Goal: Information Seeking & Learning: Learn about a topic

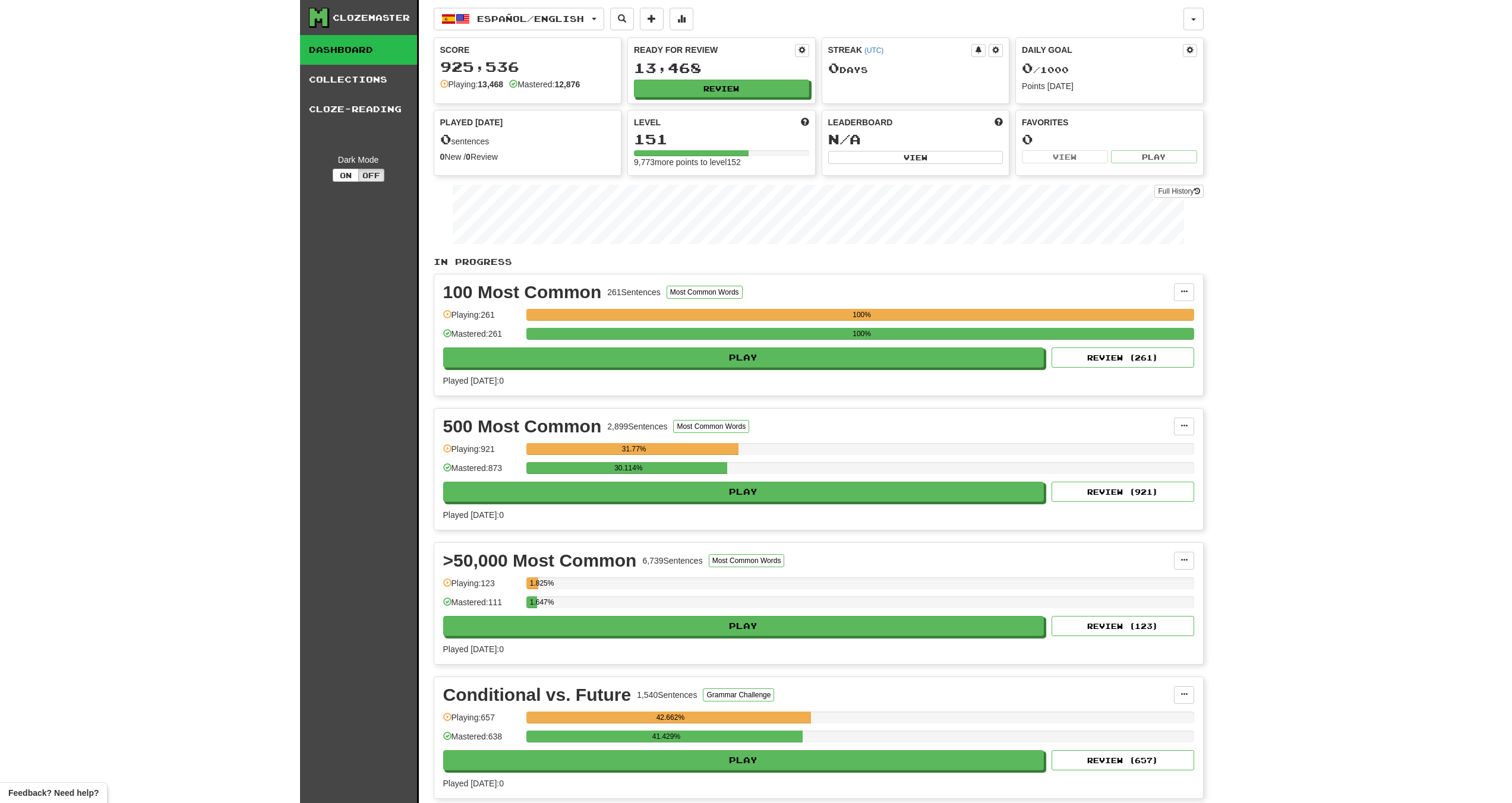
click at [480, 17] on span "Español / English" at bounding box center [530, 19] width 107 height 10
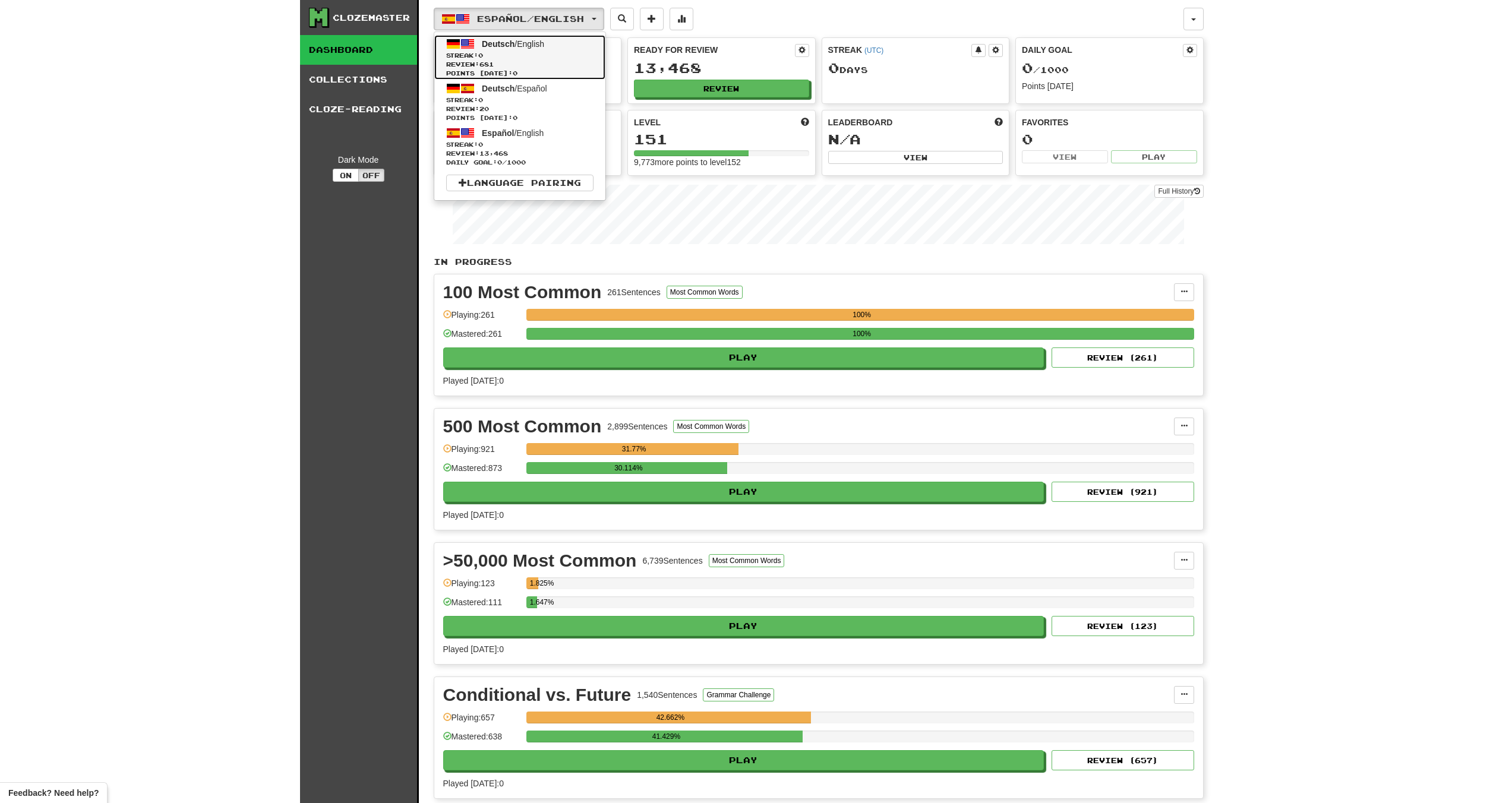
click at [483, 58] on span "0" at bounding box center [481, 55] width 5 height 7
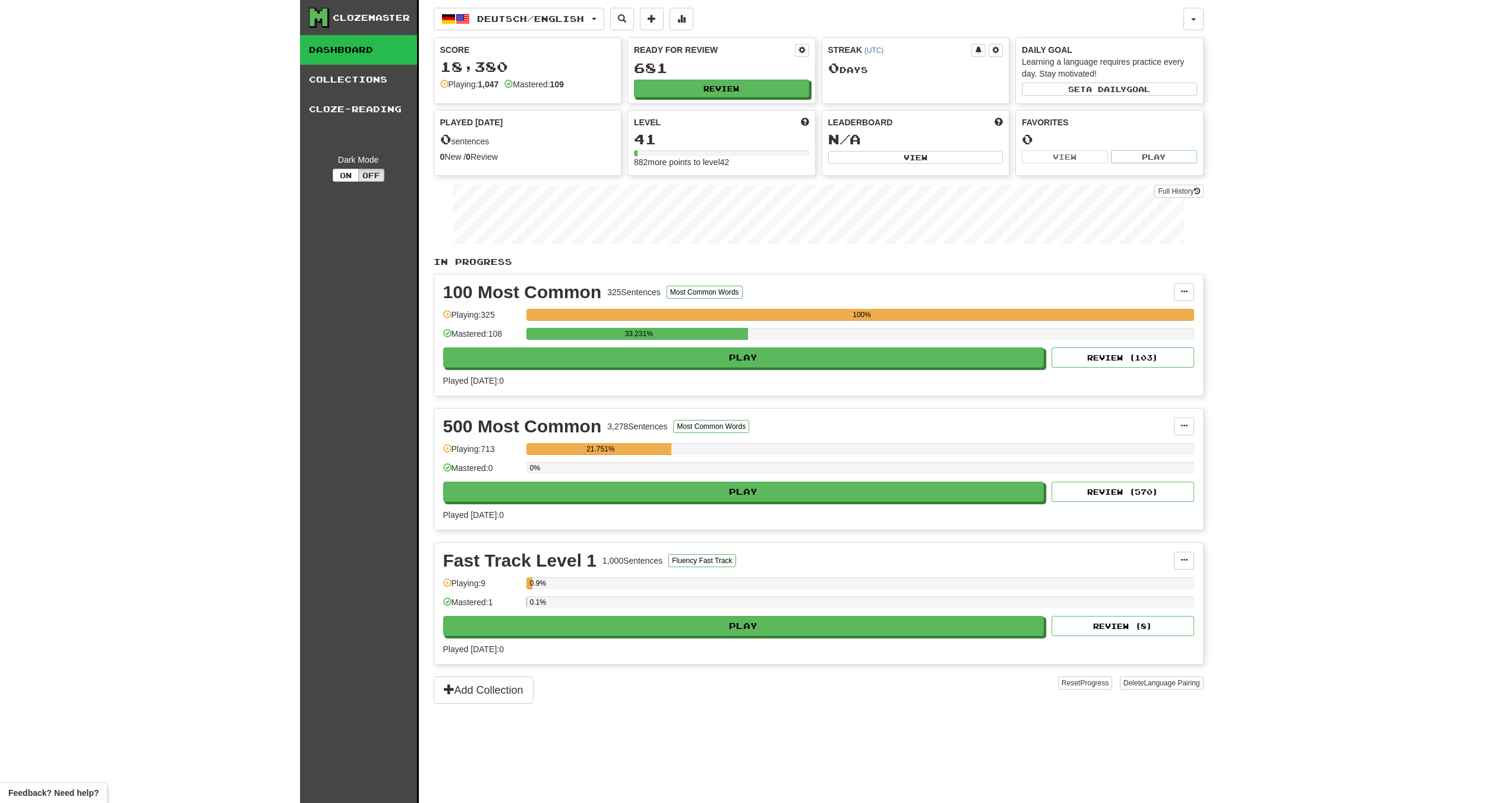
click at [642, 101] on div "Ready for Review 681 Review" at bounding box center [722, 71] width 187 height 66
click at [643, 96] on button "Review" at bounding box center [722, 90] width 175 height 18
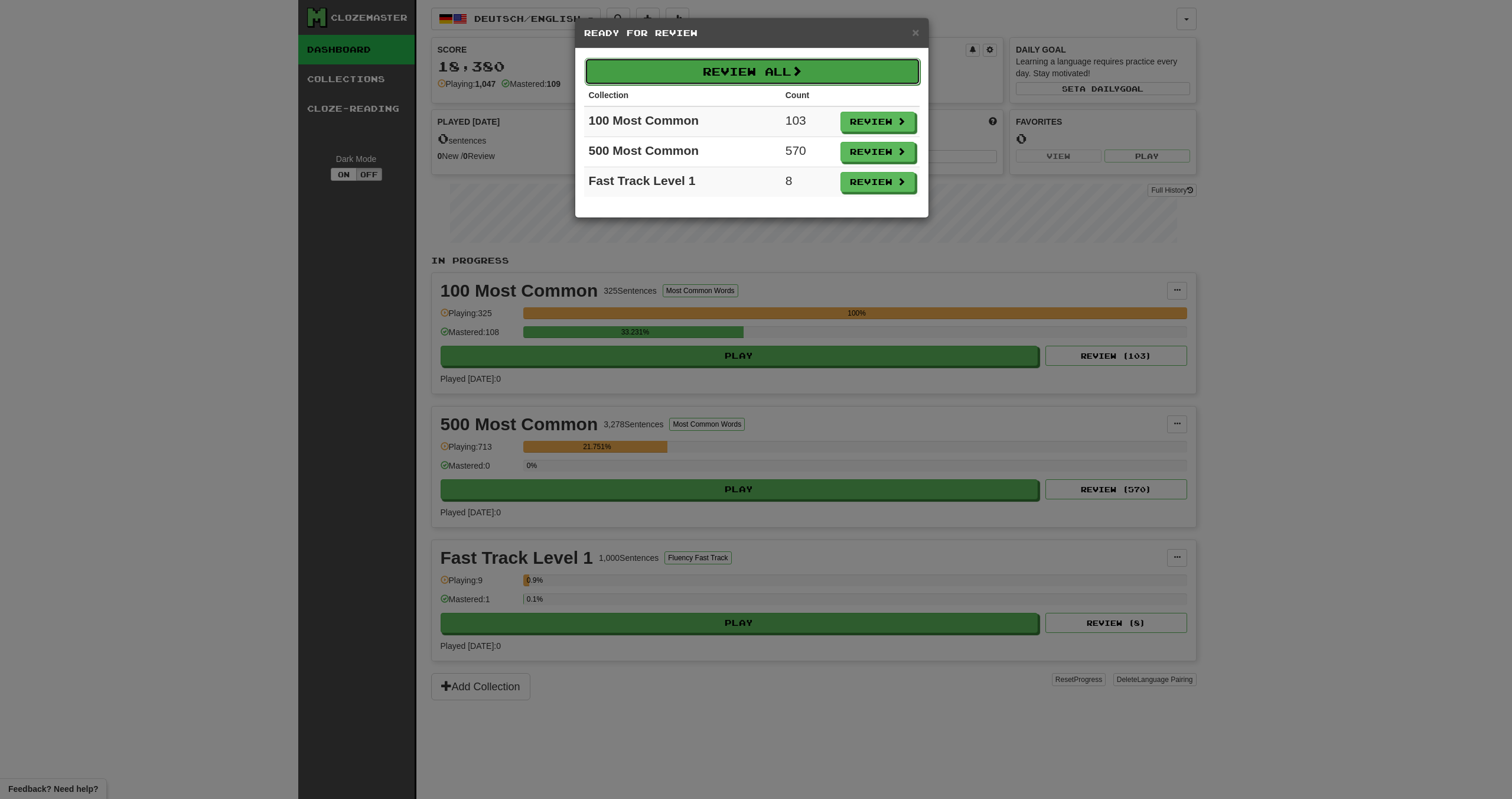
click at [716, 78] on button "Review All" at bounding box center [752, 70] width 335 height 27
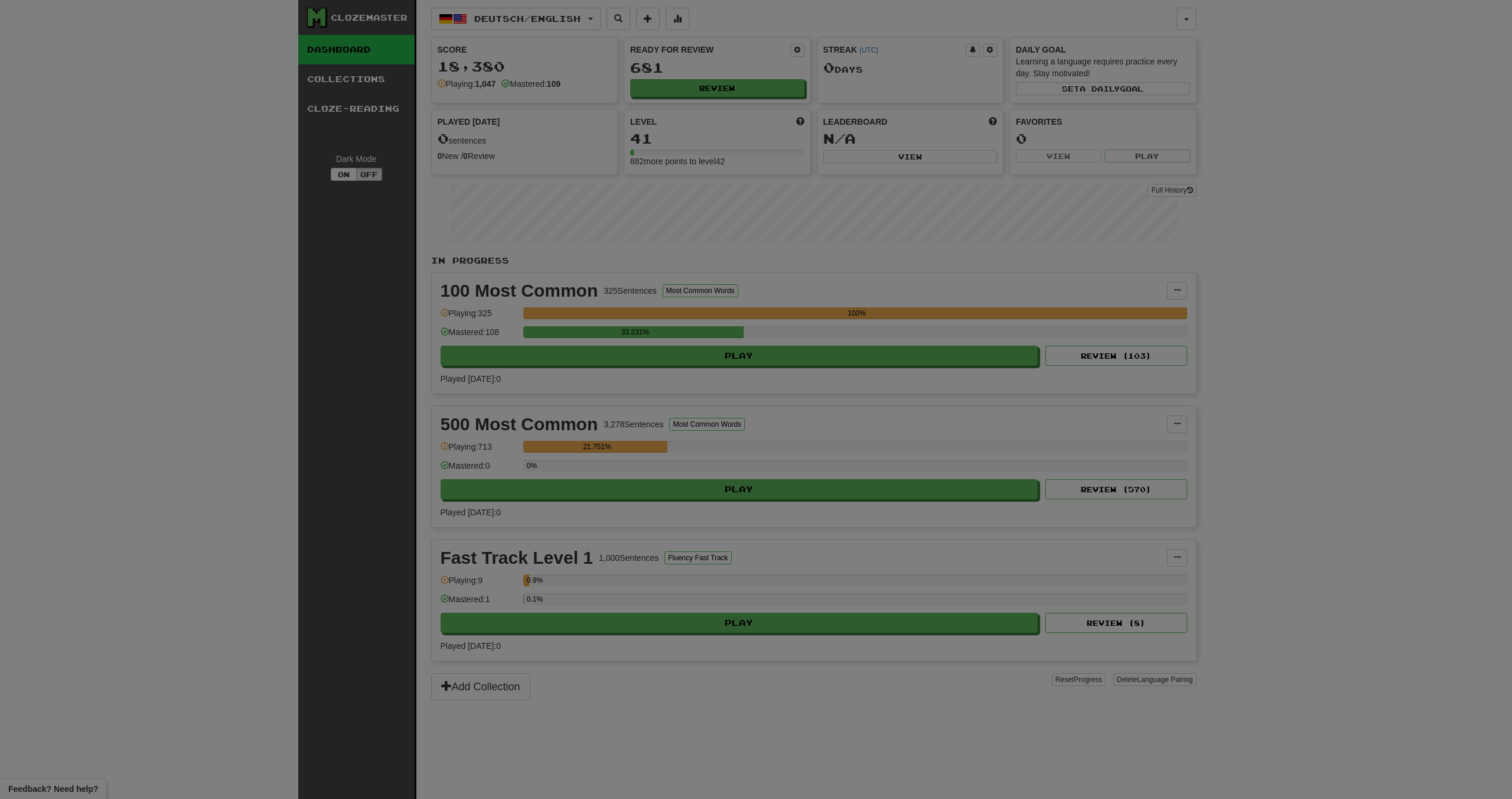
select select "********"
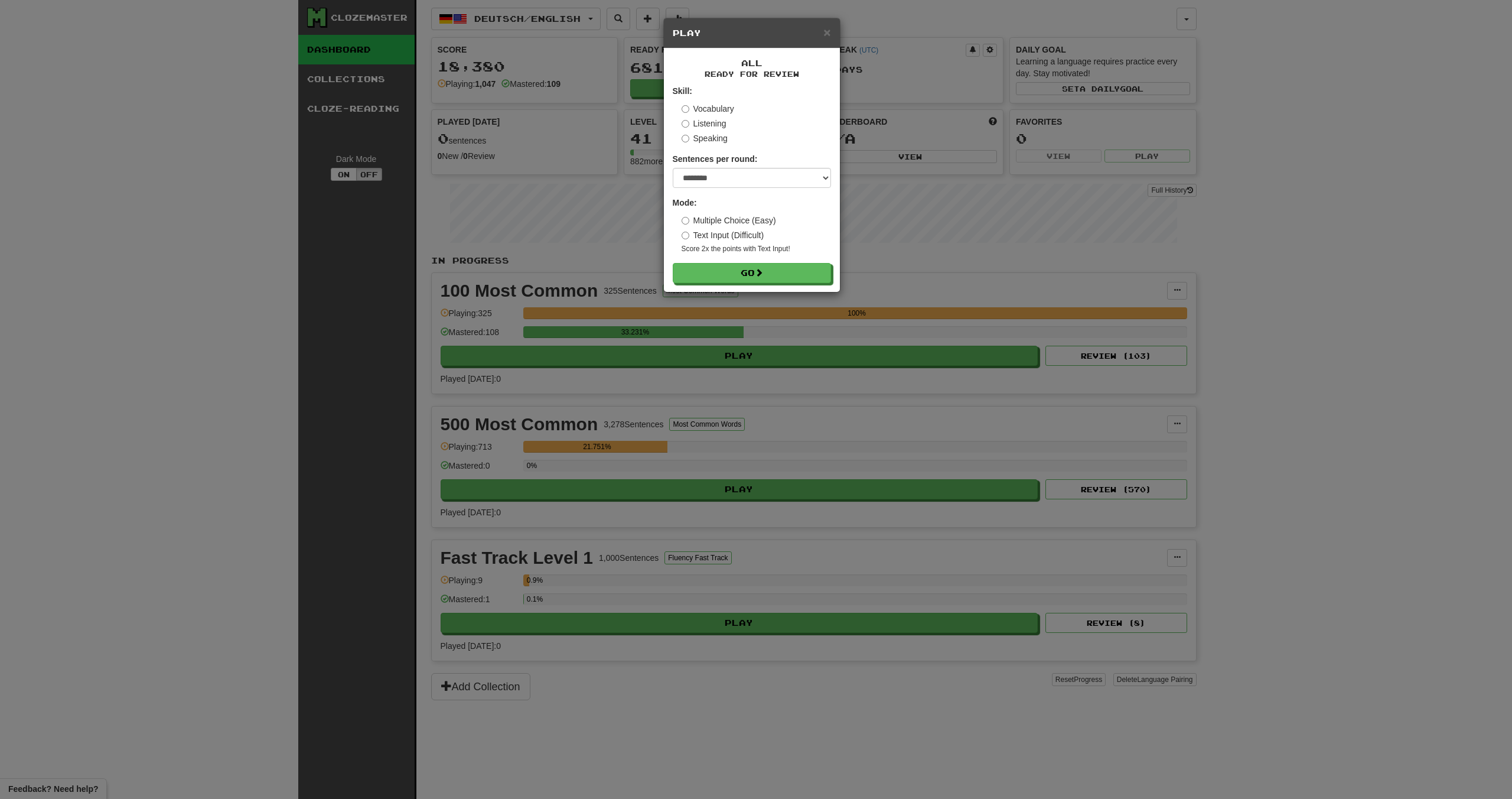
click at [699, 294] on div "× Play All Ready for Review Skill: Vocabulary Listening Speaking Sentences per …" at bounding box center [756, 399] width 1512 height 799
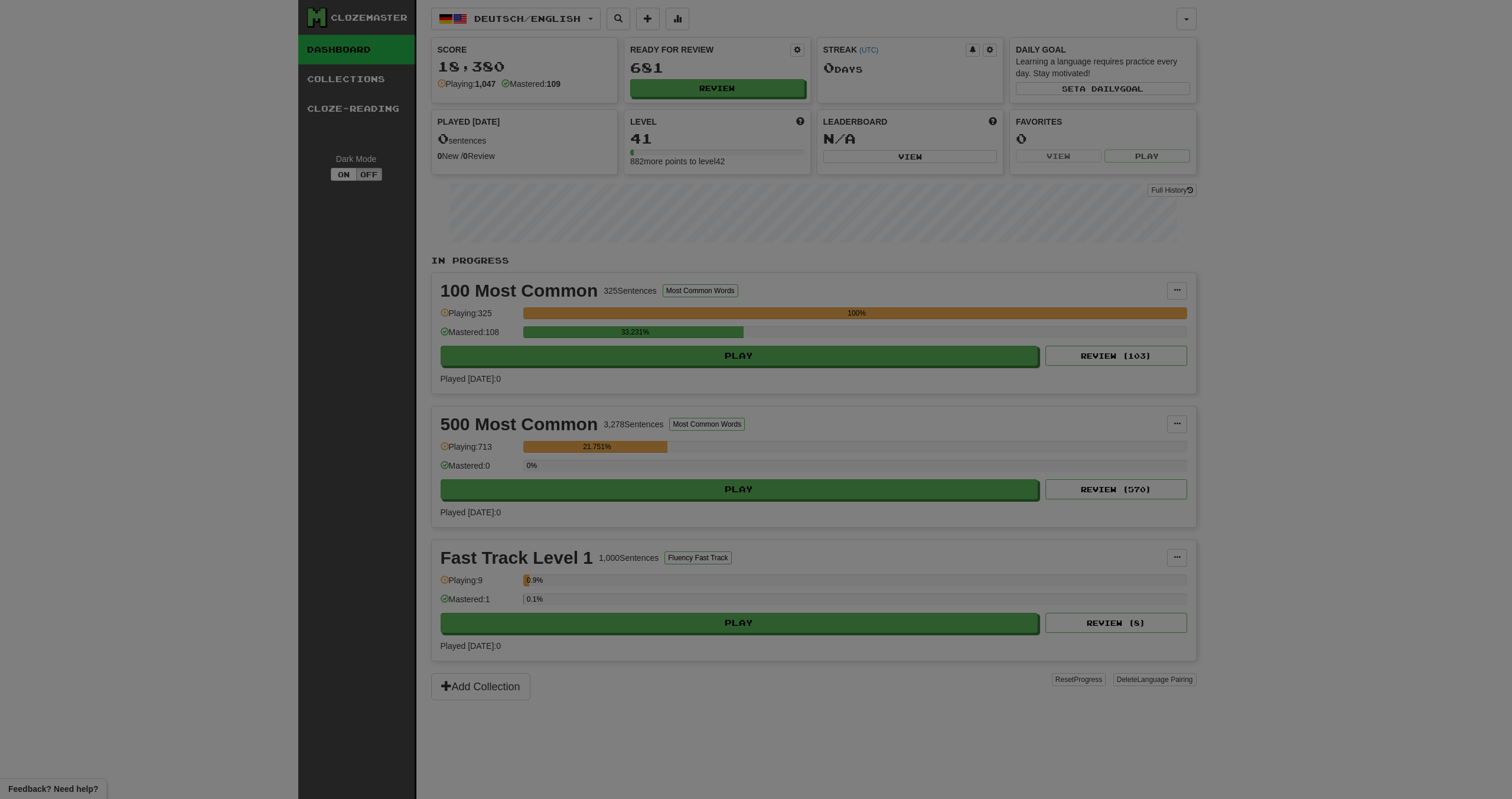
click at [701, 272] on div at bounding box center [756, 399] width 1512 height 799
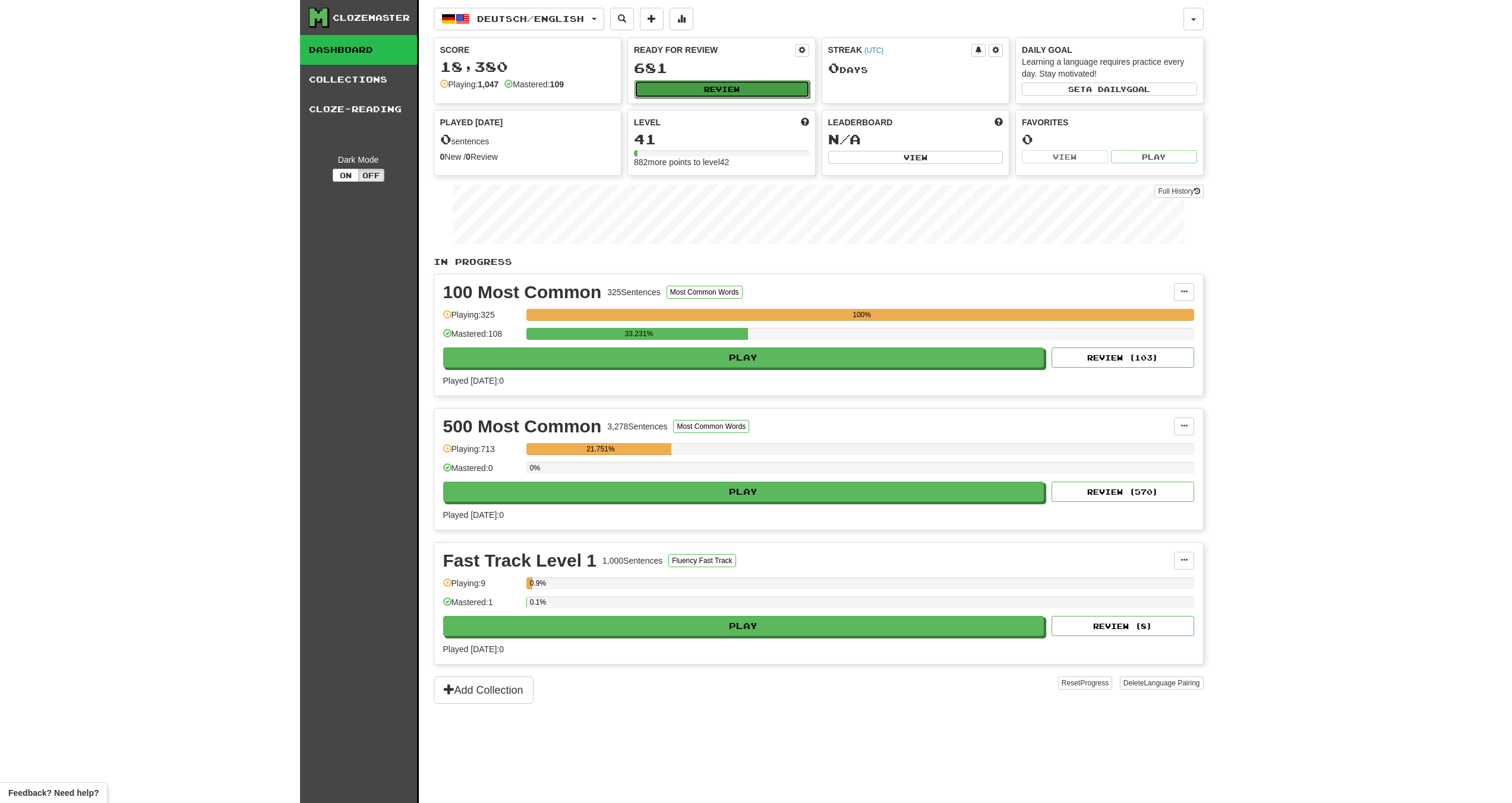
click at [692, 88] on button "Review" at bounding box center [722, 90] width 175 height 18
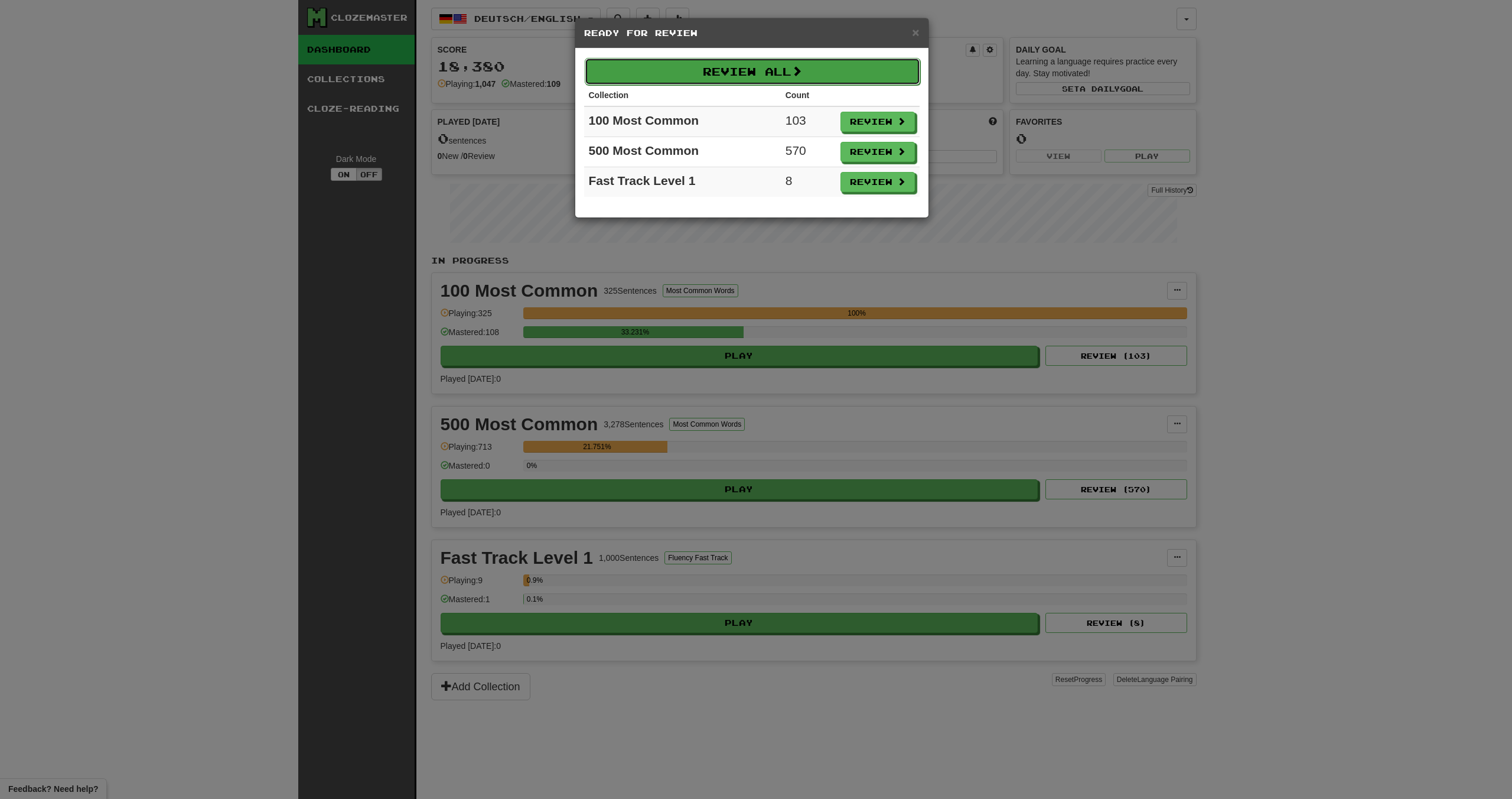
click at [694, 77] on button "Review All" at bounding box center [752, 70] width 335 height 27
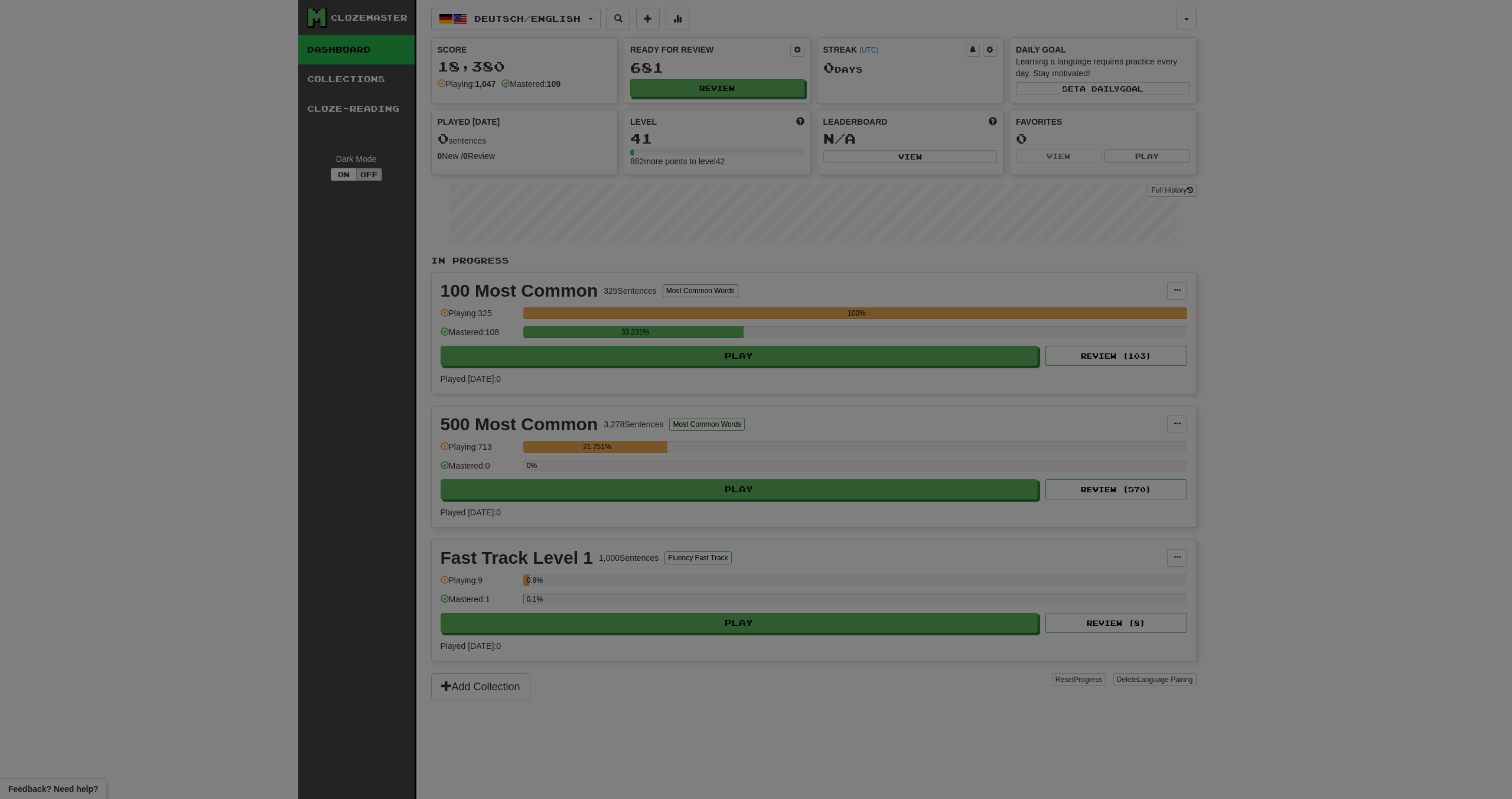
select select "********"
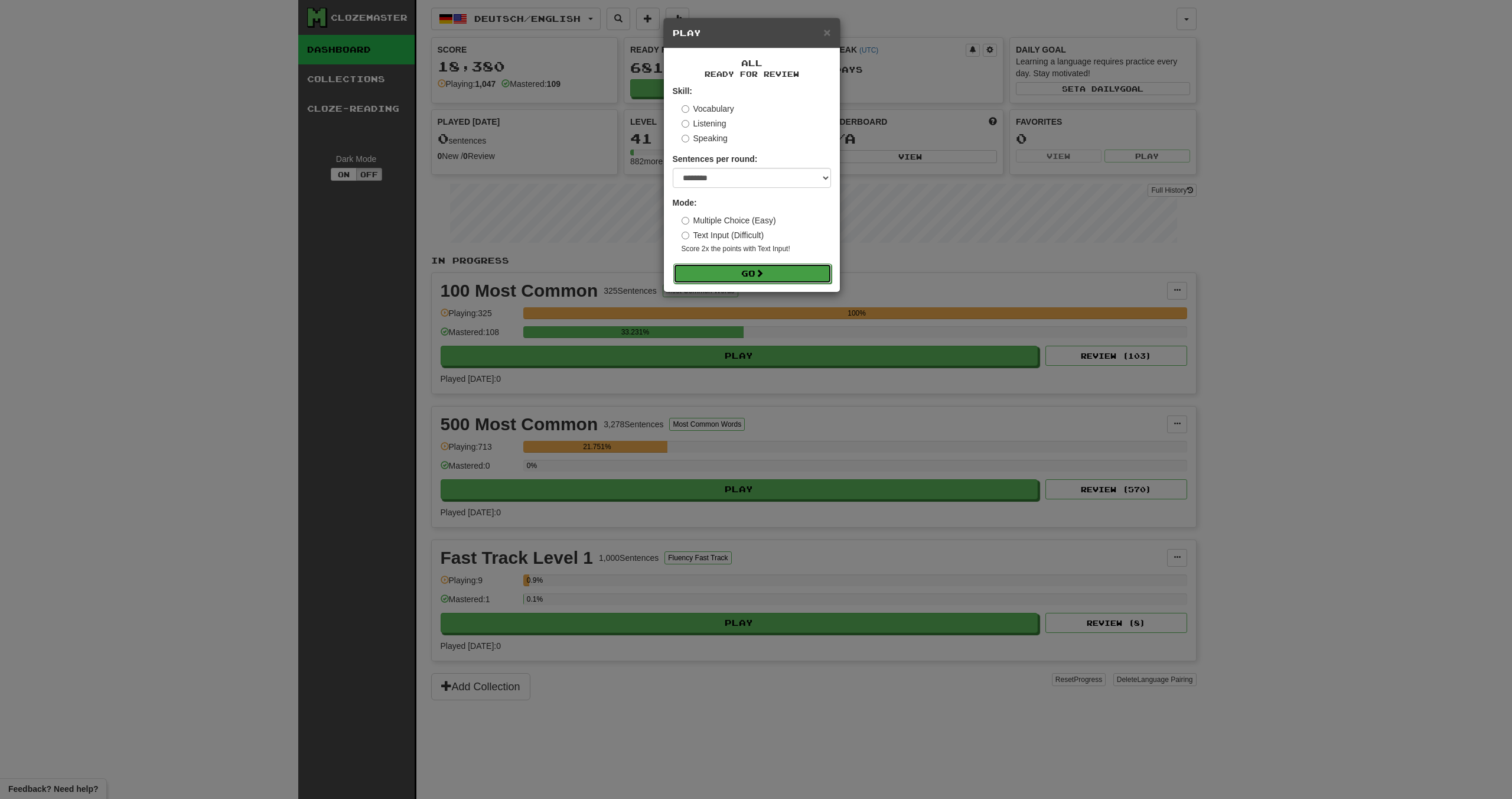
click at [746, 269] on button "Go" at bounding box center [752, 273] width 158 height 20
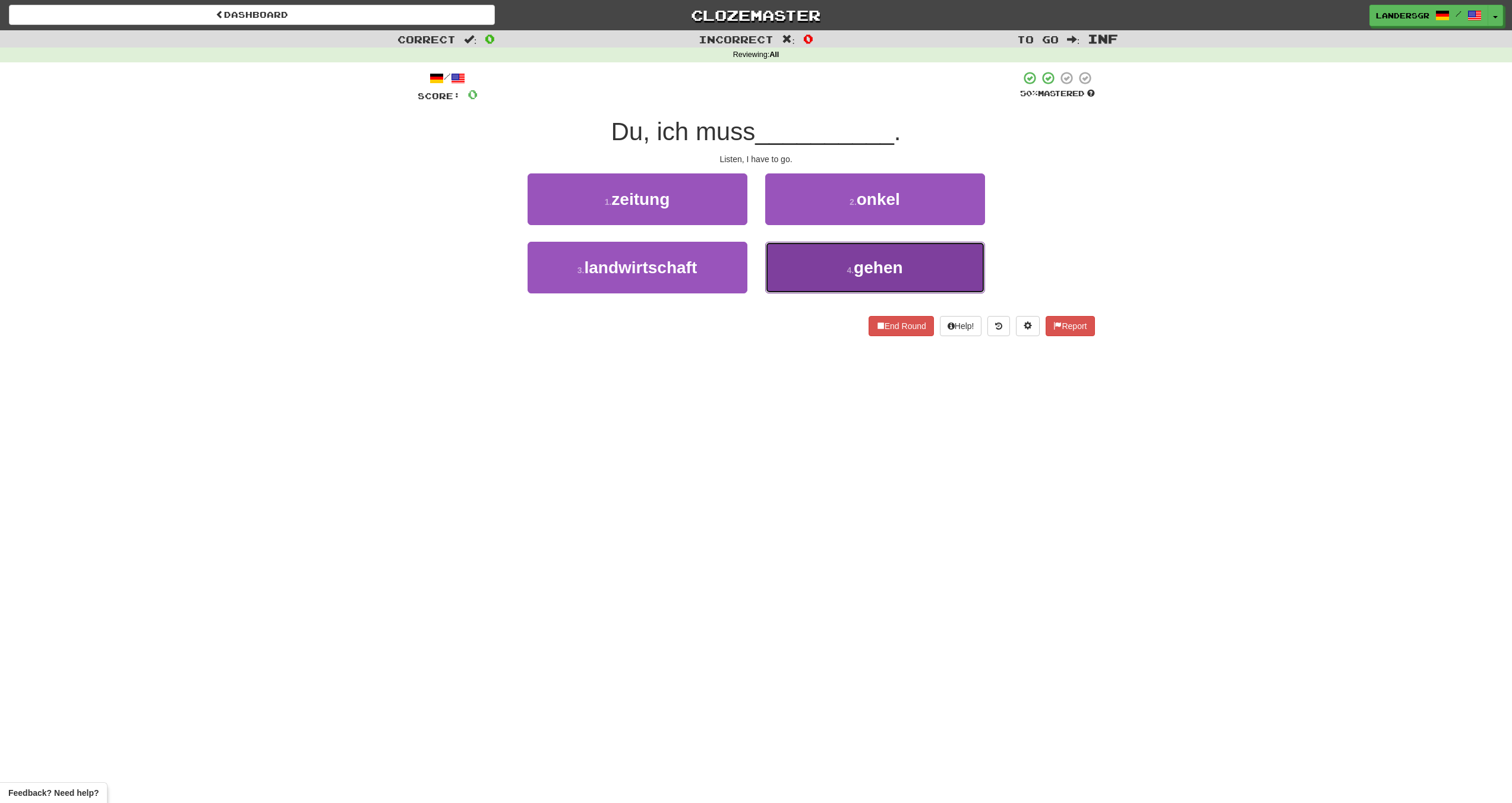
click at [855, 273] on span "gehen" at bounding box center [878, 268] width 49 height 19
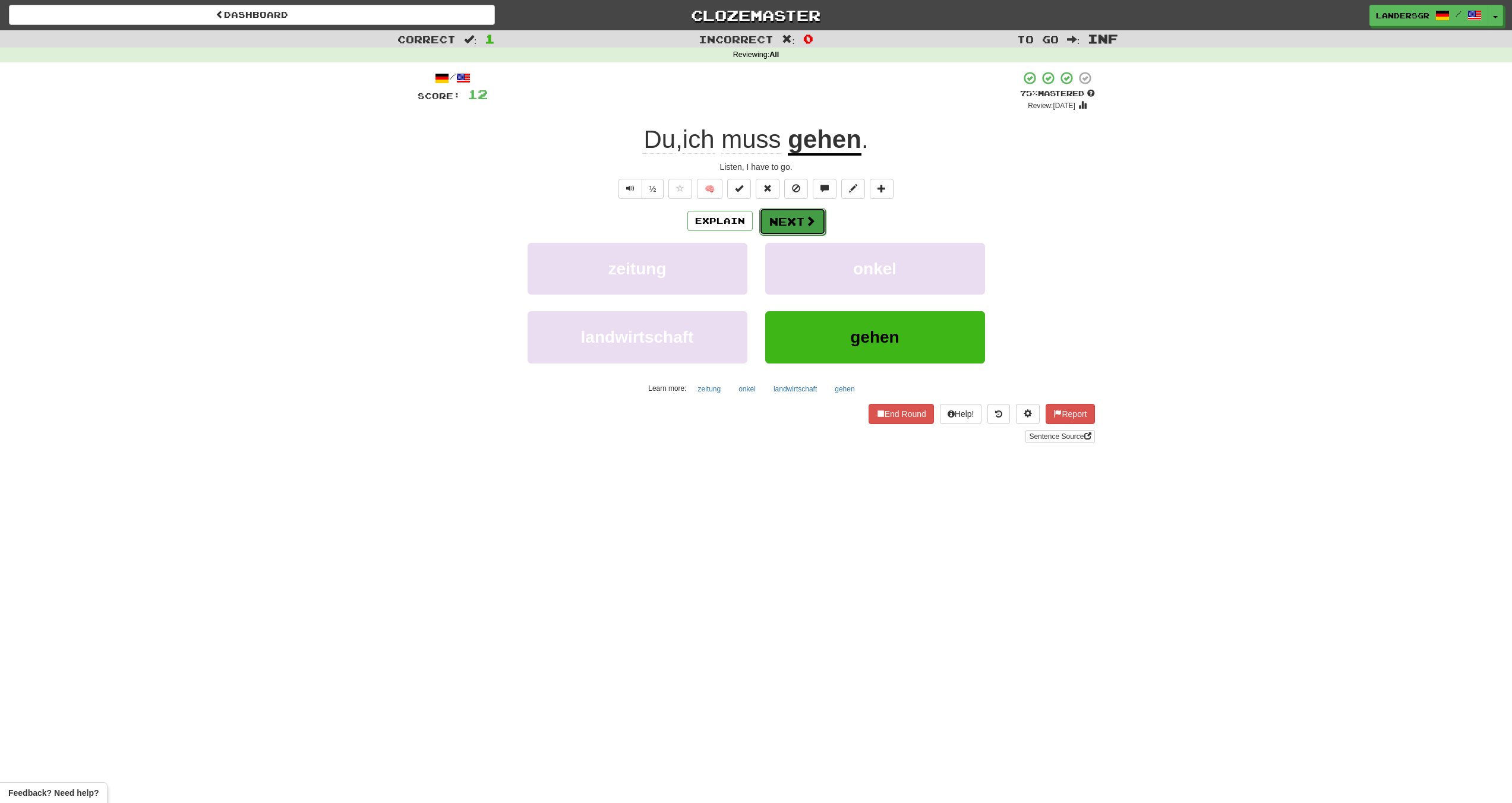
click at [778, 209] on button "Next" at bounding box center [792, 221] width 67 height 27
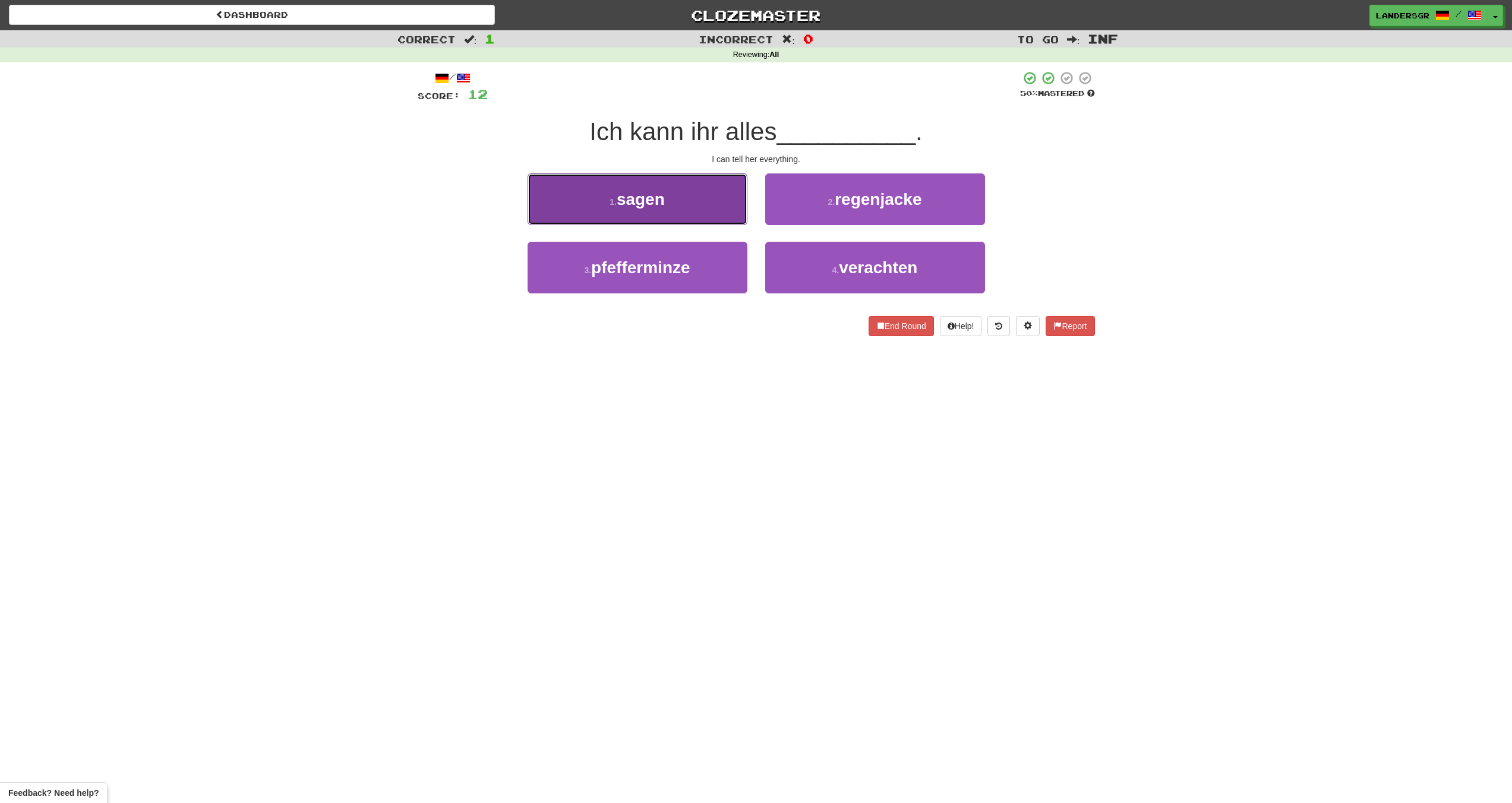
click at [714, 200] on button "1 . sagen" at bounding box center [637, 199] width 220 height 52
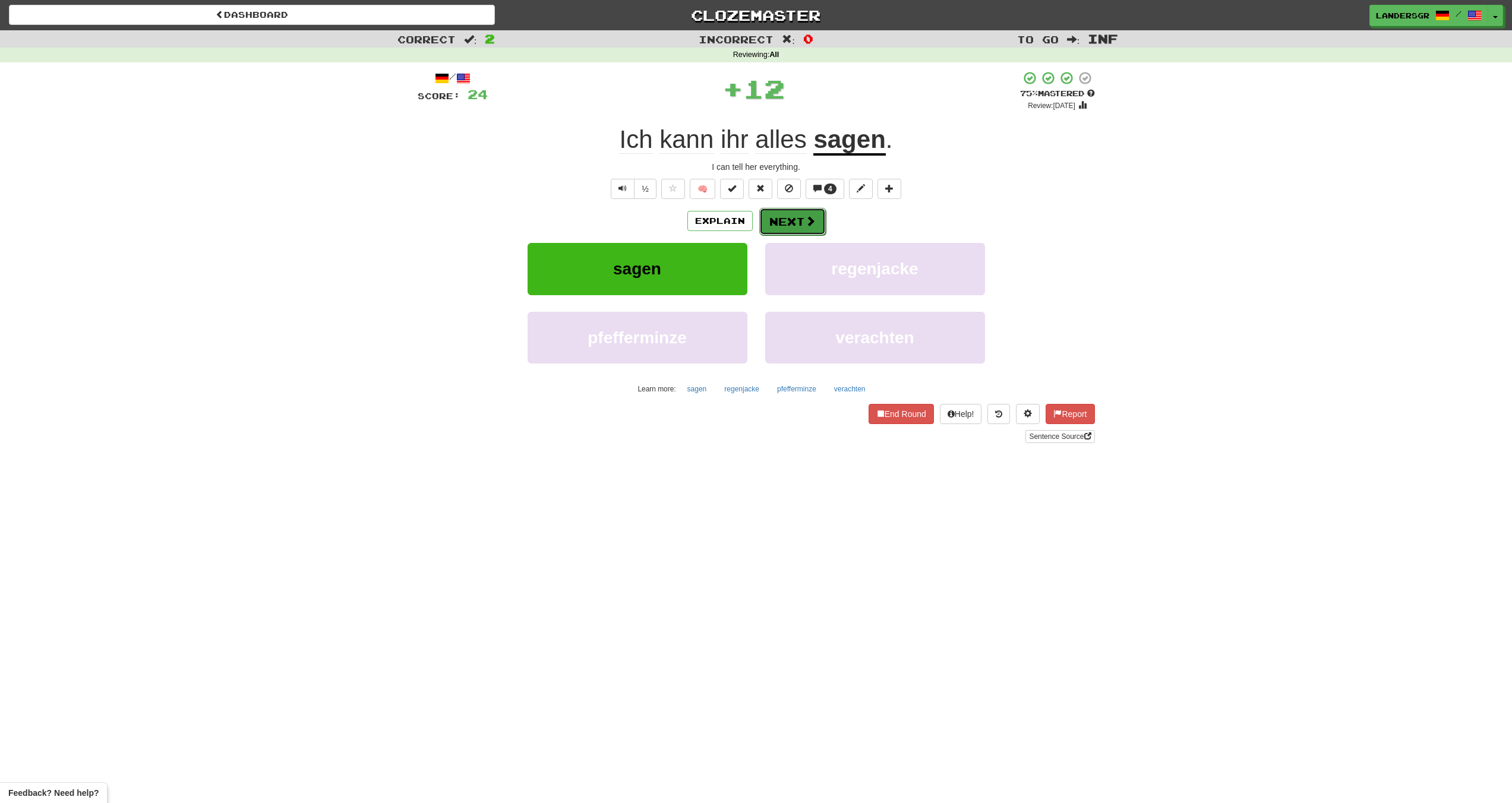
click at [787, 217] on button "Next" at bounding box center [792, 221] width 67 height 27
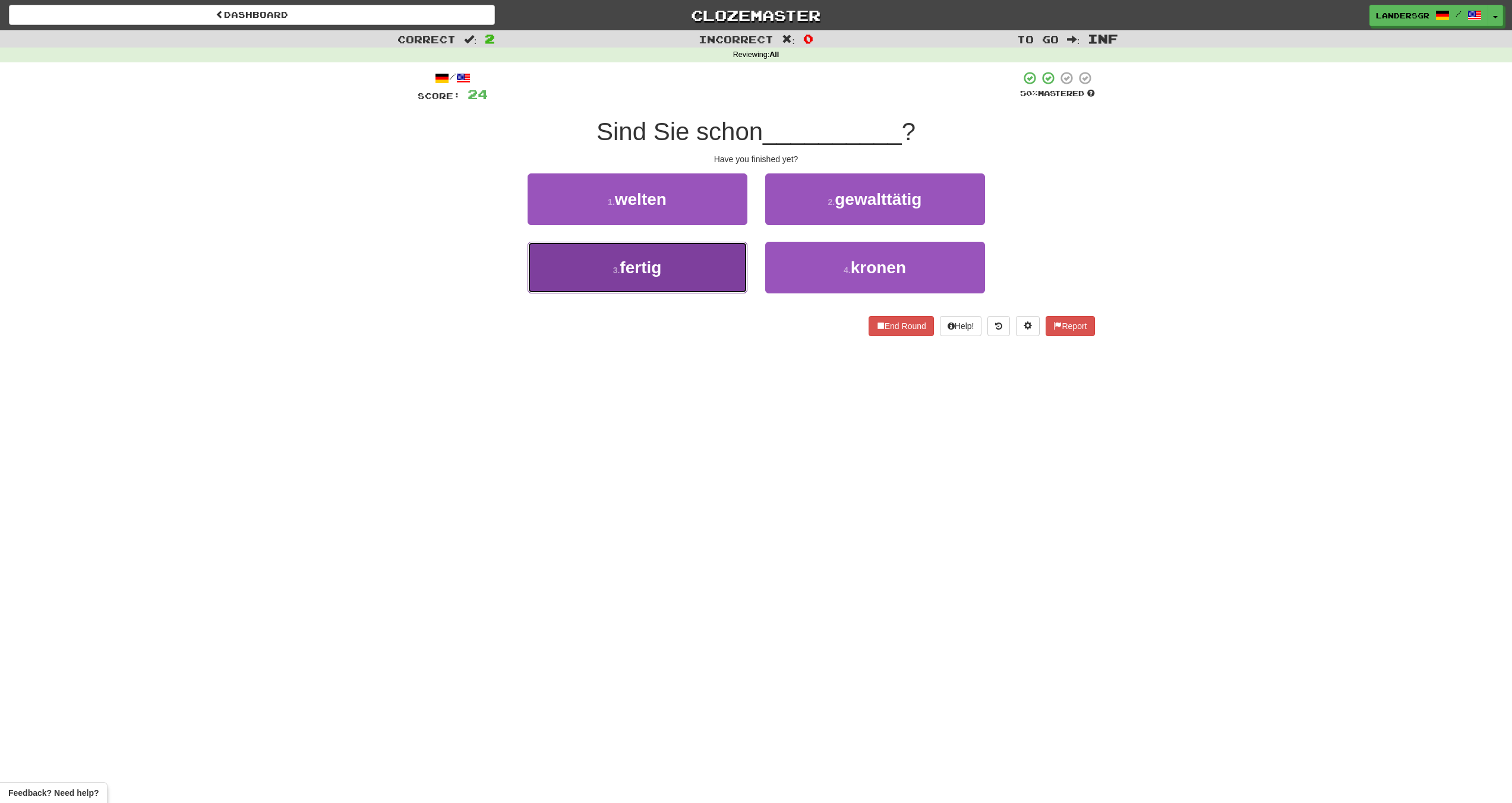
click at [660, 248] on button "3 . fertig" at bounding box center [637, 268] width 220 height 52
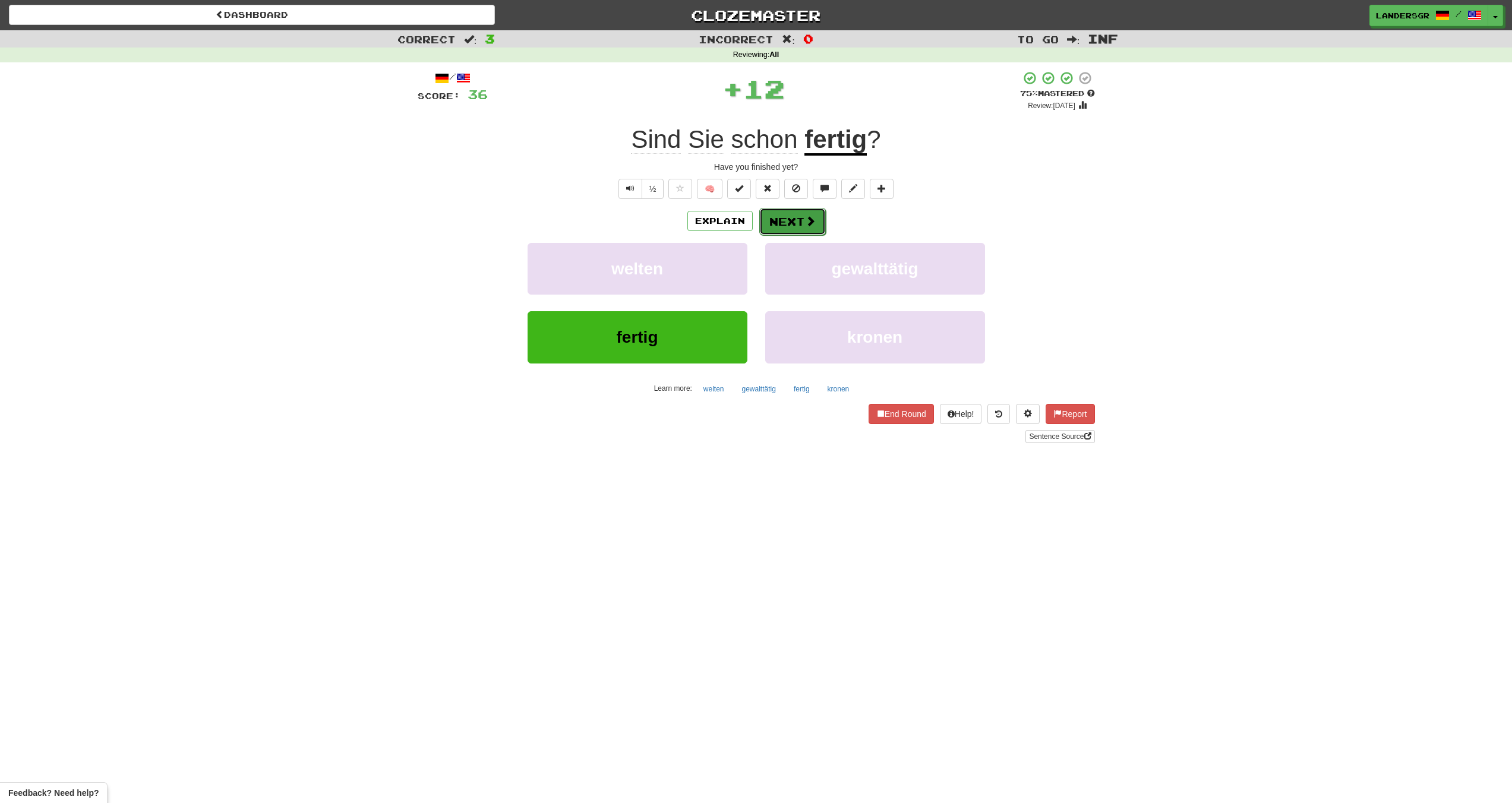
click at [805, 221] on span at bounding box center [810, 221] width 11 height 11
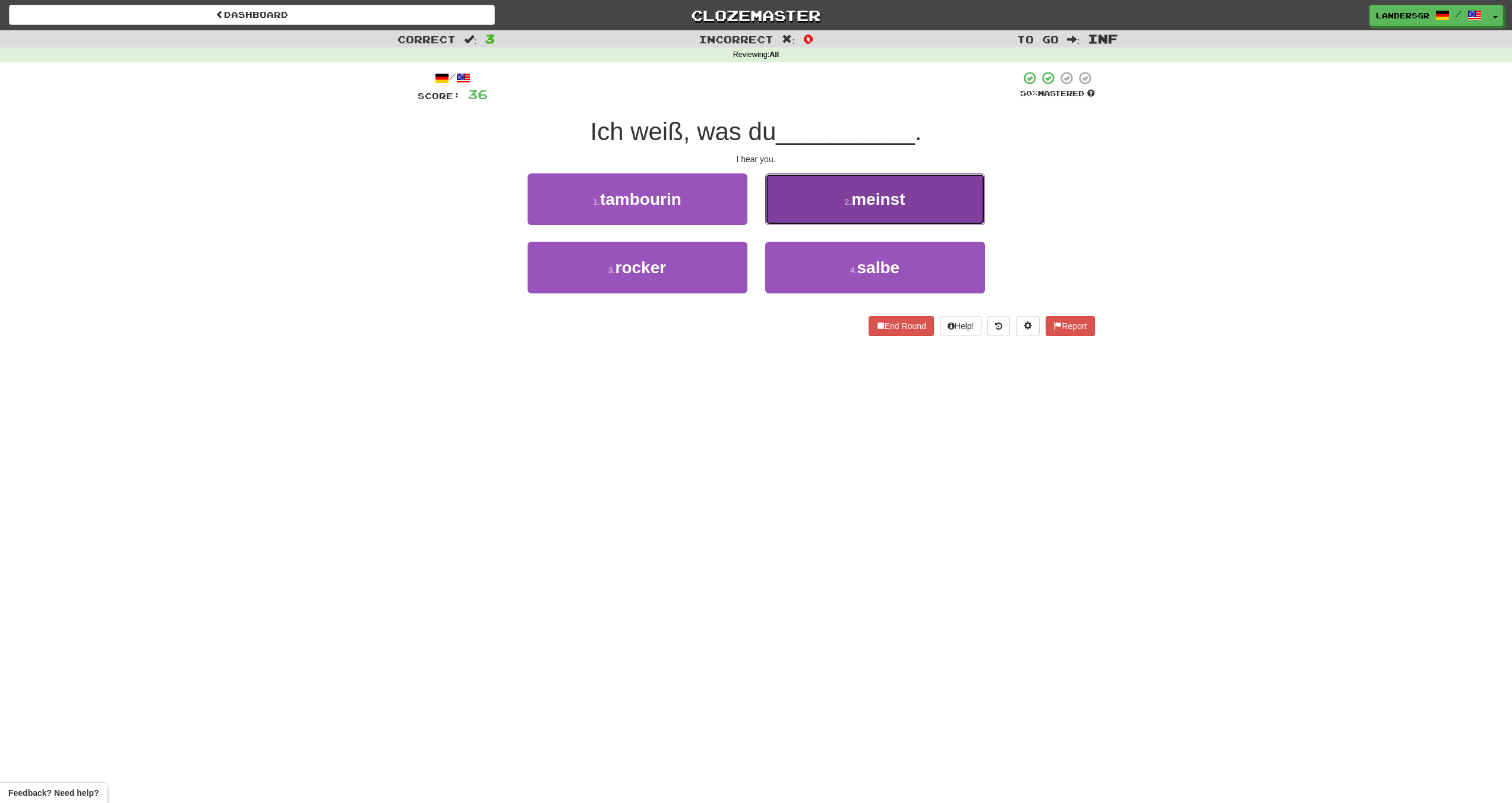
click at [801, 221] on button "2 . meinst" at bounding box center [875, 199] width 220 height 52
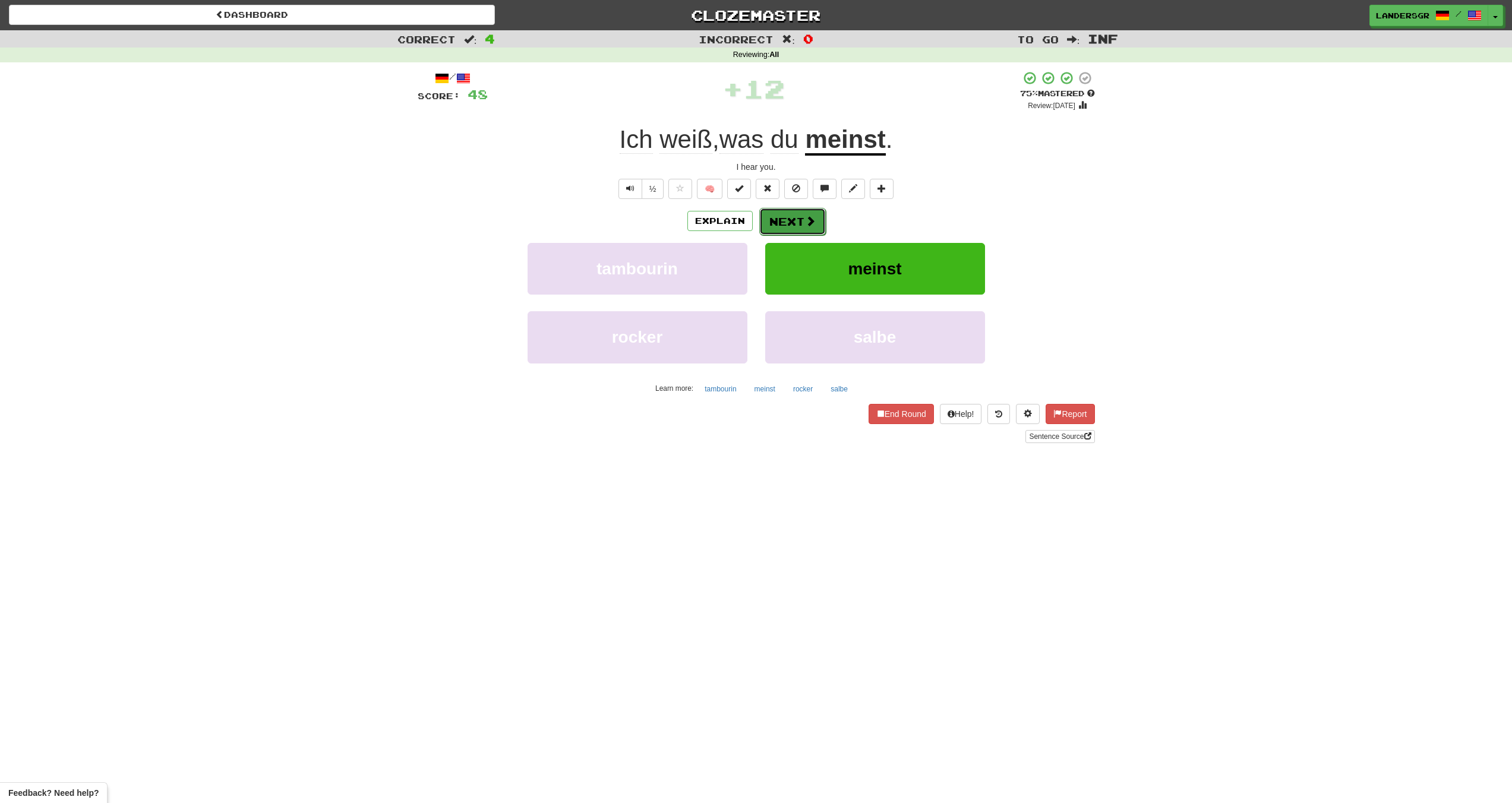
click at [801, 221] on button "Next" at bounding box center [792, 221] width 67 height 27
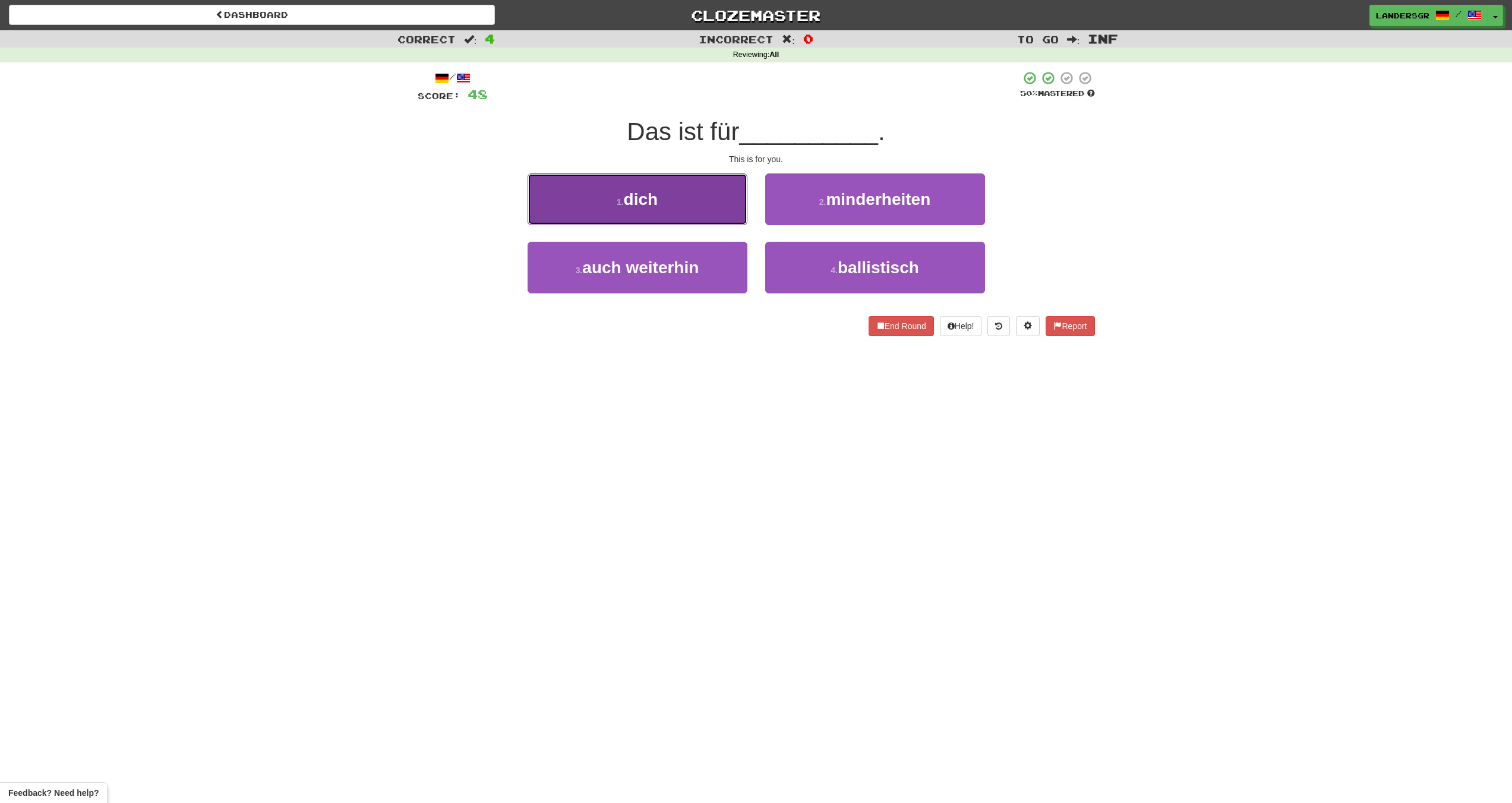
click at [657, 213] on button "1 . dich" at bounding box center [637, 199] width 220 height 52
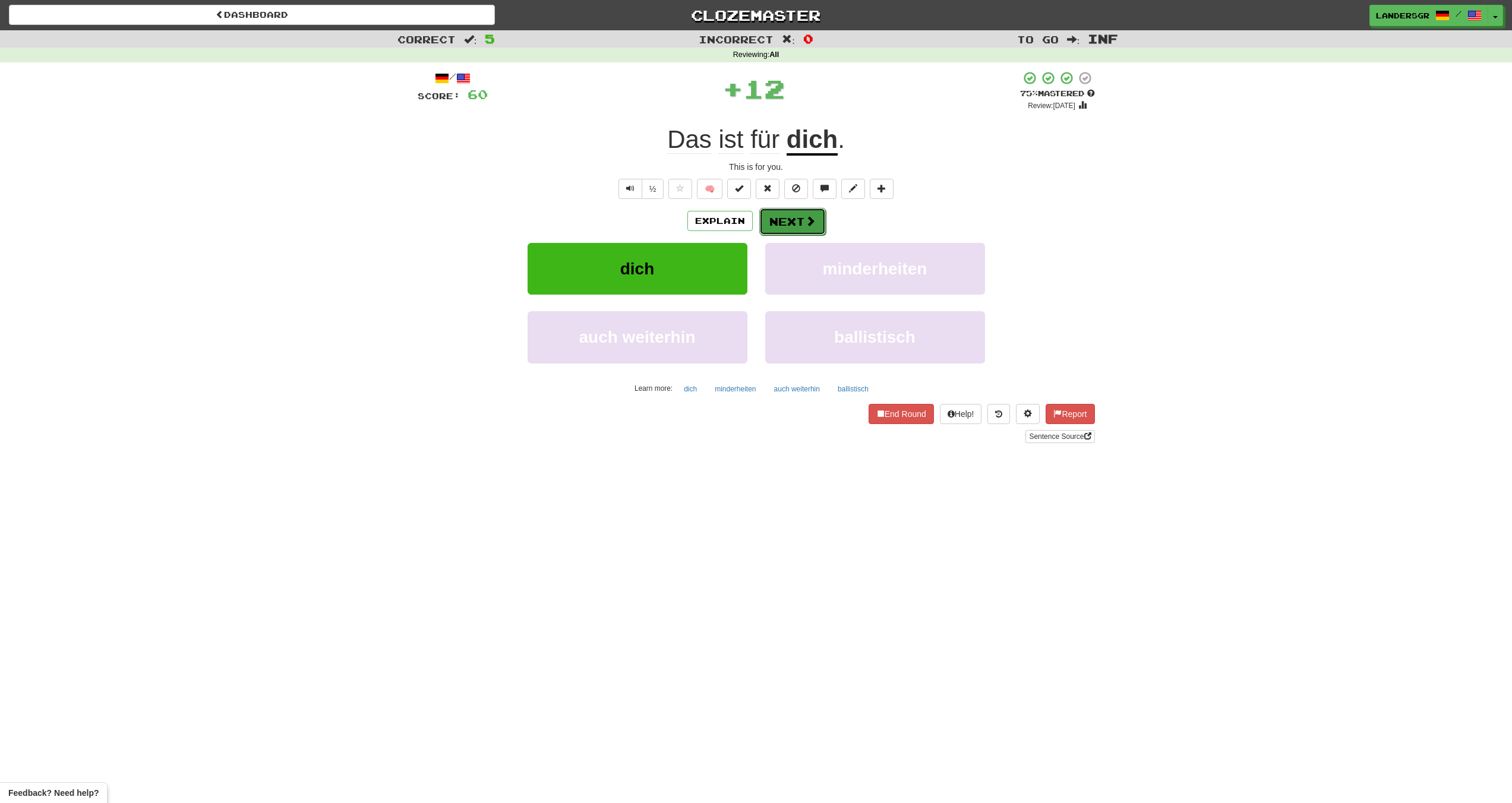
click at [801, 227] on button "Next" at bounding box center [792, 221] width 67 height 27
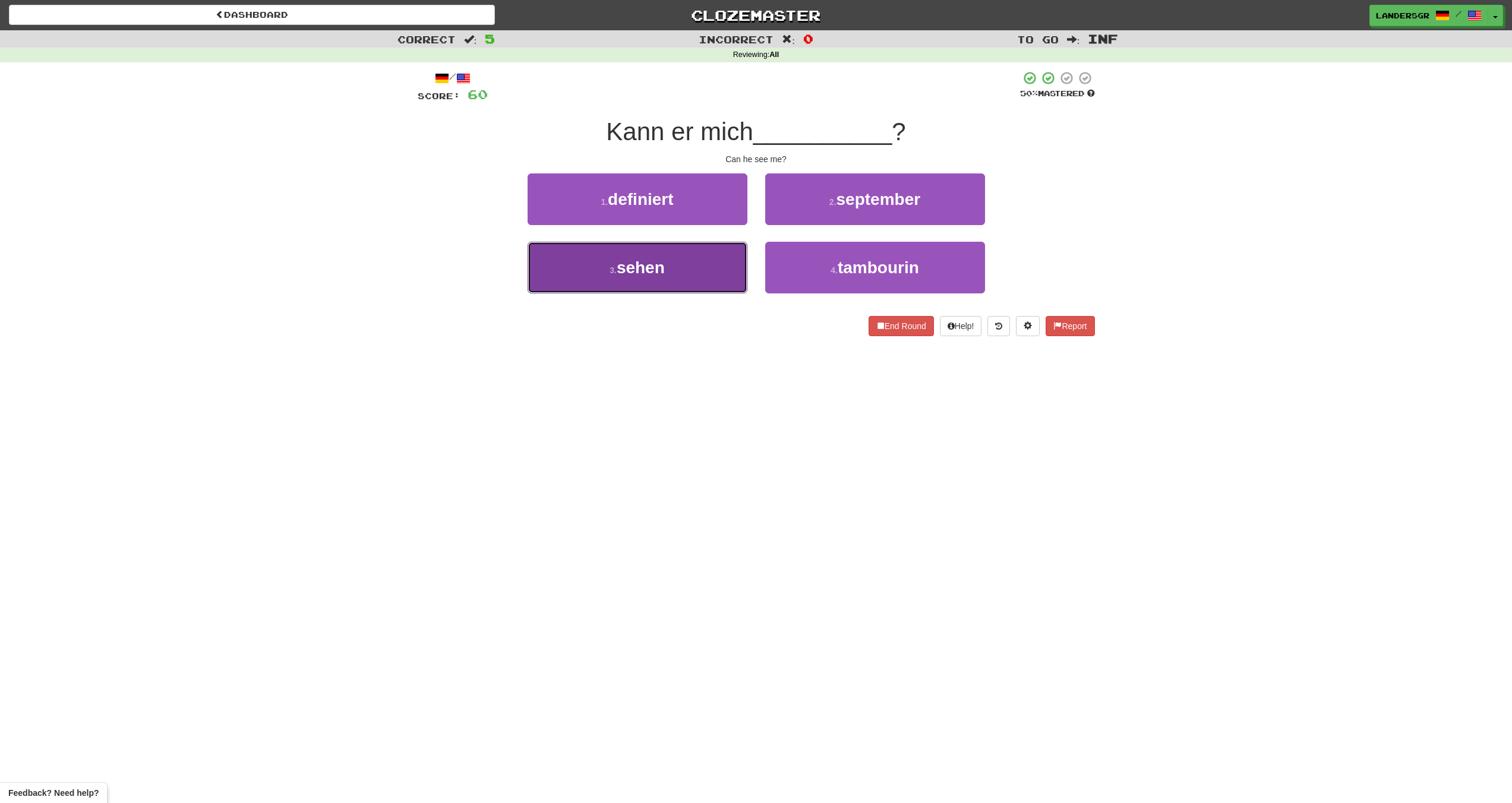
click at [714, 246] on button "3 . sehen" at bounding box center [637, 268] width 220 height 52
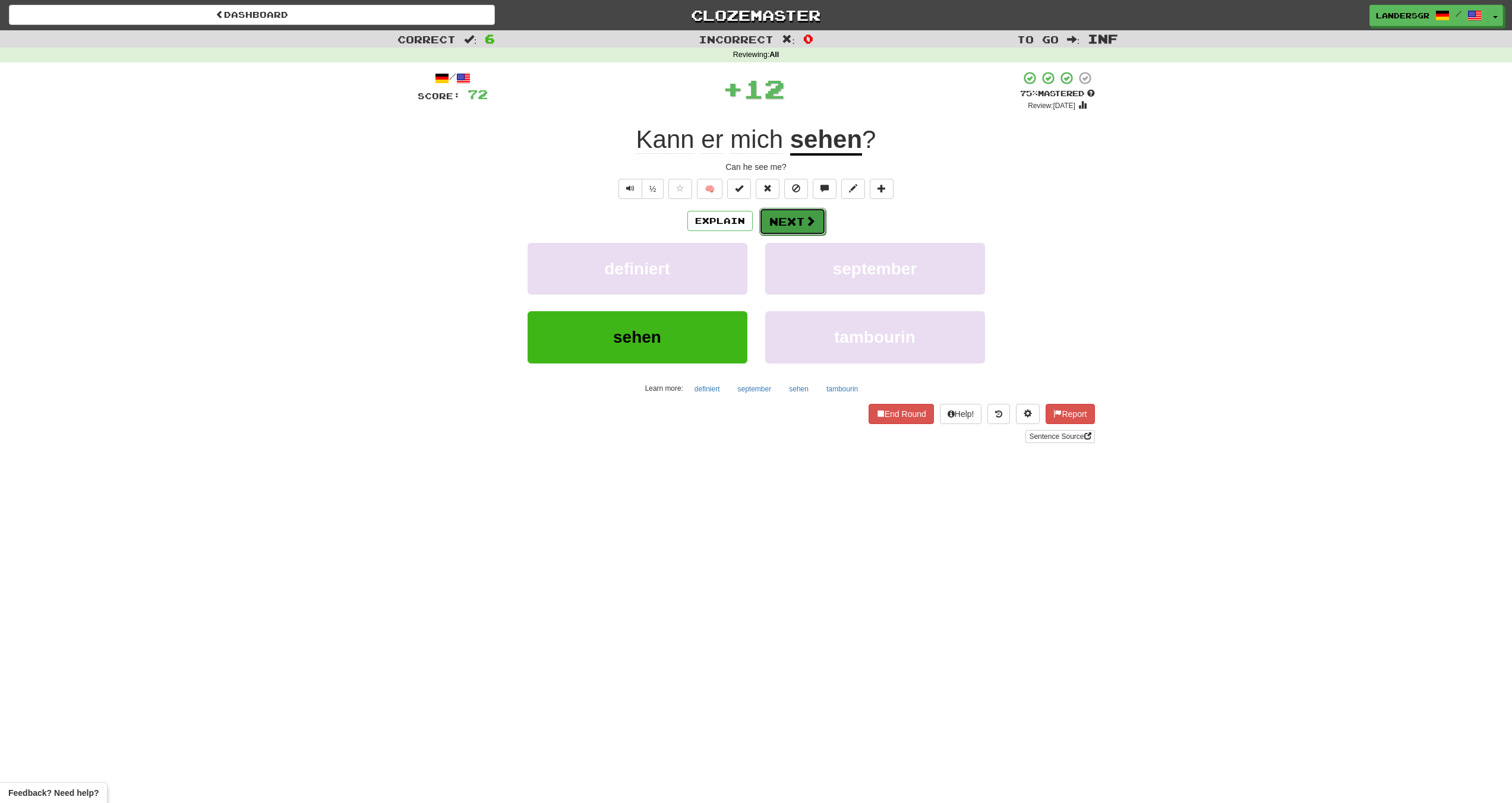
click at [802, 212] on button "Next" at bounding box center [792, 221] width 67 height 27
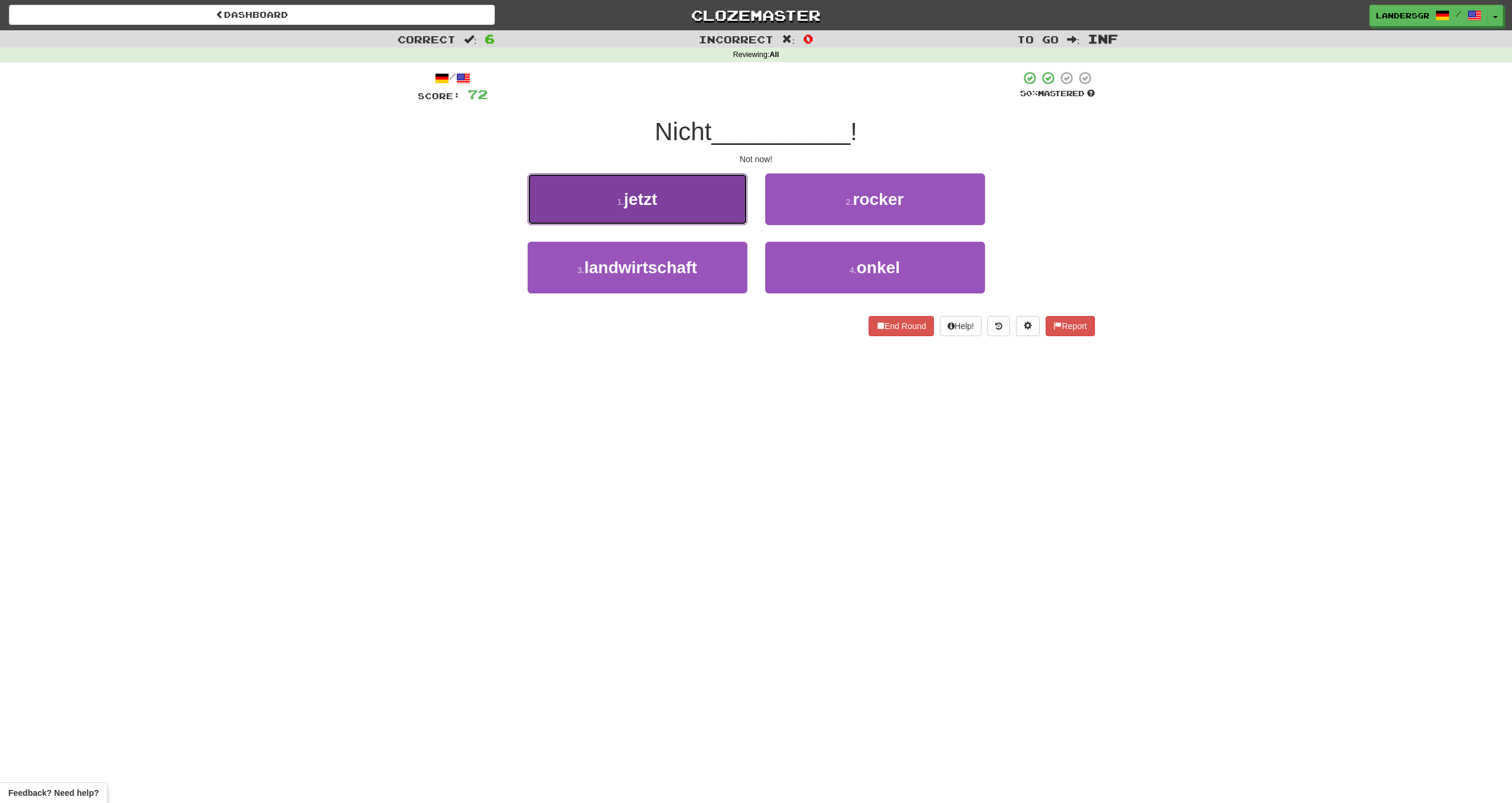
click at [708, 205] on button "1 . jetzt" at bounding box center [637, 199] width 220 height 52
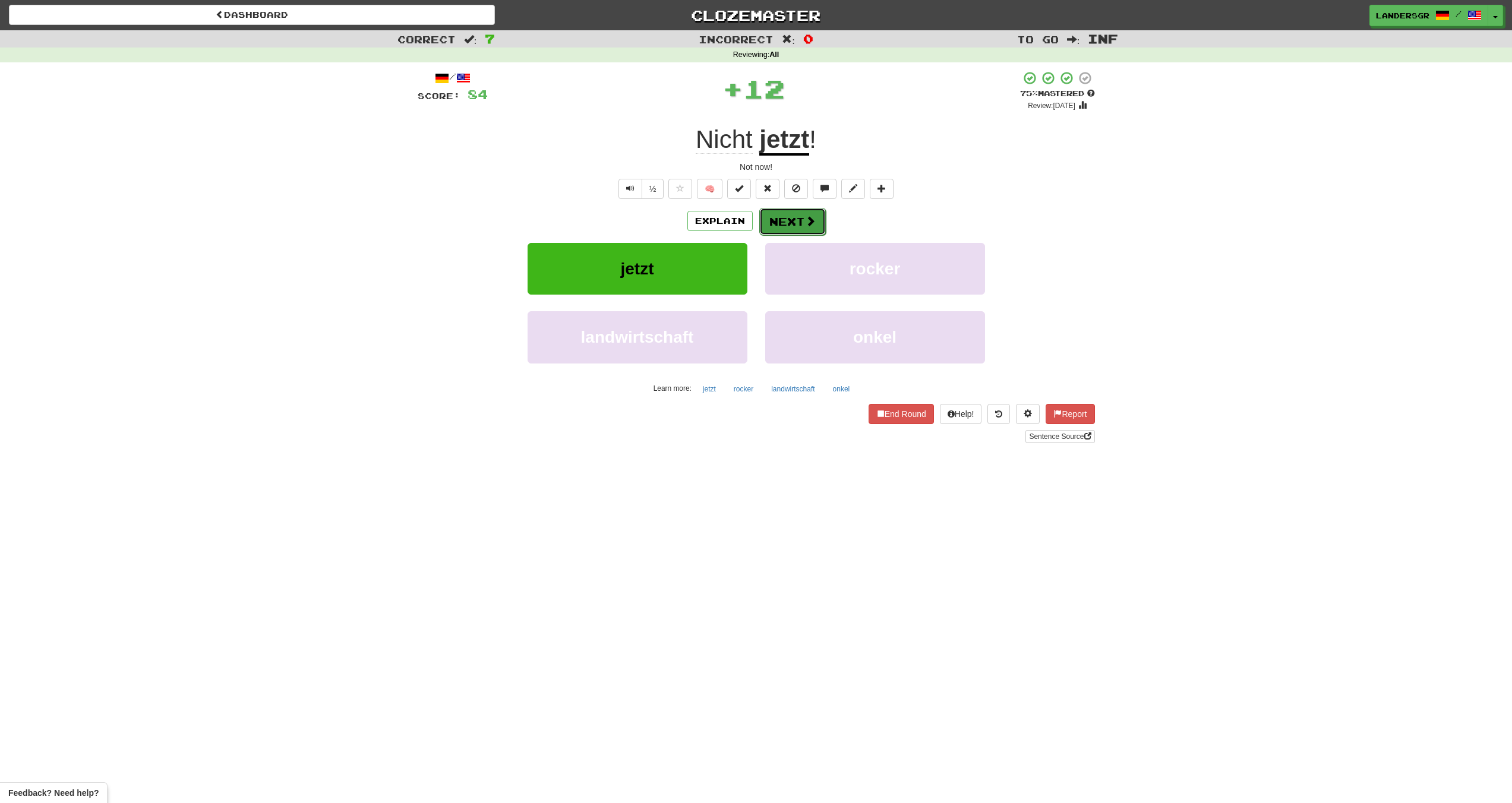
click at [793, 211] on button "Next" at bounding box center [792, 221] width 67 height 27
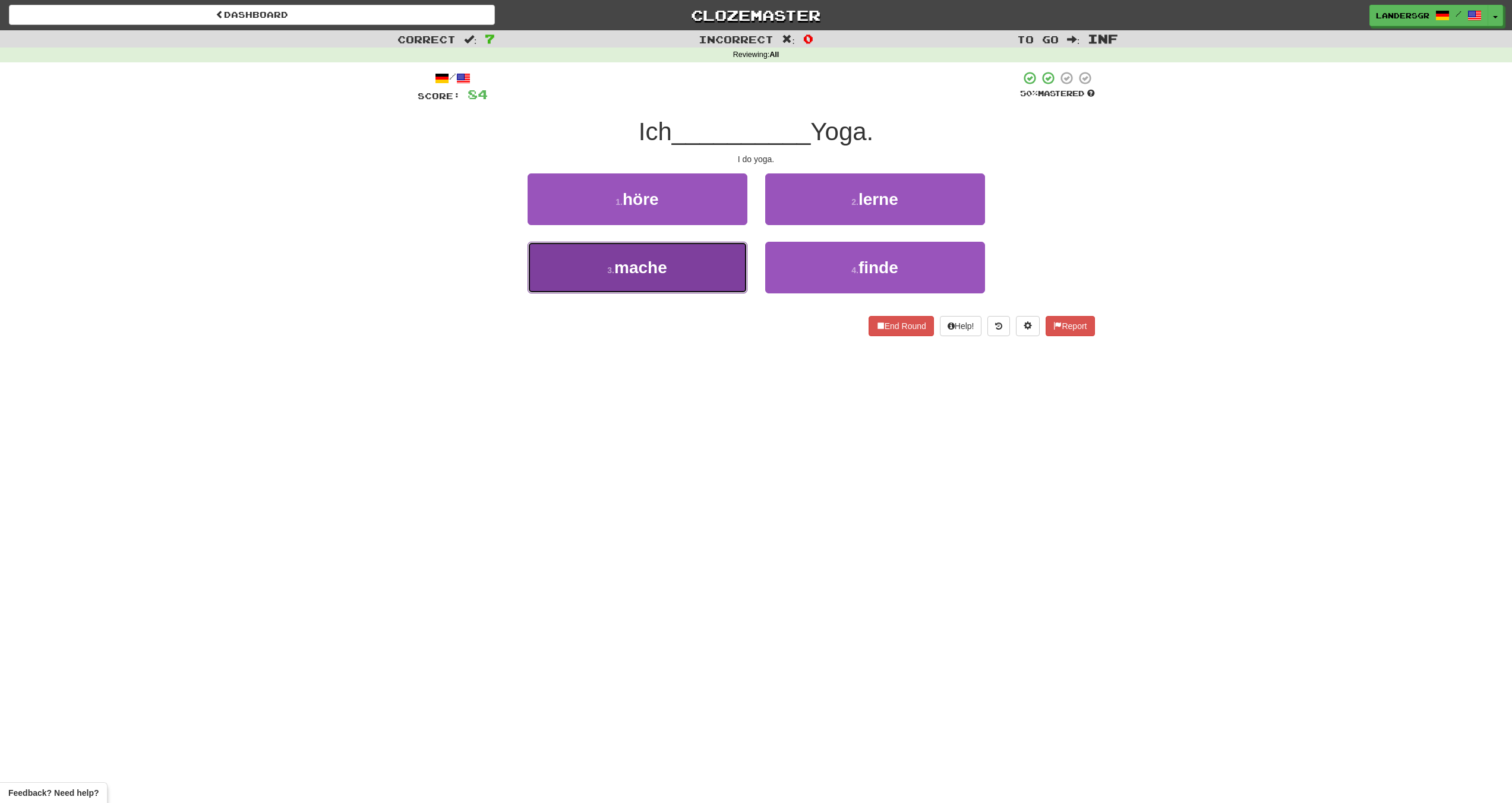
click at [694, 266] on button "3 . mache" at bounding box center [637, 268] width 220 height 52
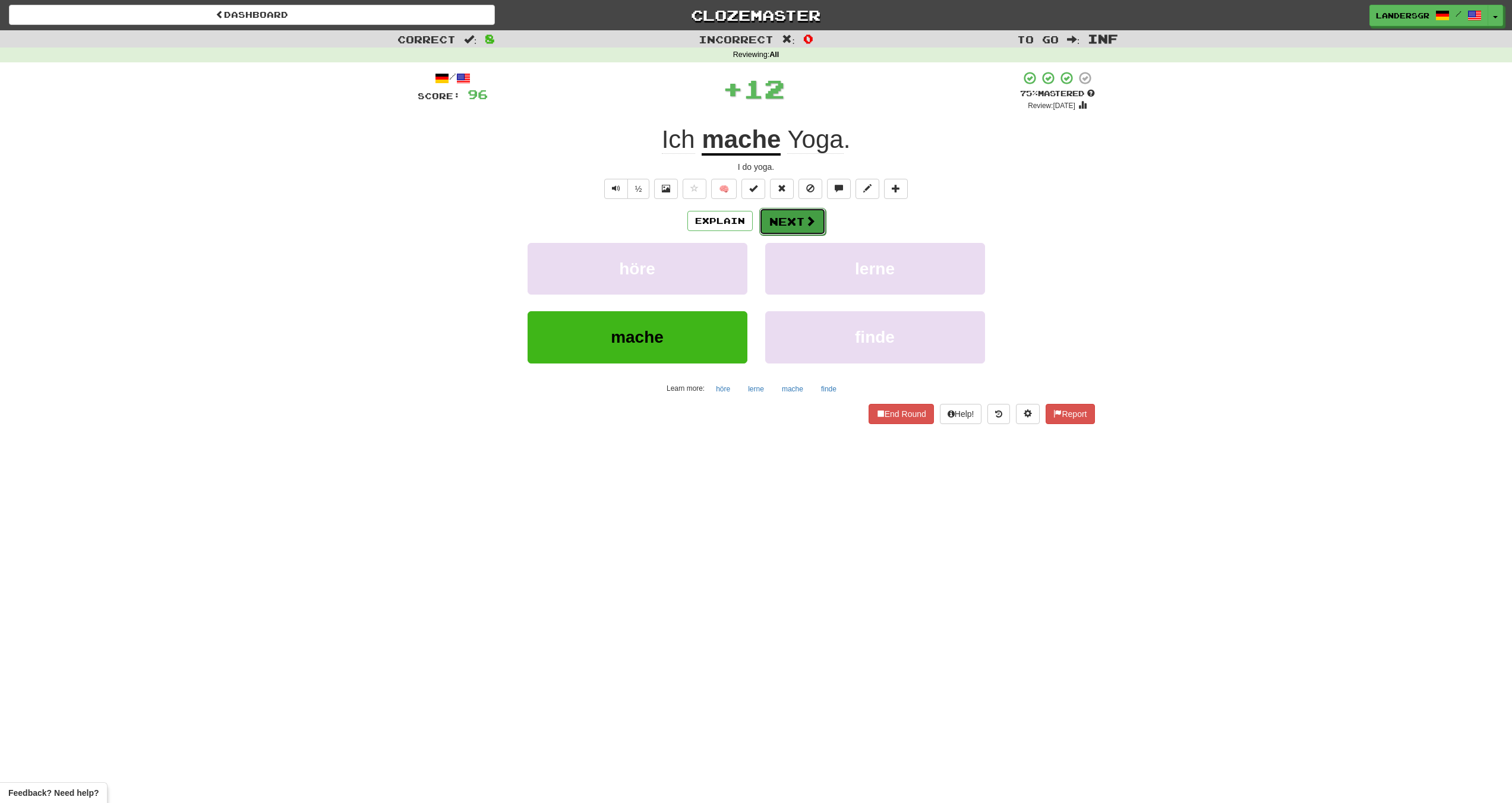
click at [767, 229] on button "Next" at bounding box center [792, 221] width 67 height 27
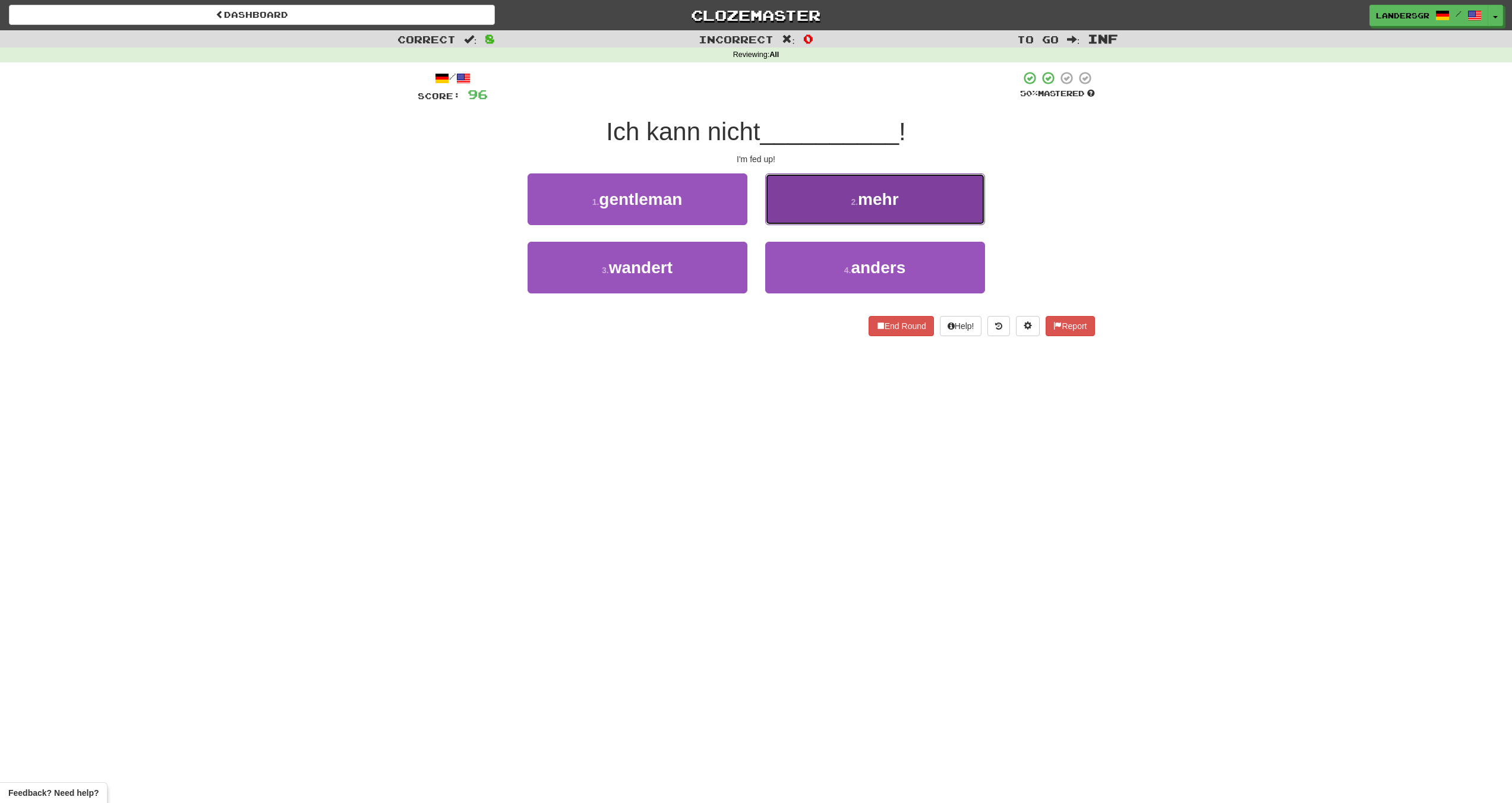
click at [783, 210] on button "2 . mehr" at bounding box center [875, 199] width 220 height 52
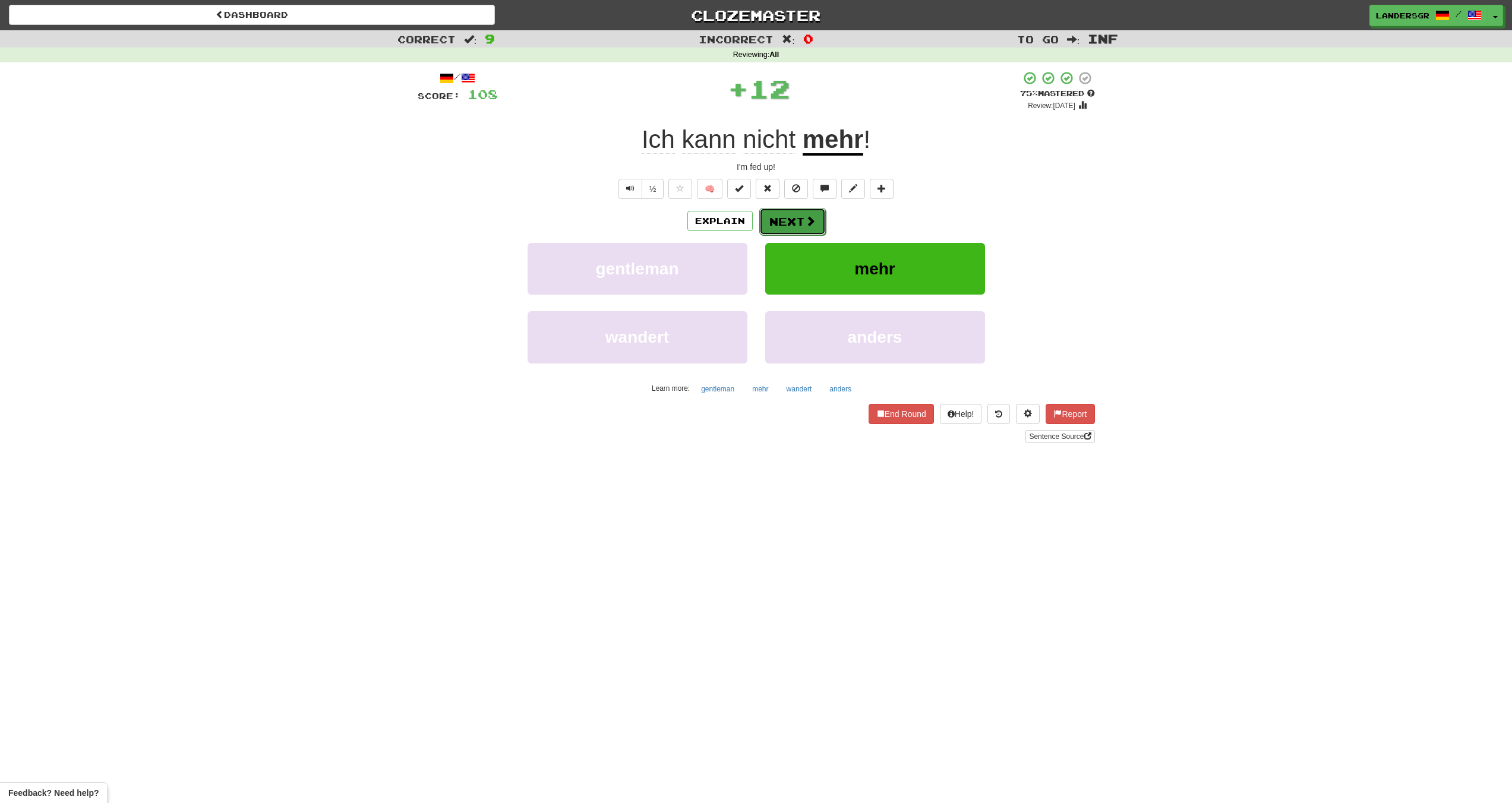
click at [783, 210] on button "Next" at bounding box center [792, 221] width 67 height 27
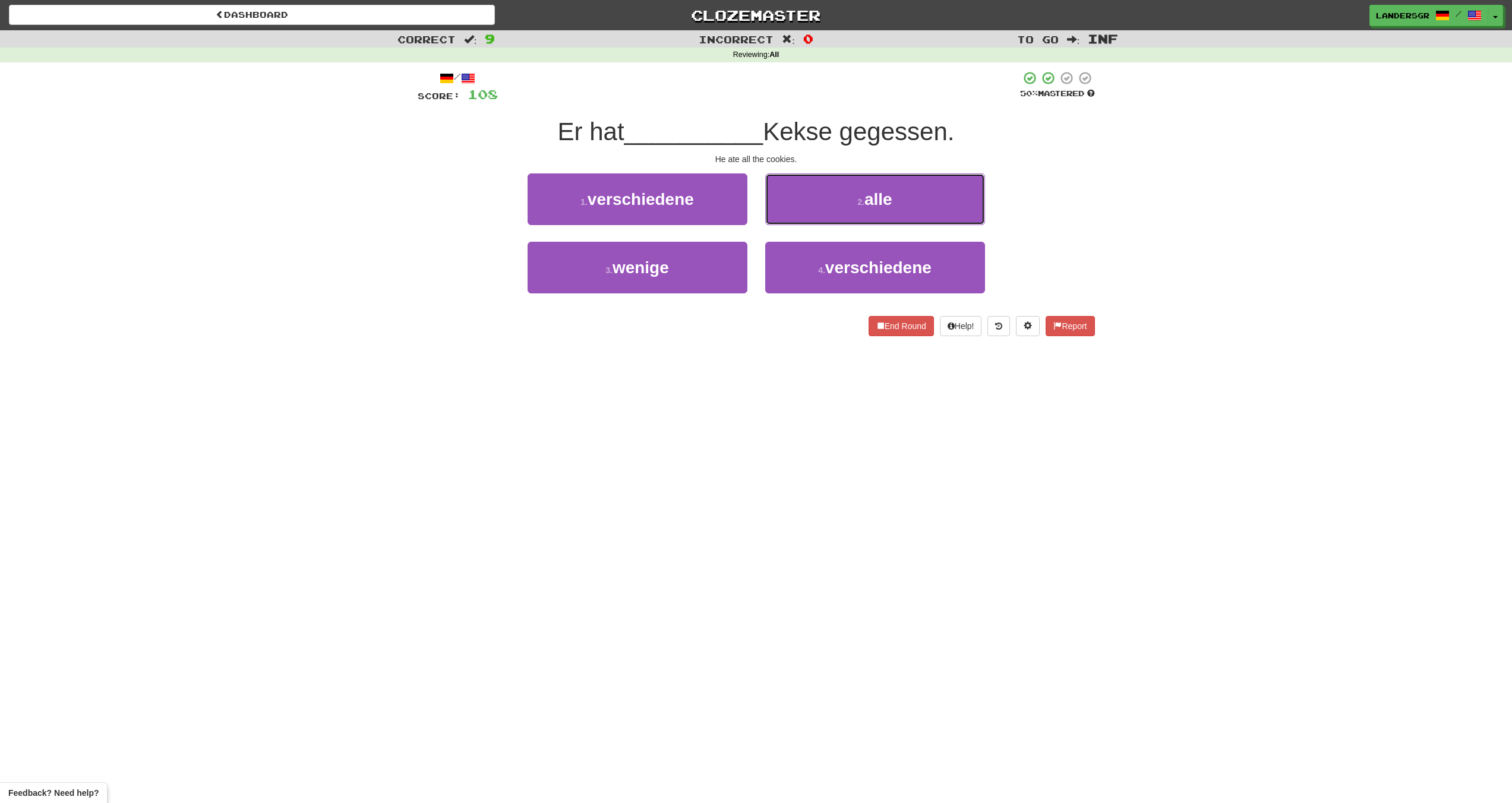
click at [783, 210] on button "2 . alle" at bounding box center [875, 199] width 220 height 52
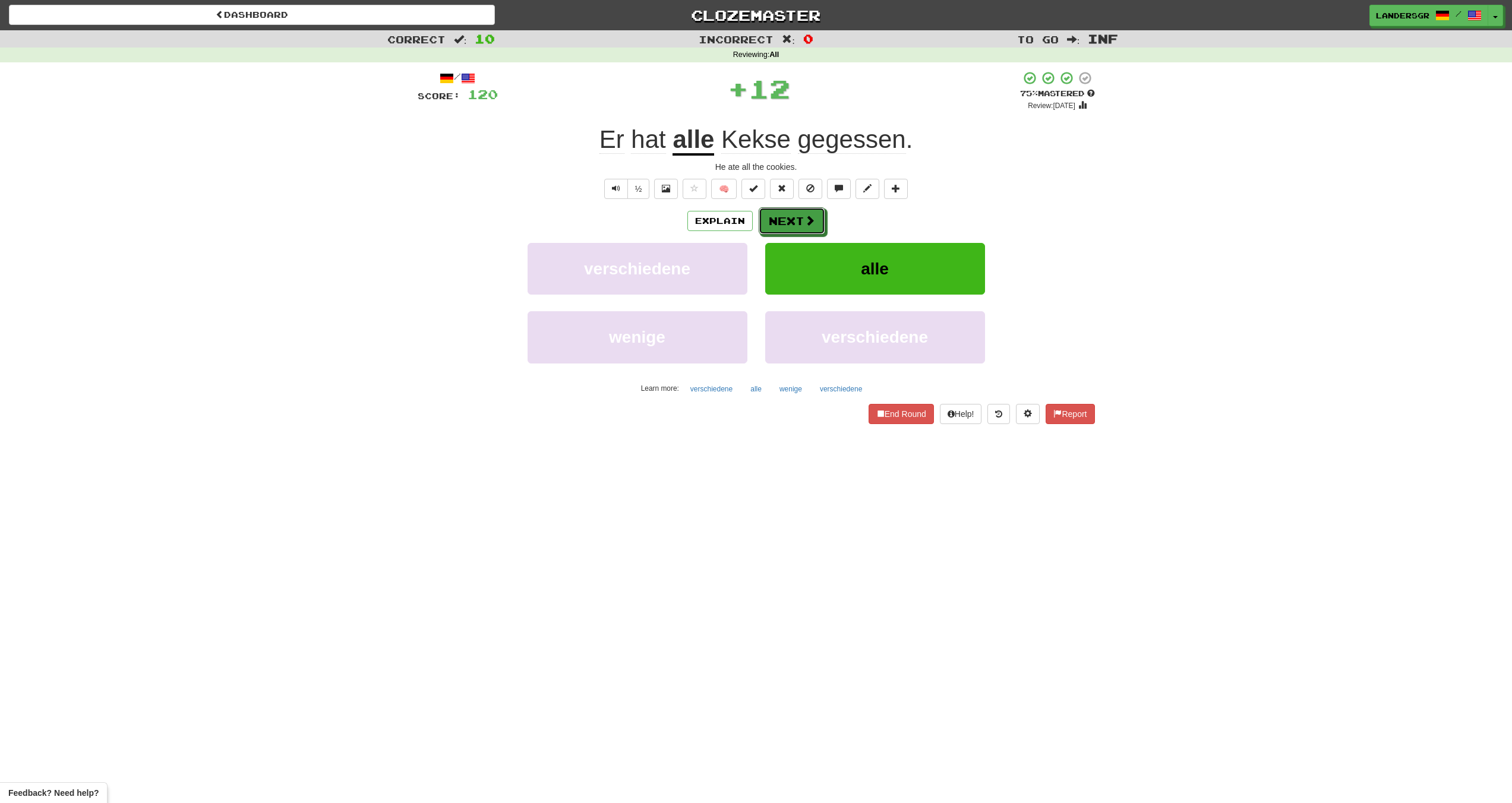
click at [783, 210] on button "Next" at bounding box center [791, 220] width 67 height 27
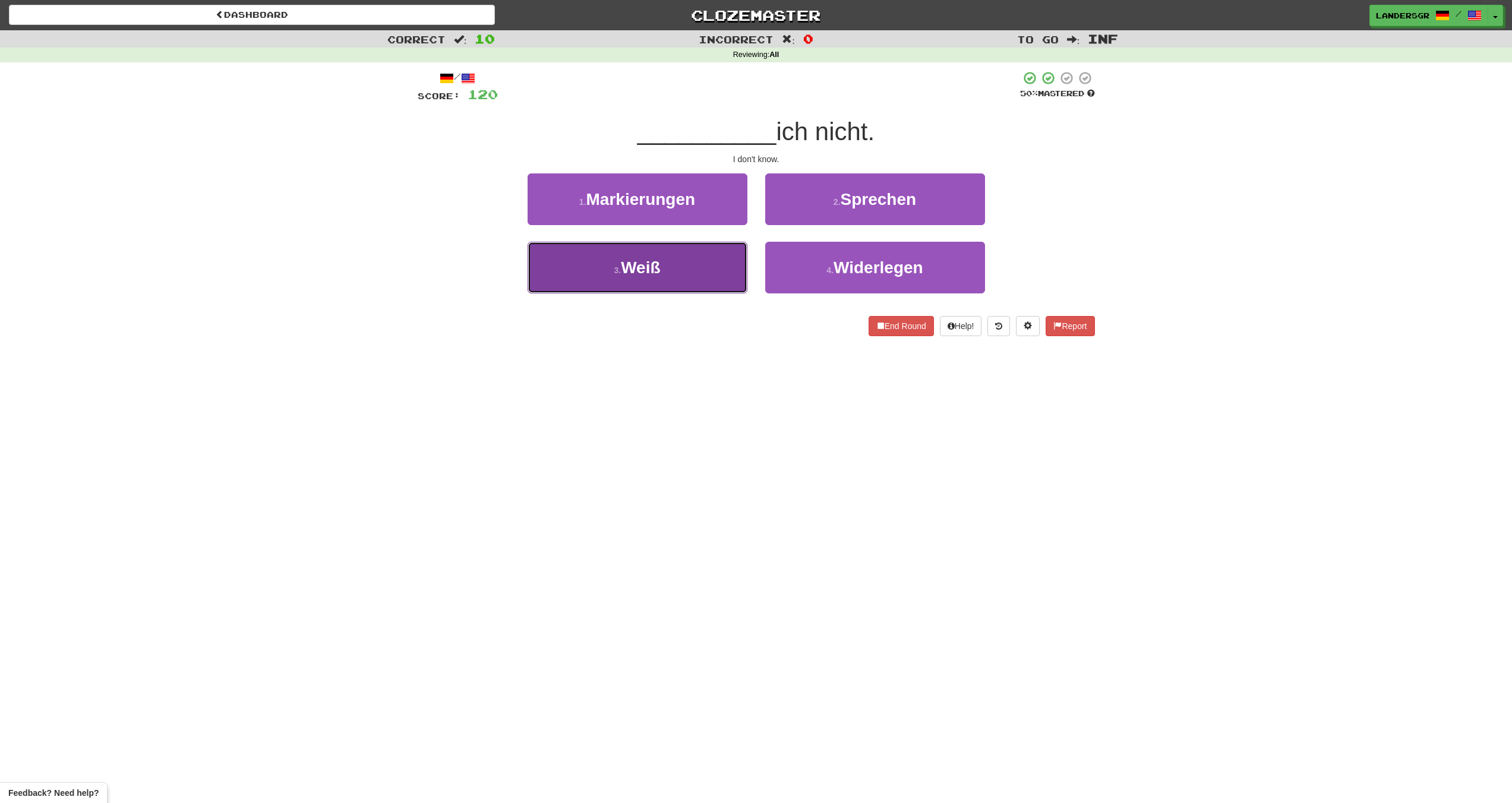
click at [674, 247] on button "3 . Weiß" at bounding box center [637, 268] width 220 height 52
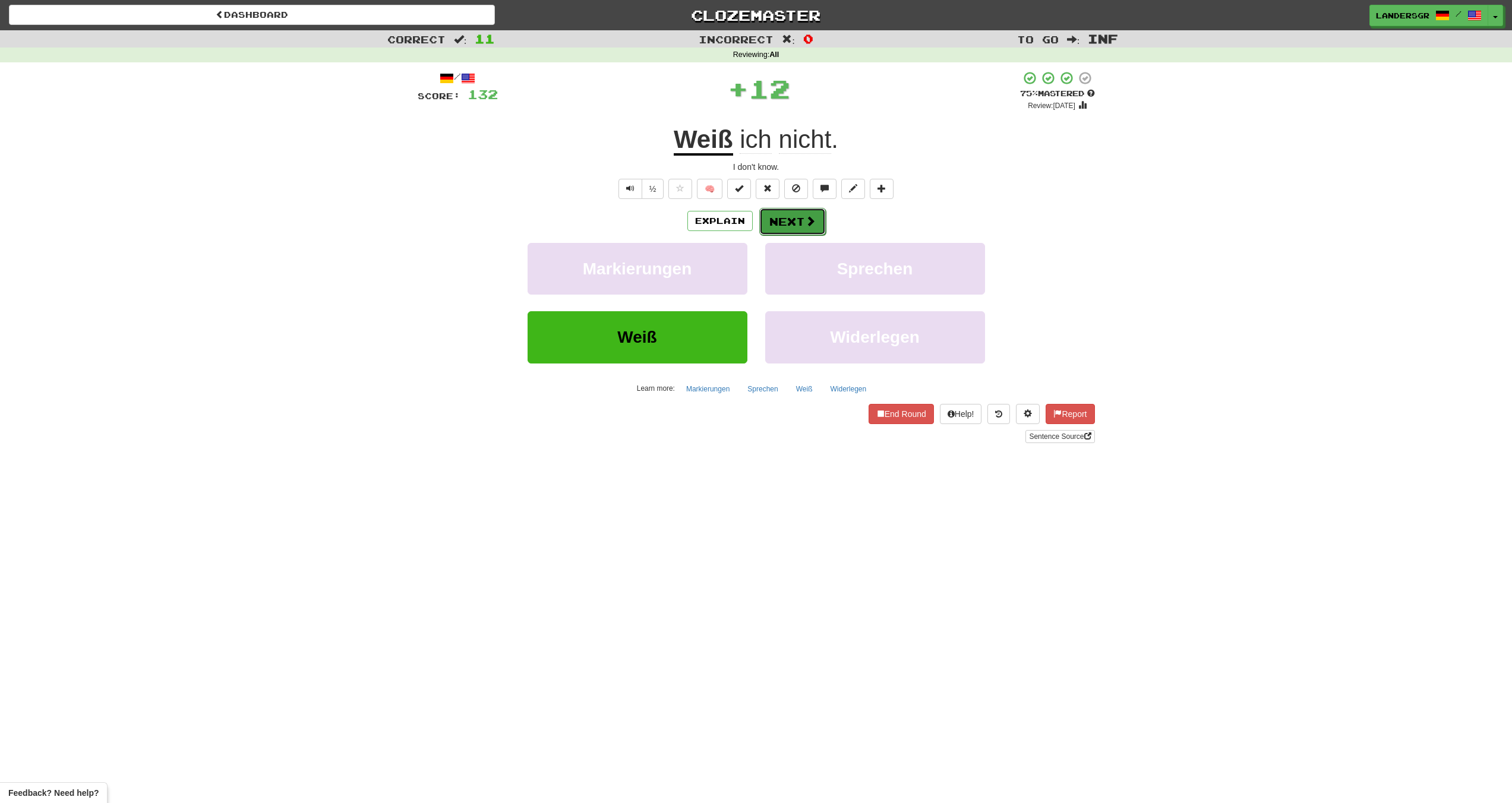
click at [763, 229] on button "Next" at bounding box center [792, 221] width 67 height 27
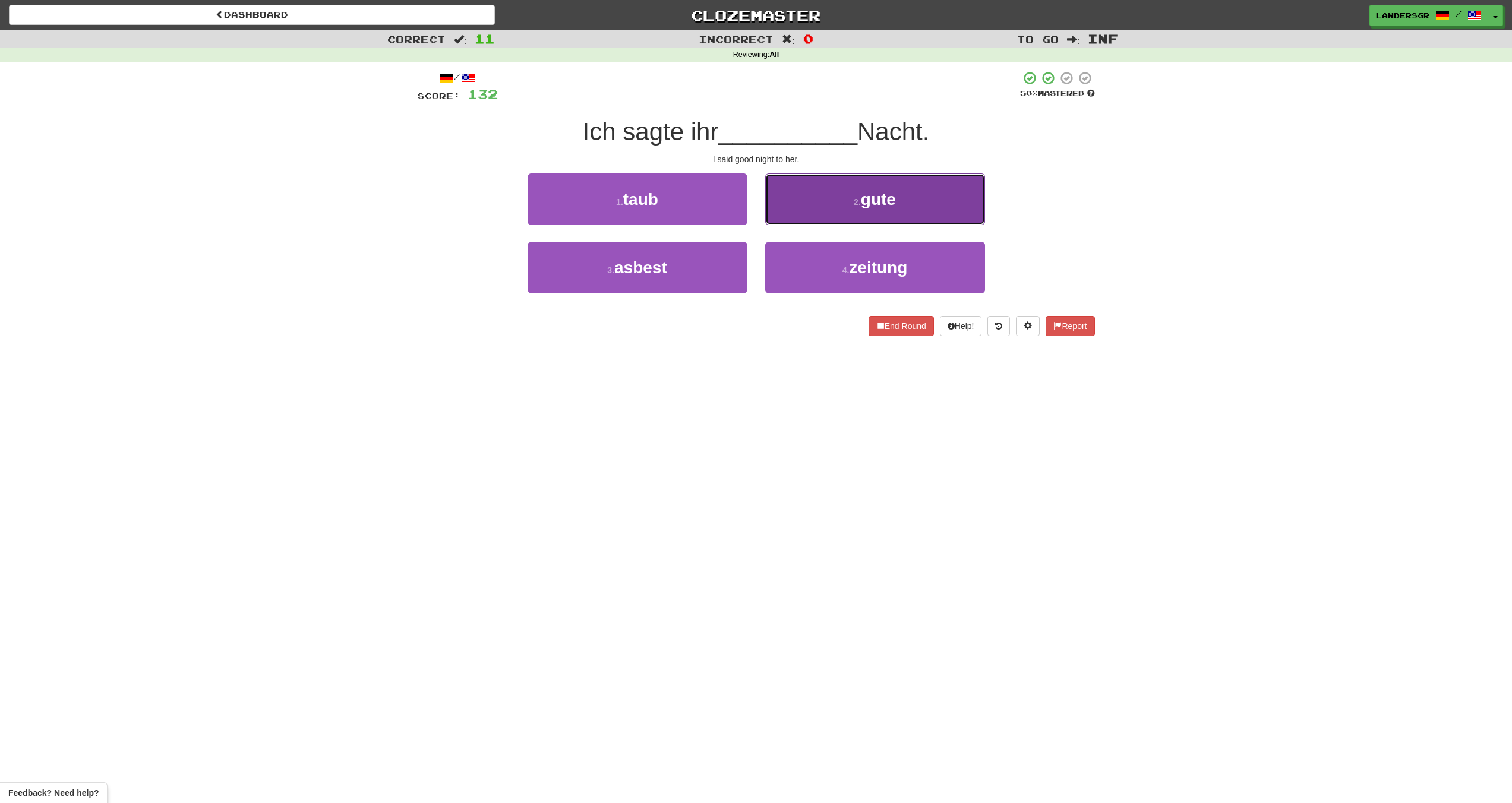
click at [779, 194] on button "2 . gute" at bounding box center [875, 199] width 220 height 52
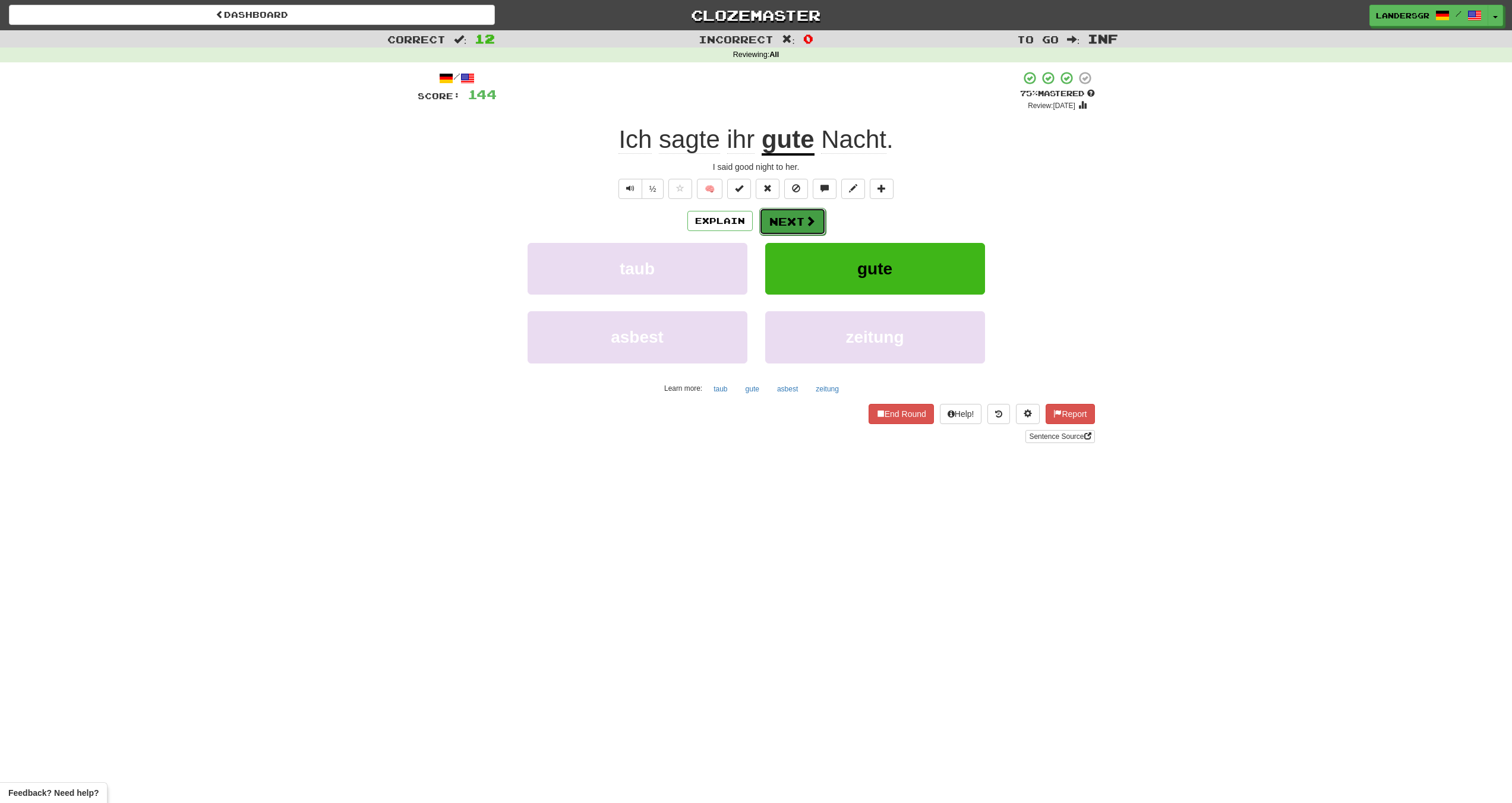
click at [779, 213] on button "Next" at bounding box center [792, 221] width 67 height 27
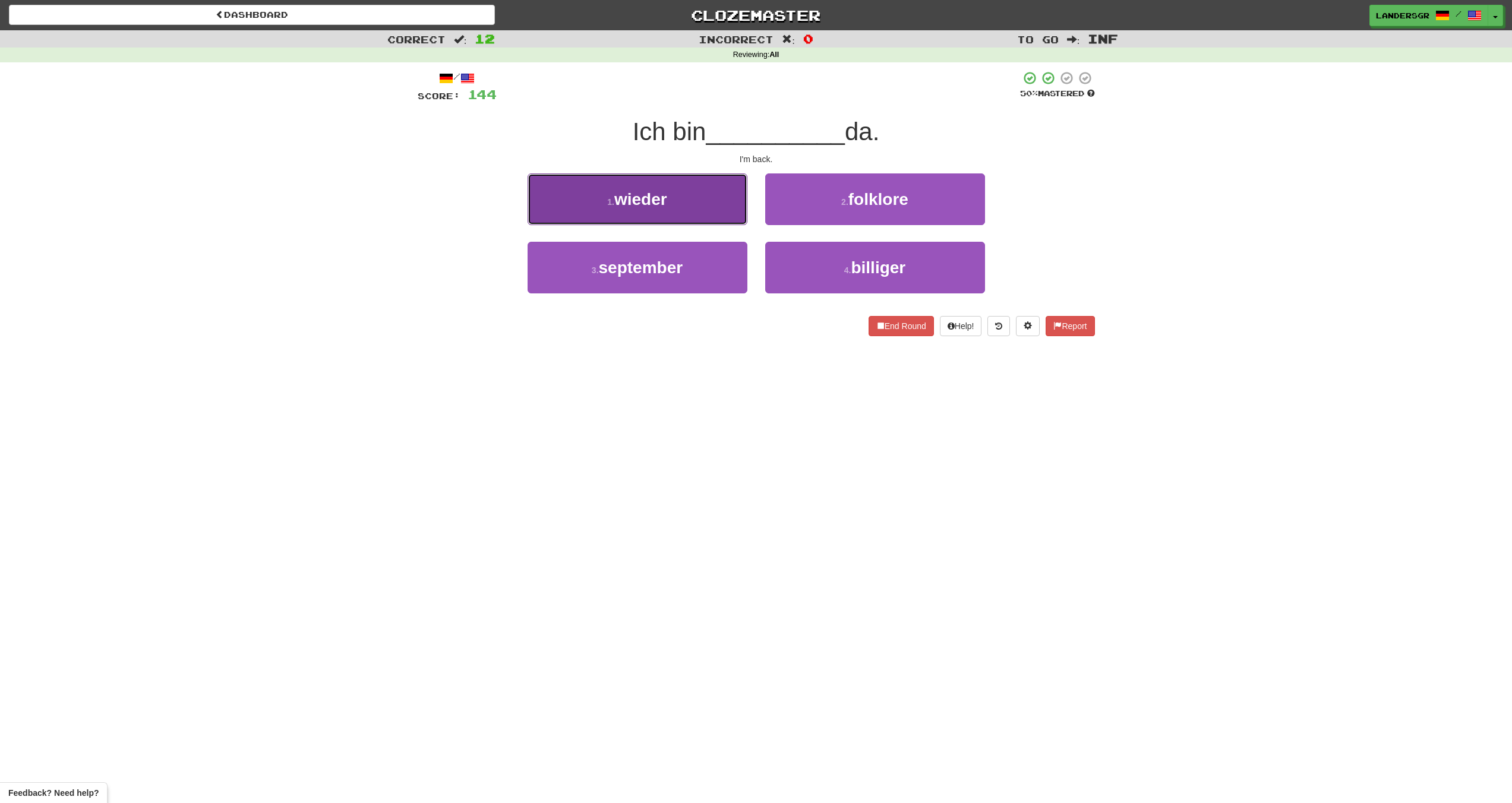
click at [671, 201] on button "1 . wieder" at bounding box center [637, 199] width 220 height 52
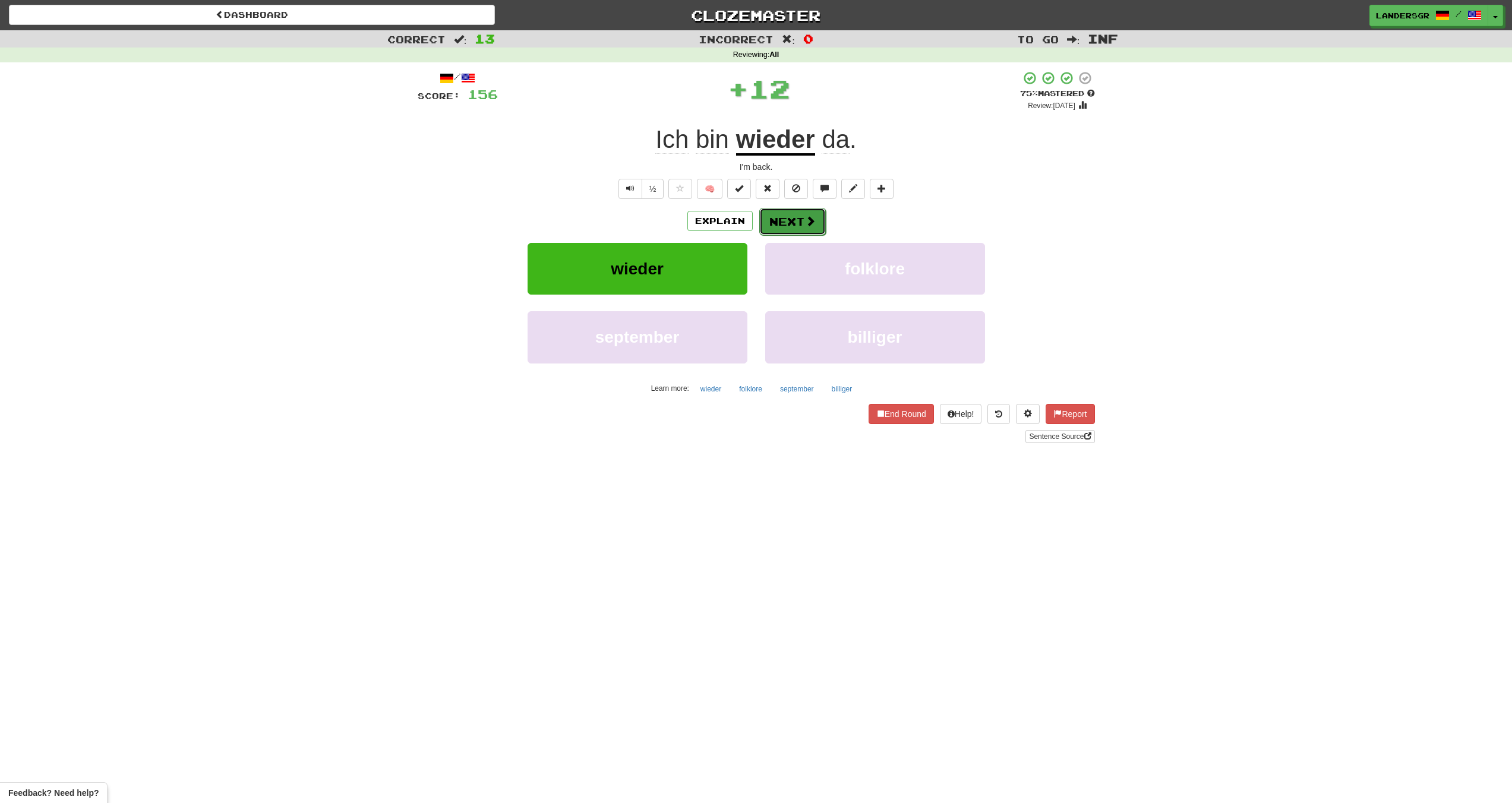
click at [803, 213] on button "Next" at bounding box center [792, 221] width 67 height 27
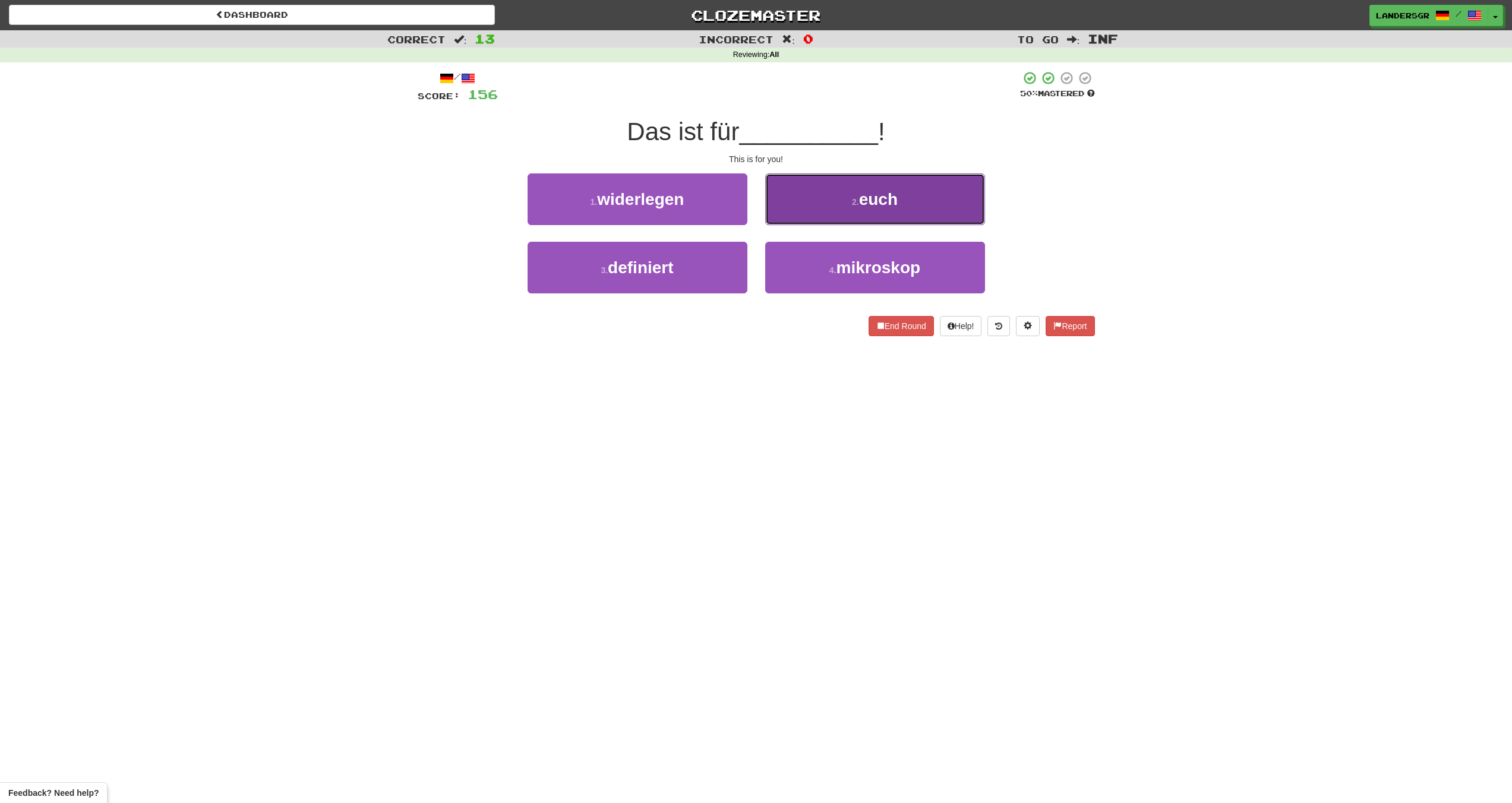
click at [787, 207] on button "2 . euch" at bounding box center [875, 199] width 220 height 52
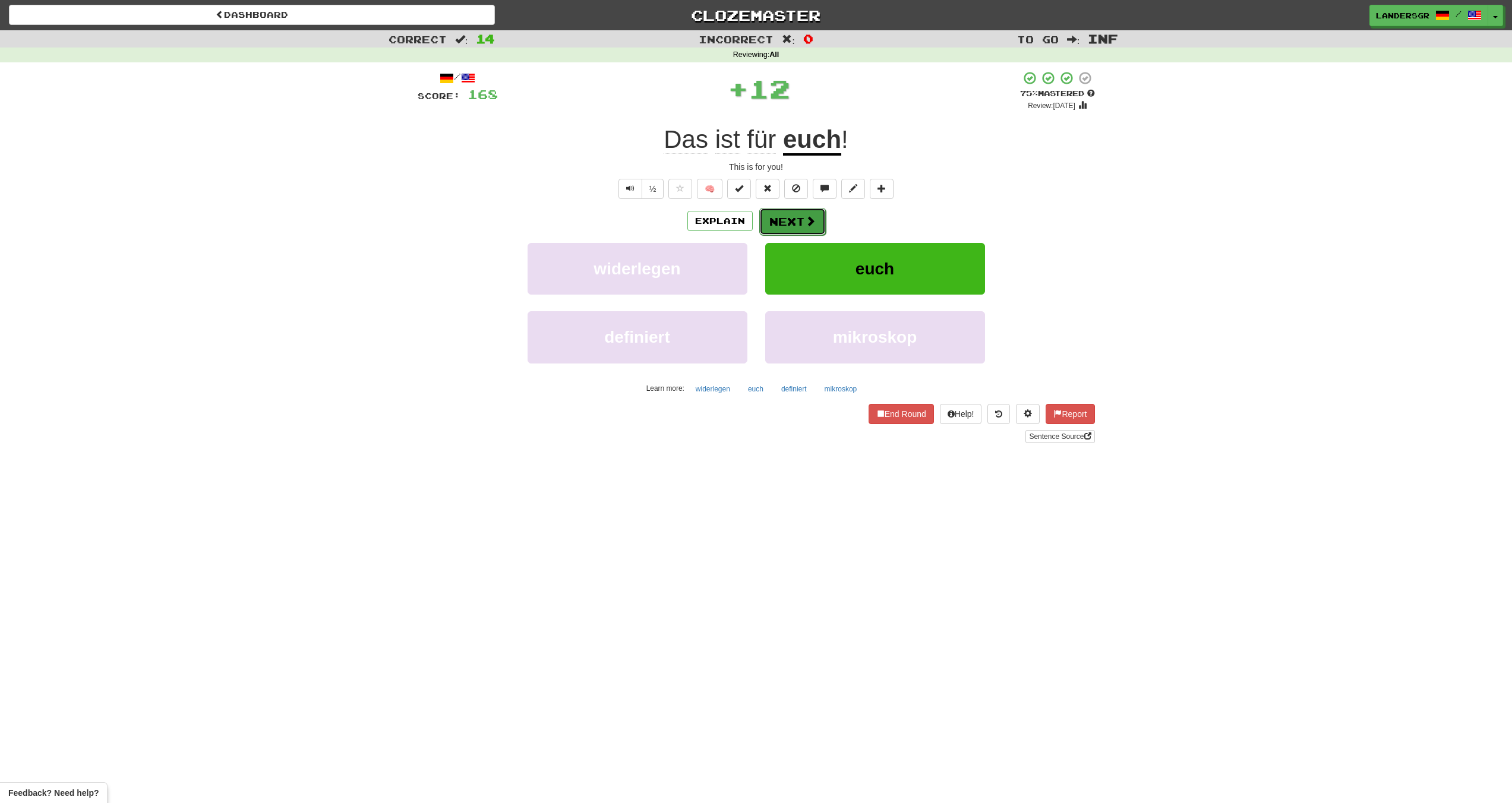
click at [789, 214] on button "Next" at bounding box center [792, 221] width 67 height 27
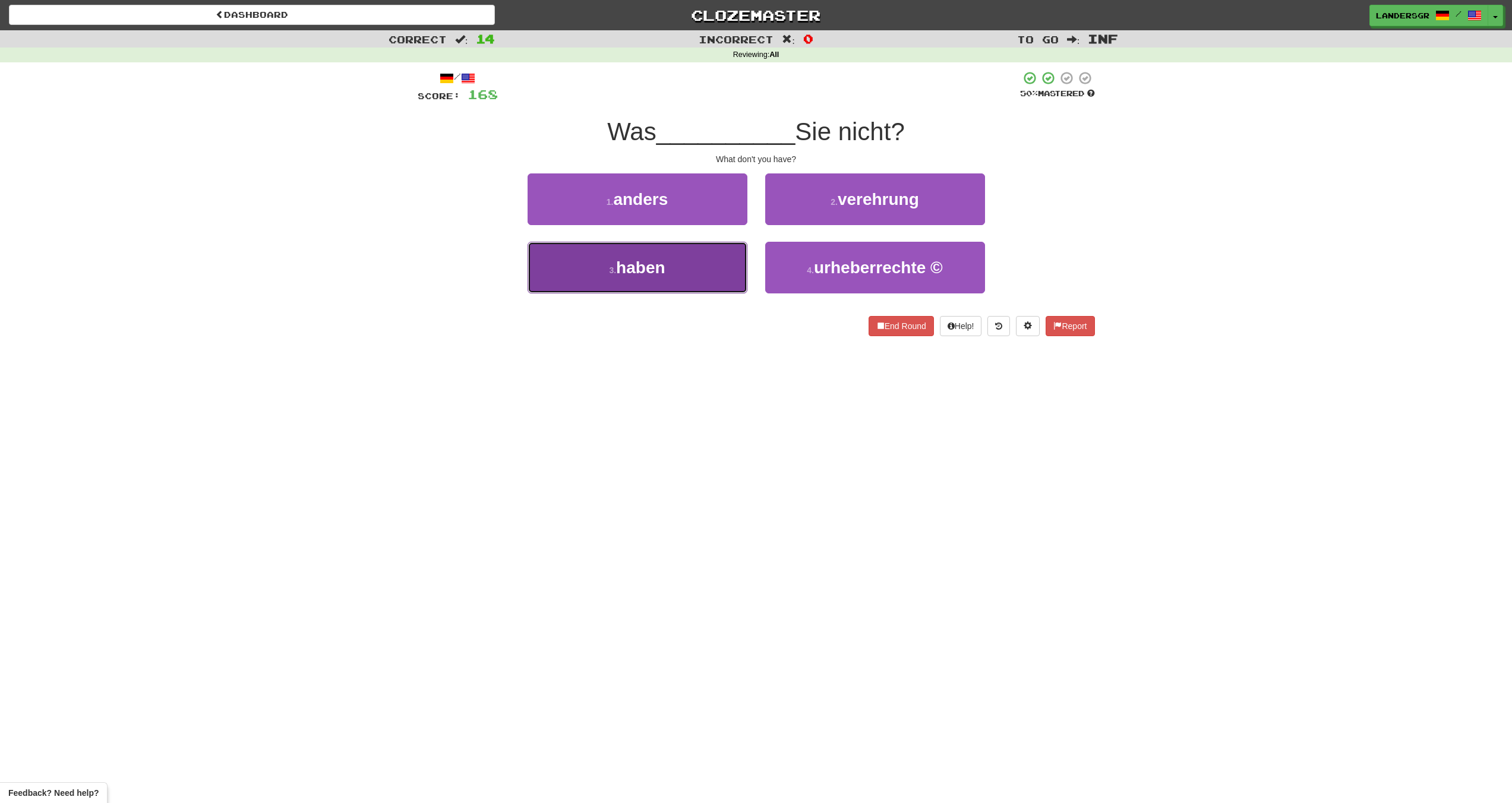
click at [676, 274] on button "3 . haben" at bounding box center [637, 268] width 220 height 52
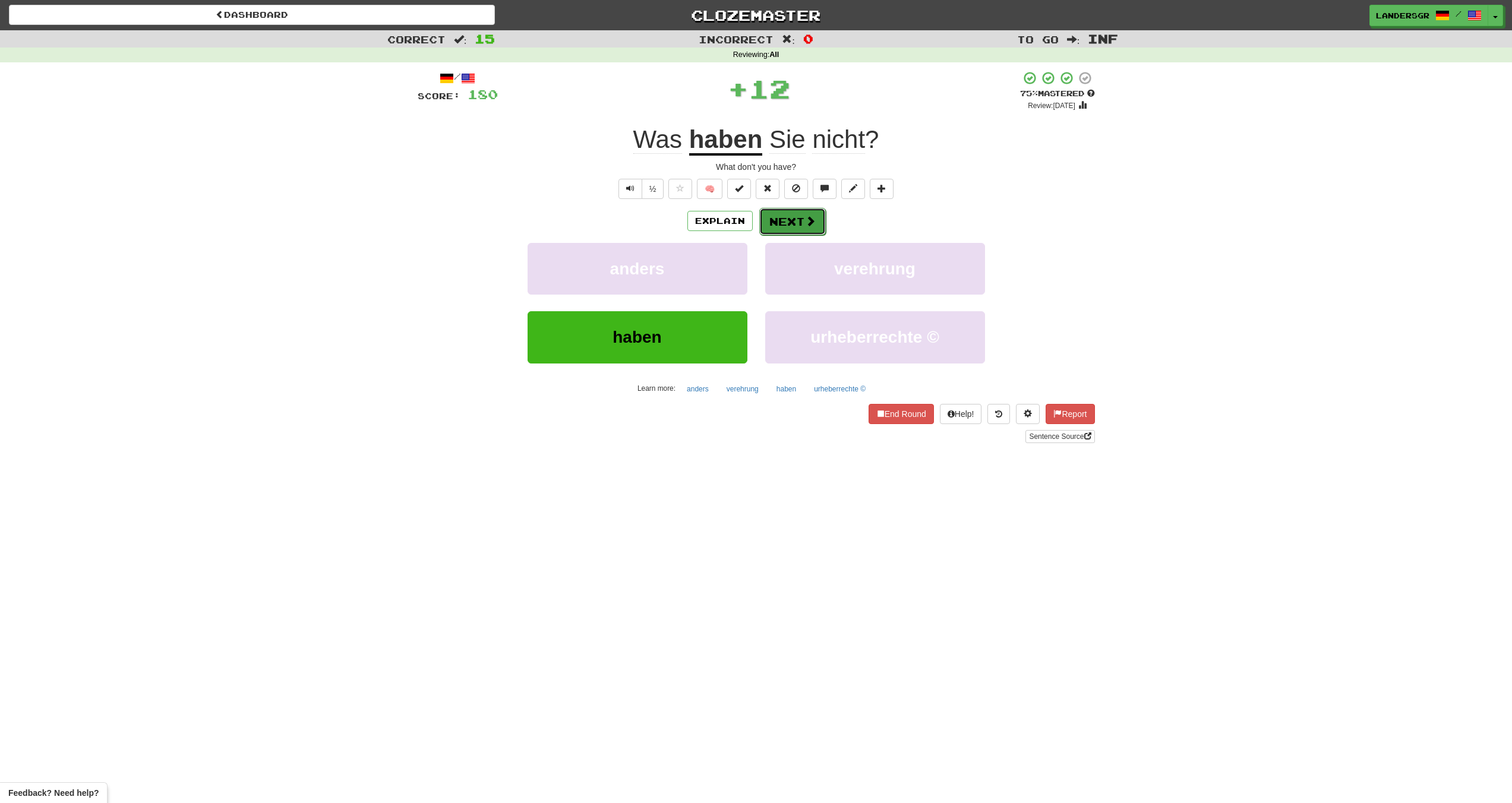
click at [775, 209] on button "Next" at bounding box center [792, 221] width 67 height 27
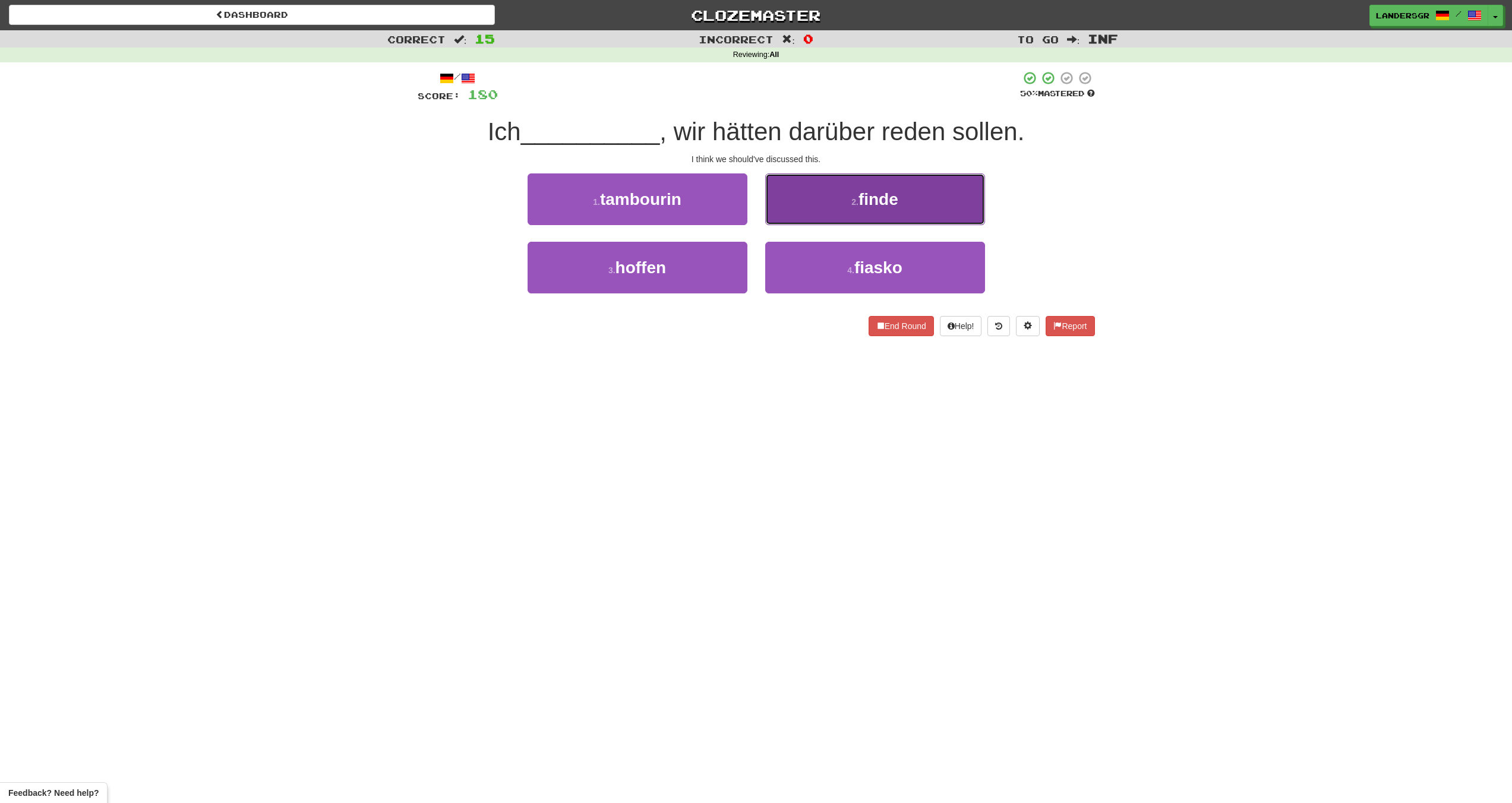
click at [808, 195] on button "2 . finde" at bounding box center [875, 199] width 220 height 52
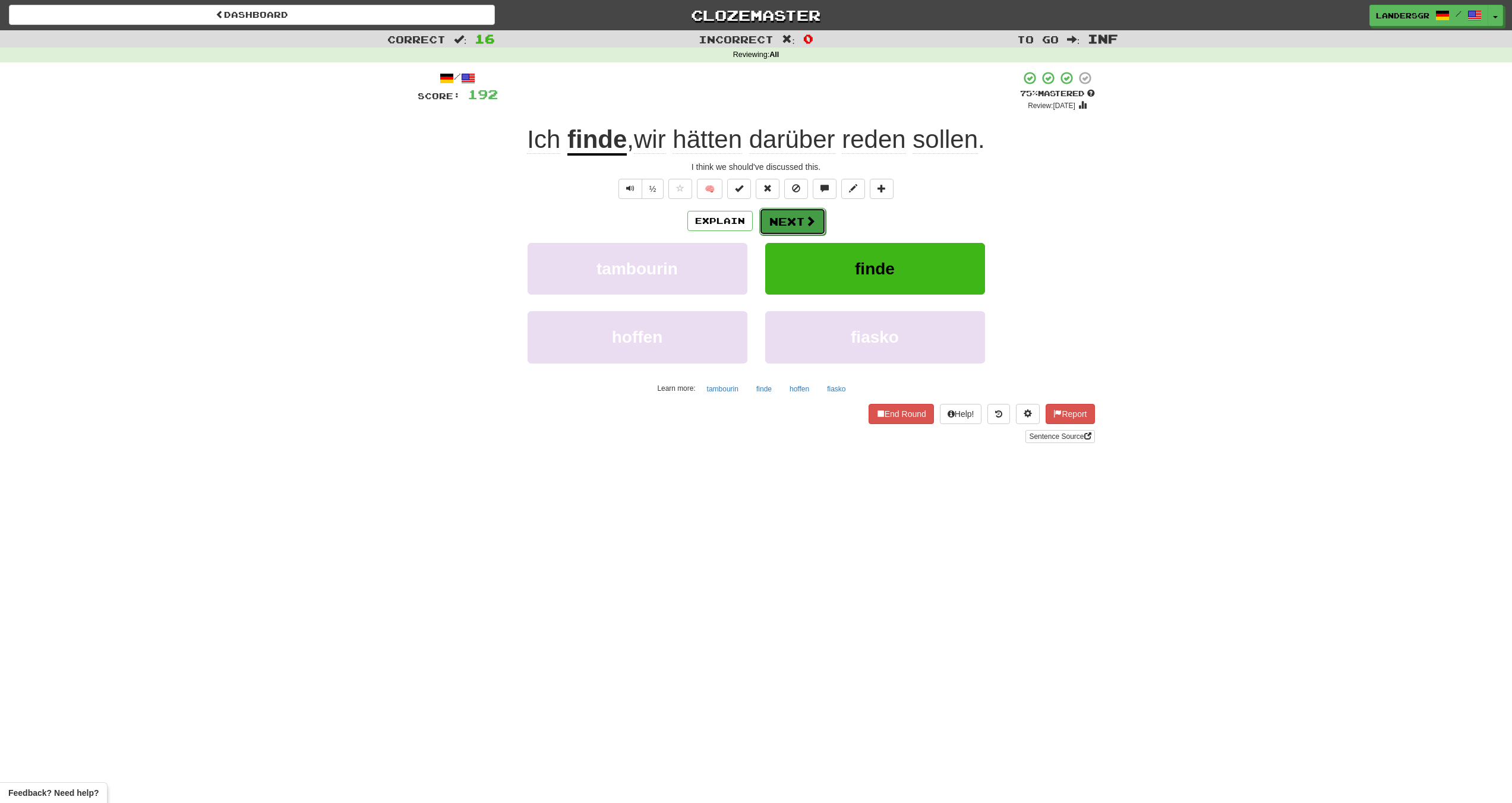
click at [792, 217] on button "Next" at bounding box center [792, 221] width 67 height 27
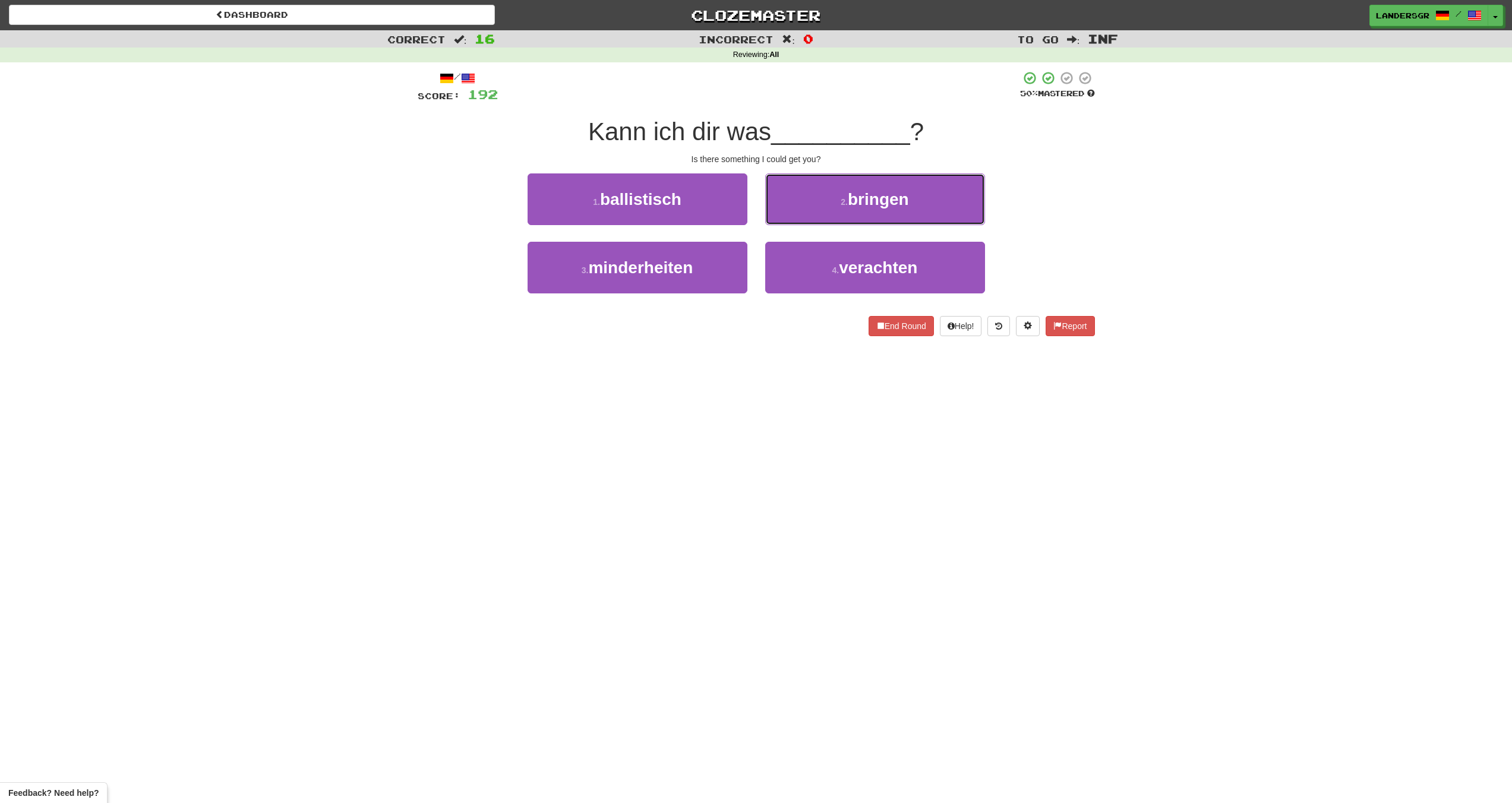
click at [792, 217] on button "2 . bringen" at bounding box center [875, 199] width 220 height 52
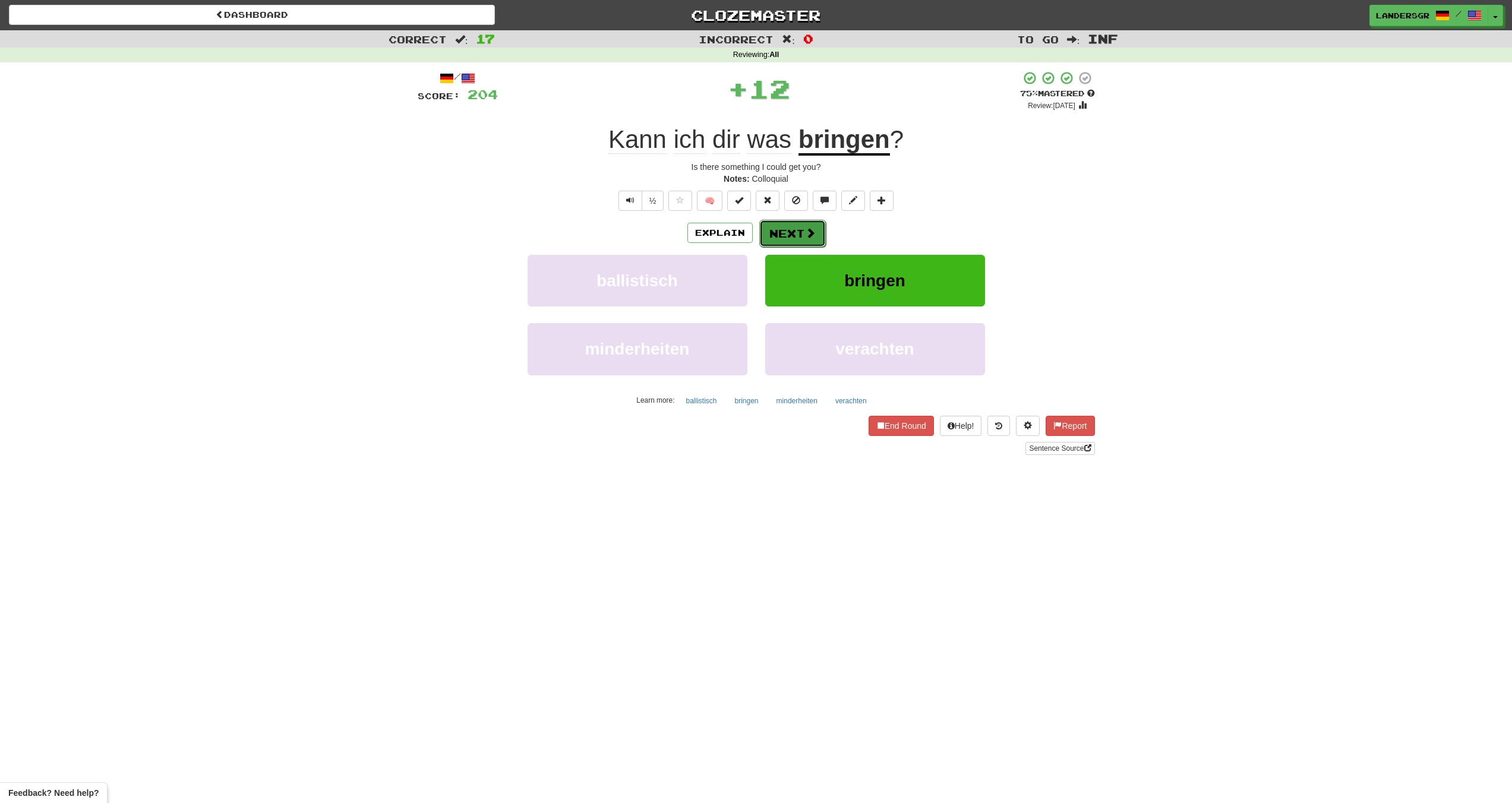
click at [790, 228] on button "Next" at bounding box center [792, 233] width 67 height 27
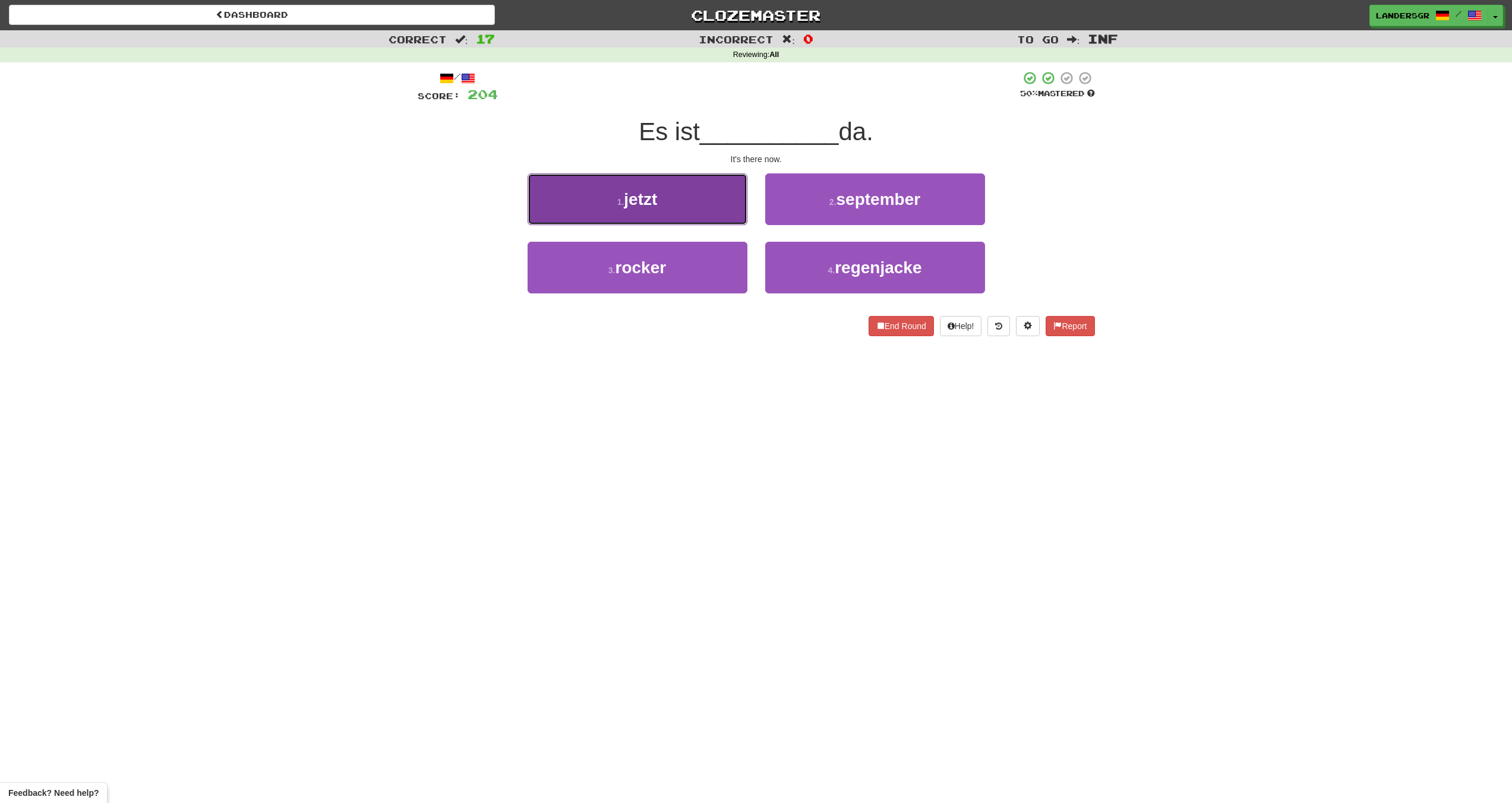
click at [722, 213] on button "1 . jetzt" at bounding box center [637, 199] width 220 height 52
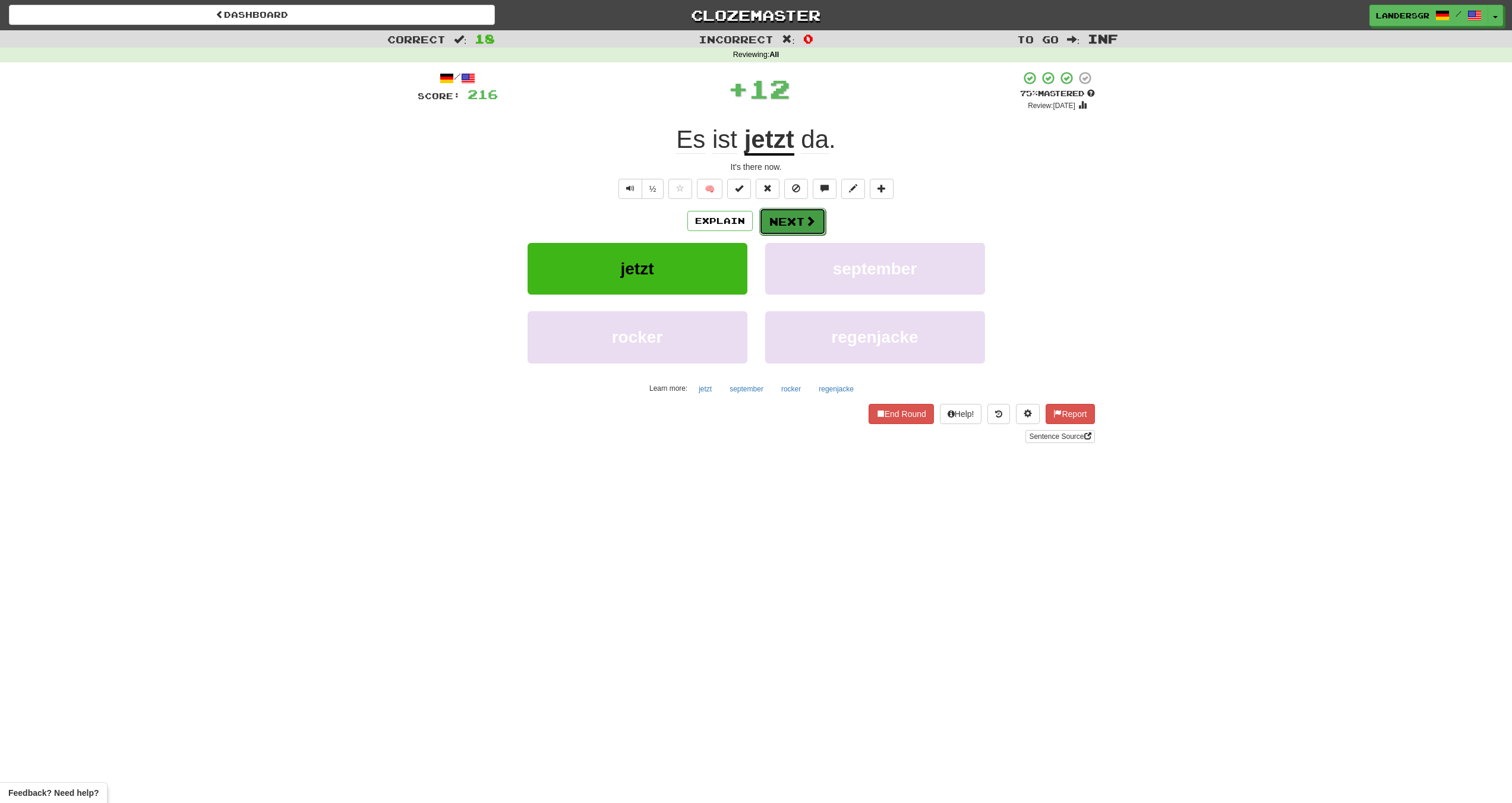
click at [783, 223] on button "Next" at bounding box center [792, 221] width 67 height 27
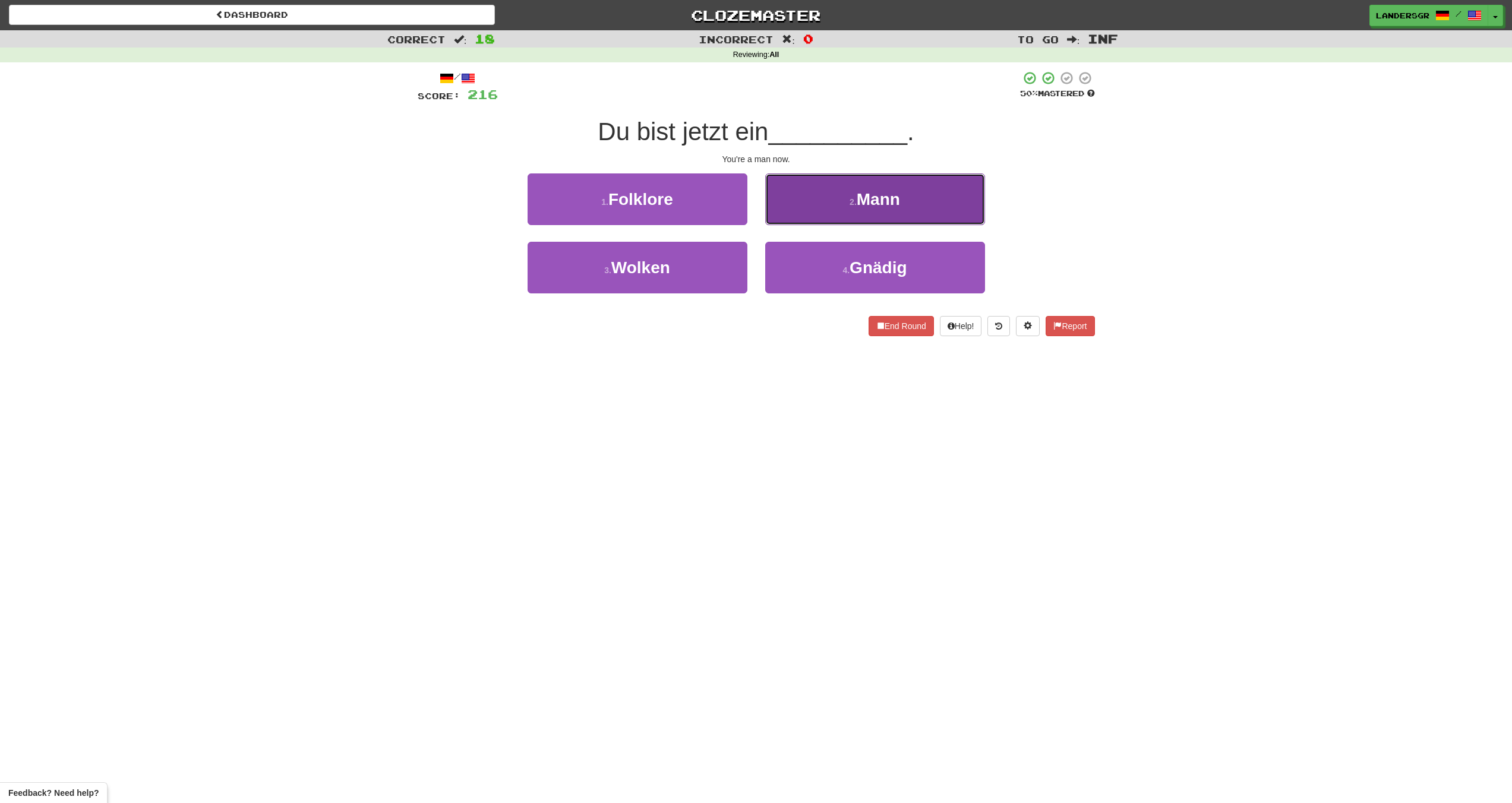
click at [780, 220] on button "2 . Mann" at bounding box center [875, 199] width 220 height 52
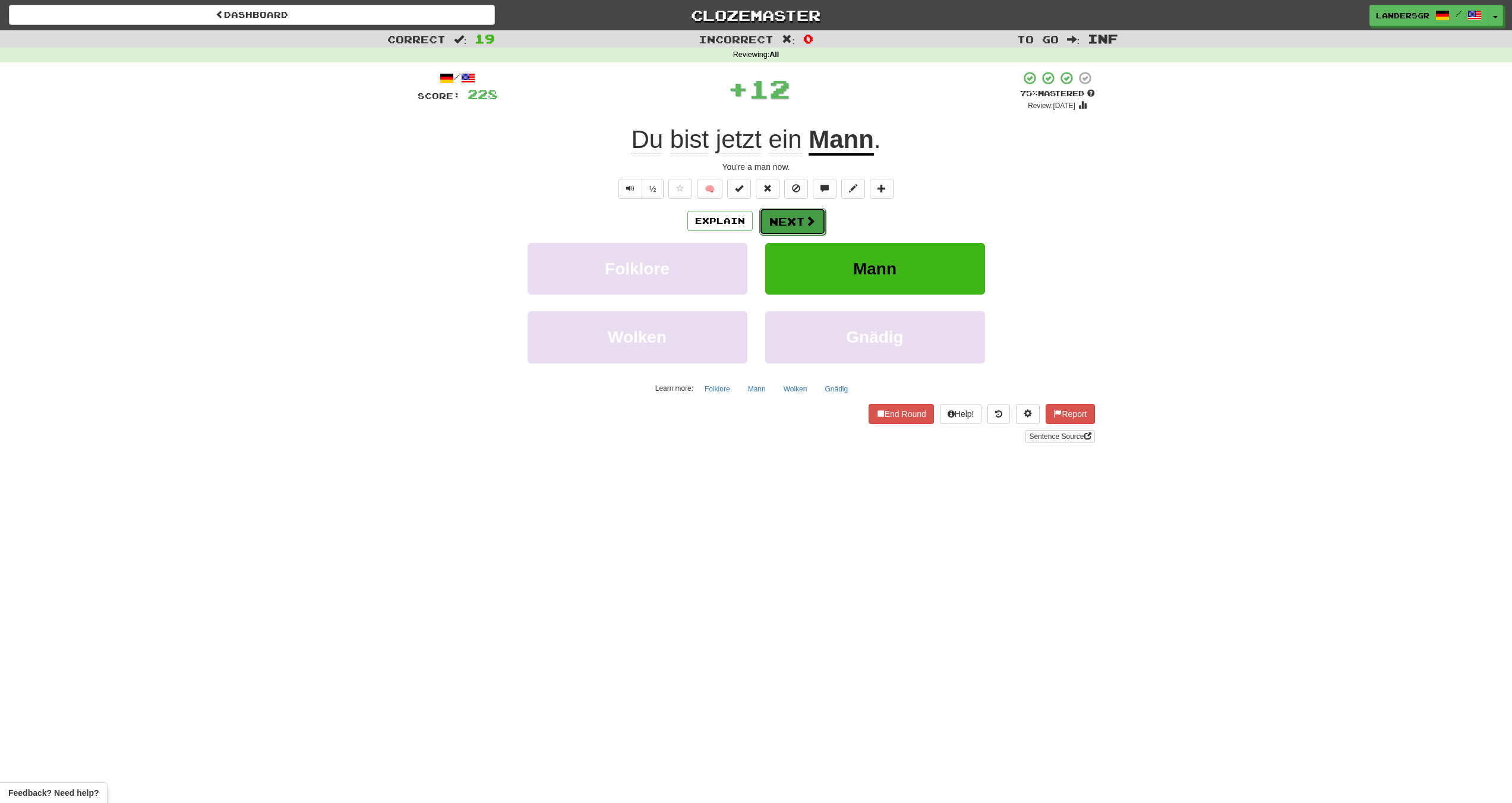
click at [782, 221] on button "Next" at bounding box center [792, 221] width 67 height 27
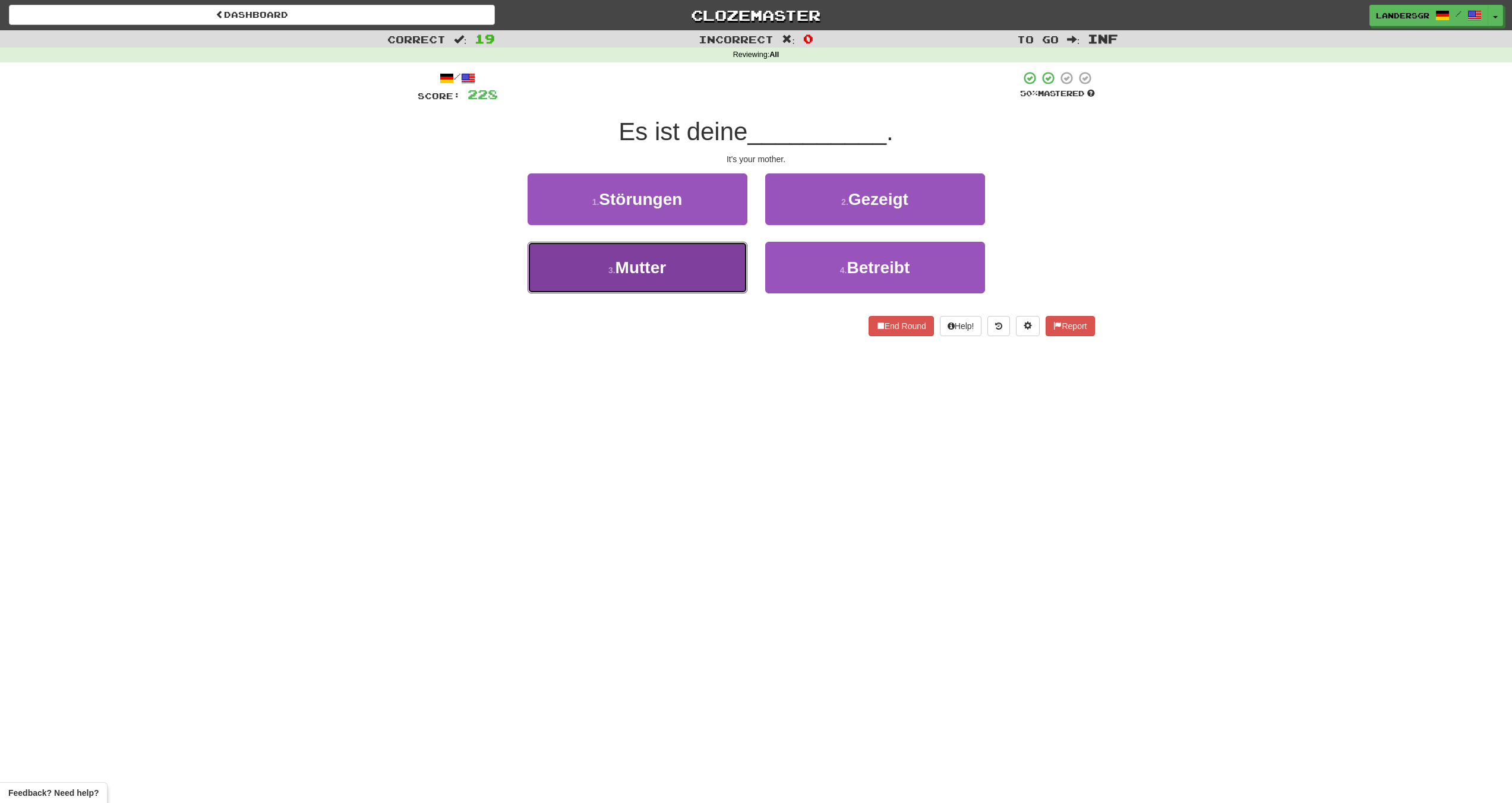
click at [680, 250] on button "3 . Mutter" at bounding box center [637, 268] width 220 height 52
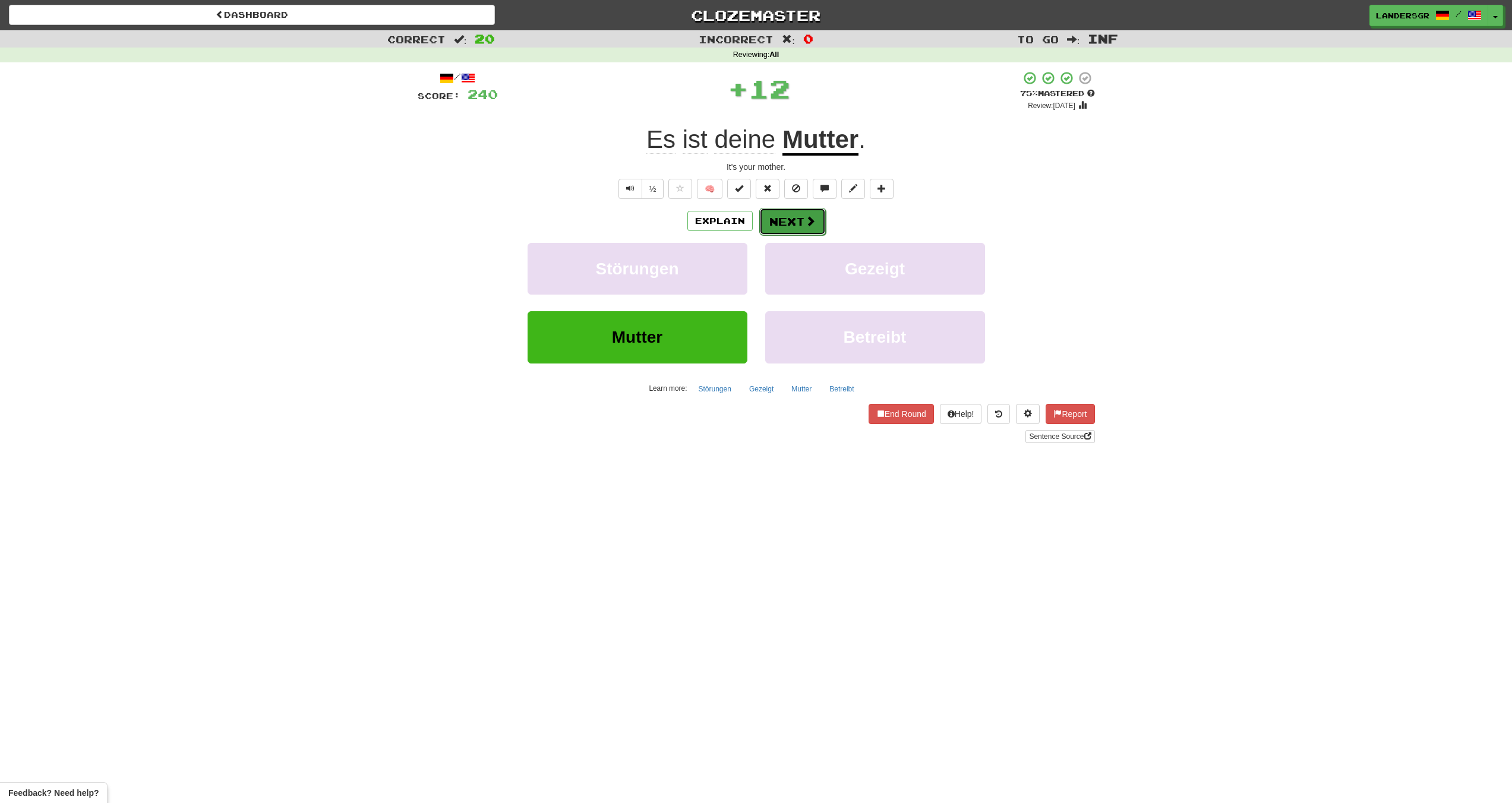
click at [765, 211] on button "Next" at bounding box center [792, 221] width 67 height 27
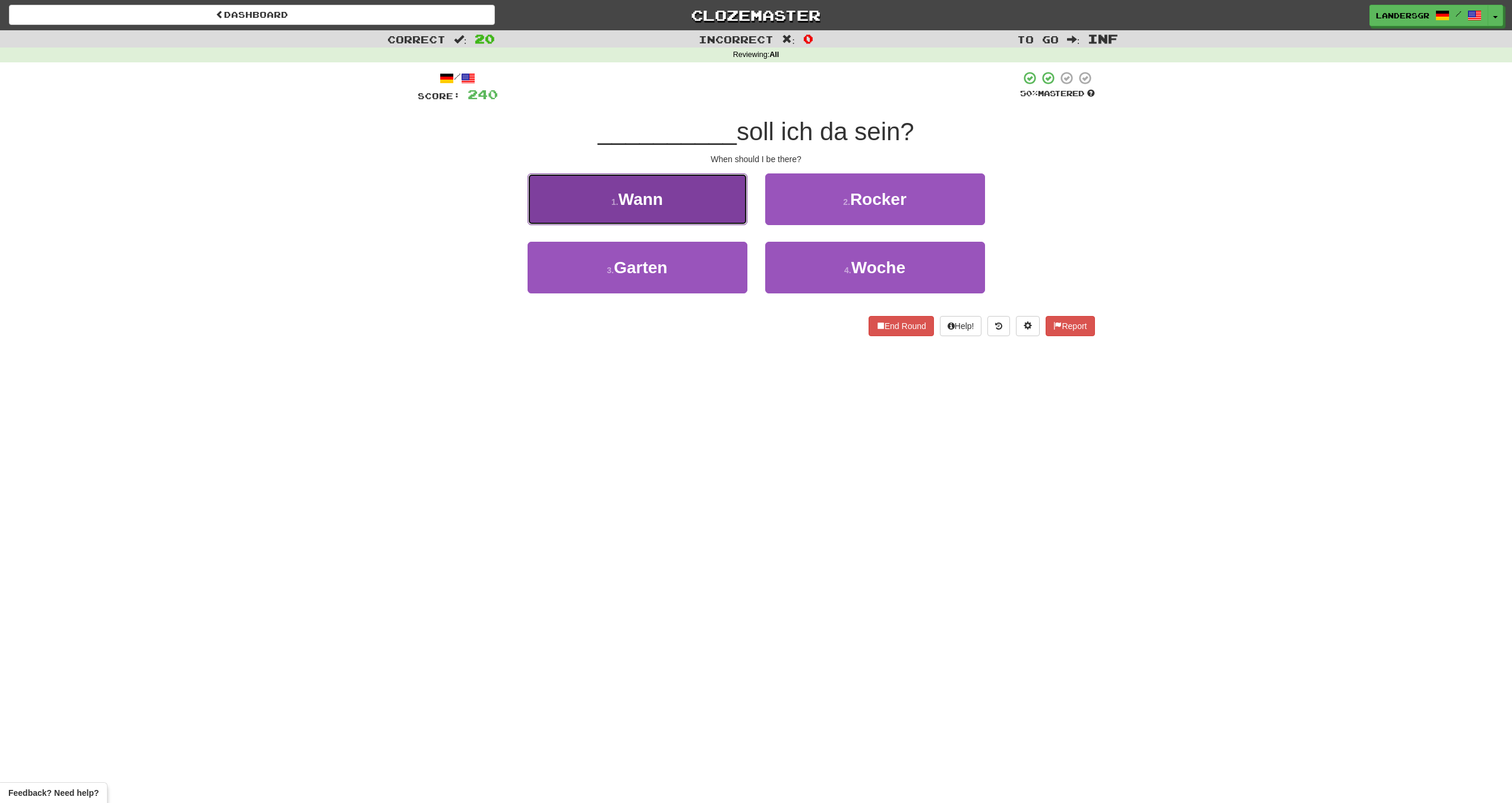
click at [733, 206] on button "1 . Wann" at bounding box center [637, 199] width 220 height 52
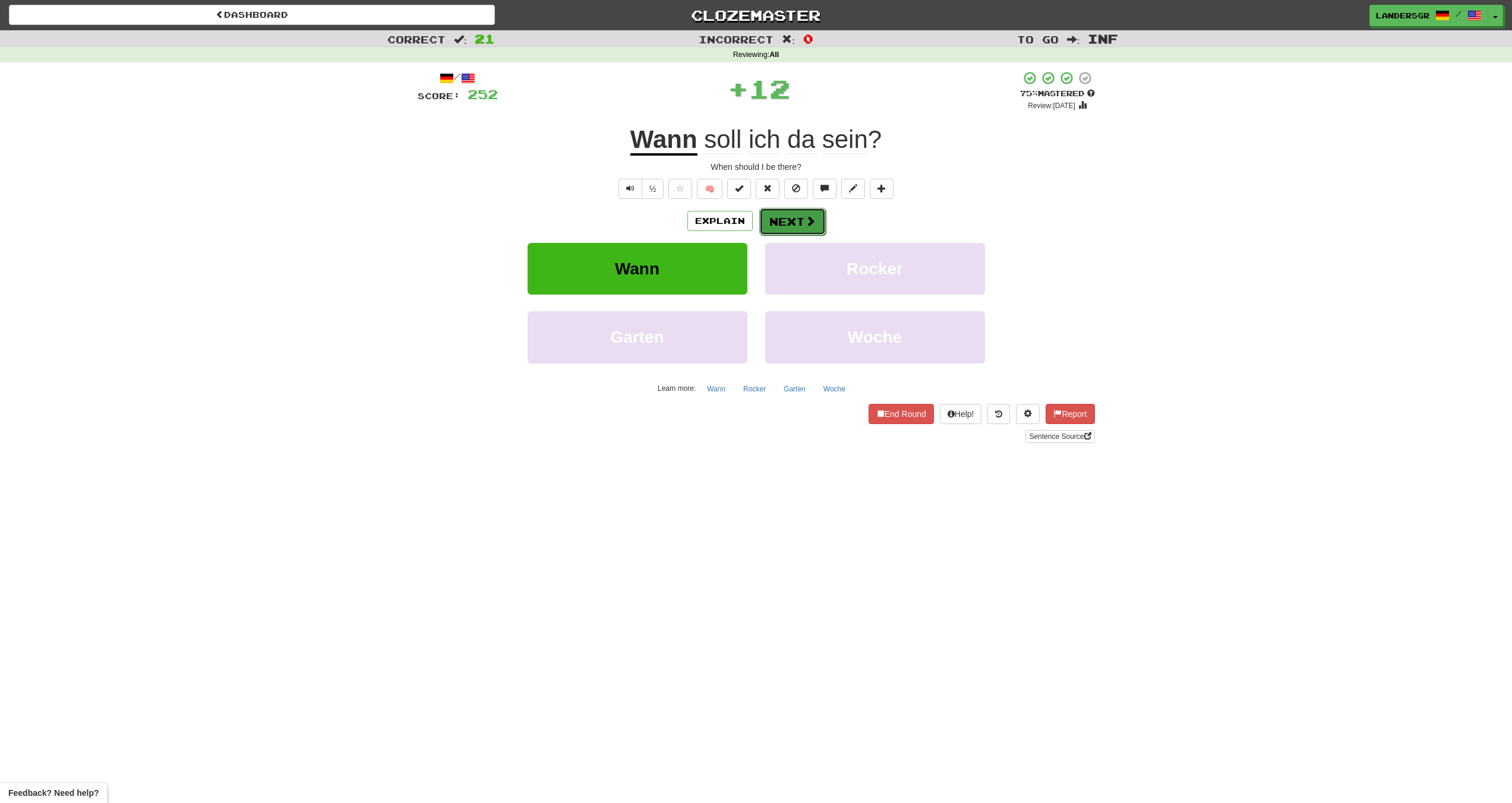
click at [780, 211] on button "Next" at bounding box center [792, 221] width 67 height 27
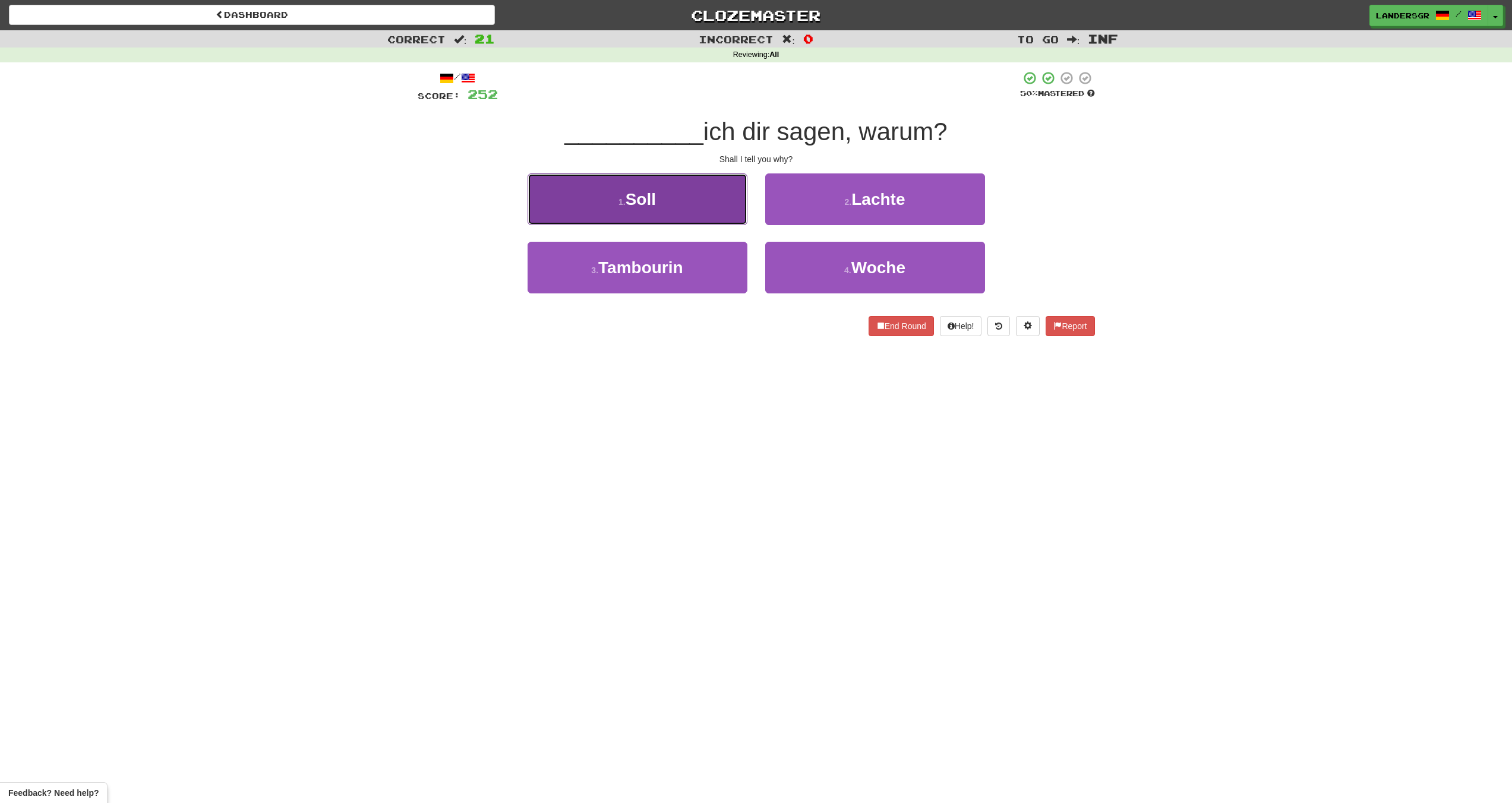
click at [655, 203] on span "Soll" at bounding box center [641, 199] width 30 height 19
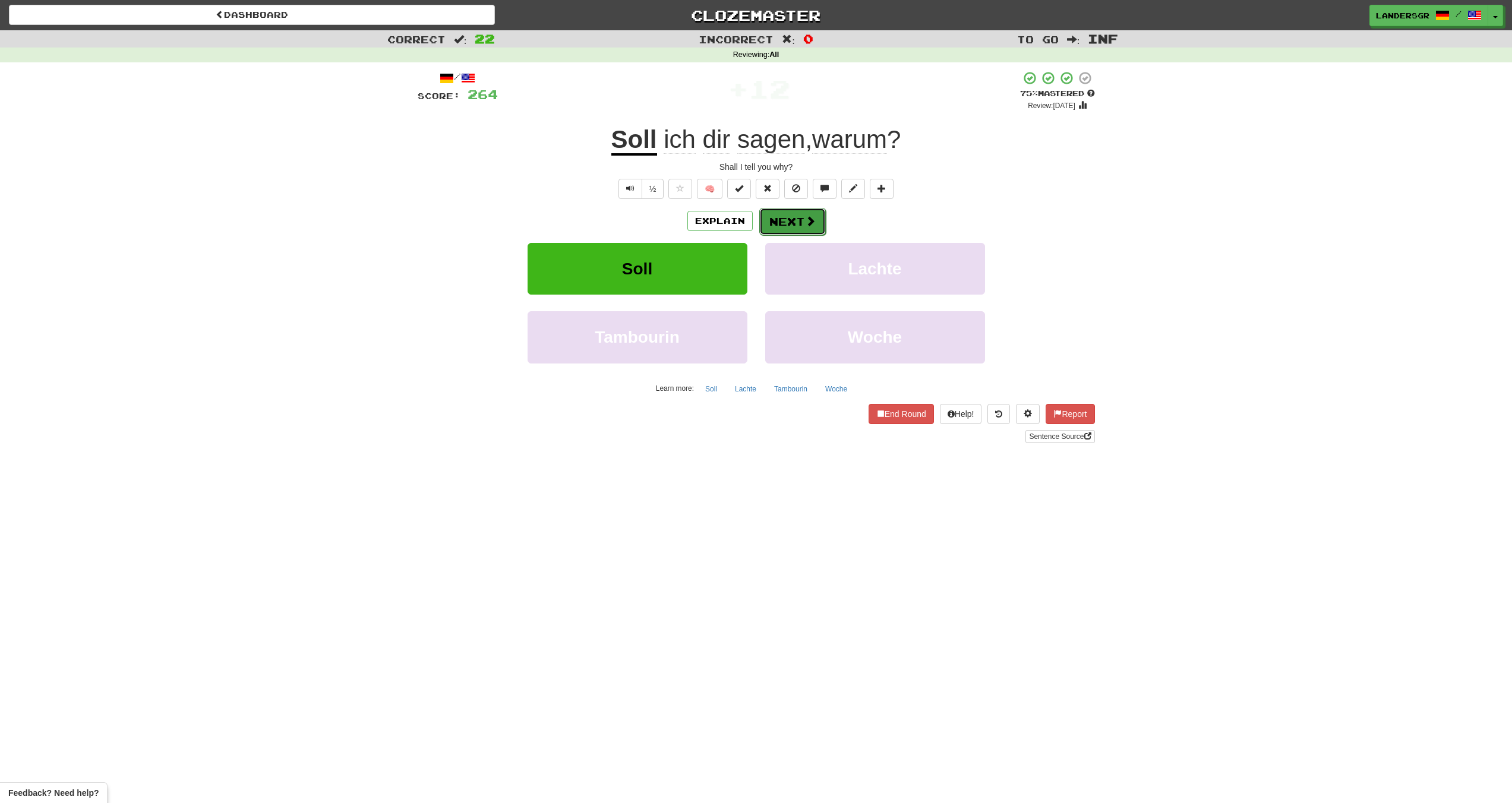
click at [797, 210] on button "Next" at bounding box center [792, 221] width 67 height 27
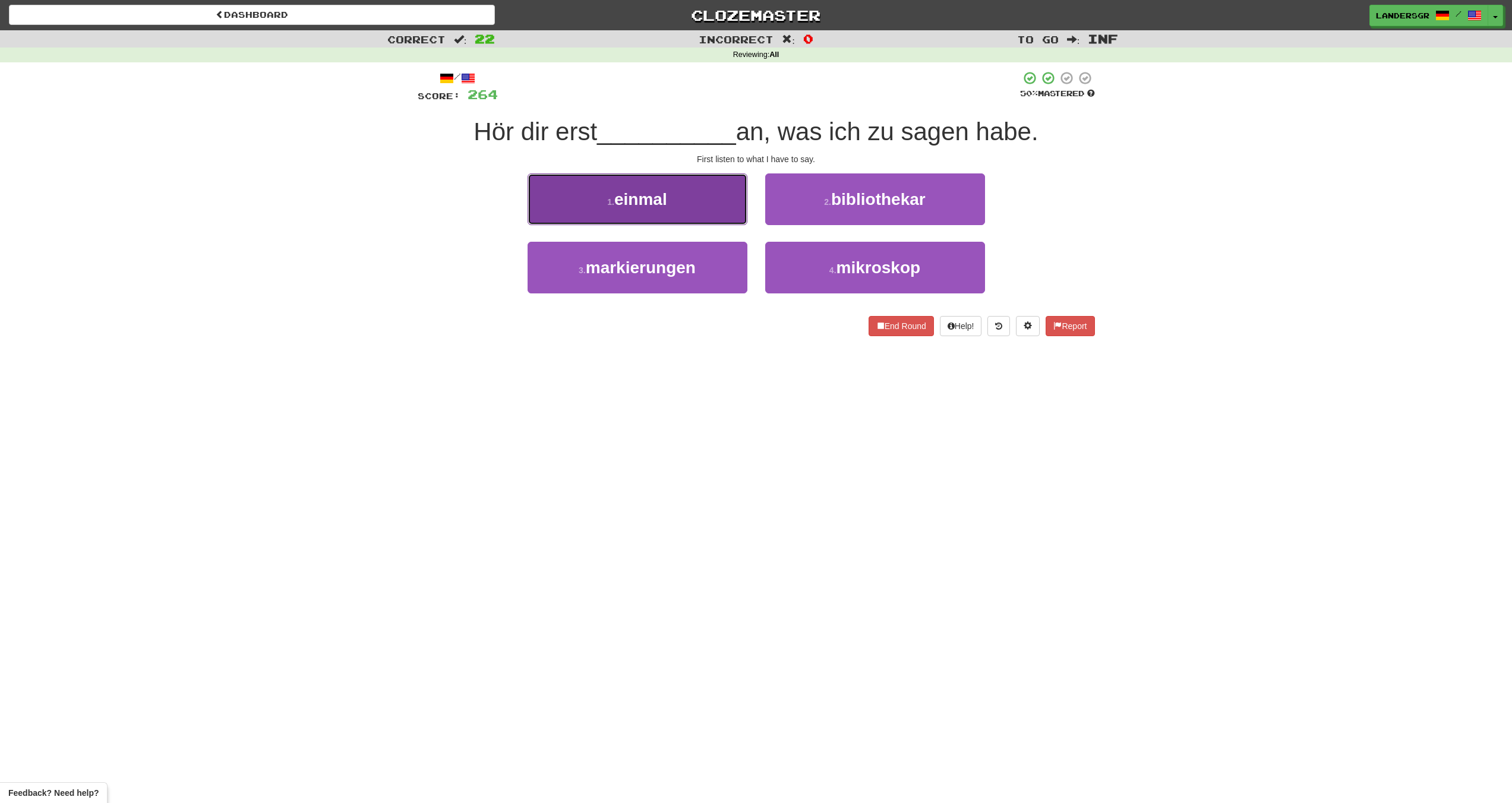
click at [724, 200] on button "1 . einmal" at bounding box center [637, 199] width 220 height 52
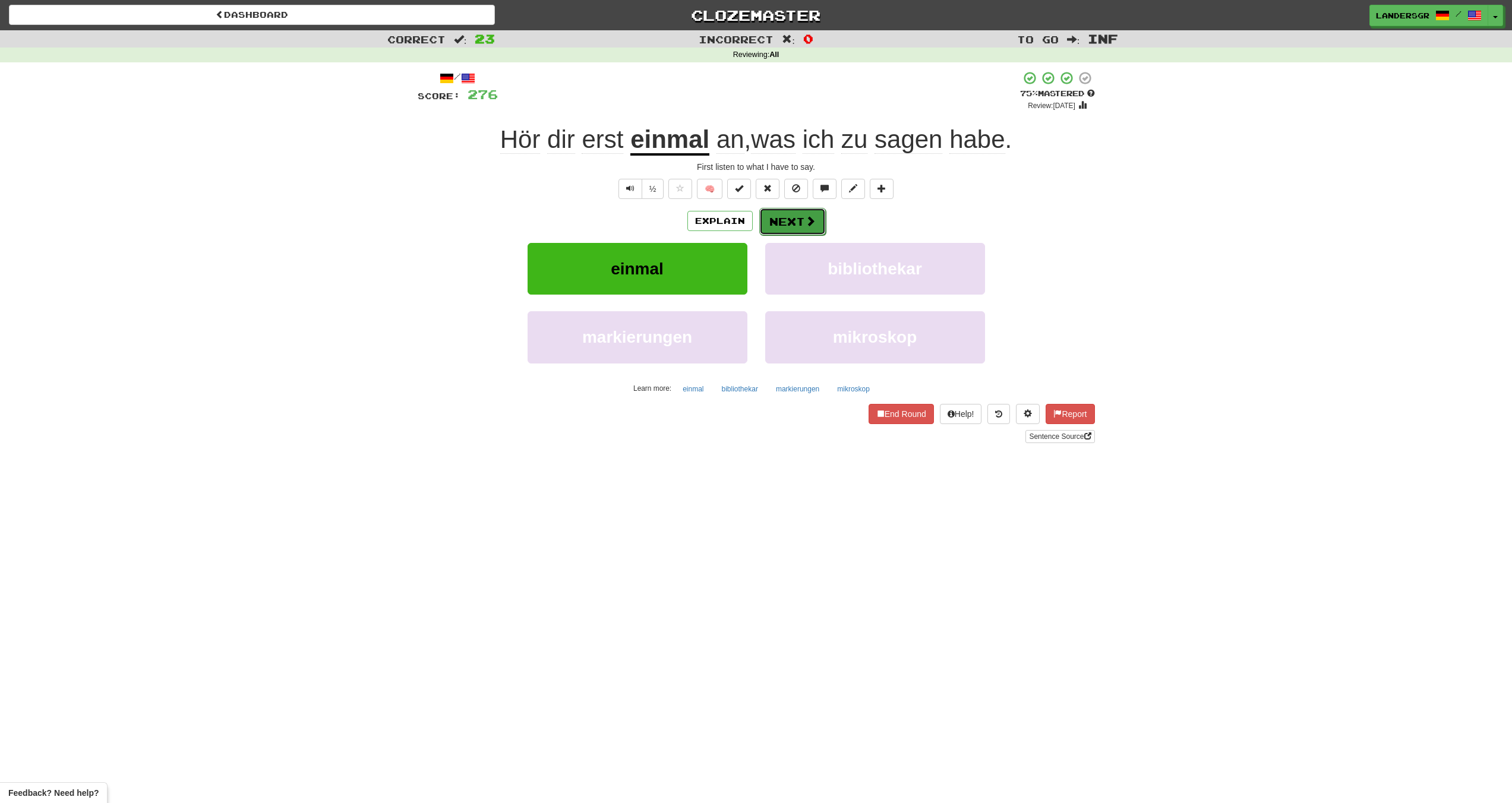
click at [800, 214] on button "Next" at bounding box center [792, 221] width 67 height 27
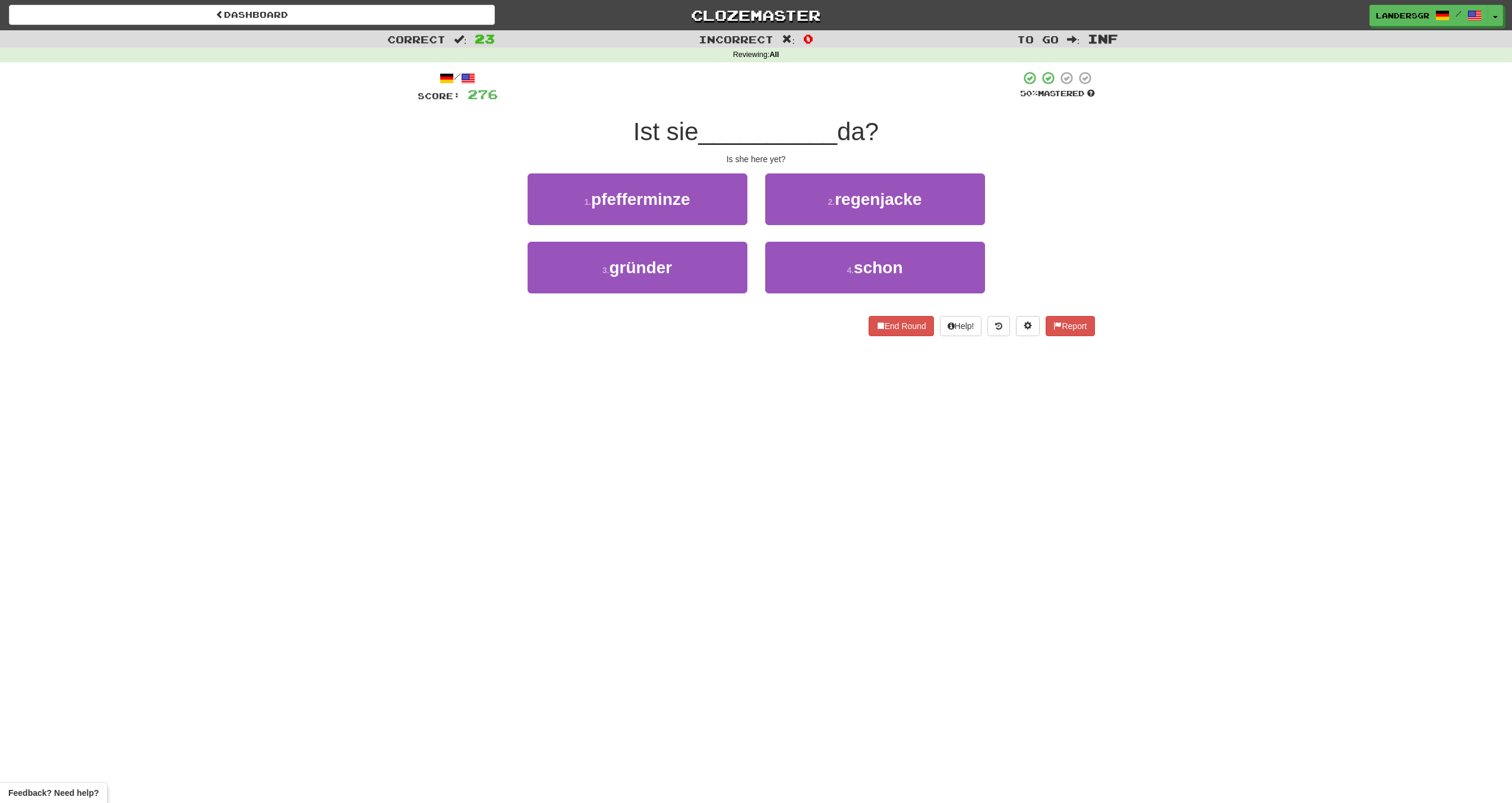
click at [801, 234] on div "2 . regenjacke" at bounding box center [875, 207] width 238 height 69
click at [807, 243] on button "4 . schon" at bounding box center [875, 268] width 220 height 52
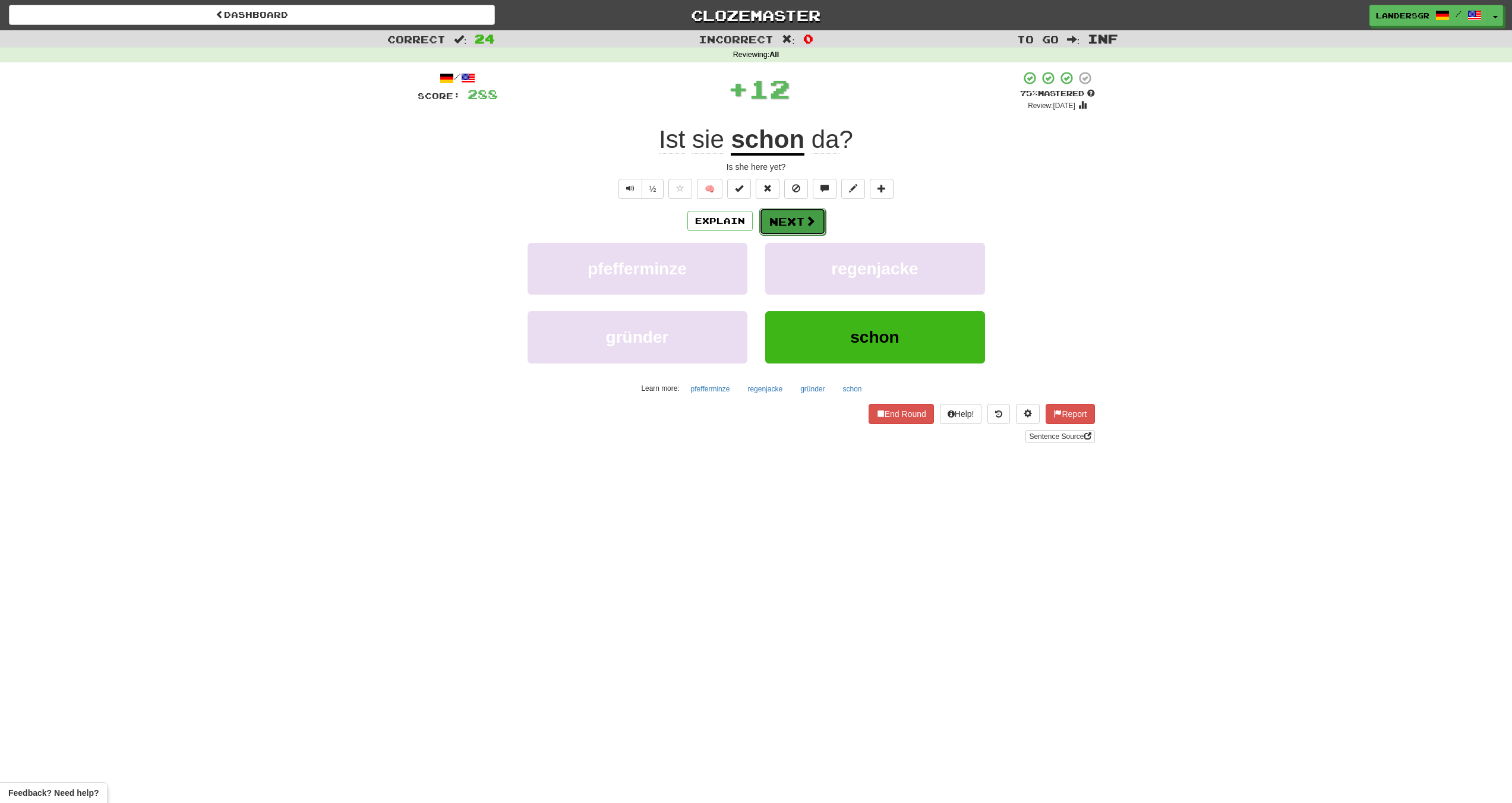
click at [786, 216] on button "Next" at bounding box center [792, 221] width 67 height 27
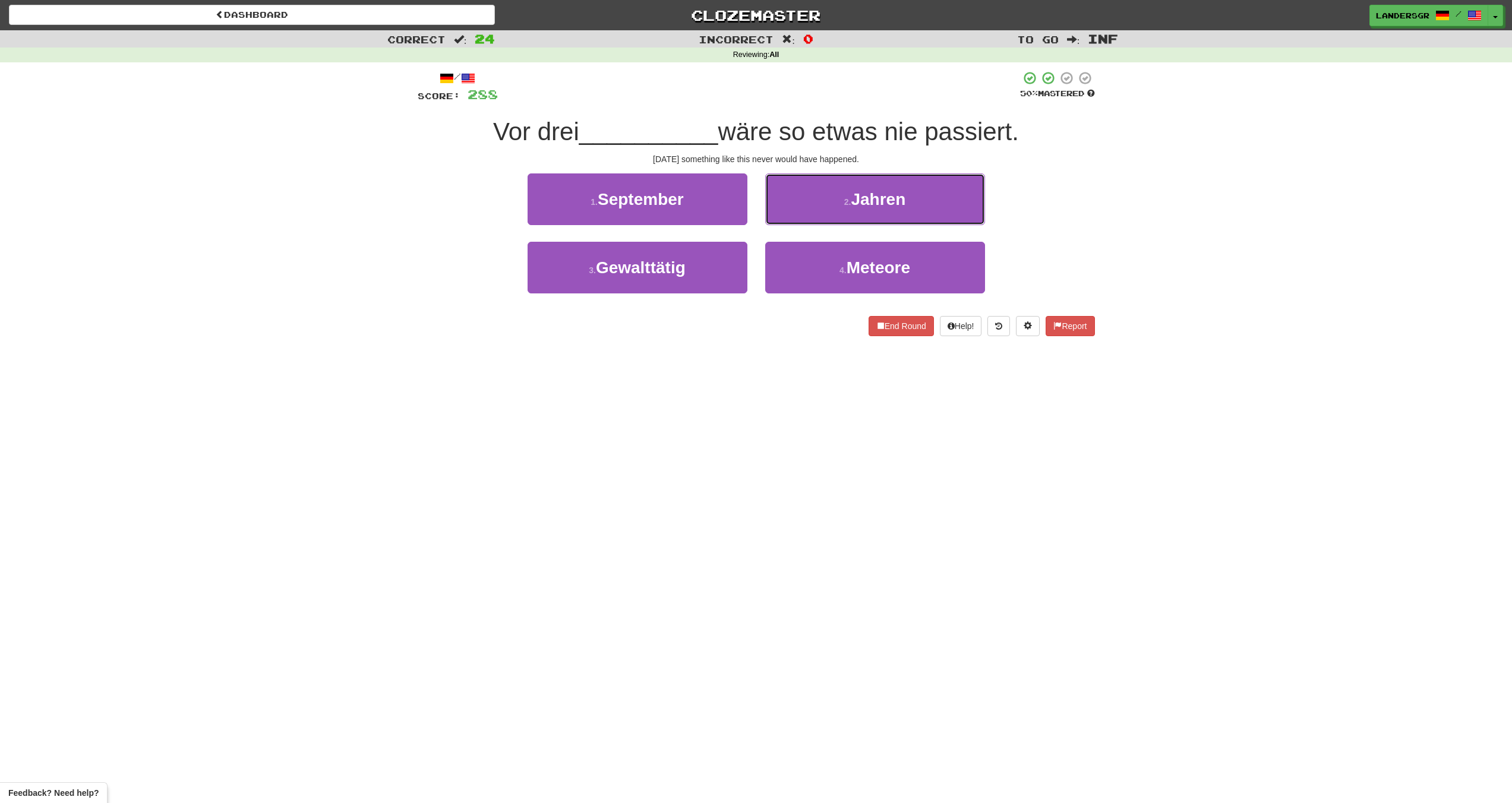
click at [786, 216] on button "2 . Jahren" at bounding box center [875, 199] width 220 height 52
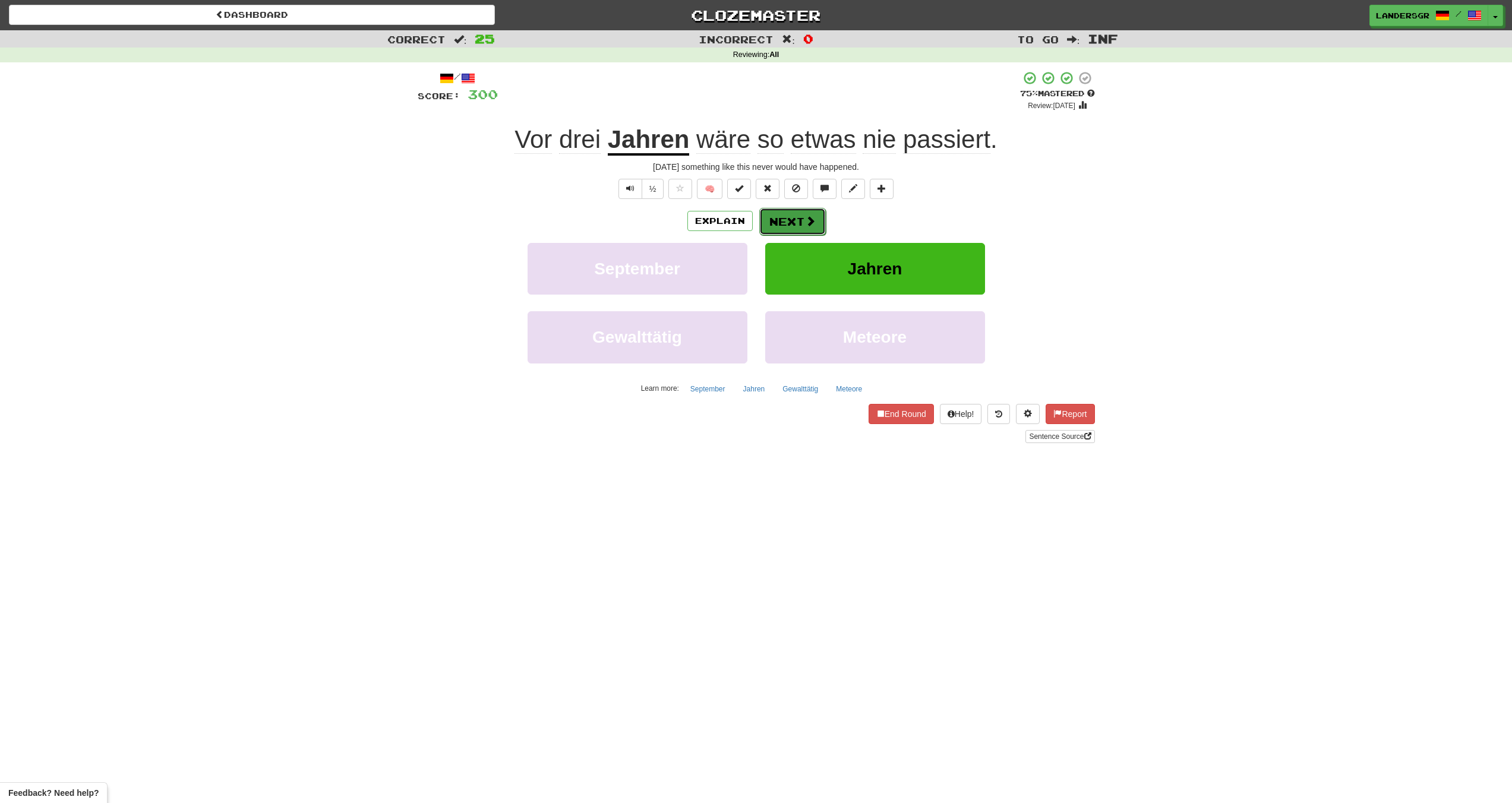
click at [785, 215] on button "Next" at bounding box center [792, 221] width 67 height 27
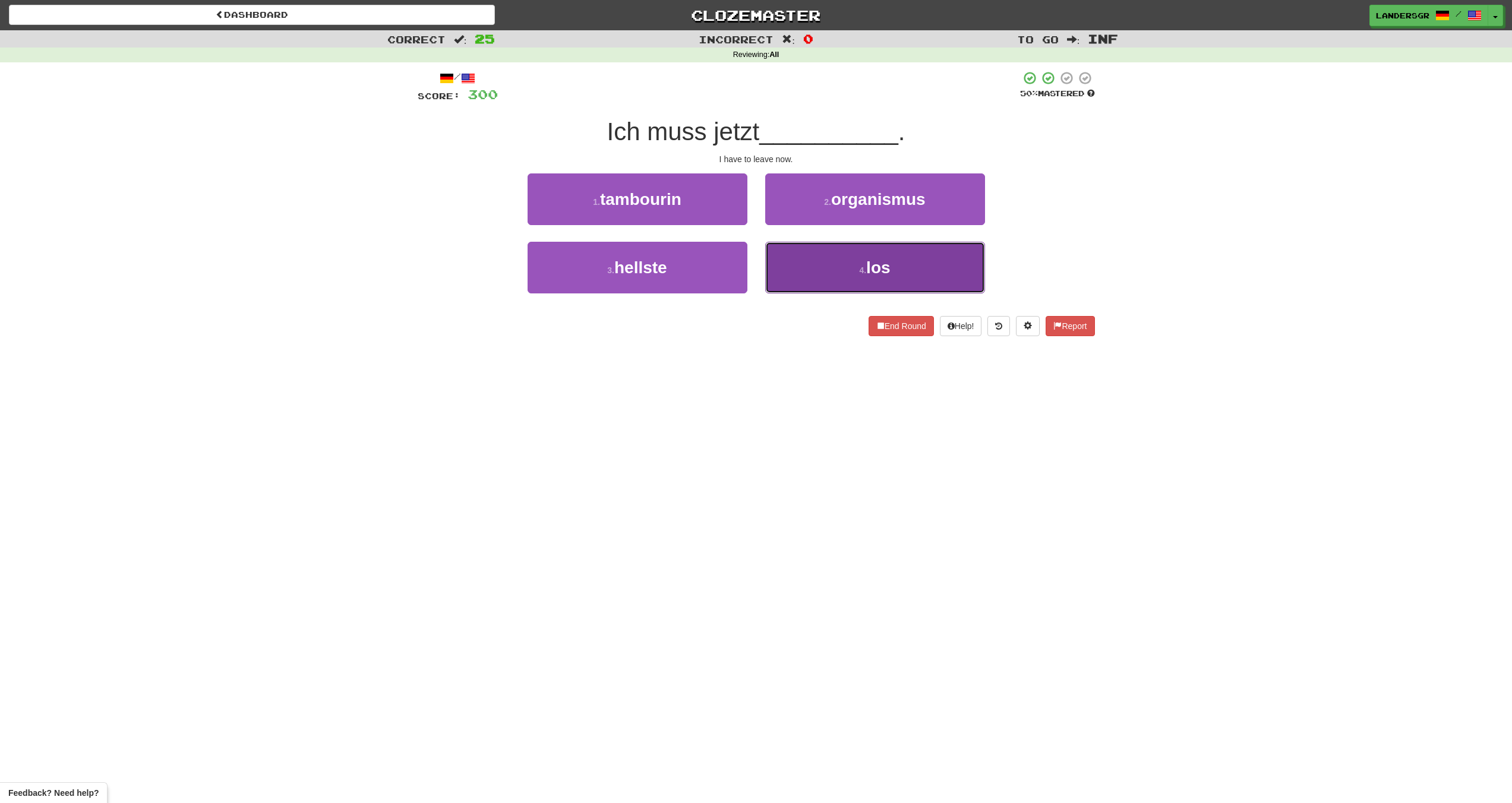
click at [783, 244] on button "4 . los" at bounding box center [875, 268] width 220 height 52
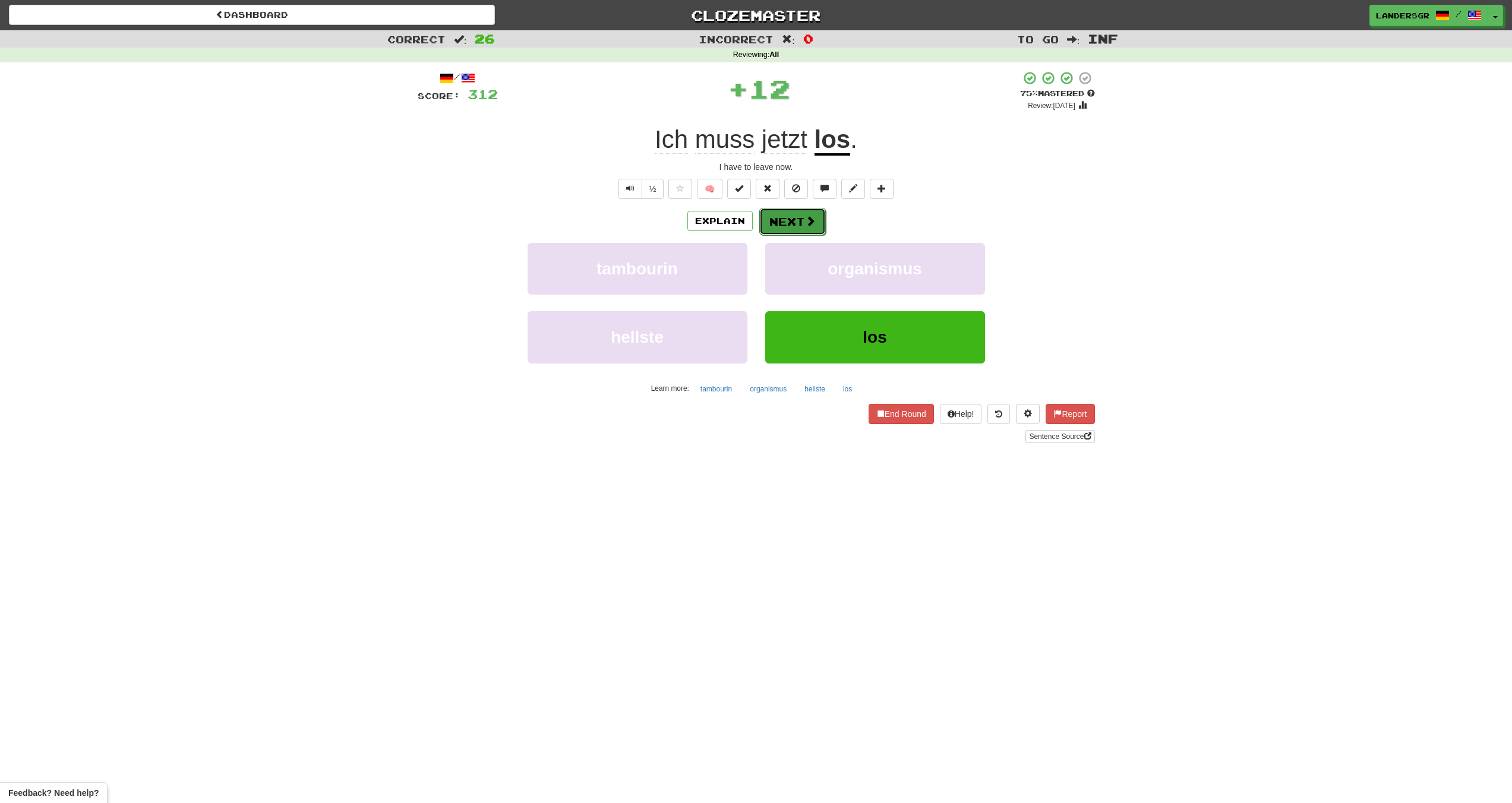
click at [798, 213] on button "Next" at bounding box center [792, 221] width 67 height 27
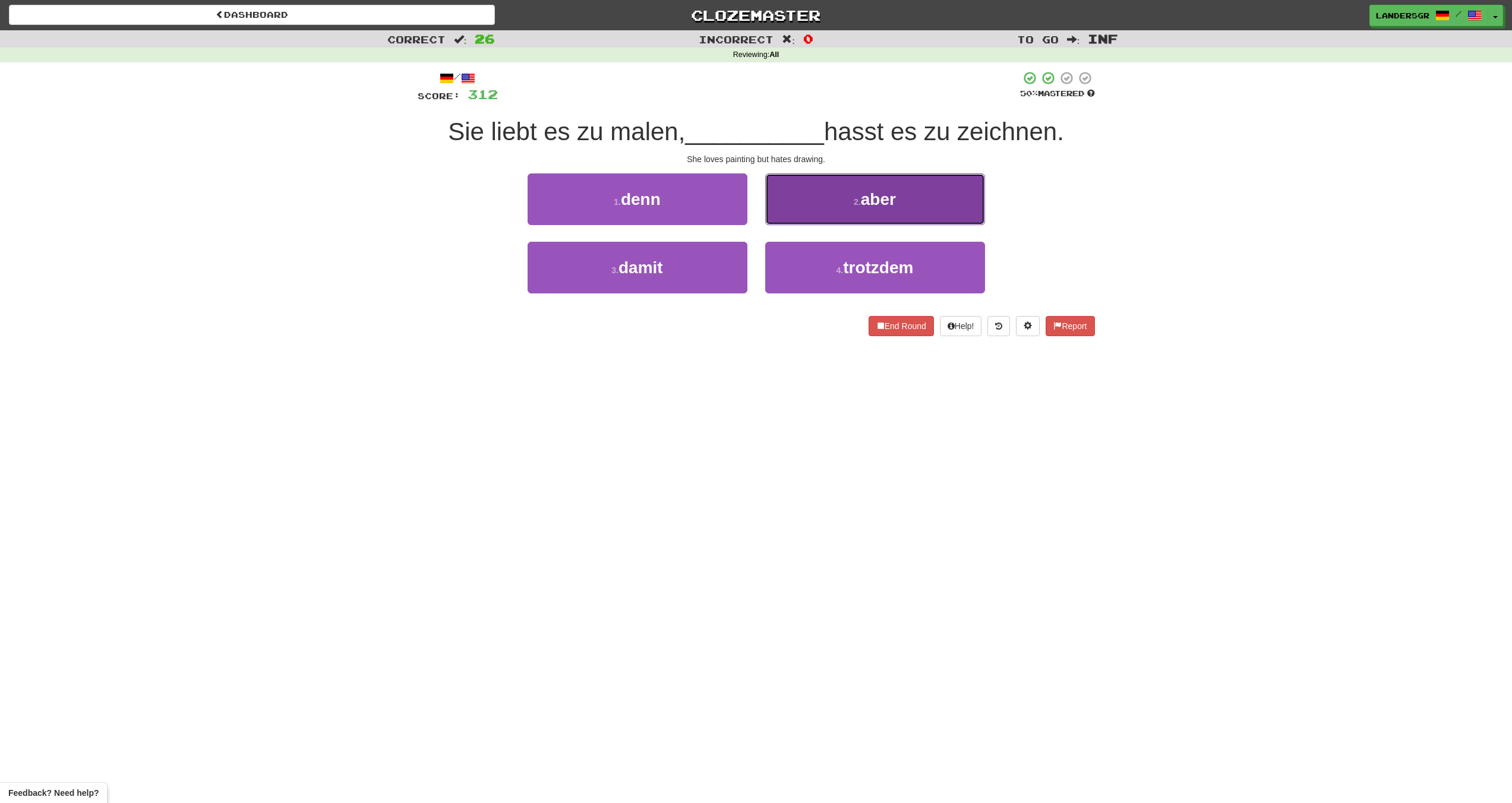
click at [797, 213] on button "2 . aber" at bounding box center [875, 199] width 220 height 52
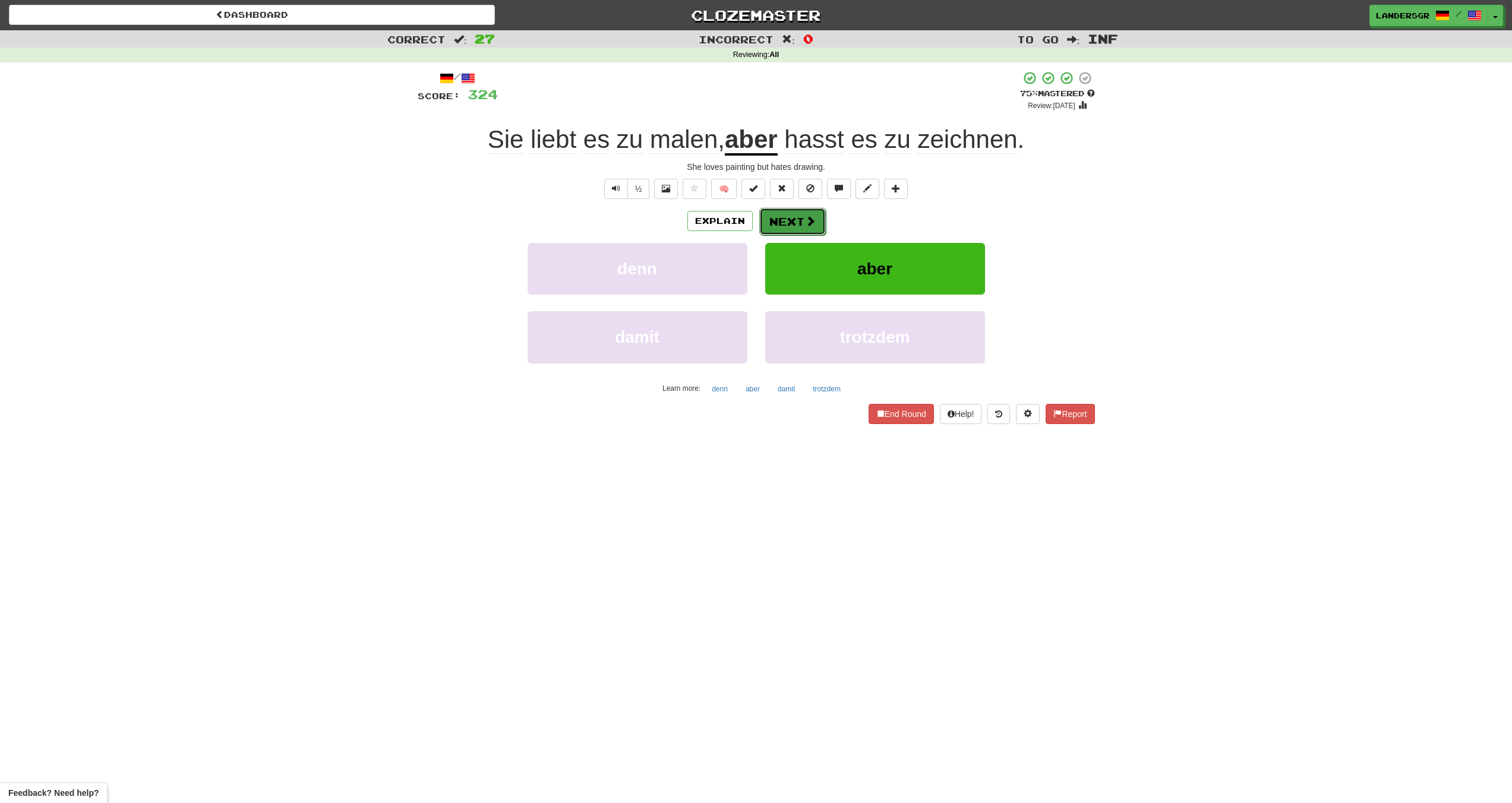
click at [797, 213] on button "Next" at bounding box center [792, 221] width 67 height 27
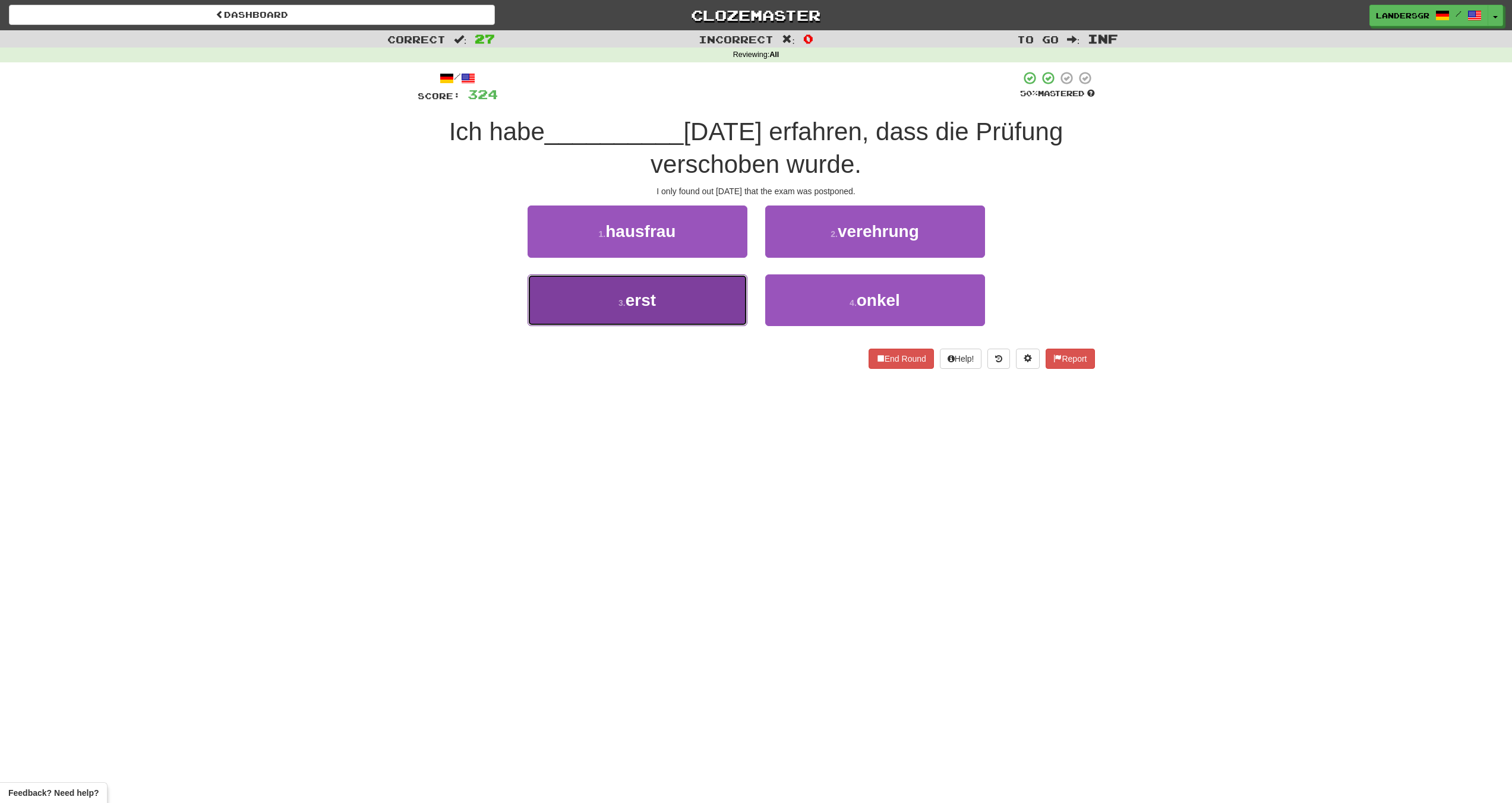
click at [739, 286] on button "3 . erst" at bounding box center [637, 301] width 220 height 52
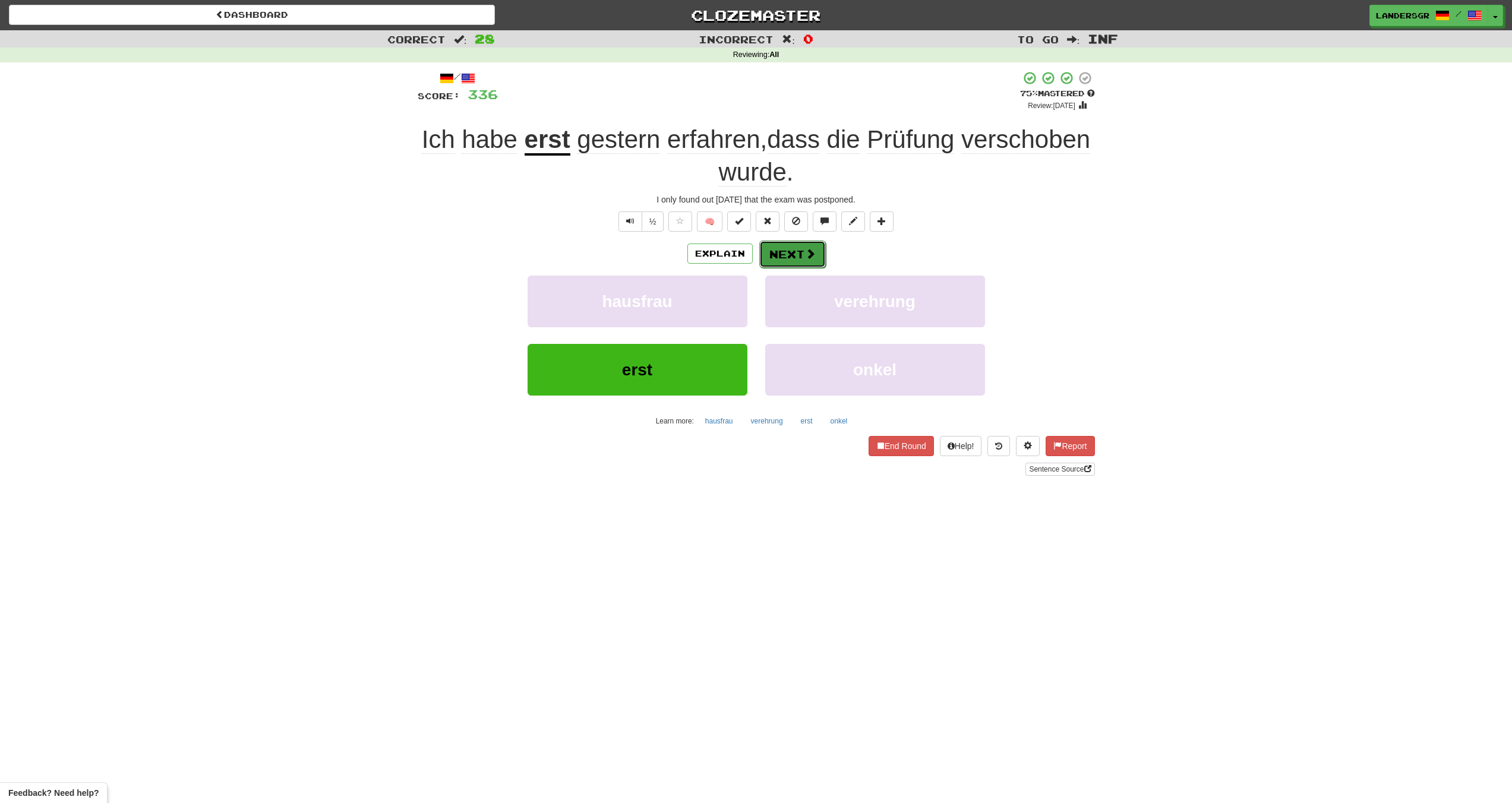
click at [786, 251] on button "Next" at bounding box center [792, 254] width 67 height 27
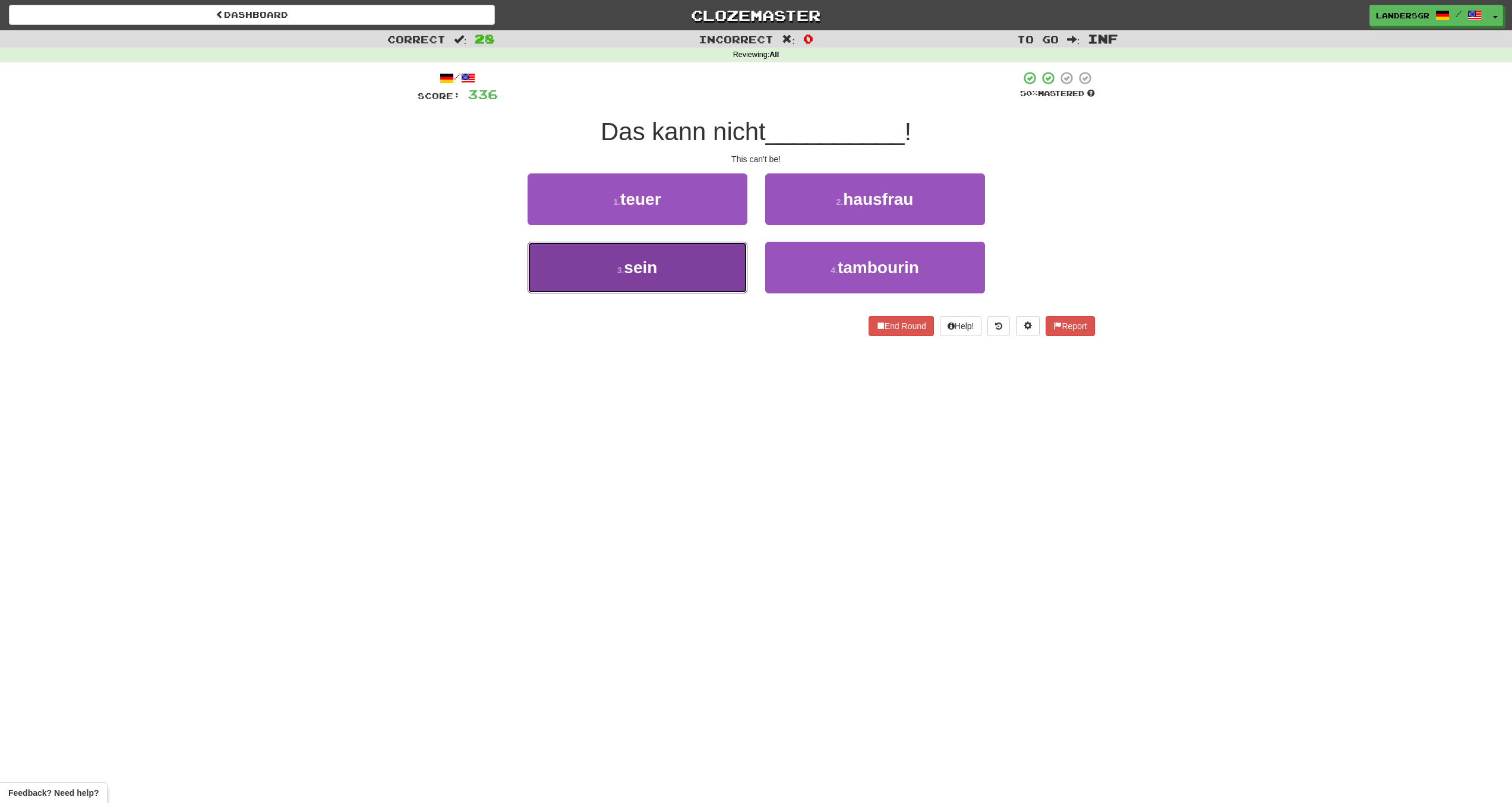
click at [732, 259] on button "3 . sein" at bounding box center [637, 268] width 220 height 52
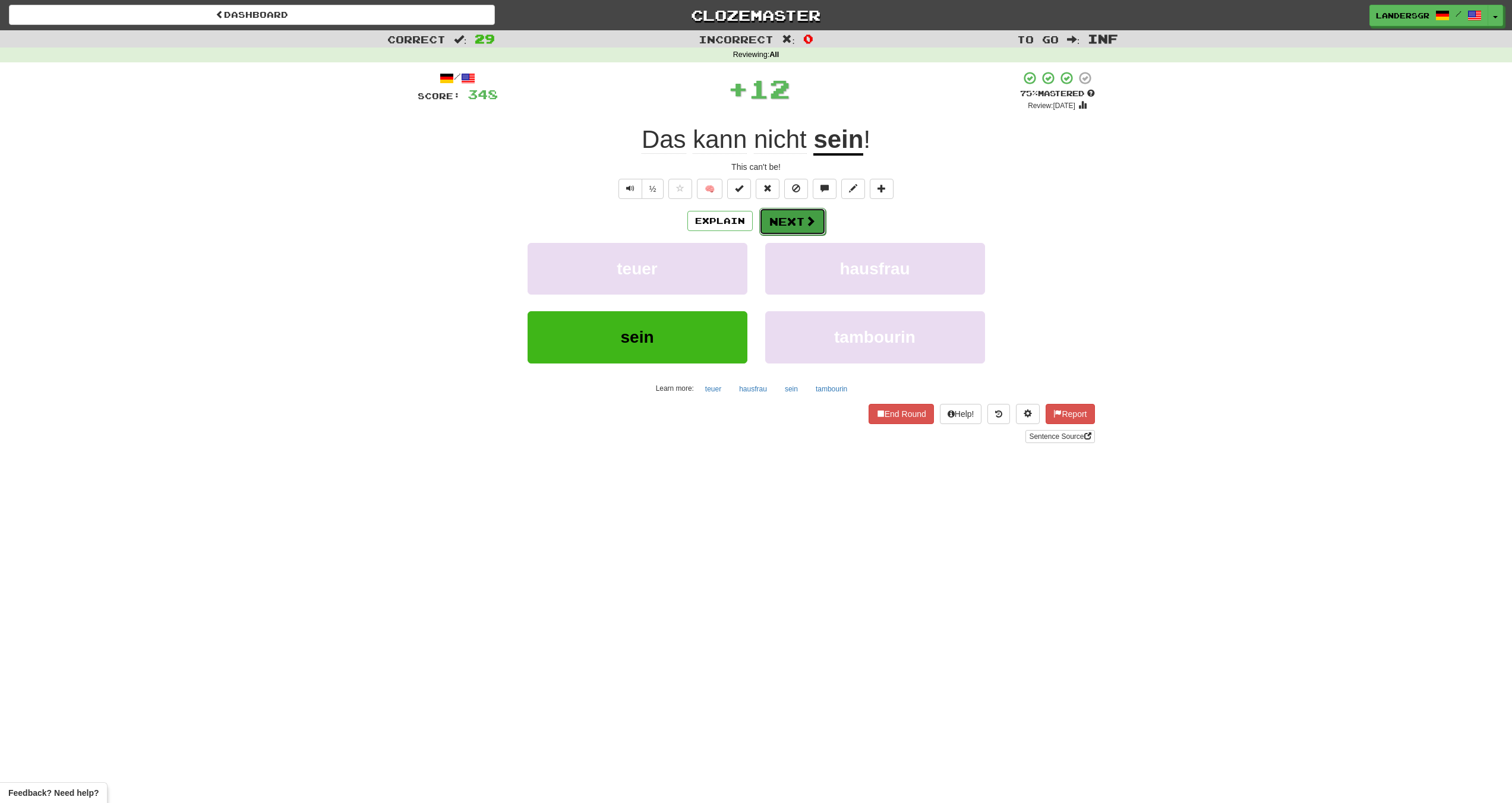
click at [776, 222] on button "Next" at bounding box center [792, 221] width 67 height 27
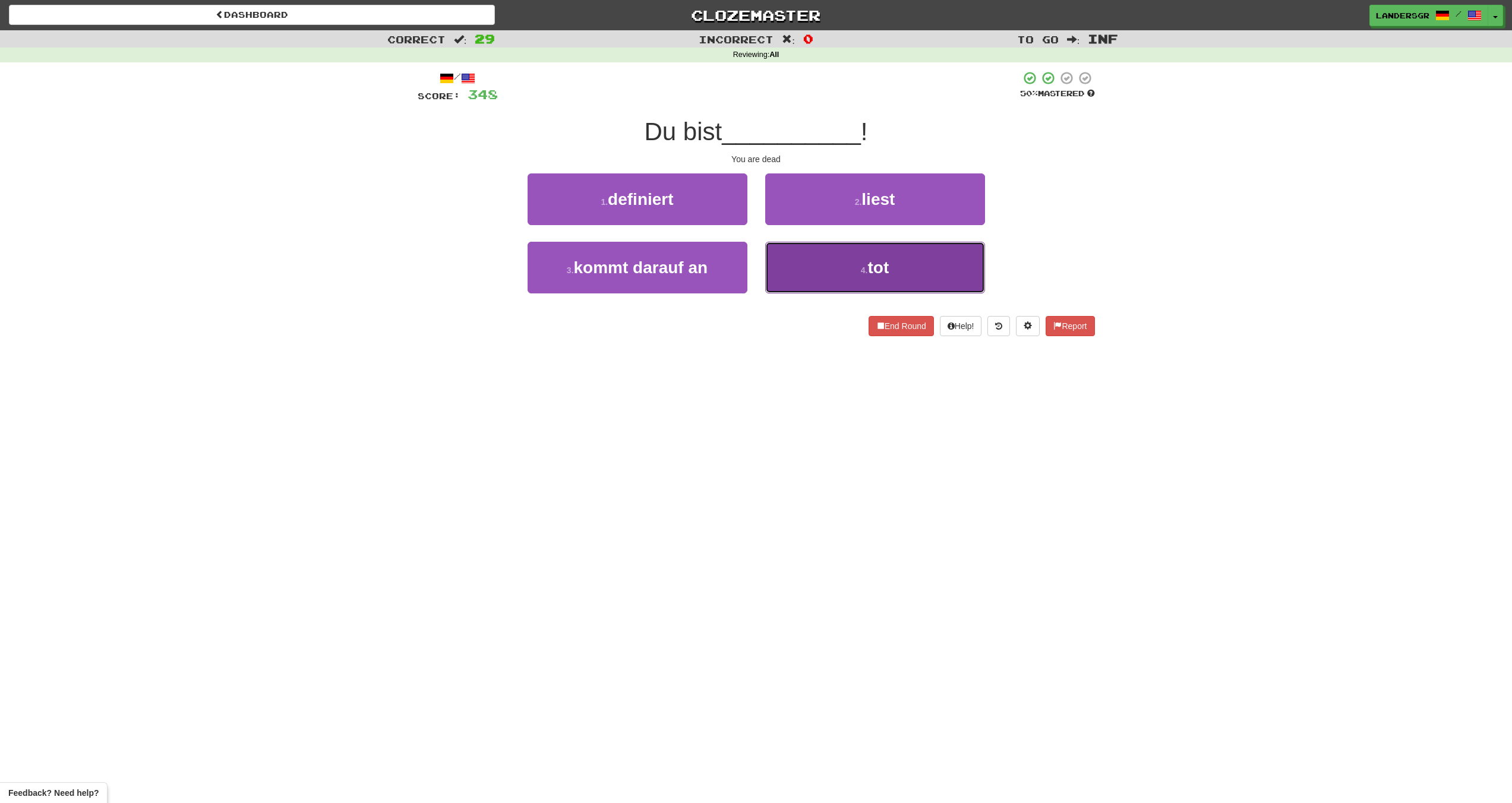
click at [784, 242] on button "4 . tot" at bounding box center [875, 268] width 220 height 52
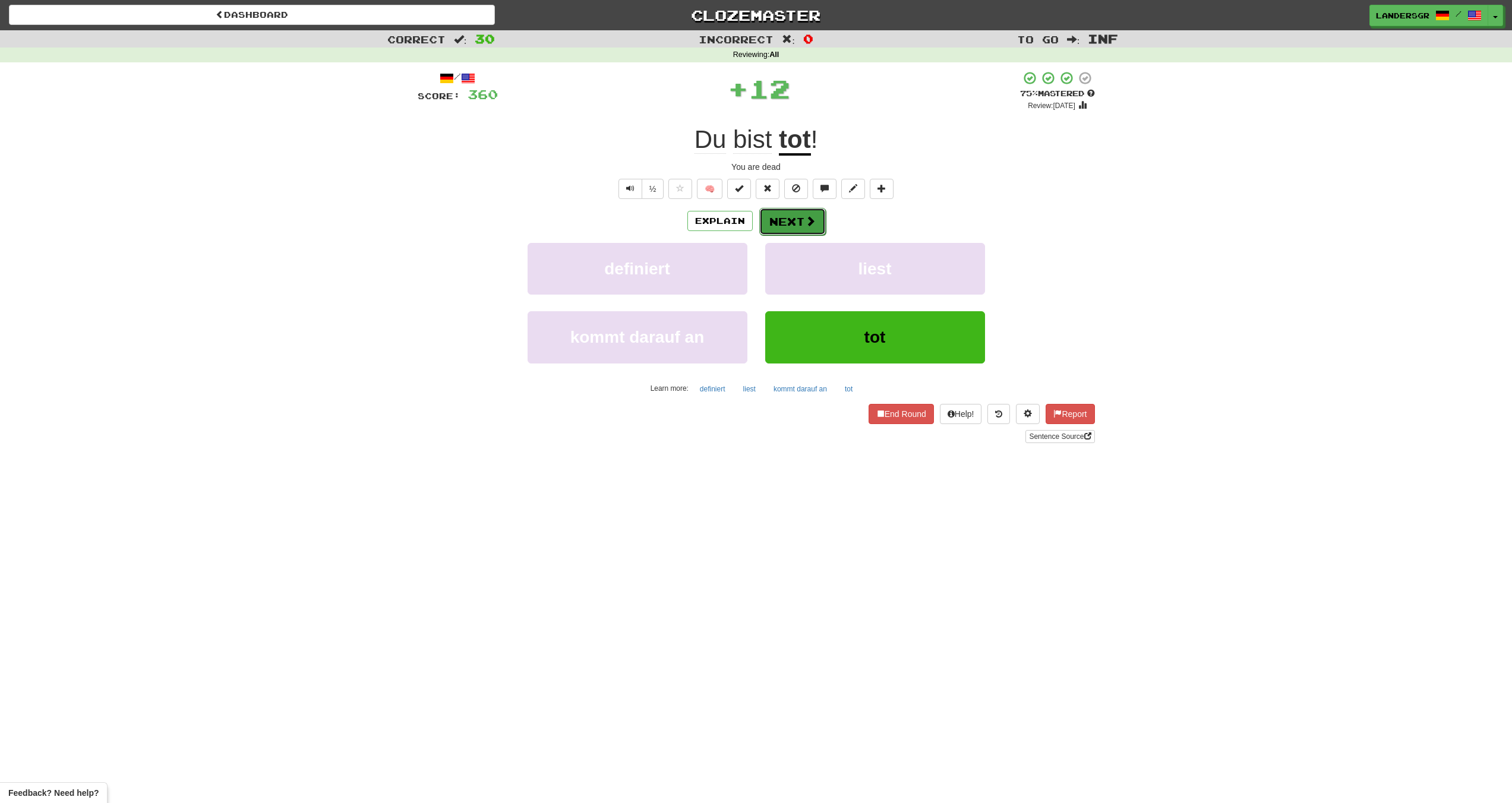
click at [776, 220] on button "Next" at bounding box center [792, 221] width 67 height 27
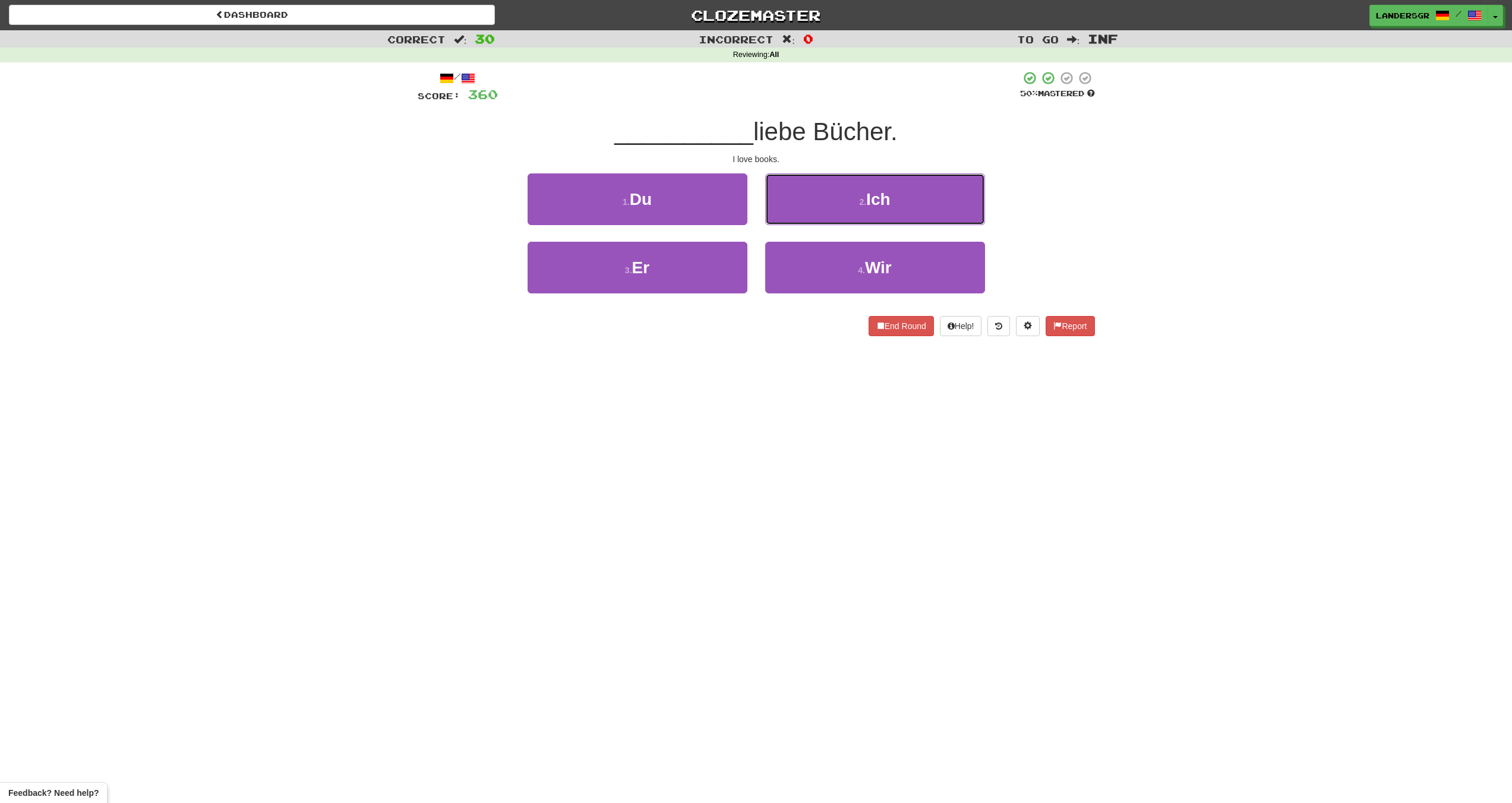
click at [776, 220] on button "2 . Ich" at bounding box center [875, 199] width 220 height 52
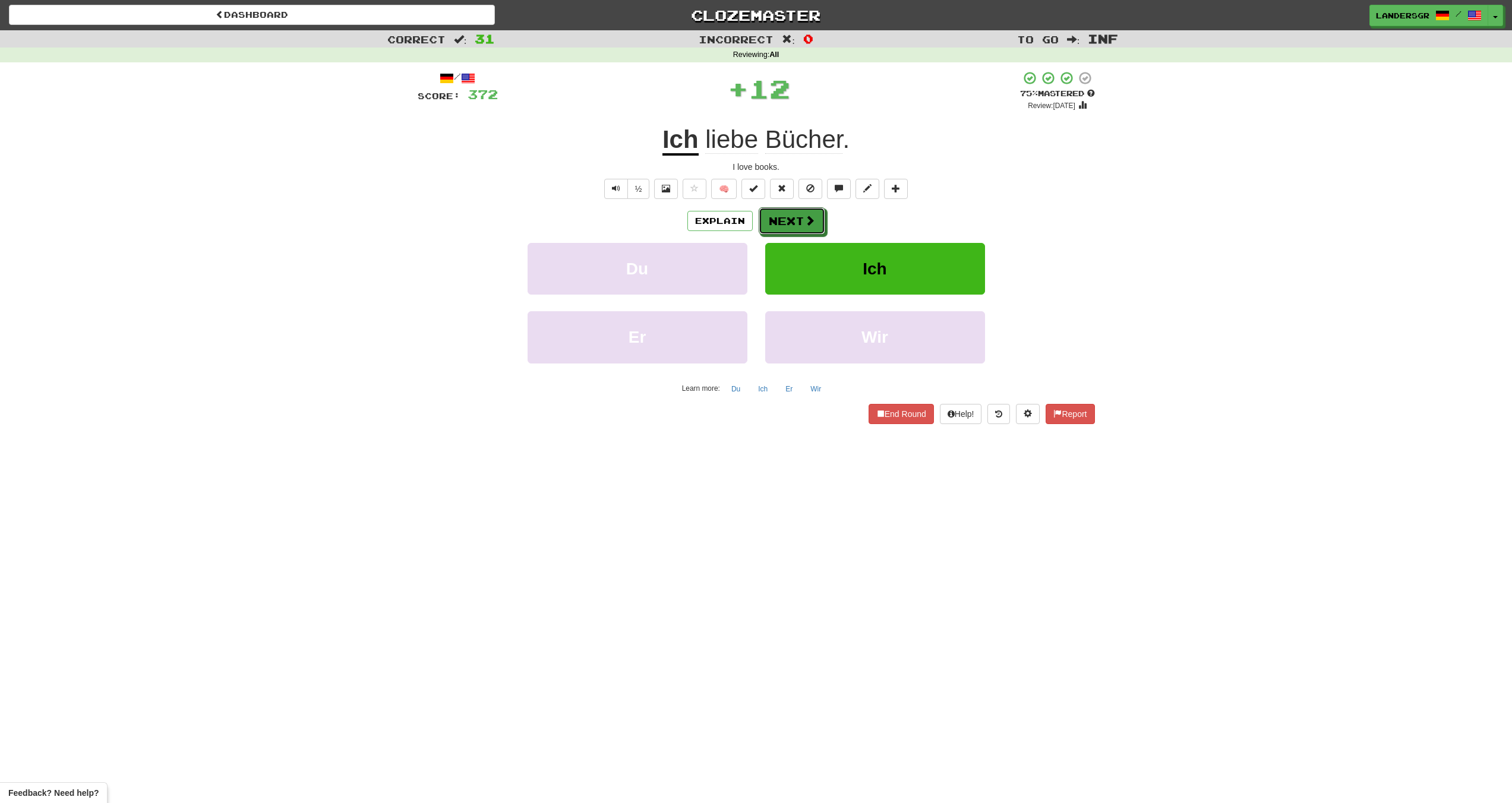
click at [776, 220] on button "Next" at bounding box center [791, 220] width 67 height 27
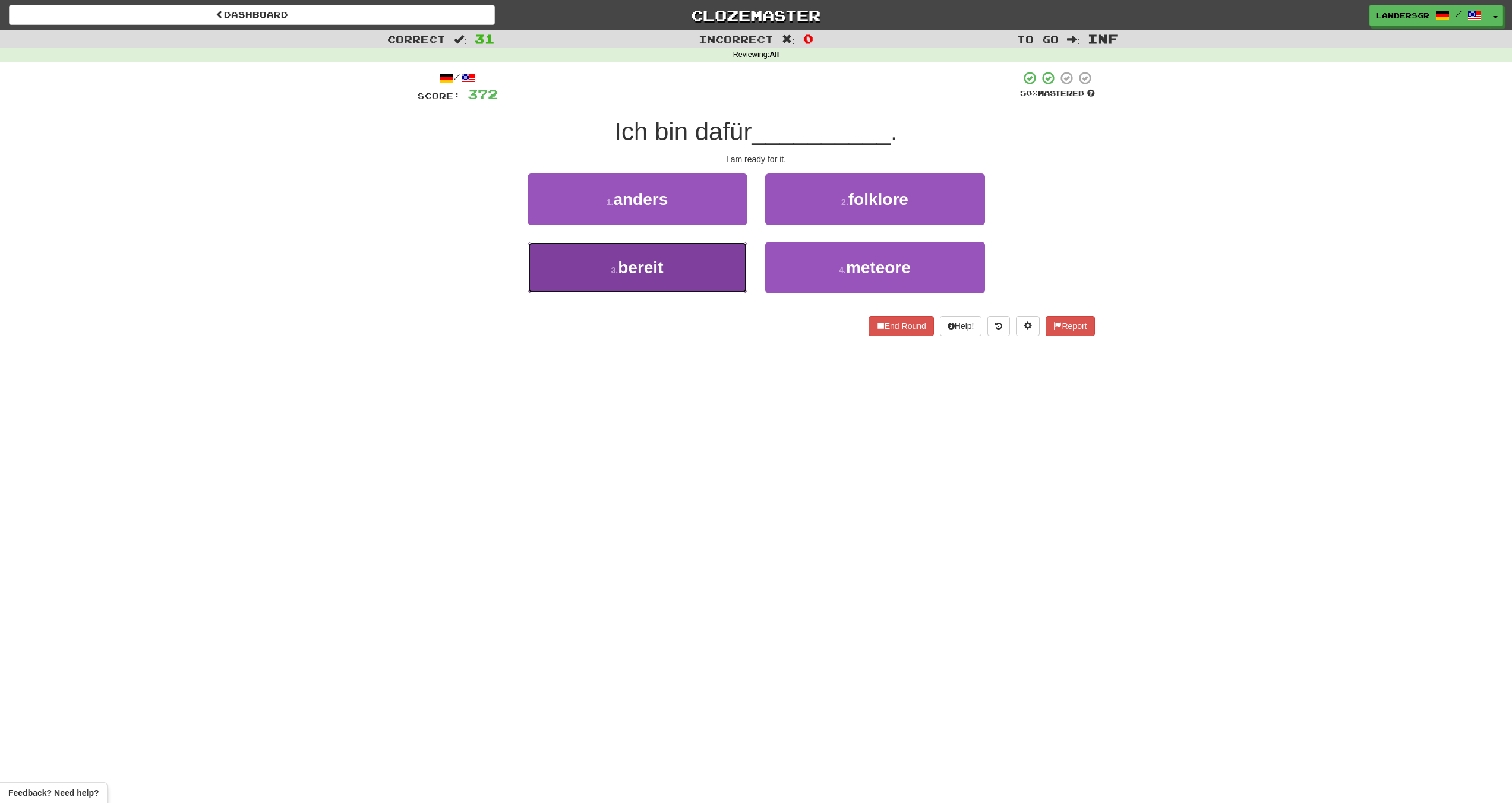
click at [734, 244] on button "3 . bereit" at bounding box center [637, 268] width 220 height 52
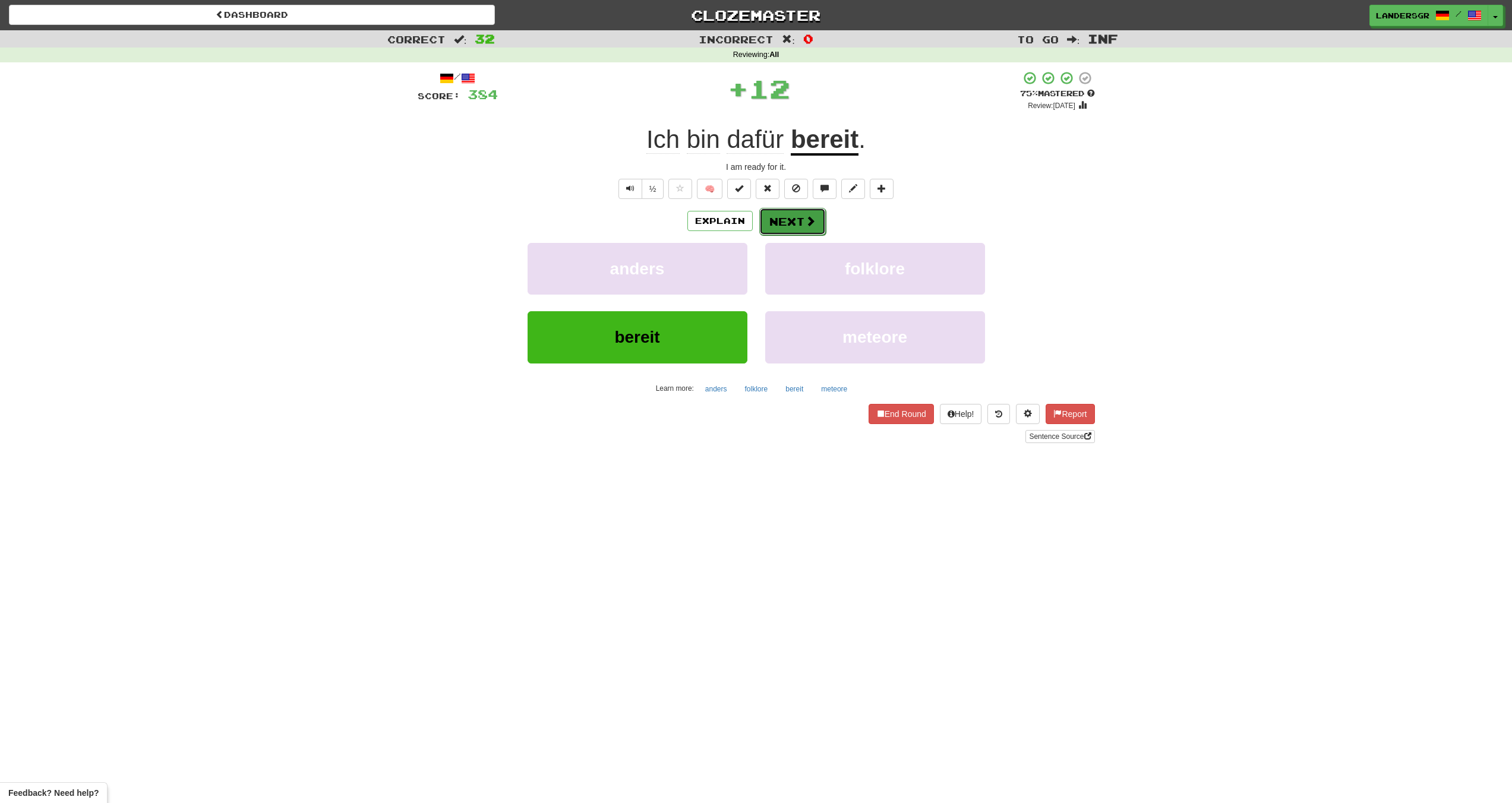
click at [767, 215] on button "Next" at bounding box center [792, 221] width 67 height 27
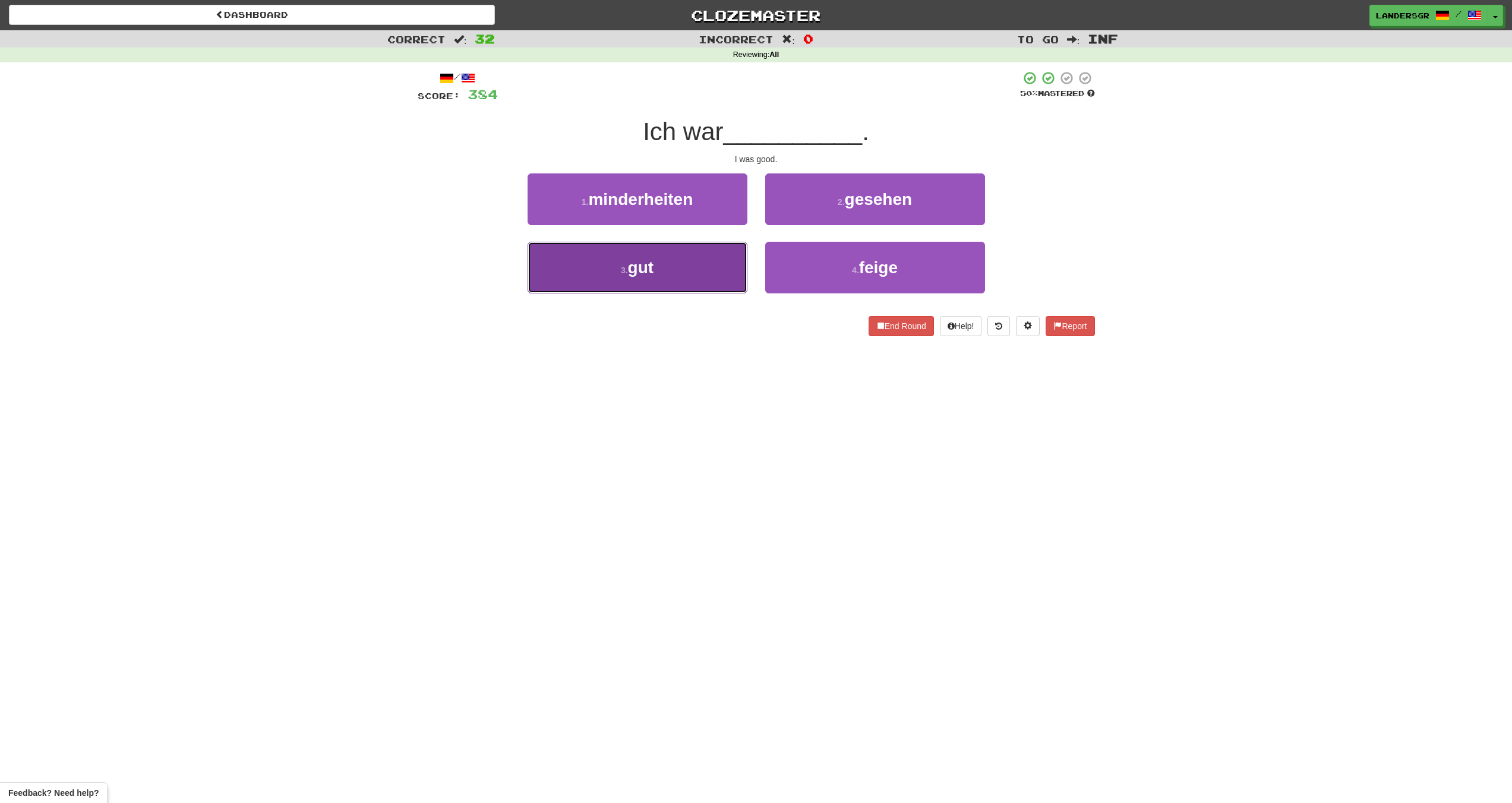
click at [706, 253] on button "3 . gut" at bounding box center [637, 268] width 220 height 52
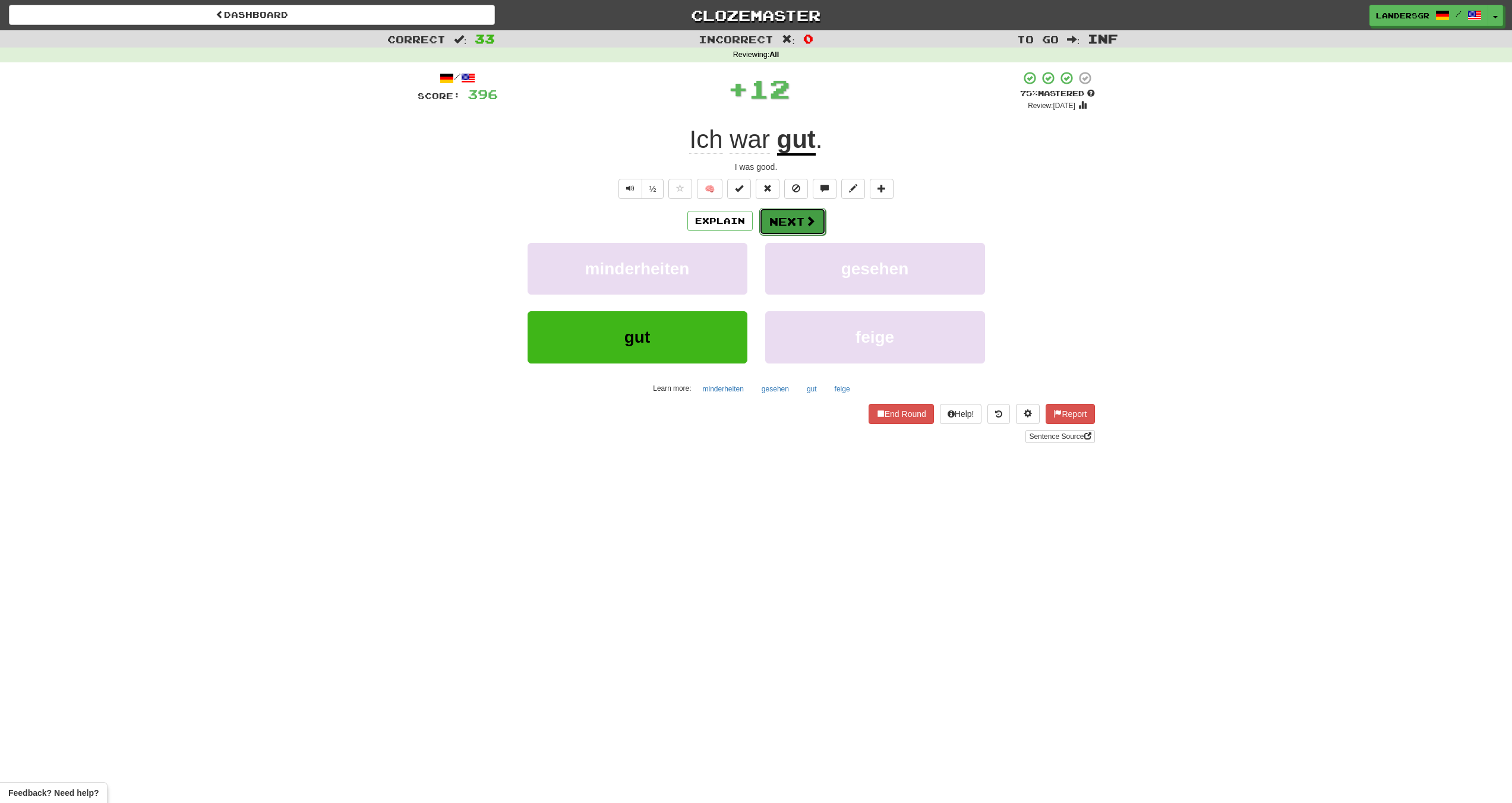
click at [790, 220] on button "Next" at bounding box center [792, 221] width 67 height 27
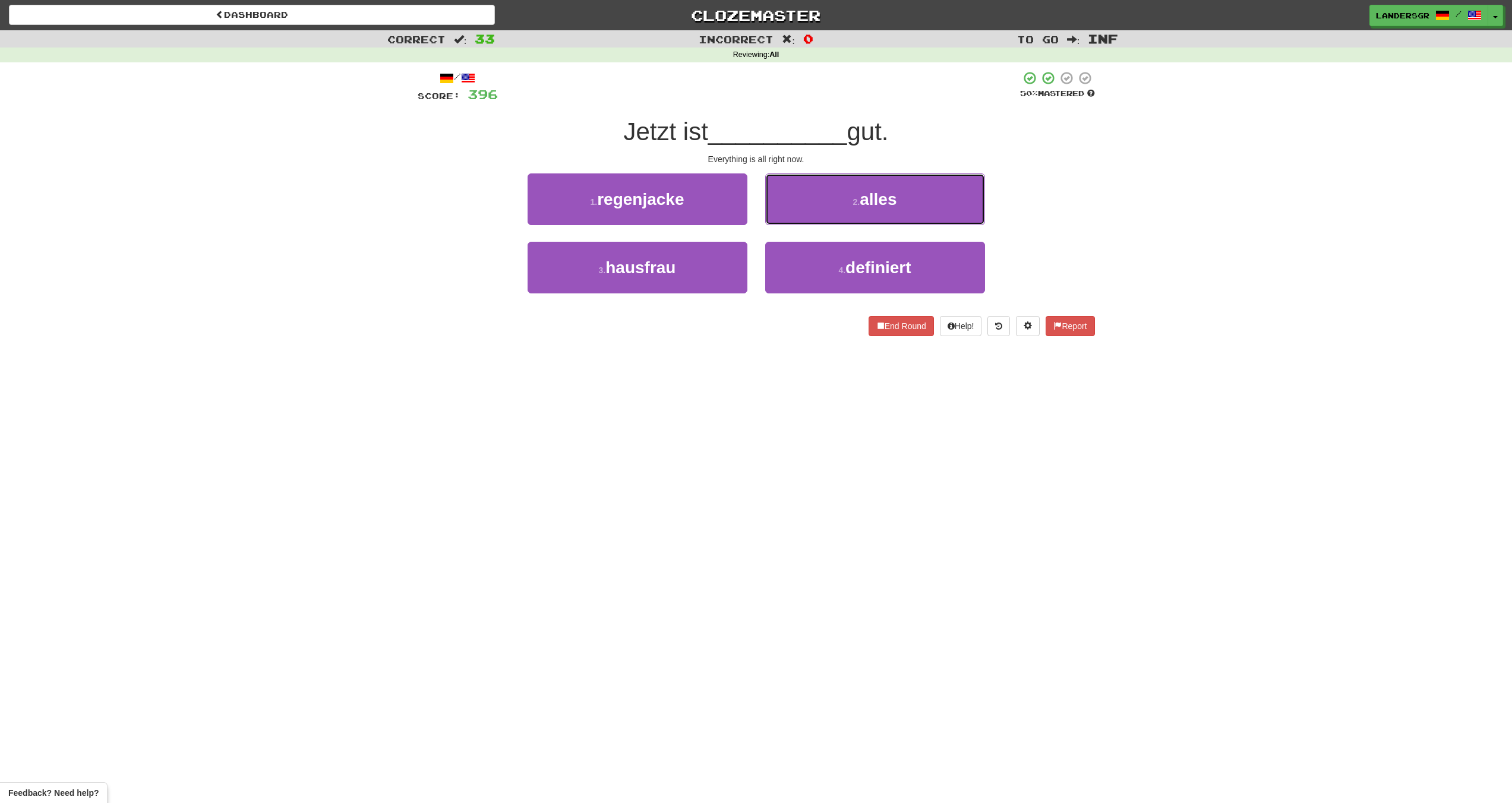
click at [790, 220] on button "2 . alles" at bounding box center [875, 199] width 220 height 52
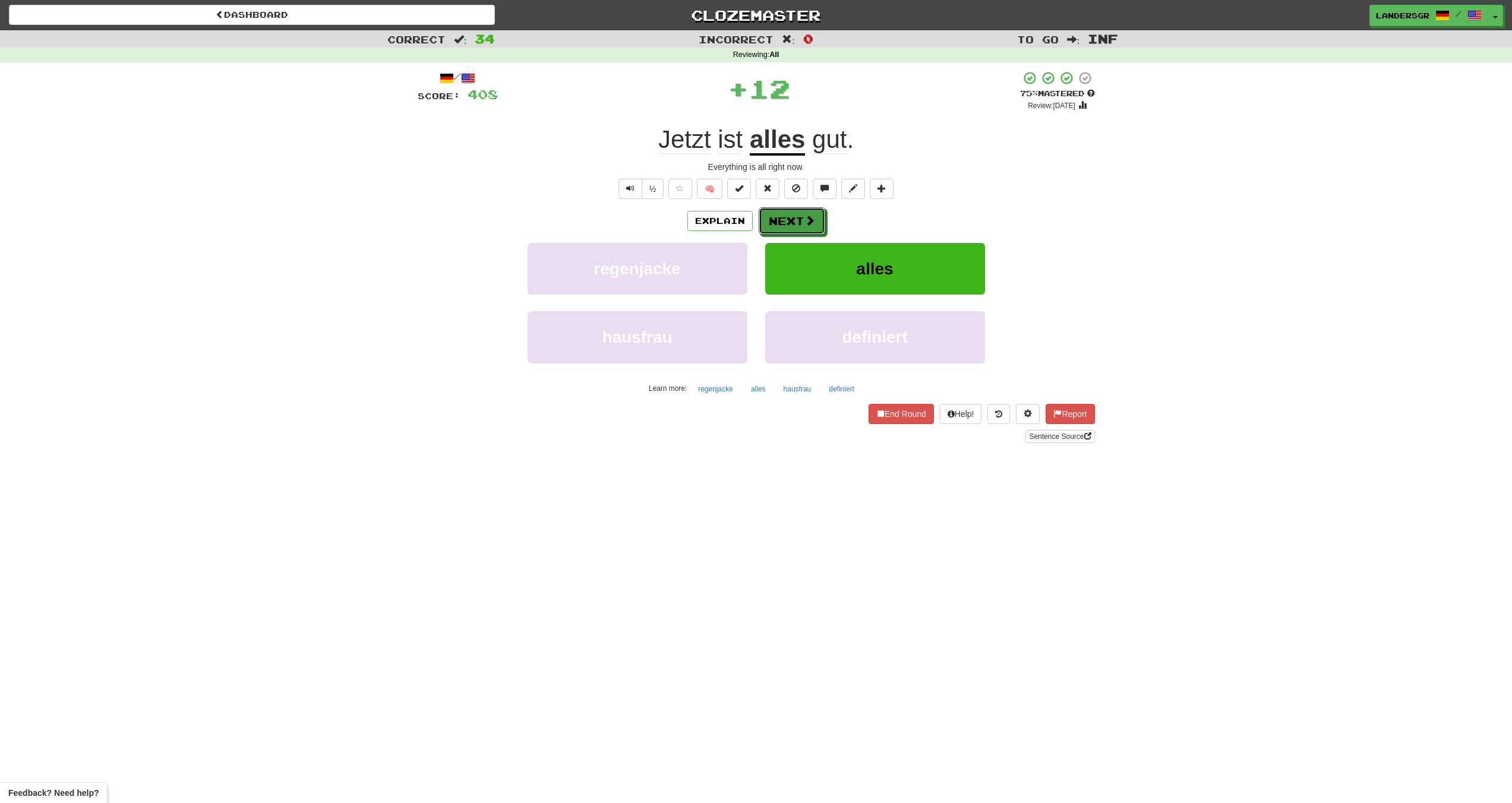
click at [790, 220] on button "Next" at bounding box center [791, 220] width 67 height 27
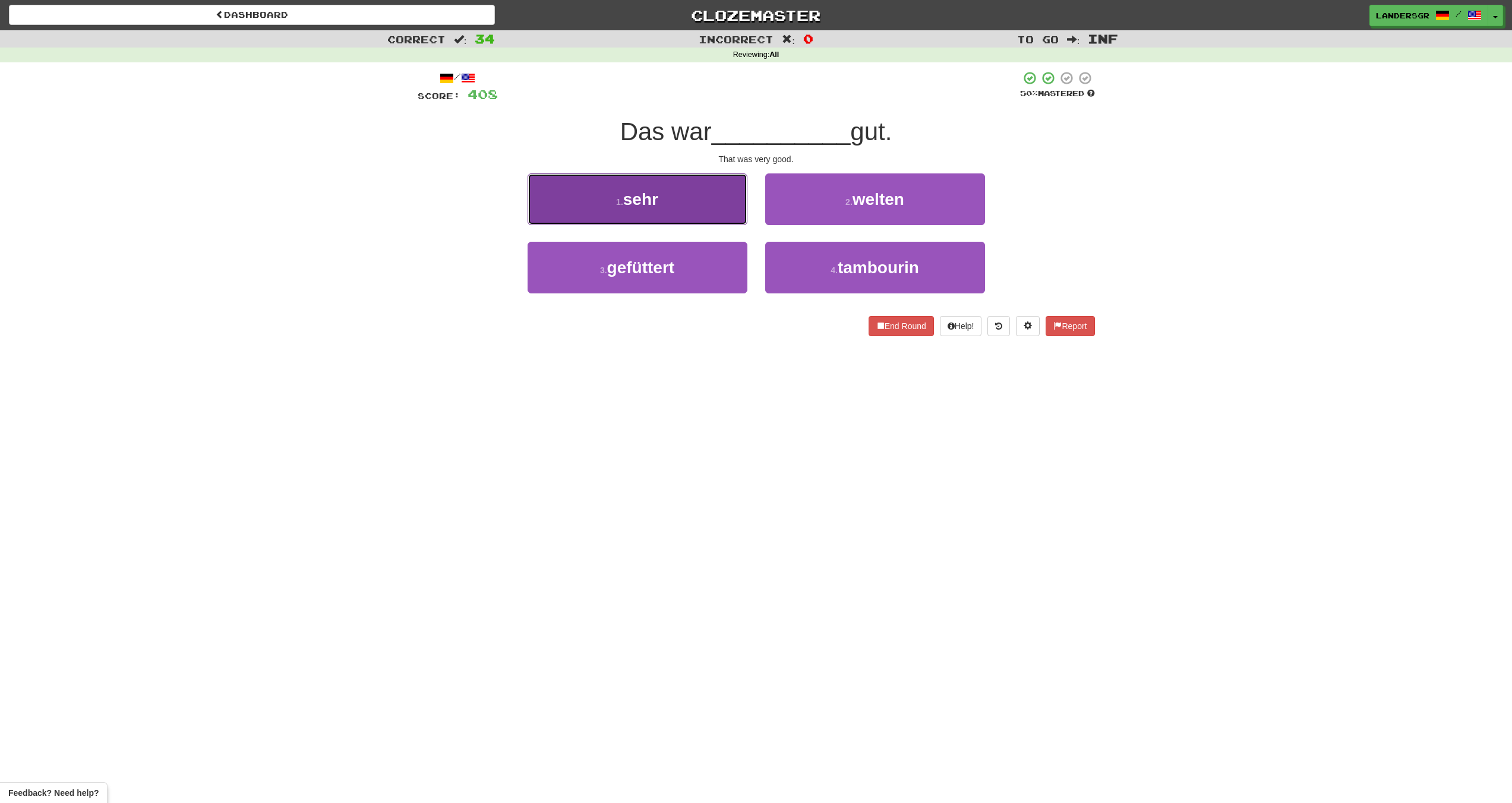
click at [727, 215] on button "1 . sehr" at bounding box center [637, 199] width 220 height 52
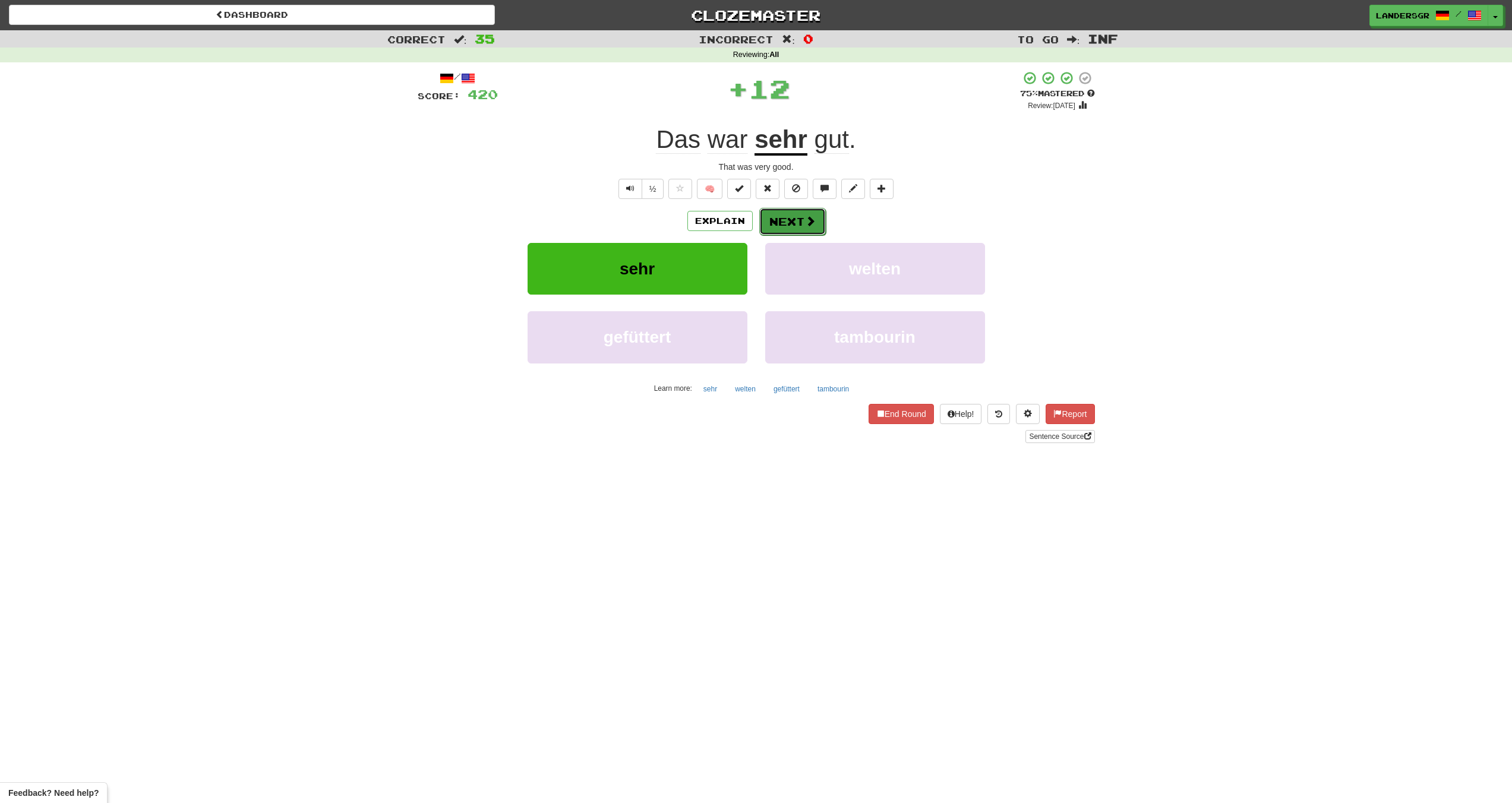
click at [776, 215] on button "Next" at bounding box center [792, 221] width 67 height 27
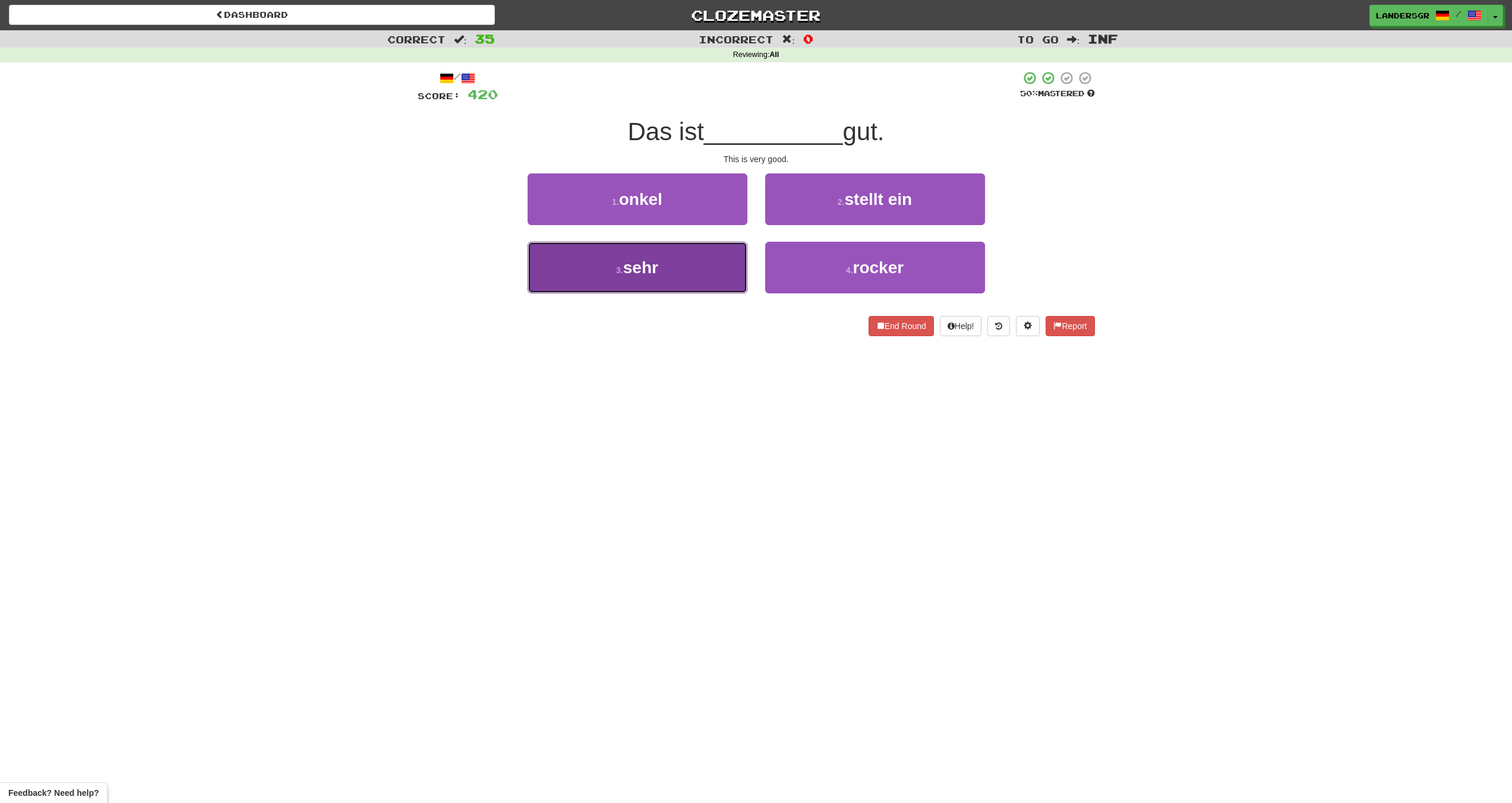
click at [689, 250] on button "3 . sehr" at bounding box center [637, 268] width 220 height 52
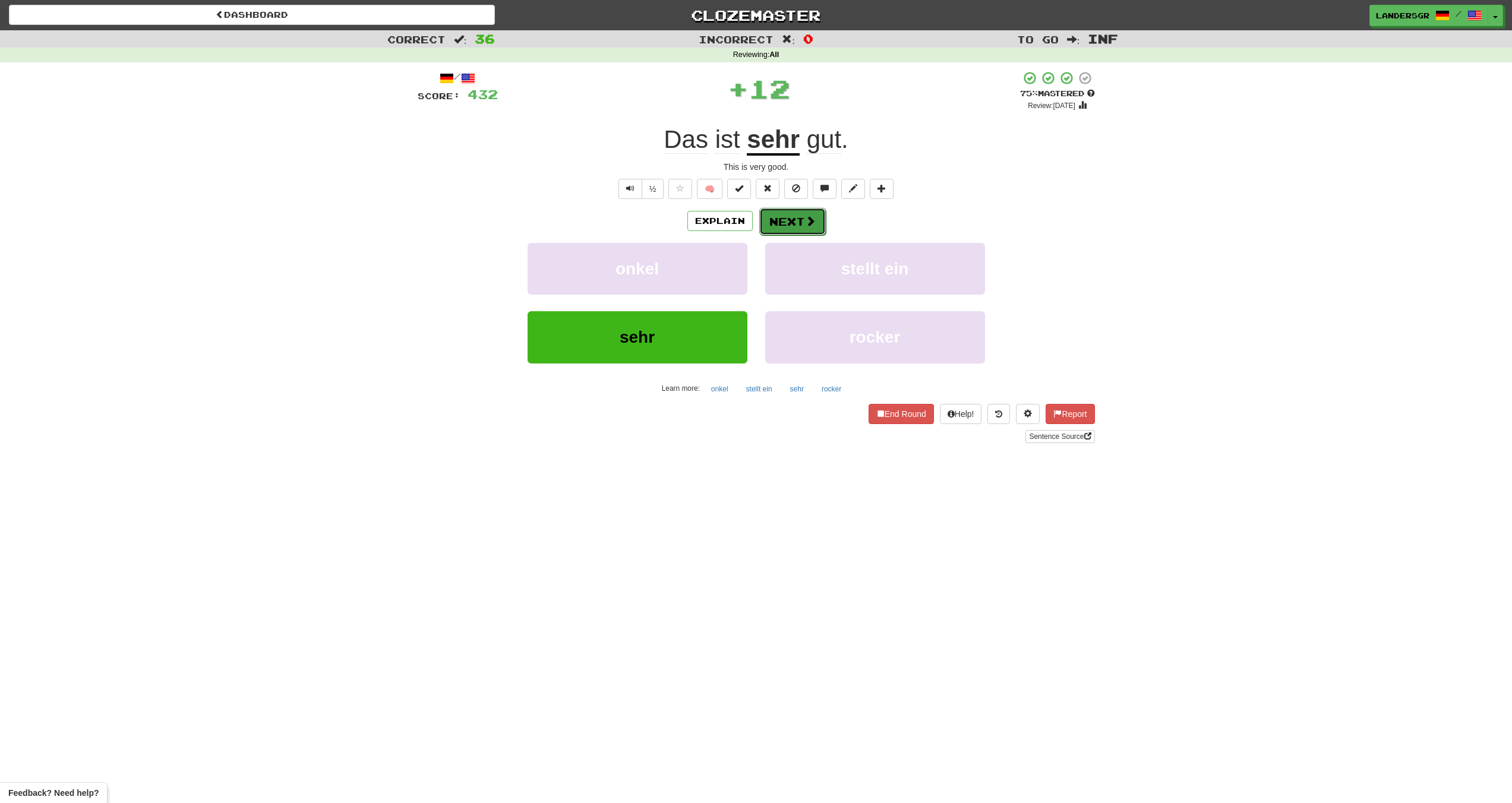
click at [779, 215] on button "Next" at bounding box center [792, 221] width 67 height 27
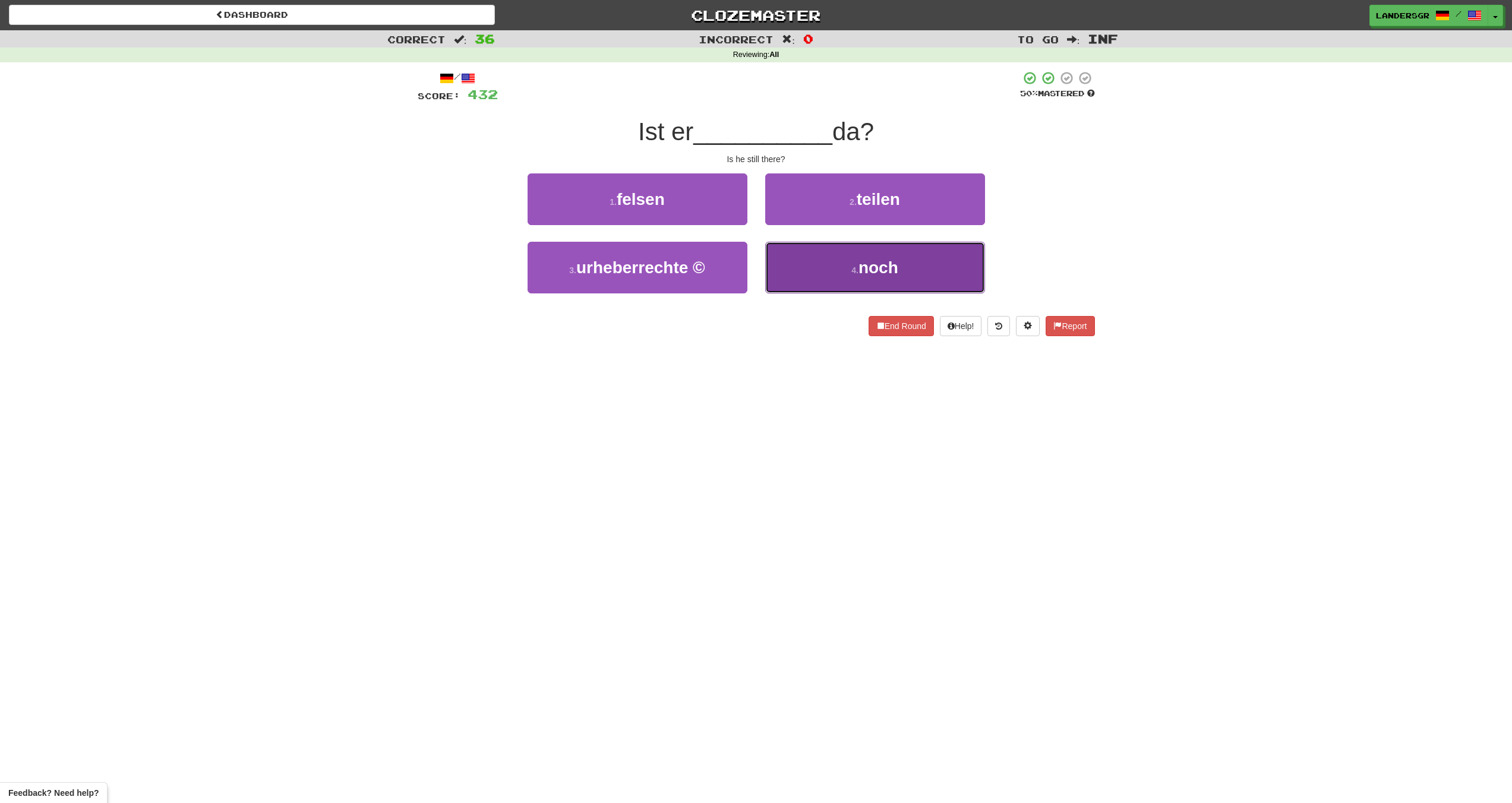
click at [786, 242] on button "4 . noch" at bounding box center [875, 268] width 220 height 52
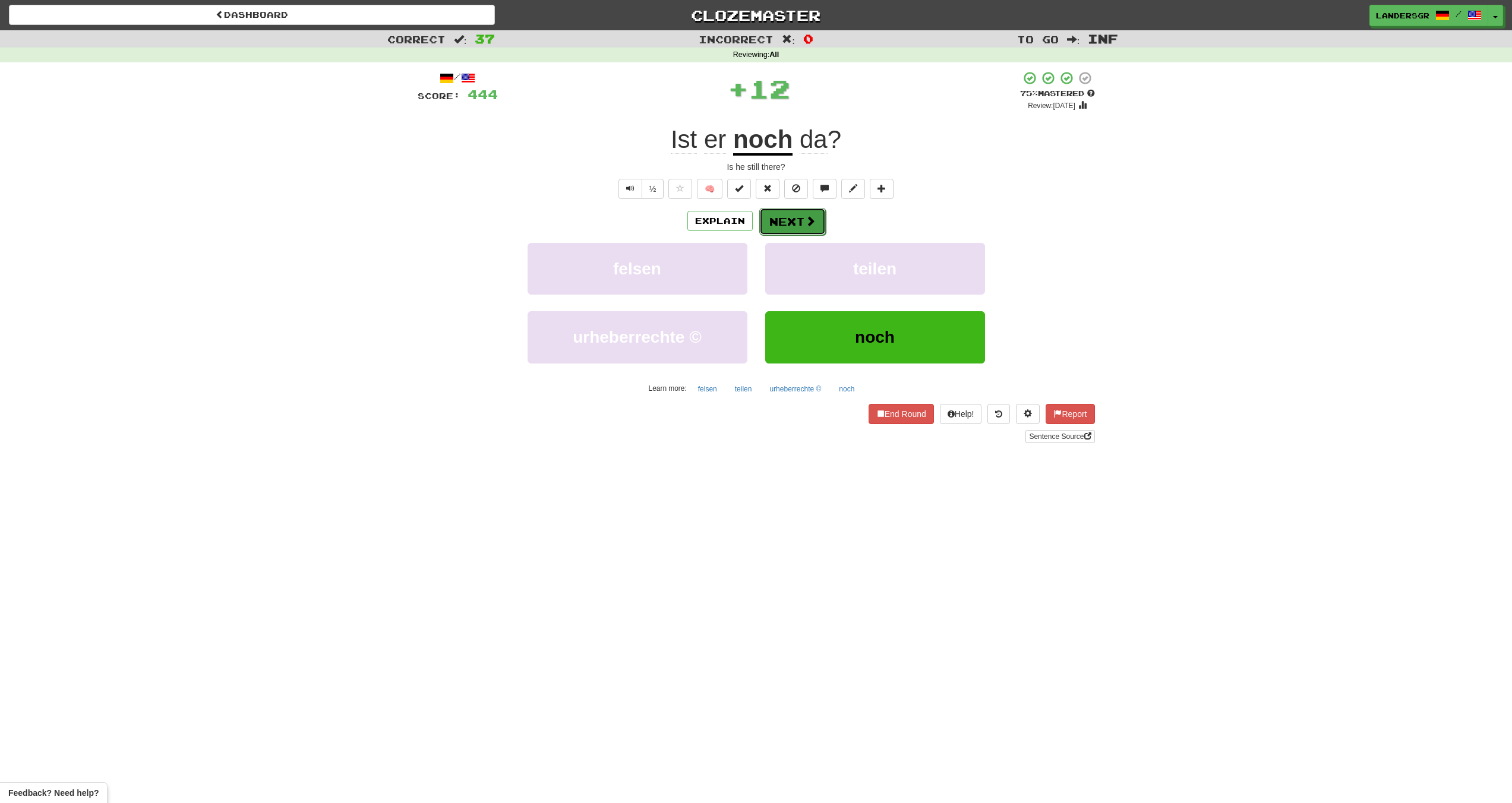
click at [783, 226] on button "Next" at bounding box center [792, 221] width 67 height 27
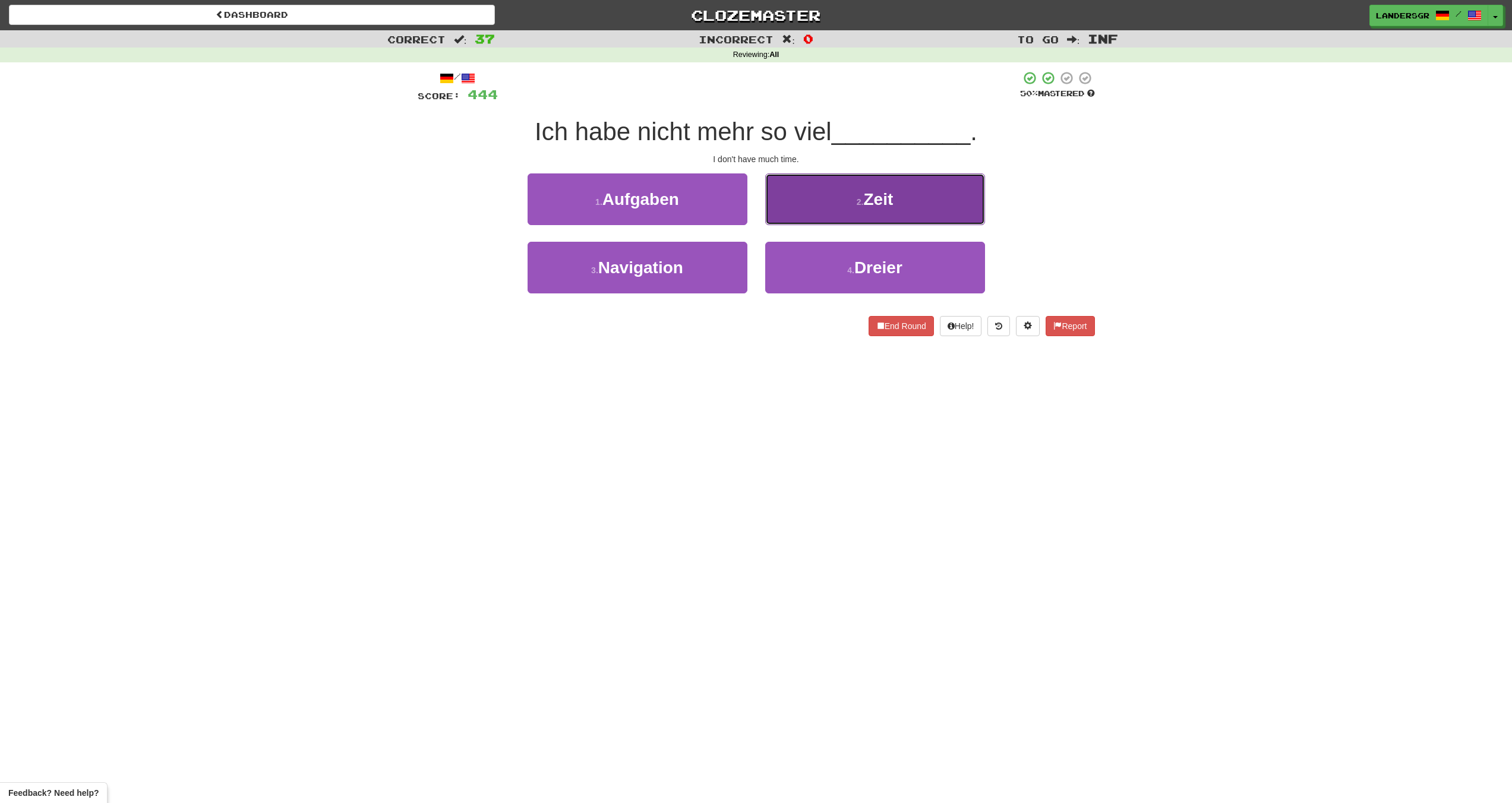
click at [786, 209] on button "2 . Zeit" at bounding box center [875, 199] width 220 height 52
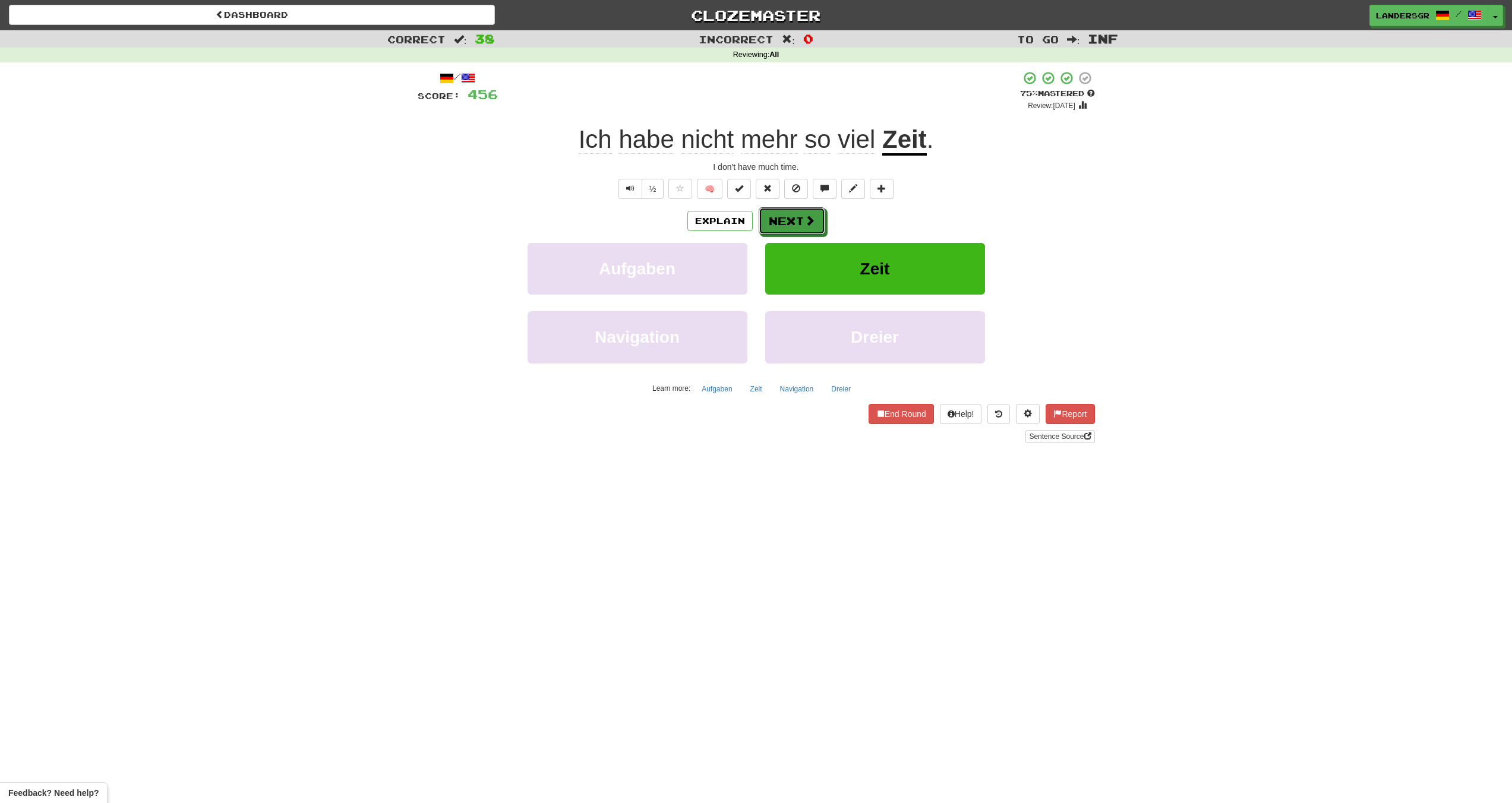
click at [786, 209] on button "Next" at bounding box center [791, 220] width 67 height 27
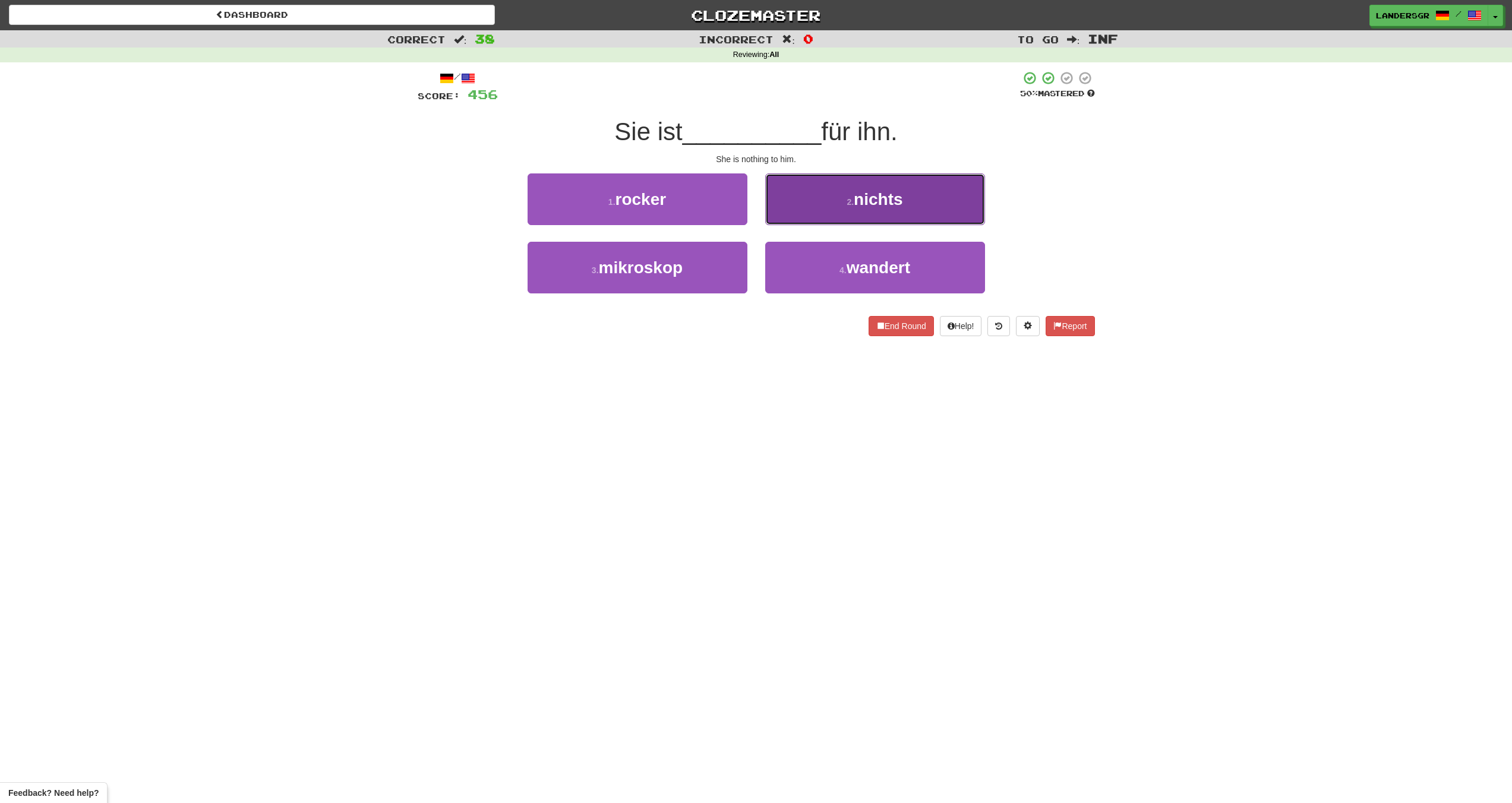
click at [788, 203] on button "2 . nichts" at bounding box center [875, 199] width 220 height 52
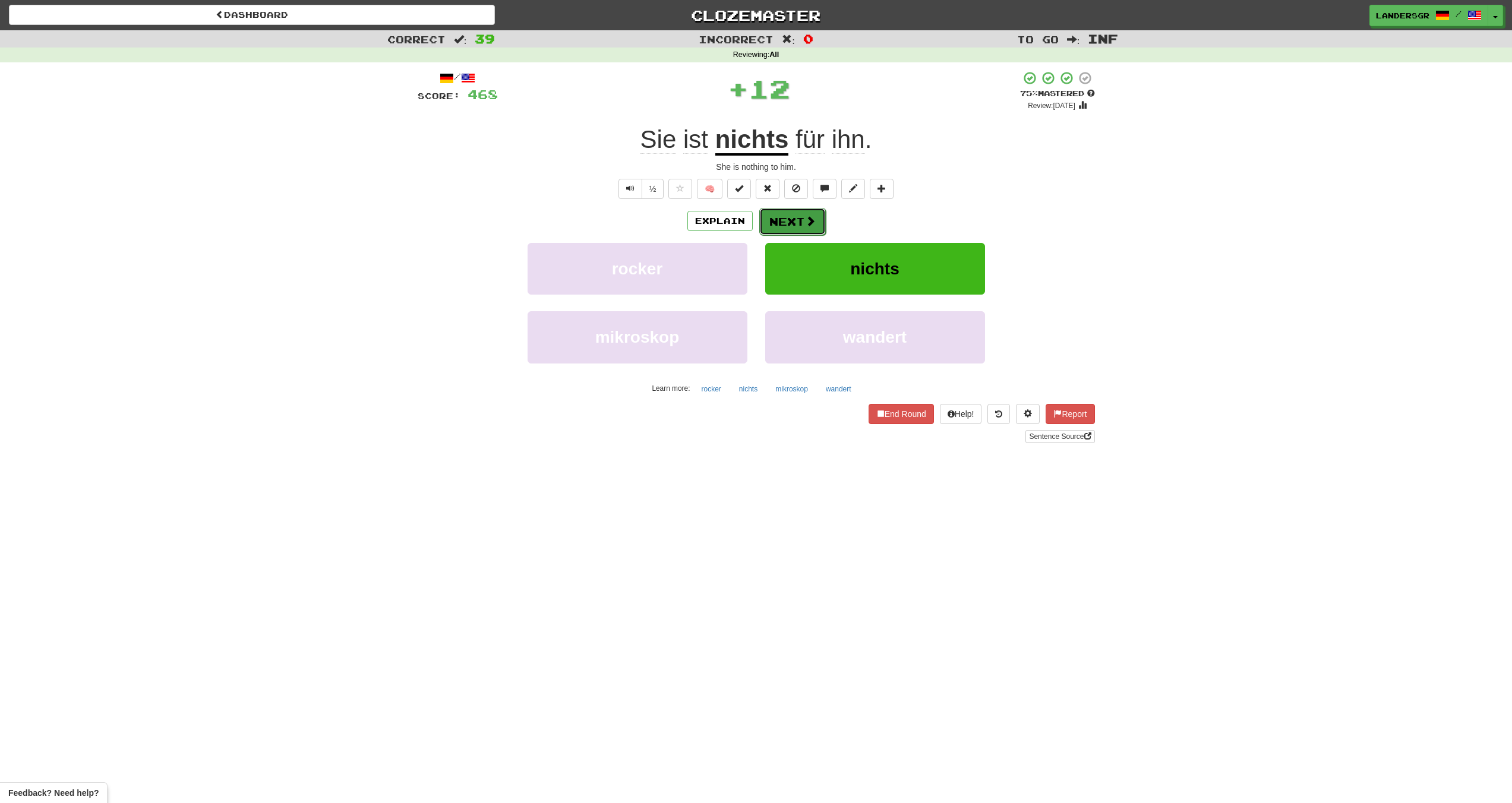
click at [784, 219] on button "Next" at bounding box center [792, 221] width 67 height 27
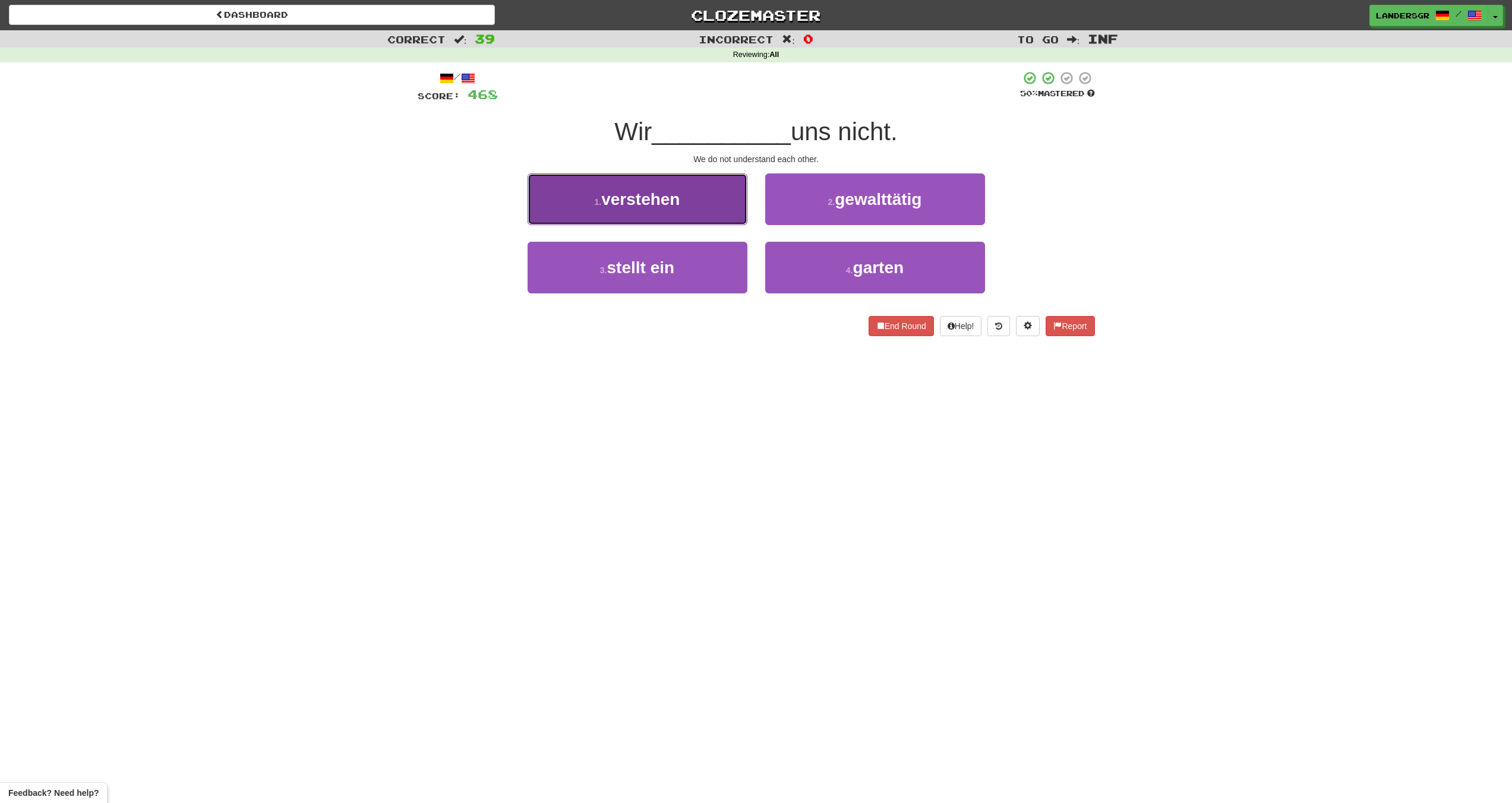
click at [735, 218] on button "1 . verstehen" at bounding box center [637, 199] width 220 height 52
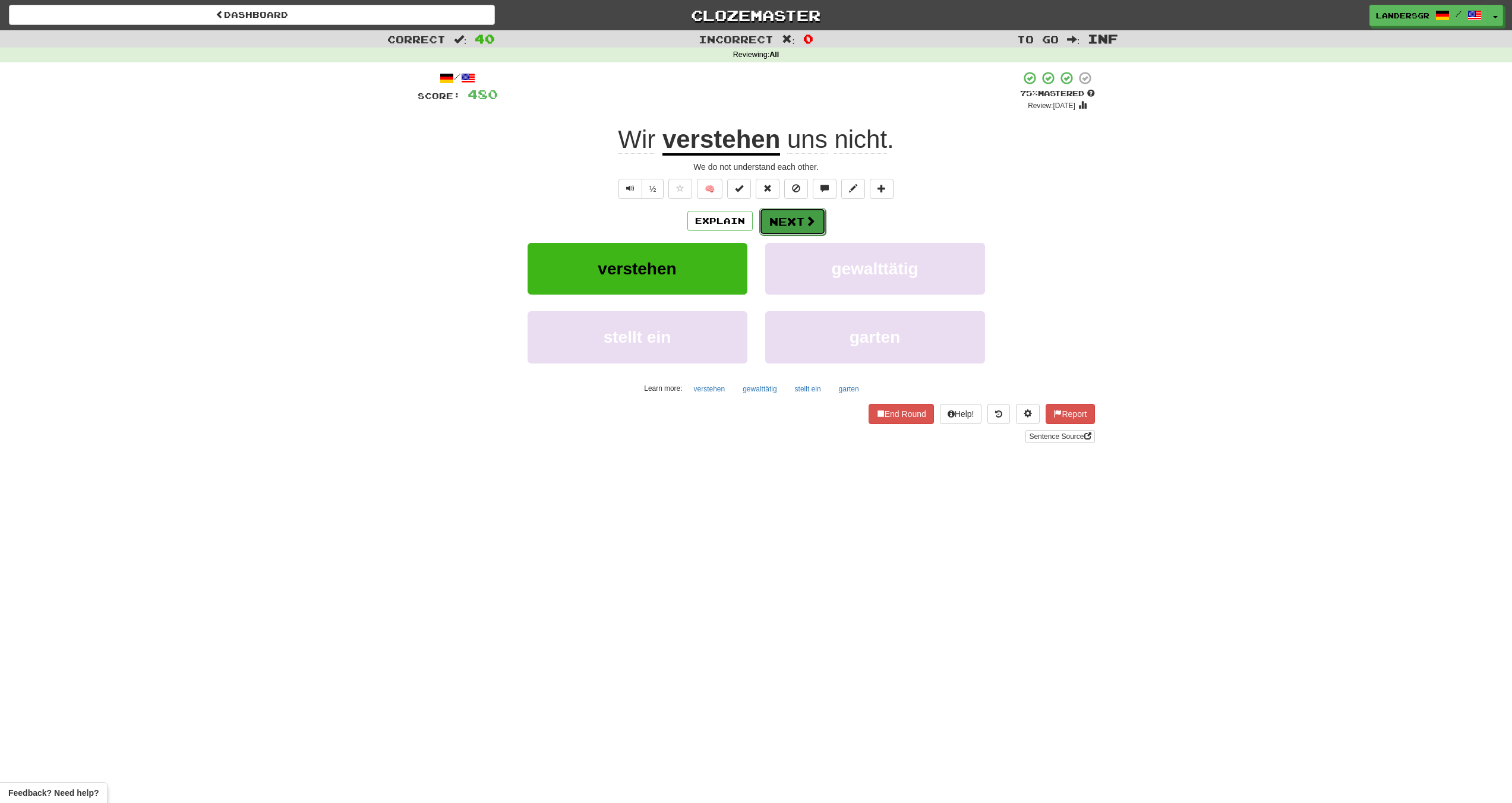
click at [784, 217] on button "Next" at bounding box center [792, 221] width 67 height 27
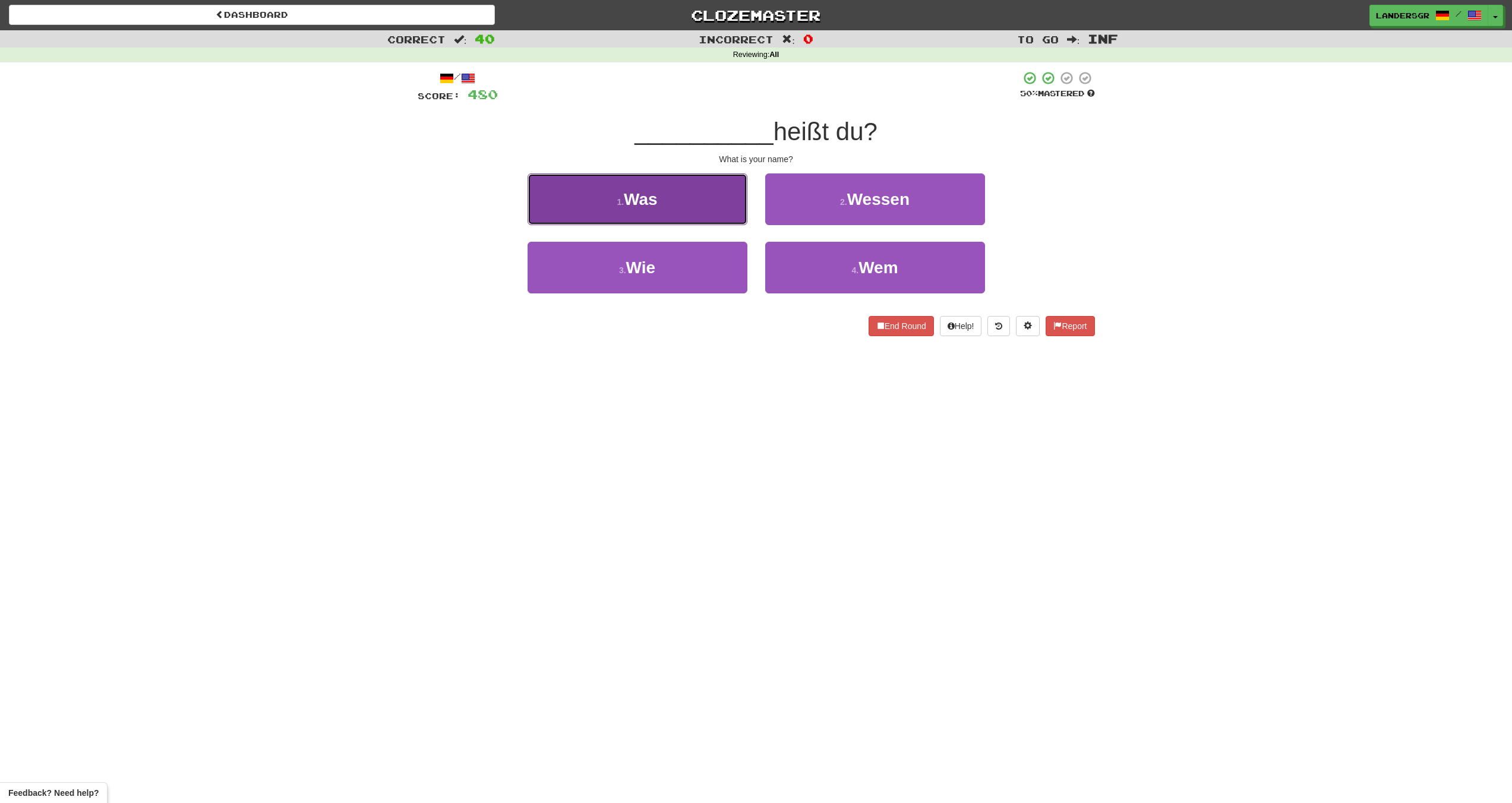
click at [734, 211] on button "1 . Was" at bounding box center [637, 199] width 220 height 52
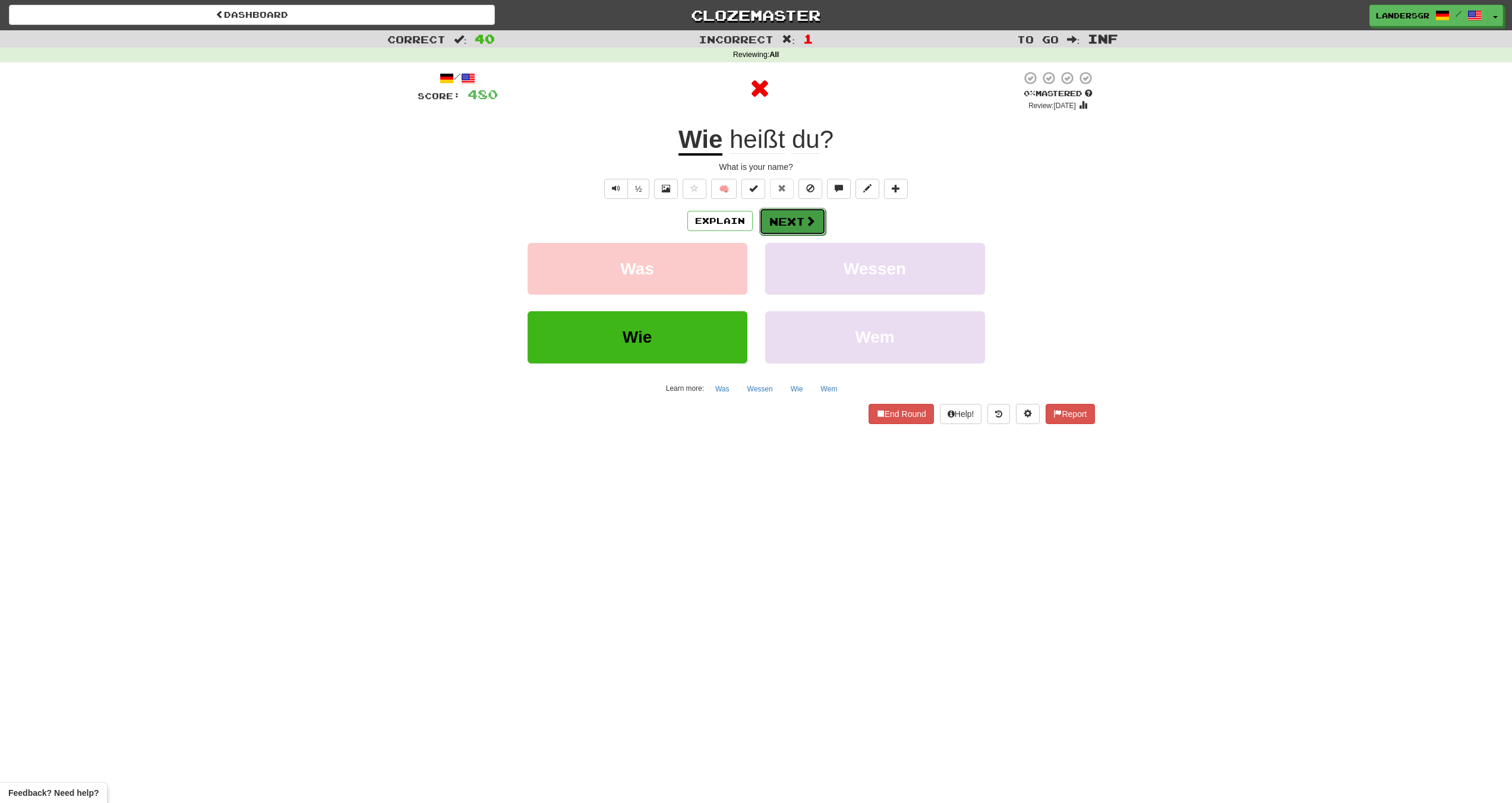
click at [796, 214] on button "Next" at bounding box center [792, 221] width 67 height 27
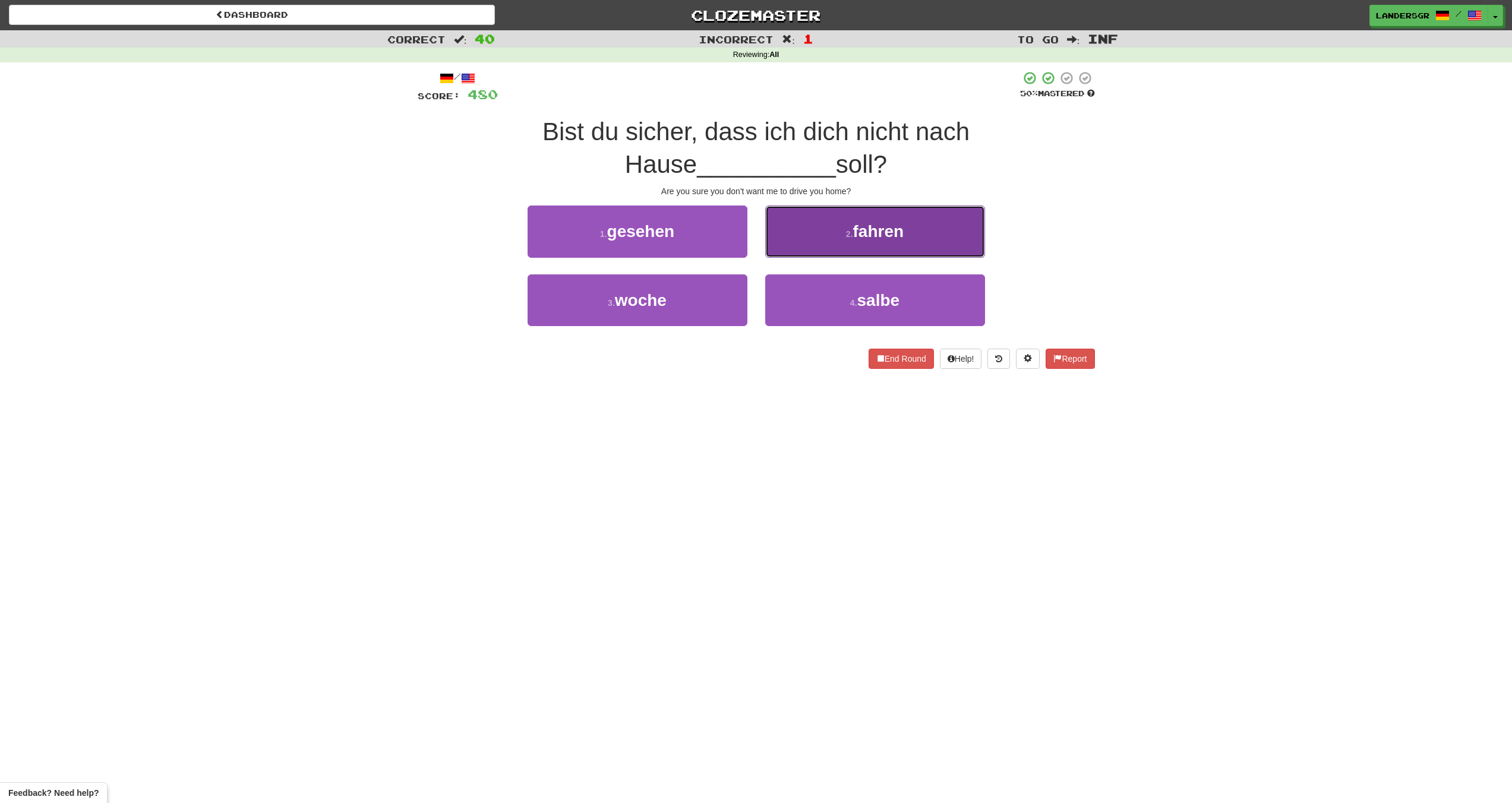
click at [798, 221] on button "2 . fahren" at bounding box center [875, 232] width 220 height 52
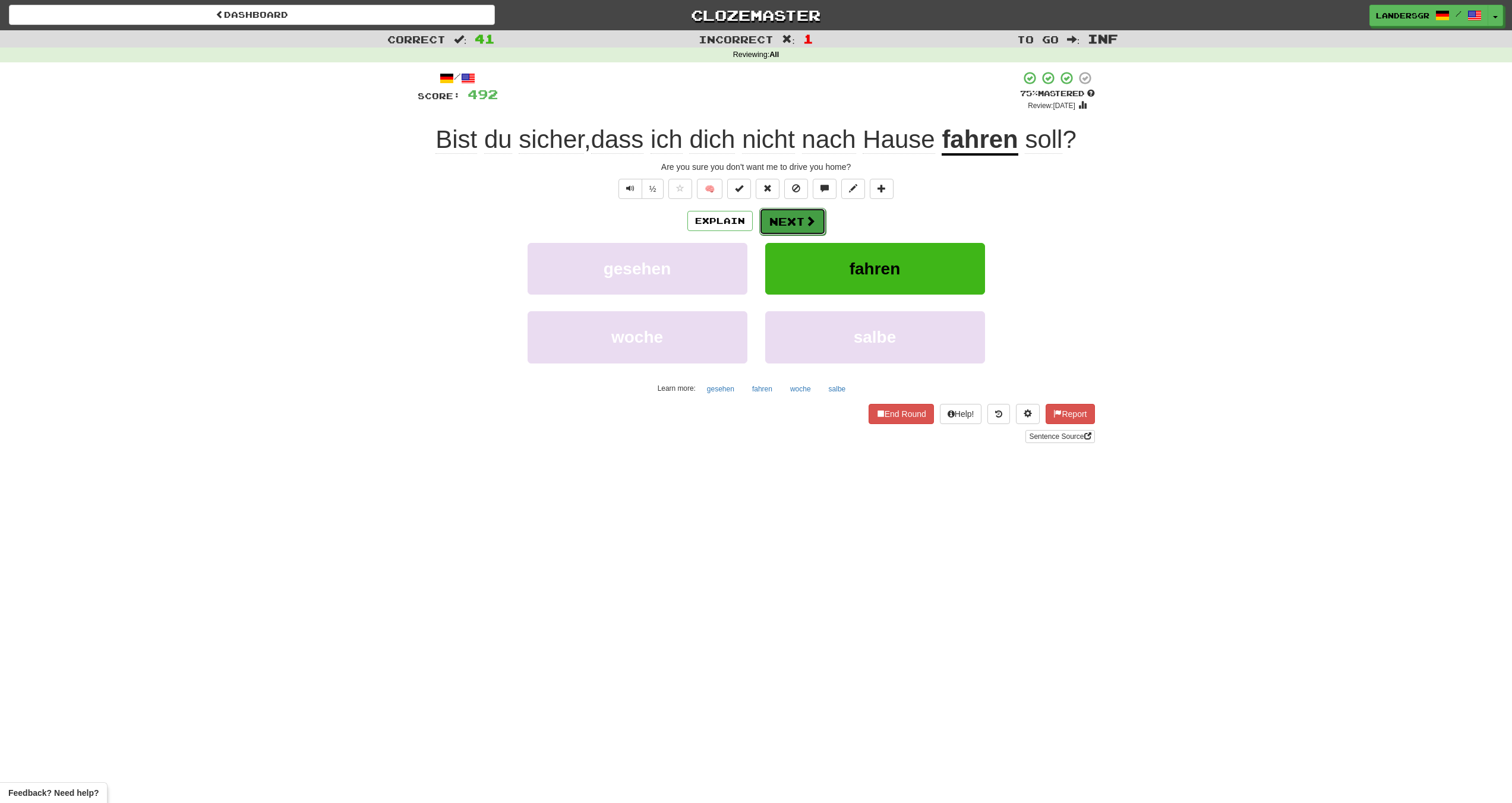
click at [798, 220] on button "Next" at bounding box center [792, 221] width 67 height 27
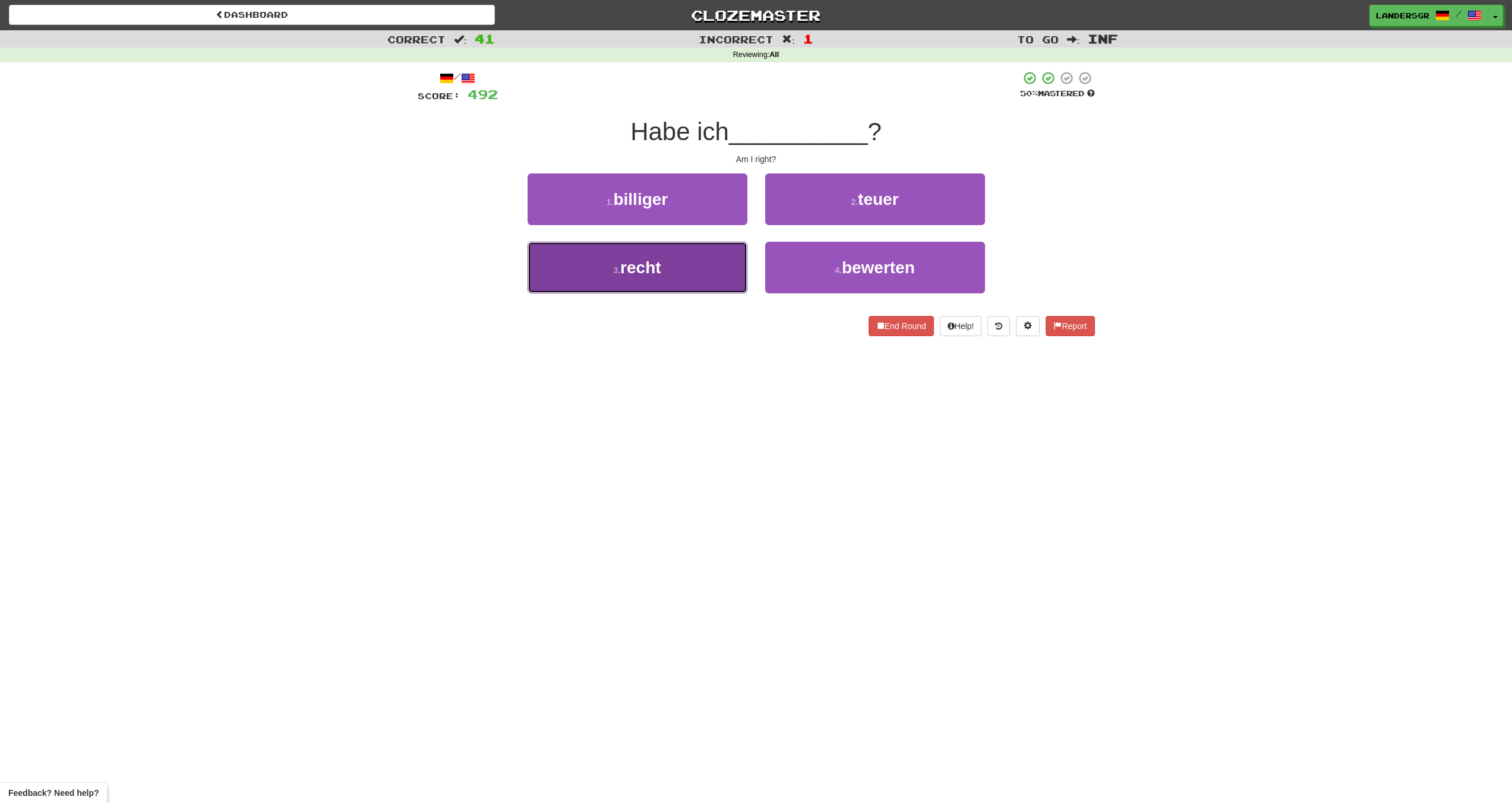
click at [718, 242] on button "3 . recht" at bounding box center [637, 268] width 220 height 52
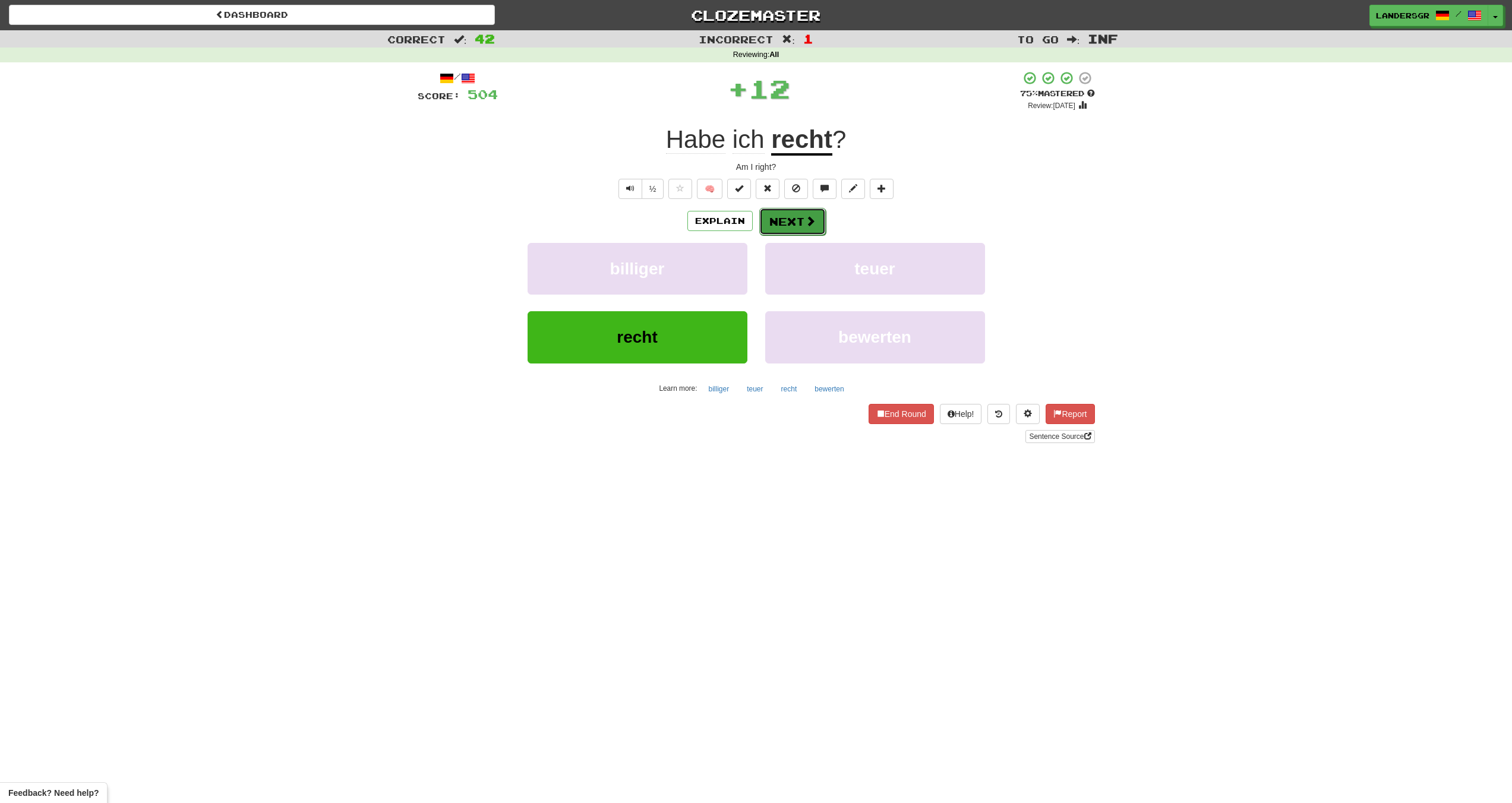
click at [787, 214] on button "Next" at bounding box center [792, 221] width 67 height 27
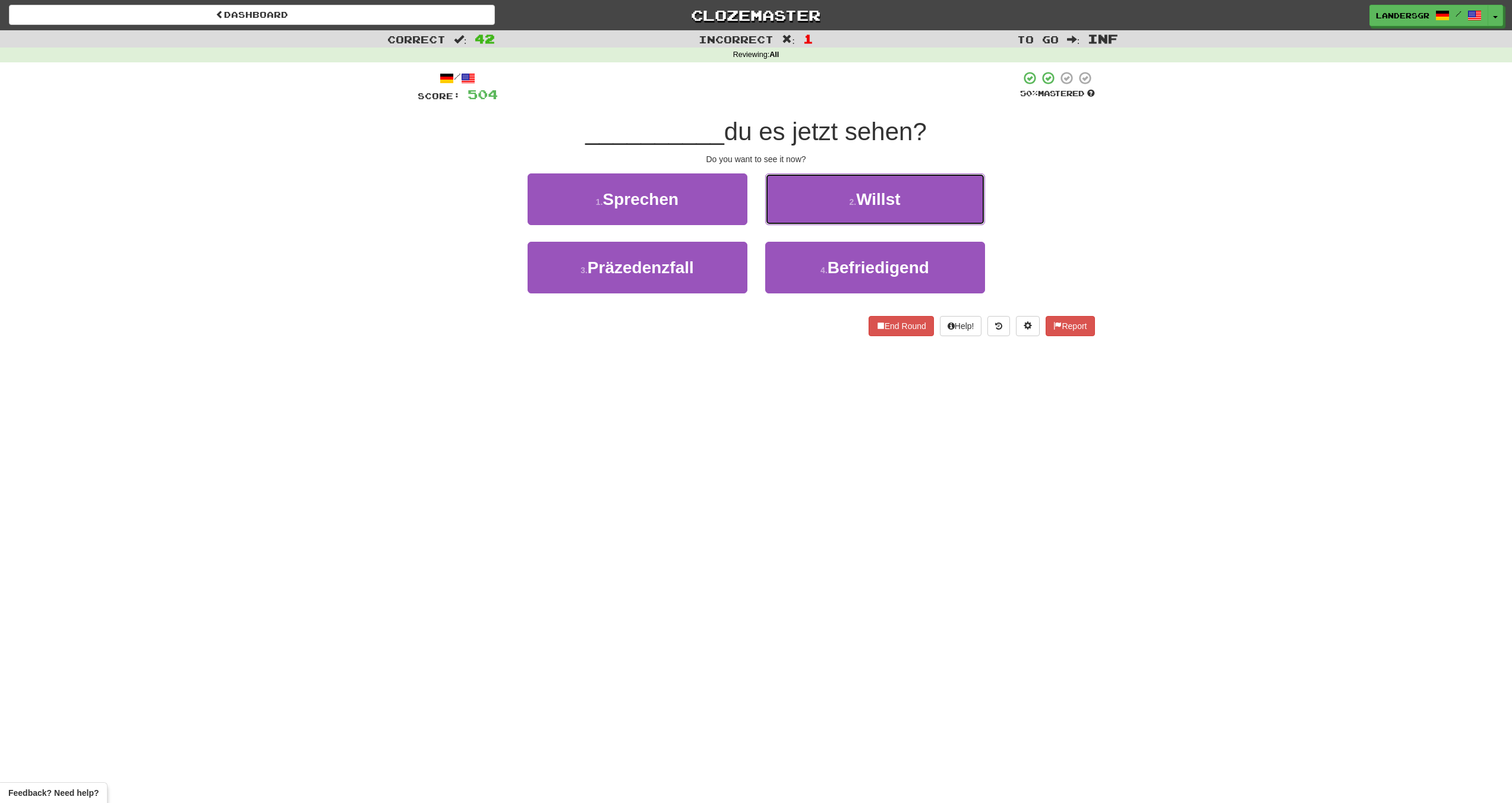
click at [787, 214] on button "2 . Willst" at bounding box center [875, 199] width 220 height 52
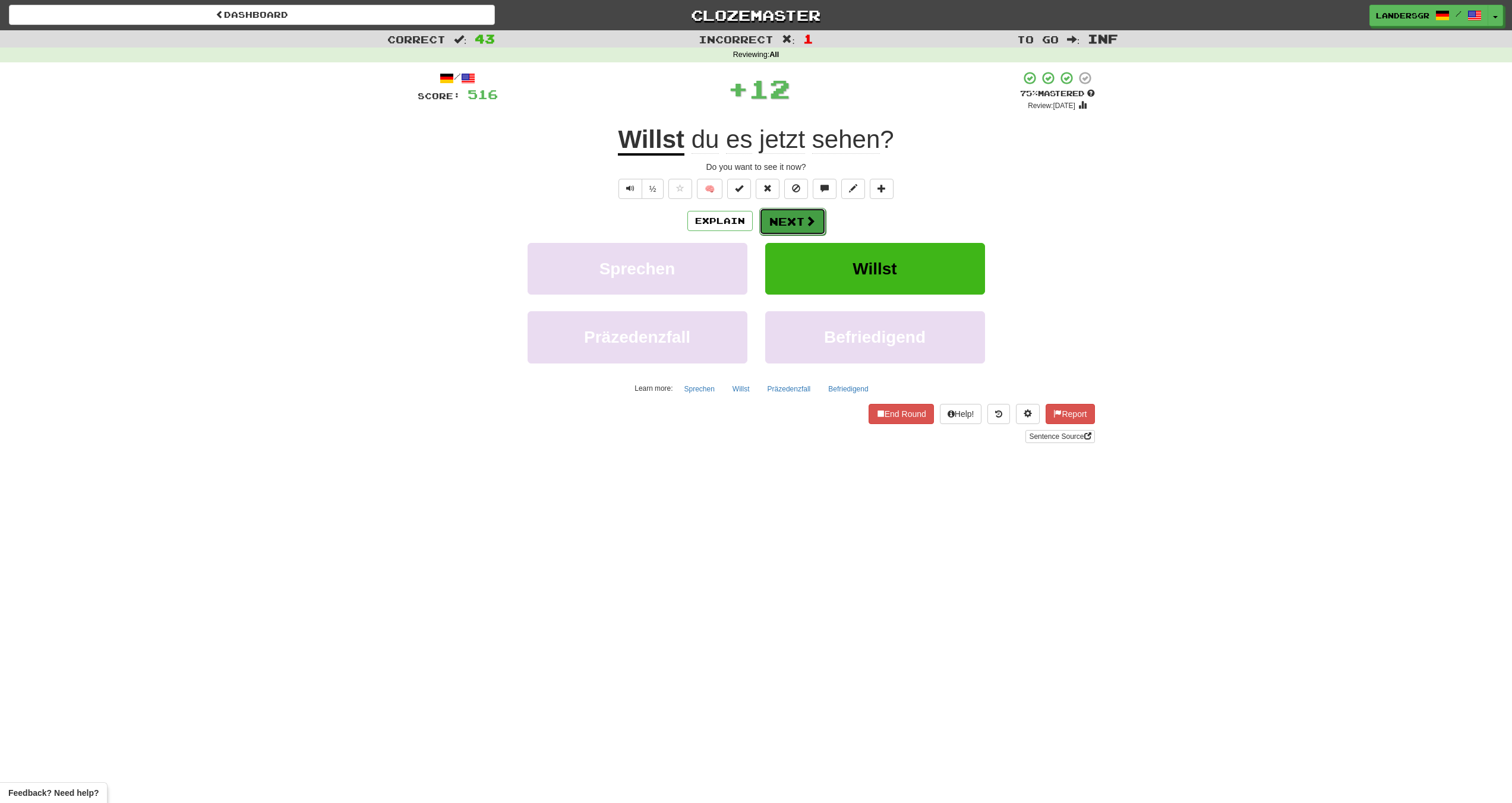
click at [783, 217] on button "Next" at bounding box center [792, 221] width 67 height 27
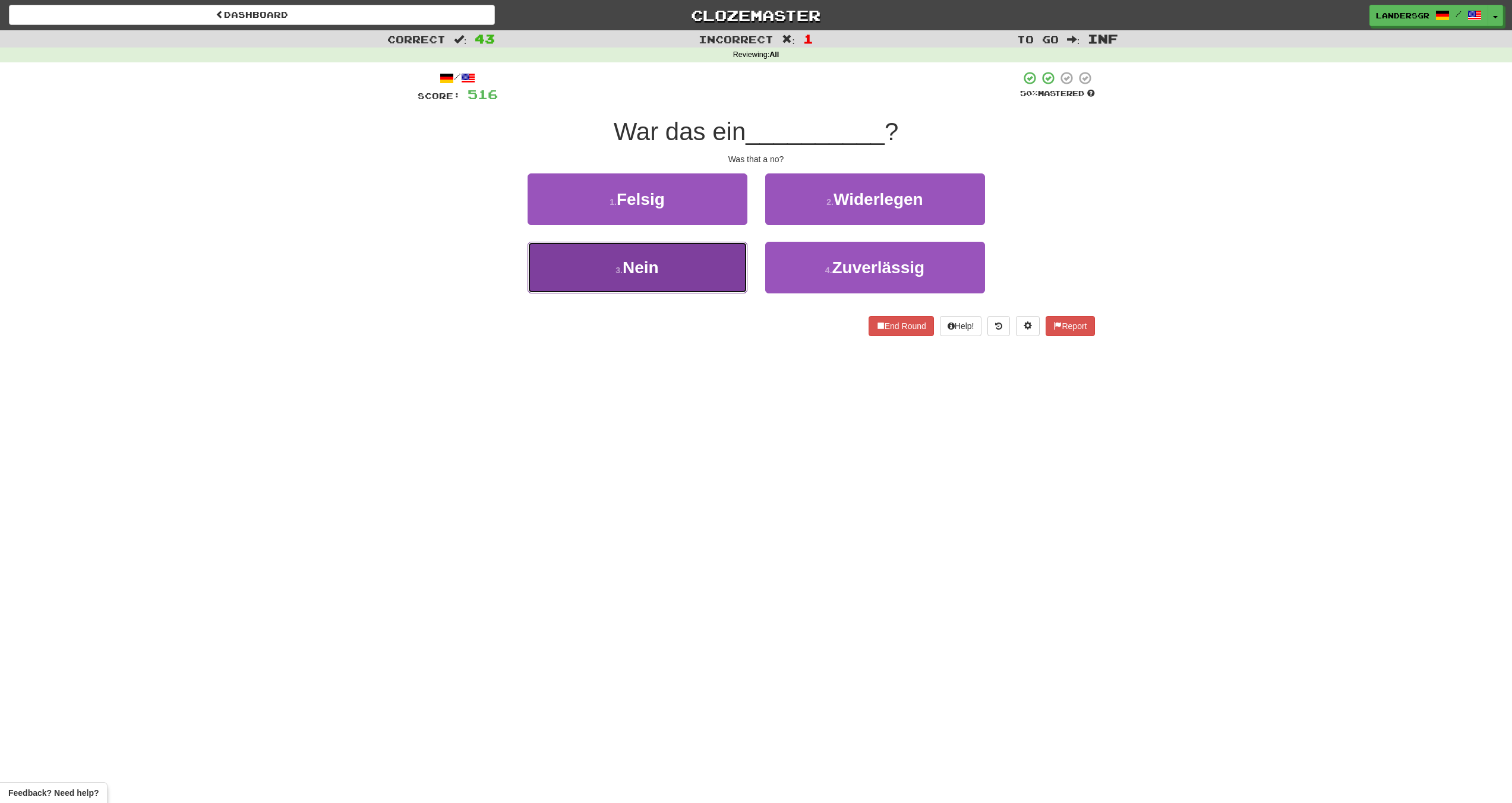
click at [734, 253] on button "3 . Nein" at bounding box center [637, 268] width 220 height 52
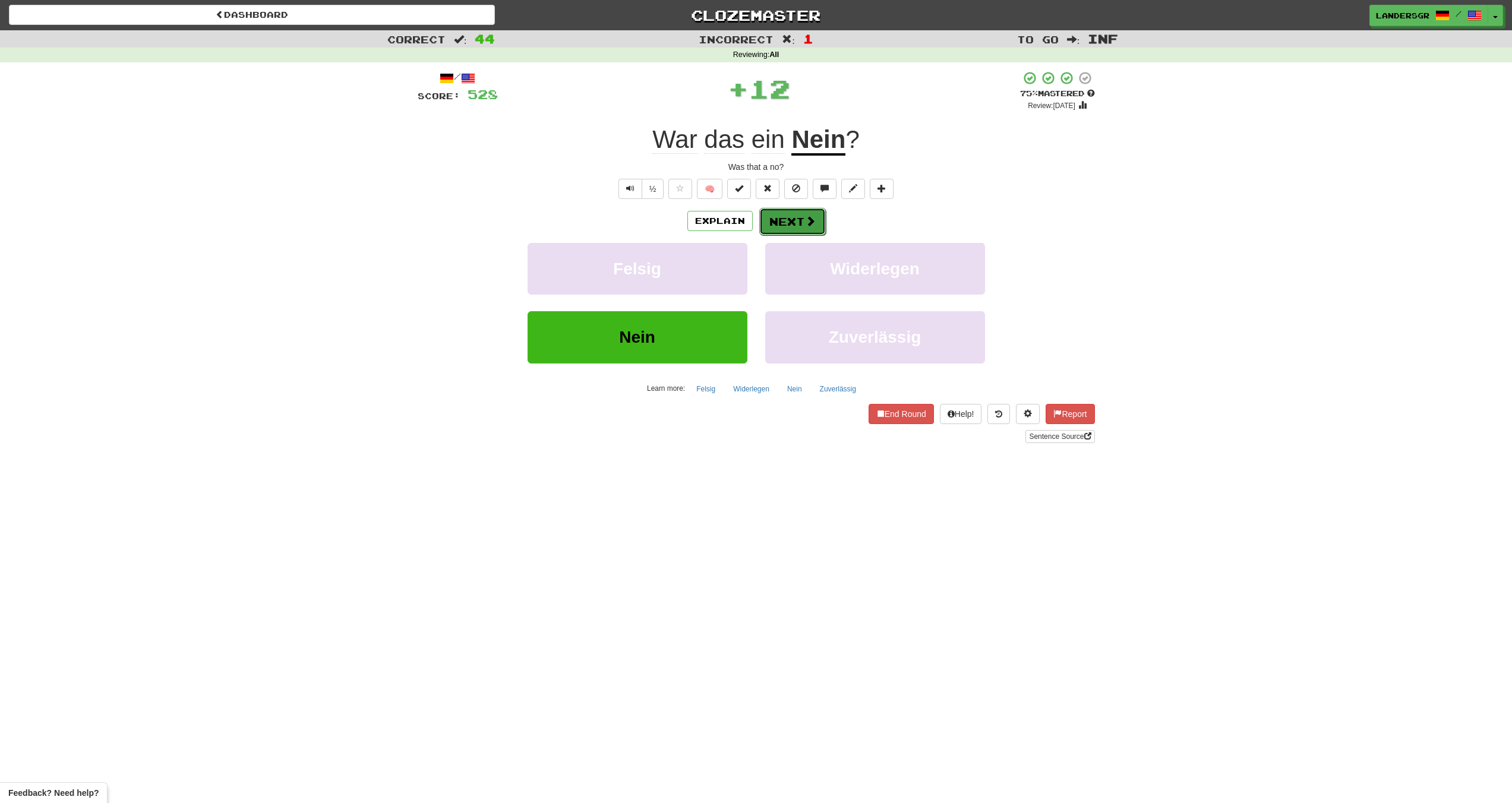
click at [768, 210] on button "Next" at bounding box center [792, 221] width 67 height 27
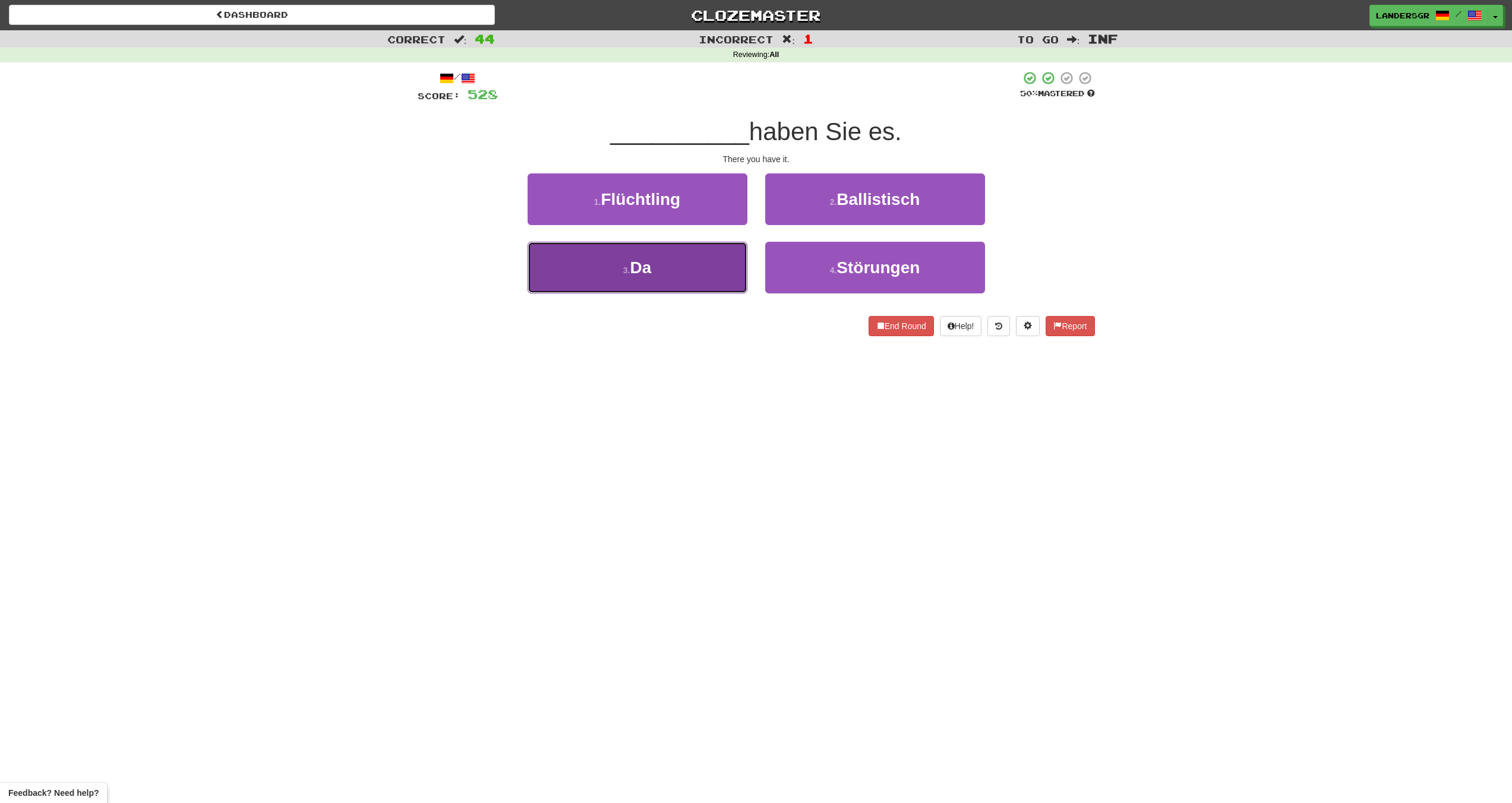
click at [720, 243] on button "3 . Da" at bounding box center [637, 268] width 220 height 52
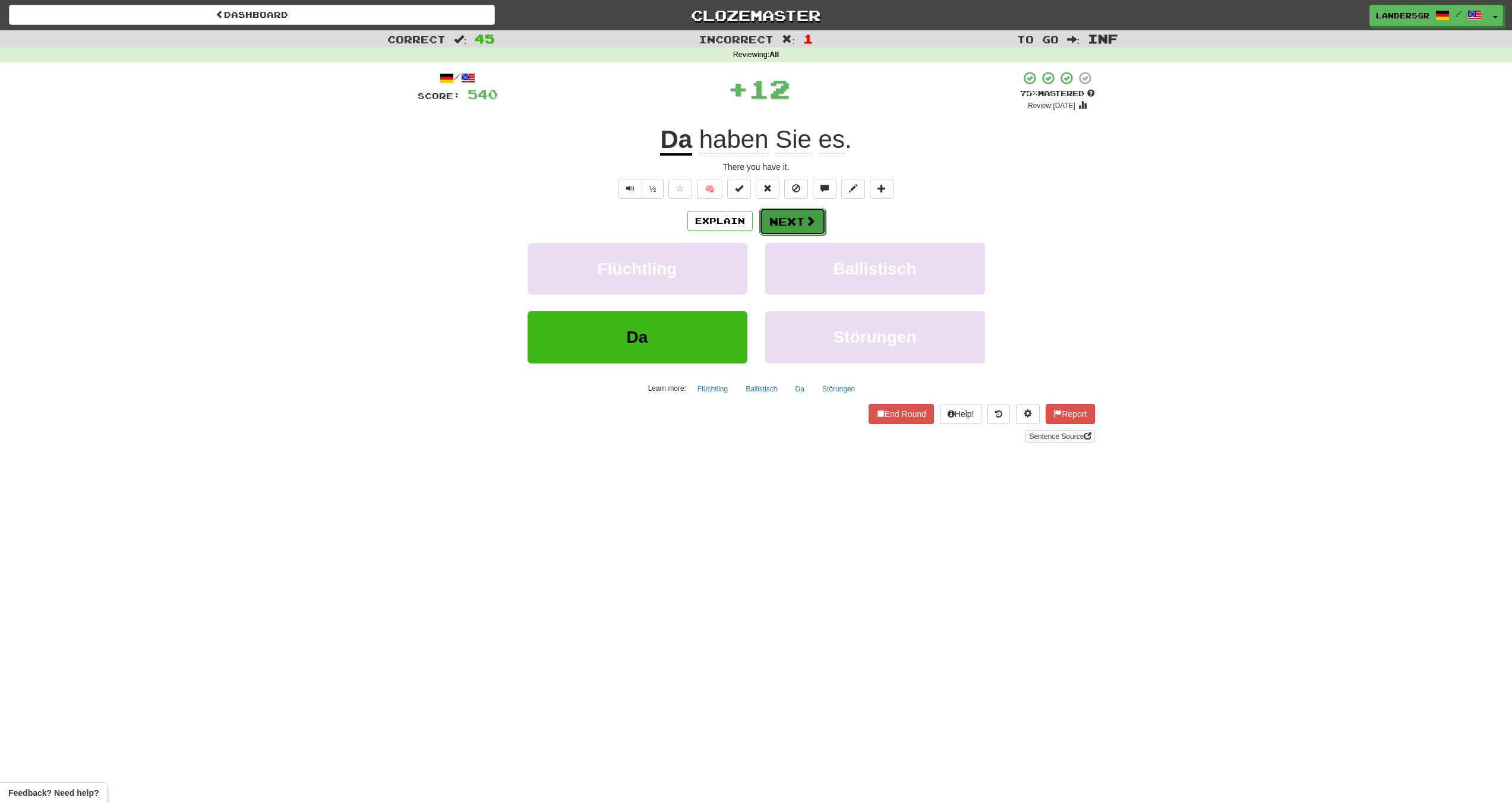
click at [774, 211] on button "Next" at bounding box center [792, 221] width 67 height 27
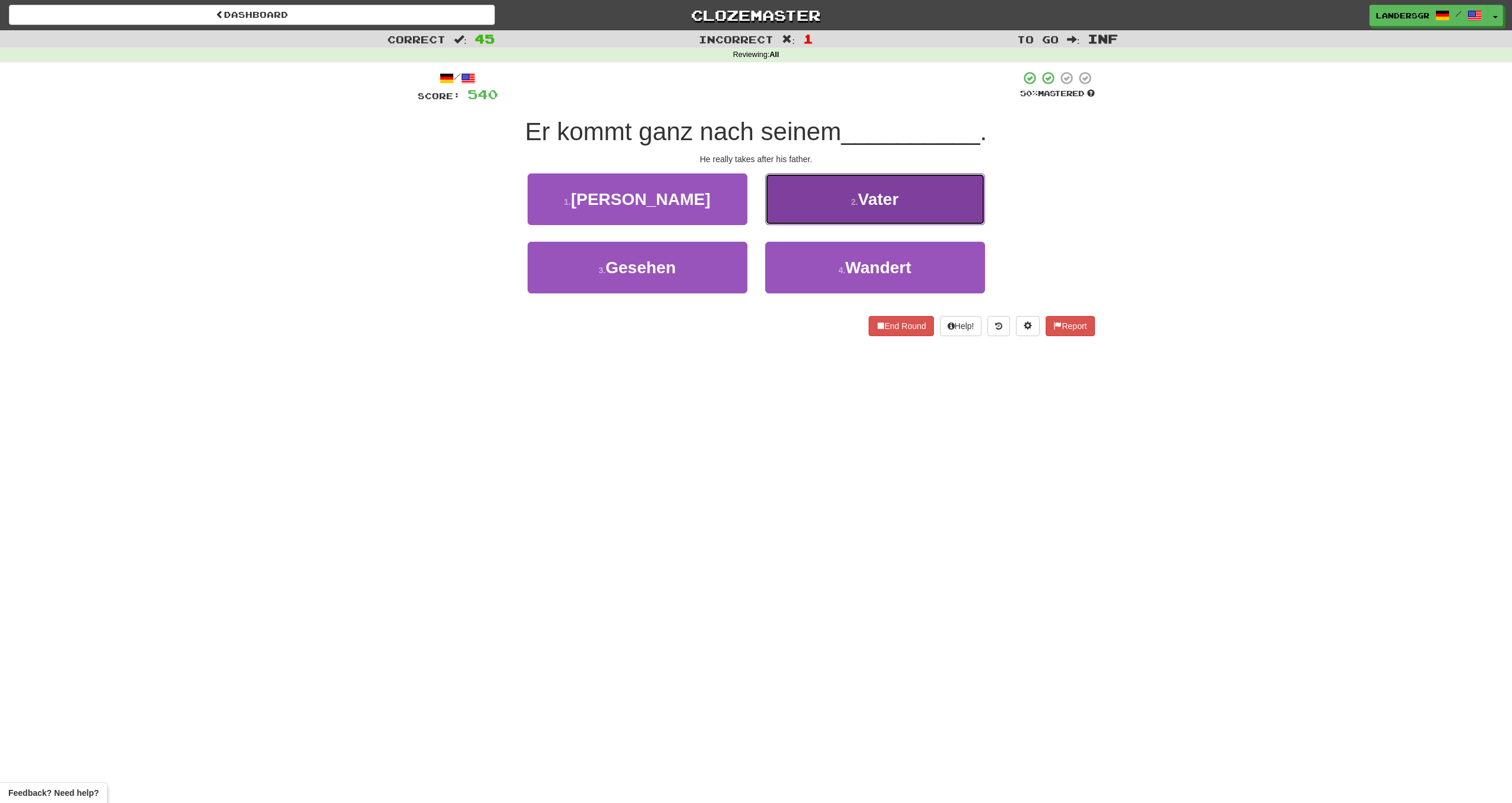
click at [774, 209] on button "2 . Vater" at bounding box center [875, 199] width 220 height 52
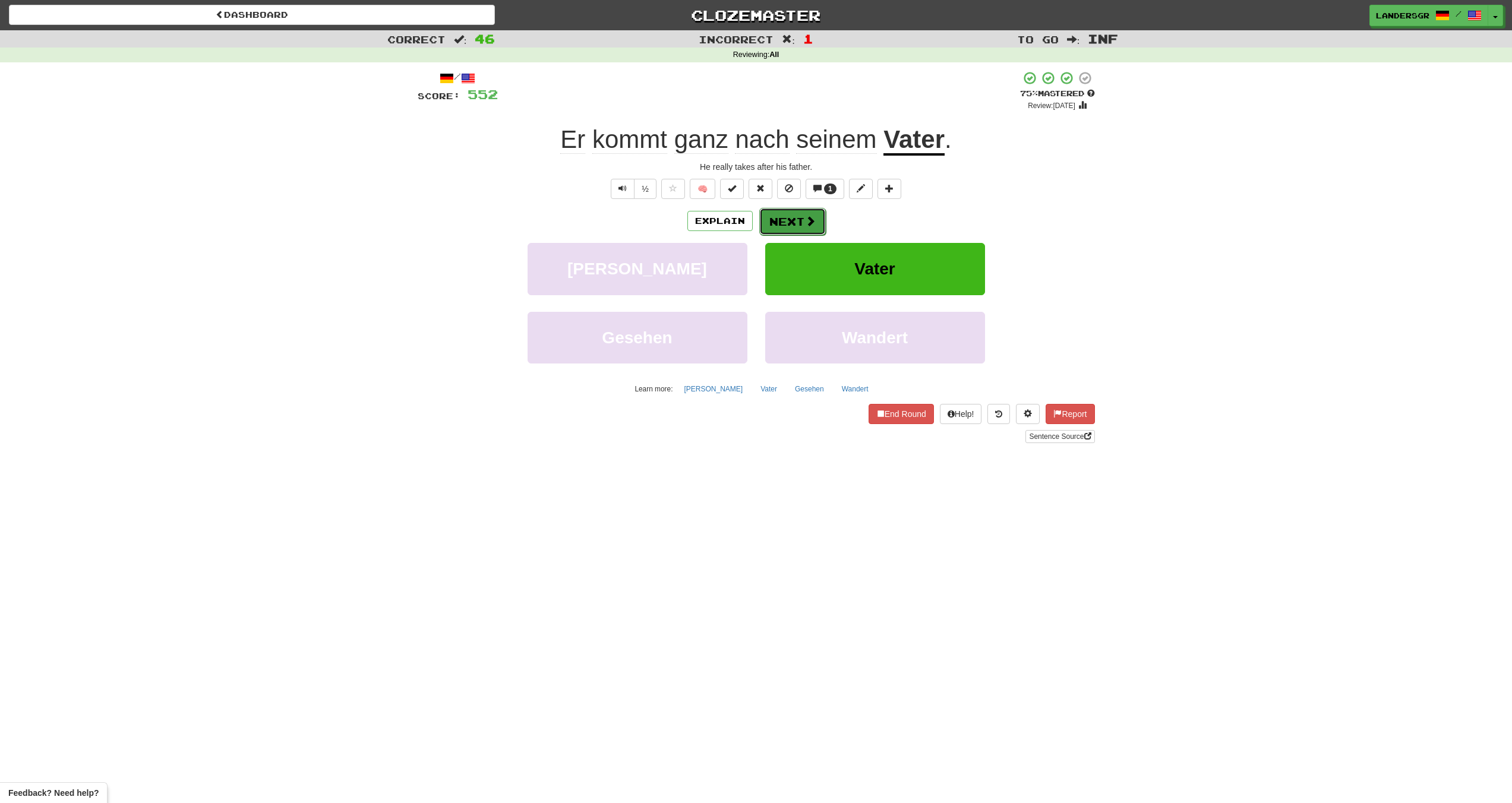
click at [785, 213] on button "Next" at bounding box center [792, 221] width 67 height 27
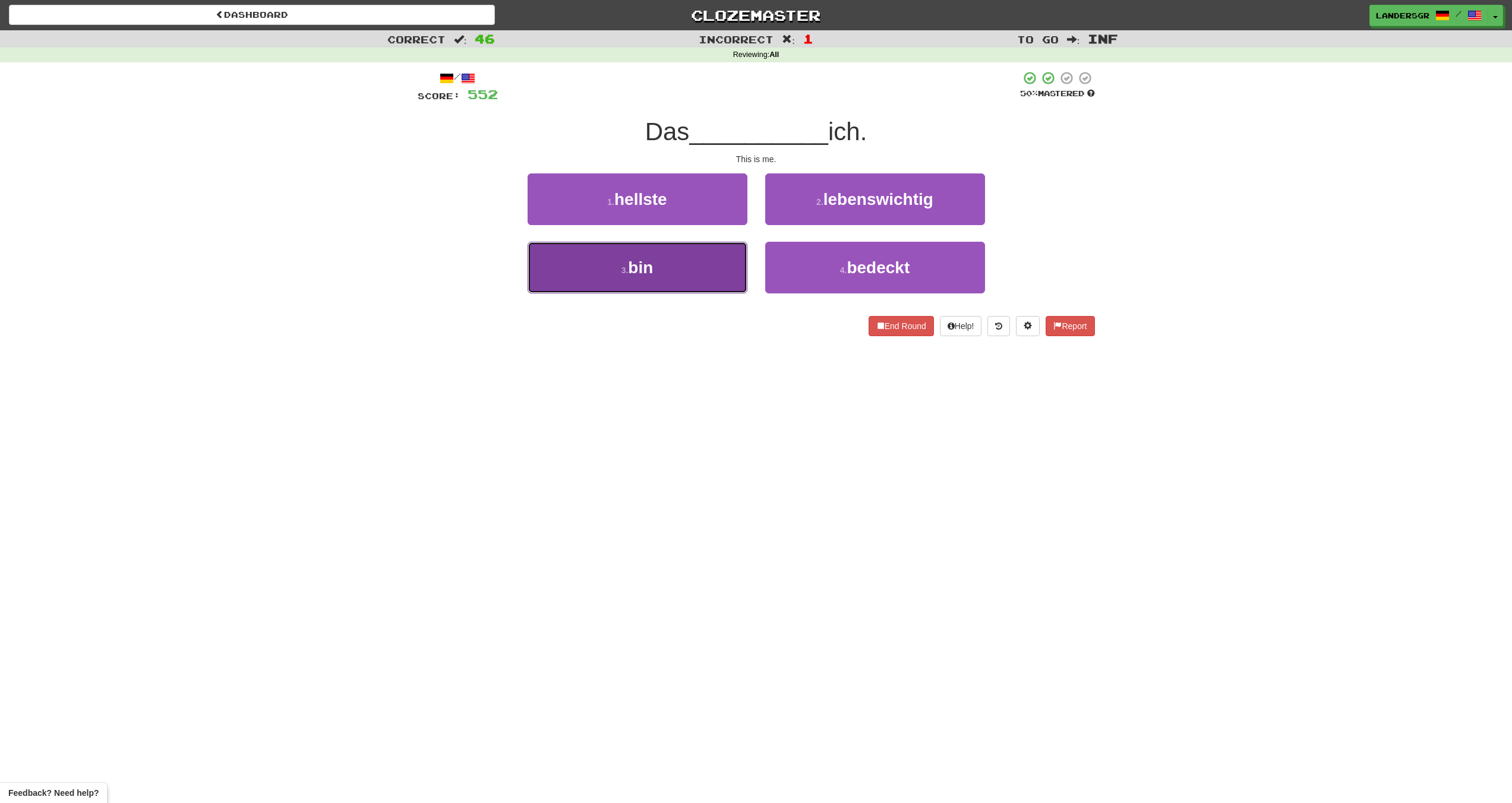
click at [730, 251] on button "3 . bin" at bounding box center [637, 268] width 220 height 52
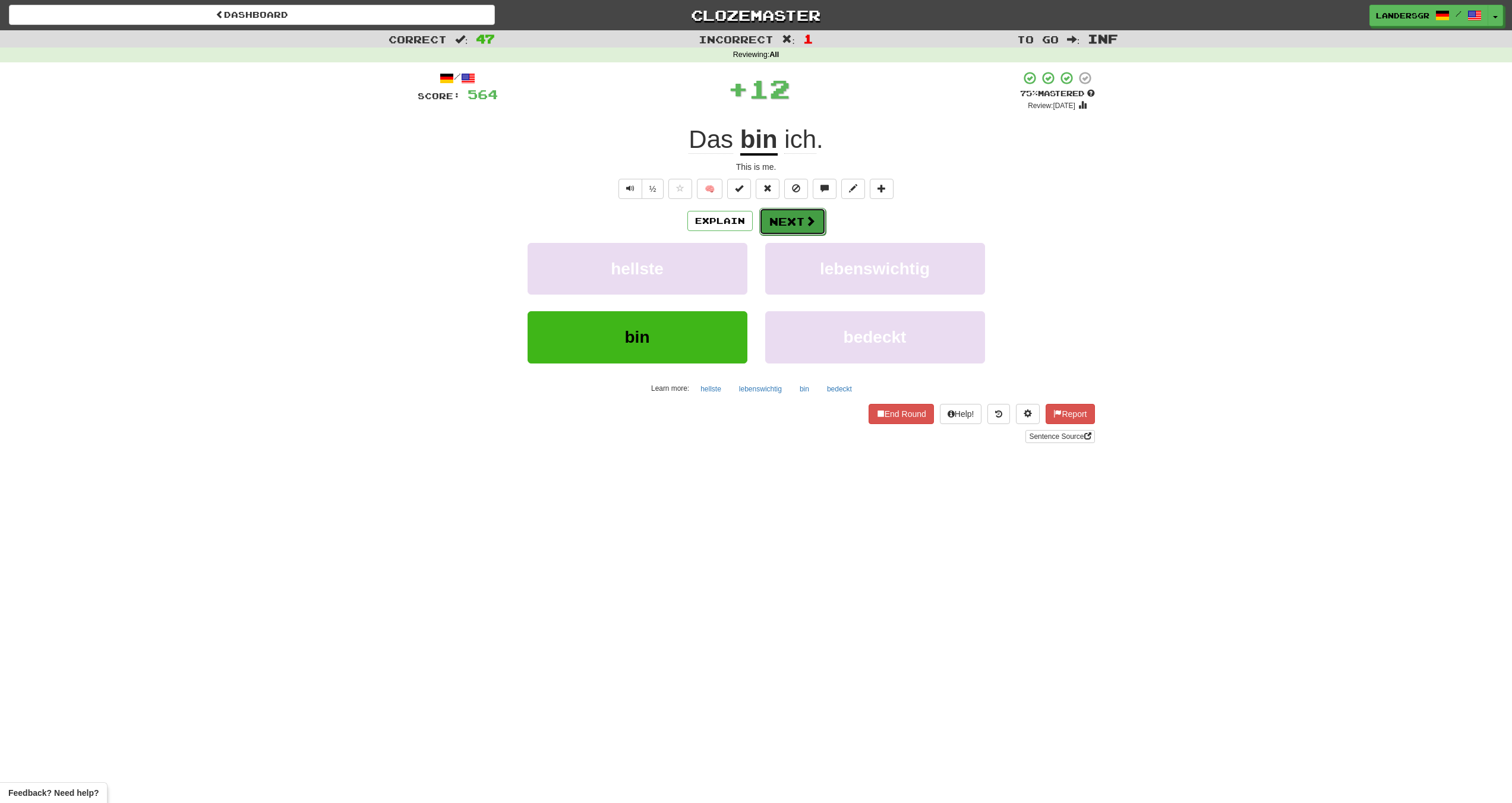
click at [778, 222] on button "Next" at bounding box center [792, 221] width 67 height 27
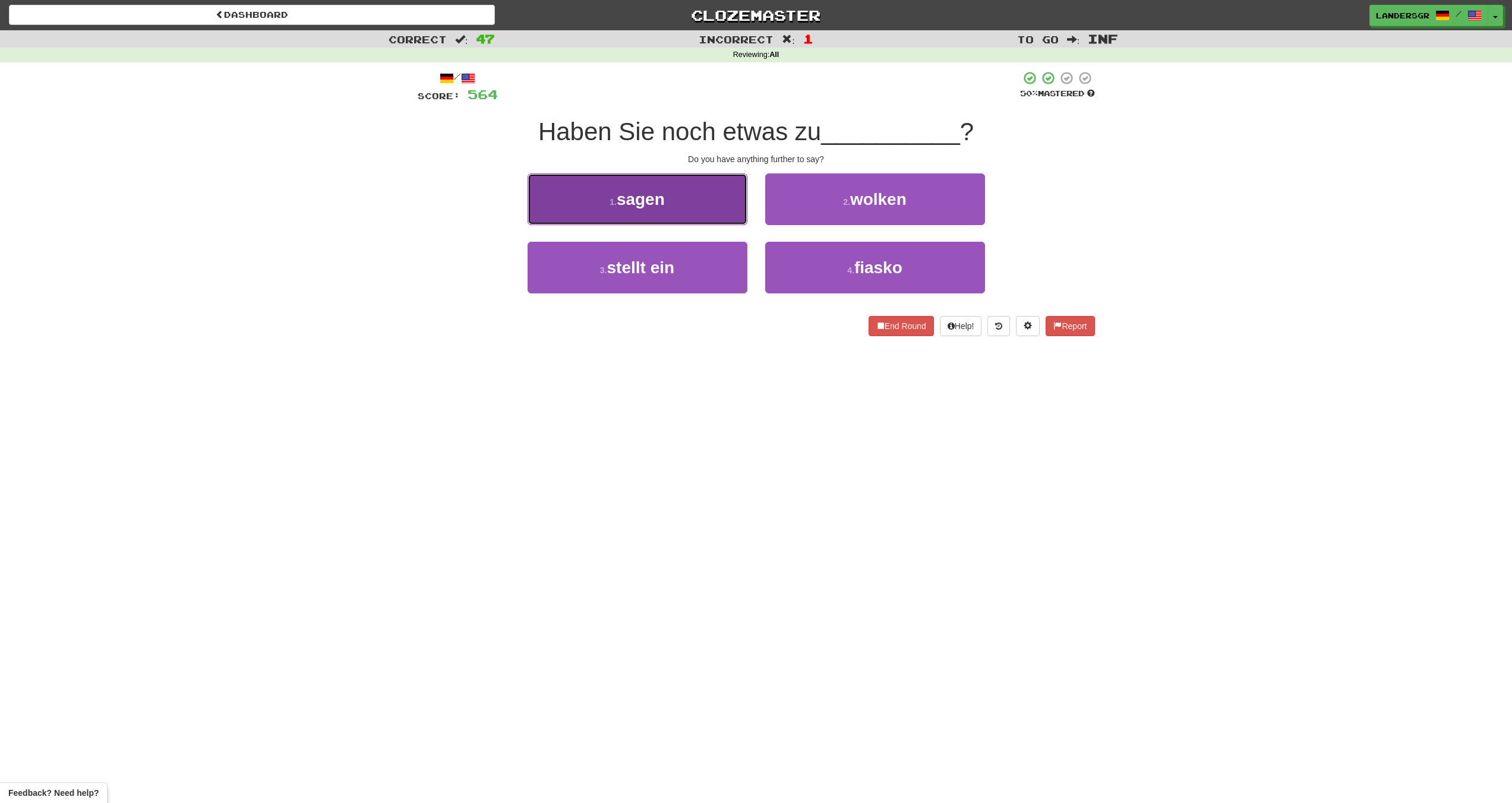
click at [744, 217] on button "1 . sagen" at bounding box center [637, 199] width 220 height 52
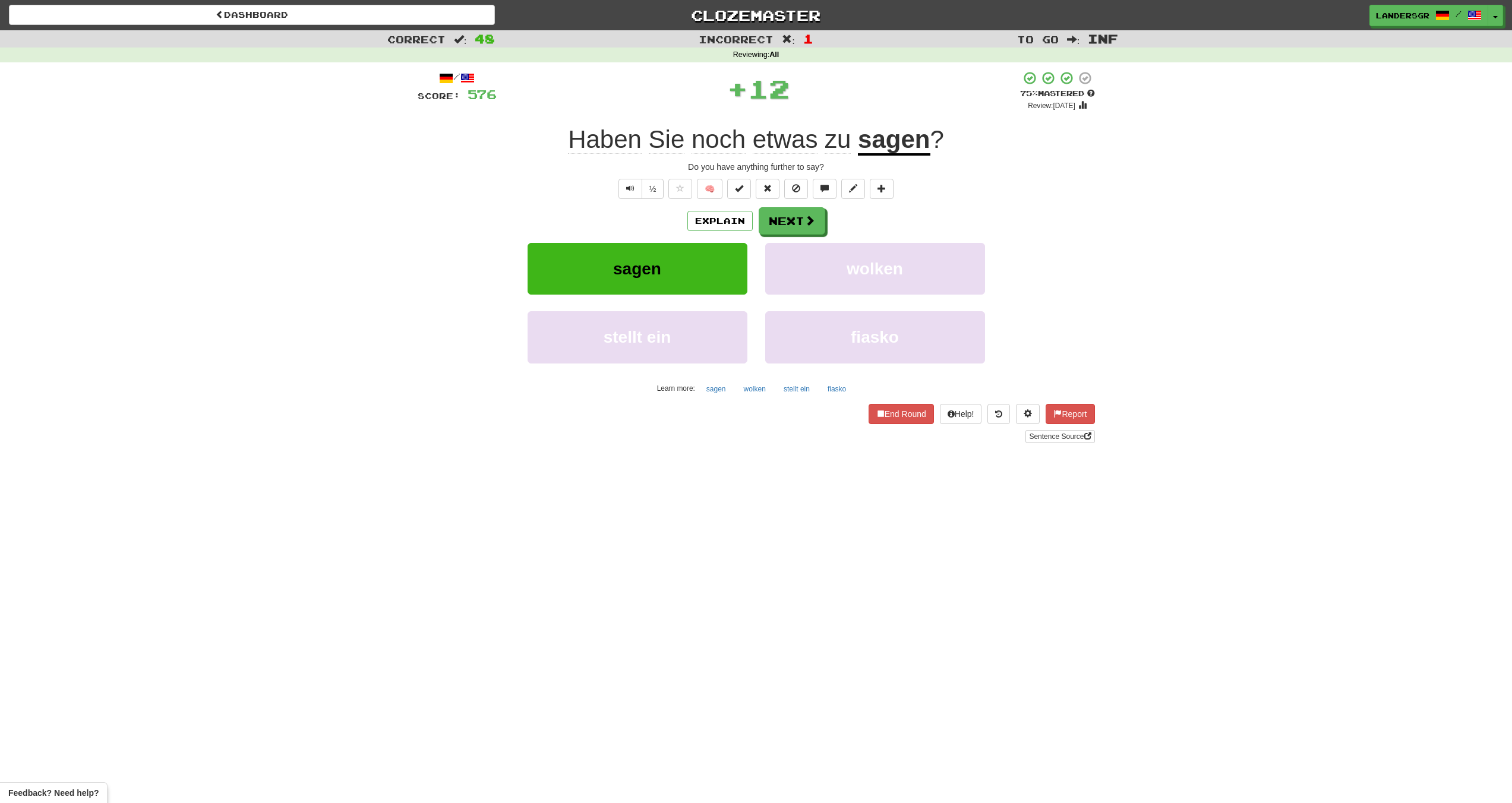
click at [844, 140] on span "zu" at bounding box center [837, 139] width 26 height 29
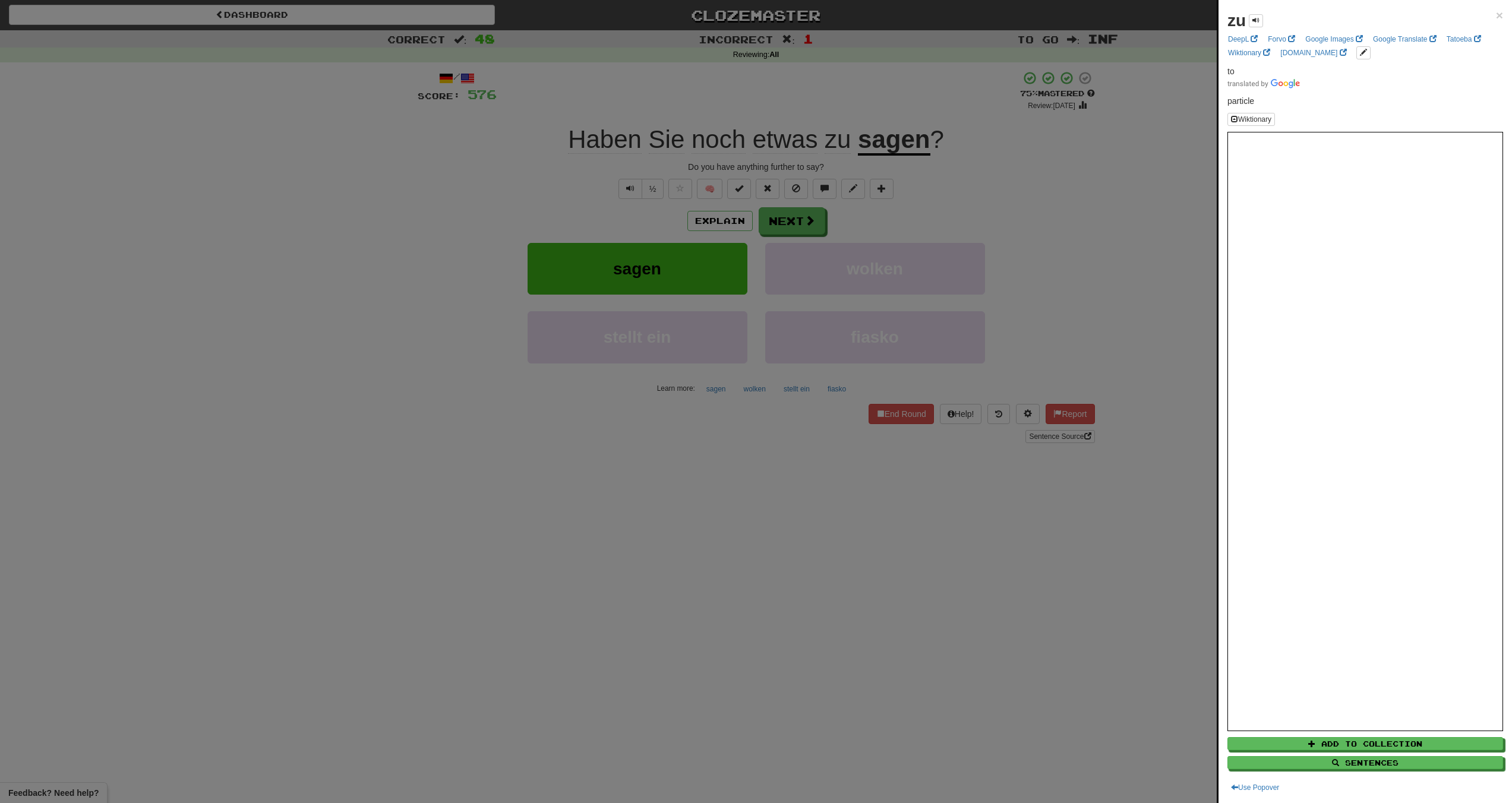
click at [844, 140] on div at bounding box center [756, 401] width 1512 height 803
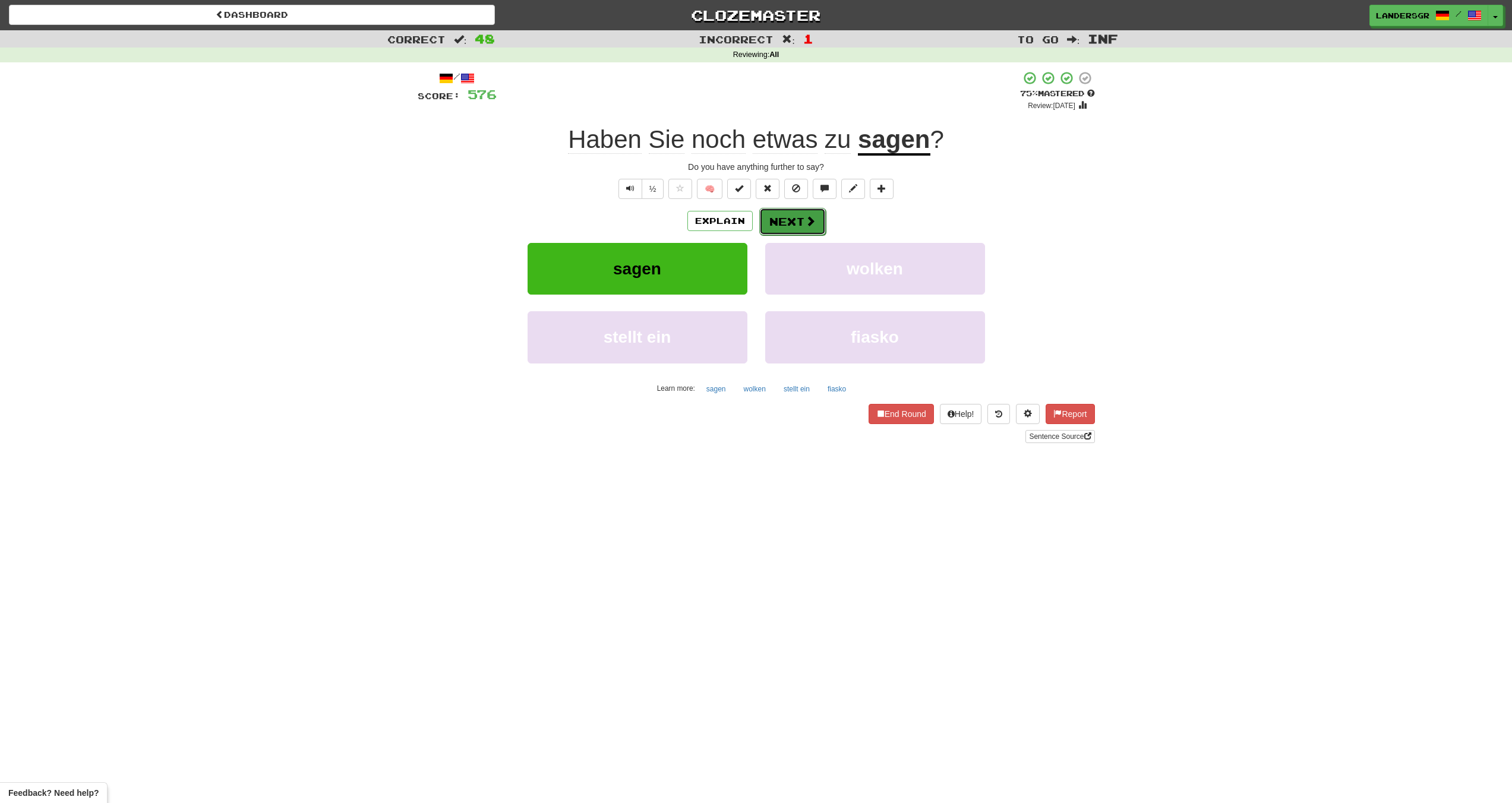
click at [795, 219] on button "Next" at bounding box center [792, 221] width 67 height 27
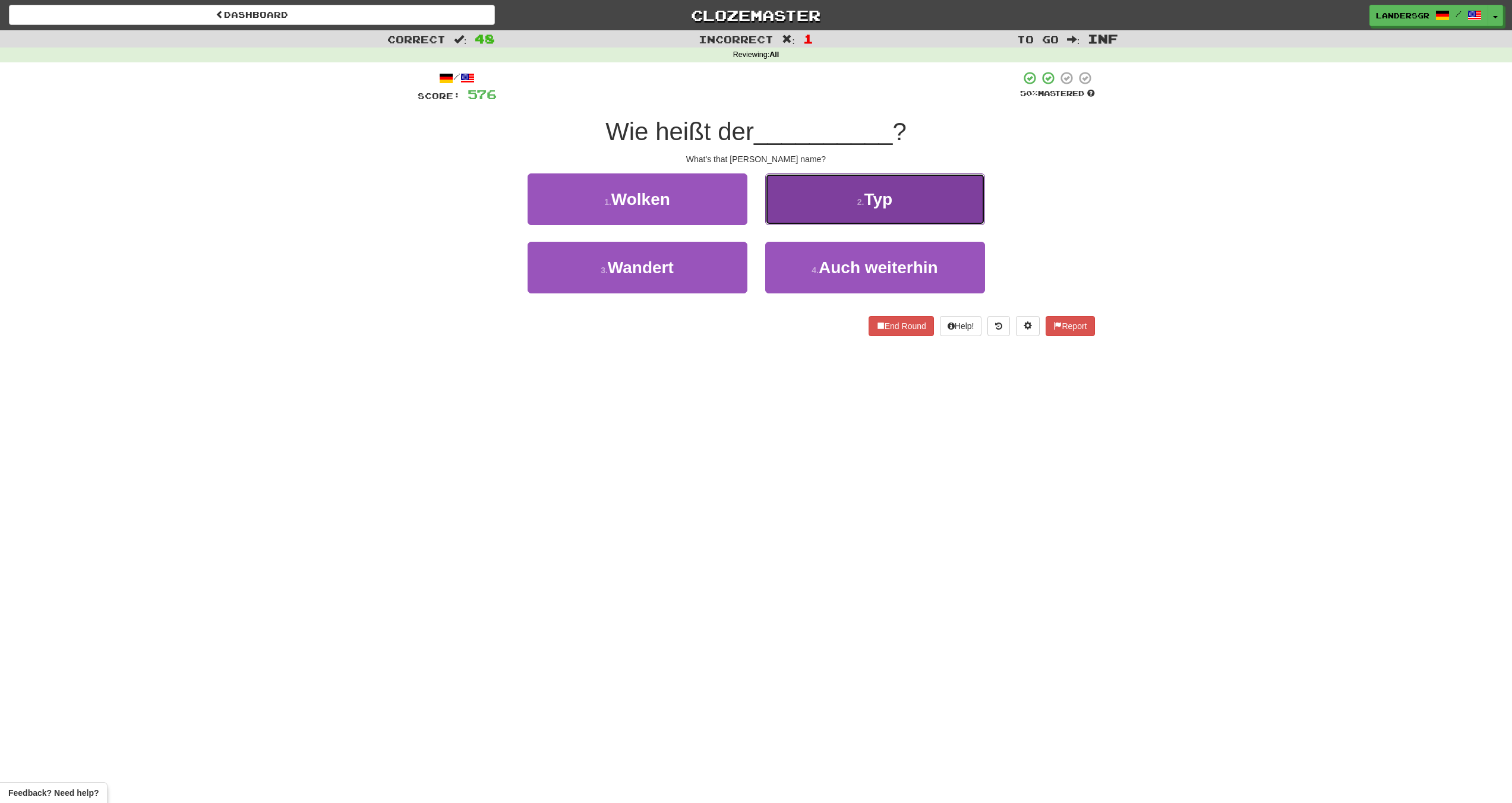
click at [795, 218] on button "2 . Typ" at bounding box center [875, 199] width 220 height 52
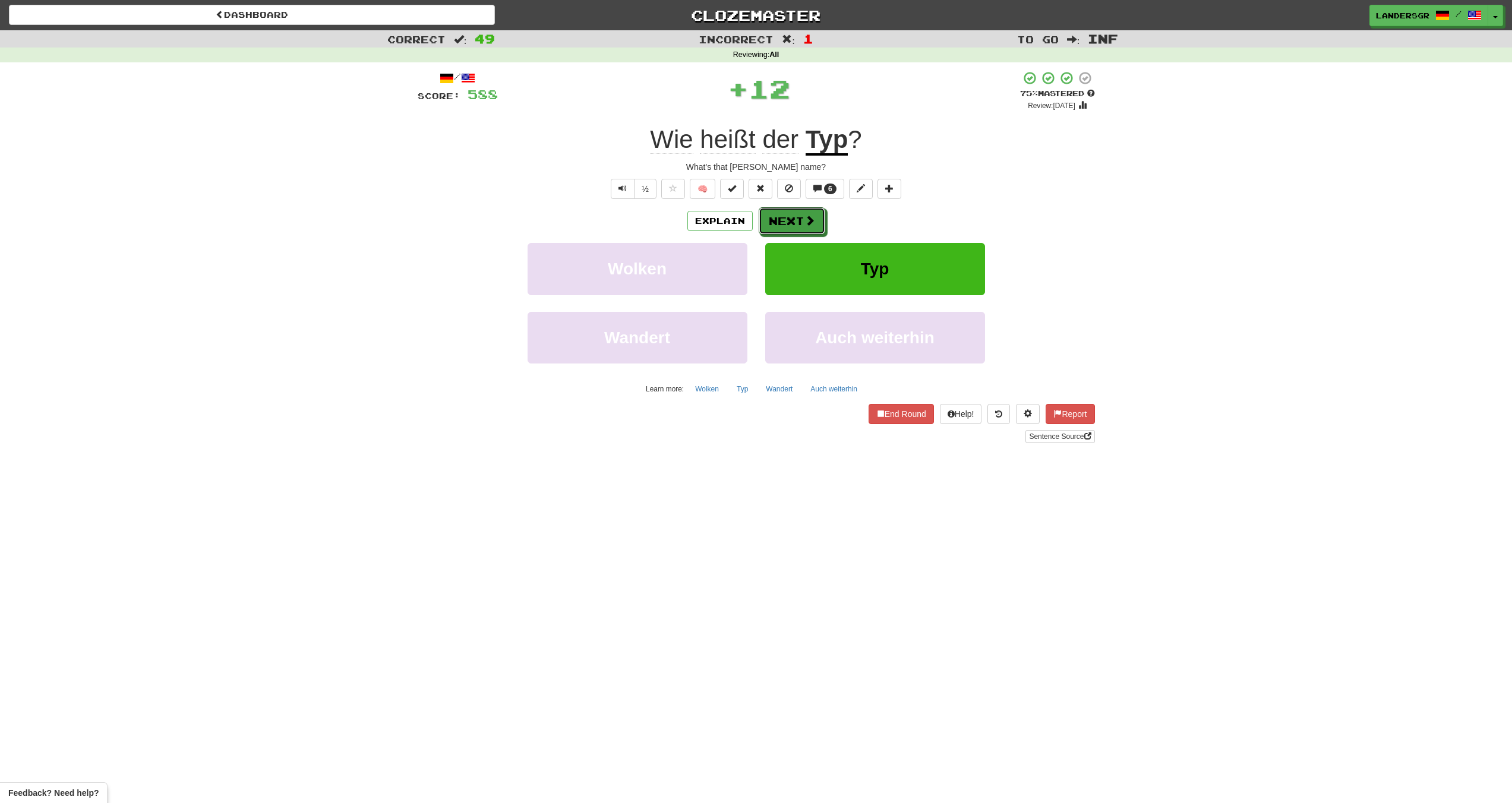
click at [795, 218] on button "Next" at bounding box center [791, 220] width 67 height 27
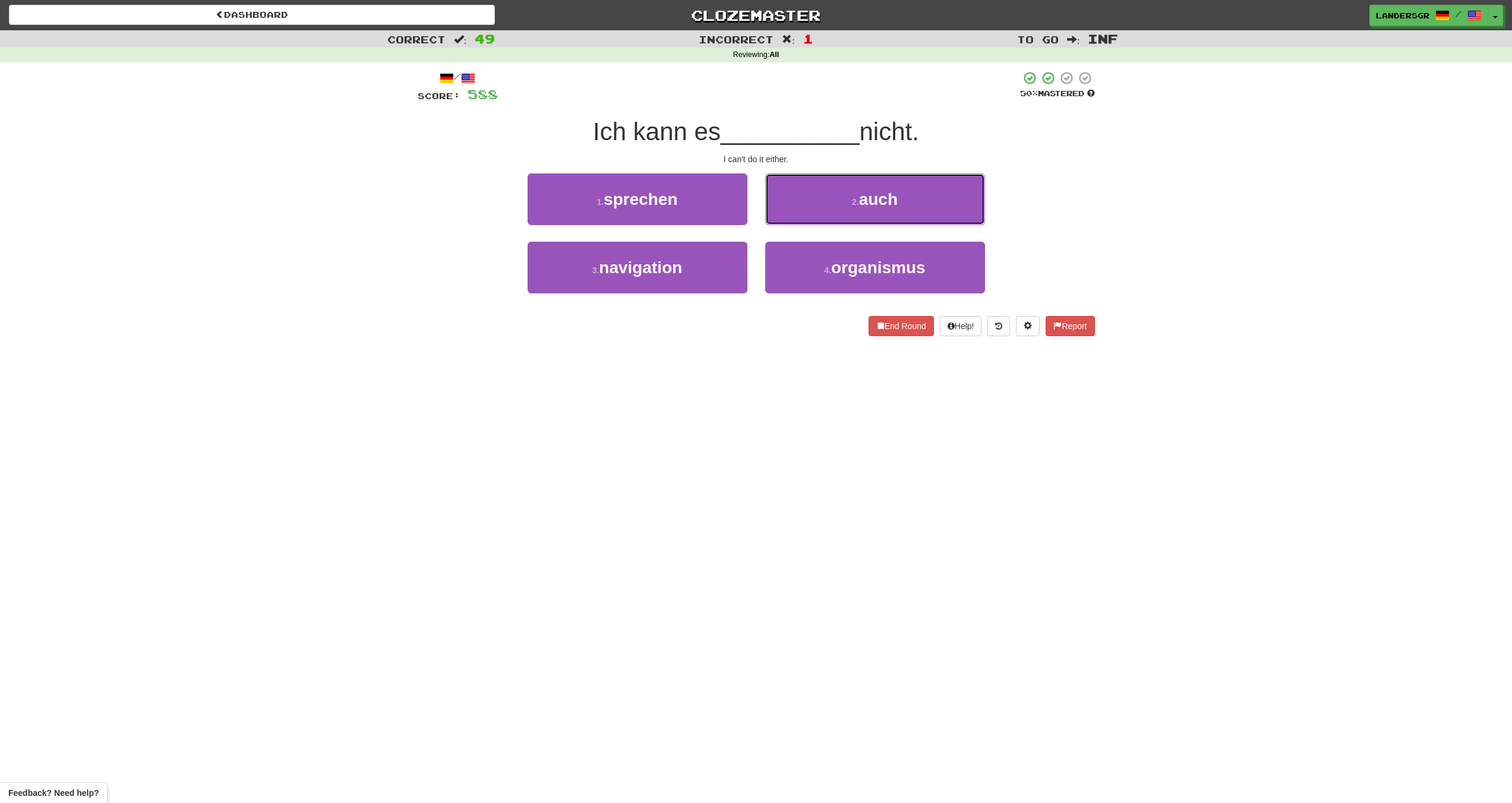
click at [795, 218] on button "2 . auch" at bounding box center [875, 199] width 220 height 52
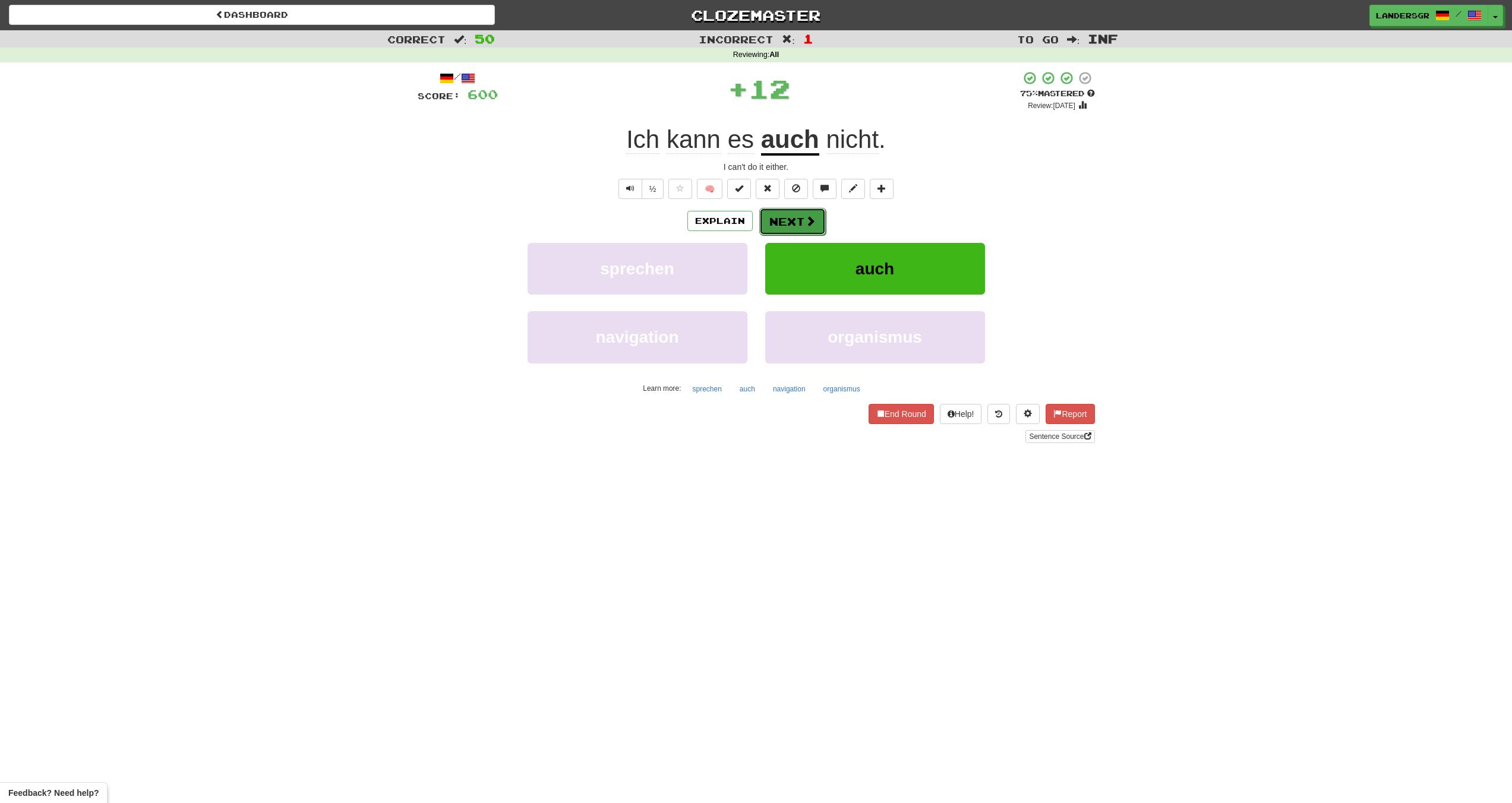
click at [795, 217] on button "Next" at bounding box center [792, 221] width 67 height 27
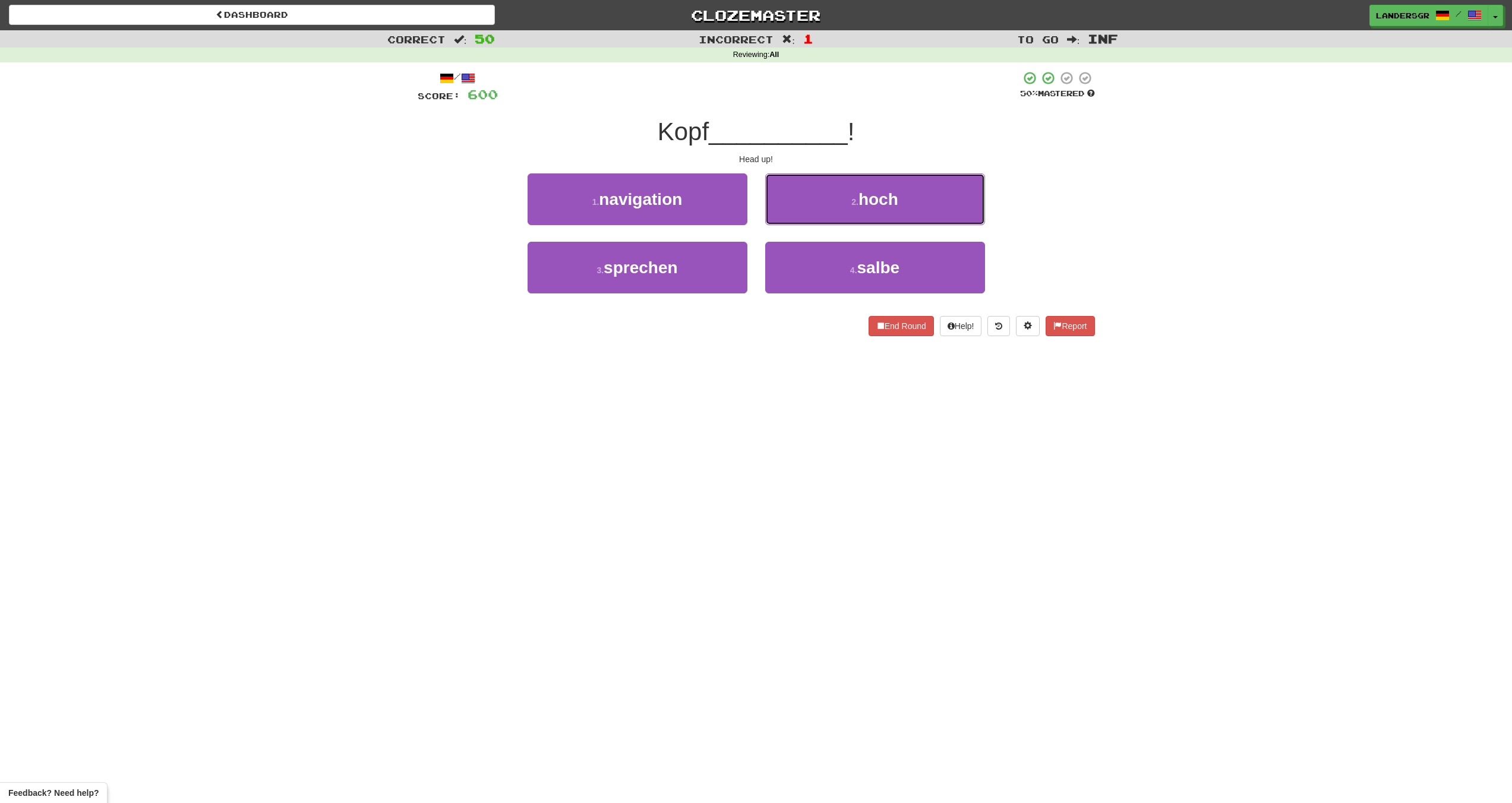
click at [795, 217] on button "2 . hoch" at bounding box center [875, 199] width 220 height 52
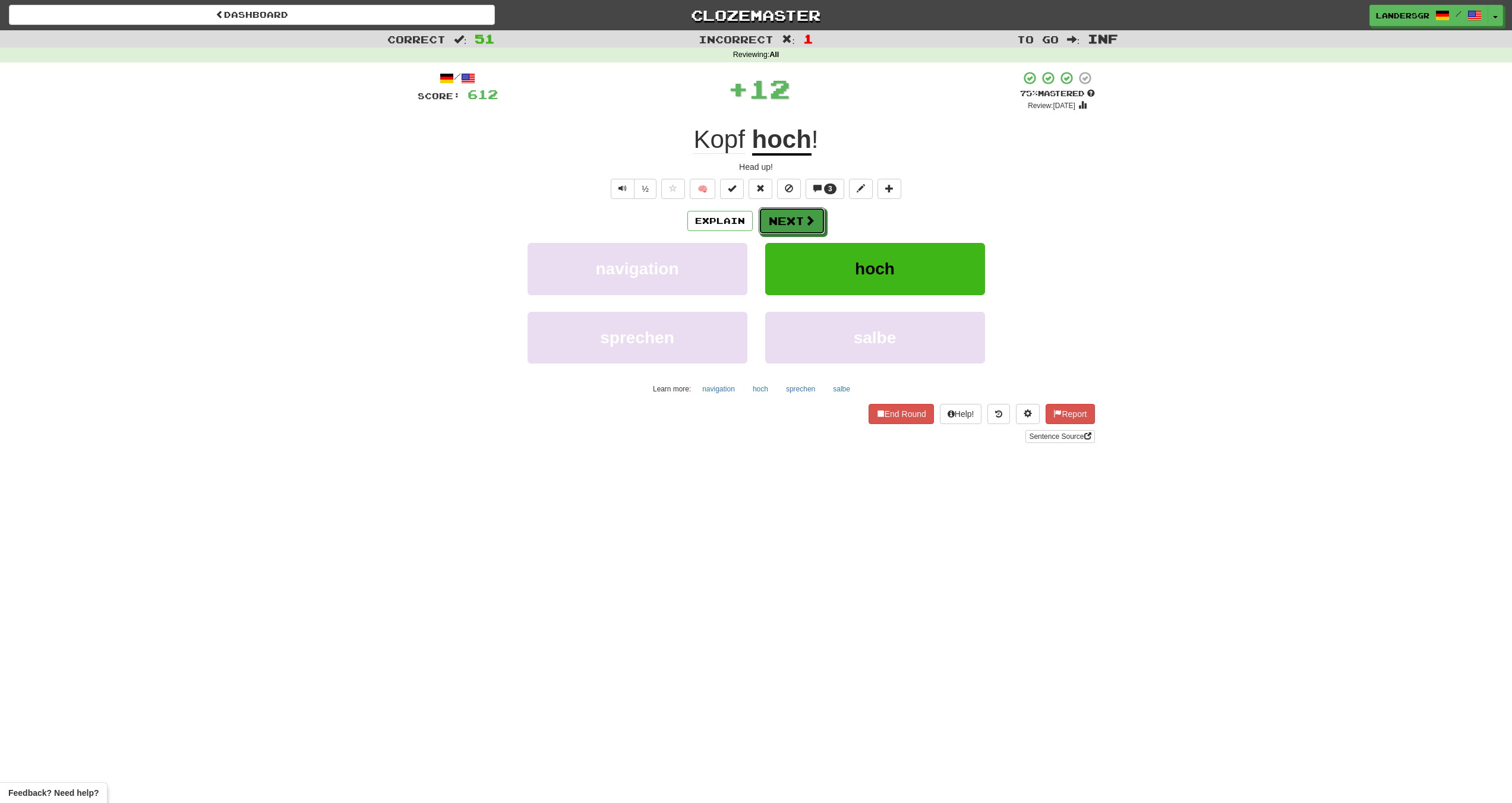
click at [795, 217] on button "Next" at bounding box center [791, 220] width 67 height 27
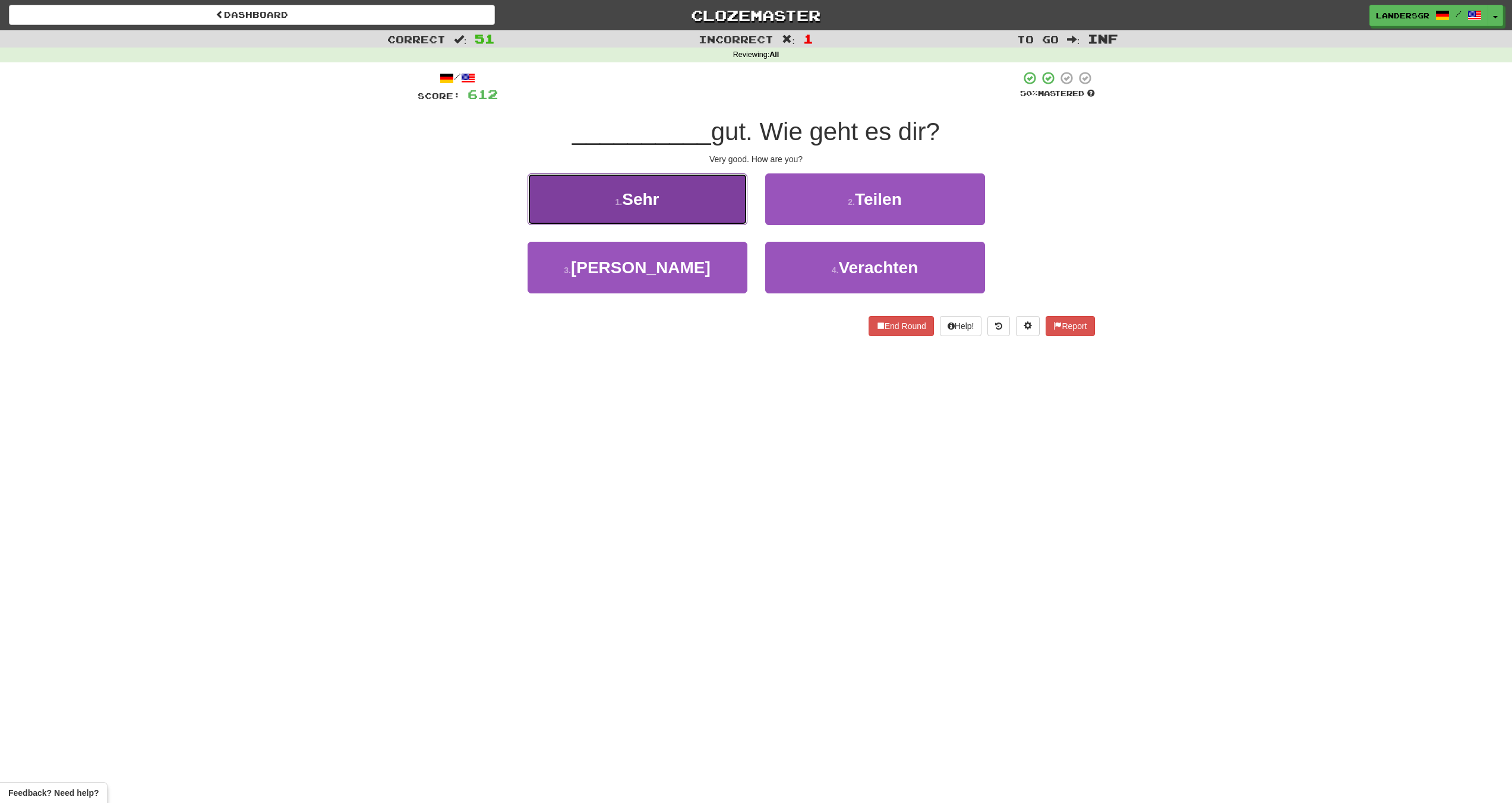
click at [700, 213] on button "1 . Sehr" at bounding box center [637, 199] width 220 height 52
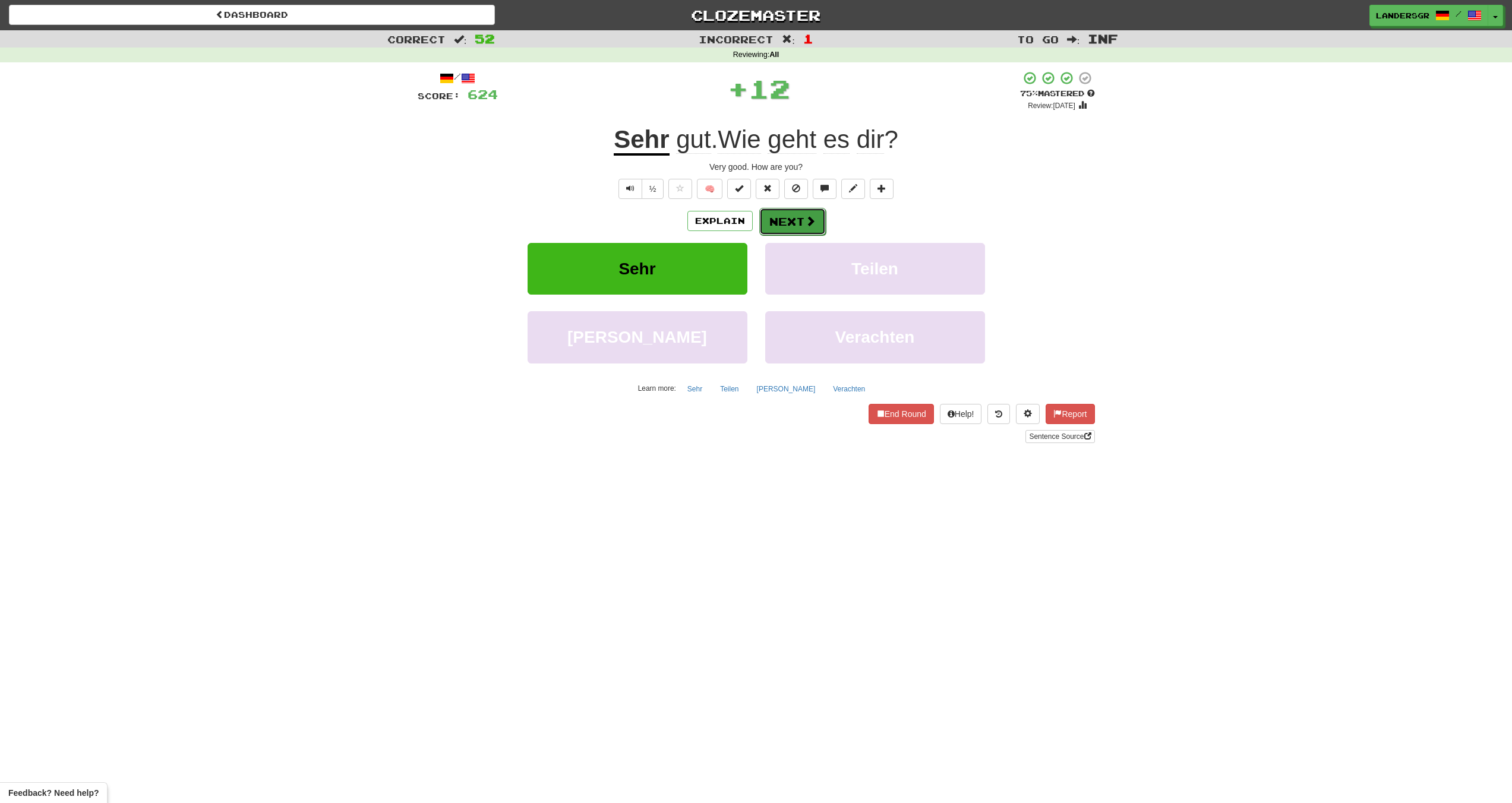
click at [777, 214] on button "Next" at bounding box center [792, 221] width 67 height 27
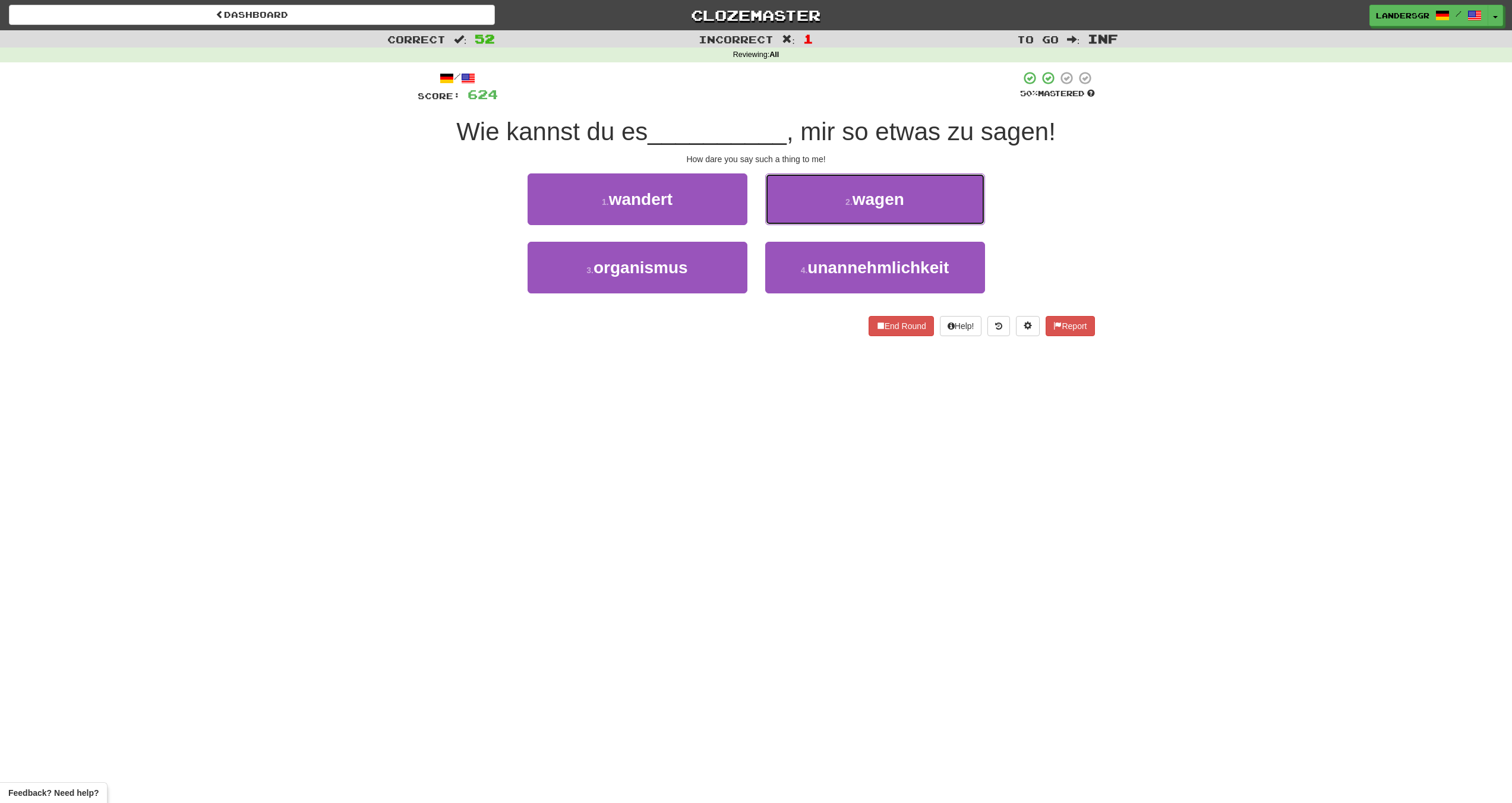
click at [777, 214] on button "2 . wagen" at bounding box center [875, 199] width 220 height 52
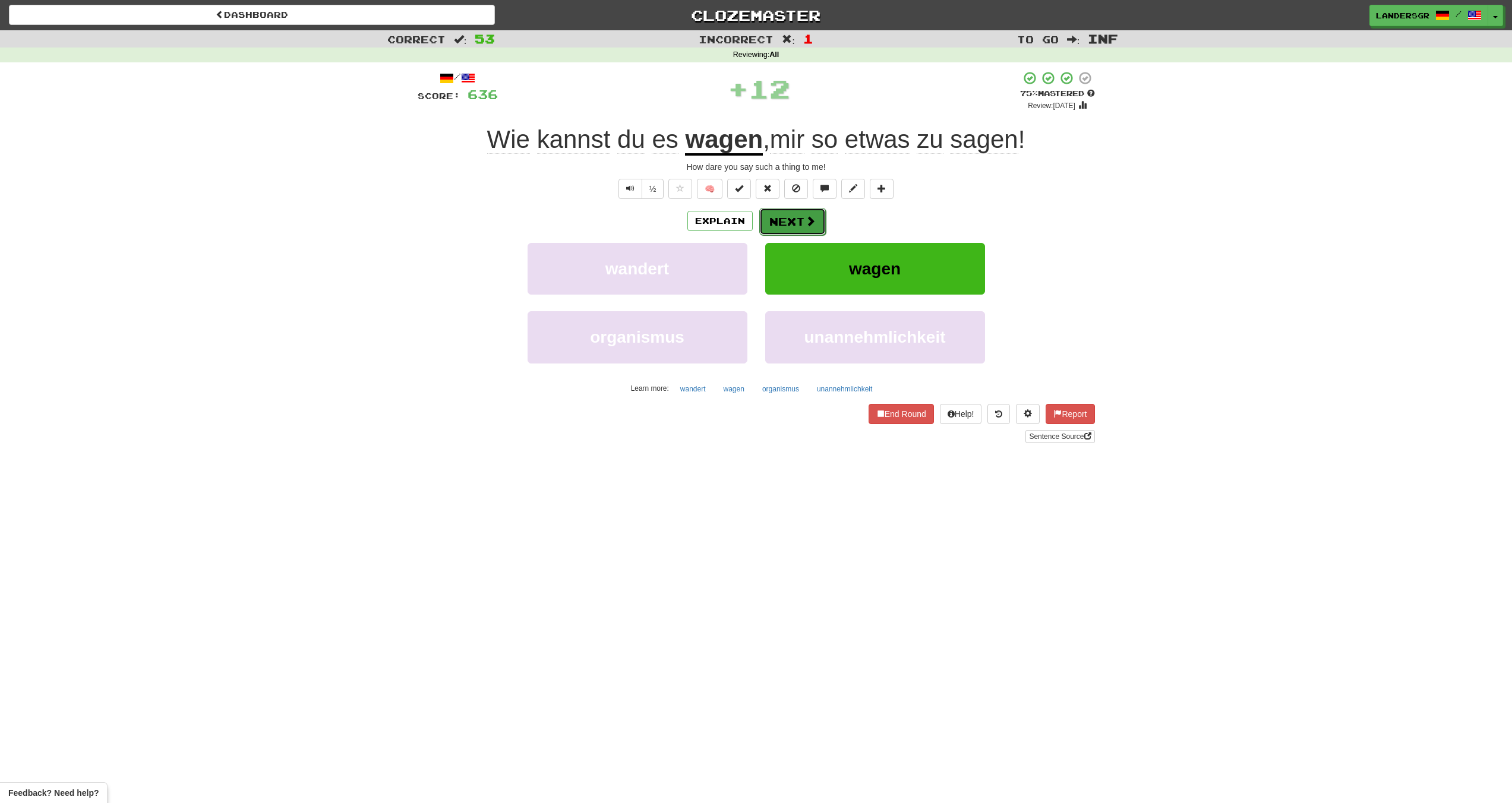
click at [796, 220] on button "Next" at bounding box center [792, 221] width 67 height 27
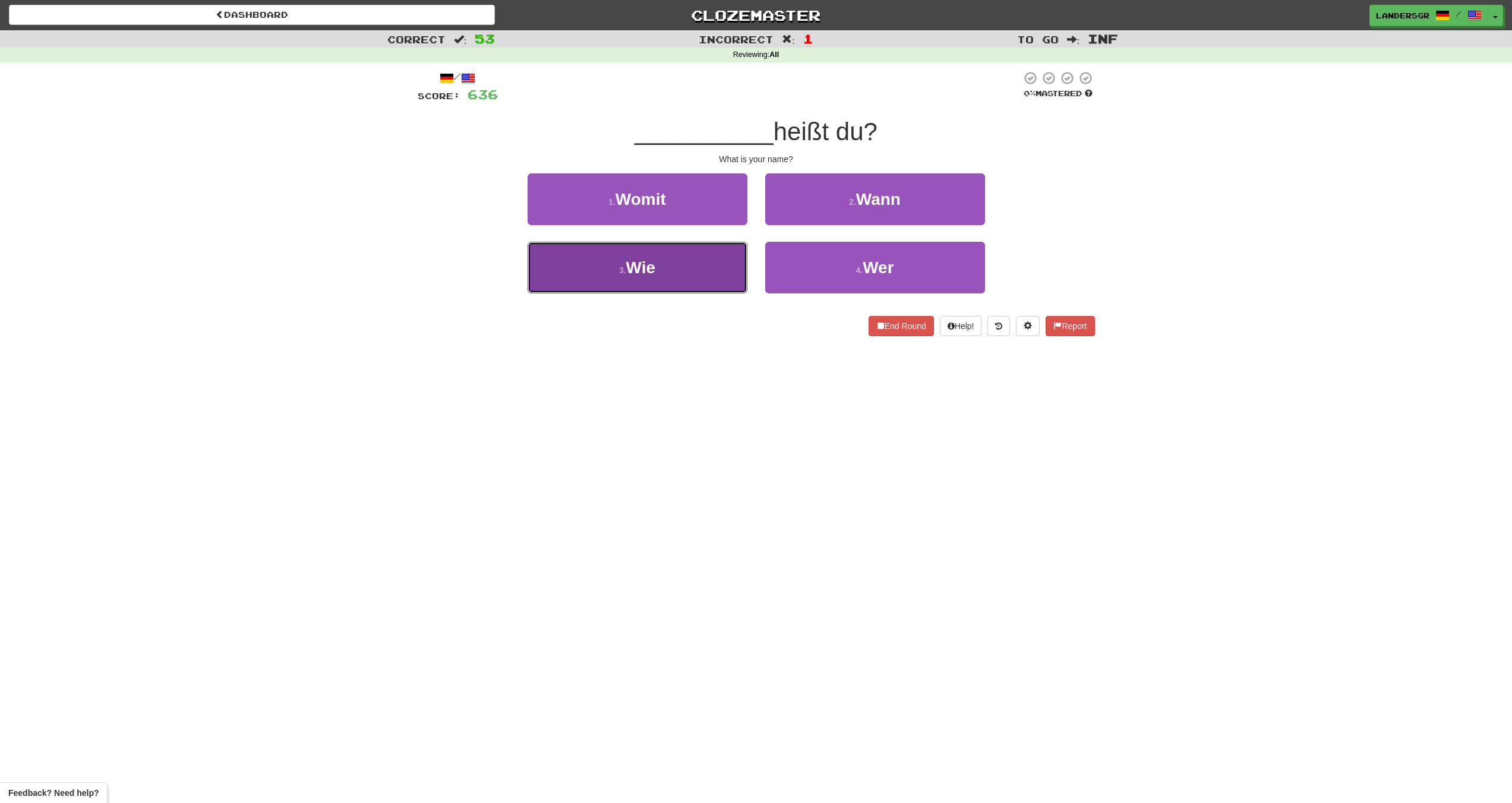
click at [732, 242] on button "3 . Wie" at bounding box center [637, 268] width 220 height 52
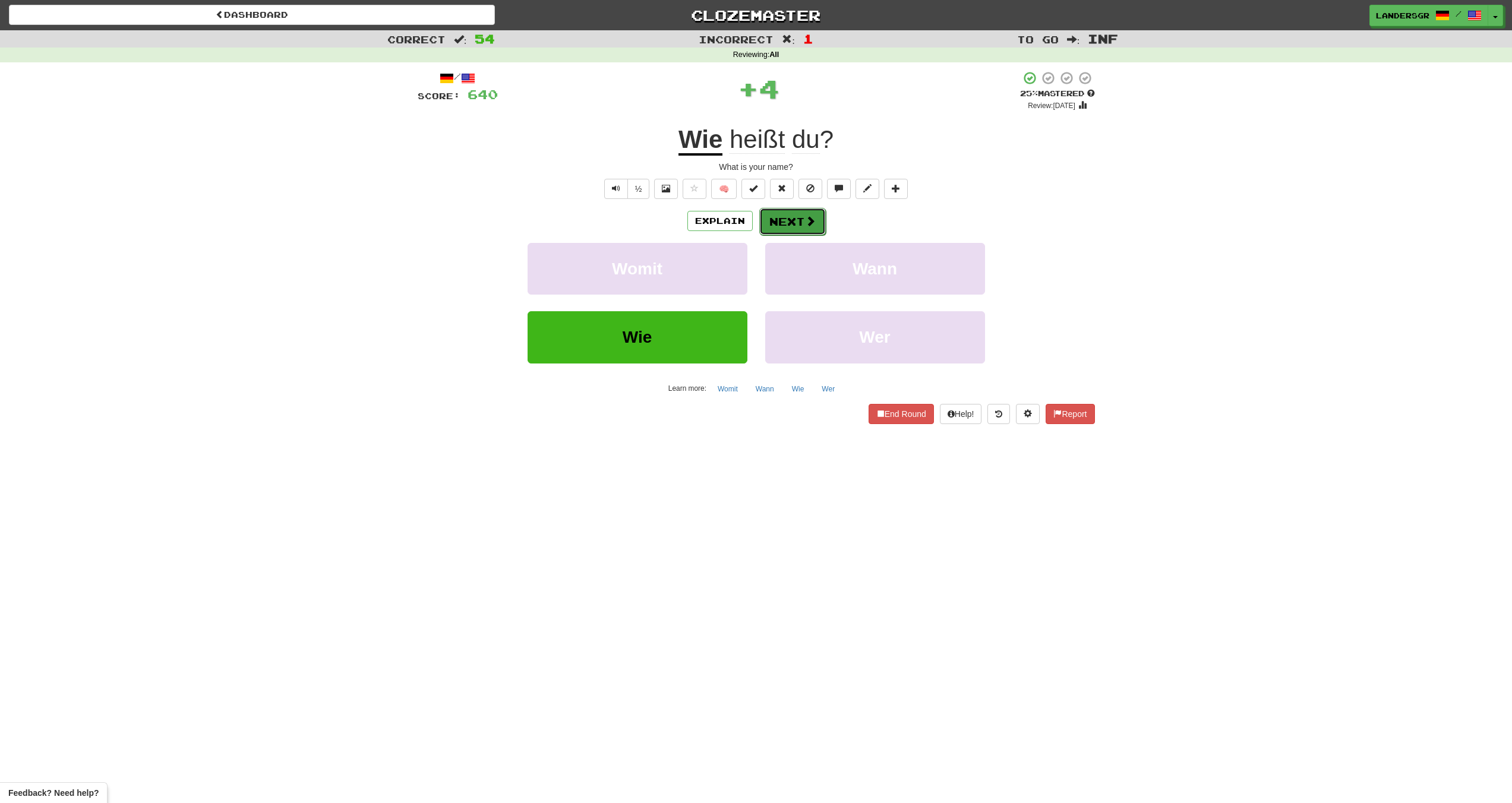
click at [796, 216] on button "Next" at bounding box center [792, 221] width 67 height 27
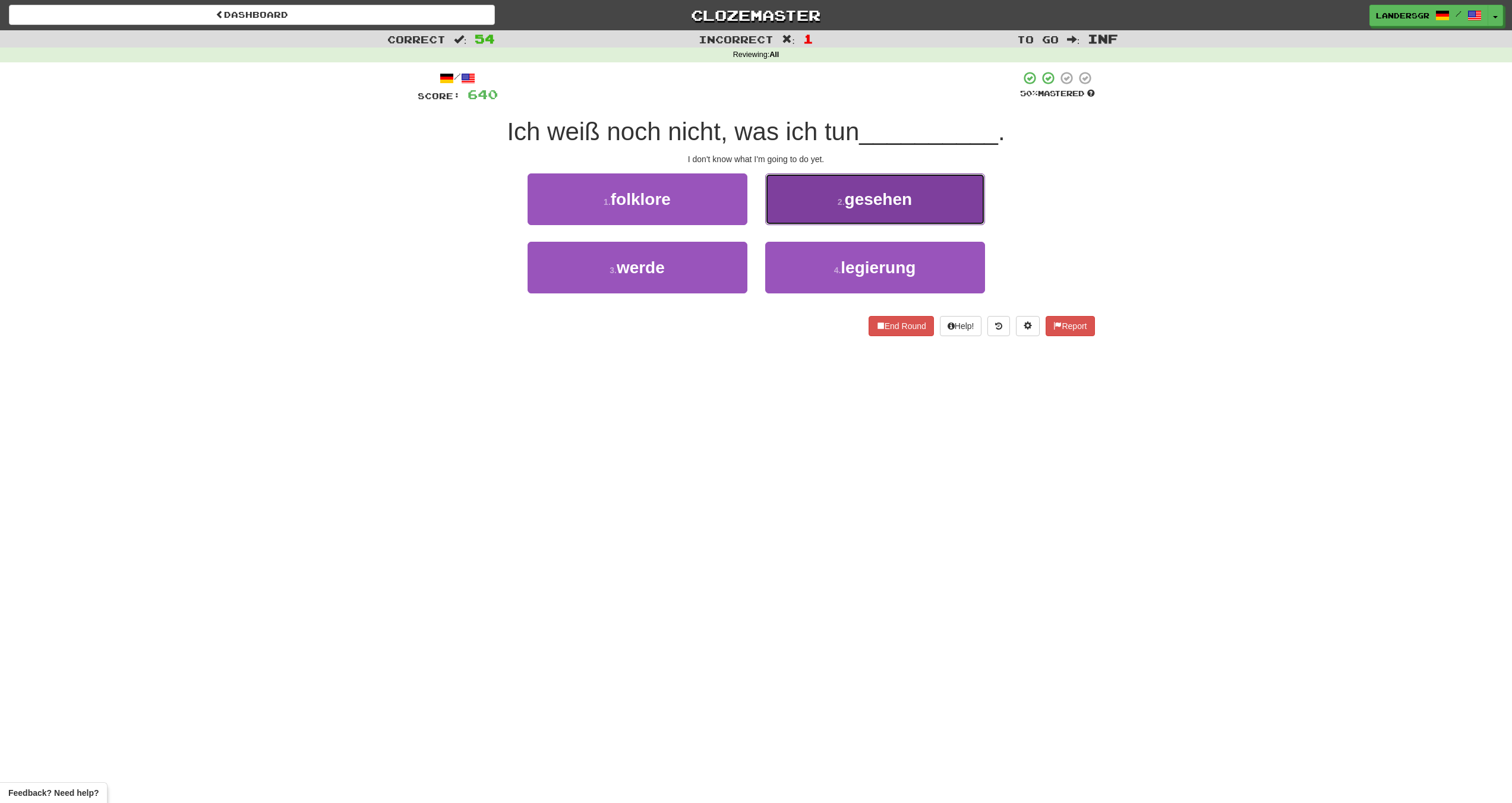
click at [796, 216] on button "2 . gesehen" at bounding box center [875, 199] width 220 height 52
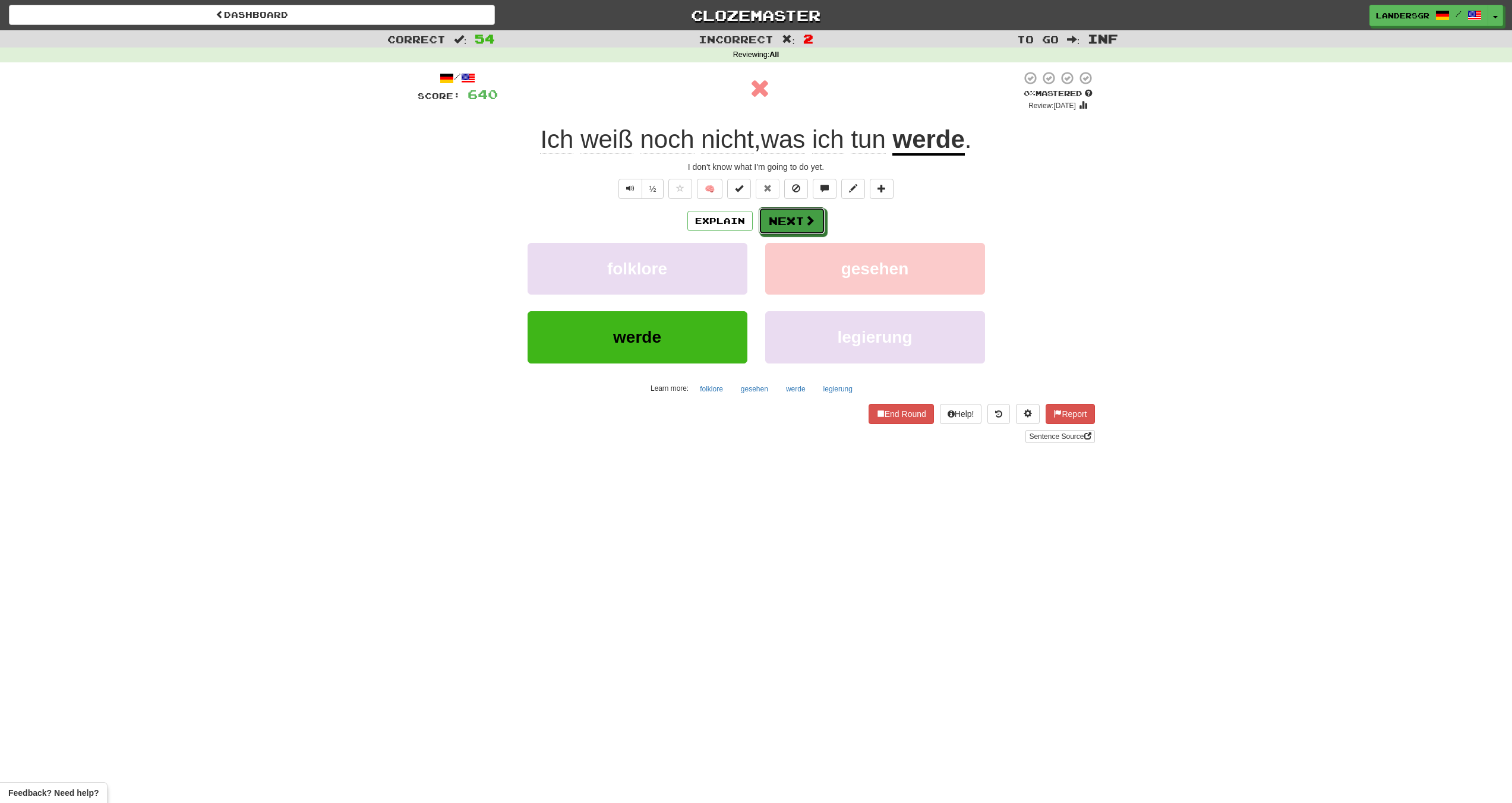
click at [796, 216] on button "Next" at bounding box center [791, 220] width 67 height 27
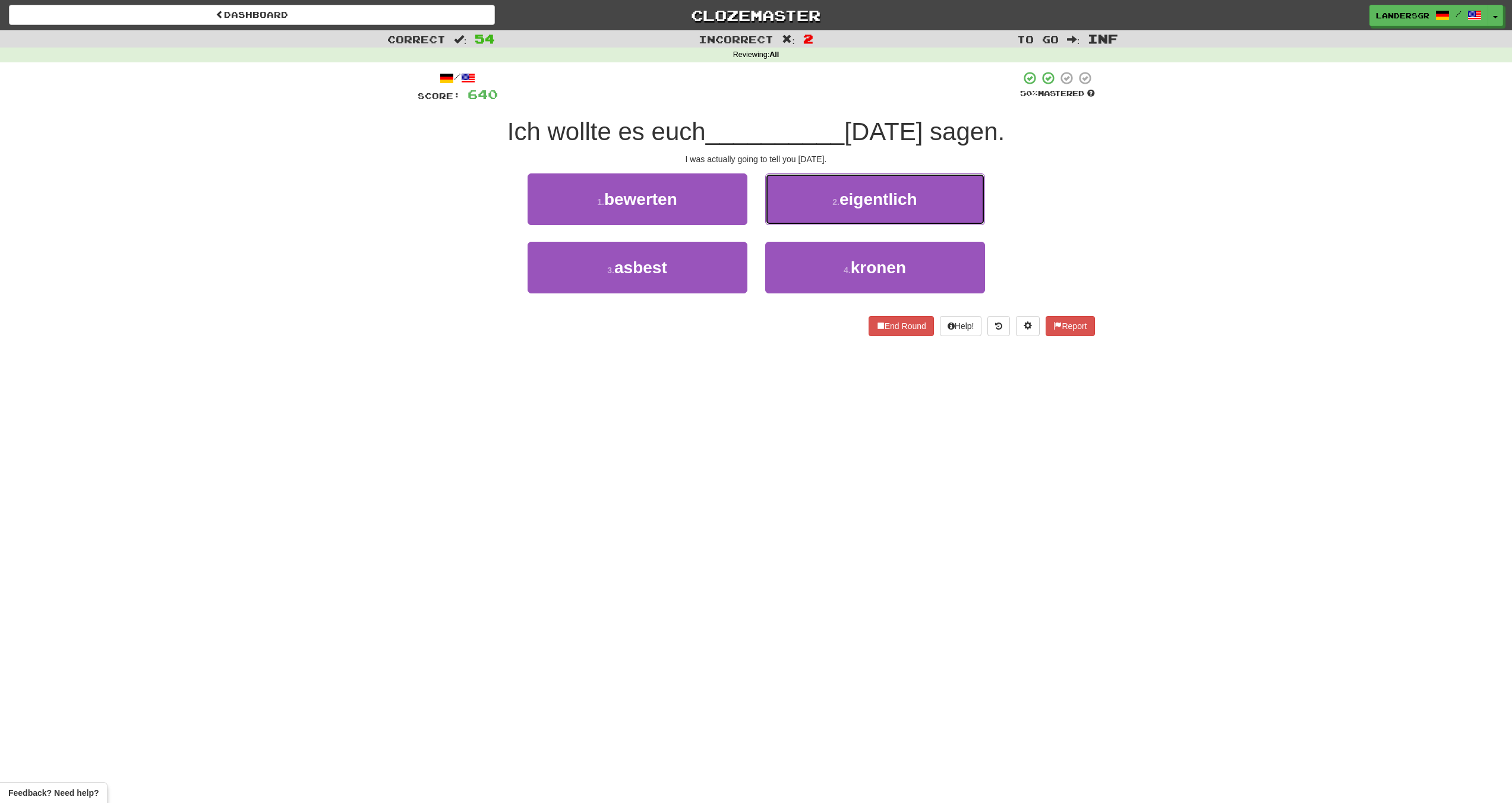
click at [796, 216] on button "2 . eigentlich" at bounding box center [875, 199] width 220 height 52
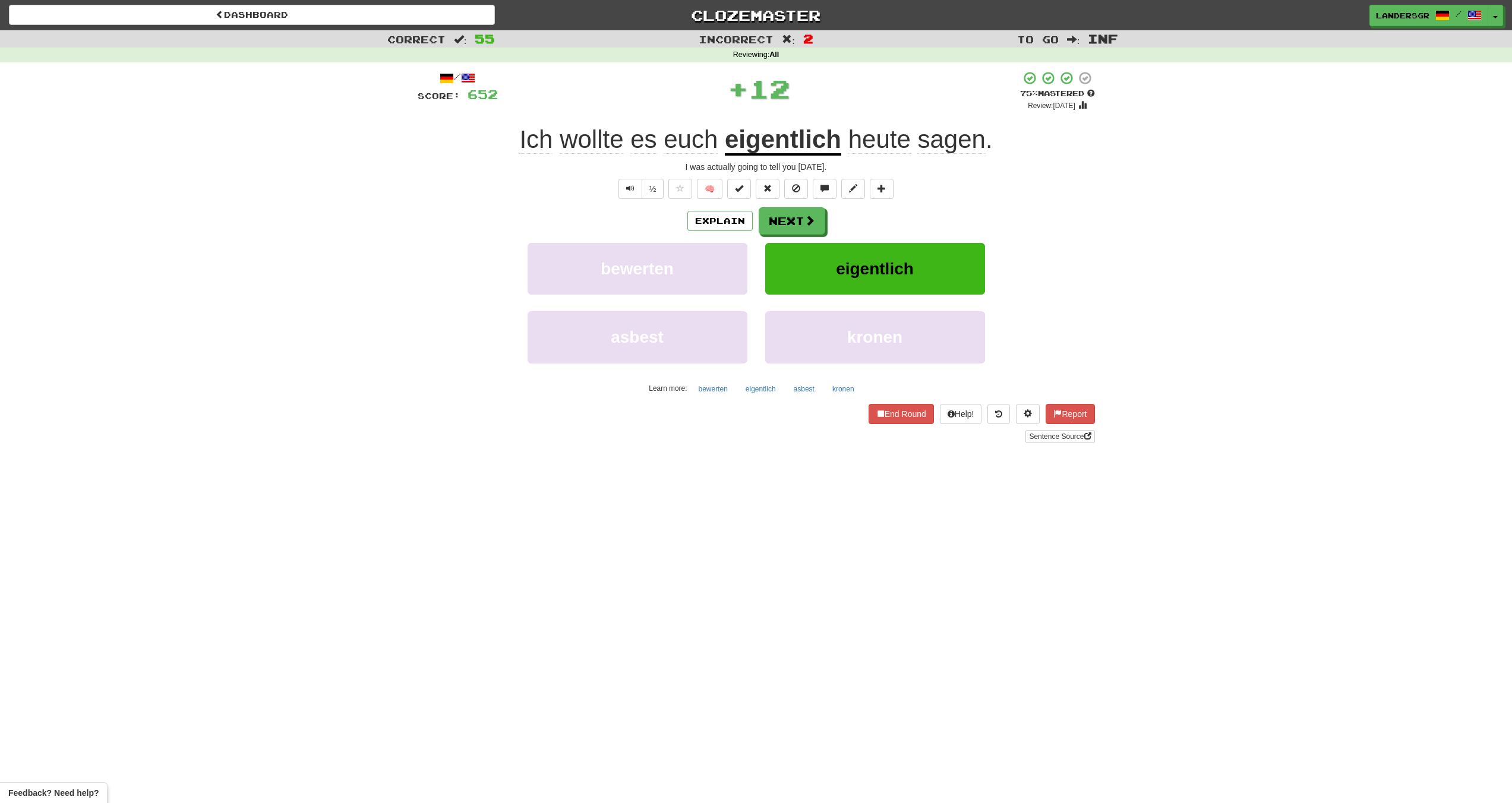
click at [786, 151] on u "eigentlich" at bounding box center [782, 140] width 116 height 30
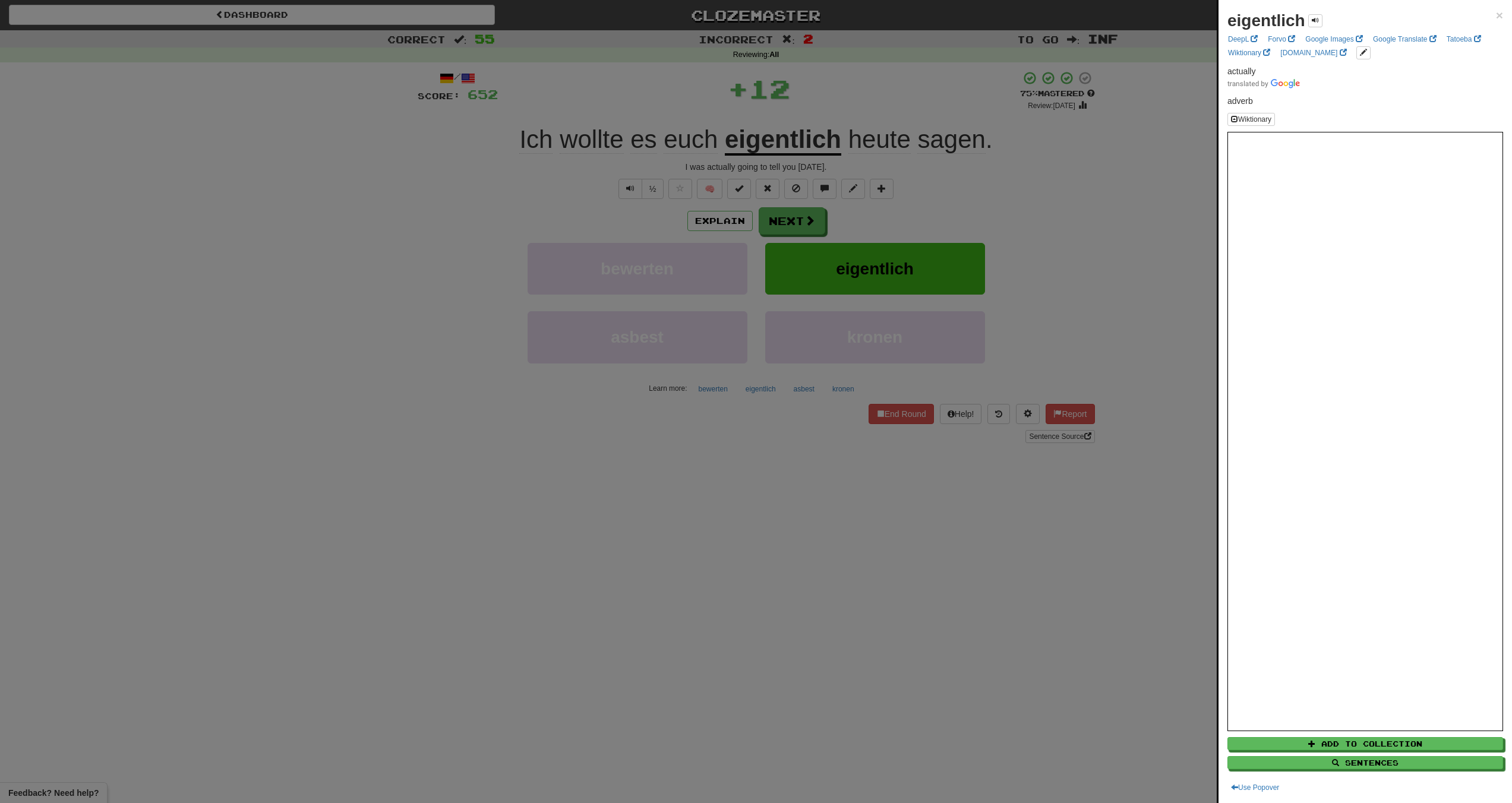
click at [786, 151] on div at bounding box center [756, 401] width 1512 height 803
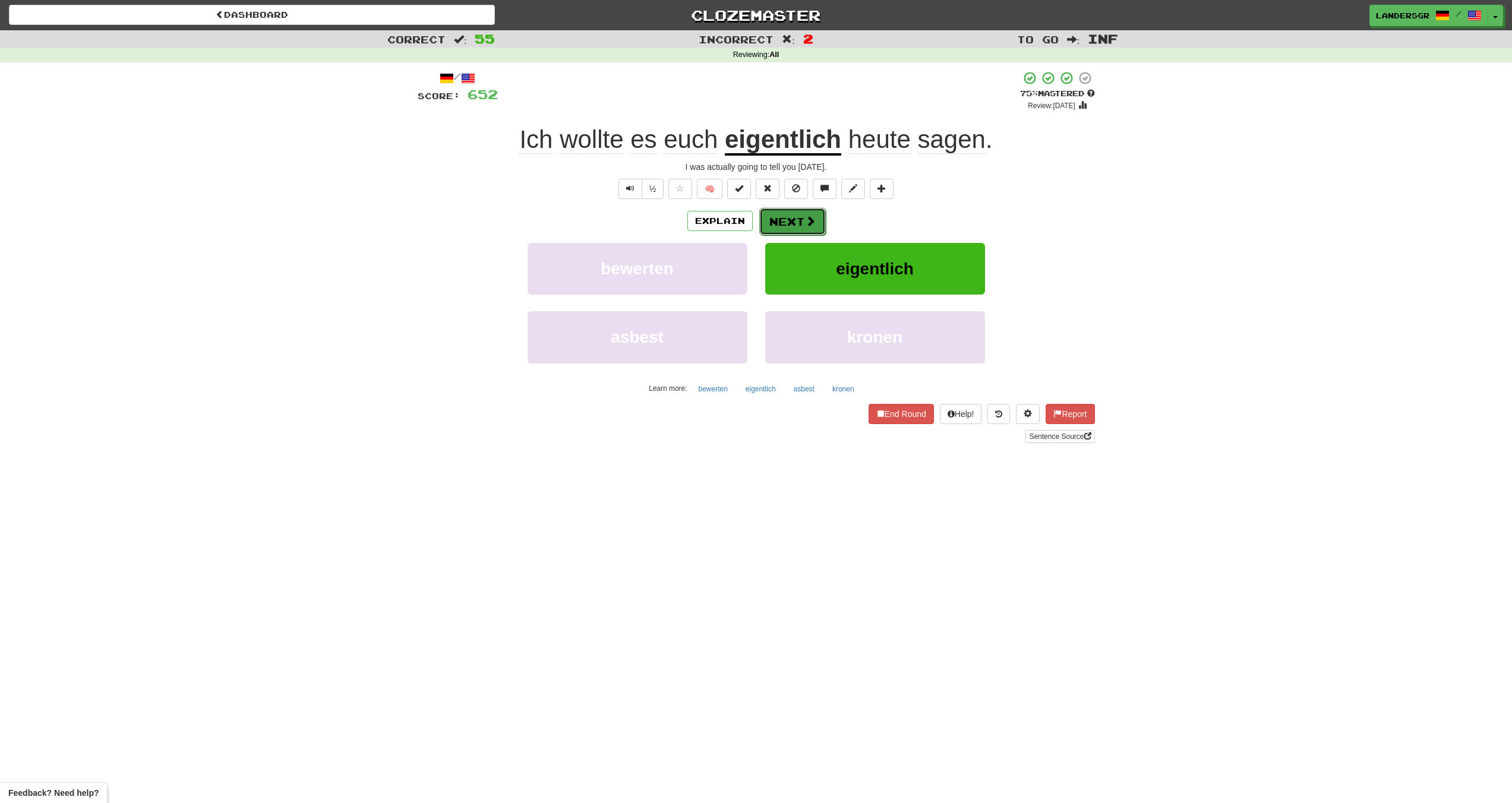
click at [780, 217] on button "Next" at bounding box center [792, 221] width 67 height 27
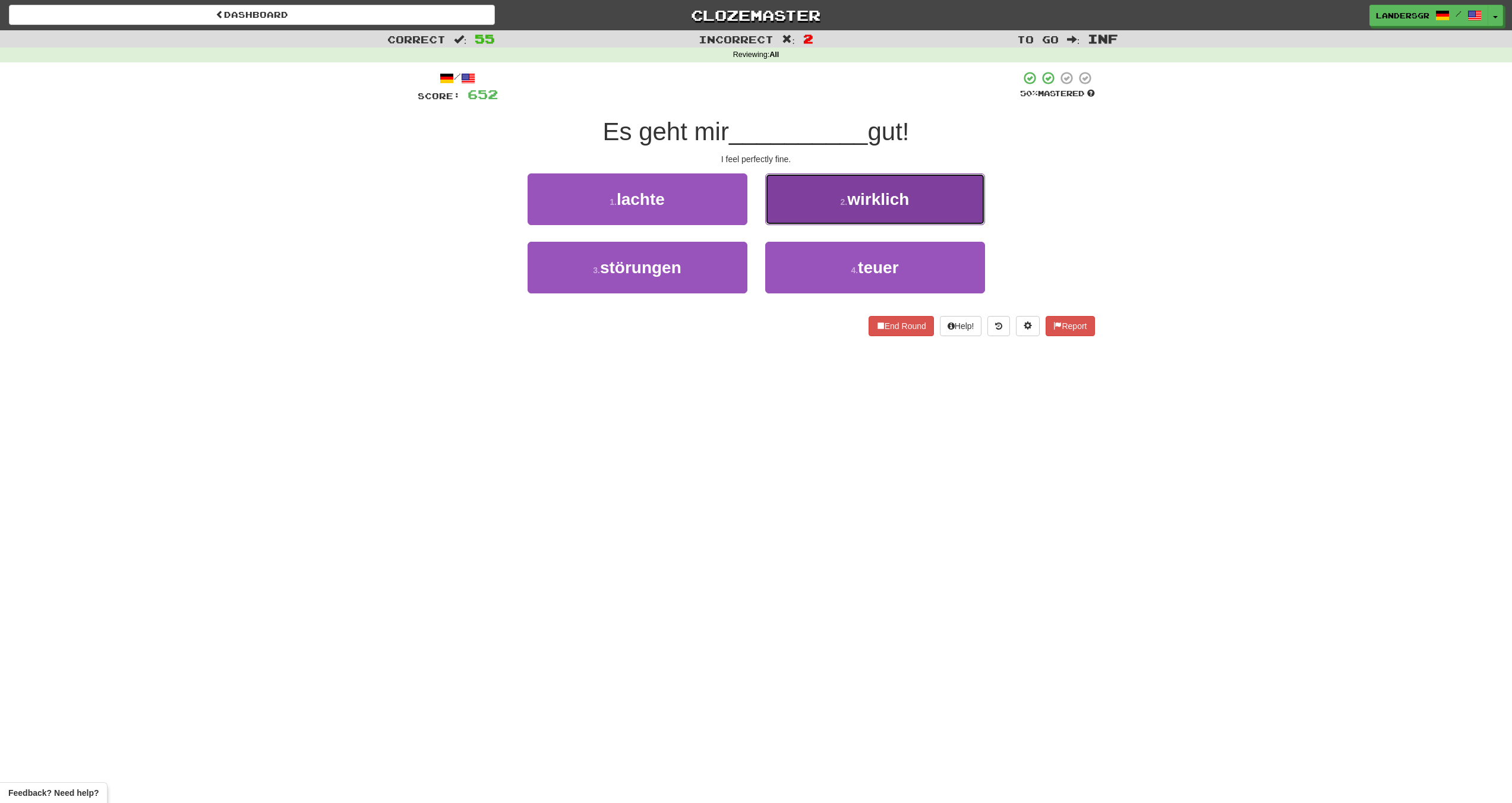
click at [780, 216] on button "2 . wirklich" at bounding box center [875, 199] width 220 height 52
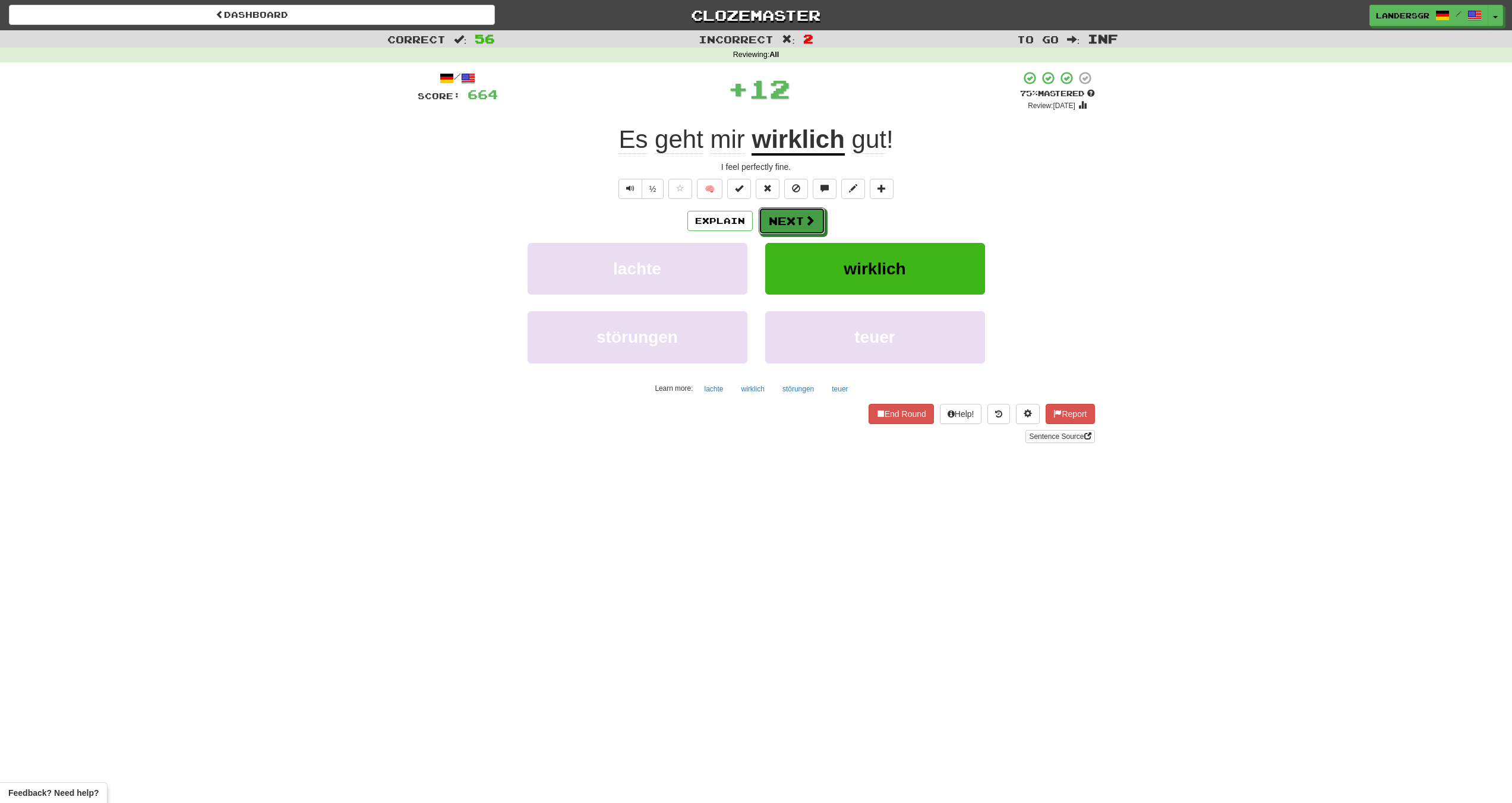
click at [780, 216] on button "Next" at bounding box center [791, 220] width 67 height 27
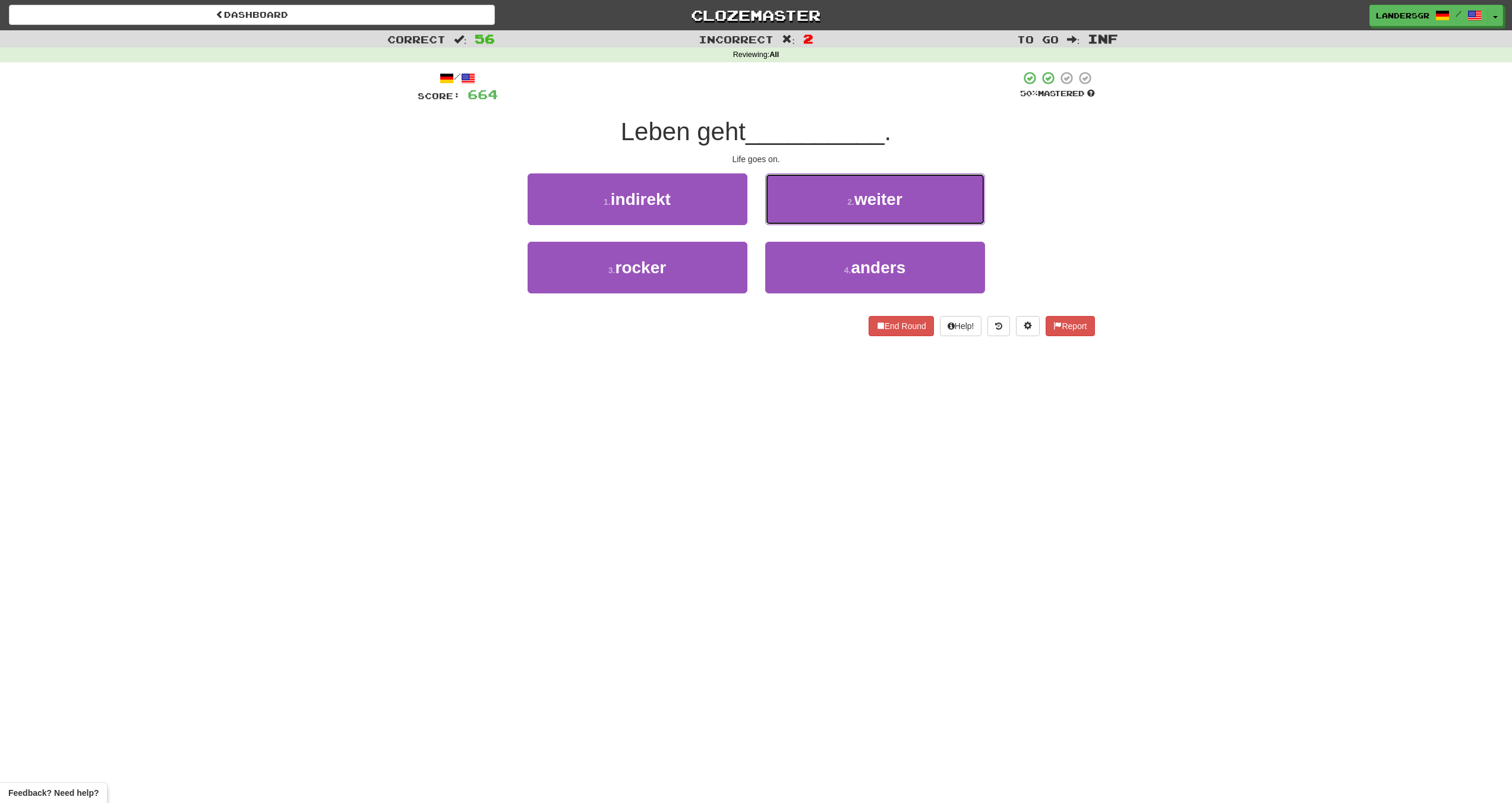
click at [780, 216] on button "2 . weiter" at bounding box center [875, 199] width 220 height 52
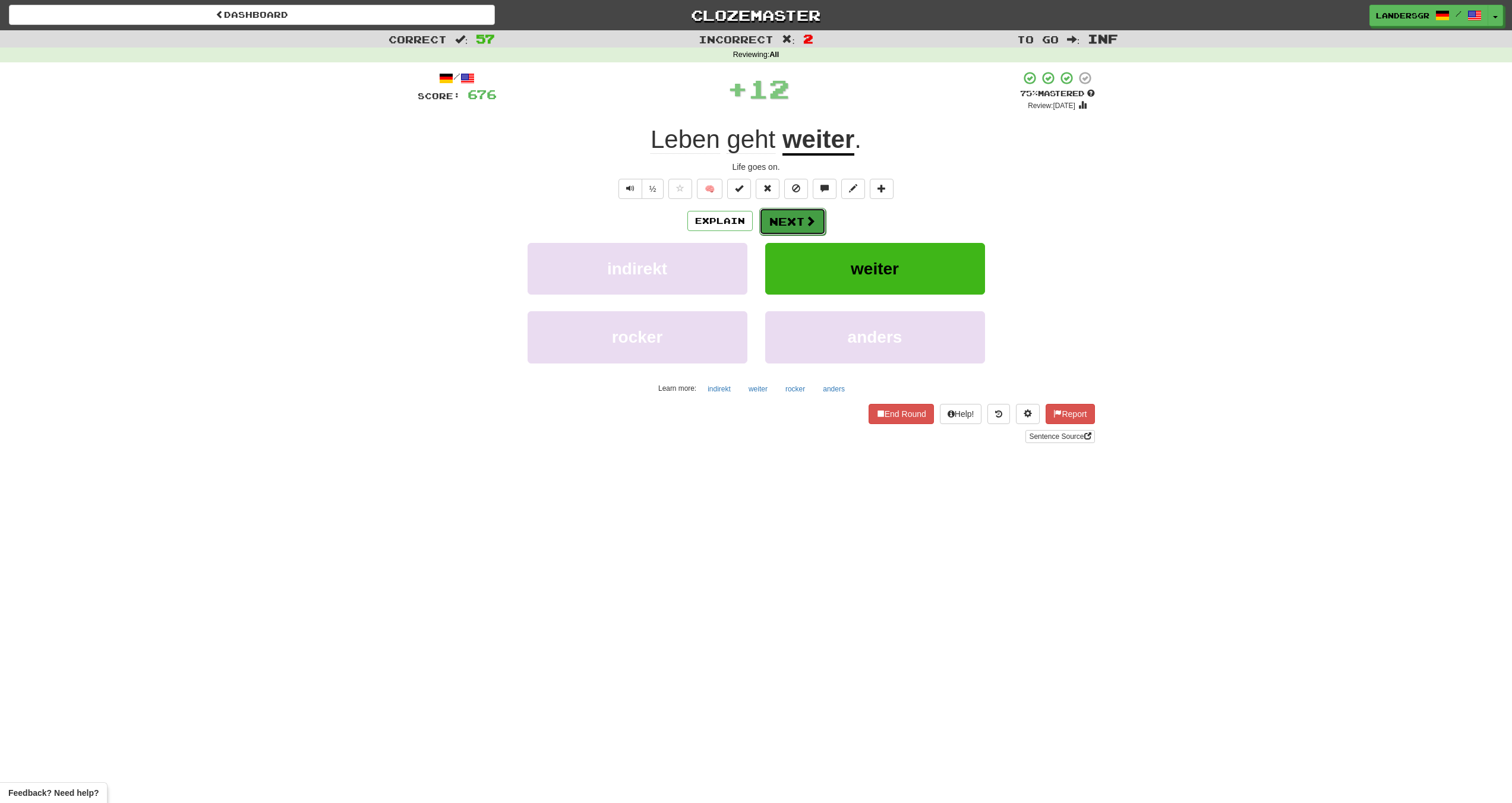
click at [794, 226] on button "Next" at bounding box center [792, 221] width 67 height 27
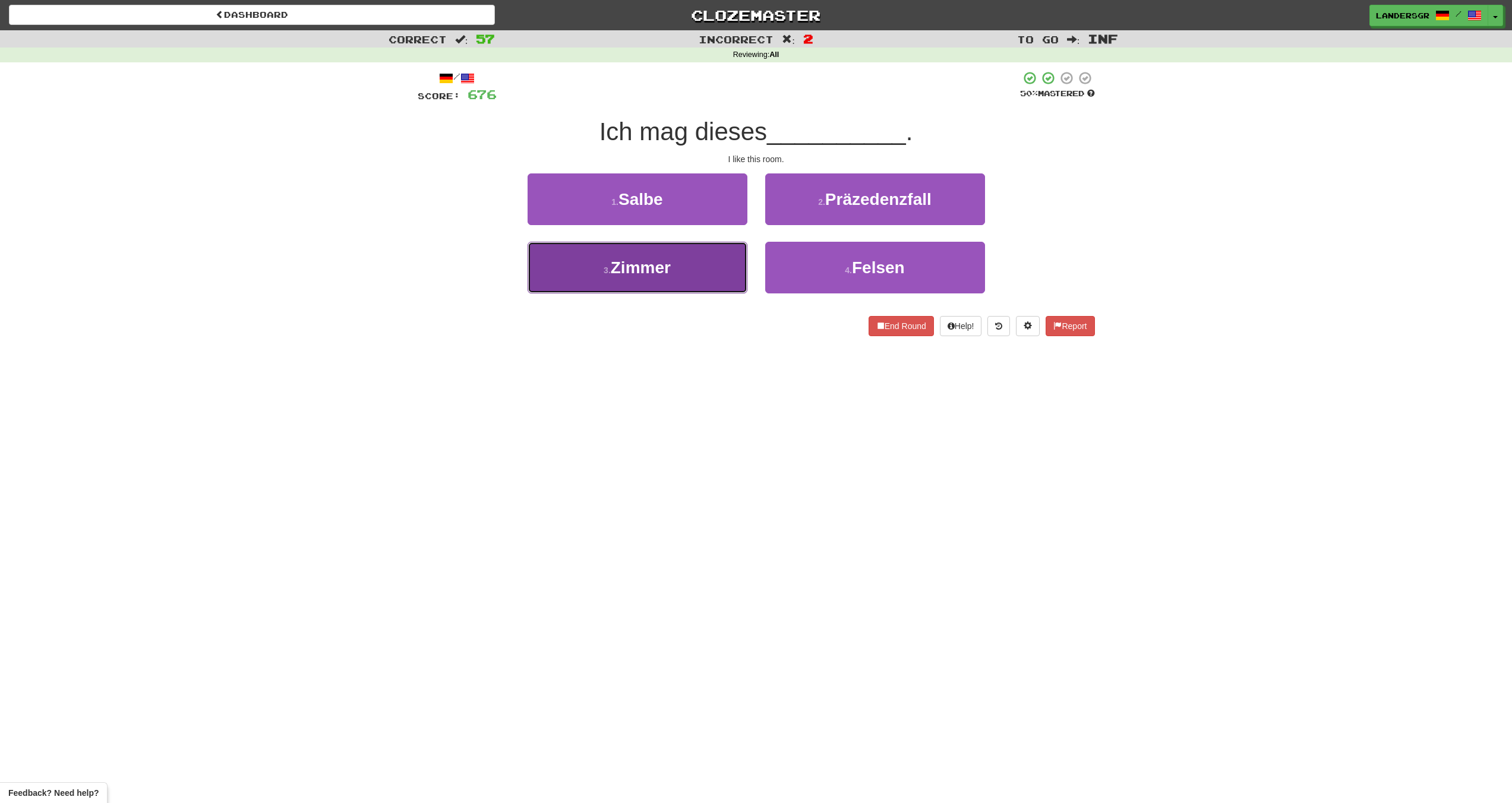
click at [703, 260] on button "3 . Zimmer" at bounding box center [637, 268] width 220 height 52
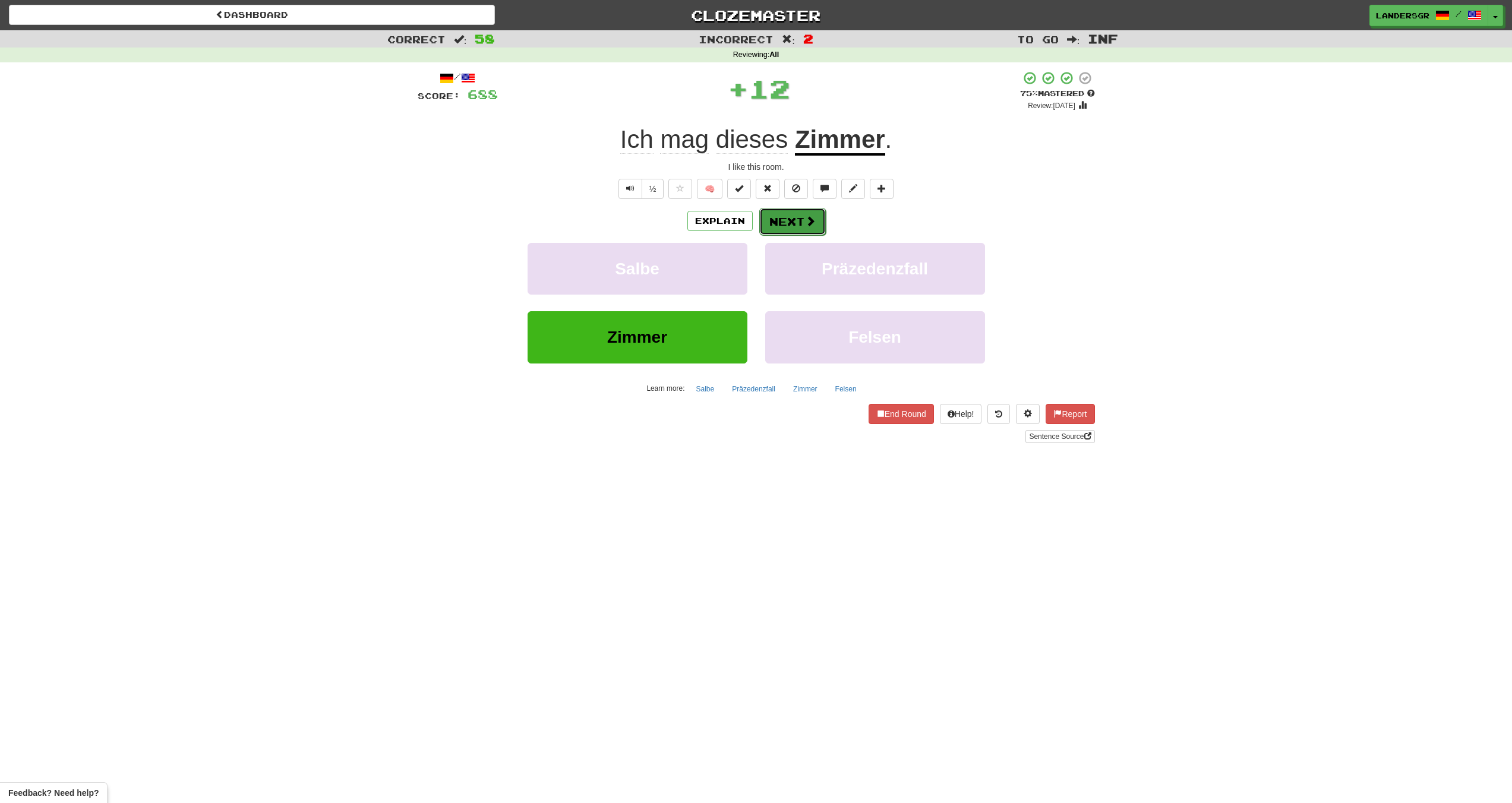
click at [767, 216] on button "Next" at bounding box center [792, 221] width 67 height 27
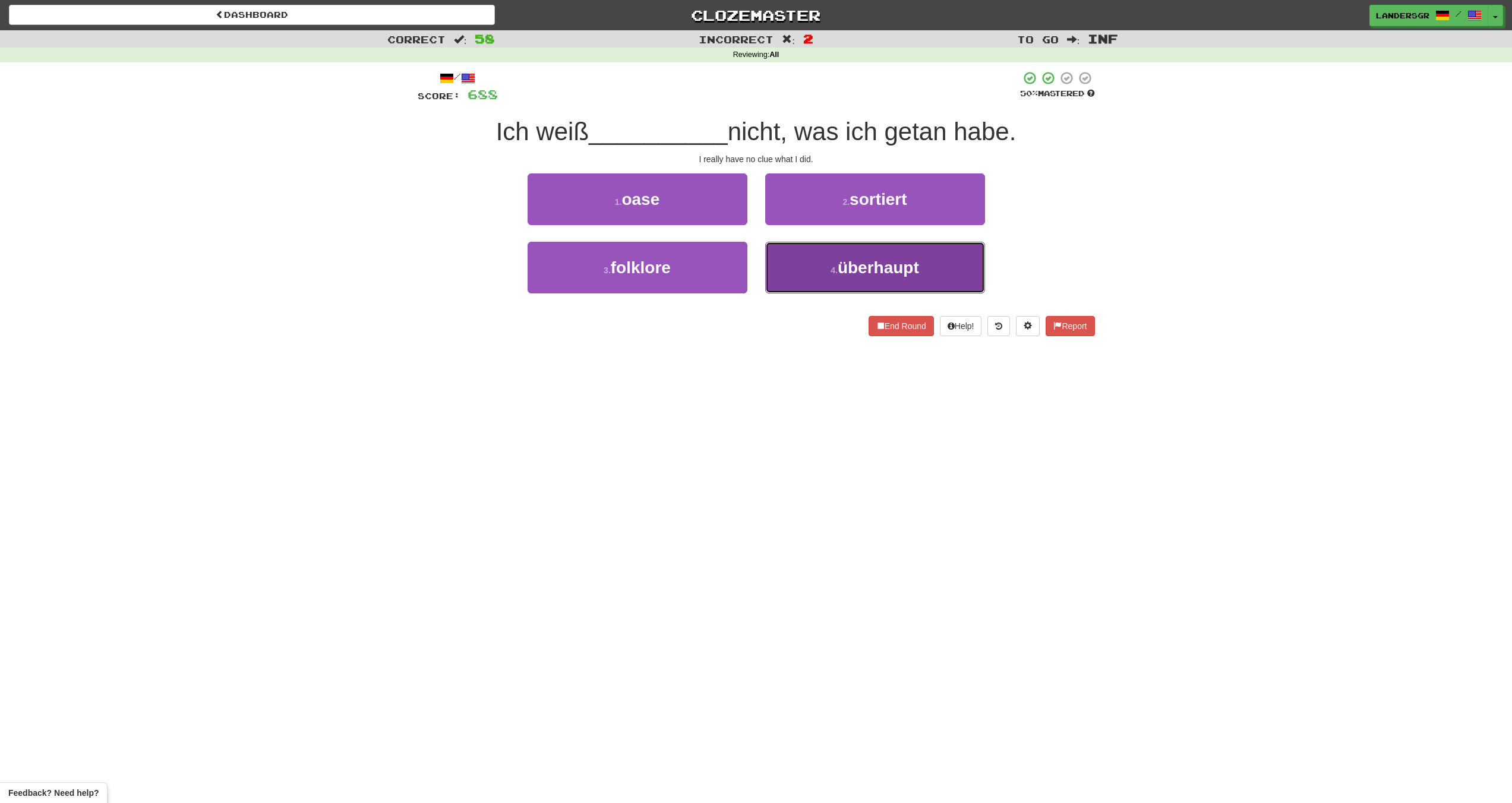
click at [813, 251] on button "4 . überhaupt" at bounding box center [875, 268] width 220 height 52
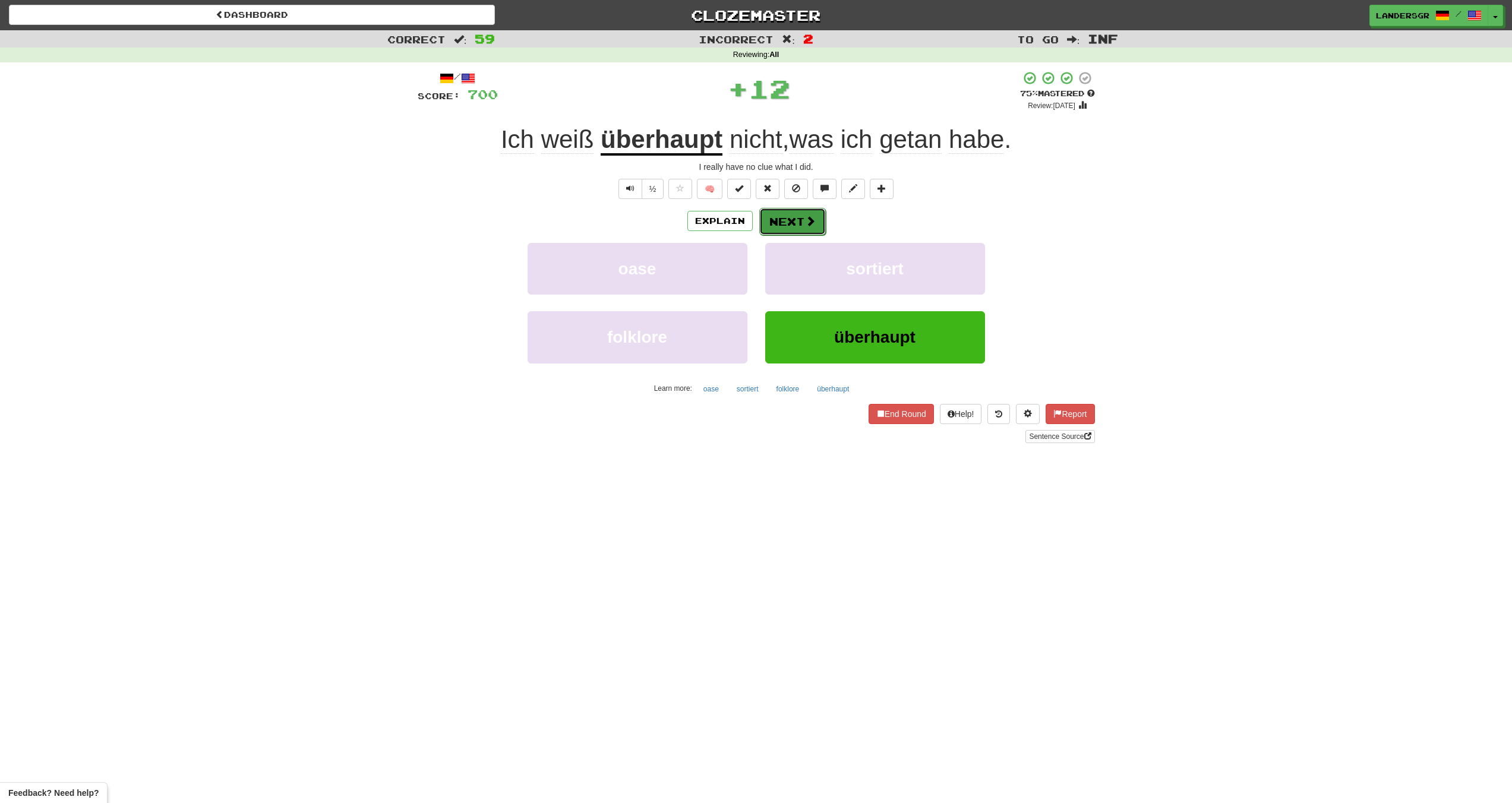
click at [794, 227] on button "Next" at bounding box center [792, 221] width 67 height 27
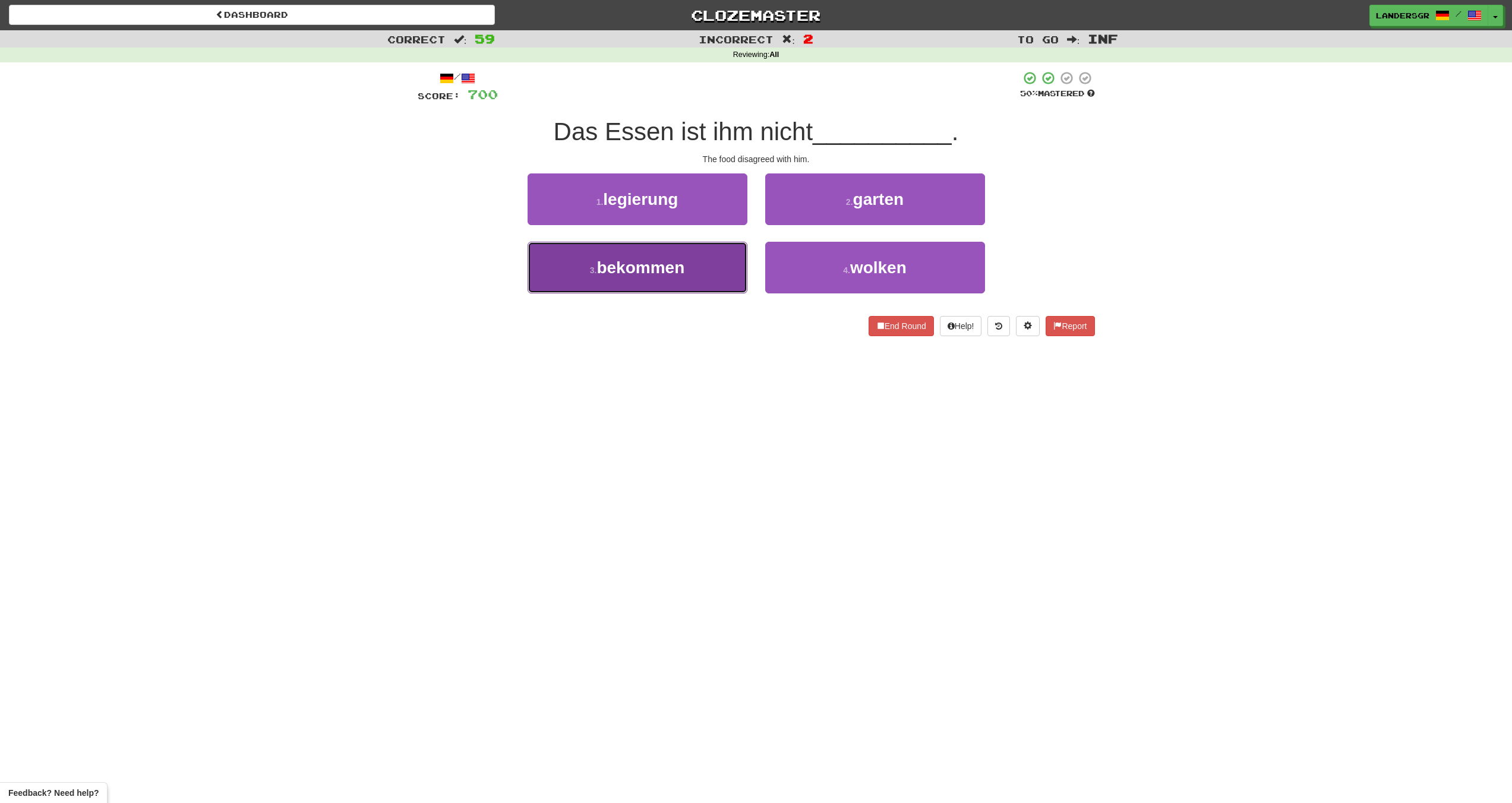
click at [710, 242] on button "3 . bekommen" at bounding box center [637, 268] width 220 height 52
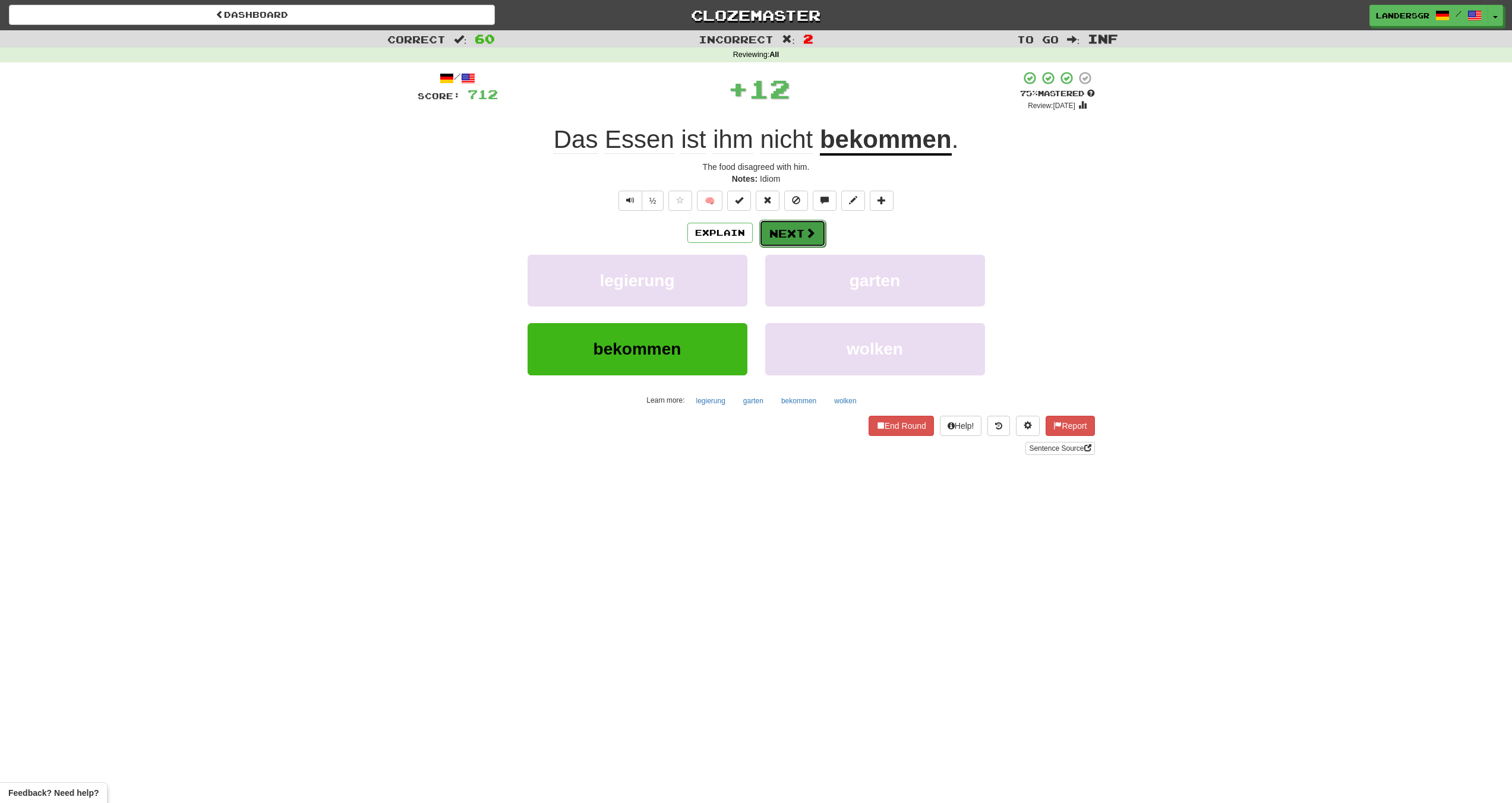
click at [777, 226] on button "Next" at bounding box center [792, 233] width 67 height 27
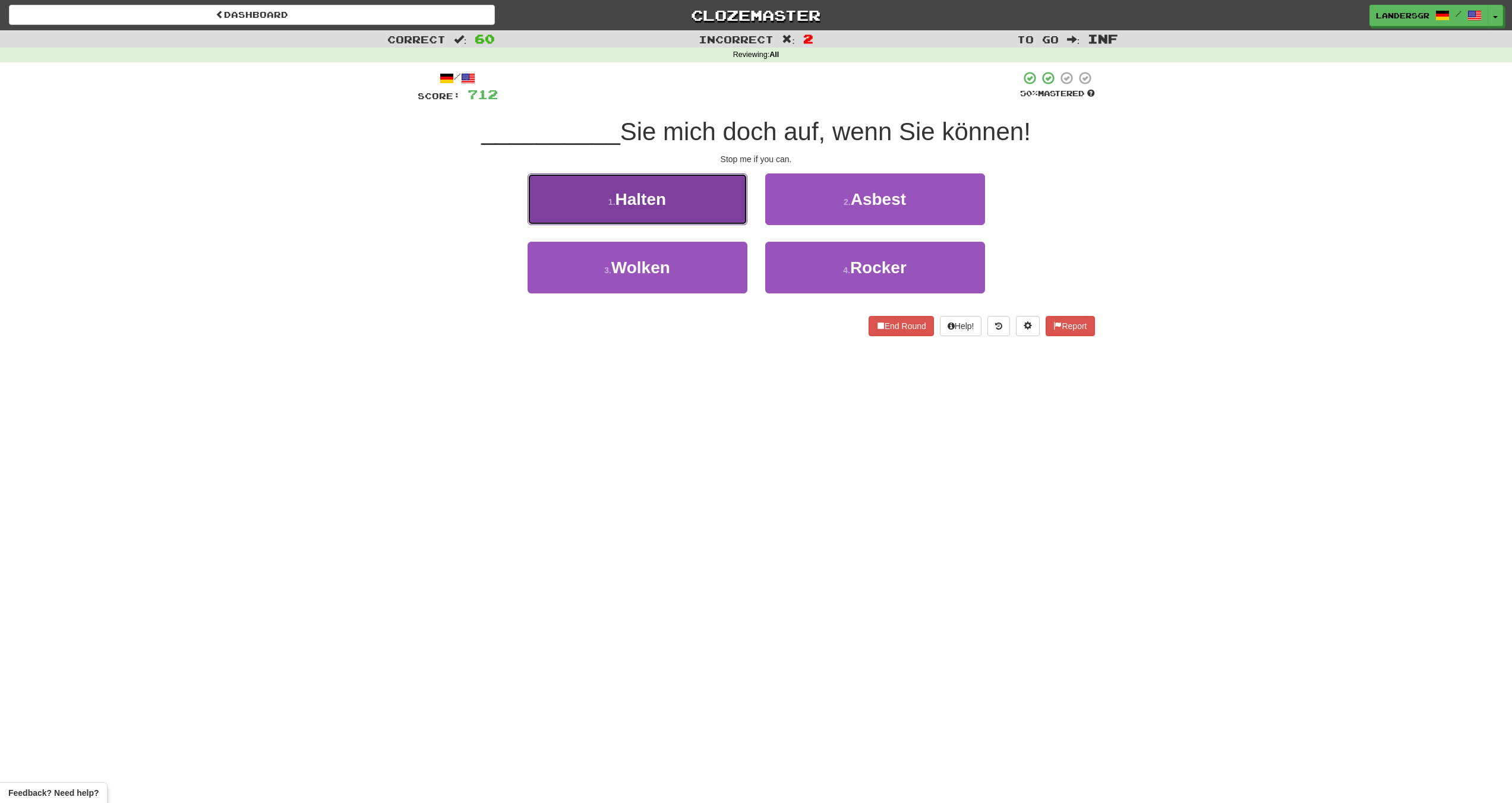
click at [718, 210] on button "1 . Halten" at bounding box center [637, 199] width 220 height 52
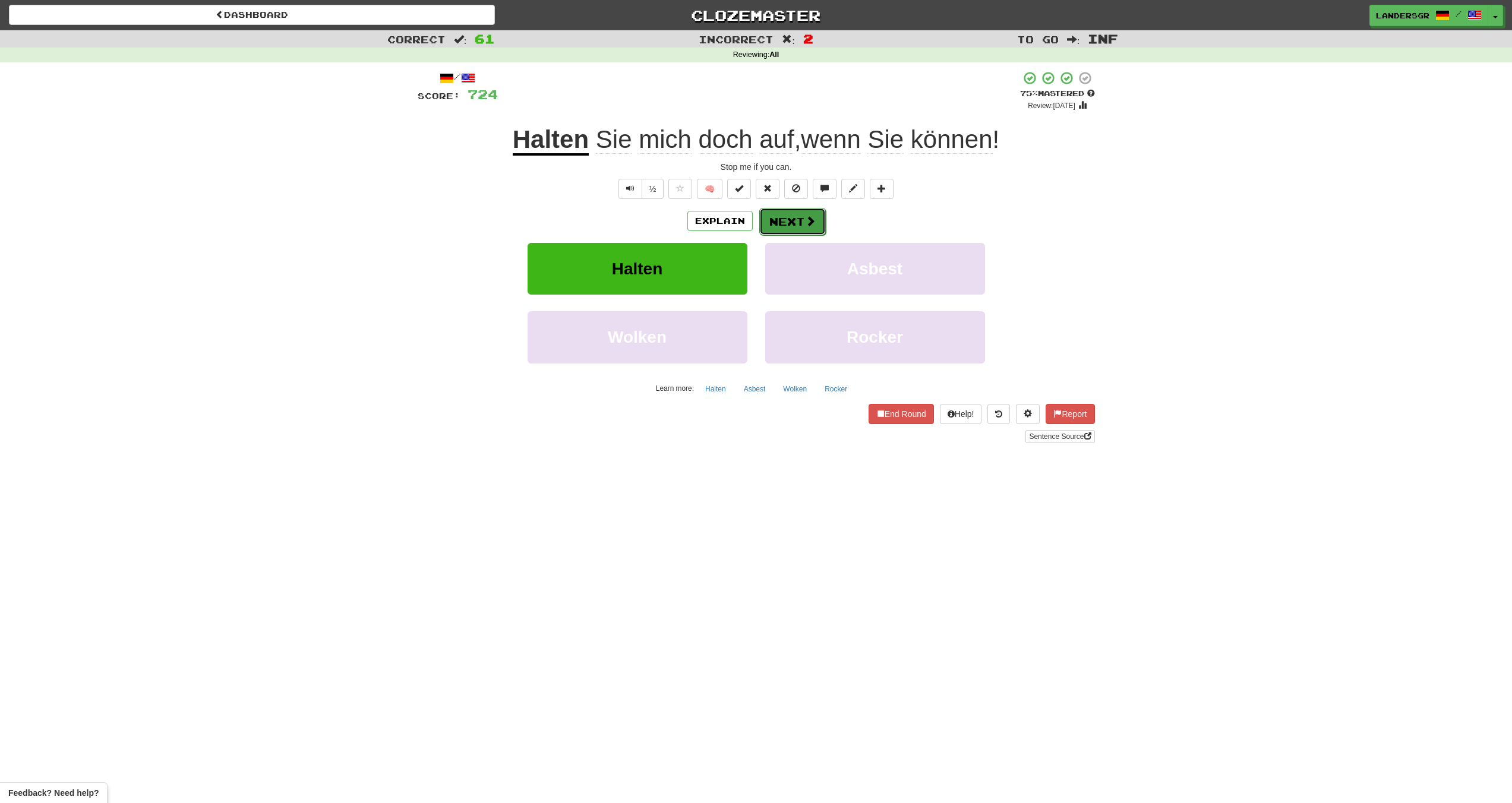
click at [775, 216] on button "Next" at bounding box center [792, 221] width 67 height 27
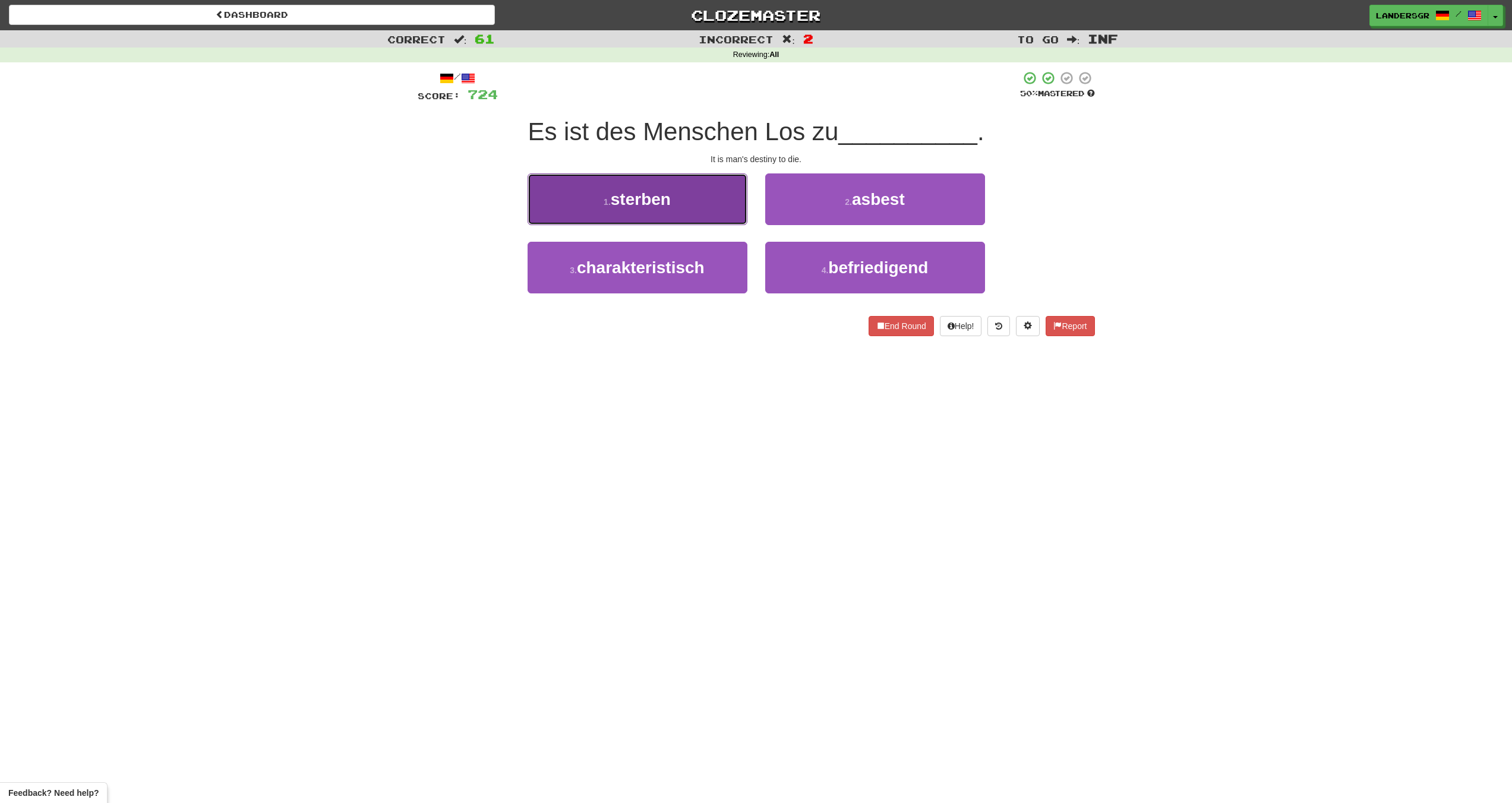
click at [739, 204] on button "1 . sterben" at bounding box center [637, 199] width 220 height 52
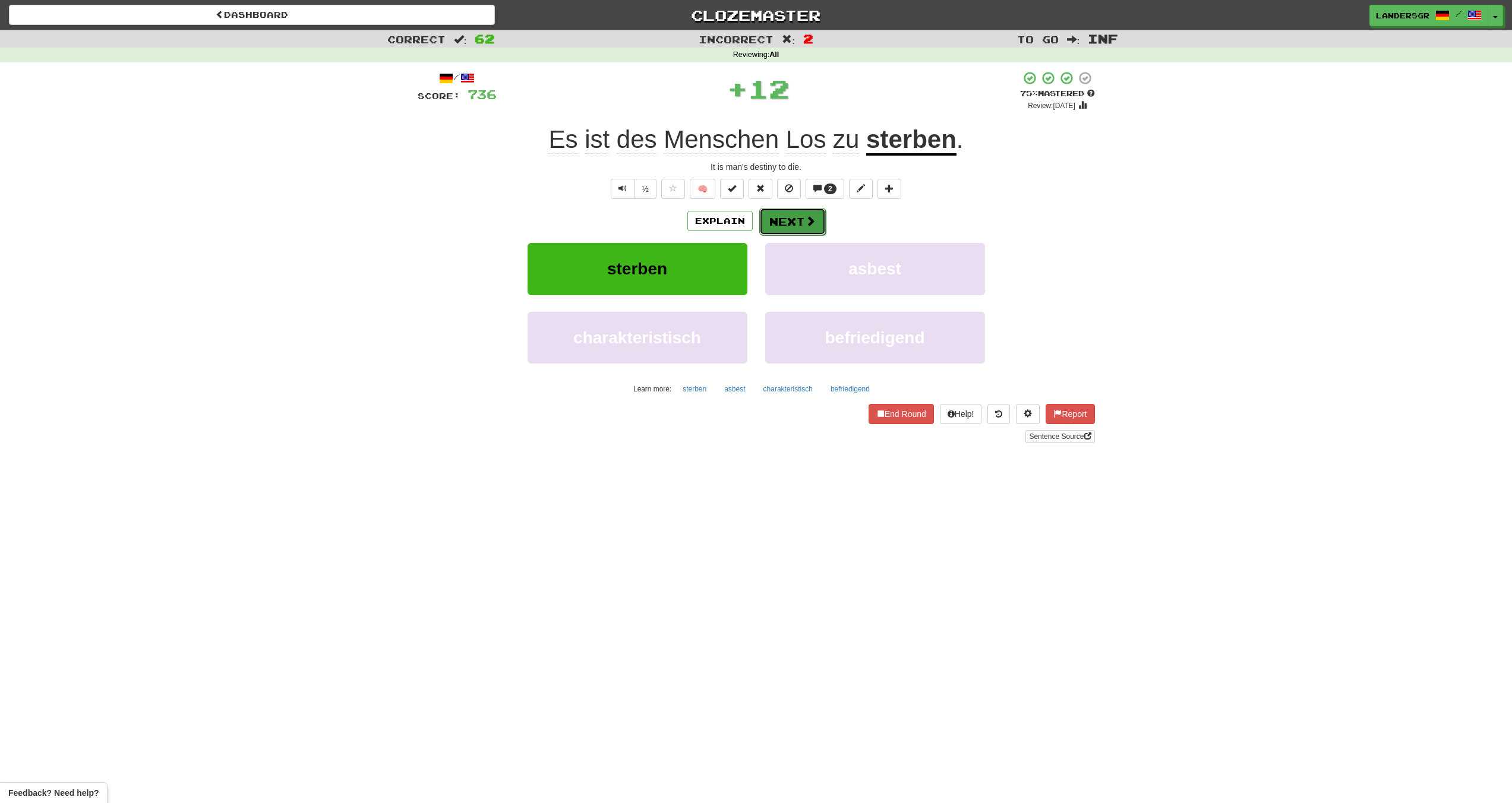
click at [806, 219] on span at bounding box center [810, 221] width 11 height 11
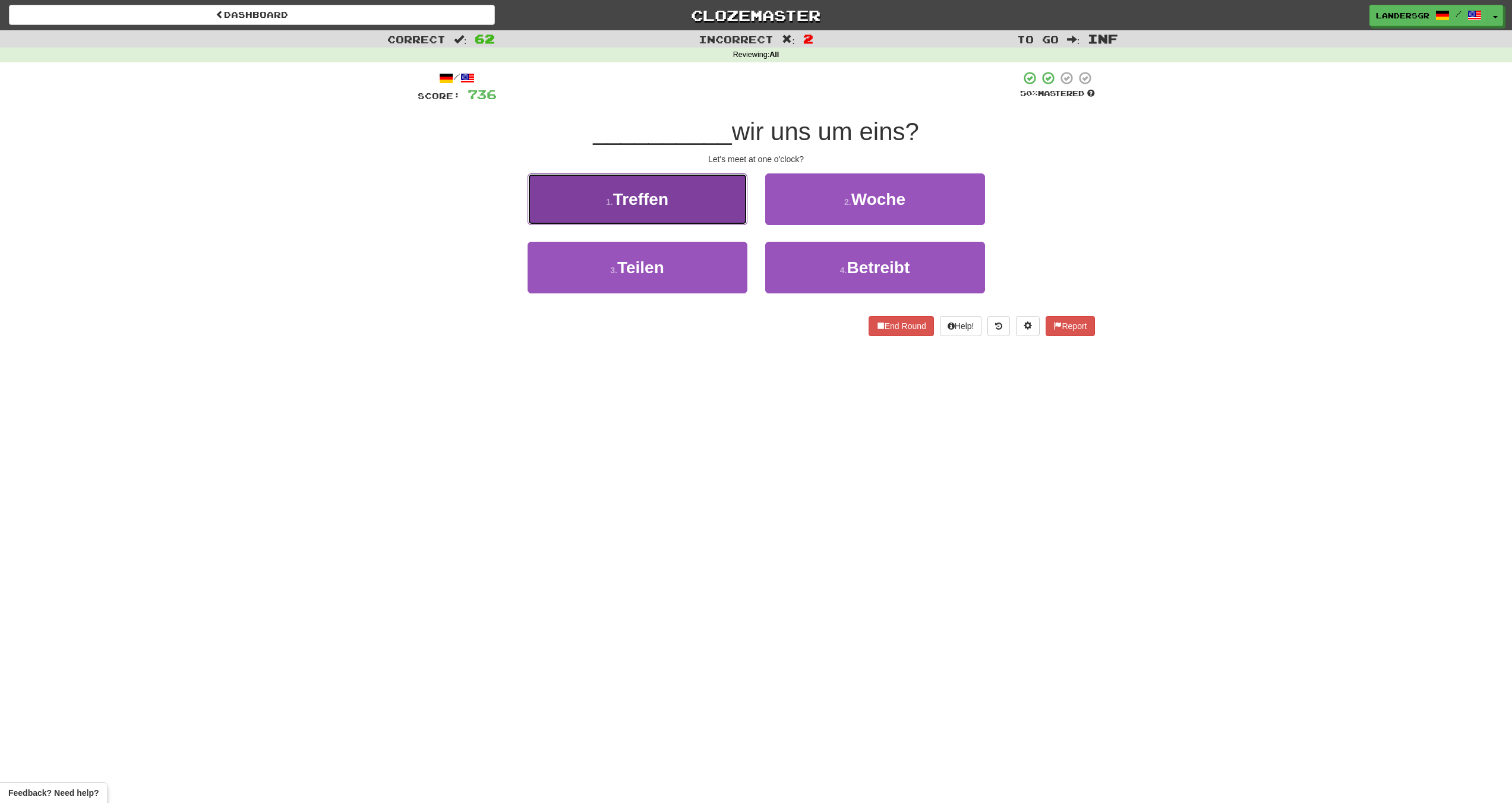
click at [721, 198] on button "1 . Treffen" at bounding box center [637, 199] width 220 height 52
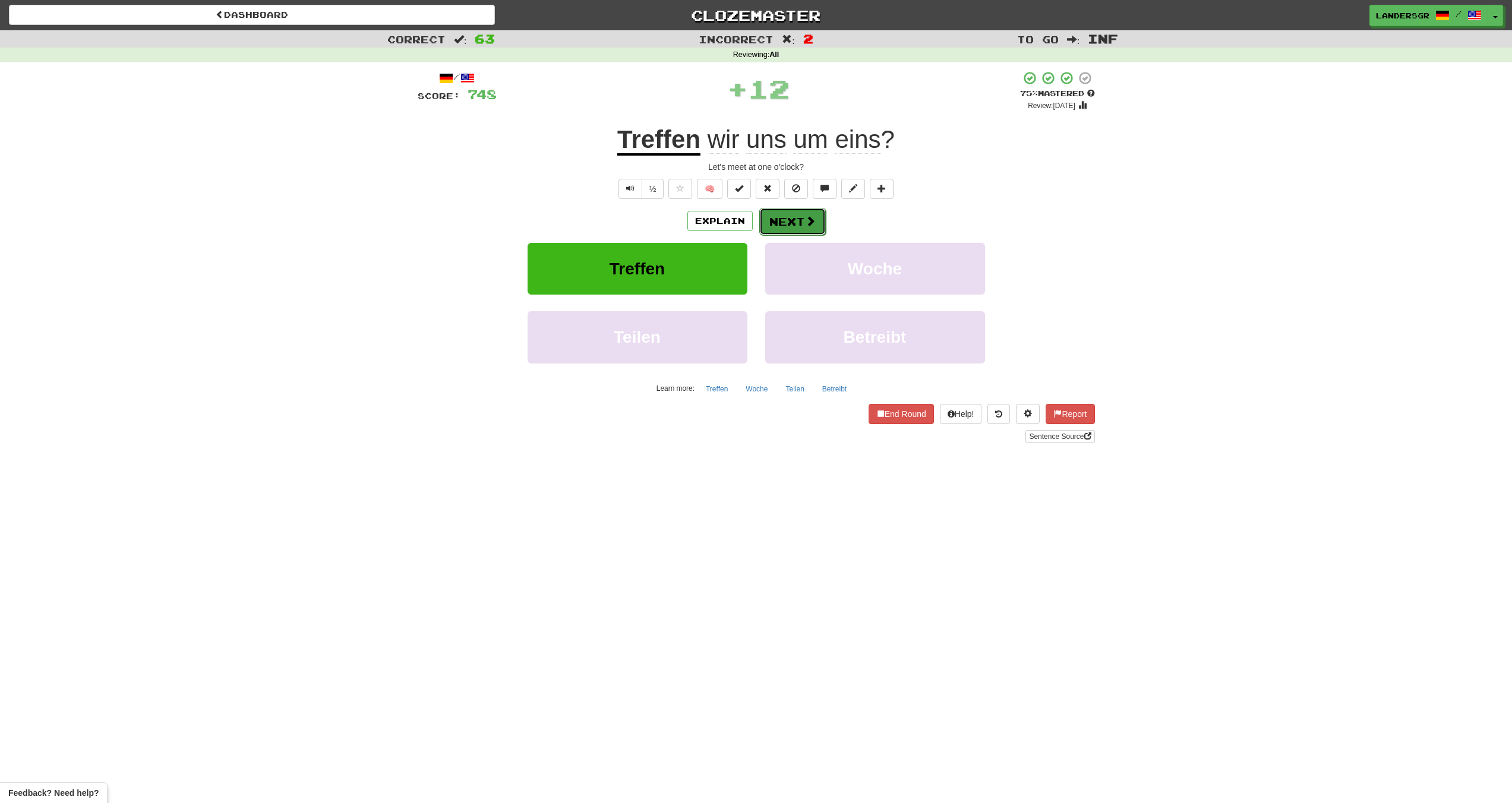
click at [780, 225] on button "Next" at bounding box center [792, 221] width 67 height 27
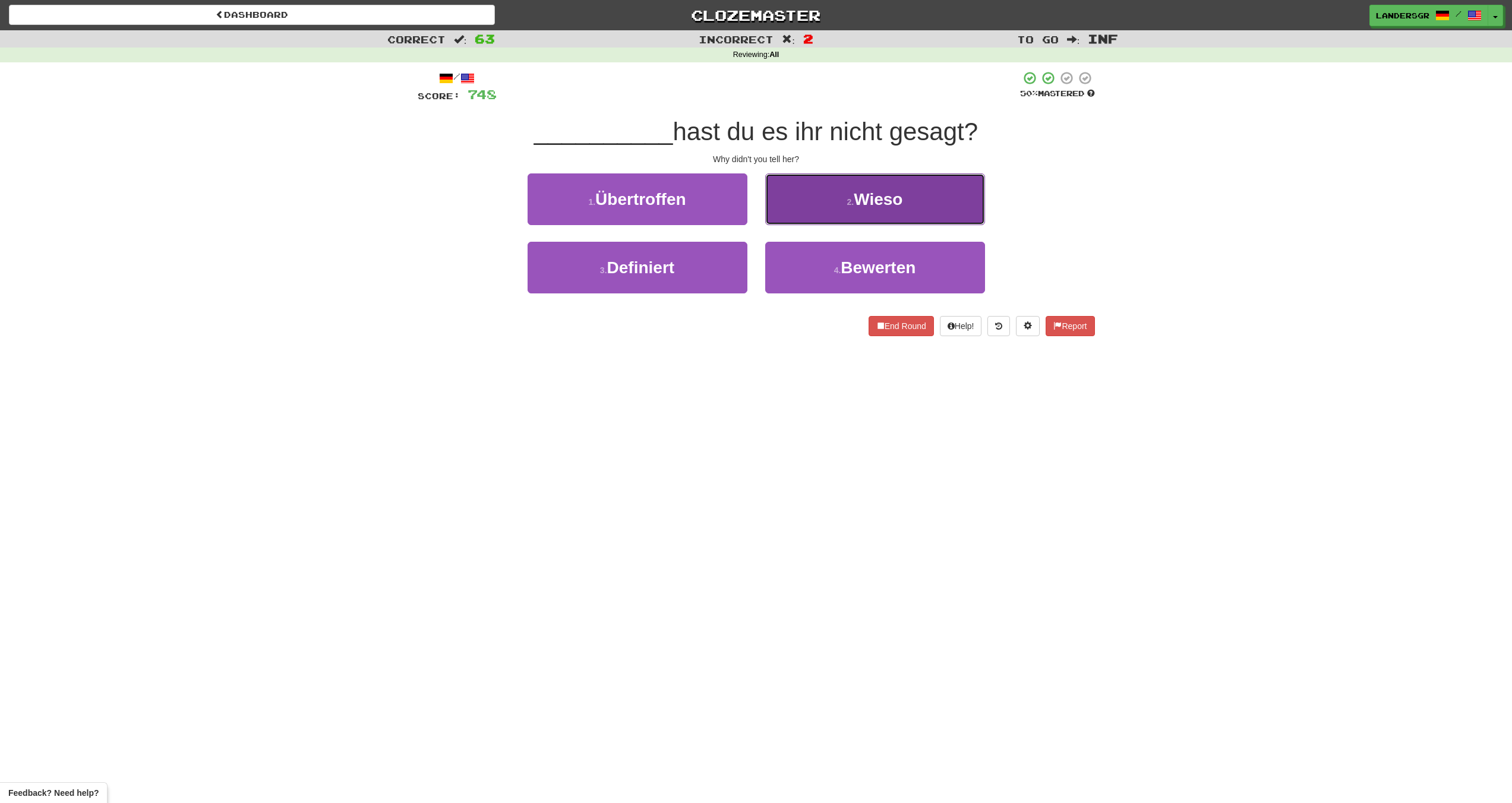
click at [783, 221] on button "2 . Wieso" at bounding box center [875, 199] width 220 height 52
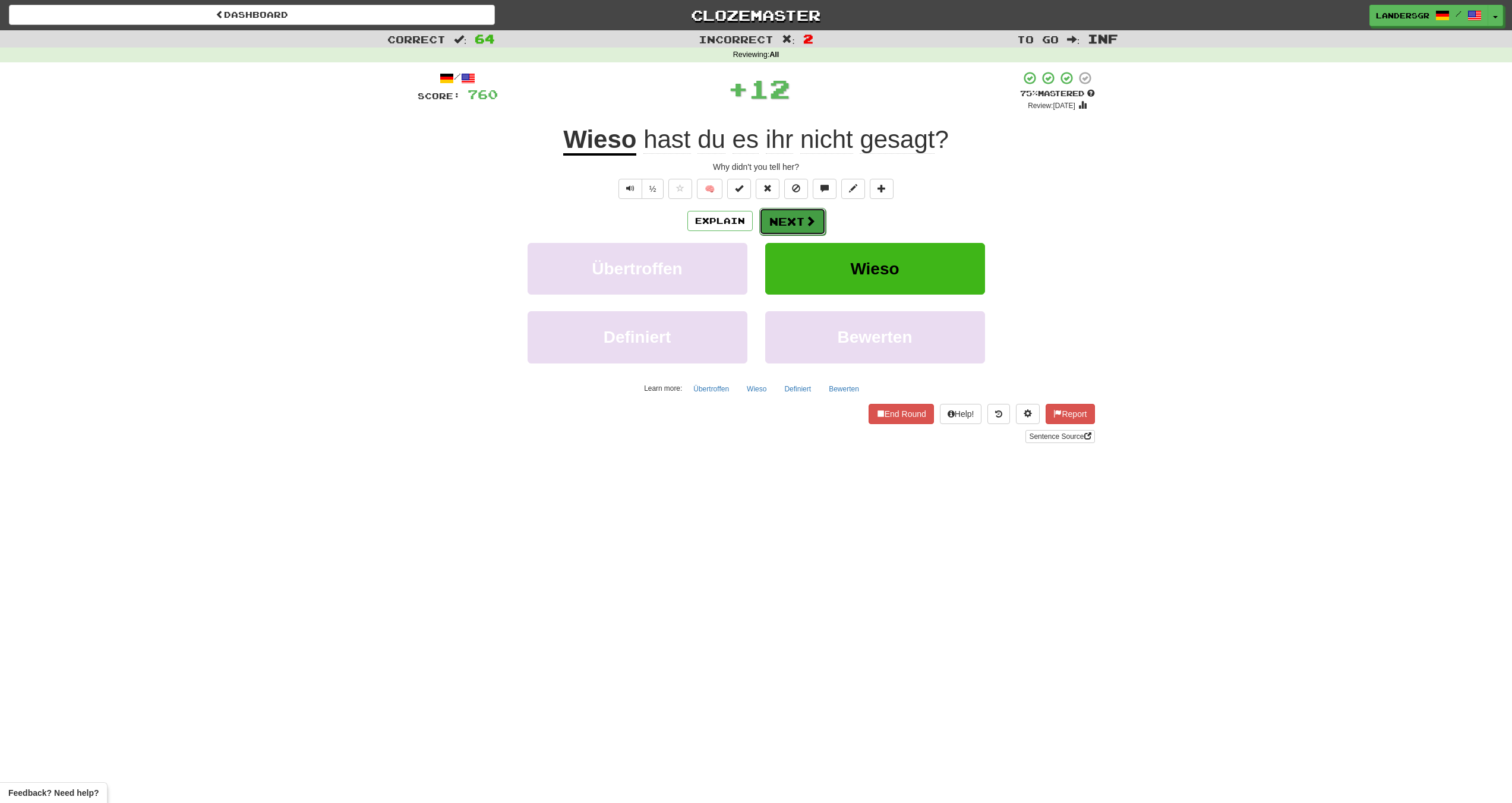
click at [783, 220] on button "Next" at bounding box center [792, 221] width 67 height 27
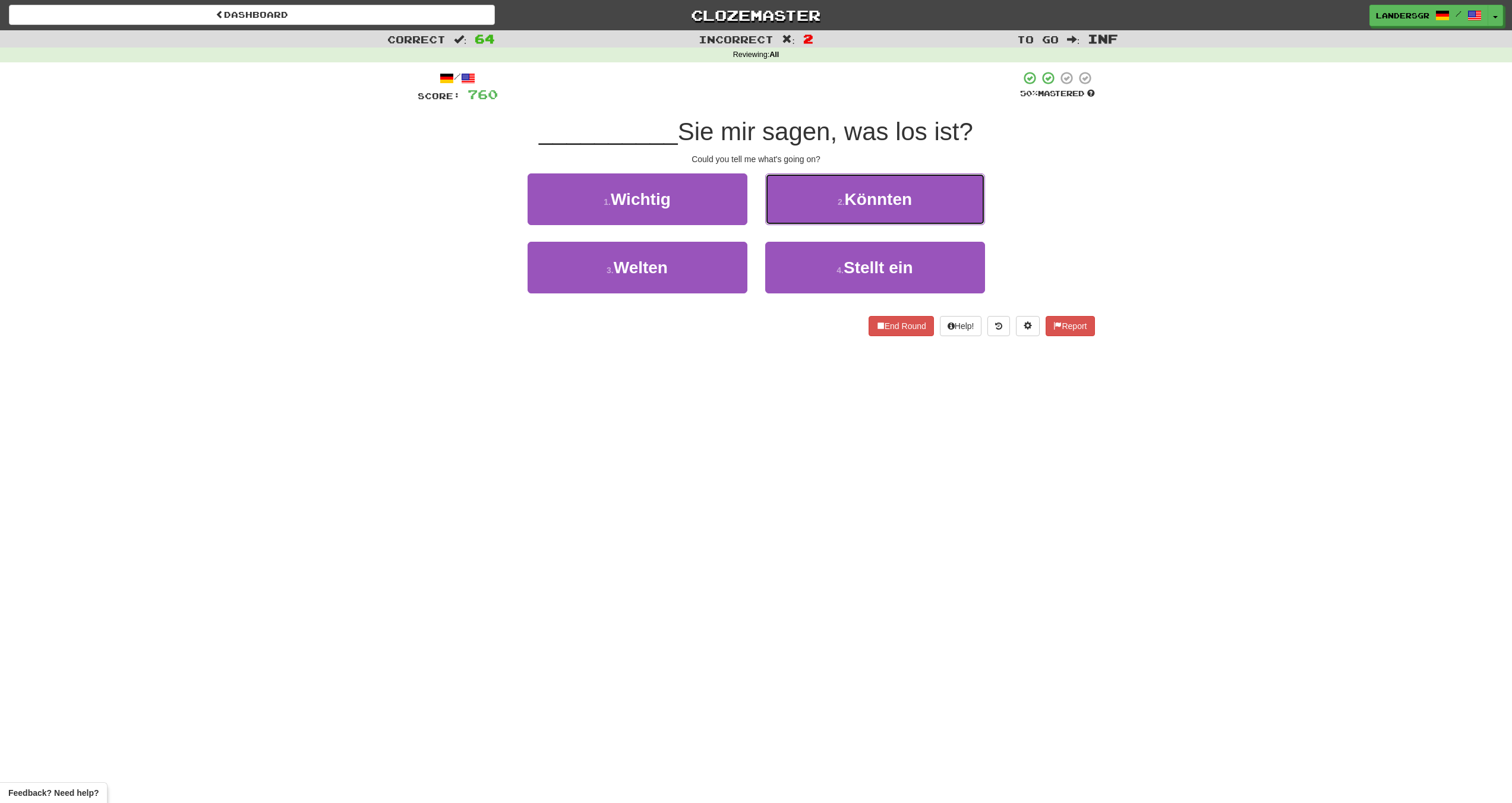
click at [783, 220] on button "2 . Könnten" at bounding box center [875, 199] width 220 height 52
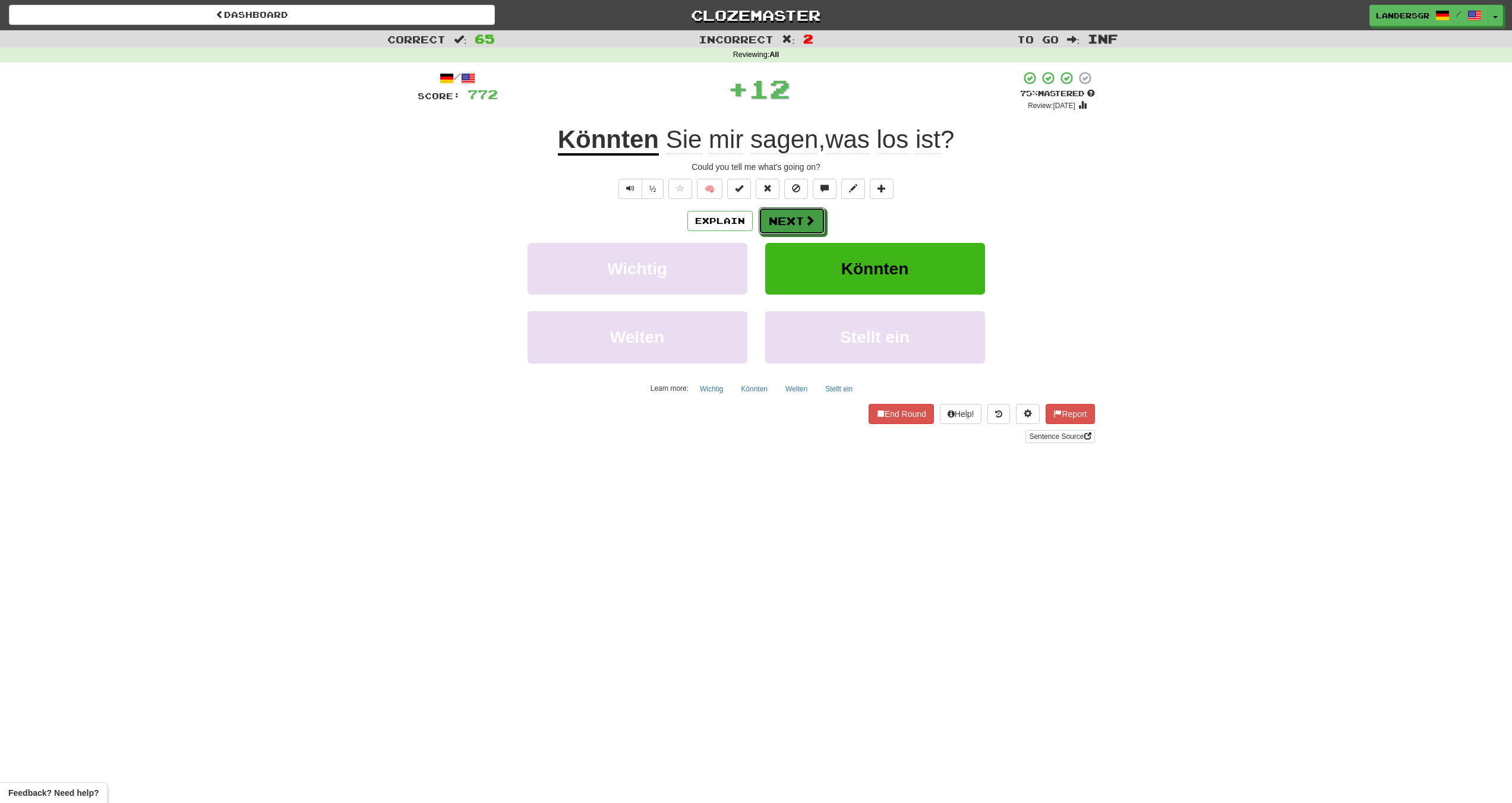
click at [783, 220] on button "Next" at bounding box center [791, 220] width 67 height 27
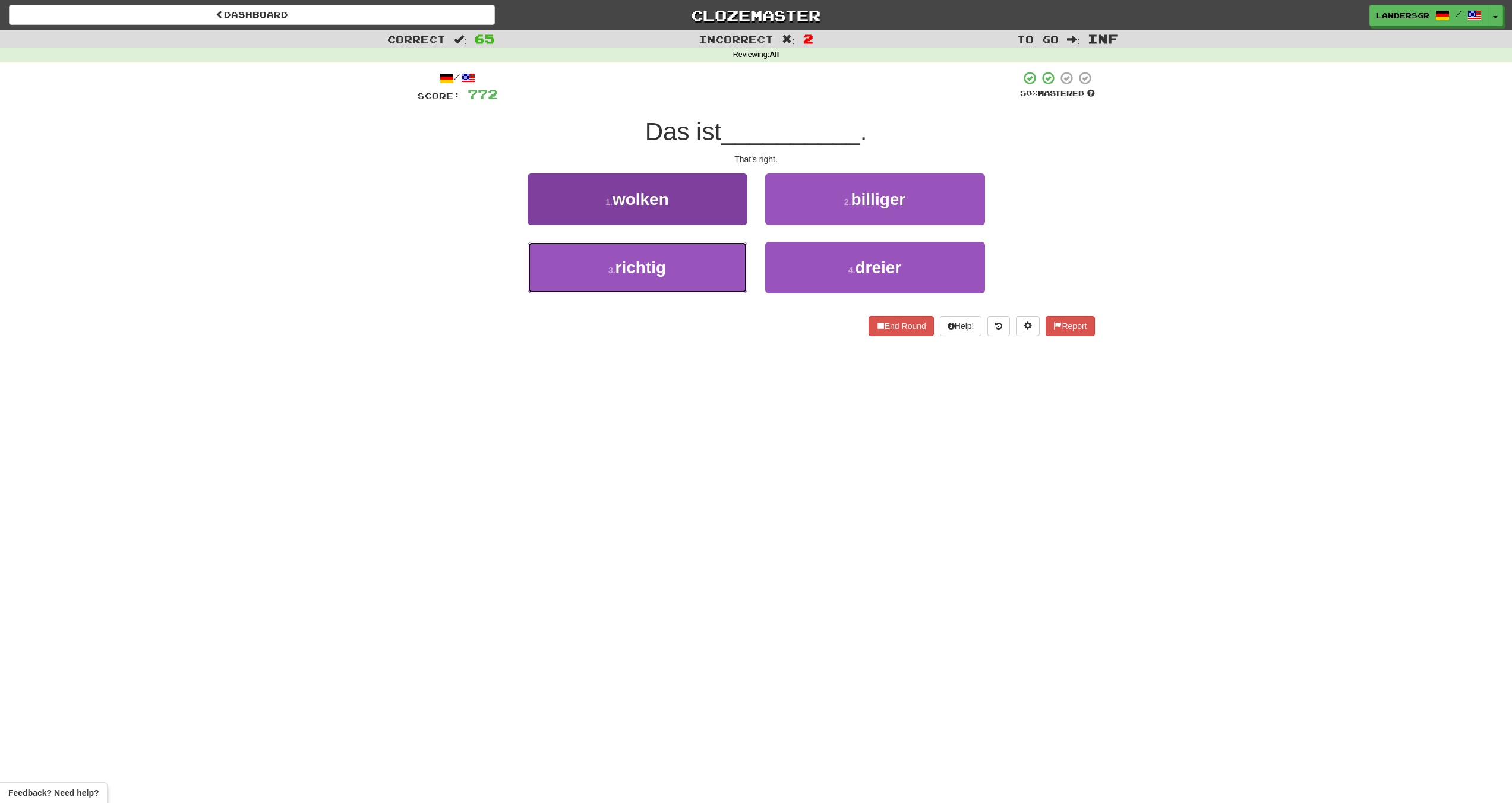
drag, startPoint x: 707, startPoint y: 246, endPoint x: 697, endPoint y: 246, distance: 10.0
click at [707, 246] on button "3 . richtig" at bounding box center [637, 268] width 220 height 52
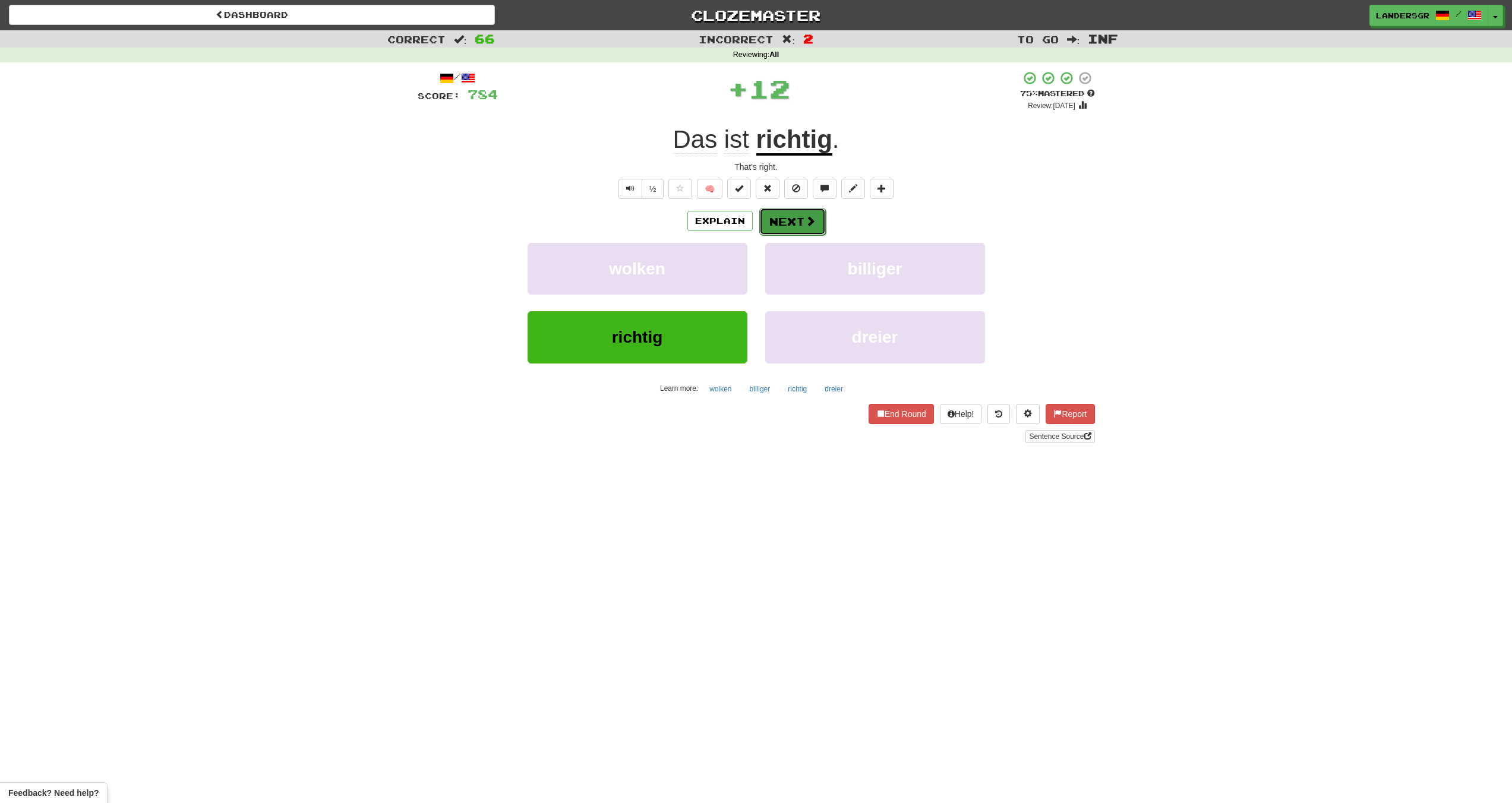
click at [768, 221] on button "Next" at bounding box center [792, 221] width 67 height 27
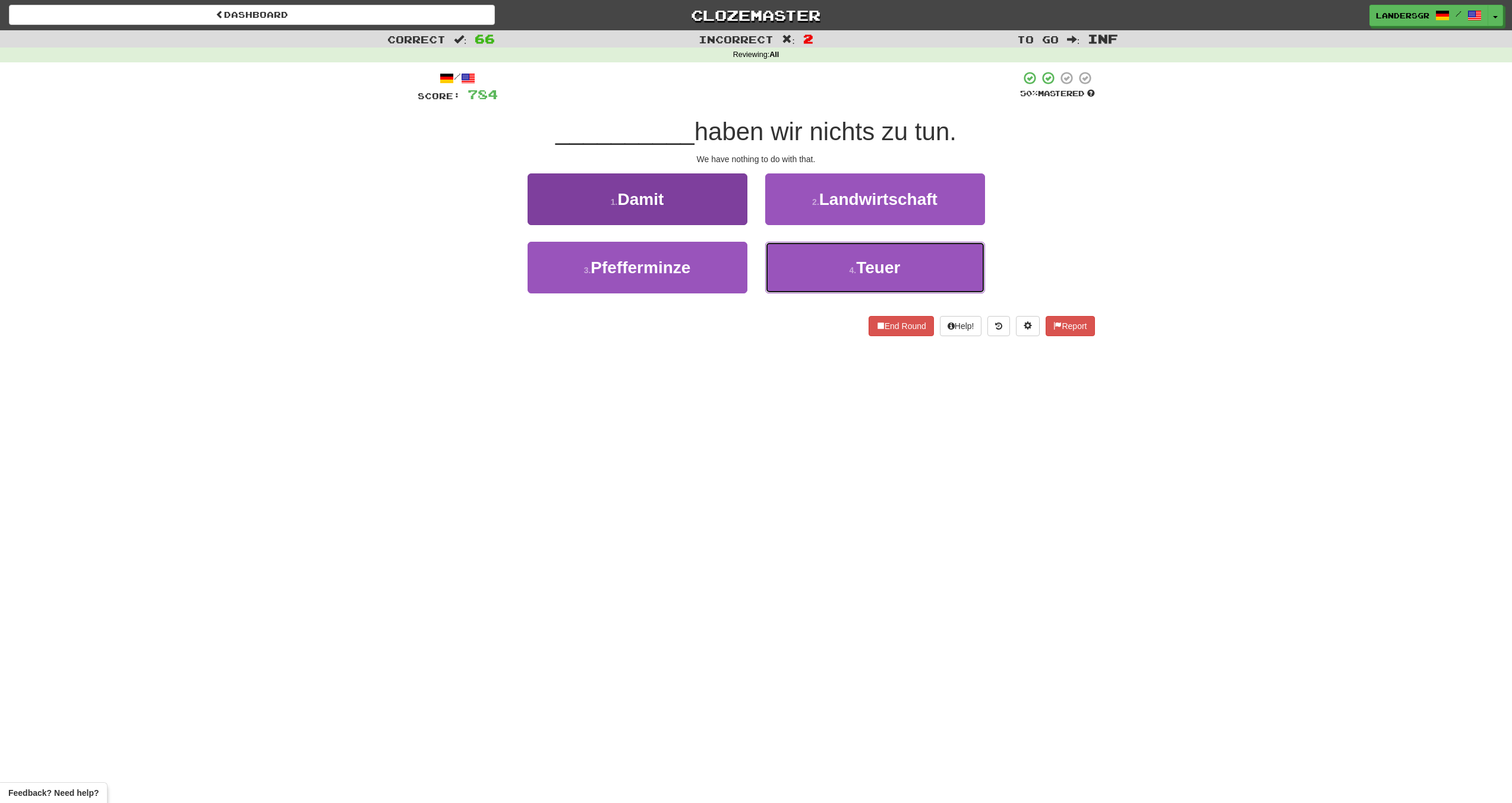
drag, startPoint x: 786, startPoint y: 244, endPoint x: 702, endPoint y: 204, distance: 93.0
click at [702, 204] on div "1 . Damit 2 . Landwirtschaft 3 . Pfefferminze 4 . Teuer" at bounding box center [756, 242] width 695 height 137
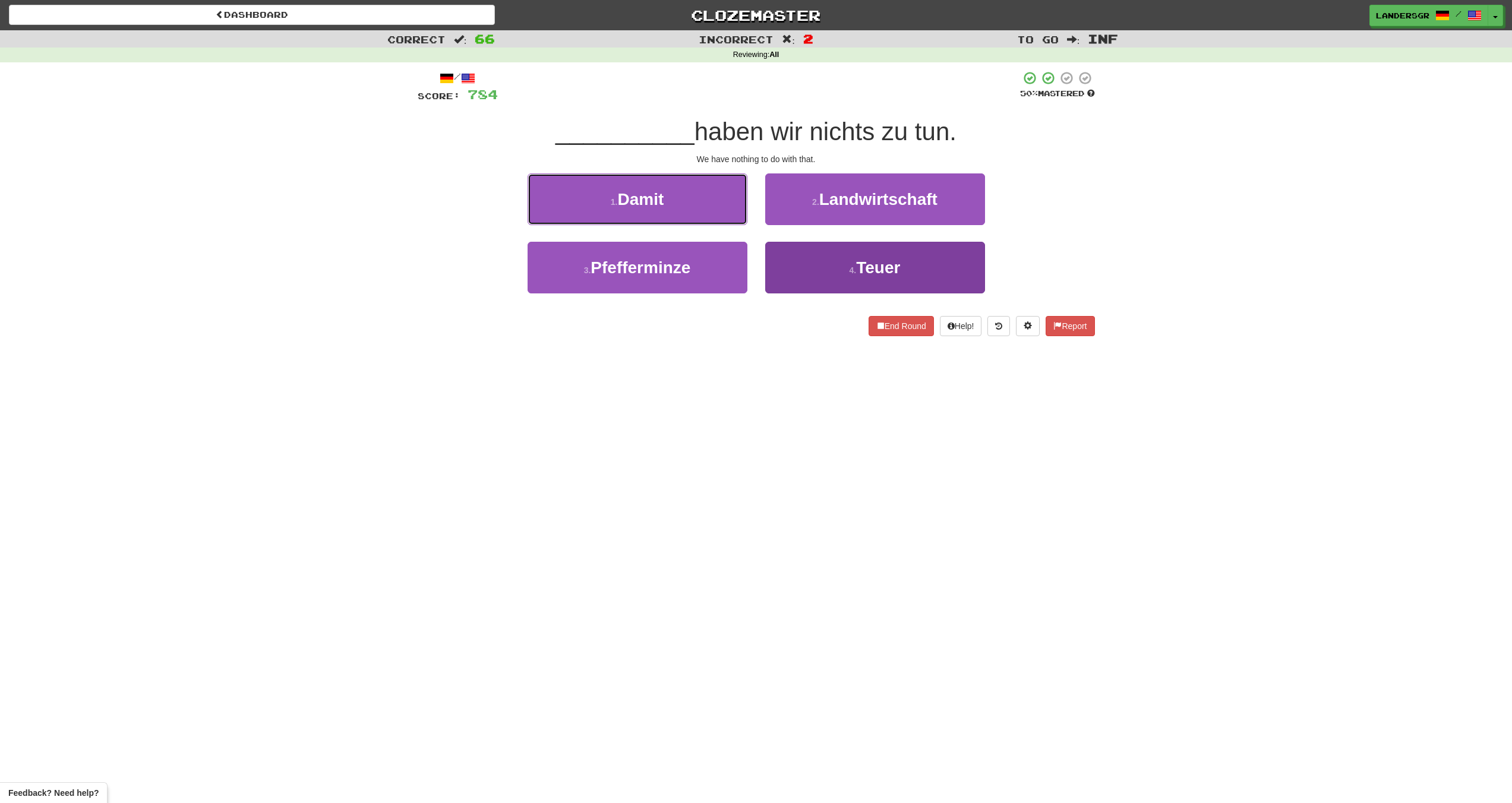
drag, startPoint x: 702, startPoint y: 204, endPoint x: 828, endPoint y: 262, distance: 138.7
click at [828, 262] on div "1 . Damit 2 . Landwirtschaft 3 . Pfefferminze 4 . Teuer" at bounding box center [756, 242] width 695 height 137
click at [828, 262] on button "4 . Teuer" at bounding box center [875, 268] width 220 height 52
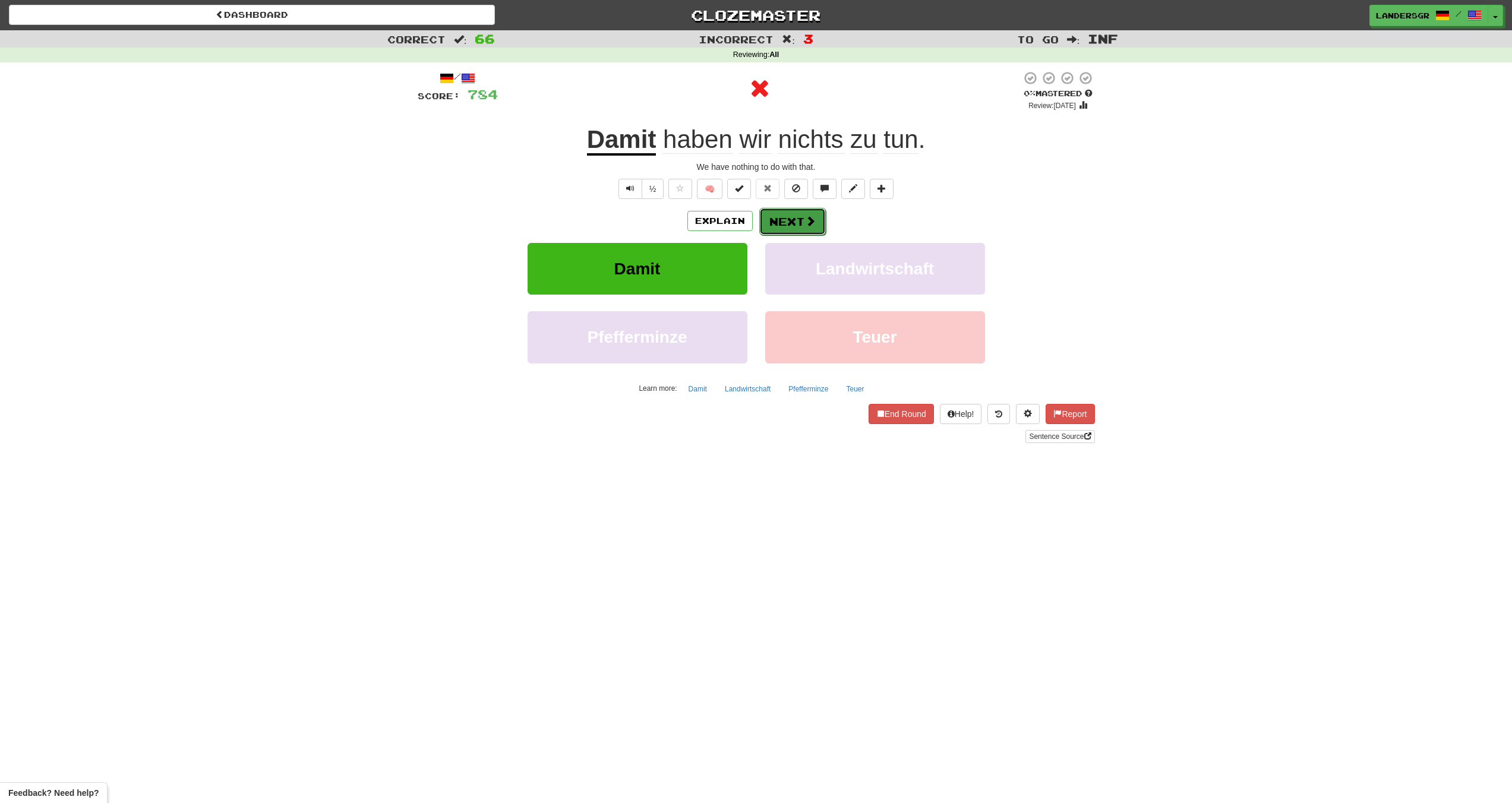
click at [794, 228] on button "Next" at bounding box center [792, 221] width 67 height 27
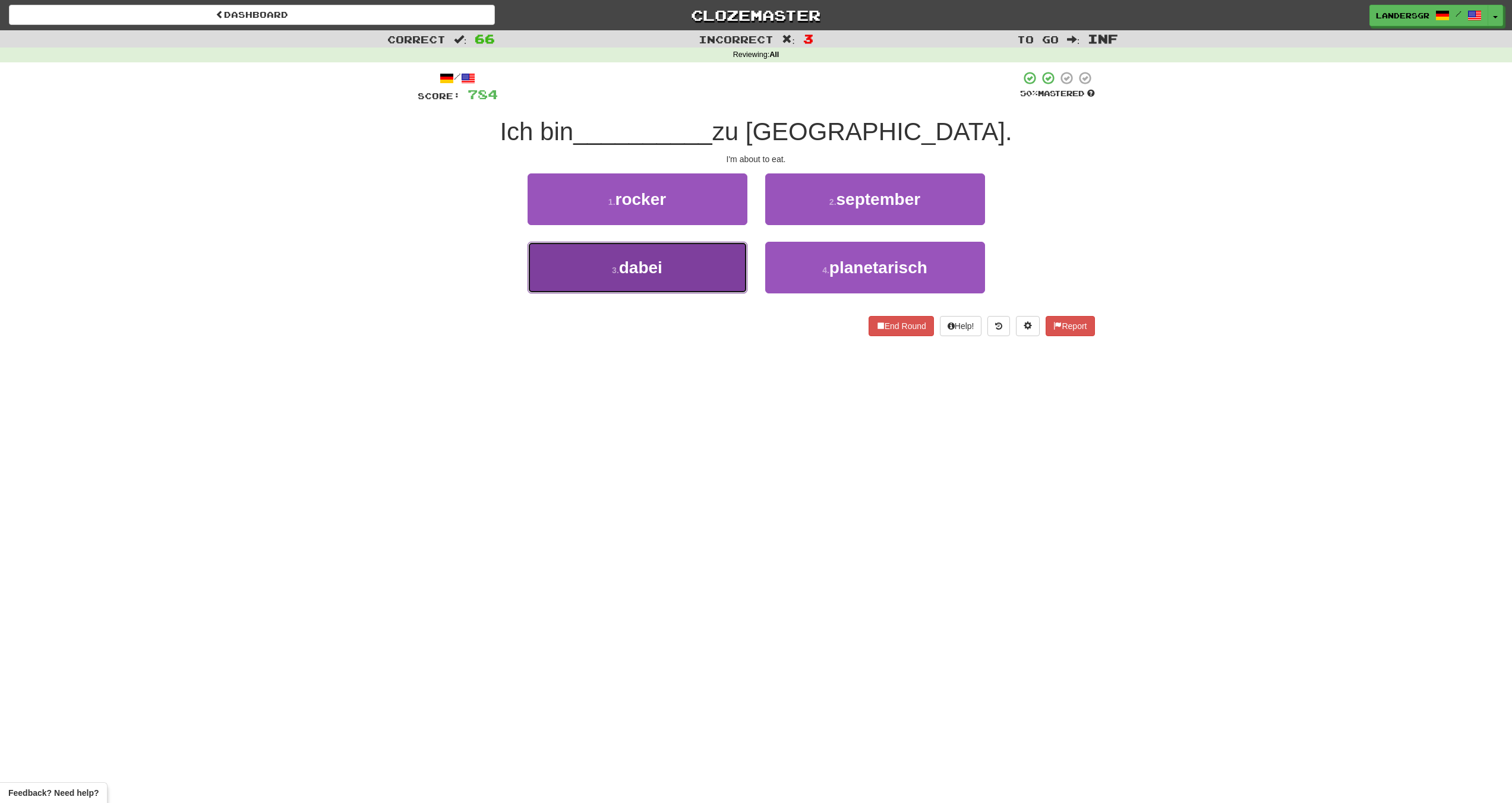
click at [717, 262] on button "3 . dabei" at bounding box center [637, 268] width 220 height 52
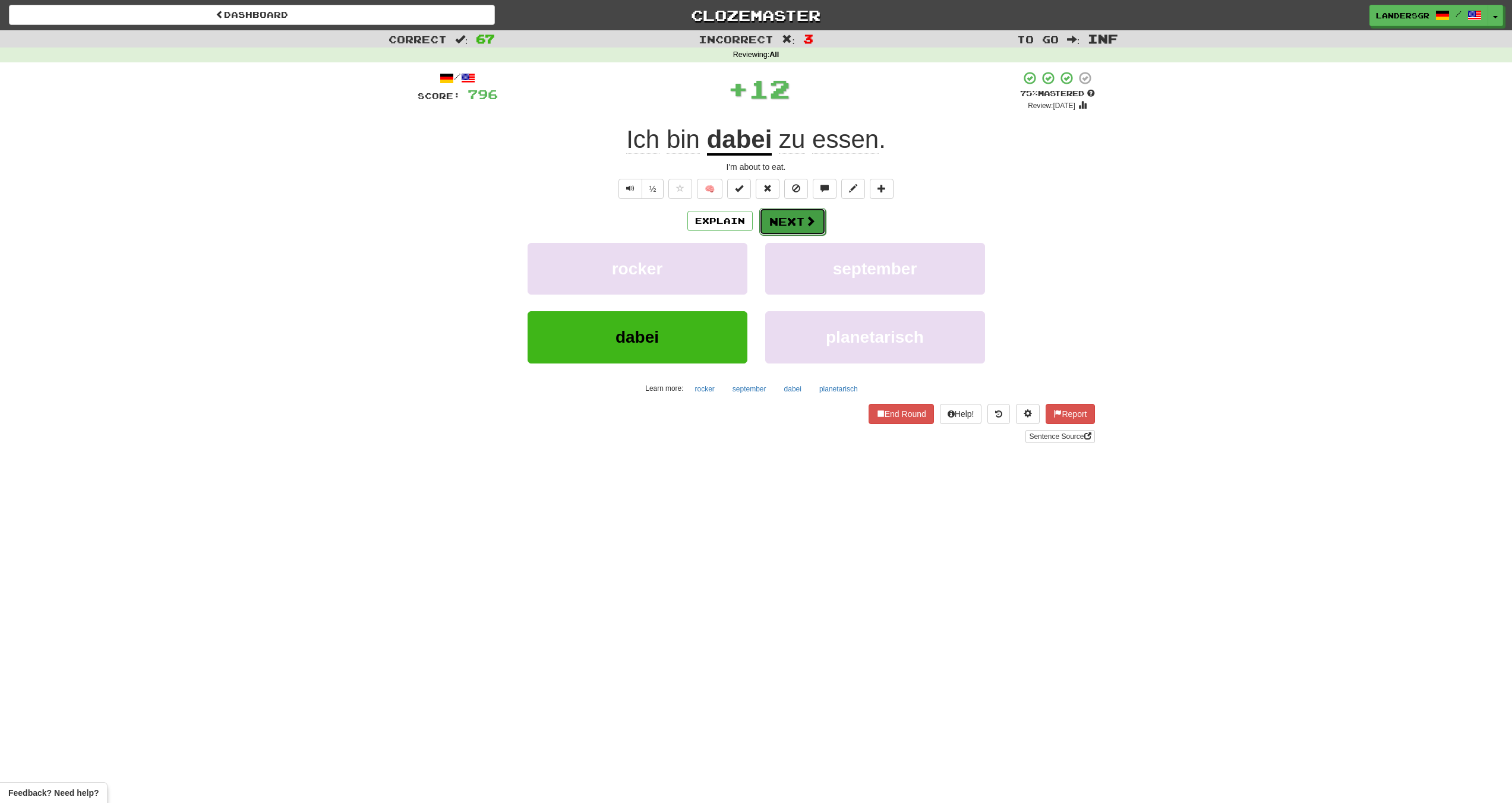
click at [777, 214] on button "Next" at bounding box center [792, 221] width 67 height 27
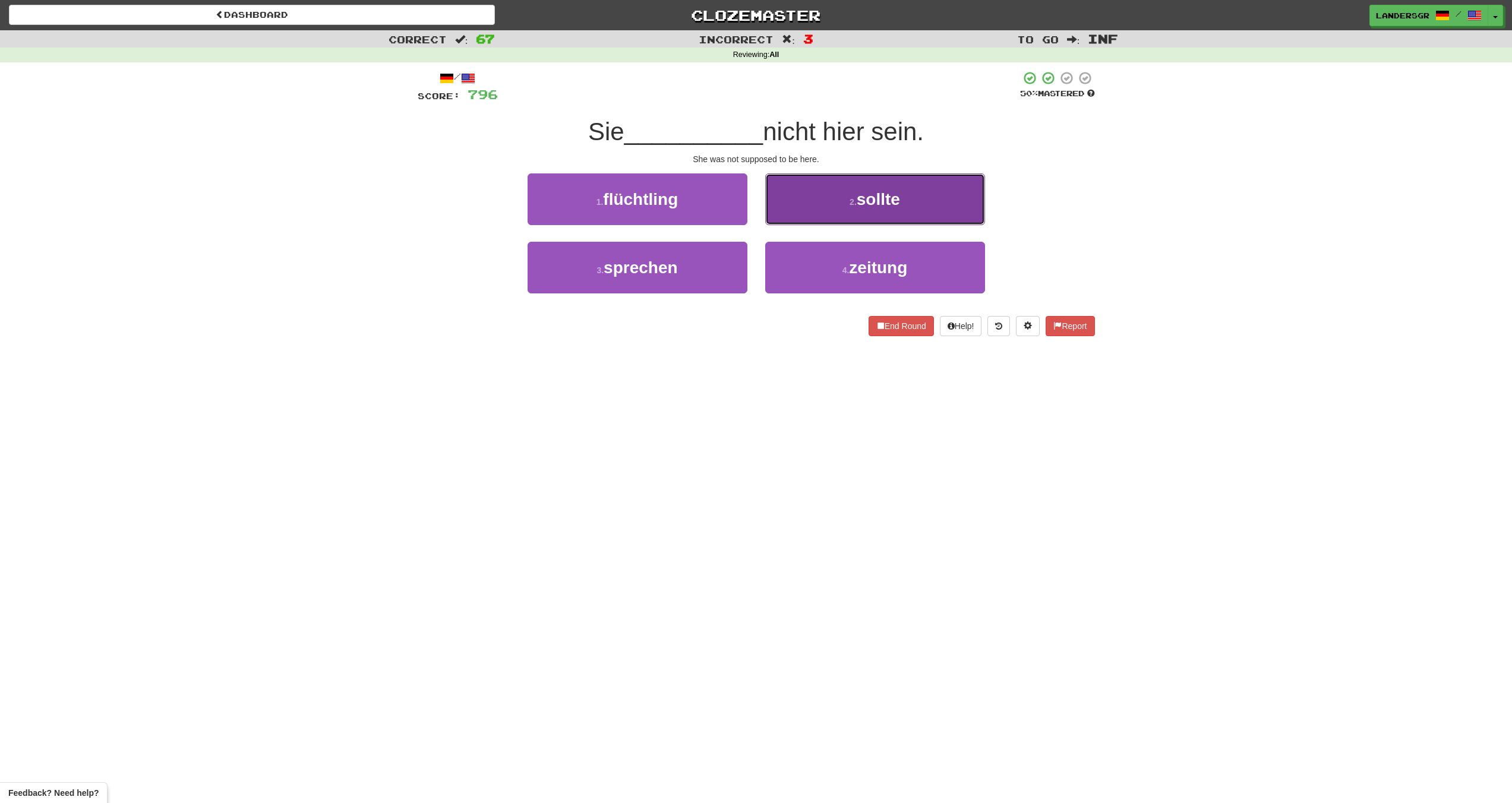
click at [829, 219] on button "2 . sollte" at bounding box center [875, 199] width 220 height 52
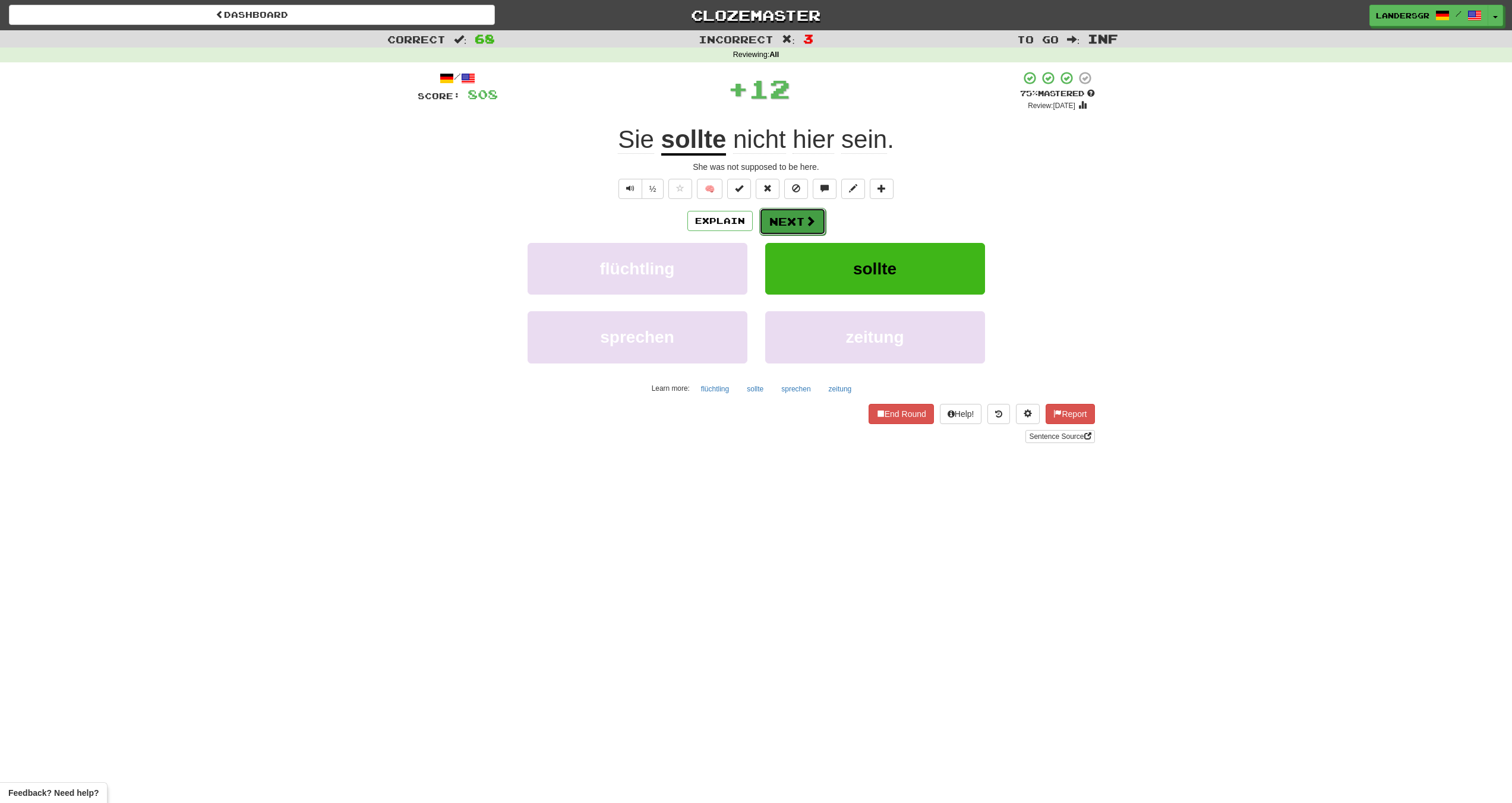
click at [790, 225] on button "Next" at bounding box center [792, 221] width 67 height 27
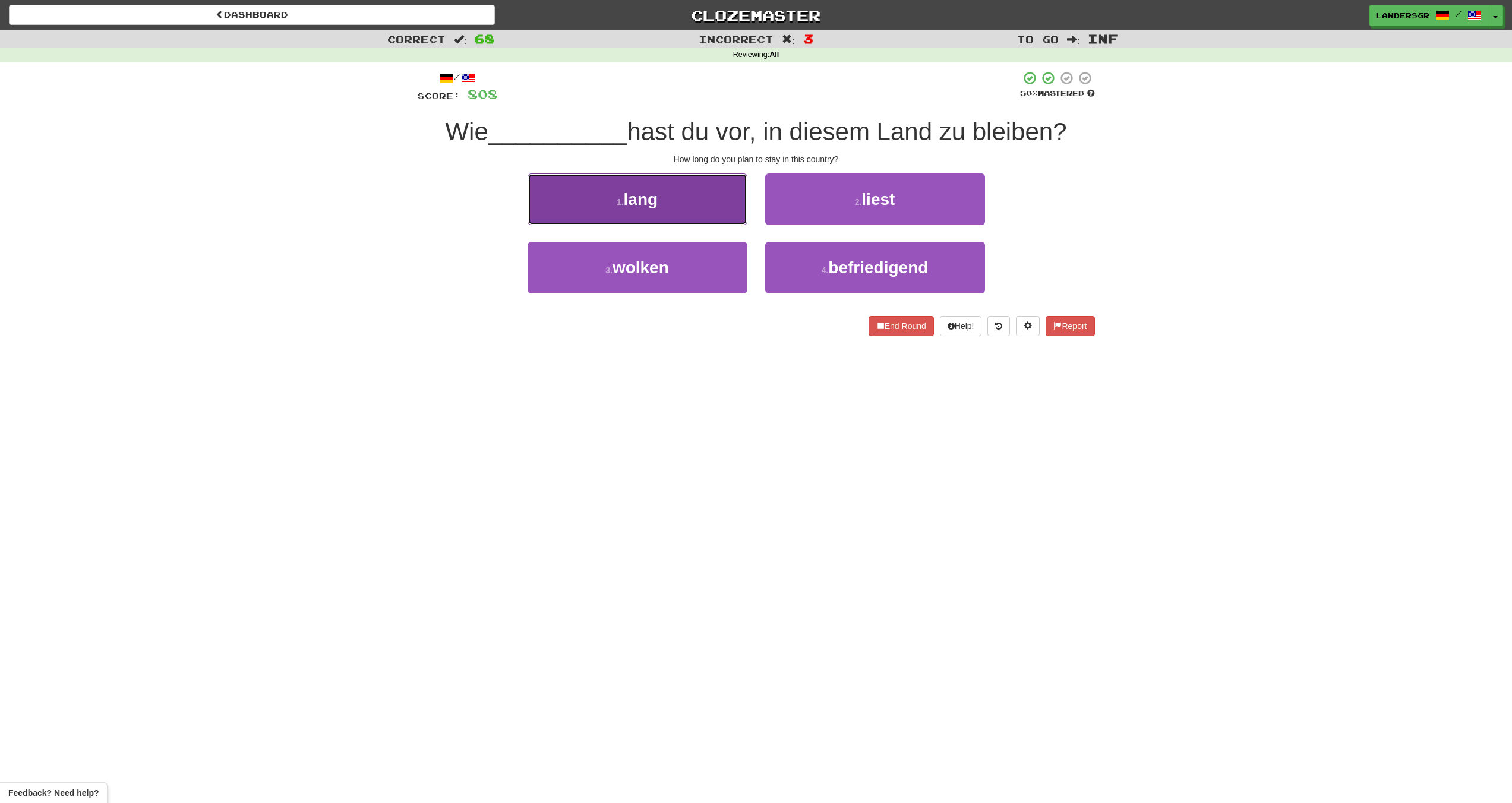
click at [717, 209] on button "1 . lang" at bounding box center [637, 199] width 220 height 52
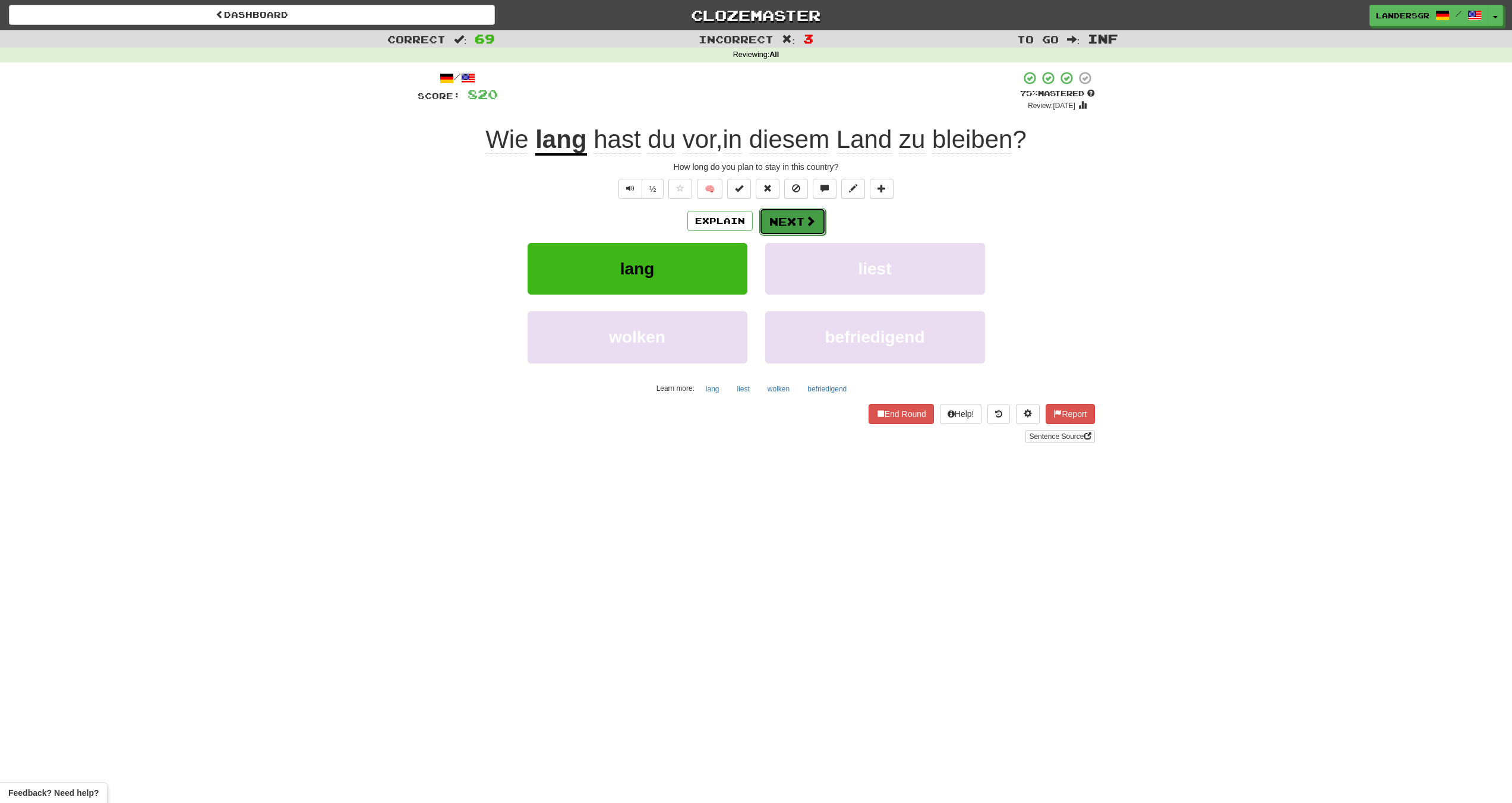
click at [797, 222] on button "Next" at bounding box center [792, 221] width 67 height 27
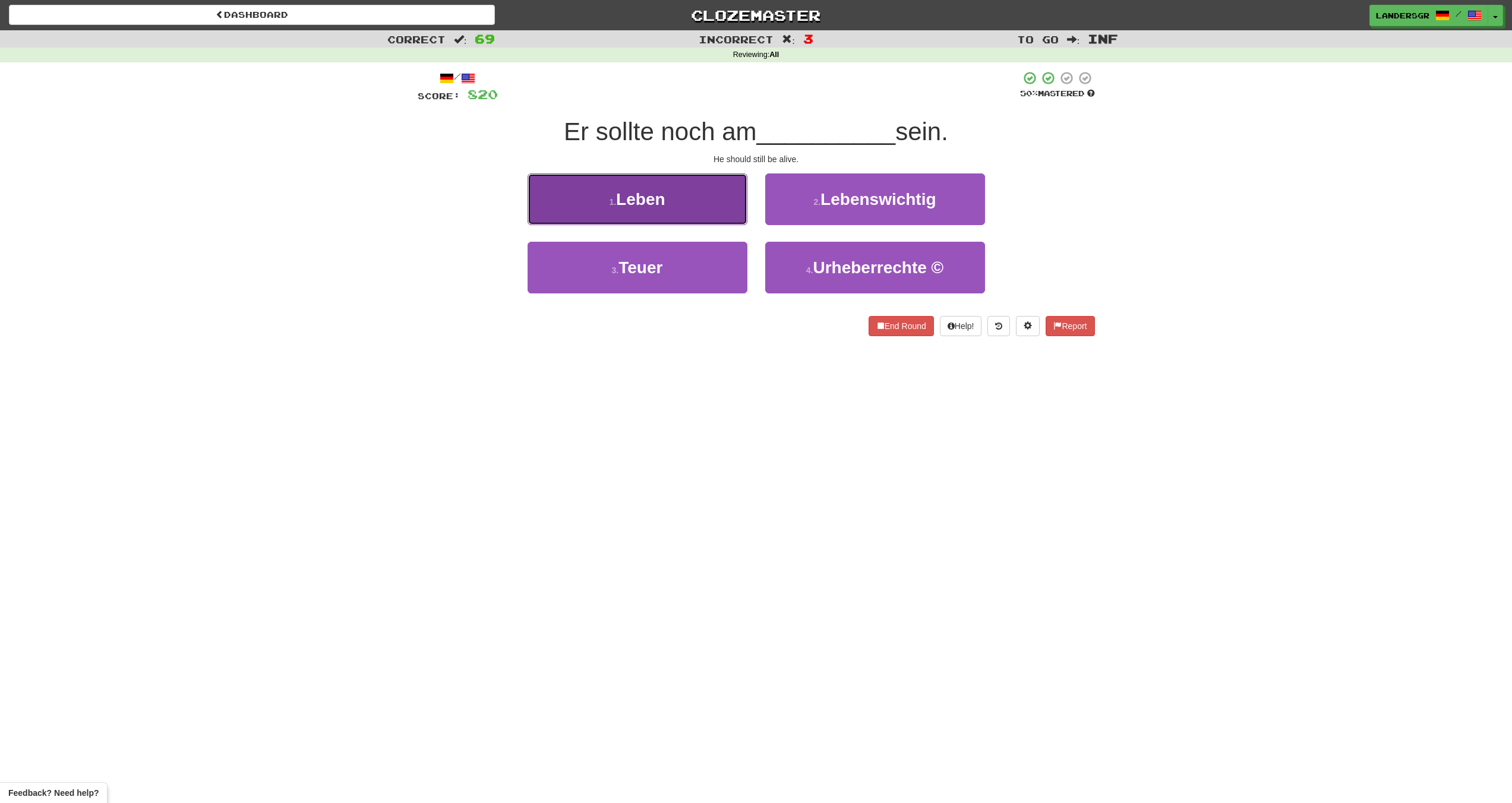
click at [694, 214] on button "1 . Leben" at bounding box center [637, 199] width 220 height 52
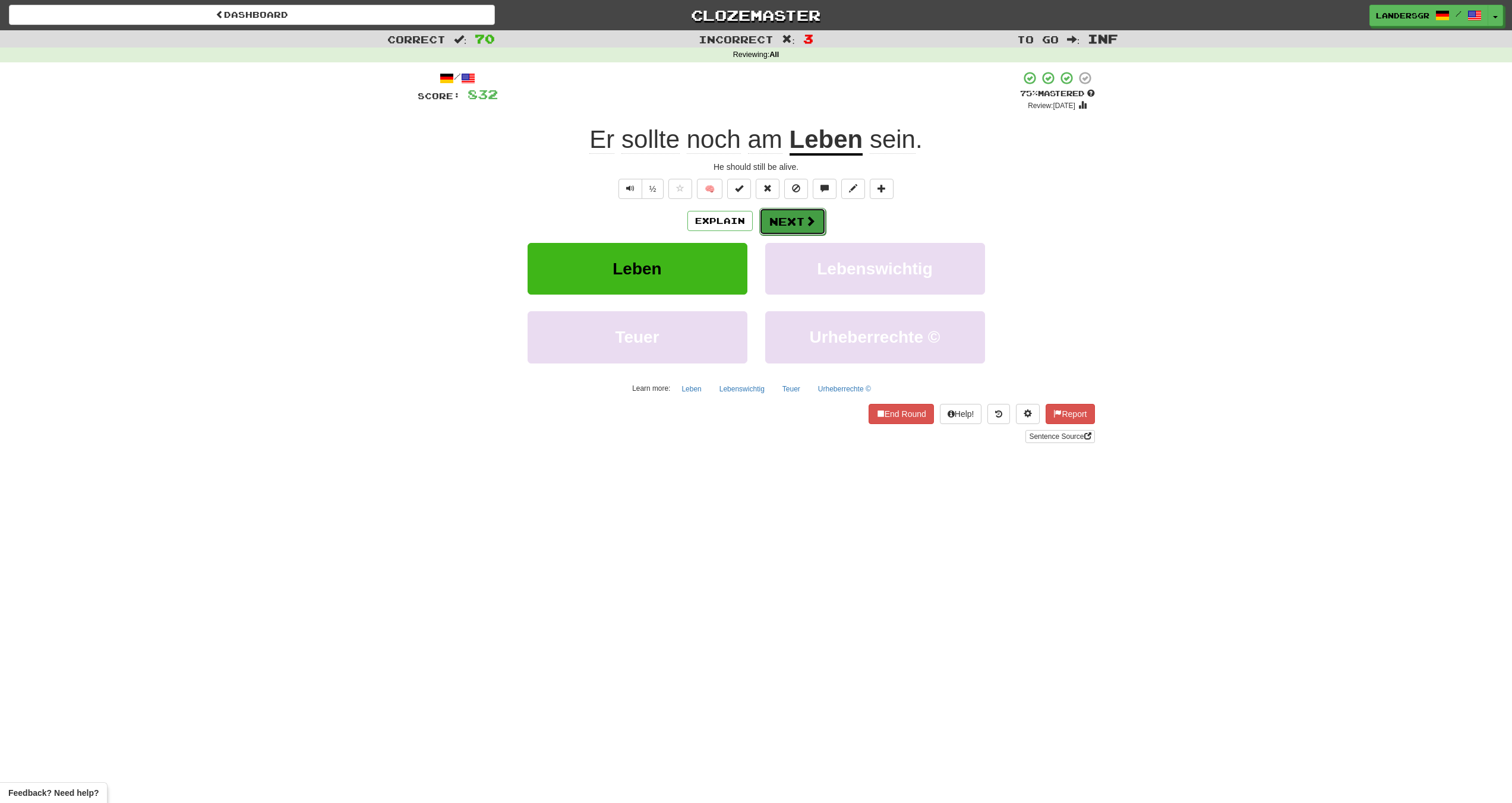
click at [800, 209] on button "Next" at bounding box center [792, 221] width 67 height 27
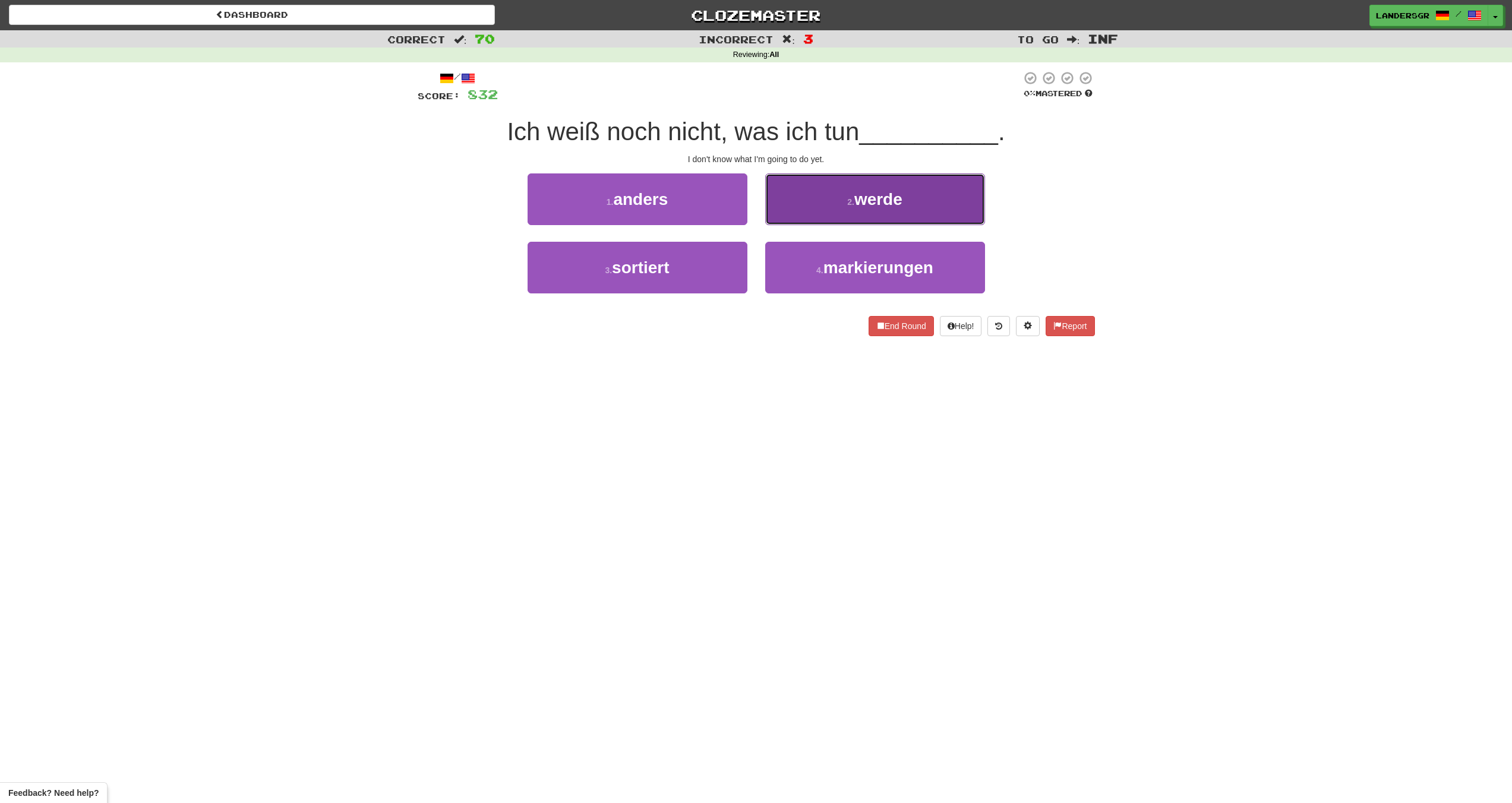
click at [793, 201] on button "2 . werde" at bounding box center [875, 199] width 220 height 52
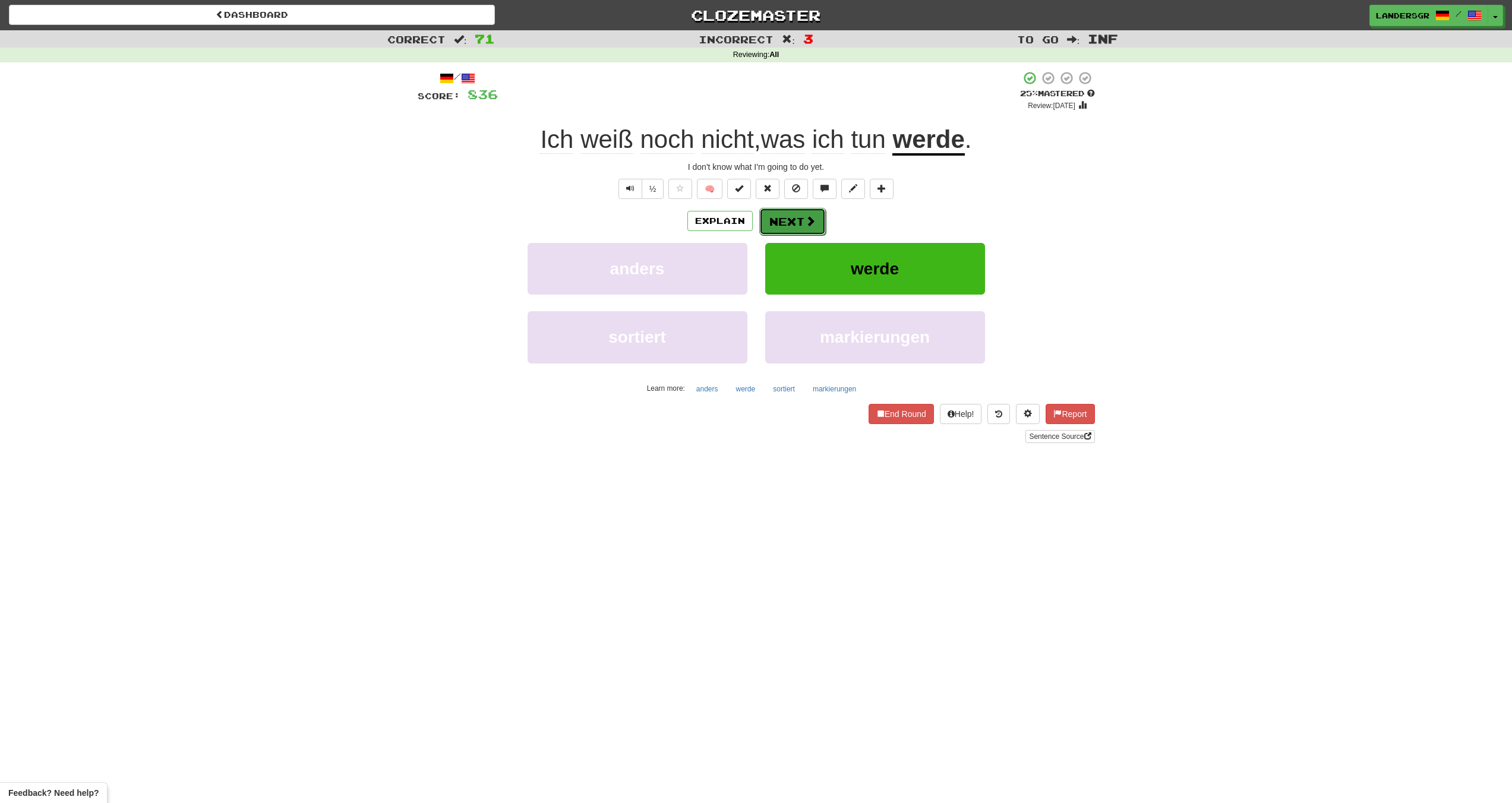
click at [784, 226] on button "Next" at bounding box center [792, 221] width 67 height 27
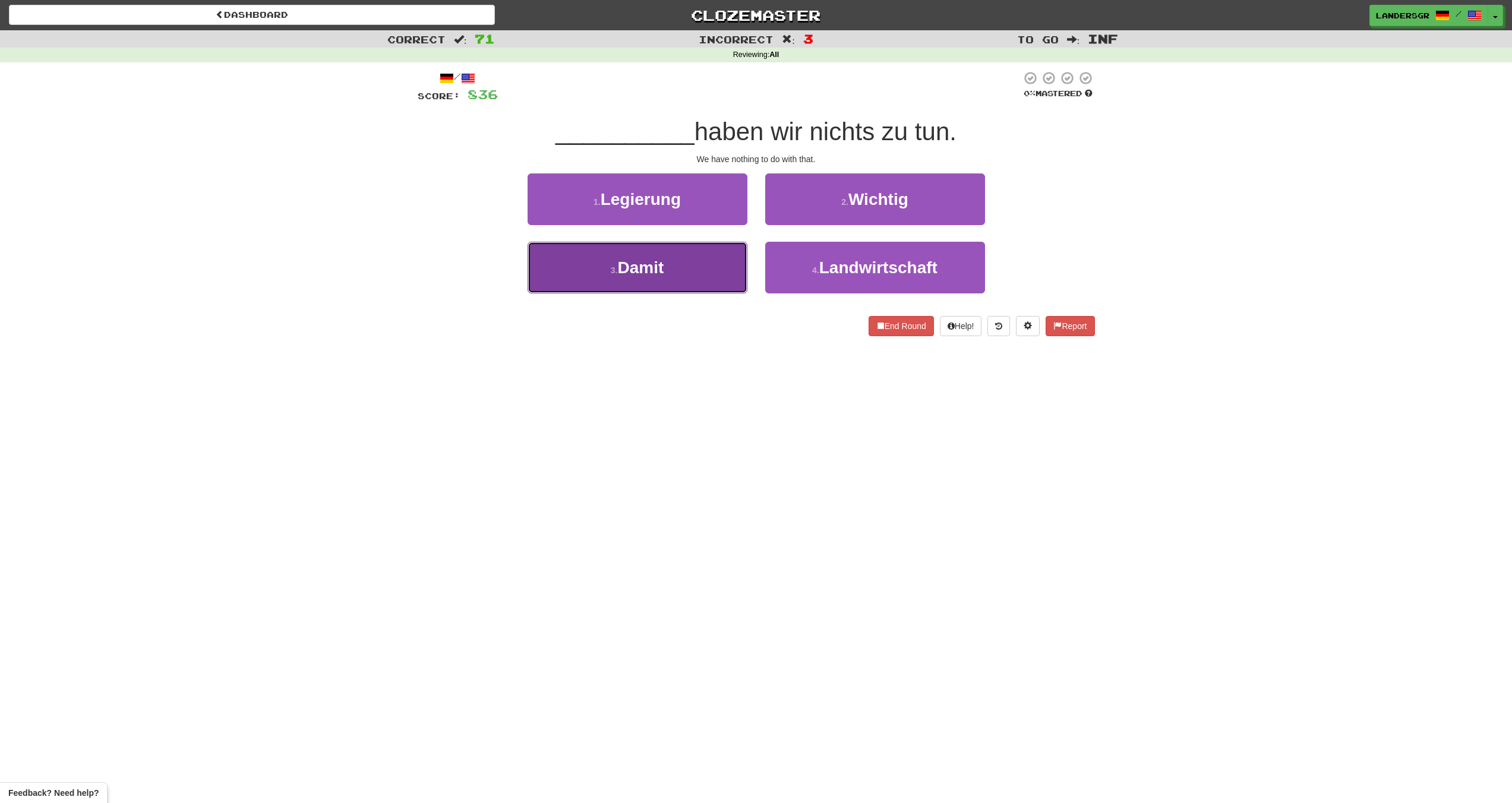
click at [718, 247] on button "3 . Damit" at bounding box center [637, 268] width 220 height 52
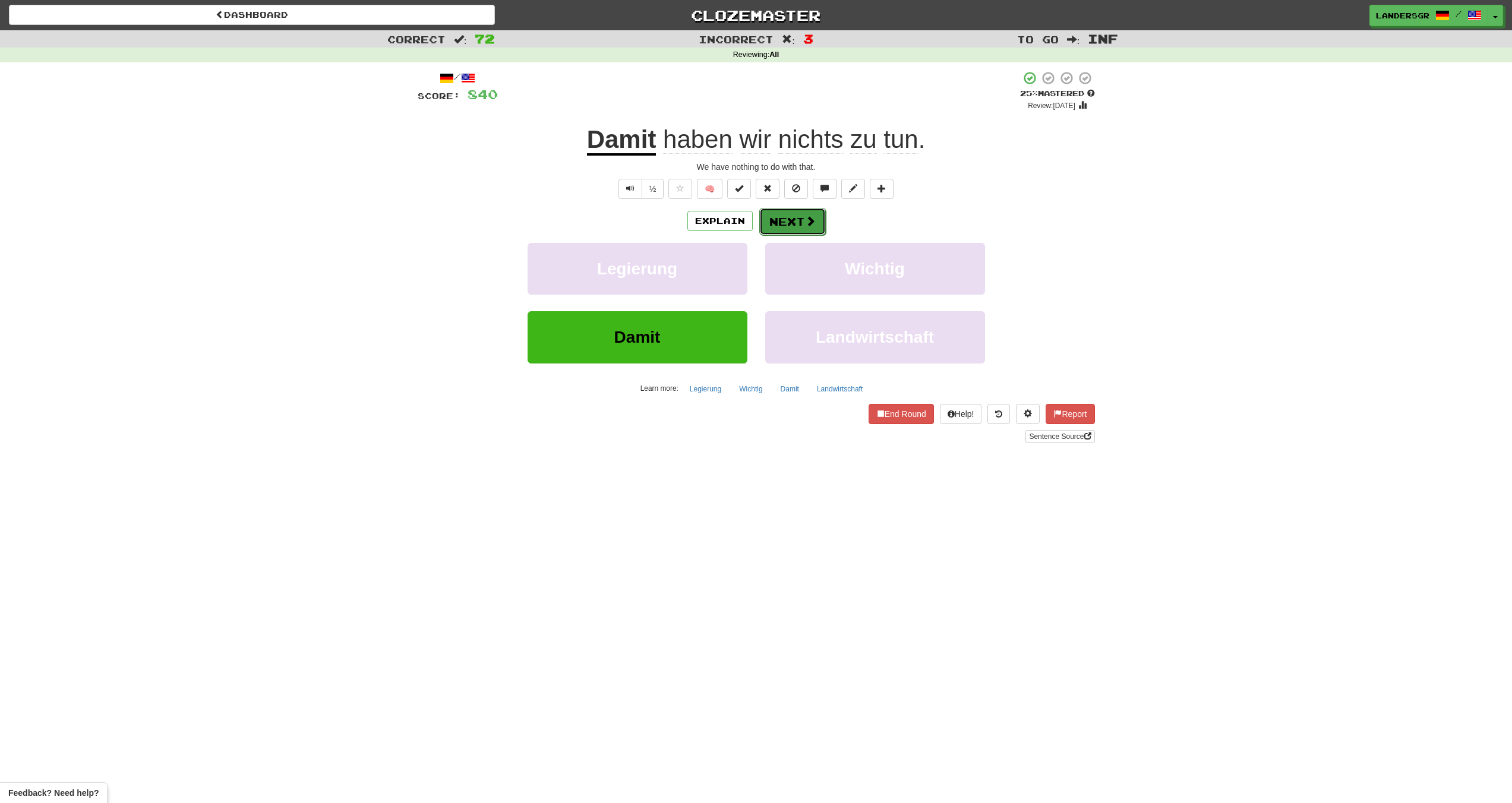
click at [783, 235] on button "Next" at bounding box center [792, 221] width 67 height 27
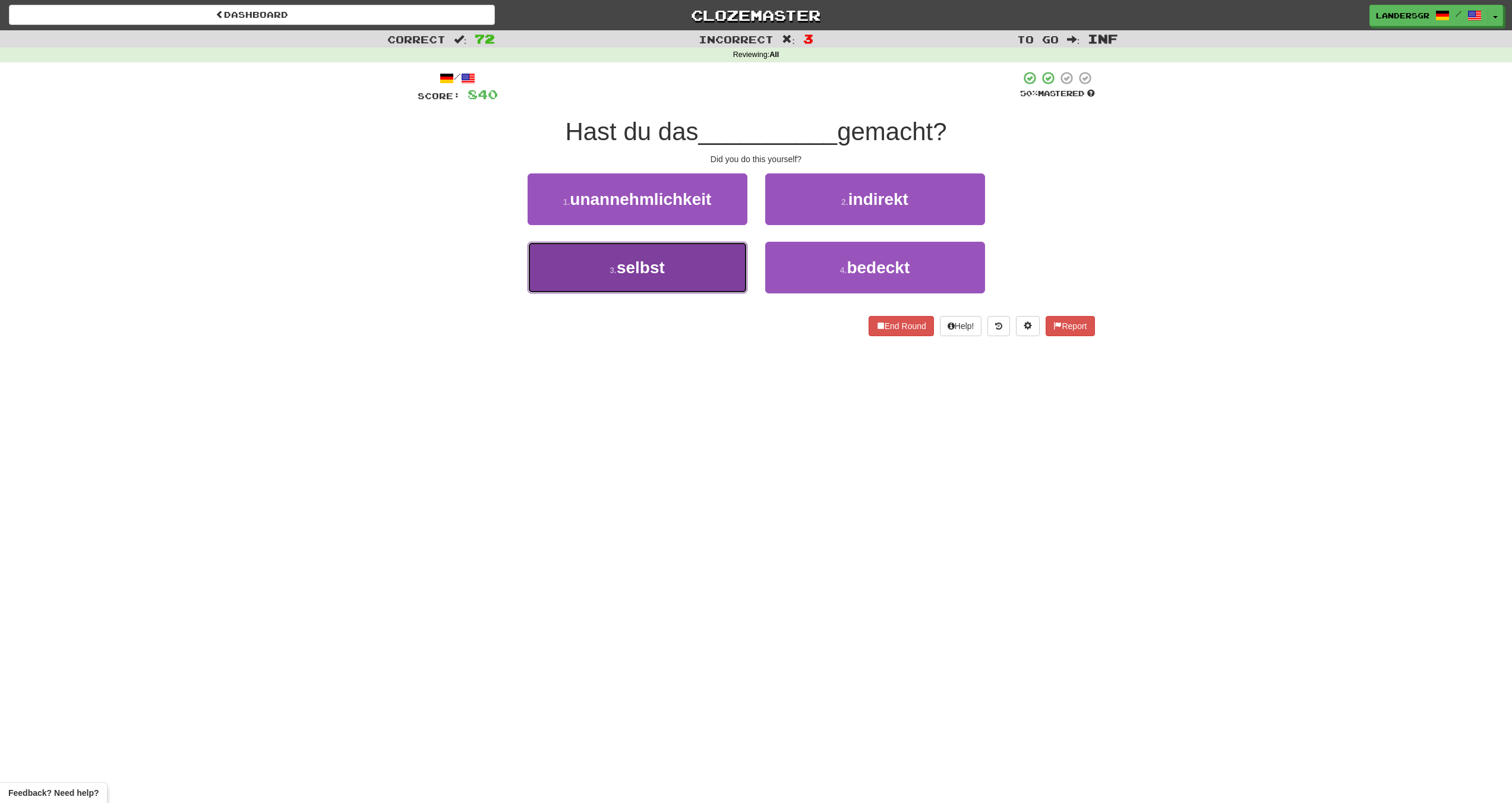
click at [725, 269] on button "3 . selbst" at bounding box center [637, 268] width 220 height 52
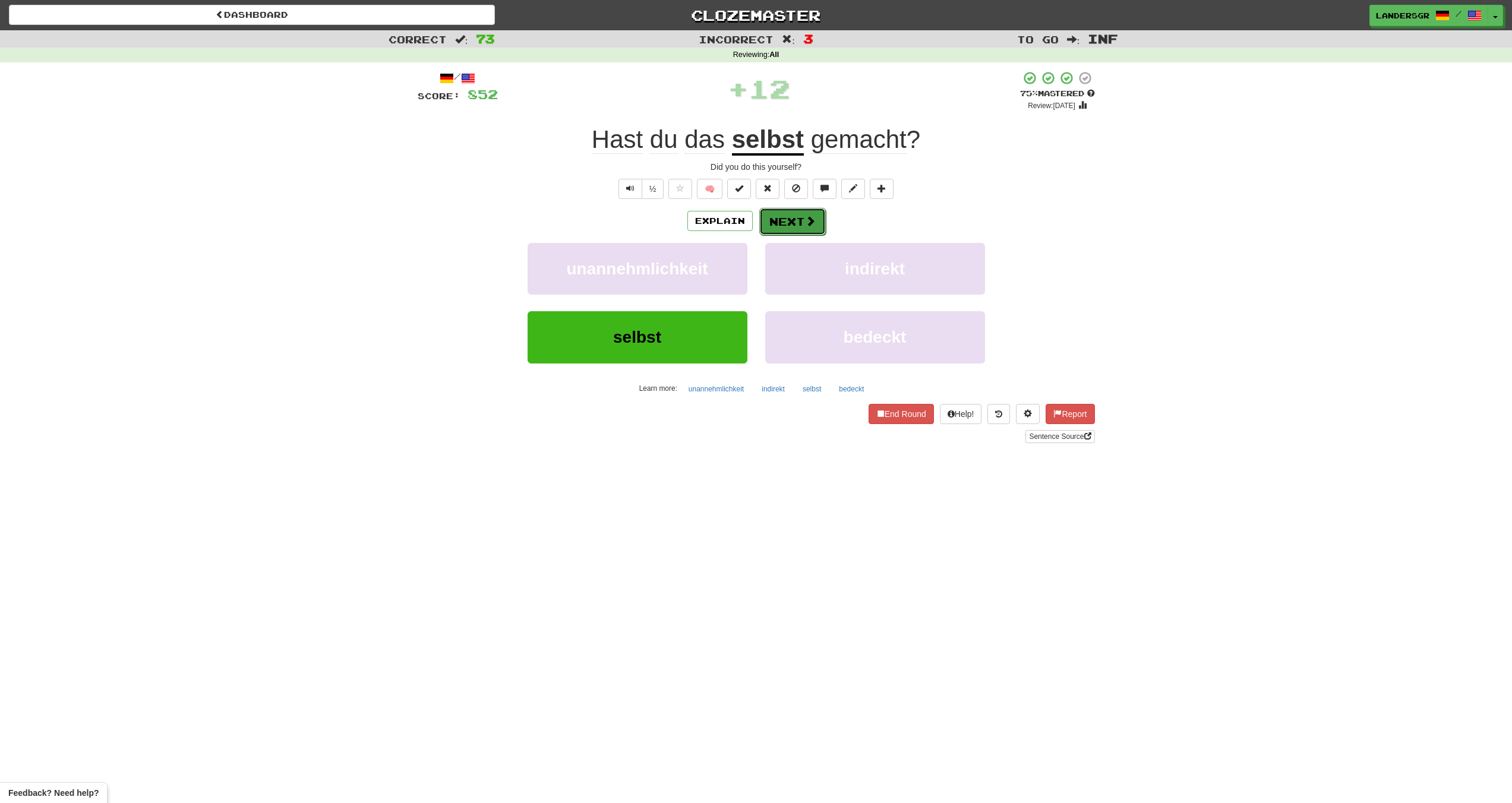
click at [802, 228] on button "Next" at bounding box center [792, 221] width 67 height 27
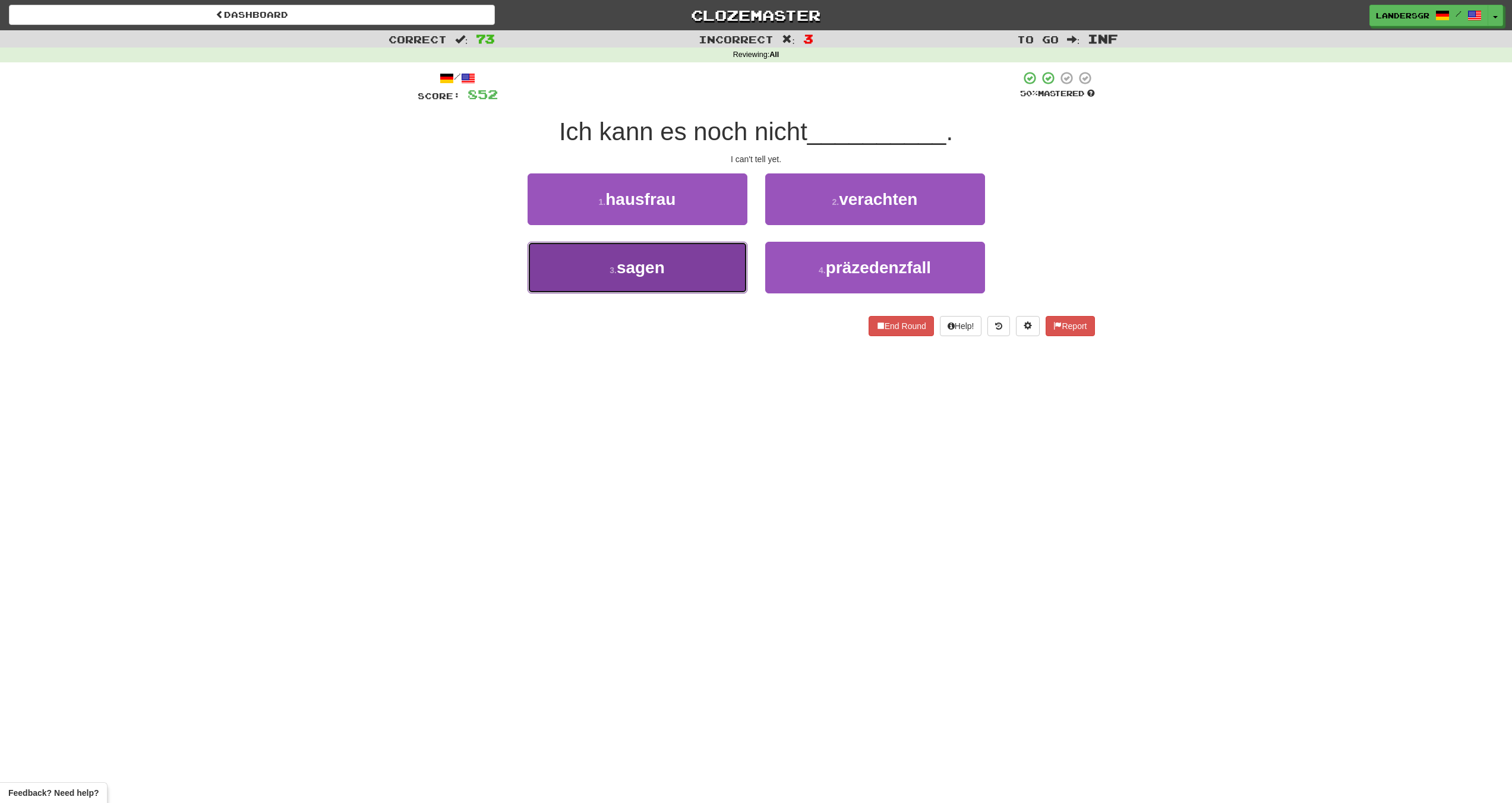
click at [704, 272] on button "3 . sagen" at bounding box center [637, 268] width 220 height 52
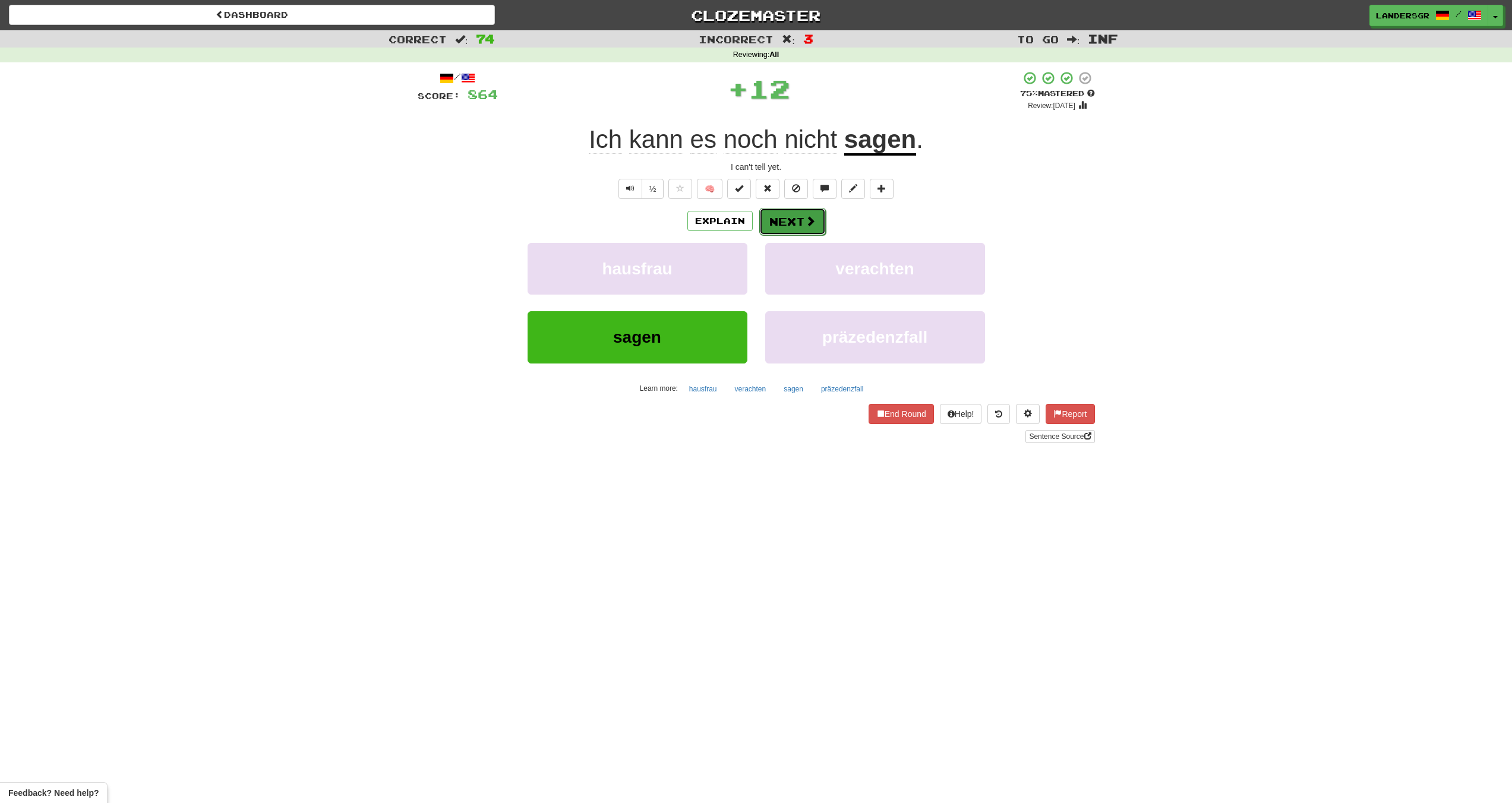
click at [787, 224] on button "Next" at bounding box center [792, 221] width 67 height 27
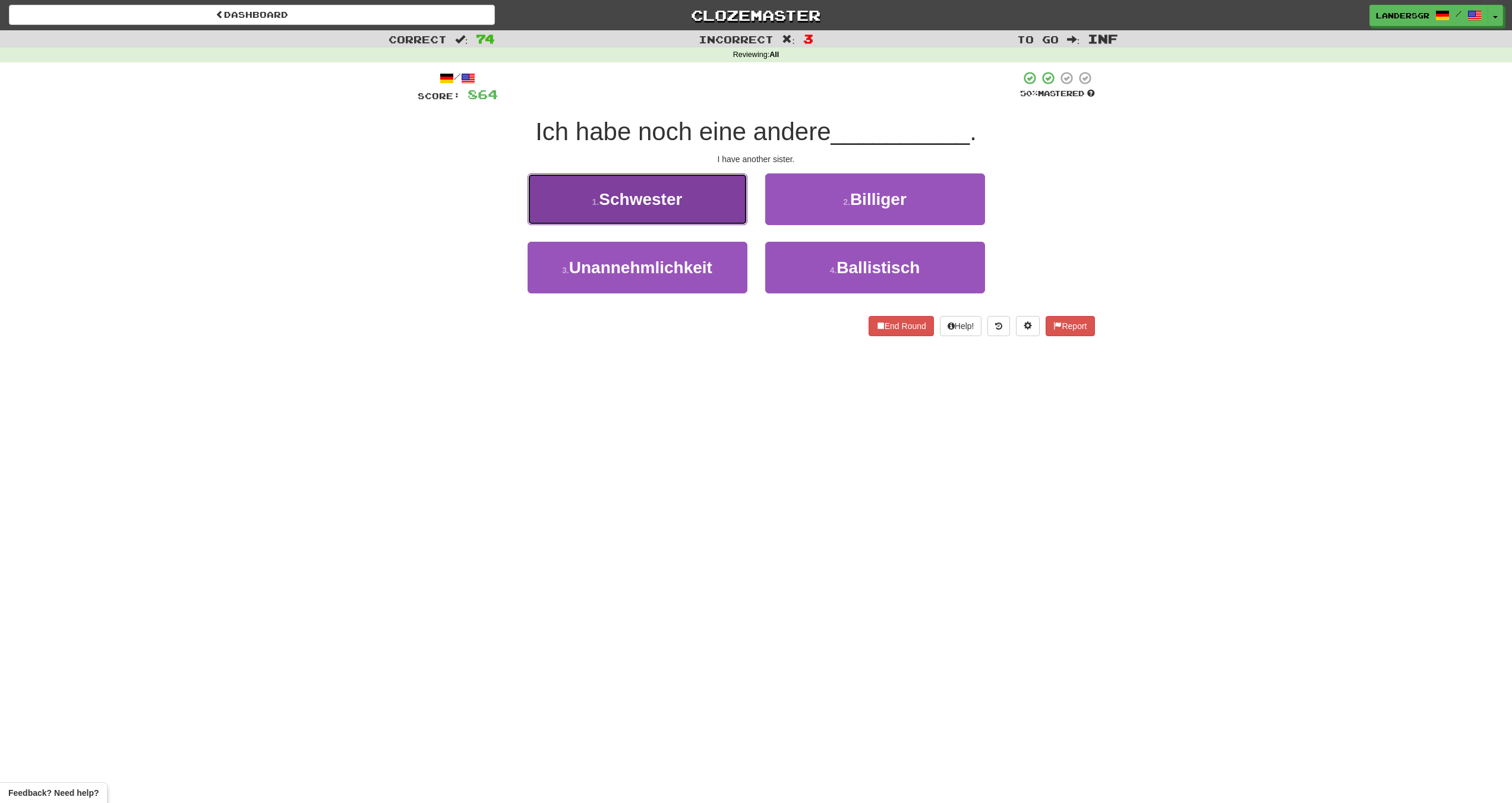
click at [665, 212] on button "1 . Schwester" at bounding box center [637, 199] width 220 height 52
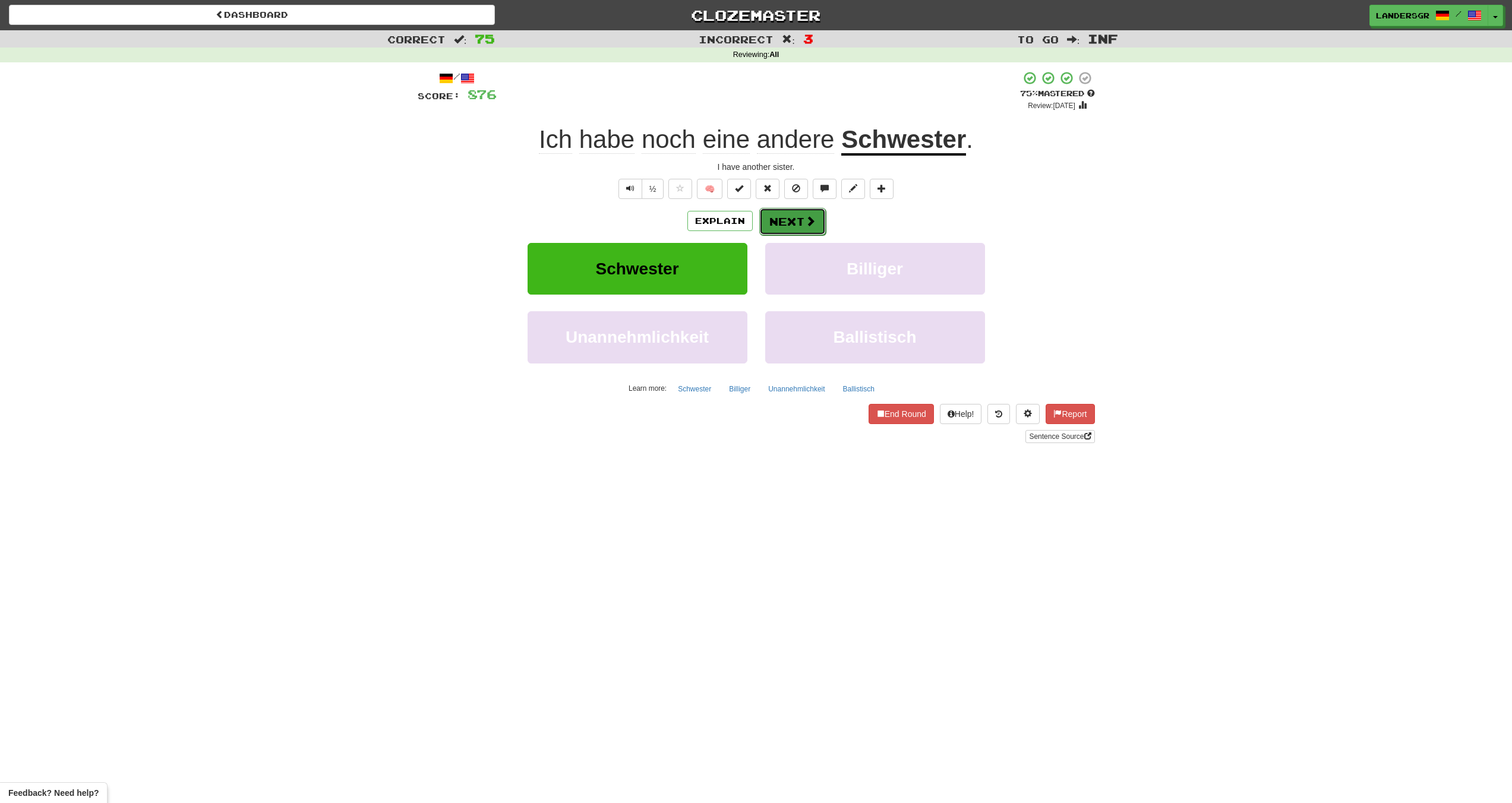
click at [798, 211] on button "Next" at bounding box center [792, 221] width 67 height 27
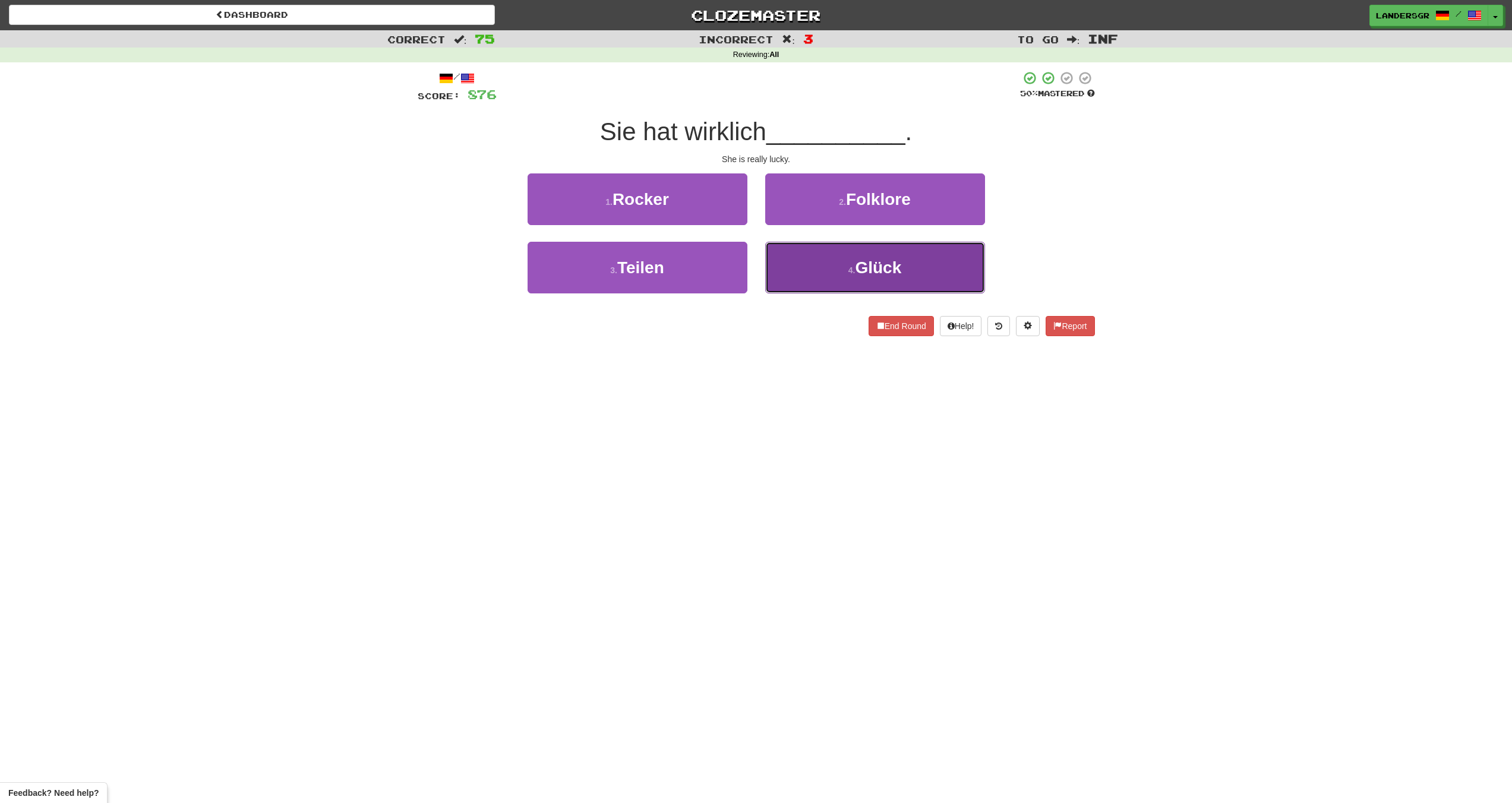
click at [822, 257] on button "4 . Glück" at bounding box center [875, 268] width 220 height 52
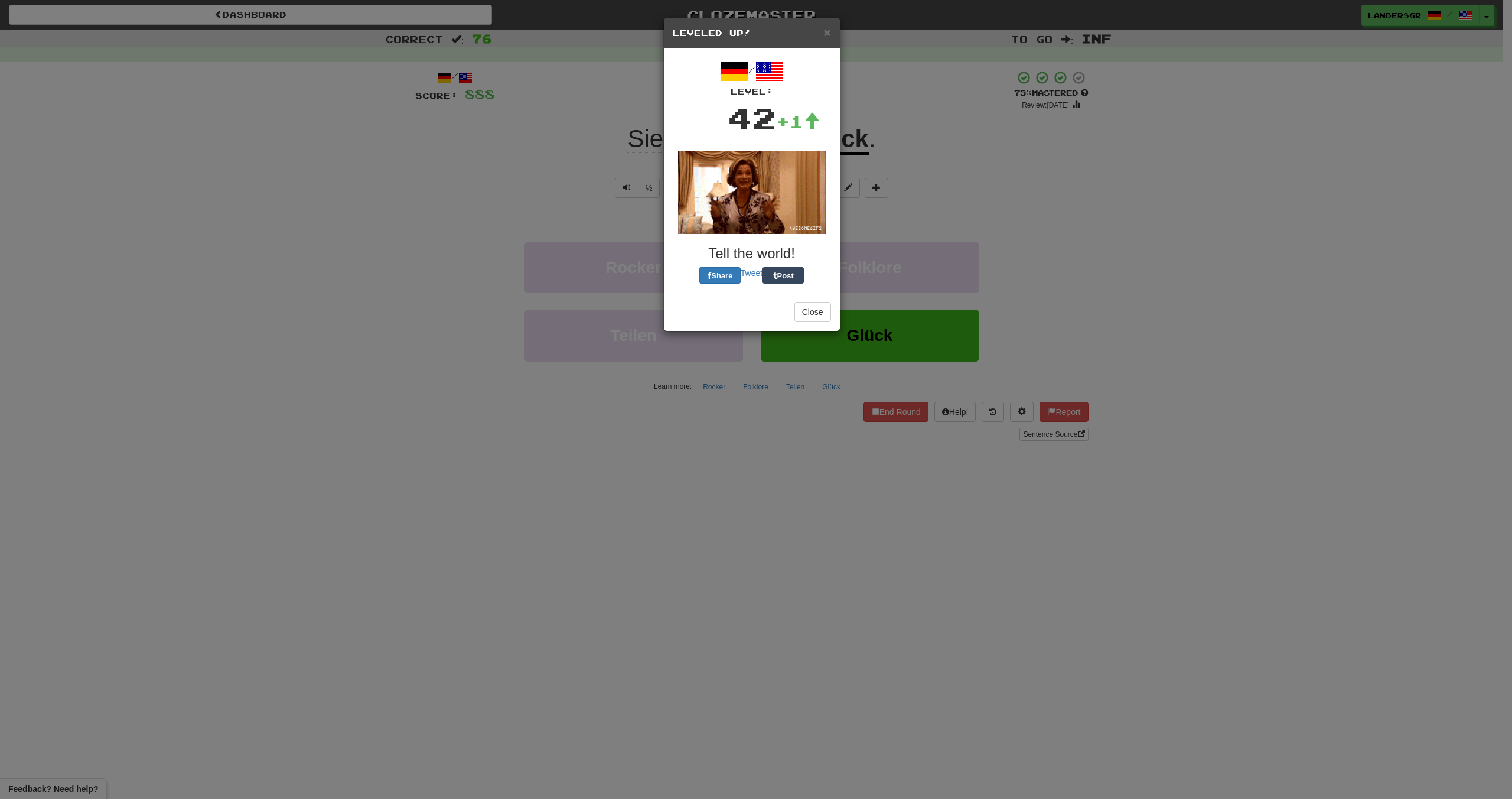
click at [933, 236] on div "× Leveled Up! / Level: 42 +1 Tell the world! Share Tweet Post Close" at bounding box center [756, 399] width 1512 height 799
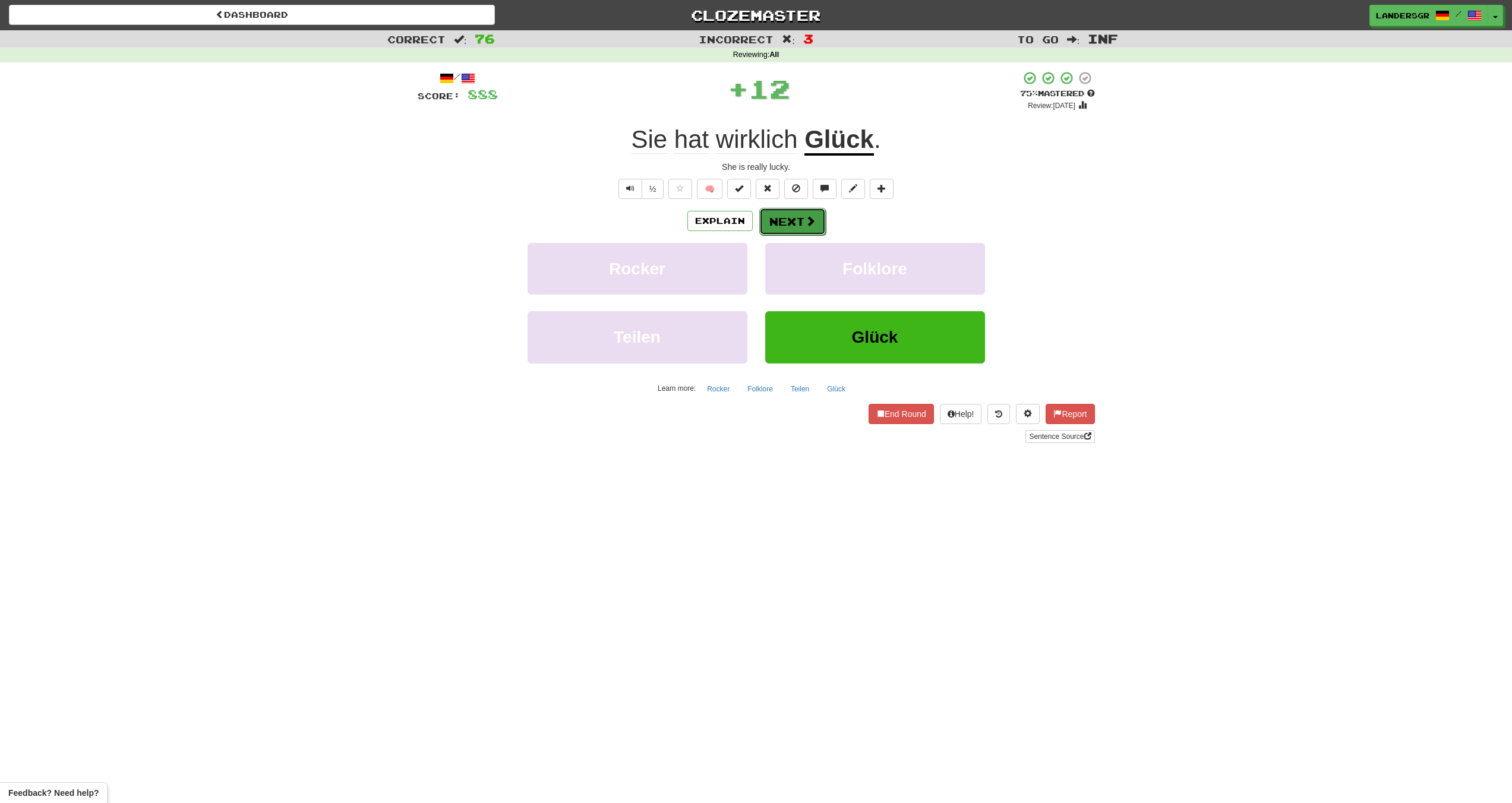
click at [781, 224] on button "Next" at bounding box center [792, 221] width 67 height 27
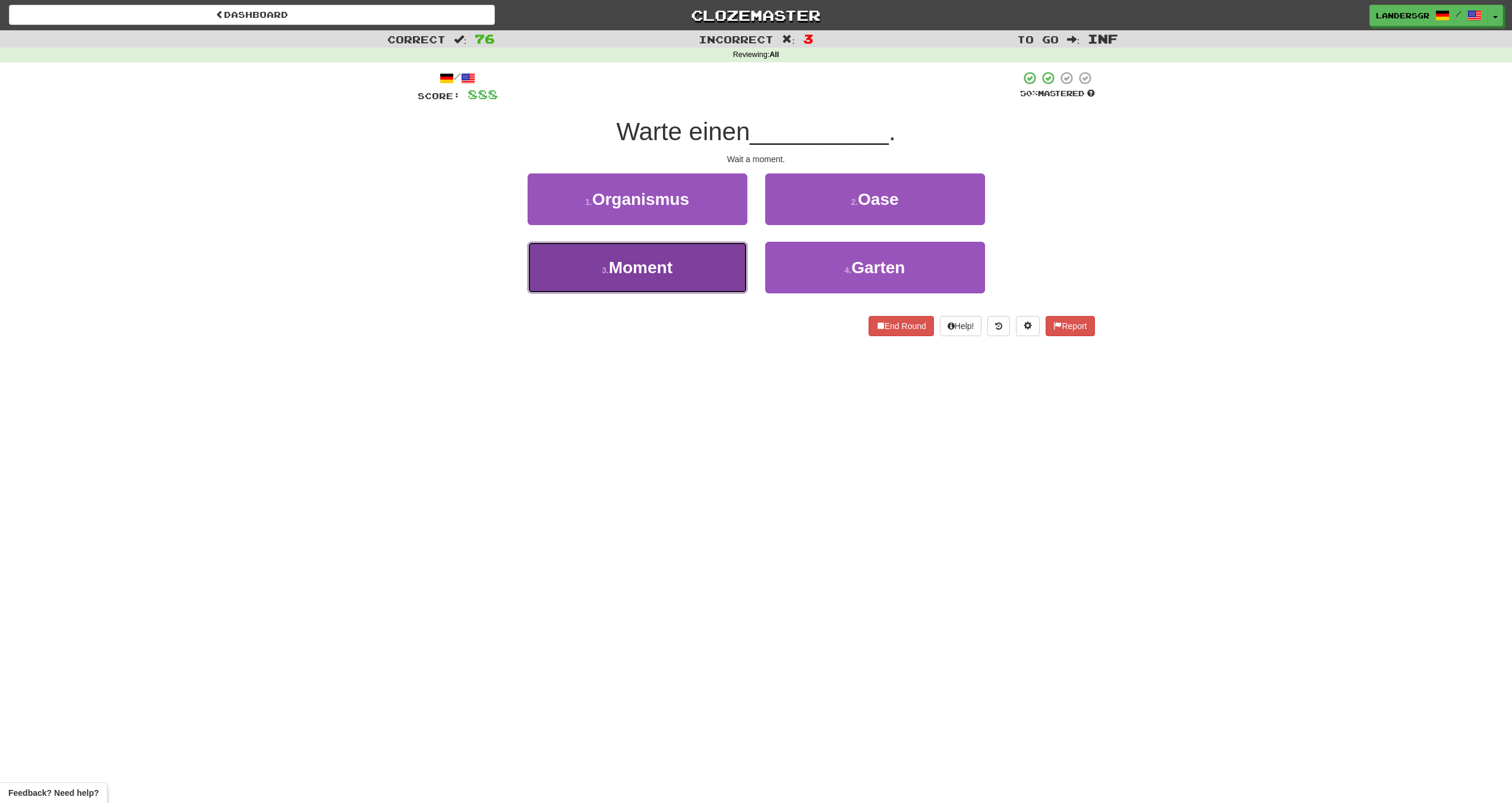
click at [678, 257] on button "3 . Moment" at bounding box center [637, 268] width 220 height 52
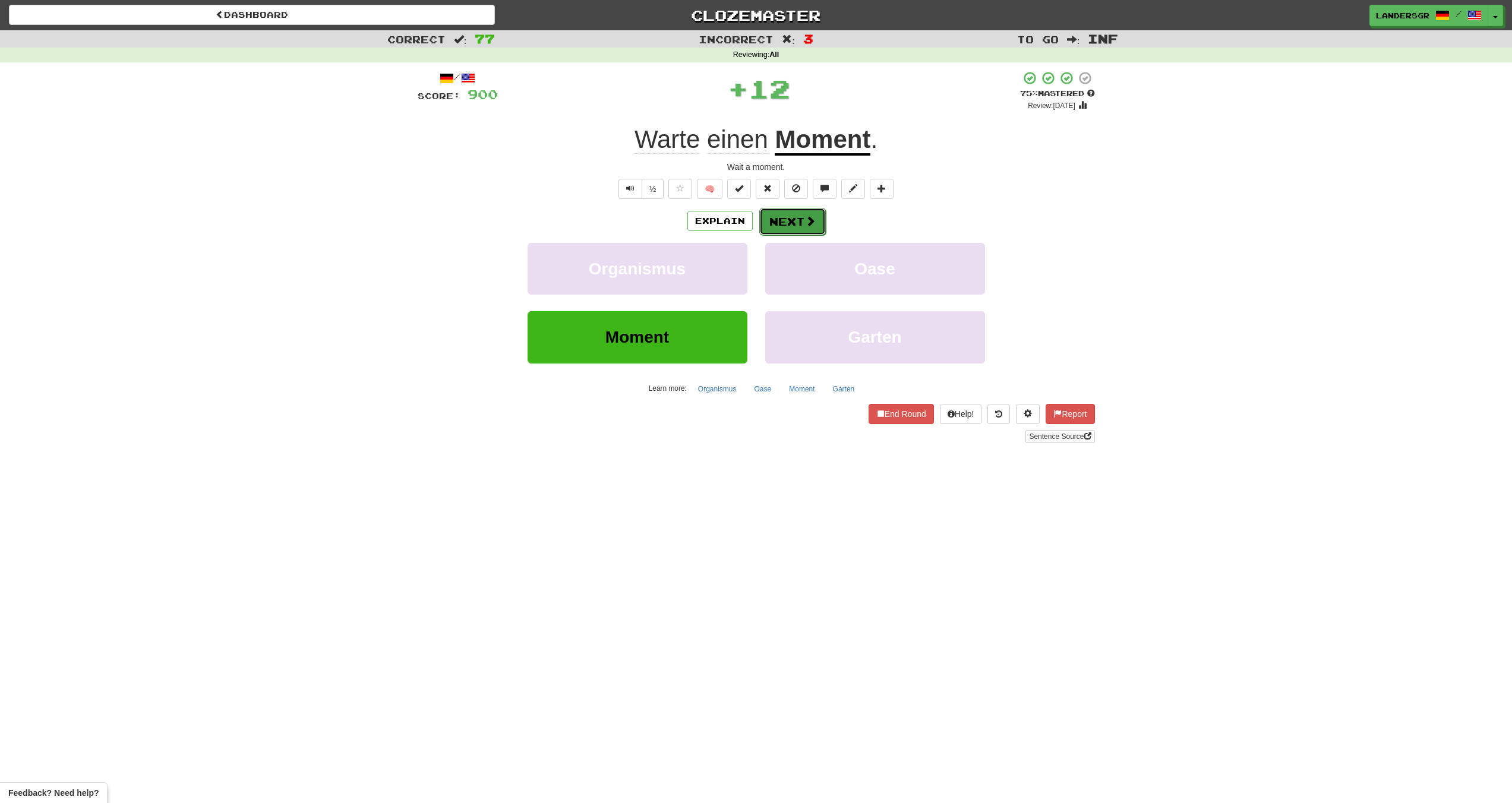
click at [805, 211] on button "Next" at bounding box center [792, 221] width 67 height 27
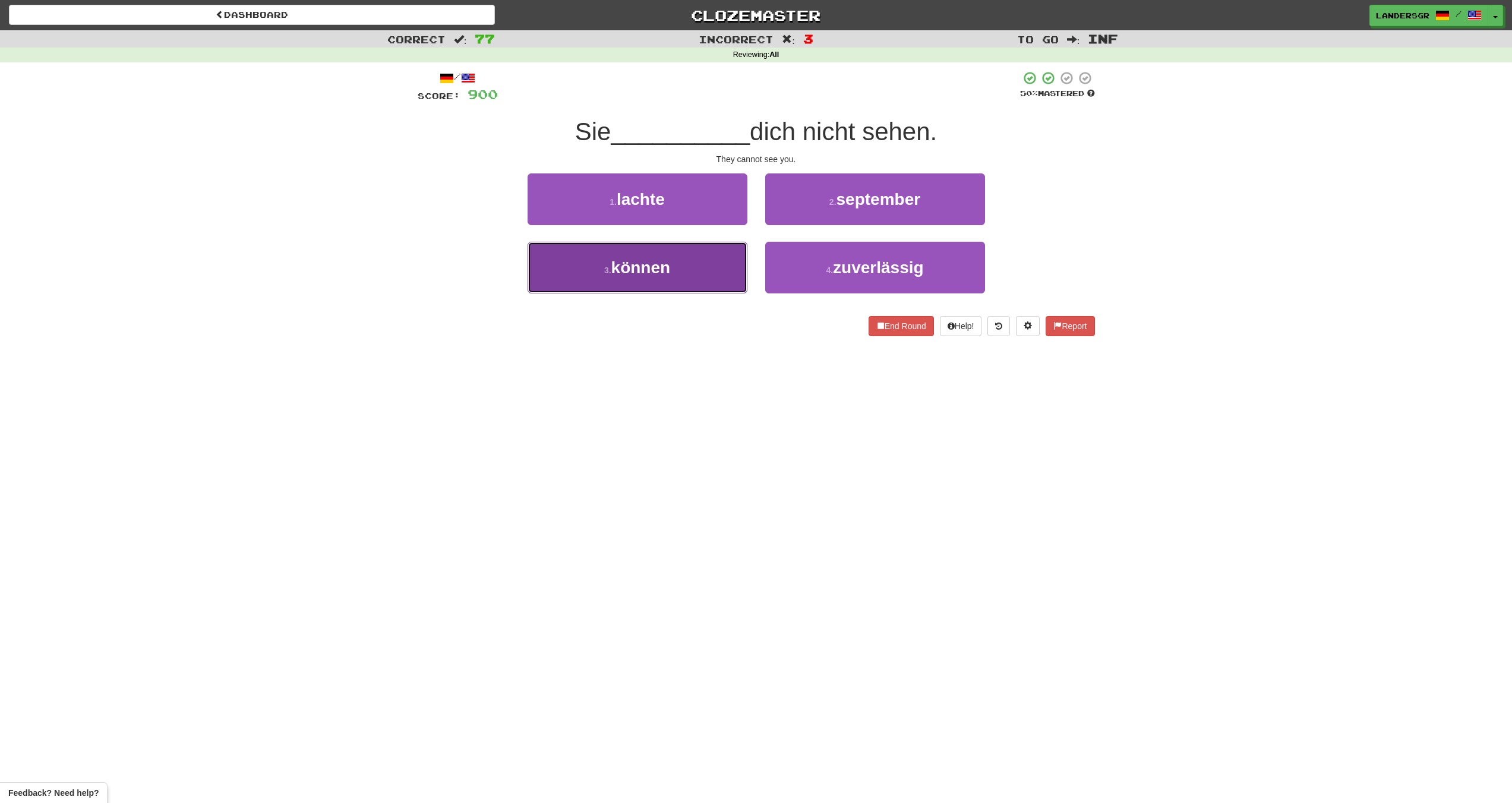
click at [716, 250] on button "3 . können" at bounding box center [637, 268] width 220 height 52
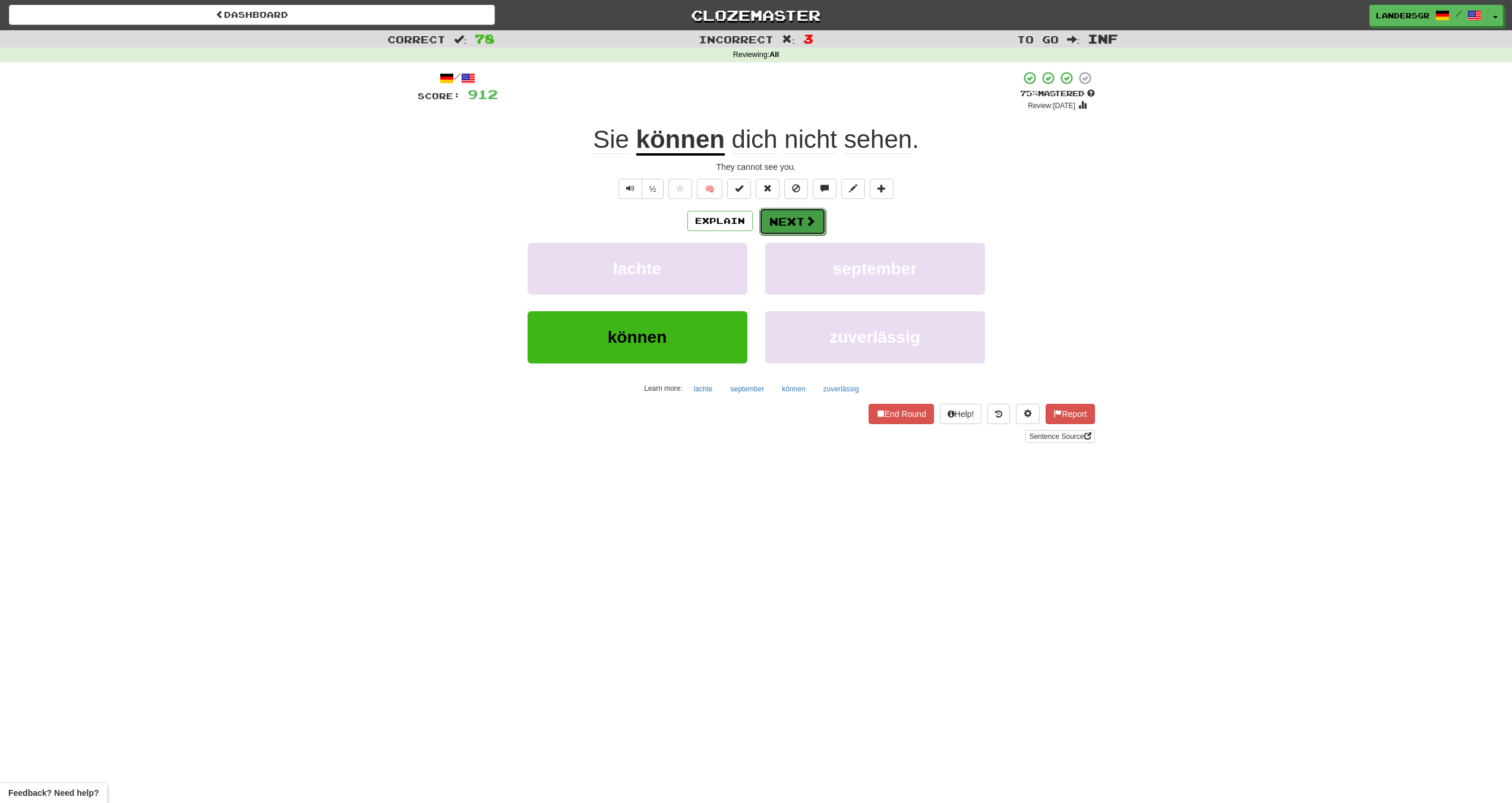
click at [798, 215] on button "Next" at bounding box center [792, 221] width 67 height 27
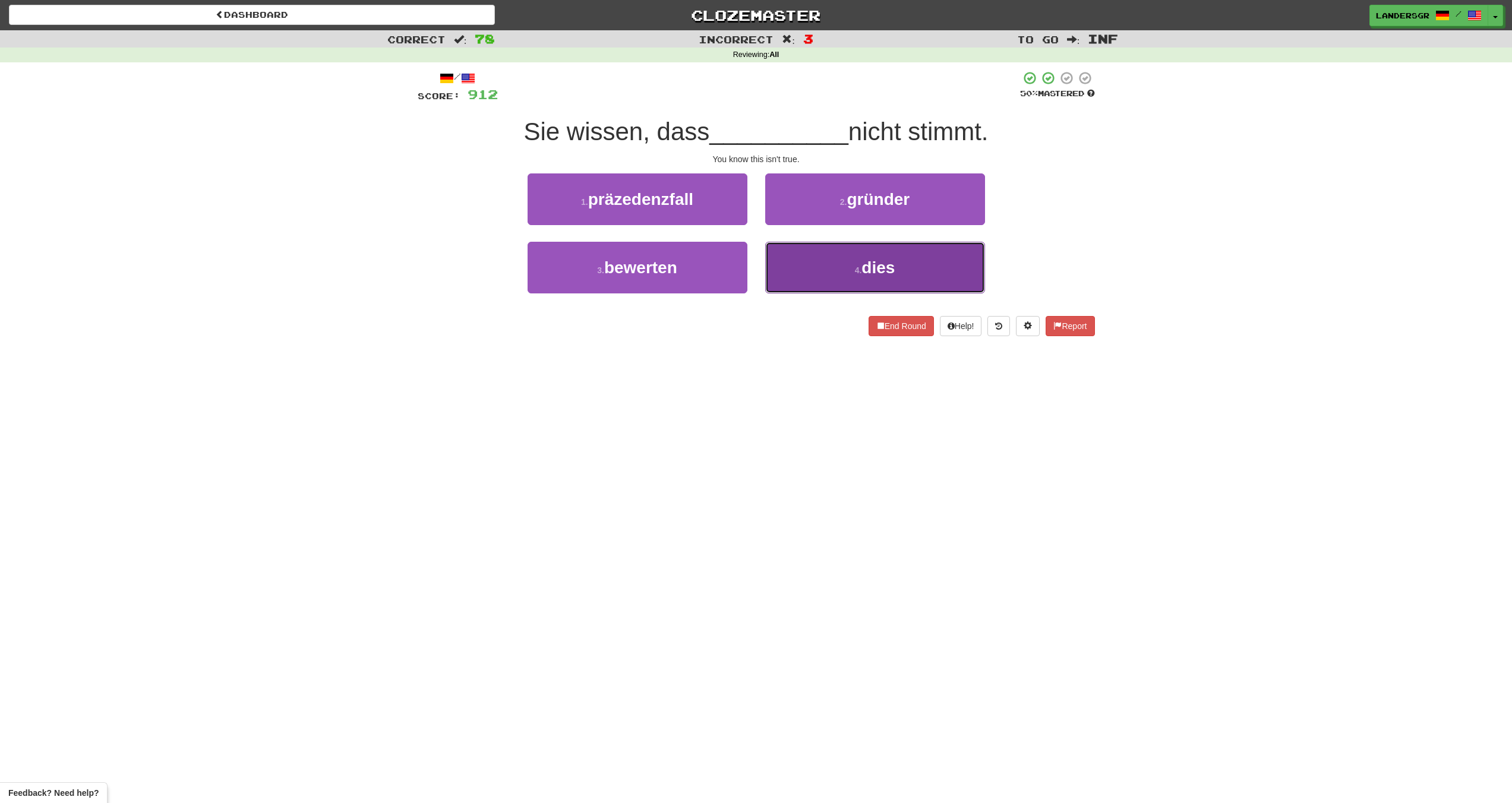
click at [841, 262] on button "4 . dies" at bounding box center [875, 268] width 220 height 52
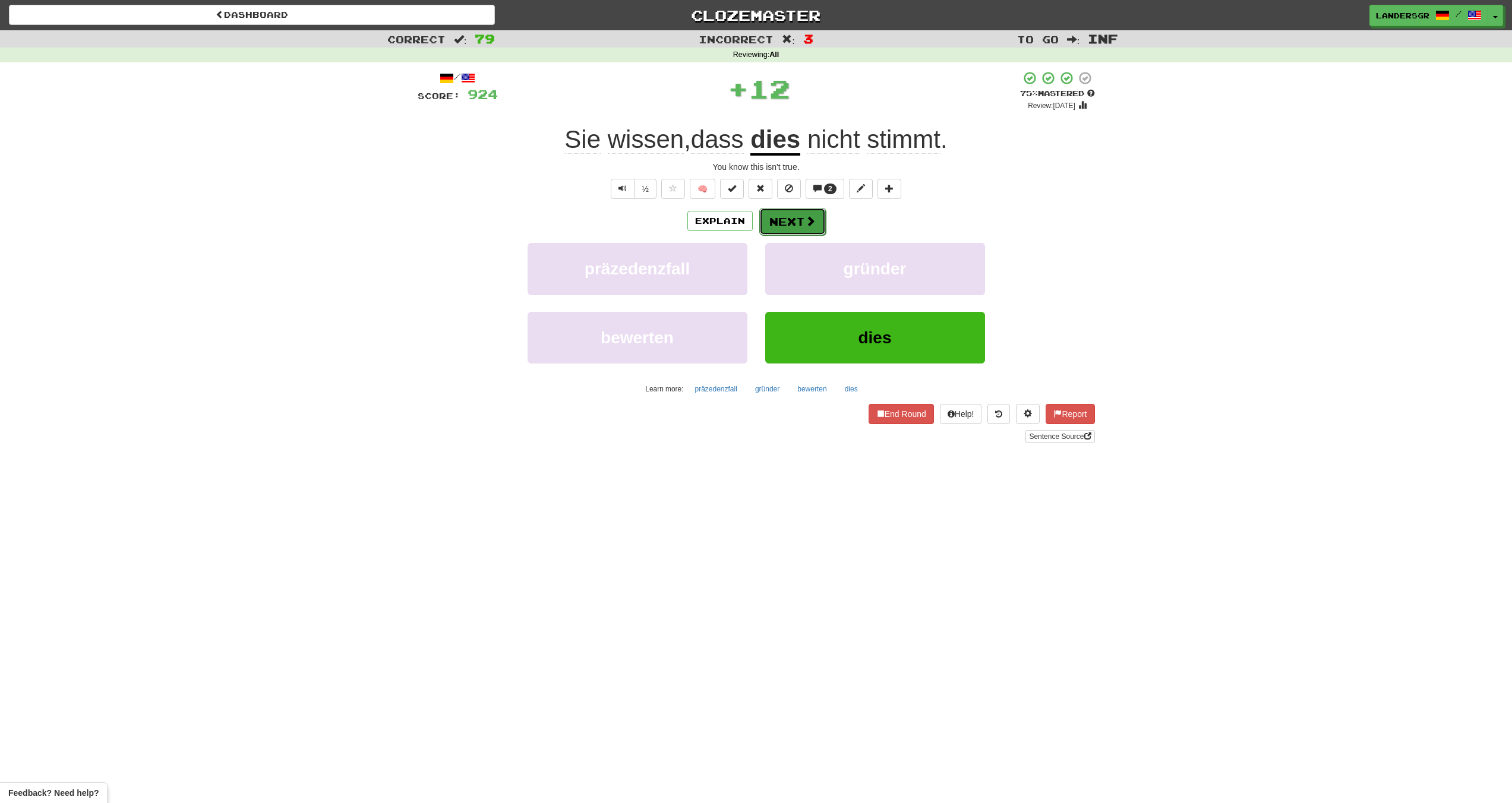
click at [801, 224] on button "Next" at bounding box center [792, 221] width 67 height 27
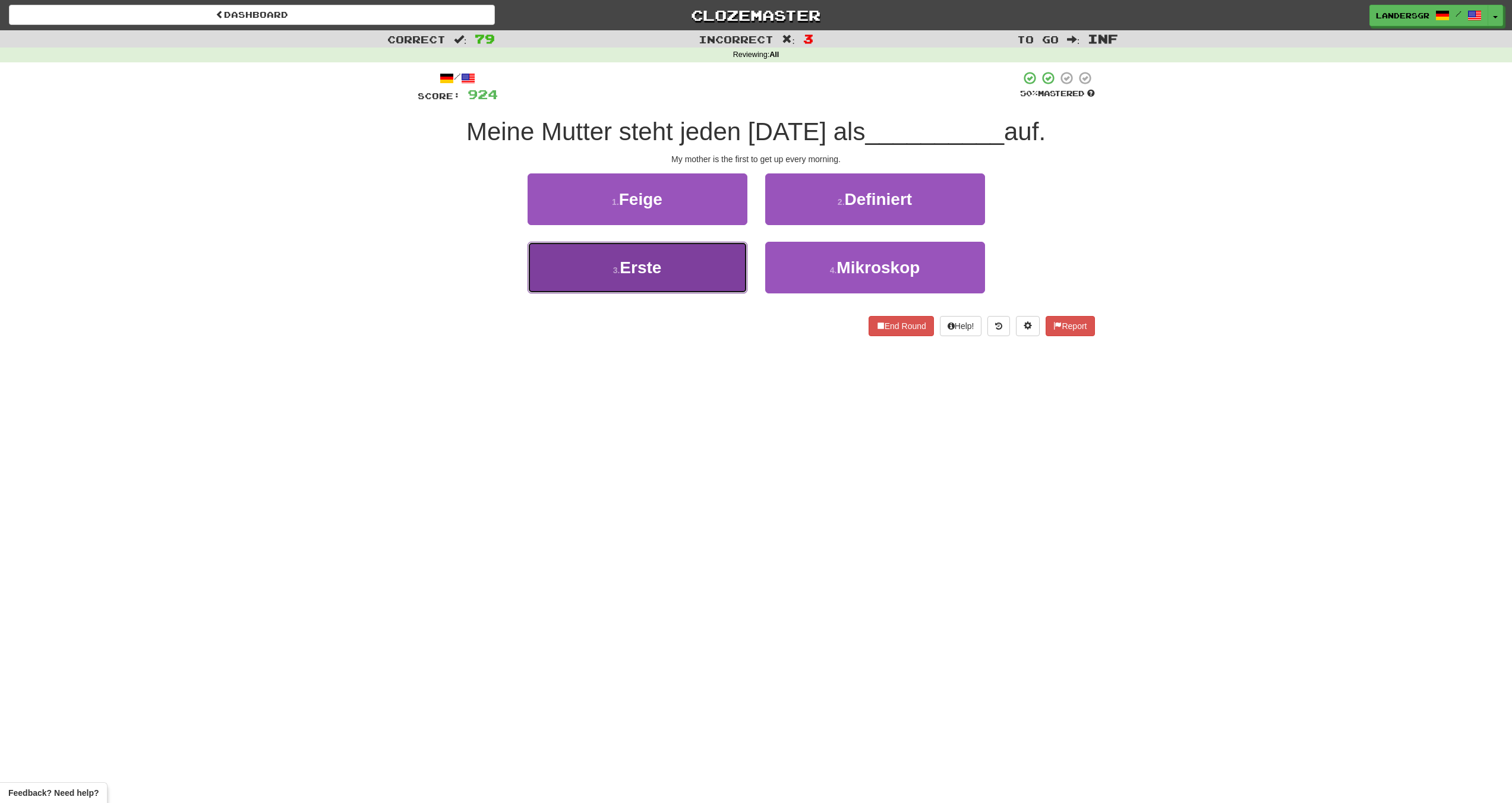
click at [713, 278] on button "3 . Erste" at bounding box center [637, 268] width 220 height 52
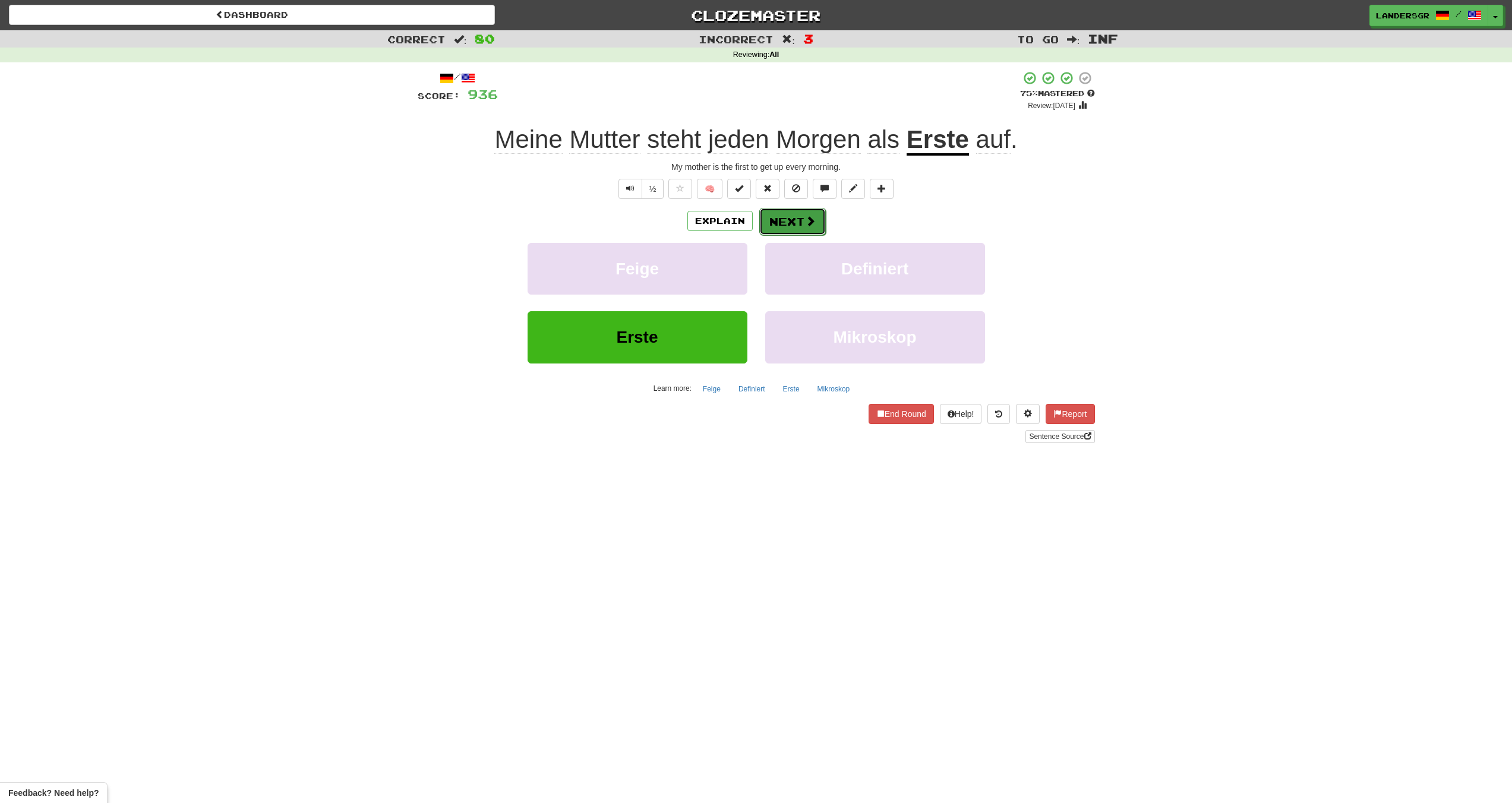
click at [771, 220] on button "Next" at bounding box center [792, 221] width 67 height 27
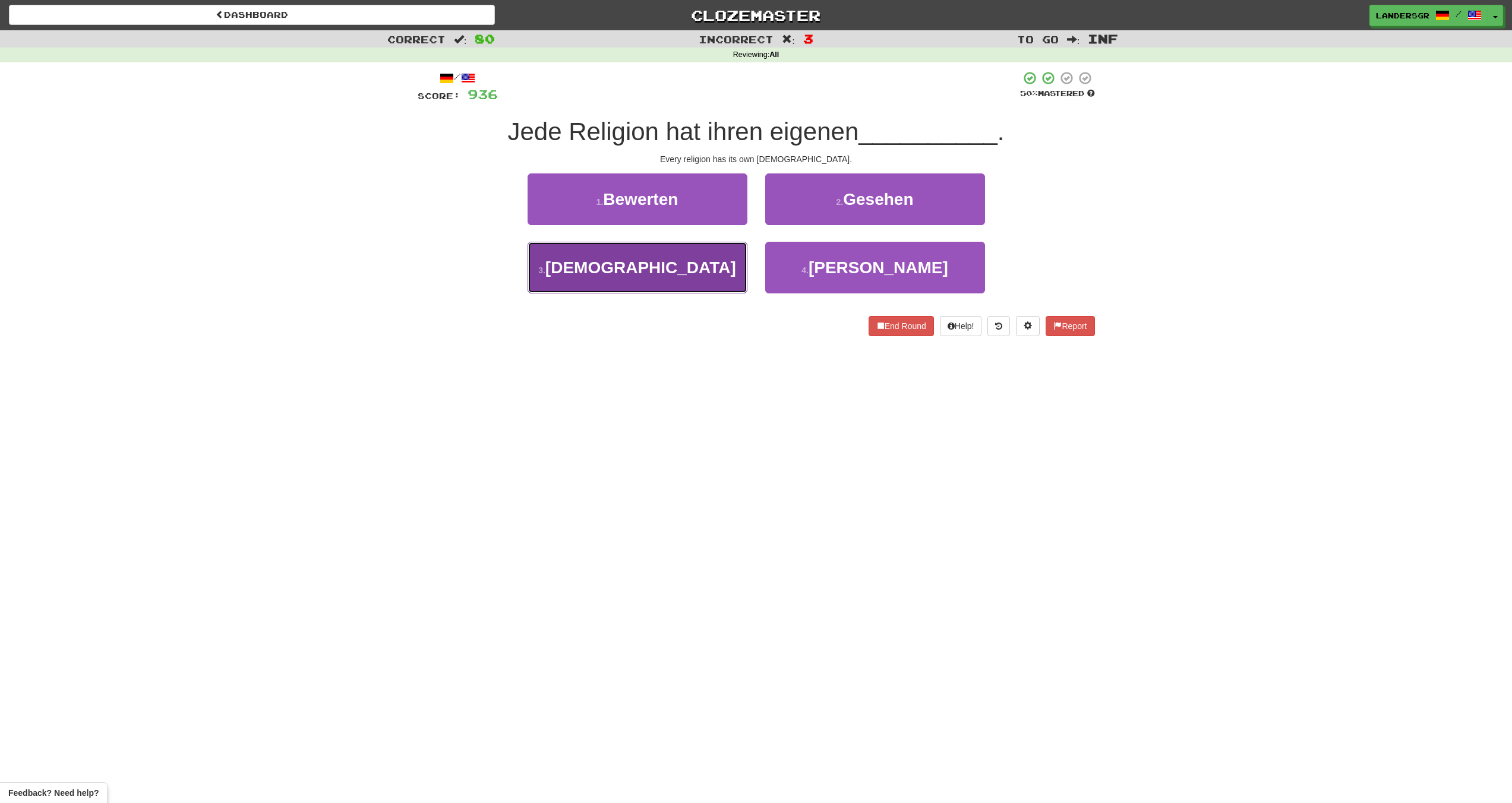
click at [704, 276] on button "3 . Gott" at bounding box center [637, 268] width 220 height 52
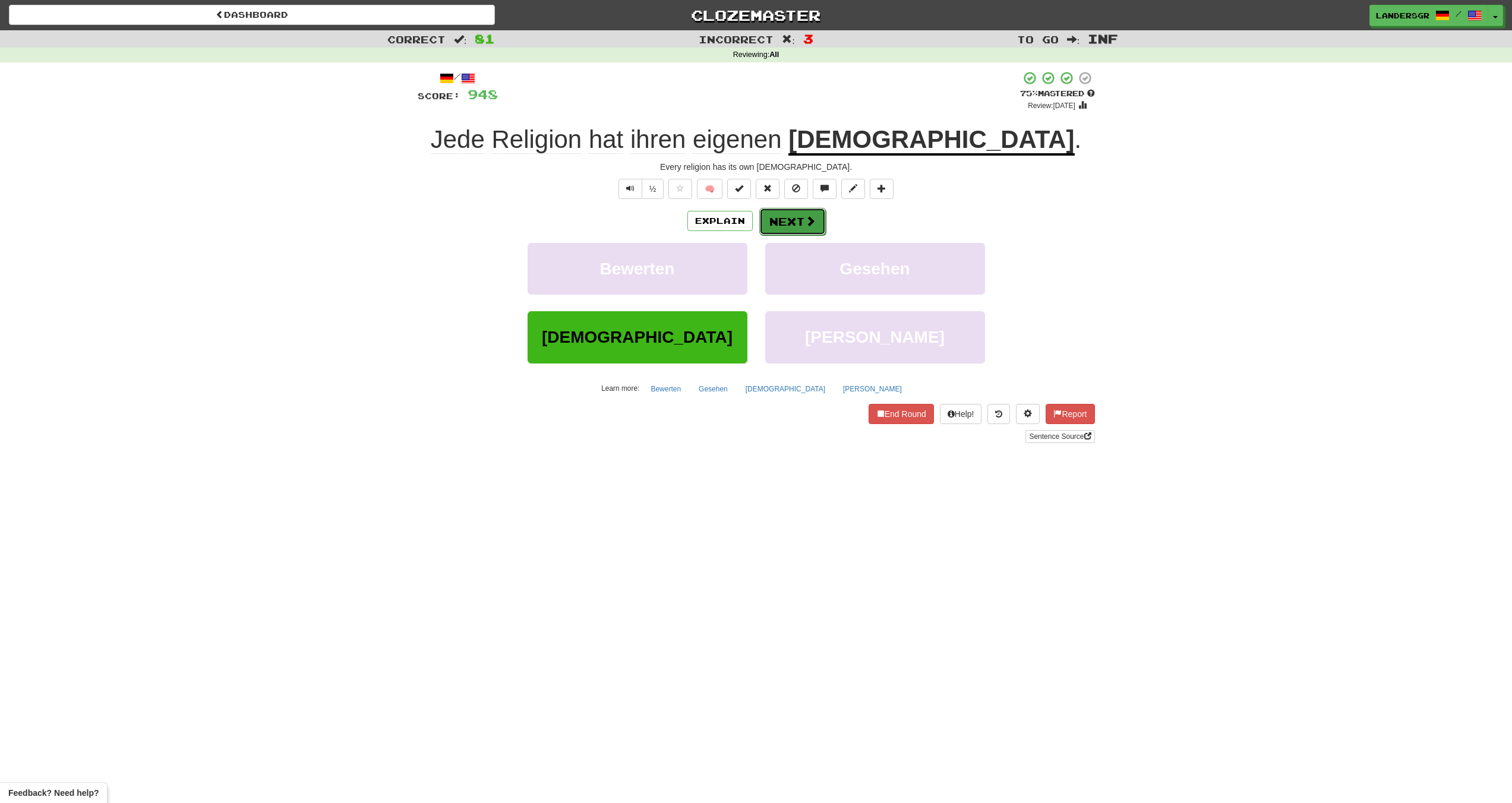
click at [798, 226] on button "Next" at bounding box center [792, 221] width 67 height 27
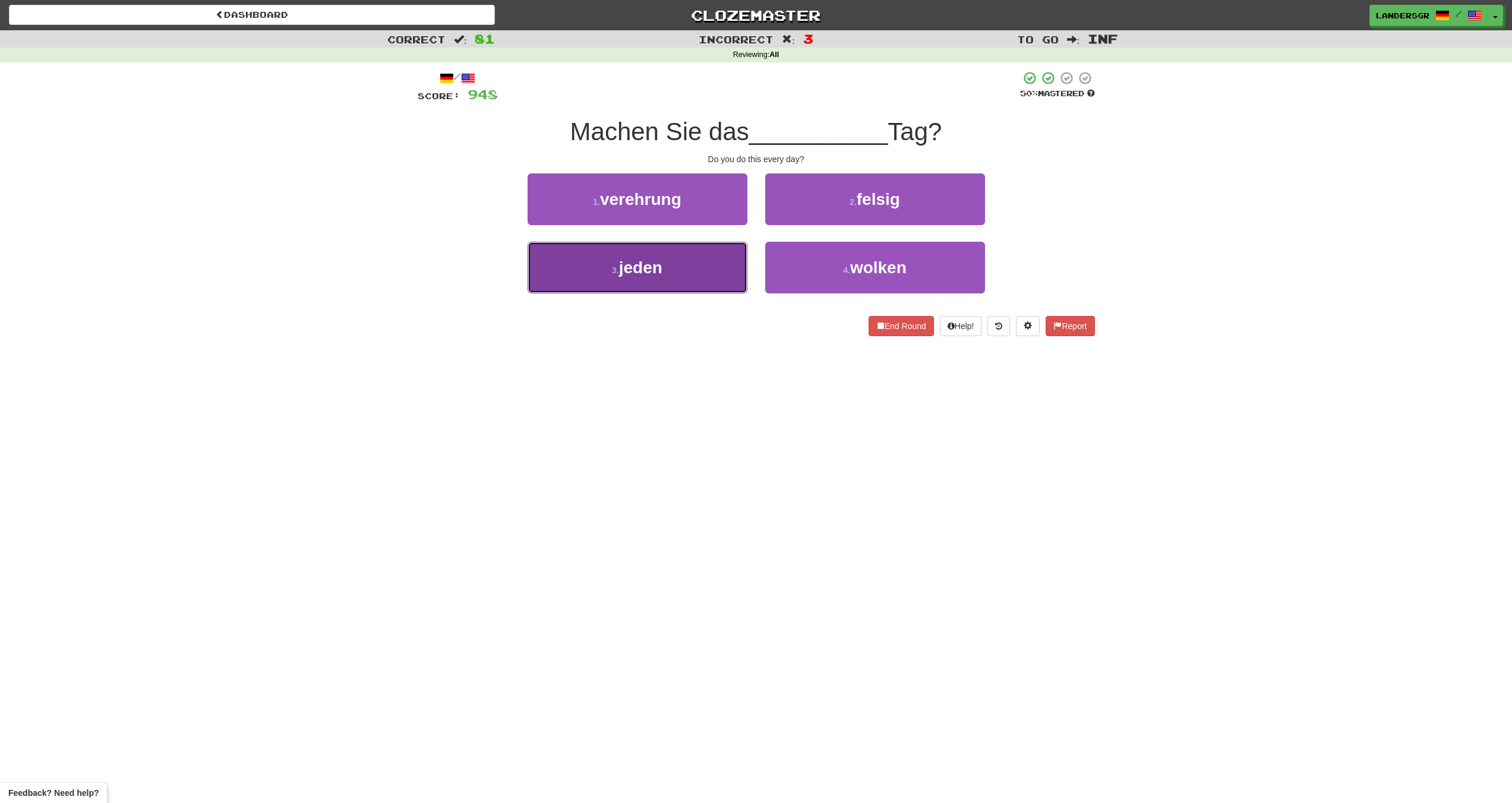
click at [716, 257] on button "3 . jeden" at bounding box center [637, 268] width 220 height 52
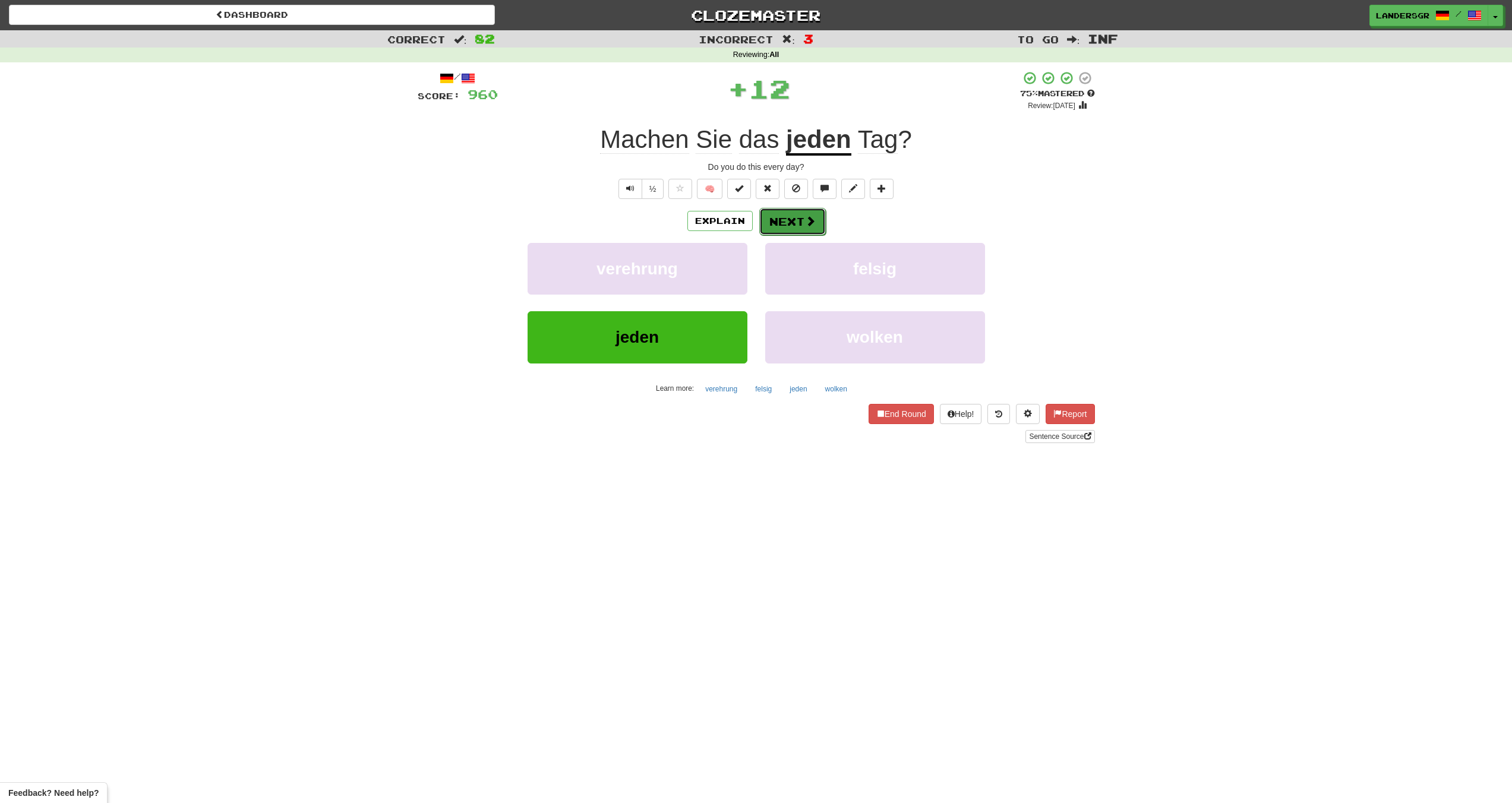
click at [780, 223] on button "Next" at bounding box center [792, 221] width 67 height 27
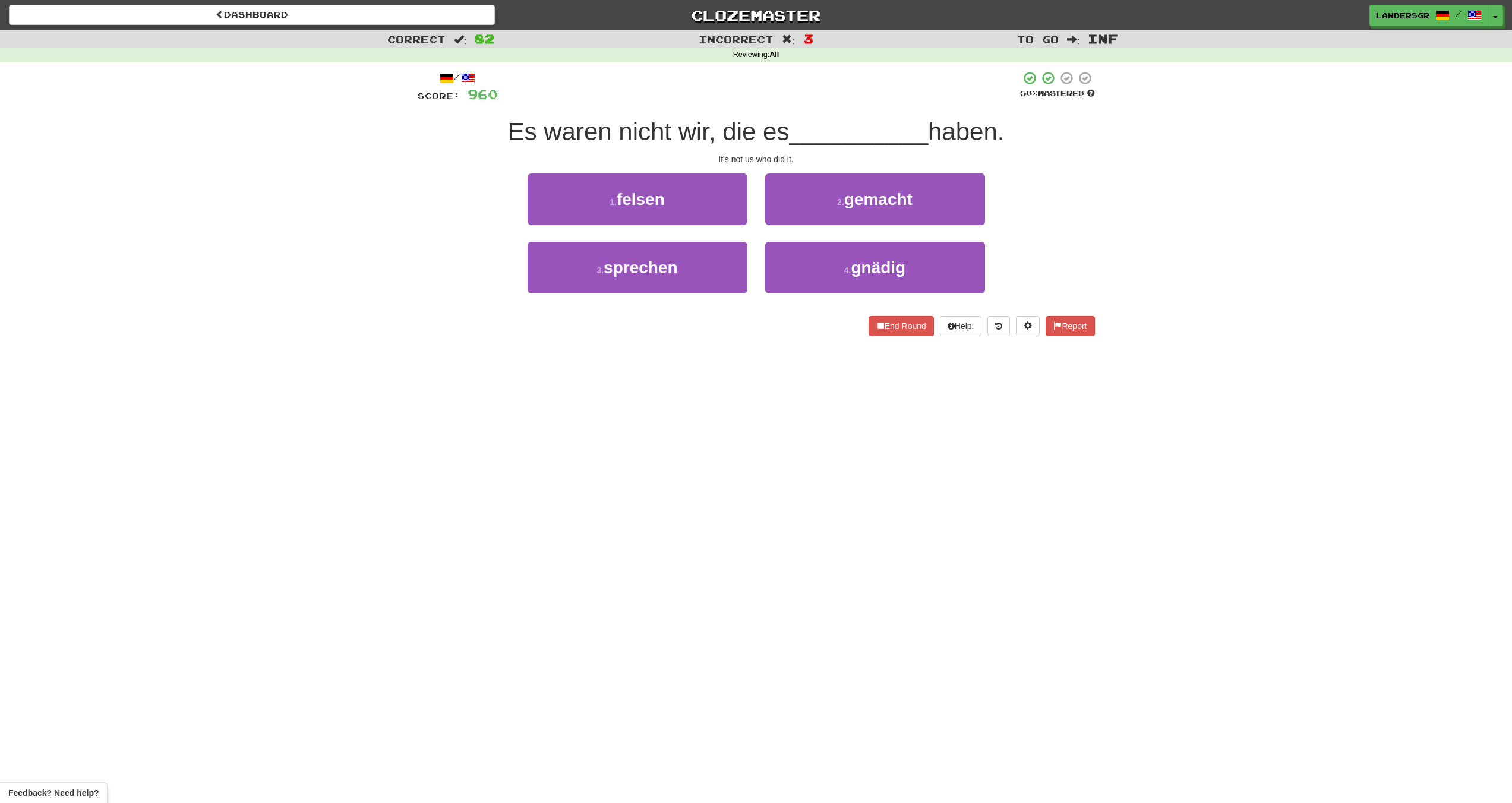
click at [797, 170] on div "/ Score: 960 50 % Mastered Es waren nicht wir, die es __________ haben. It's no…" at bounding box center [756, 203] width 677 height 266
click at [796, 177] on div "/ Score: 960 50 % Mastered Es waren nicht wir, die es __________ haben. It's no…" at bounding box center [756, 203] width 677 height 266
click at [796, 178] on button "2 . gemacht" at bounding box center [875, 199] width 220 height 52
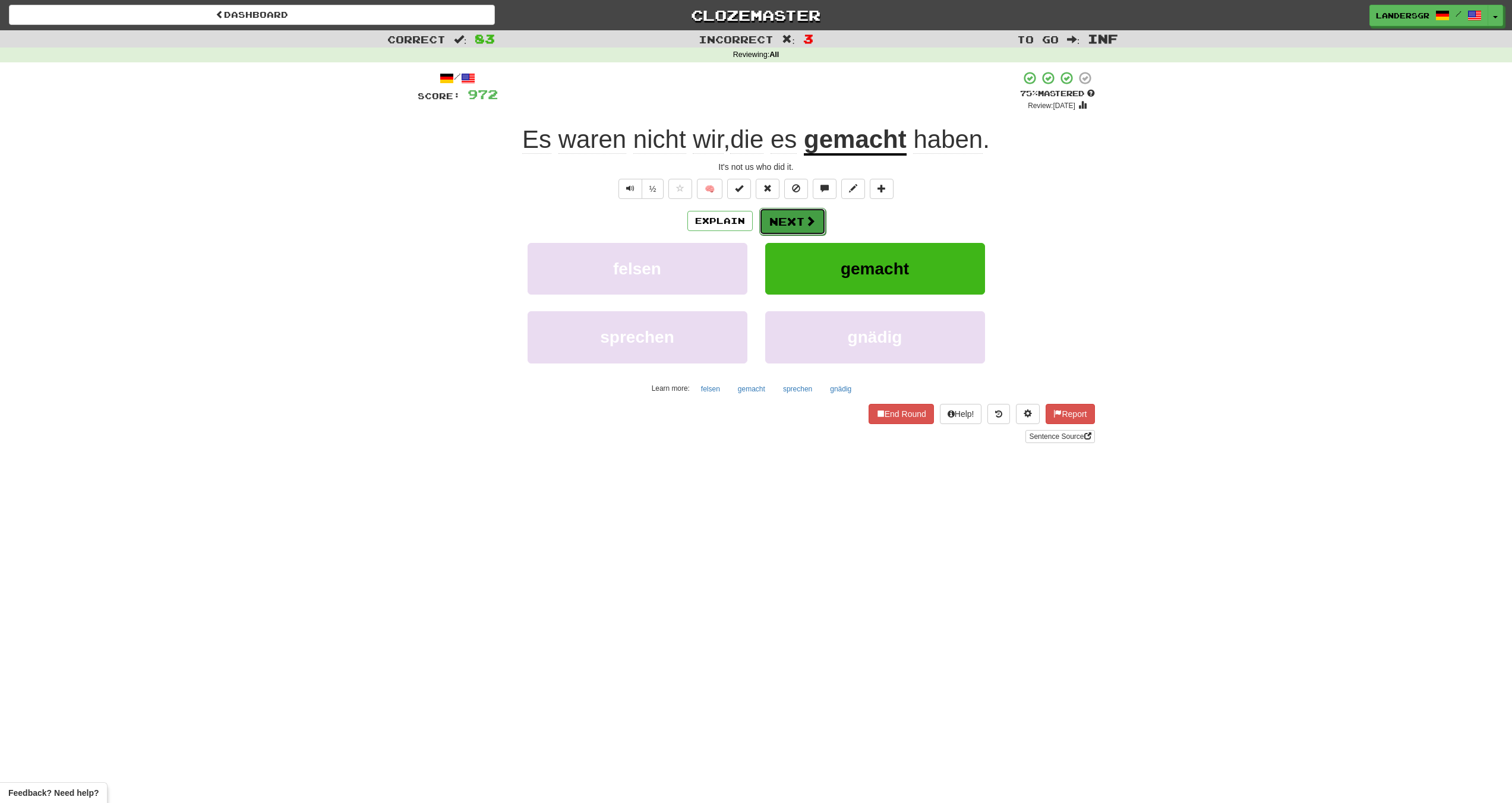
click at [779, 221] on button "Next" at bounding box center [792, 221] width 67 height 27
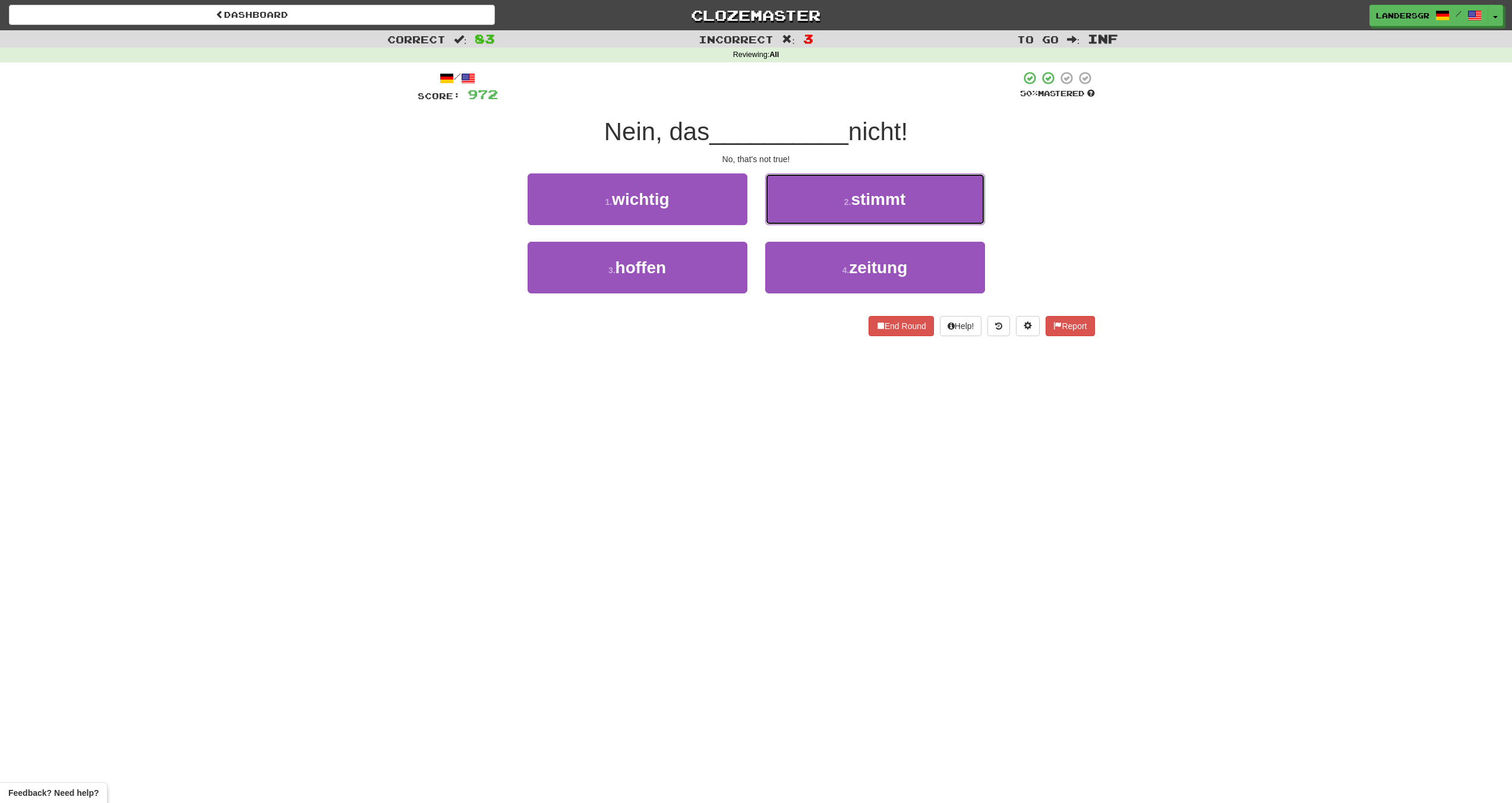
click at [779, 221] on button "2 . stimmt" at bounding box center [875, 199] width 220 height 52
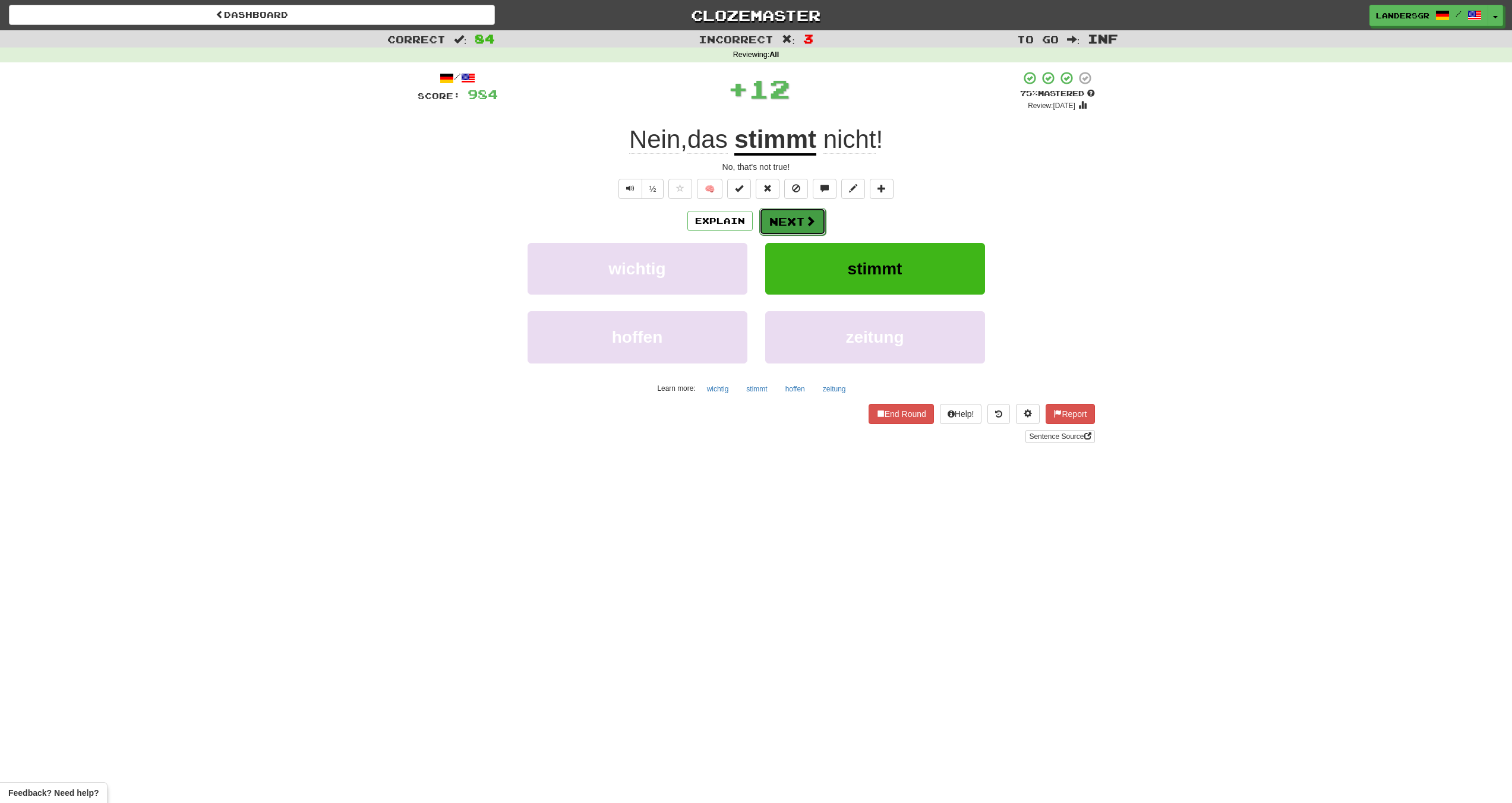
click at [779, 219] on button "Next" at bounding box center [792, 221] width 67 height 27
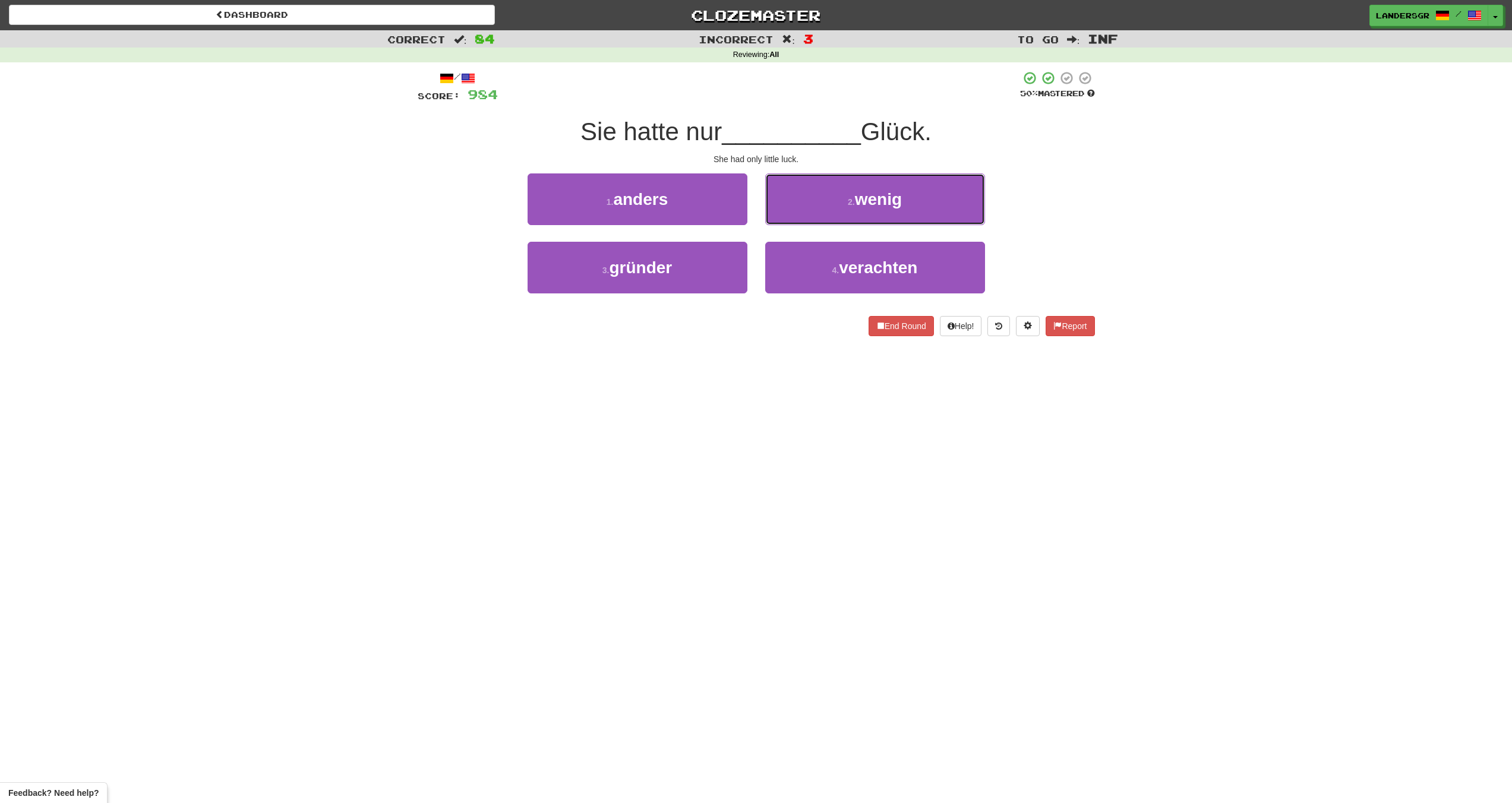
click at [779, 219] on button "2 . wenig" at bounding box center [875, 199] width 220 height 52
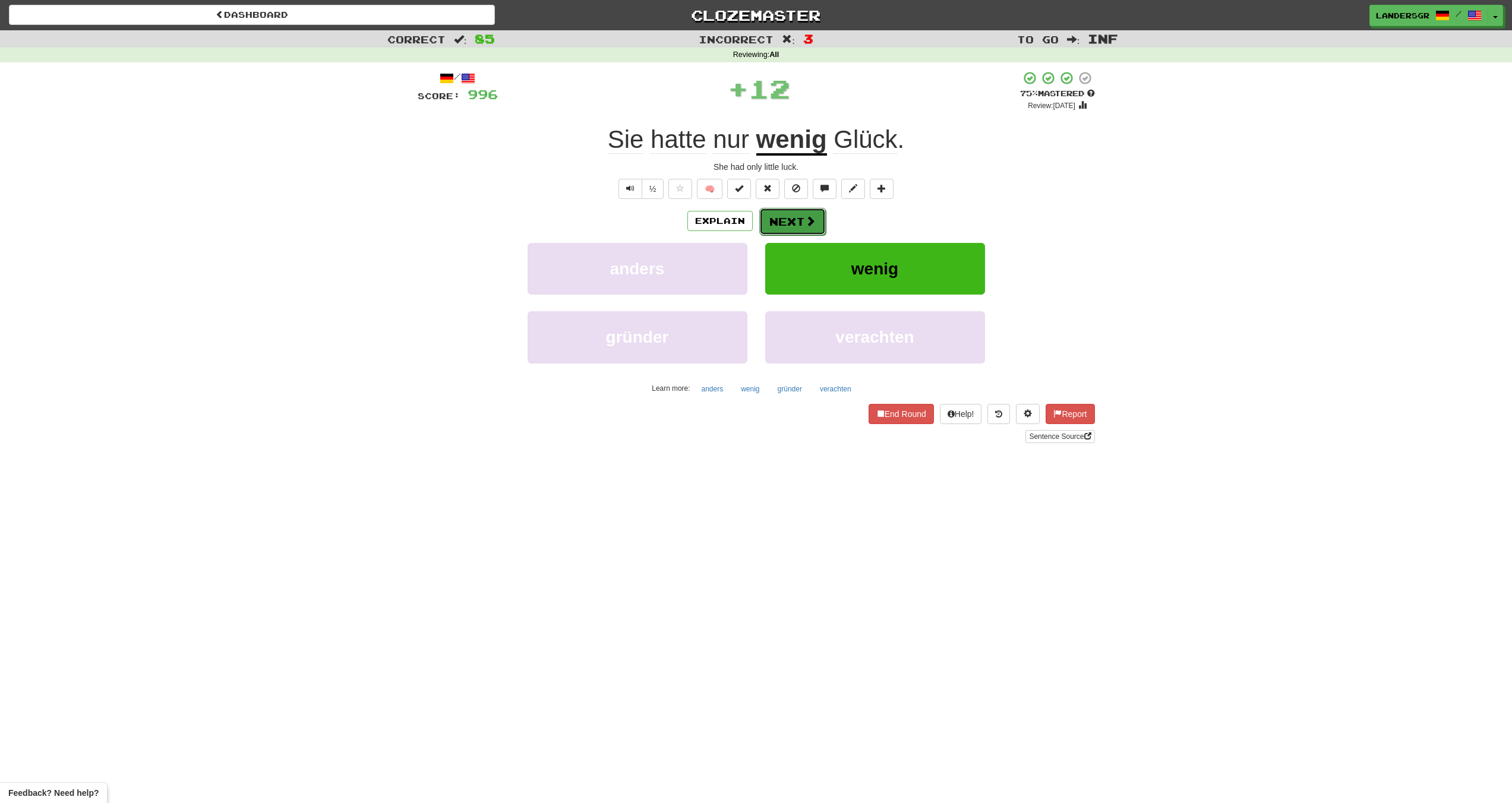
click at [778, 218] on button "Next" at bounding box center [792, 221] width 67 height 27
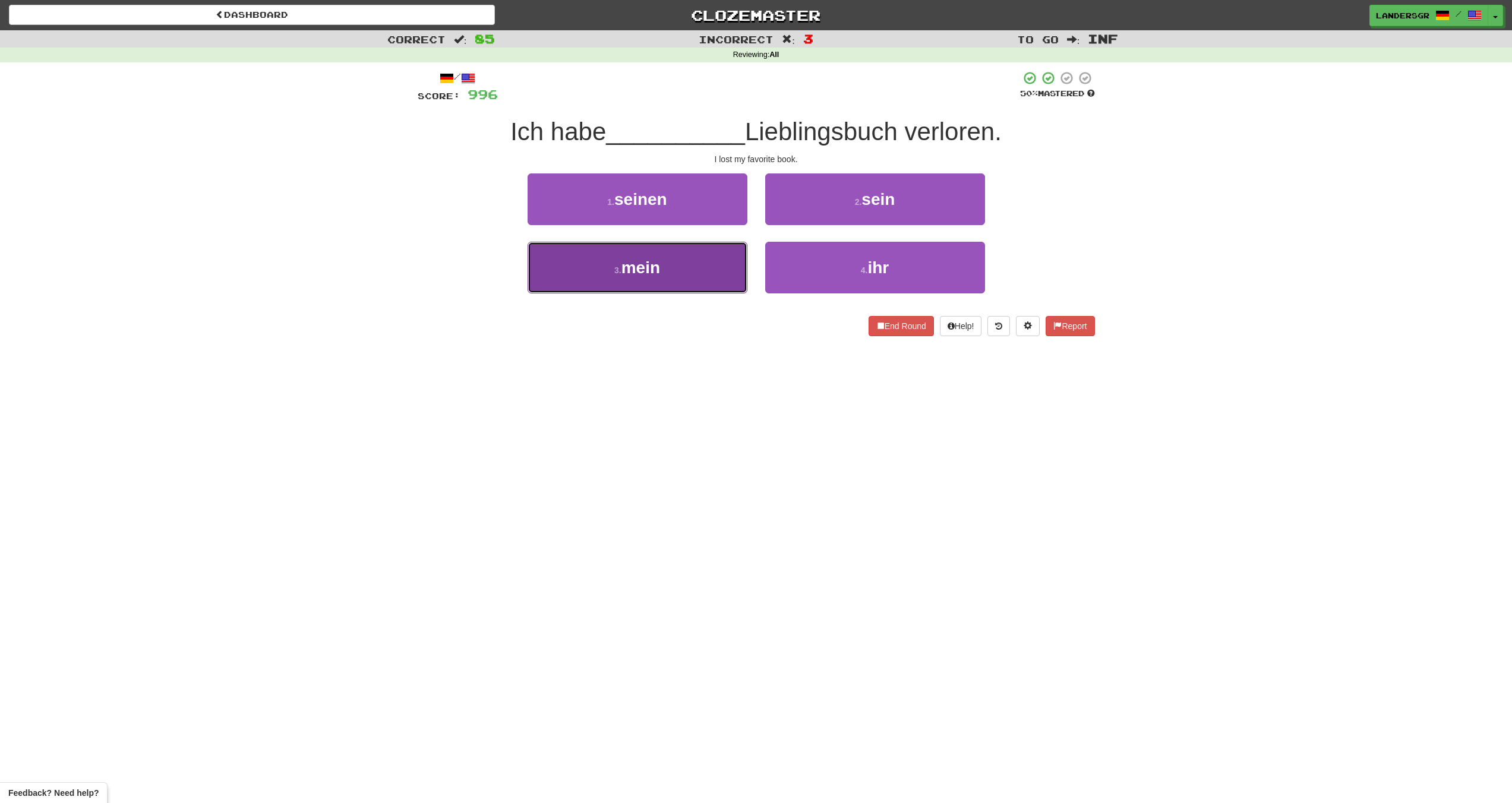
click at [668, 257] on button "3 . mein" at bounding box center [637, 268] width 220 height 52
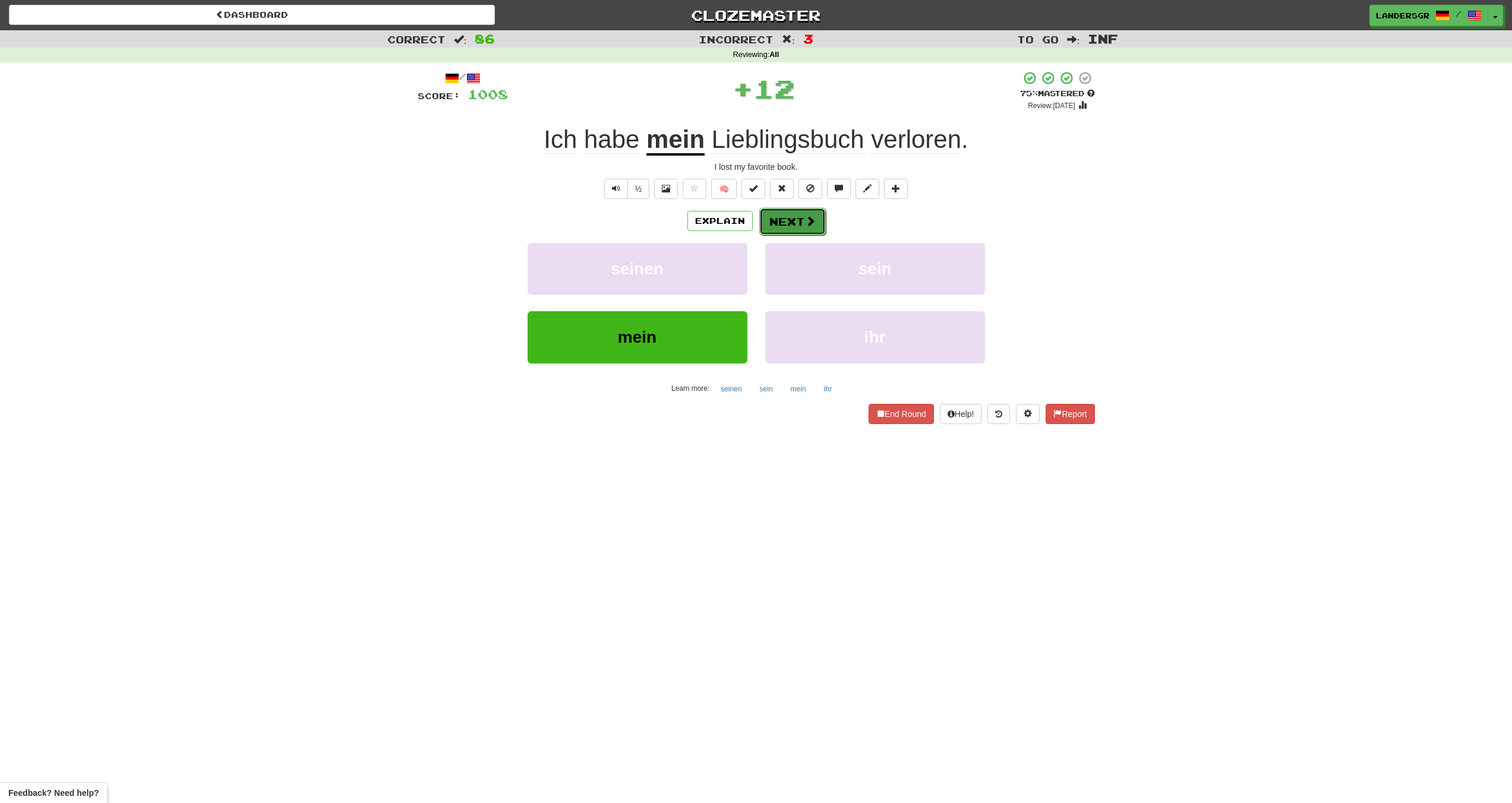
click at [770, 213] on button "Next" at bounding box center [792, 221] width 67 height 27
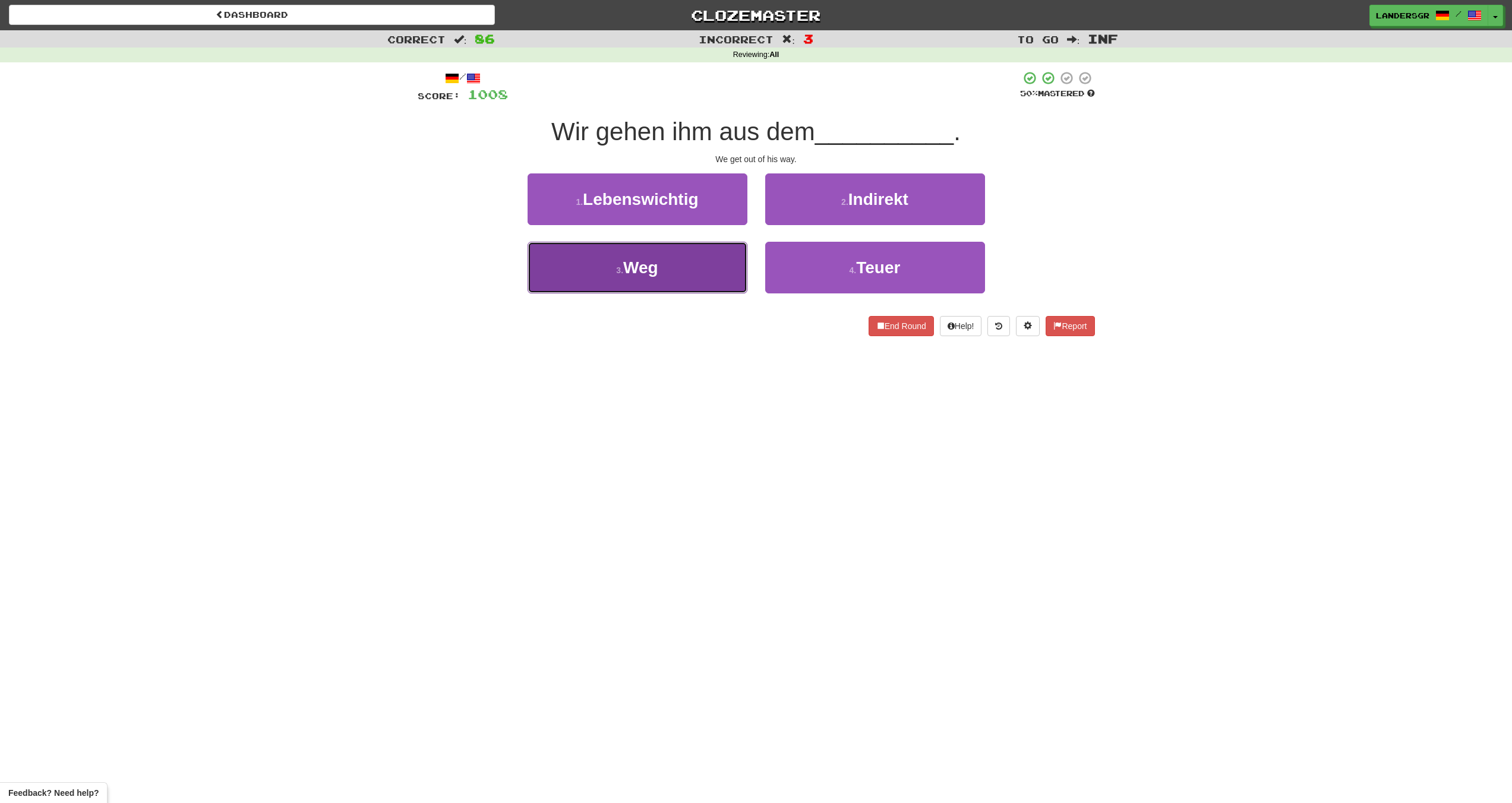
click at [679, 266] on button "3 . Weg" at bounding box center [637, 268] width 220 height 52
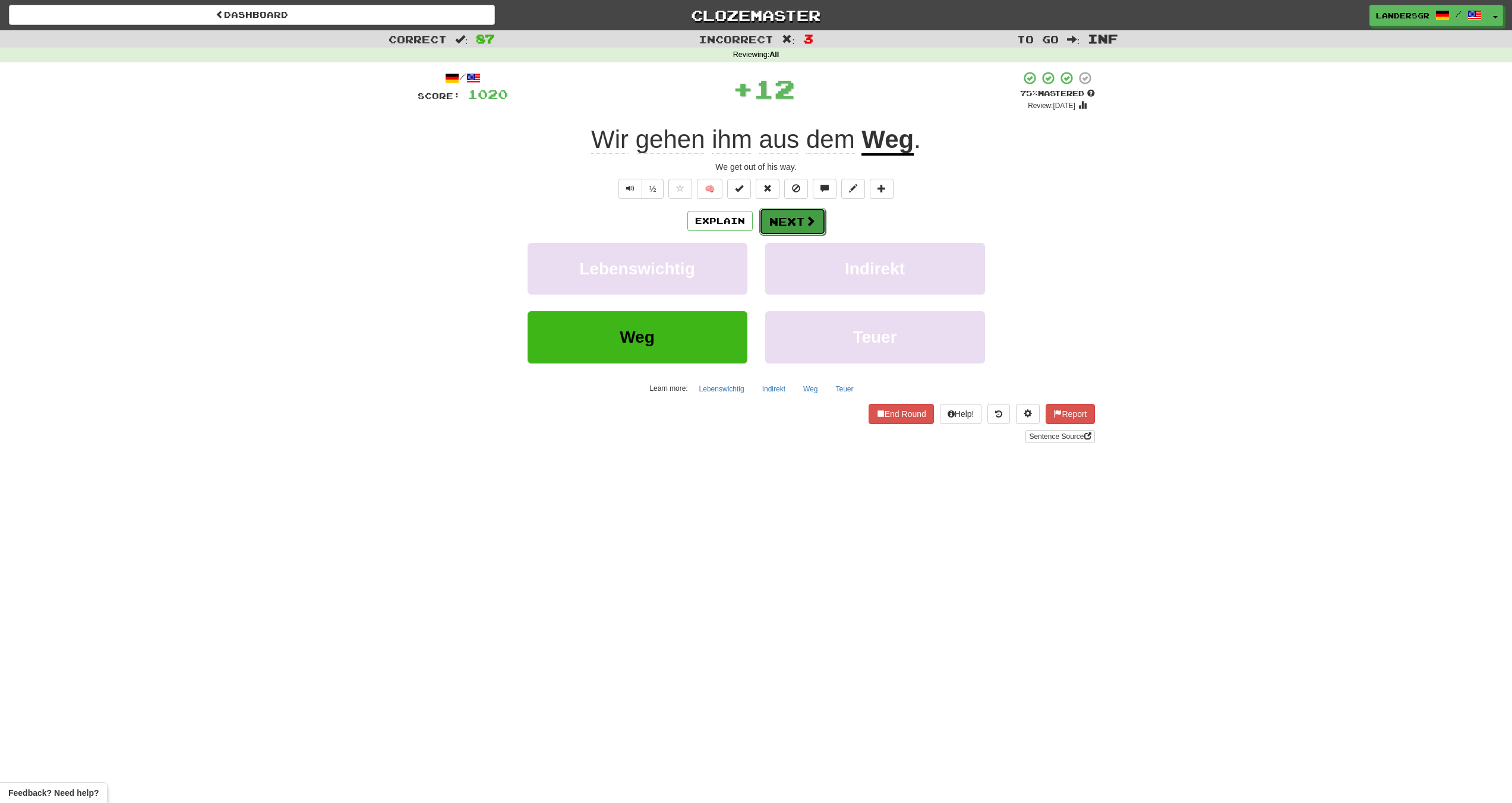
click at [779, 219] on button "Next" at bounding box center [792, 221] width 67 height 27
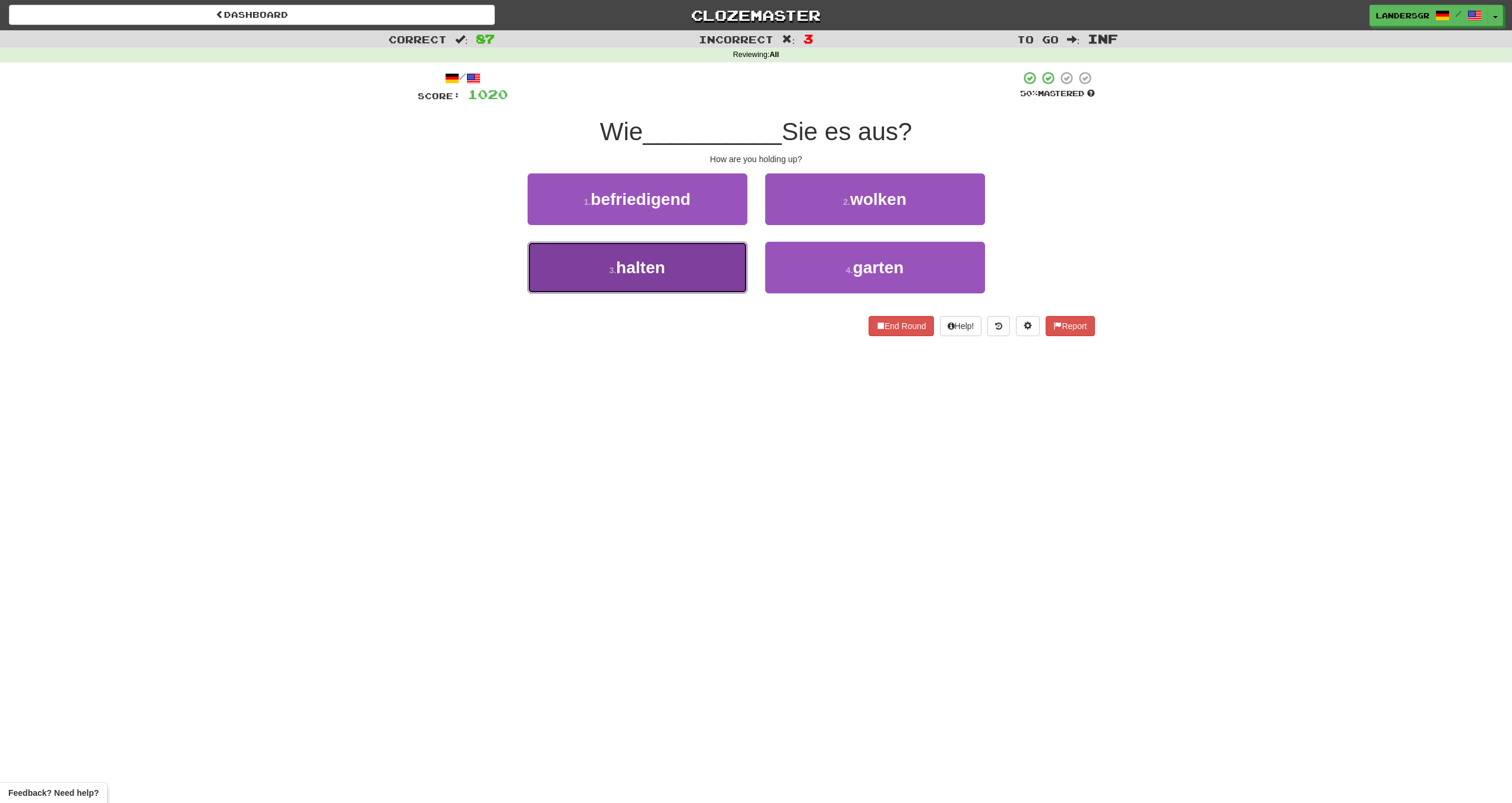
click at [656, 252] on button "3 . halten" at bounding box center [637, 268] width 220 height 52
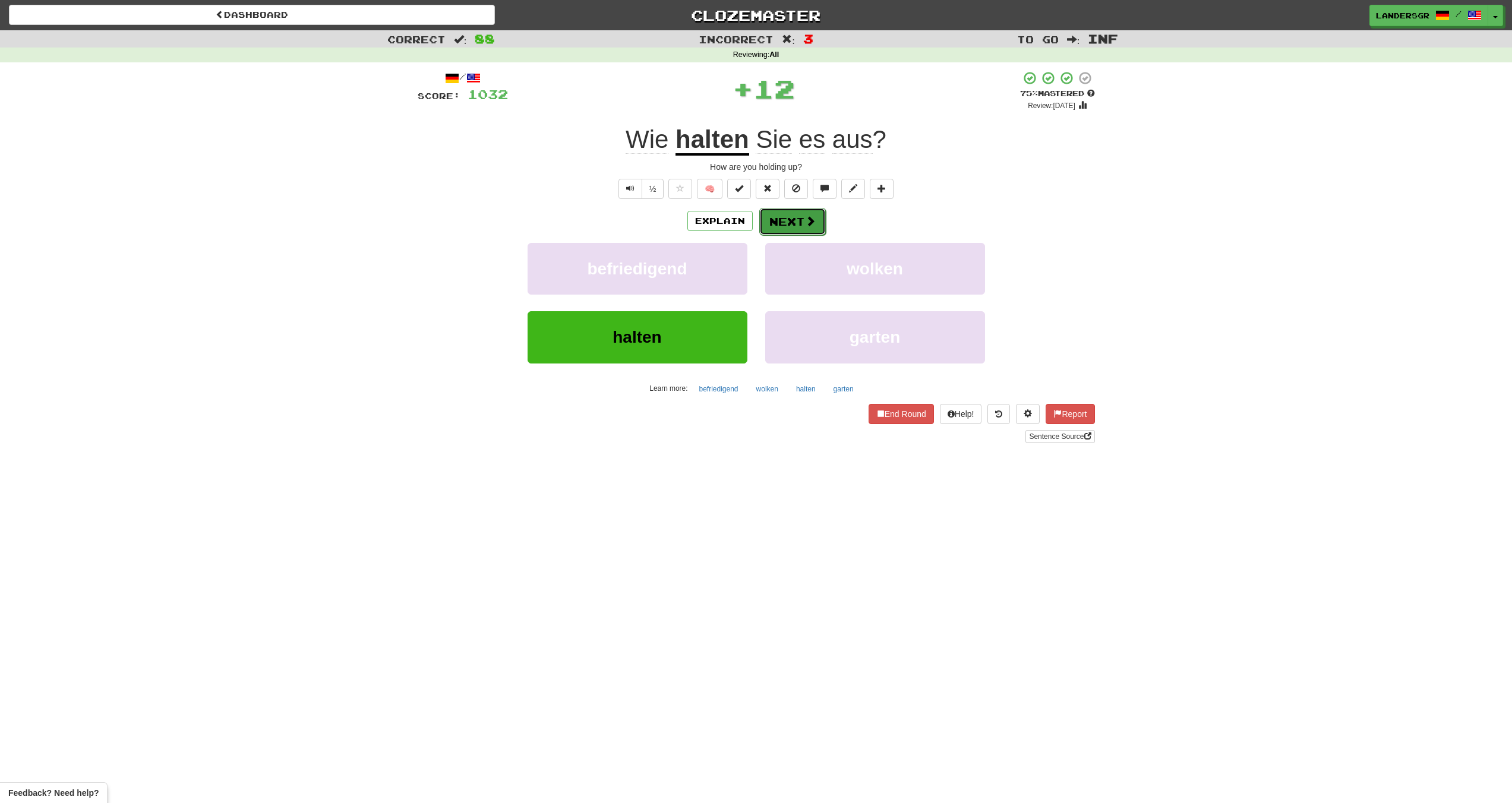
click at [786, 224] on button "Next" at bounding box center [792, 221] width 67 height 27
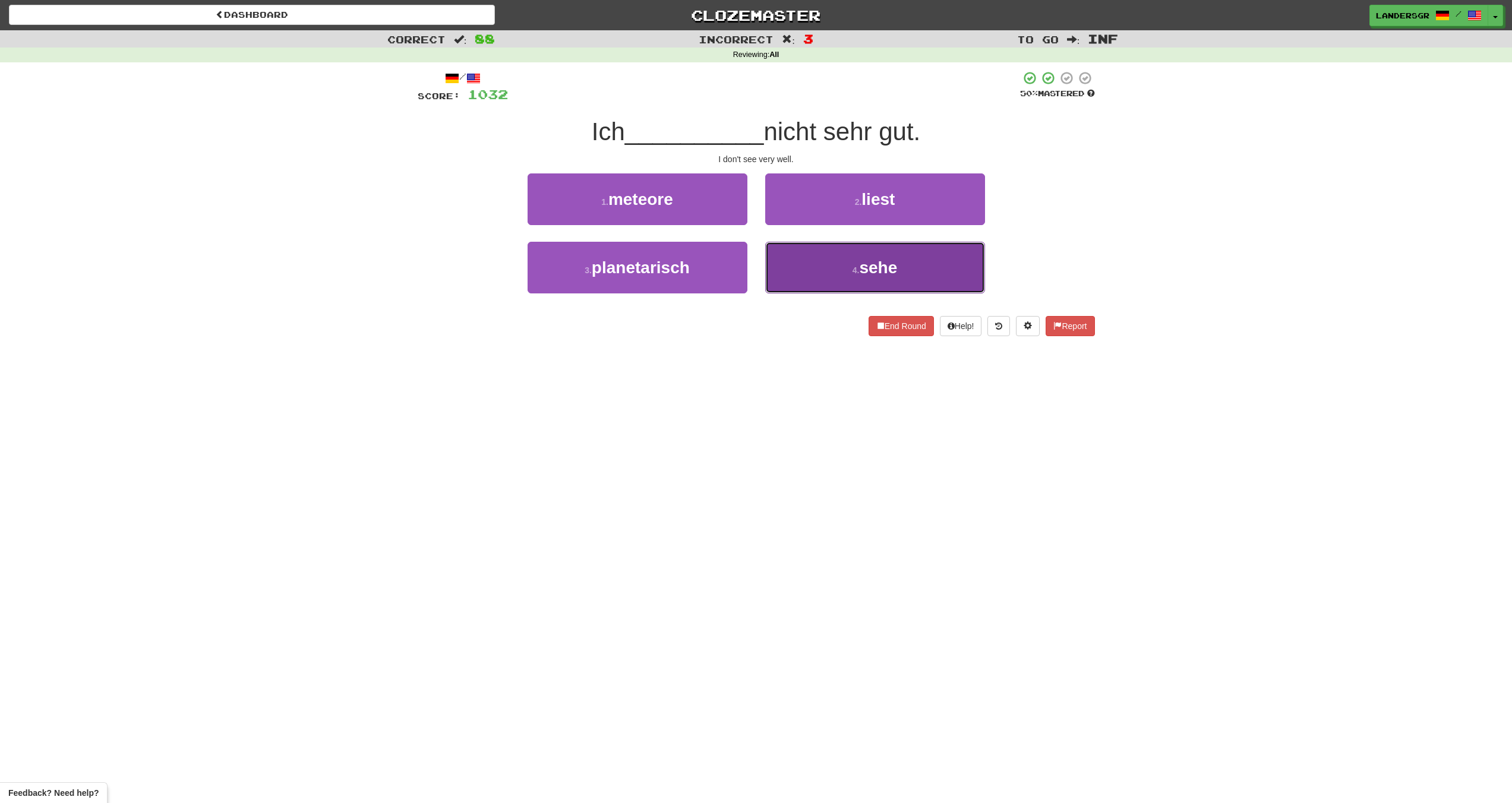
click at [777, 250] on button "4 . sehe" at bounding box center [875, 268] width 220 height 52
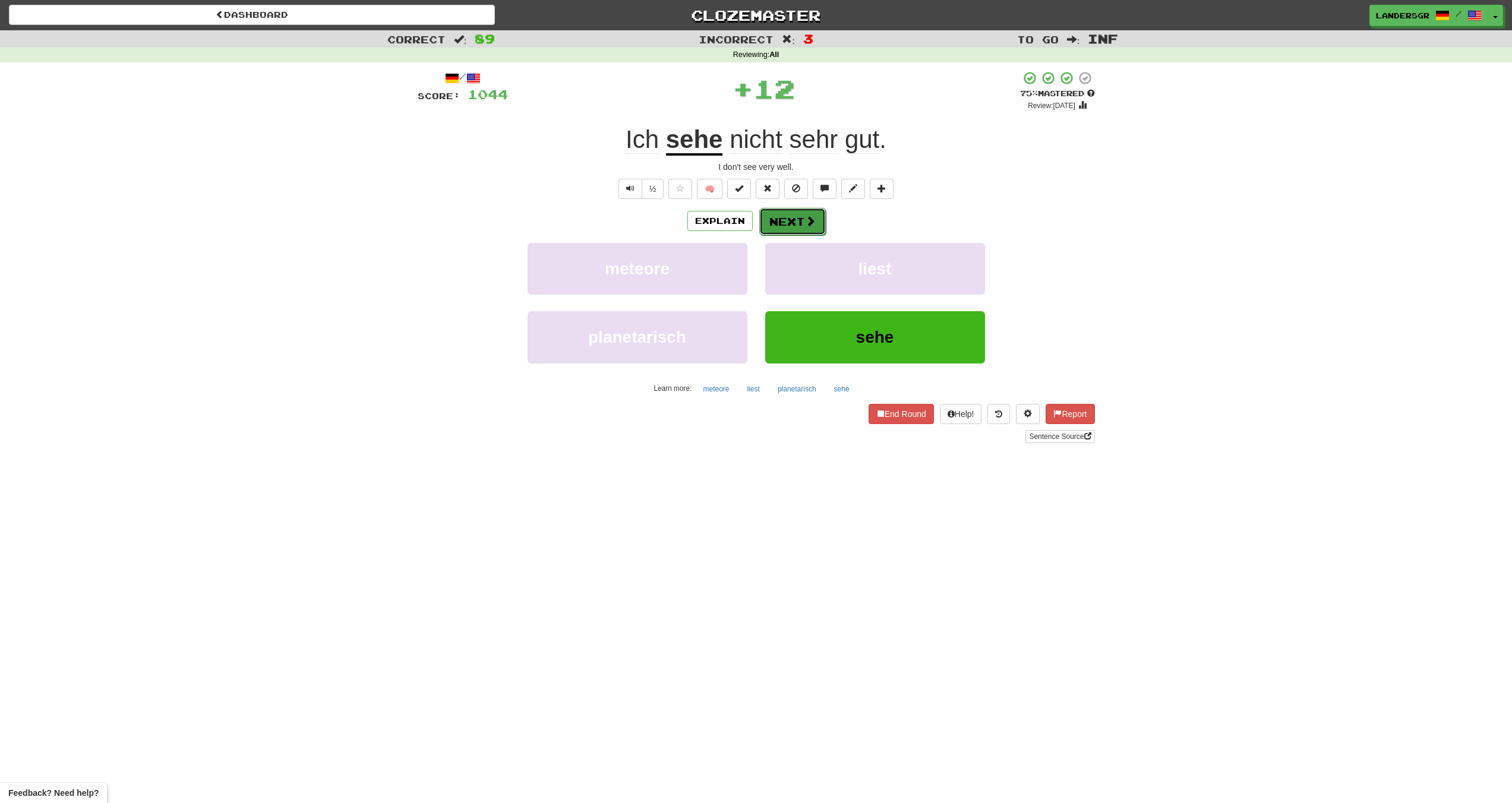
click at [764, 223] on button "Next" at bounding box center [792, 221] width 67 height 27
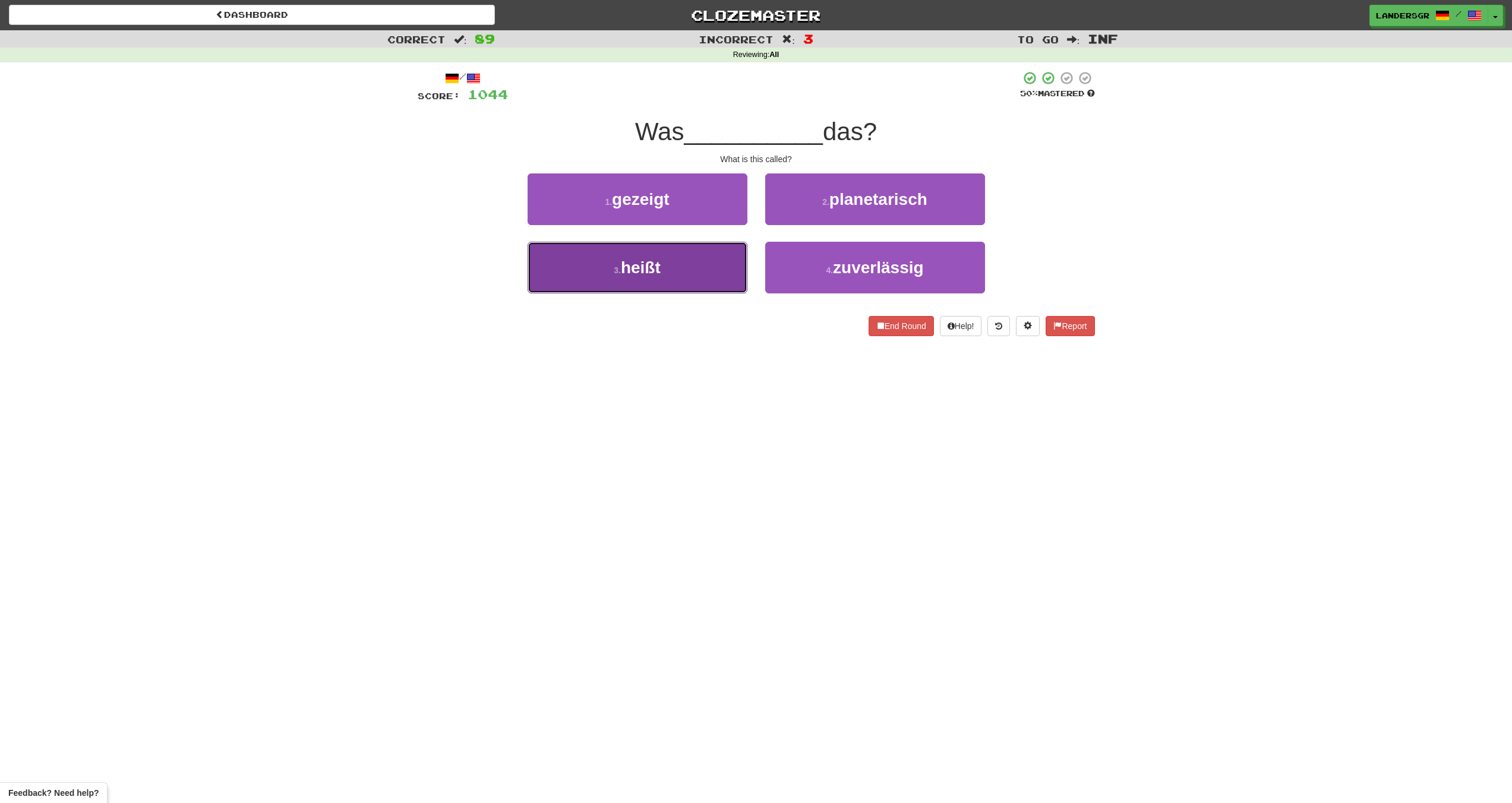
click at [712, 251] on button "3 . heißt" at bounding box center [637, 268] width 220 height 52
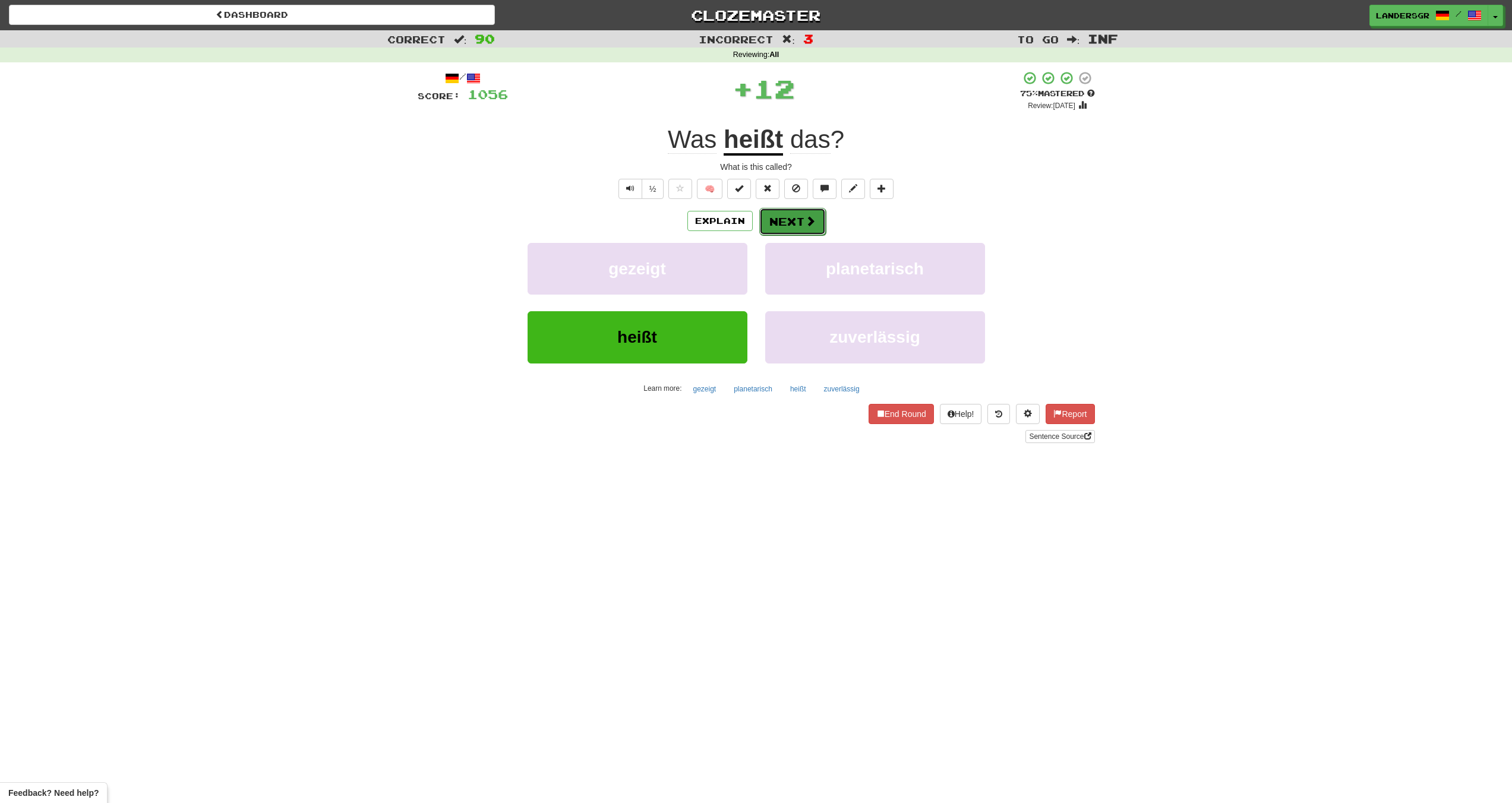
click at [759, 225] on button "Next" at bounding box center [792, 221] width 67 height 27
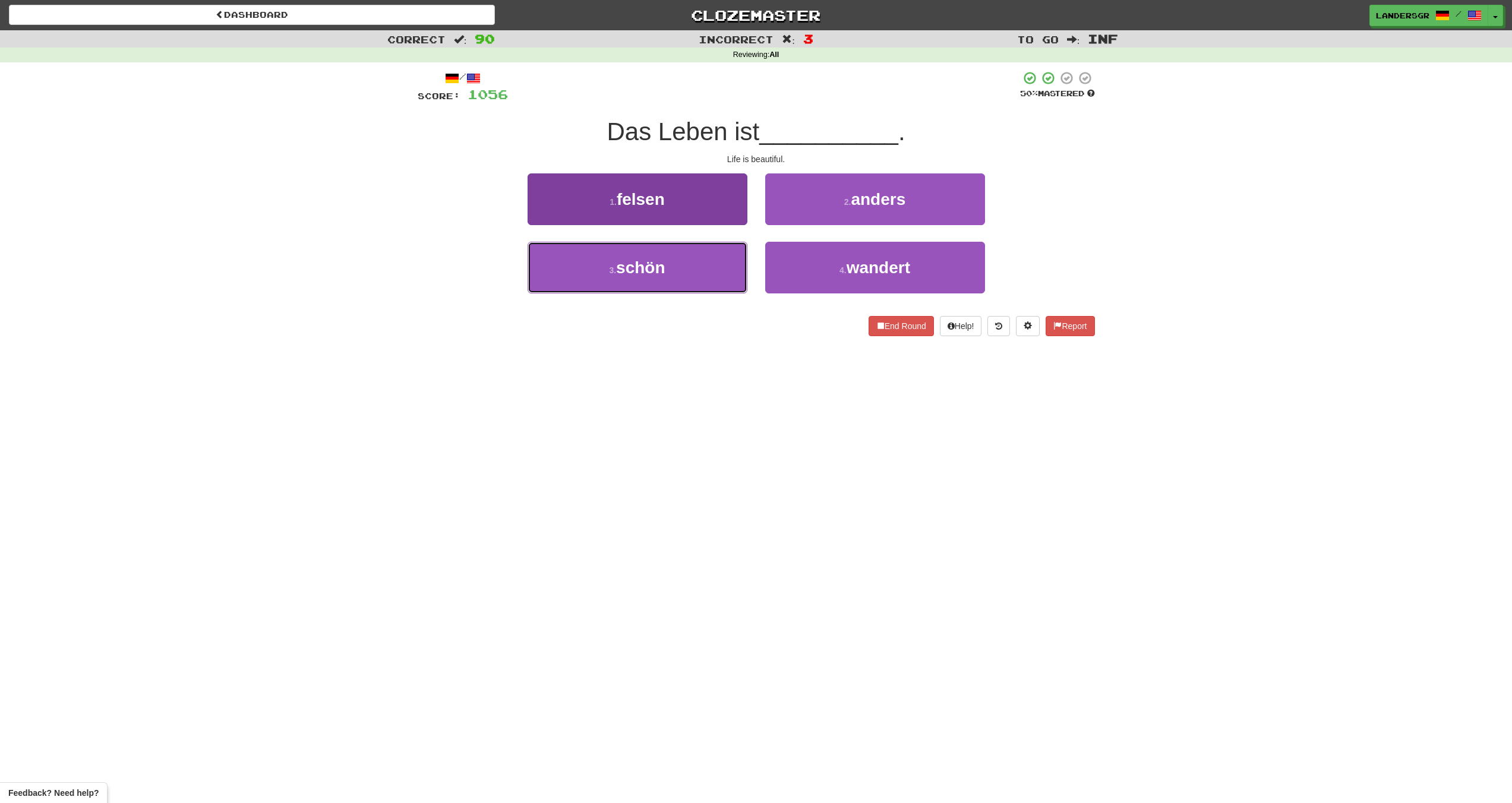
click at [679, 254] on button "3 . schön" at bounding box center [637, 268] width 220 height 52
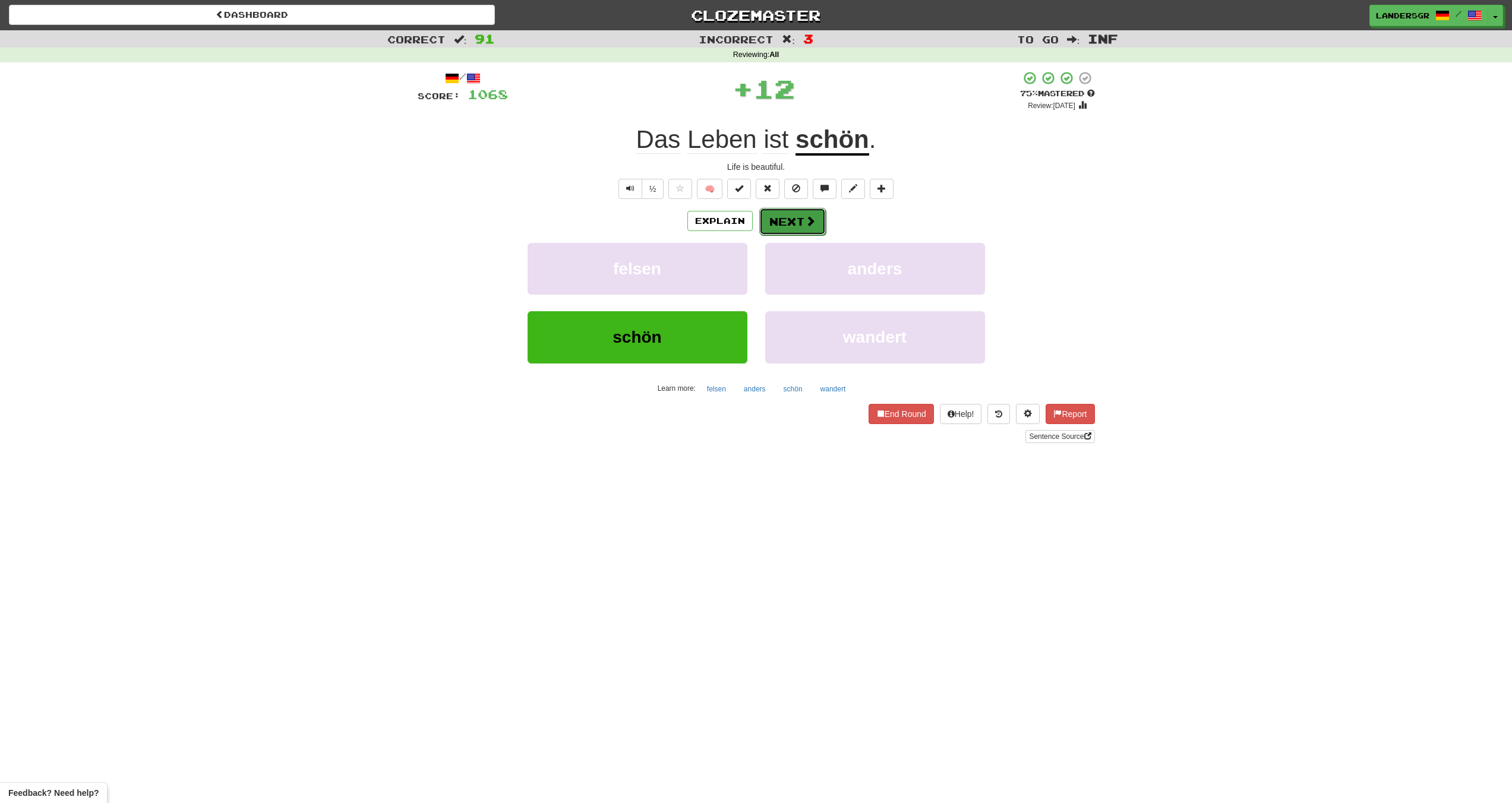
click at [780, 217] on button "Next" at bounding box center [792, 221] width 67 height 27
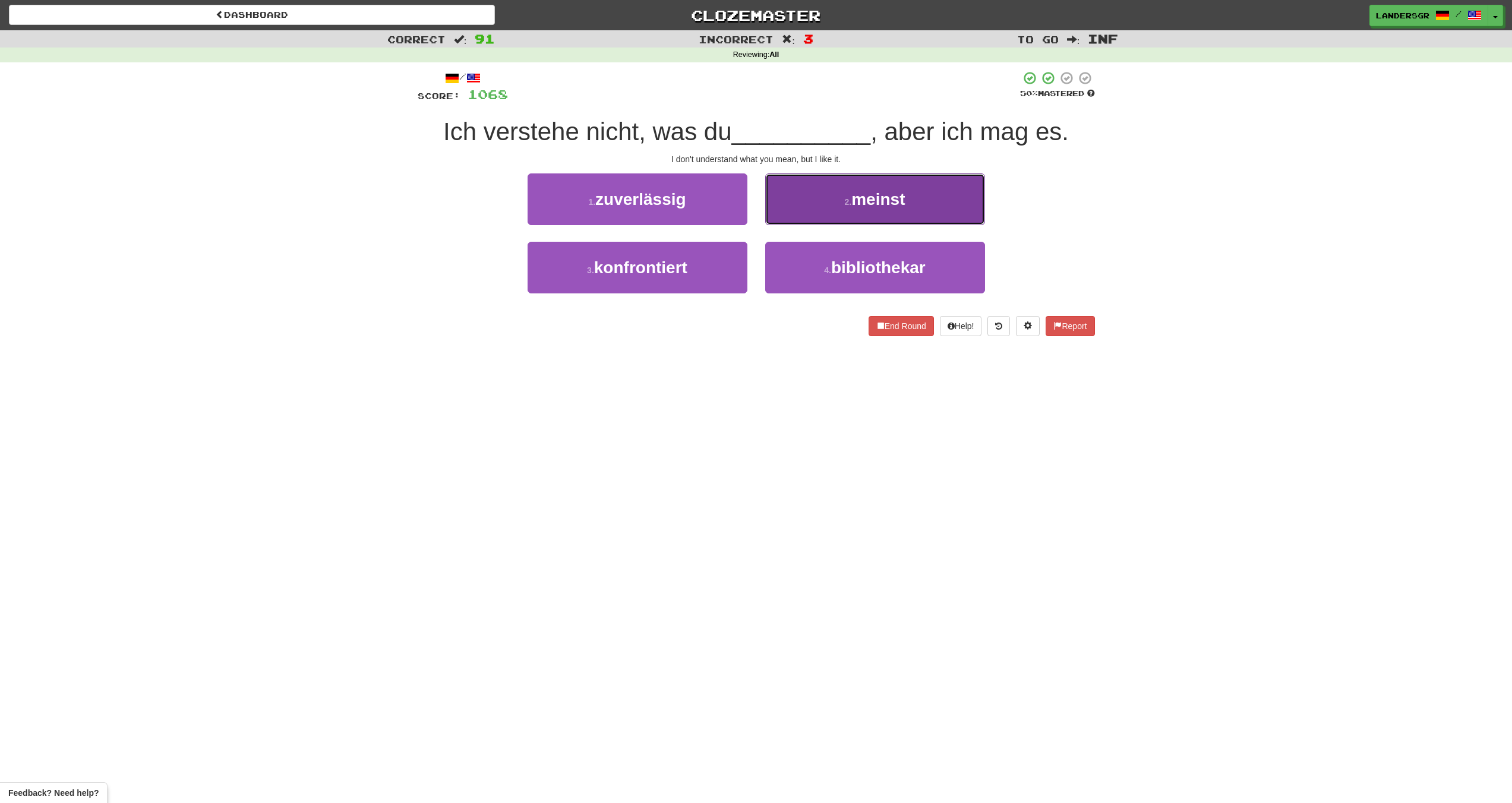
click at [775, 214] on button "2 . meinst" at bounding box center [875, 199] width 220 height 52
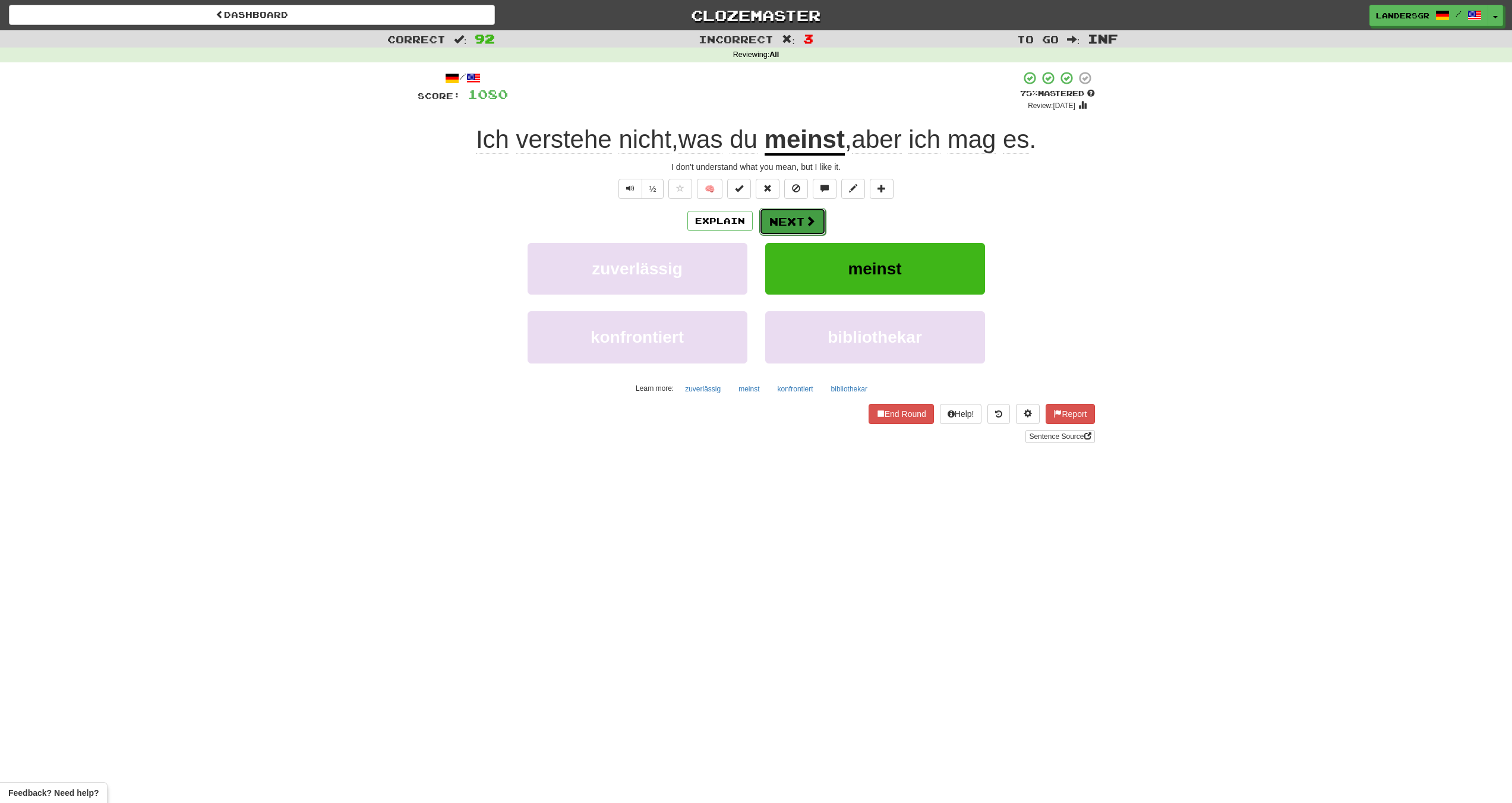
click at [779, 217] on button "Next" at bounding box center [792, 221] width 67 height 27
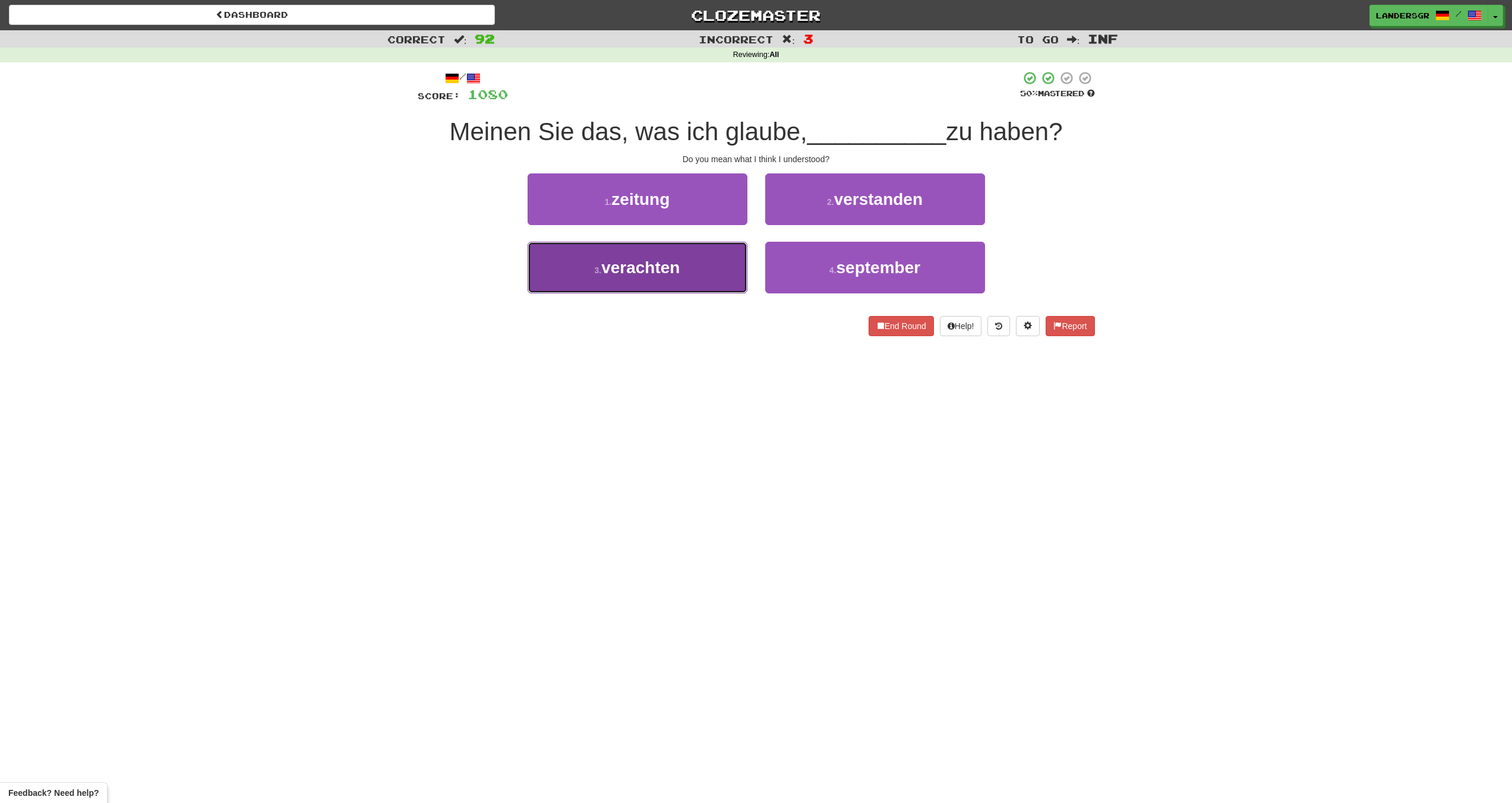
click at [678, 260] on span "verachten" at bounding box center [640, 268] width 79 height 19
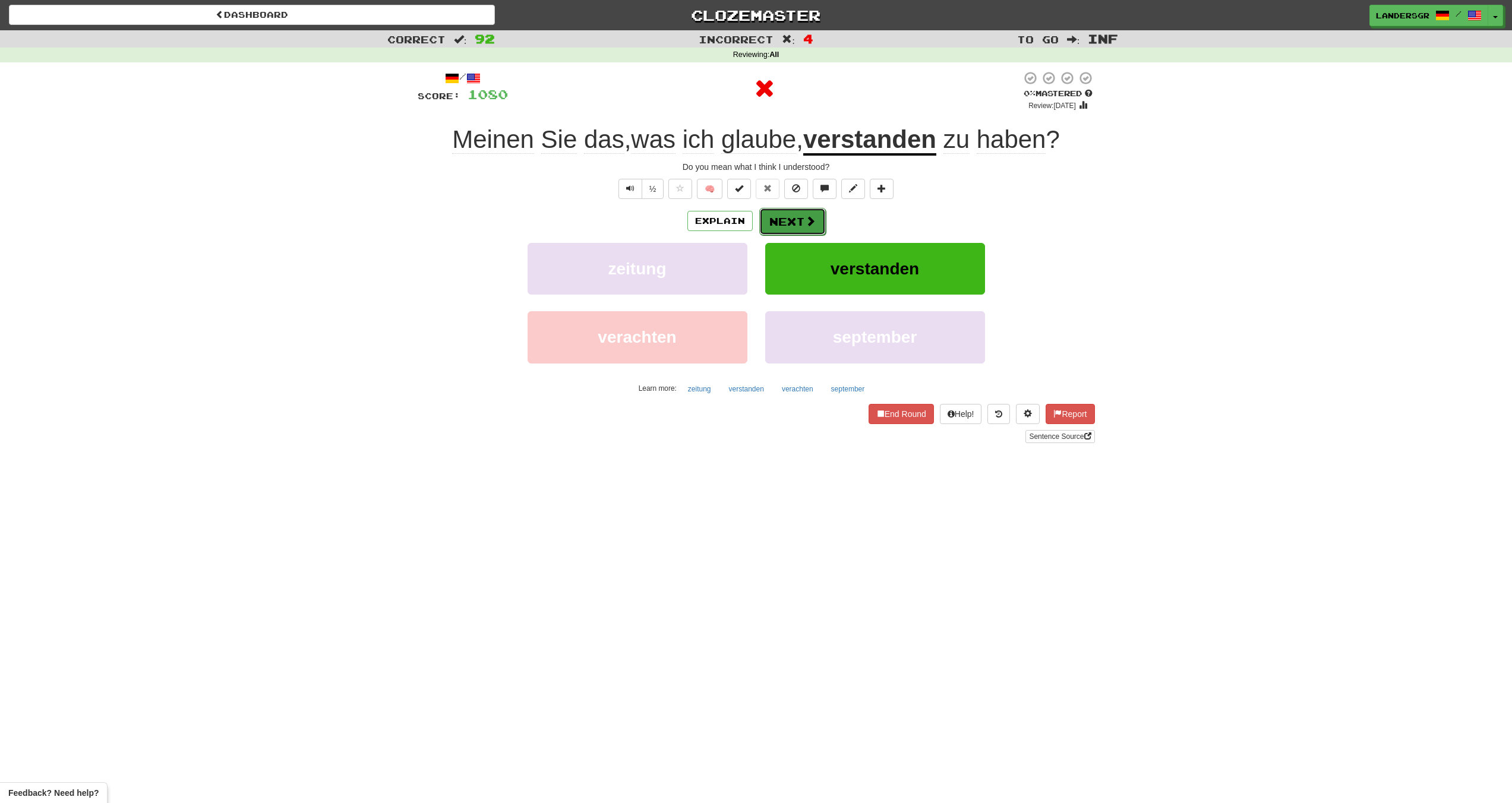
click at [773, 217] on button "Next" at bounding box center [792, 221] width 67 height 27
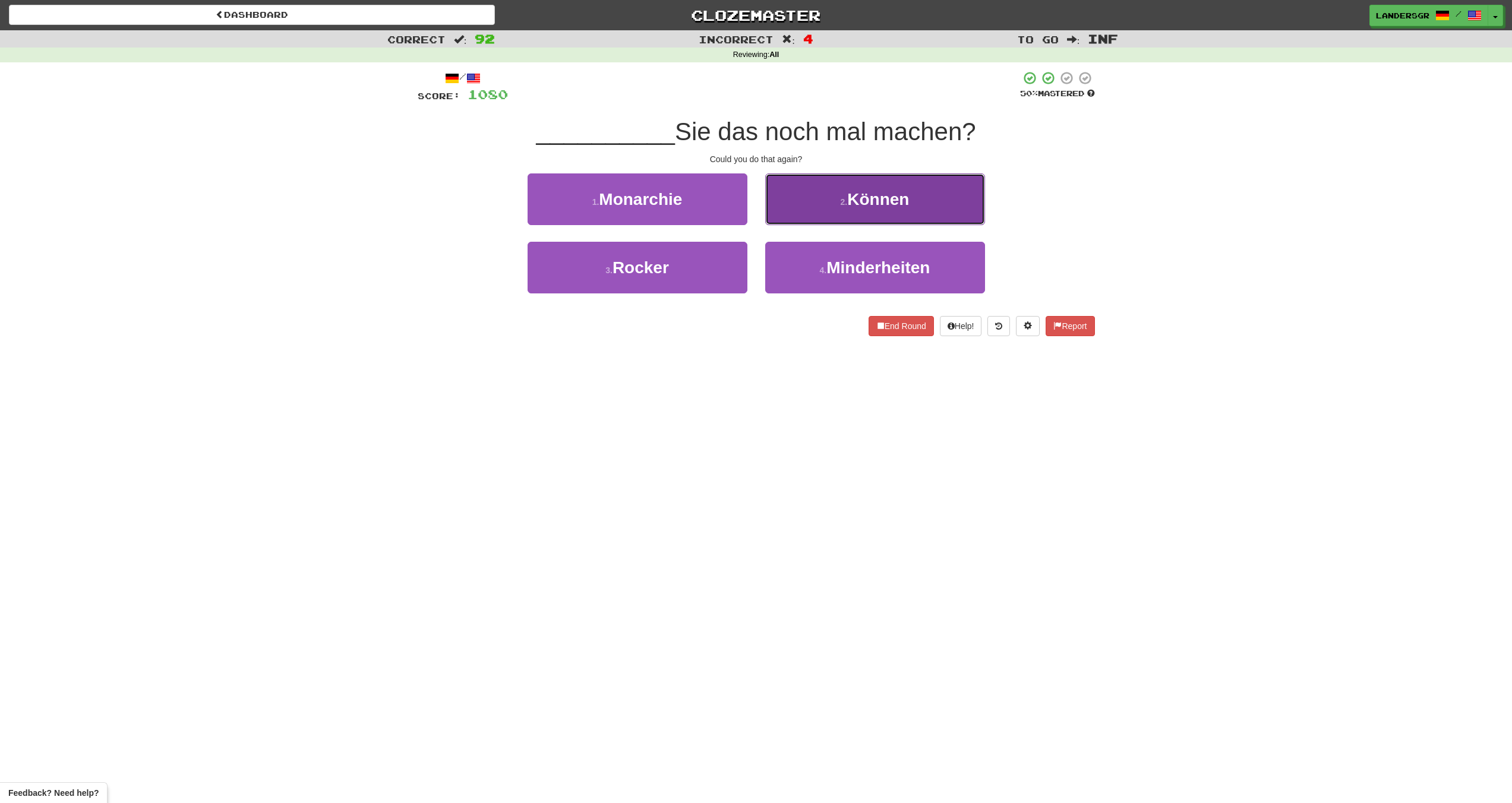
click at [788, 210] on button "2 . Können" at bounding box center [875, 199] width 220 height 52
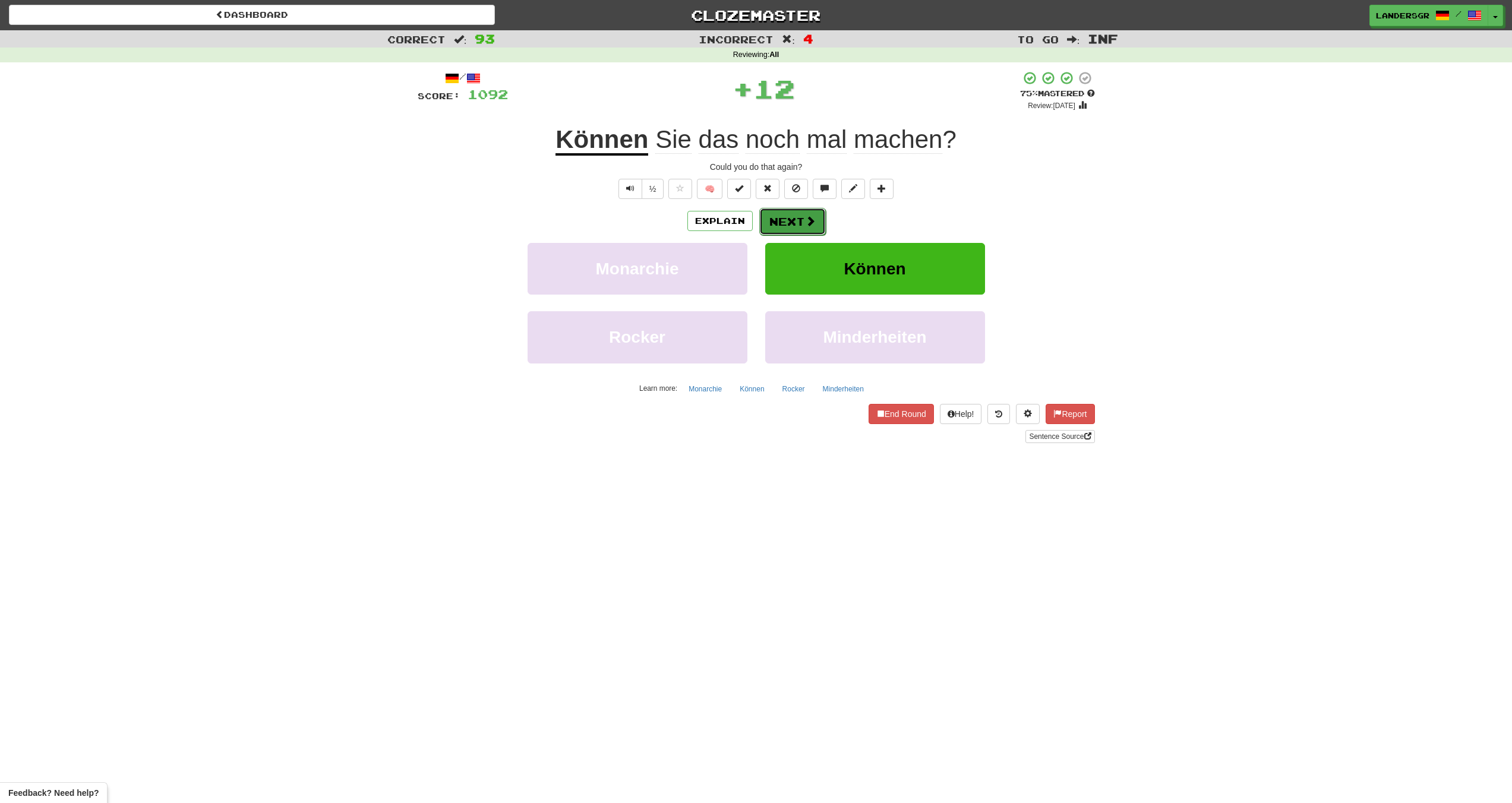
click at [786, 225] on button "Next" at bounding box center [792, 221] width 67 height 27
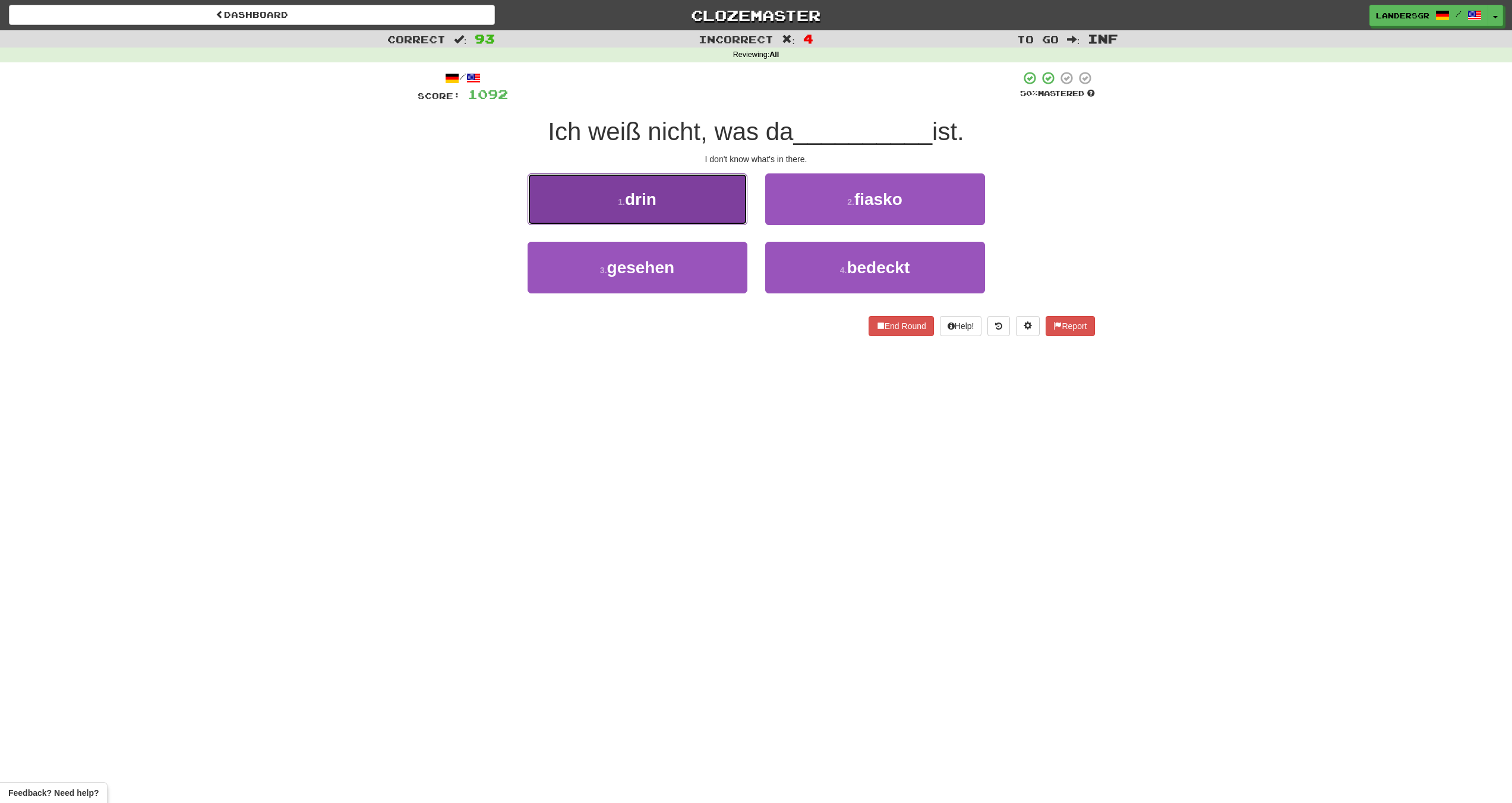
click at [652, 200] on span "drin" at bounding box center [641, 199] width 32 height 19
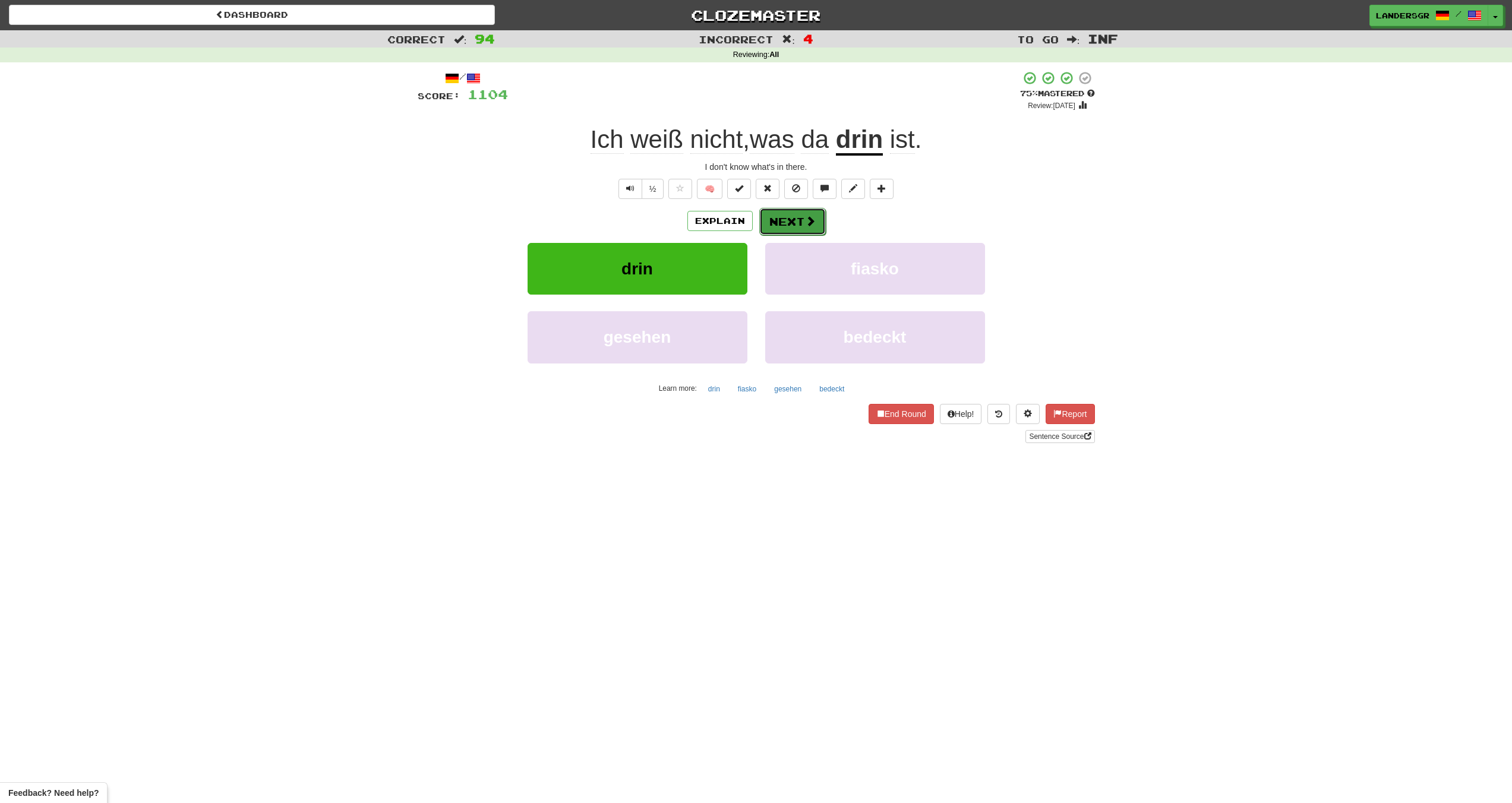
click at [759, 214] on button "Next" at bounding box center [792, 221] width 67 height 27
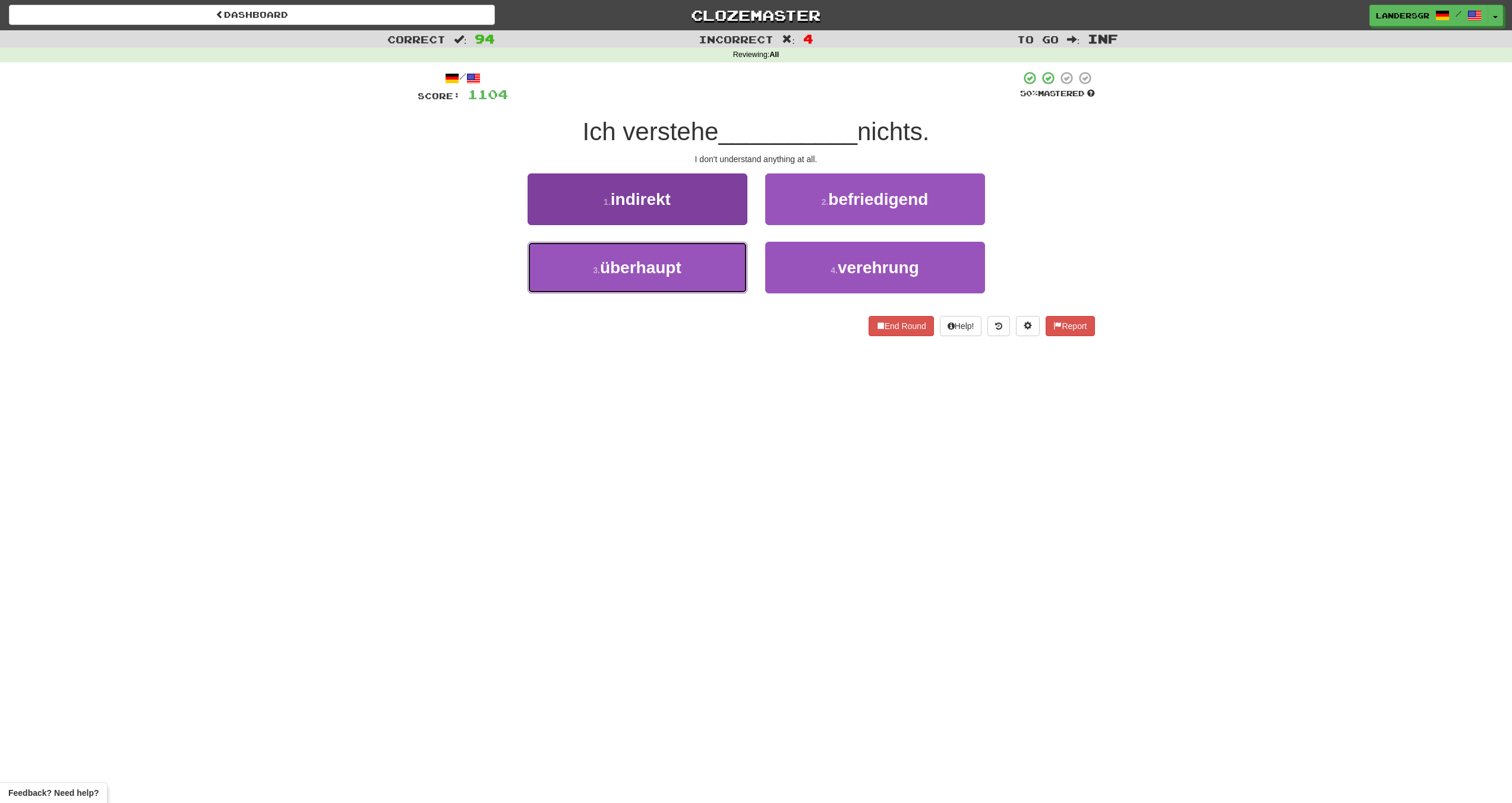
click at [685, 260] on button "3 . überhaupt" at bounding box center [637, 268] width 220 height 52
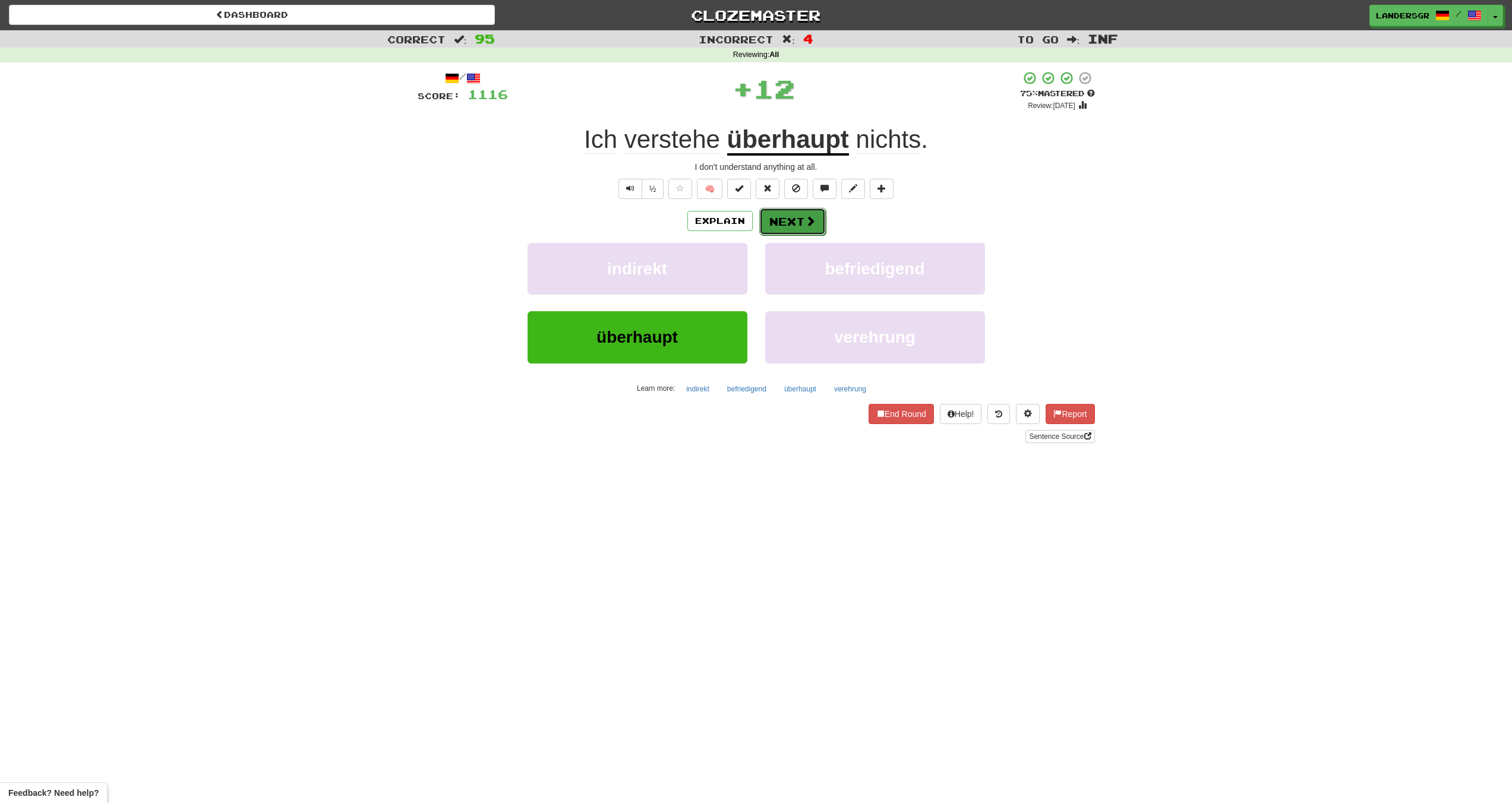
click at [788, 222] on button "Next" at bounding box center [792, 221] width 67 height 27
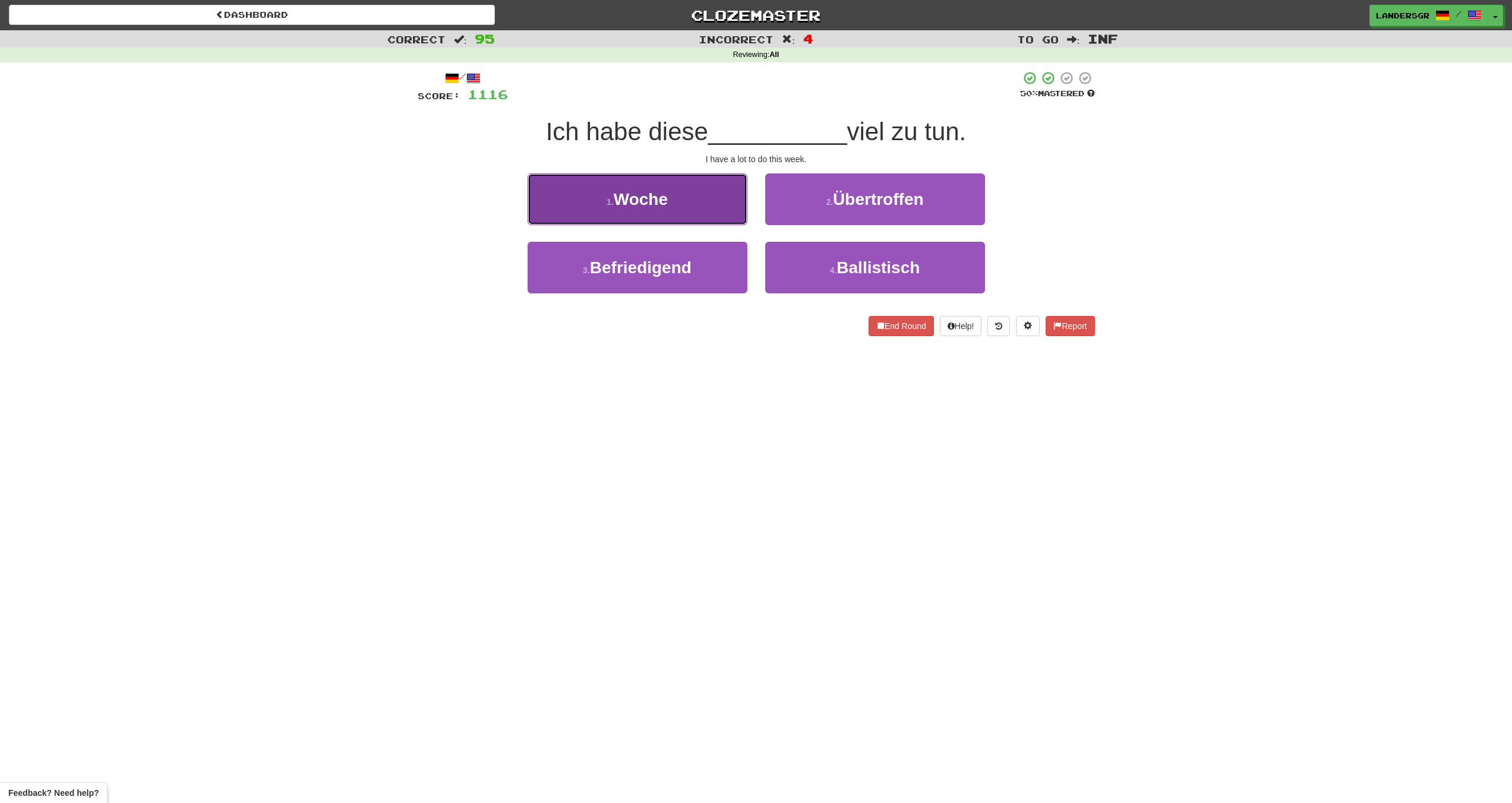
click at [704, 213] on button "1 . Woche" at bounding box center [637, 199] width 220 height 52
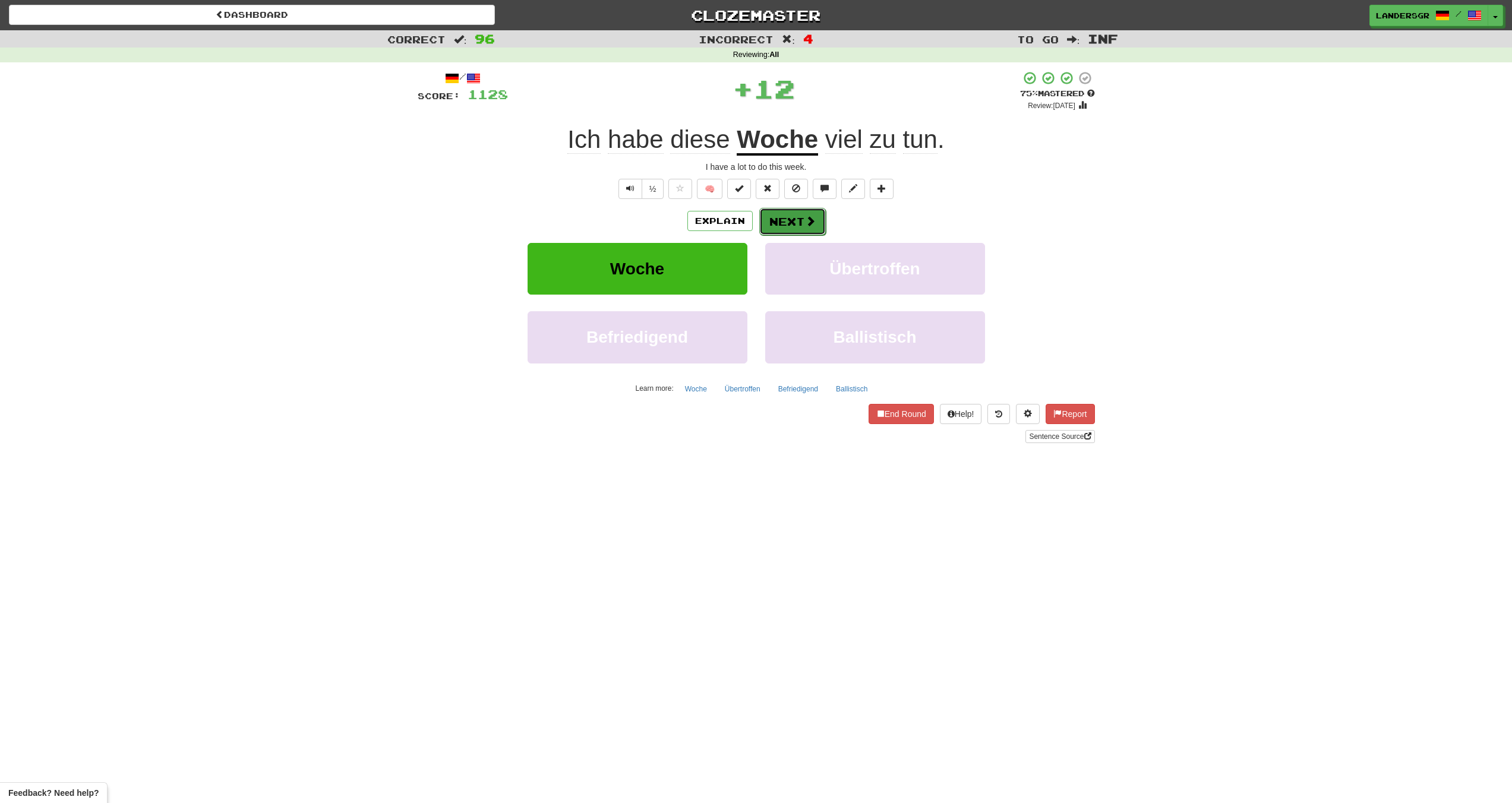
click at [765, 214] on button "Next" at bounding box center [792, 221] width 67 height 27
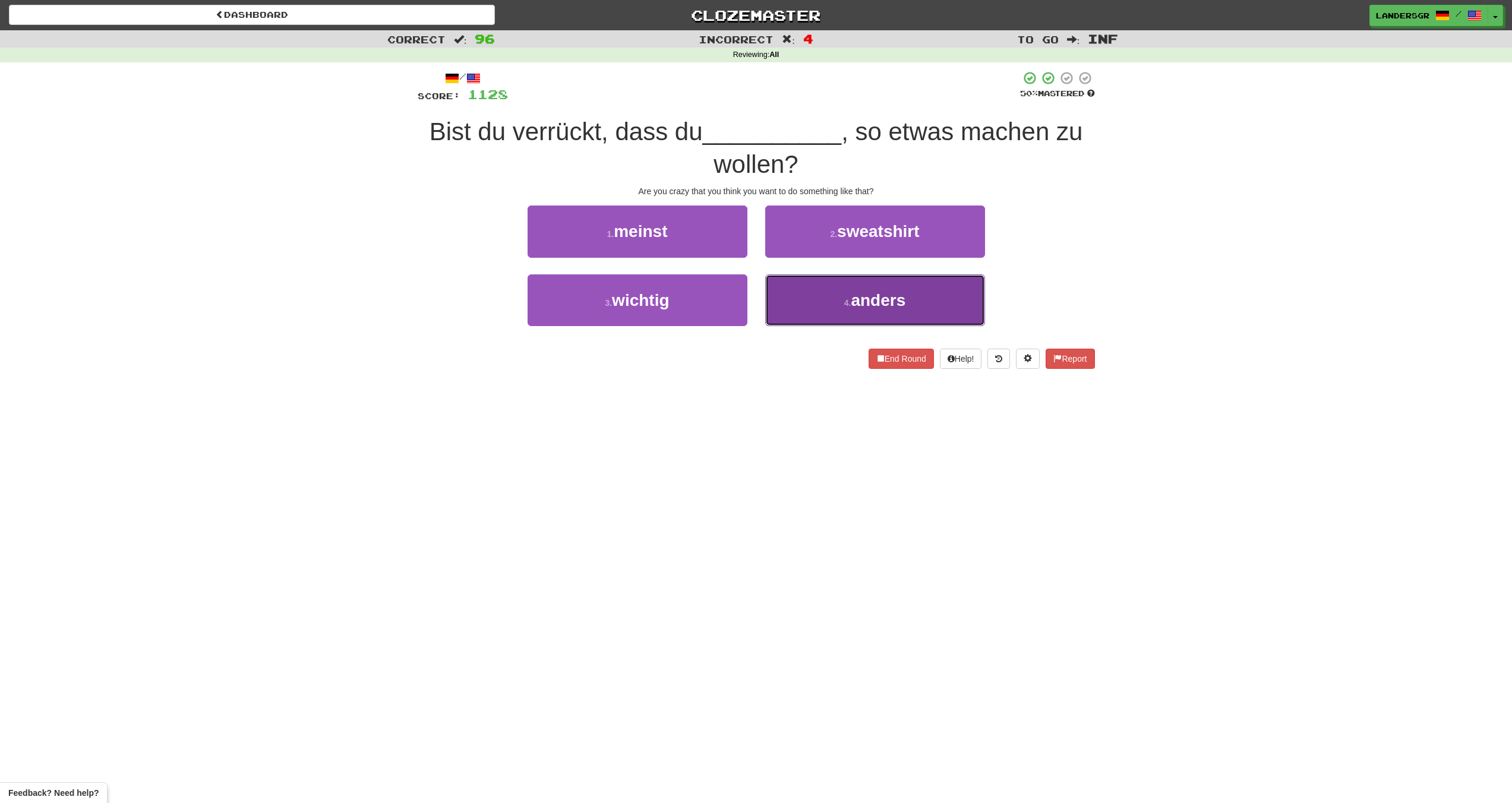
click at [789, 278] on button "4 . anders" at bounding box center [875, 301] width 220 height 52
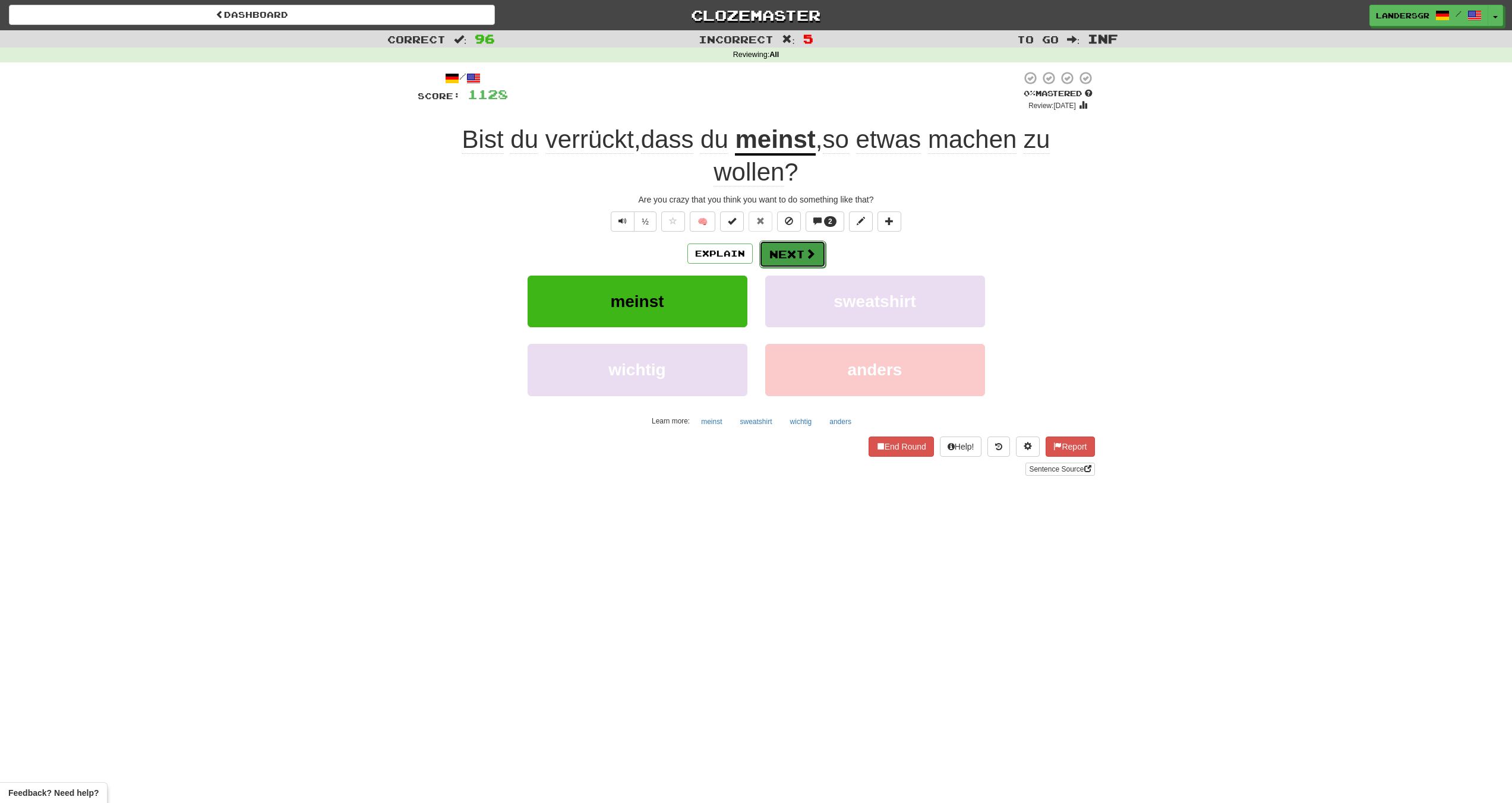
click at [810, 251] on span at bounding box center [810, 254] width 11 height 11
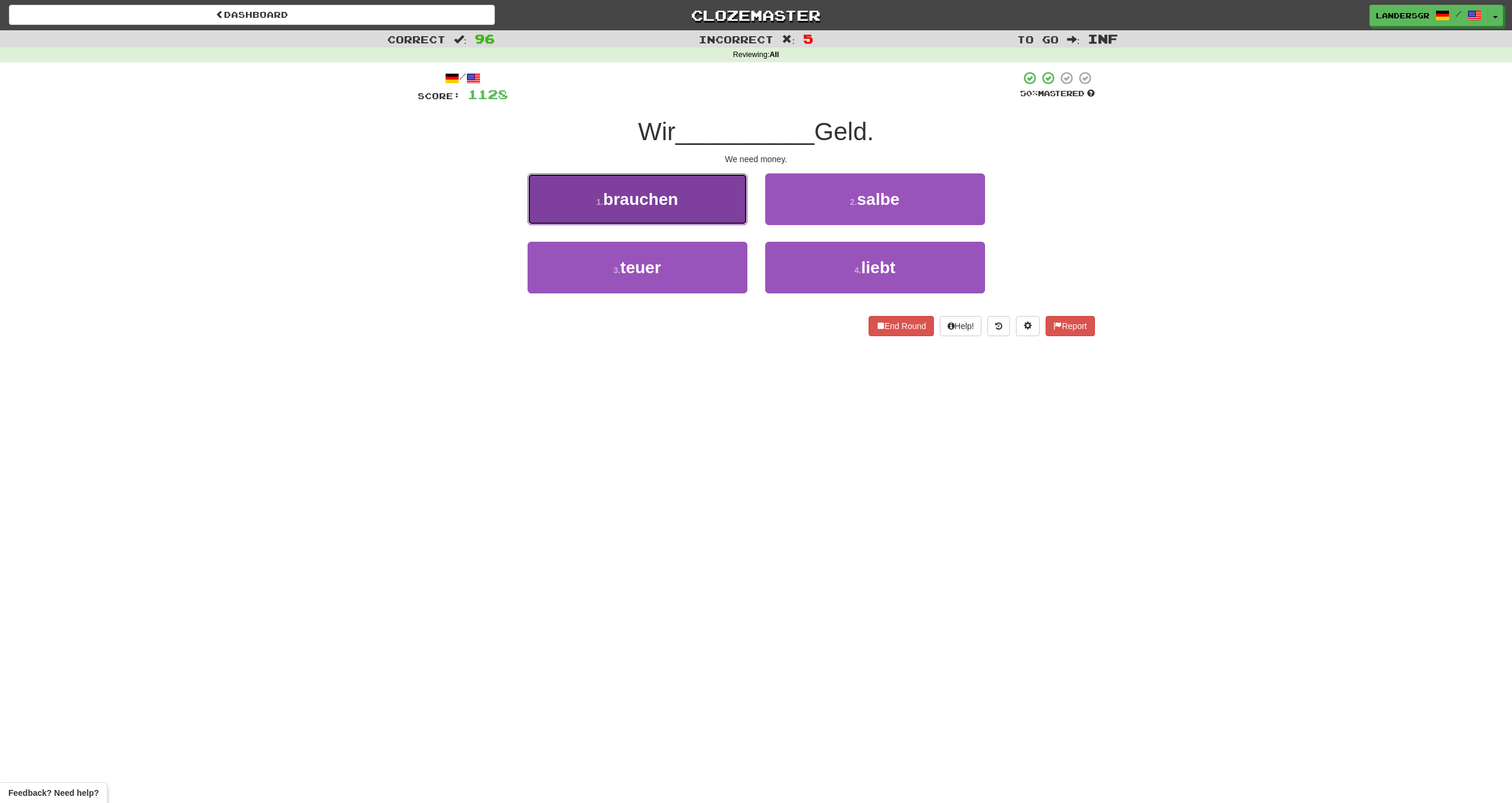
click at [698, 216] on button "1 . brauchen" at bounding box center [637, 199] width 220 height 52
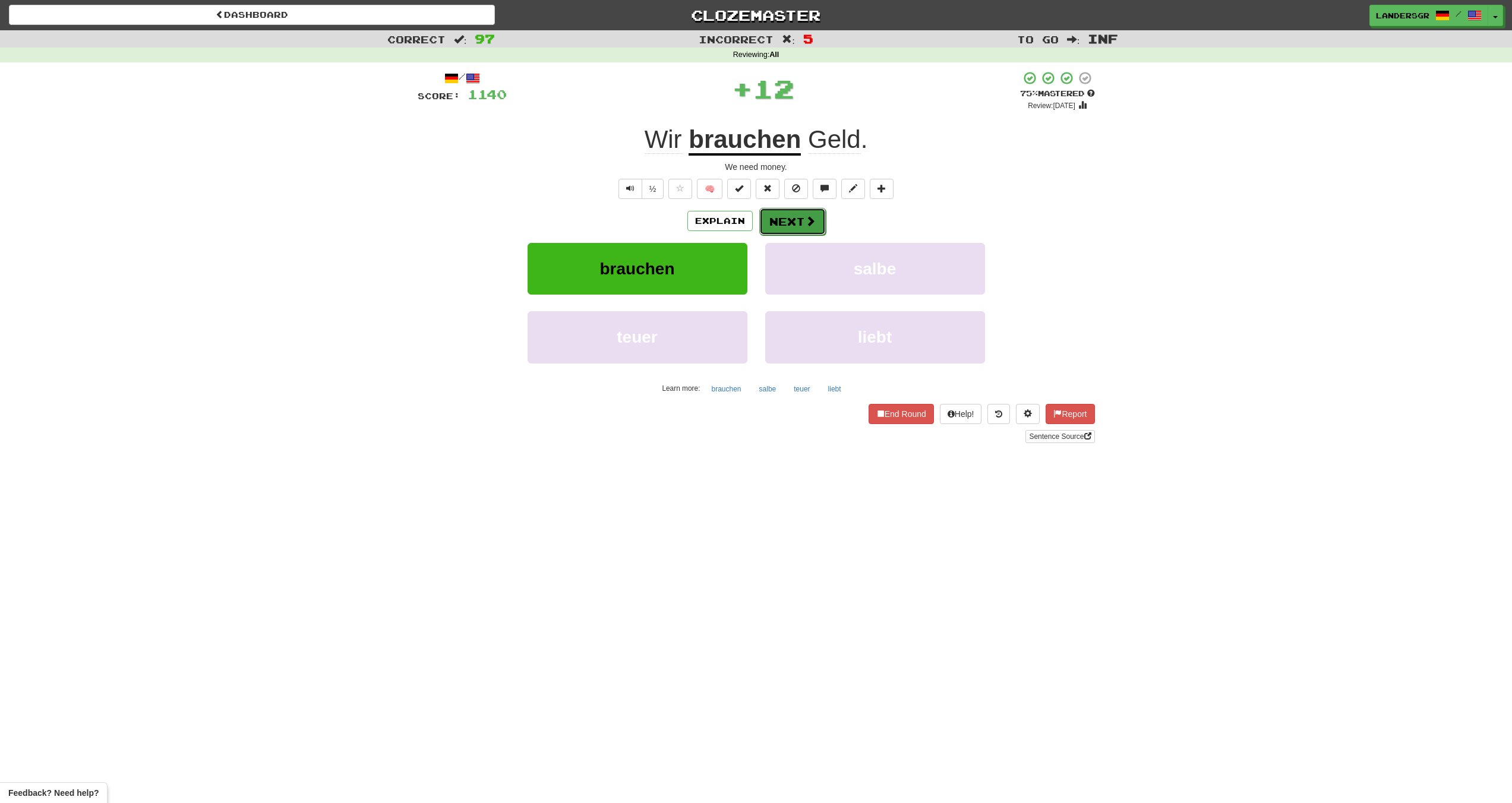
click at [767, 231] on button "Next" at bounding box center [792, 221] width 67 height 27
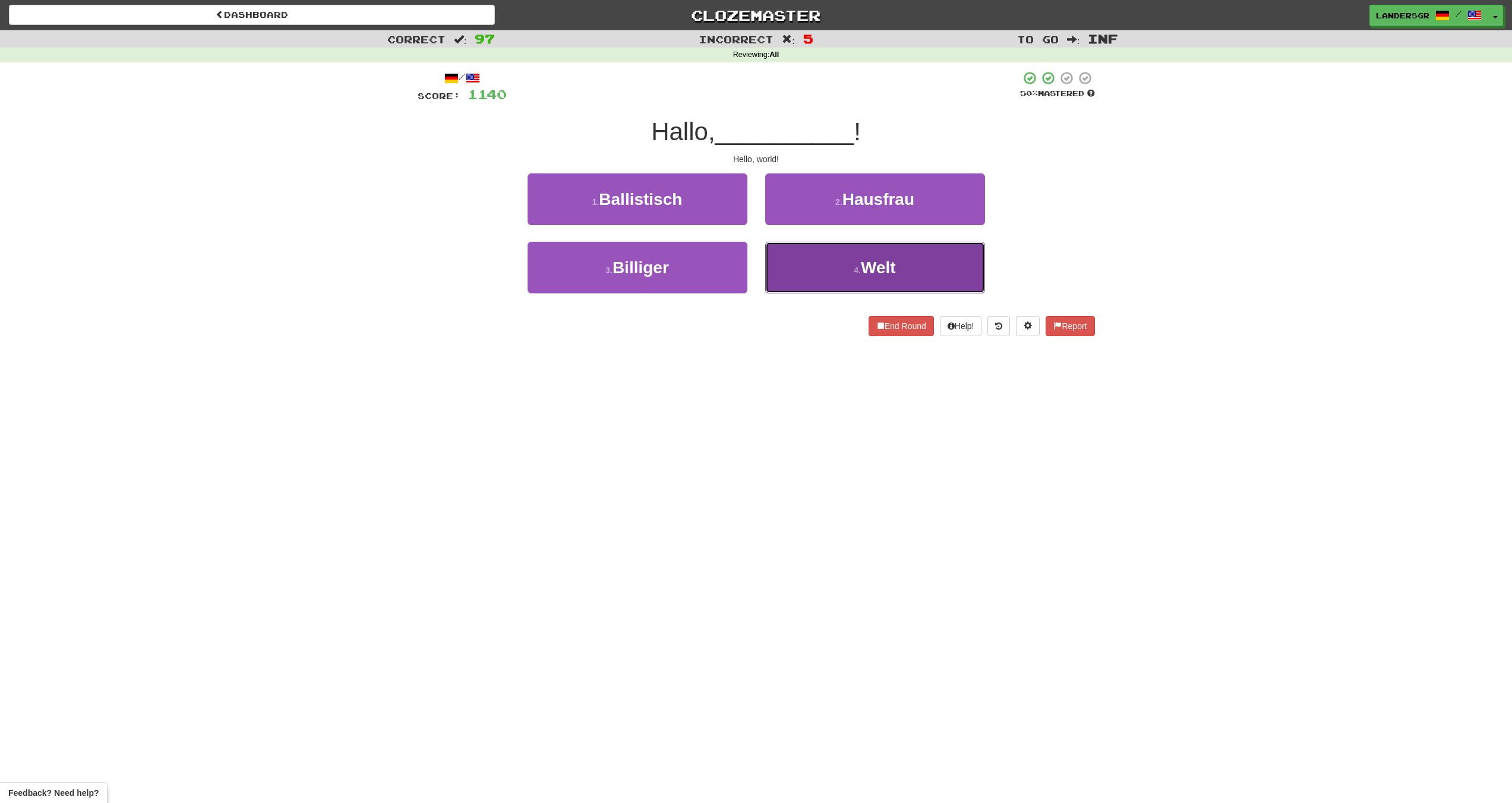
click at [826, 269] on button "4 . Welt" at bounding box center [875, 268] width 220 height 52
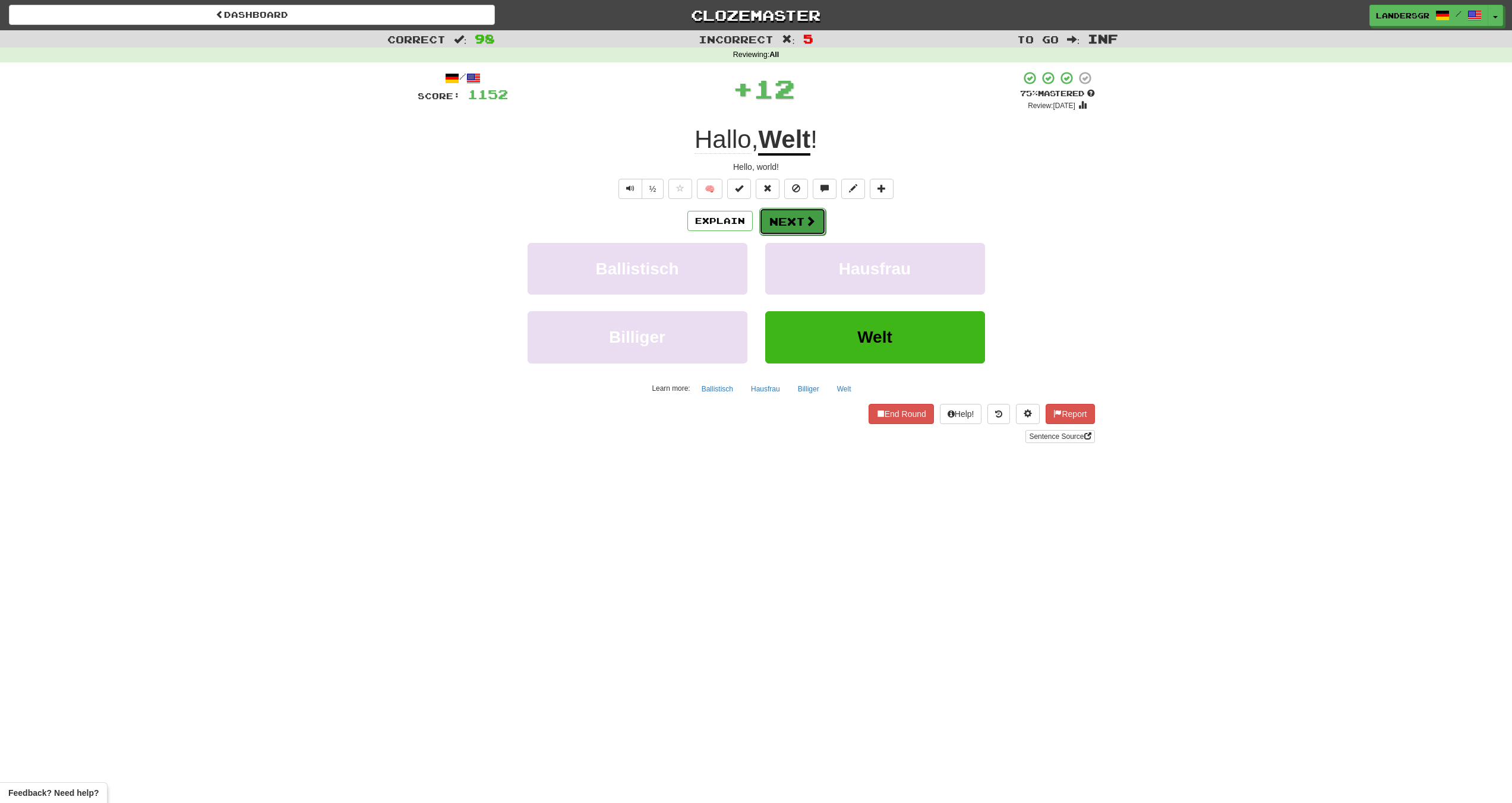
click at [785, 223] on button "Next" at bounding box center [792, 221] width 67 height 27
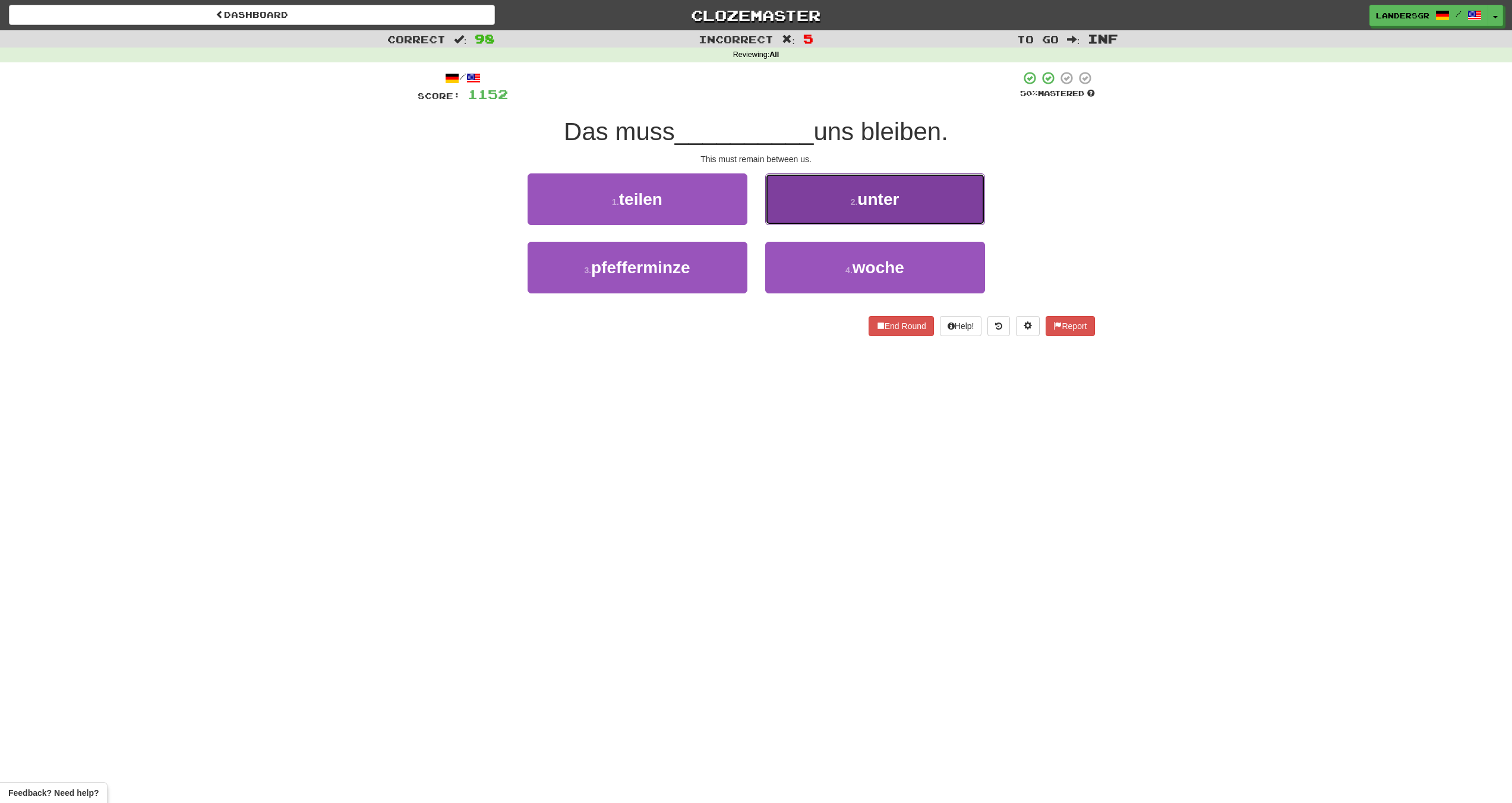
click at [785, 223] on button "2 . unter" at bounding box center [875, 199] width 220 height 52
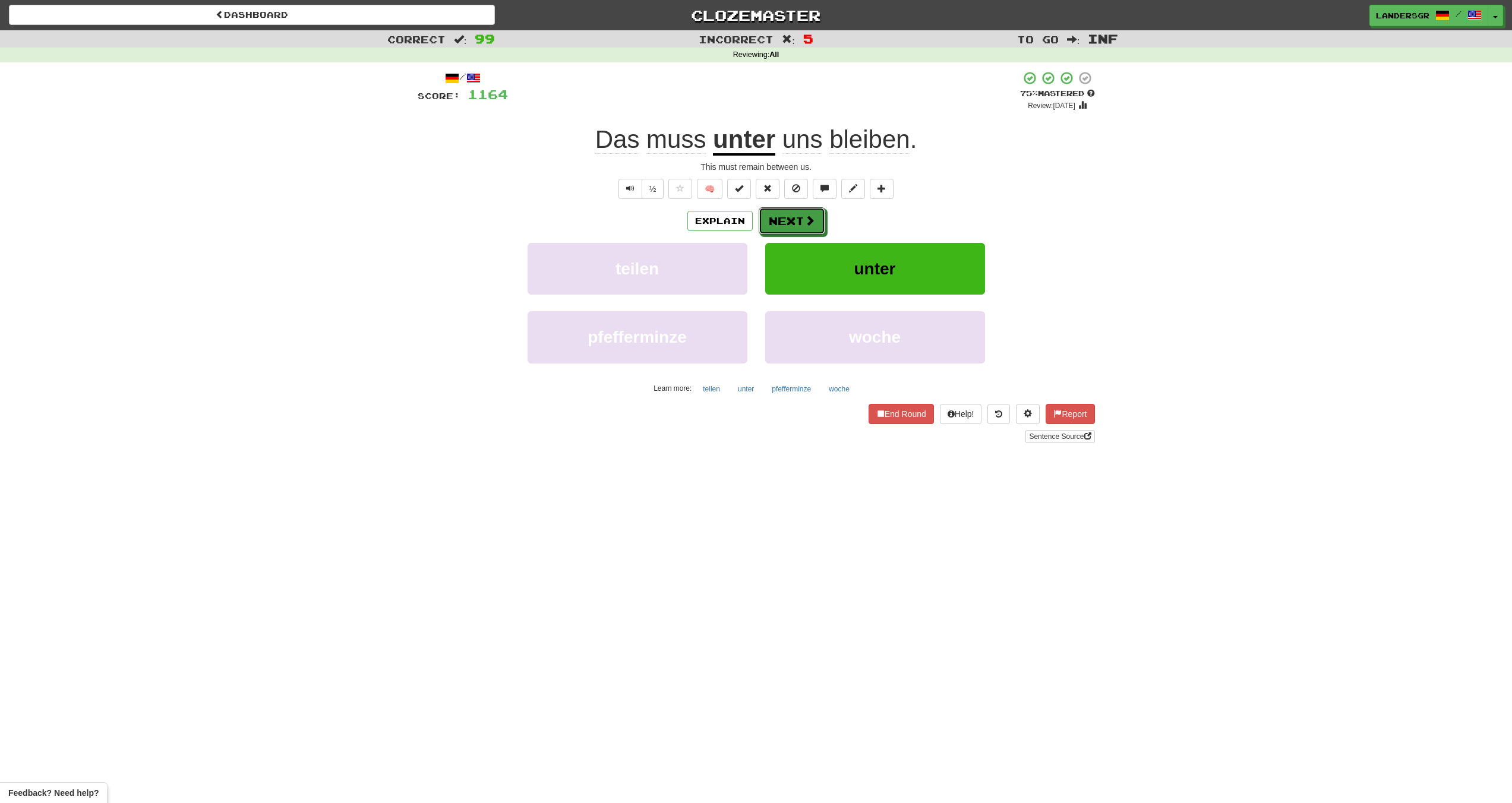
click at [785, 223] on button "Next" at bounding box center [791, 220] width 67 height 27
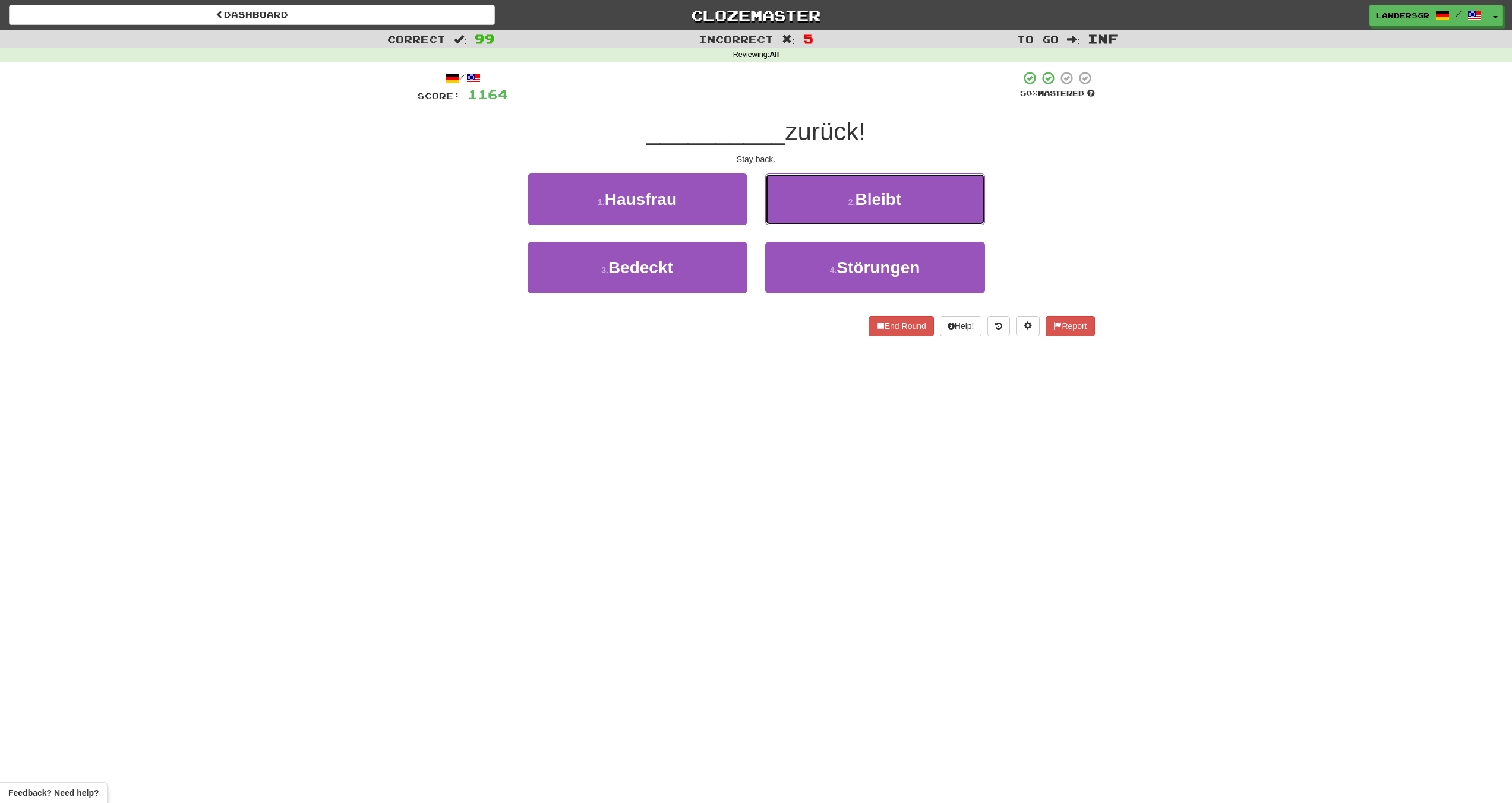
click at [785, 223] on button "2 . Bleibt" at bounding box center [875, 199] width 220 height 52
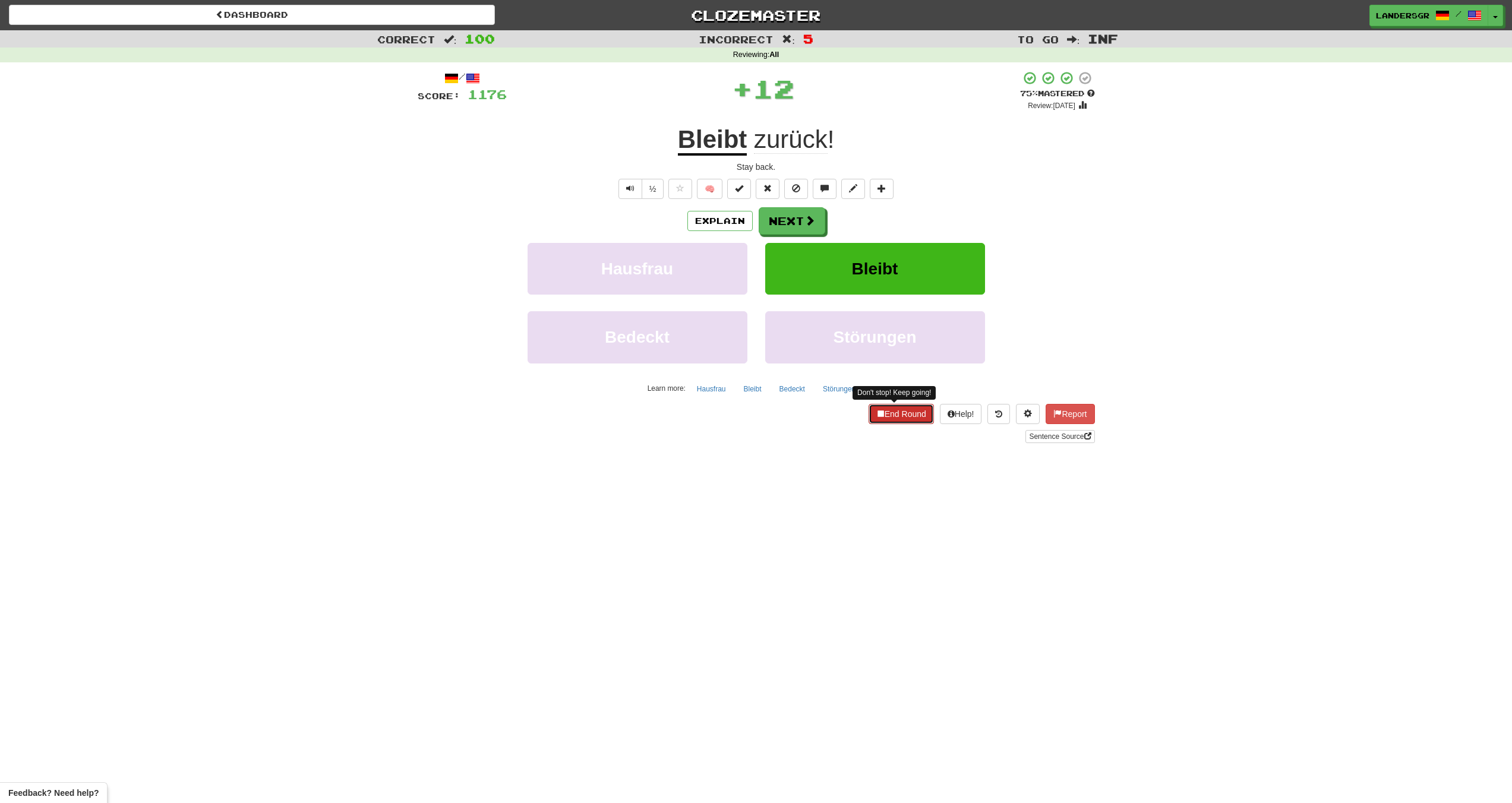
click at [898, 409] on button "End Round" at bounding box center [902, 414] width 66 height 20
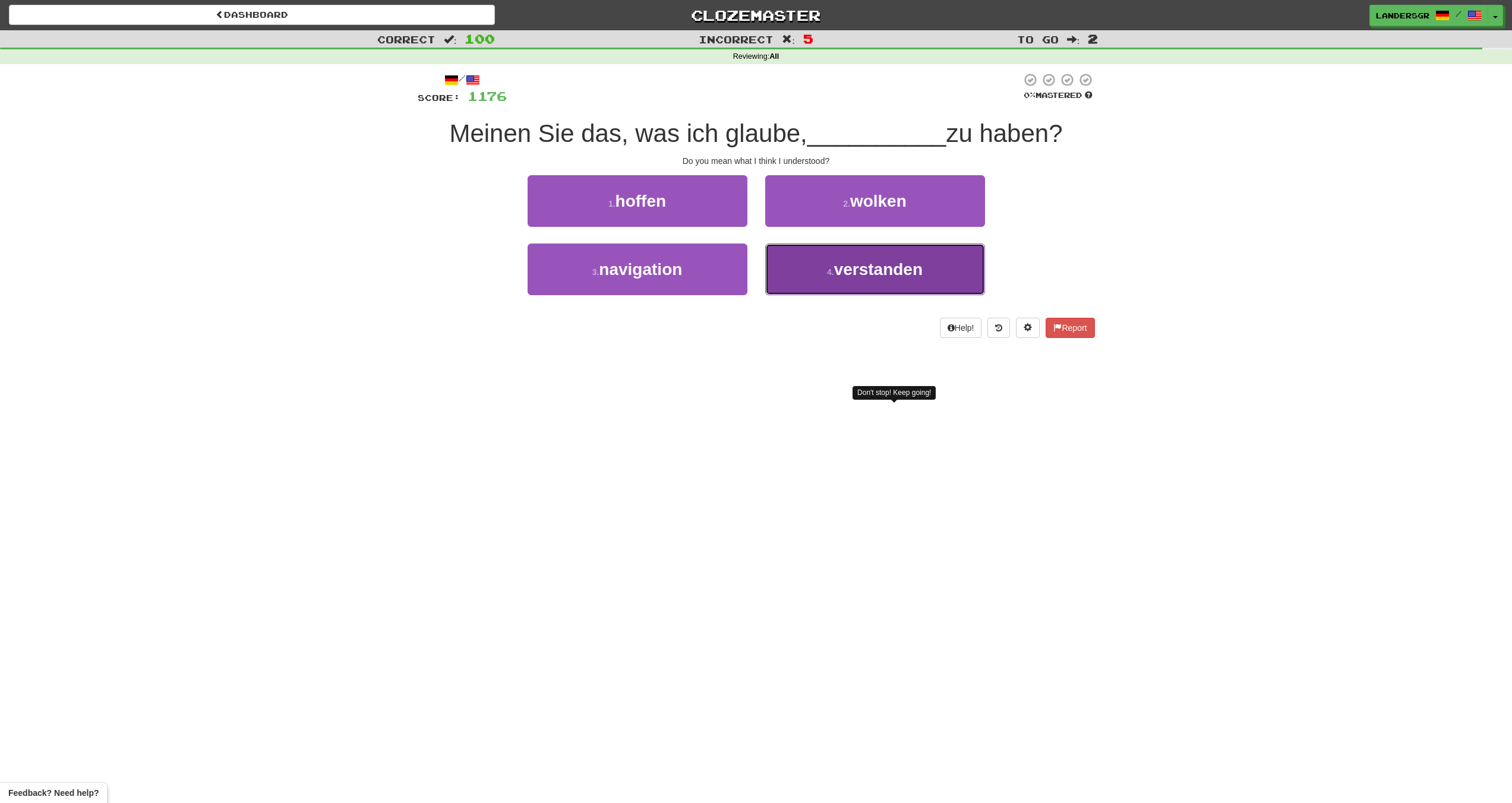
click at [778, 281] on button "4 . verstanden" at bounding box center [875, 270] width 220 height 52
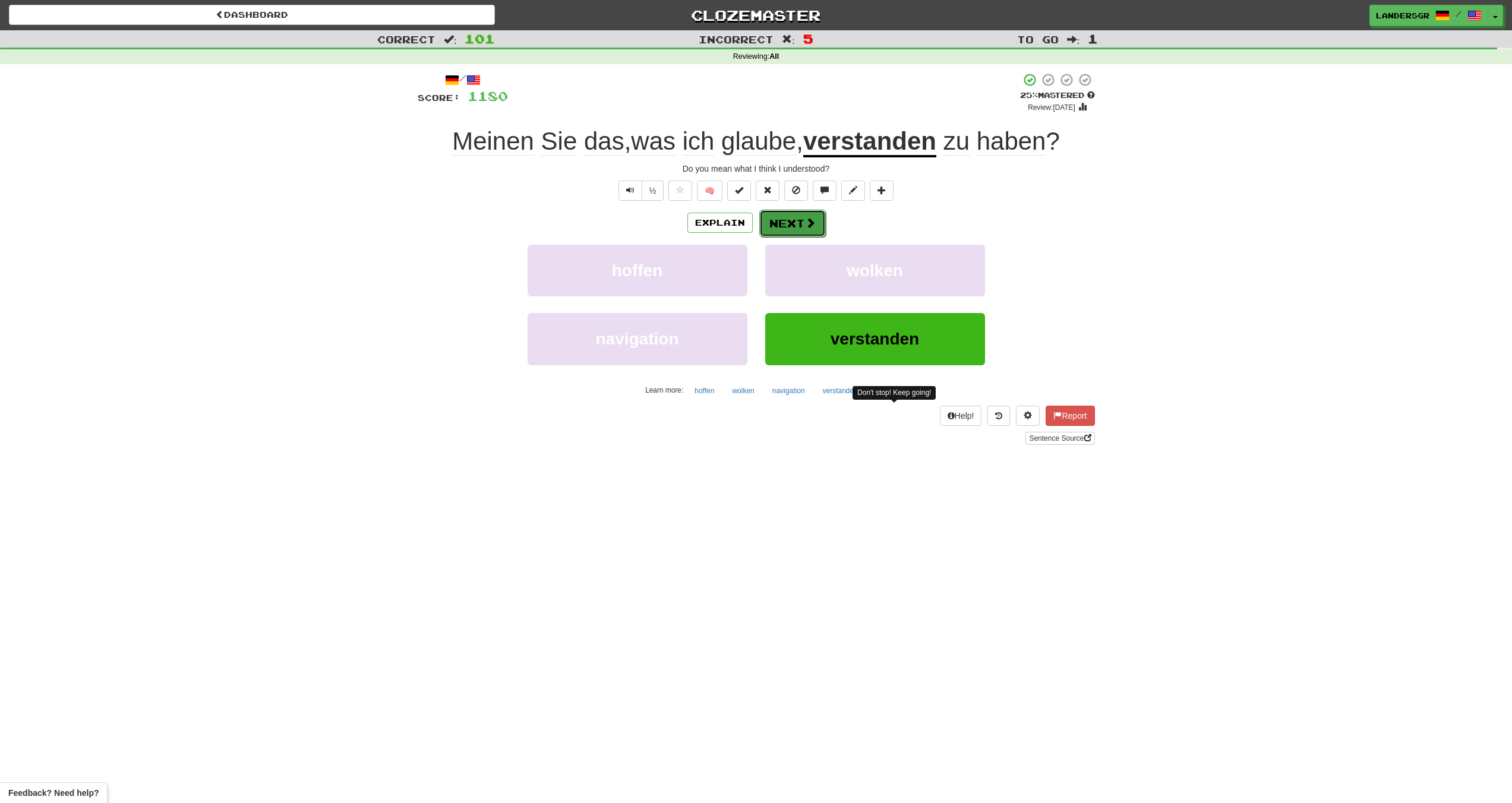
click at [772, 214] on button "Next" at bounding box center [792, 223] width 67 height 27
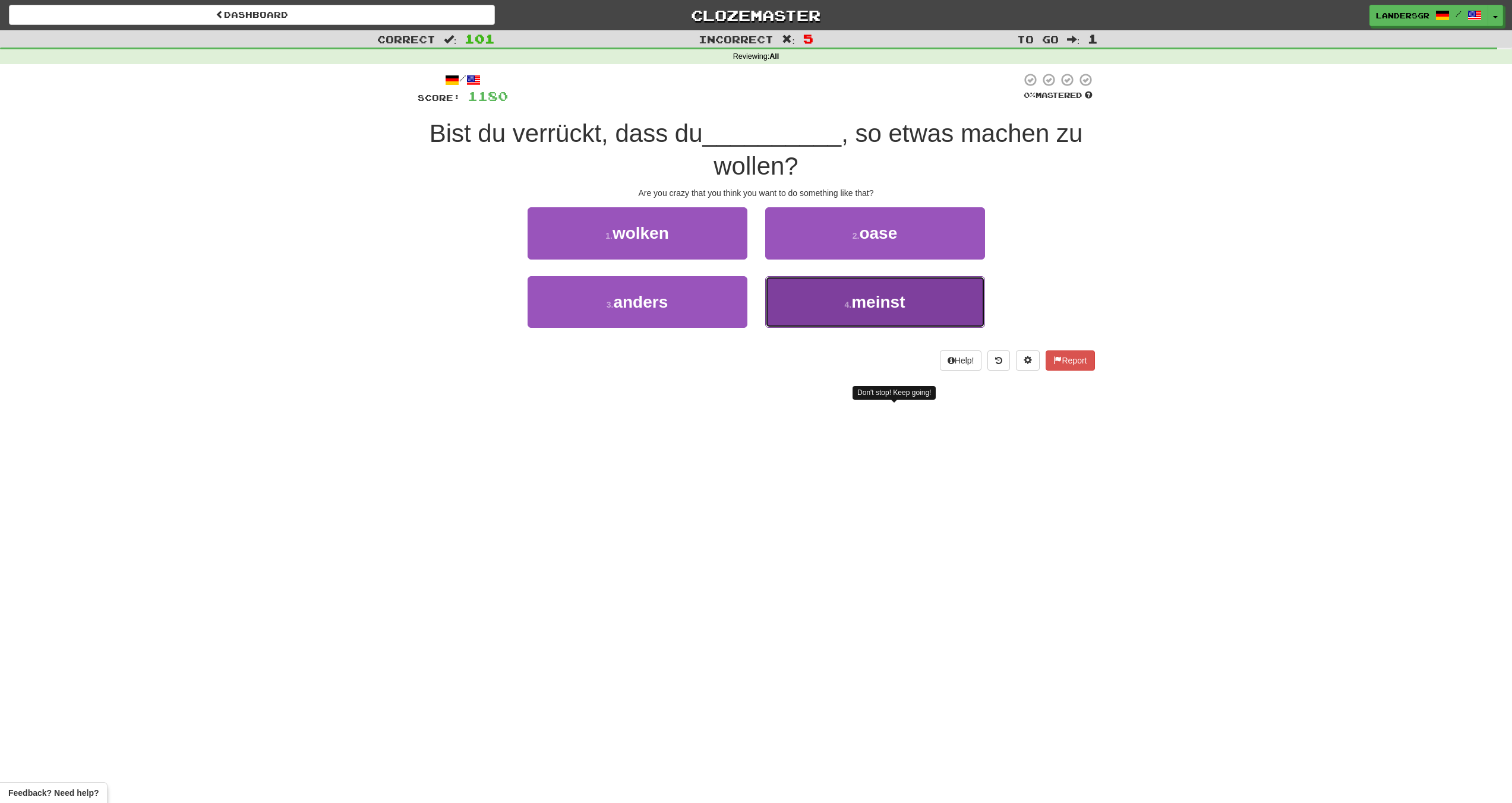
click at [767, 301] on button "4 . meinst" at bounding box center [875, 302] width 220 height 52
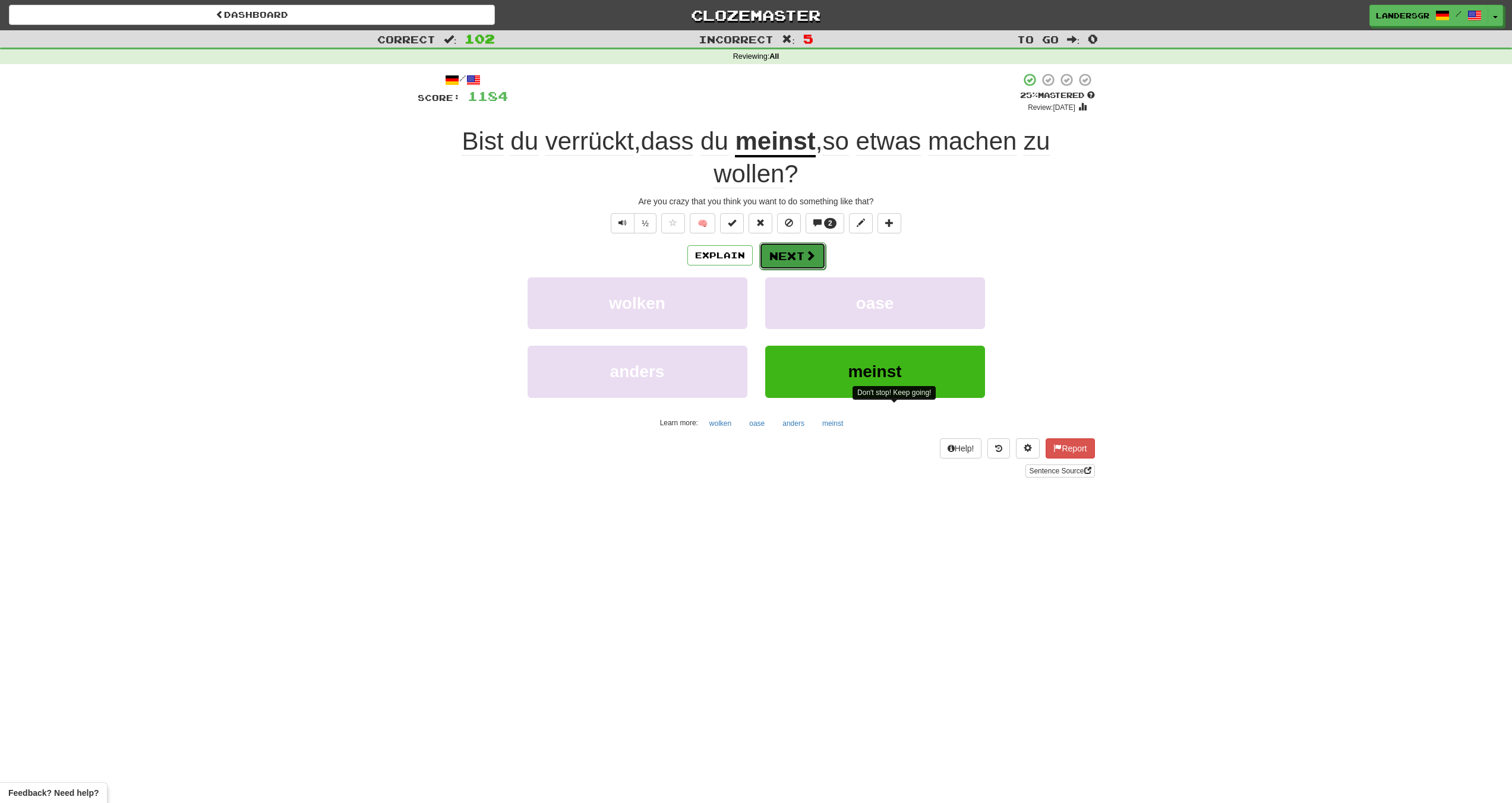
click at [765, 261] on button "Next" at bounding box center [792, 256] width 67 height 27
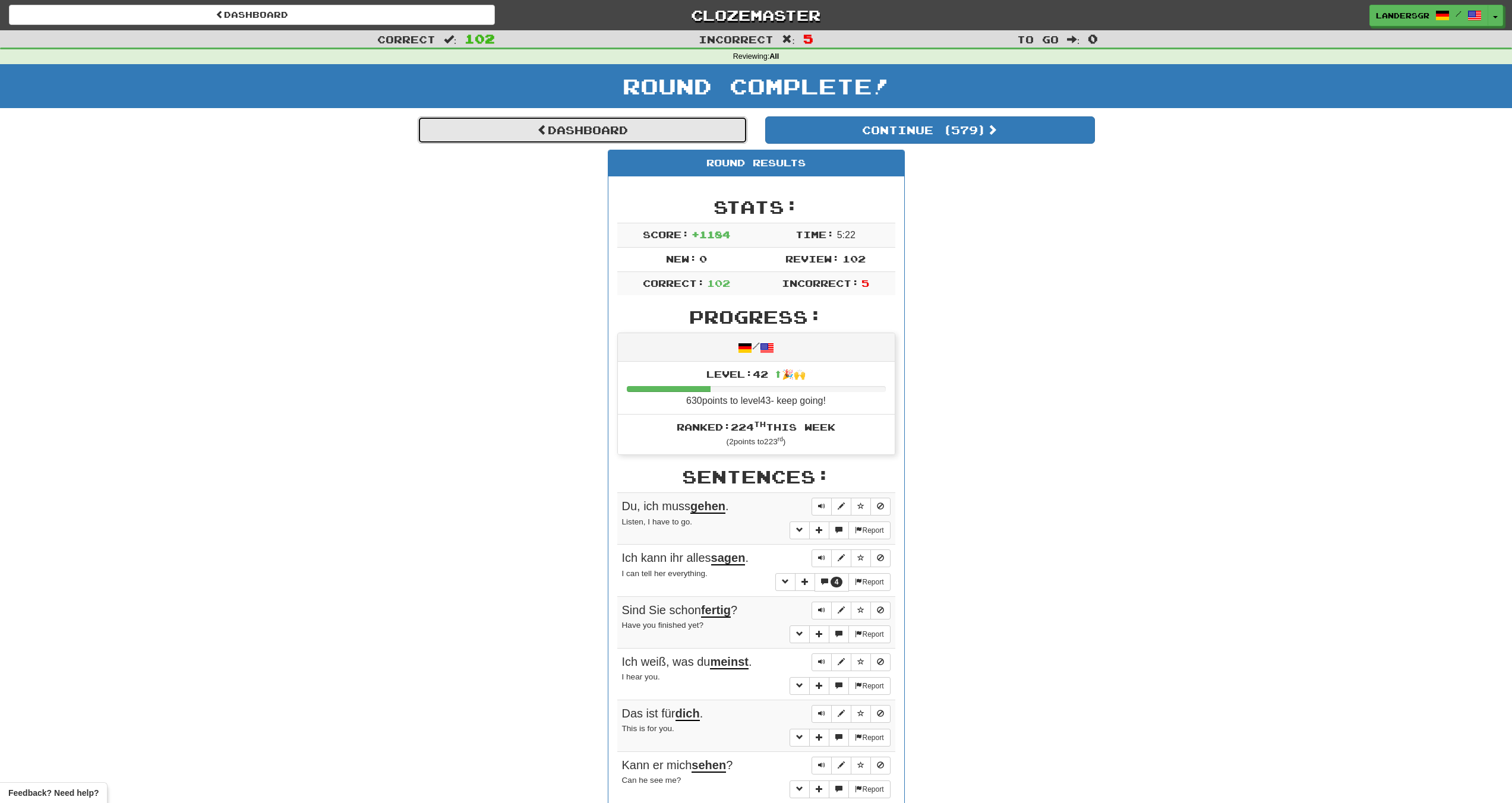
click at [692, 130] on link "Dashboard" at bounding box center [582, 129] width 329 height 27
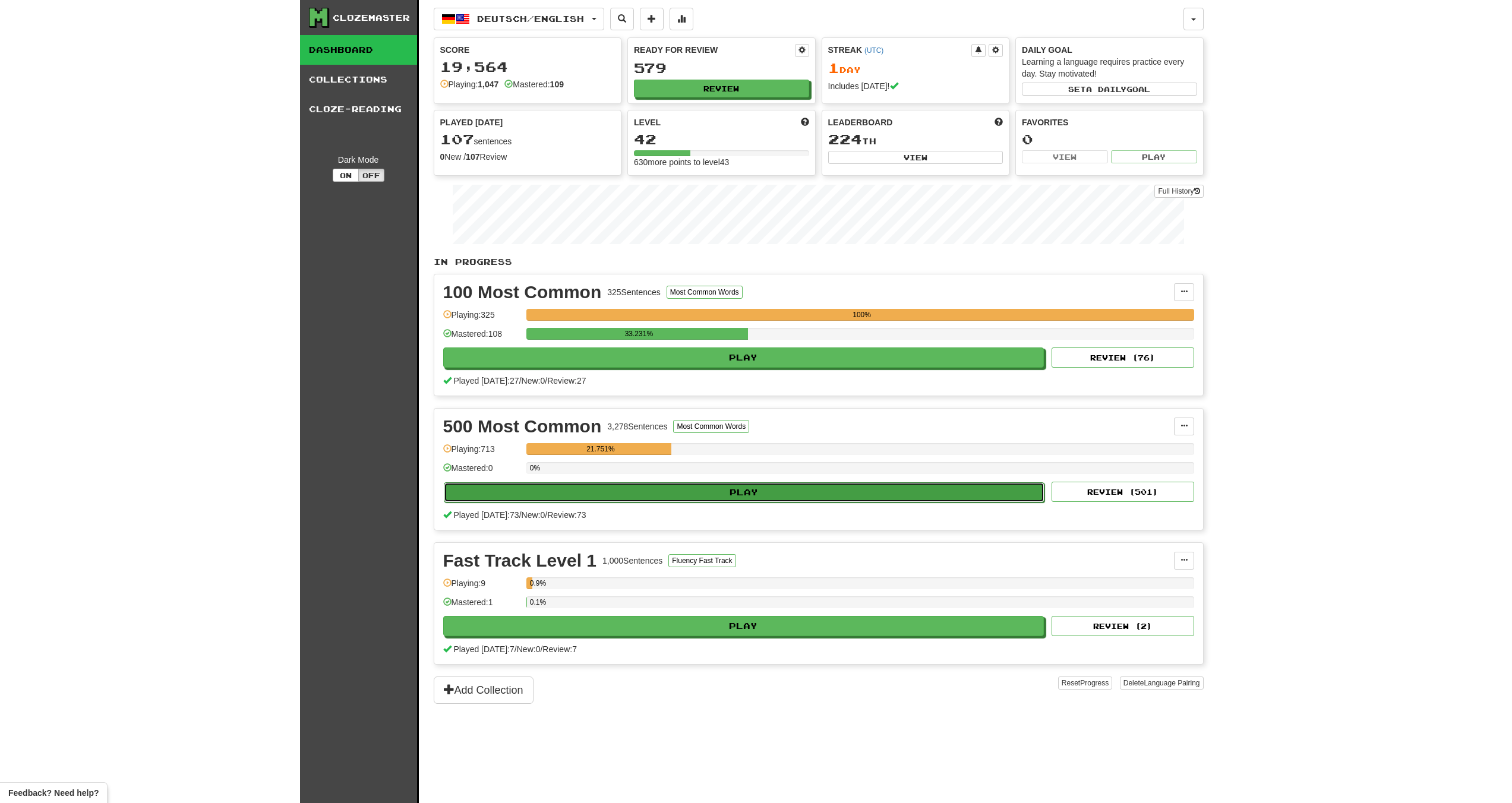
click at [756, 489] on button "Play" at bounding box center [745, 493] width 601 height 20
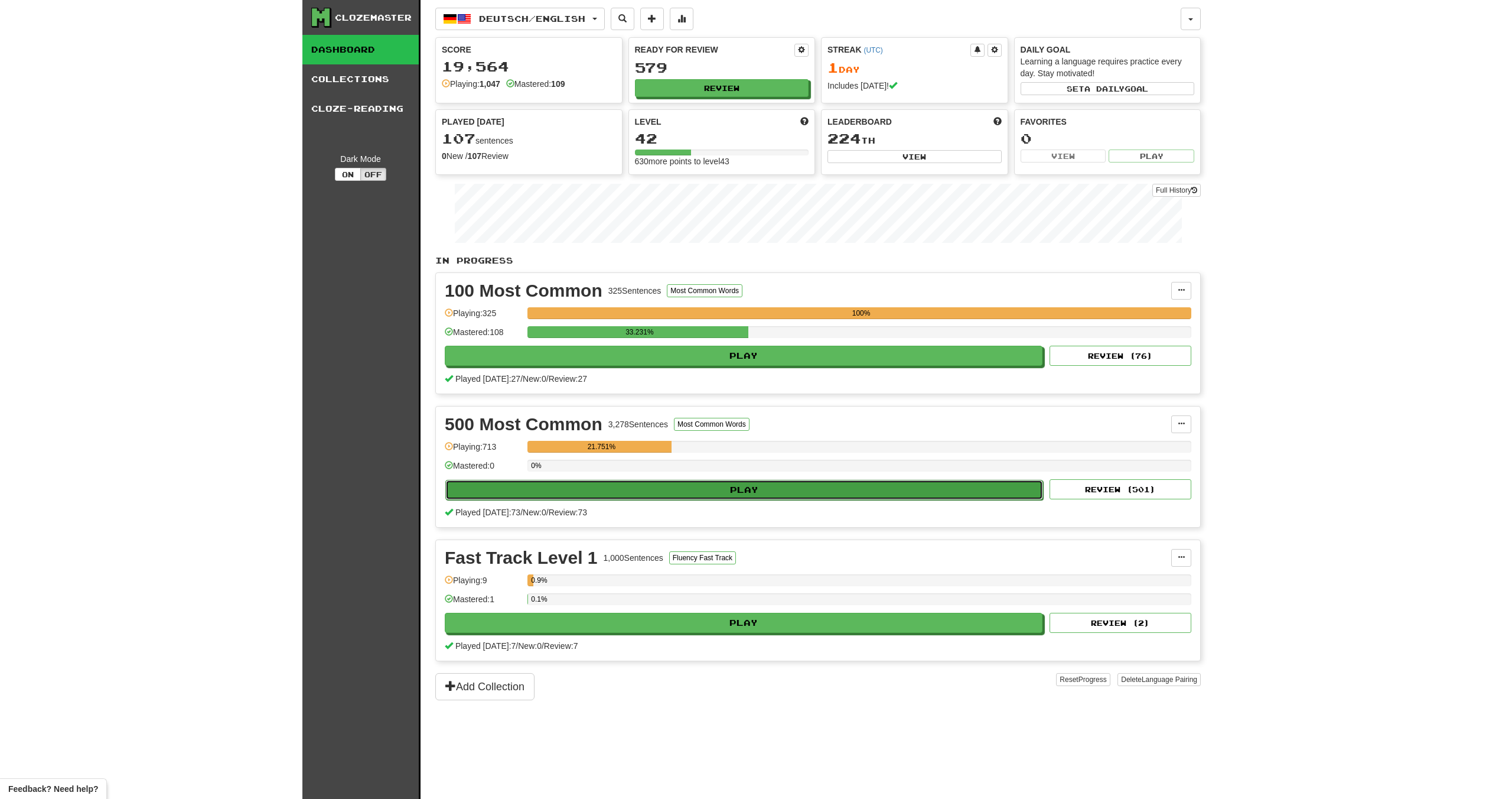
select select "********"
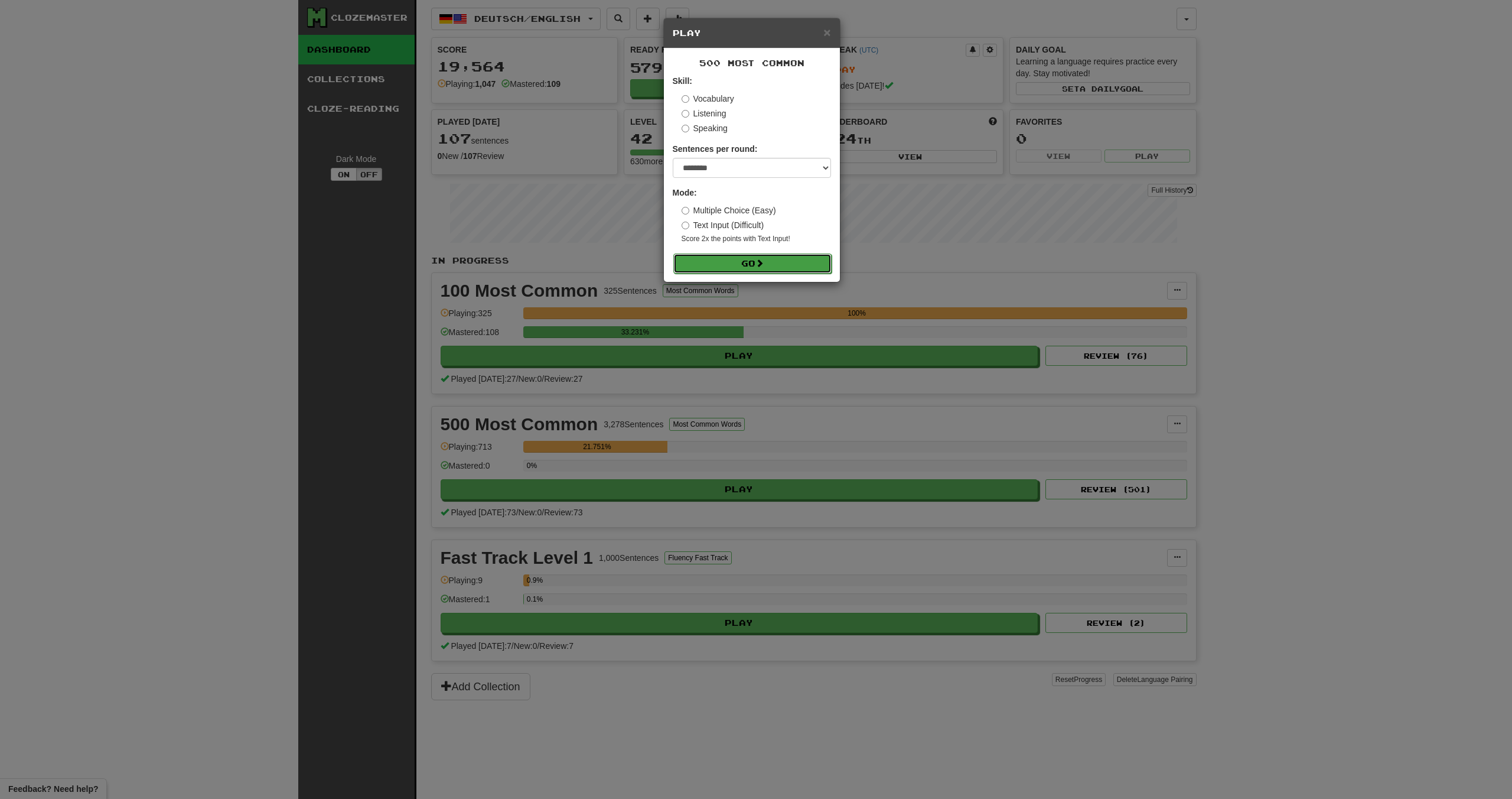
click at [740, 258] on button "Go" at bounding box center [752, 263] width 158 height 20
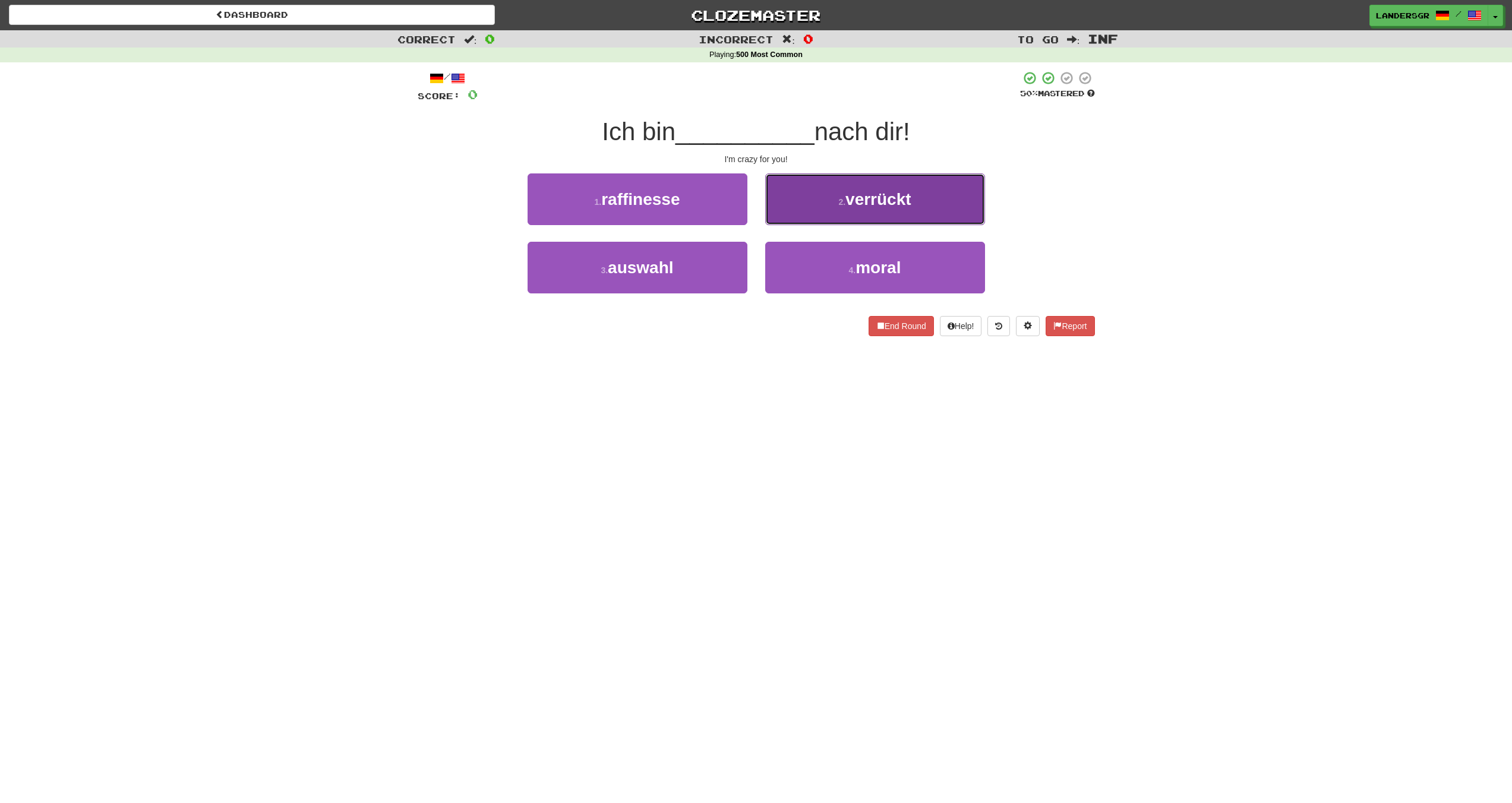
click at [796, 213] on button "2 . verrückt" at bounding box center [875, 199] width 220 height 52
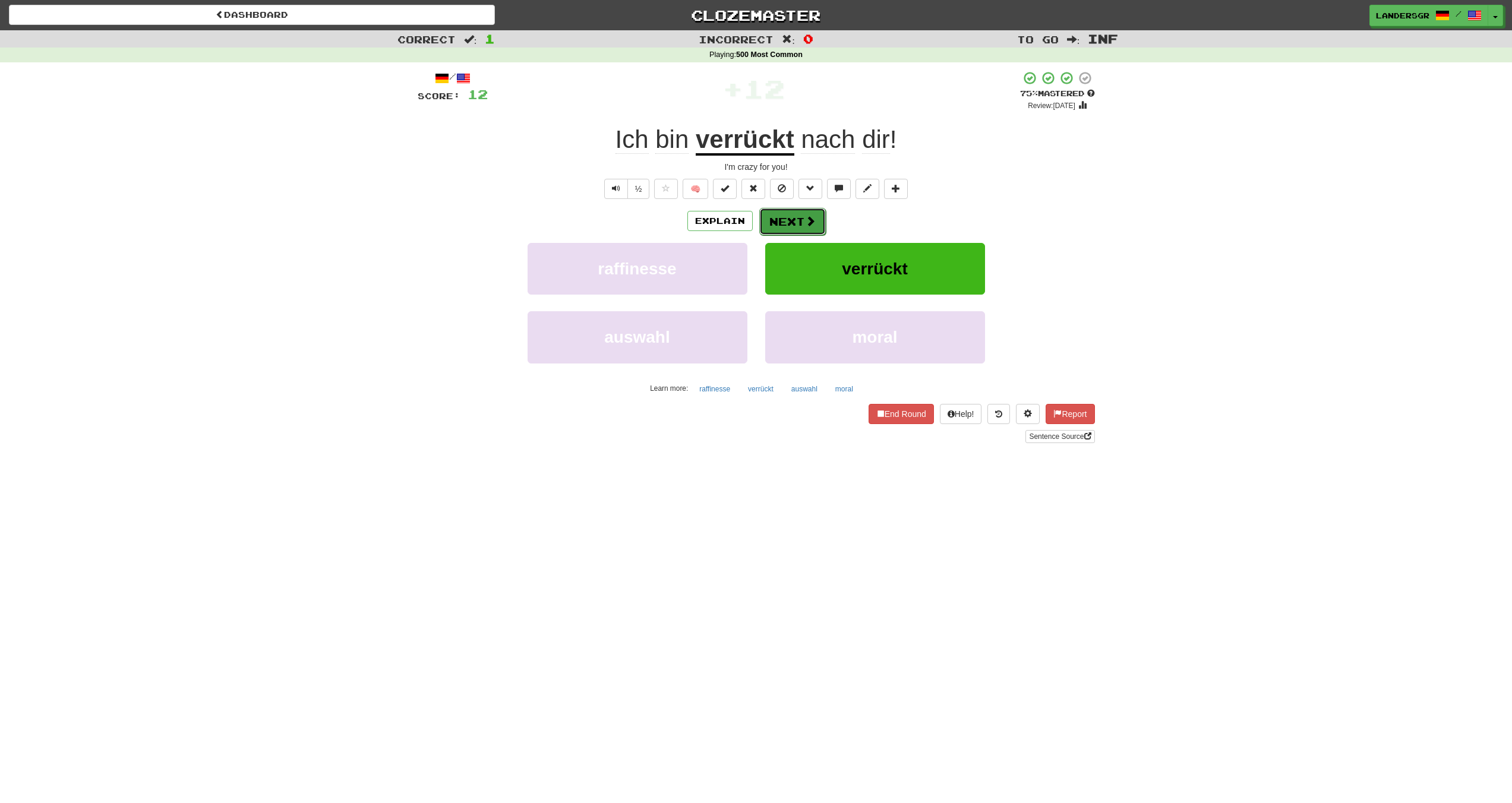
click at [794, 215] on button "Next" at bounding box center [792, 221] width 67 height 27
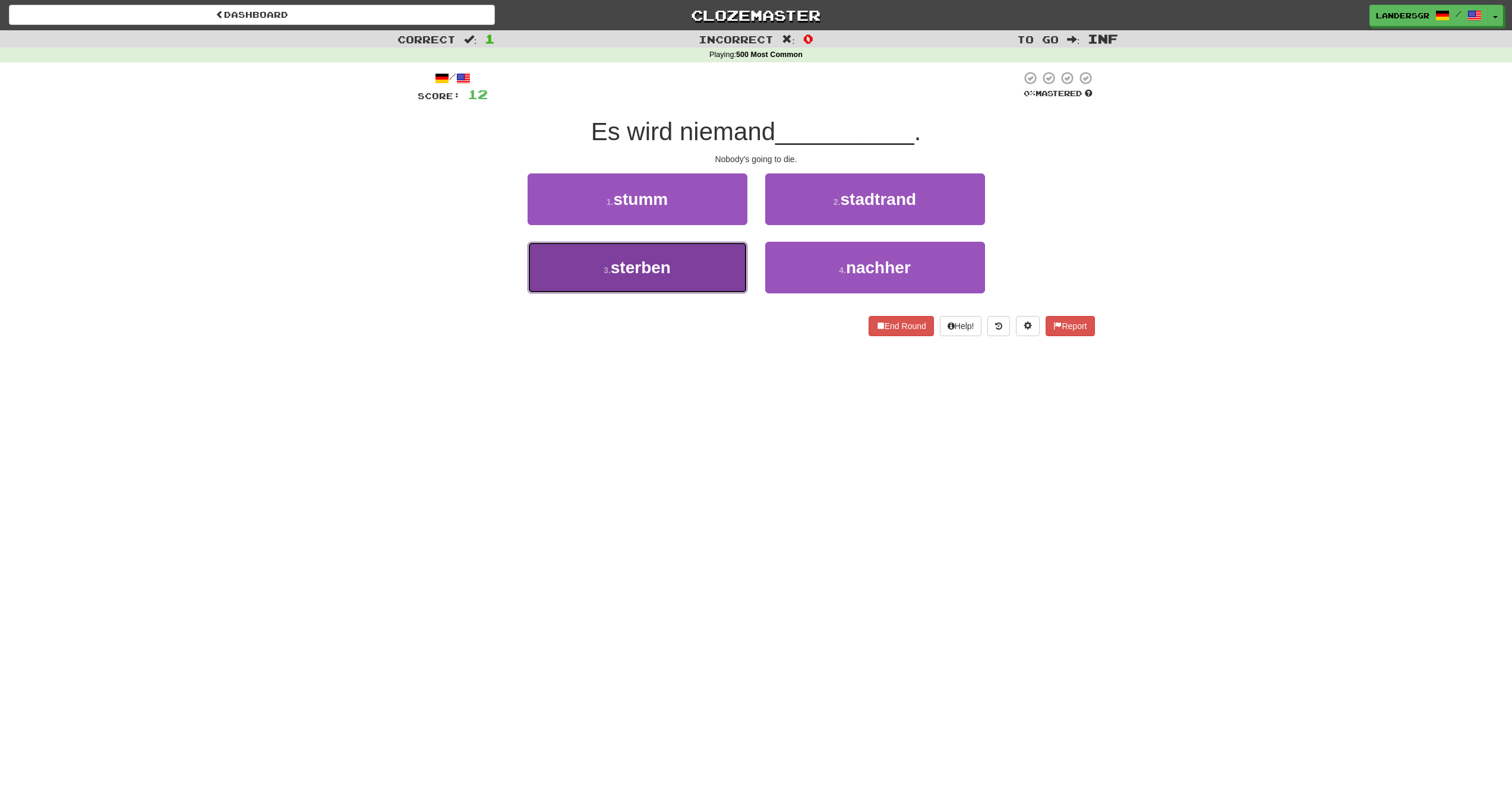
click at [708, 266] on button "3 . sterben" at bounding box center [637, 268] width 220 height 52
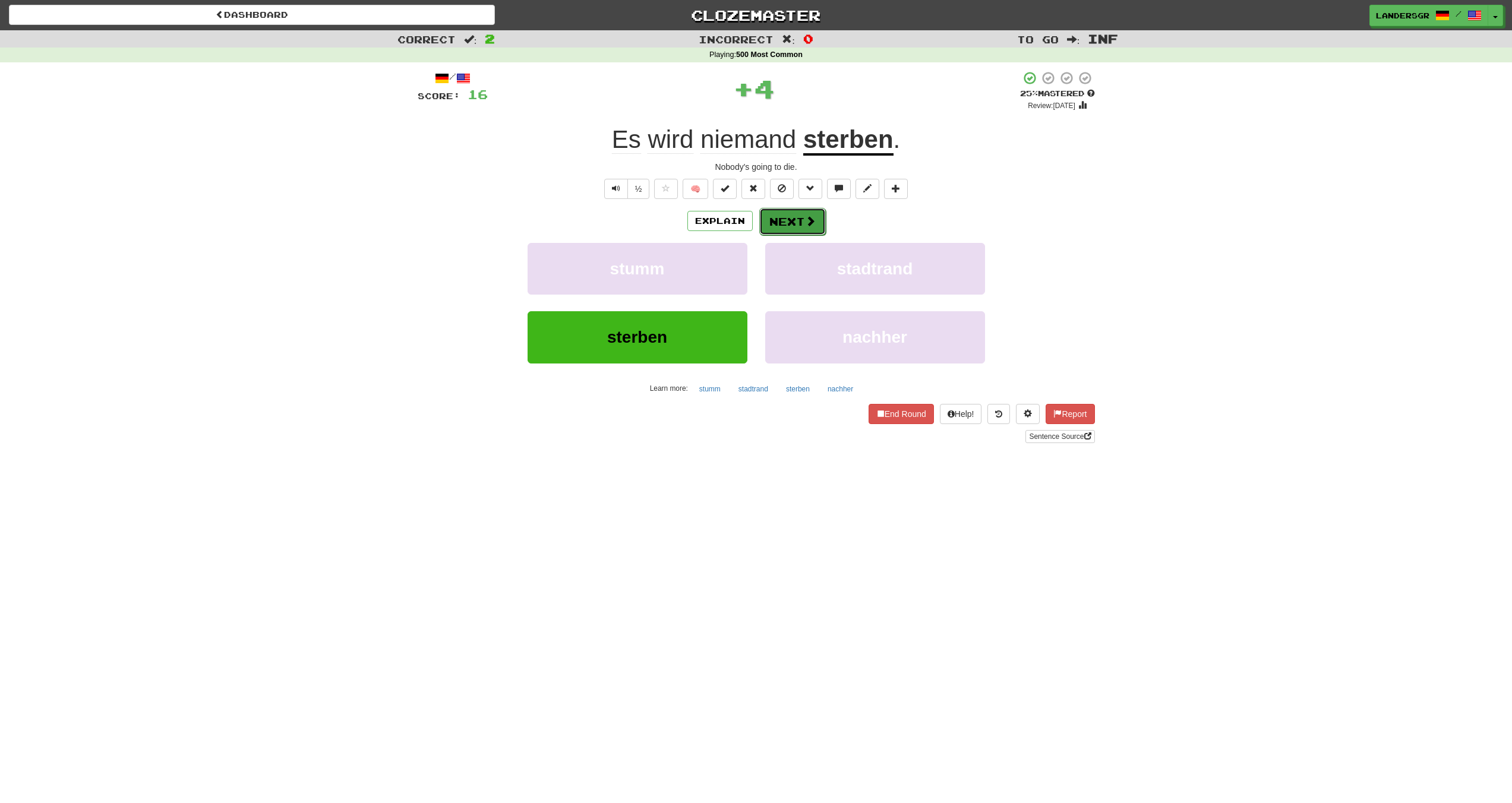
click at [764, 228] on button "Next" at bounding box center [792, 221] width 67 height 27
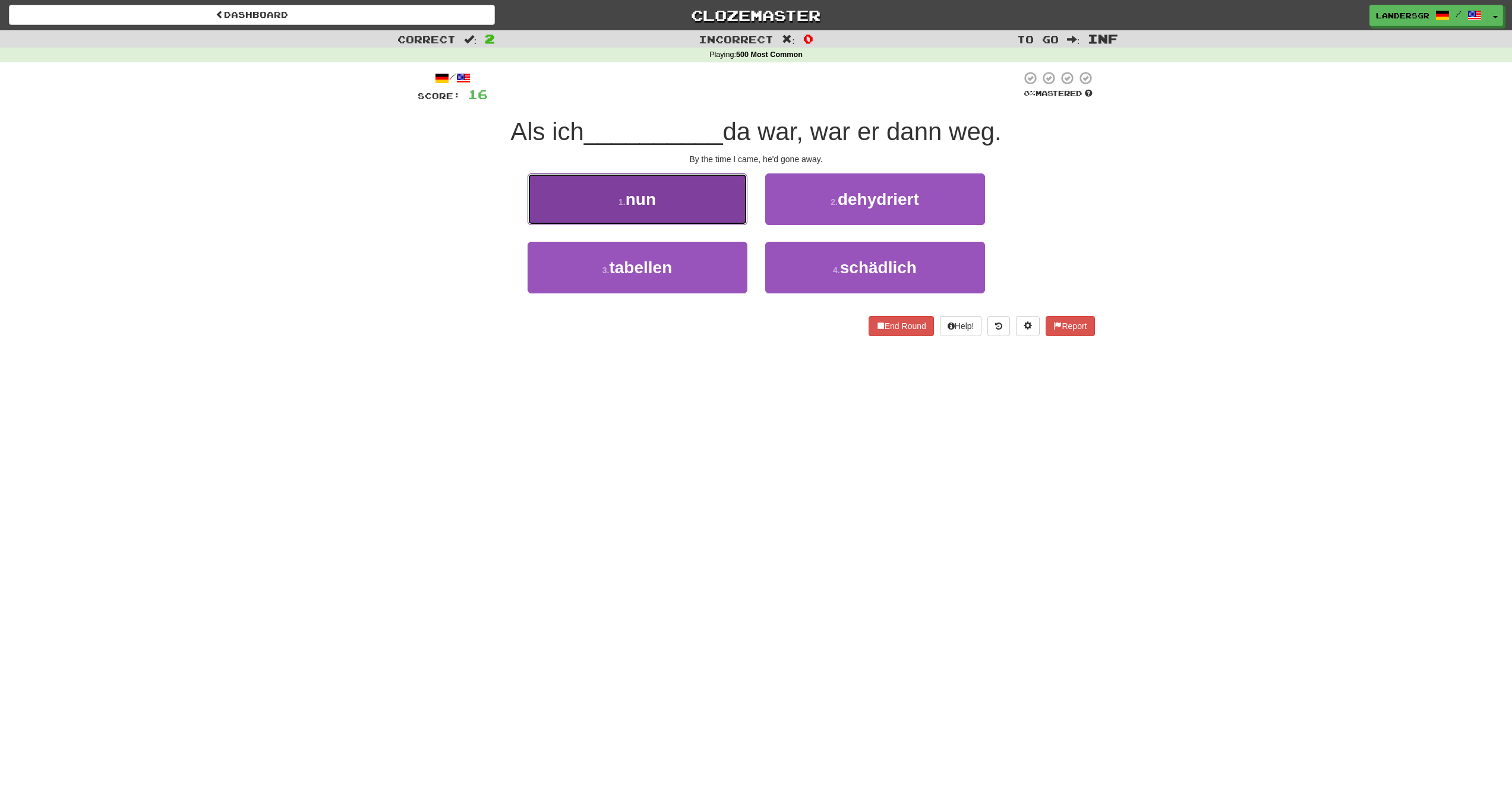
click at [714, 222] on button "1 . nun" at bounding box center [637, 199] width 220 height 52
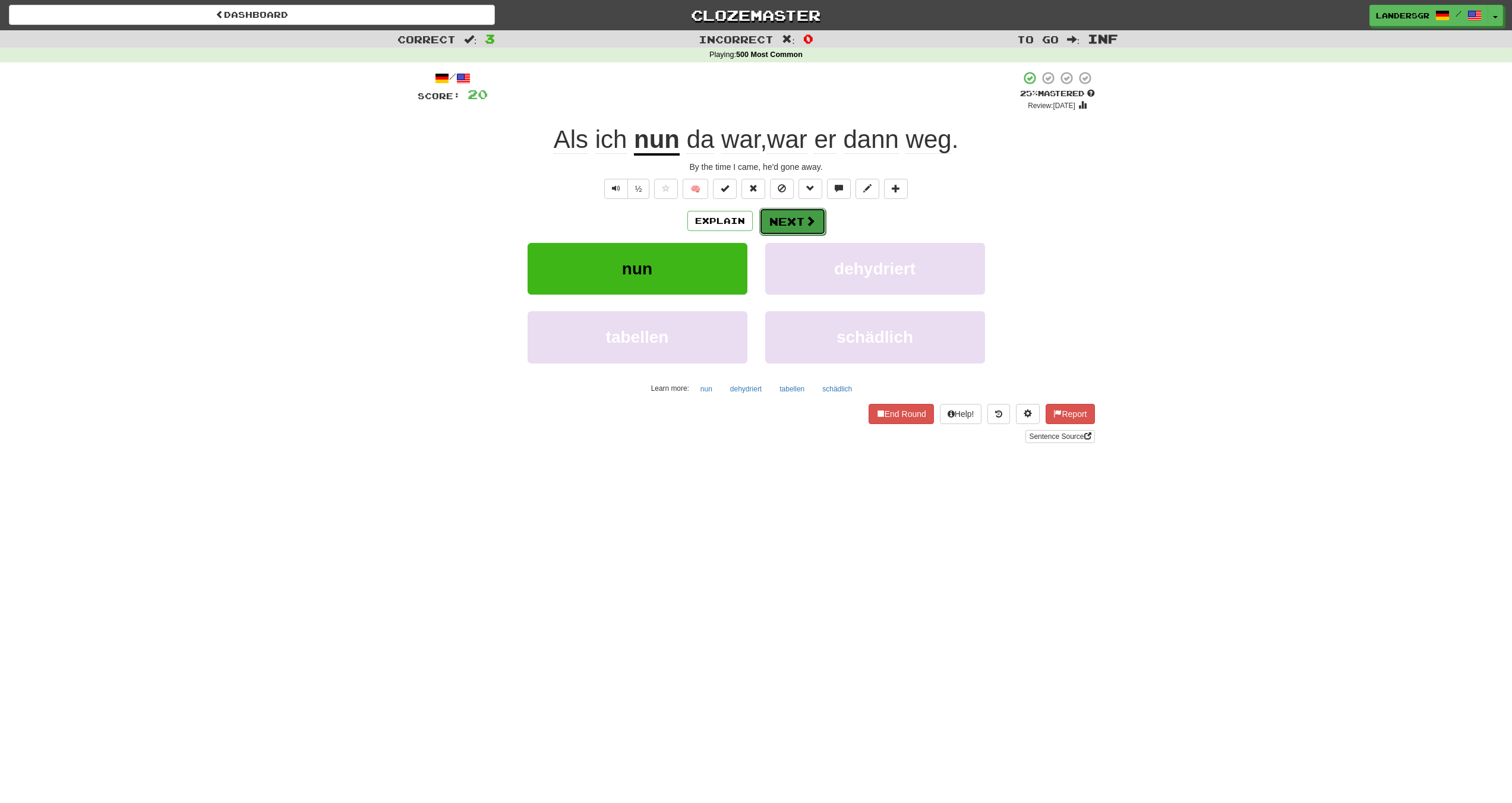
click at [801, 225] on button "Next" at bounding box center [792, 221] width 67 height 27
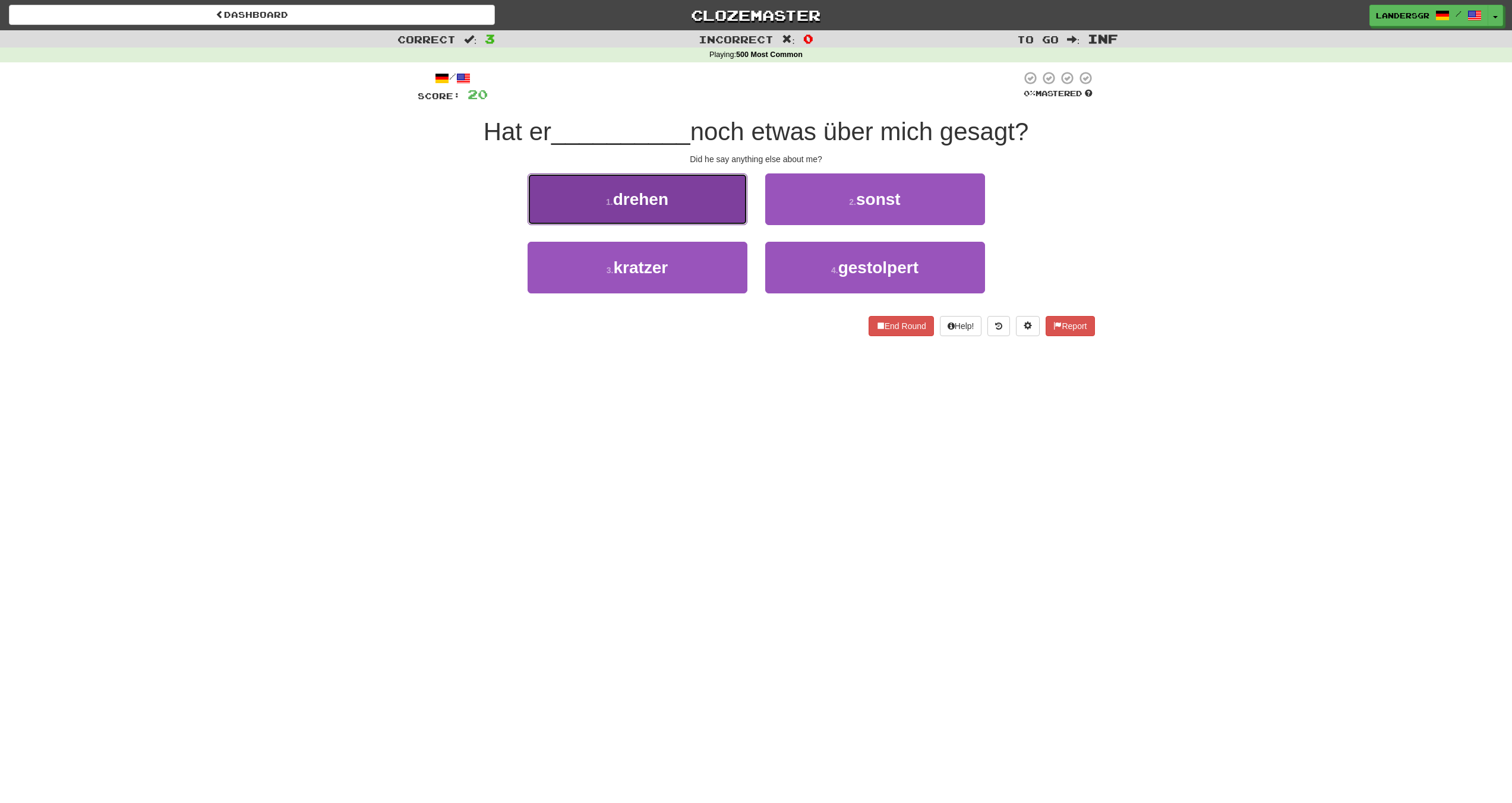
click at [693, 202] on button "1 . drehen" at bounding box center [637, 199] width 220 height 52
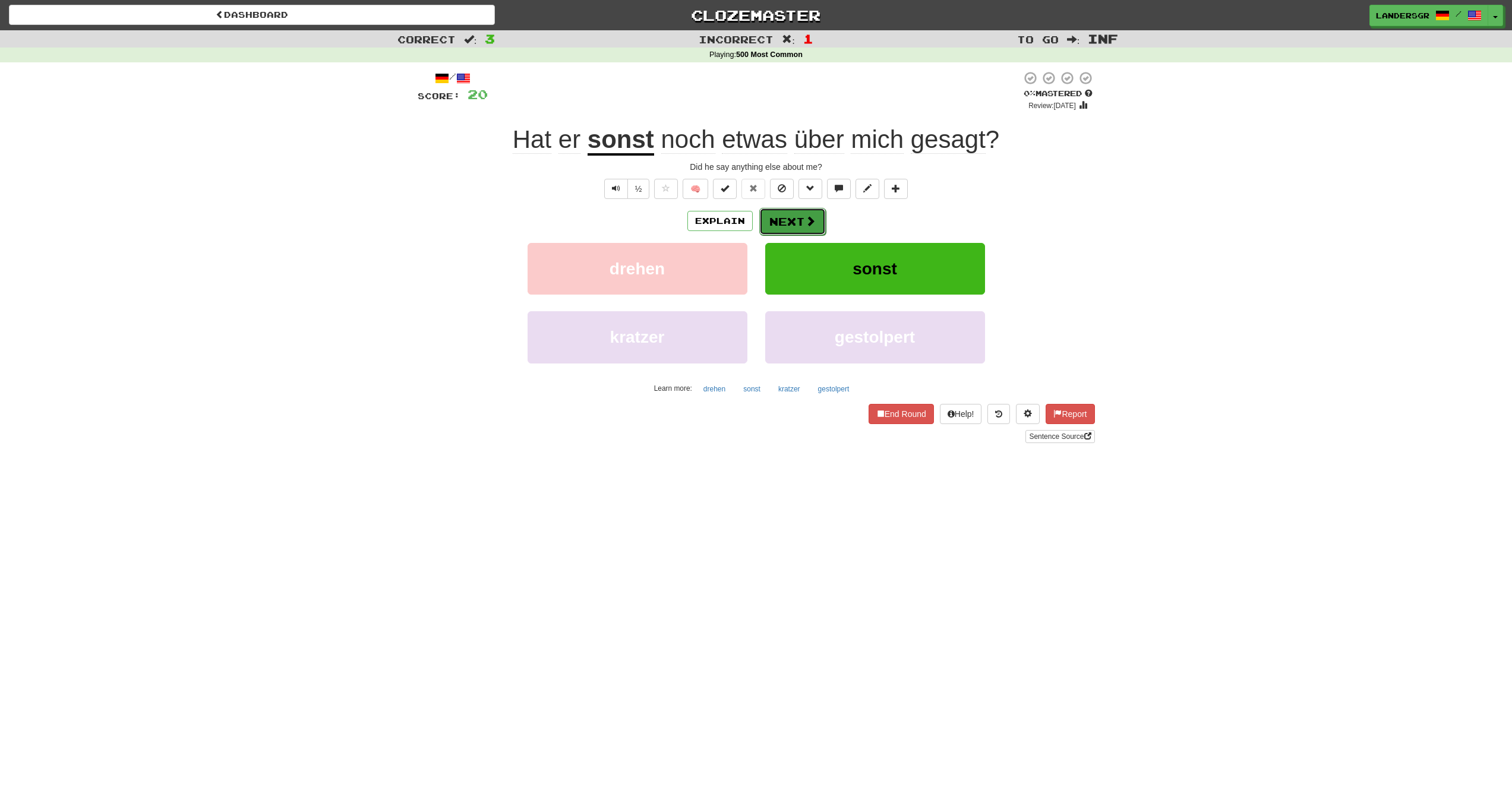
click at [774, 216] on button "Next" at bounding box center [792, 221] width 67 height 27
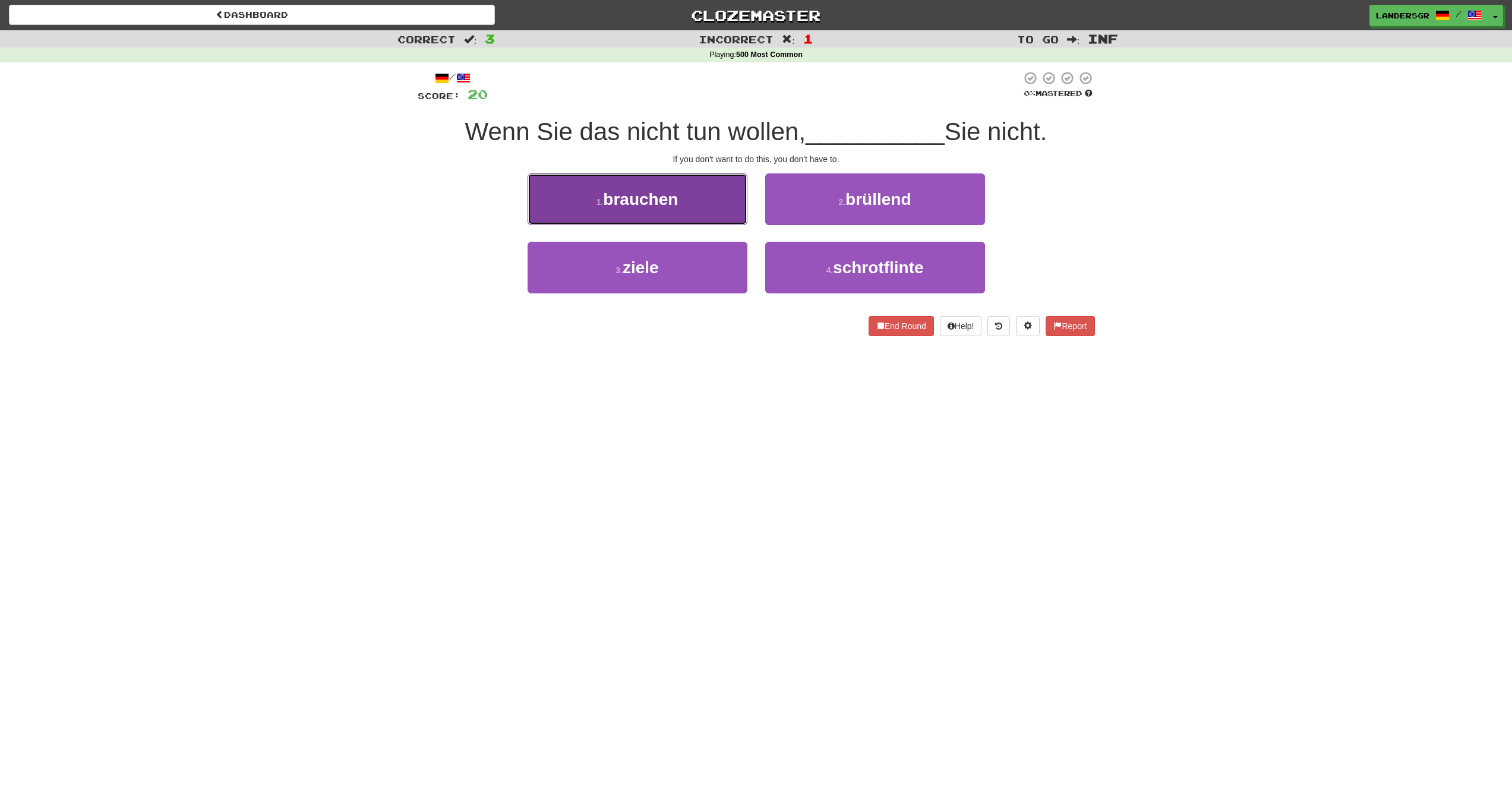
click at [716, 213] on button "1 . brauchen" at bounding box center [637, 199] width 220 height 52
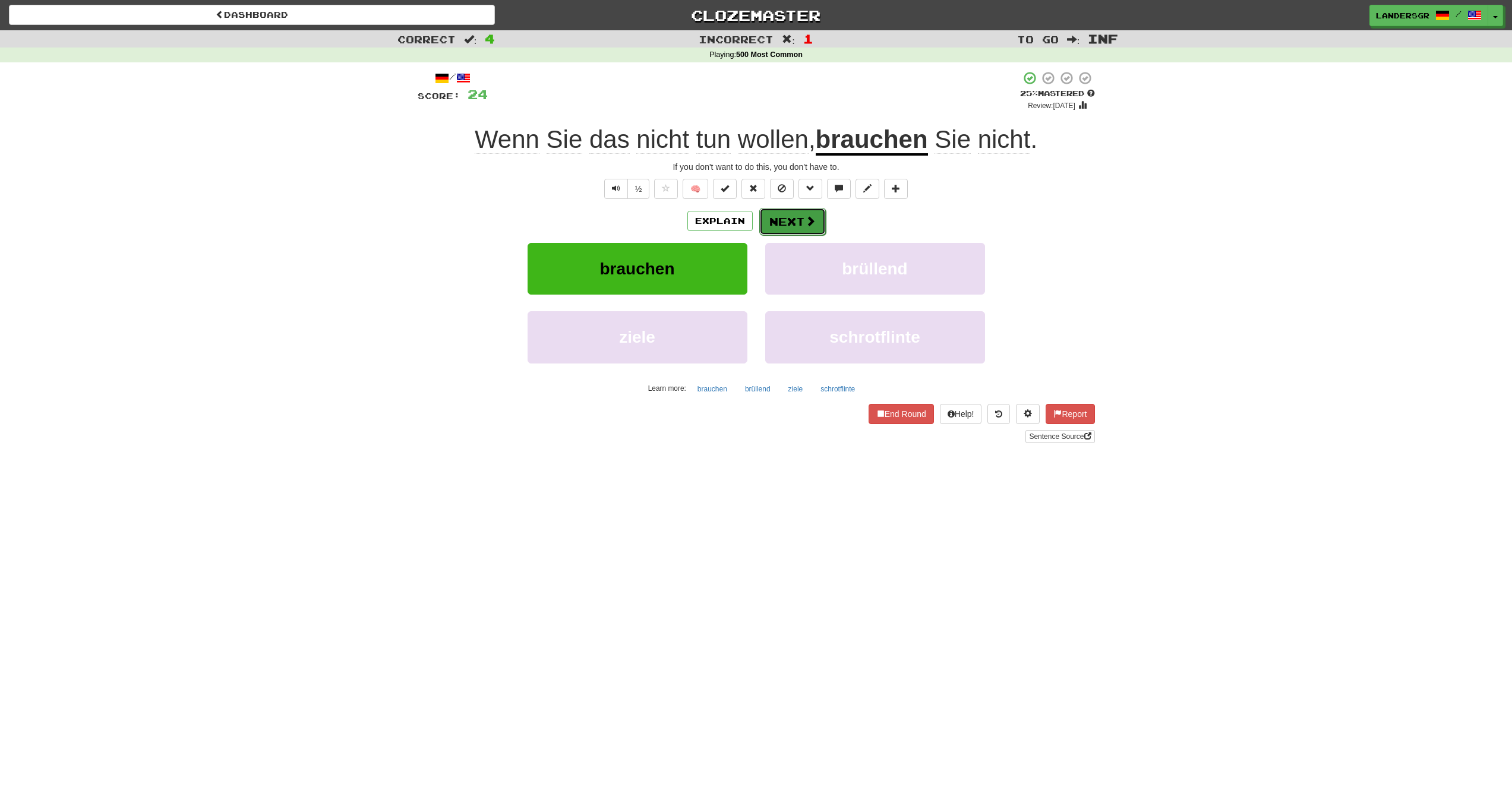
click at [802, 231] on button "Next" at bounding box center [792, 221] width 67 height 27
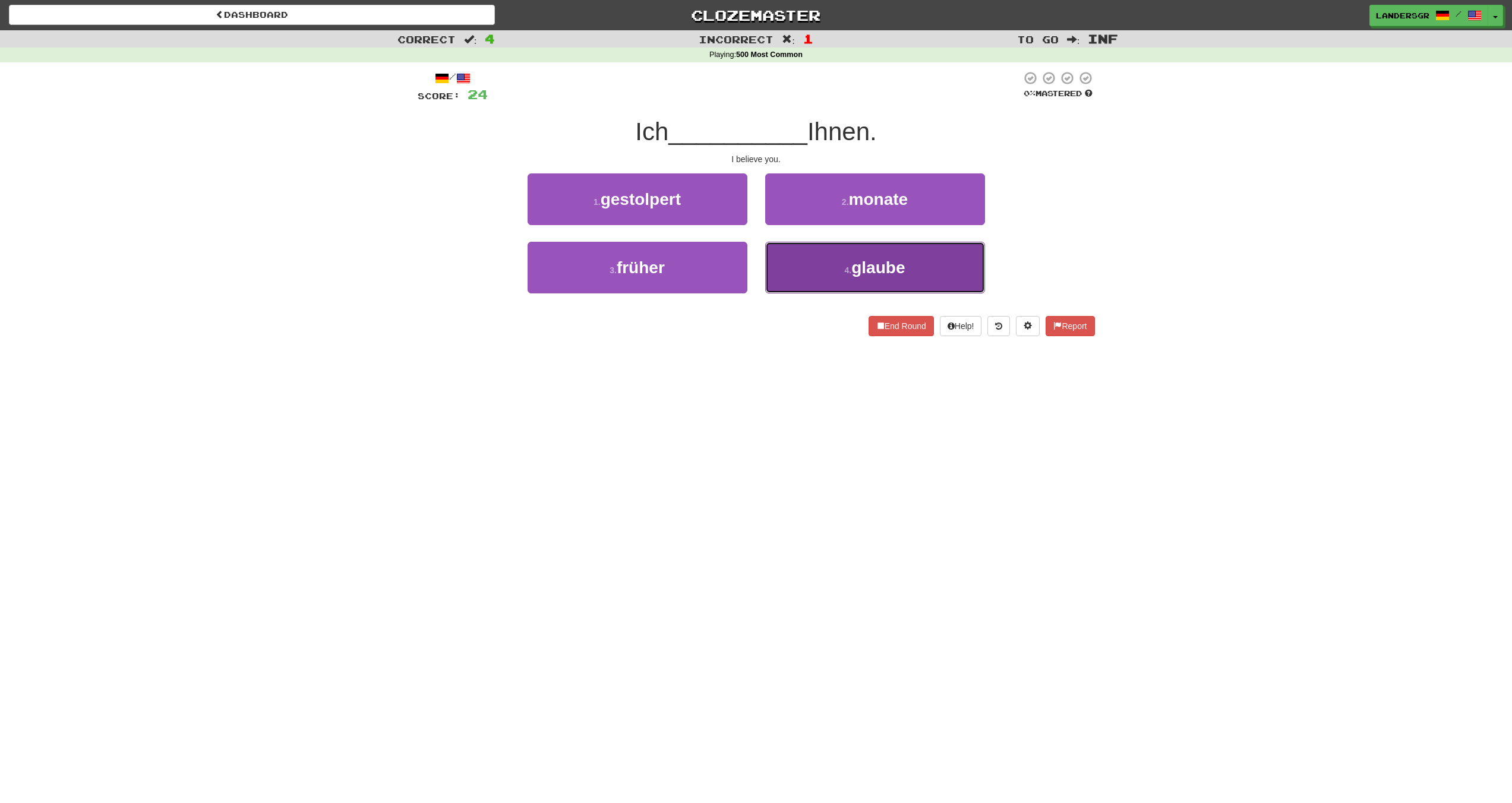
click at [793, 260] on button "4 . glaube" at bounding box center [875, 268] width 220 height 52
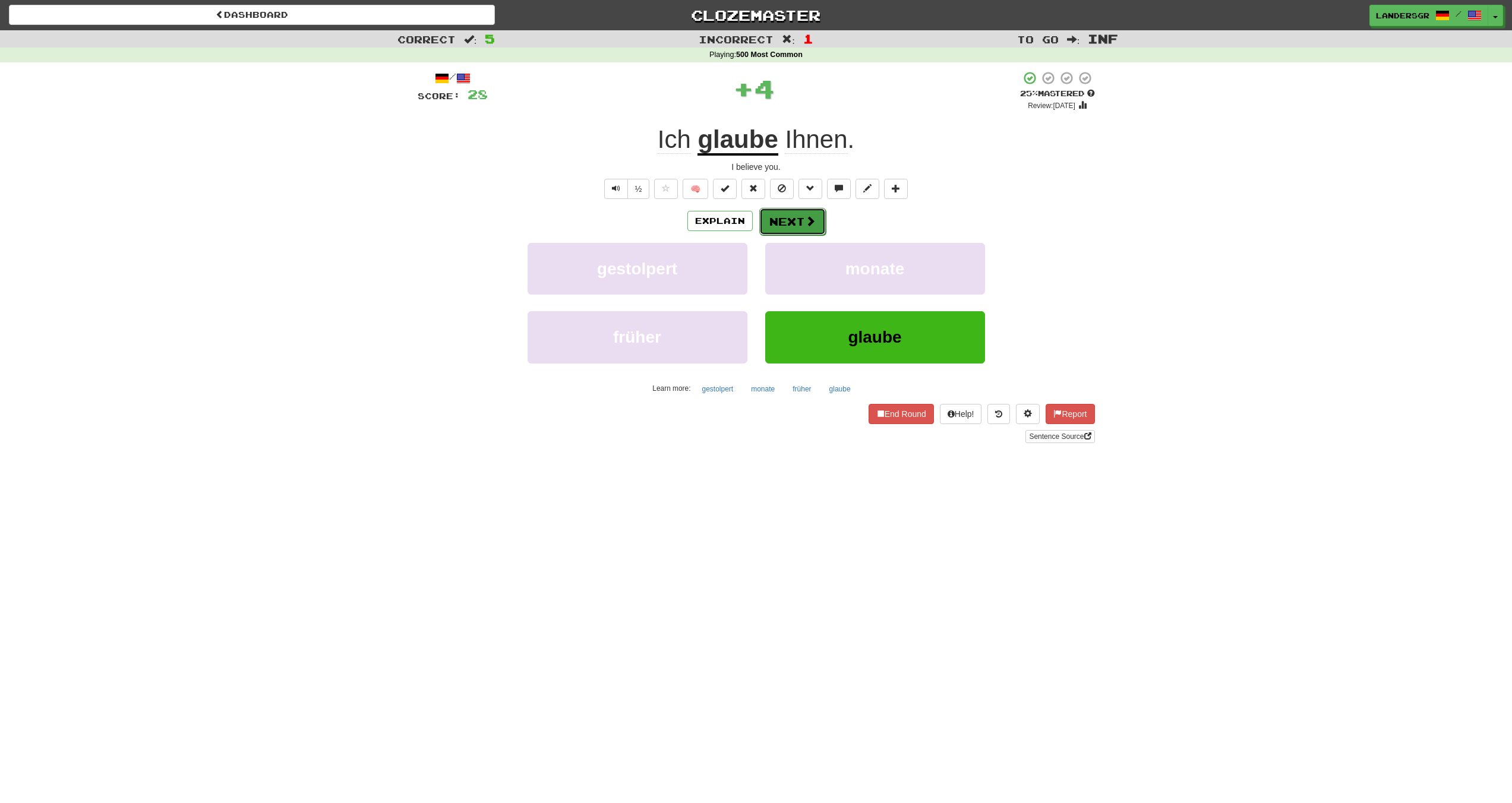
click at [764, 222] on button "Next" at bounding box center [792, 221] width 67 height 27
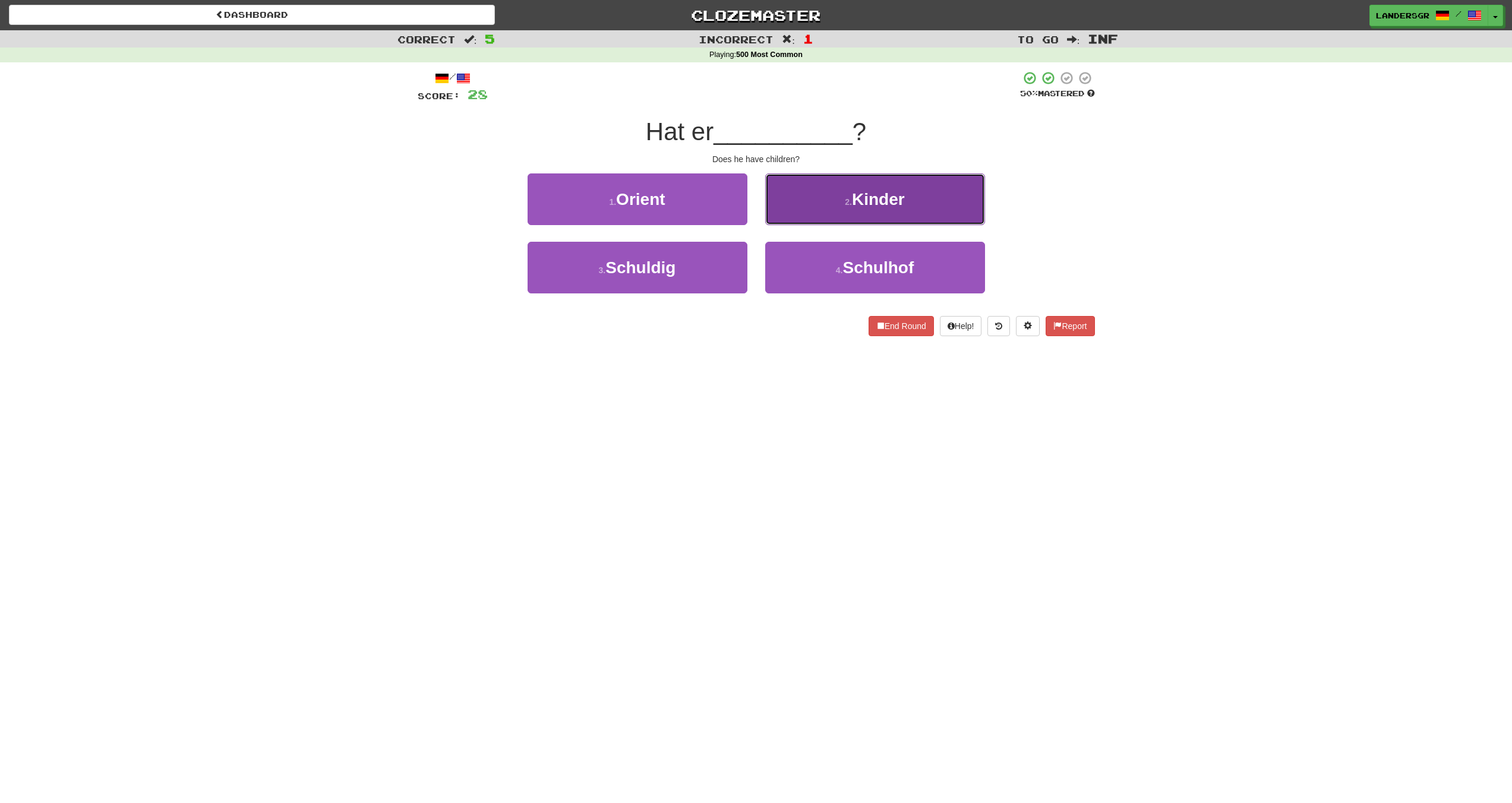
click at [771, 216] on button "2 . Kinder" at bounding box center [875, 199] width 220 height 52
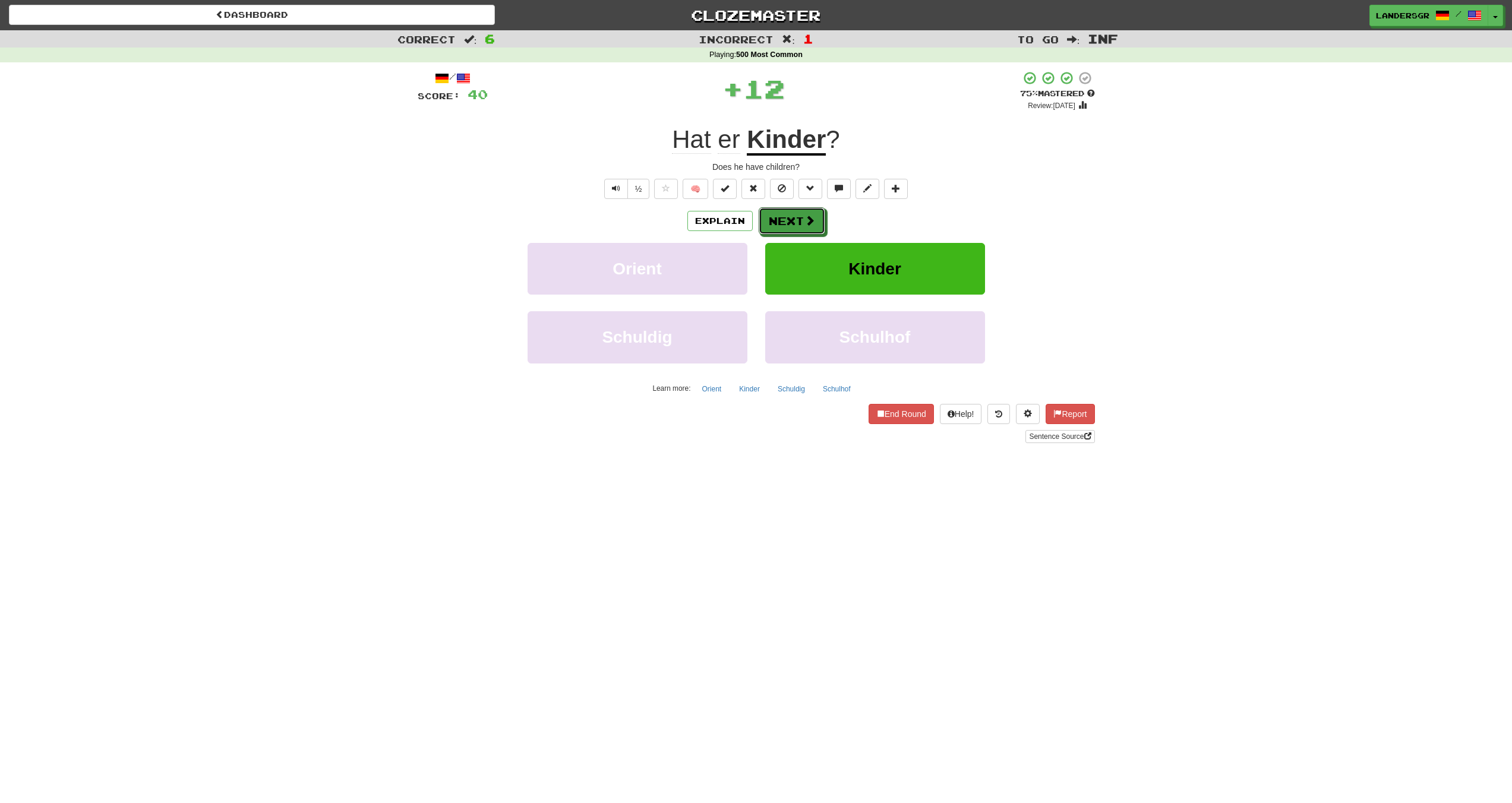
click at [771, 216] on button "Next" at bounding box center [791, 220] width 67 height 27
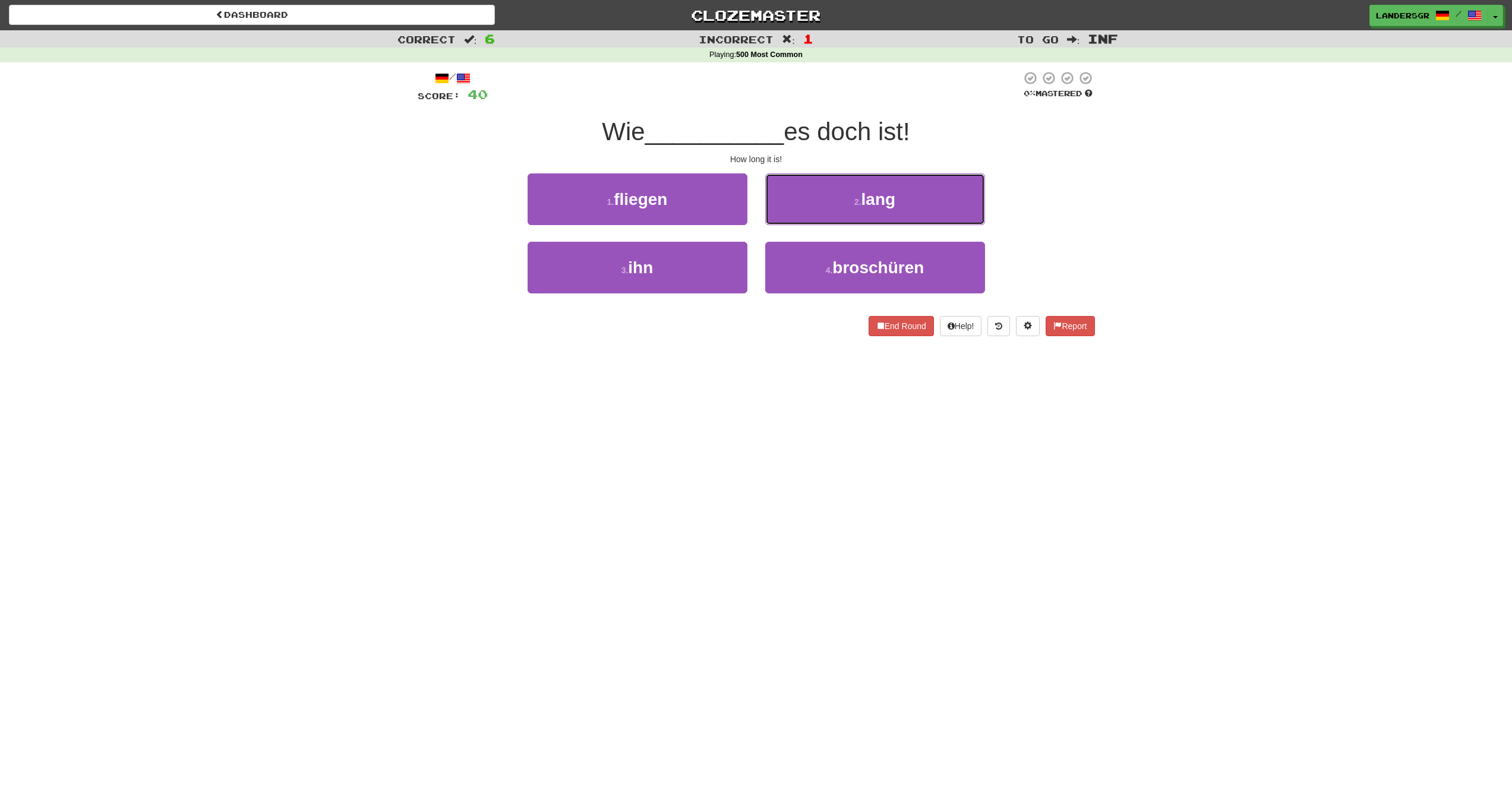
click at [771, 216] on button "2 . lang" at bounding box center [875, 199] width 220 height 52
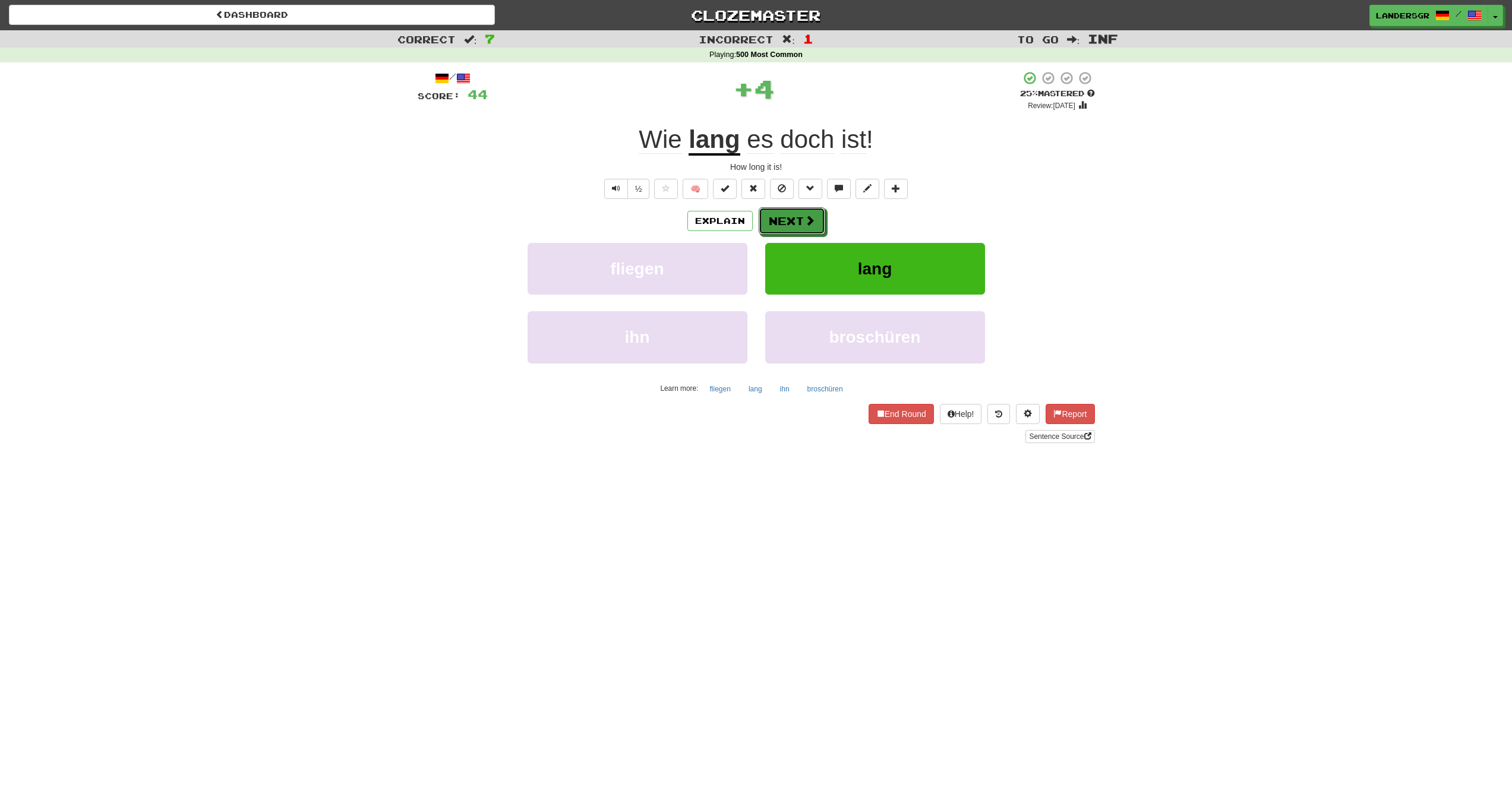
click at [771, 216] on button "Next" at bounding box center [791, 220] width 67 height 27
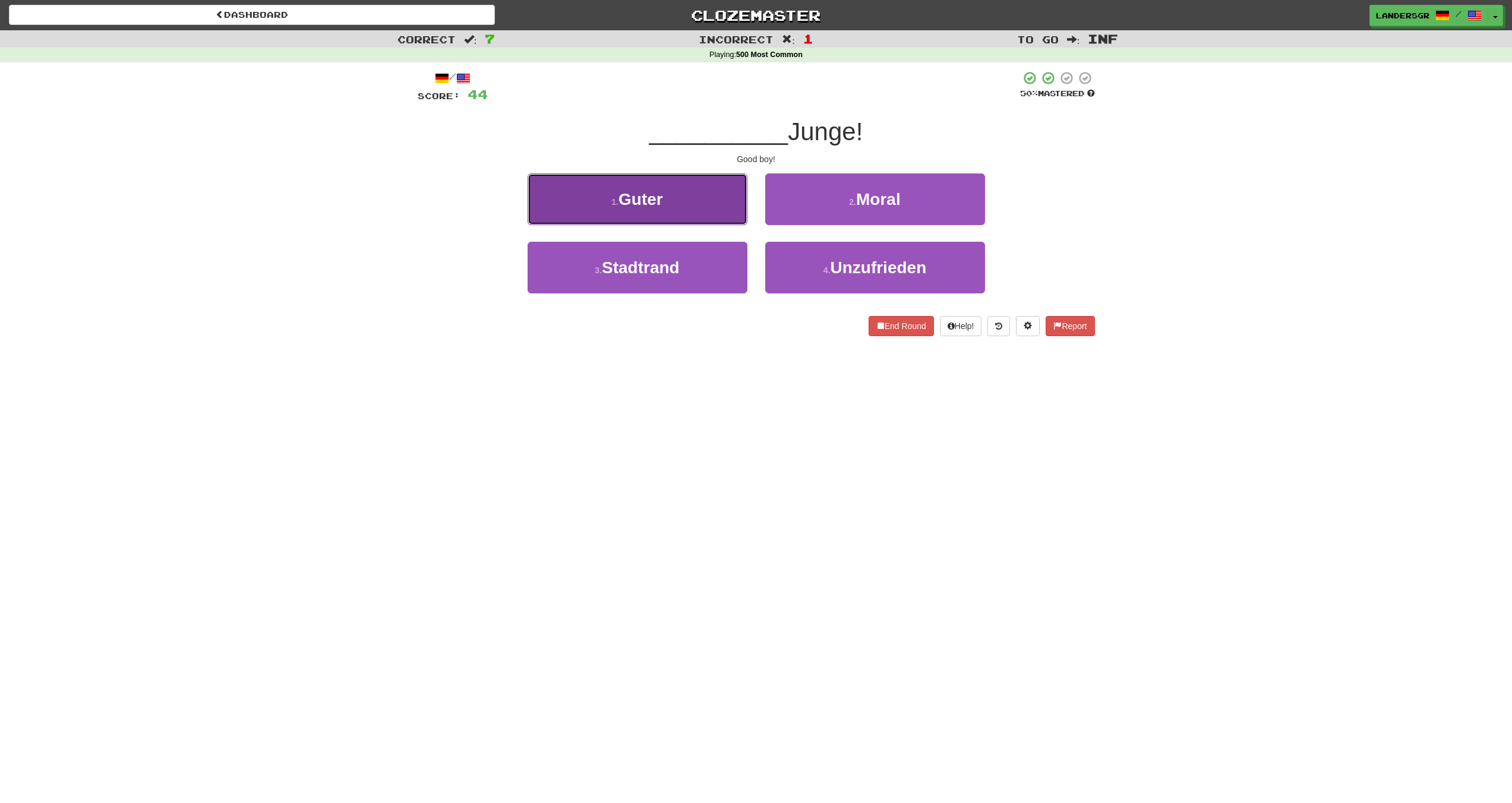
click at [663, 206] on span "Guter" at bounding box center [640, 199] width 45 height 19
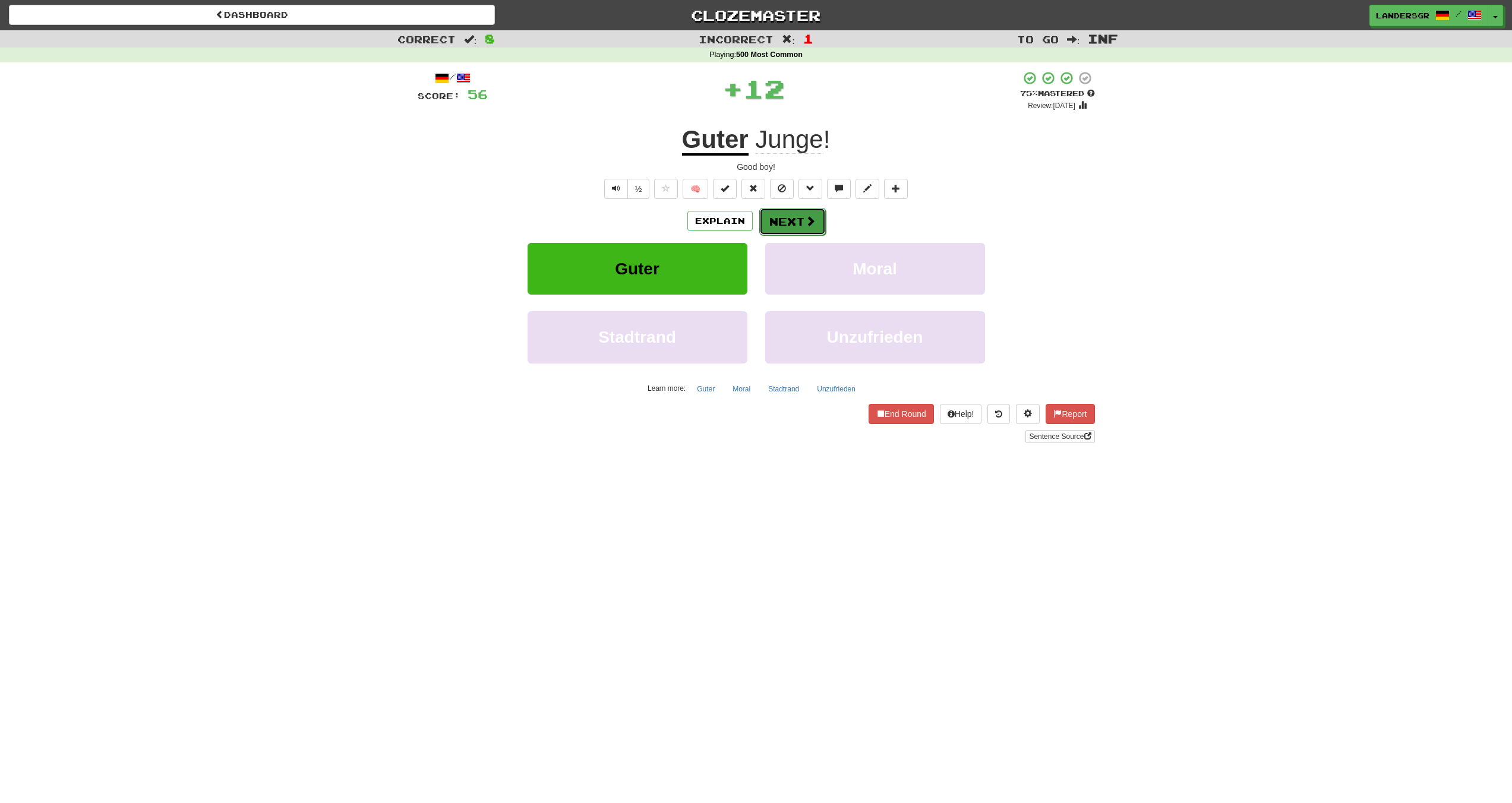
click at [772, 218] on button "Next" at bounding box center [792, 221] width 67 height 27
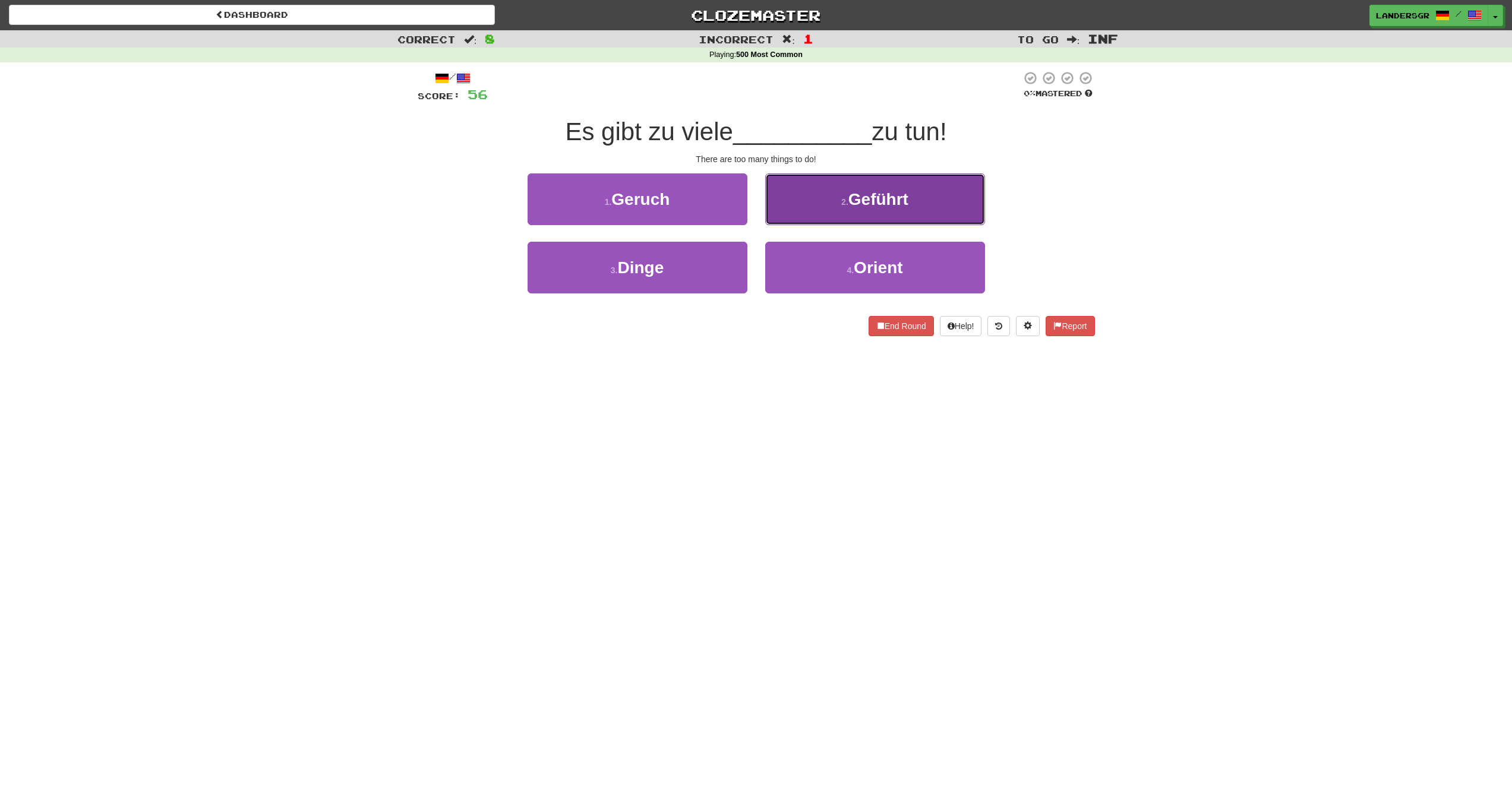
click at [805, 209] on button "2 . Geführt" at bounding box center [875, 199] width 220 height 52
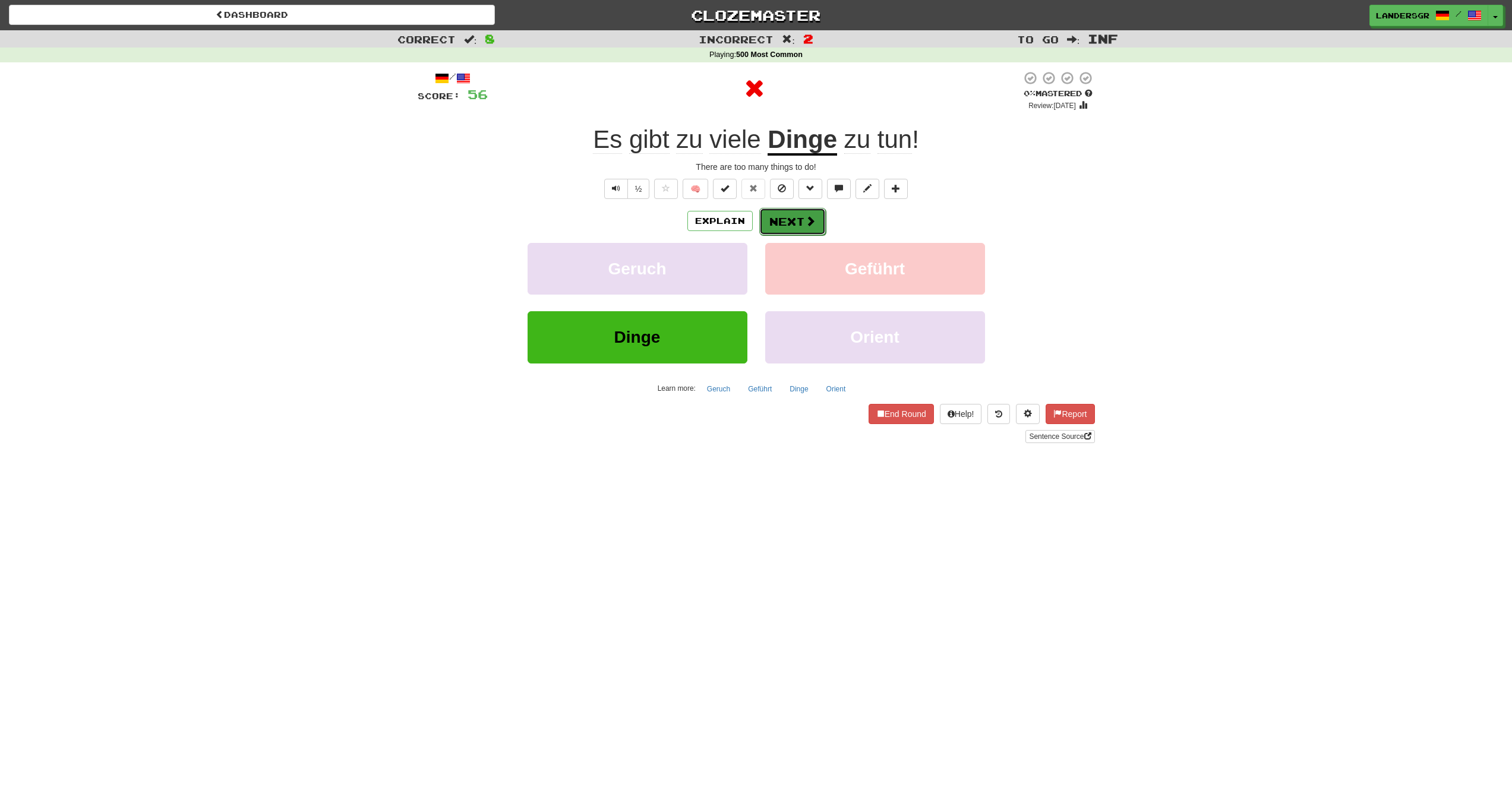
click at [801, 213] on button "Next" at bounding box center [792, 221] width 67 height 27
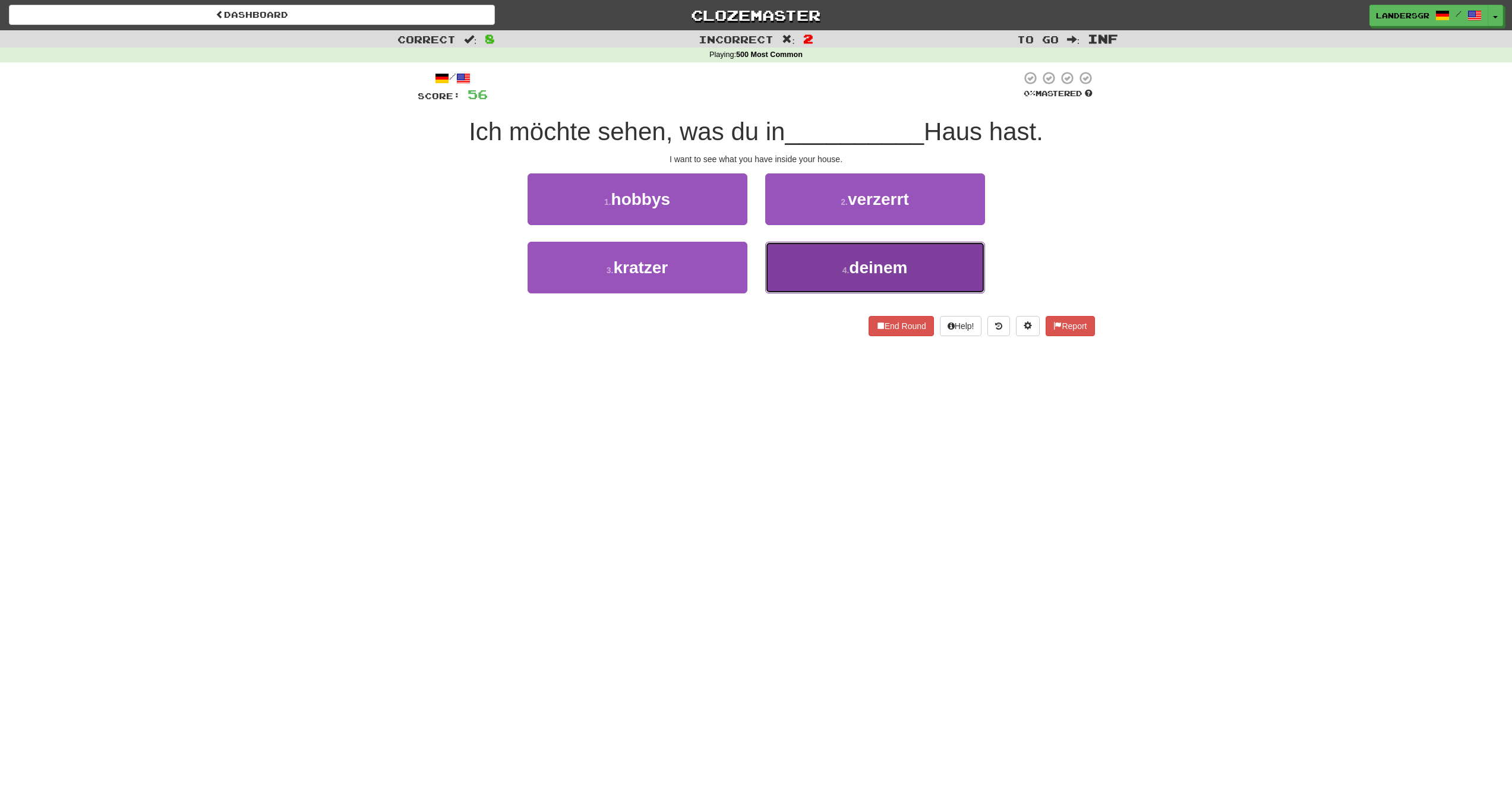
click at [834, 265] on button "4 . deinem" at bounding box center [875, 268] width 220 height 52
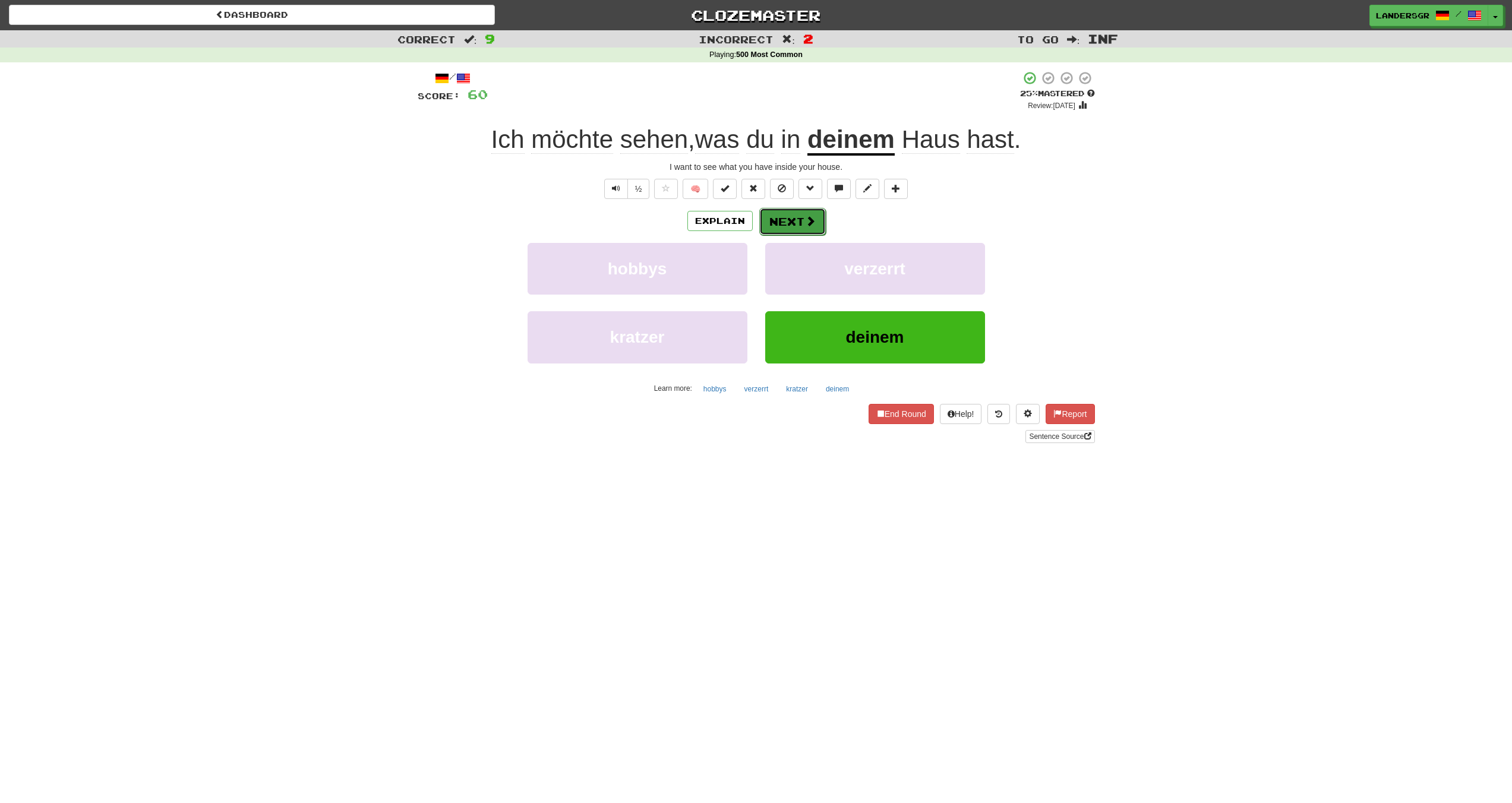
click at [784, 225] on button "Next" at bounding box center [792, 221] width 67 height 27
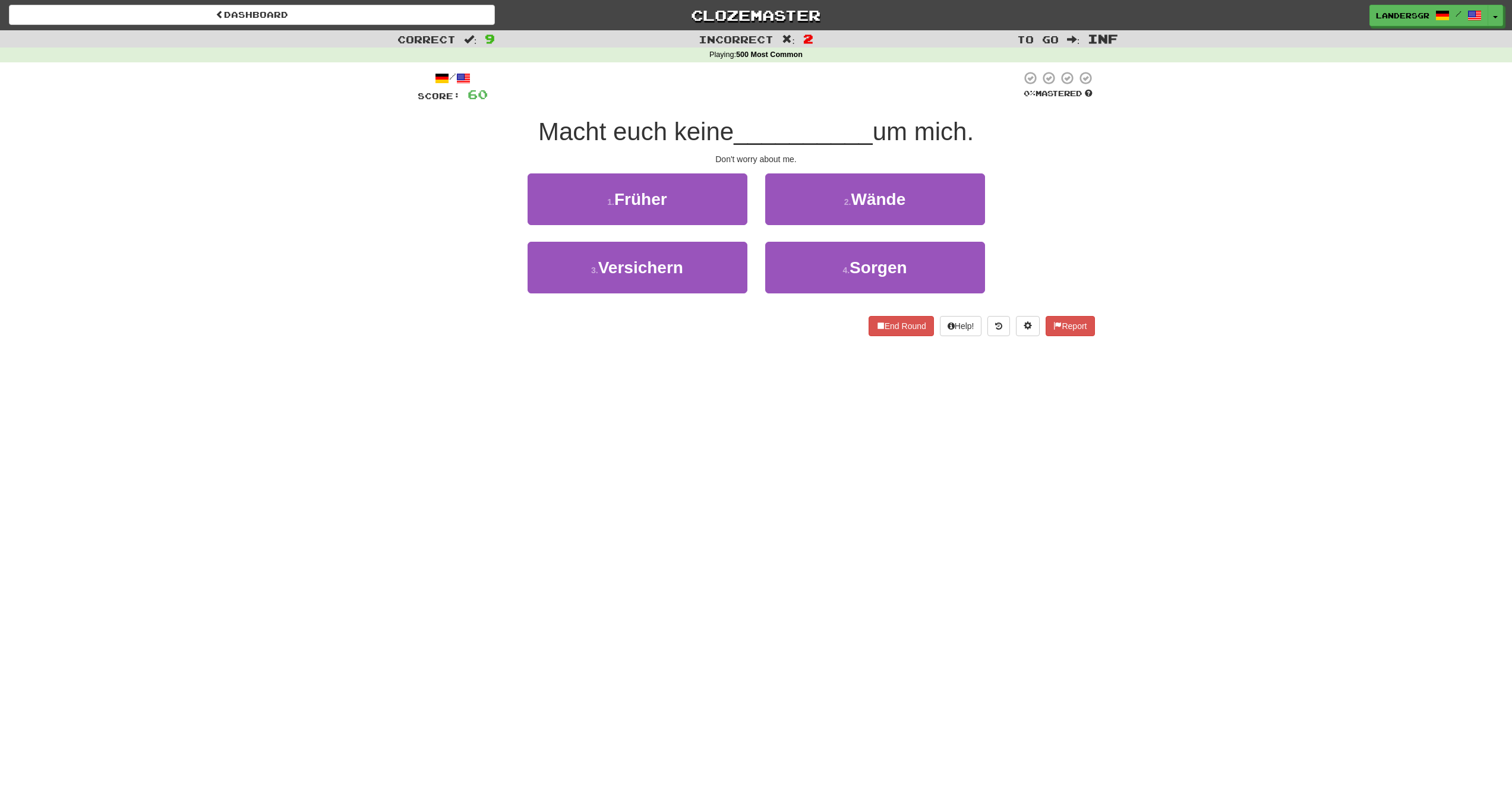
click at [809, 229] on div "2 . Wände" at bounding box center [875, 207] width 238 height 69
click at [811, 216] on button "2 . Wände" at bounding box center [875, 199] width 220 height 52
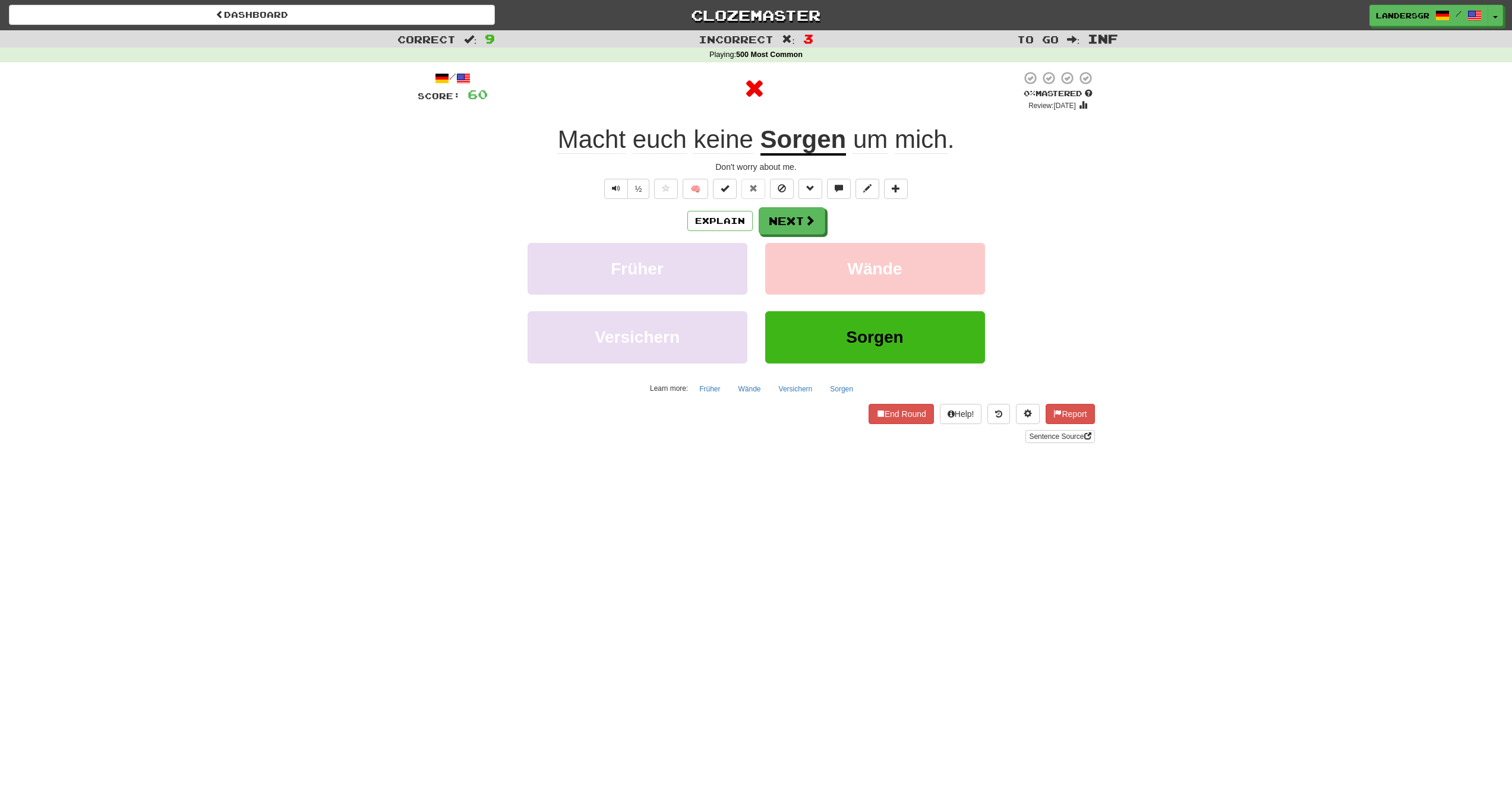
click at [780, 139] on u "Sorgen" at bounding box center [803, 140] width 87 height 30
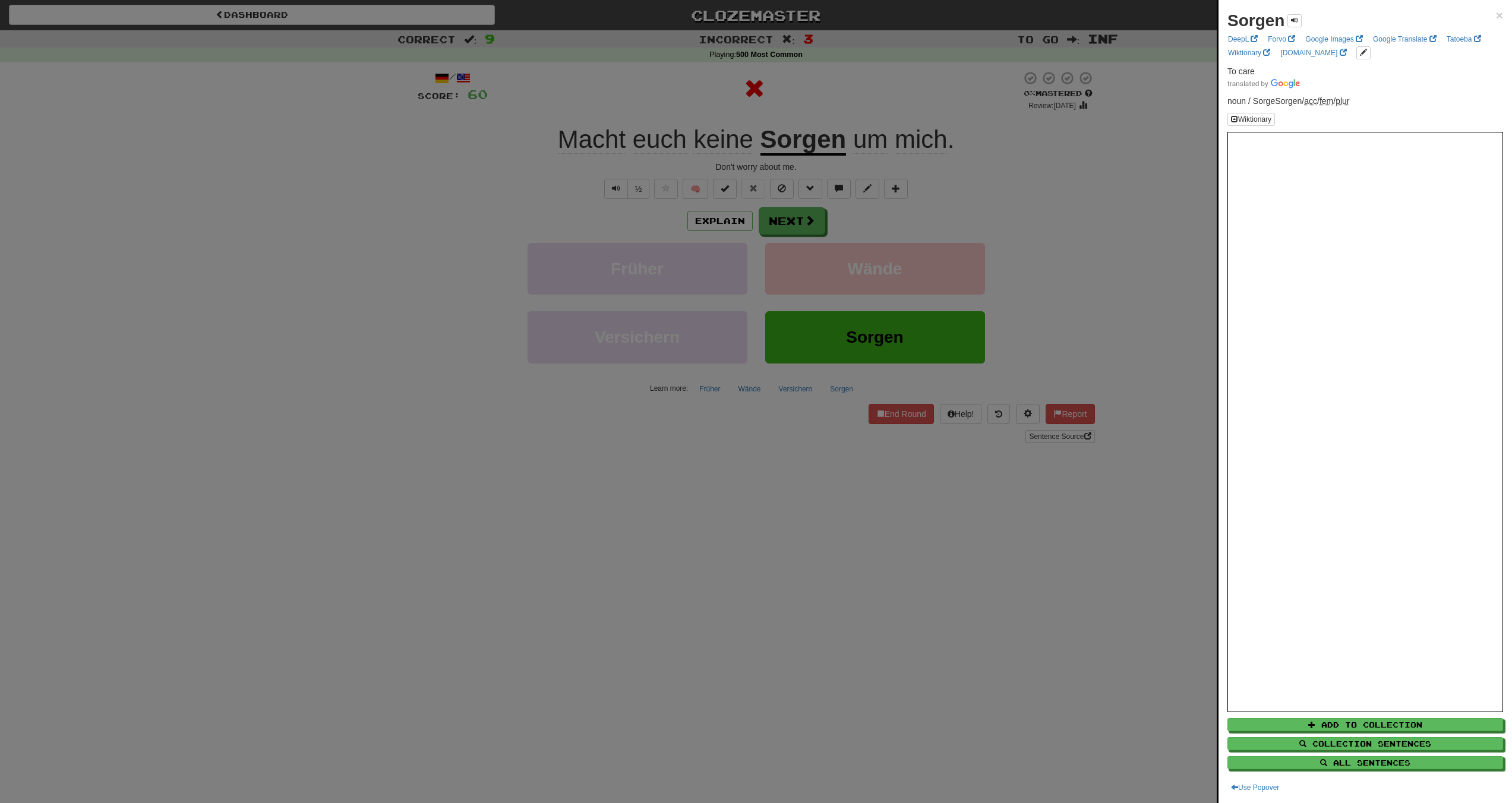
click at [780, 139] on div at bounding box center [756, 401] width 1512 height 803
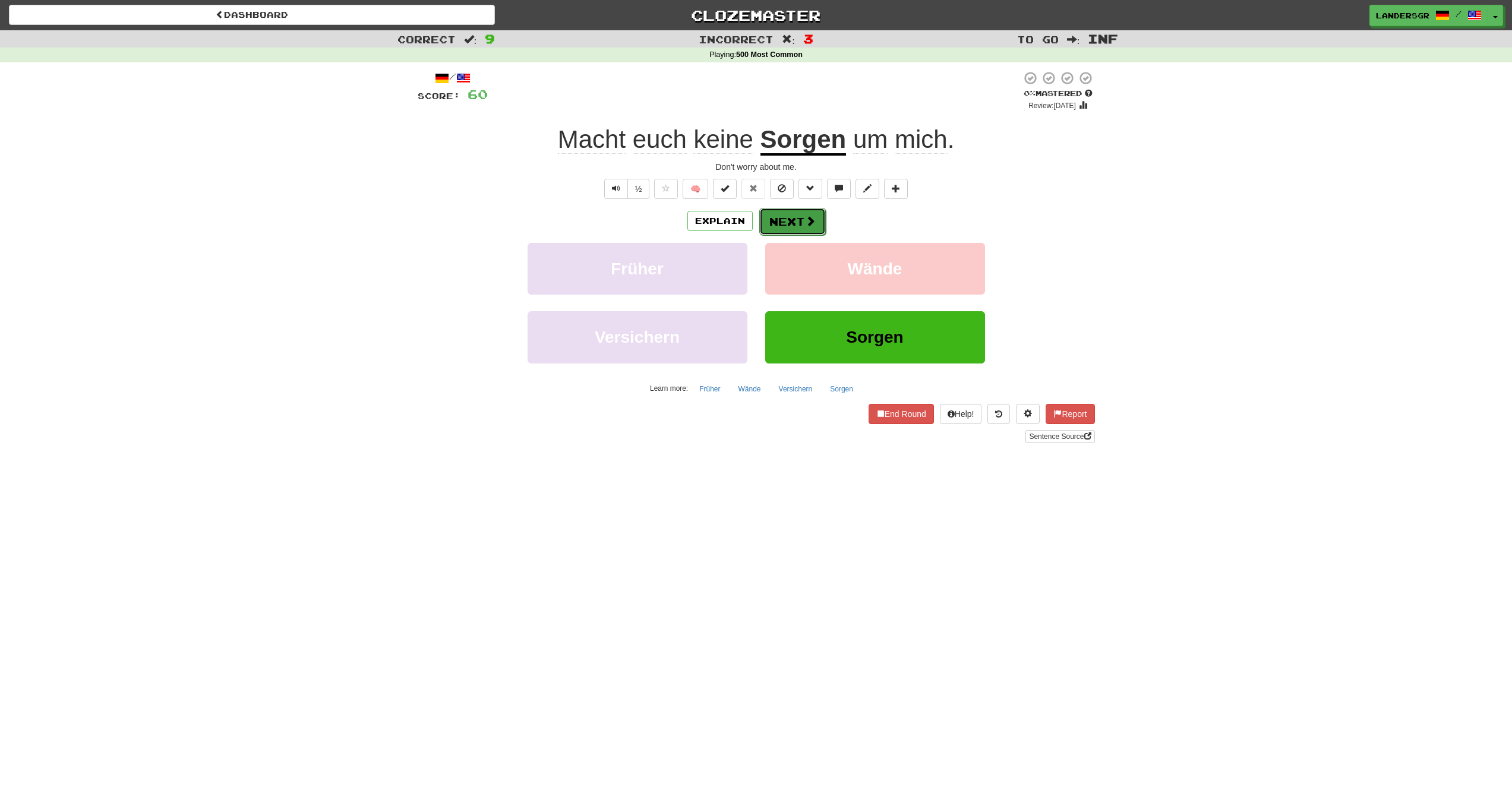
click at [793, 216] on button "Next" at bounding box center [792, 221] width 67 height 27
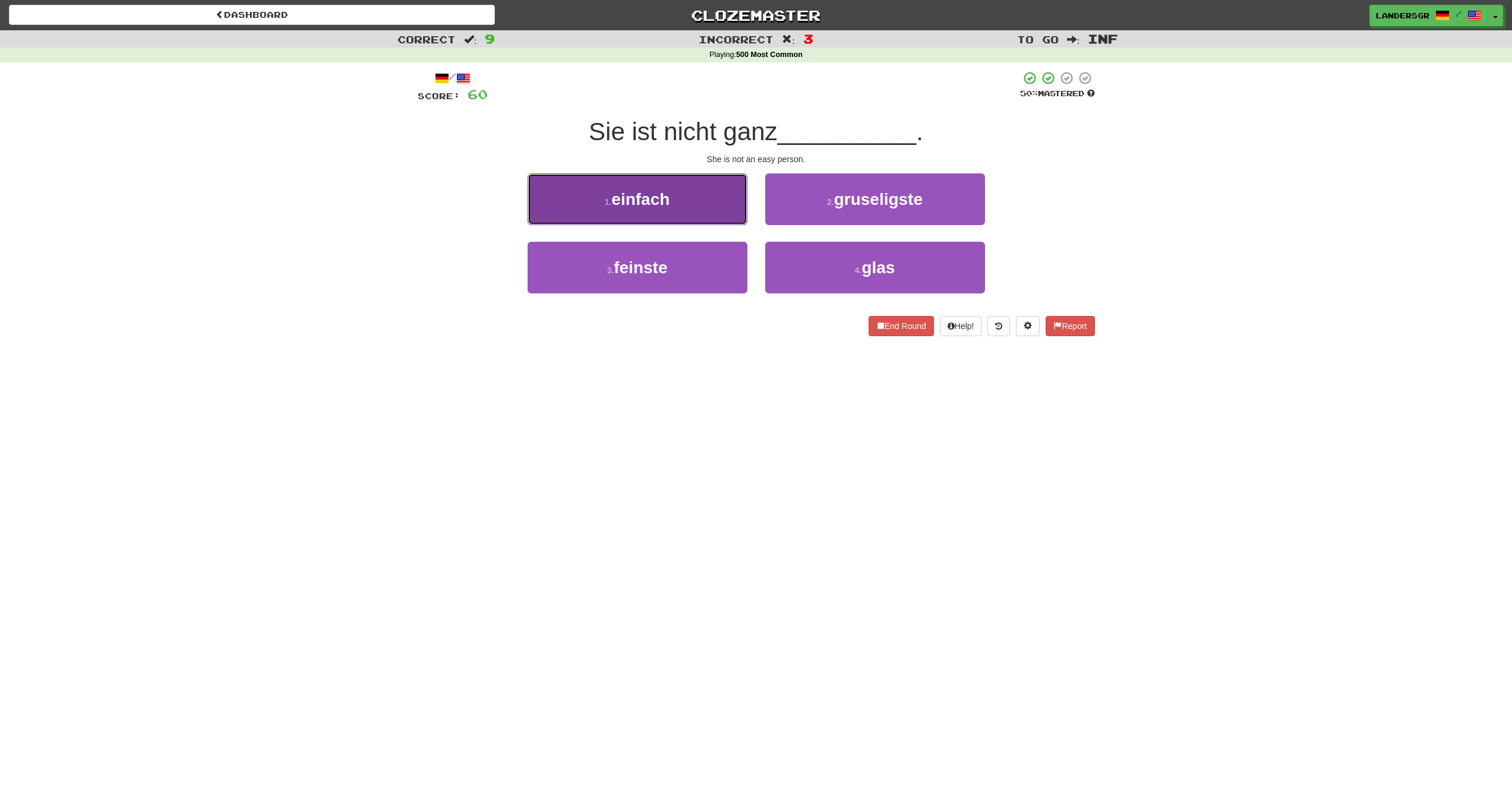
click at [697, 206] on button "1 . einfach" at bounding box center [637, 199] width 220 height 52
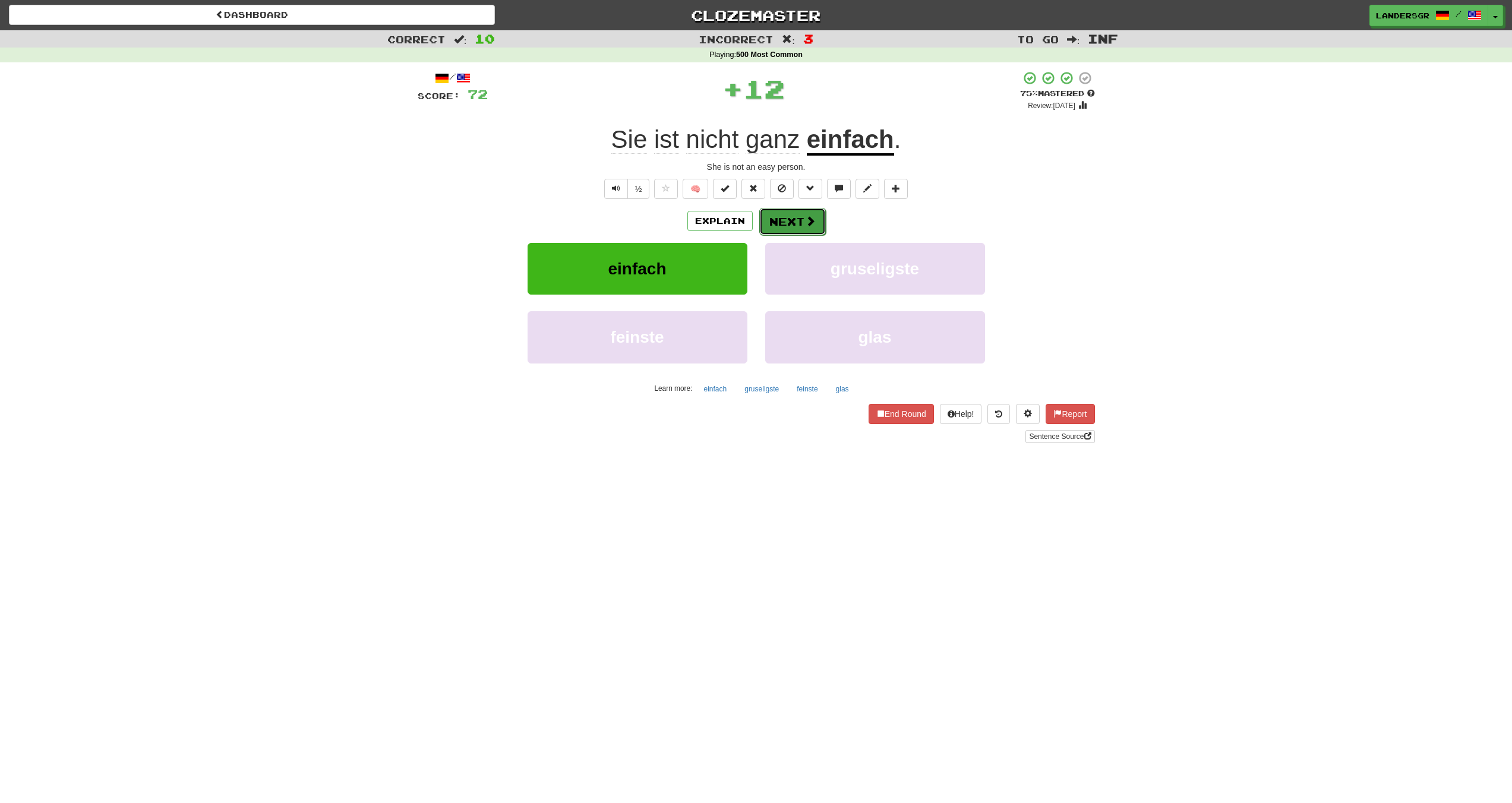
click at [792, 234] on button "Next" at bounding box center [792, 221] width 67 height 27
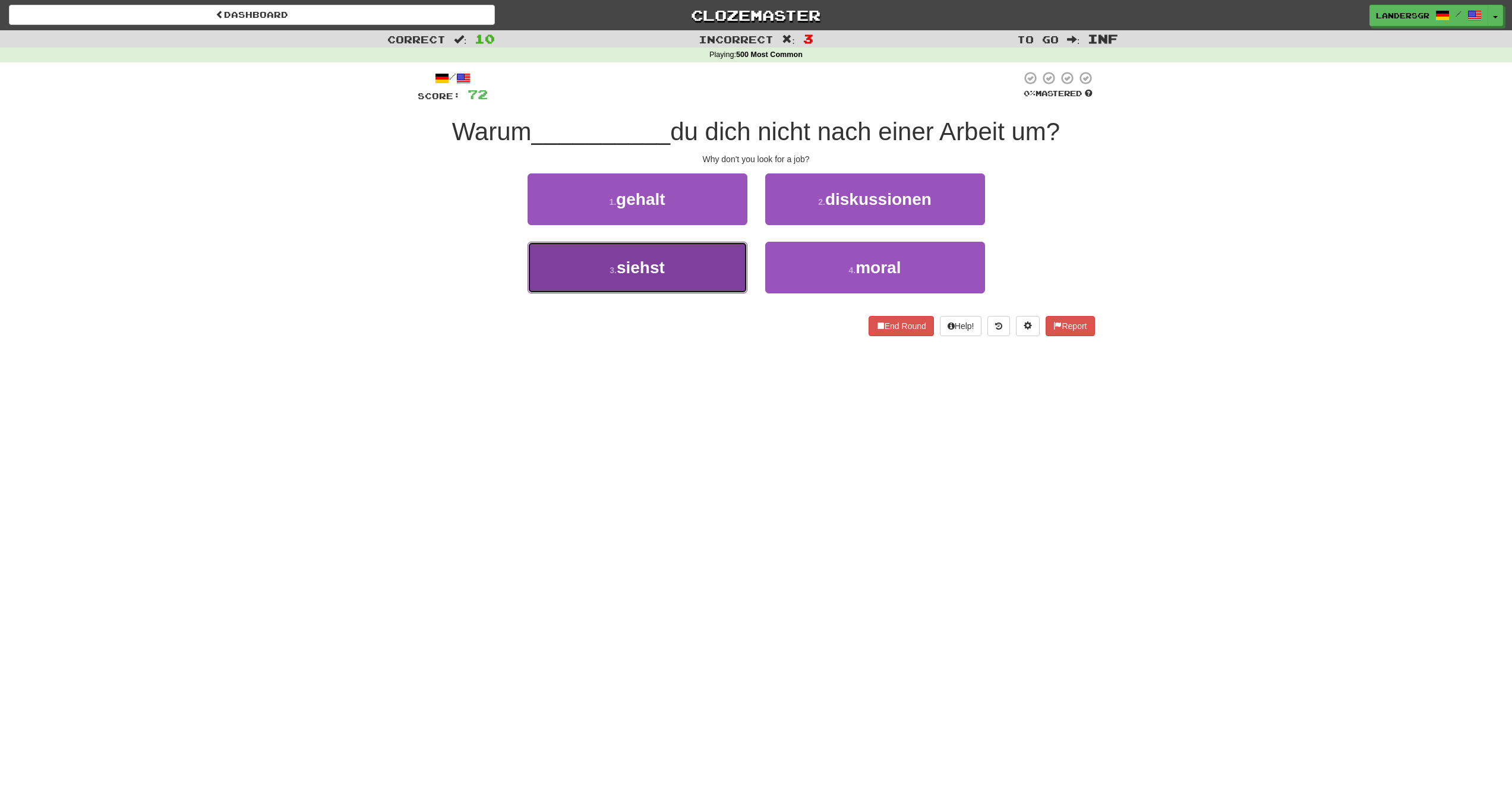
click at [720, 249] on button "3 . siehst" at bounding box center [637, 268] width 220 height 52
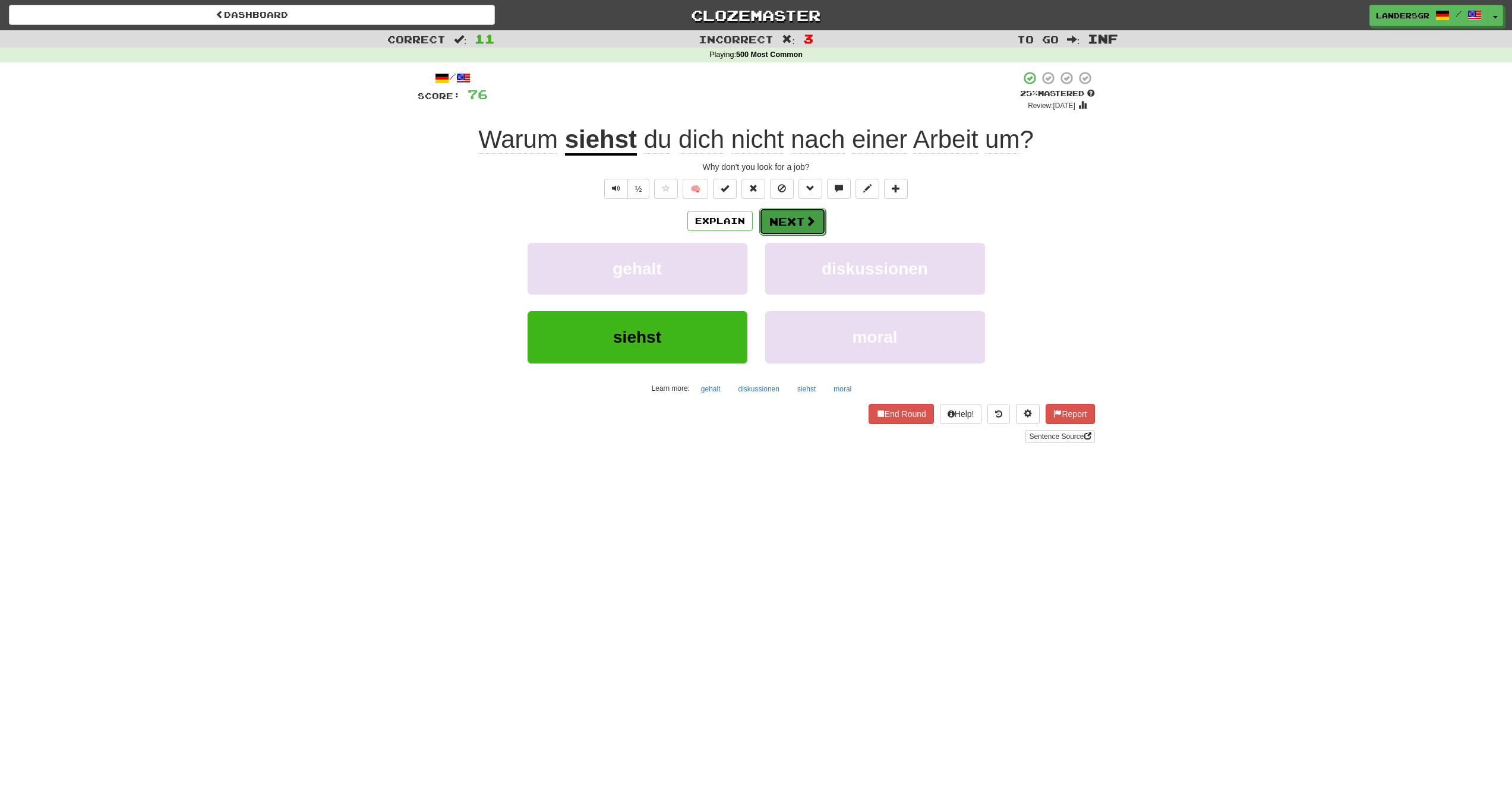
click at [802, 226] on button "Next" at bounding box center [792, 221] width 67 height 27
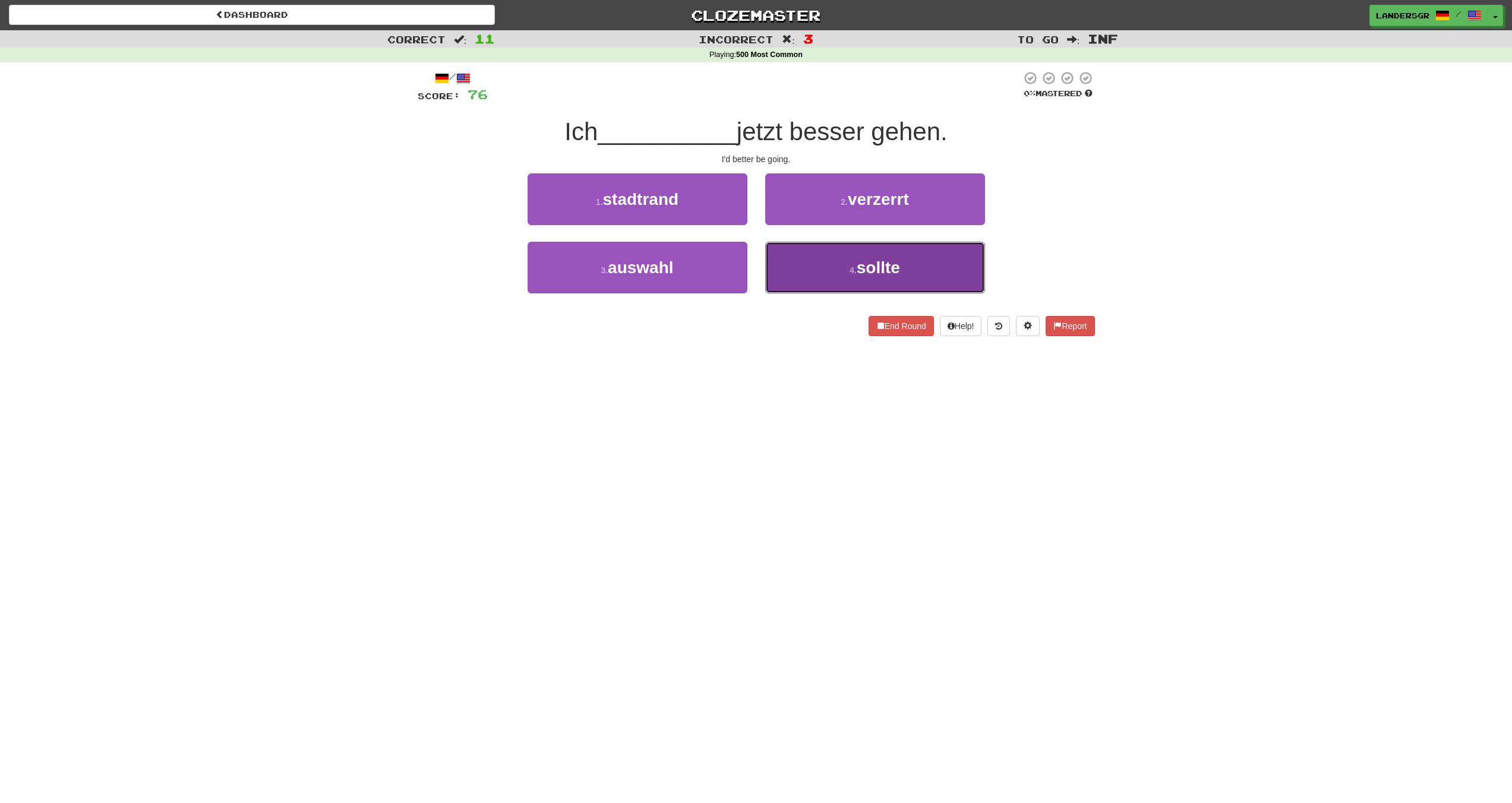
click at [801, 253] on button "4 . sollte" at bounding box center [875, 268] width 220 height 52
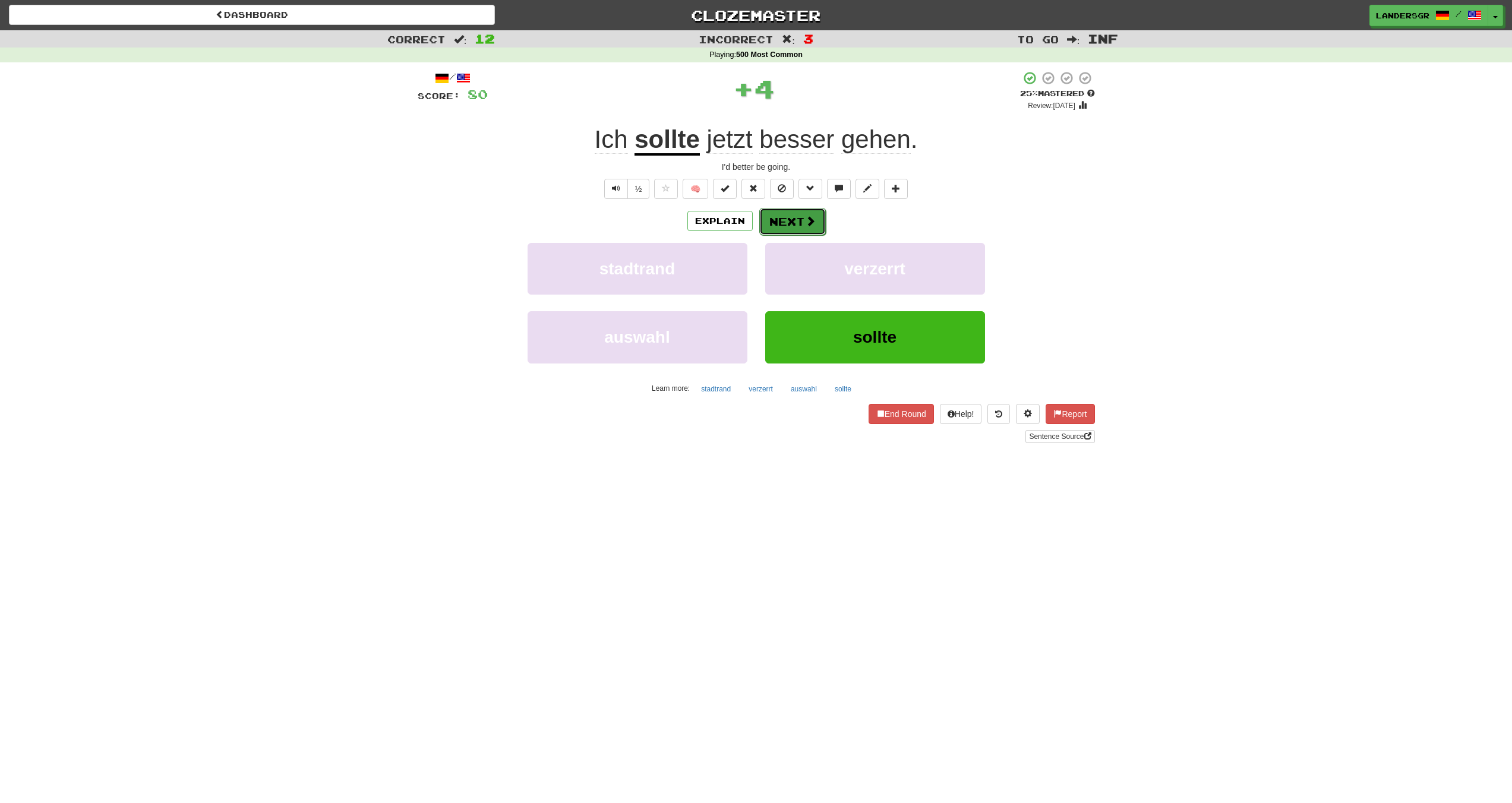
click at [774, 225] on button "Next" at bounding box center [792, 221] width 67 height 27
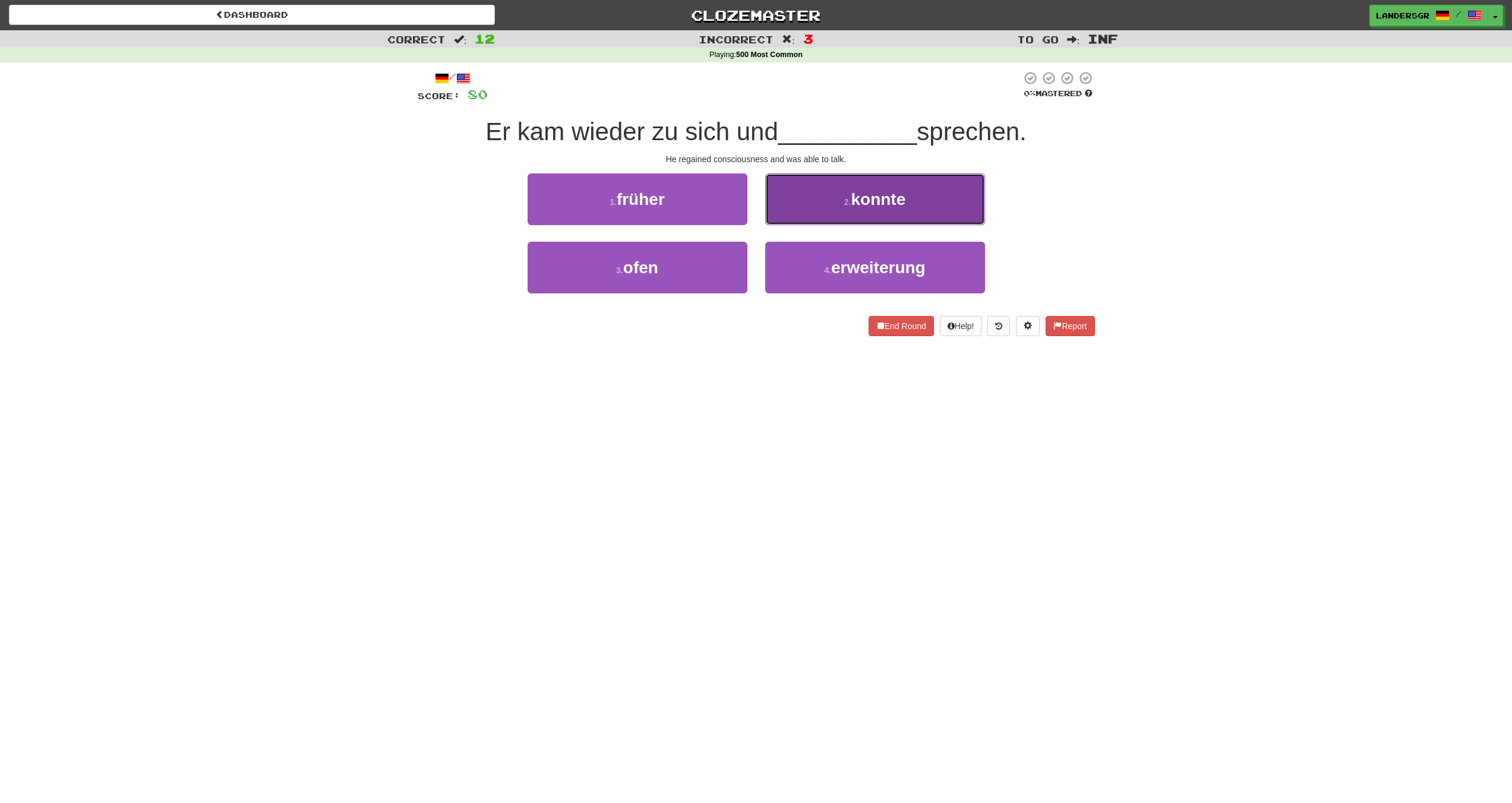
click at [783, 217] on button "2 . konnte" at bounding box center [875, 199] width 220 height 52
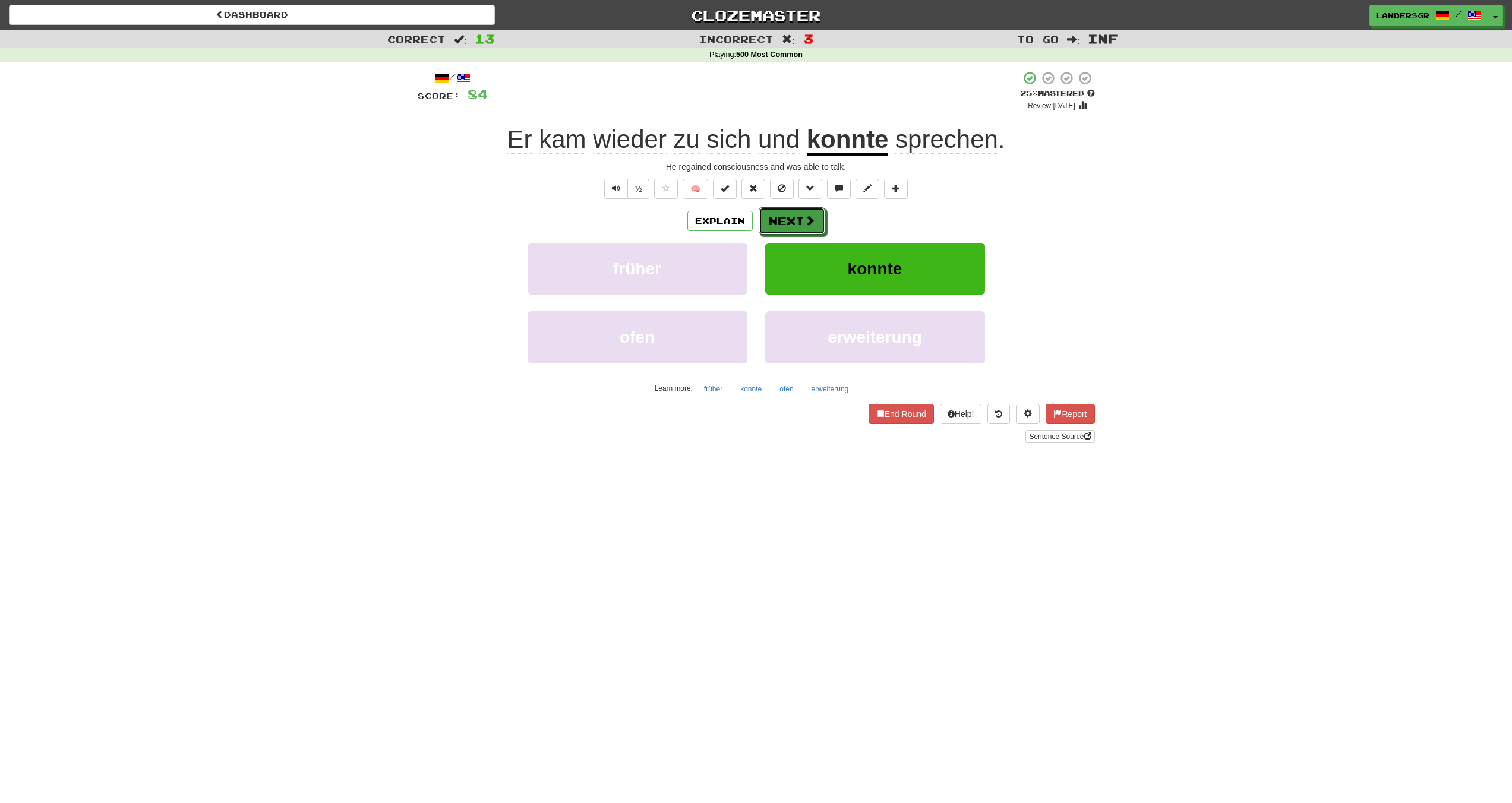
click at [783, 217] on button "Next" at bounding box center [791, 220] width 67 height 27
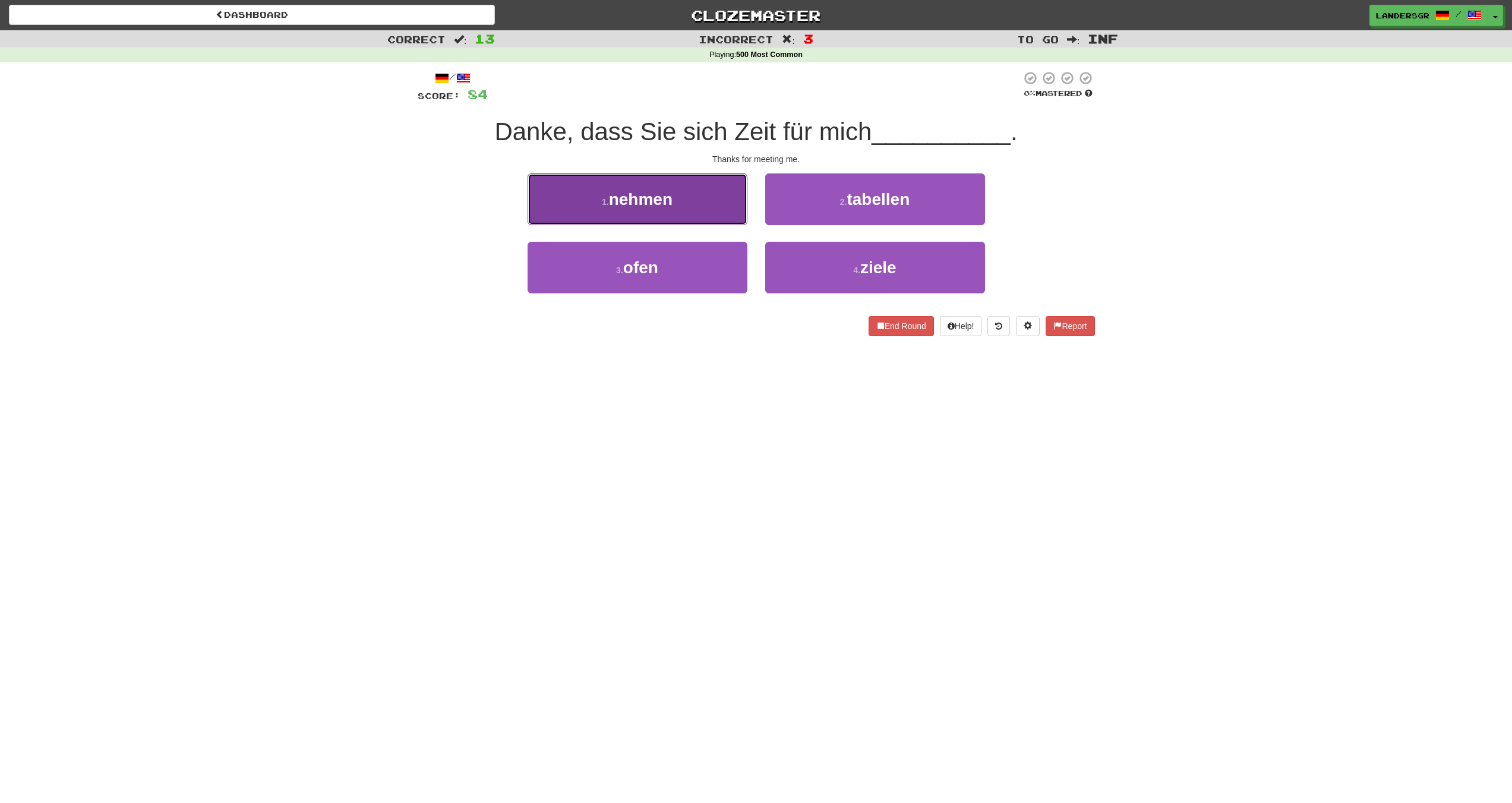
click at [710, 213] on button "1 . nehmen" at bounding box center [637, 199] width 220 height 52
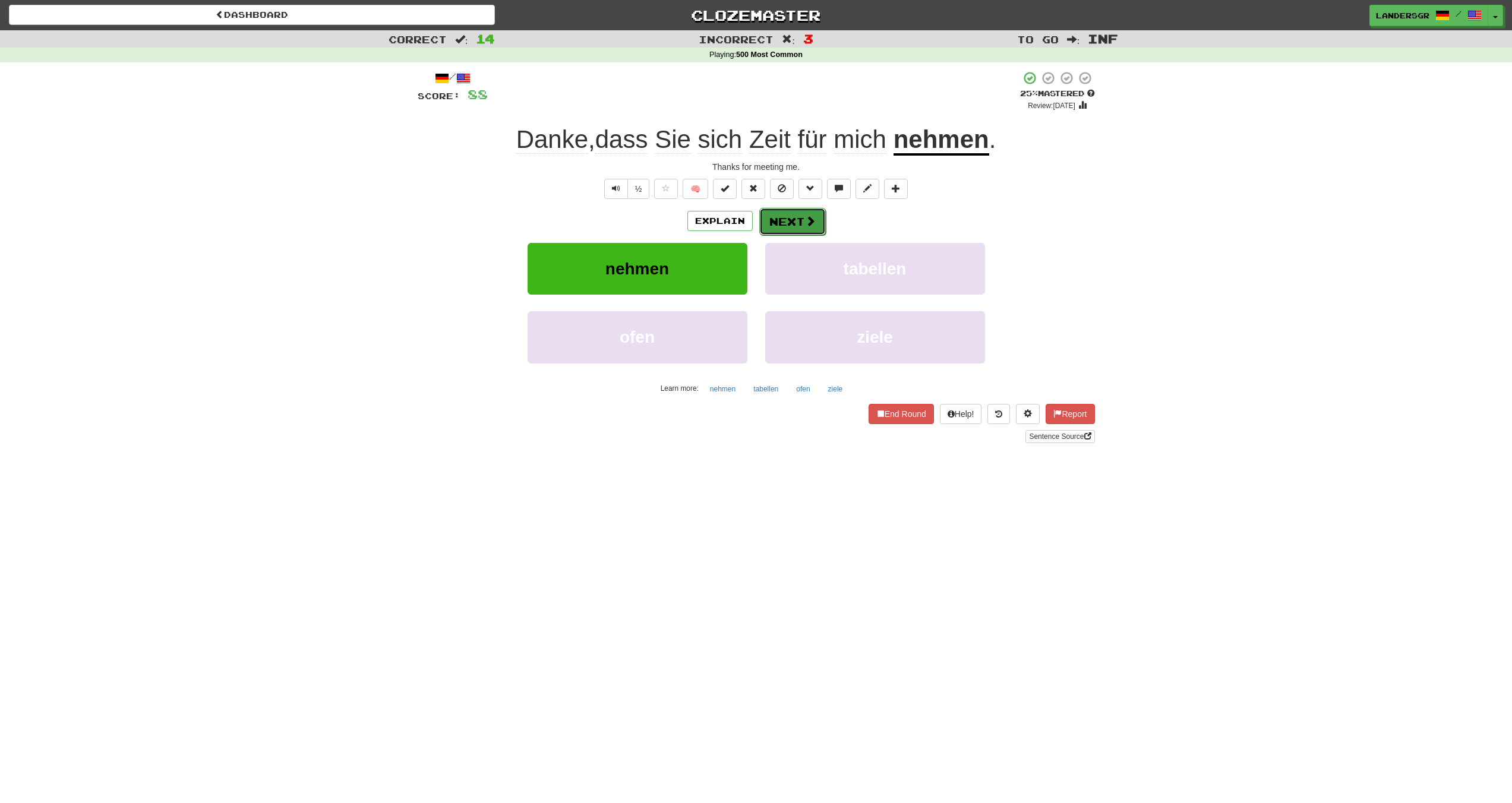
click at [799, 228] on button "Next" at bounding box center [792, 221] width 67 height 27
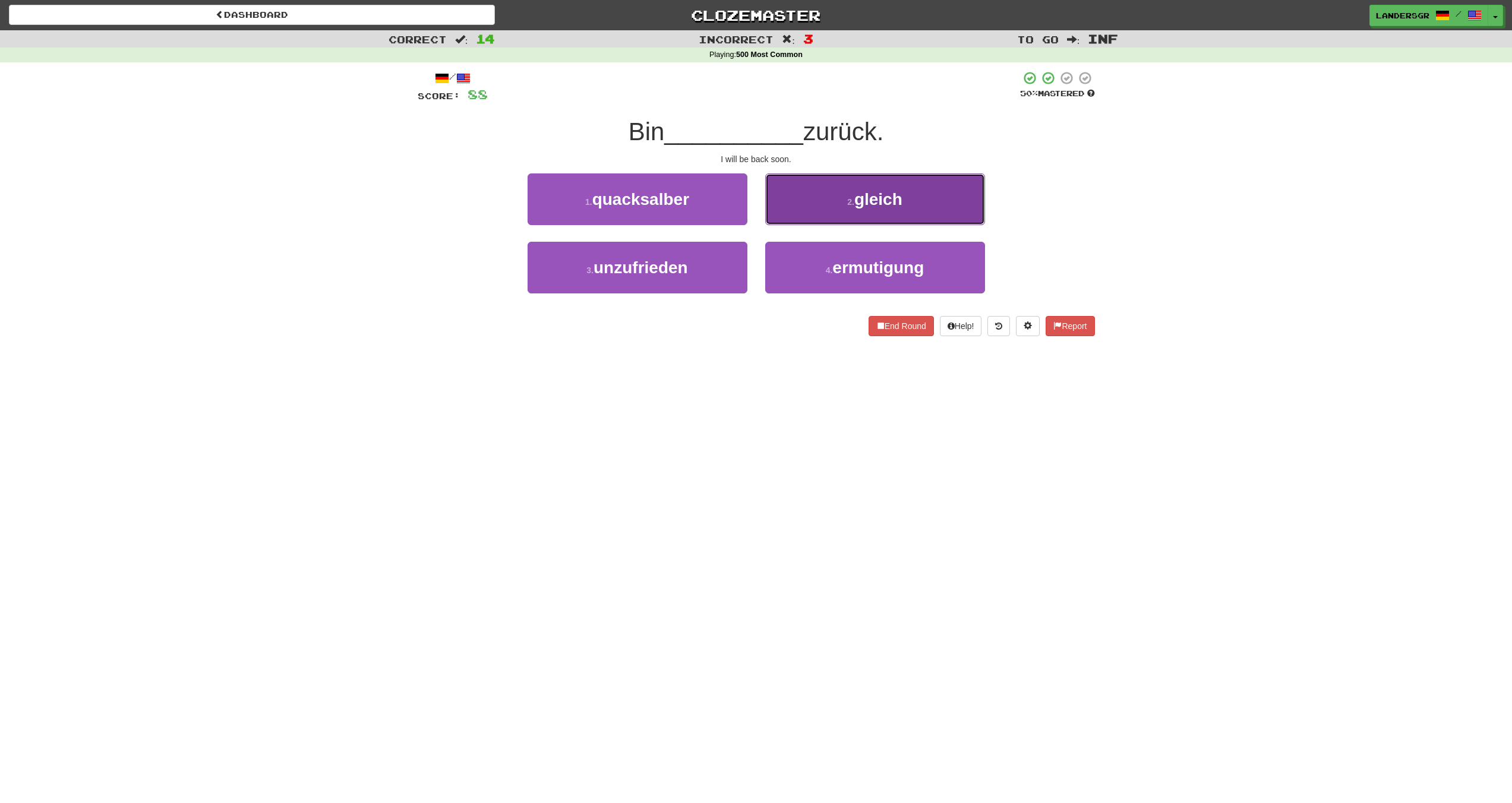
click at [800, 218] on button "2 . gleich" at bounding box center [875, 199] width 220 height 52
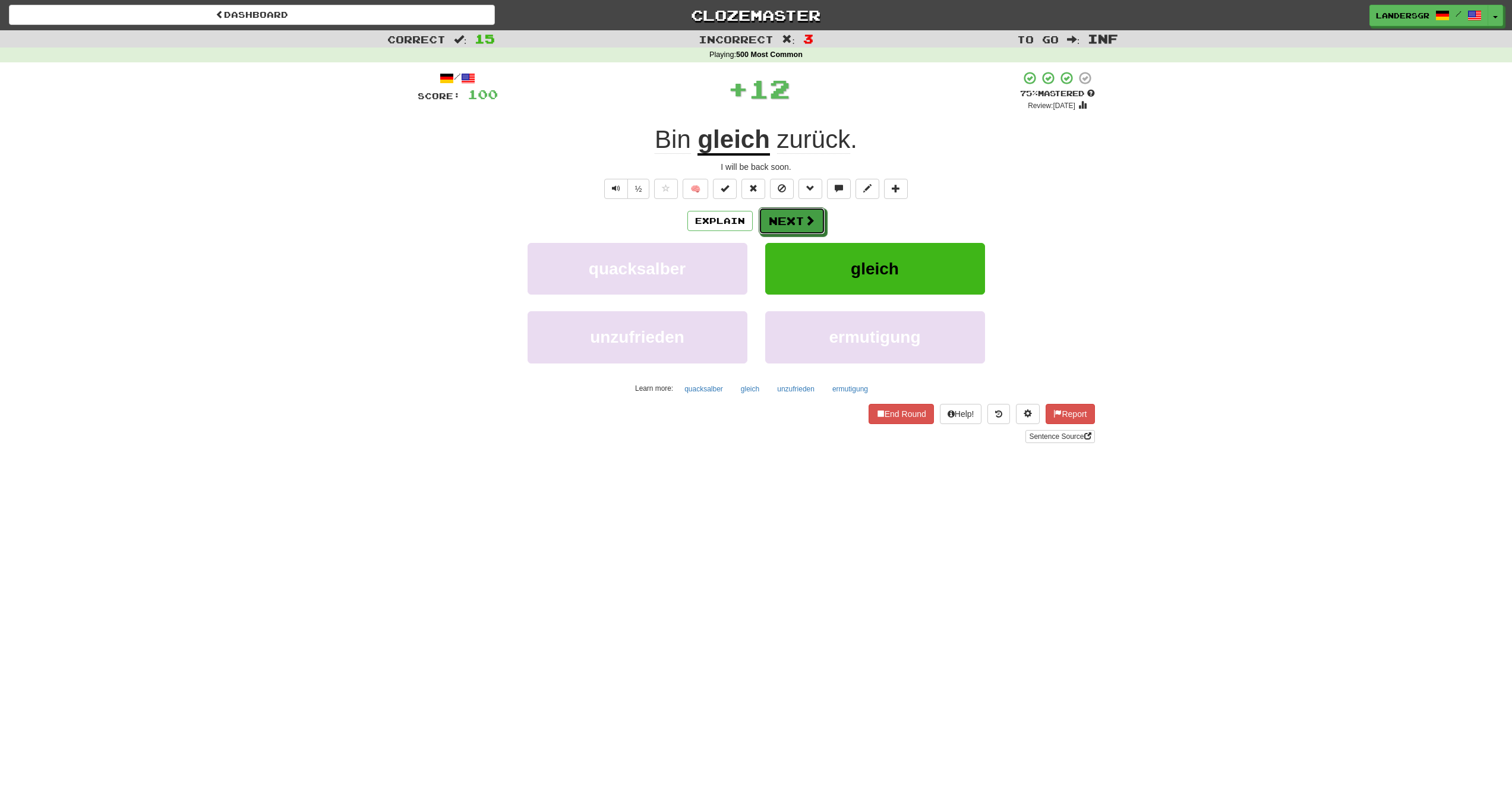
click at [800, 218] on button "Next" at bounding box center [791, 220] width 67 height 27
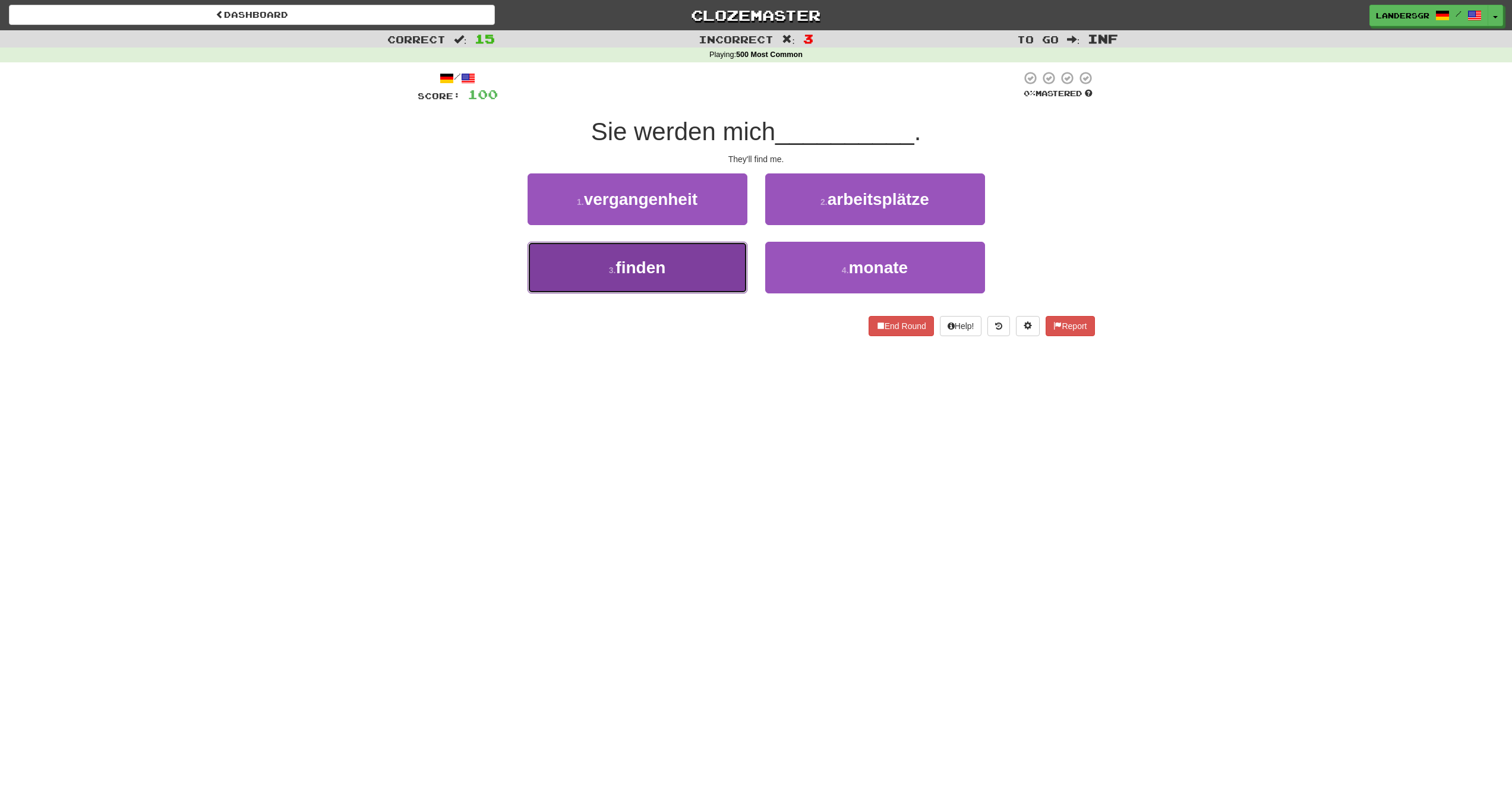
click at [731, 255] on button "3 . finden" at bounding box center [637, 268] width 220 height 52
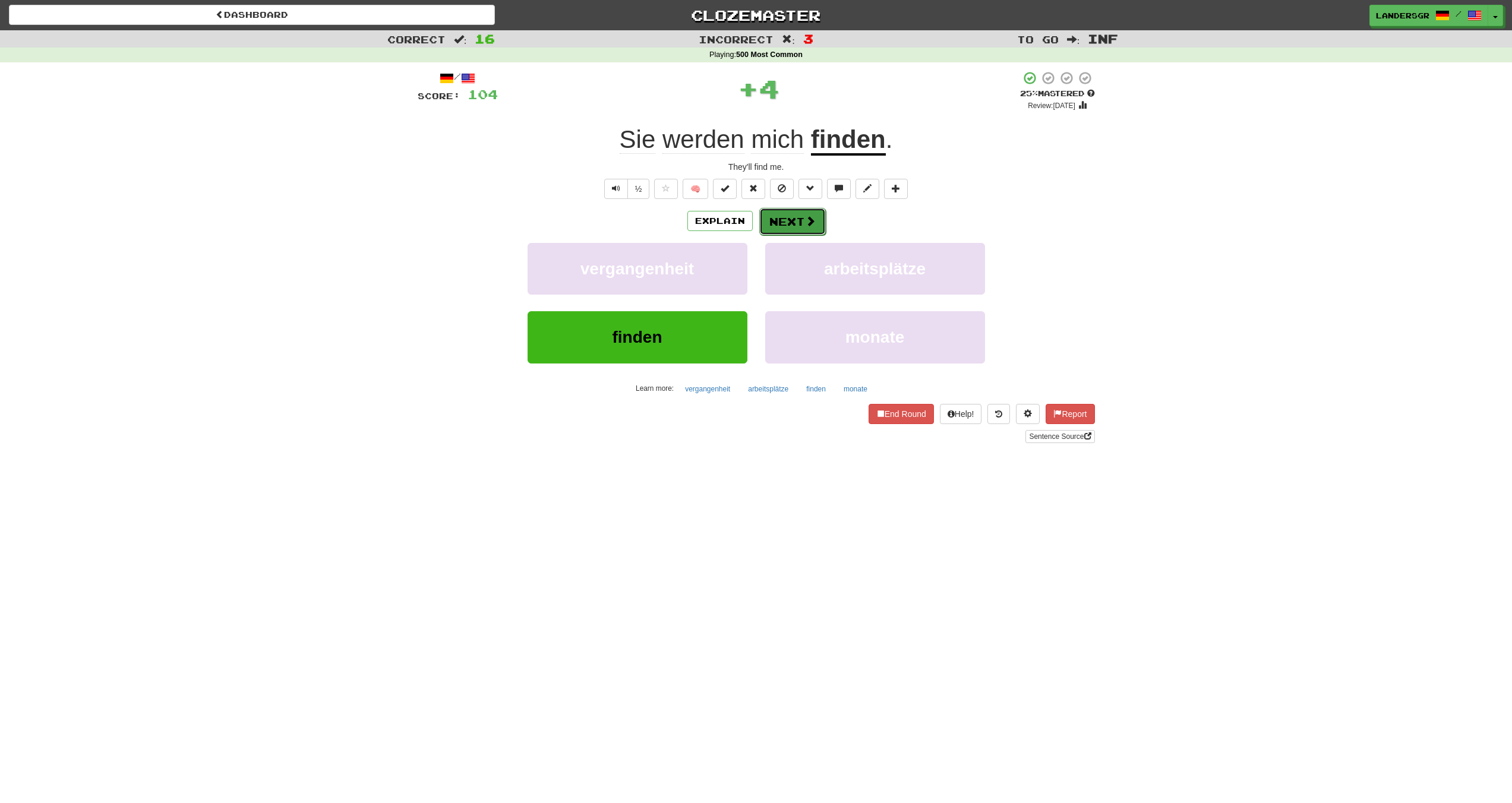
click at [781, 226] on button "Next" at bounding box center [792, 221] width 67 height 27
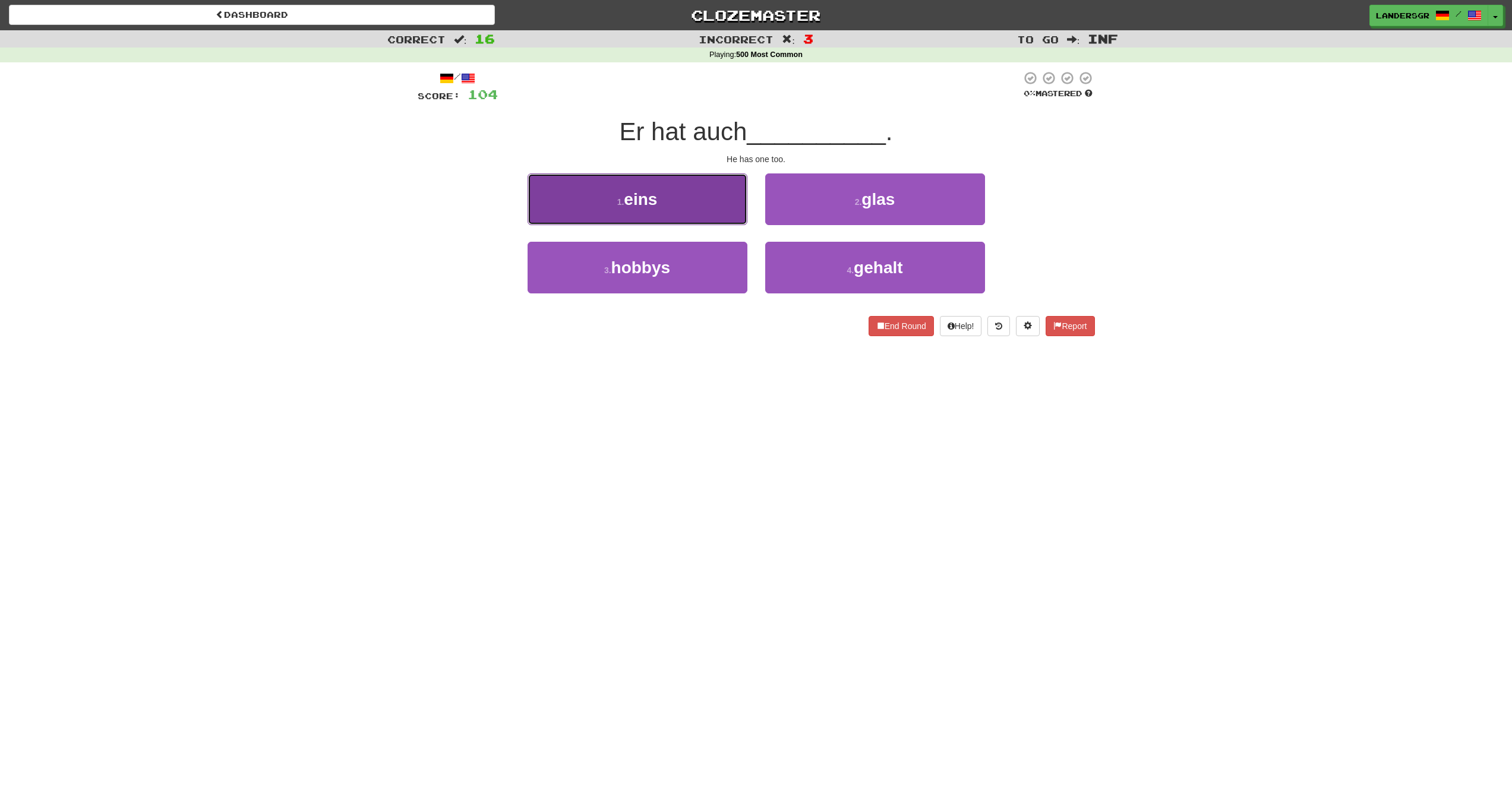
click at [672, 197] on button "1 . eins" at bounding box center [637, 199] width 220 height 52
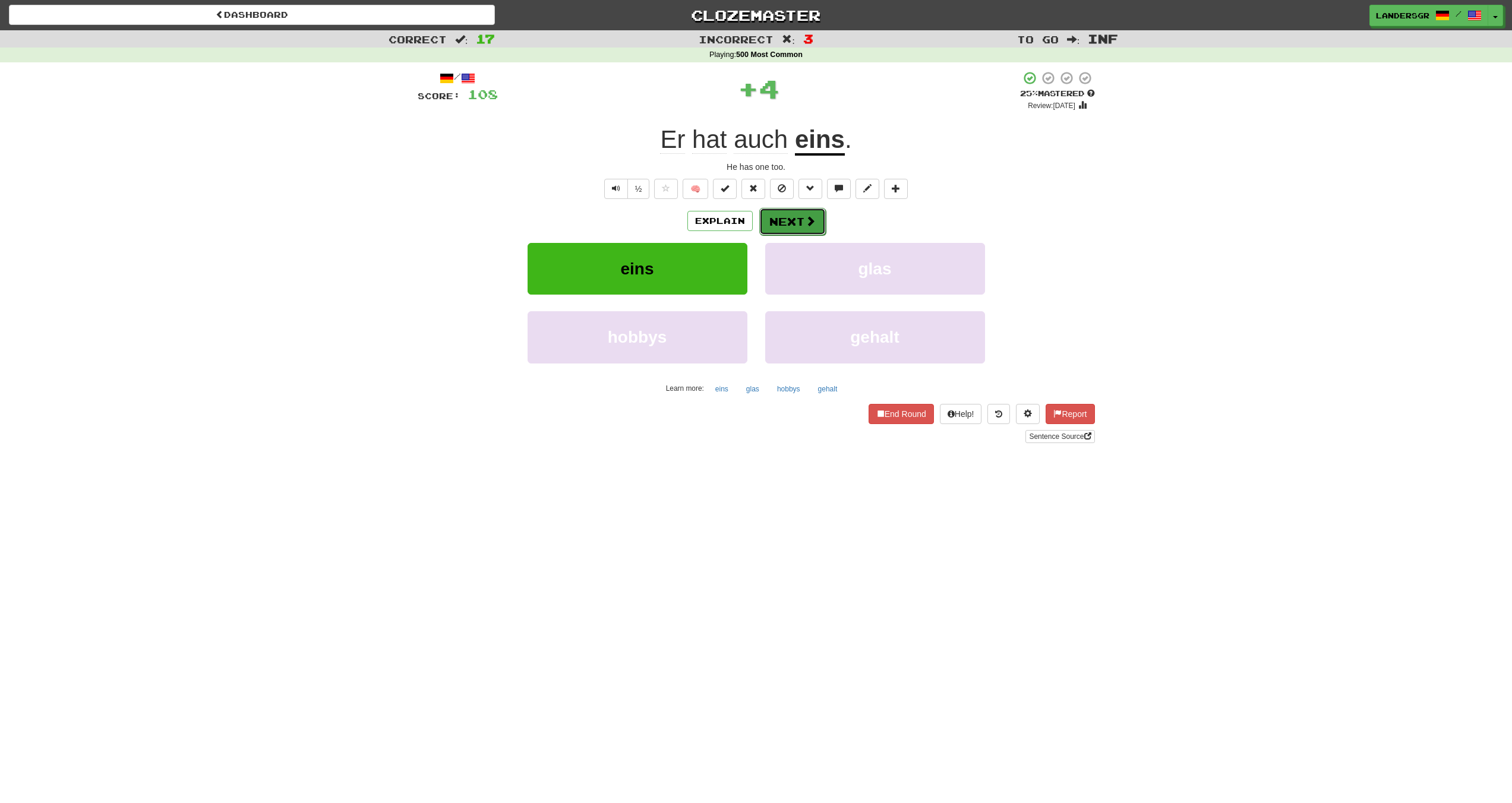
click at [770, 213] on button "Next" at bounding box center [792, 221] width 67 height 27
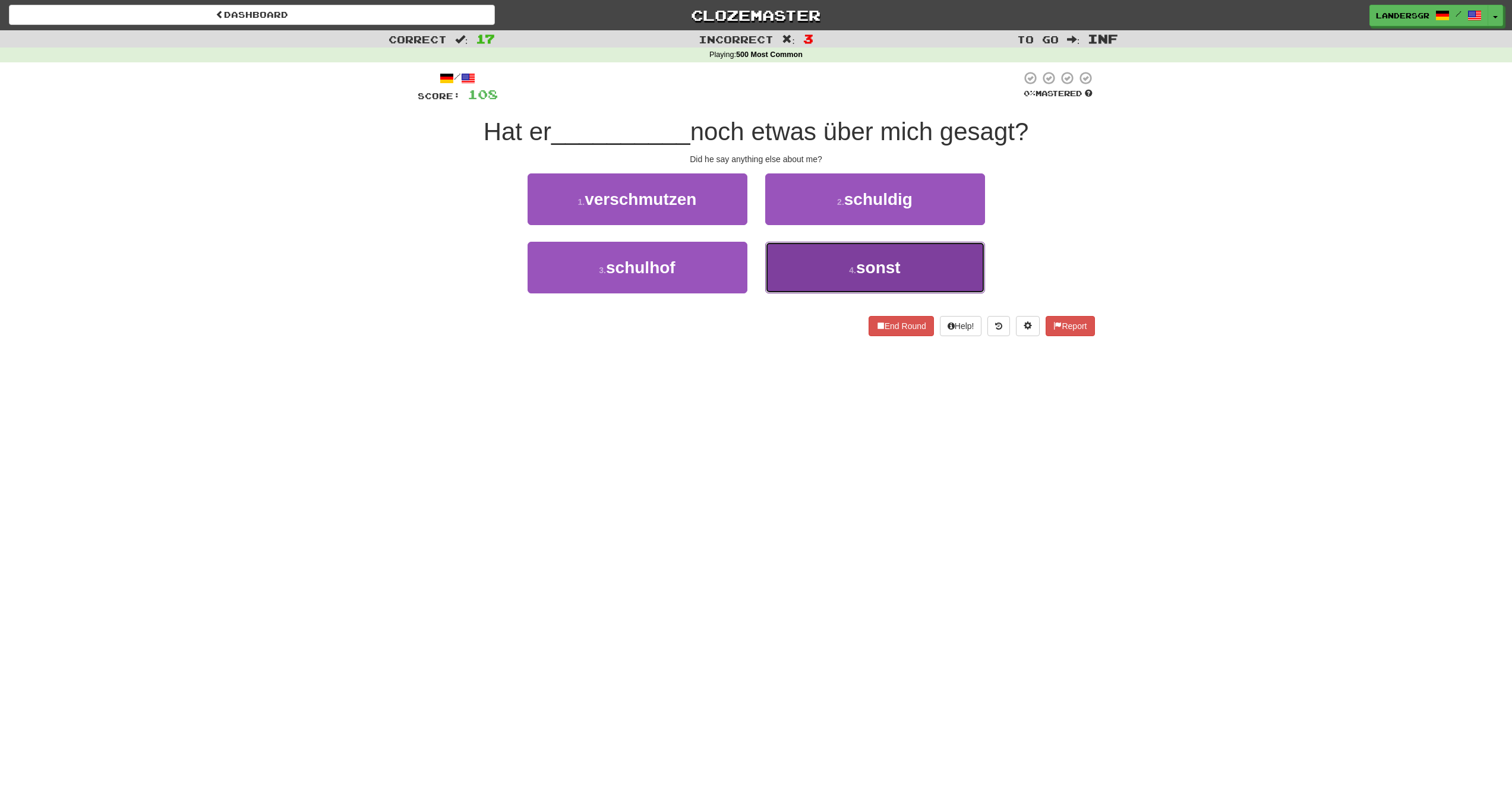
click at [822, 281] on button "4 . sonst" at bounding box center [875, 268] width 220 height 52
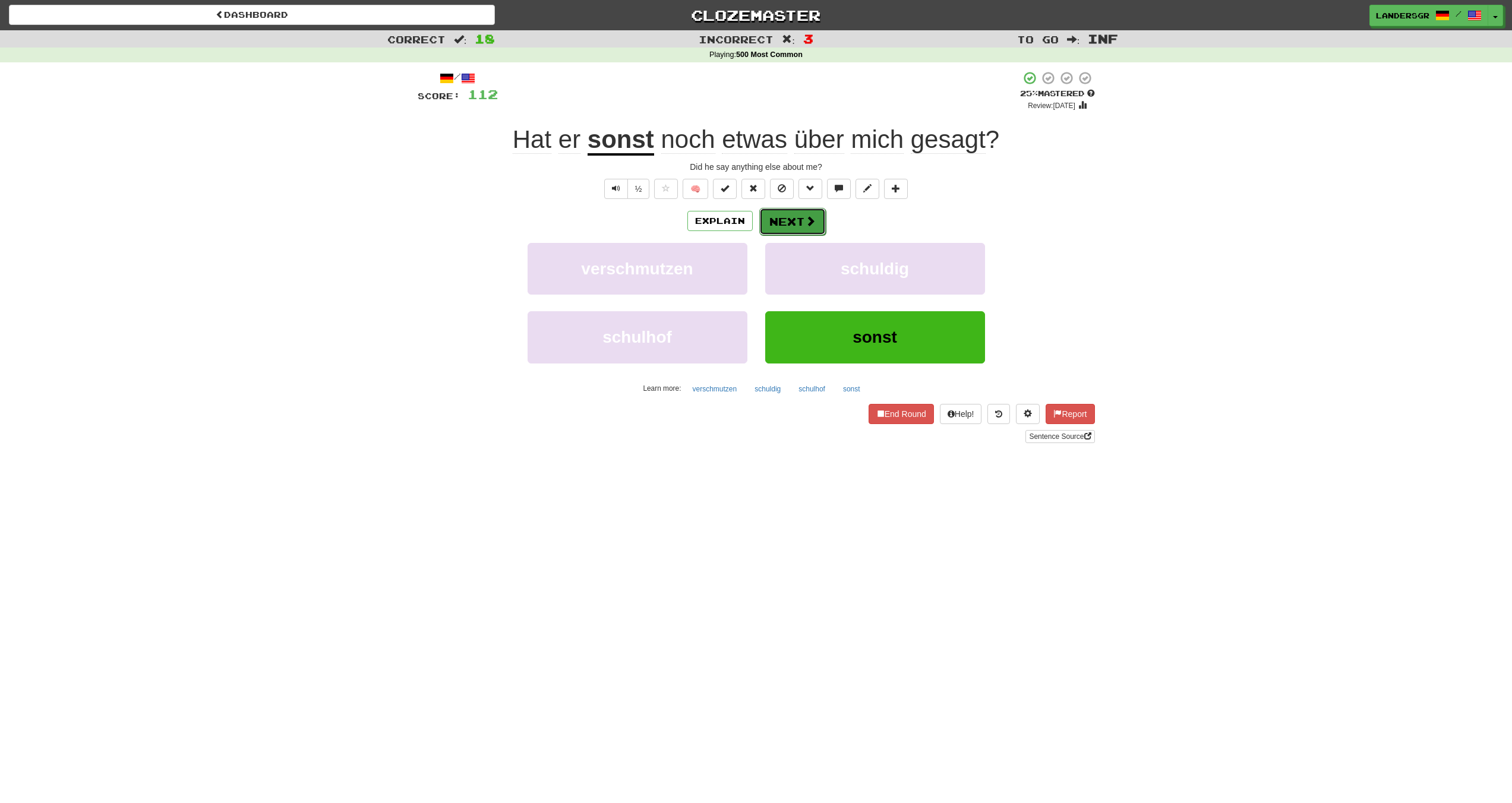
click at [789, 223] on button "Next" at bounding box center [792, 221] width 67 height 27
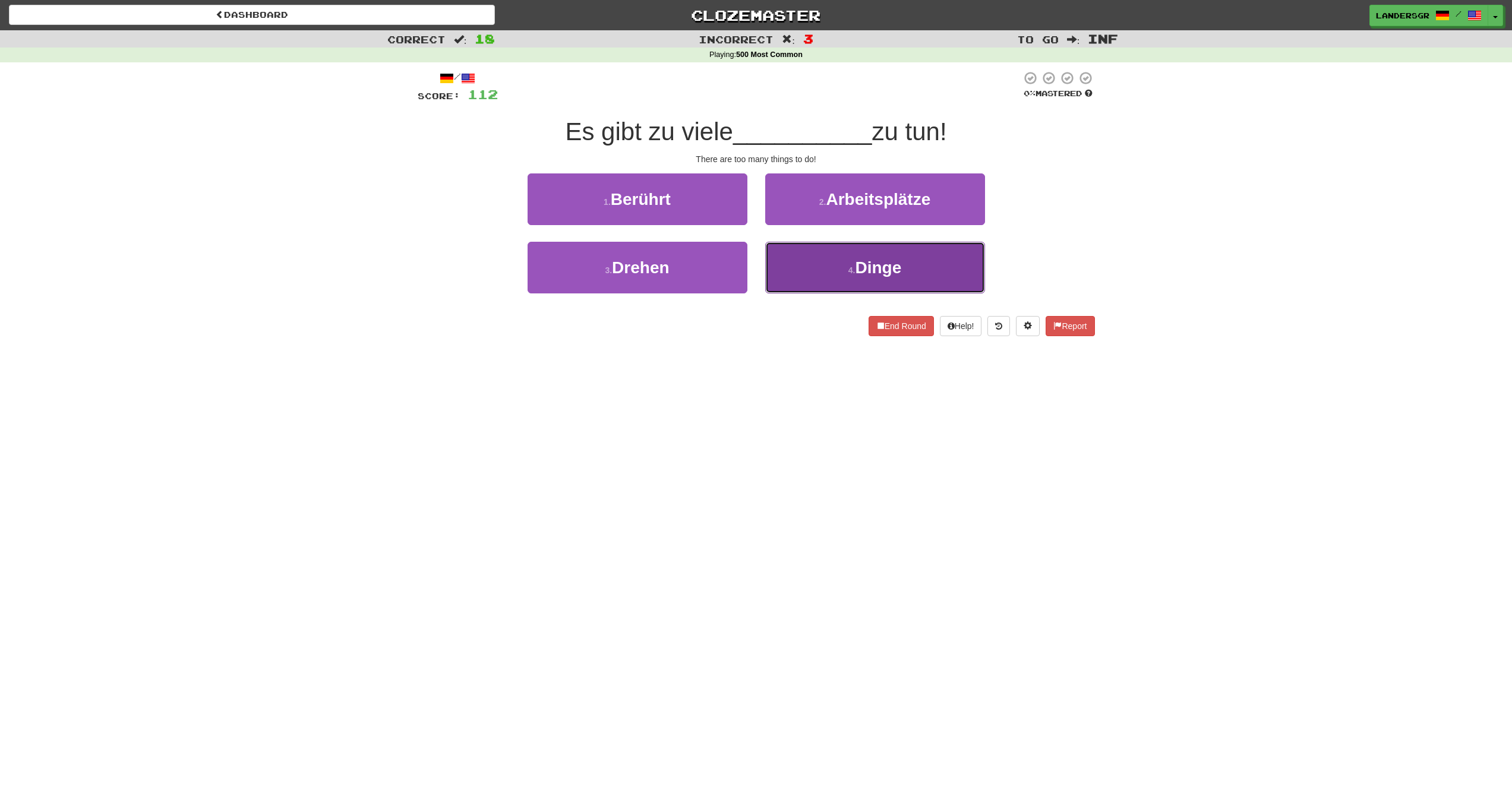
click at [809, 262] on button "4 . Dinge" at bounding box center [875, 268] width 220 height 52
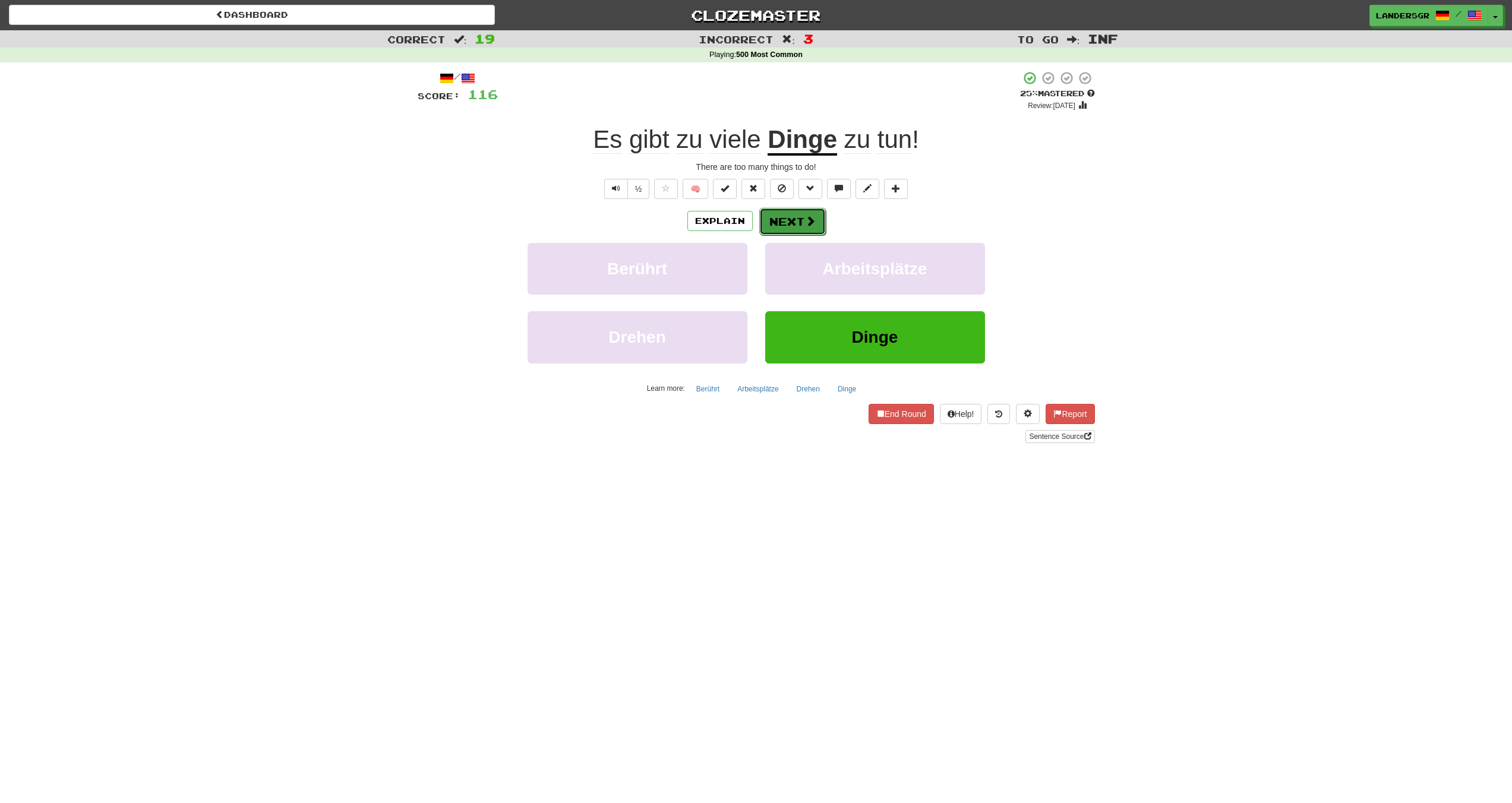
click at [801, 227] on button "Next" at bounding box center [792, 221] width 67 height 27
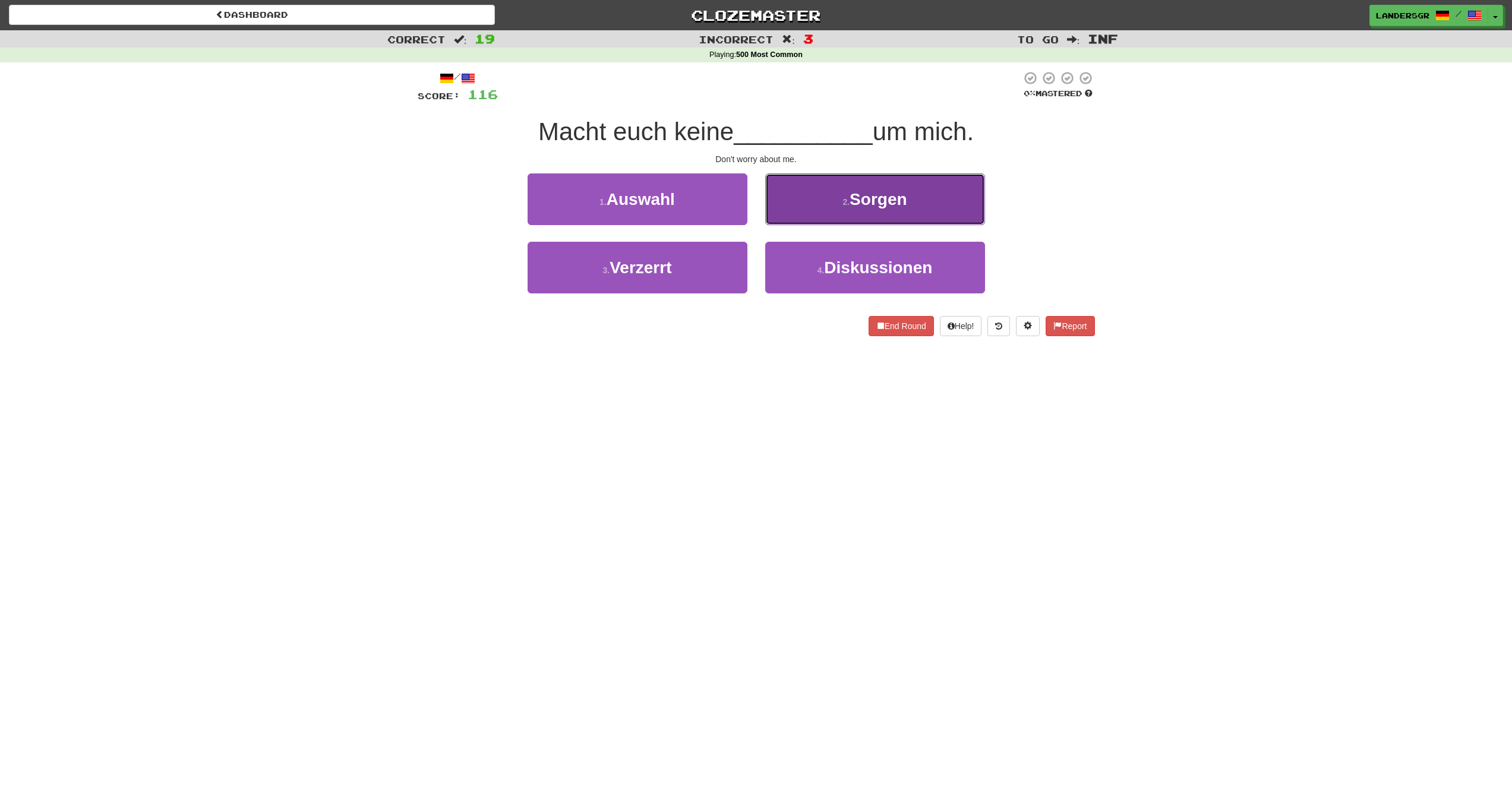
click at [812, 205] on button "2 . Sorgen" at bounding box center [875, 199] width 220 height 52
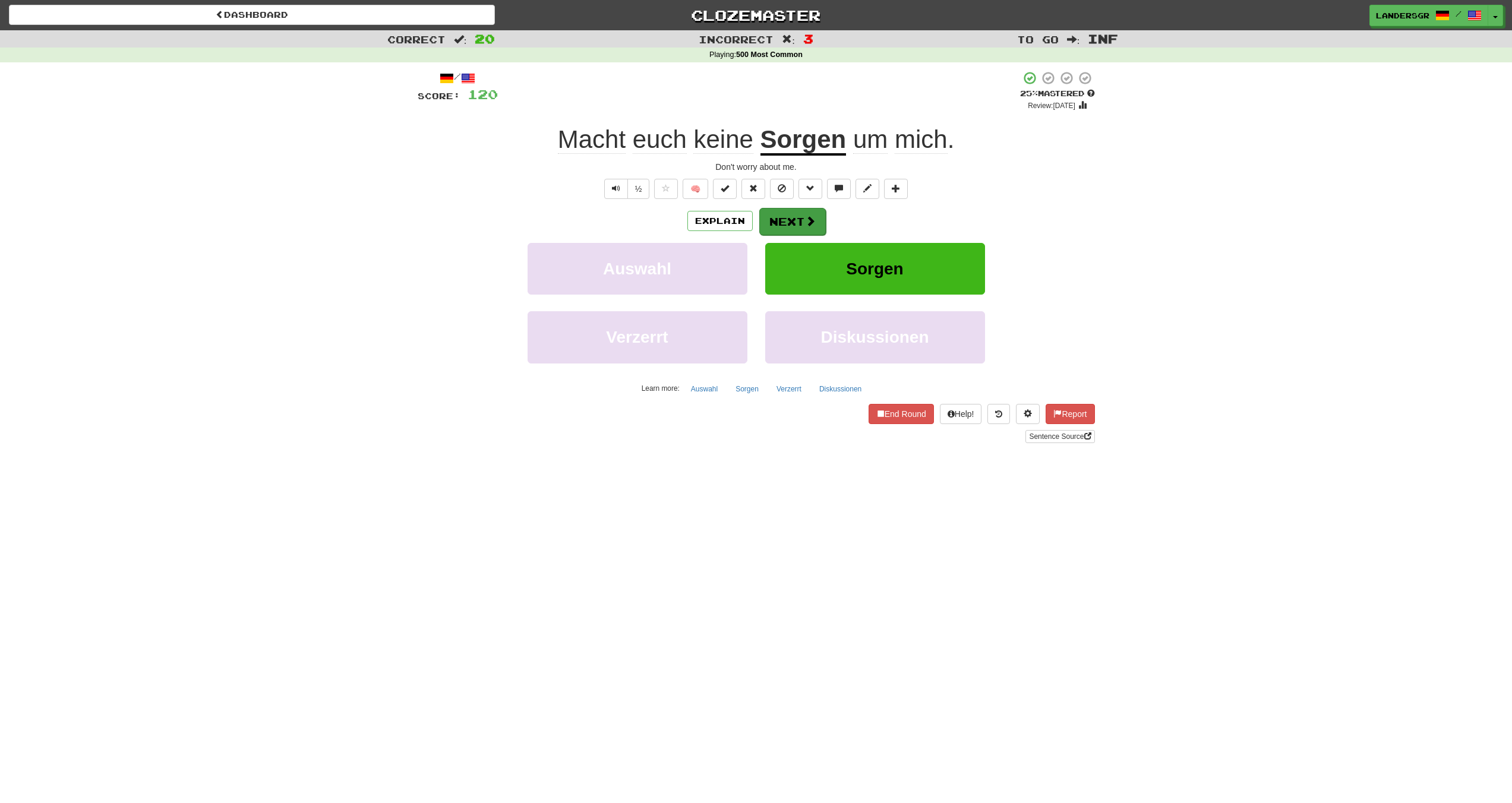
click at [810, 207] on div "Explain Next" at bounding box center [756, 220] width 677 height 27
click at [791, 217] on button "Next" at bounding box center [792, 221] width 67 height 27
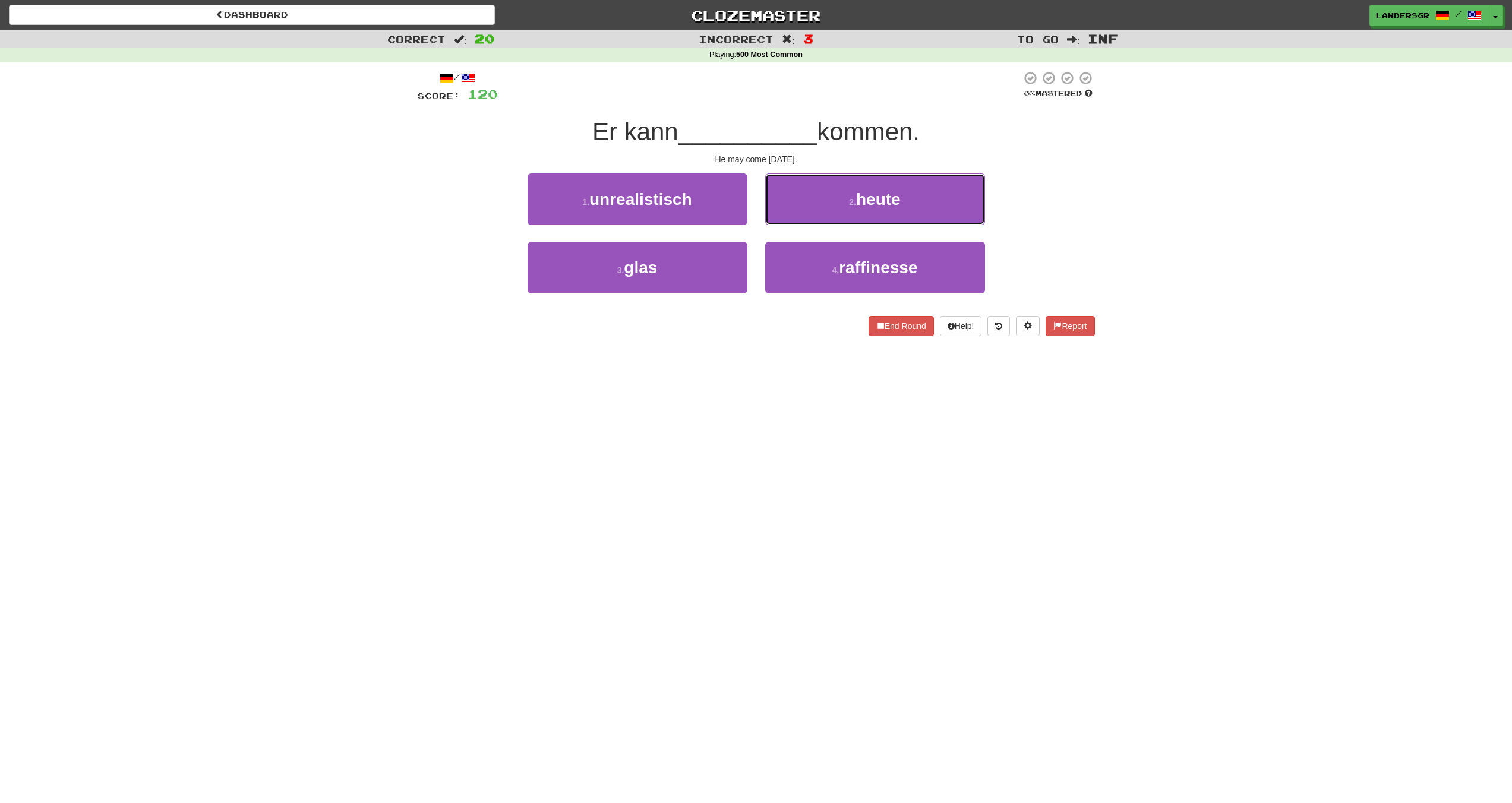
click at [791, 217] on button "2 . heute" at bounding box center [875, 199] width 220 height 52
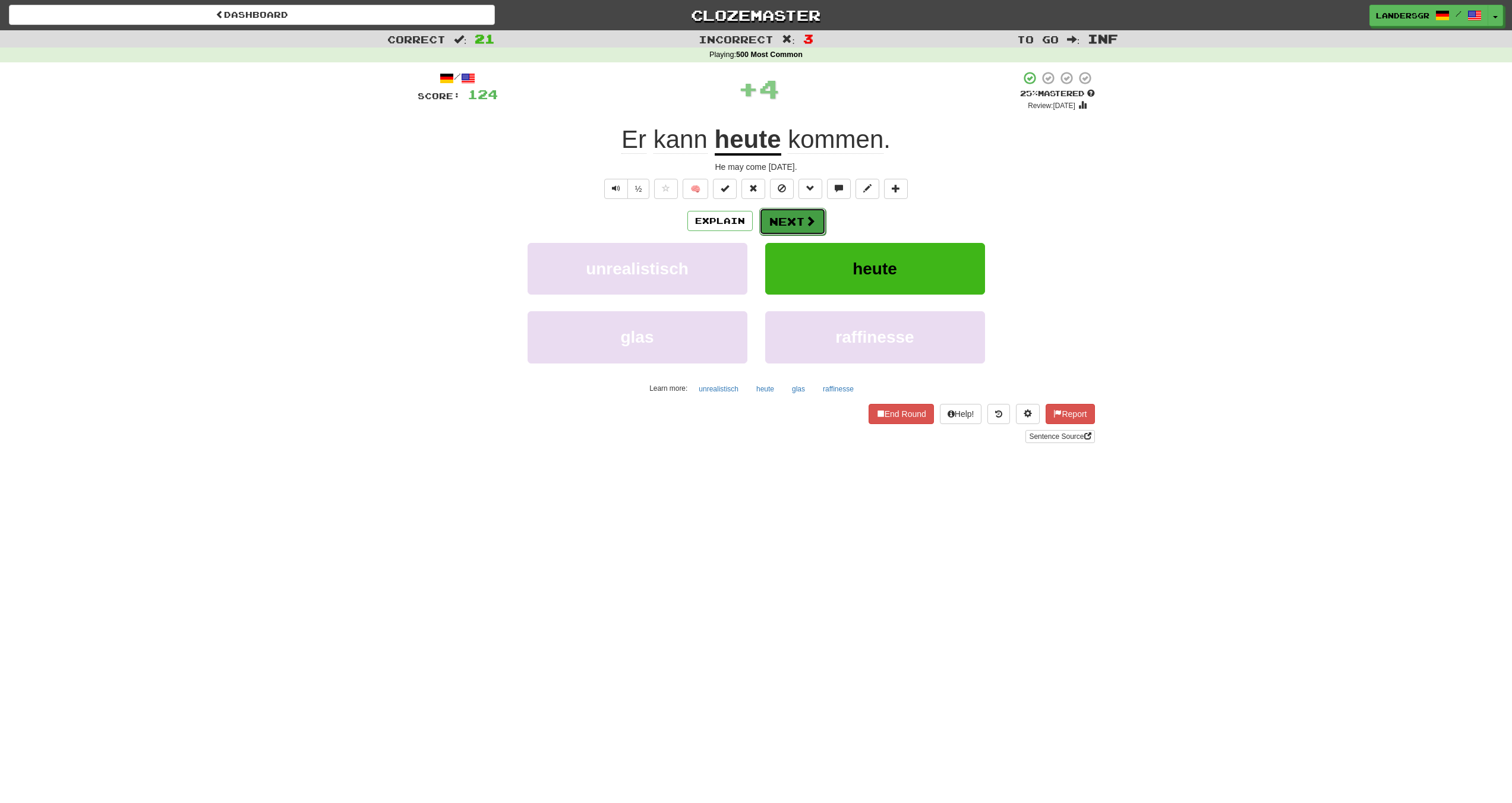
click at [791, 217] on button "Next" at bounding box center [792, 221] width 67 height 27
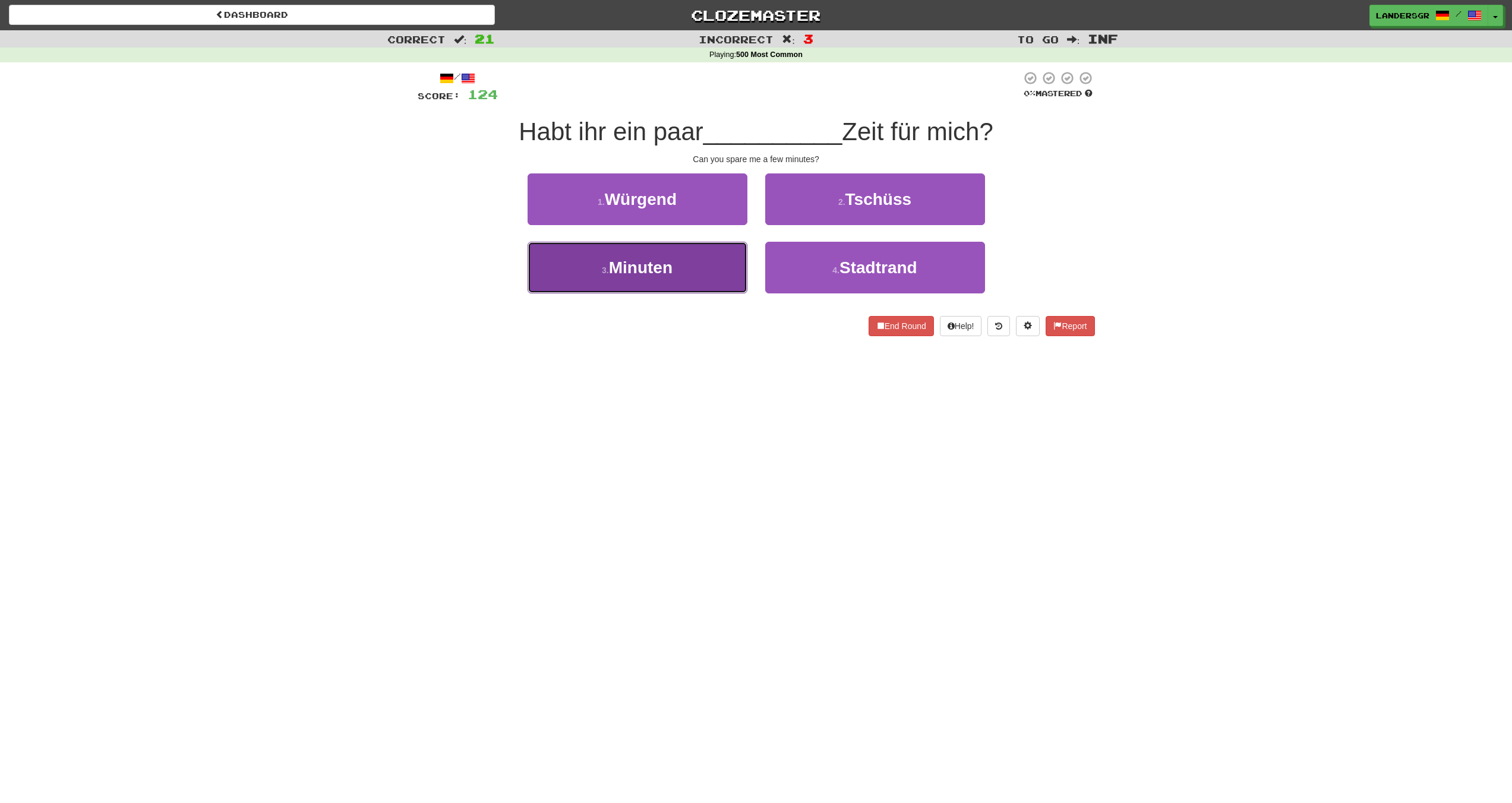
click at [723, 250] on button "3 . Minuten" at bounding box center [637, 268] width 220 height 52
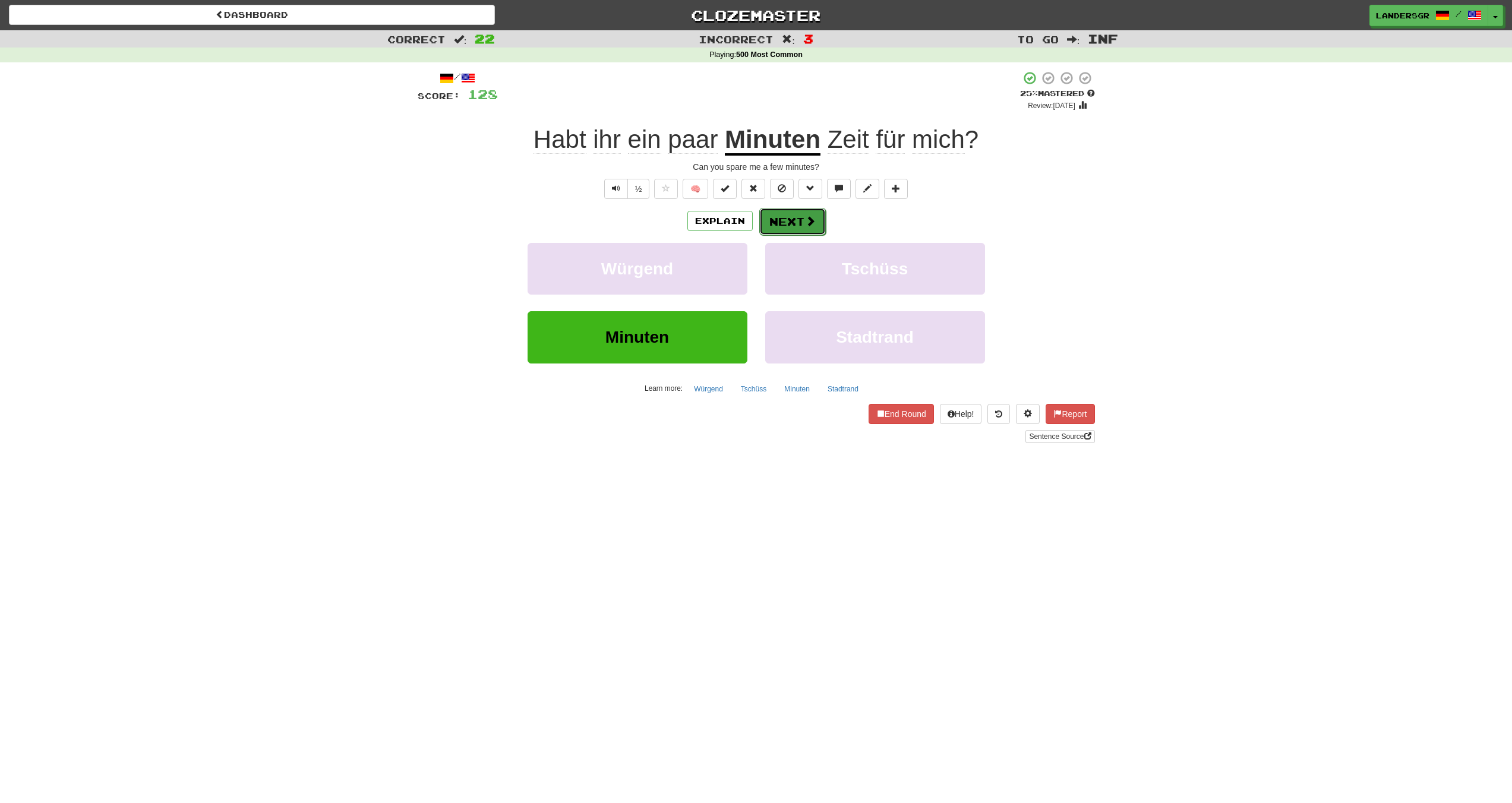
click at [768, 219] on button "Next" at bounding box center [792, 221] width 67 height 27
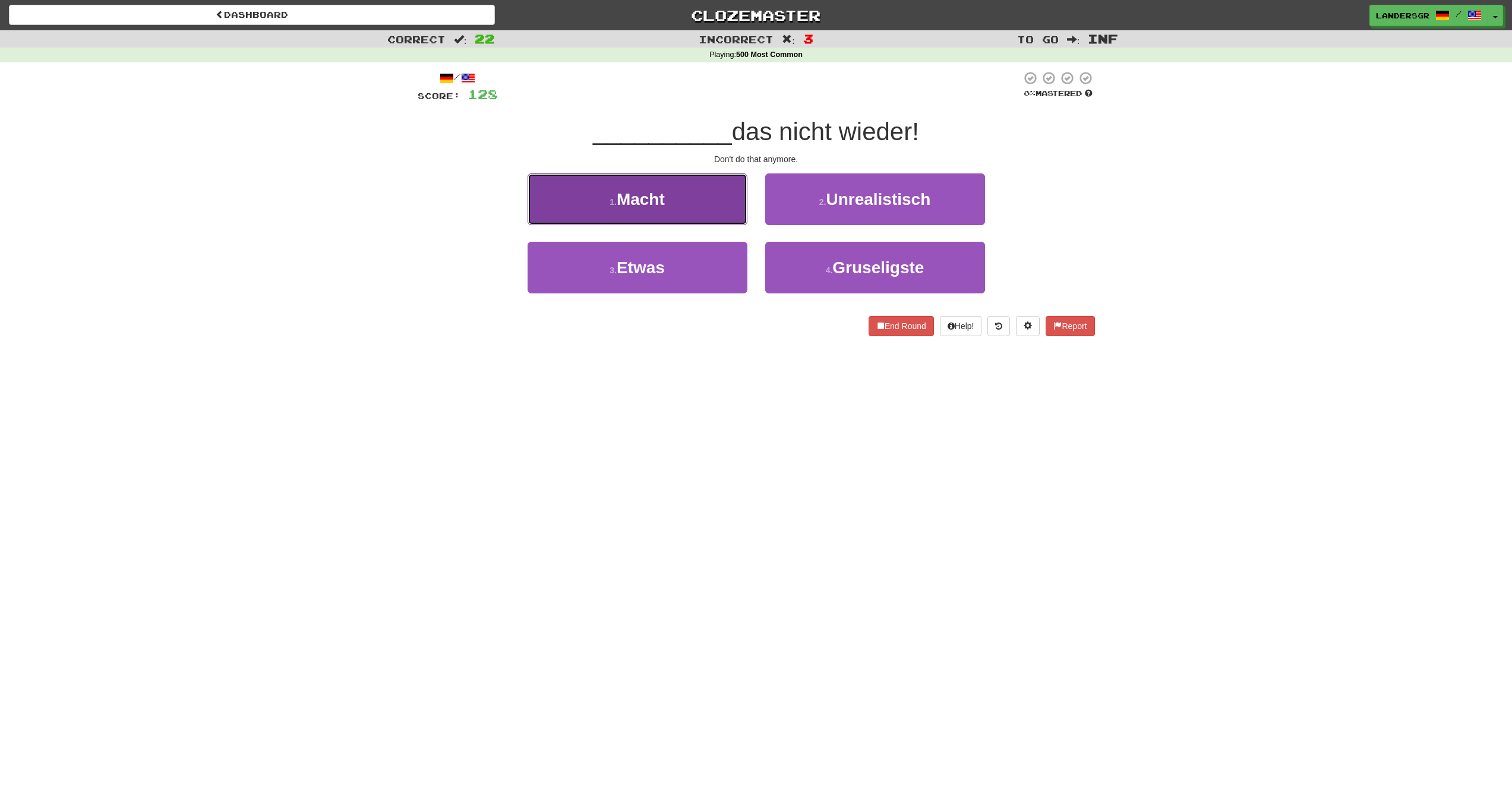
click at [678, 195] on button "1 . Macht" at bounding box center [637, 199] width 220 height 52
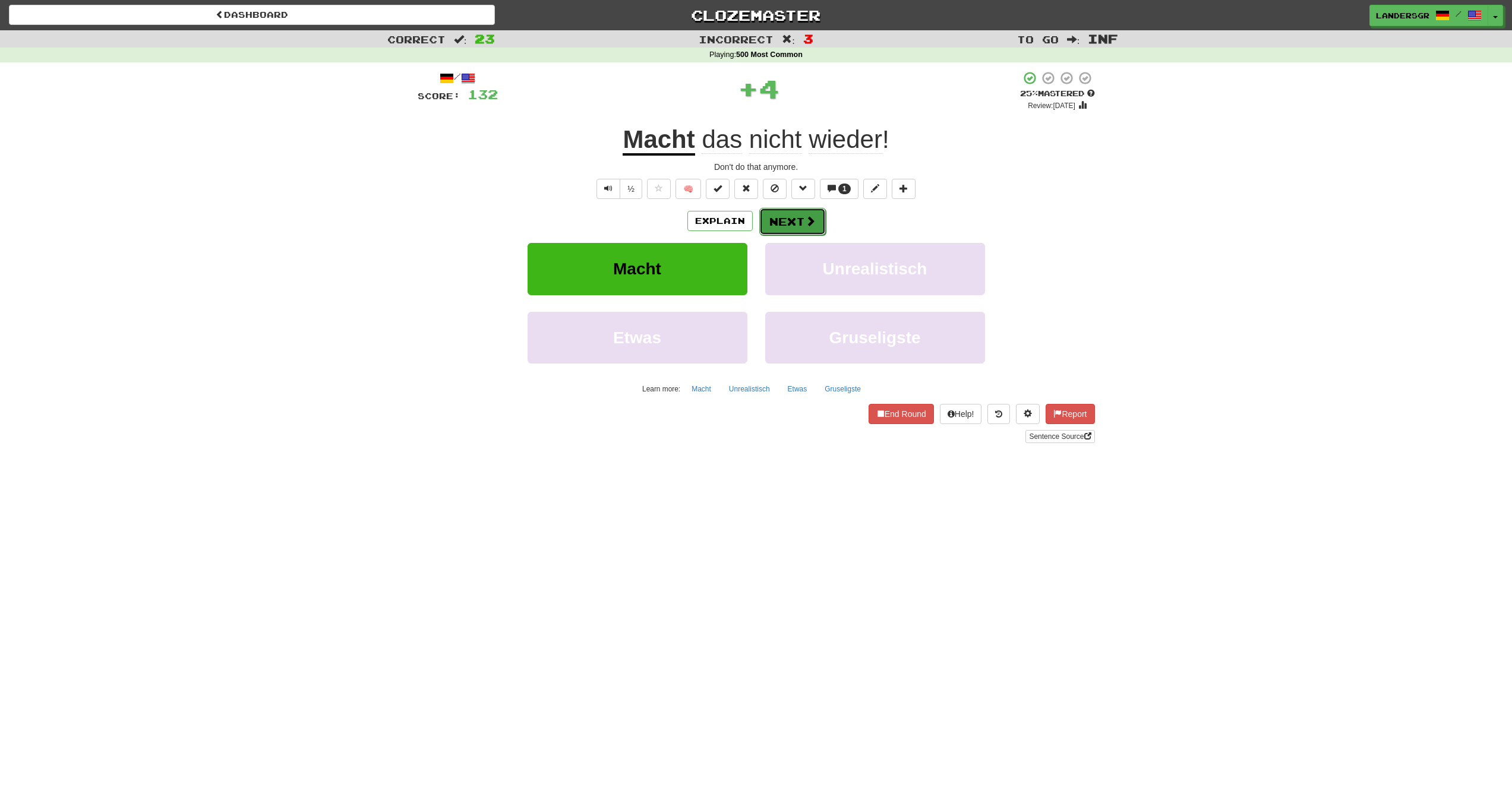
click at [790, 233] on button "Next" at bounding box center [792, 221] width 67 height 27
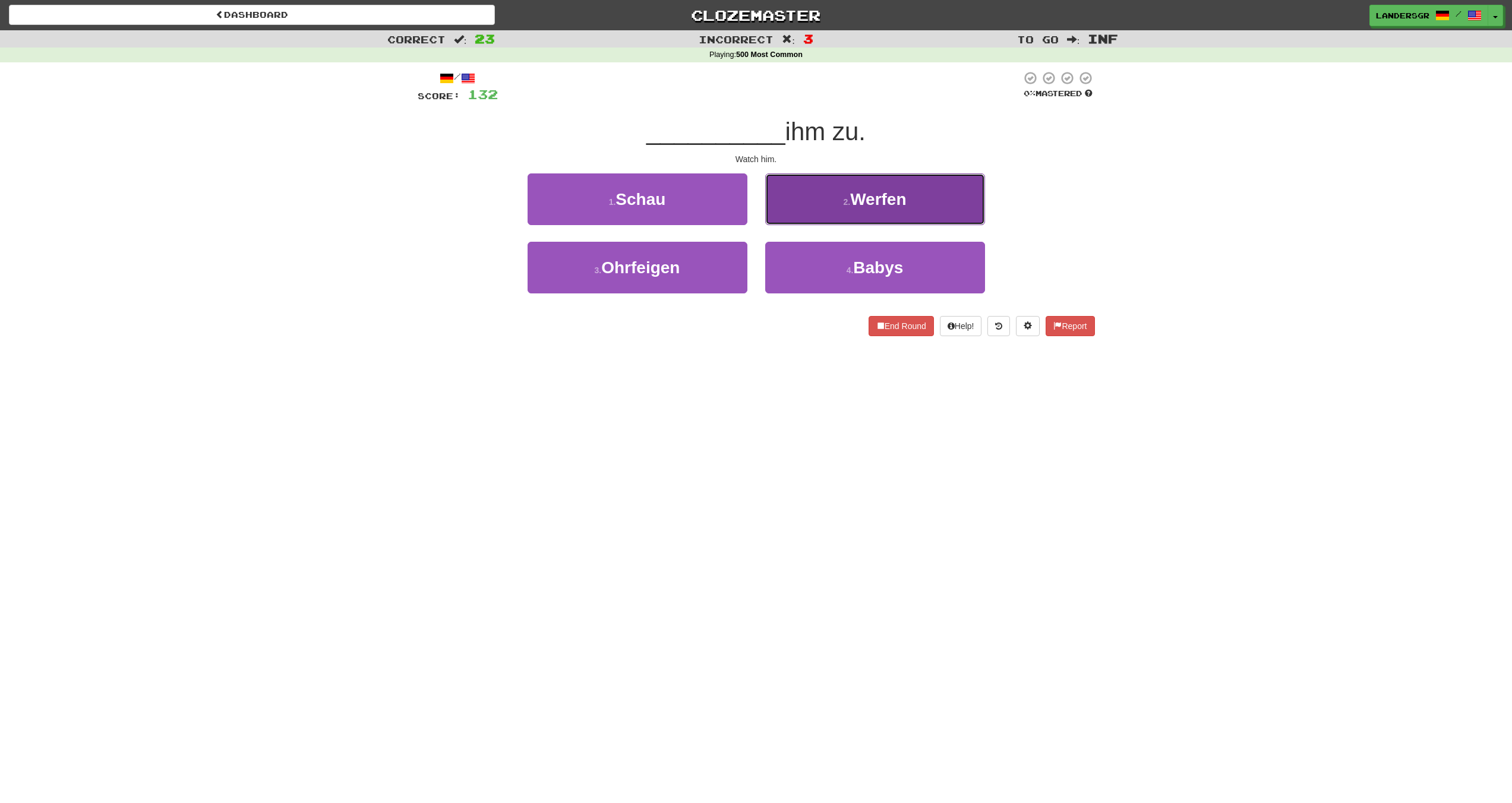
click at [768, 215] on button "2 . Werfen" at bounding box center [875, 199] width 220 height 52
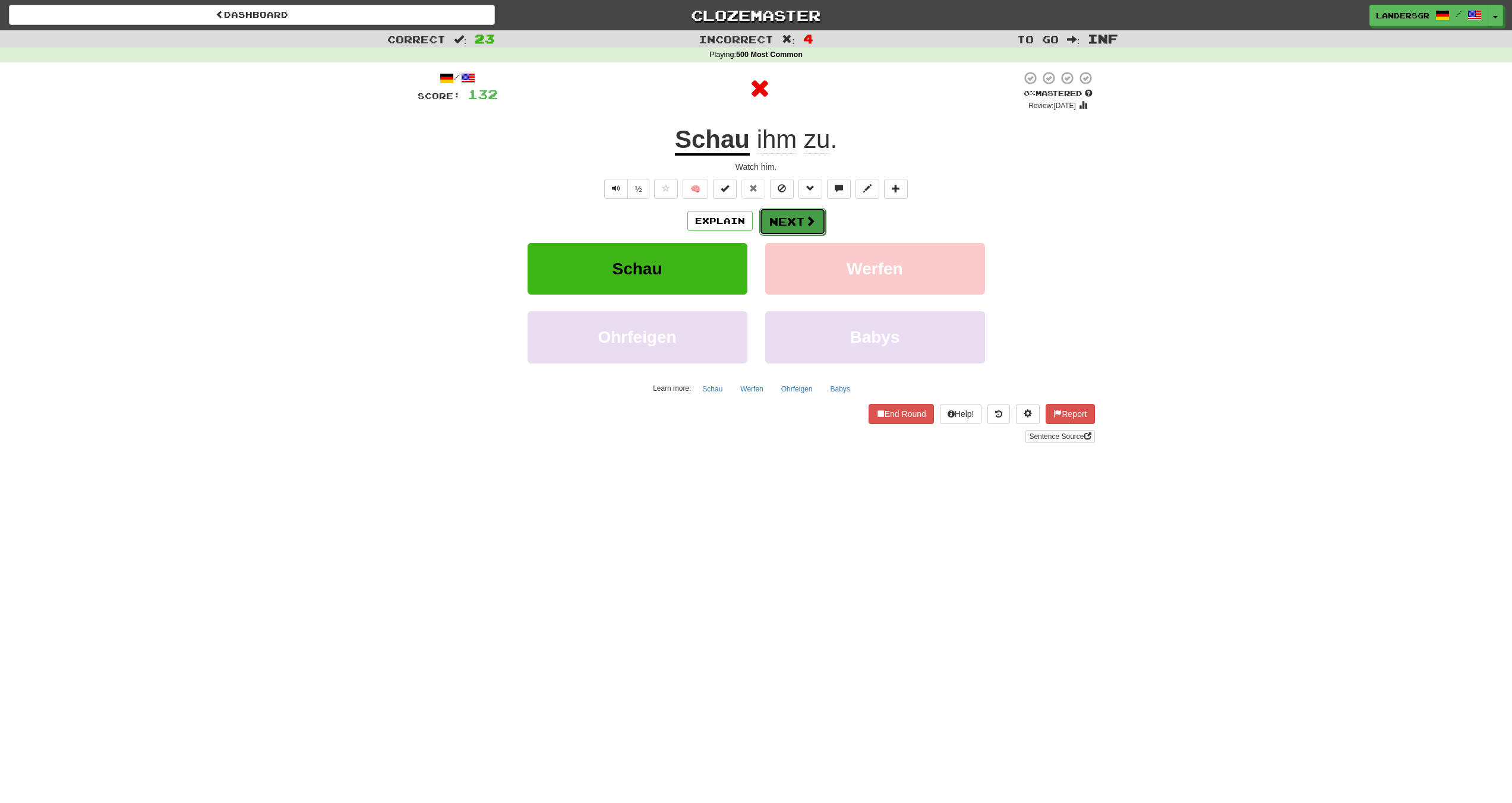
click at [767, 215] on button "Next" at bounding box center [792, 221] width 67 height 27
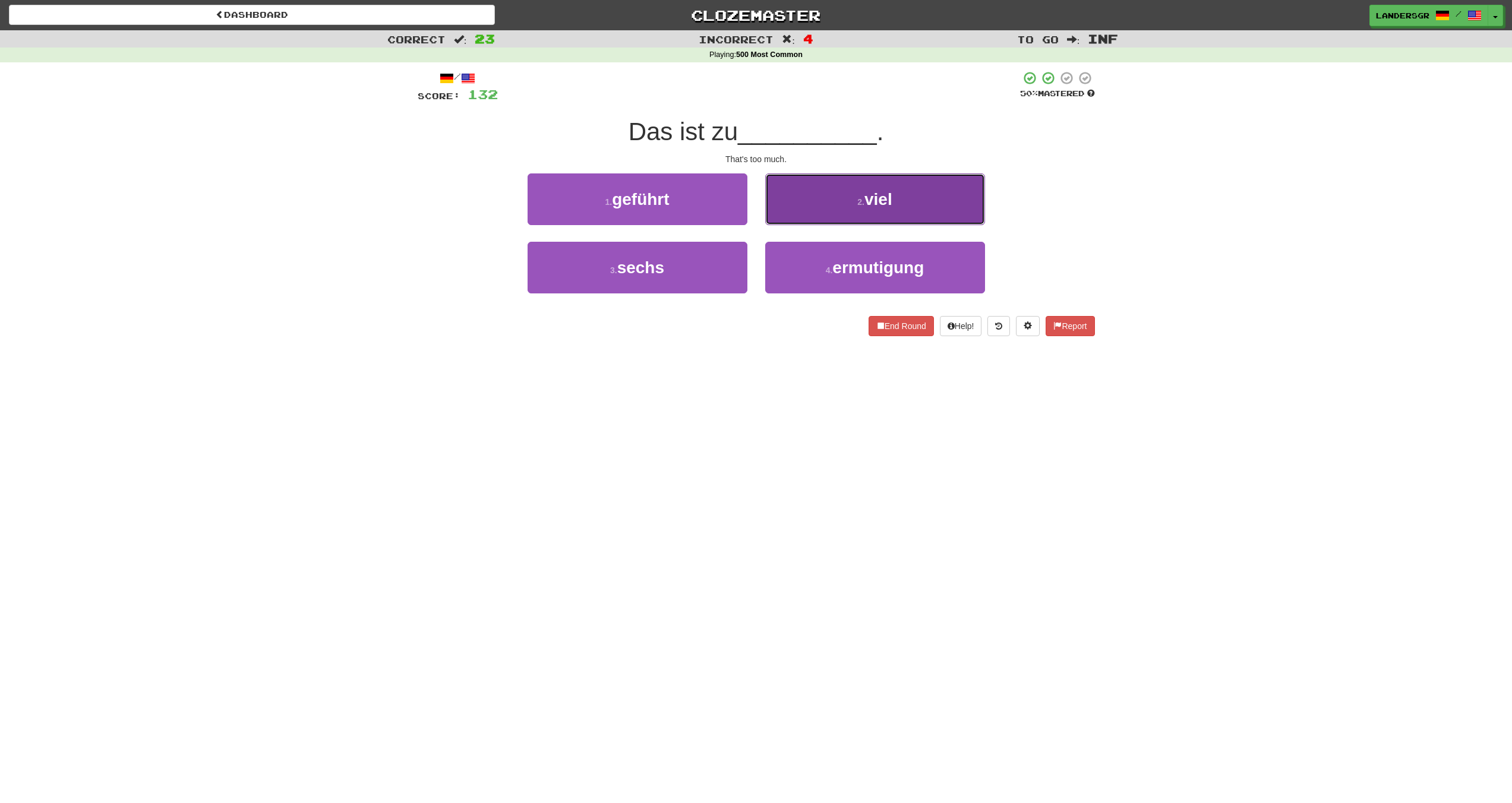
click at [775, 208] on button "2 . viel" at bounding box center [875, 199] width 220 height 52
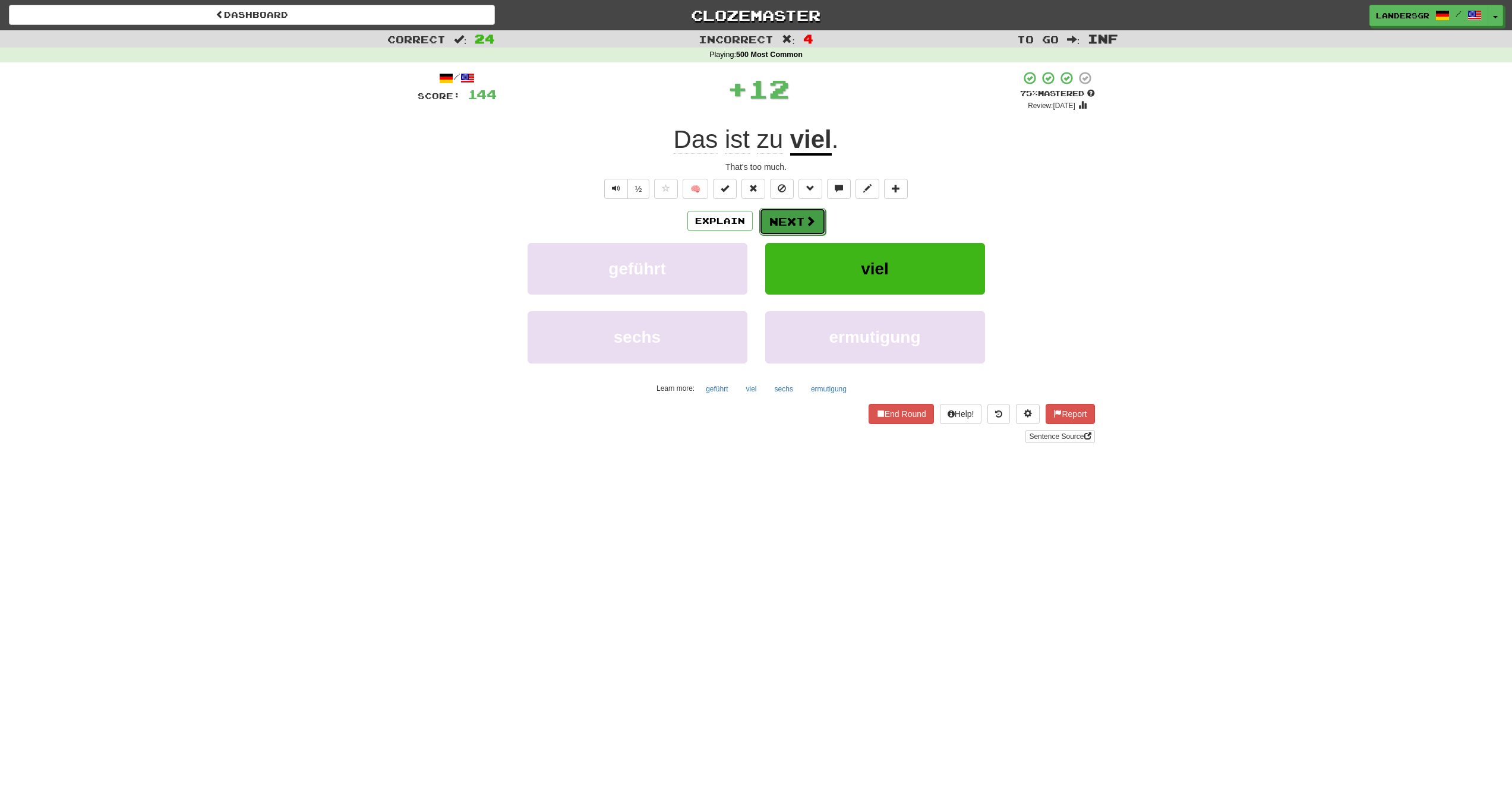
click at [778, 211] on button "Next" at bounding box center [792, 221] width 67 height 27
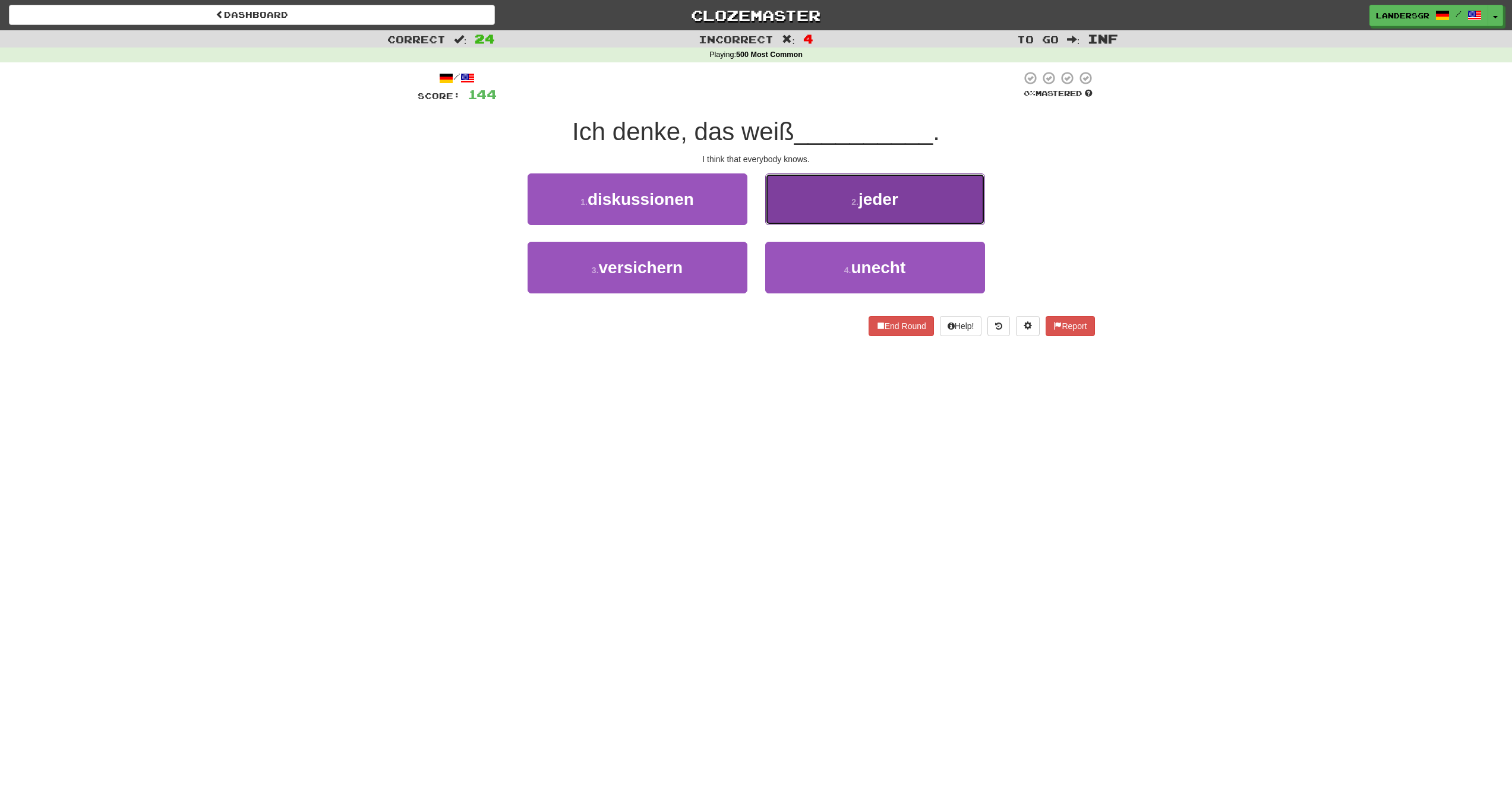
click at [776, 211] on button "2 . jeder" at bounding box center [875, 199] width 220 height 52
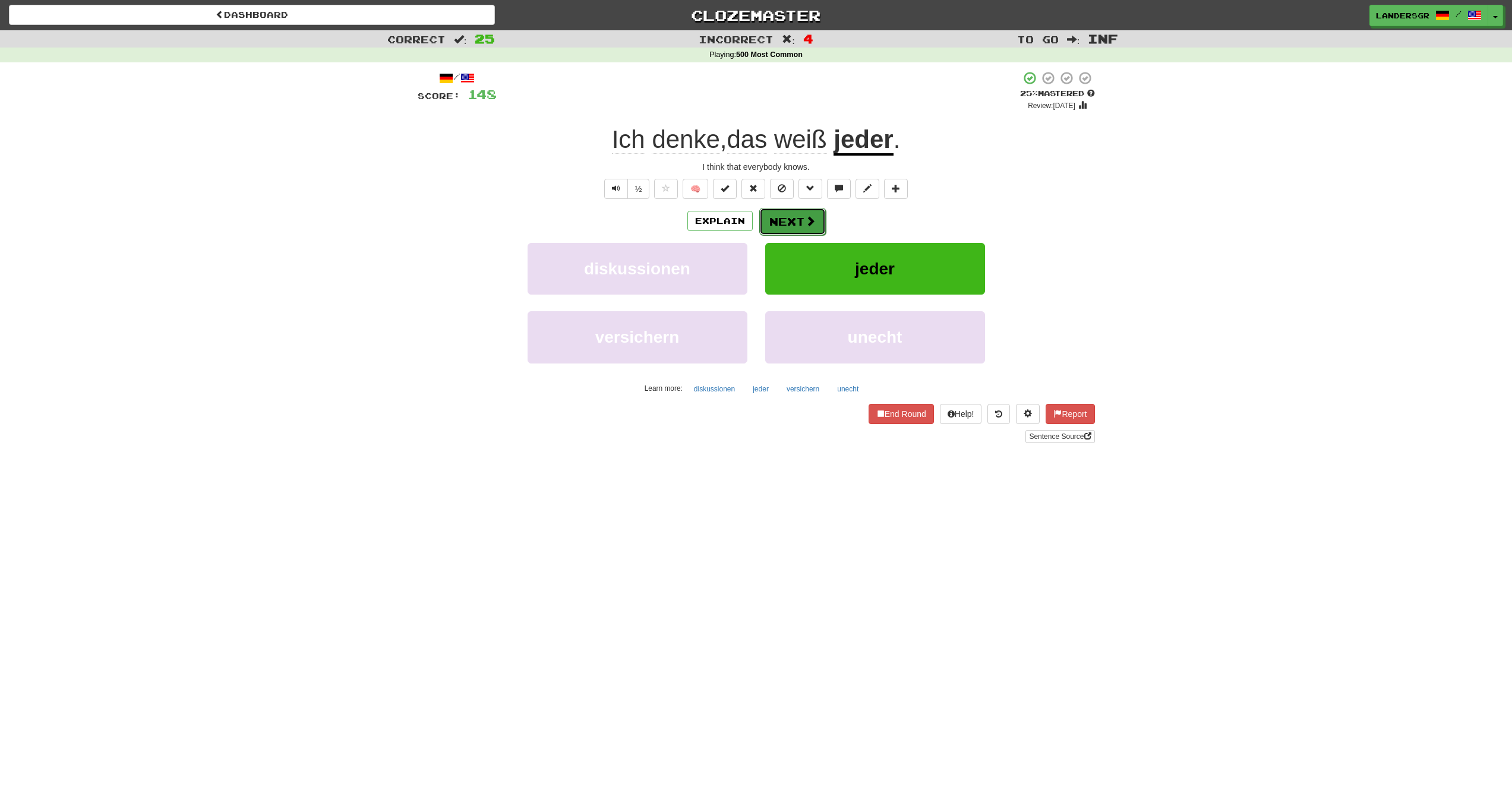
click at [781, 223] on button "Next" at bounding box center [792, 221] width 67 height 27
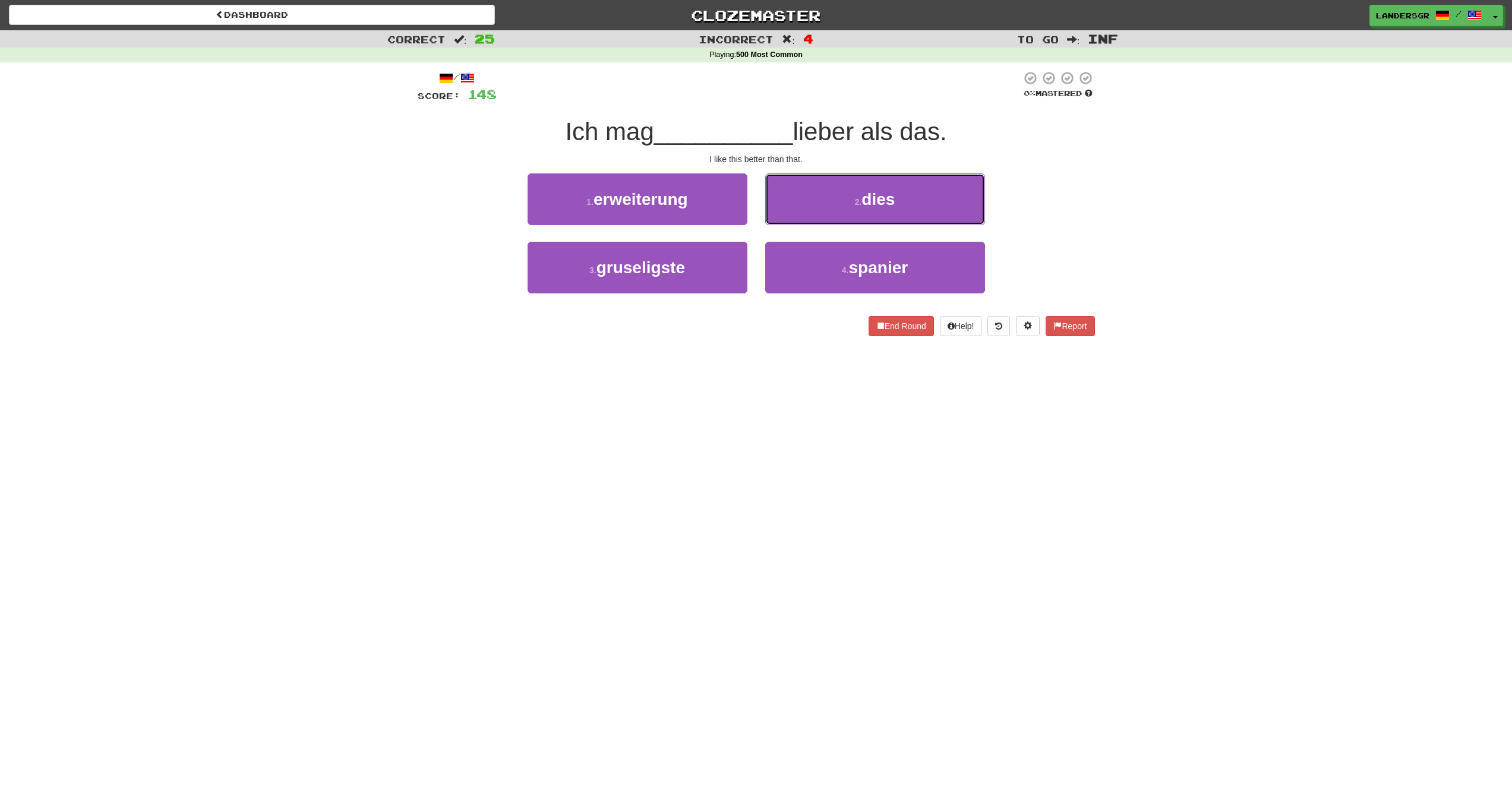
click at [781, 223] on button "2 . dies" at bounding box center [875, 199] width 220 height 52
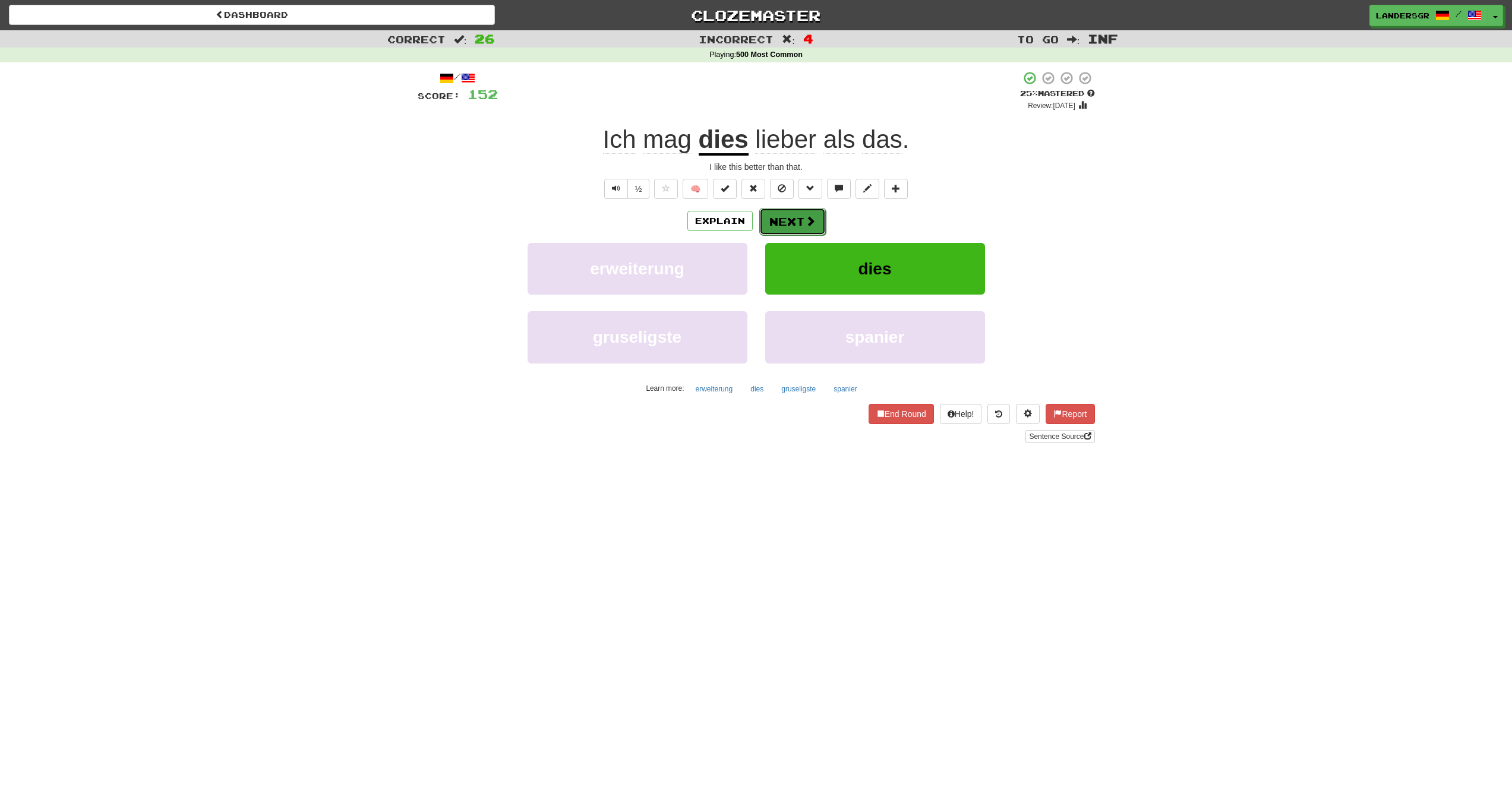
click at [780, 219] on button "Next" at bounding box center [792, 221] width 67 height 27
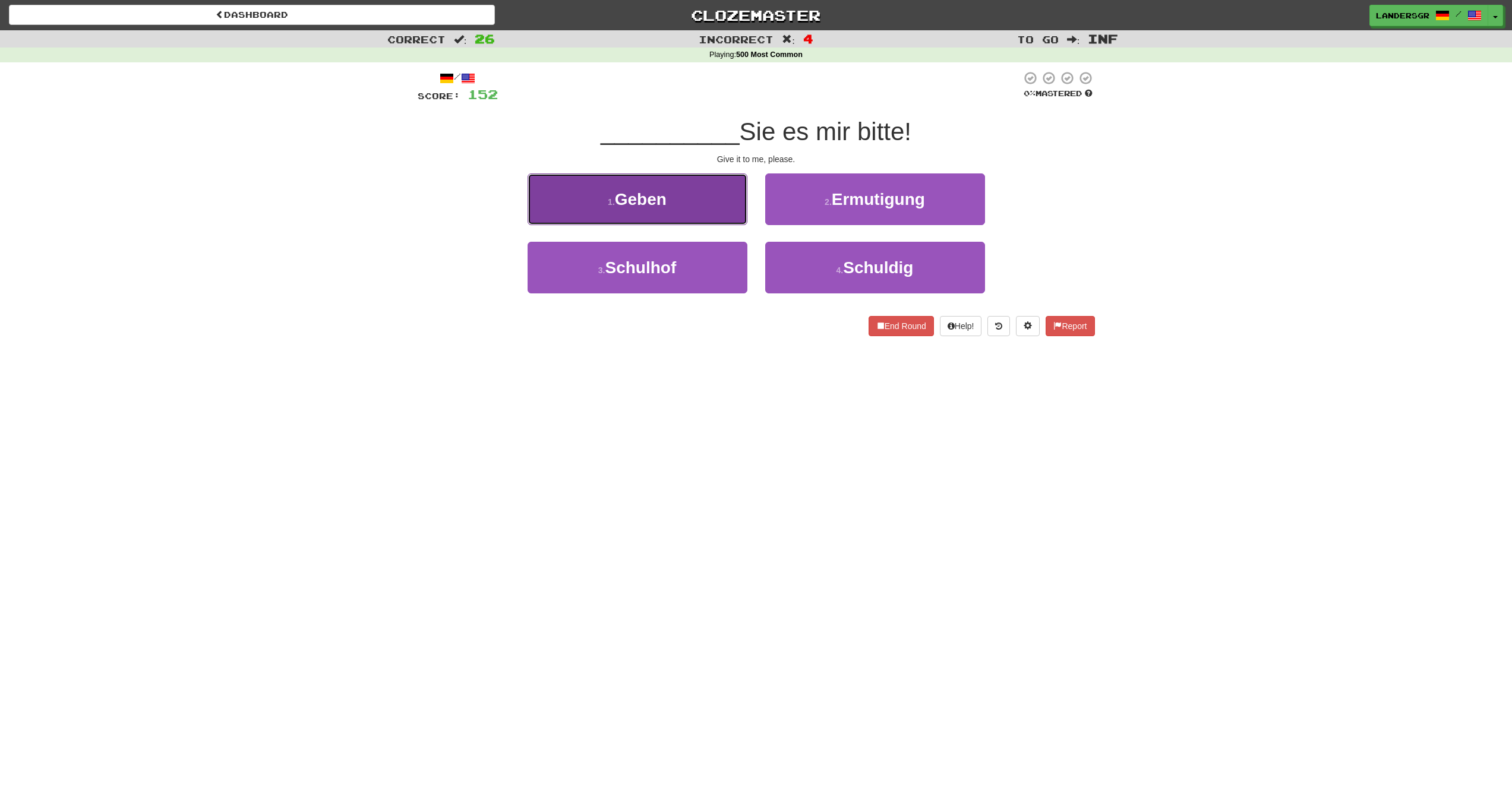
click at [714, 204] on button "1 . Geben" at bounding box center [637, 199] width 220 height 52
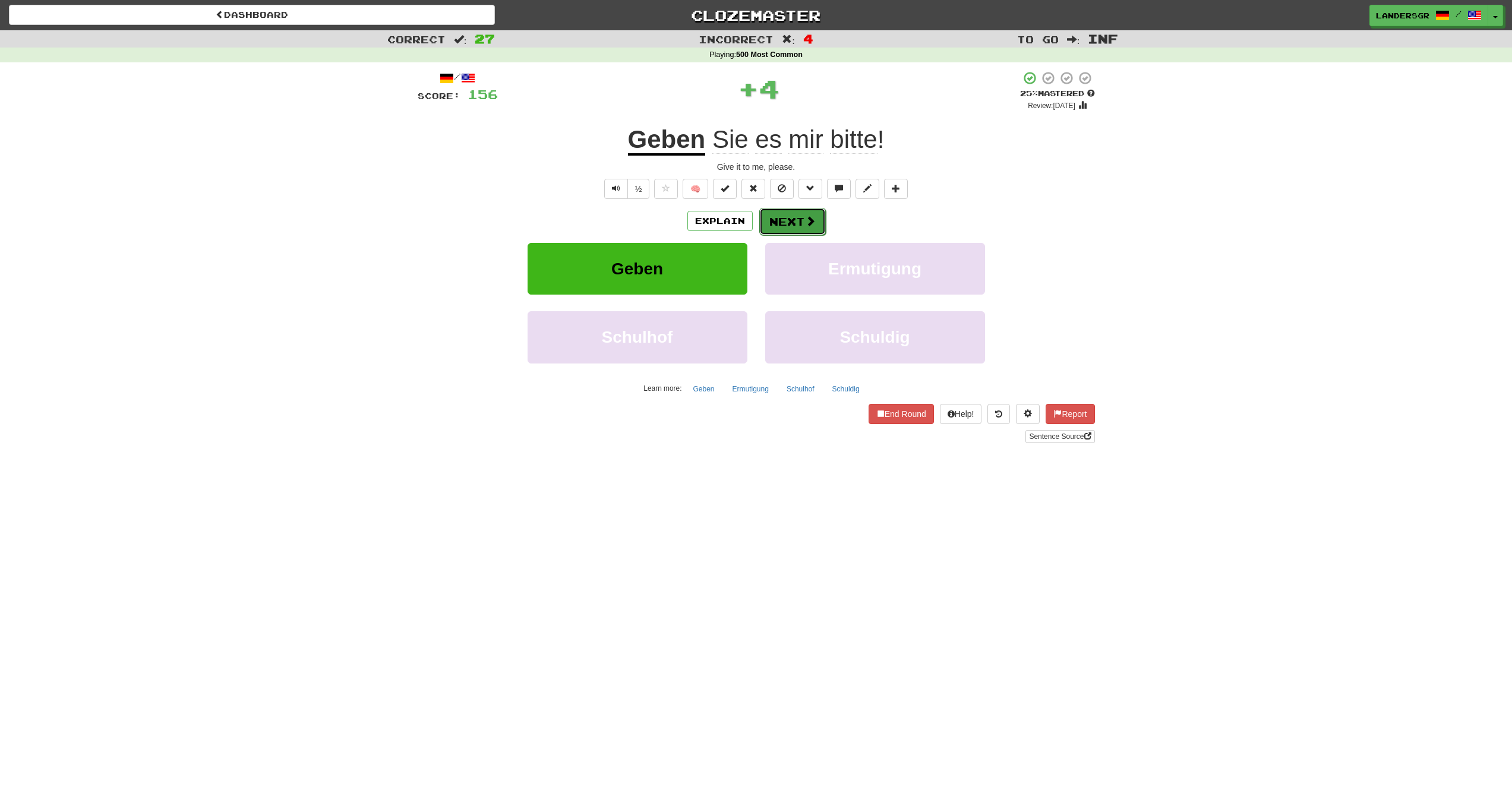
click at [779, 227] on button "Next" at bounding box center [792, 221] width 67 height 27
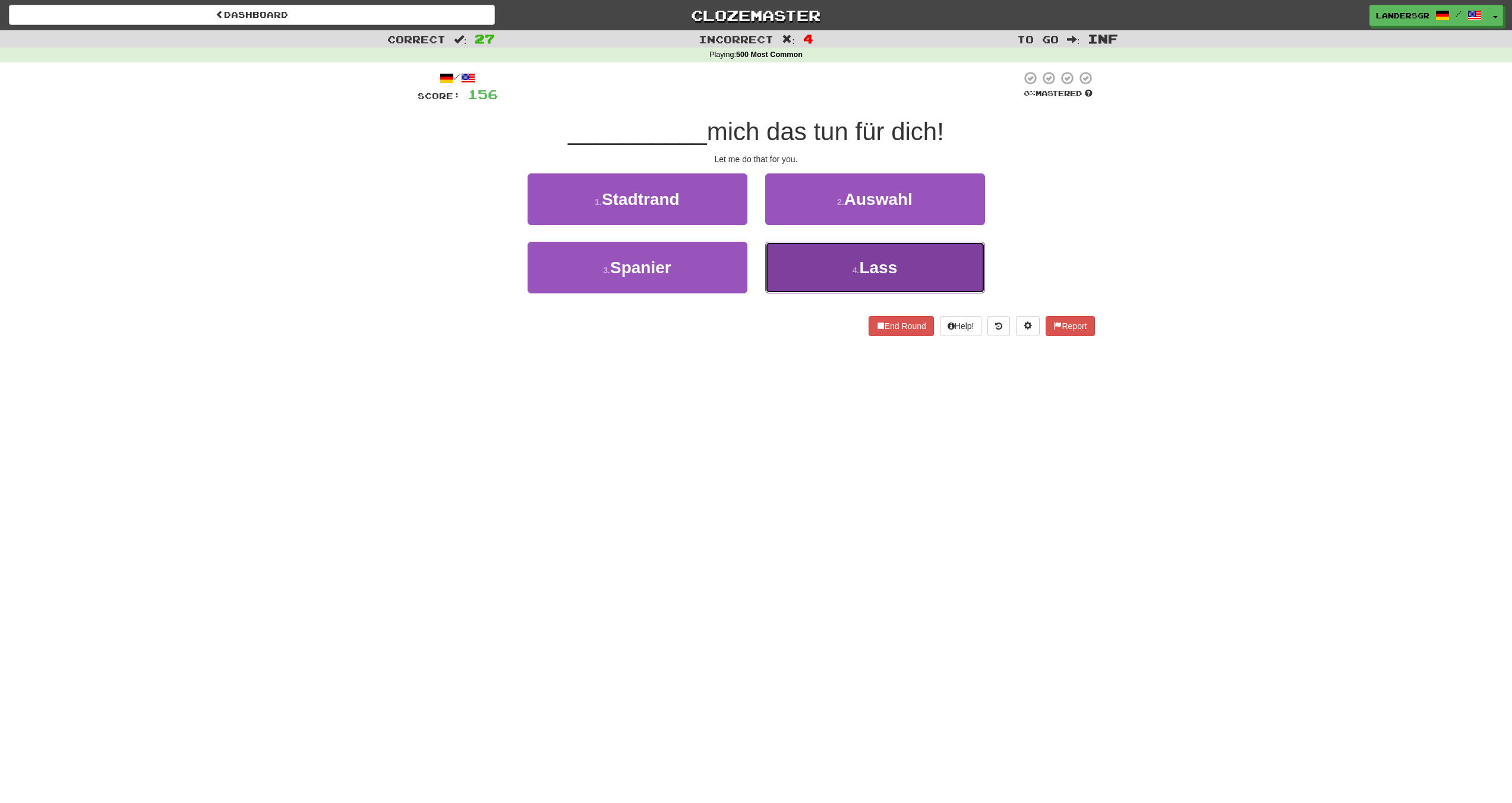
click at [790, 247] on button "4 . Lass" at bounding box center [875, 268] width 220 height 52
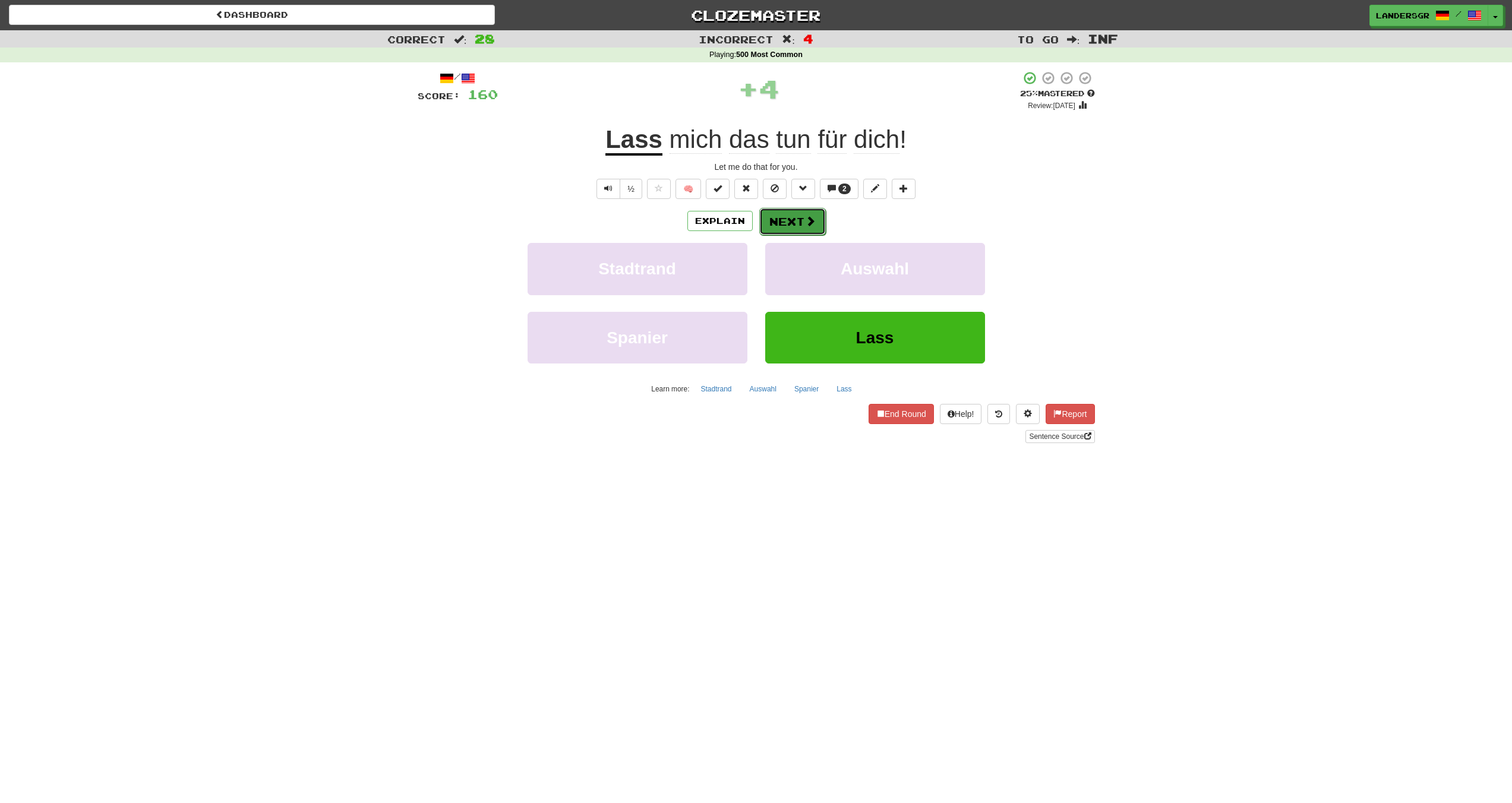
click at [783, 216] on button "Next" at bounding box center [792, 221] width 67 height 27
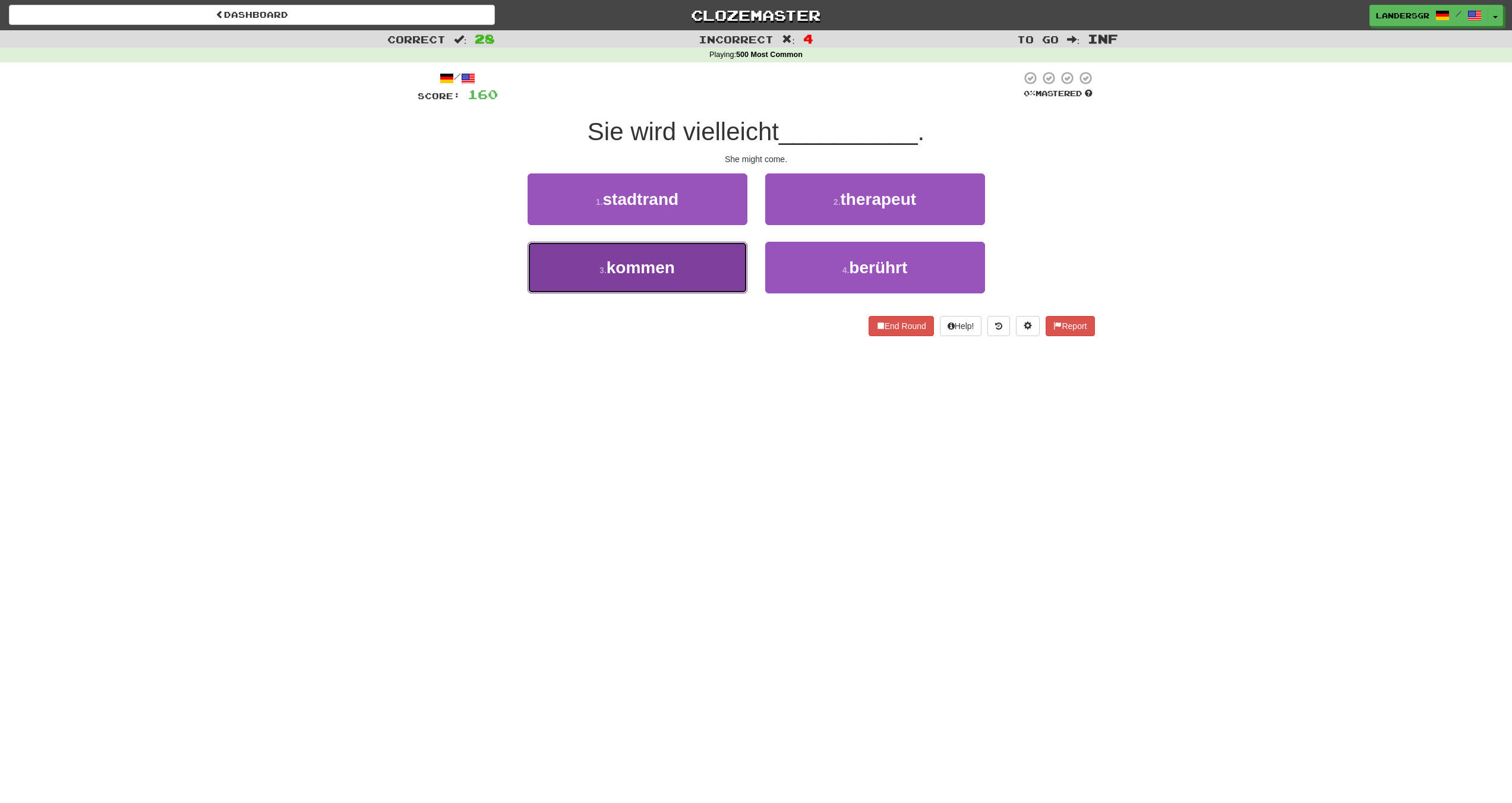
click at [715, 260] on button "3 . kommen" at bounding box center [637, 268] width 220 height 52
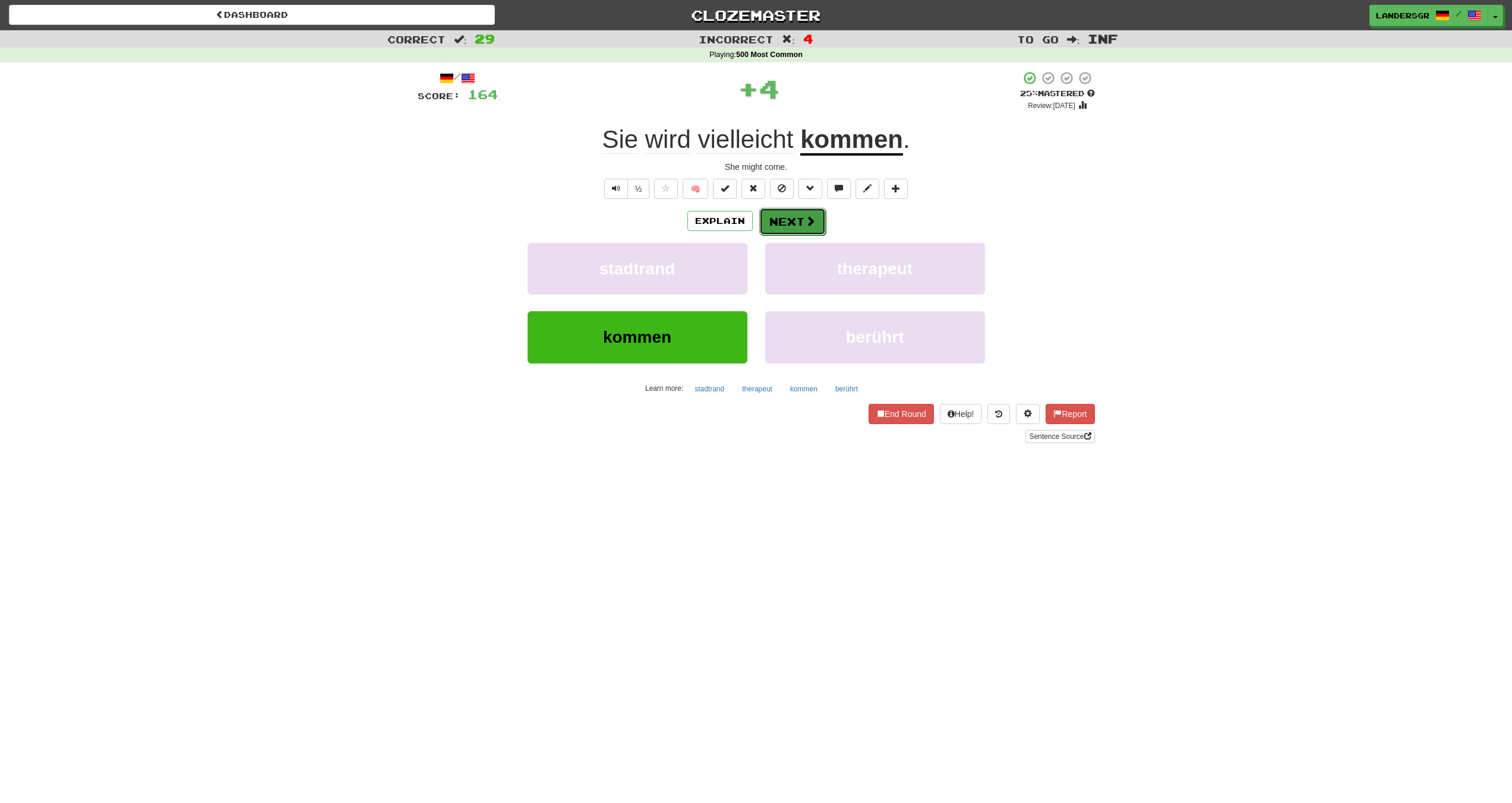
click at [767, 223] on button "Next" at bounding box center [792, 221] width 67 height 27
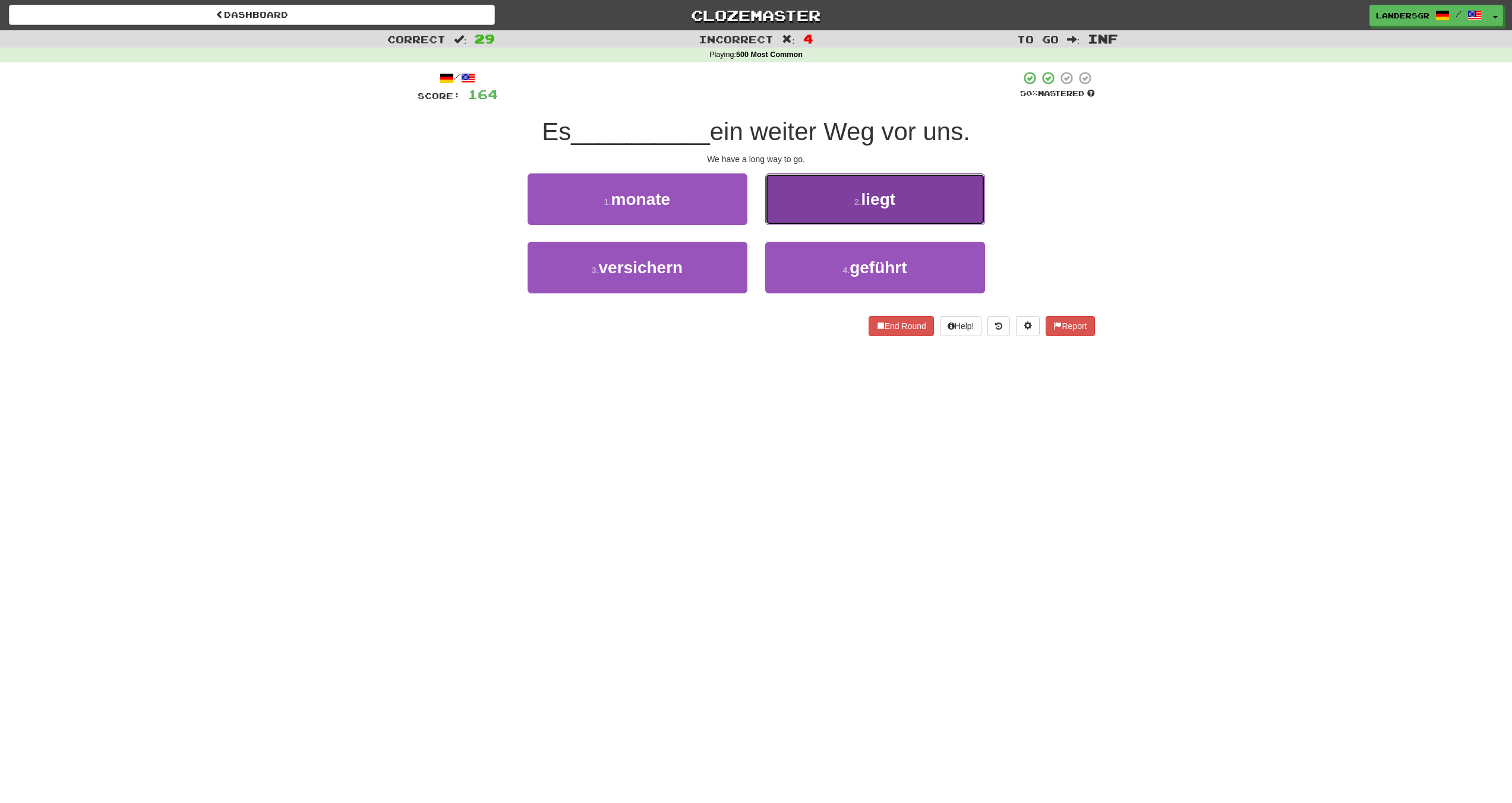
click at [767, 222] on button "2 . liegt" at bounding box center [875, 199] width 220 height 52
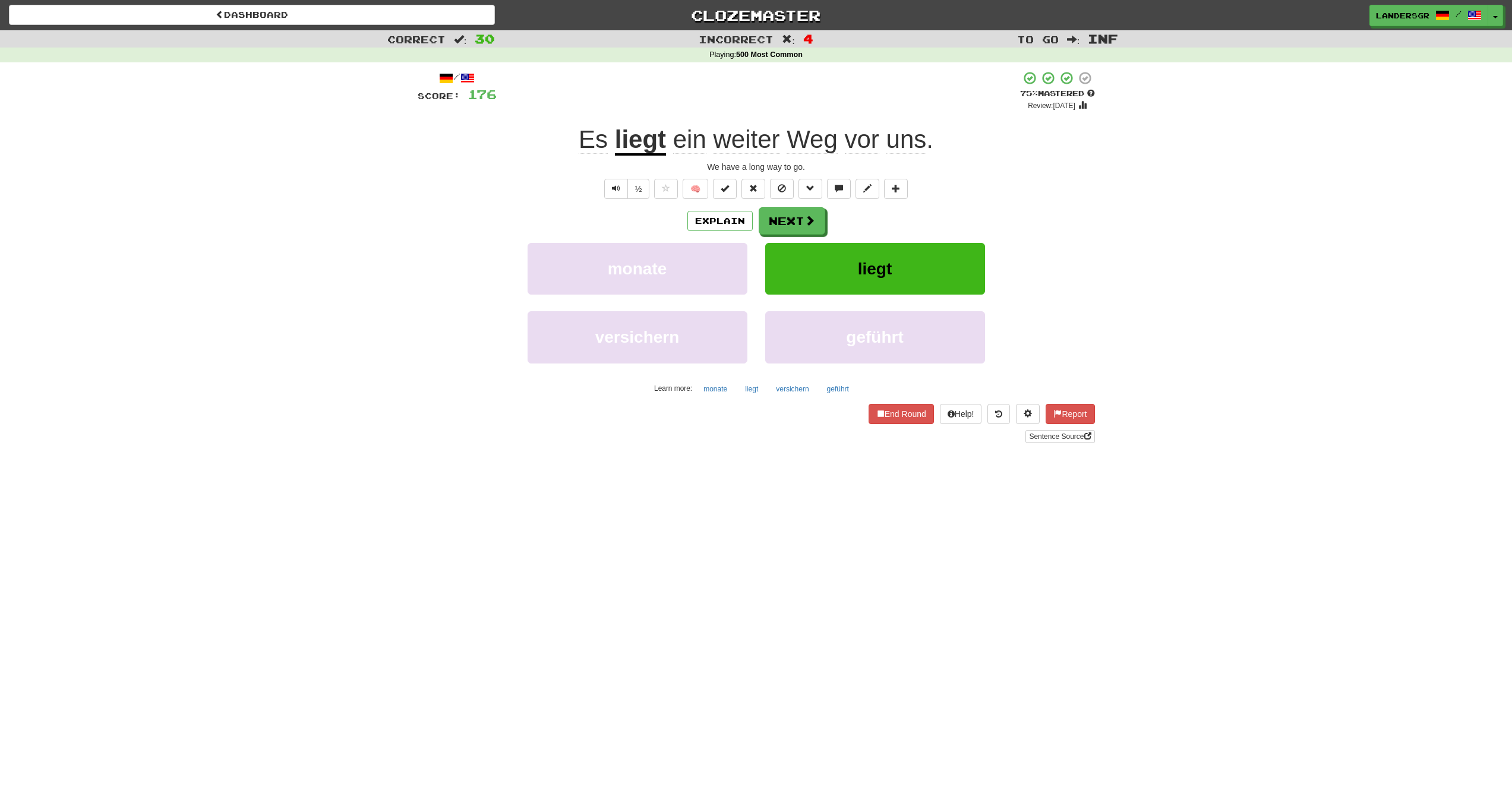
click at [791, 242] on div "Explain Next monate liegt versichern geführt Learn more: monate liegt versicher…" at bounding box center [756, 302] width 677 height 191
click at [789, 234] on button "Next" at bounding box center [792, 221] width 67 height 27
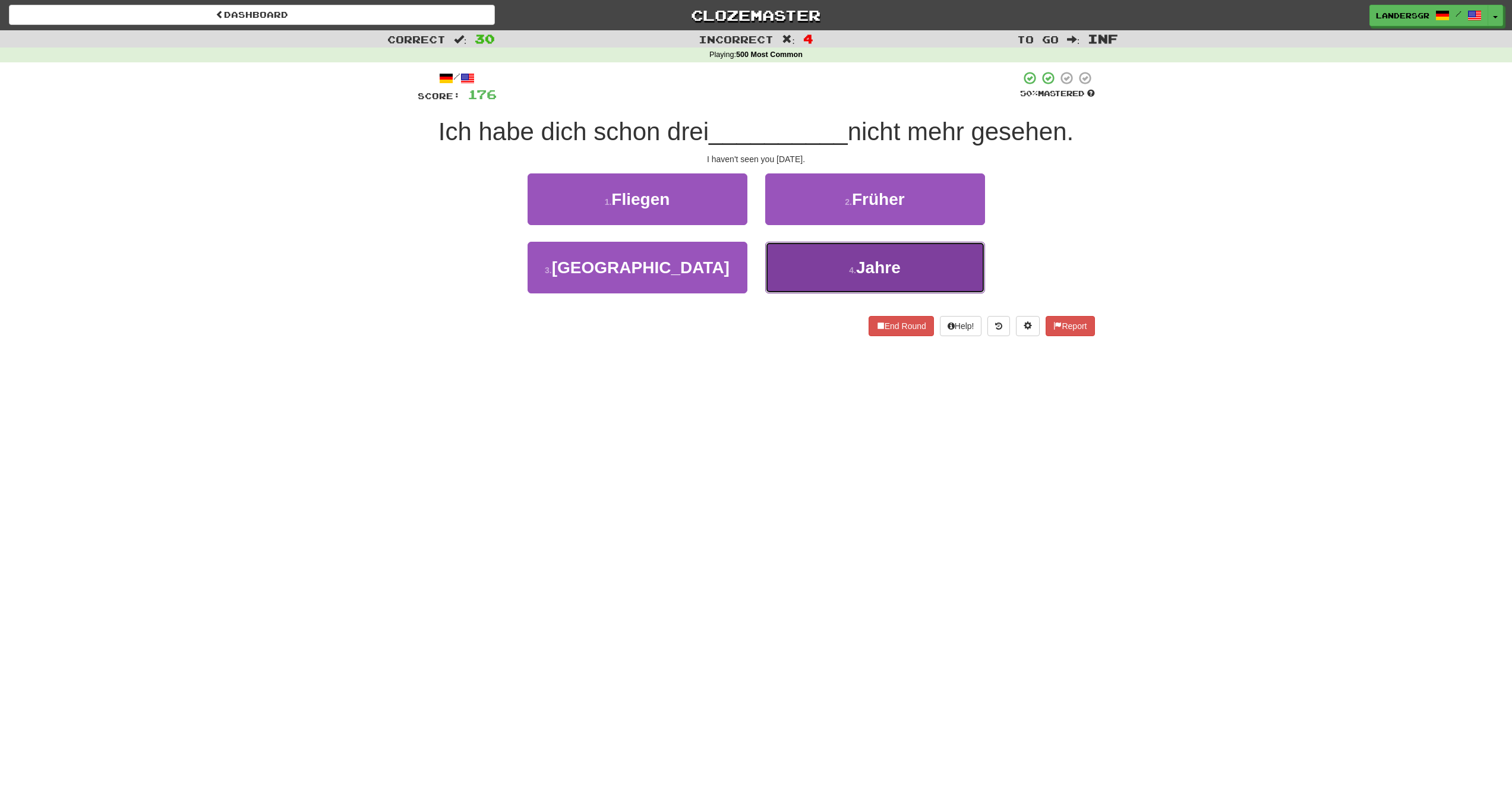
click at [786, 249] on button "4 . Jahre" at bounding box center [875, 268] width 220 height 52
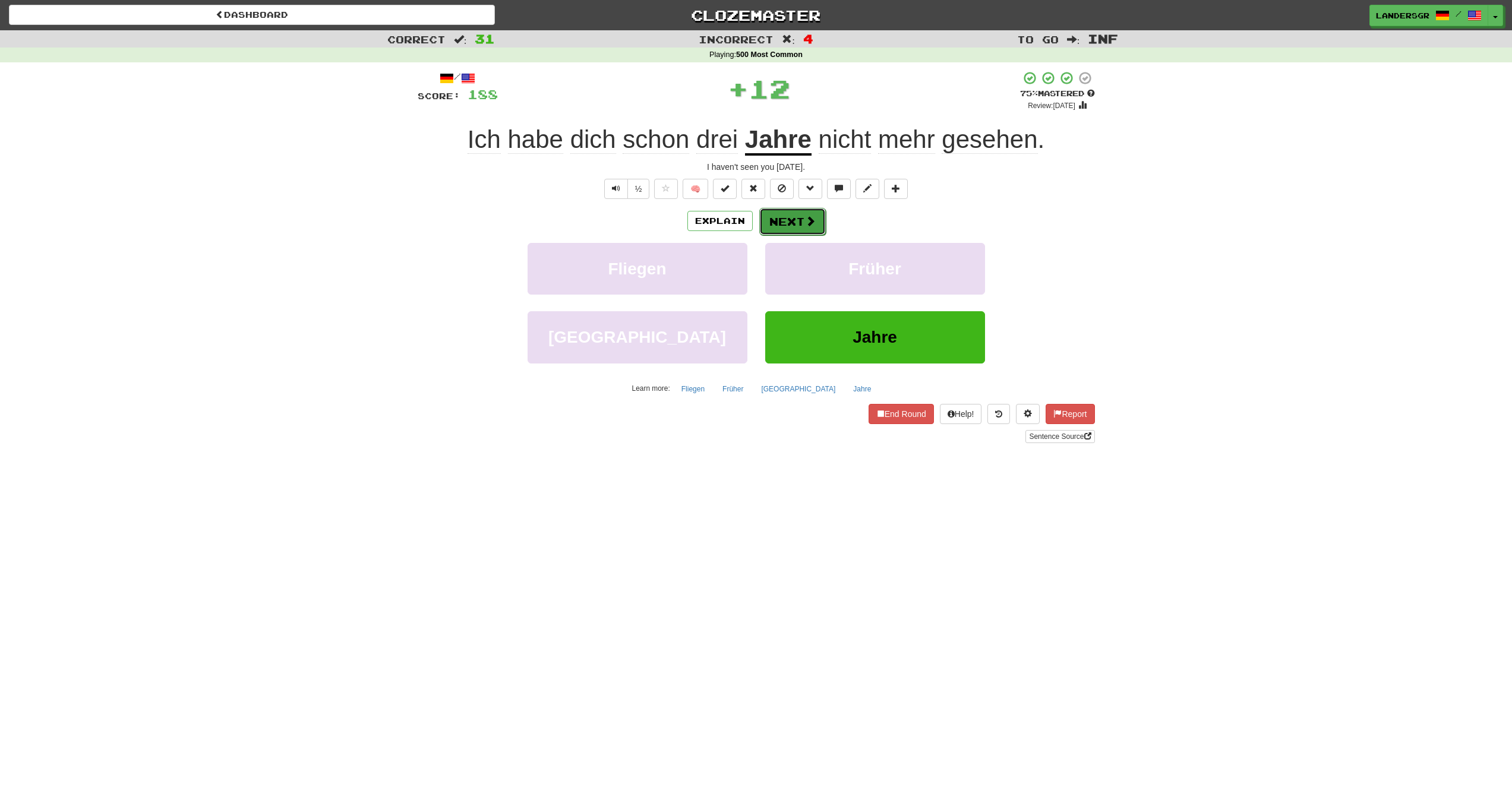
click at [779, 218] on button "Next" at bounding box center [792, 221] width 67 height 27
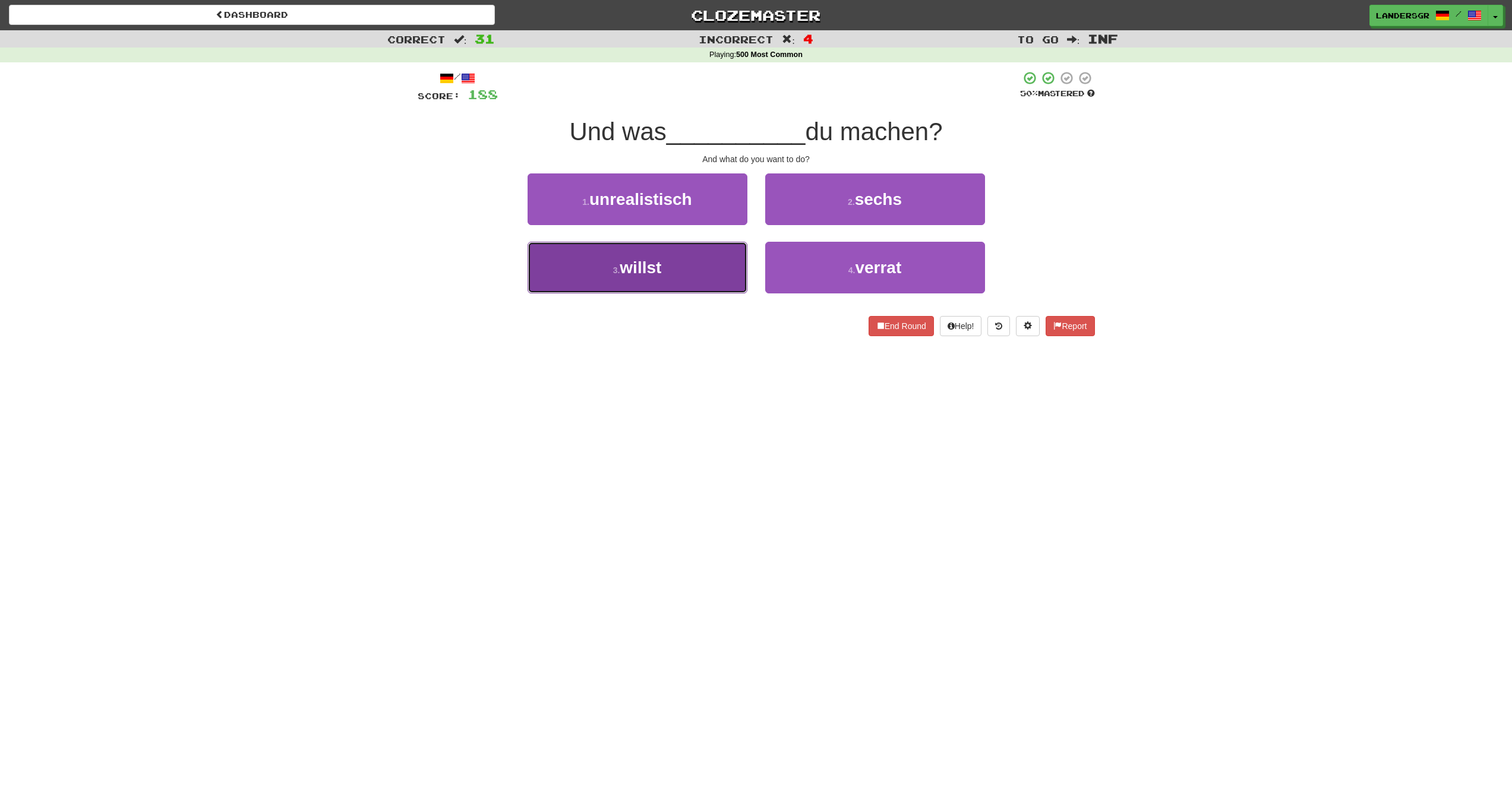
click at [716, 259] on button "3 . willst" at bounding box center [637, 268] width 220 height 52
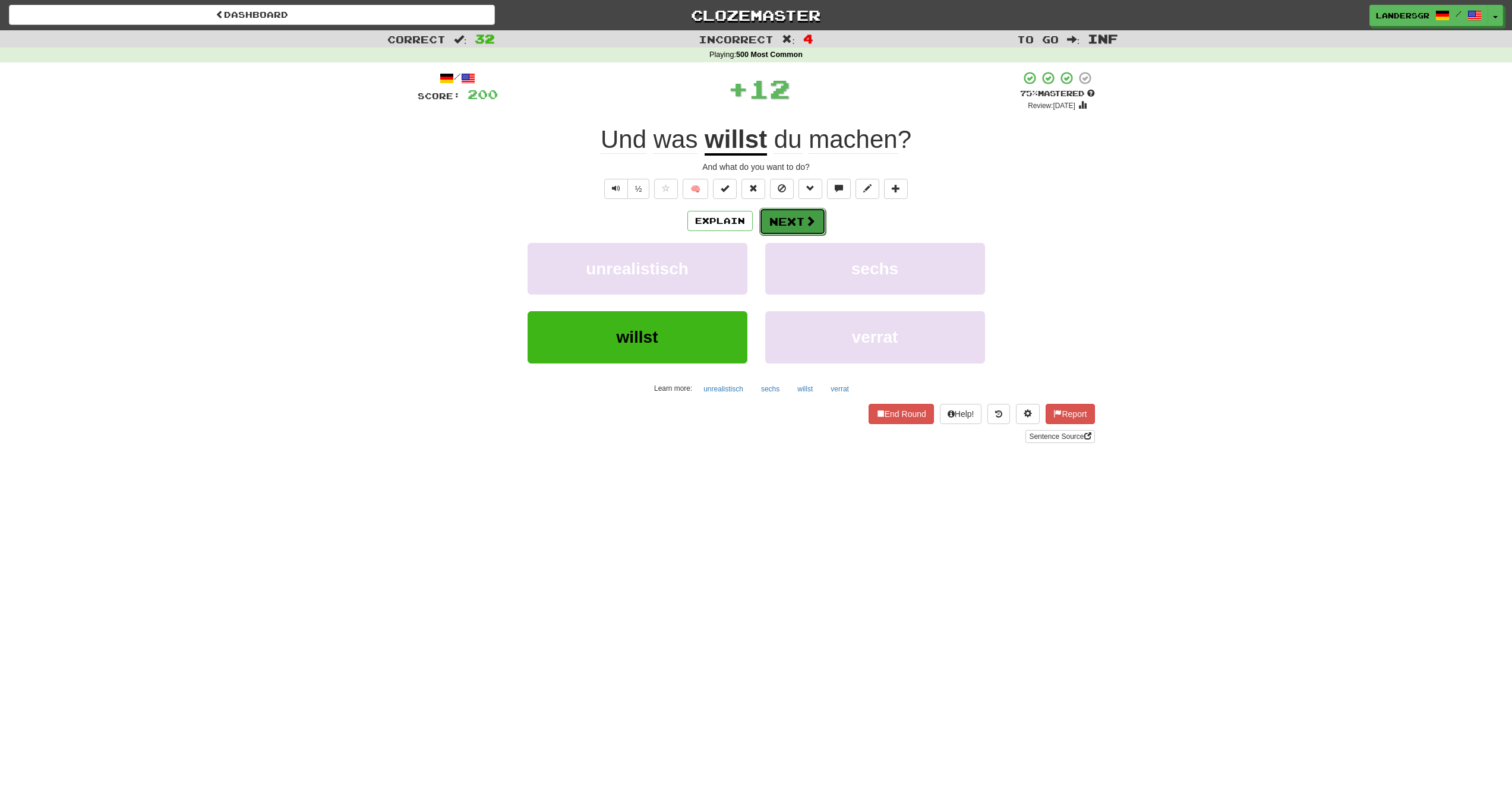
click at [768, 220] on button "Next" at bounding box center [792, 221] width 67 height 27
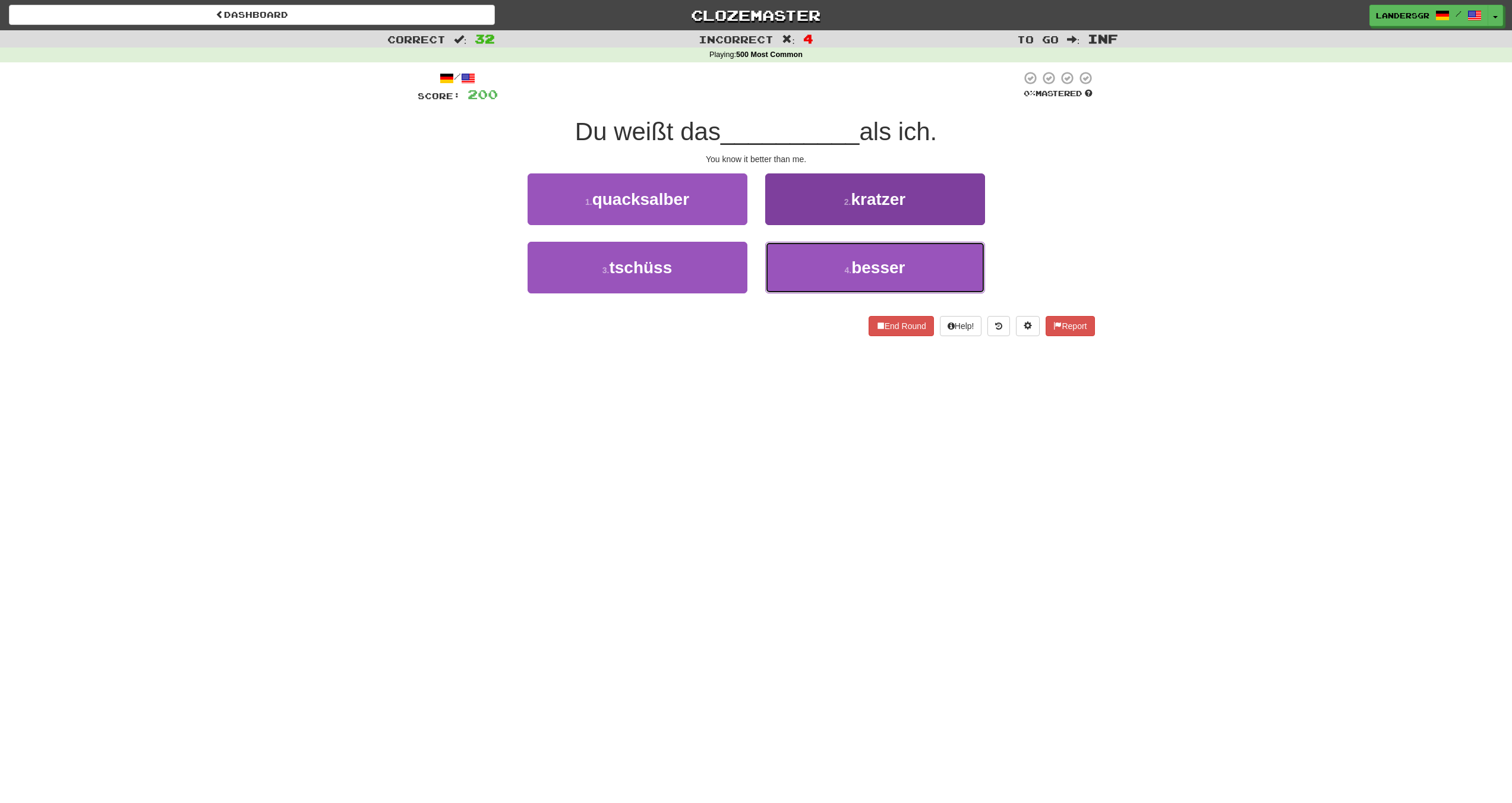
click at [786, 250] on button "4 . besser" at bounding box center [875, 268] width 220 height 52
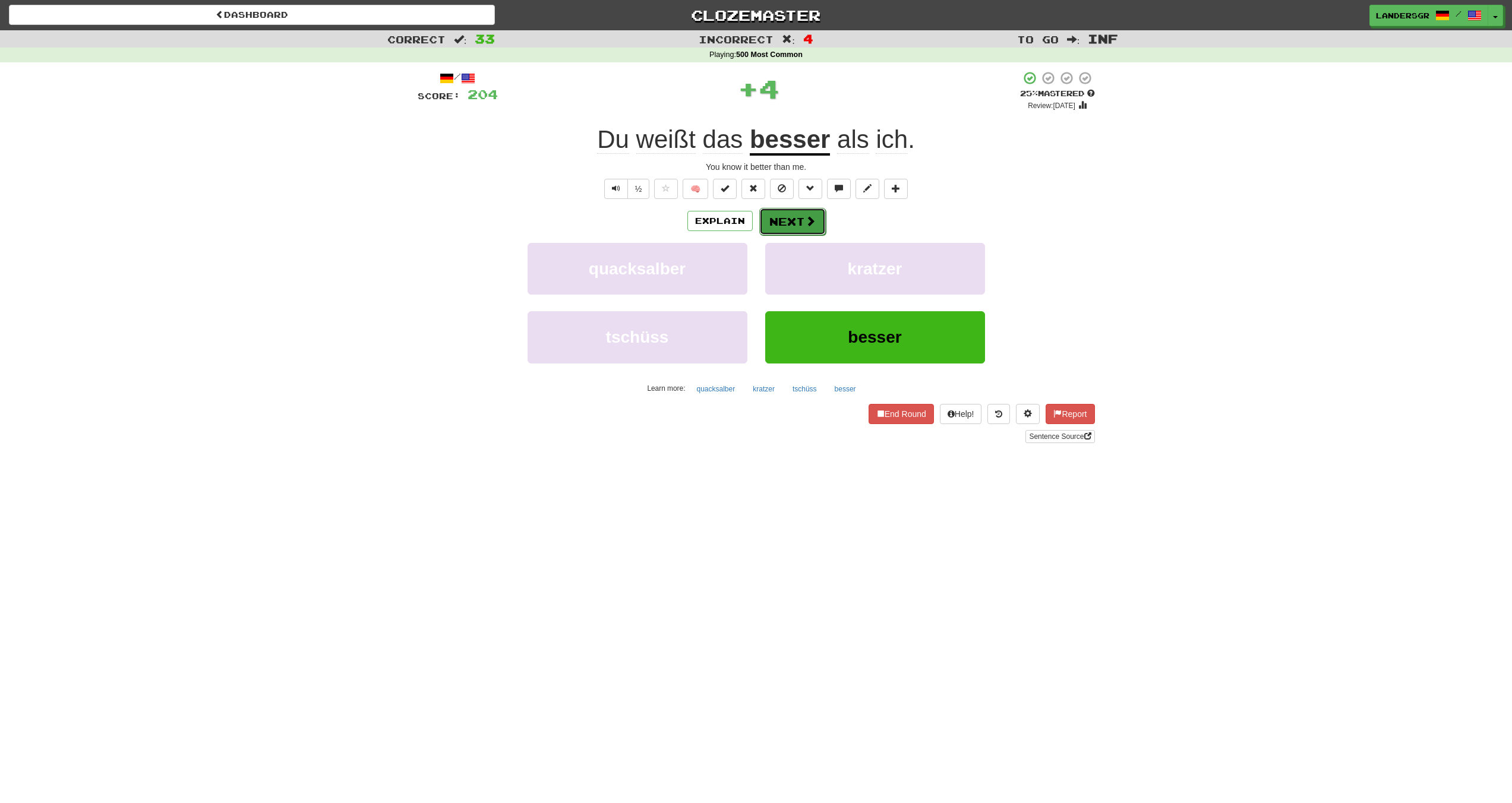
click at [784, 220] on button "Next" at bounding box center [792, 221] width 67 height 27
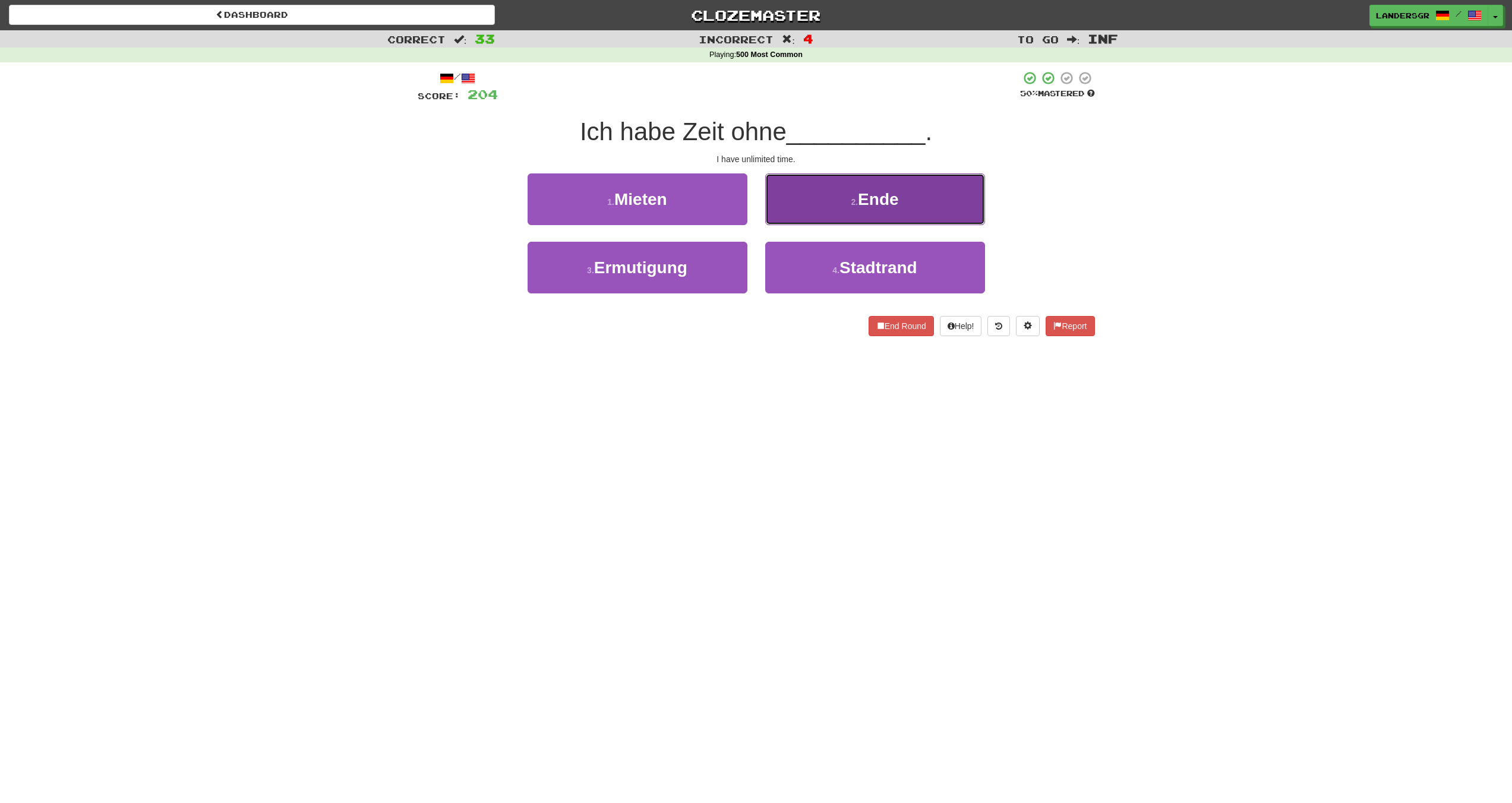
click at [783, 219] on button "2 . Ende" at bounding box center [875, 199] width 220 height 52
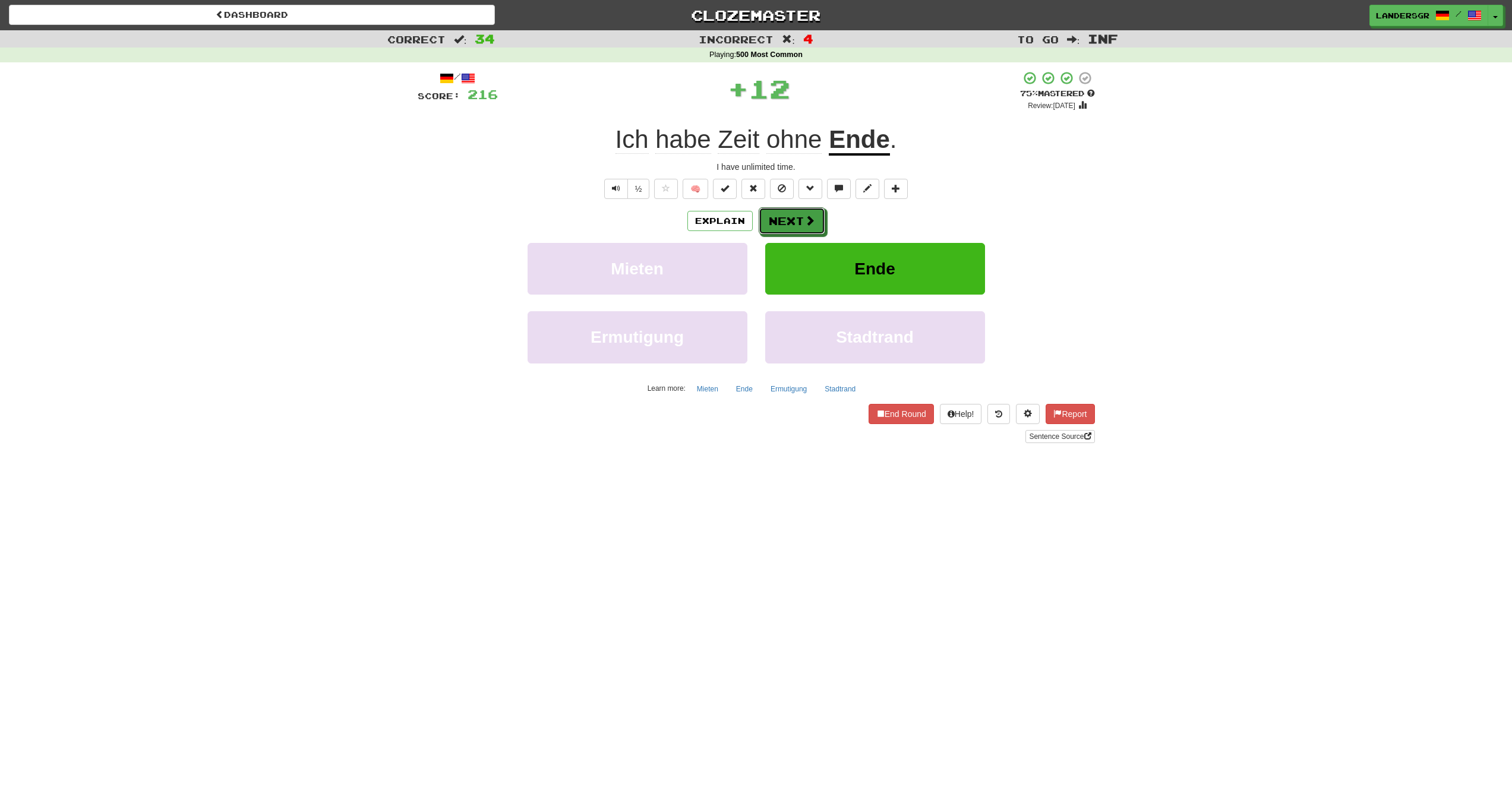
click at [783, 219] on button "Next" at bounding box center [791, 220] width 67 height 27
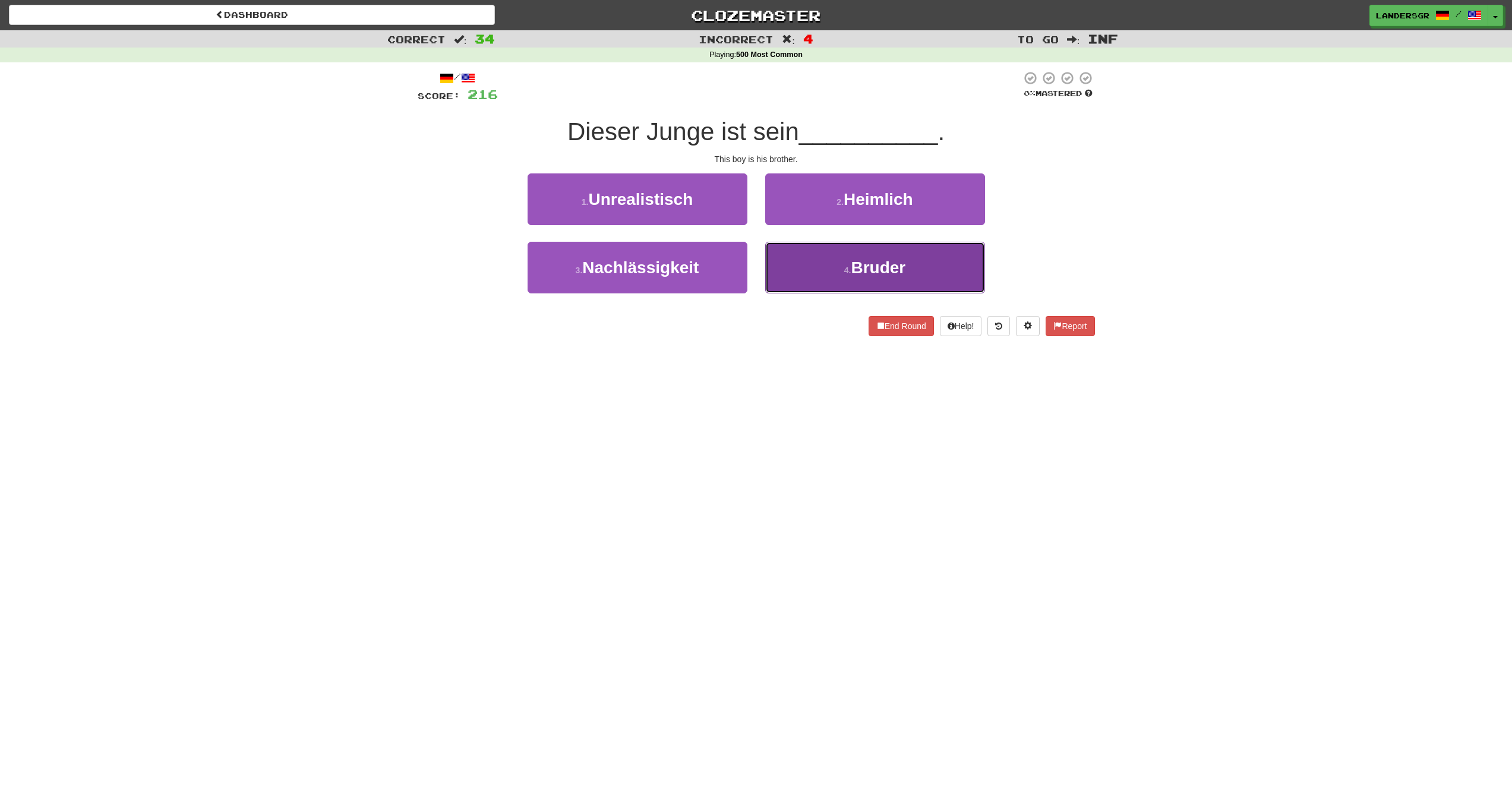
click at [804, 250] on button "4 . Bruder" at bounding box center [875, 268] width 220 height 52
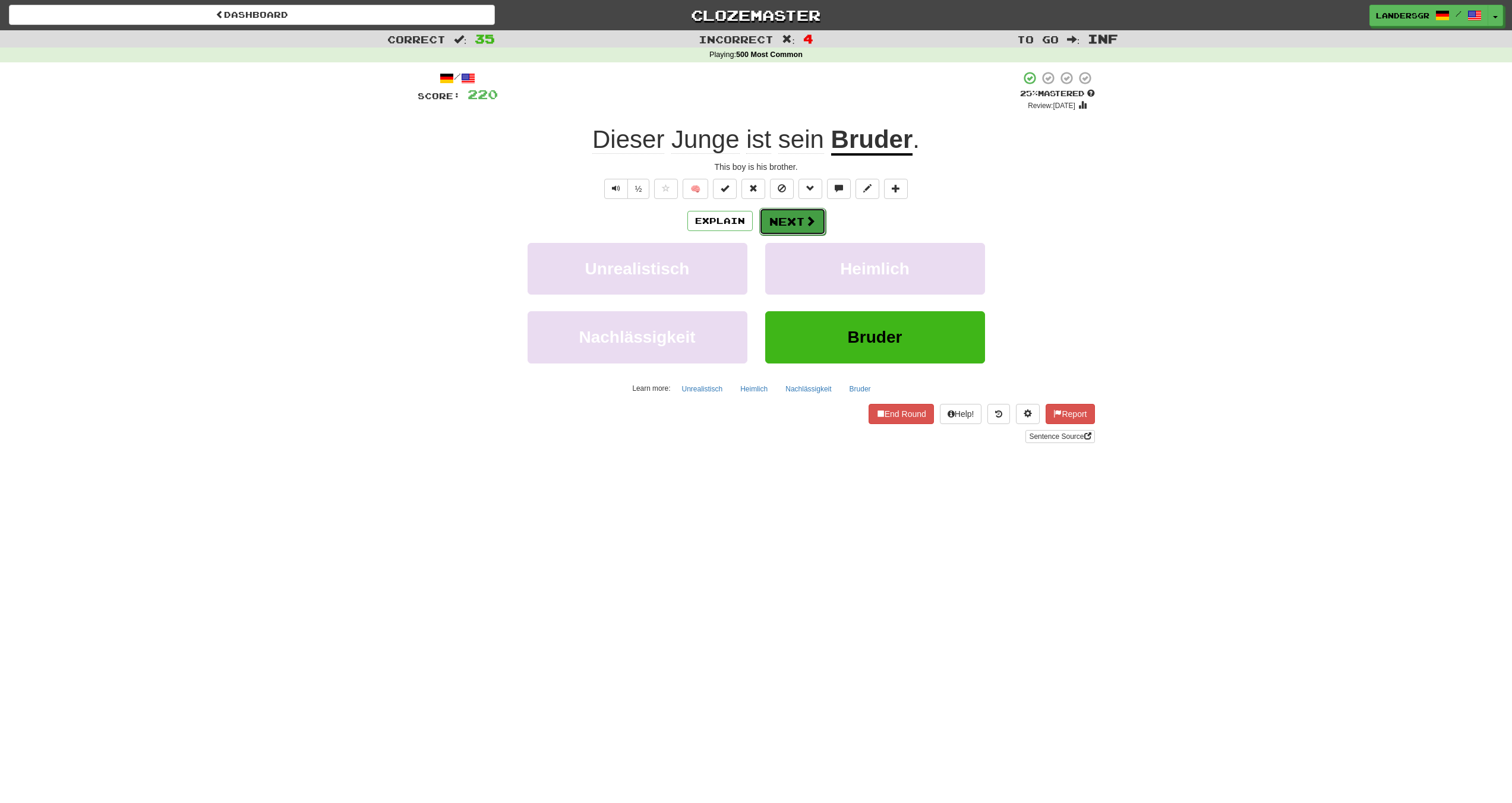
click at [784, 219] on button "Next" at bounding box center [792, 221] width 67 height 27
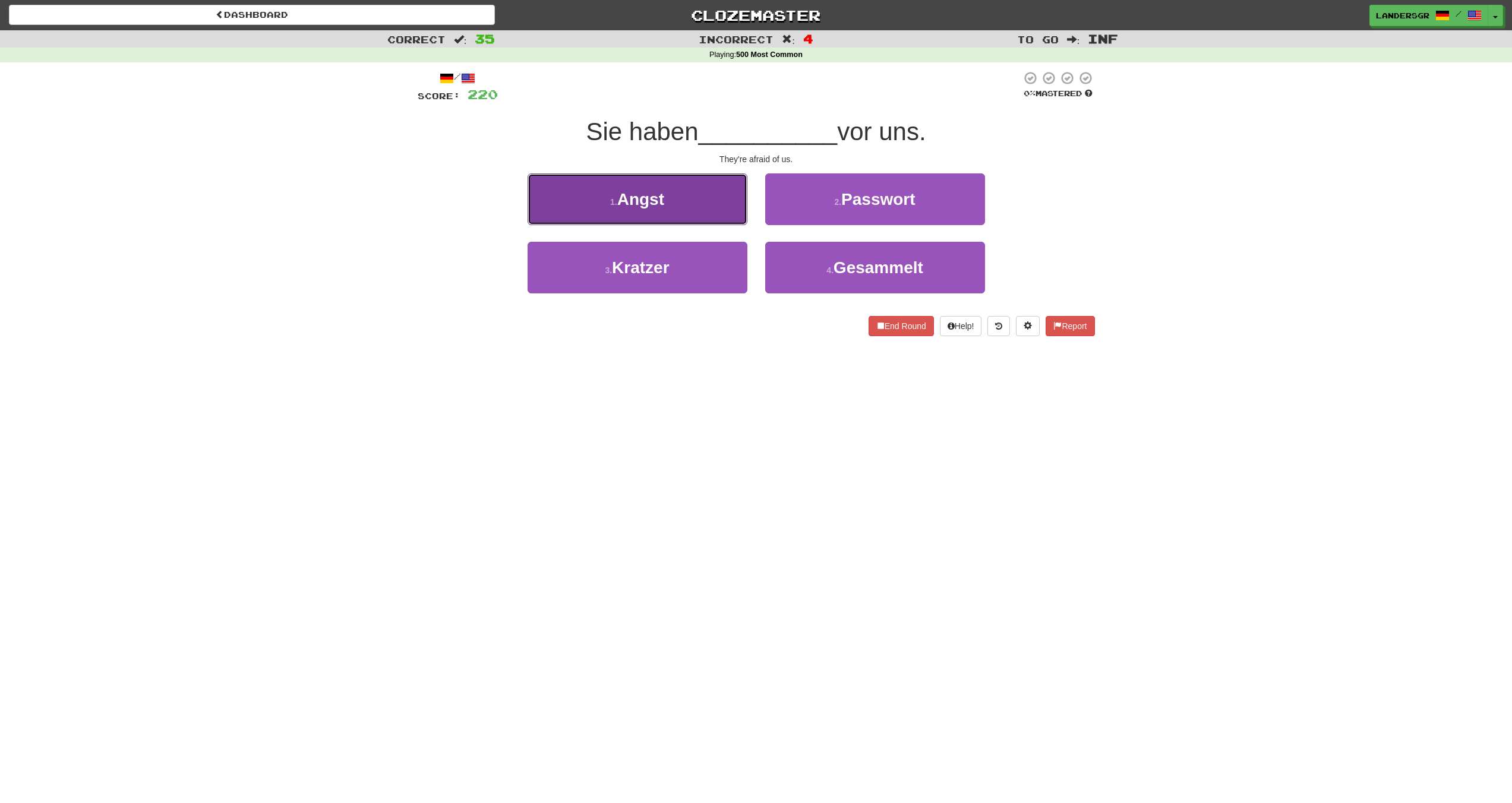
click at [698, 205] on button "1 . Angst" at bounding box center [637, 199] width 220 height 52
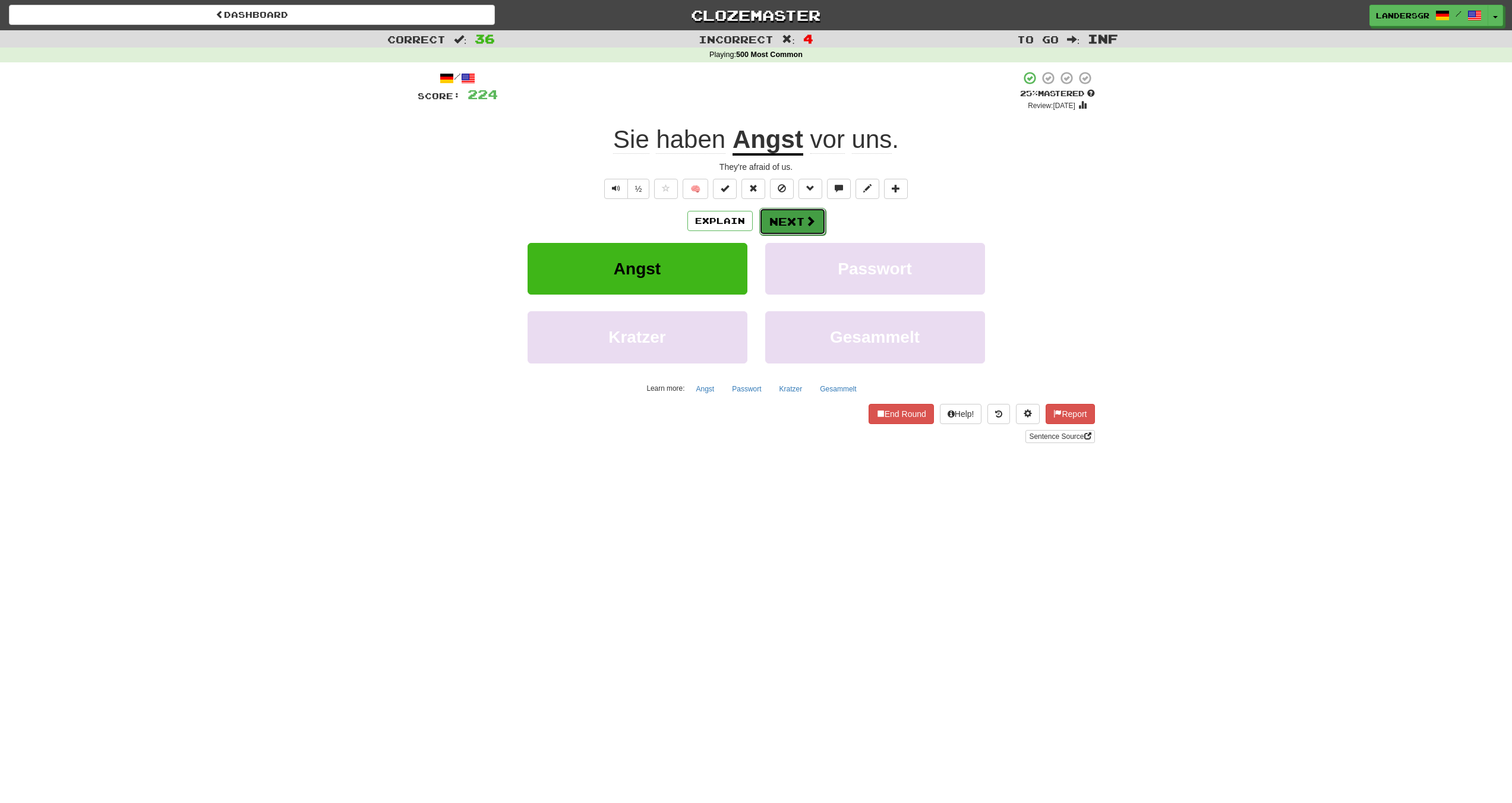
click at [760, 223] on button "Next" at bounding box center [792, 221] width 67 height 27
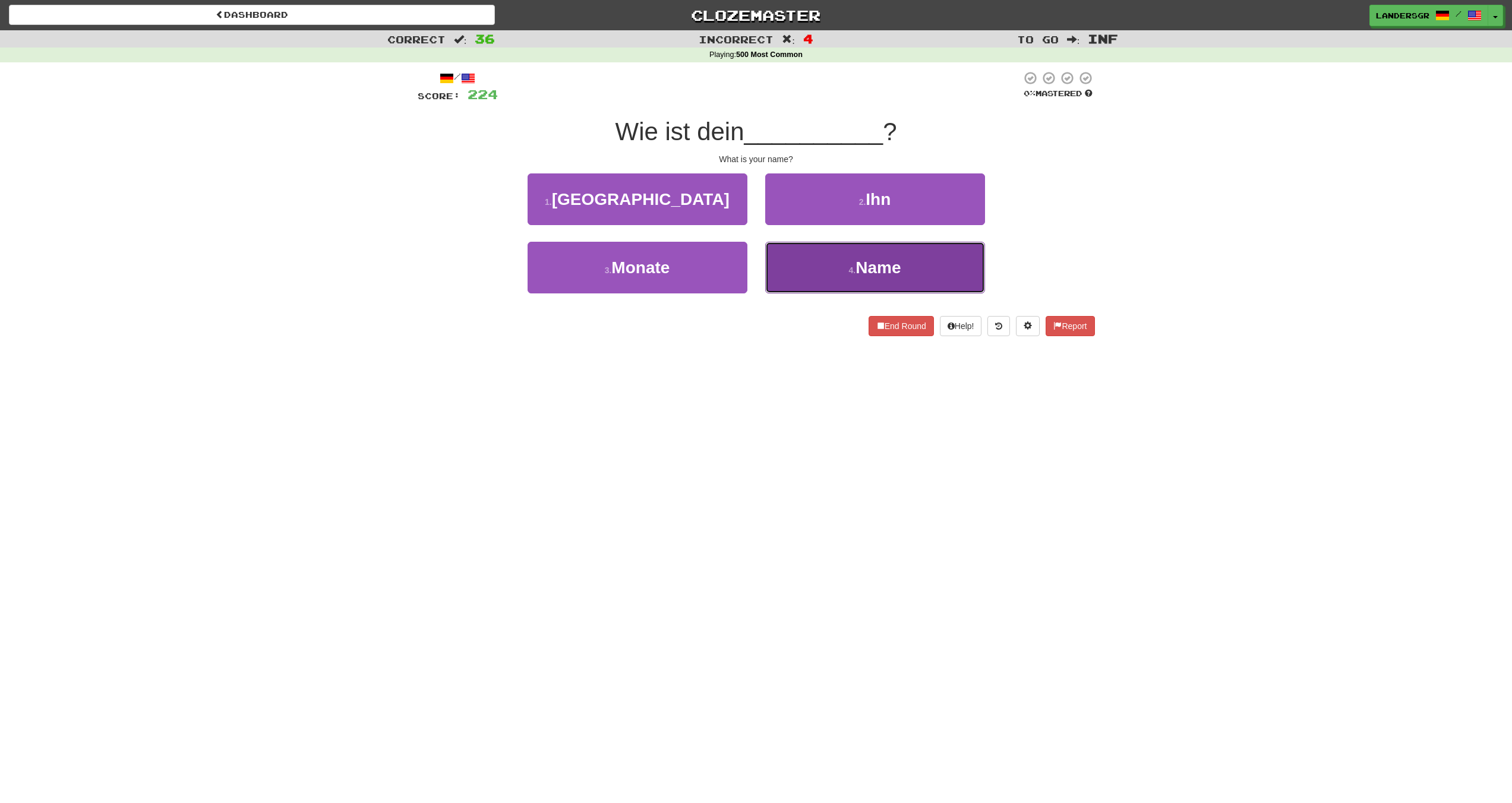
click at [792, 260] on button "4 . Name" at bounding box center [875, 268] width 220 height 52
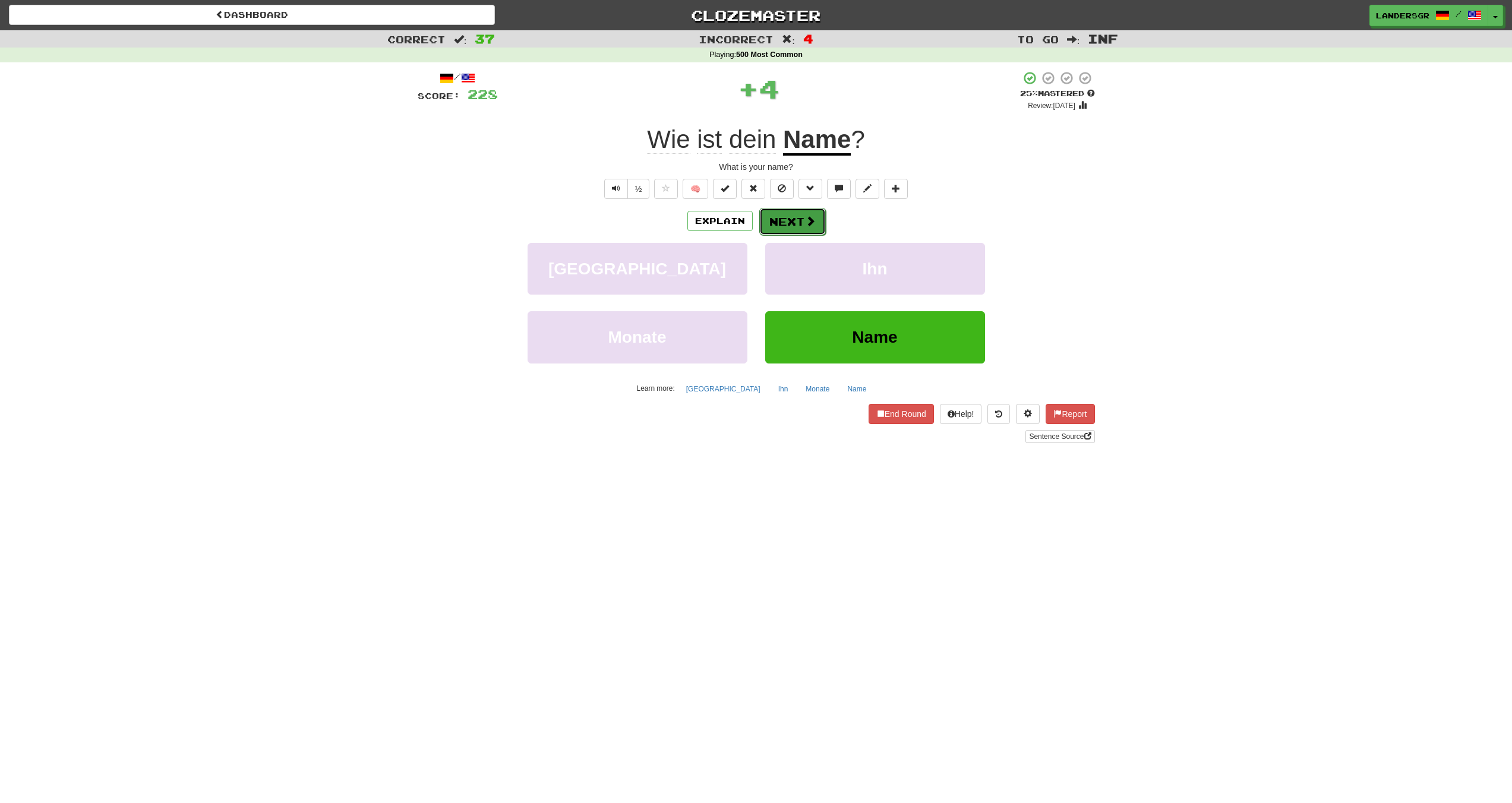
click at [783, 214] on button "Next" at bounding box center [792, 221] width 67 height 27
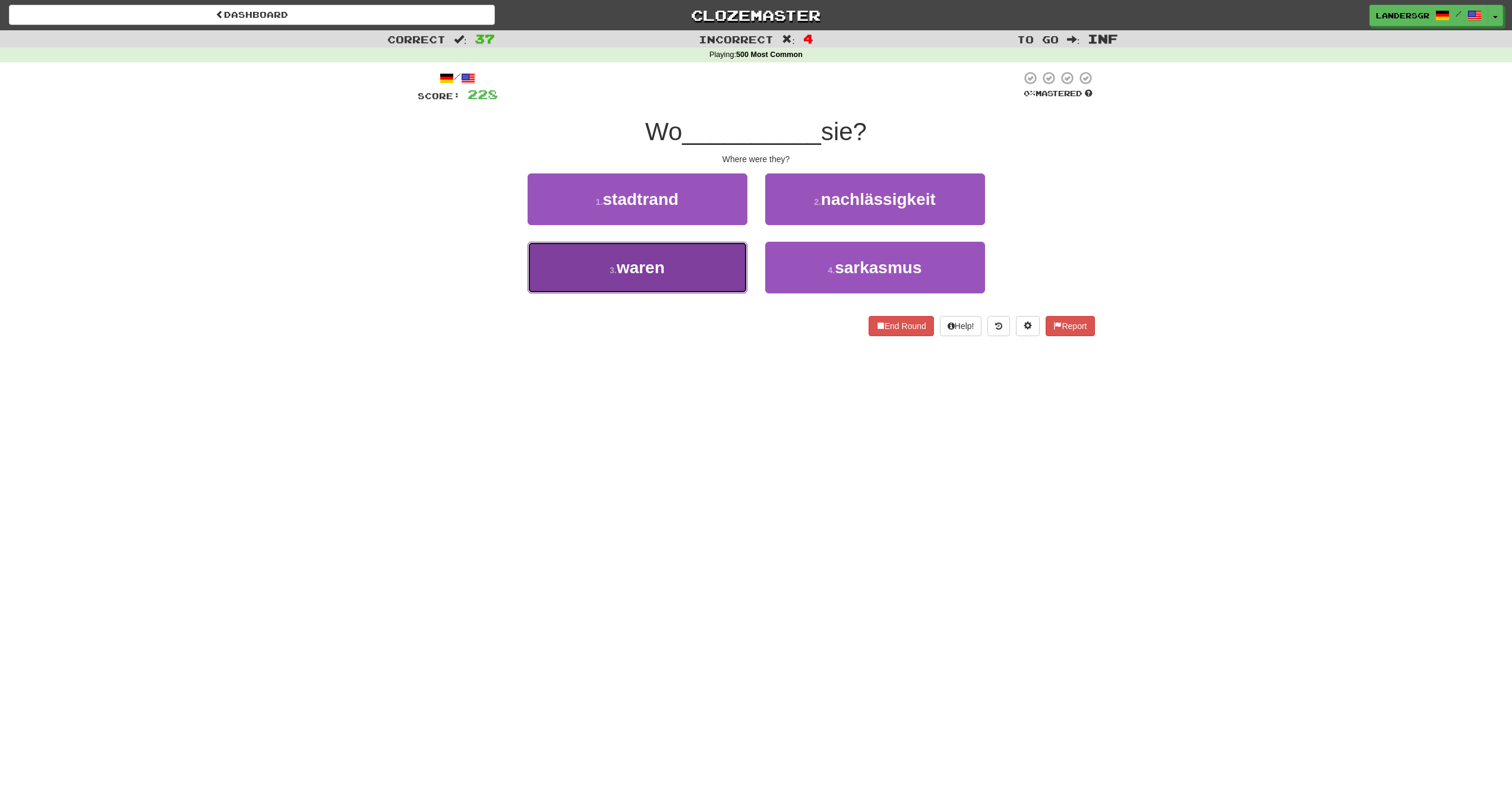
click at [718, 246] on button "3 . waren" at bounding box center [637, 268] width 220 height 52
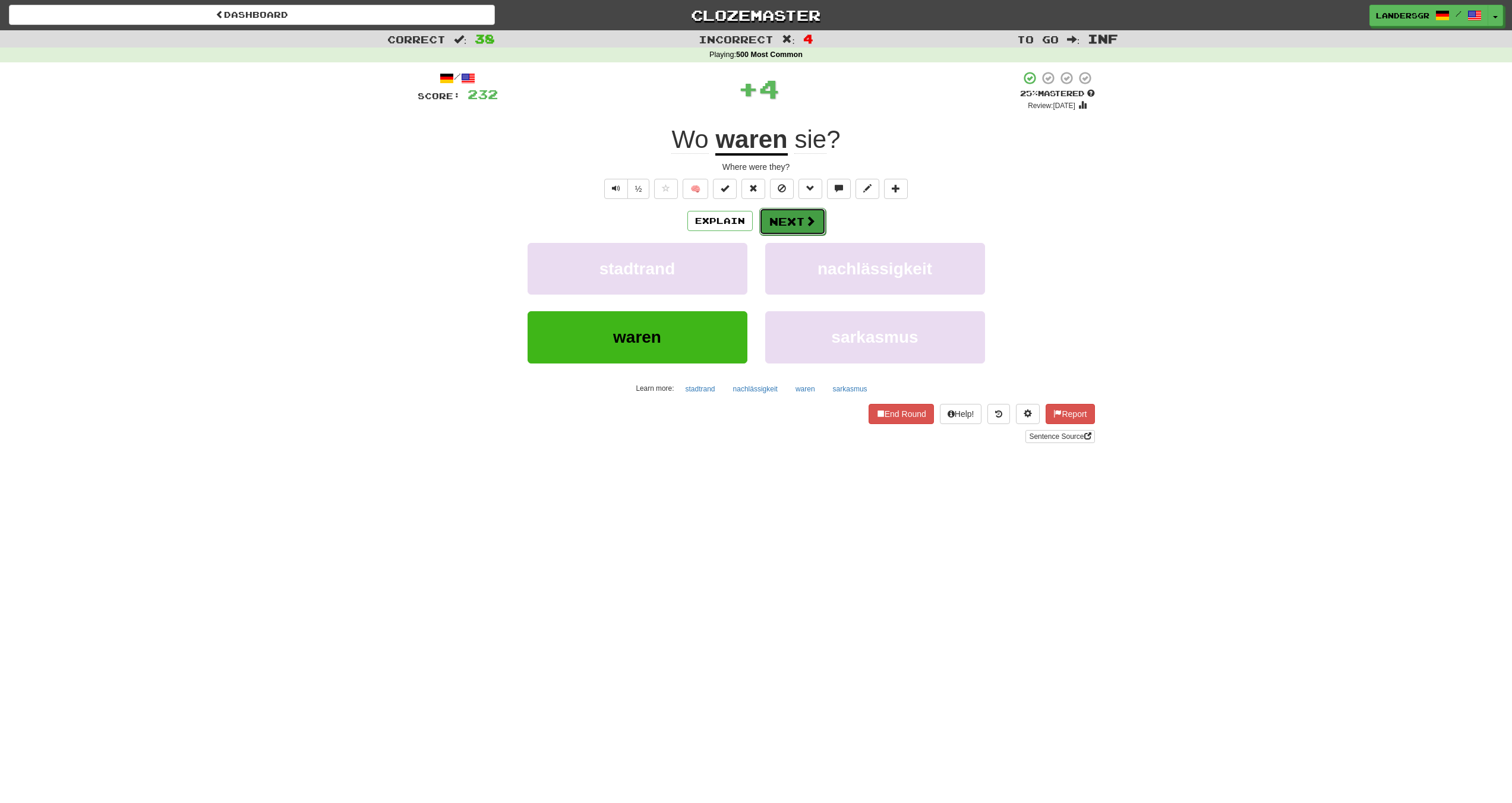
click at [773, 219] on button "Next" at bounding box center [792, 221] width 67 height 27
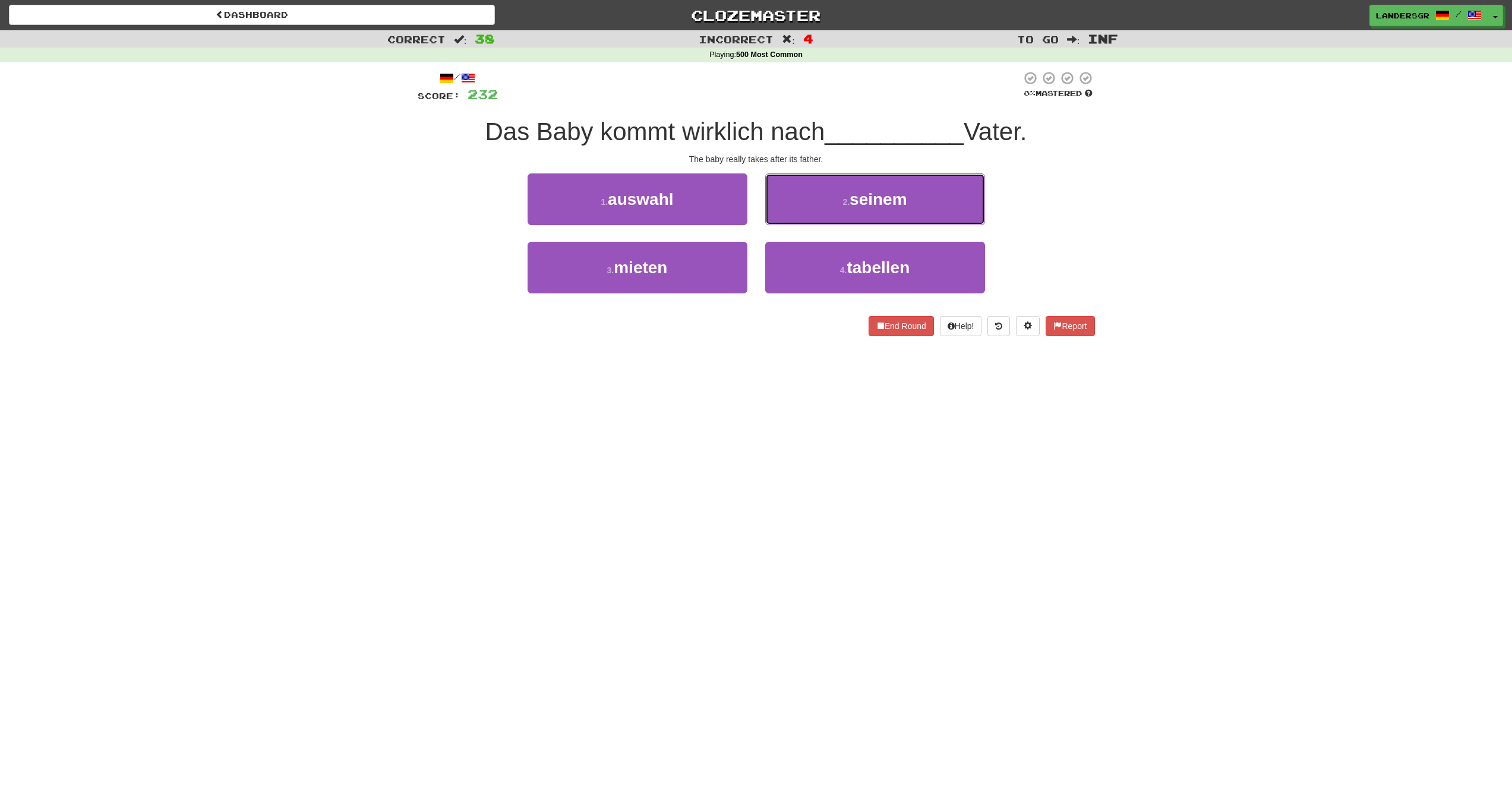
click at [773, 219] on button "2 . seinem" at bounding box center [875, 199] width 220 height 52
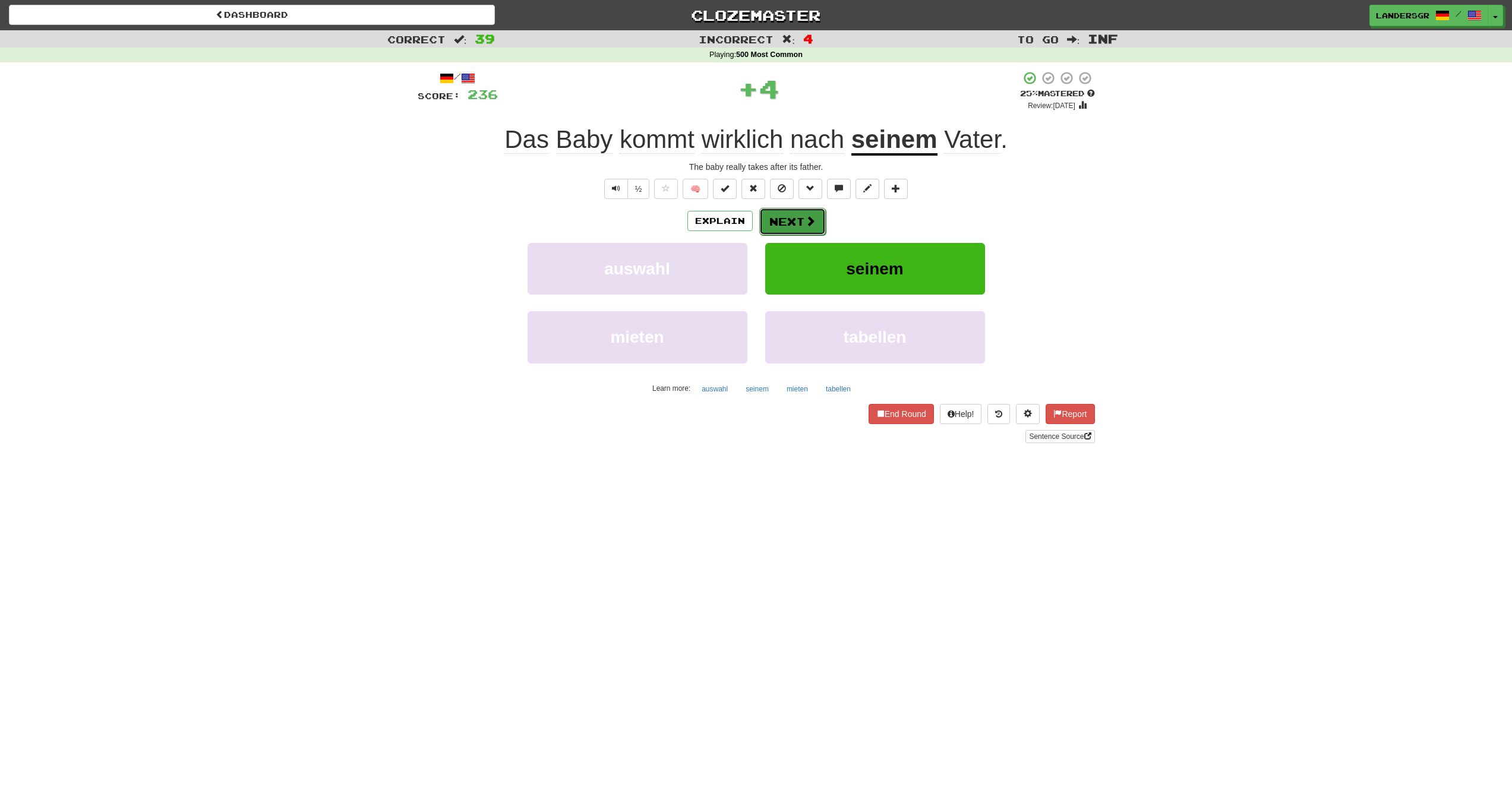
click at [802, 215] on button "Next" at bounding box center [792, 221] width 67 height 27
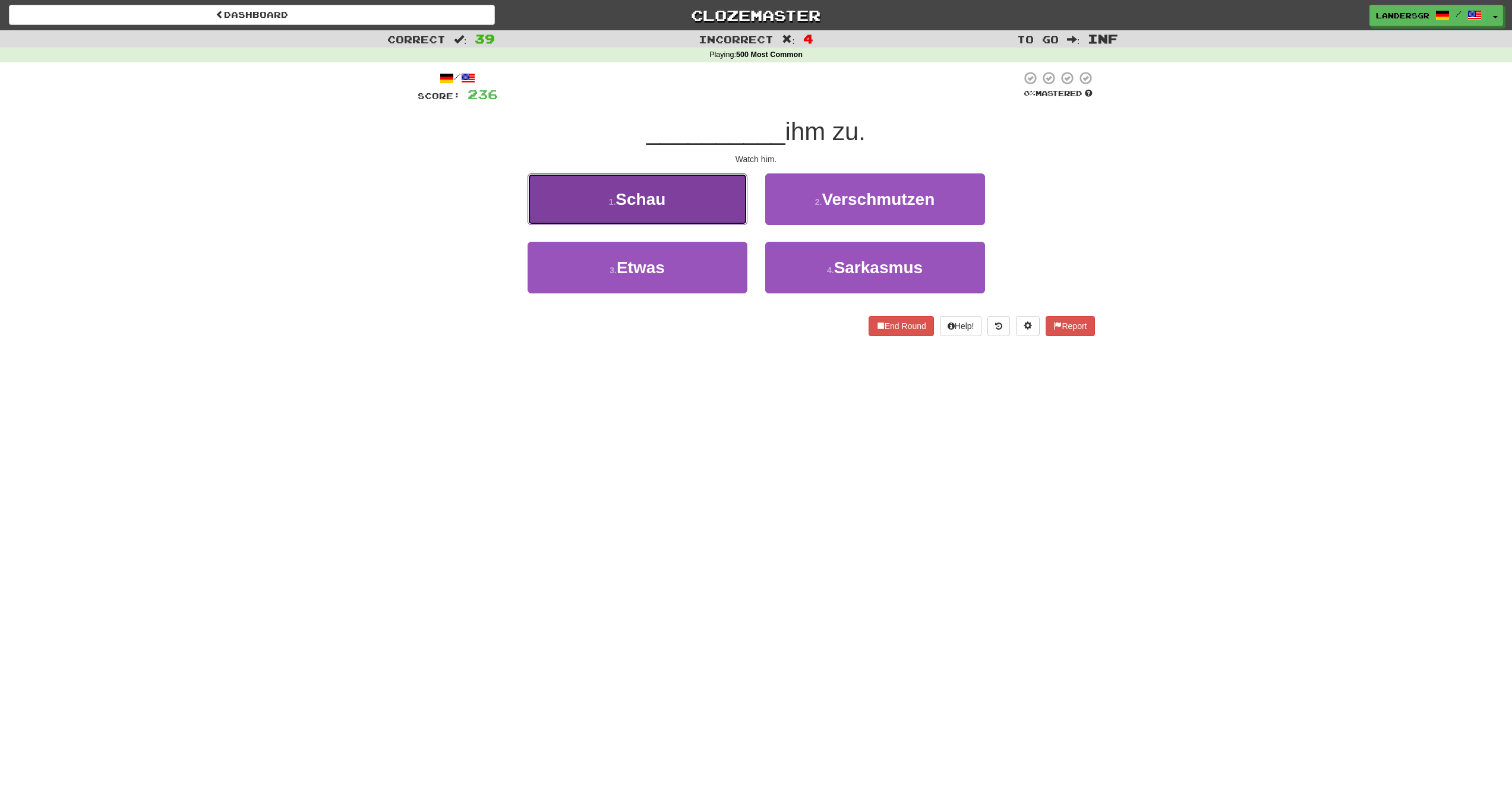
click at [716, 203] on button "1 . Schau" at bounding box center [637, 199] width 220 height 52
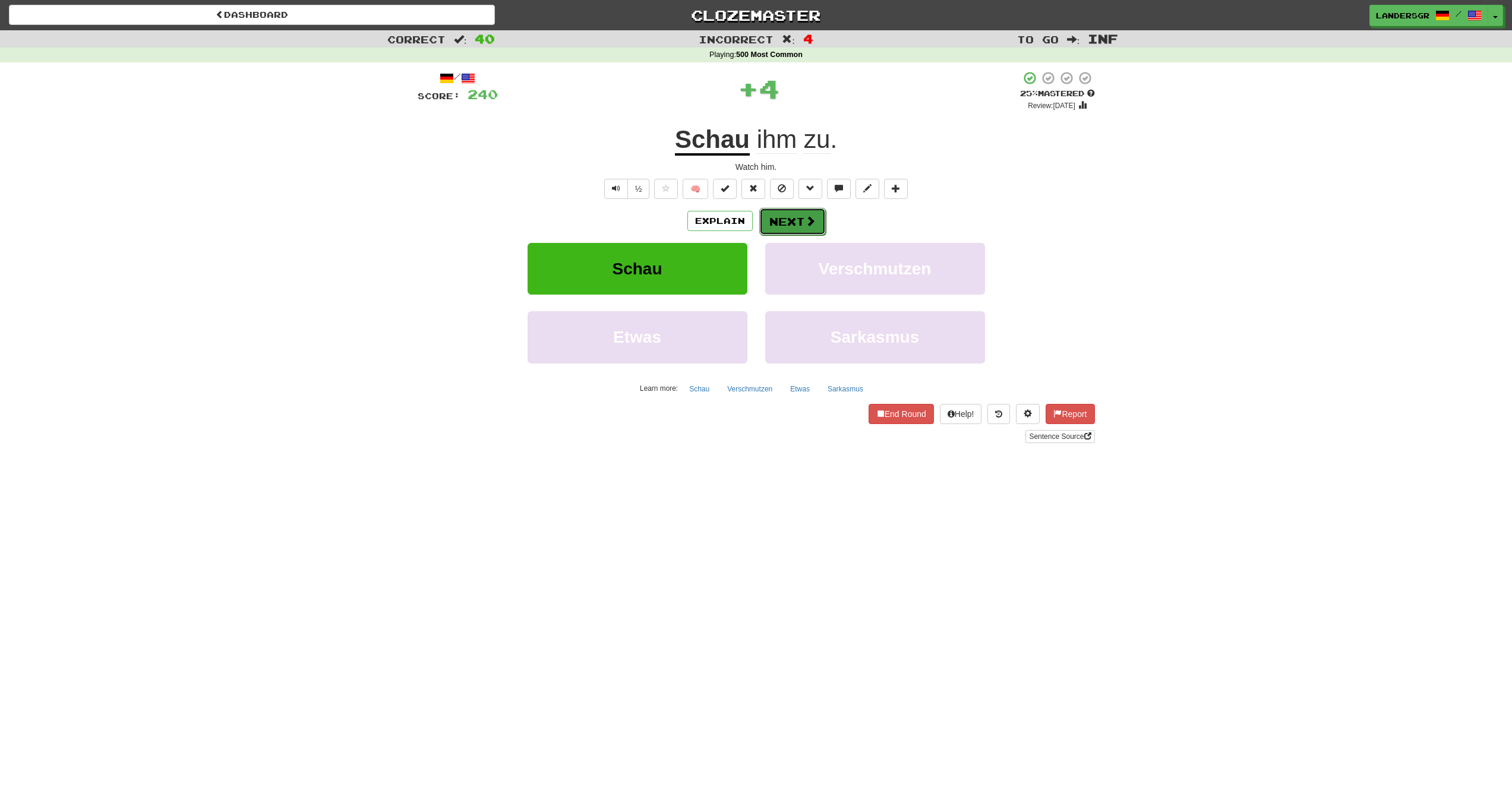
click at [760, 223] on button "Next" at bounding box center [792, 221] width 67 height 27
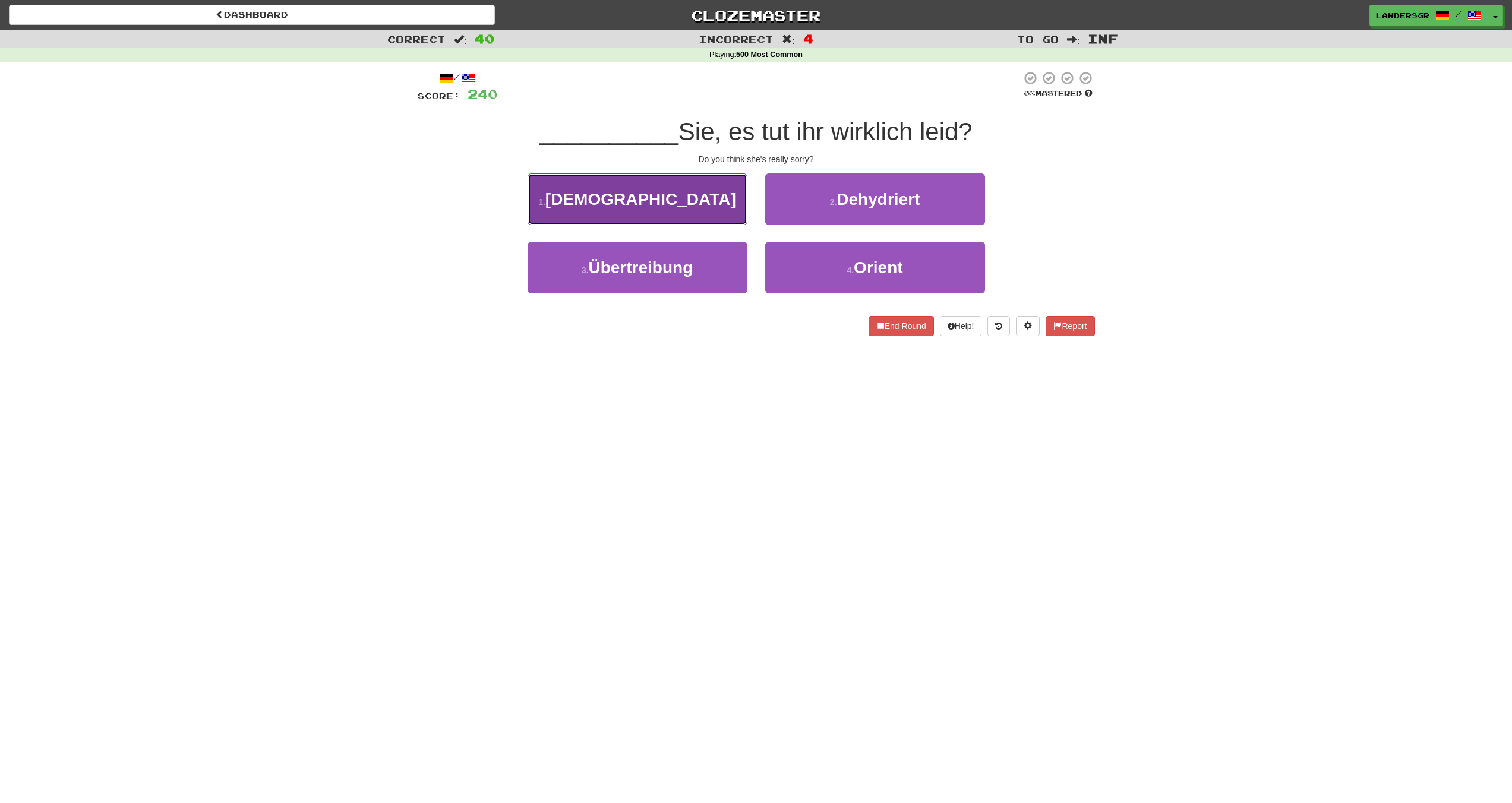
click at [729, 216] on button "1 . Glauben" at bounding box center [637, 199] width 220 height 52
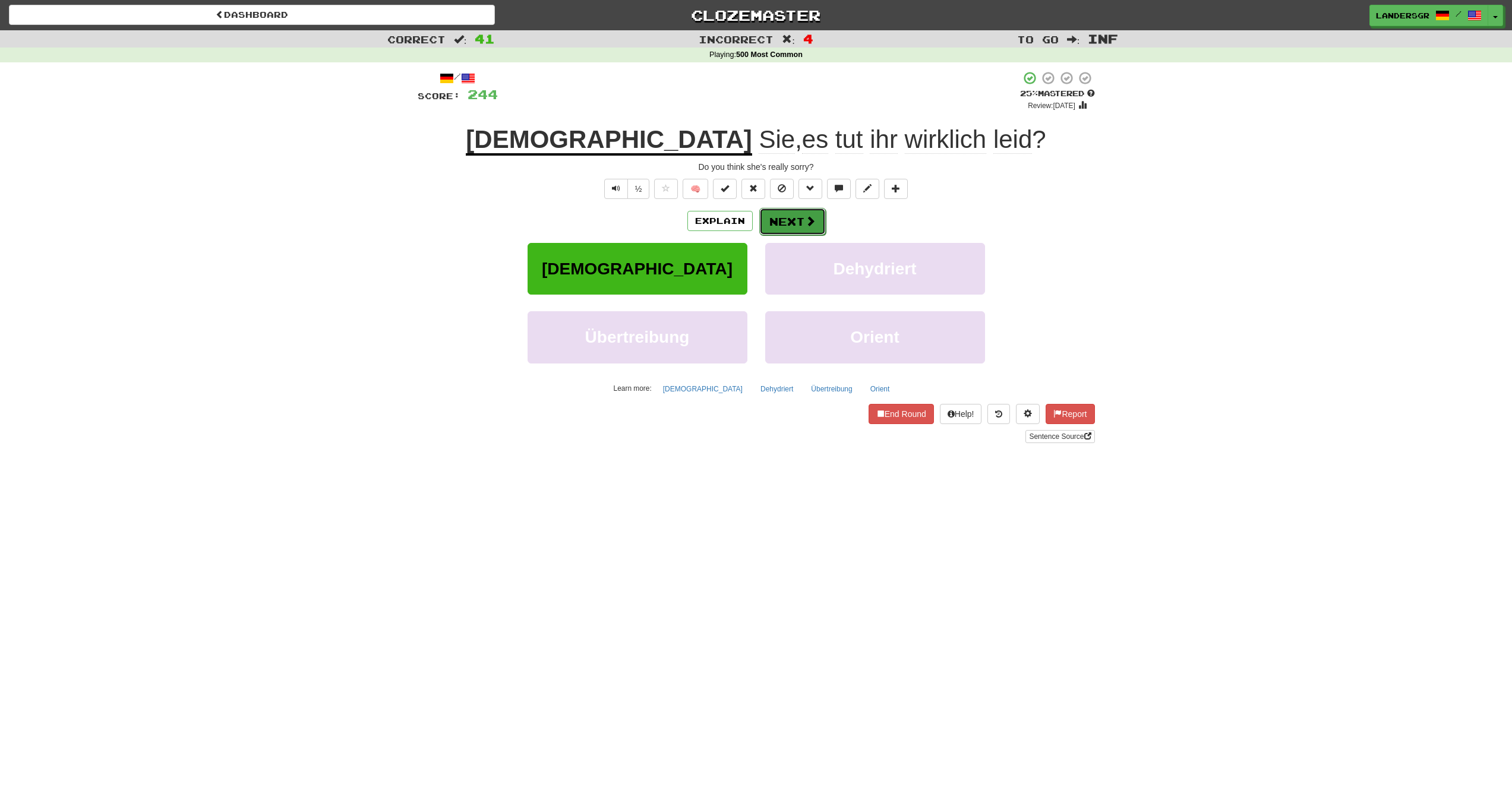
click at [805, 219] on span at bounding box center [810, 221] width 11 height 11
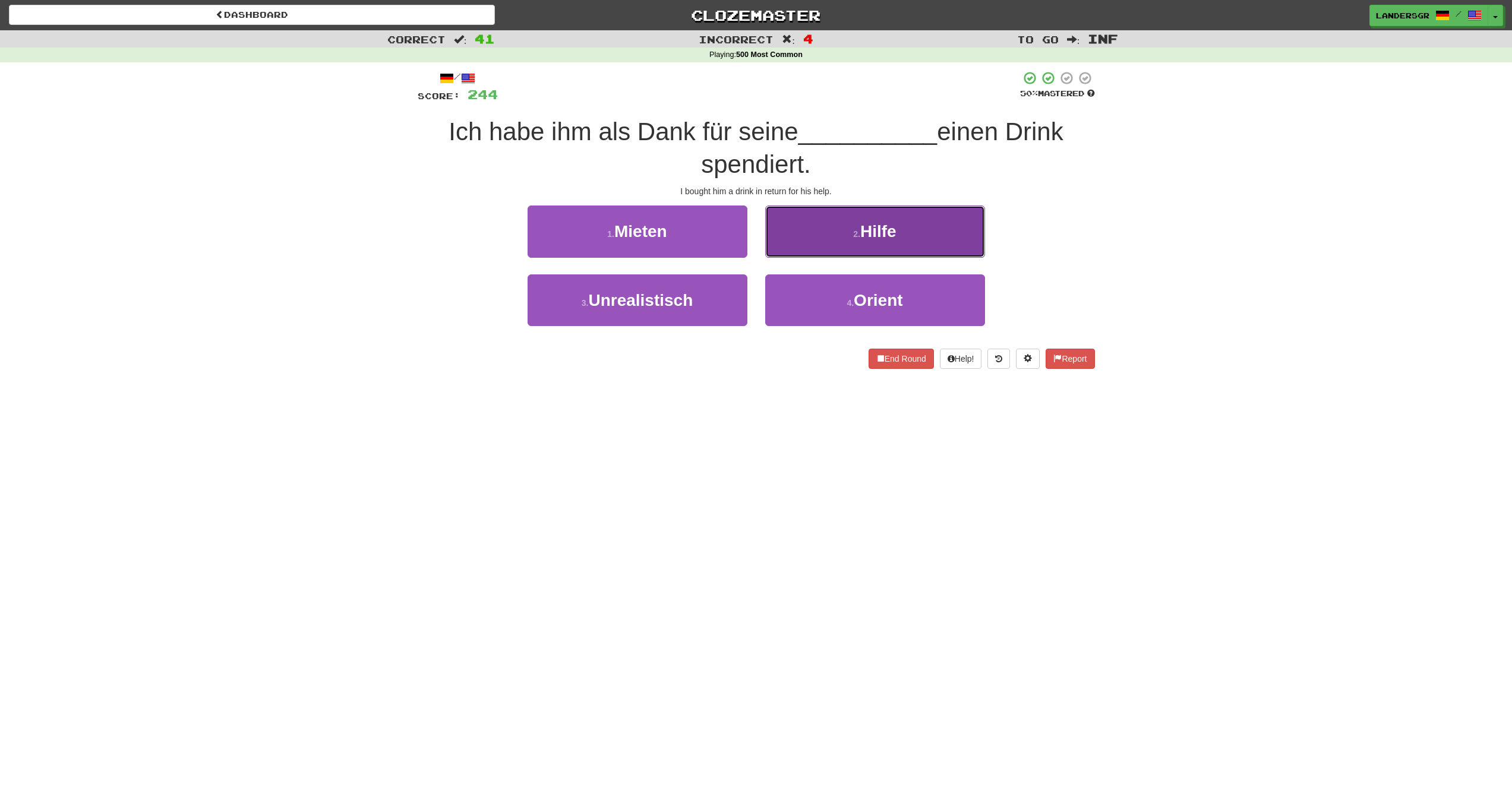
click at [838, 238] on button "2 . Hilfe" at bounding box center [875, 232] width 220 height 52
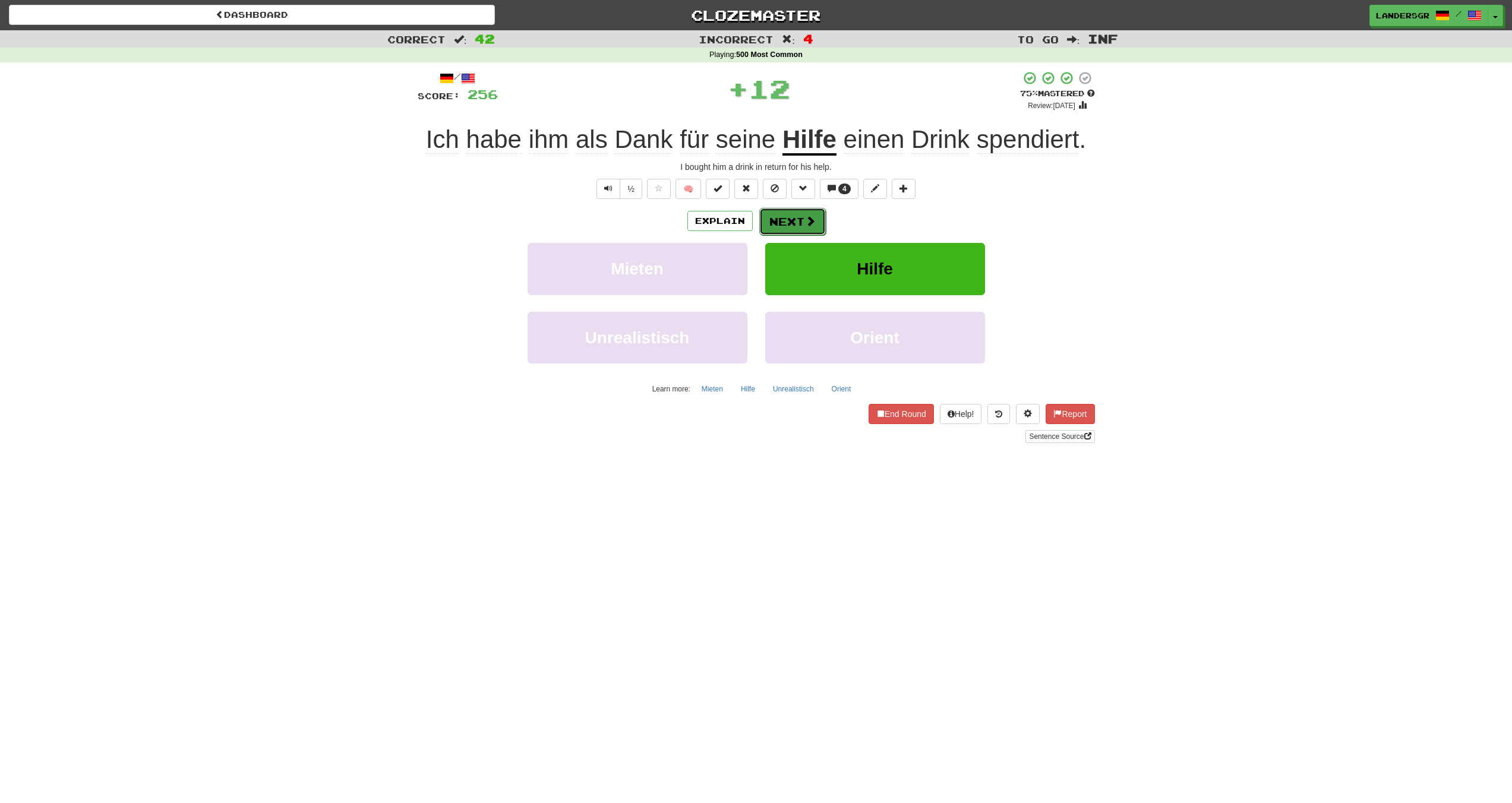
click at [792, 228] on button "Next" at bounding box center [792, 221] width 67 height 27
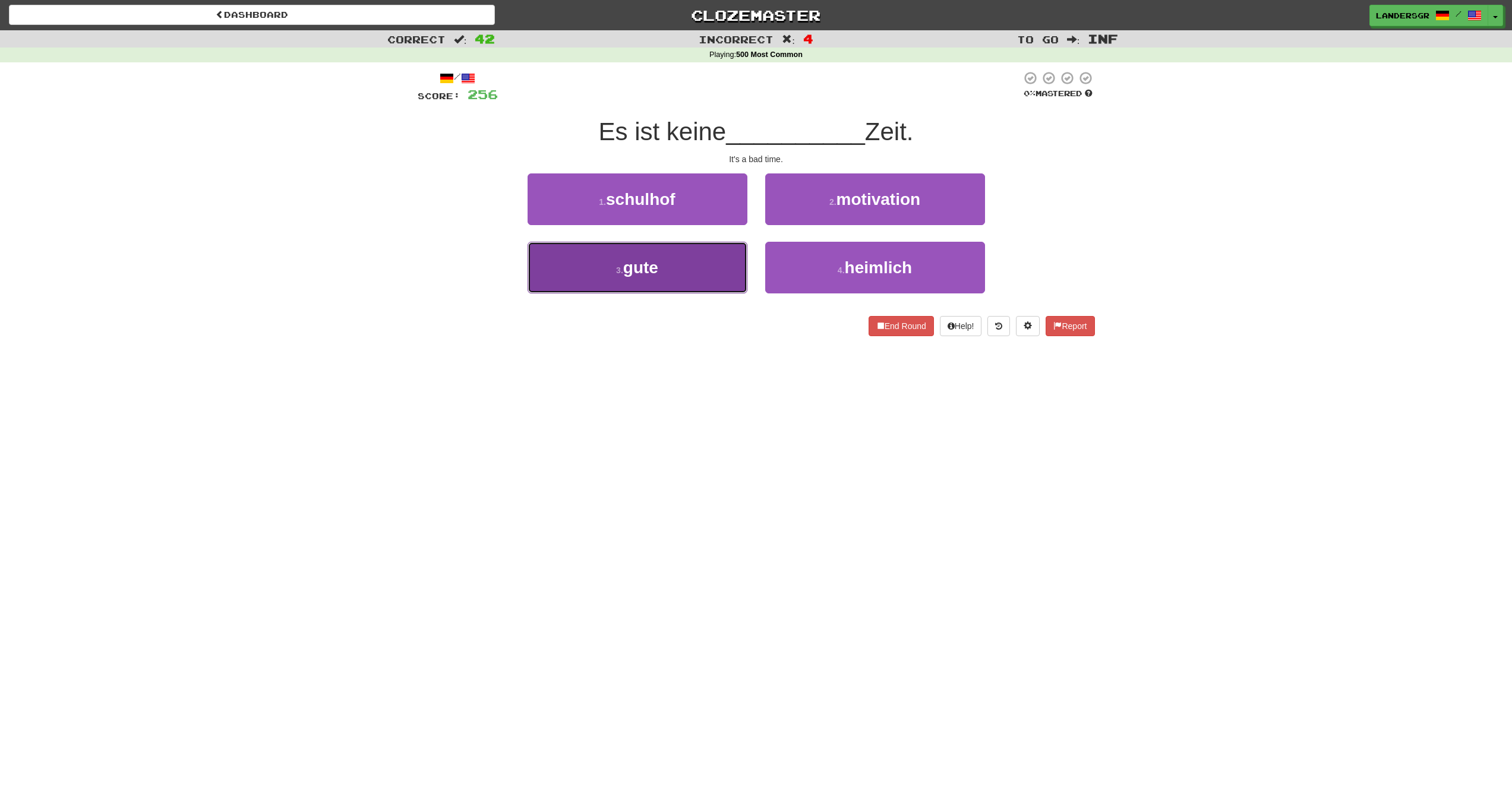
click at [731, 256] on button "3 . gute" at bounding box center [637, 268] width 220 height 52
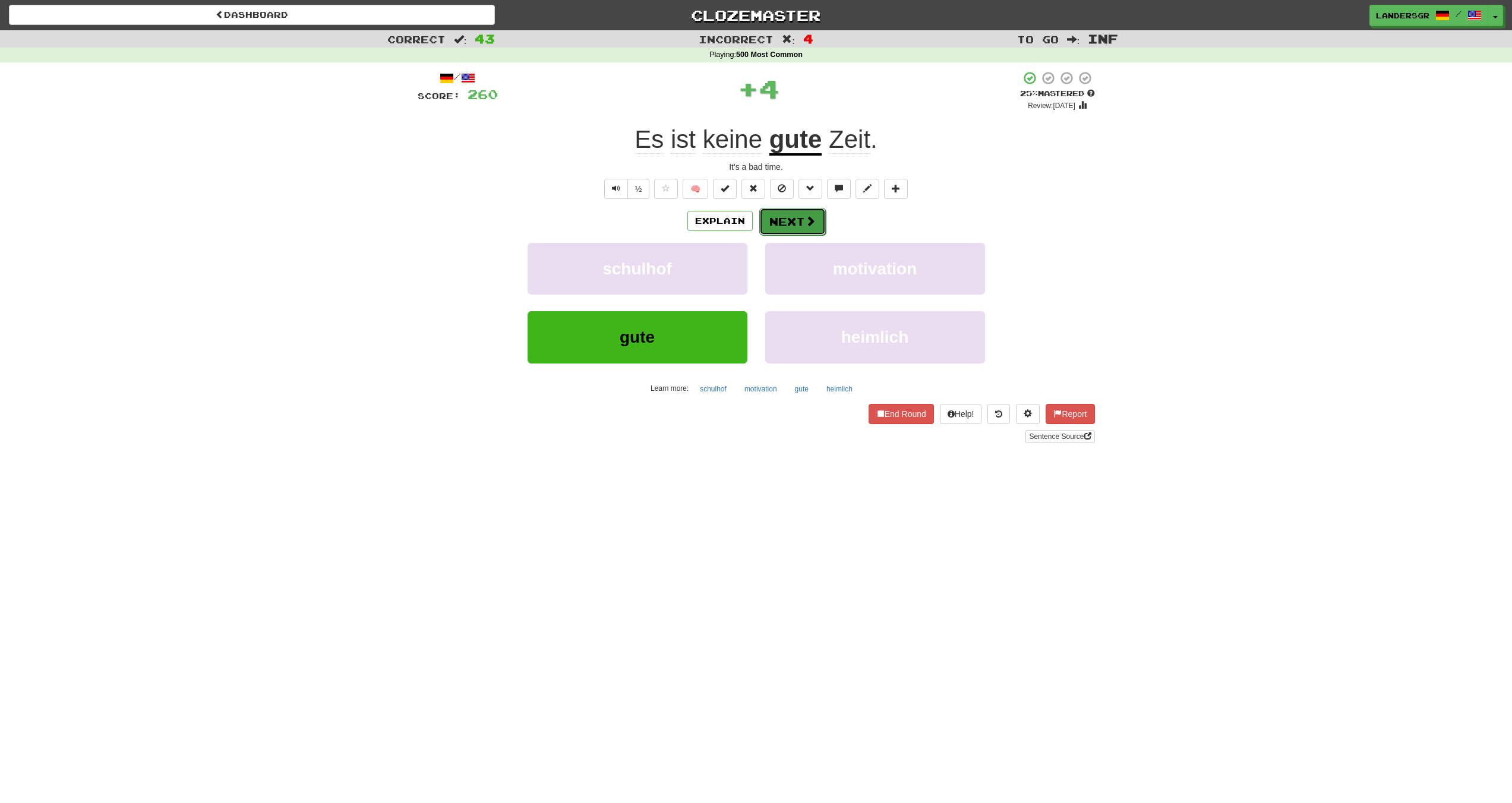
click at [769, 224] on button "Next" at bounding box center [792, 221] width 67 height 27
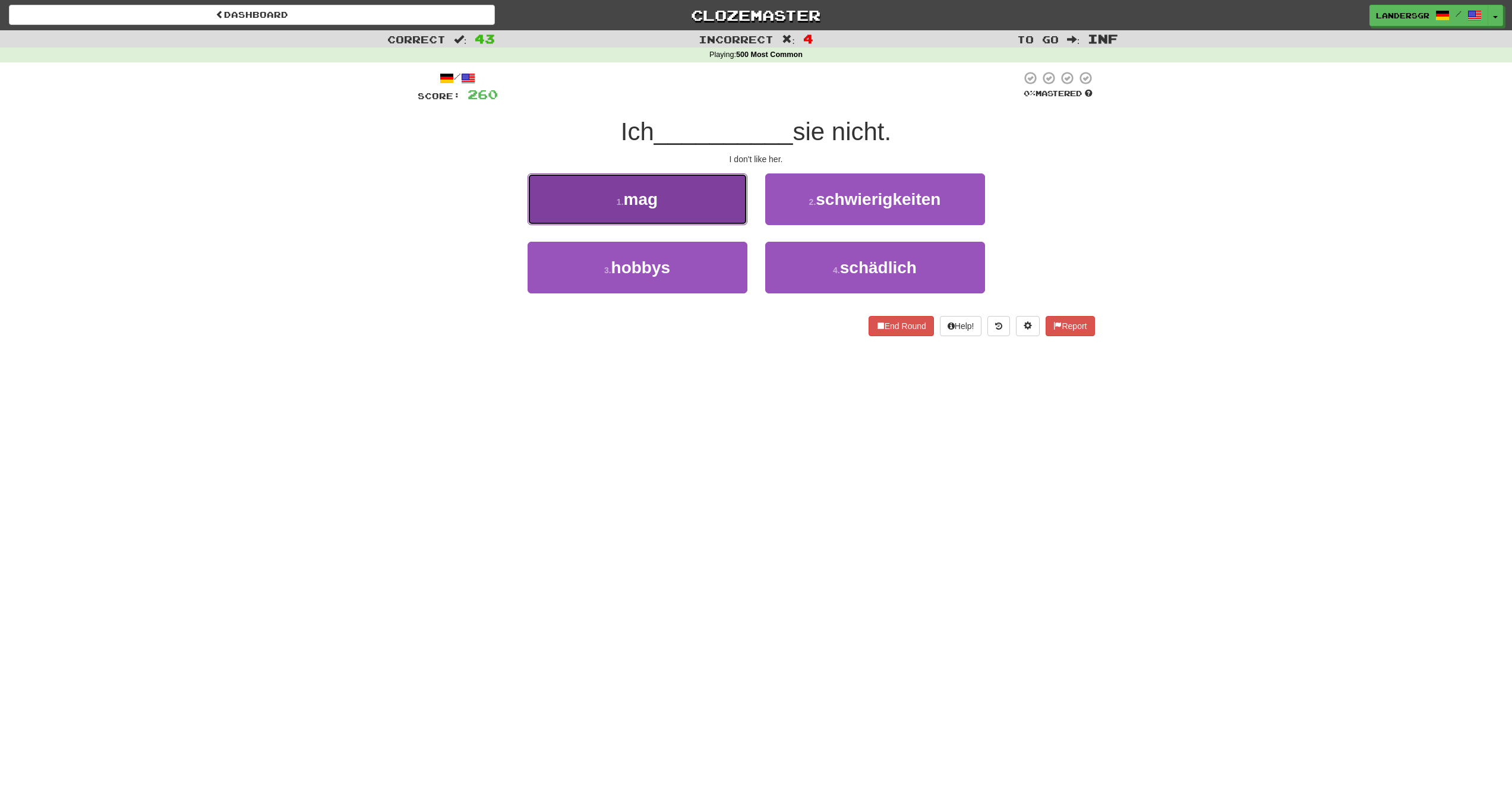
click at [740, 208] on button "1 . mag" at bounding box center [637, 199] width 220 height 52
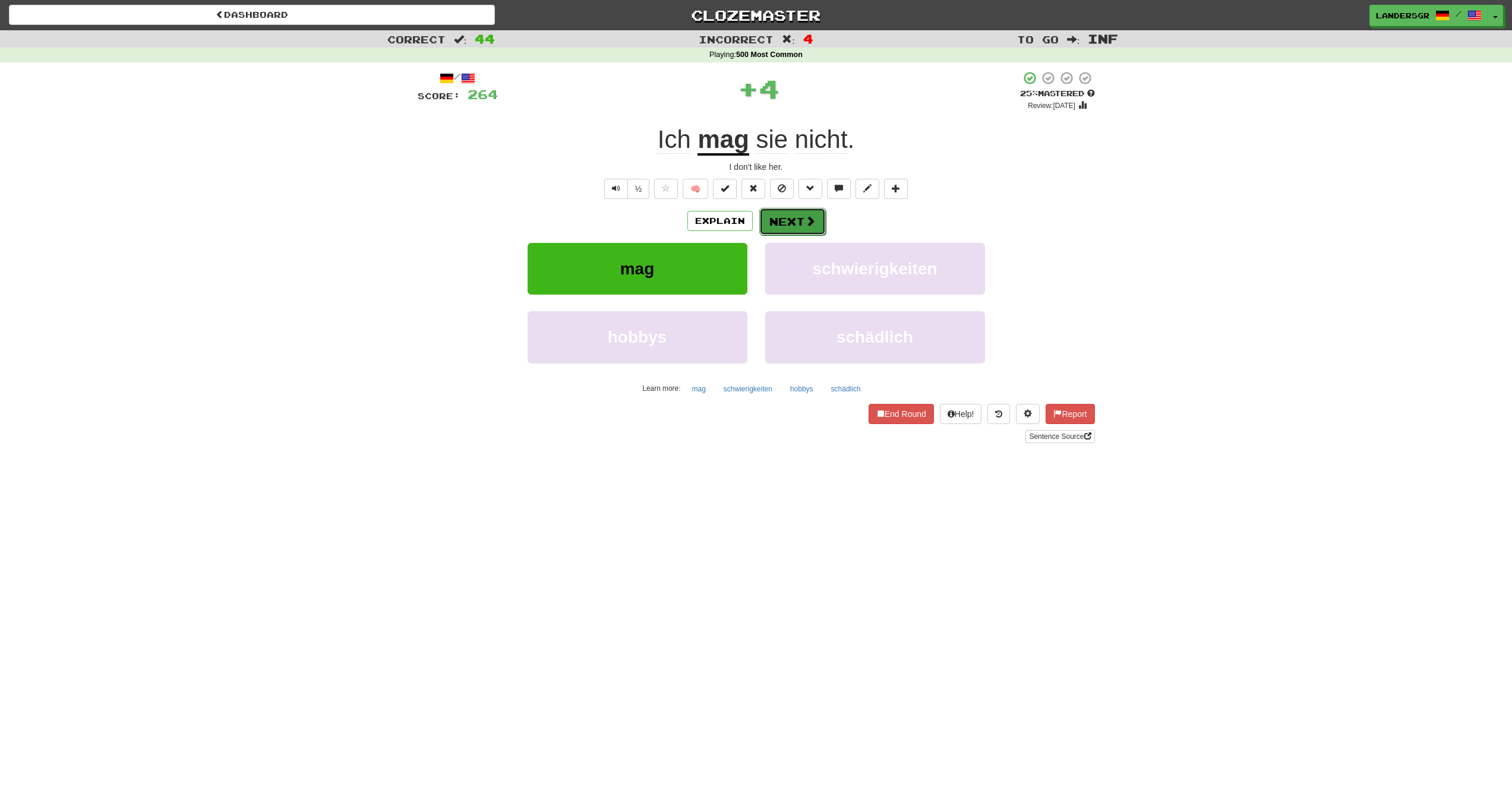
click at [793, 216] on button "Next" at bounding box center [792, 221] width 67 height 27
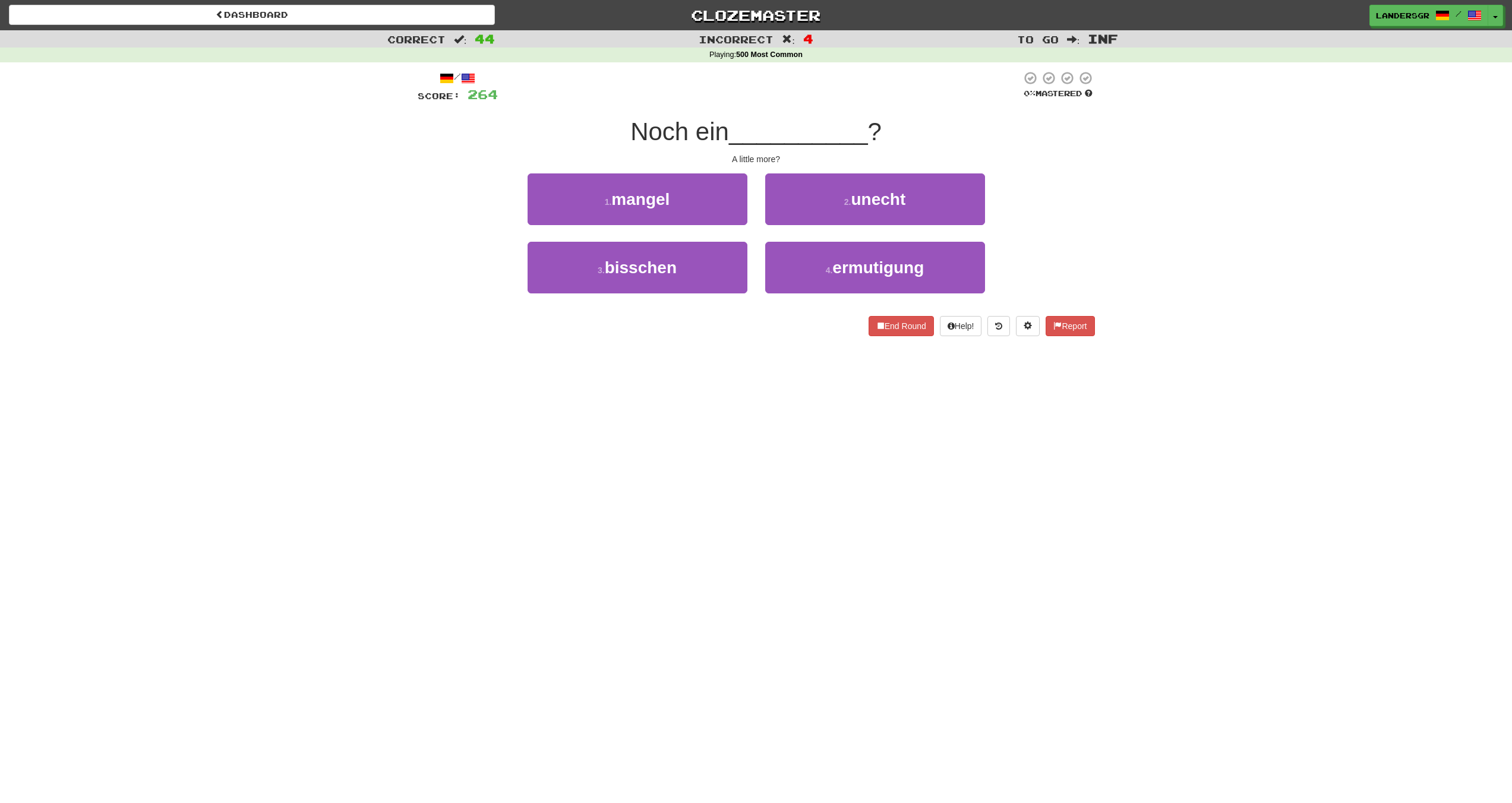
click at [734, 239] on div "1 . mangel" at bounding box center [637, 207] width 238 height 69
click at [735, 241] on div "1 . mangel 2 . unecht 3 . bisschen 4 . ermutigung" at bounding box center [756, 242] width 695 height 137
click at [728, 245] on button "3 . bisschen" at bounding box center [637, 268] width 220 height 52
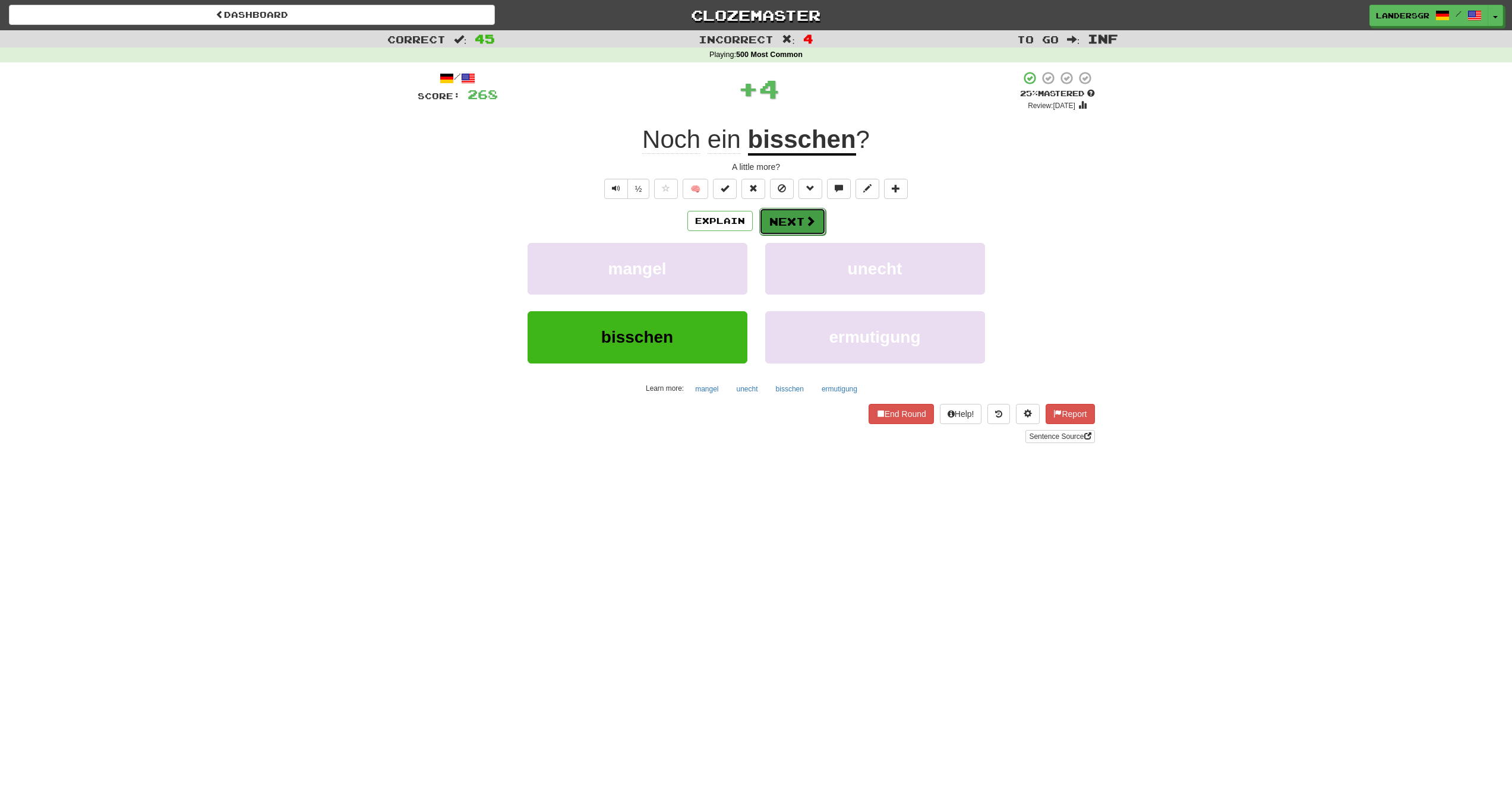
click at [767, 216] on button "Next" at bounding box center [792, 221] width 67 height 27
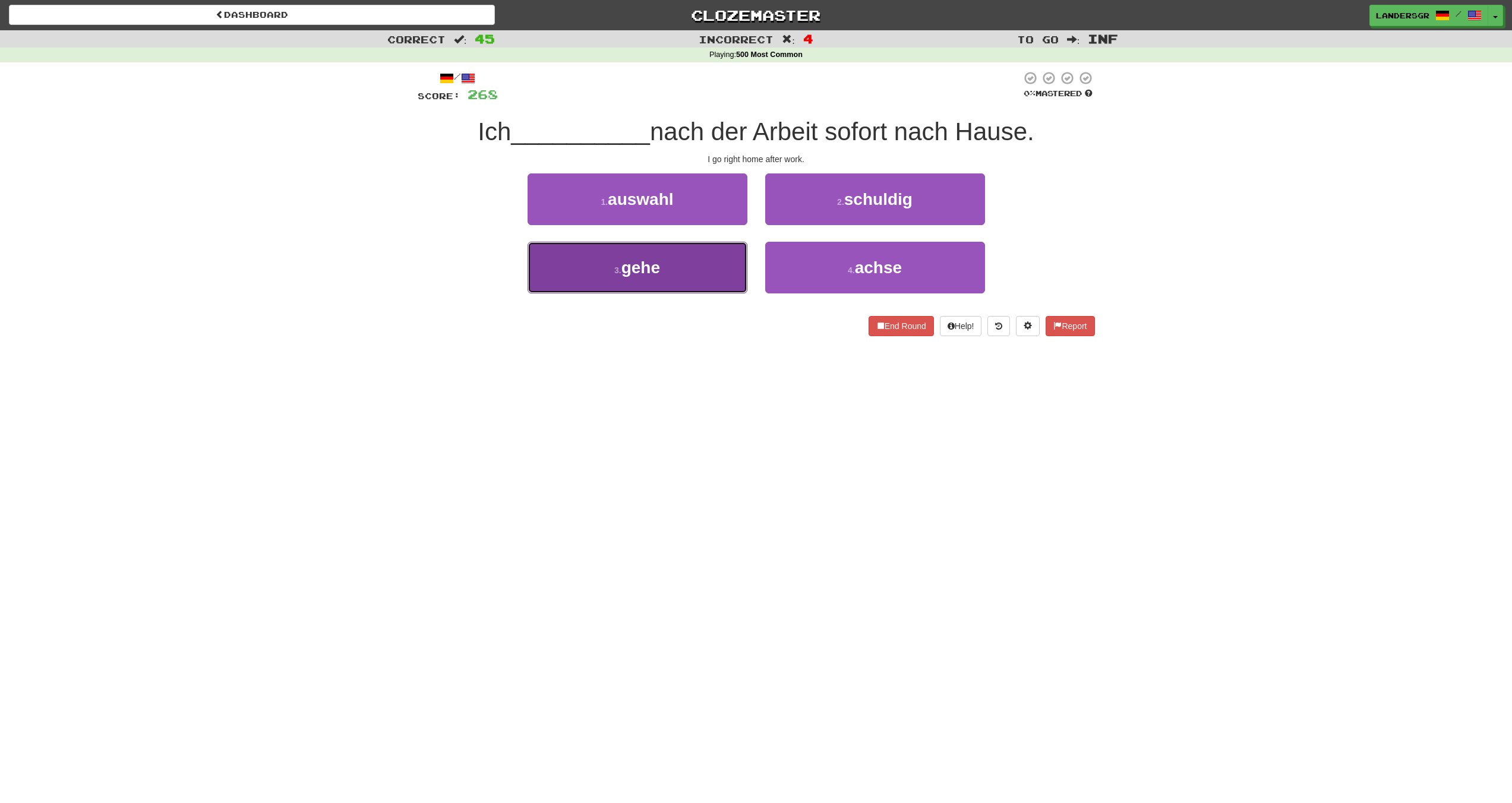
click at [696, 254] on button "3 . gehe" at bounding box center [637, 268] width 220 height 52
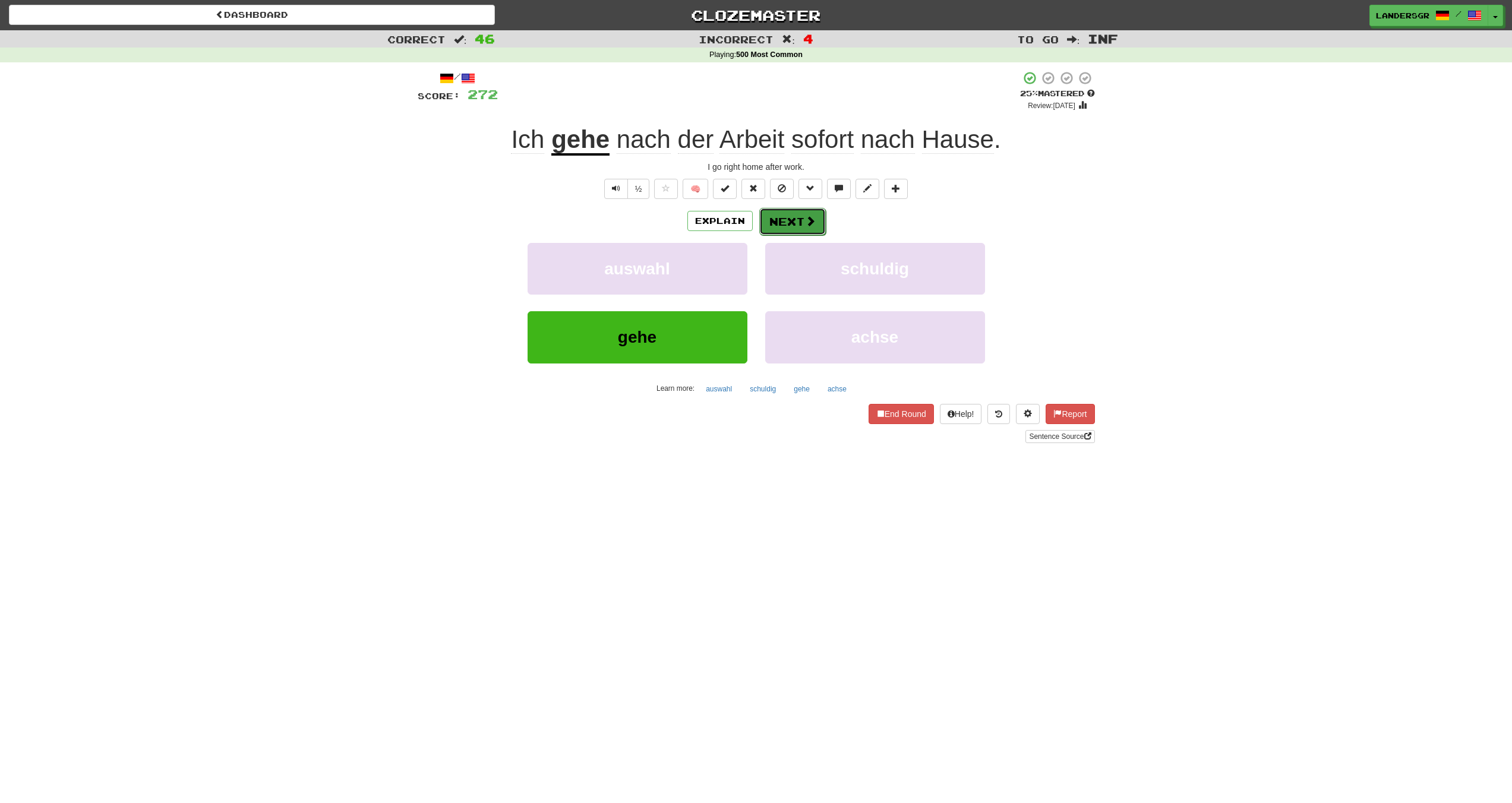
click at [771, 211] on button "Next" at bounding box center [792, 221] width 67 height 27
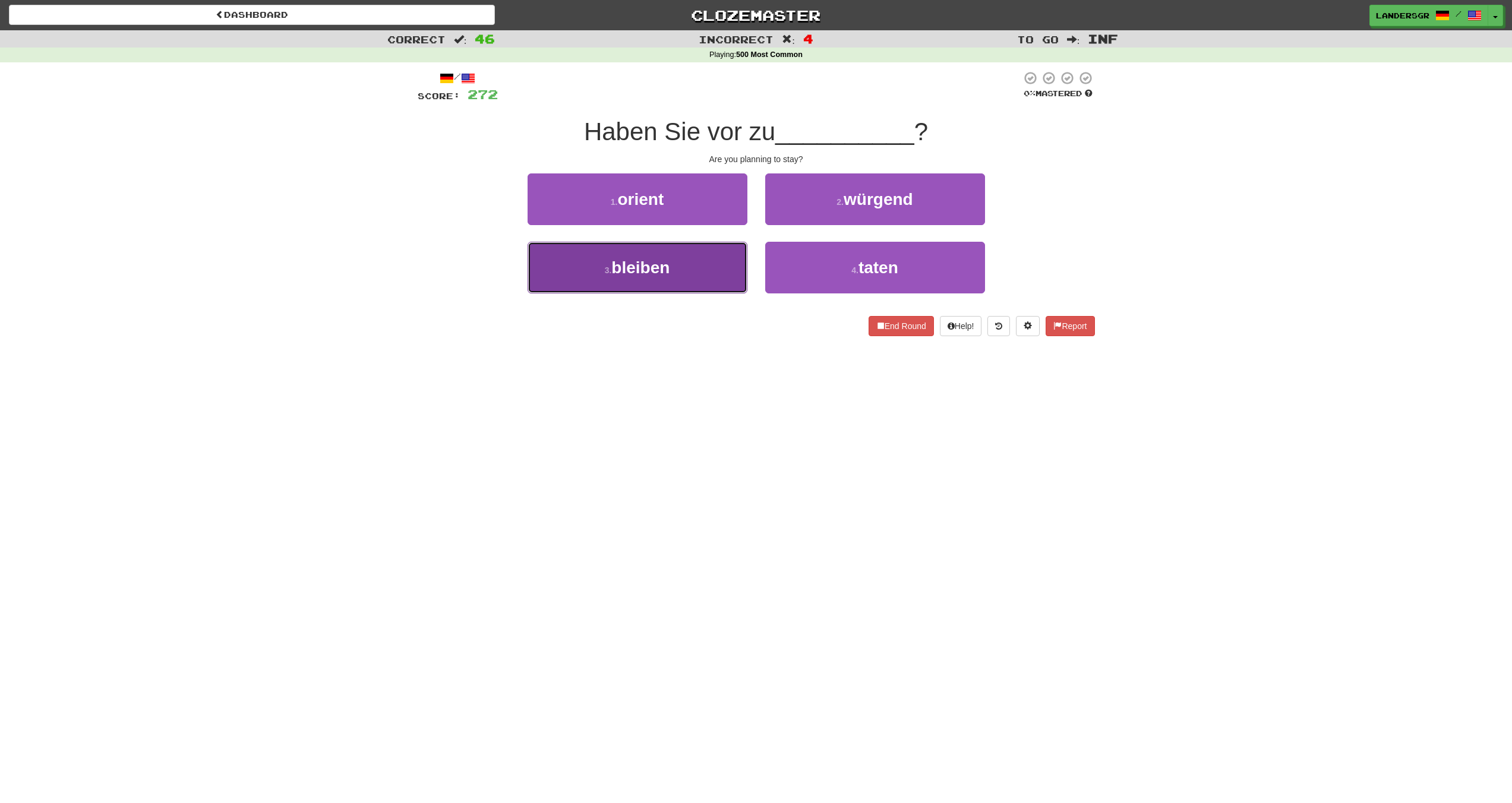
click at [741, 249] on button "3 . bleiben" at bounding box center [637, 268] width 220 height 52
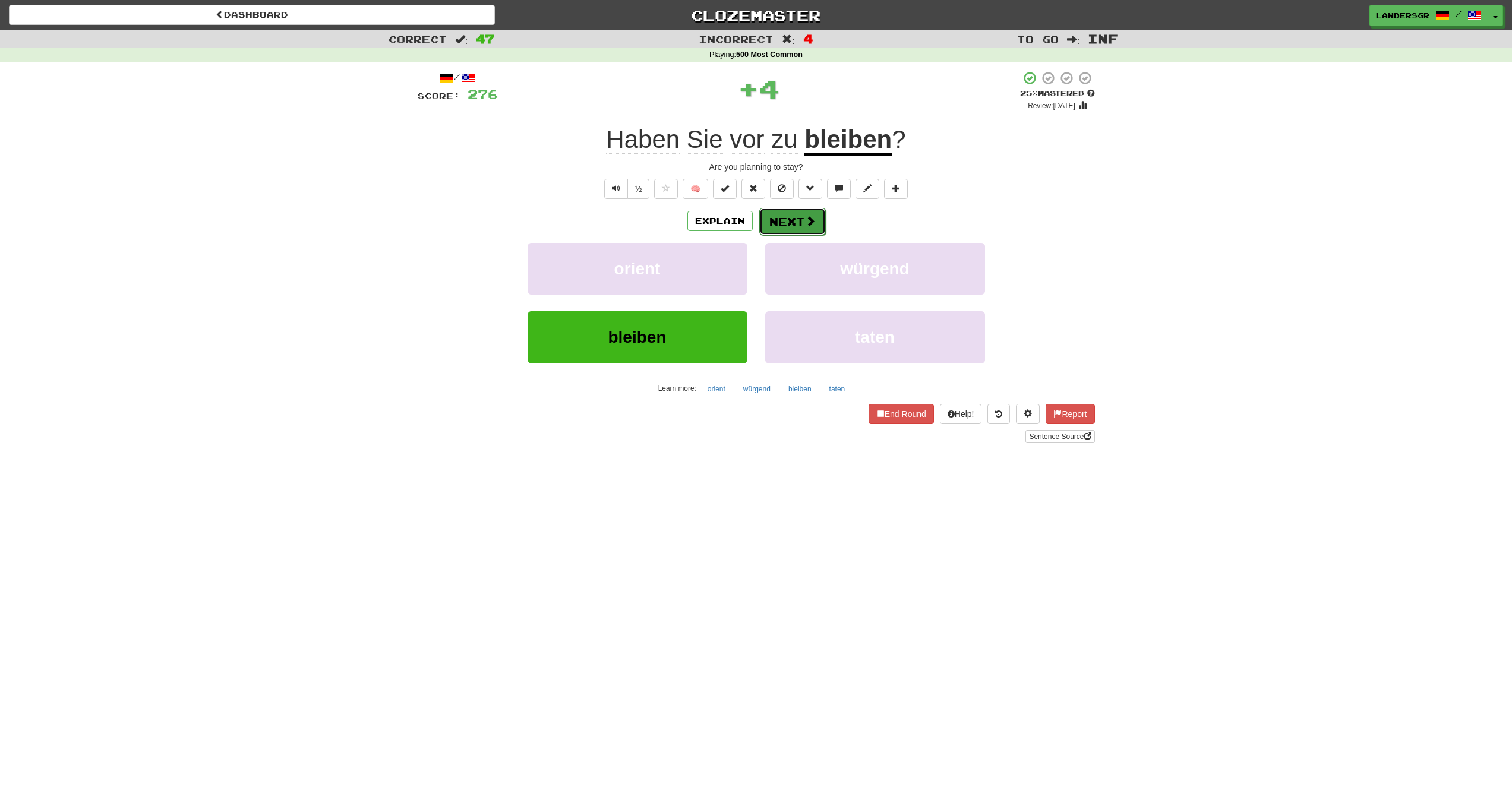
click at [783, 220] on button "Next" at bounding box center [792, 221] width 67 height 27
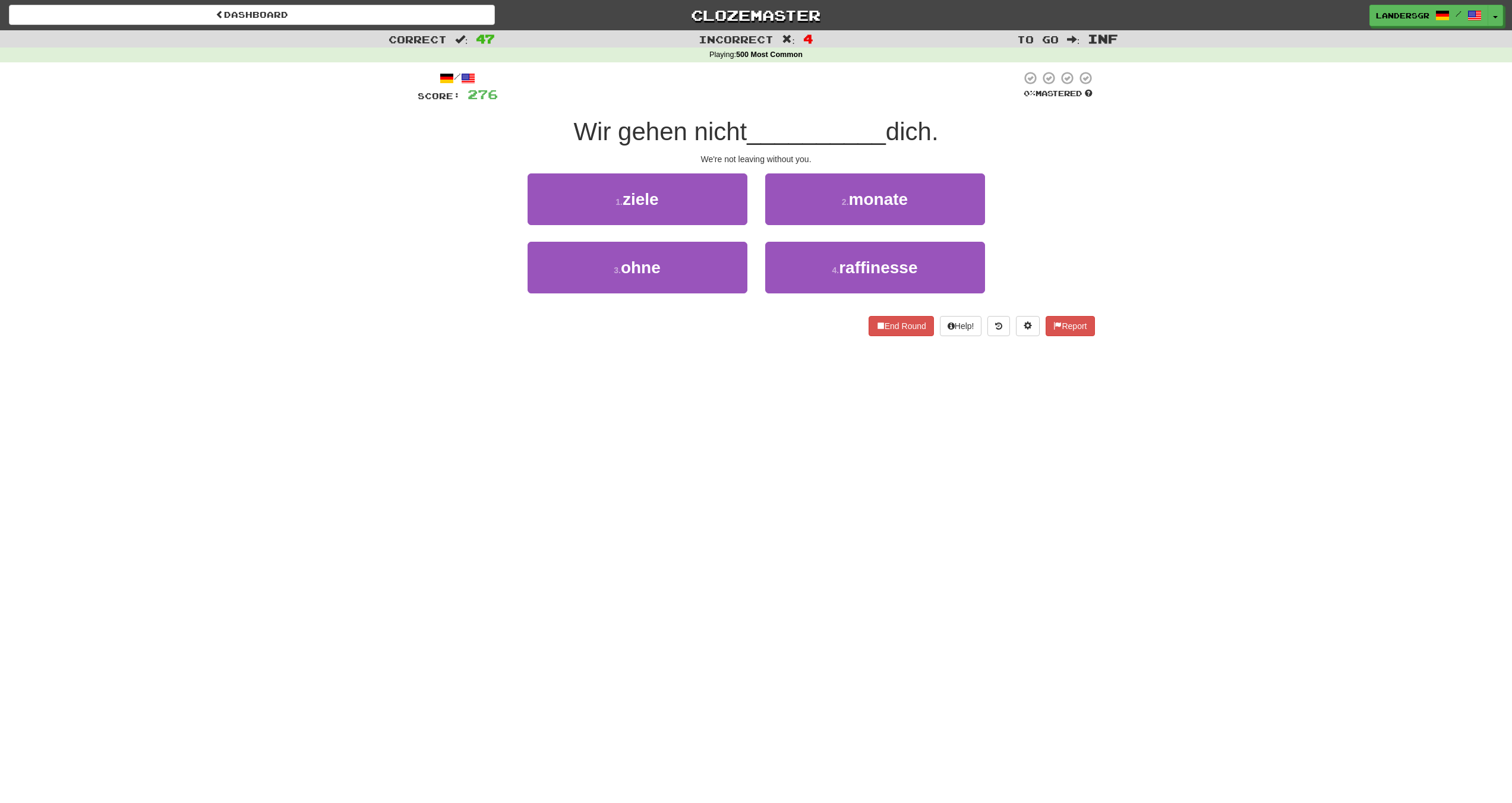
click at [706, 238] on div "1 . ziele" at bounding box center [637, 207] width 238 height 69
click at [725, 246] on button "3 . ohne" at bounding box center [637, 268] width 220 height 52
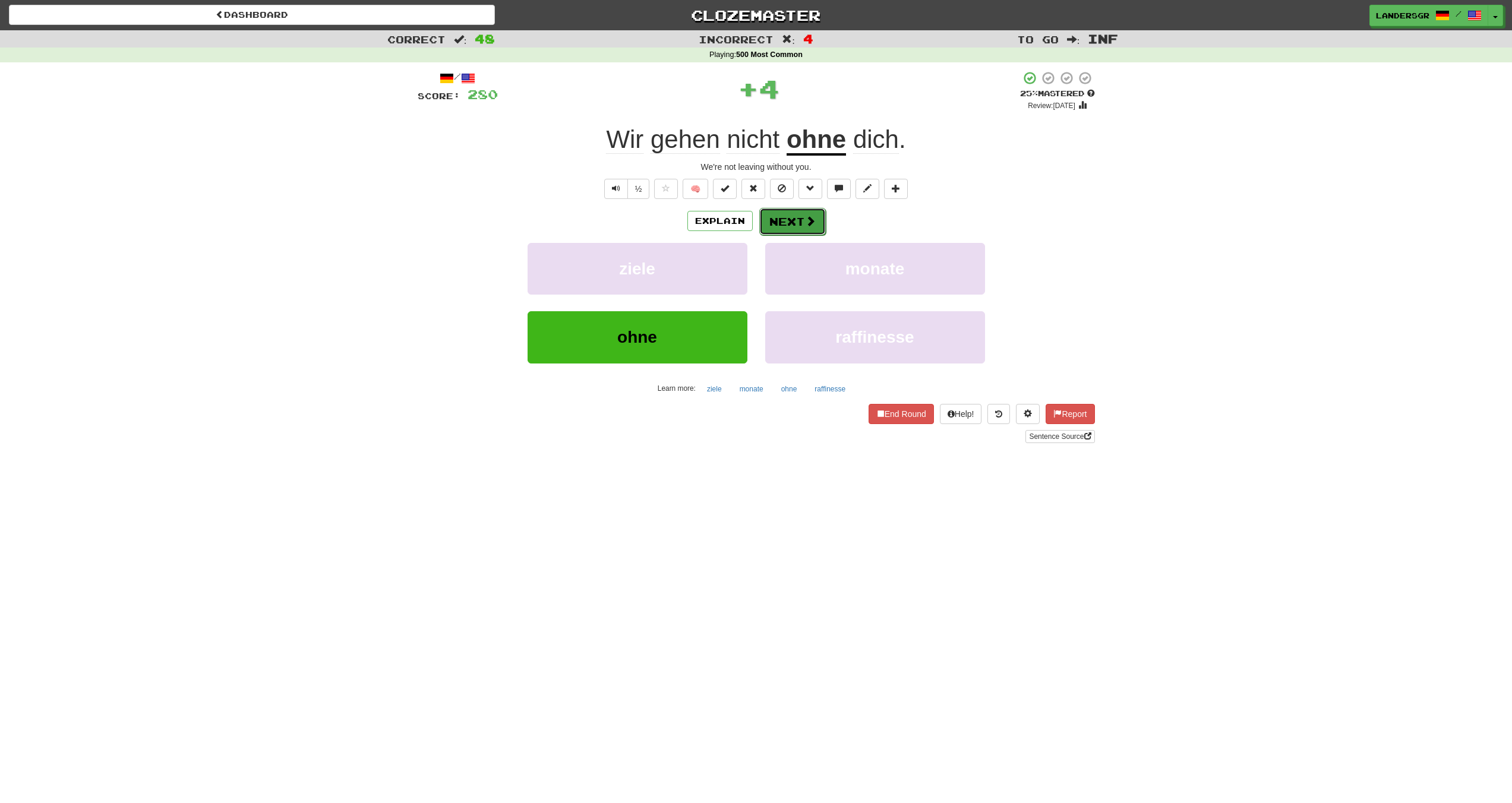
click at [788, 234] on button "Next" at bounding box center [792, 221] width 67 height 27
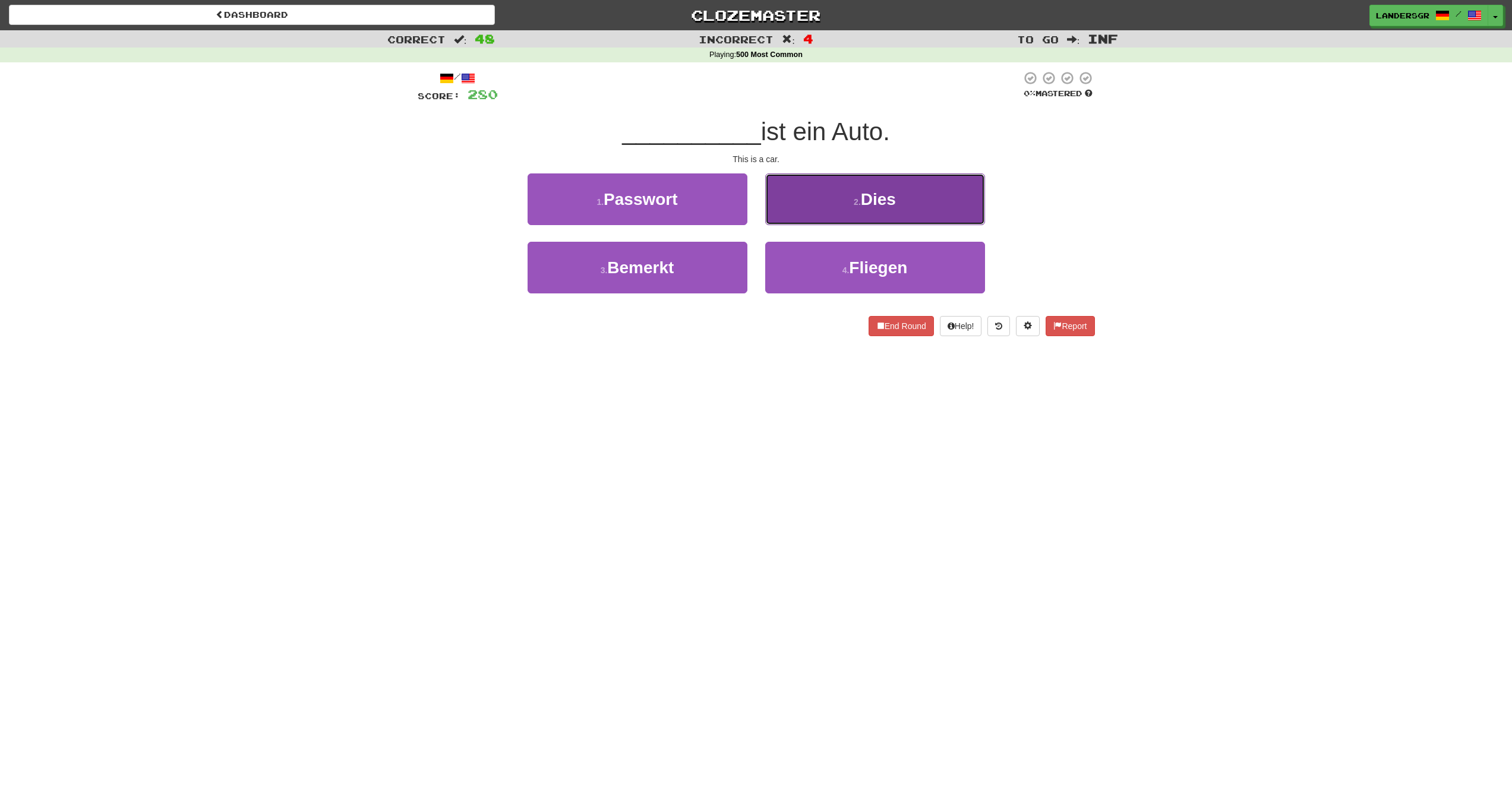
click at [795, 214] on button "2 . Dies" at bounding box center [875, 199] width 220 height 52
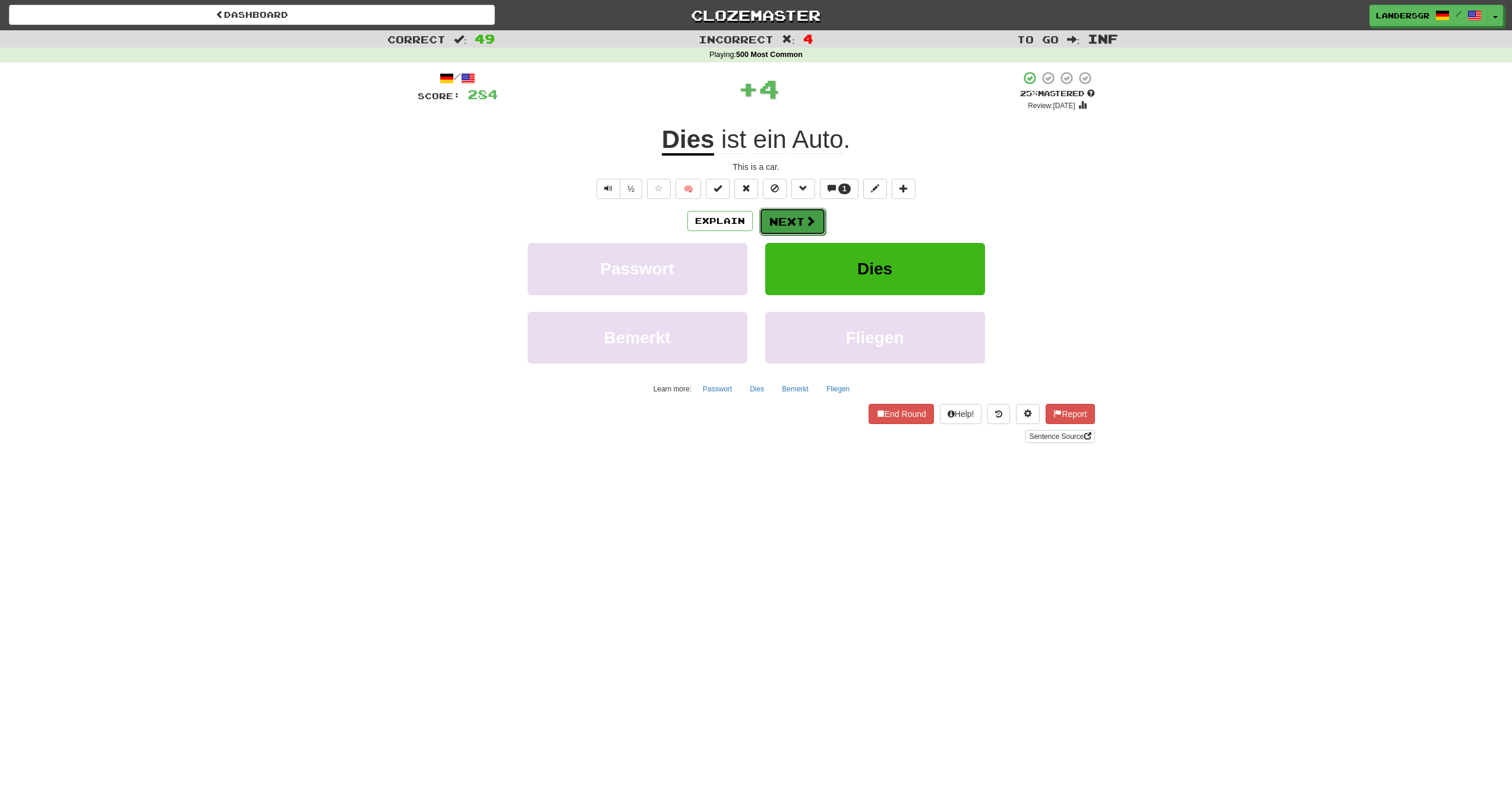
click at [793, 227] on button "Next" at bounding box center [792, 221] width 67 height 27
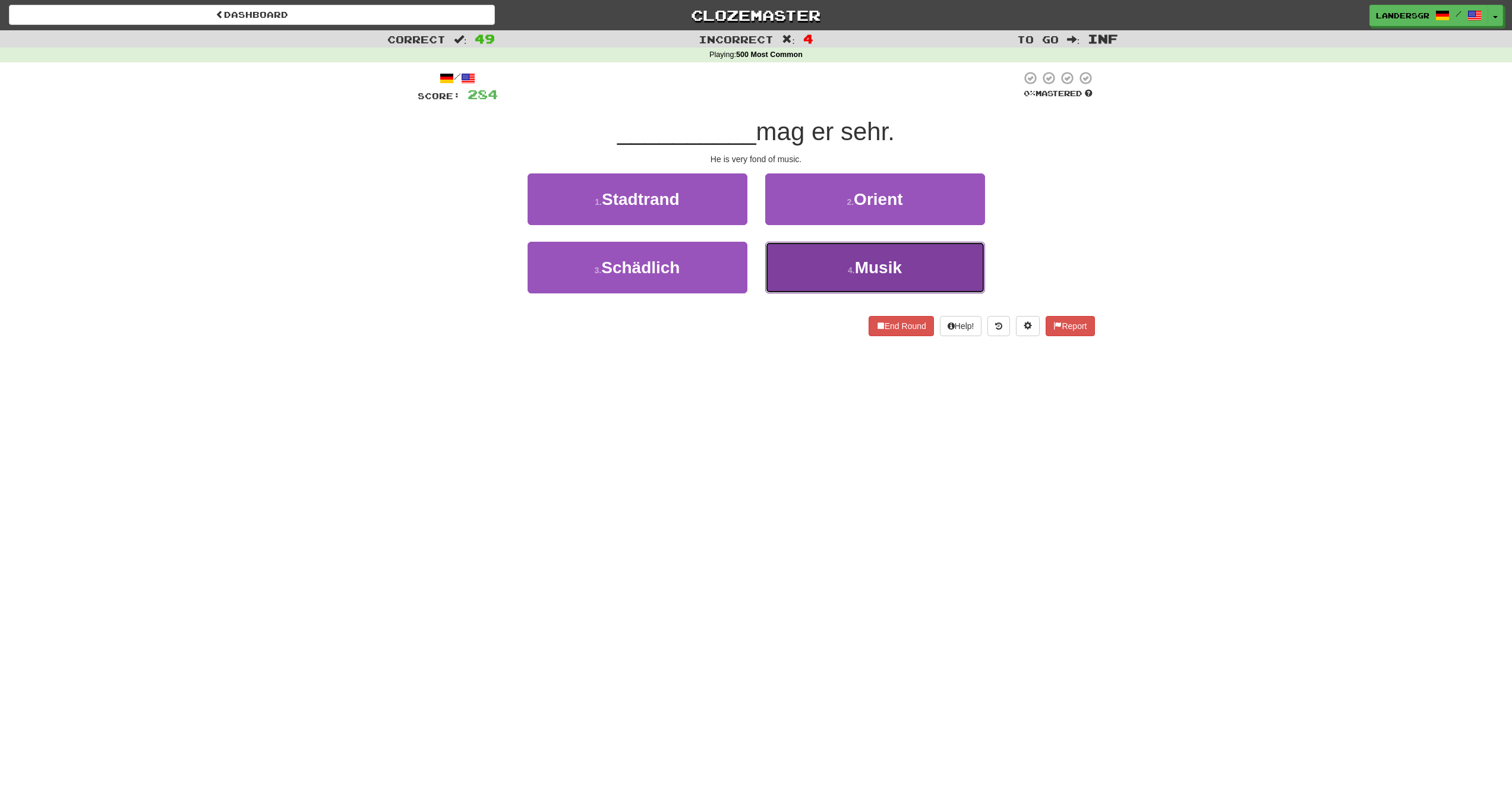
click at [802, 256] on button "4 . Musik" at bounding box center [875, 268] width 220 height 52
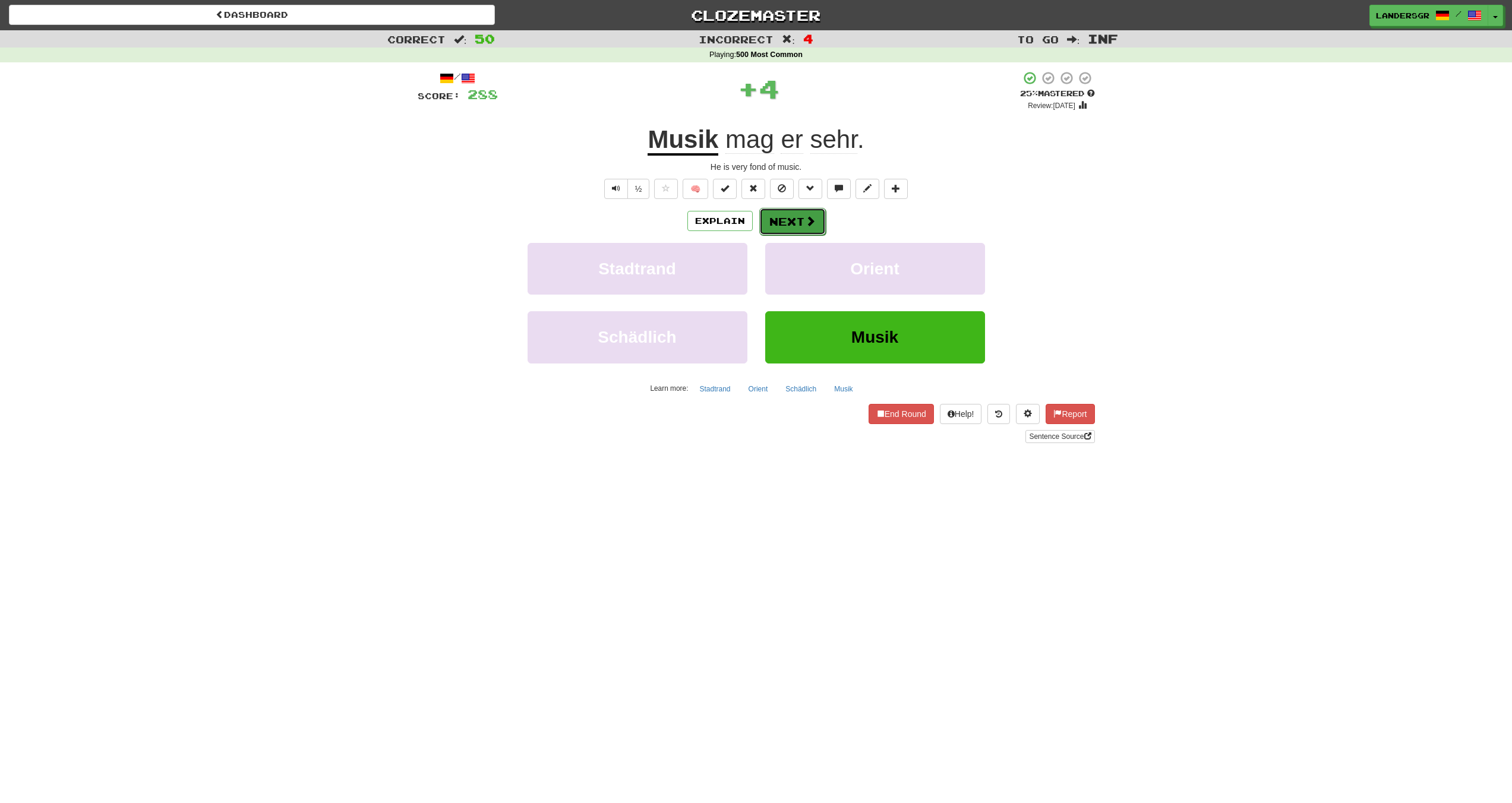
click at [776, 226] on button "Next" at bounding box center [792, 221] width 67 height 27
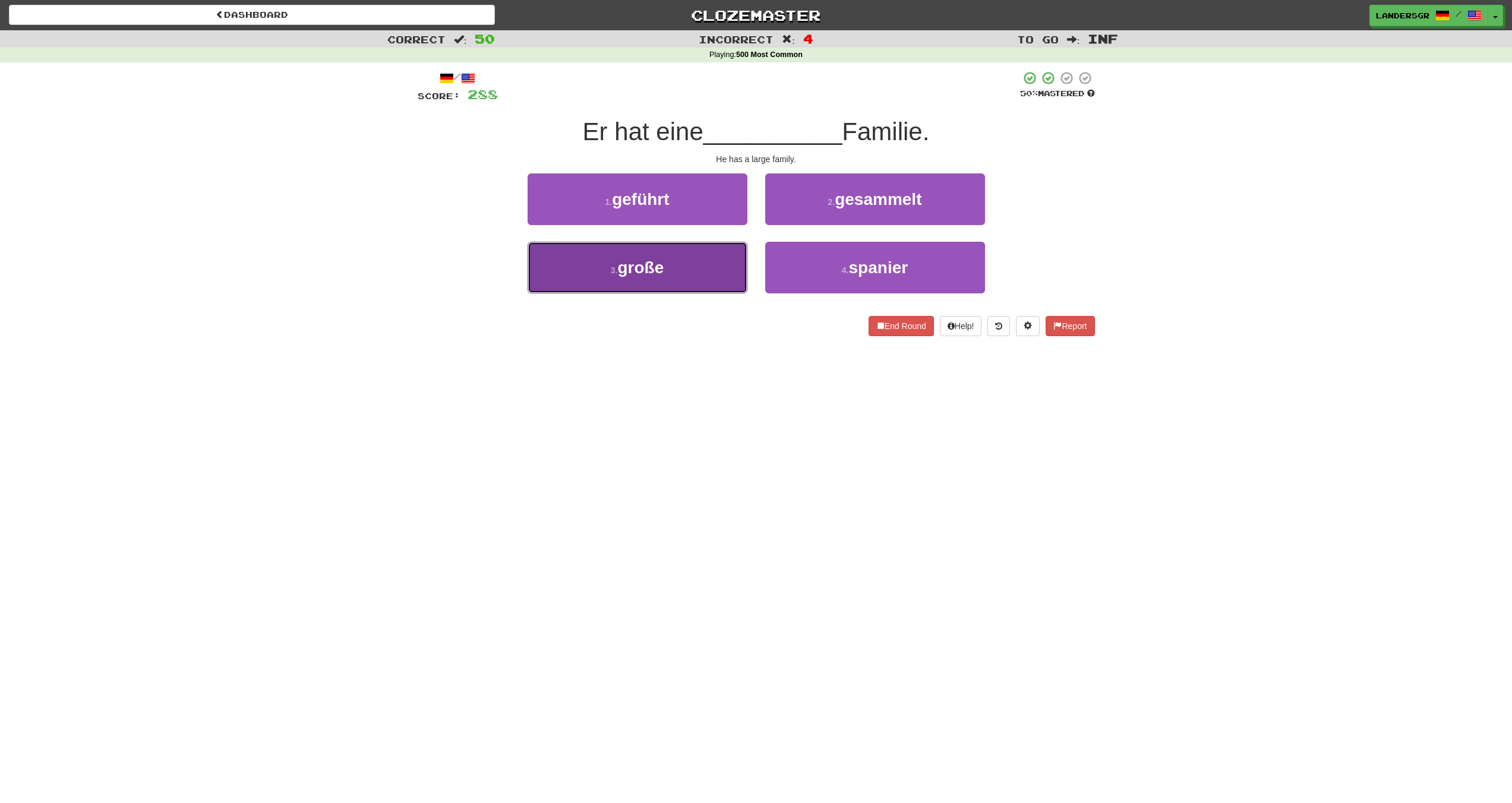
click at [692, 254] on button "3 . große" at bounding box center [637, 268] width 220 height 52
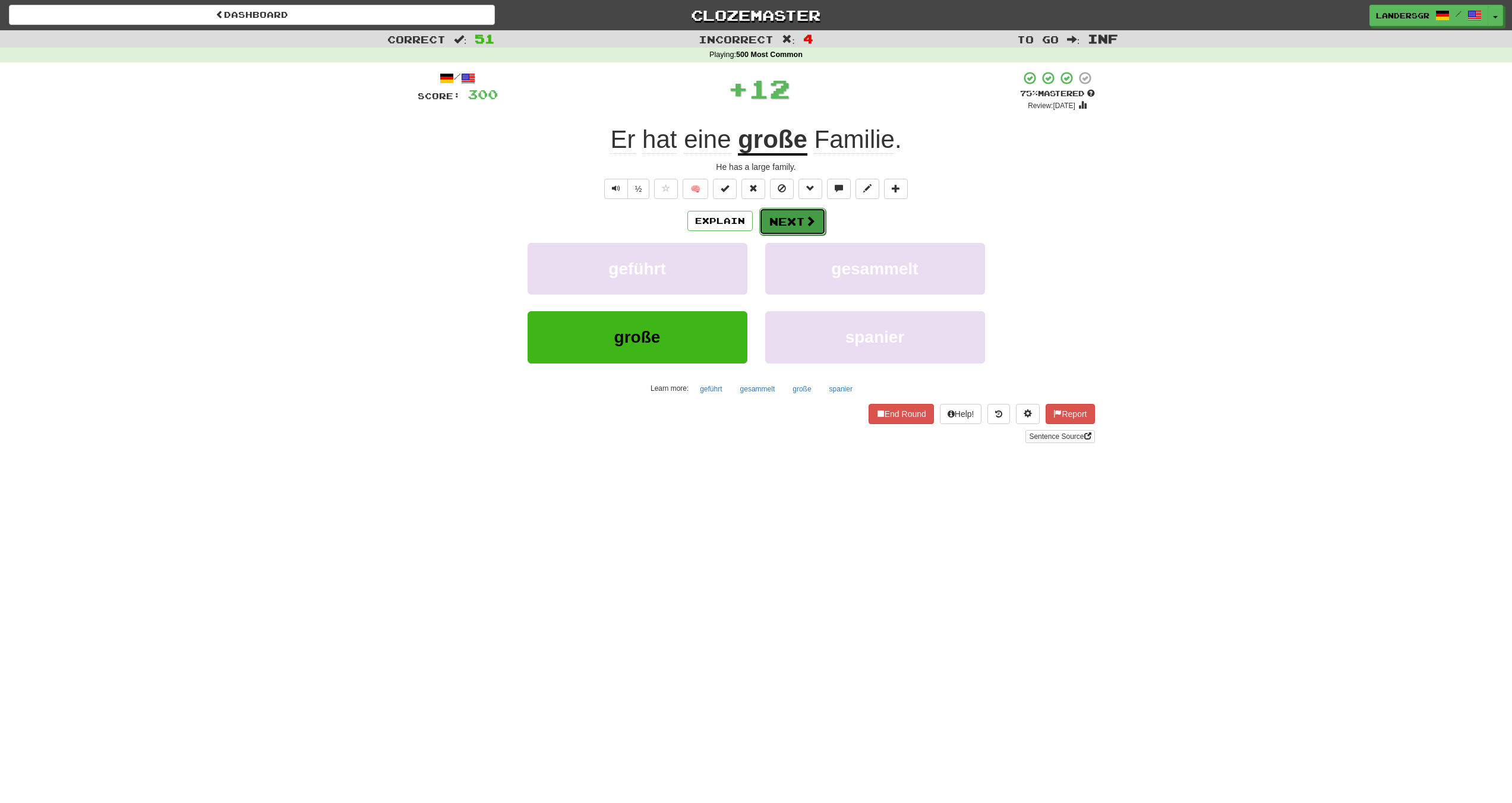
click at [777, 222] on button "Next" at bounding box center [792, 221] width 67 height 27
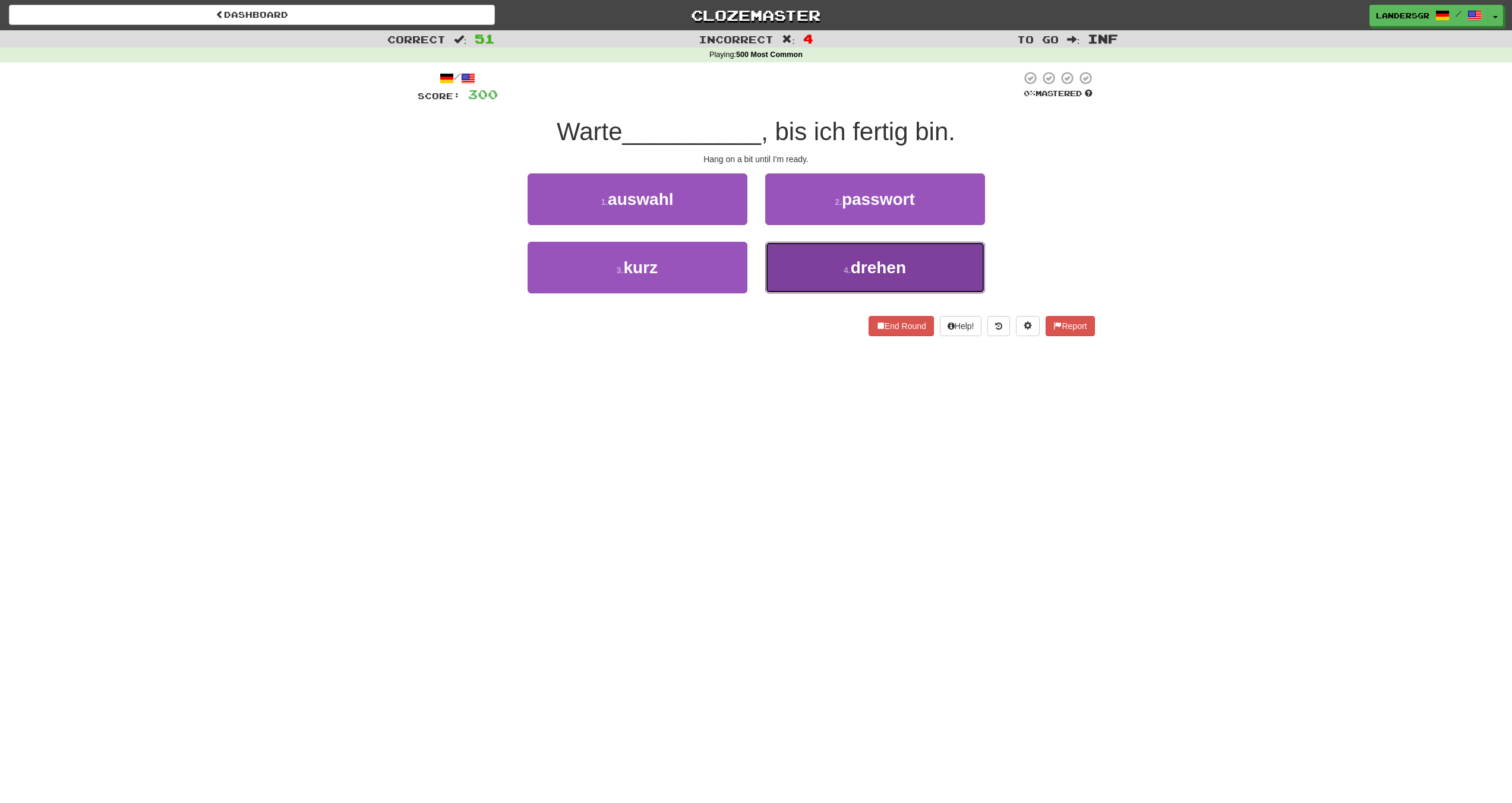
click at [778, 265] on button "4 . drehen" at bounding box center [875, 268] width 220 height 52
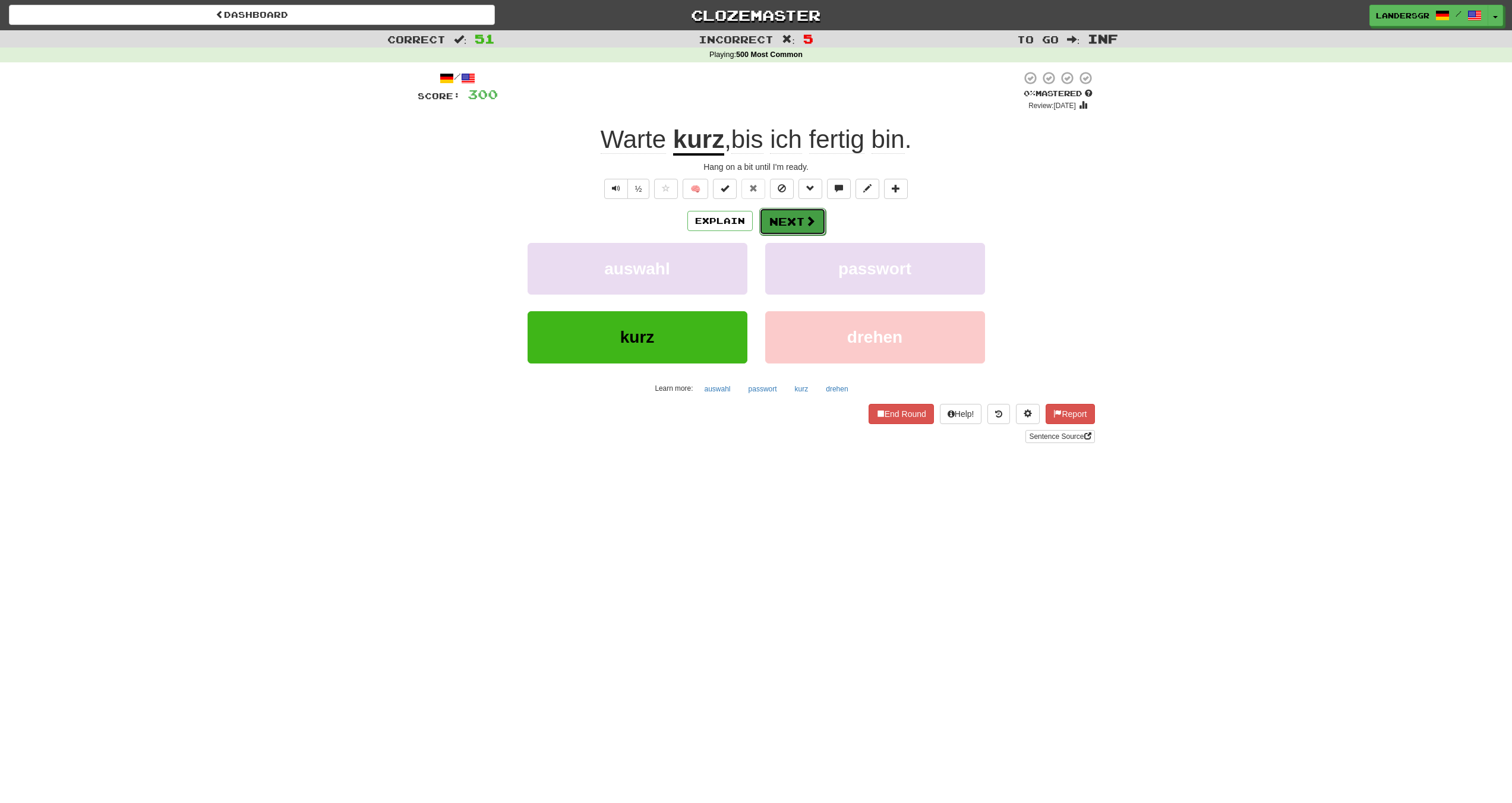
click at [770, 213] on button "Next" at bounding box center [792, 221] width 67 height 27
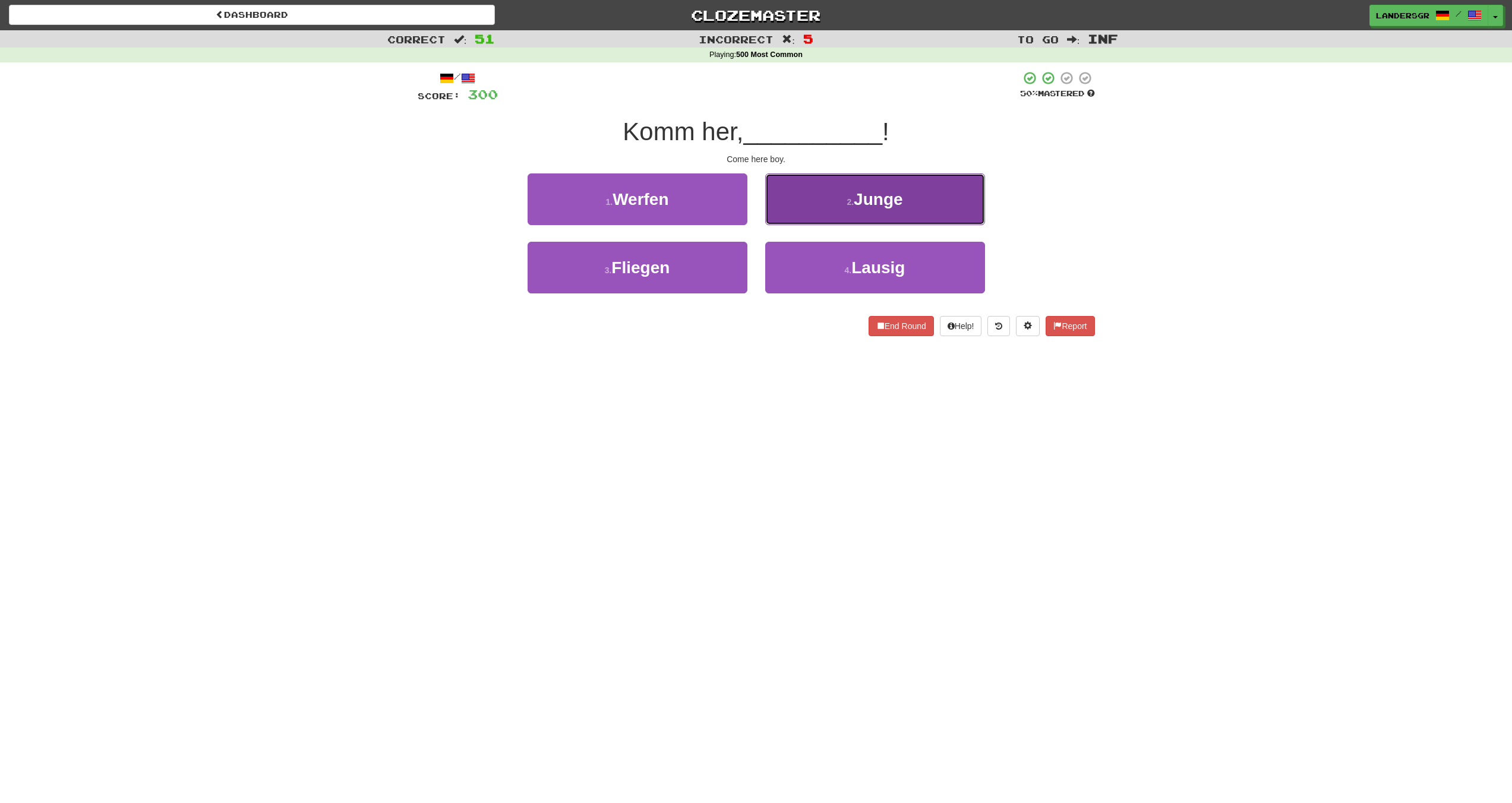
click at [791, 193] on button "2 . Junge" at bounding box center [875, 199] width 220 height 52
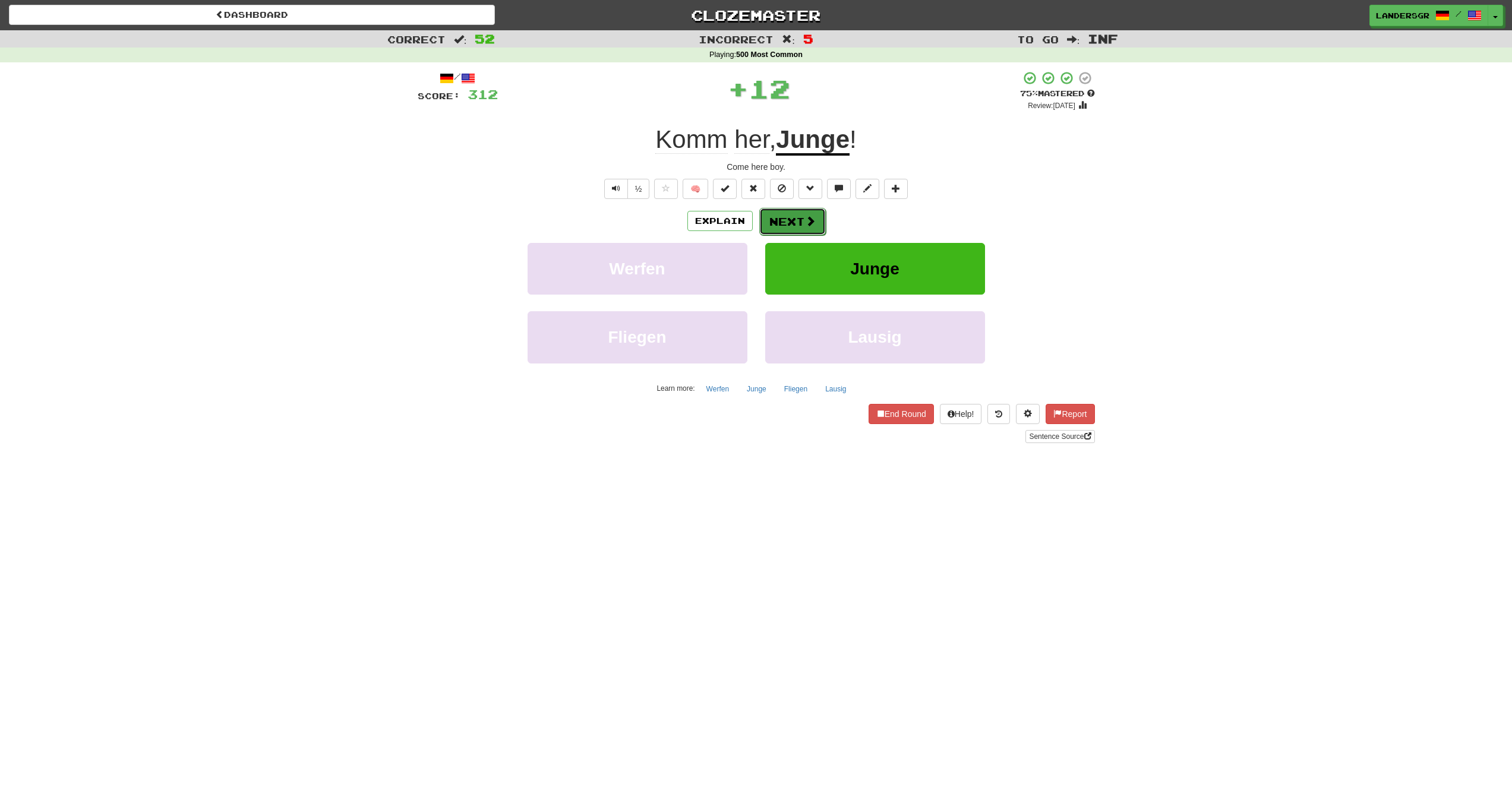
click at [789, 222] on button "Next" at bounding box center [792, 221] width 67 height 27
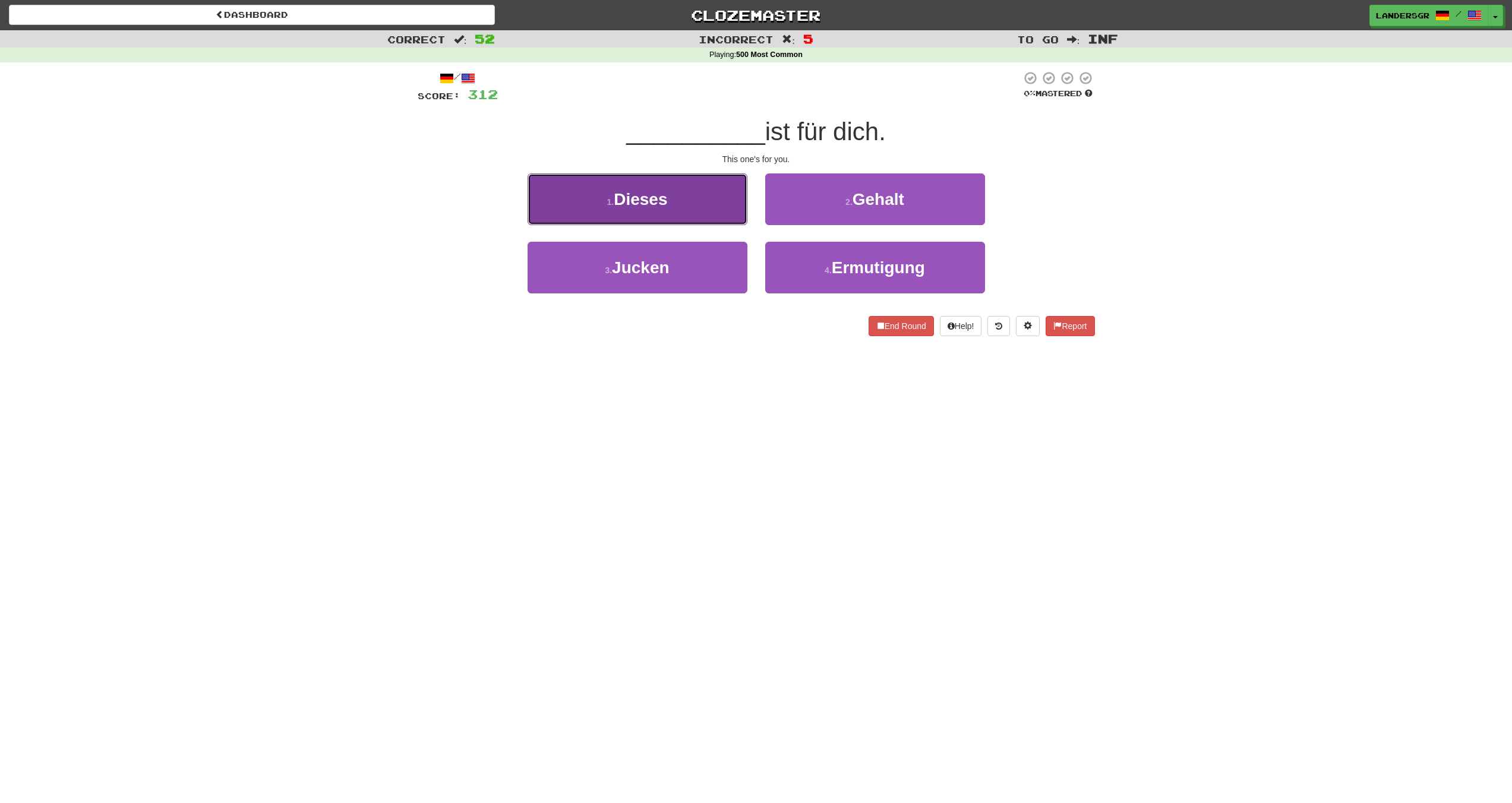
click at [711, 208] on button "1 . Dieses" at bounding box center [637, 199] width 220 height 52
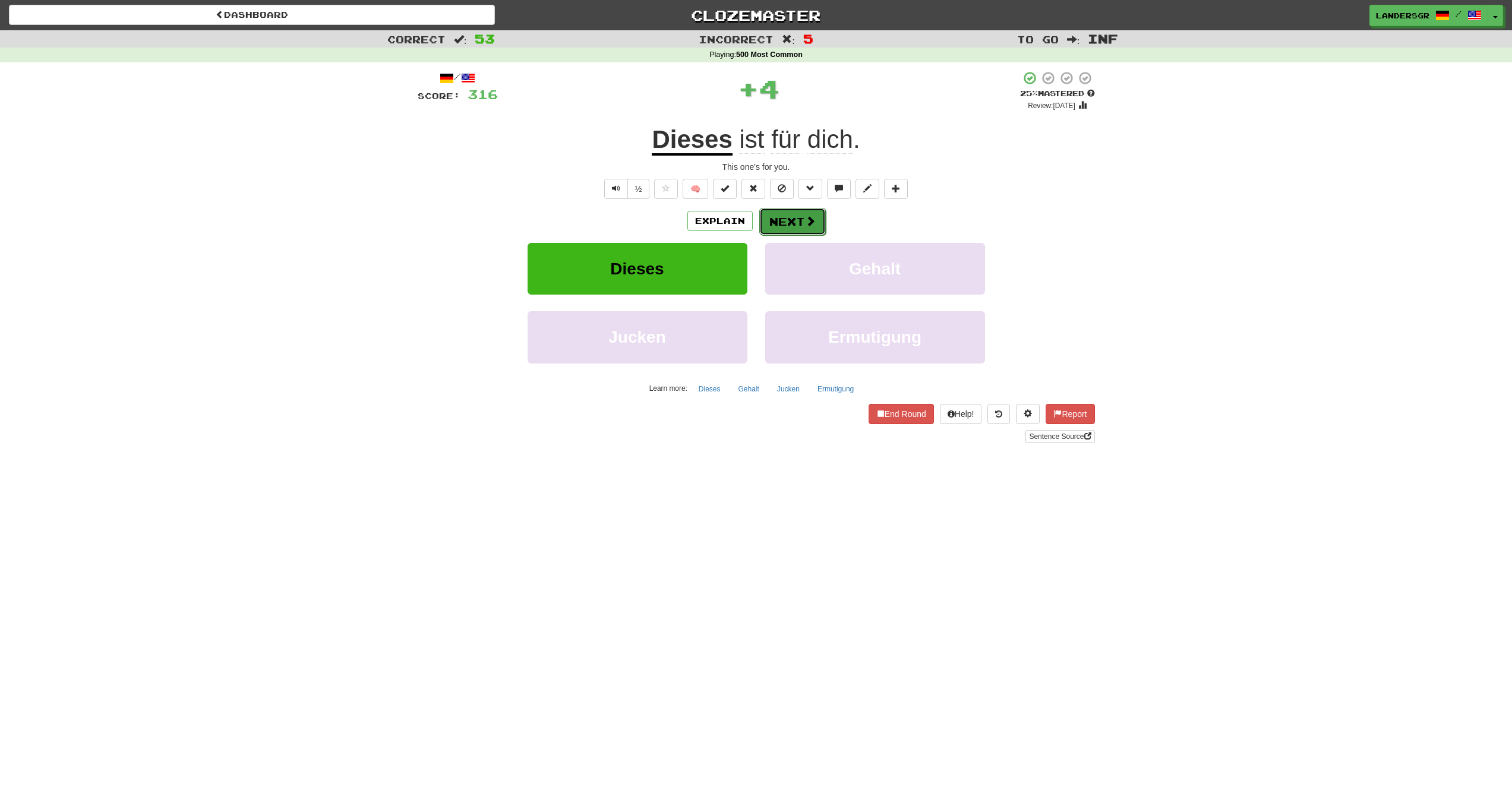
click at [771, 218] on button "Next" at bounding box center [792, 221] width 67 height 27
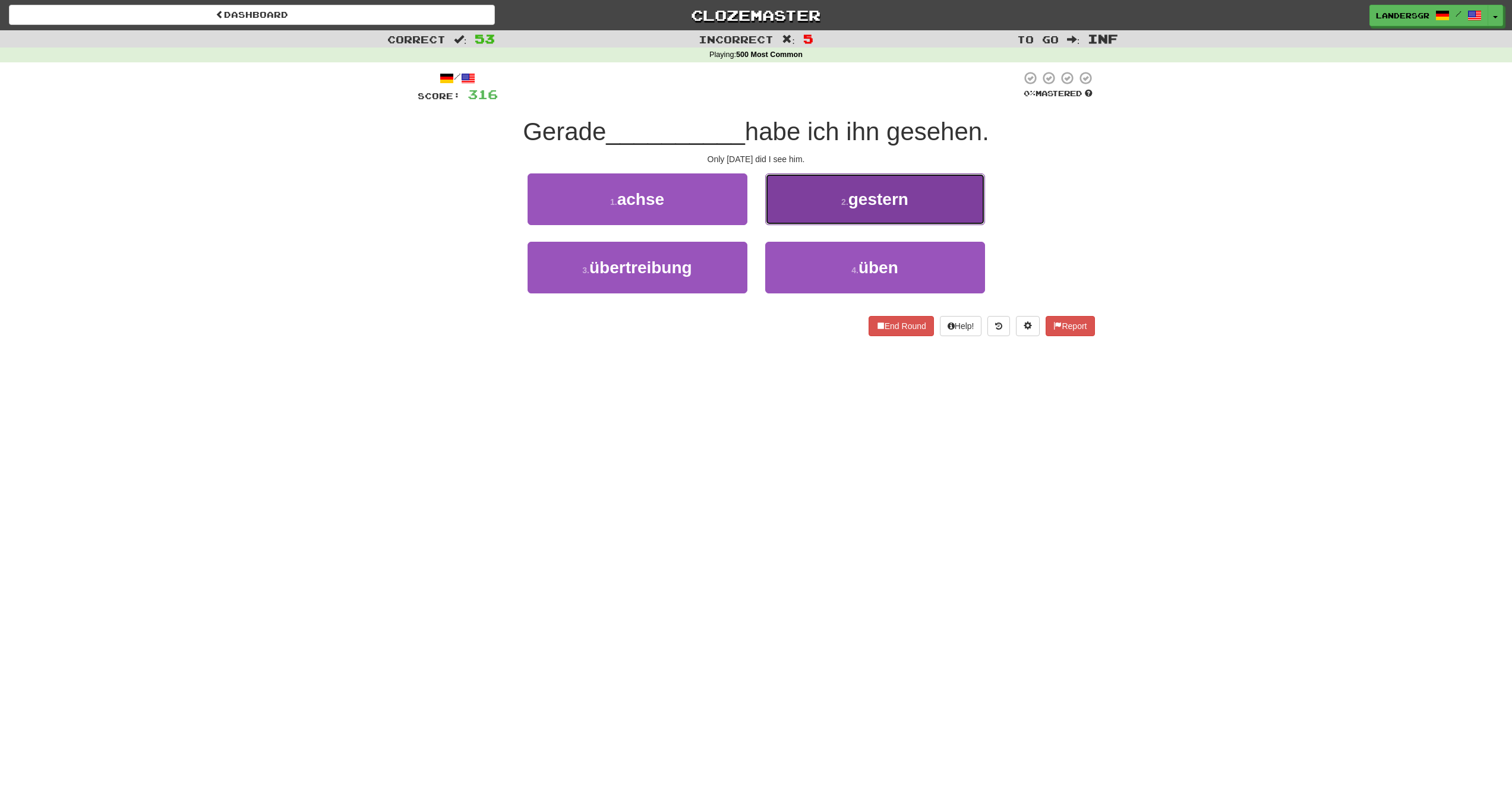
click at [780, 220] on button "2 . gestern" at bounding box center [875, 199] width 220 height 52
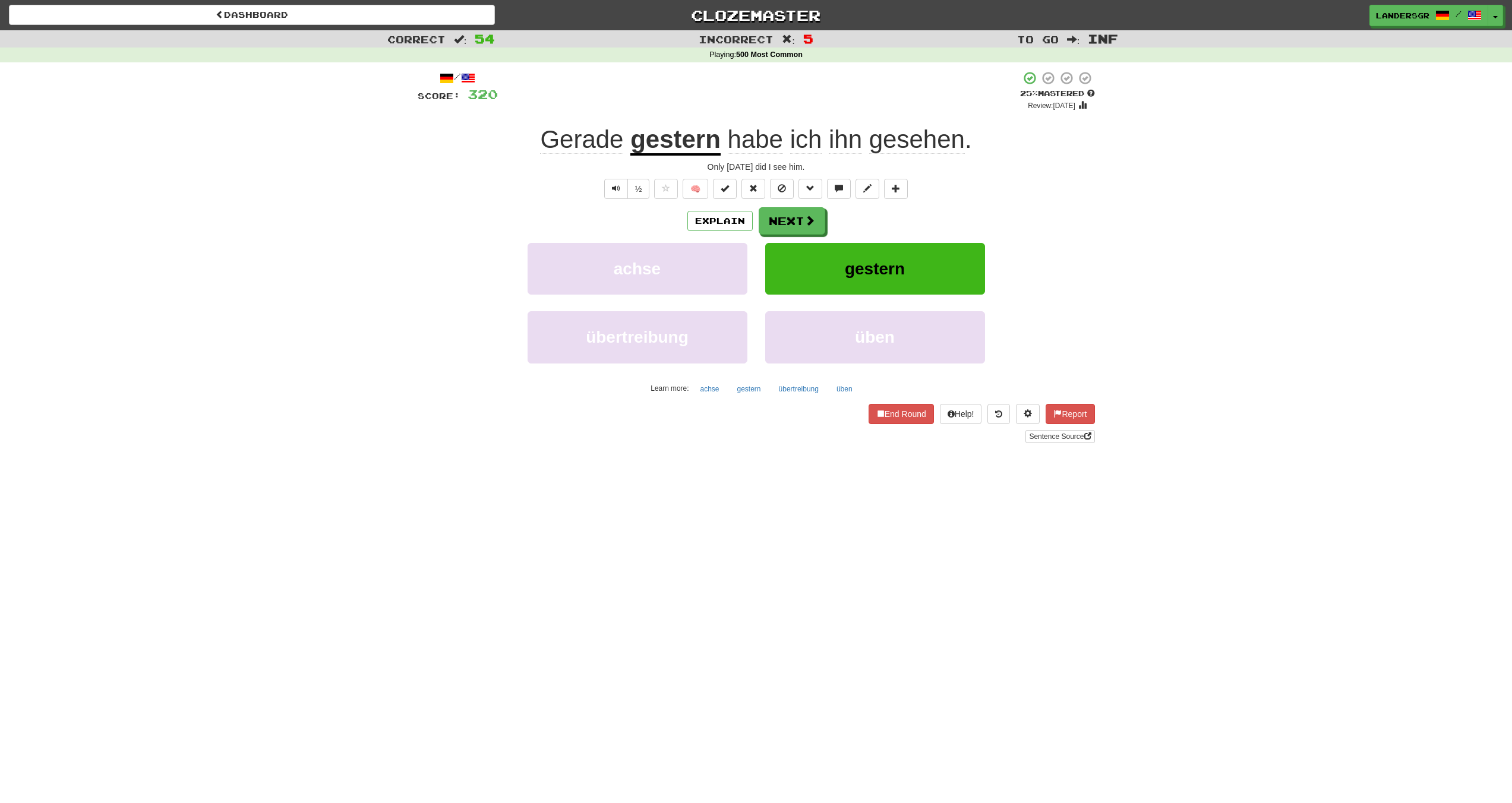
click at [620, 148] on span "Gerade" at bounding box center [582, 139] width 84 height 29
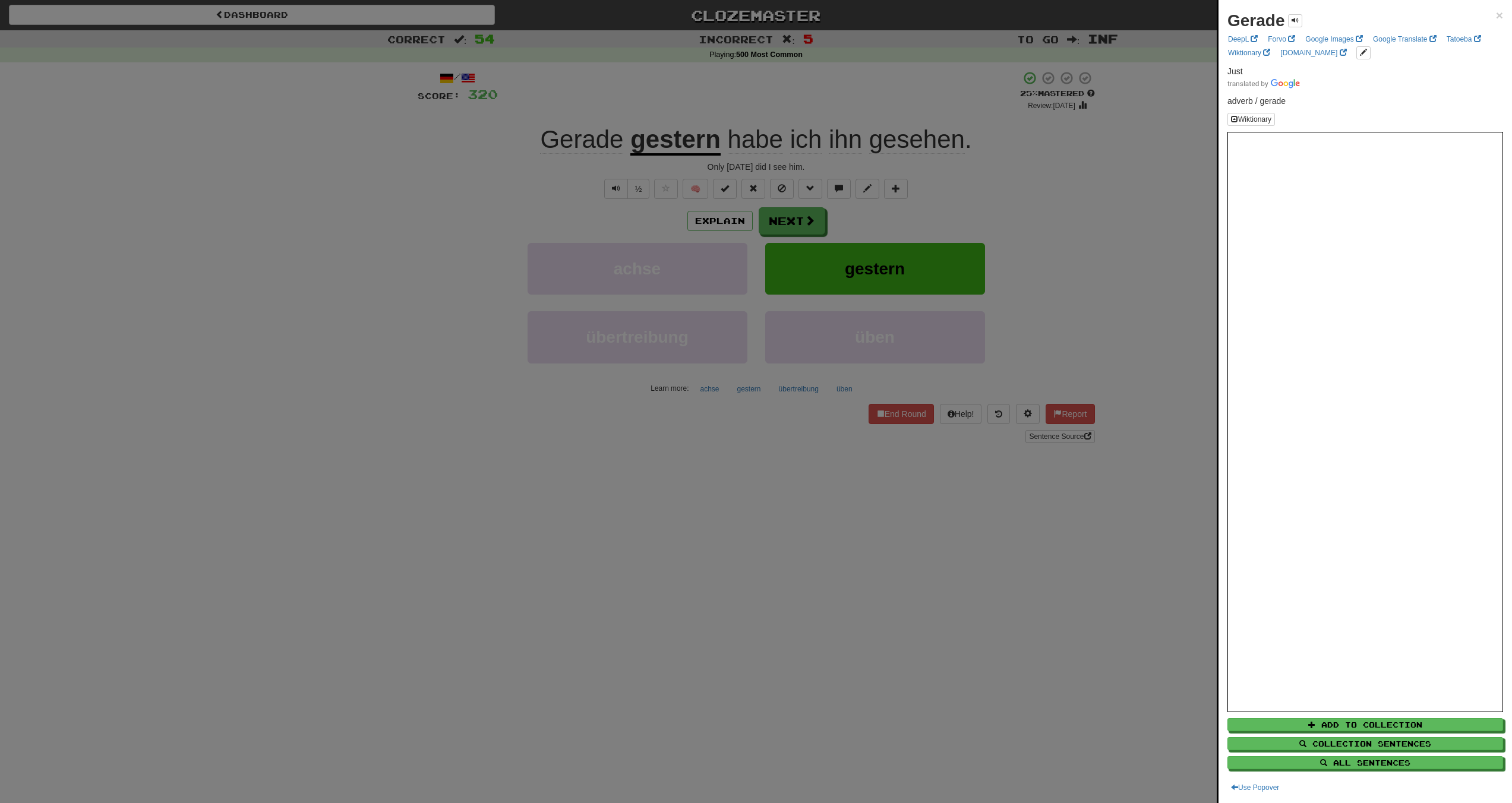
click at [521, 156] on div at bounding box center [756, 401] width 1512 height 803
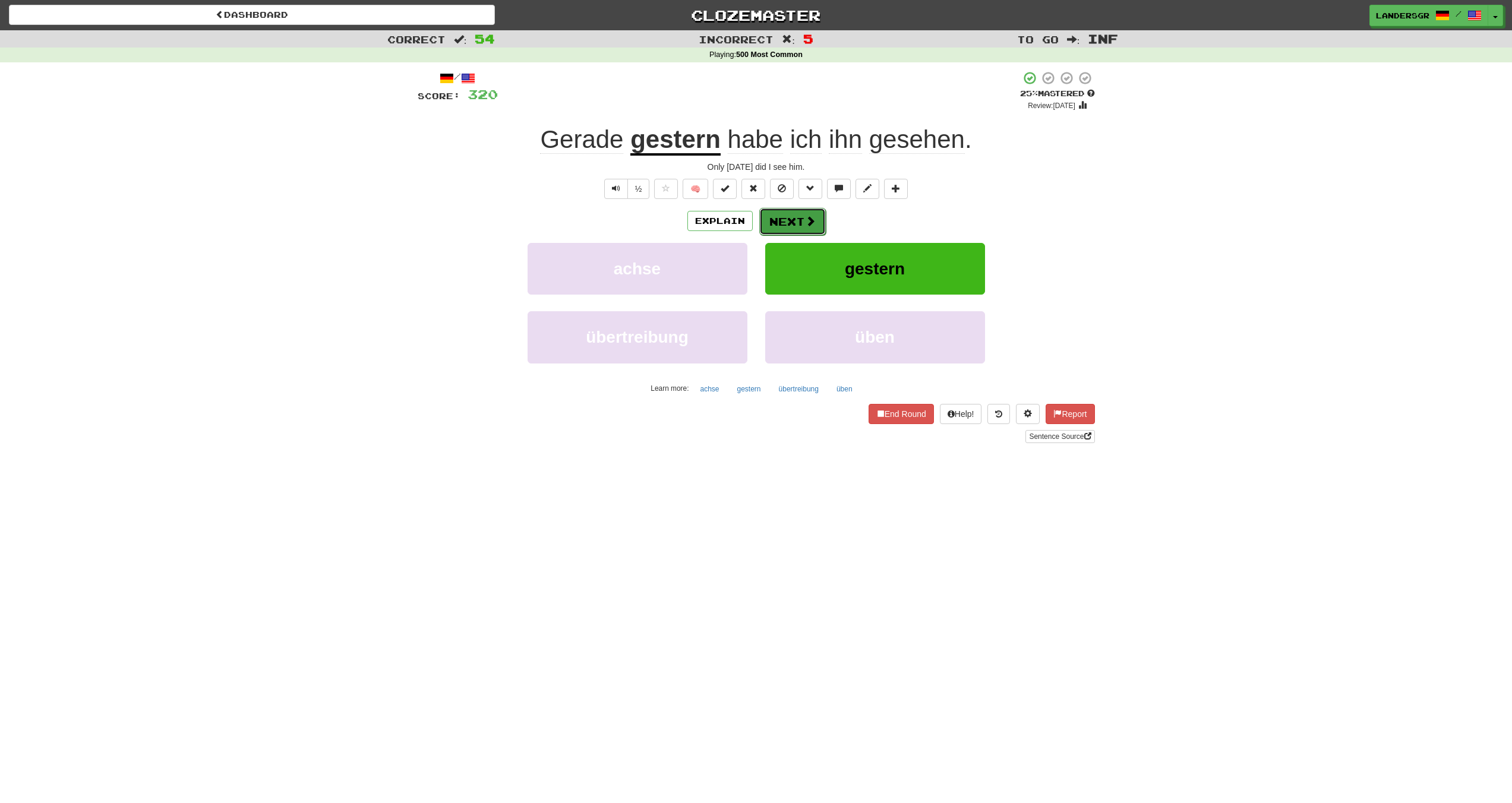
click at [792, 234] on button "Next" at bounding box center [792, 221] width 67 height 27
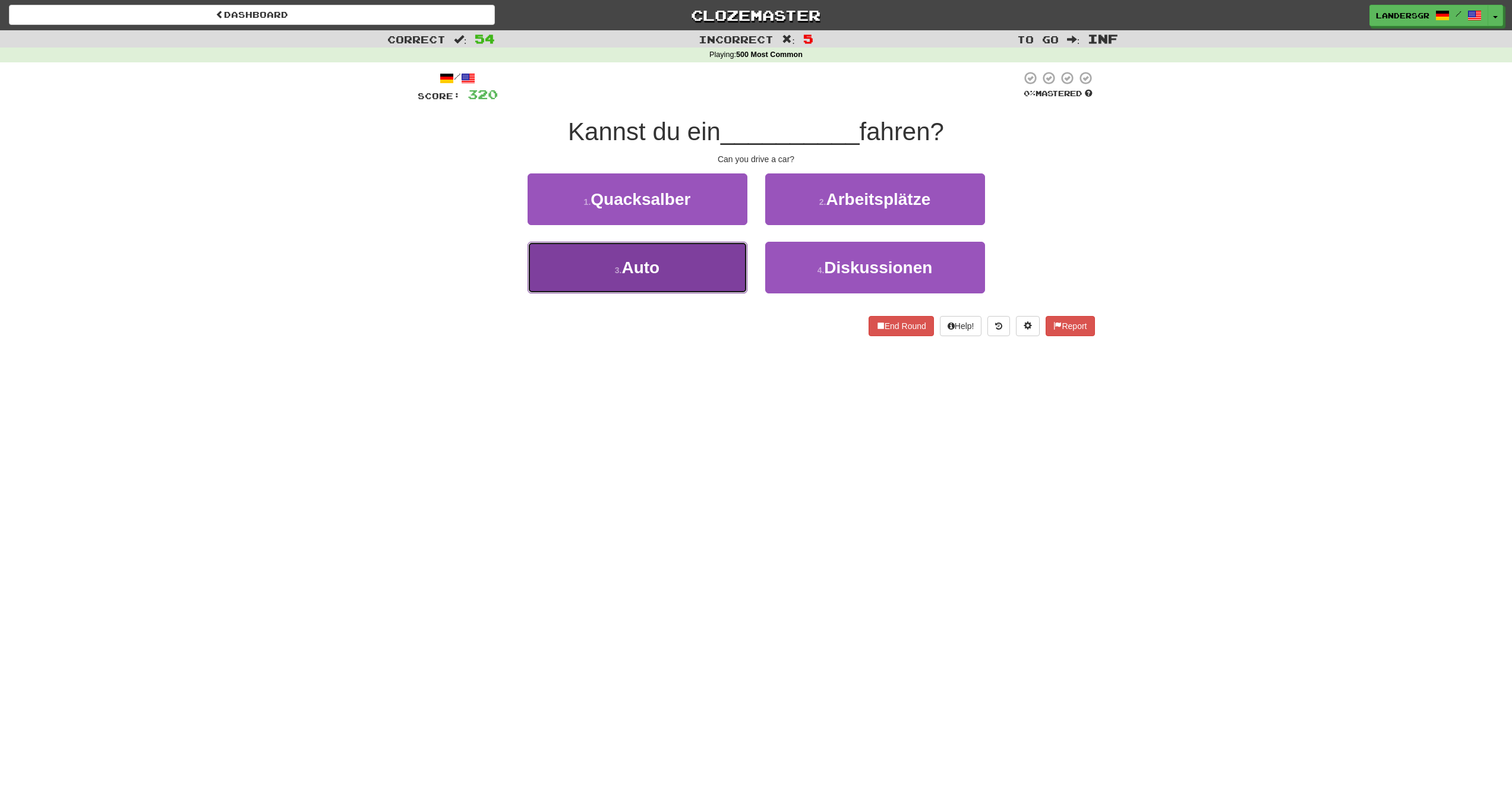
click at [703, 246] on button "3 . Auto" at bounding box center [637, 268] width 220 height 52
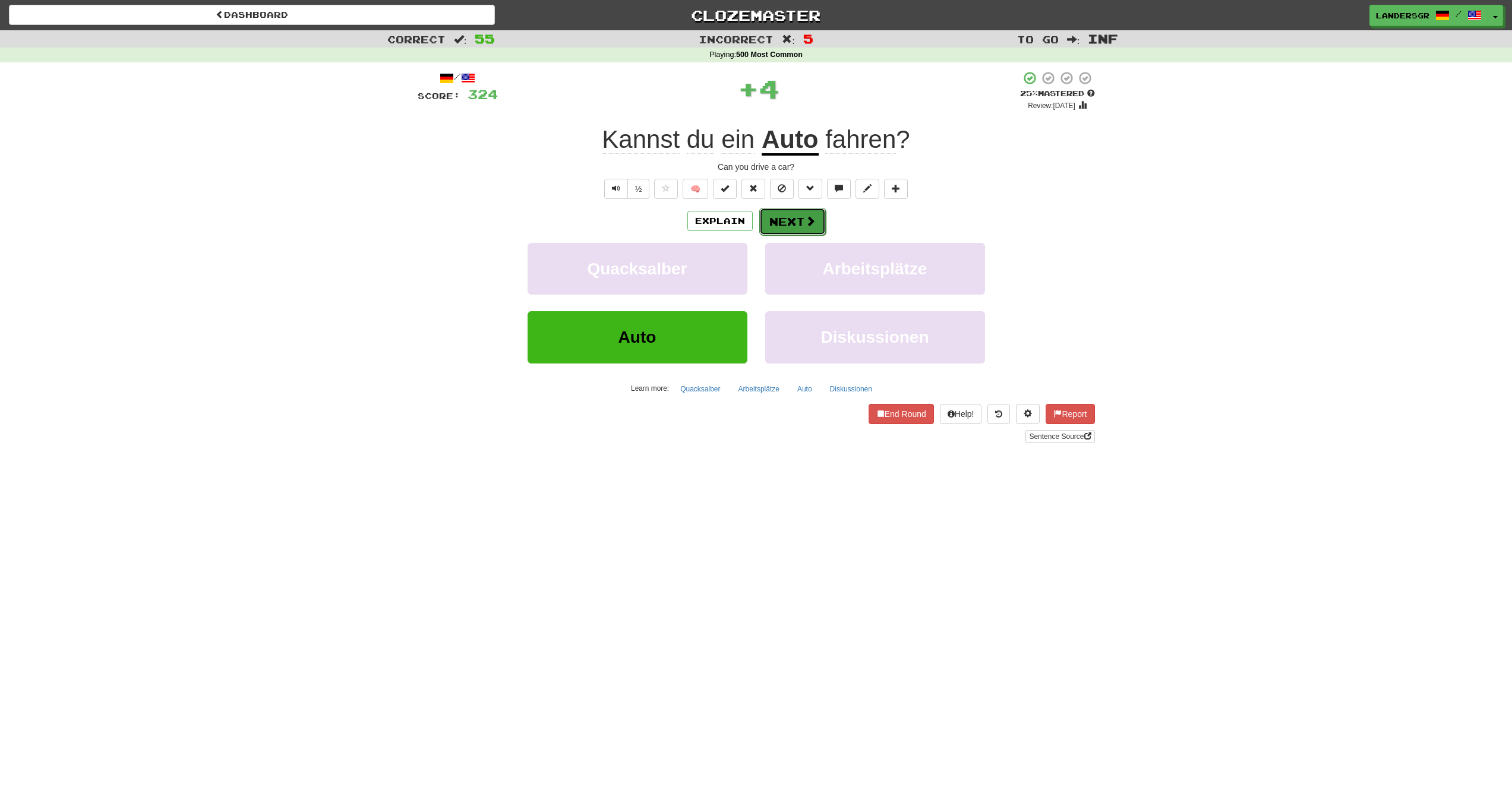
click at [779, 220] on button "Next" at bounding box center [792, 221] width 67 height 27
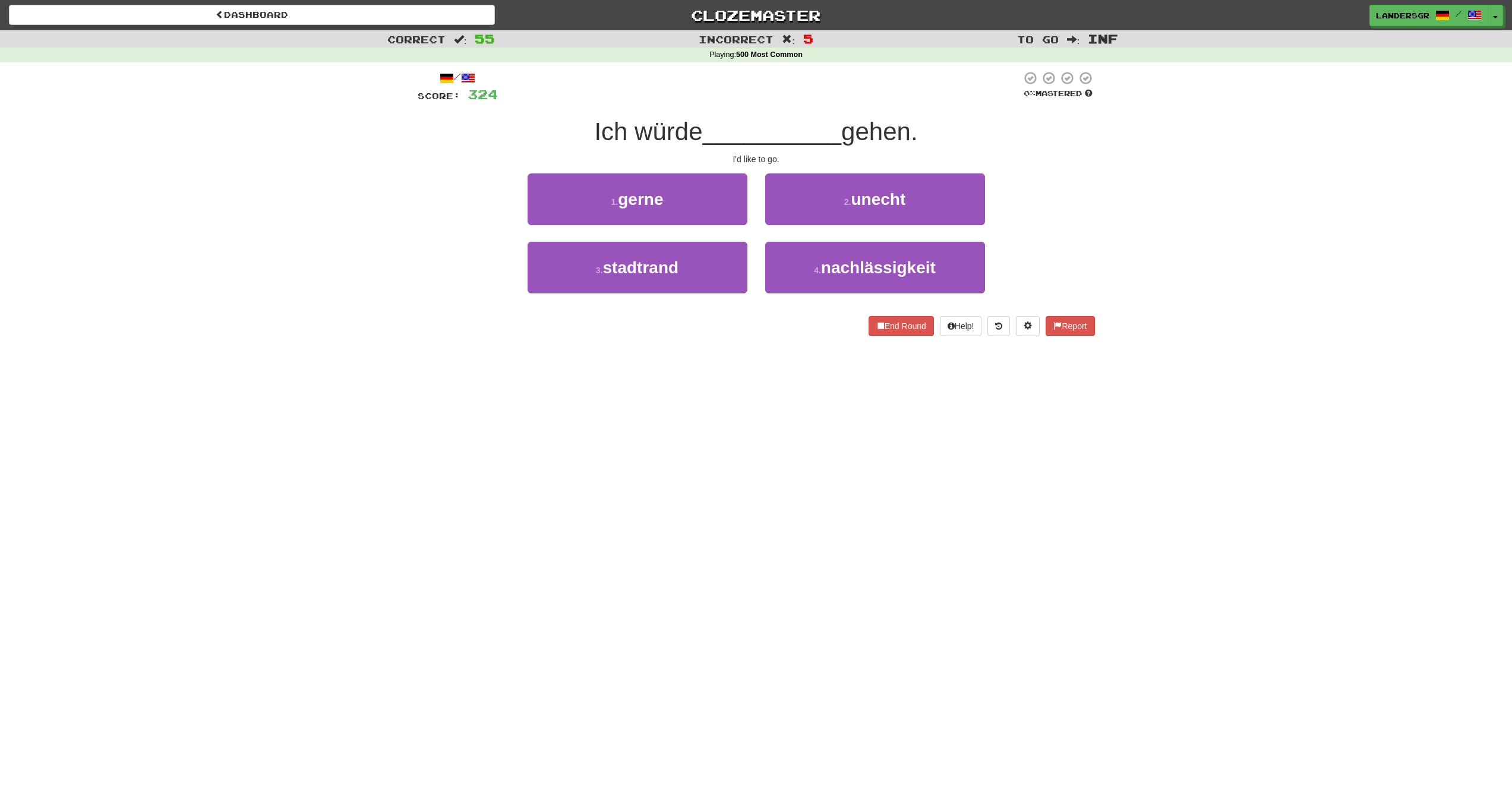
click at [748, 186] on div "1 . gerne" at bounding box center [637, 207] width 238 height 69
click at [743, 186] on button "1 . gerne" at bounding box center [637, 199] width 220 height 52
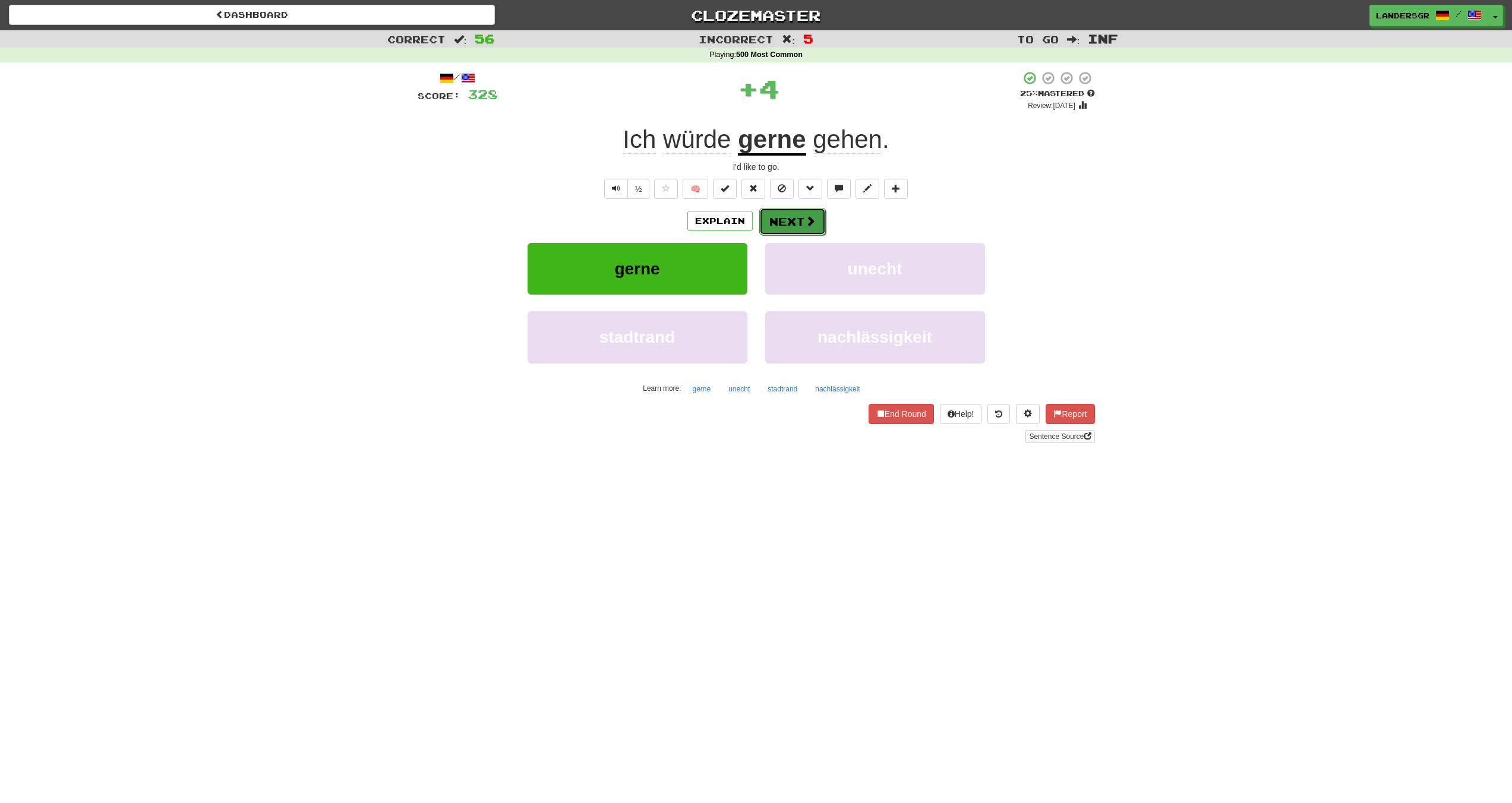
click at [789, 213] on button "Next" at bounding box center [792, 221] width 67 height 27
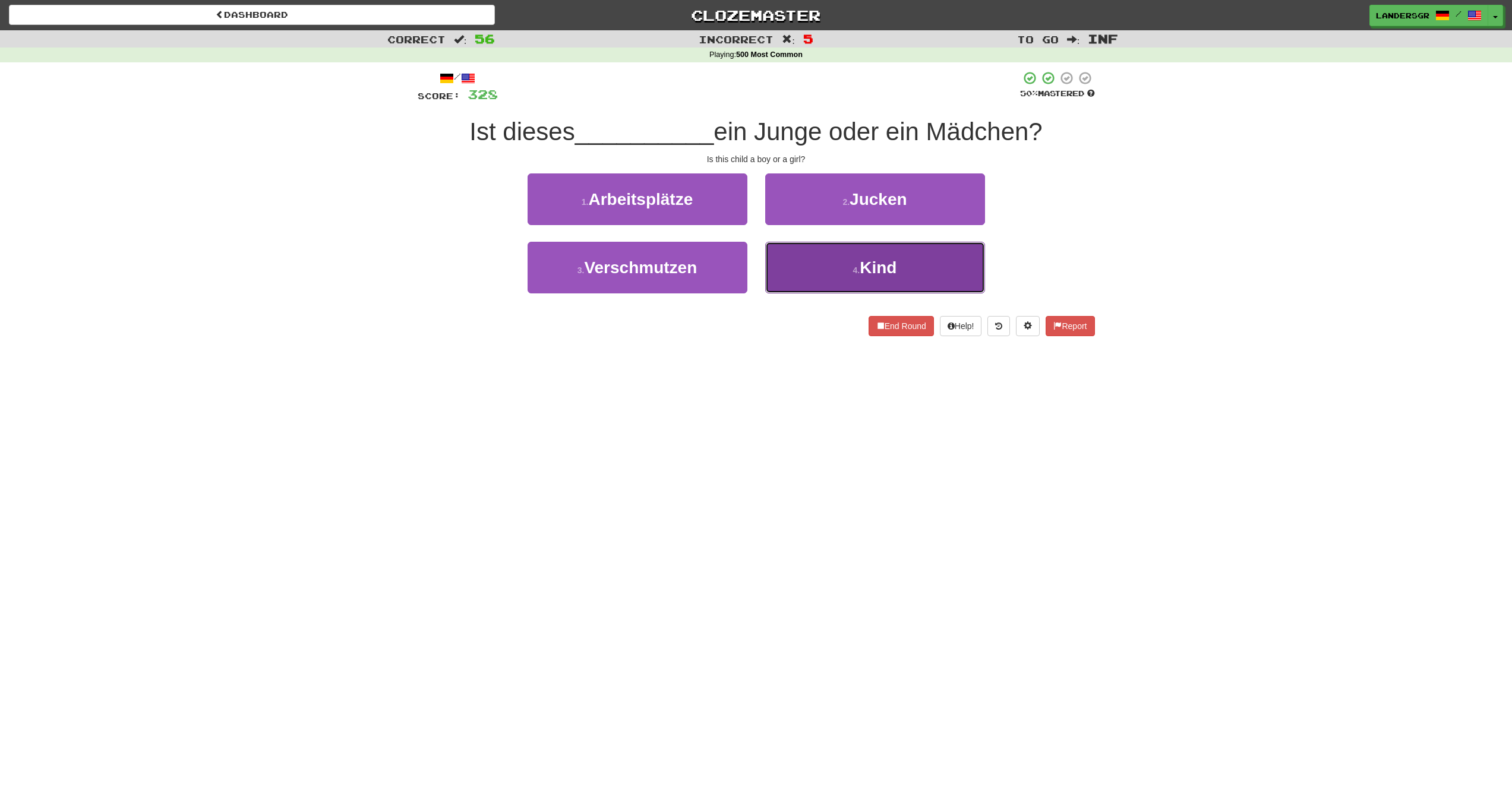
click at [815, 253] on button "4 . Kind" at bounding box center [875, 268] width 220 height 52
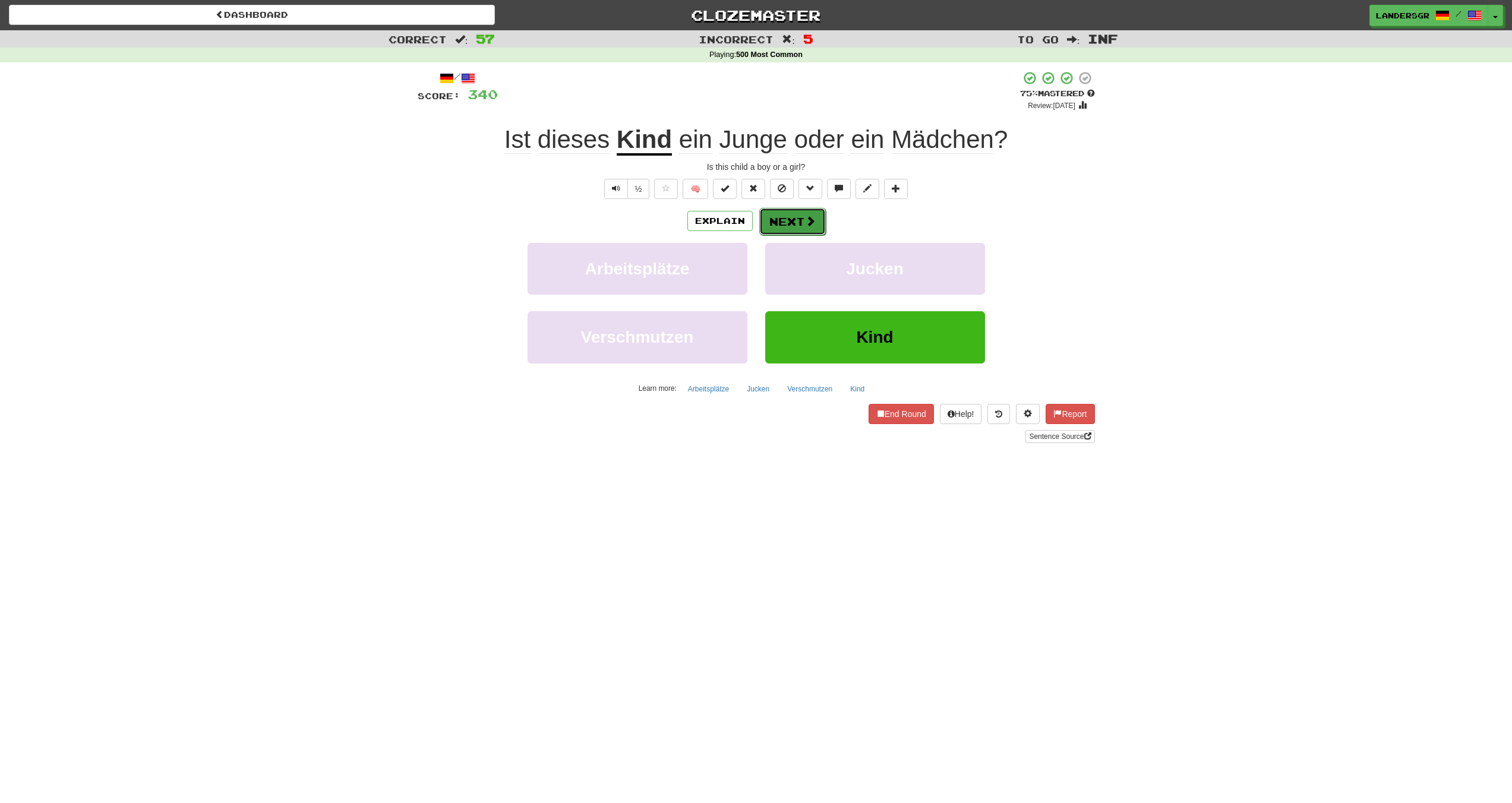
click at [796, 216] on button "Next" at bounding box center [792, 221] width 67 height 27
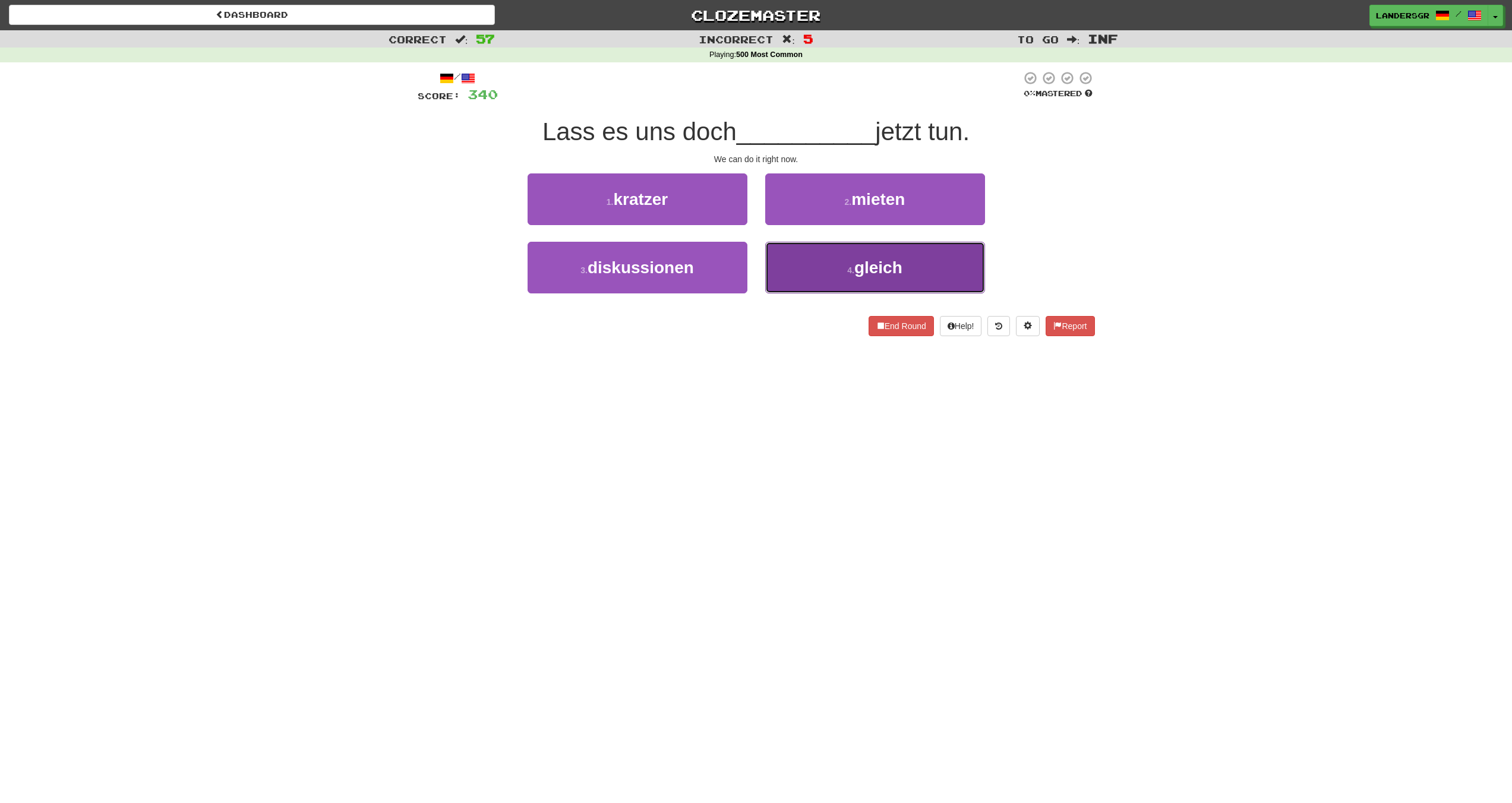
click at [786, 249] on button "4 . gleich" at bounding box center [875, 268] width 220 height 52
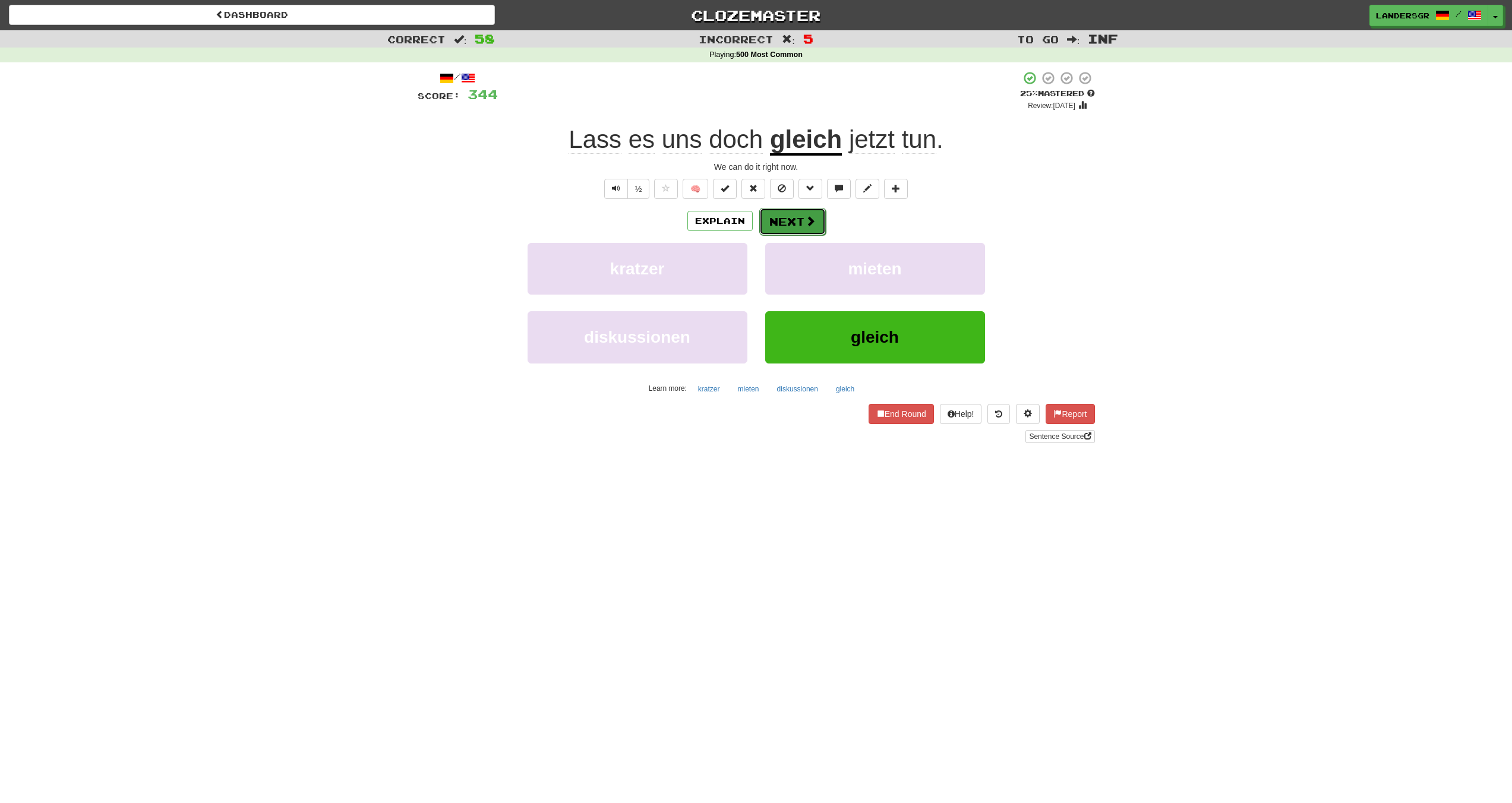
click at [784, 221] on button "Next" at bounding box center [792, 221] width 67 height 27
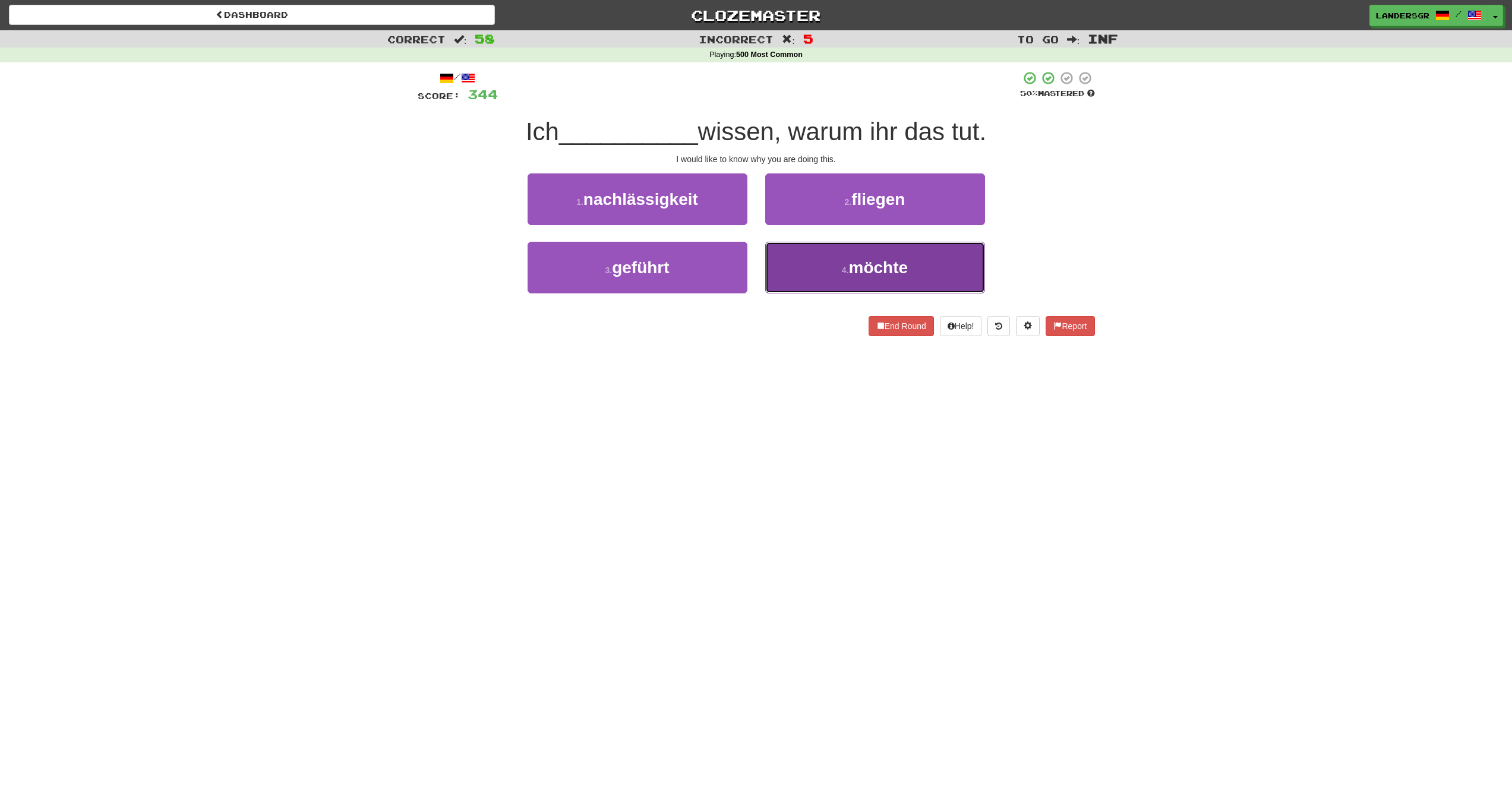
click at [853, 263] on span "möchte" at bounding box center [879, 268] width 60 height 19
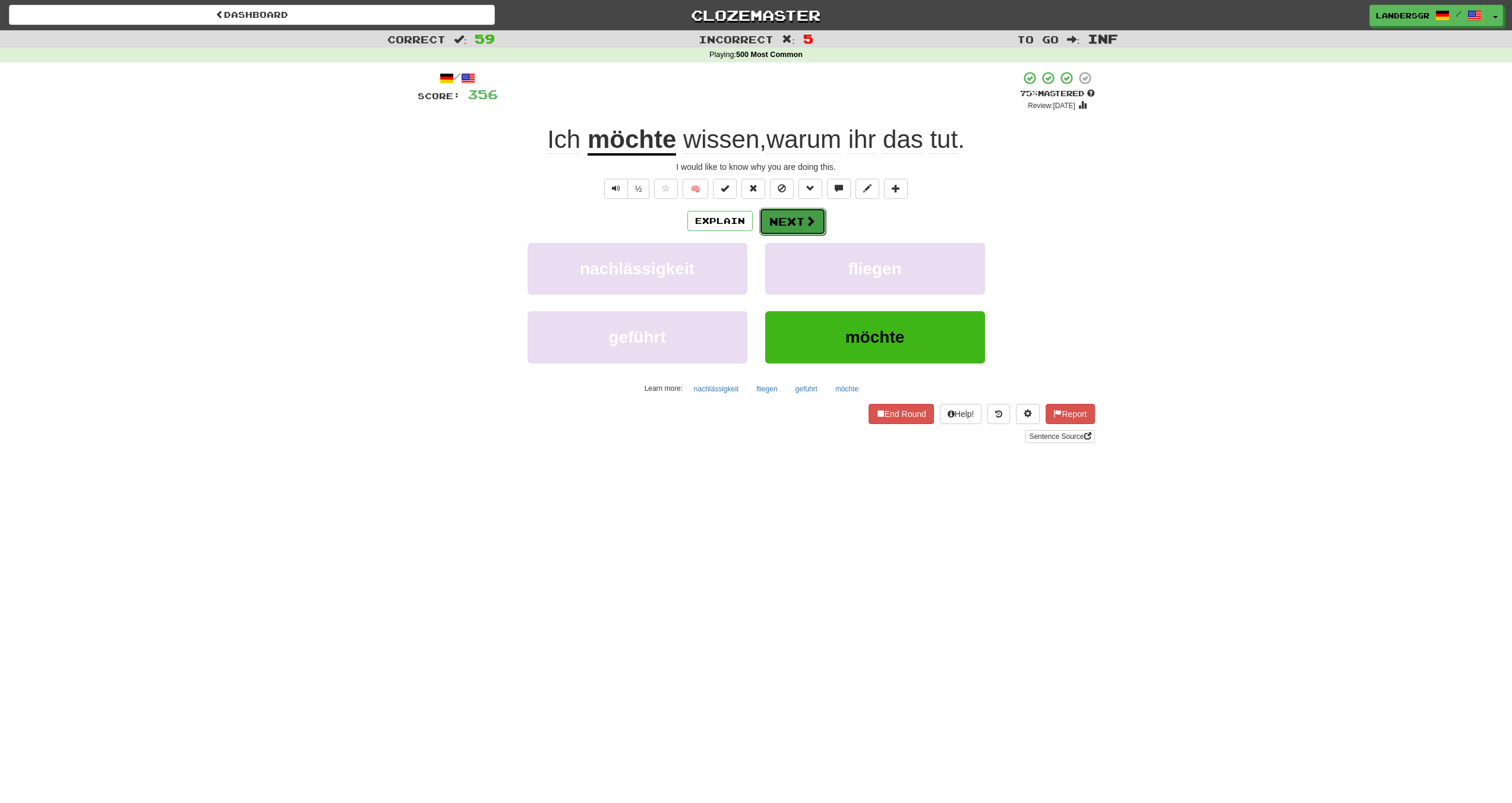
click at [792, 227] on button "Next" at bounding box center [792, 221] width 67 height 27
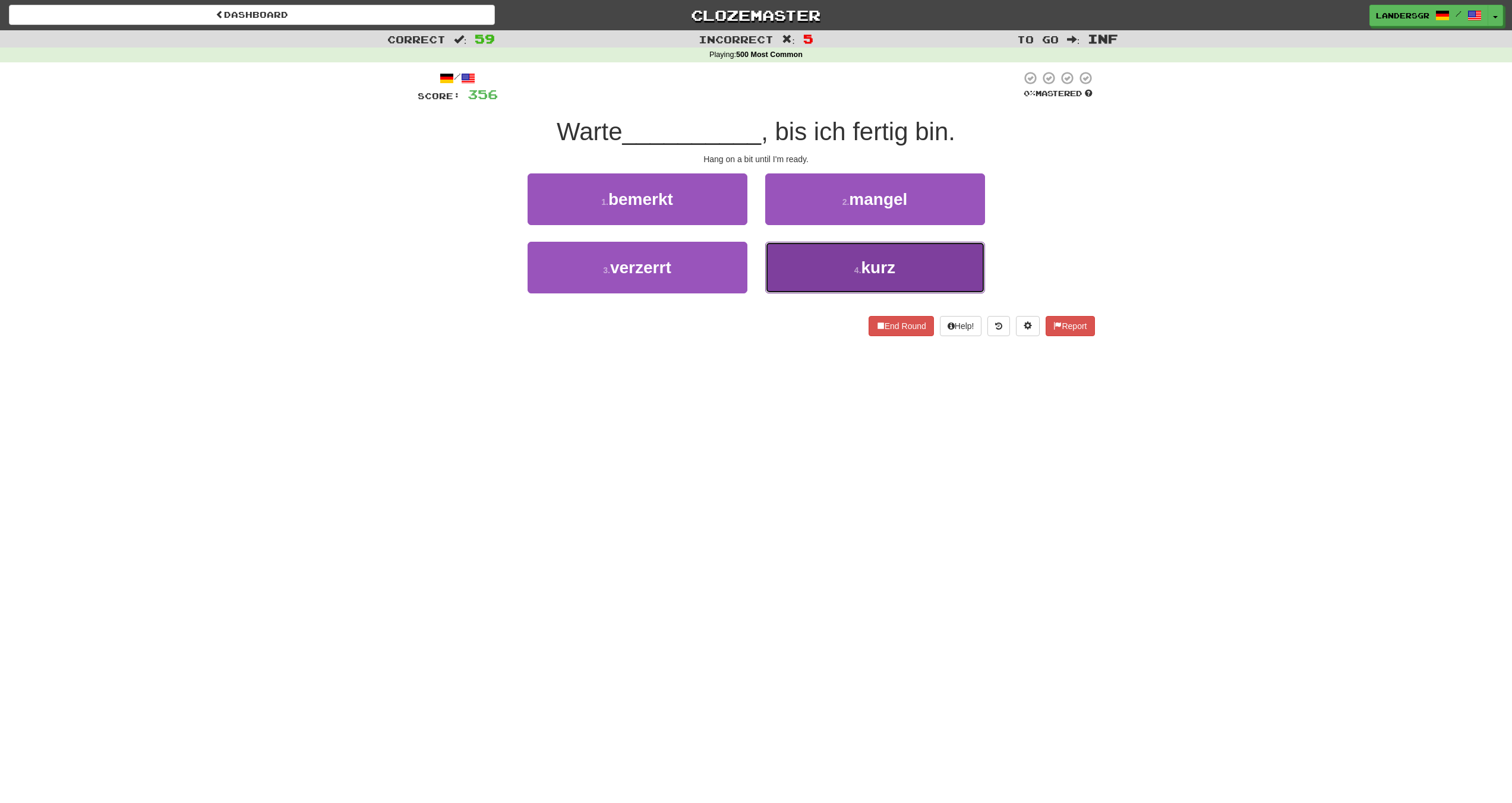
click at [801, 248] on button "4 . kurz" at bounding box center [875, 268] width 220 height 52
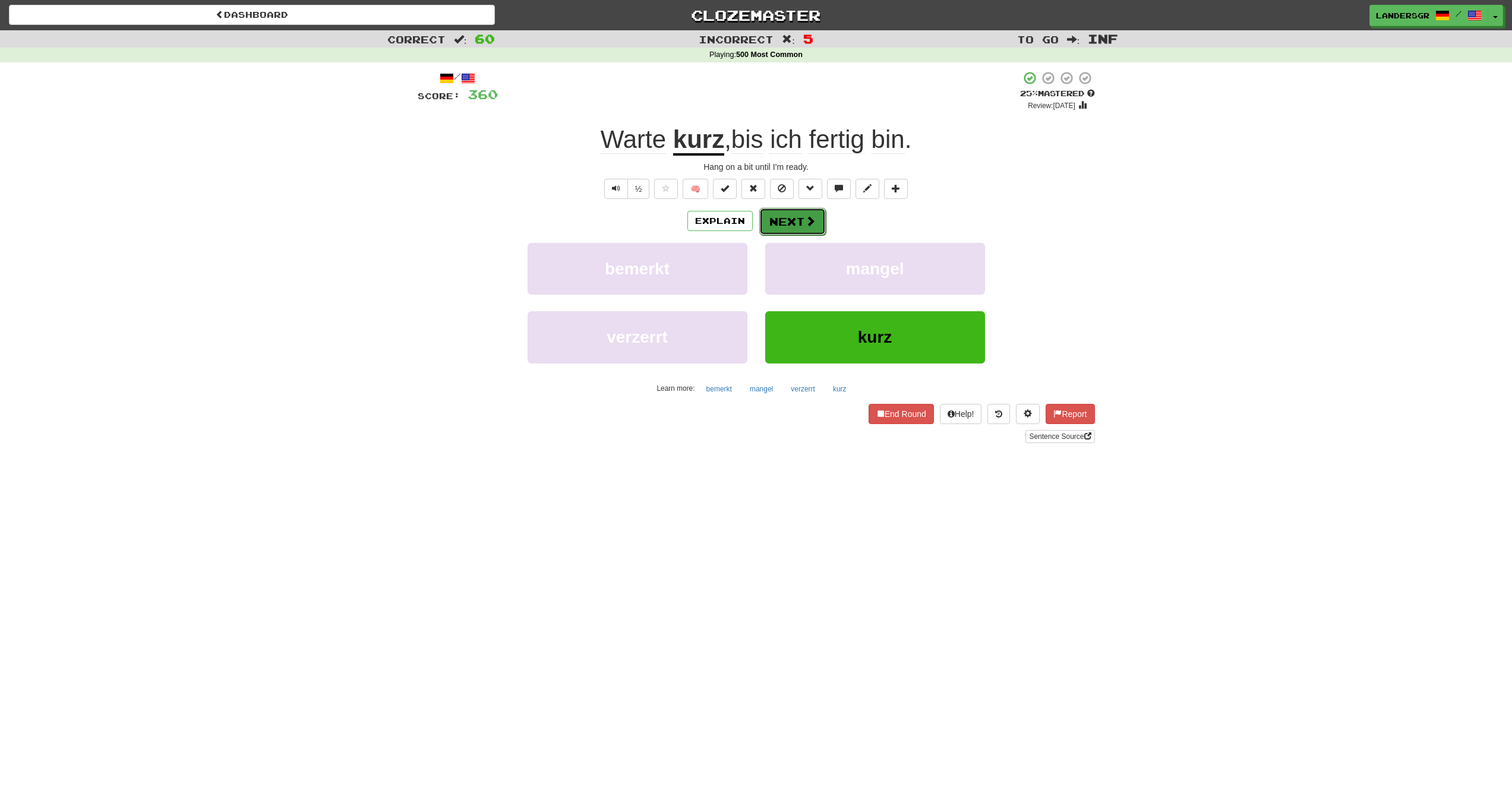
click at [787, 222] on button "Next" at bounding box center [792, 221] width 67 height 27
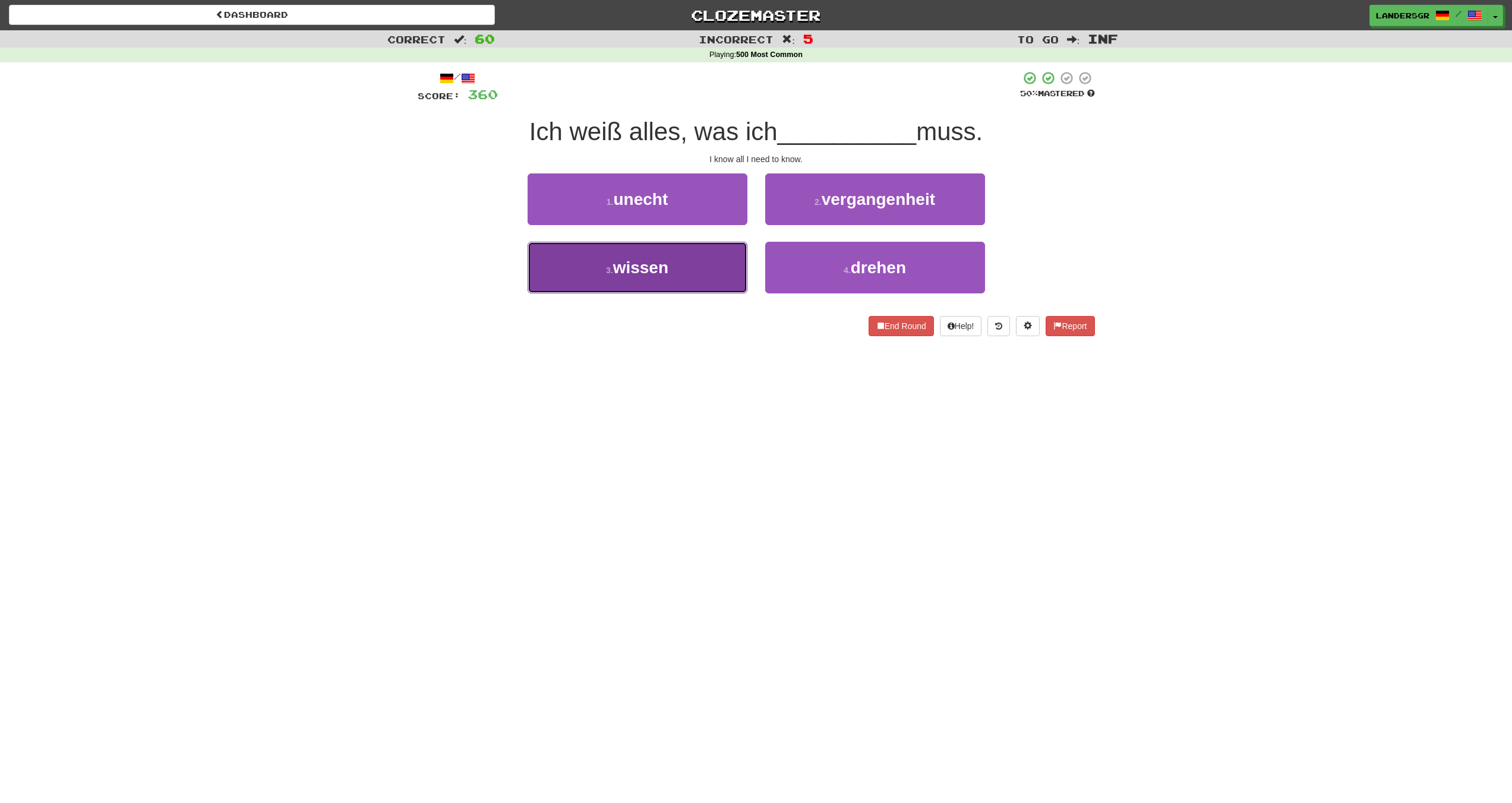
click at [688, 242] on button "3 . wissen" at bounding box center [637, 268] width 220 height 52
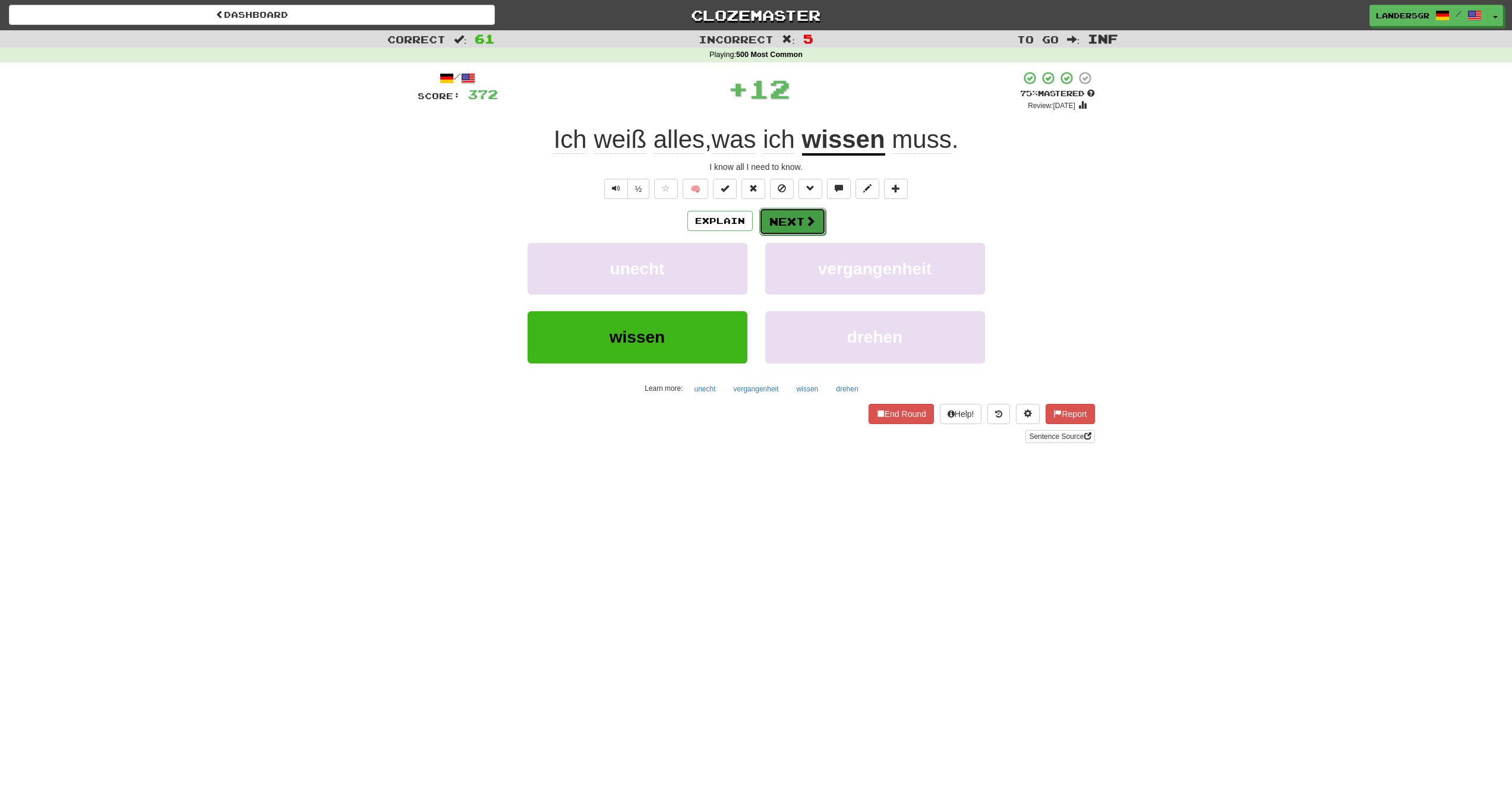
click at [775, 229] on button "Next" at bounding box center [792, 221] width 67 height 27
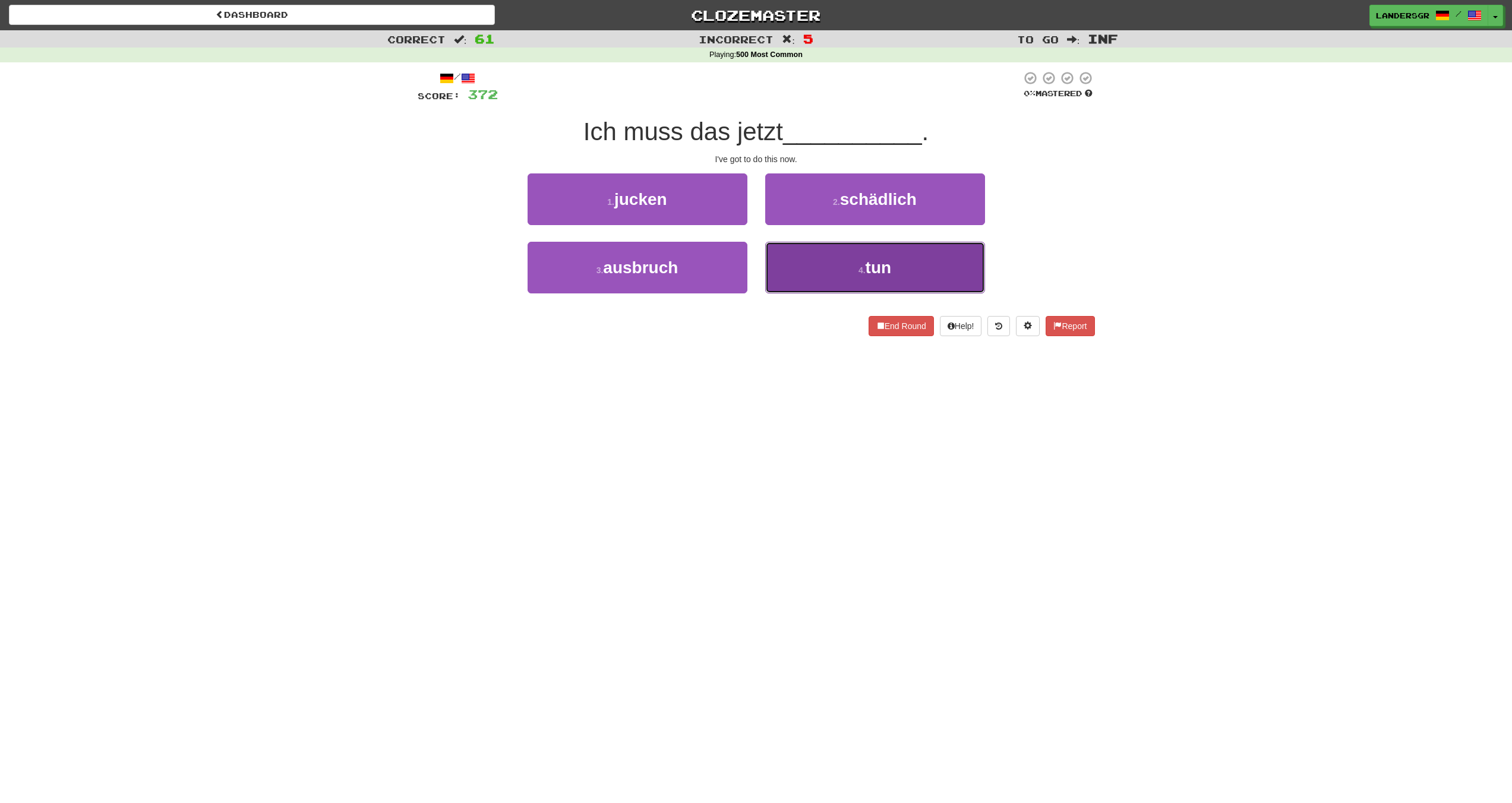
click at [792, 253] on button "4 . tun" at bounding box center [875, 268] width 220 height 52
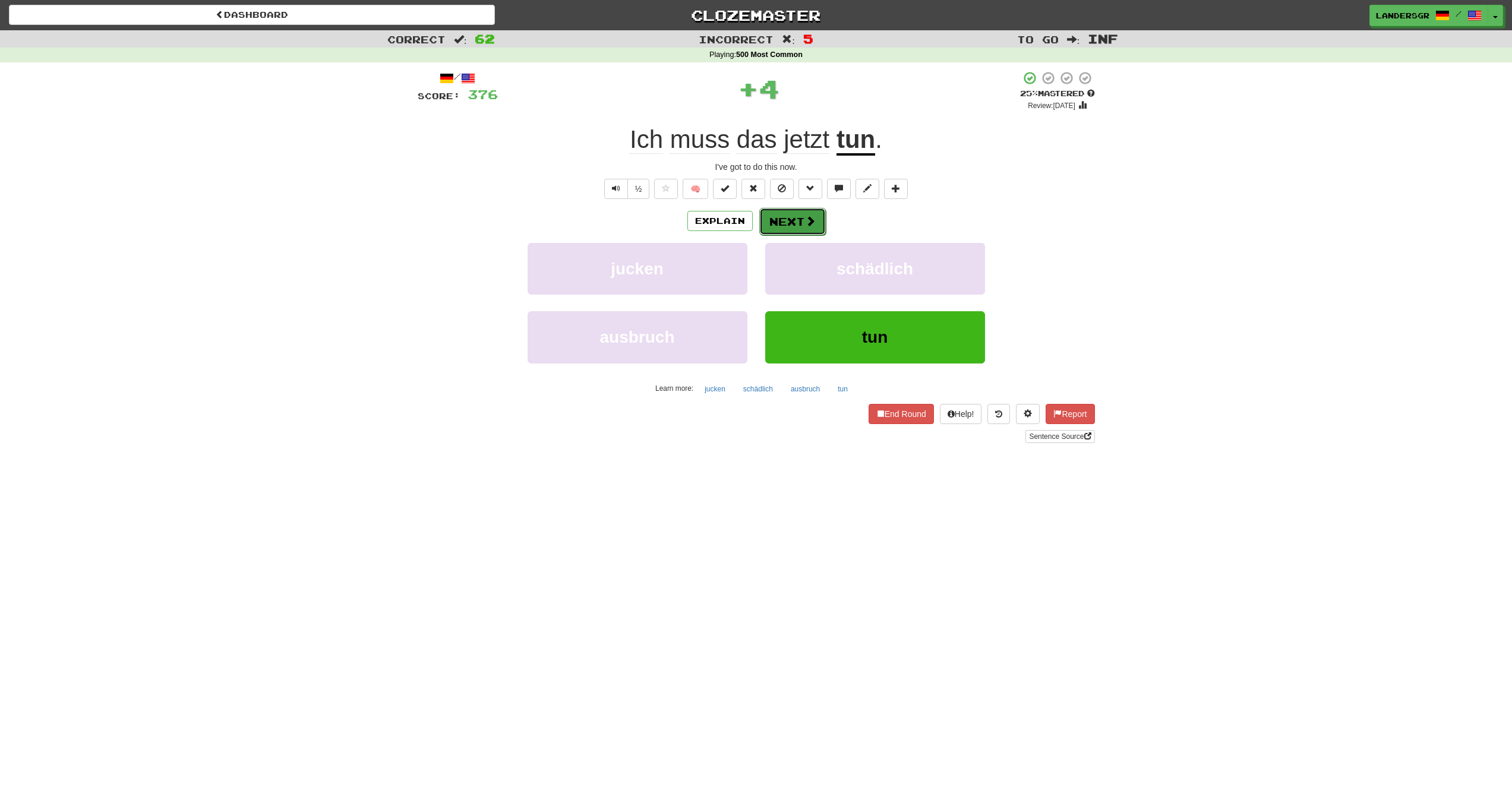
click at [771, 219] on button "Next" at bounding box center [792, 221] width 67 height 27
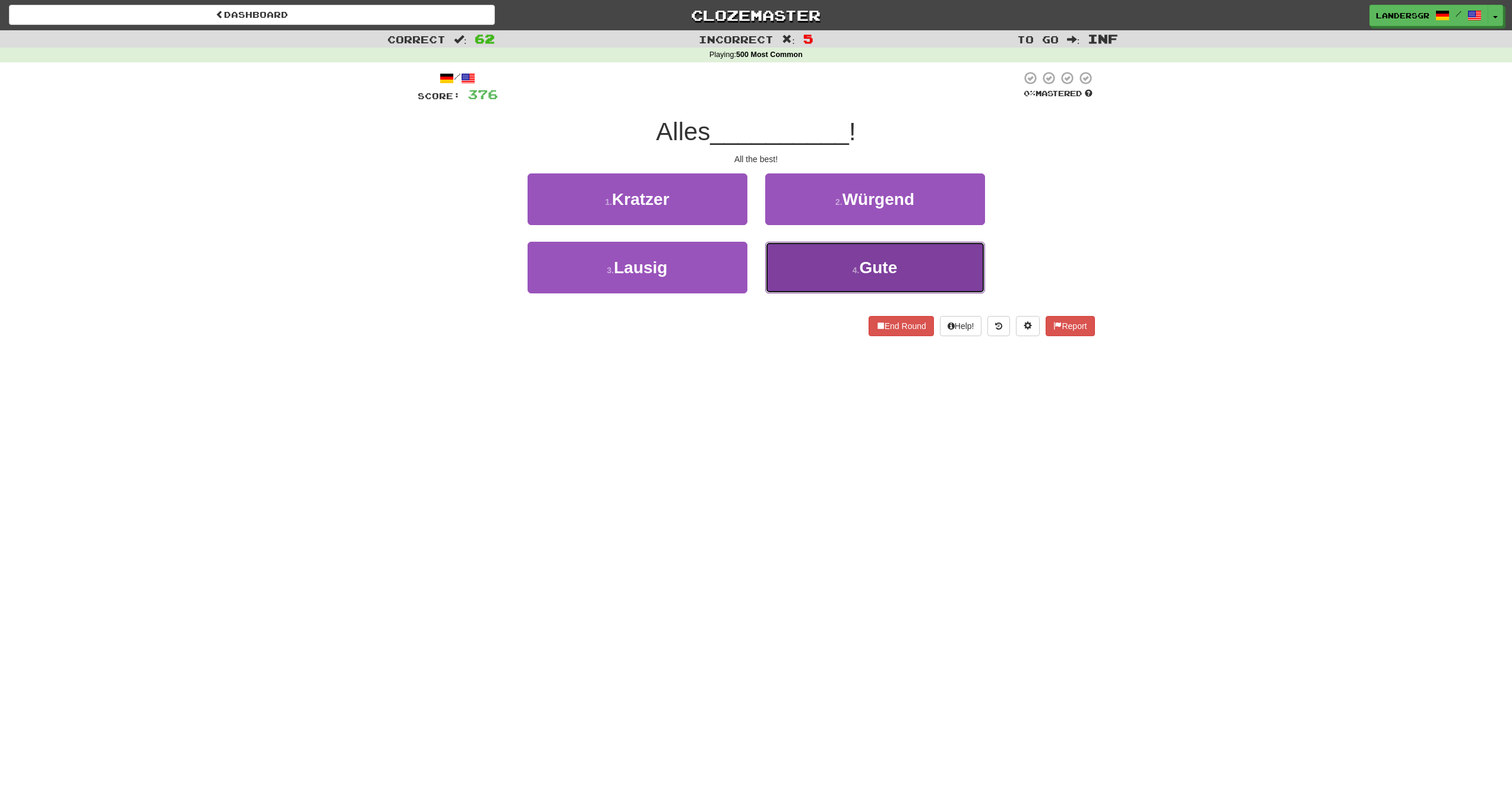
click at [790, 244] on button "4 . Gute" at bounding box center [875, 268] width 220 height 52
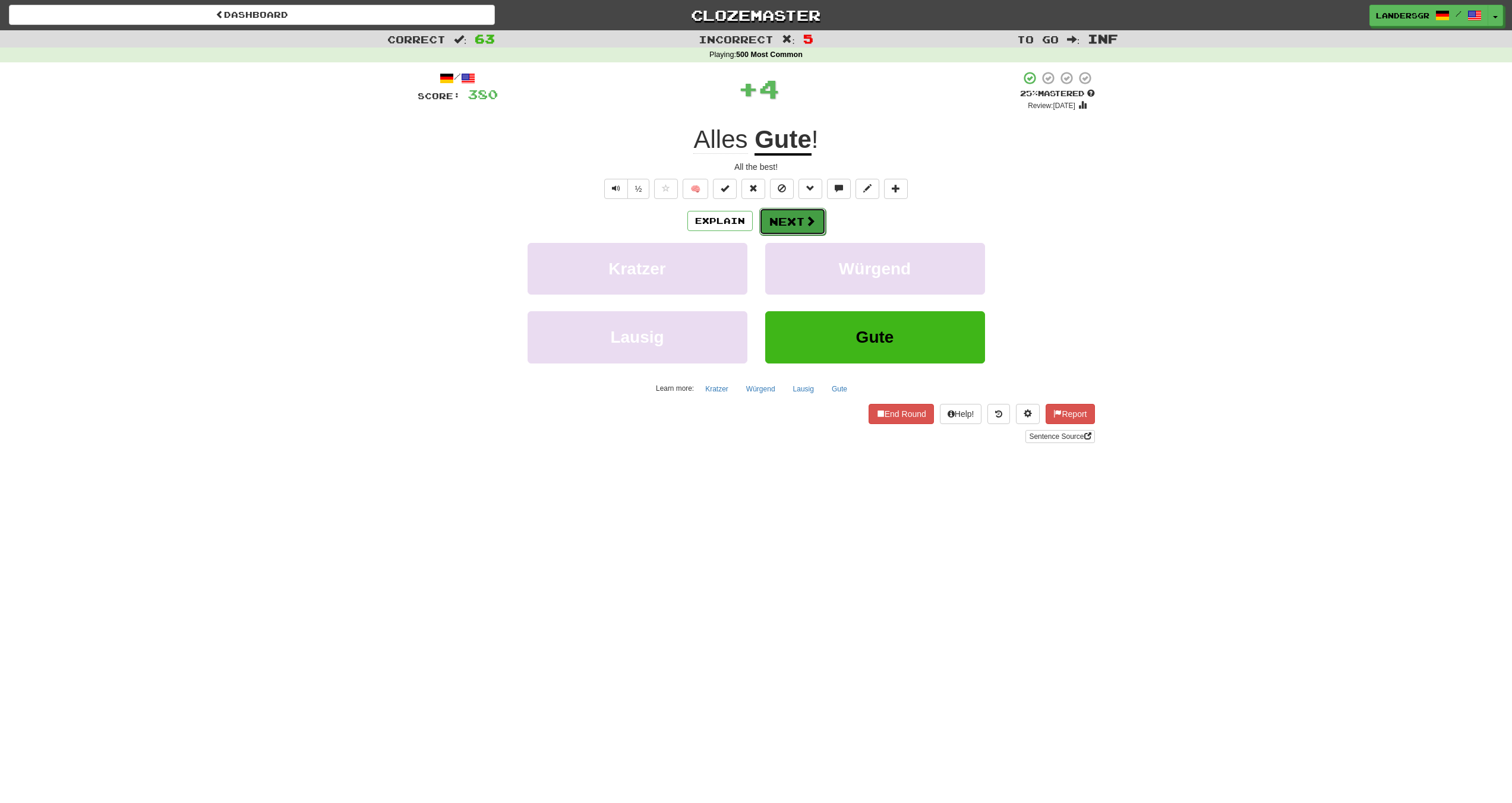
click at [780, 217] on button "Next" at bounding box center [792, 221] width 67 height 27
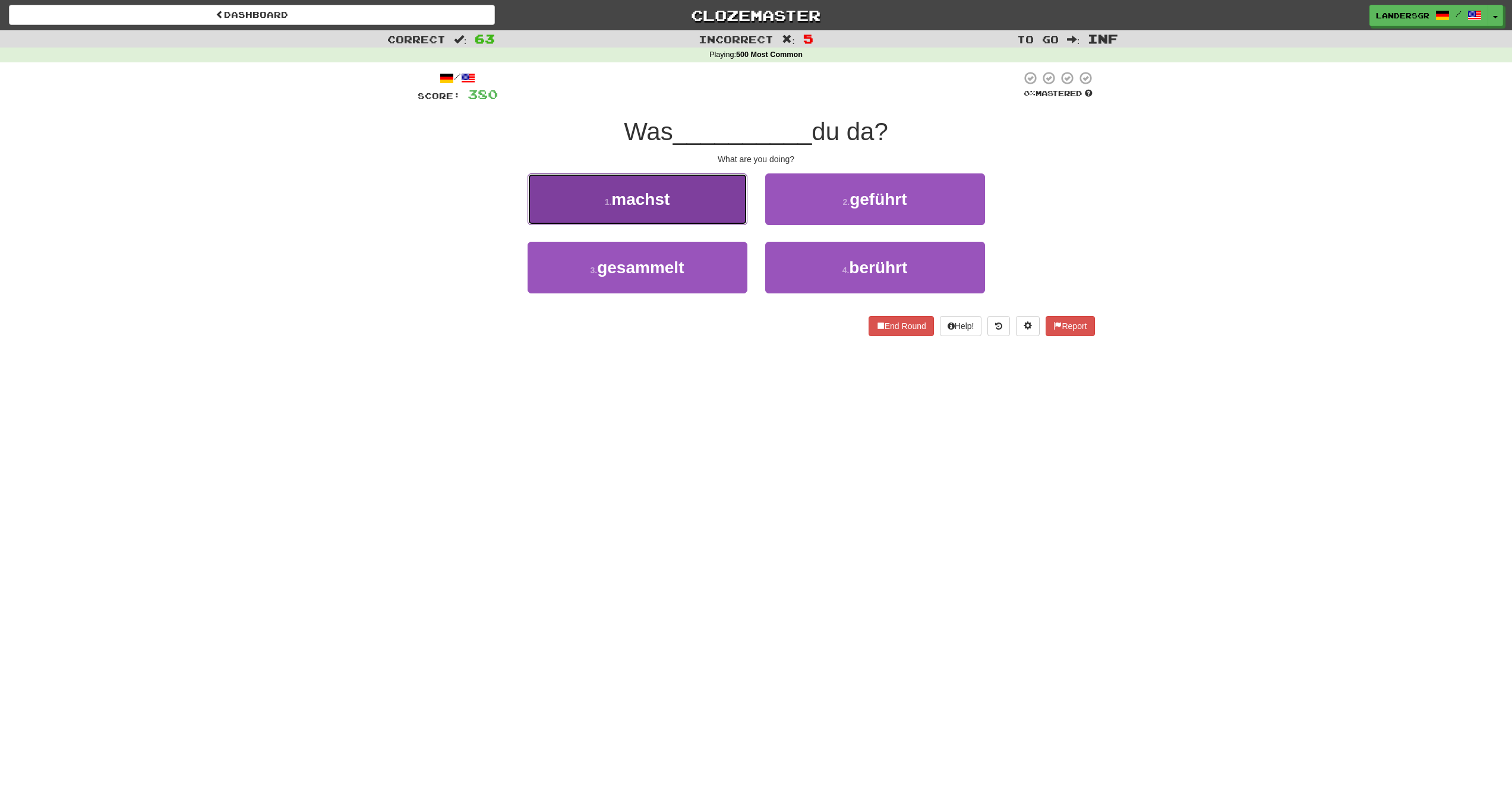
click at [676, 216] on button "1 . machst" at bounding box center [637, 199] width 220 height 52
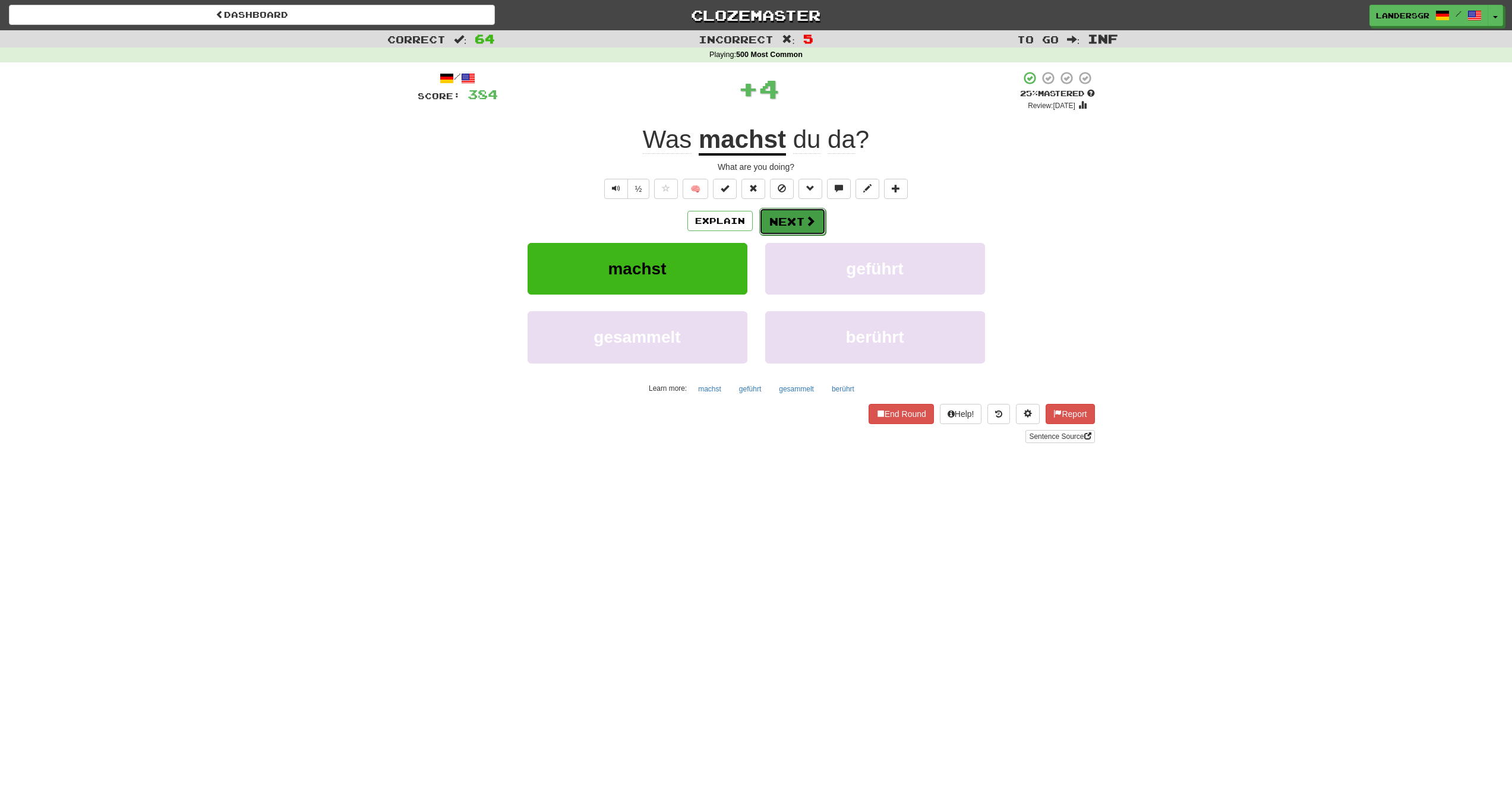
click at [780, 223] on button "Next" at bounding box center [792, 221] width 67 height 27
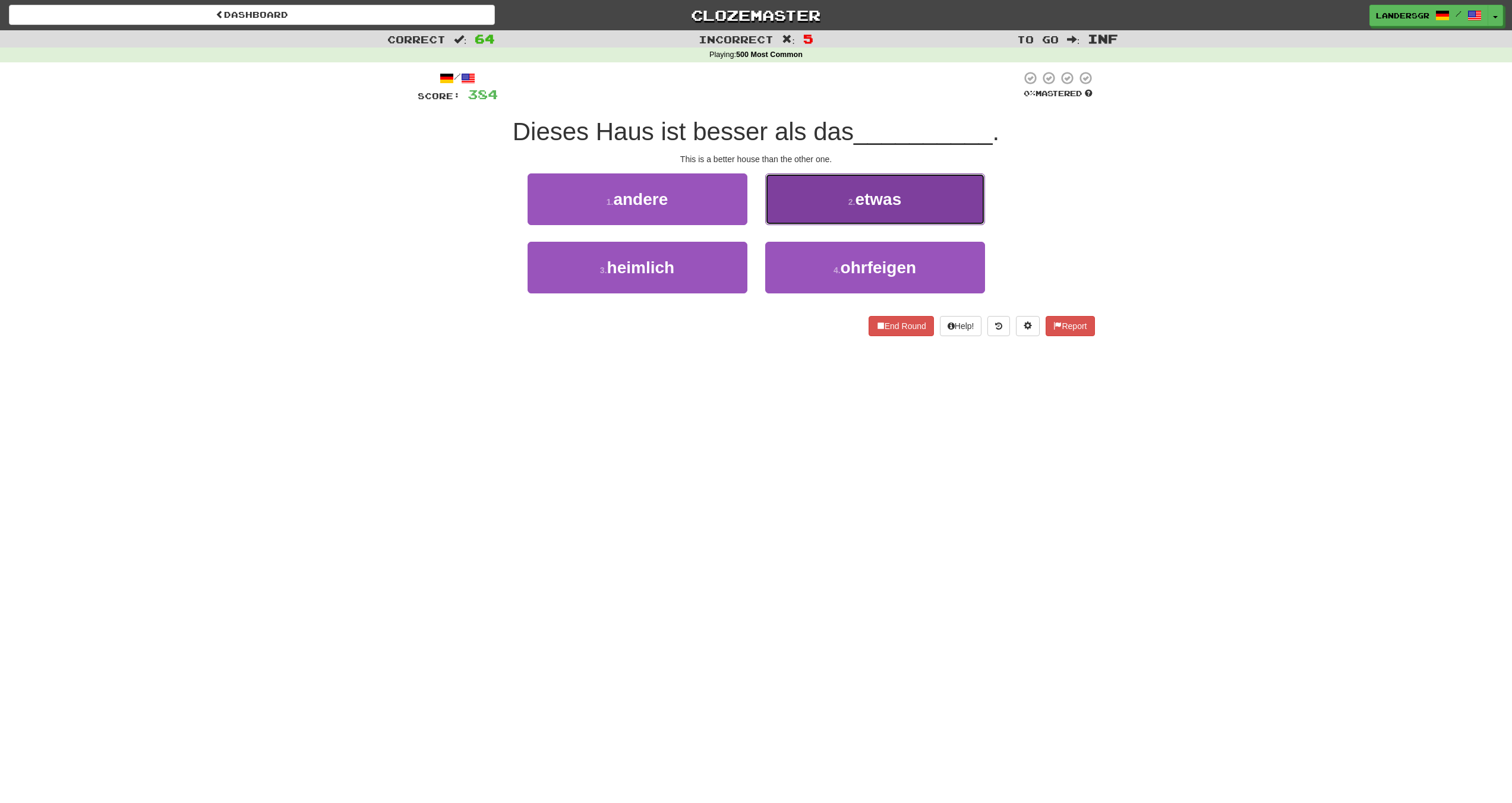
click at [777, 219] on button "2 . etwas" at bounding box center [875, 199] width 220 height 52
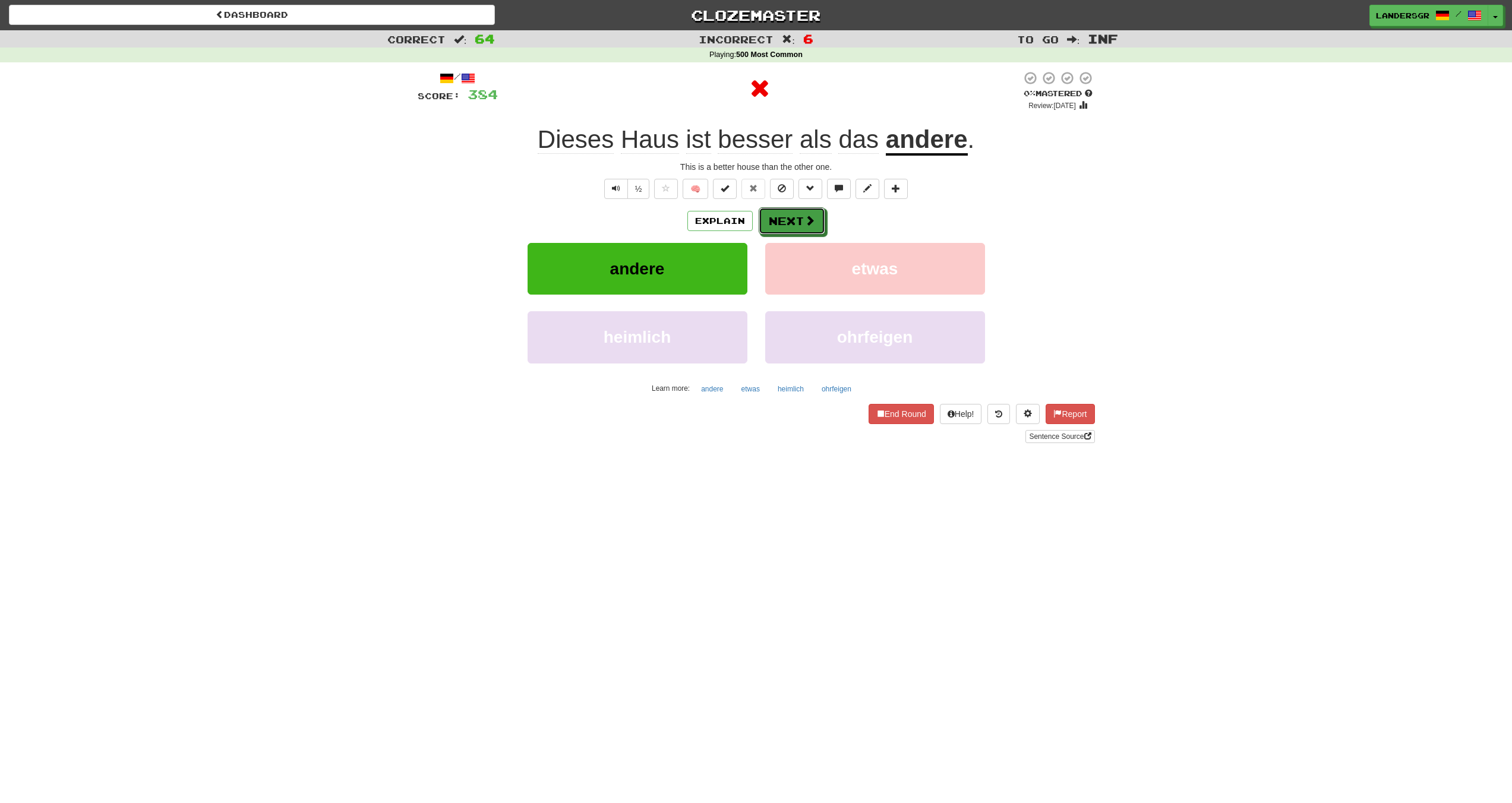
click at [777, 219] on button "Next" at bounding box center [791, 220] width 67 height 27
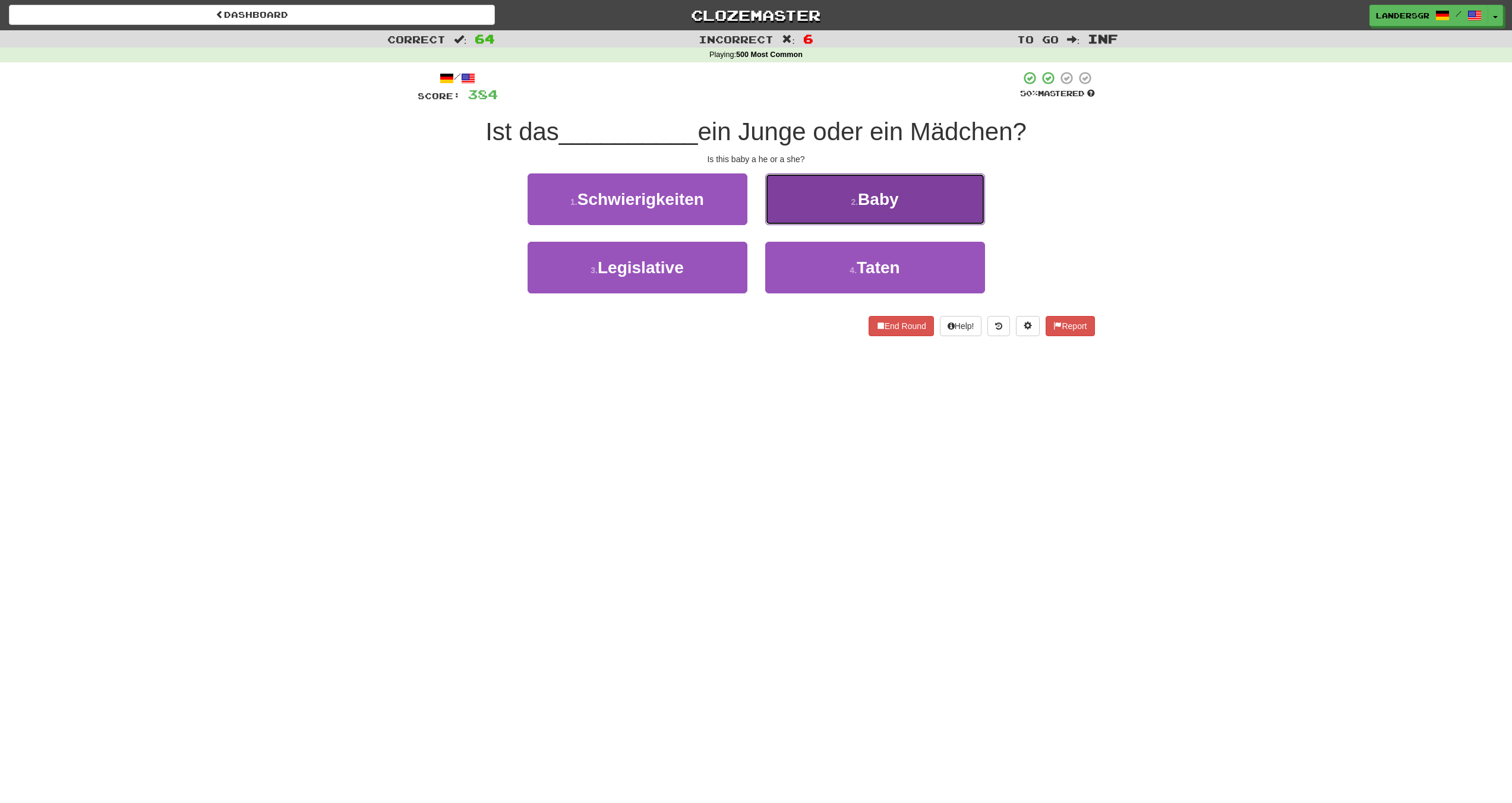
click at [776, 217] on button "2 . Baby" at bounding box center [875, 199] width 220 height 52
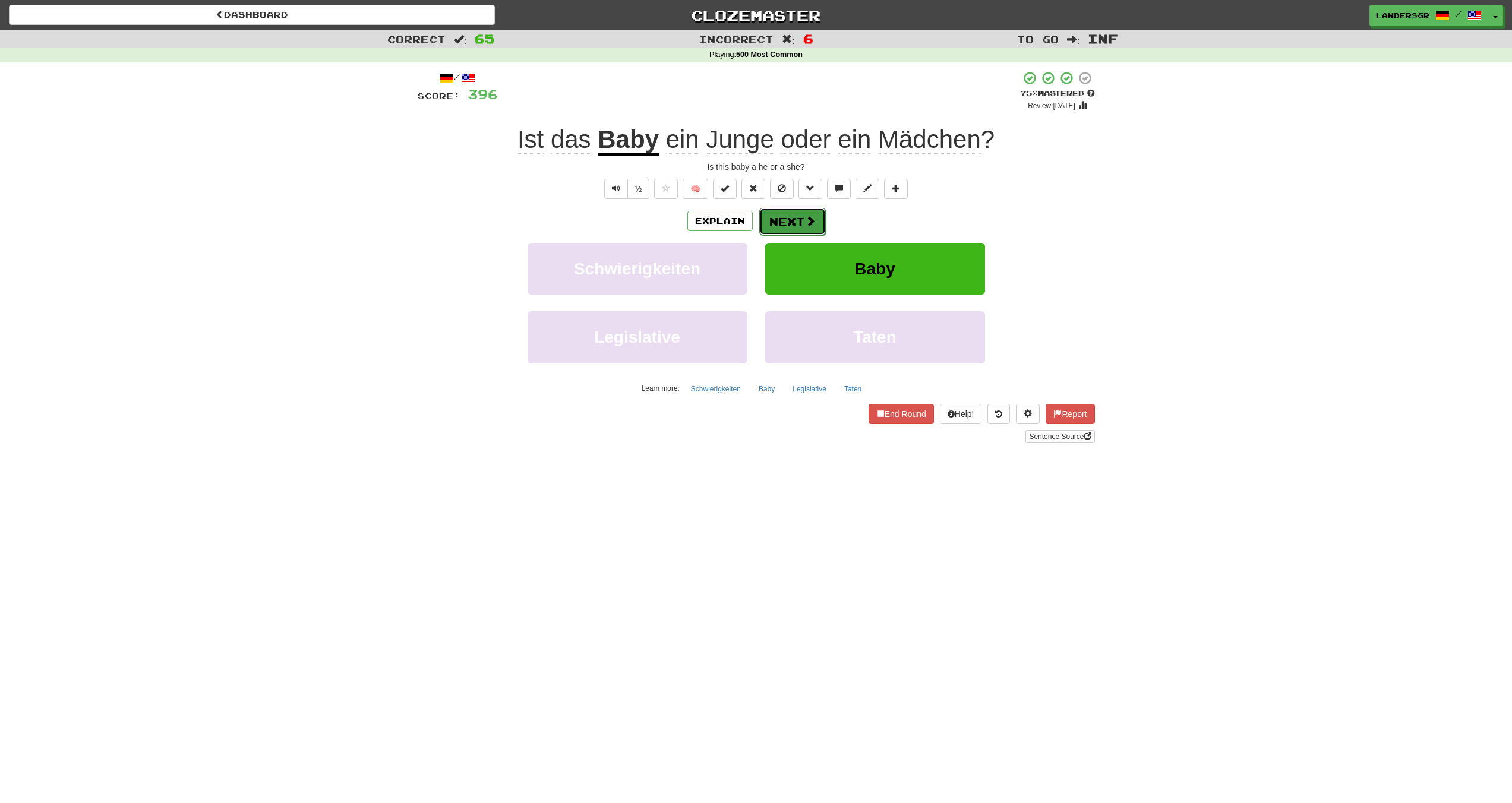
click at [788, 222] on button "Next" at bounding box center [792, 221] width 67 height 27
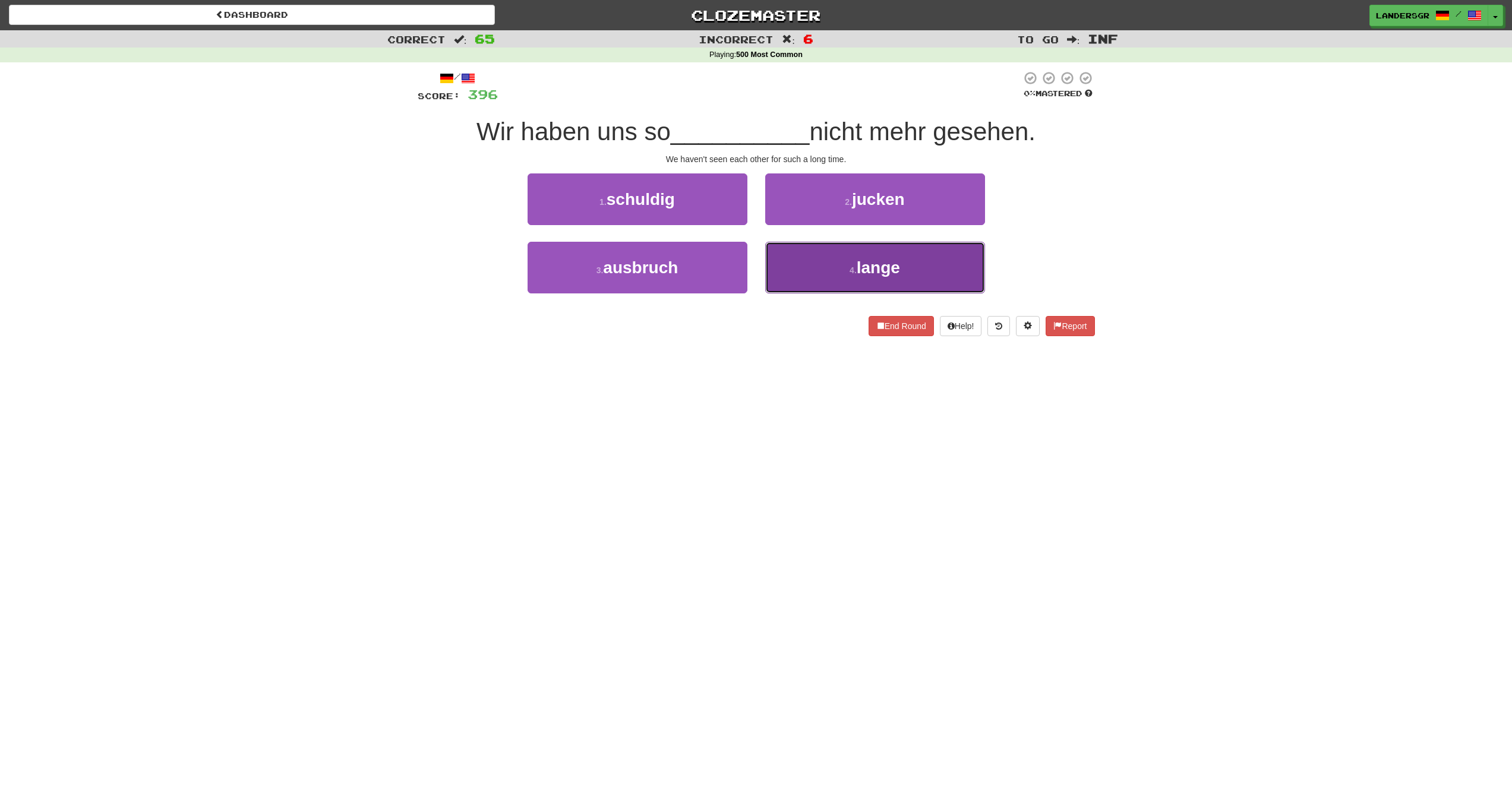
click at [795, 255] on button "4 . lange" at bounding box center [875, 268] width 220 height 52
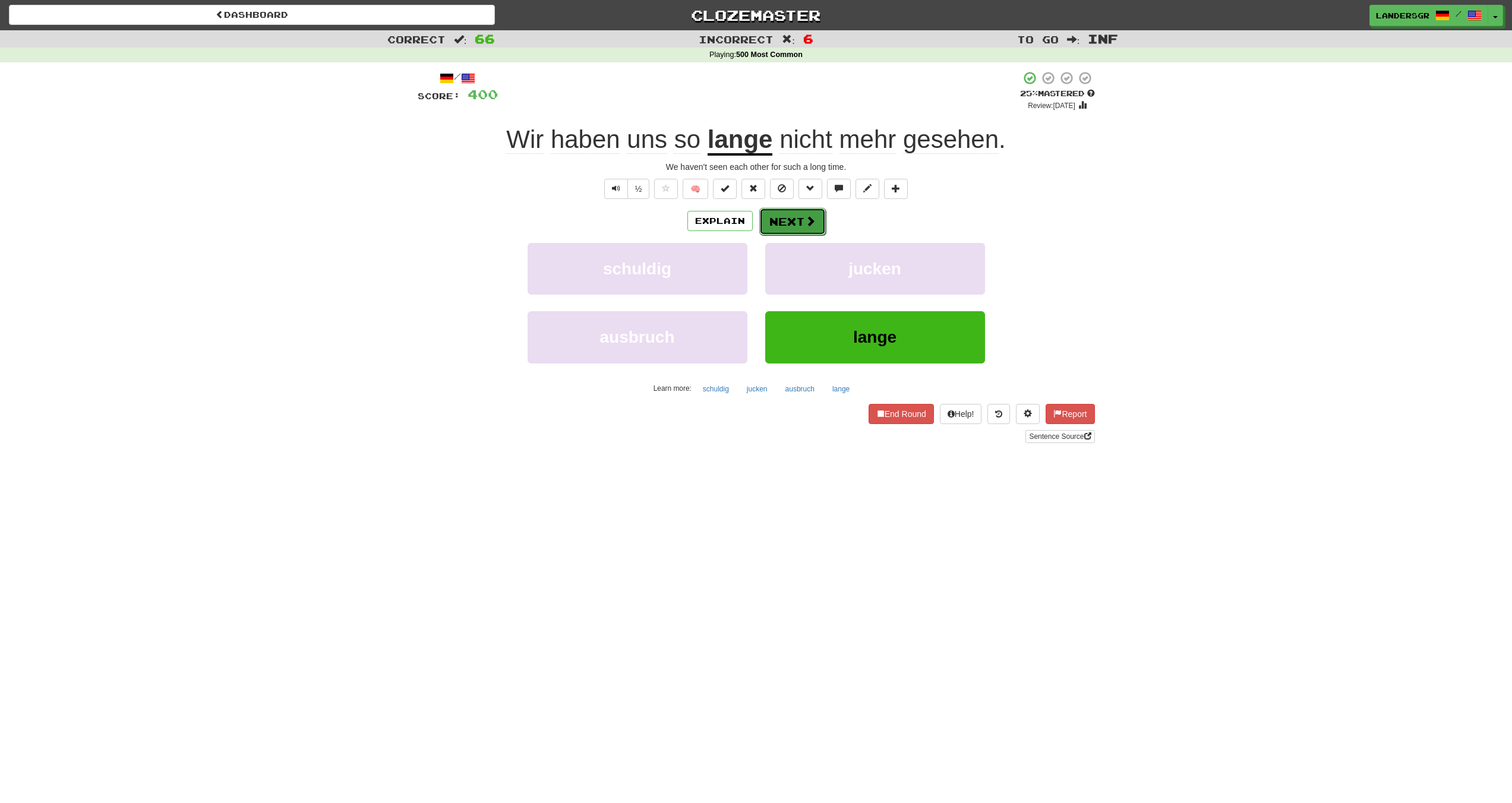
click at [792, 225] on button "Next" at bounding box center [792, 221] width 67 height 27
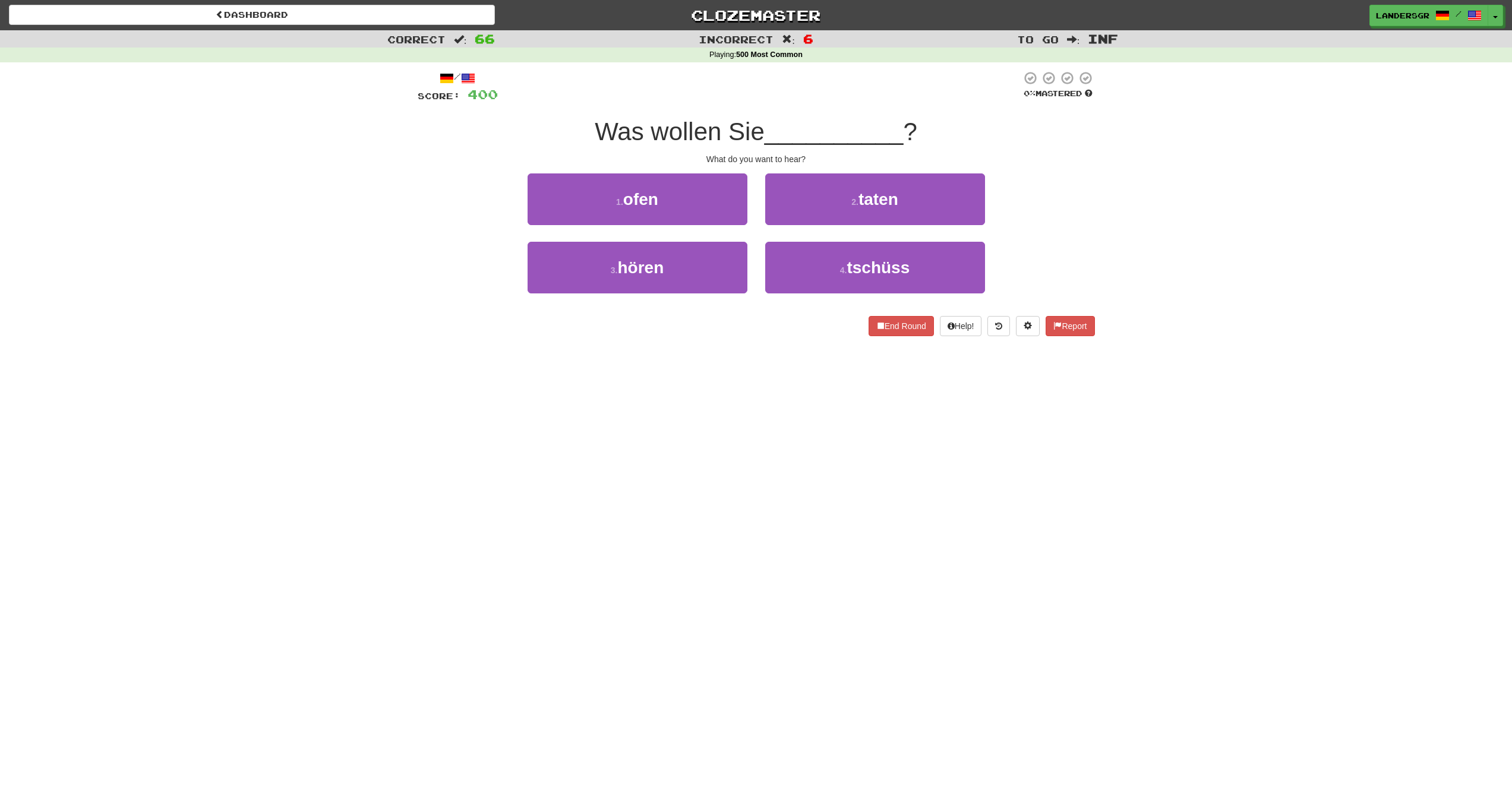
click at [651, 240] on div "1 . ofen" at bounding box center [637, 207] width 238 height 69
click at [651, 250] on button "3 . hören" at bounding box center [637, 268] width 220 height 52
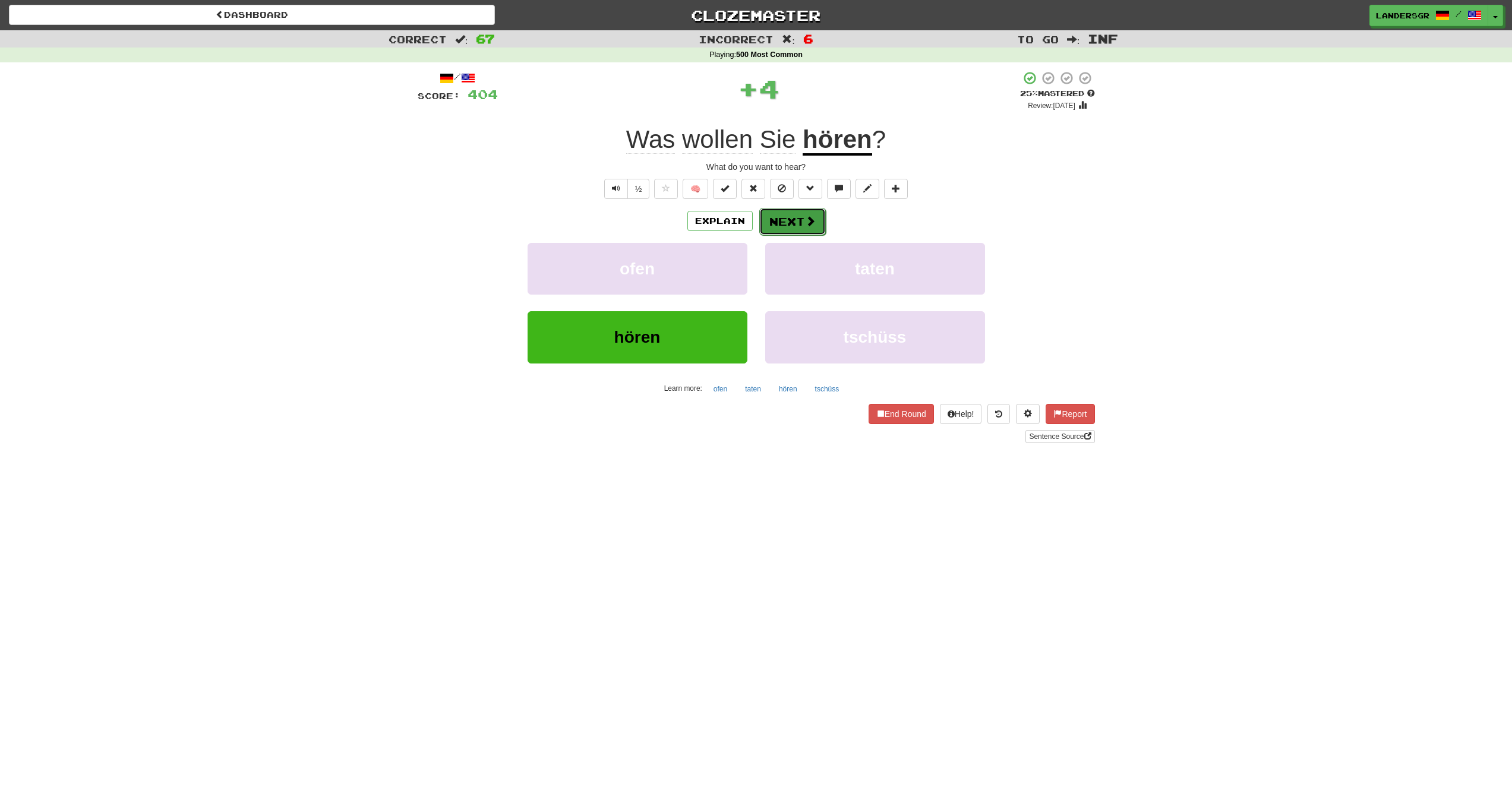
click at [768, 217] on button "Next" at bounding box center [792, 221] width 67 height 27
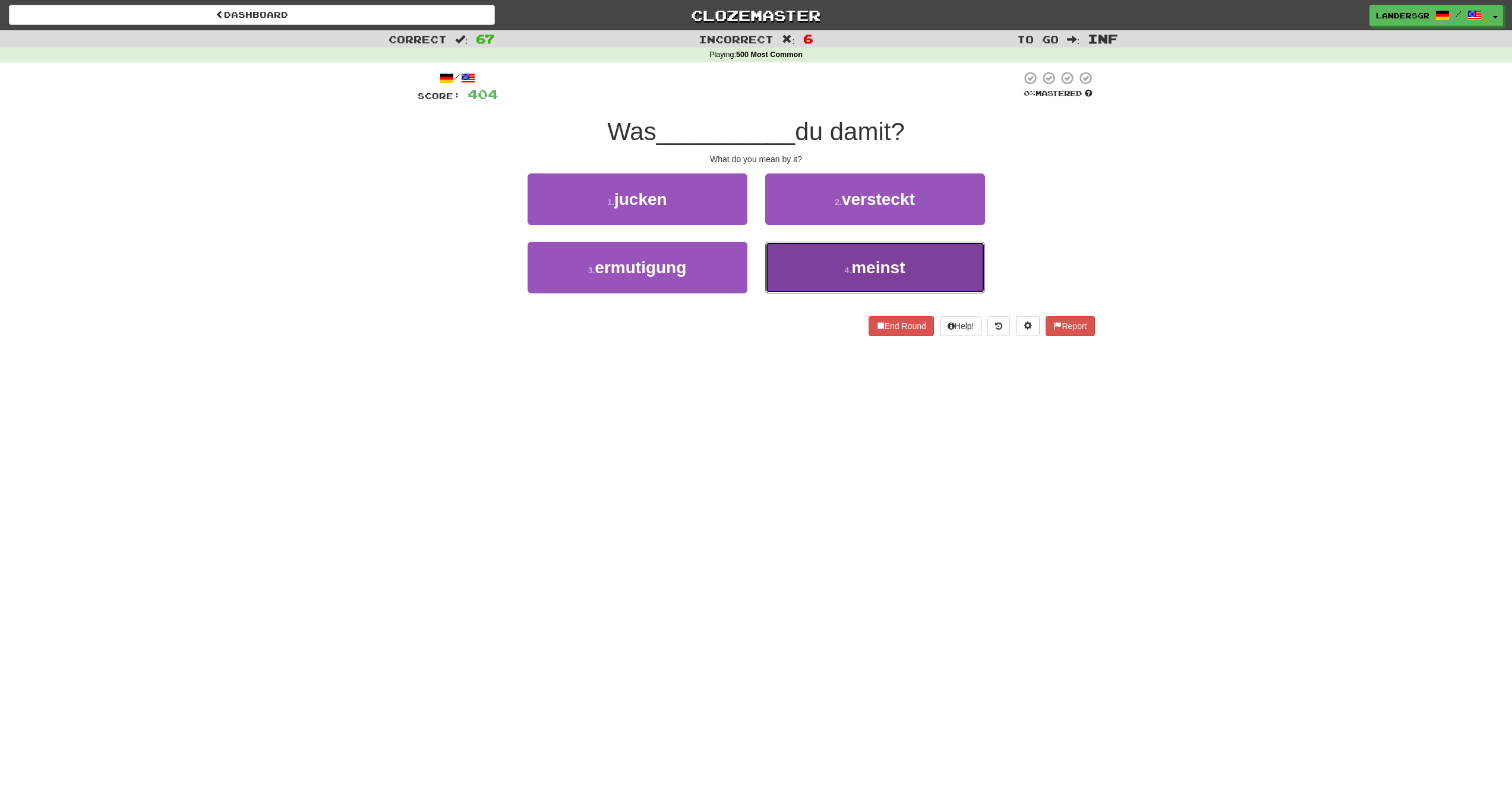
click at [819, 252] on button "4 . meinst" at bounding box center [875, 268] width 220 height 52
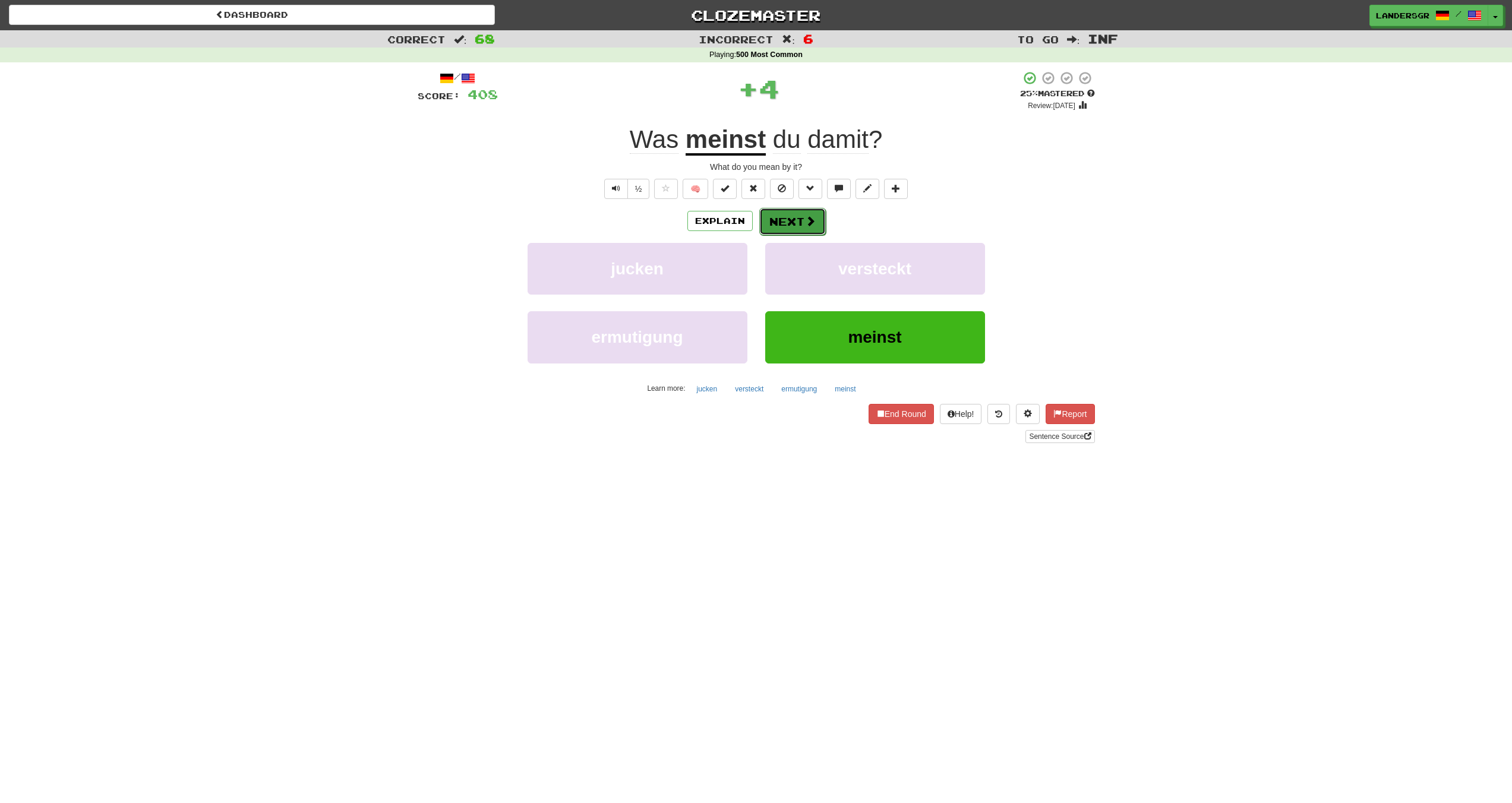
click at [791, 219] on button "Next" at bounding box center [792, 221] width 67 height 27
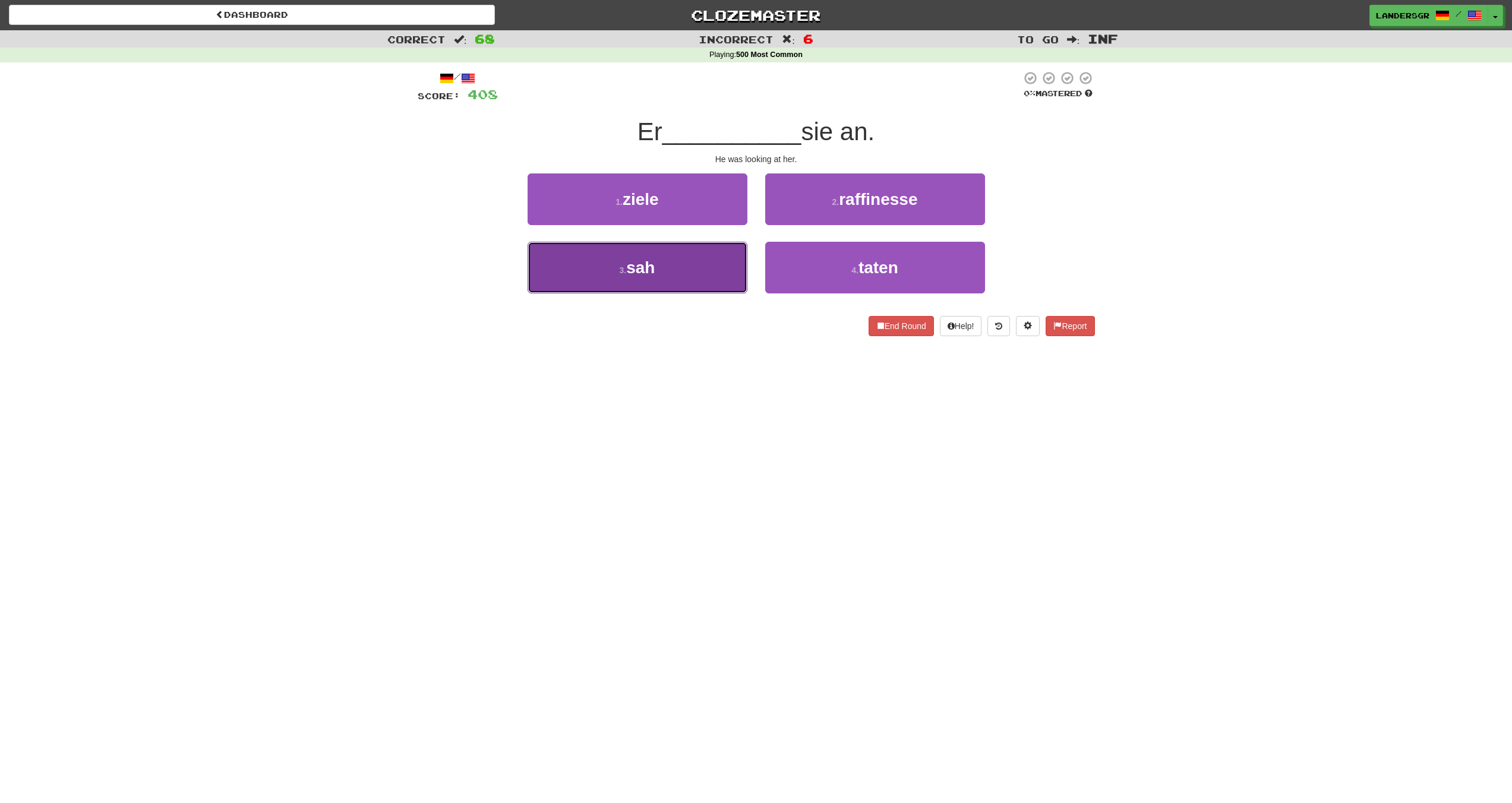
click at [682, 259] on button "3 . sah" at bounding box center [637, 268] width 220 height 52
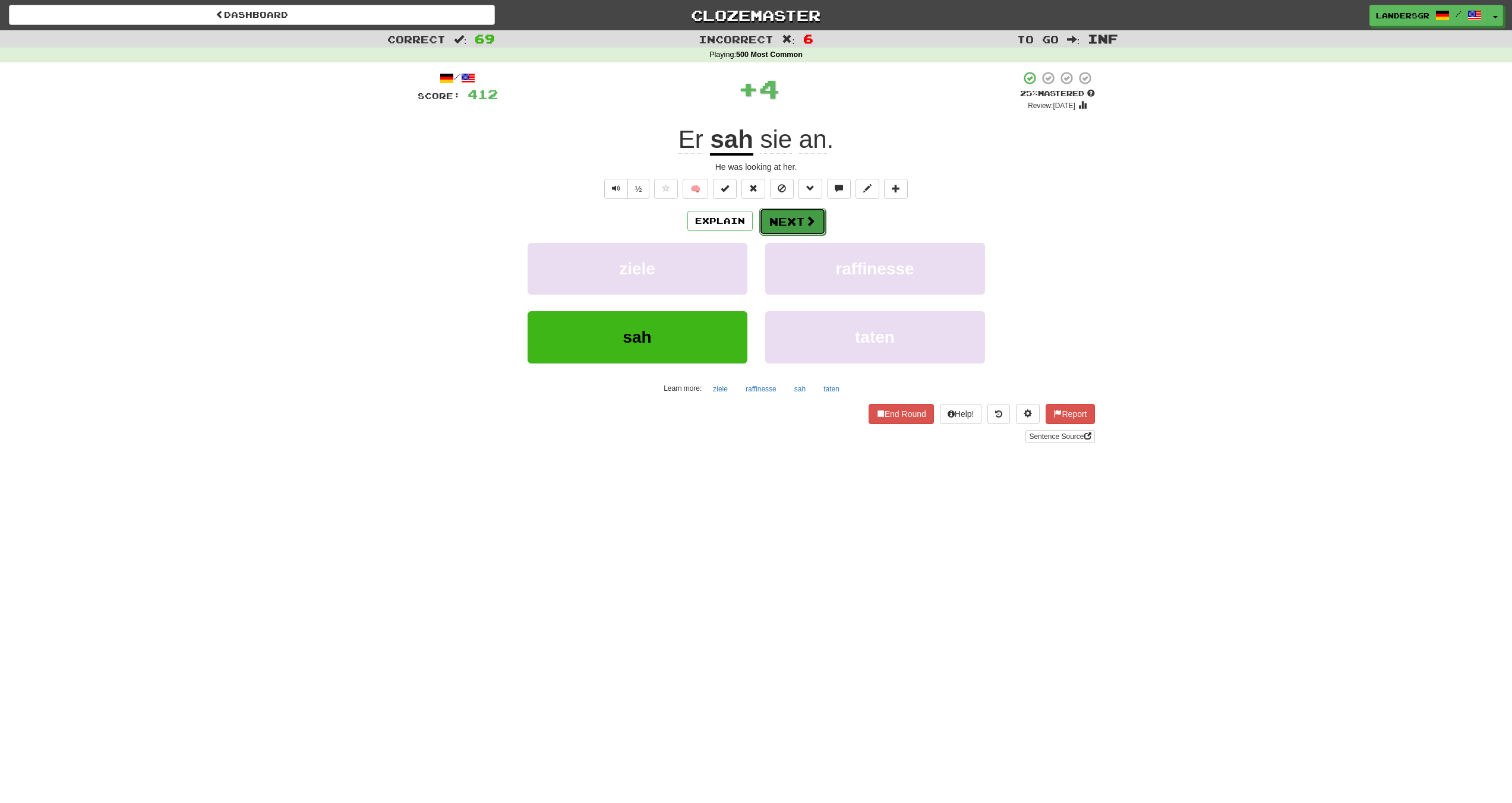
click at [778, 220] on button "Next" at bounding box center [792, 221] width 67 height 27
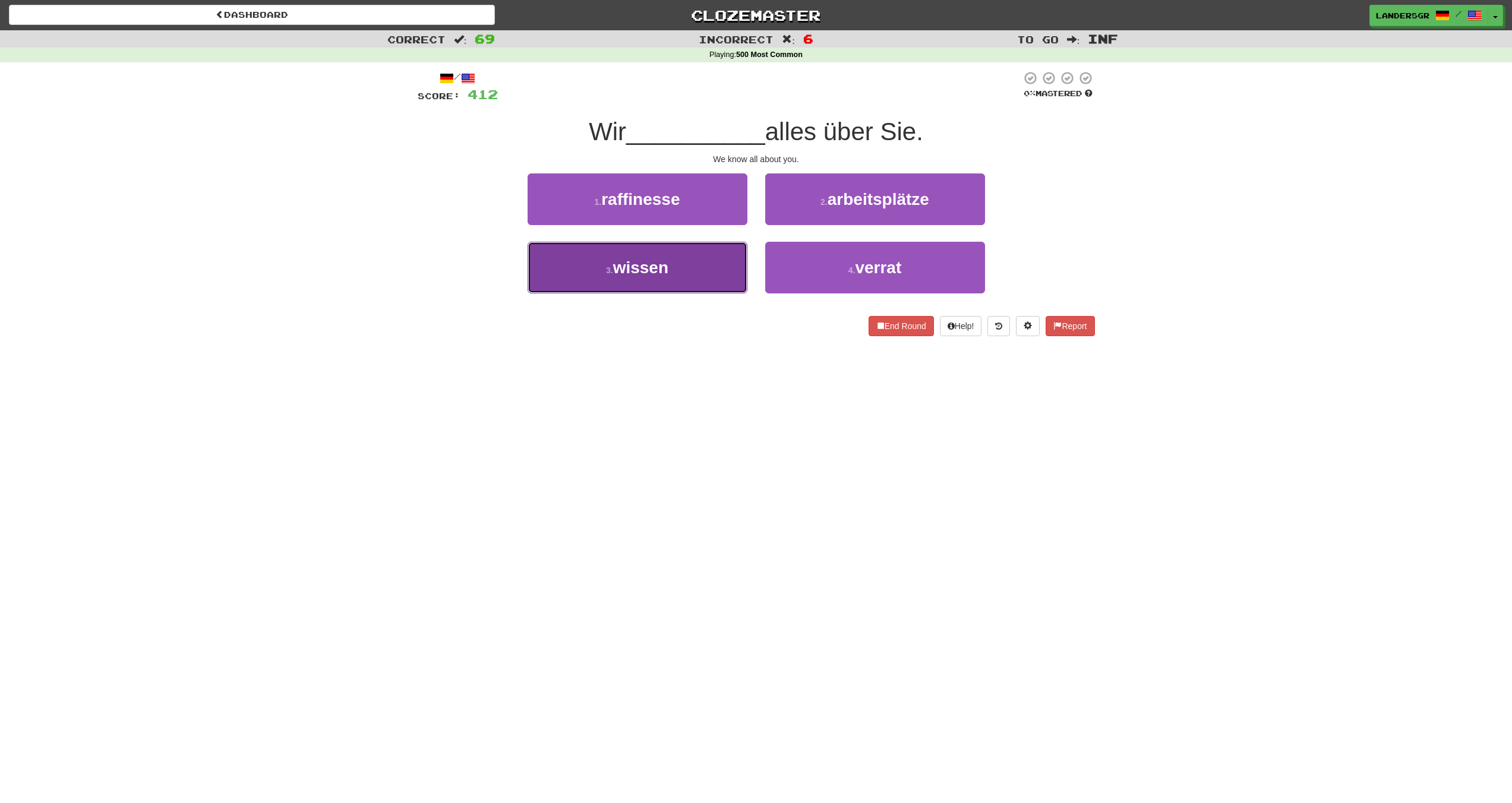
click at [714, 251] on button "3 . wissen" at bounding box center [637, 268] width 220 height 52
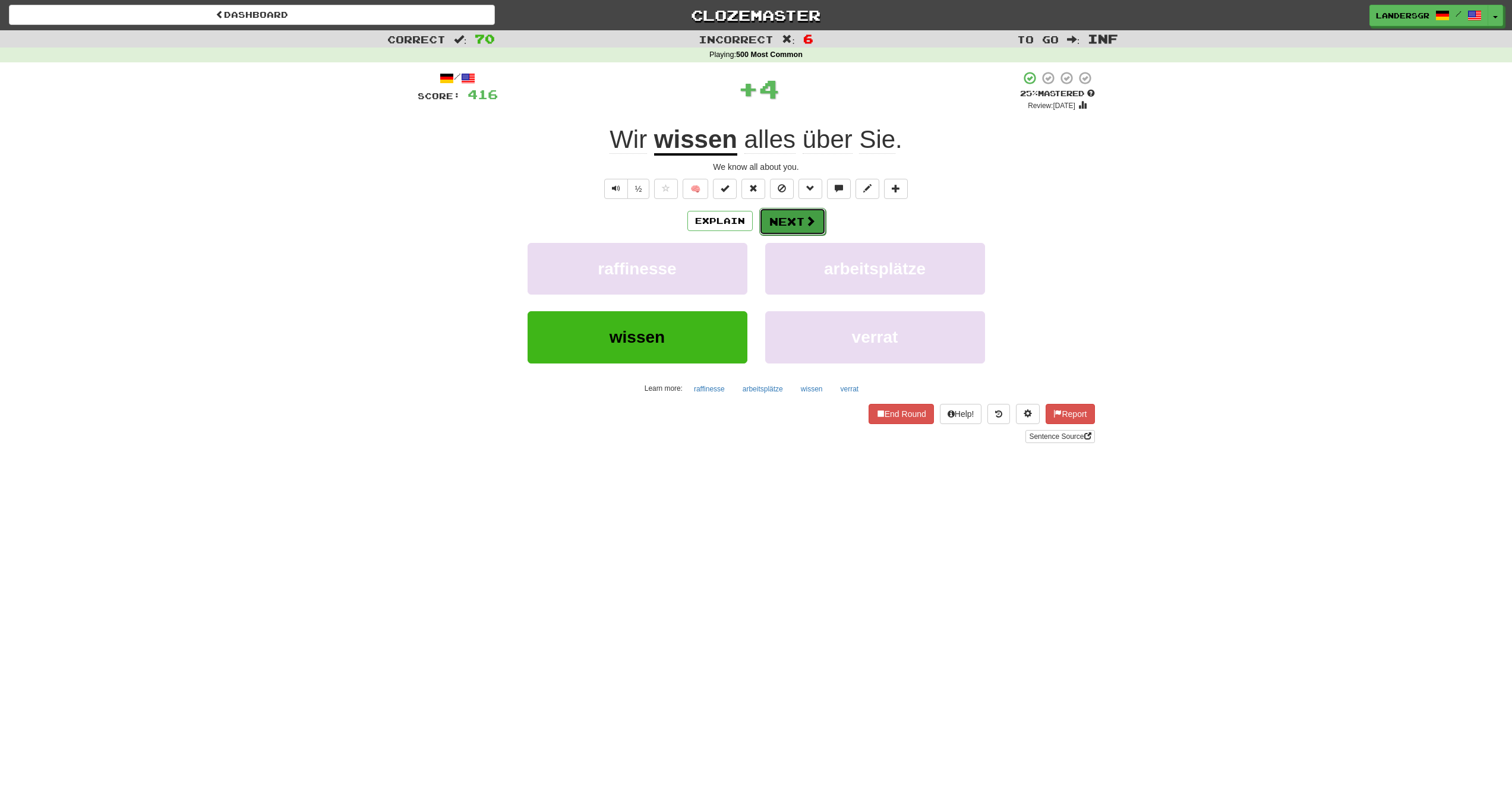
click at [781, 219] on button "Next" at bounding box center [792, 221] width 67 height 27
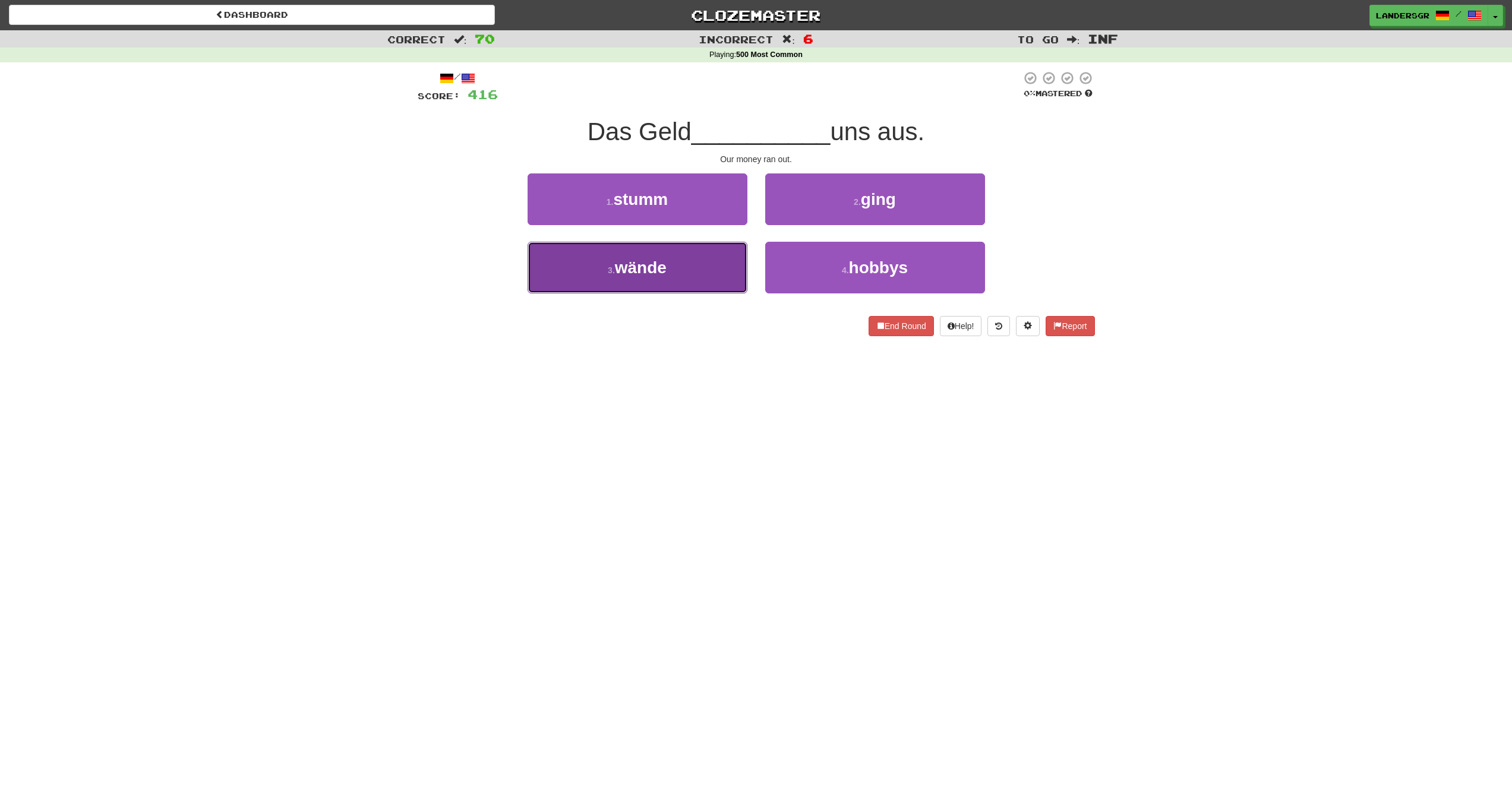
click at [716, 246] on button "3 . wände" at bounding box center [637, 268] width 220 height 52
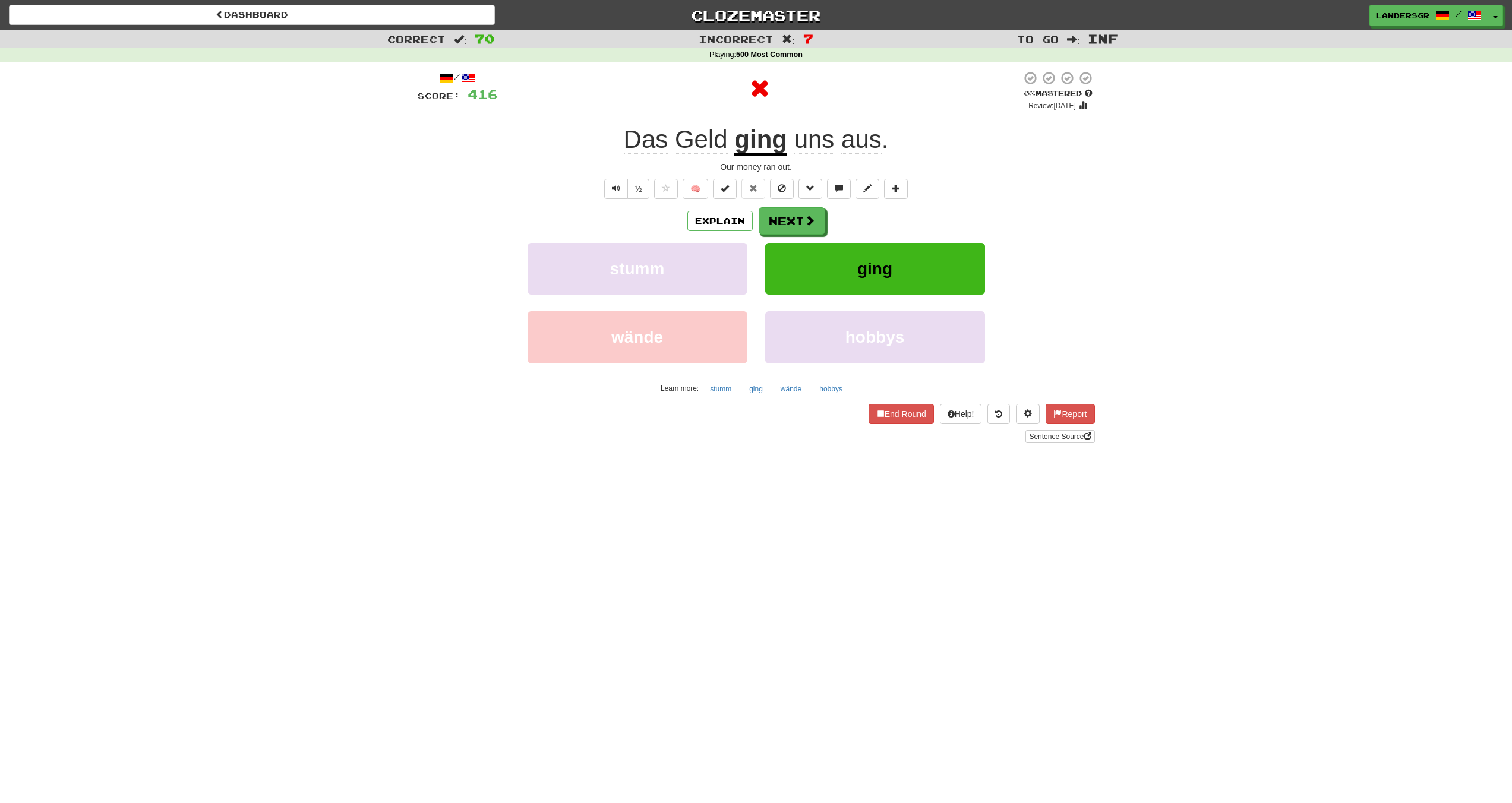
click at [765, 159] on div "/ Score: 416 0 % Mastered Review: 2025-10-15 Das Geld ging uns aus . Our money …" at bounding box center [756, 257] width 677 height 372
click at [762, 152] on u "ging" at bounding box center [760, 140] width 53 height 30
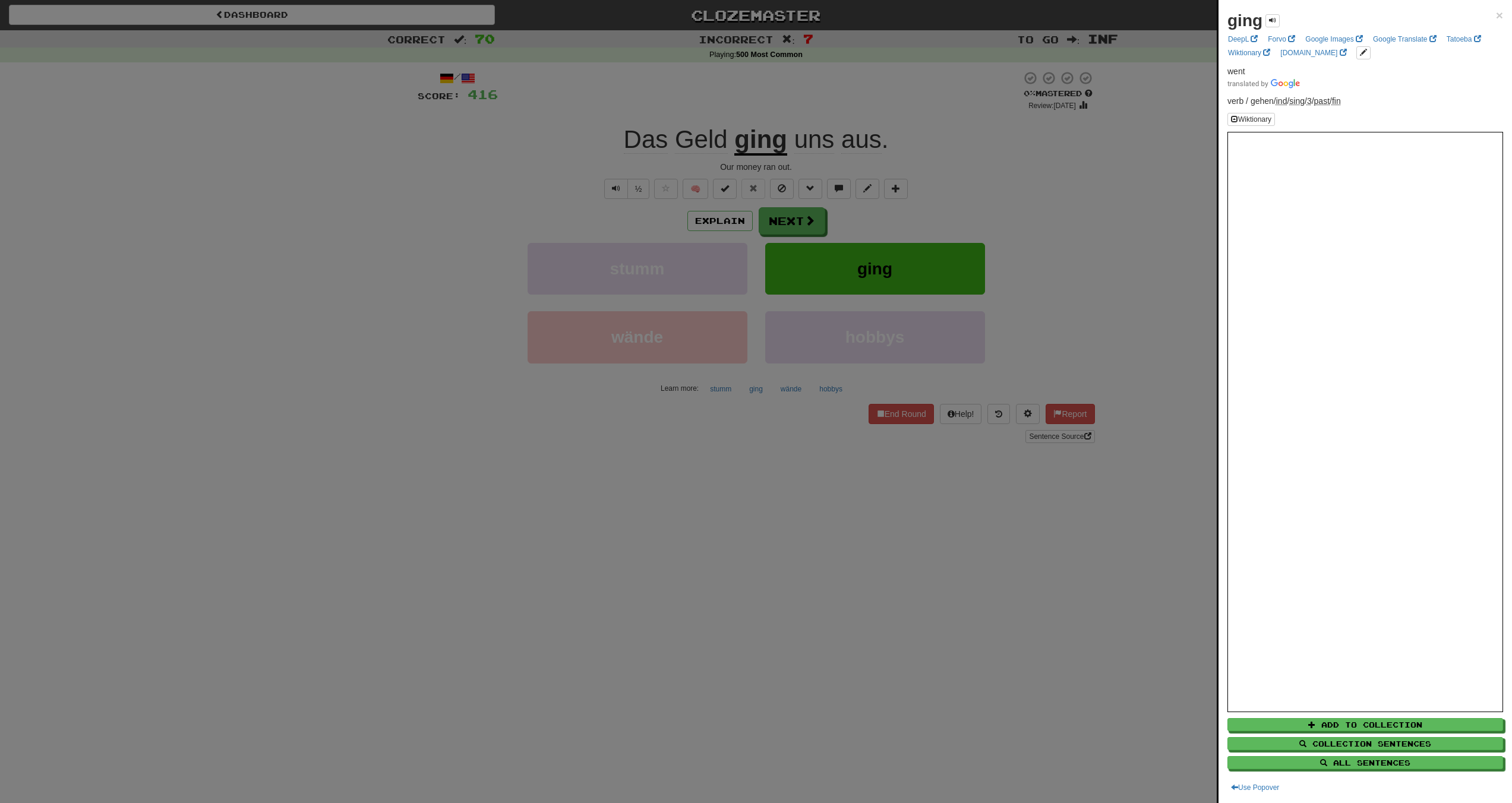
click at [761, 151] on div at bounding box center [756, 401] width 1512 height 803
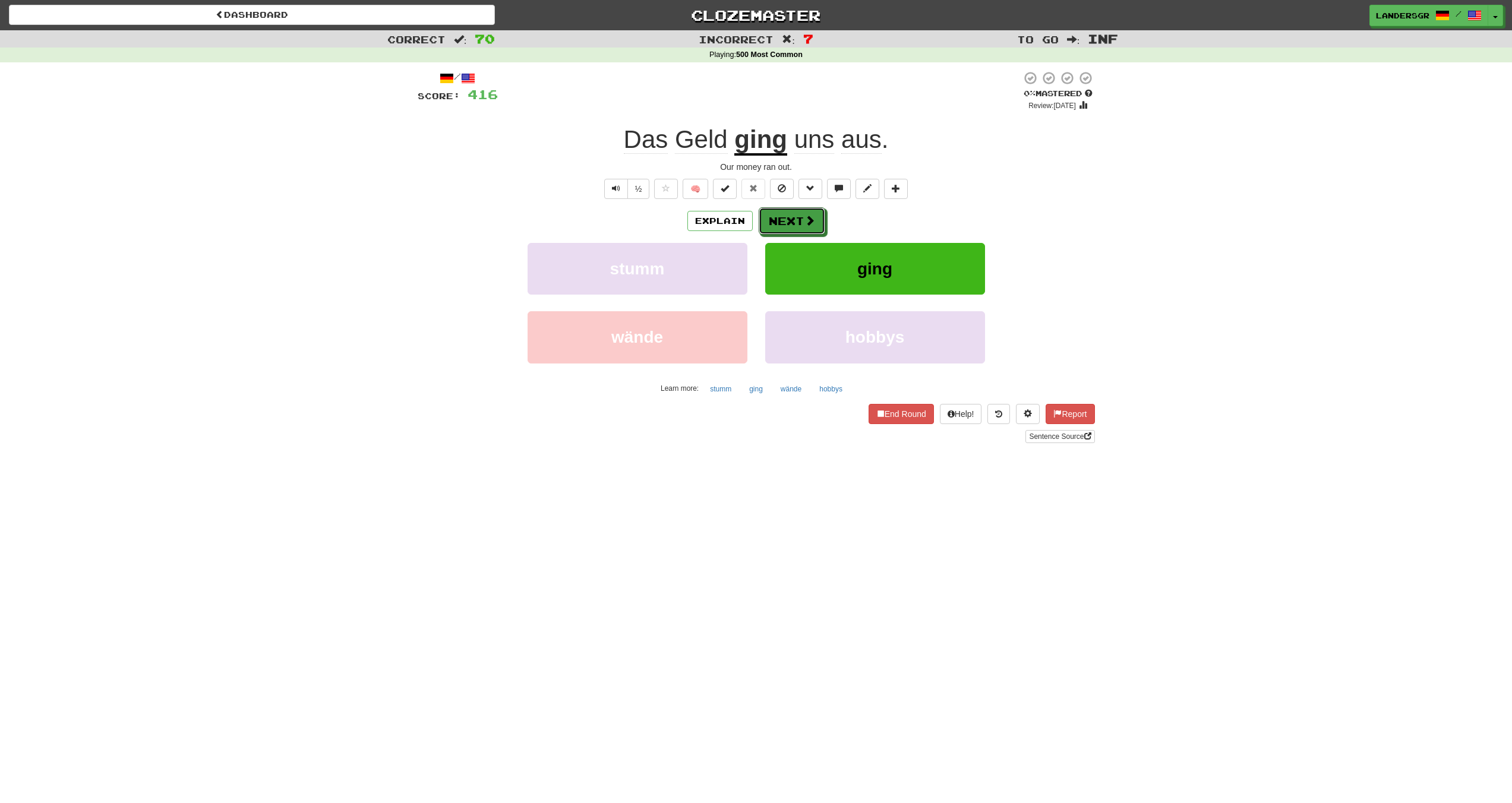
click at [788, 231] on button "Next" at bounding box center [791, 220] width 67 height 27
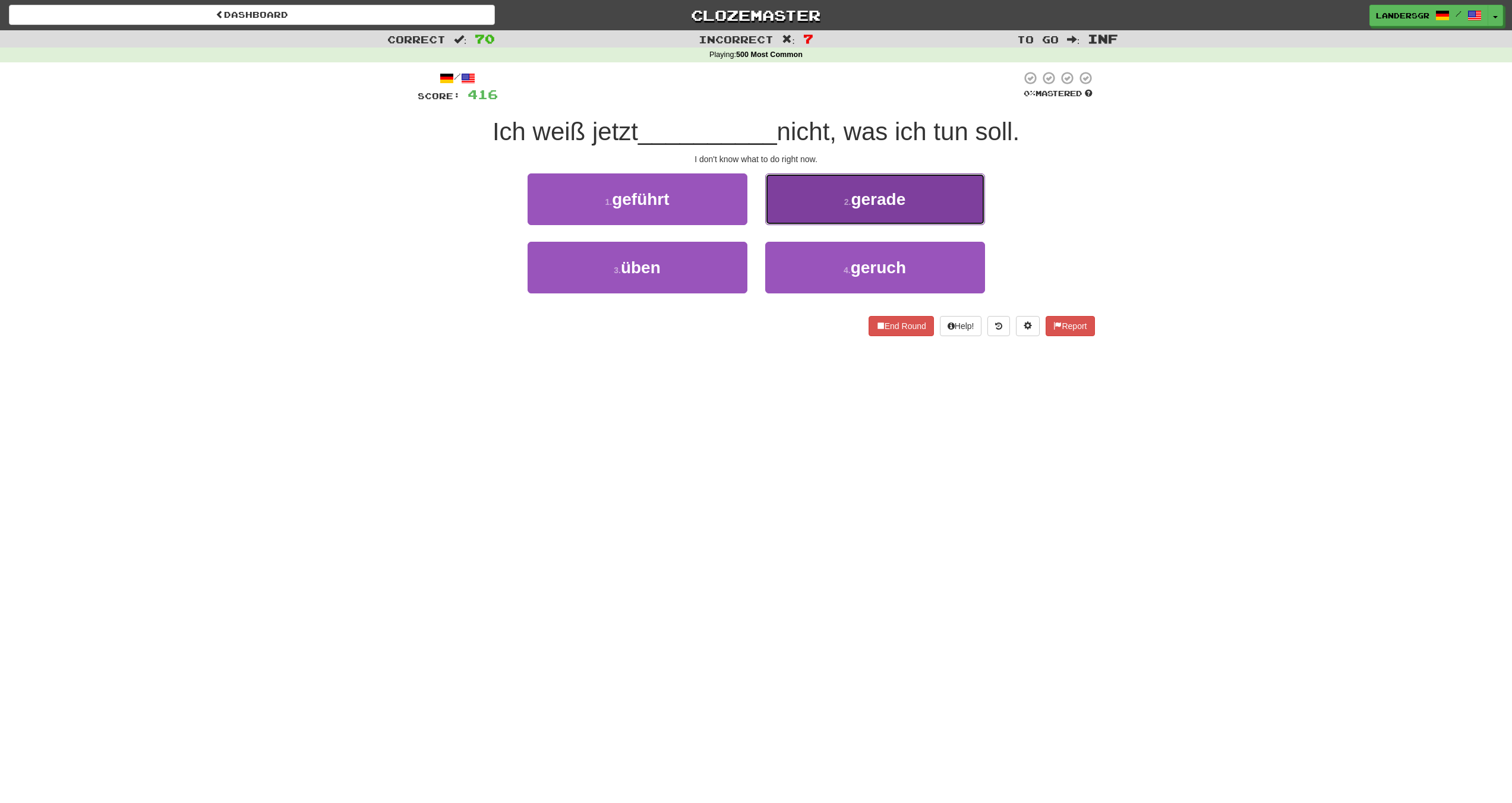
click at [788, 219] on button "2 . gerade" at bounding box center [875, 199] width 220 height 52
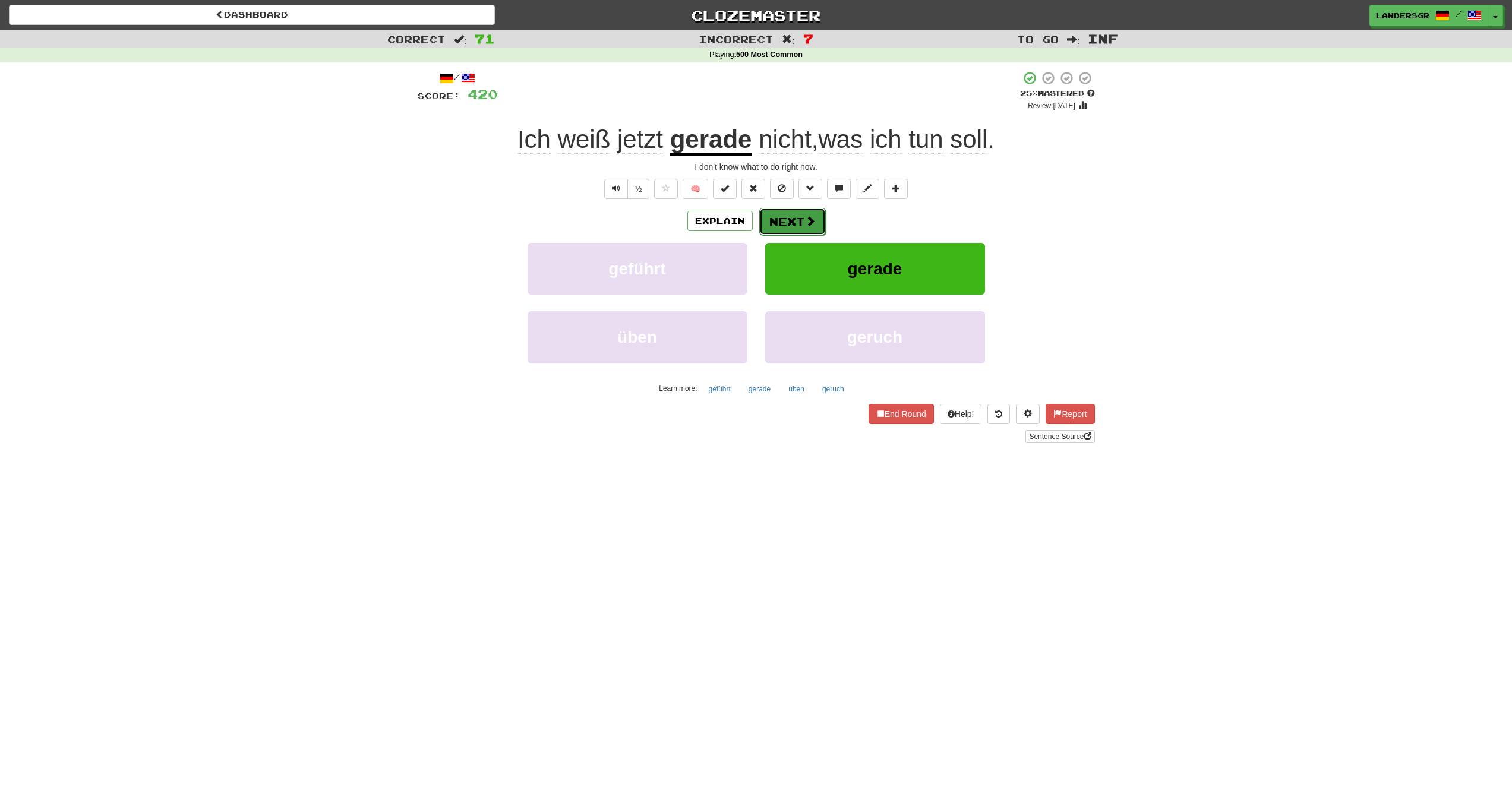
click at [789, 219] on button "Next" at bounding box center [792, 221] width 67 height 27
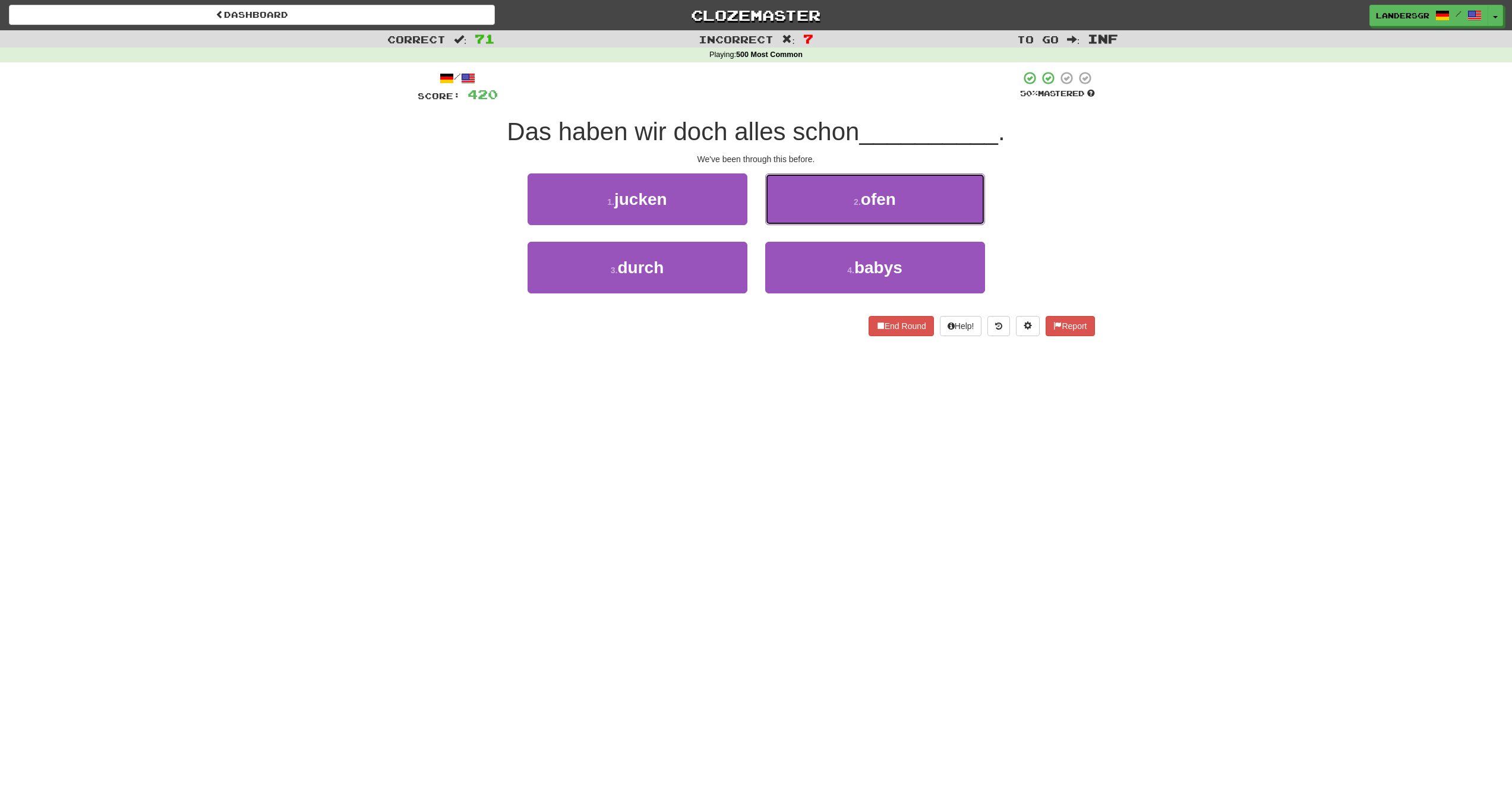
click at [789, 219] on button "2 . ofen" at bounding box center [875, 199] width 220 height 52
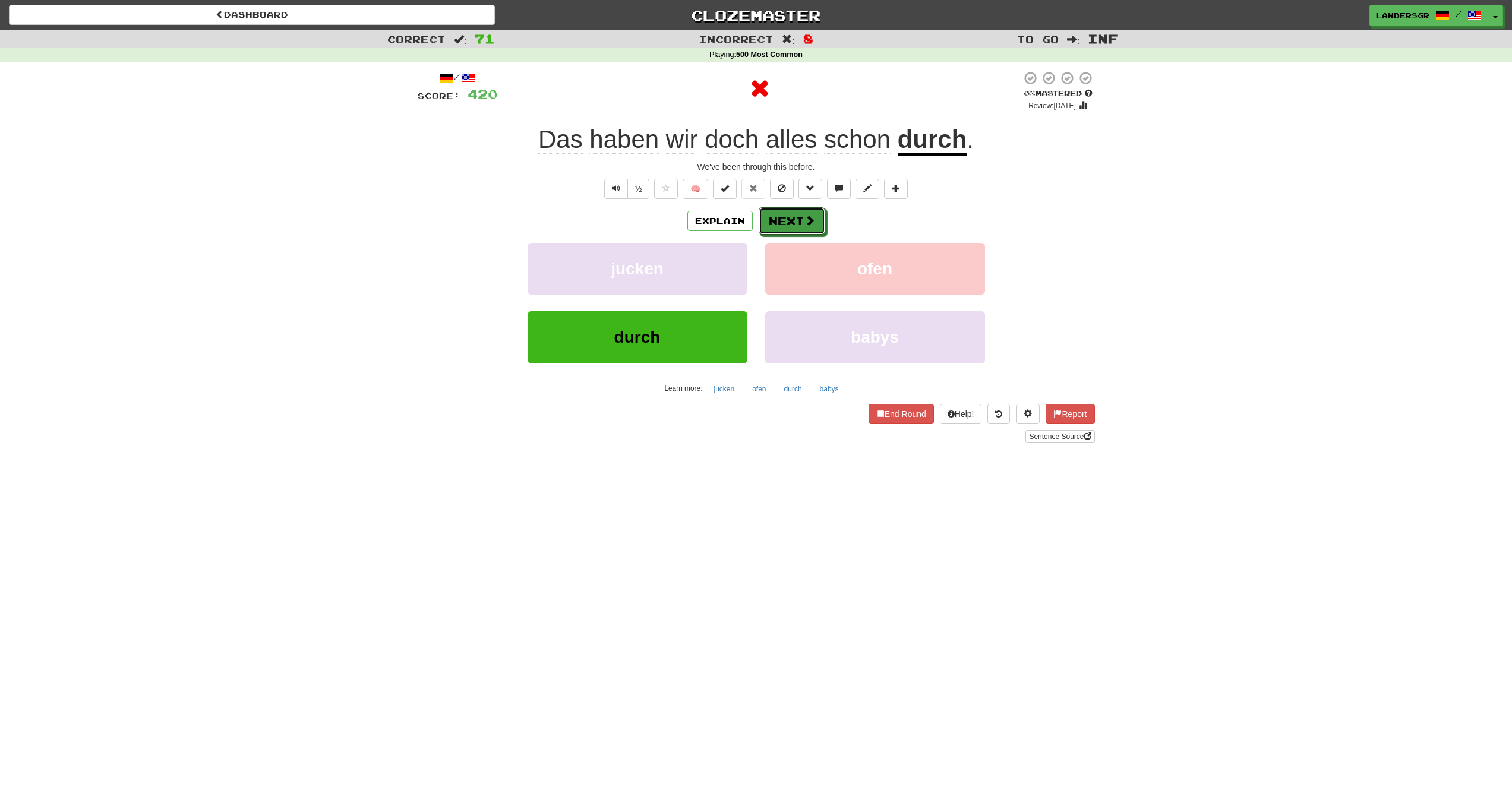
click at [789, 219] on button "Next" at bounding box center [791, 220] width 67 height 27
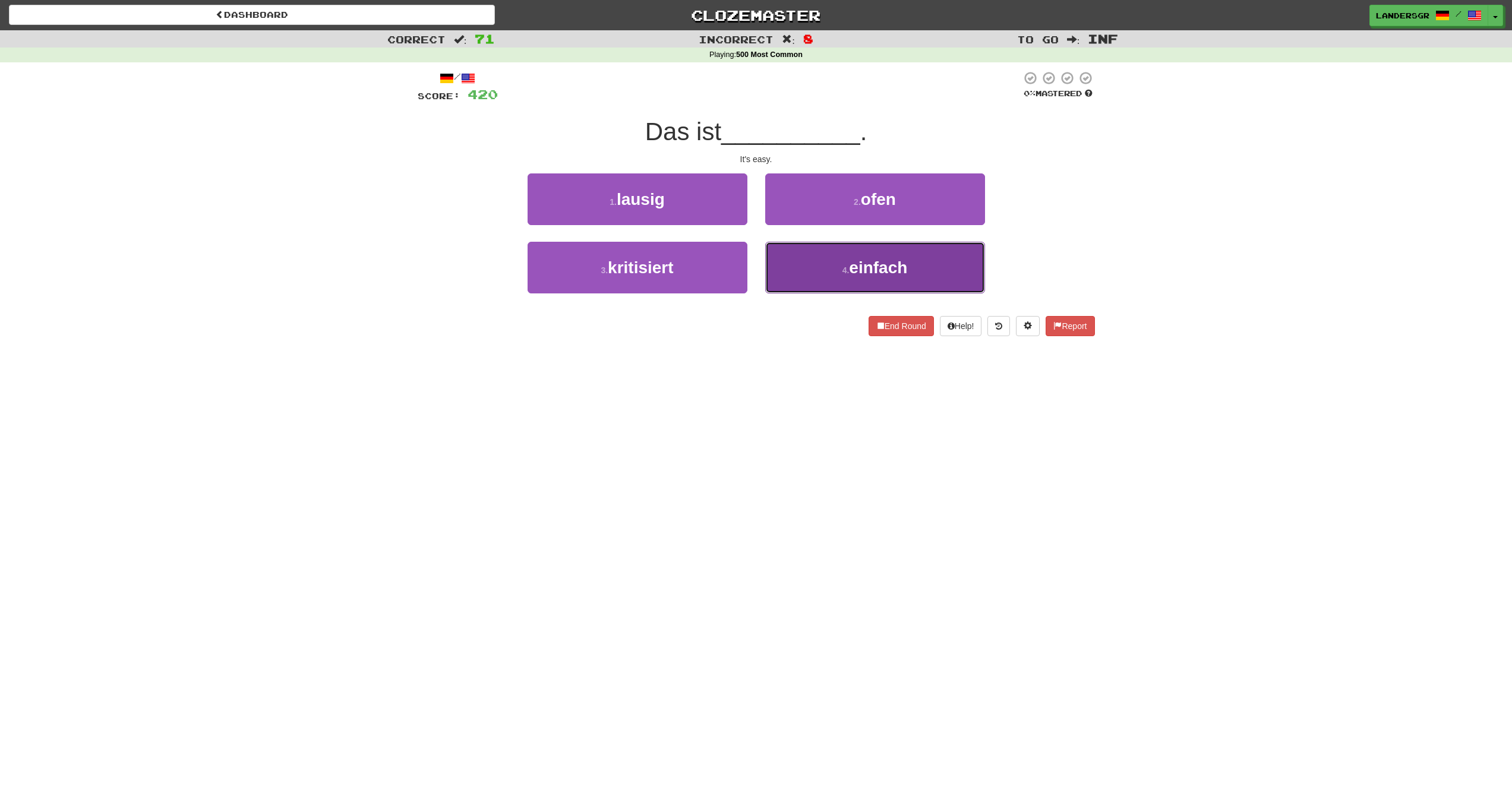
click at [809, 271] on button "4 . einfach" at bounding box center [875, 268] width 220 height 52
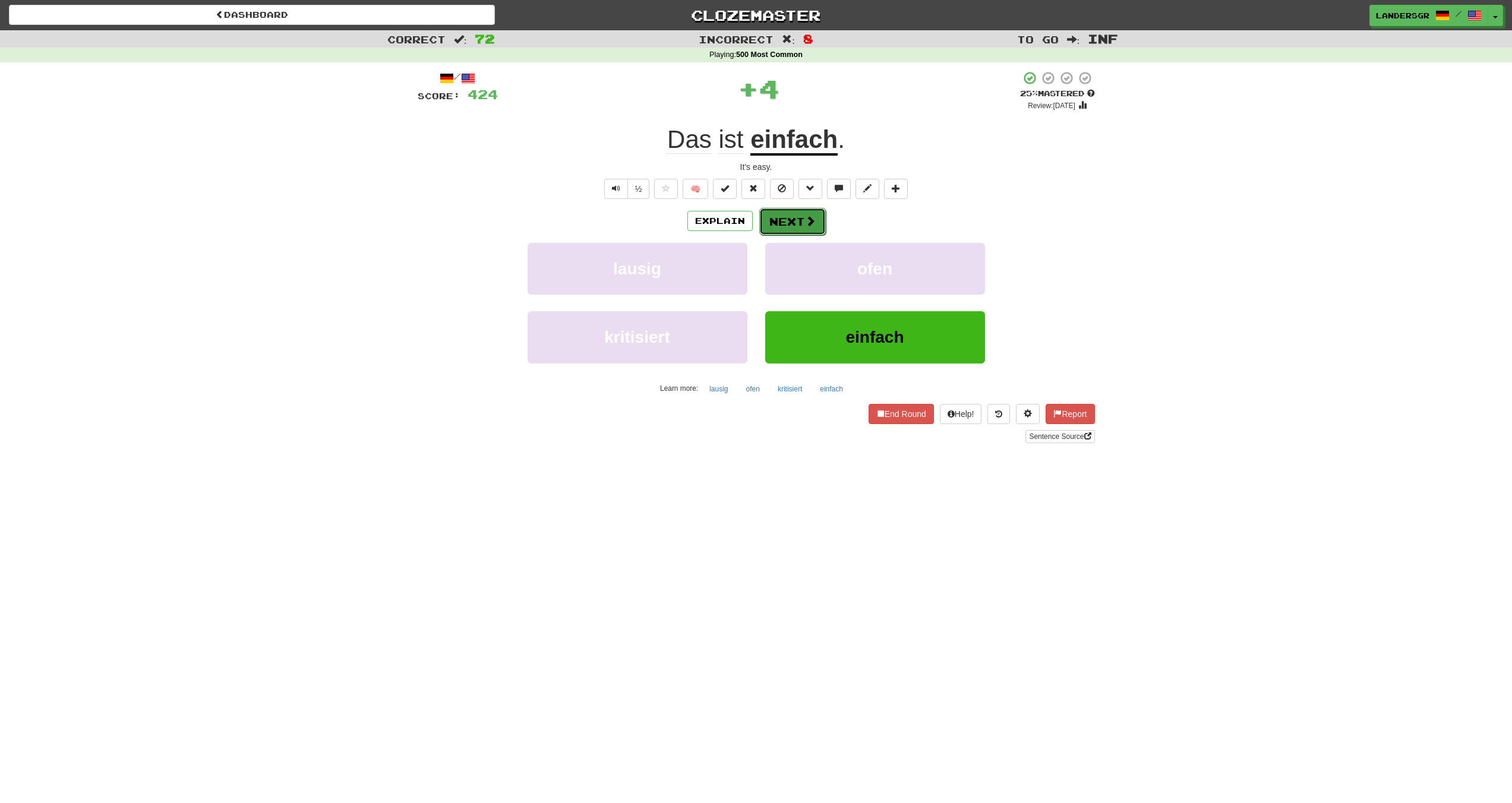
click at [787, 233] on button "Next" at bounding box center [792, 221] width 67 height 27
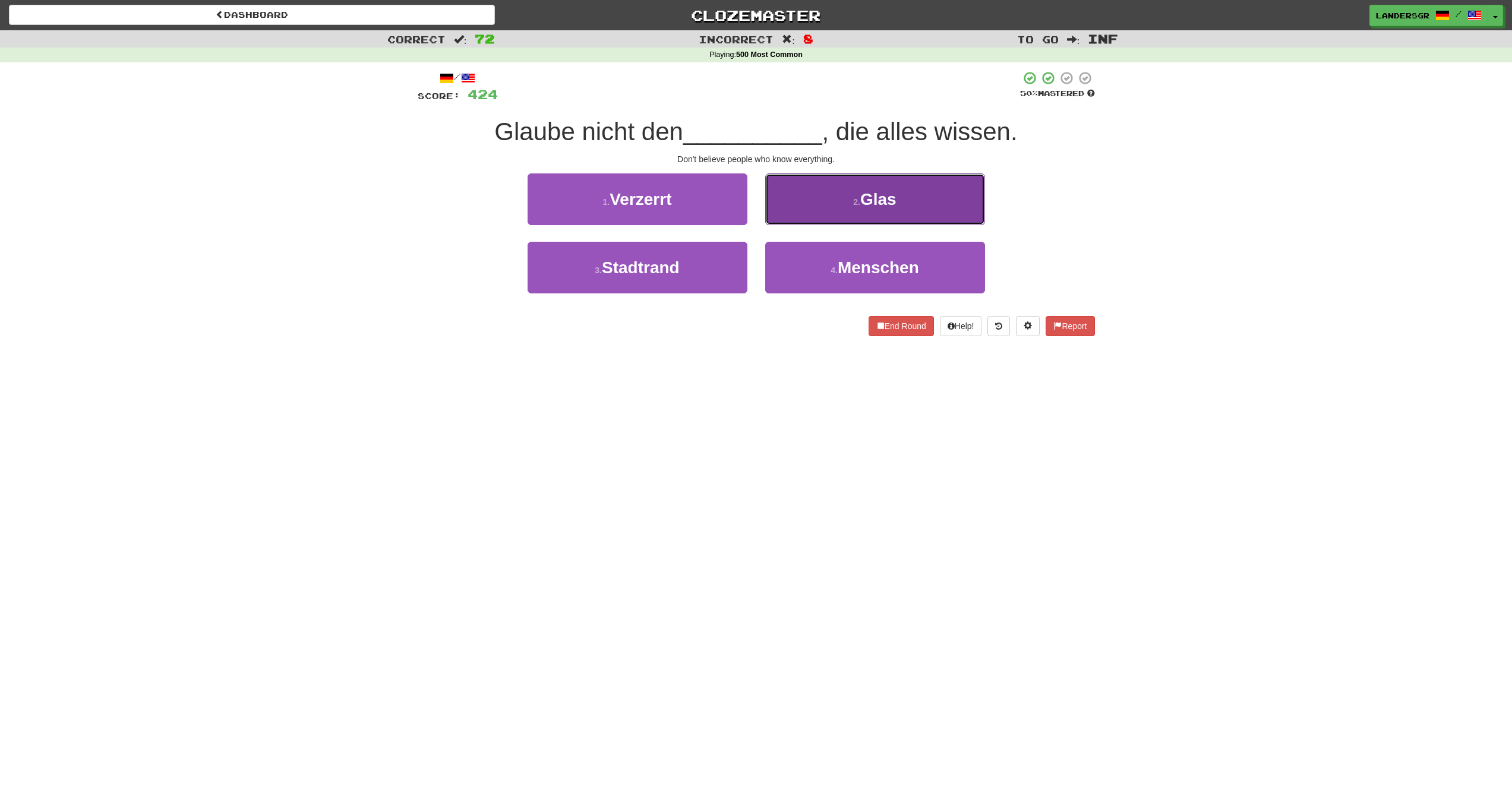
click at [784, 224] on button "2 . Glas" at bounding box center [875, 199] width 220 height 52
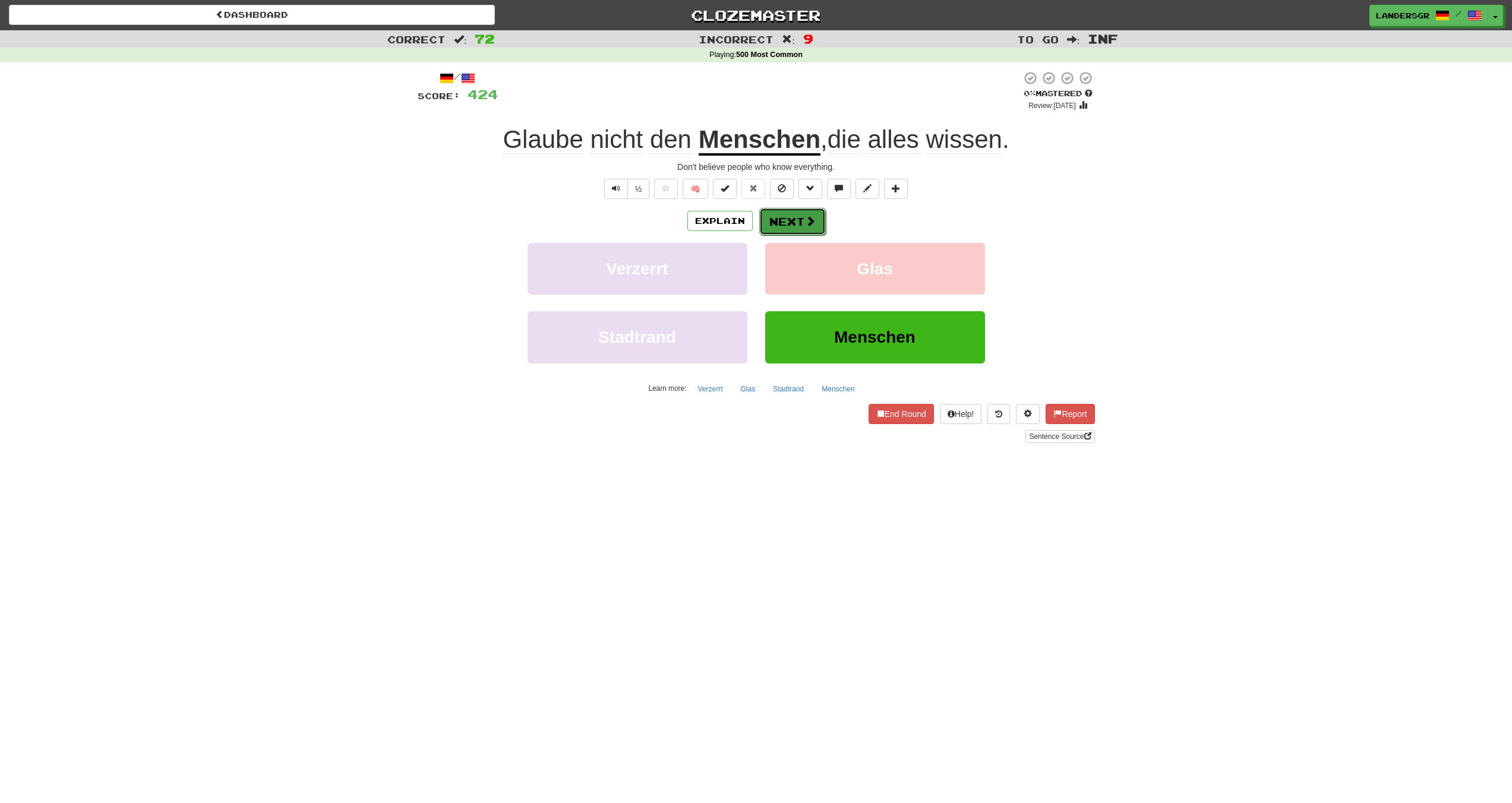
click at [784, 219] on button "Next" at bounding box center [792, 221] width 67 height 27
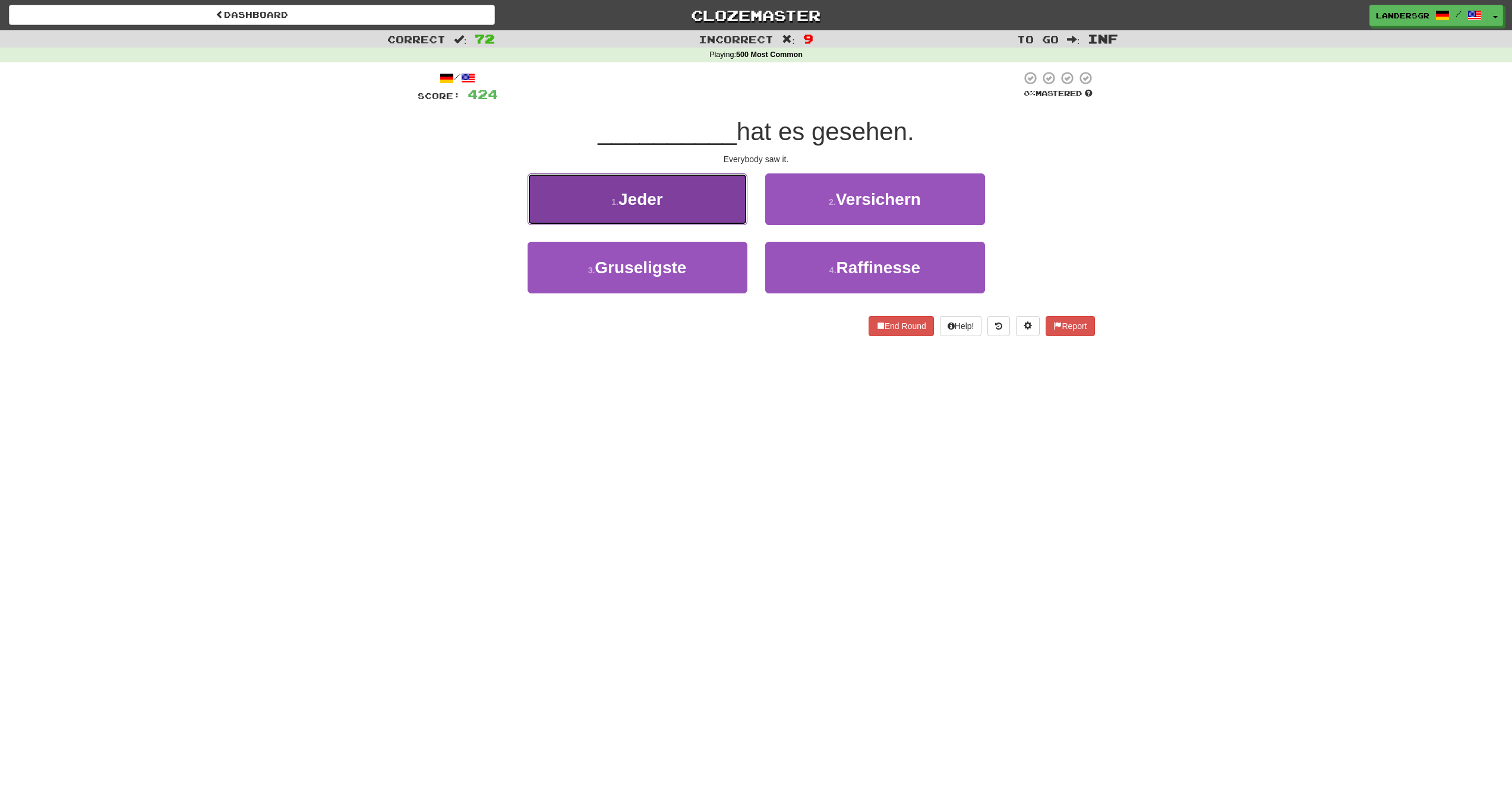
click at [704, 207] on button "1 . Jeder" at bounding box center [637, 199] width 220 height 52
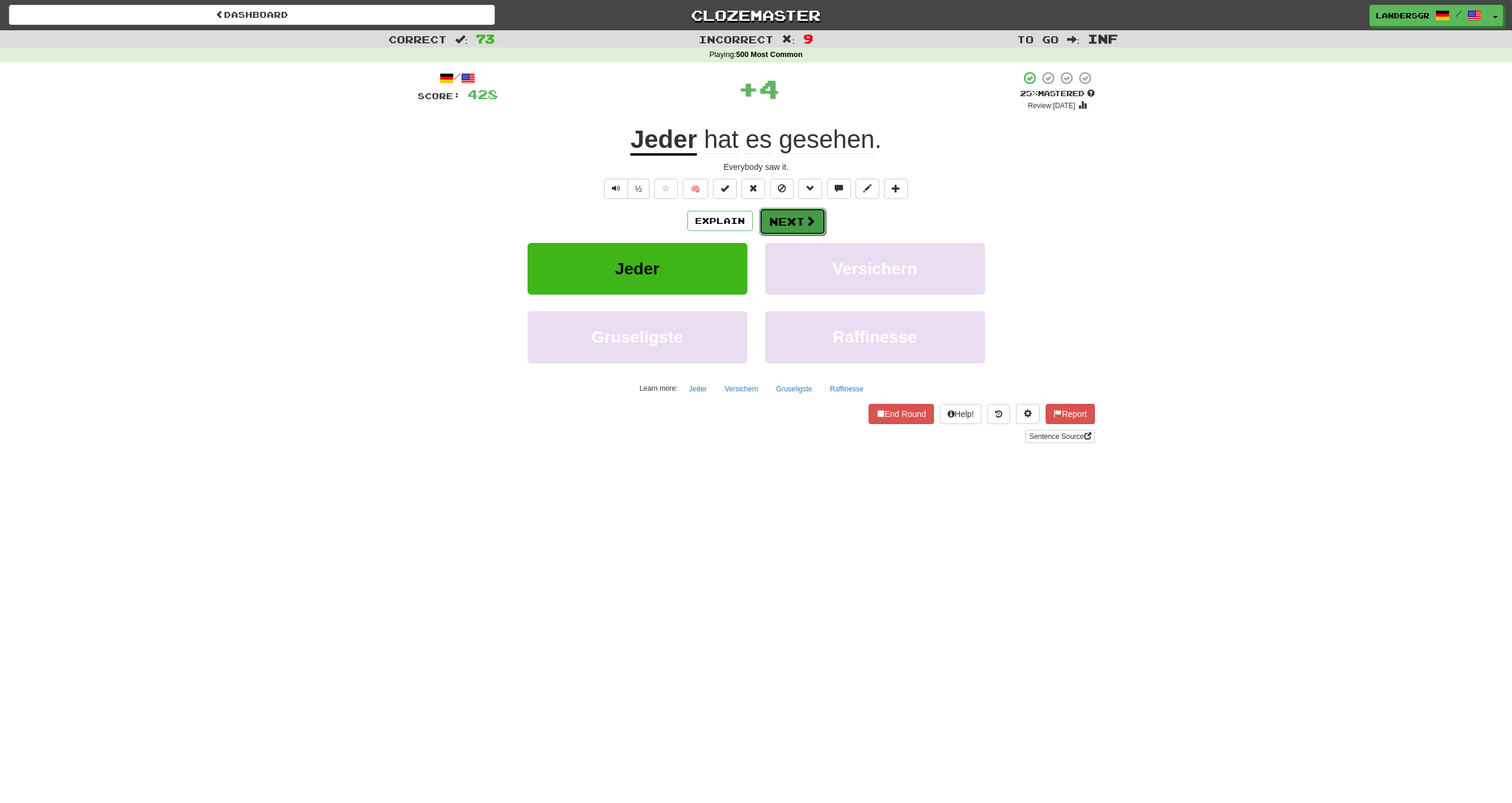
click at [796, 224] on button "Next" at bounding box center [792, 221] width 67 height 27
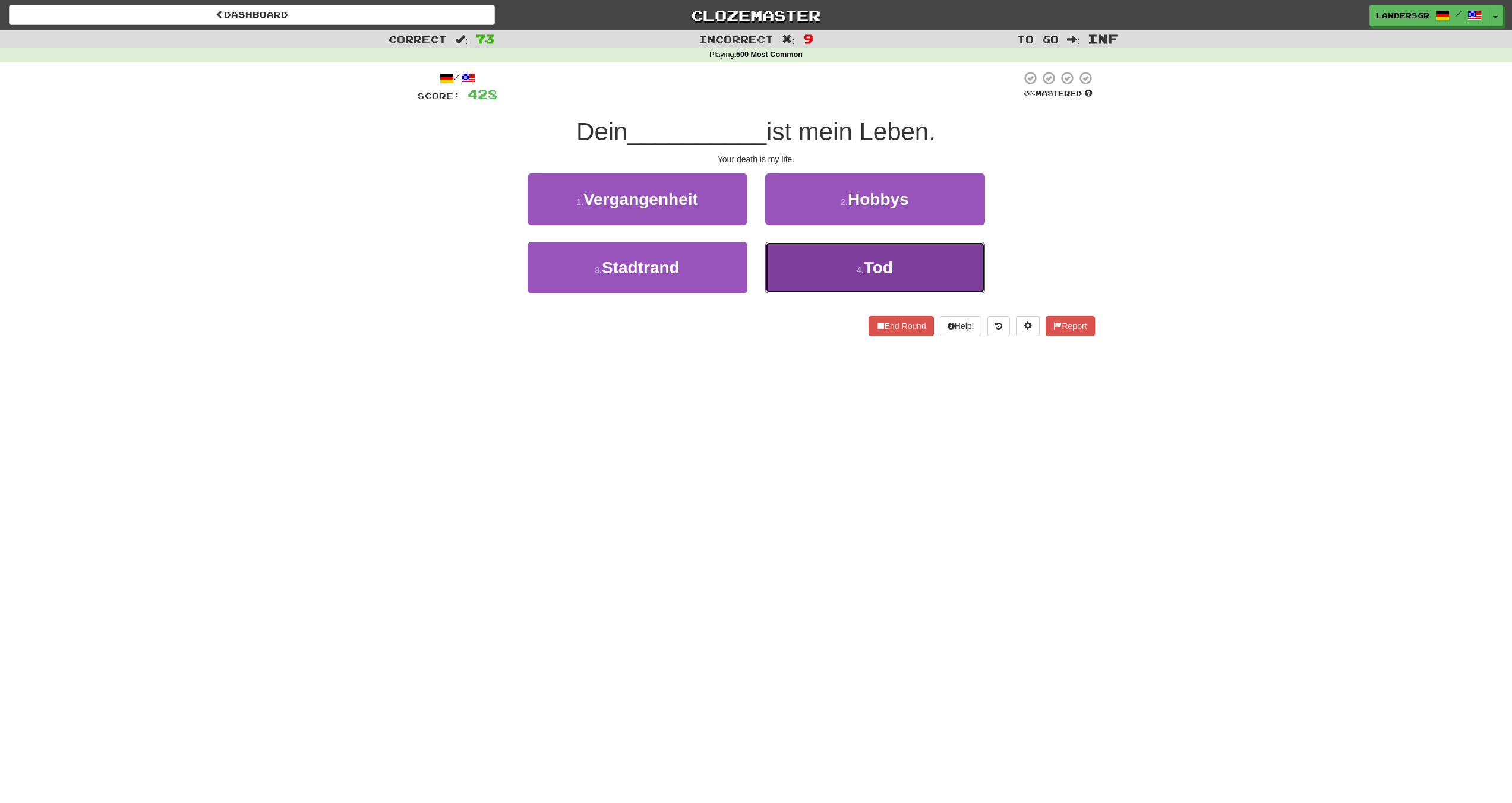
click at [798, 267] on button "4 . Tod" at bounding box center [875, 268] width 220 height 52
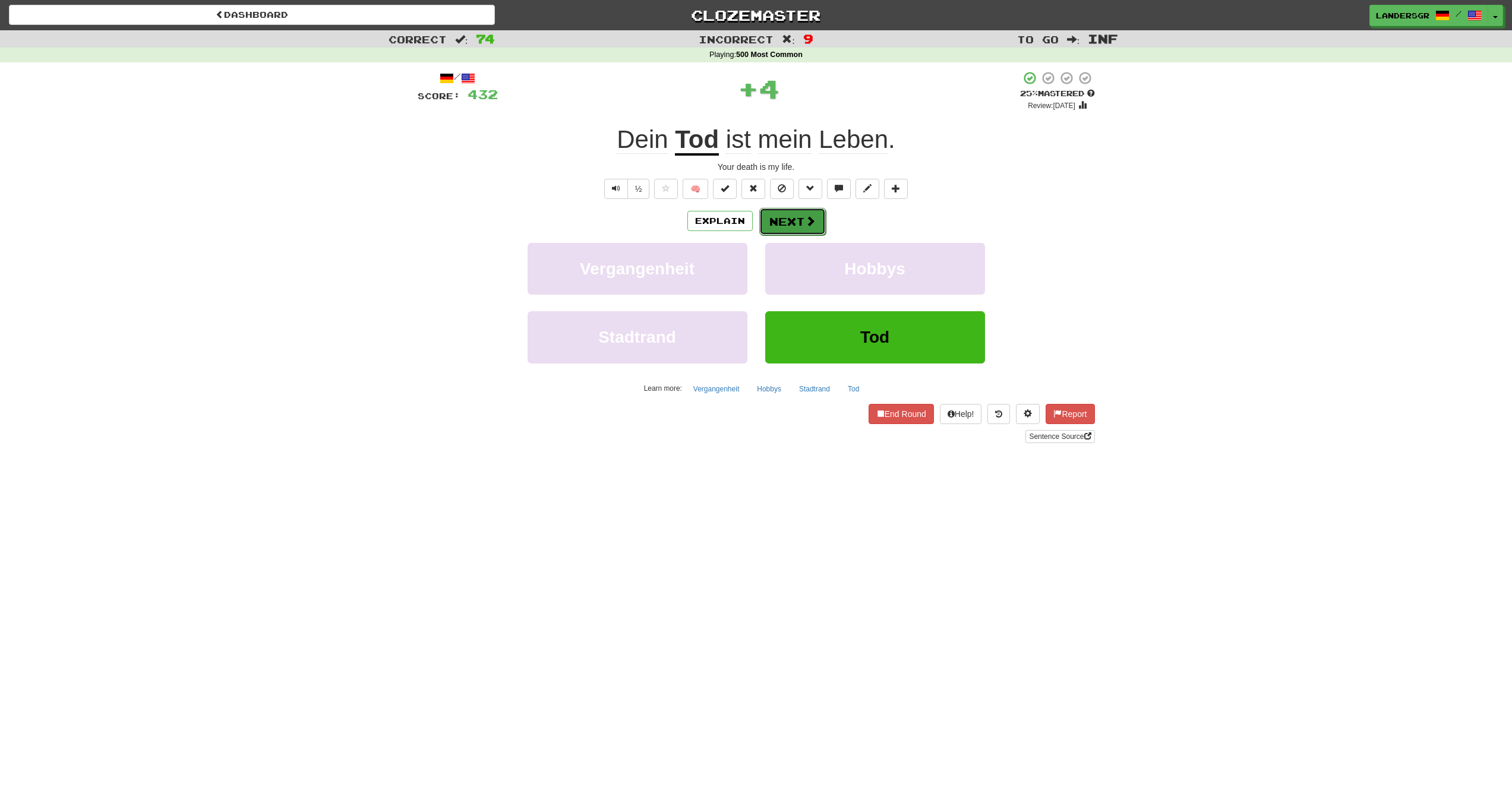
click at [767, 219] on button "Next" at bounding box center [792, 221] width 67 height 27
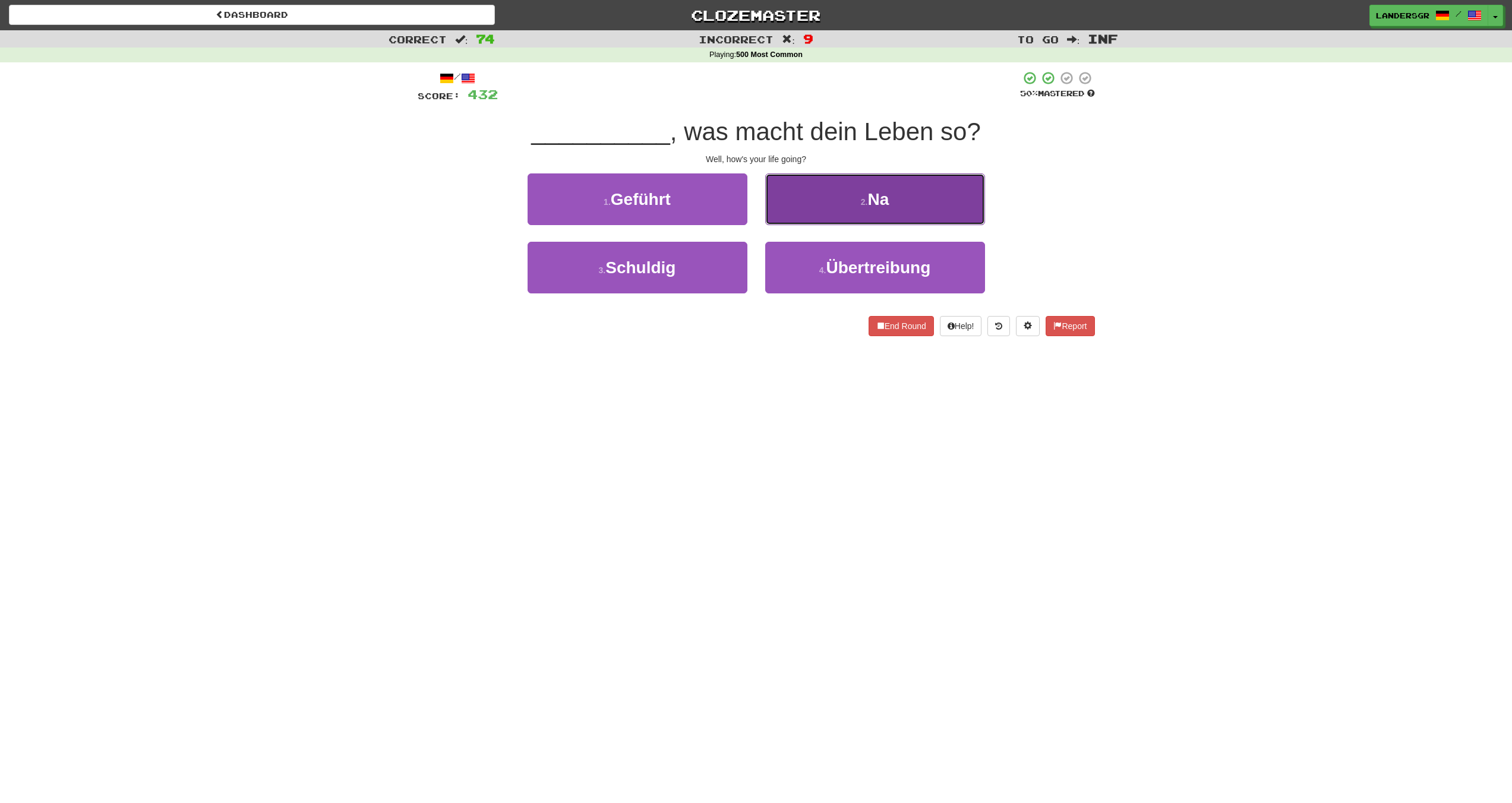
click at [799, 217] on button "2 . Na" at bounding box center [875, 199] width 220 height 52
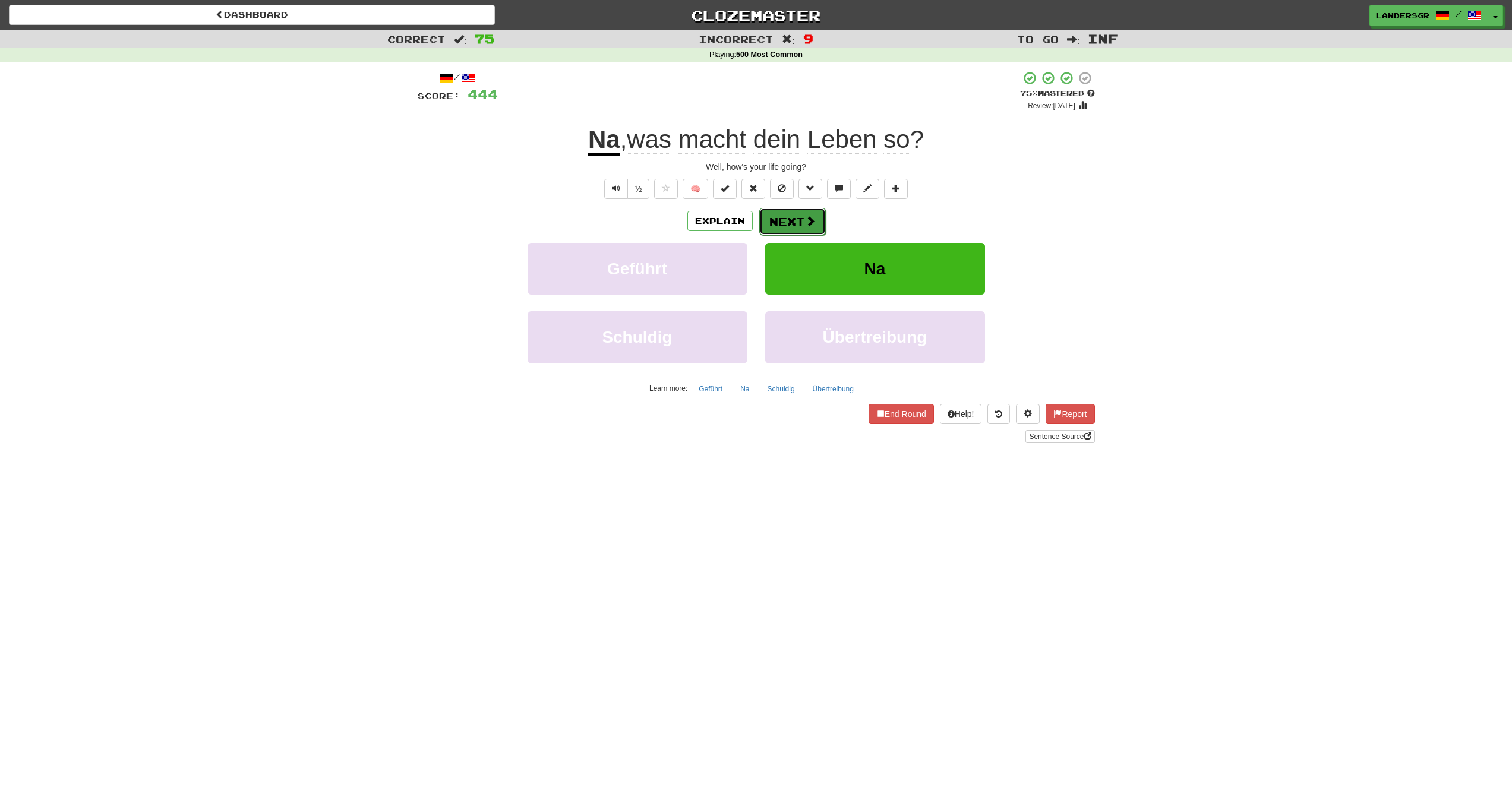
click at [799, 216] on button "Next" at bounding box center [792, 221] width 67 height 27
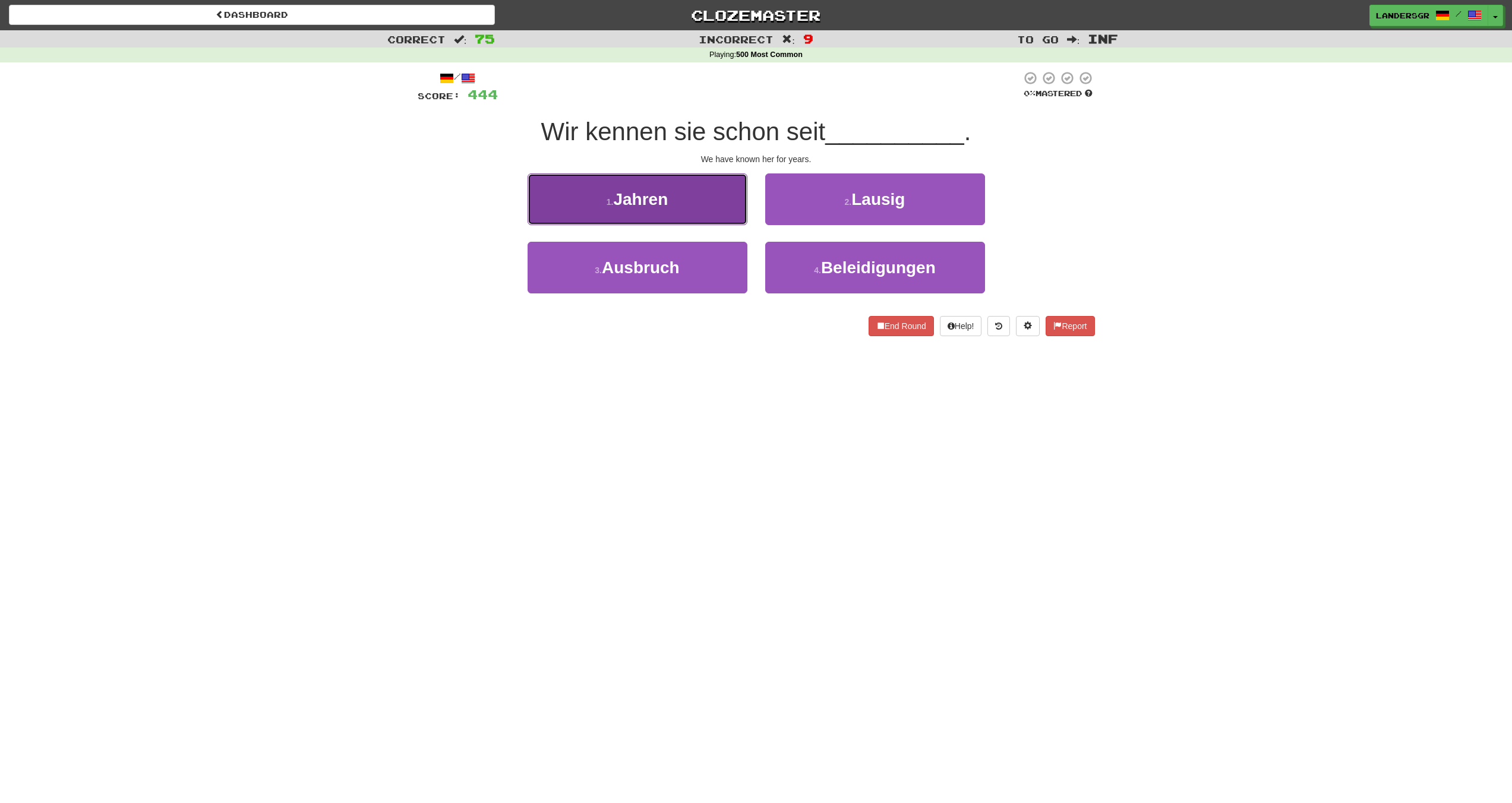
click at [702, 209] on button "1 . Jahren" at bounding box center [637, 199] width 220 height 52
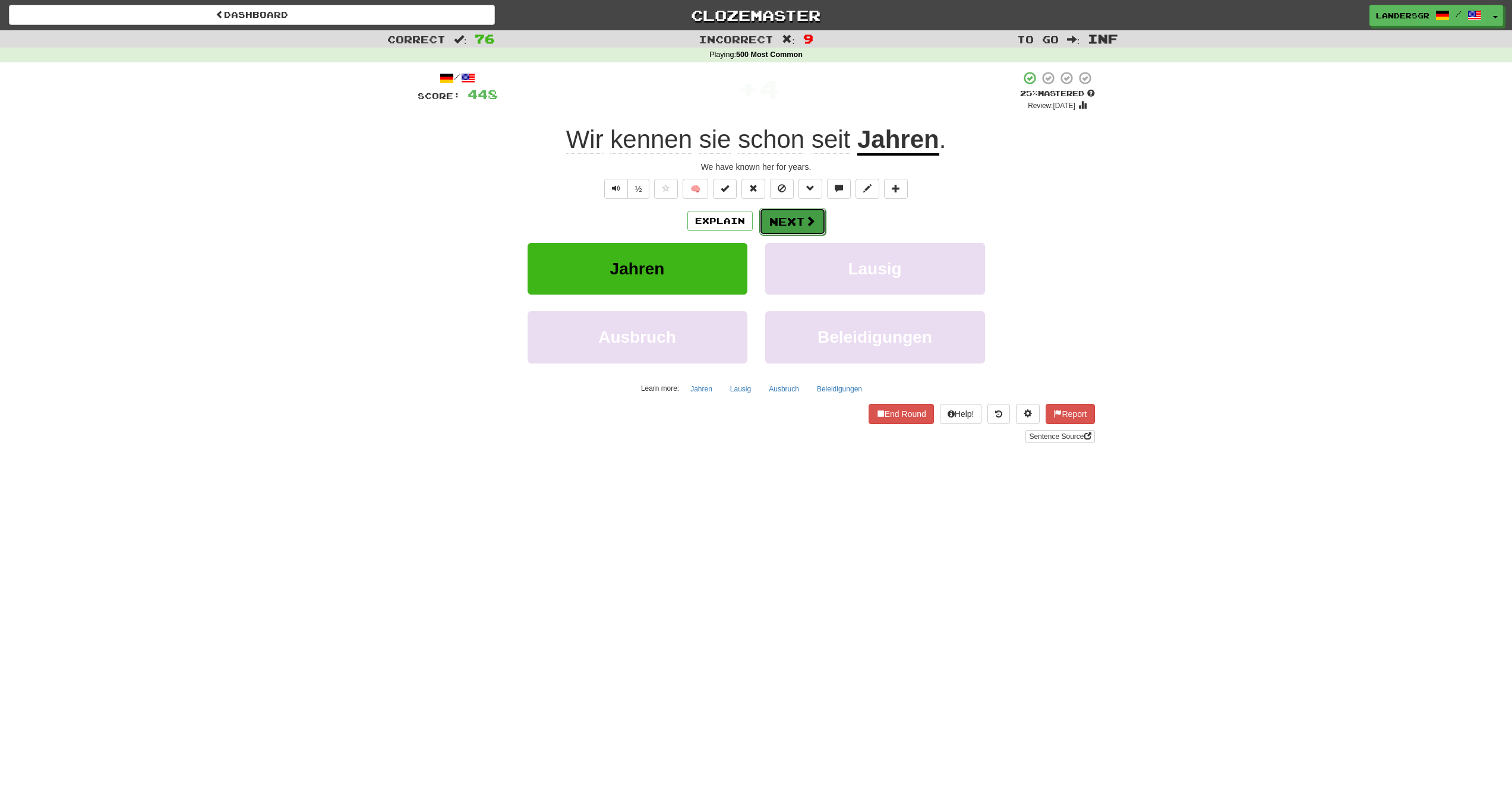
click at [781, 214] on button "Next" at bounding box center [792, 221] width 67 height 27
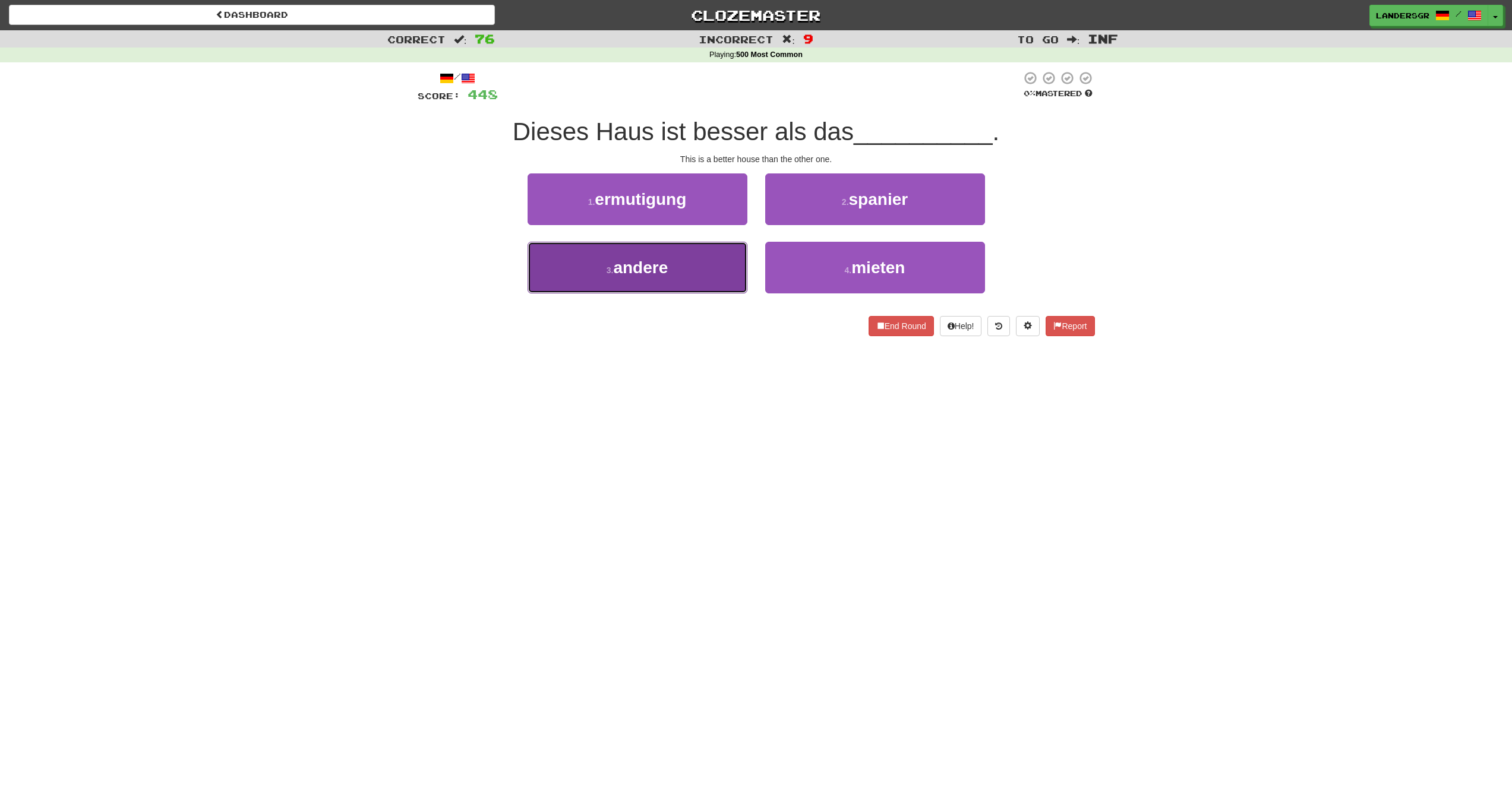
click at [695, 260] on button "3 . andere" at bounding box center [637, 268] width 220 height 52
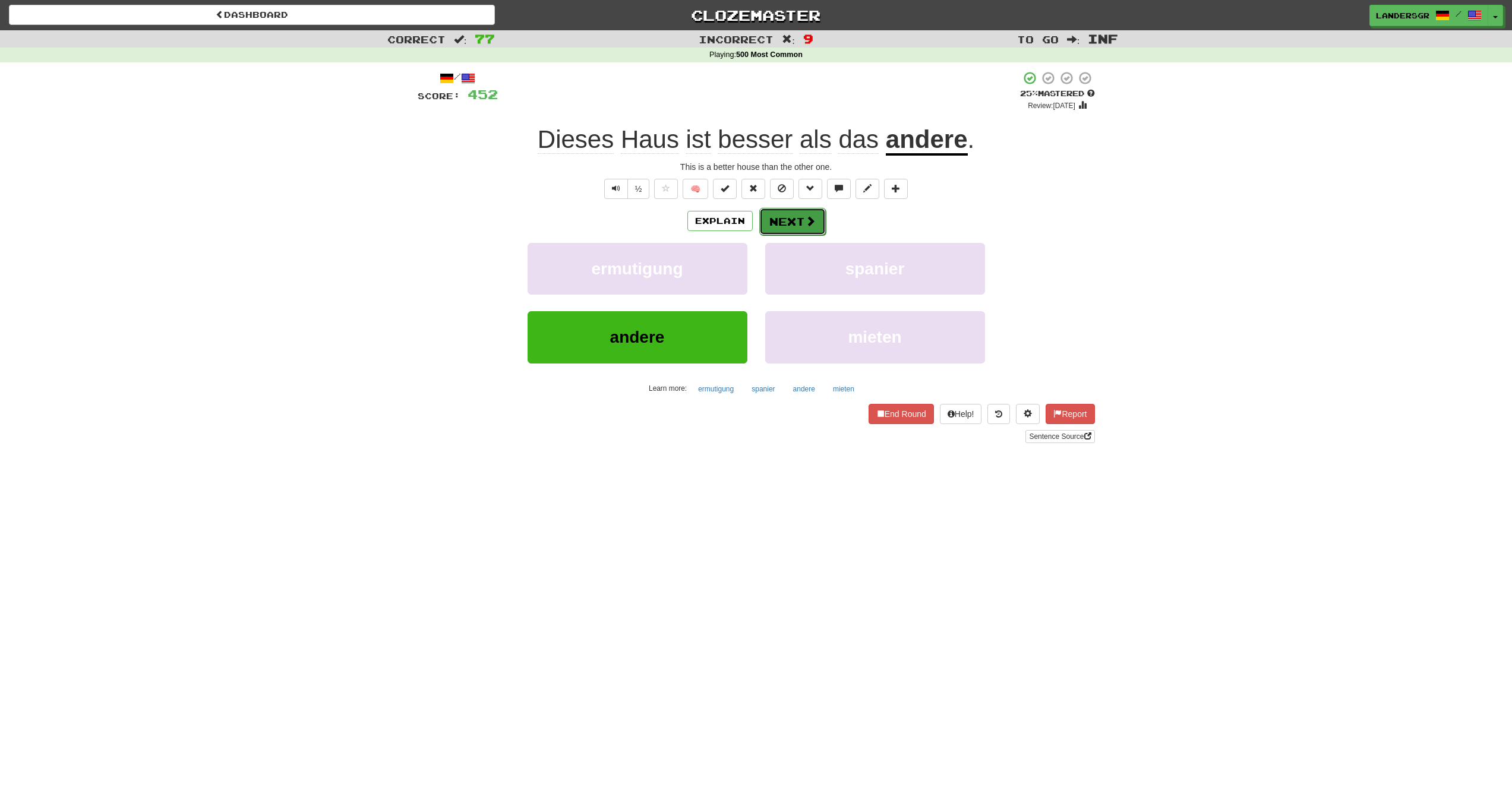
click at [789, 223] on button "Next" at bounding box center [792, 221] width 67 height 27
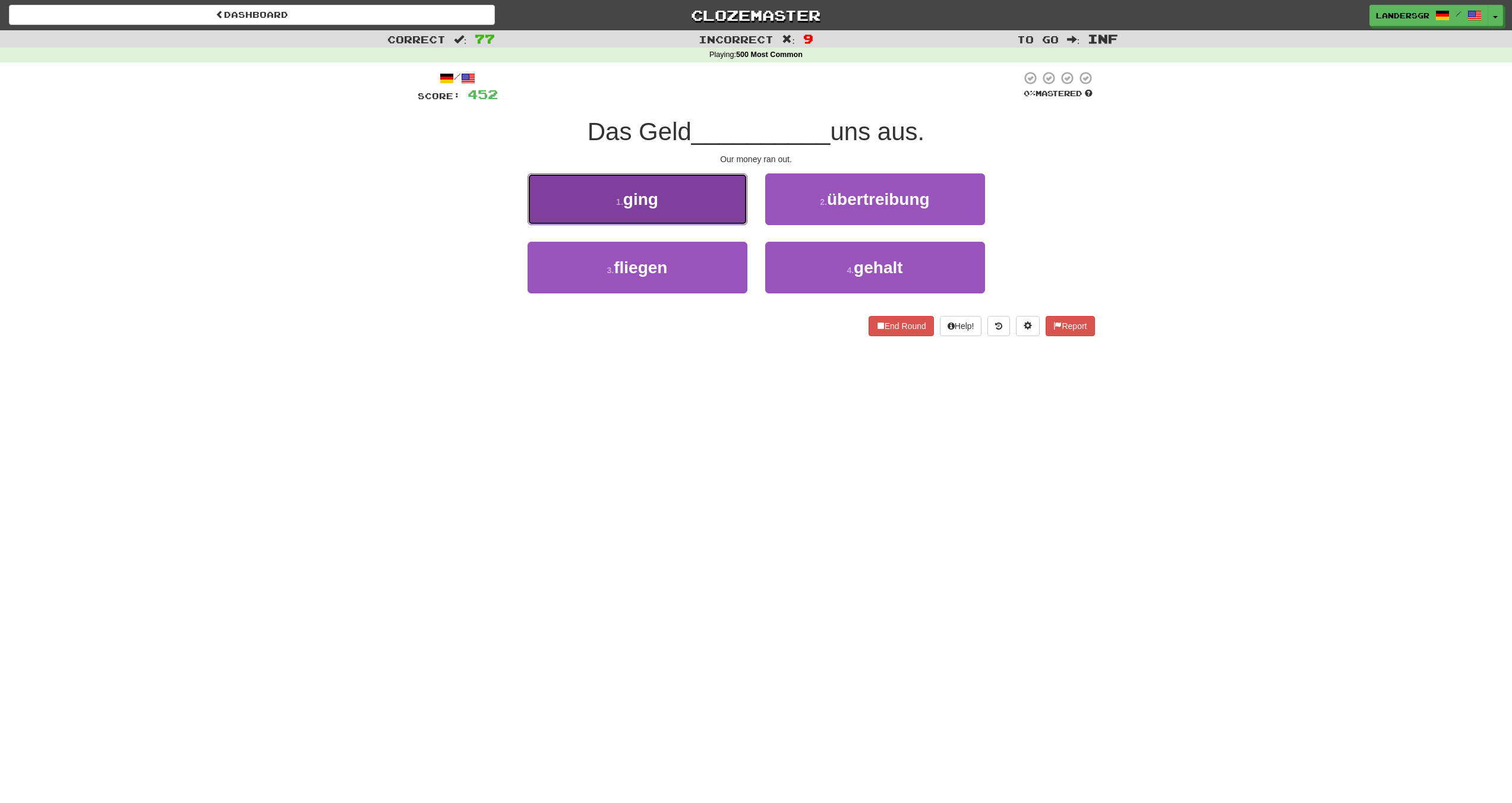
click at [720, 213] on button "1 . ging" at bounding box center [637, 199] width 220 height 52
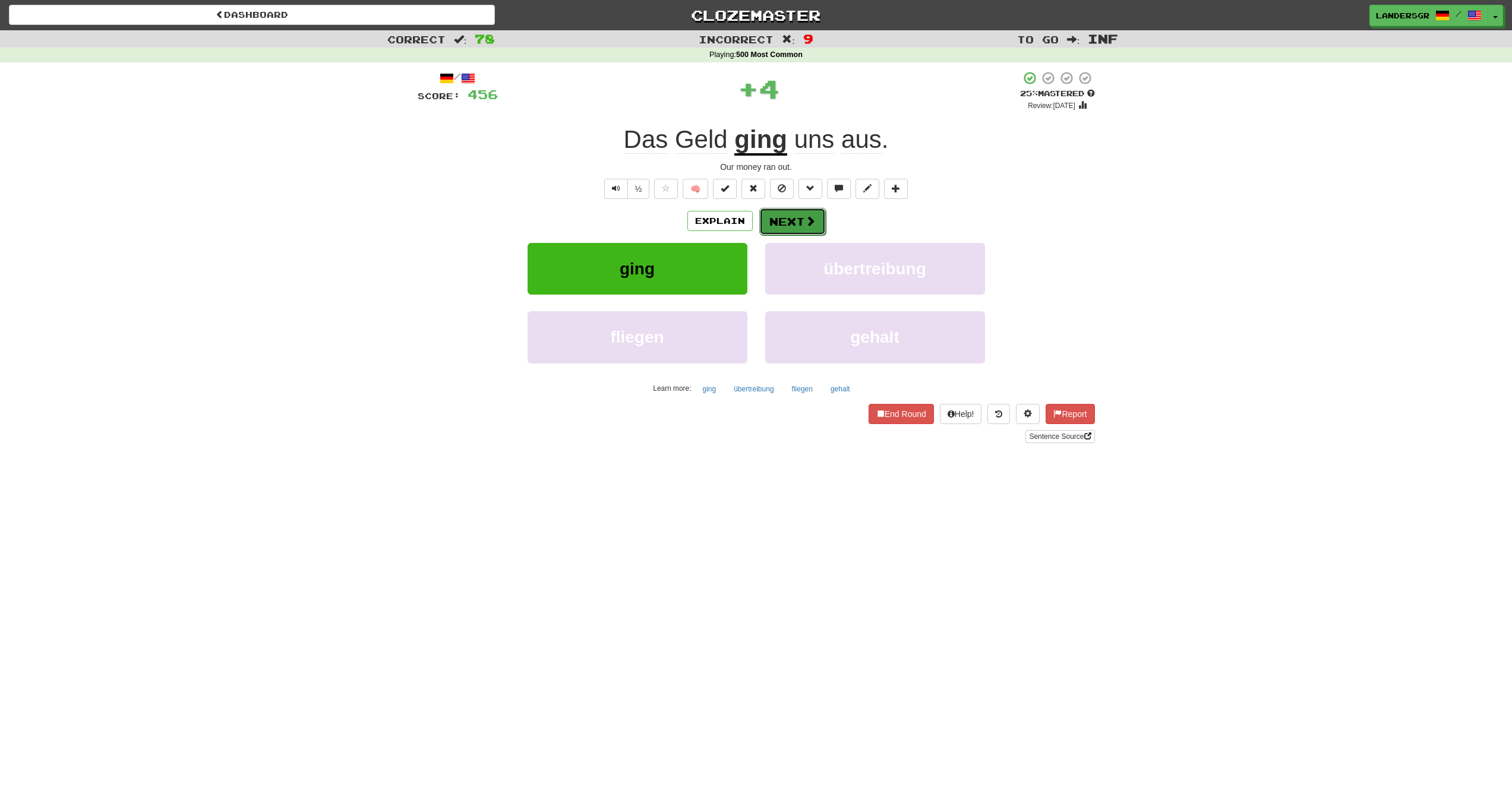
click at [766, 219] on button "Next" at bounding box center [792, 221] width 67 height 27
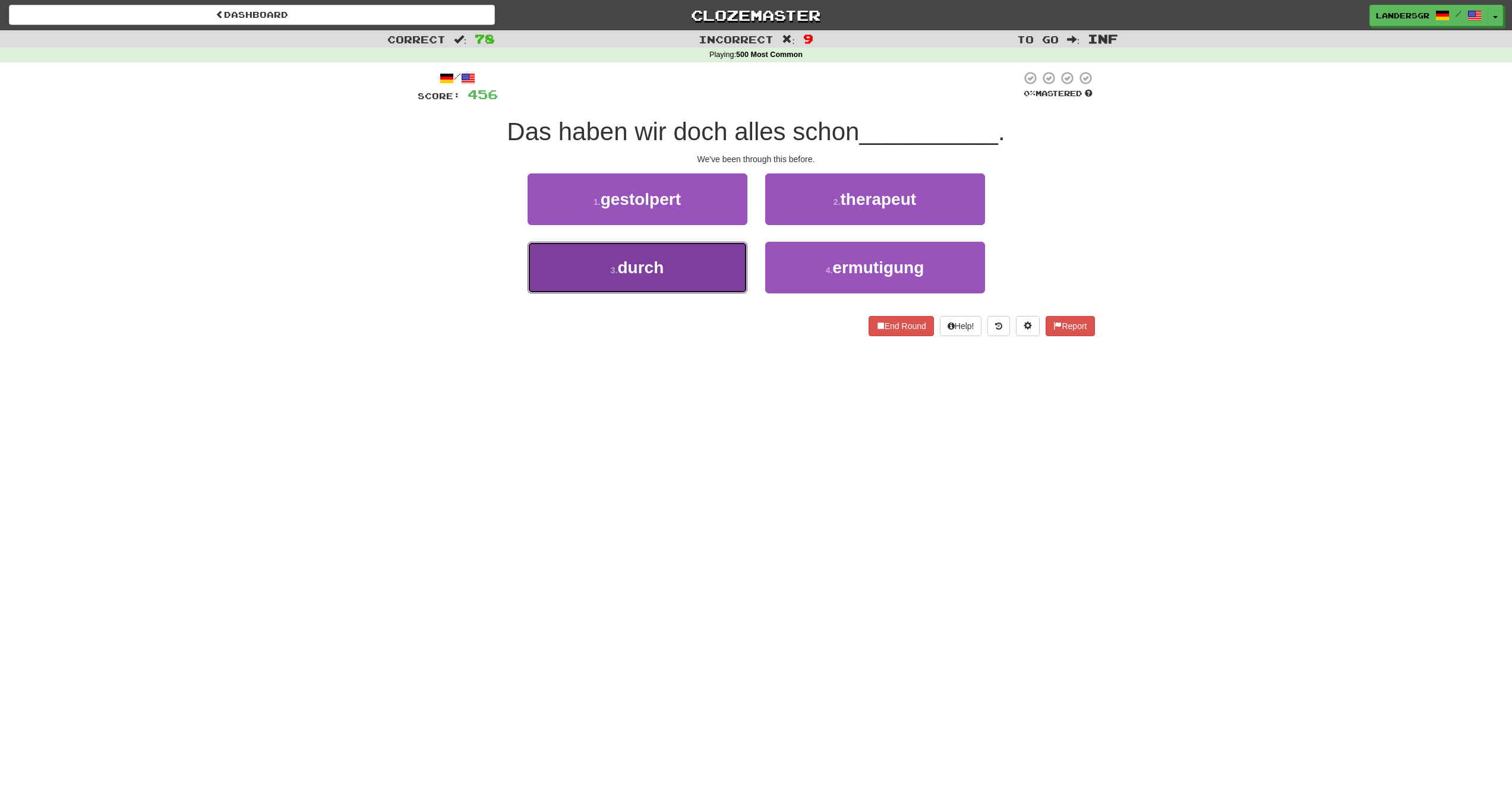
click at [719, 252] on button "3 . durch" at bounding box center [637, 268] width 220 height 52
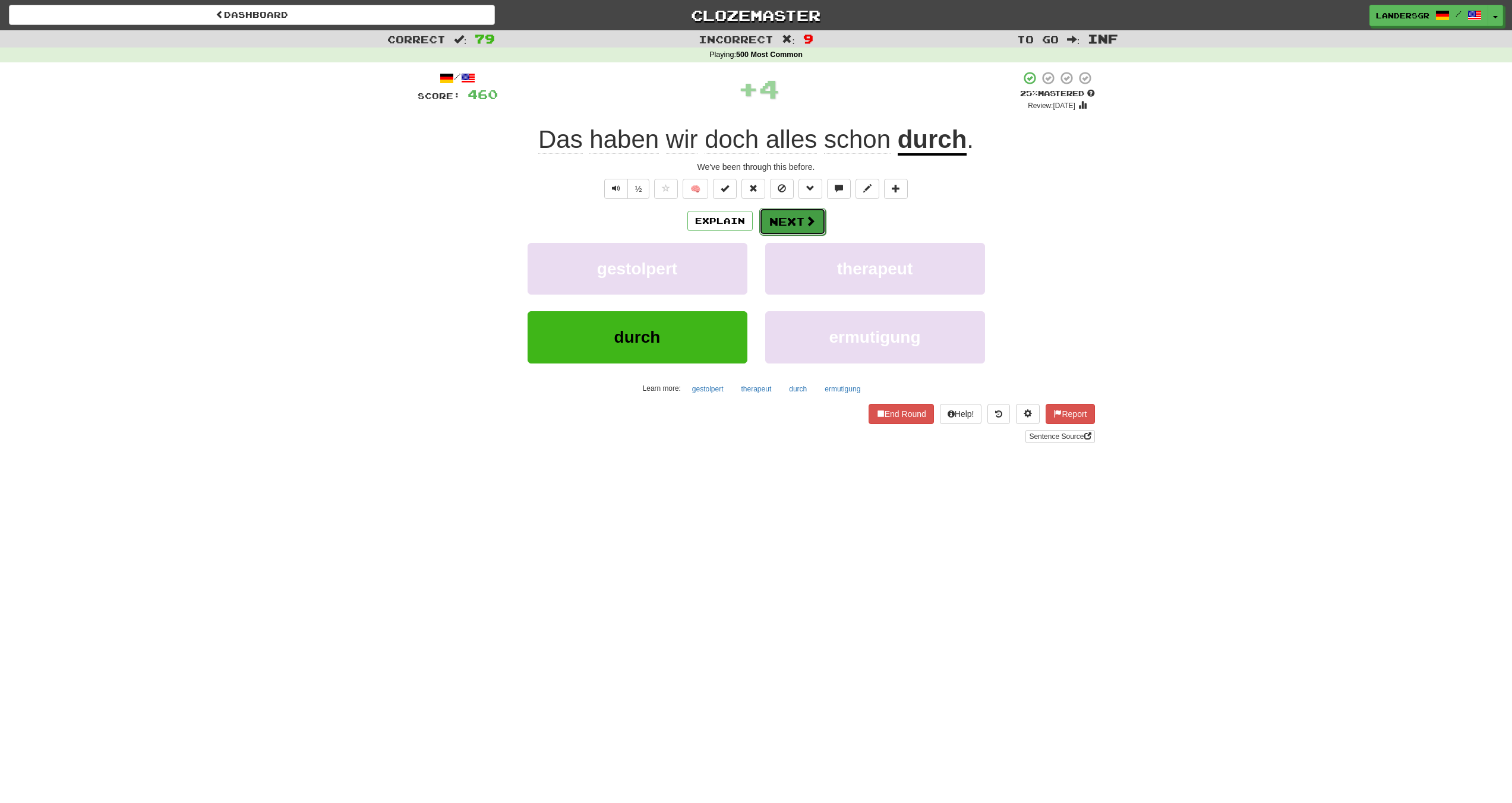
click at [805, 219] on span at bounding box center [810, 221] width 11 height 11
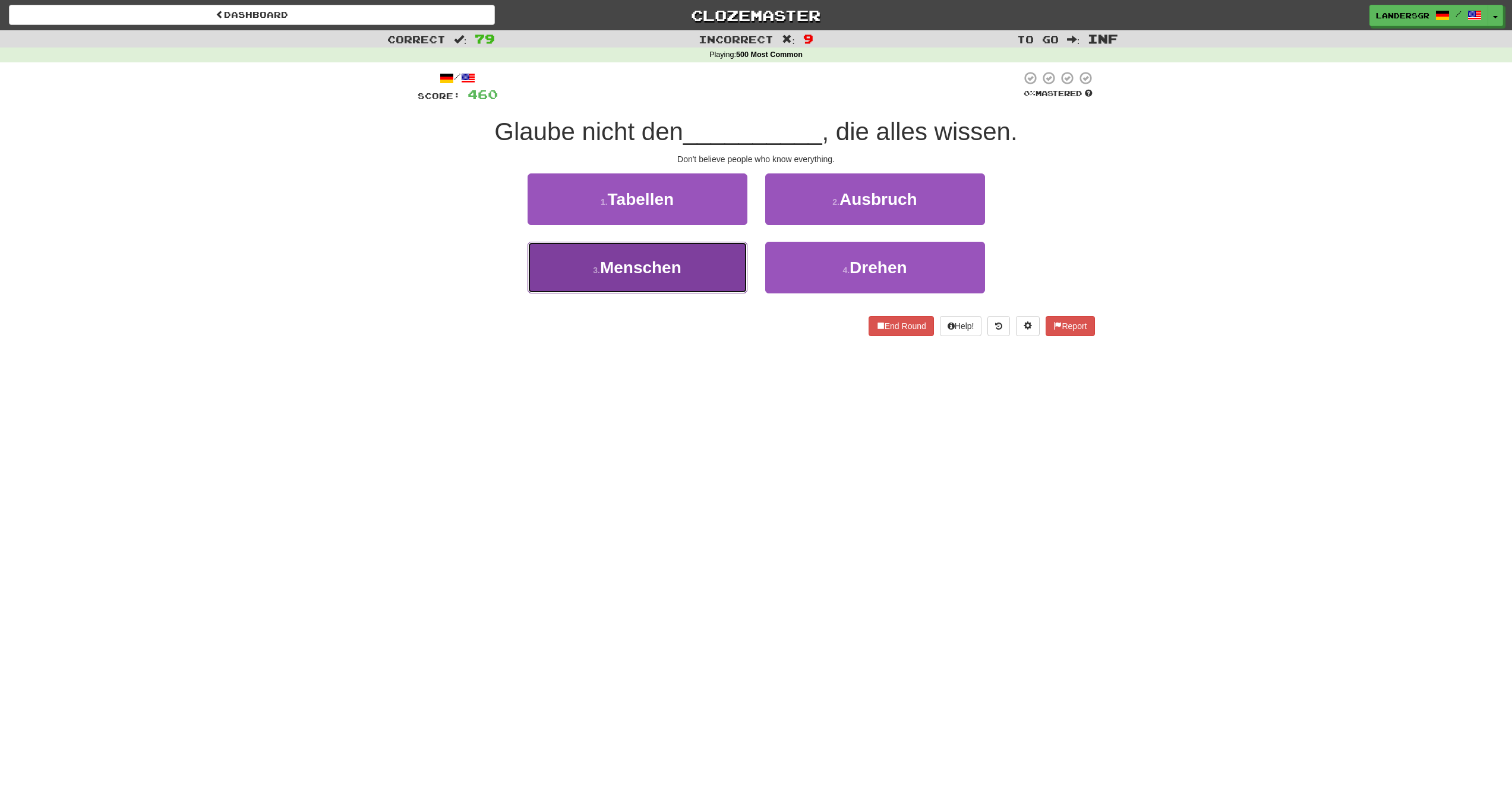
click at [698, 257] on button "3 . Menschen" at bounding box center [637, 268] width 220 height 52
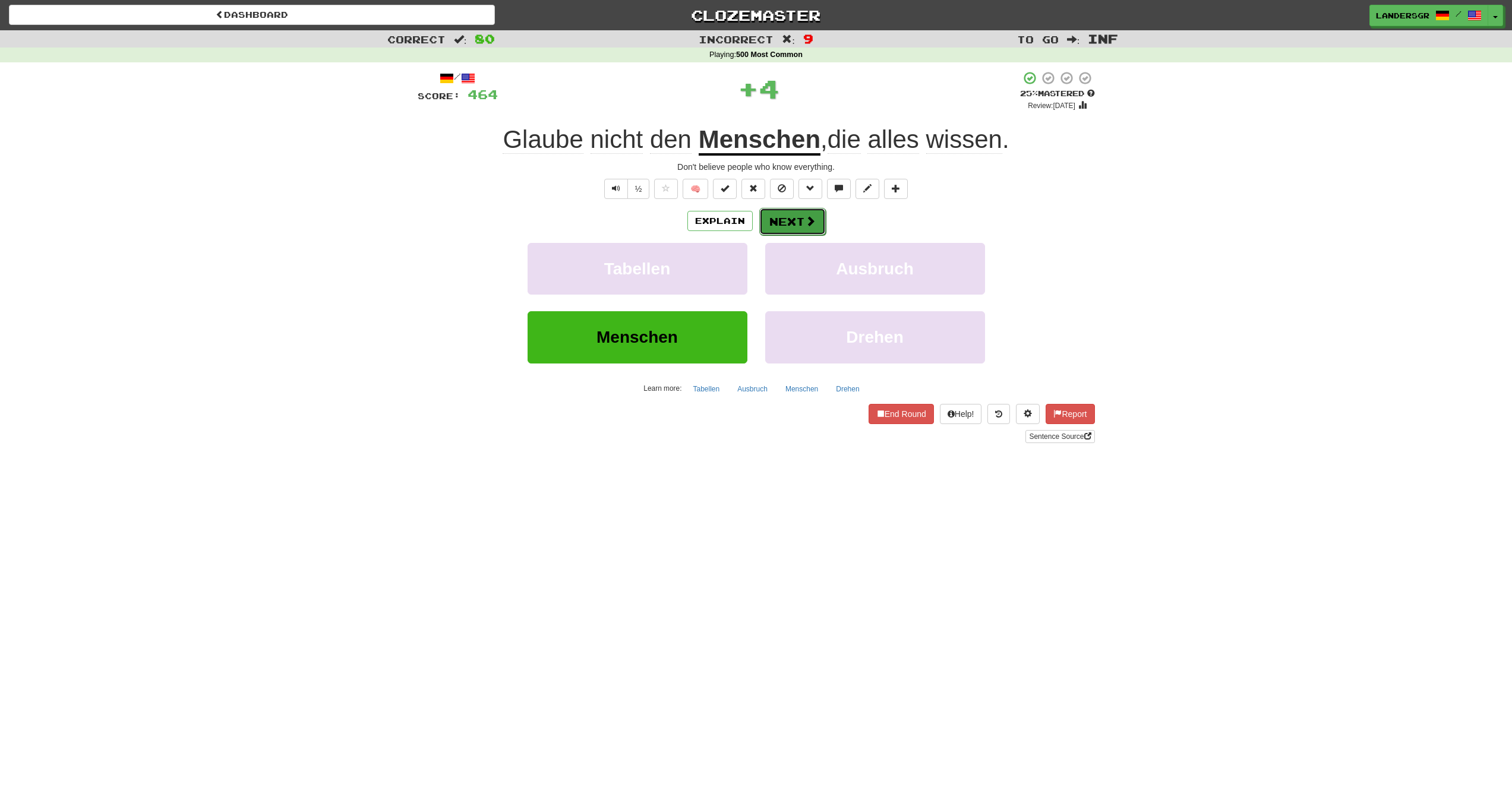
click at [777, 217] on button "Next" at bounding box center [792, 221] width 67 height 27
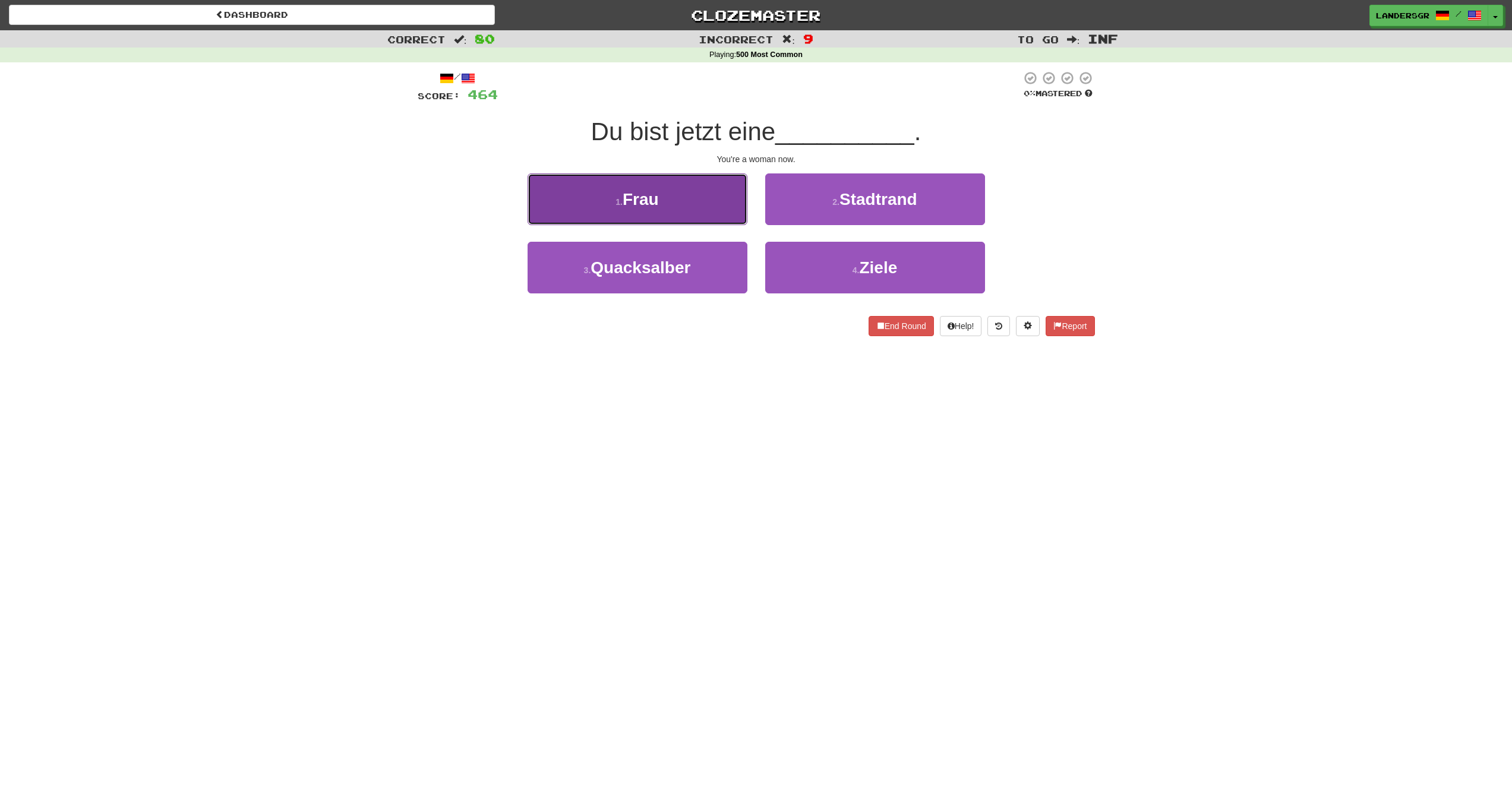
click at [682, 220] on button "1 . Frau" at bounding box center [637, 199] width 220 height 52
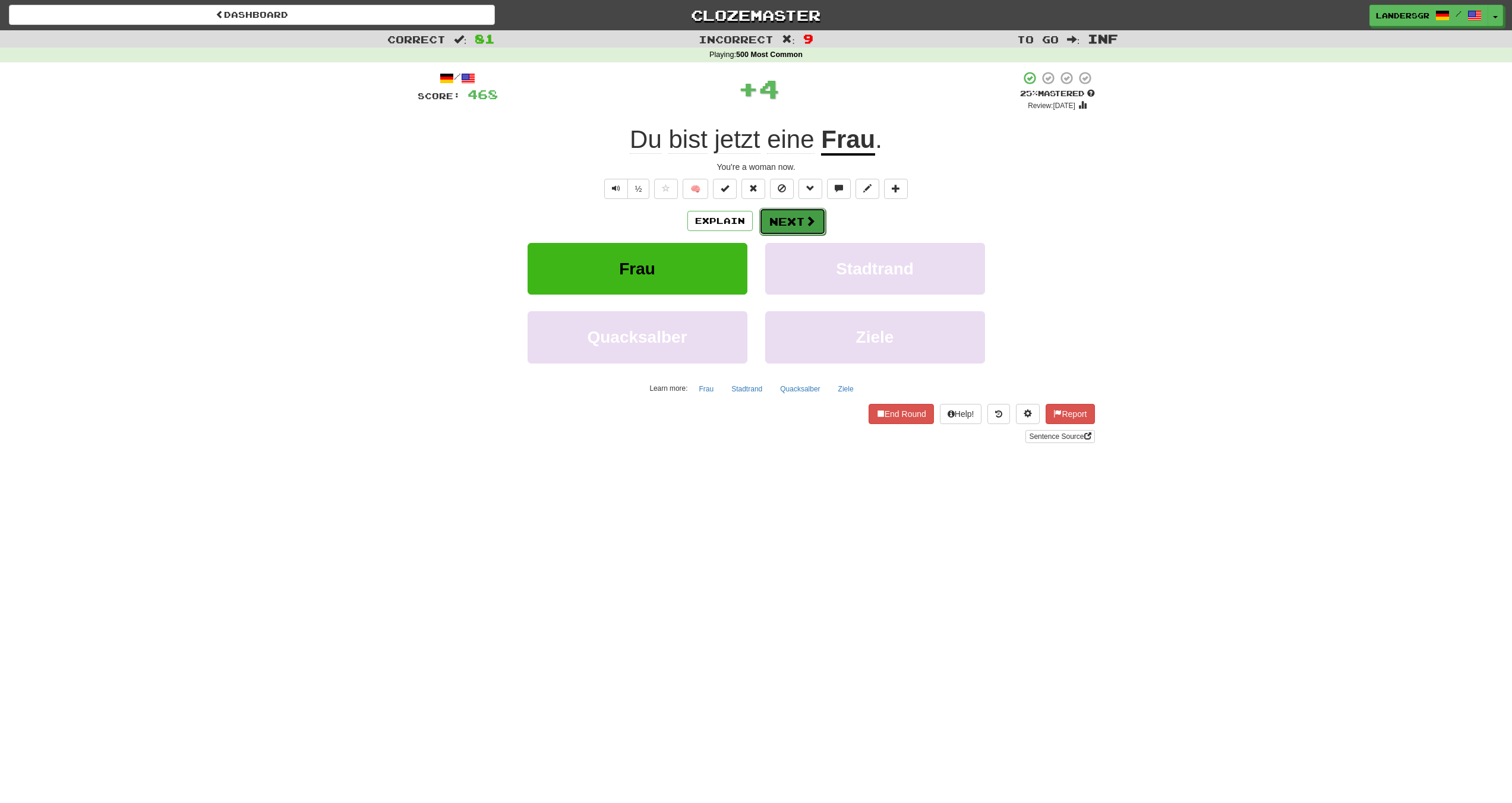
click at [759, 226] on button "Next" at bounding box center [792, 221] width 67 height 27
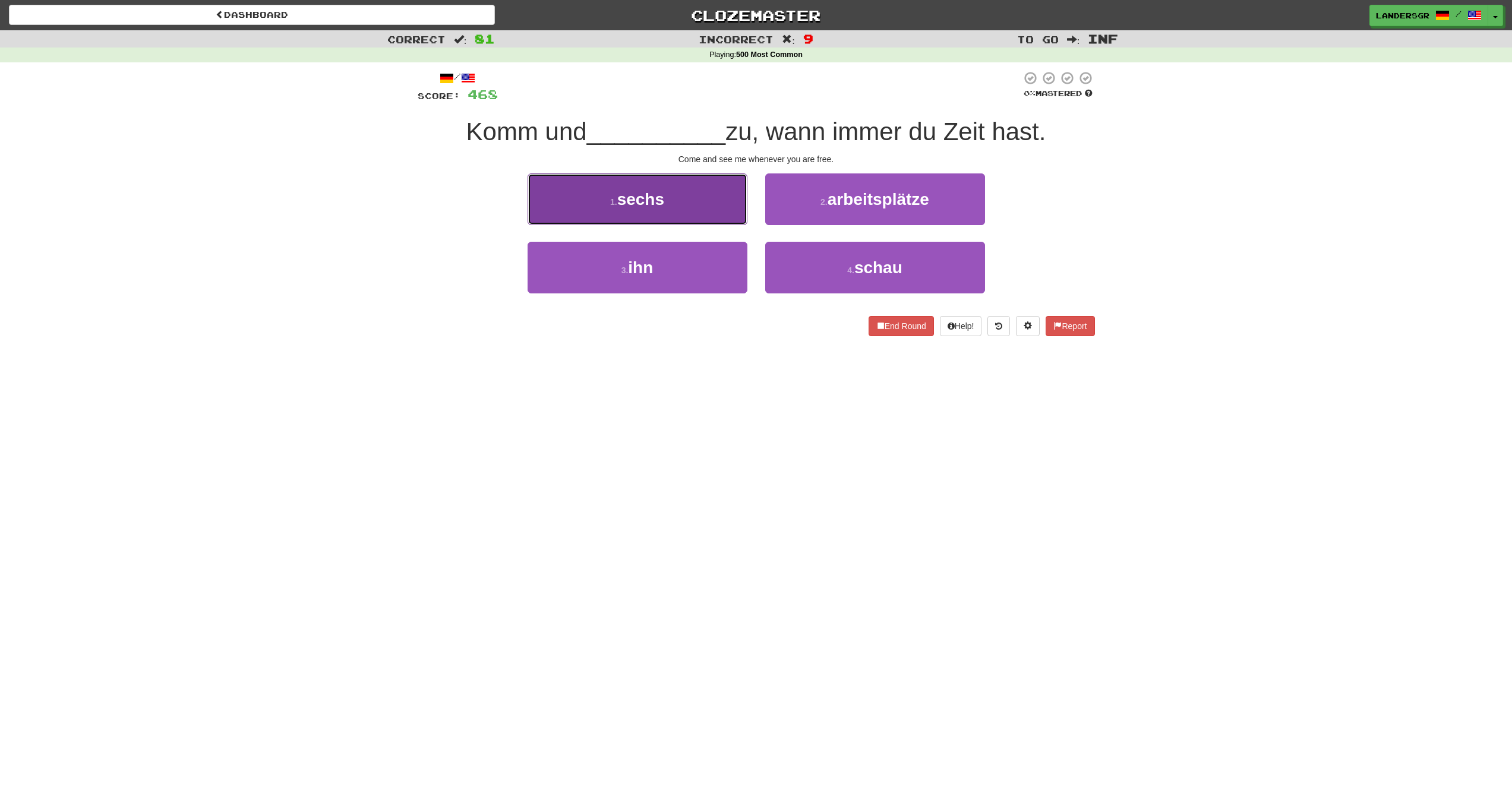
click at [702, 212] on button "1 . sechs" at bounding box center [637, 199] width 220 height 52
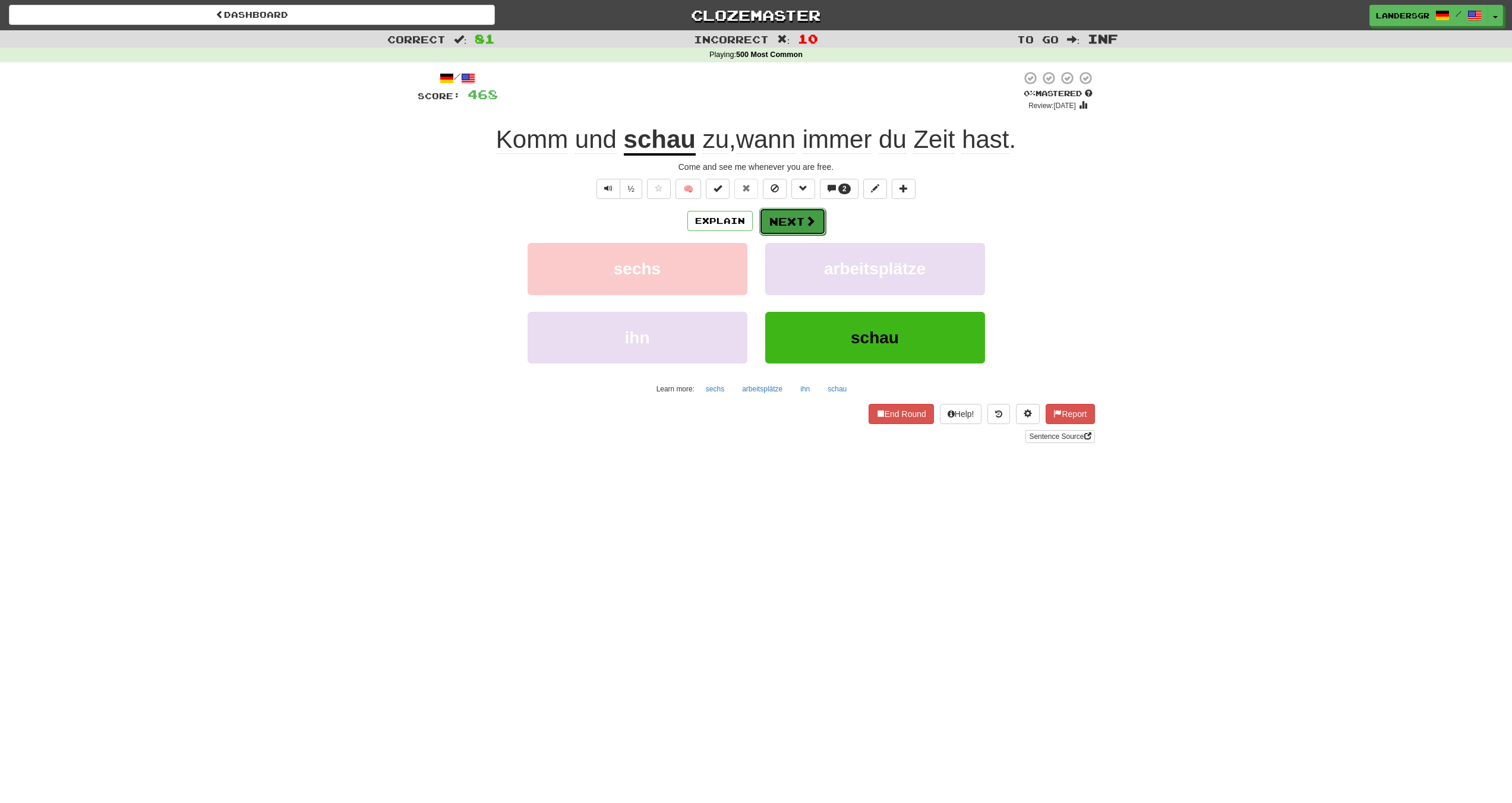
click at [789, 217] on button "Next" at bounding box center [792, 221] width 67 height 27
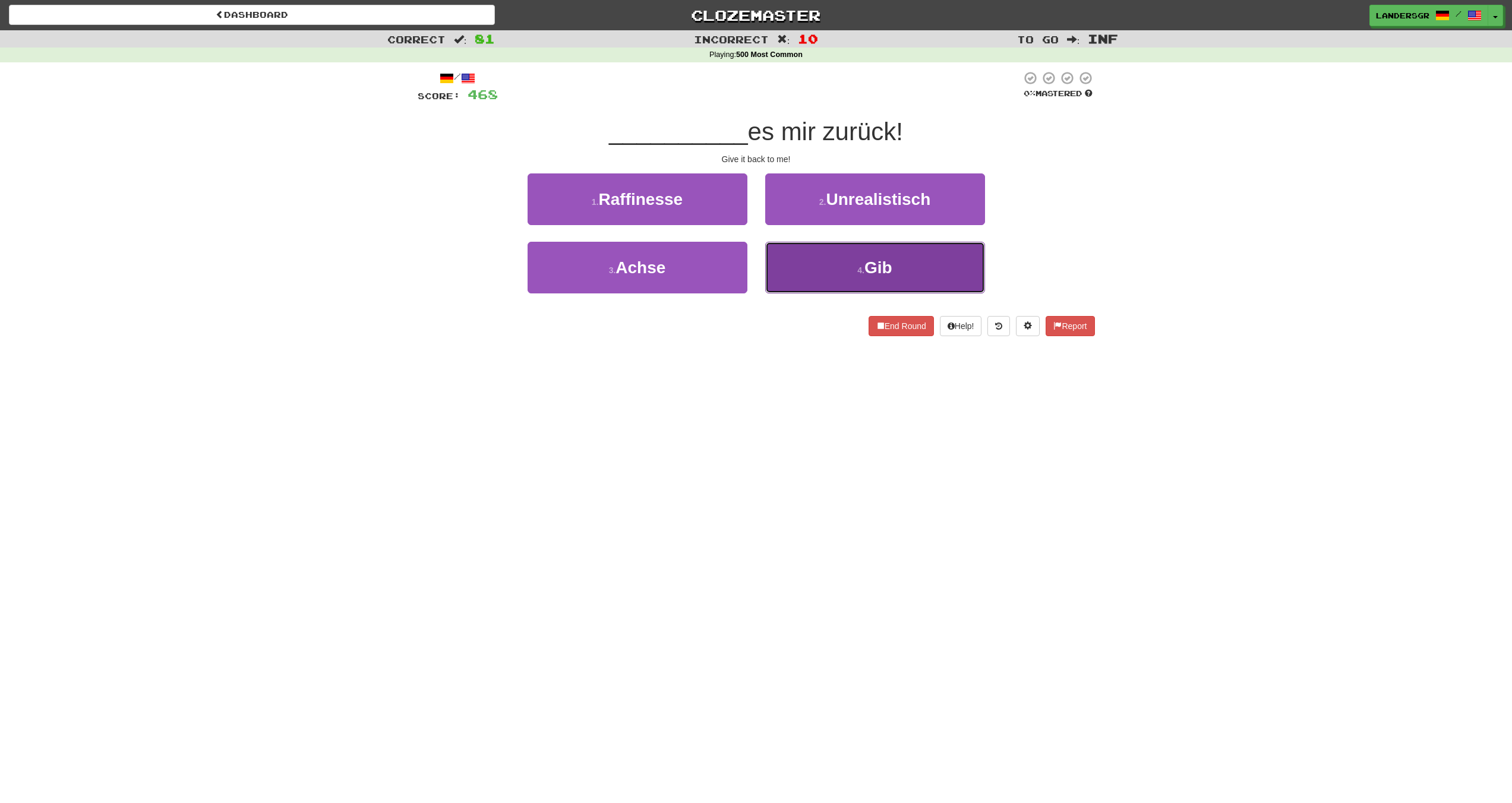
click at [805, 251] on button "4 . Gib" at bounding box center [875, 268] width 220 height 52
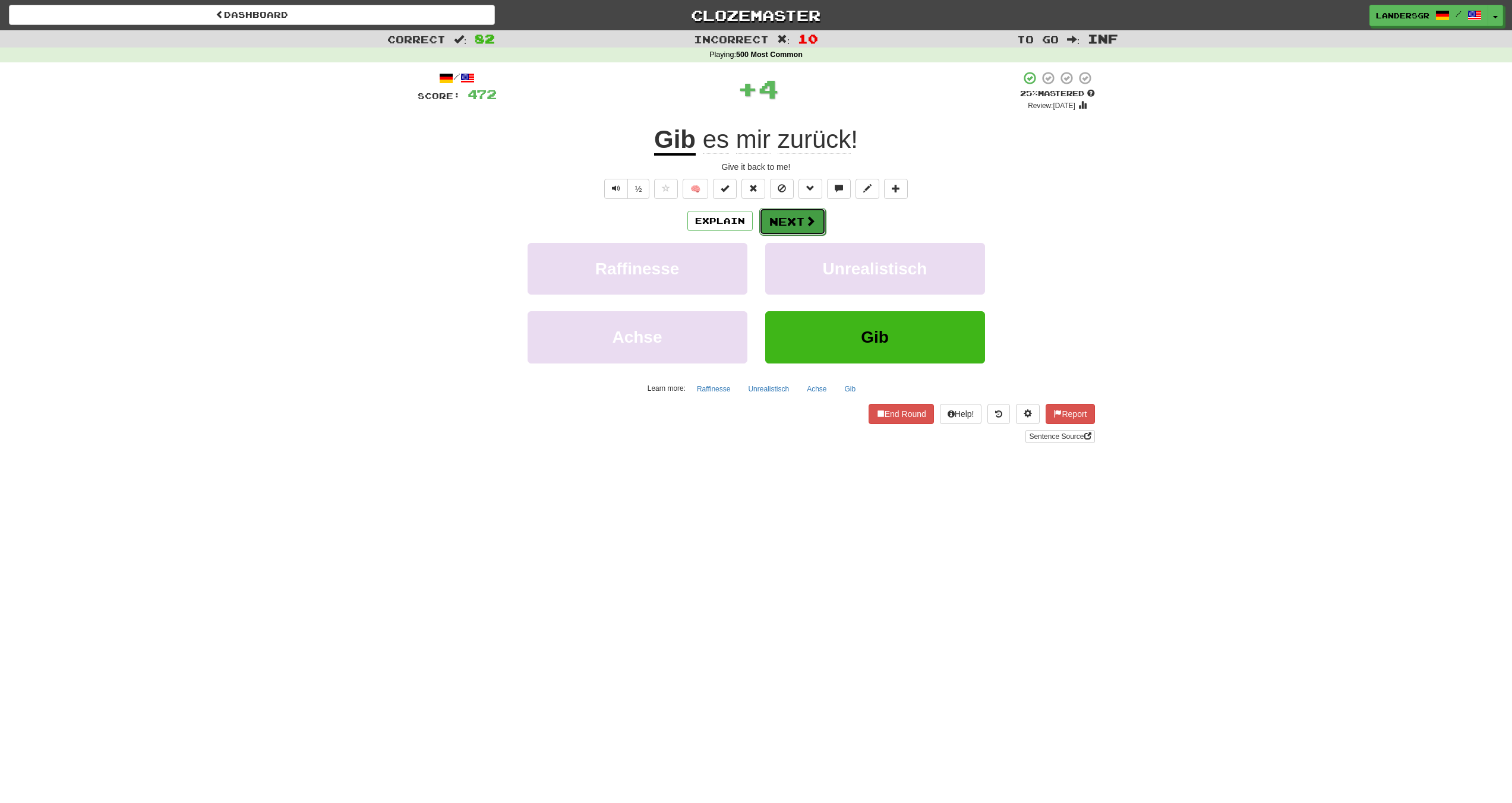
click at [791, 225] on button "Next" at bounding box center [792, 221] width 67 height 27
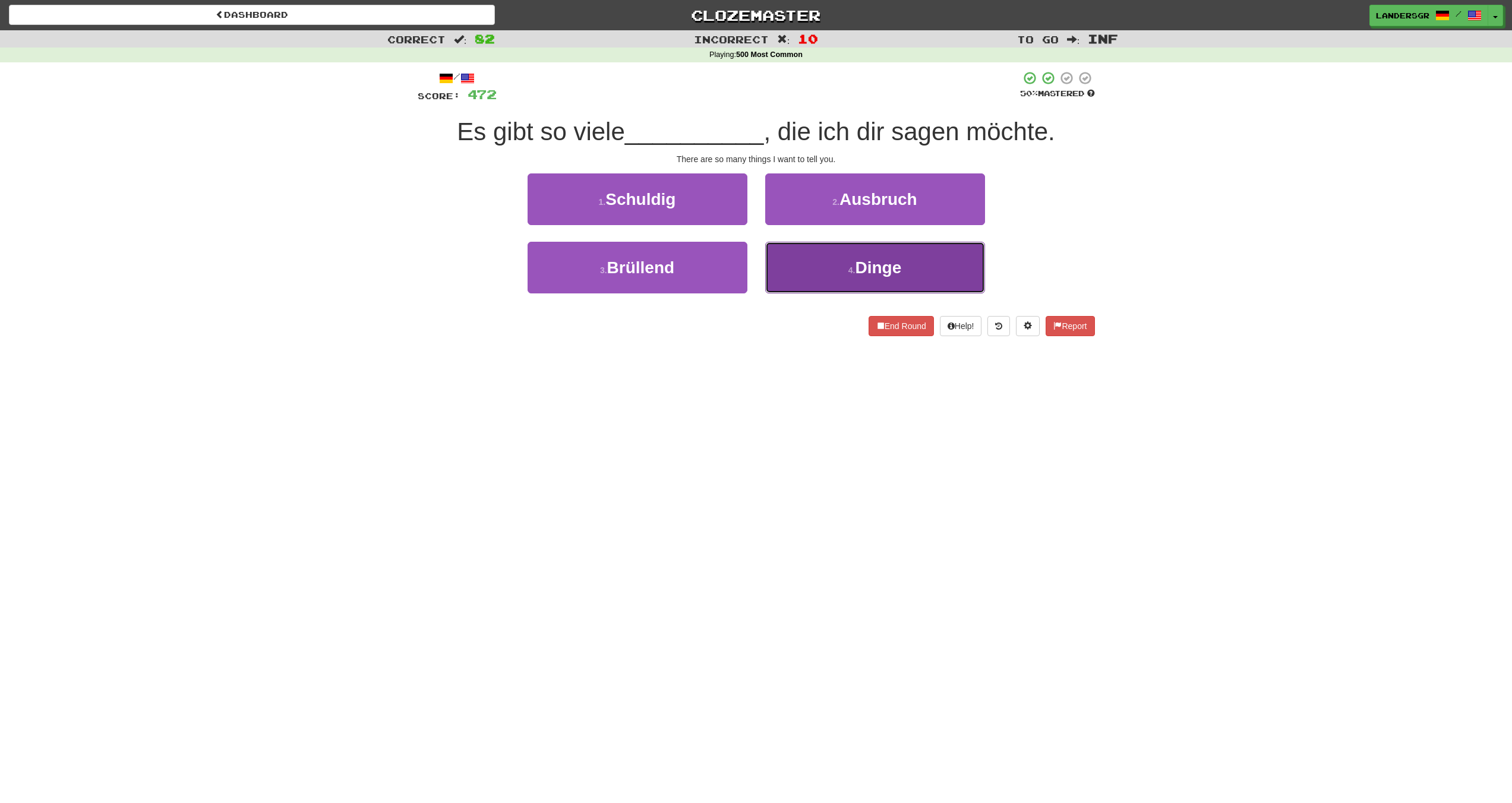
click at [857, 271] on span "Dinge" at bounding box center [878, 268] width 47 height 19
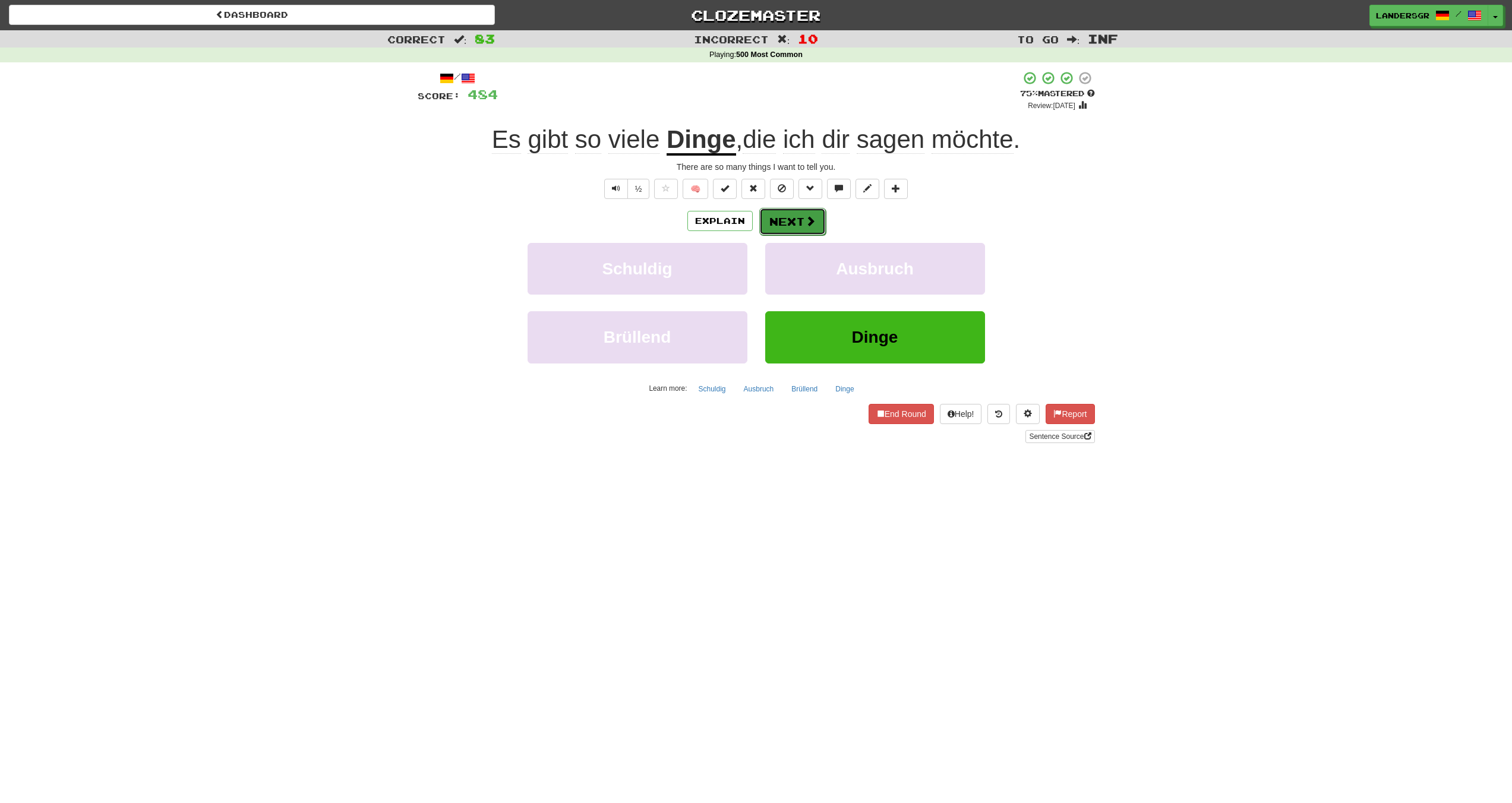
click at [776, 218] on button "Next" at bounding box center [792, 221] width 67 height 27
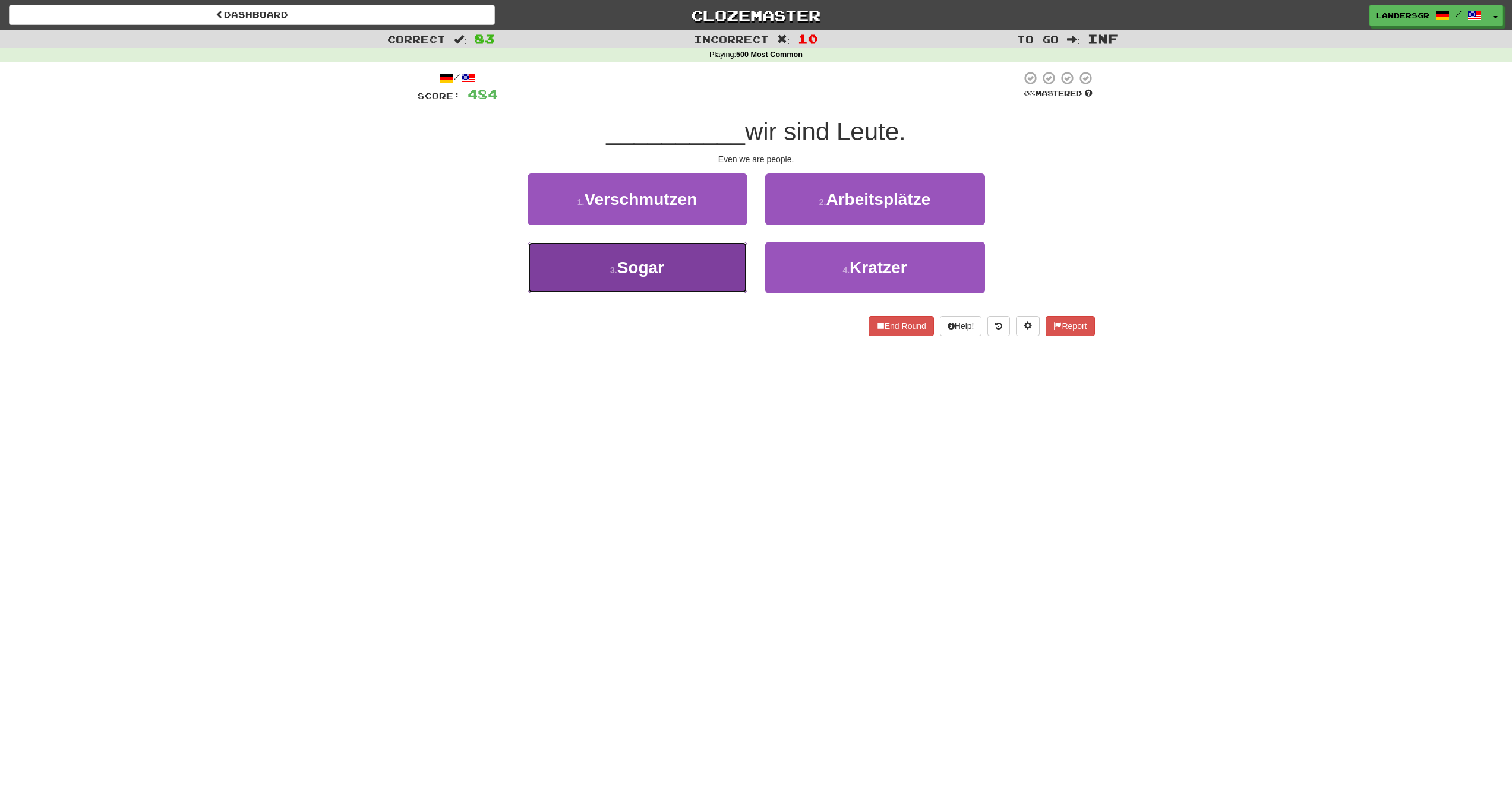
click at [673, 261] on button "3 . Sogar" at bounding box center [637, 268] width 220 height 52
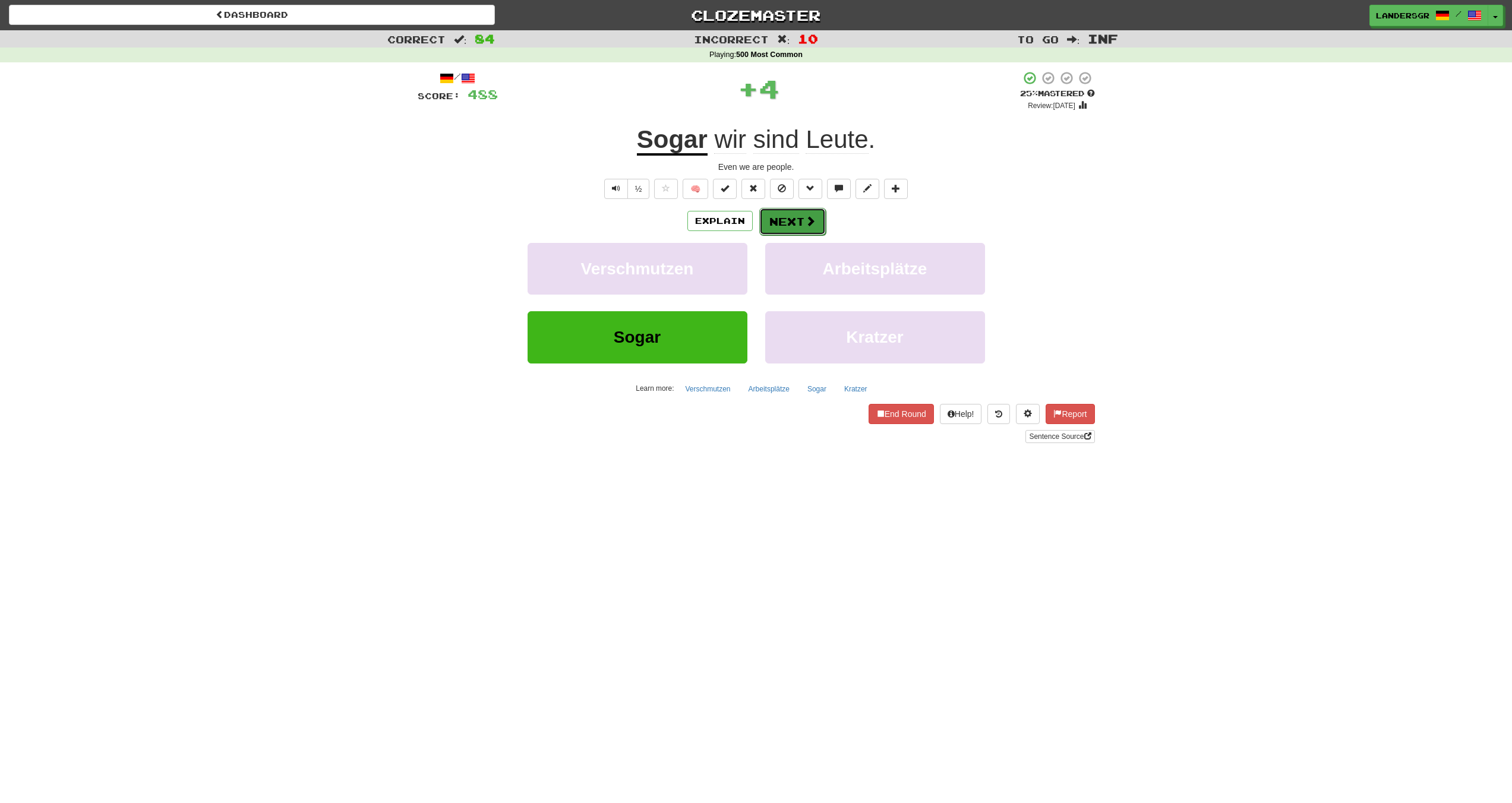
click at [785, 228] on button "Next" at bounding box center [792, 221] width 67 height 27
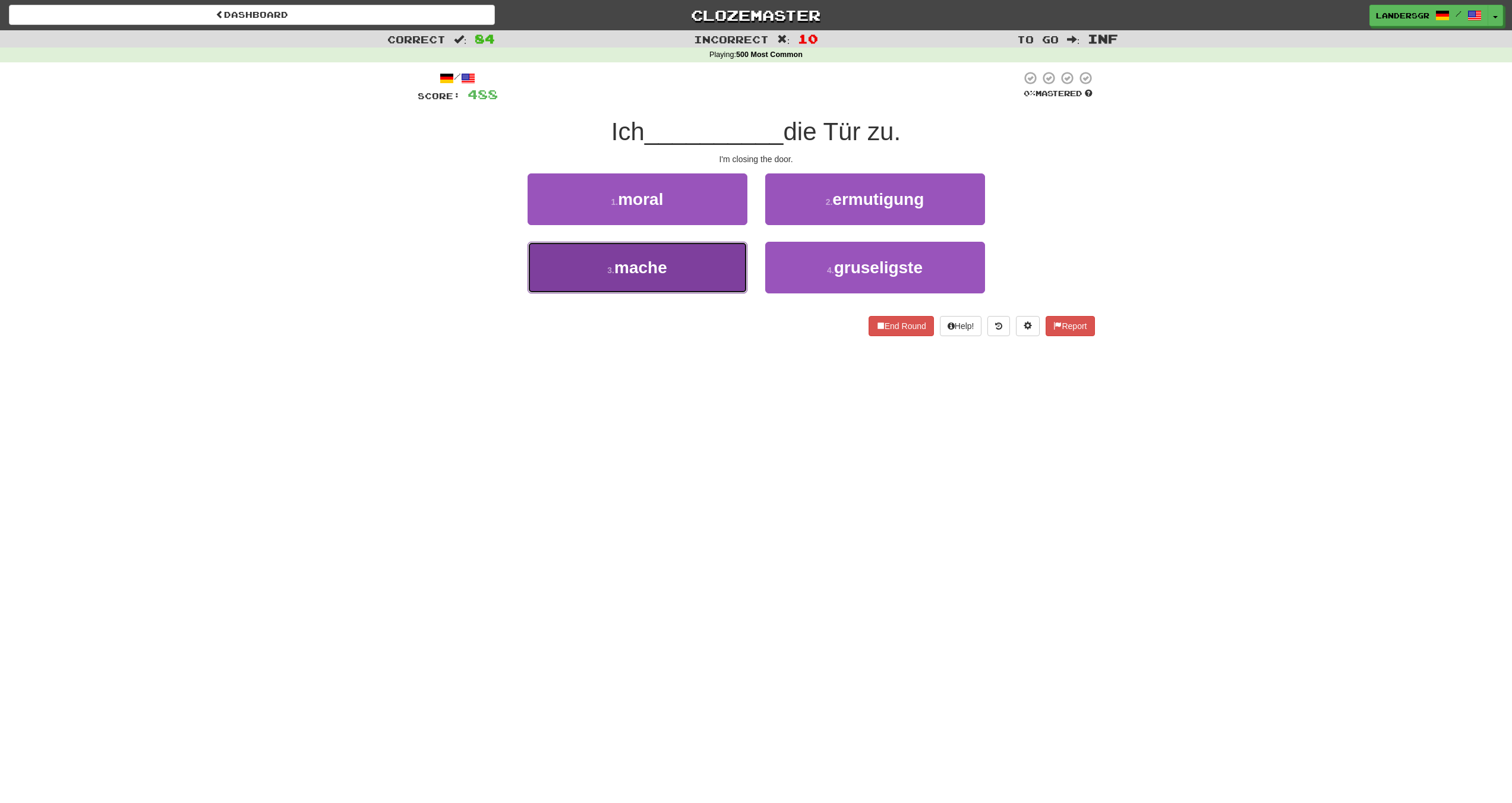
click at [700, 248] on button "3 . mache" at bounding box center [637, 268] width 220 height 52
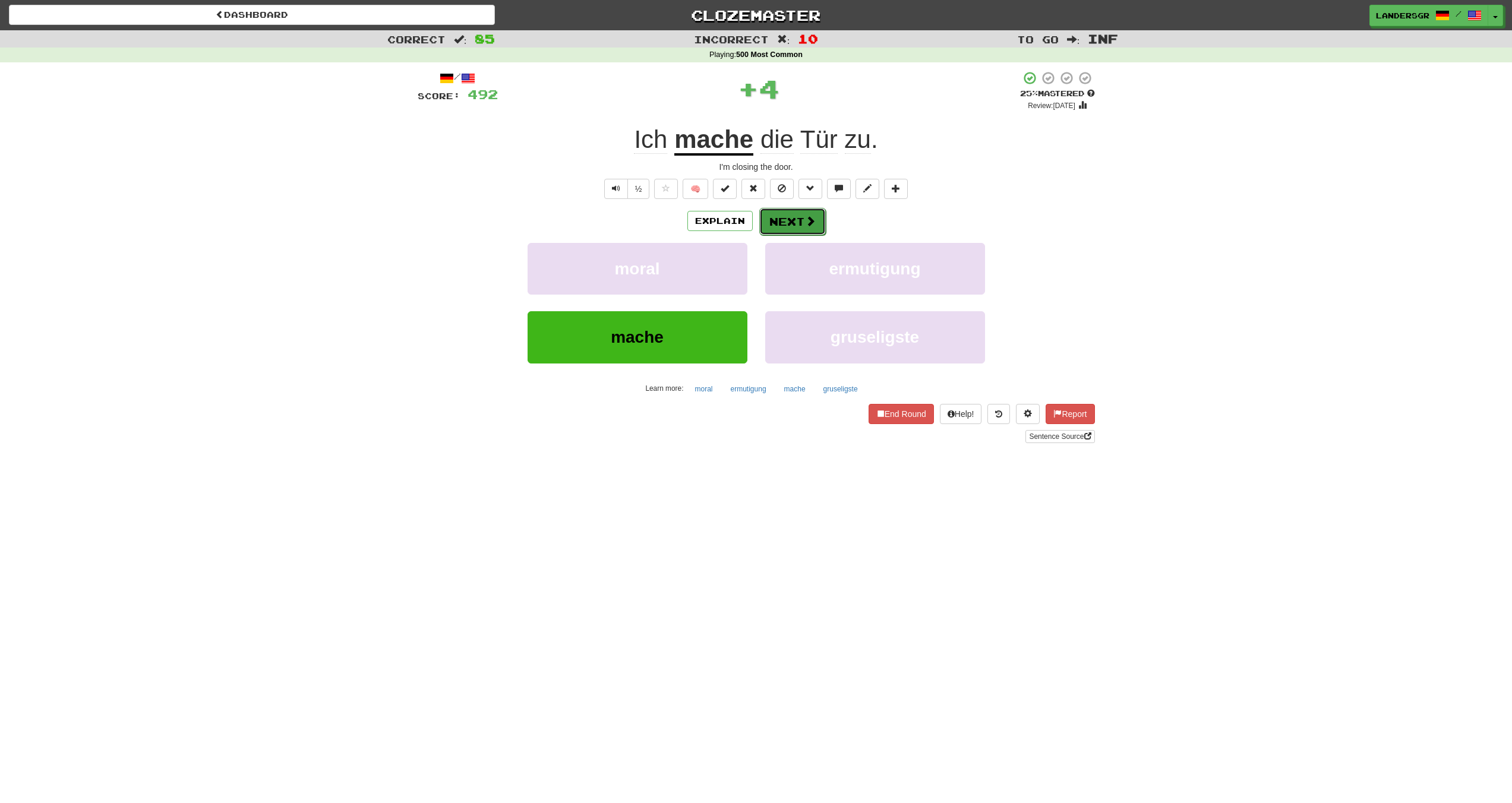
click at [782, 213] on button "Next" at bounding box center [792, 221] width 67 height 27
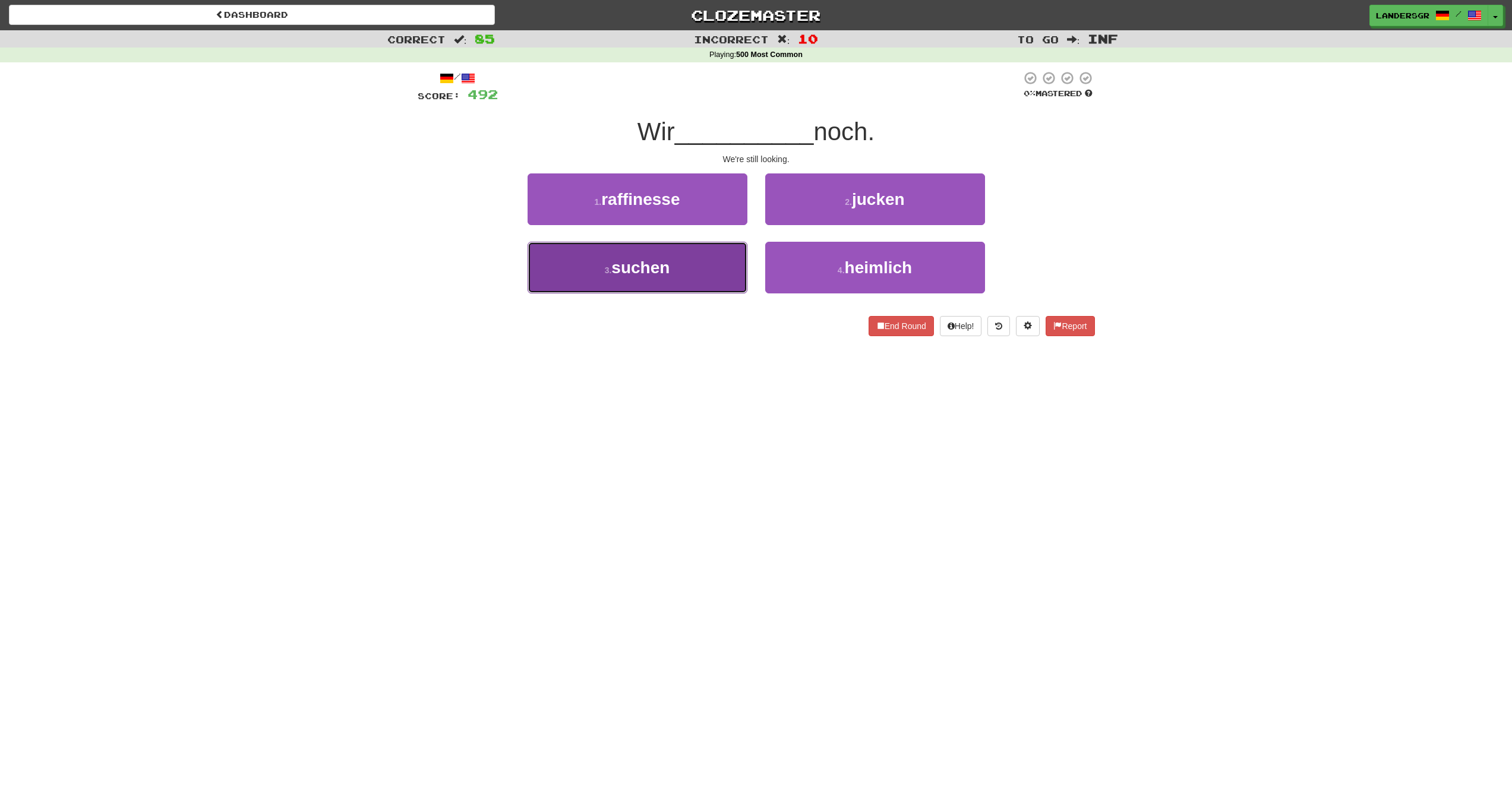
click at [737, 249] on button "3 . suchen" at bounding box center [637, 268] width 220 height 52
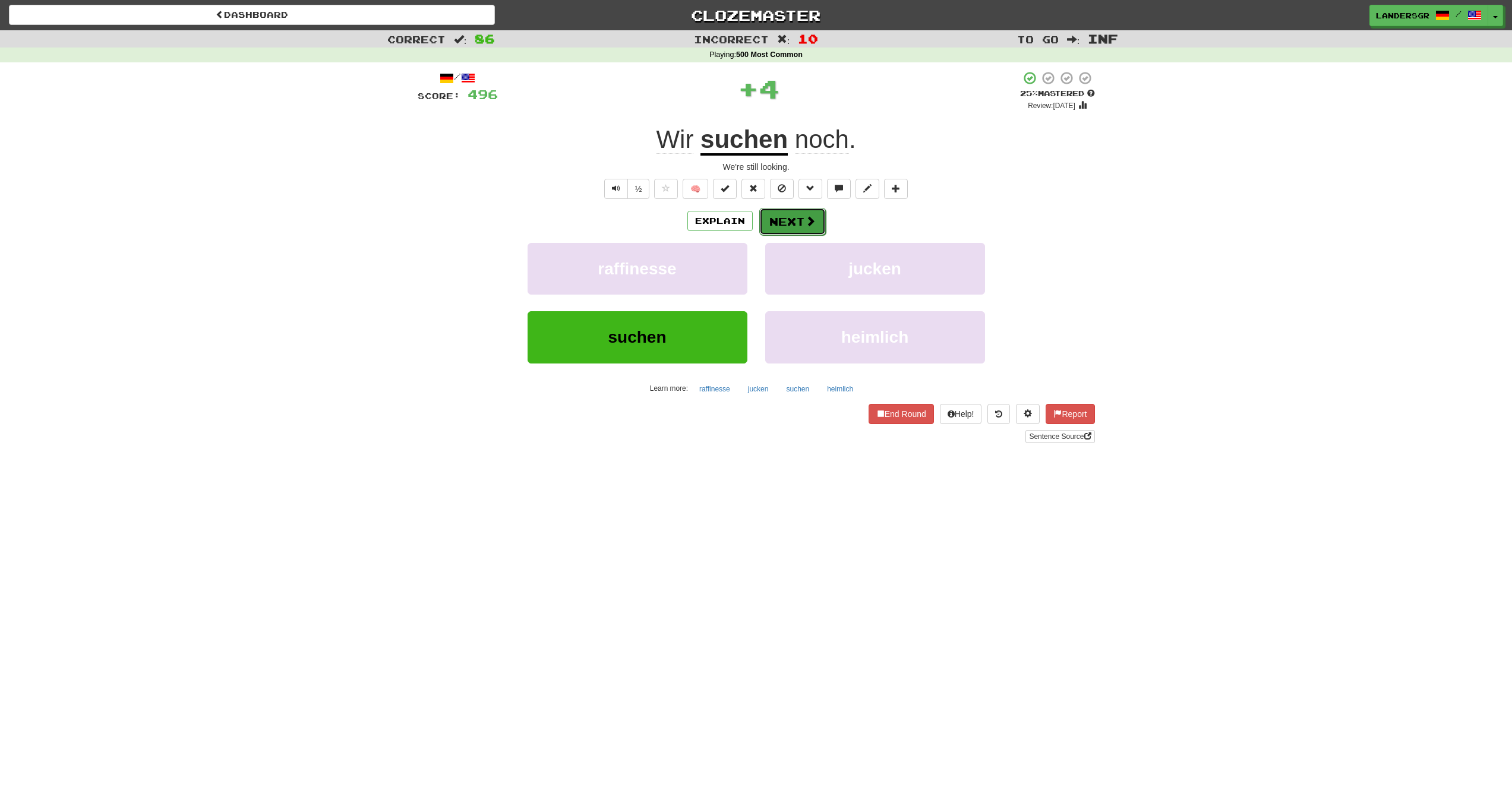
click at [762, 217] on button "Next" at bounding box center [792, 221] width 67 height 27
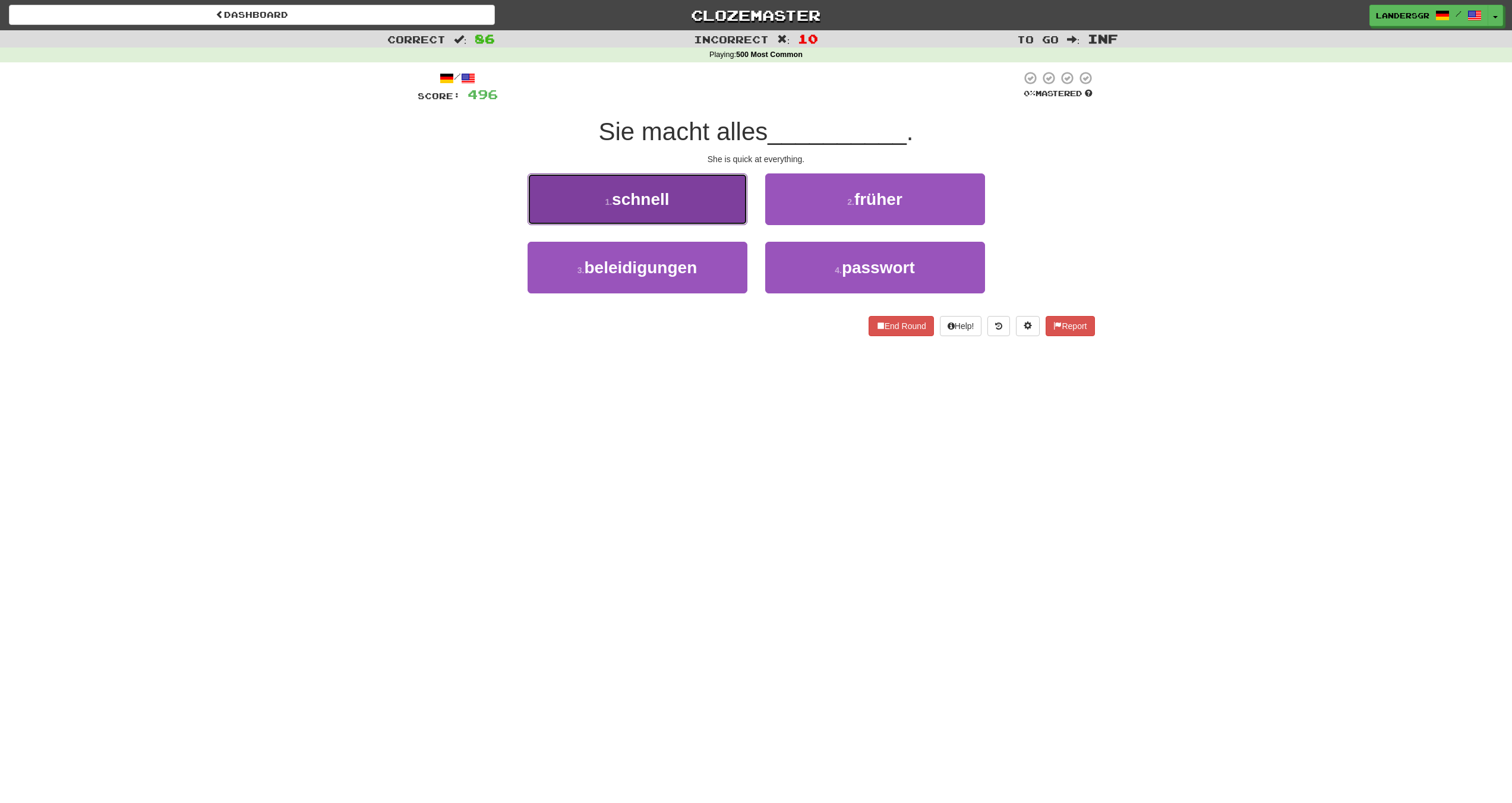
click at [697, 216] on button "1 . schnell" at bounding box center [637, 199] width 220 height 52
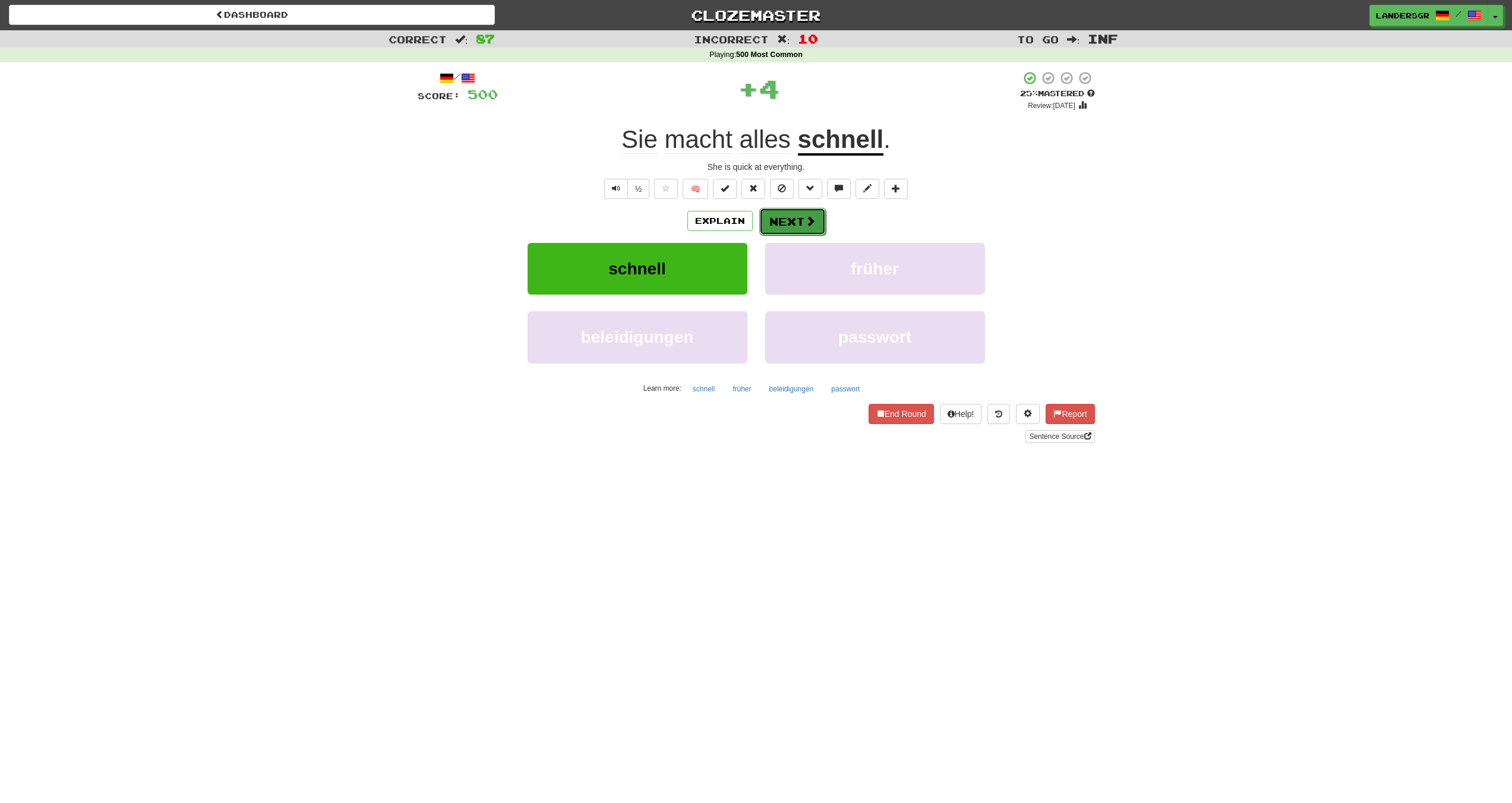
click at [780, 217] on button "Next" at bounding box center [792, 221] width 67 height 27
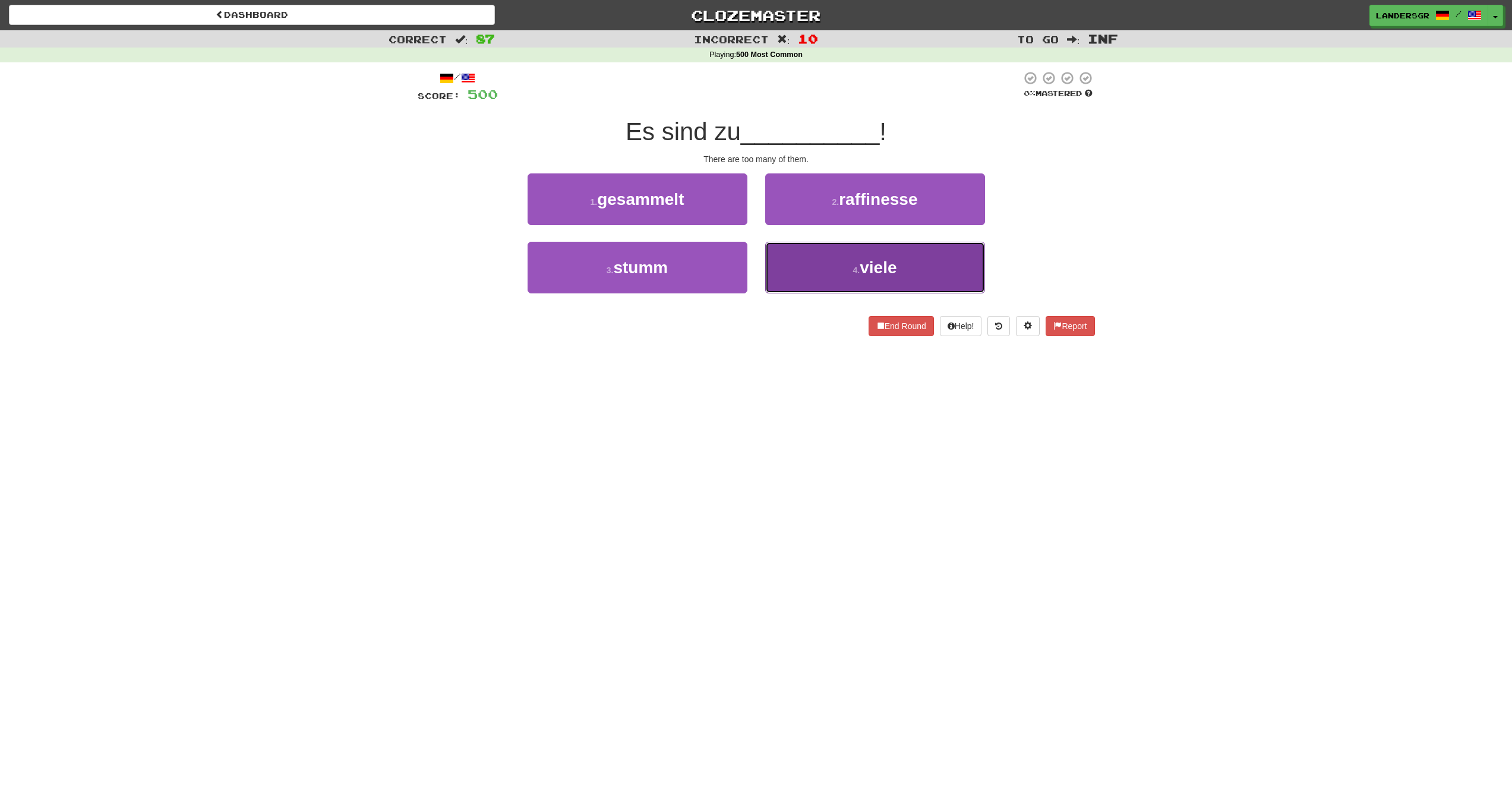
click at [789, 249] on button "4 . viele" at bounding box center [875, 268] width 220 height 52
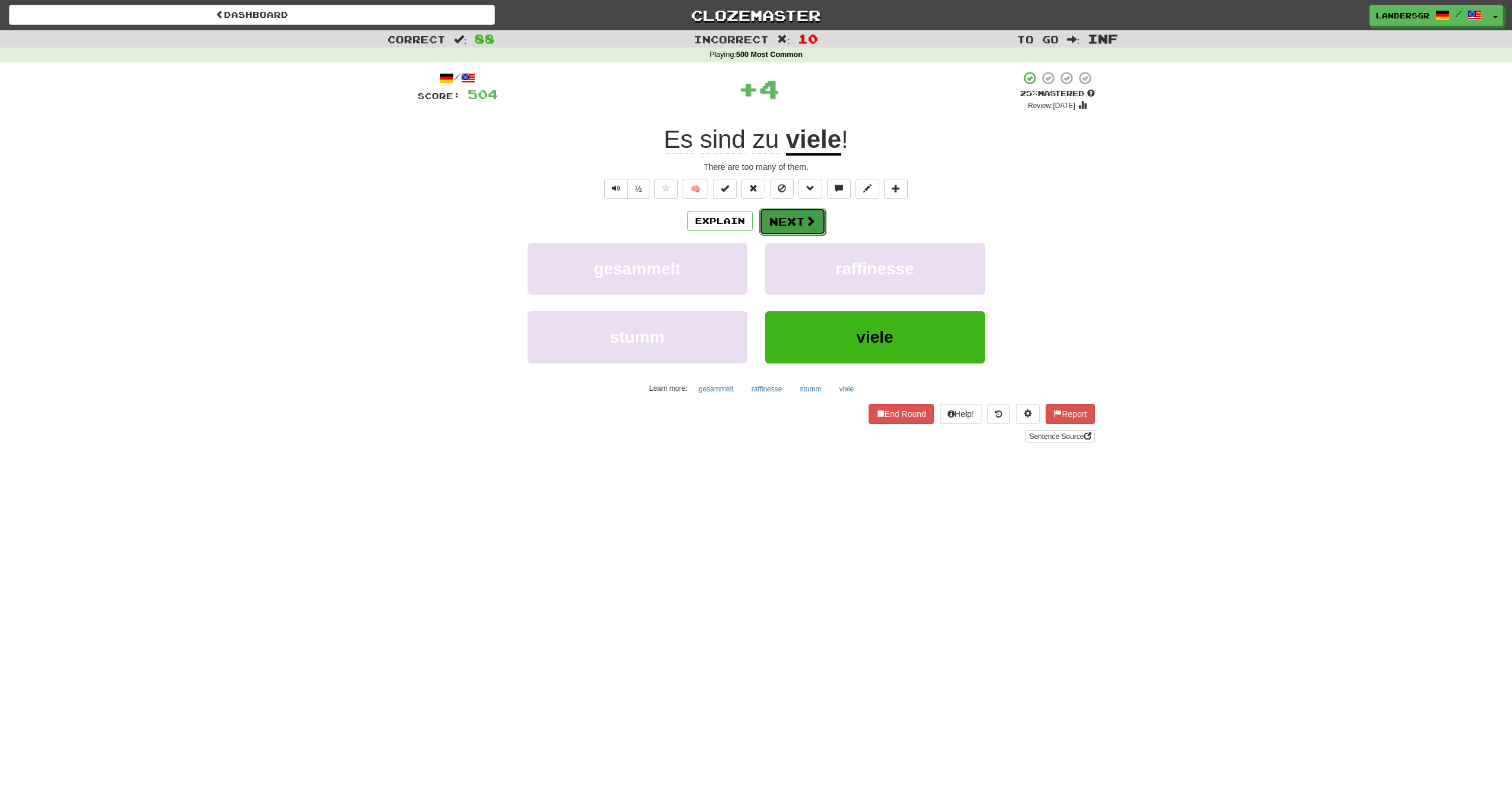
click at [768, 214] on button "Next" at bounding box center [792, 221] width 67 height 27
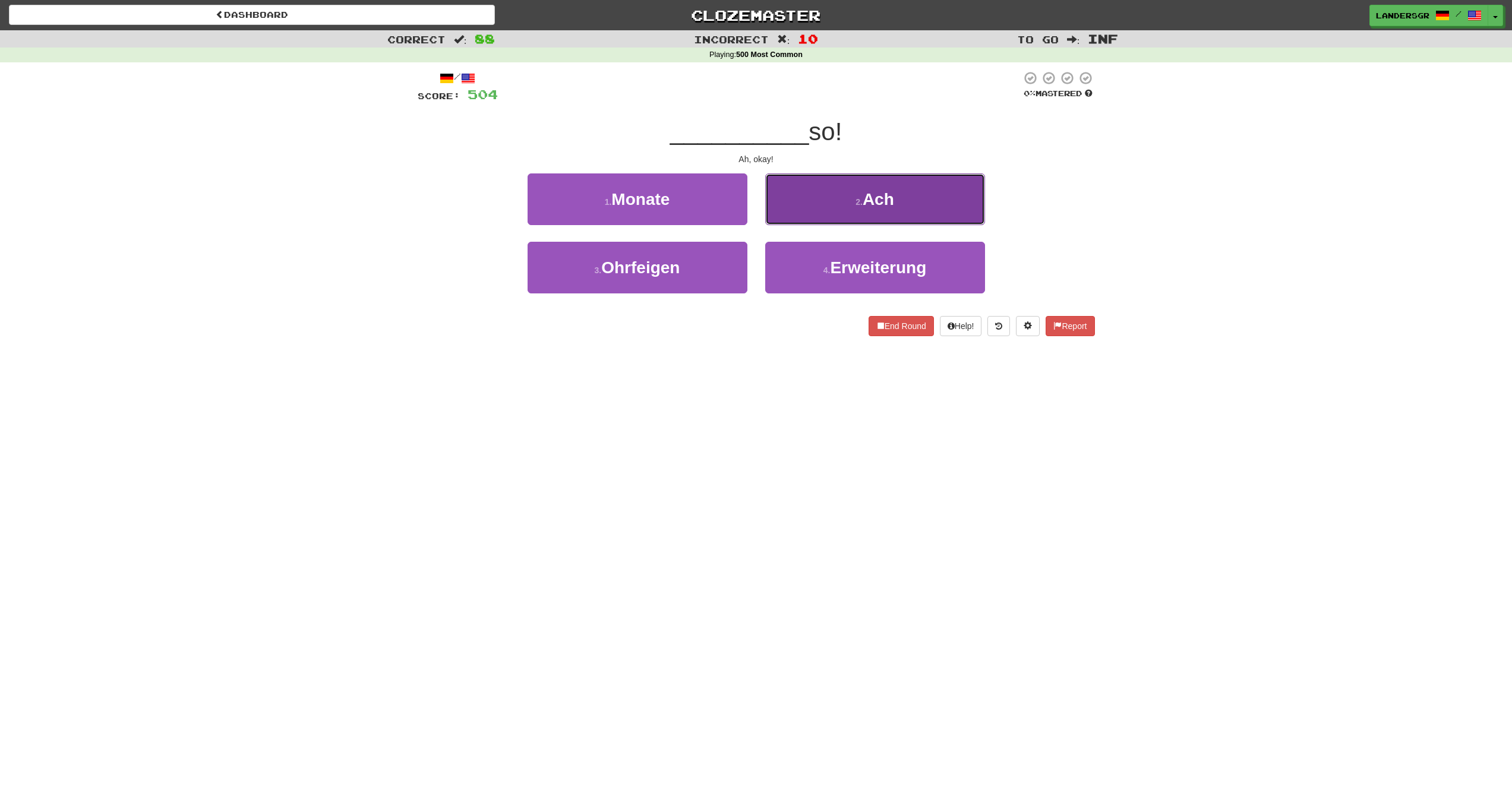
click at [787, 207] on button "2 . Ach" at bounding box center [875, 199] width 220 height 52
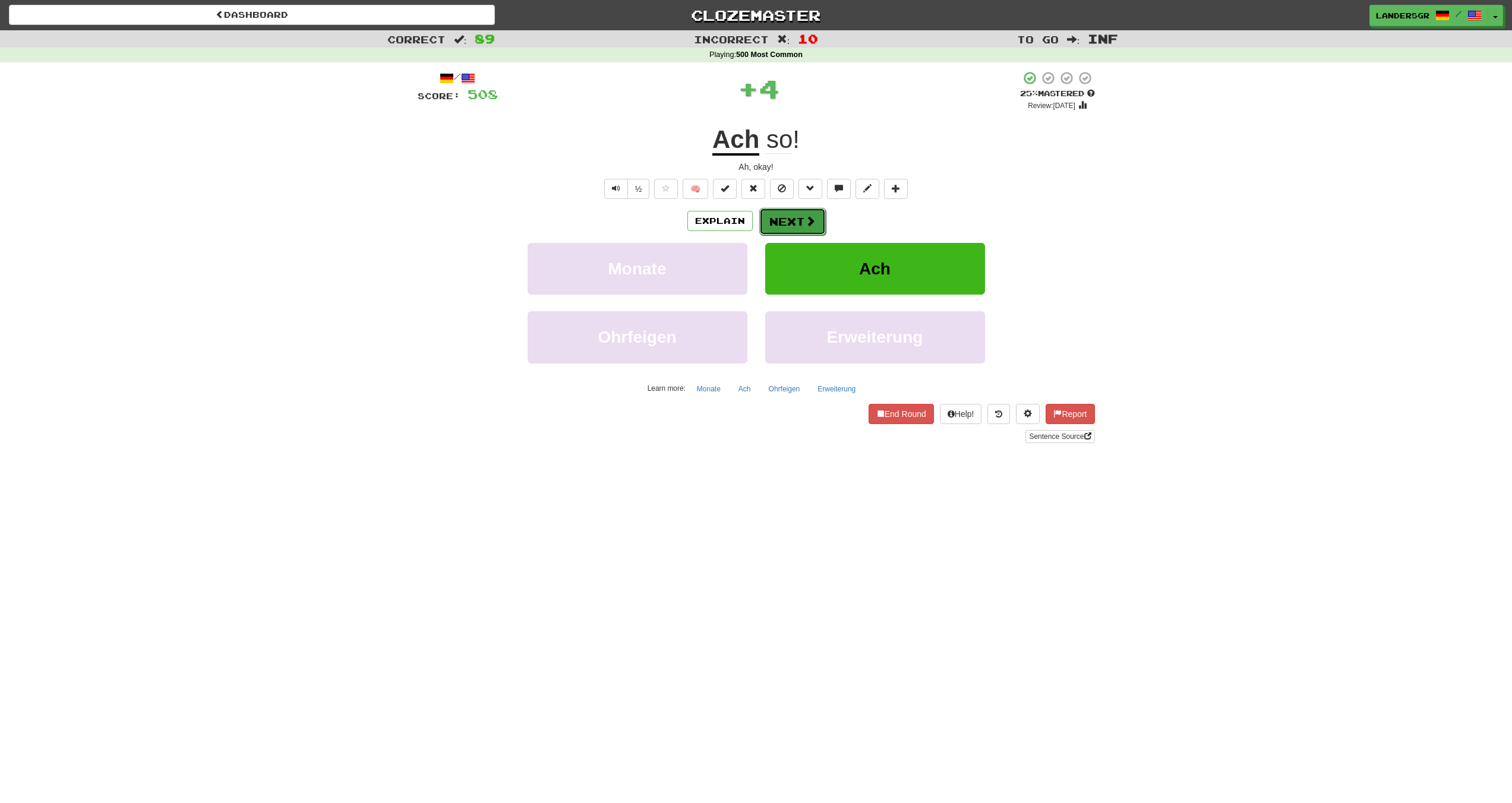
click at [778, 215] on button "Next" at bounding box center [792, 221] width 67 height 27
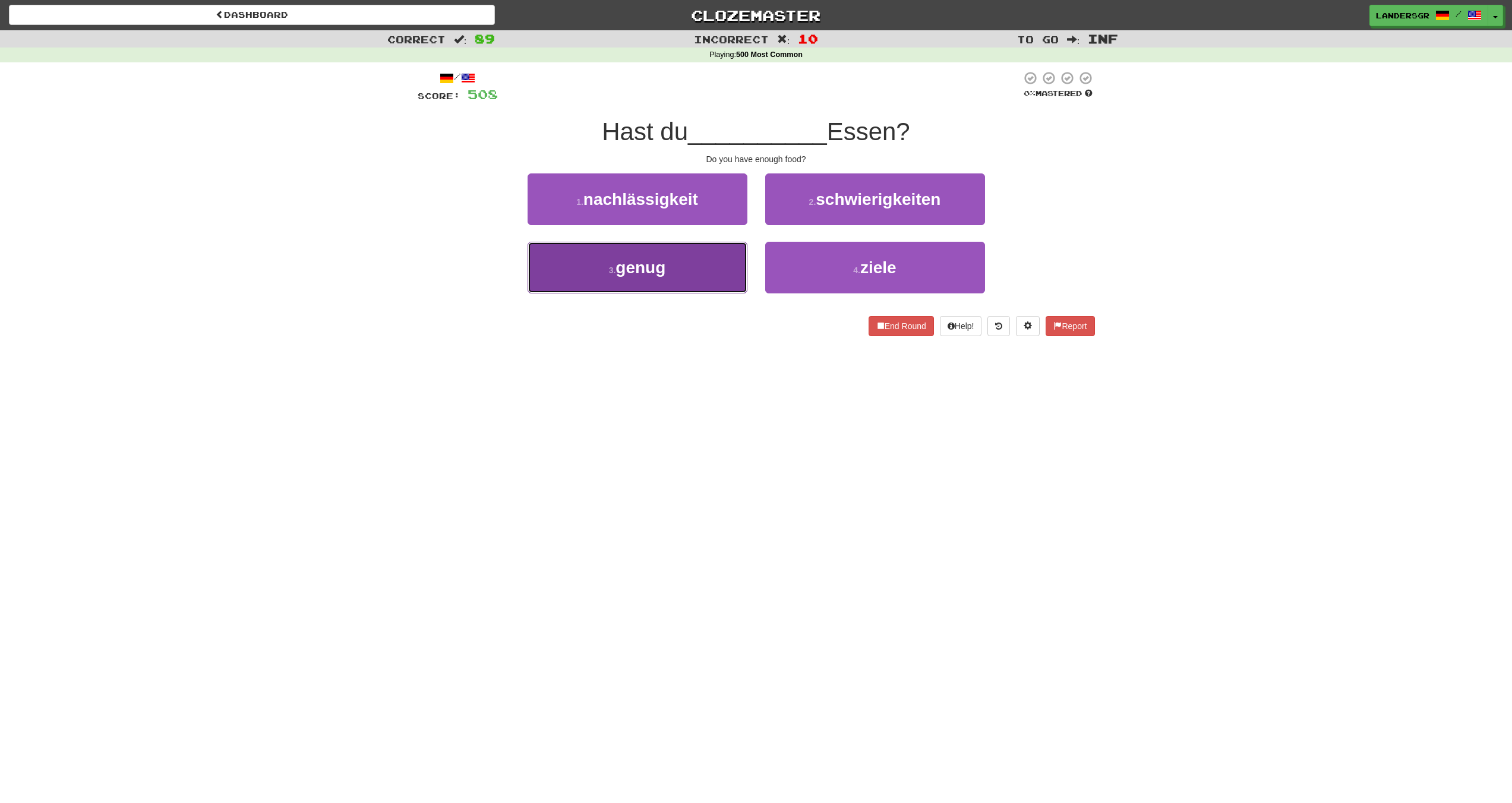
click at [717, 267] on button "3 . genug" at bounding box center [637, 268] width 220 height 52
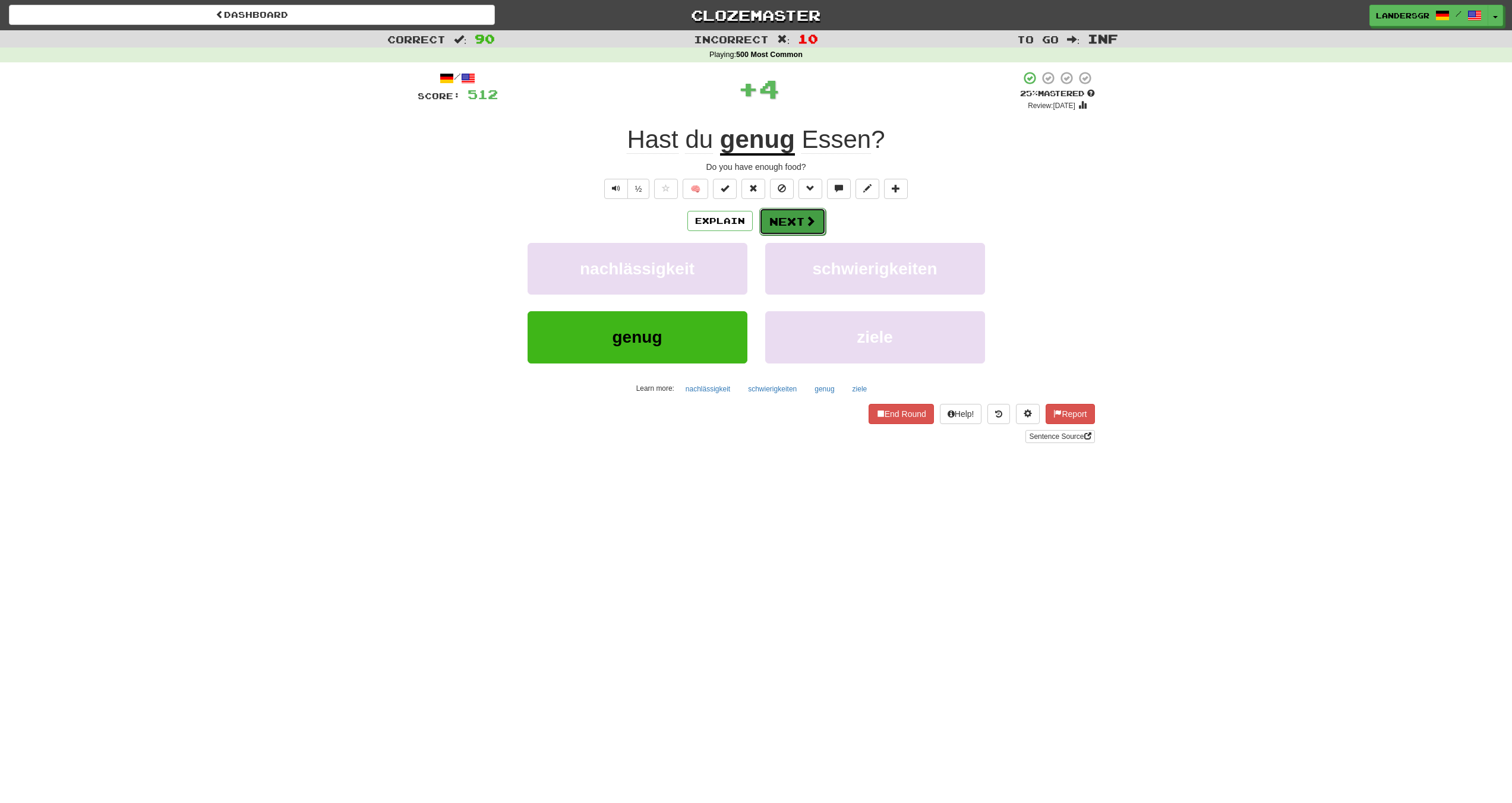
click at [777, 228] on button "Next" at bounding box center [792, 221] width 67 height 27
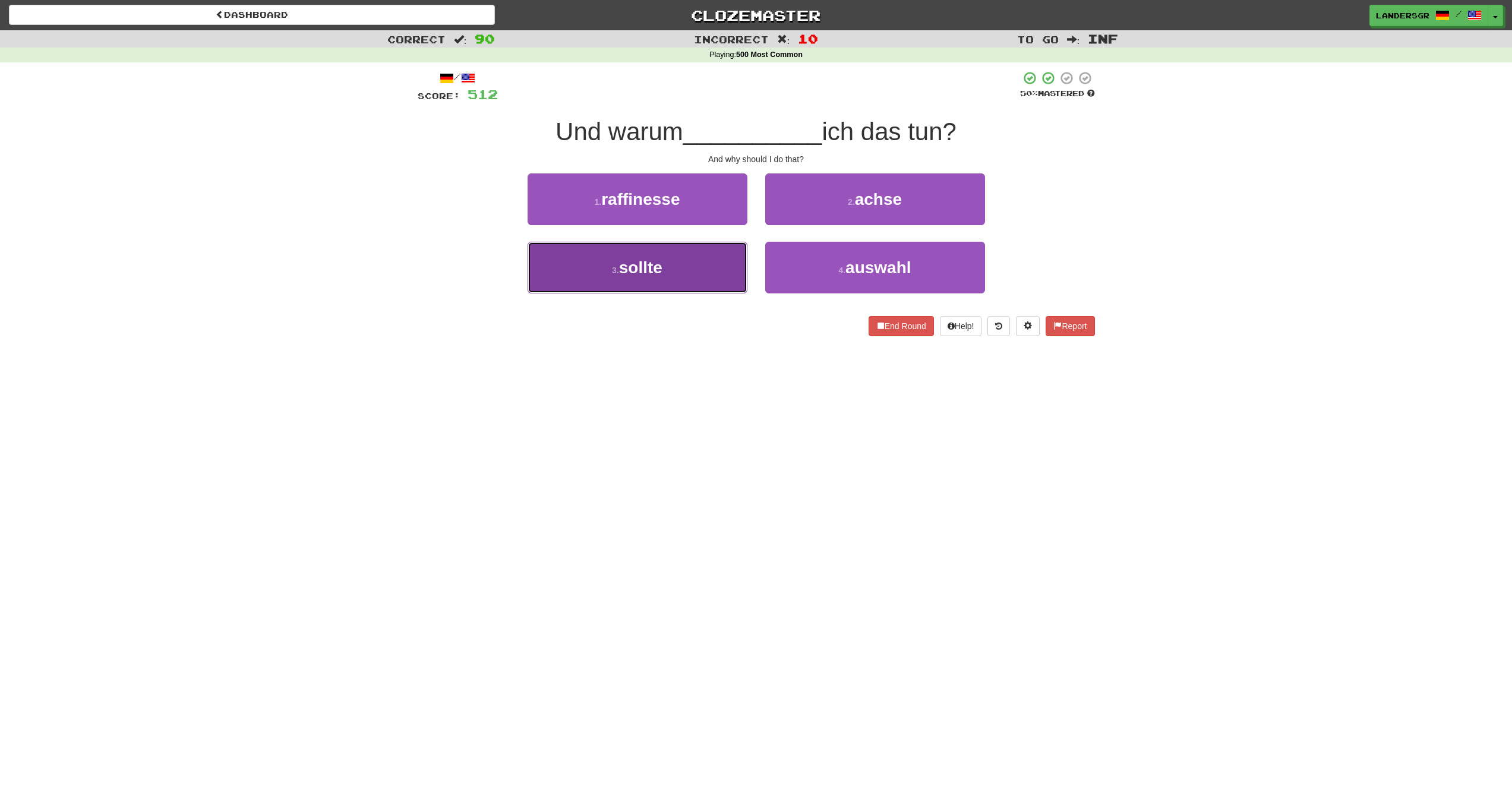
click at [723, 247] on button "3 . sollte" at bounding box center [637, 268] width 220 height 52
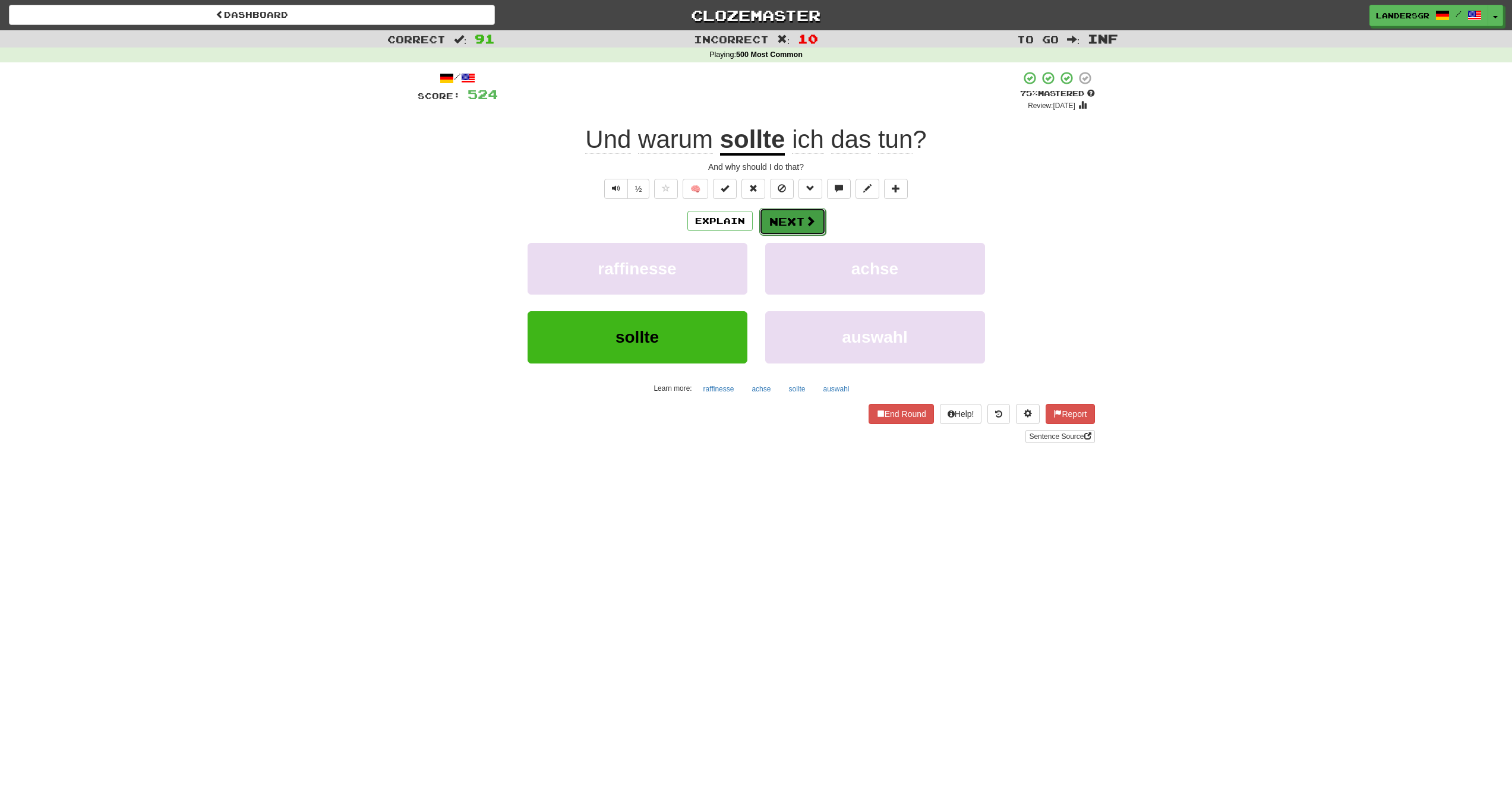
click at [761, 220] on button "Next" at bounding box center [792, 221] width 67 height 27
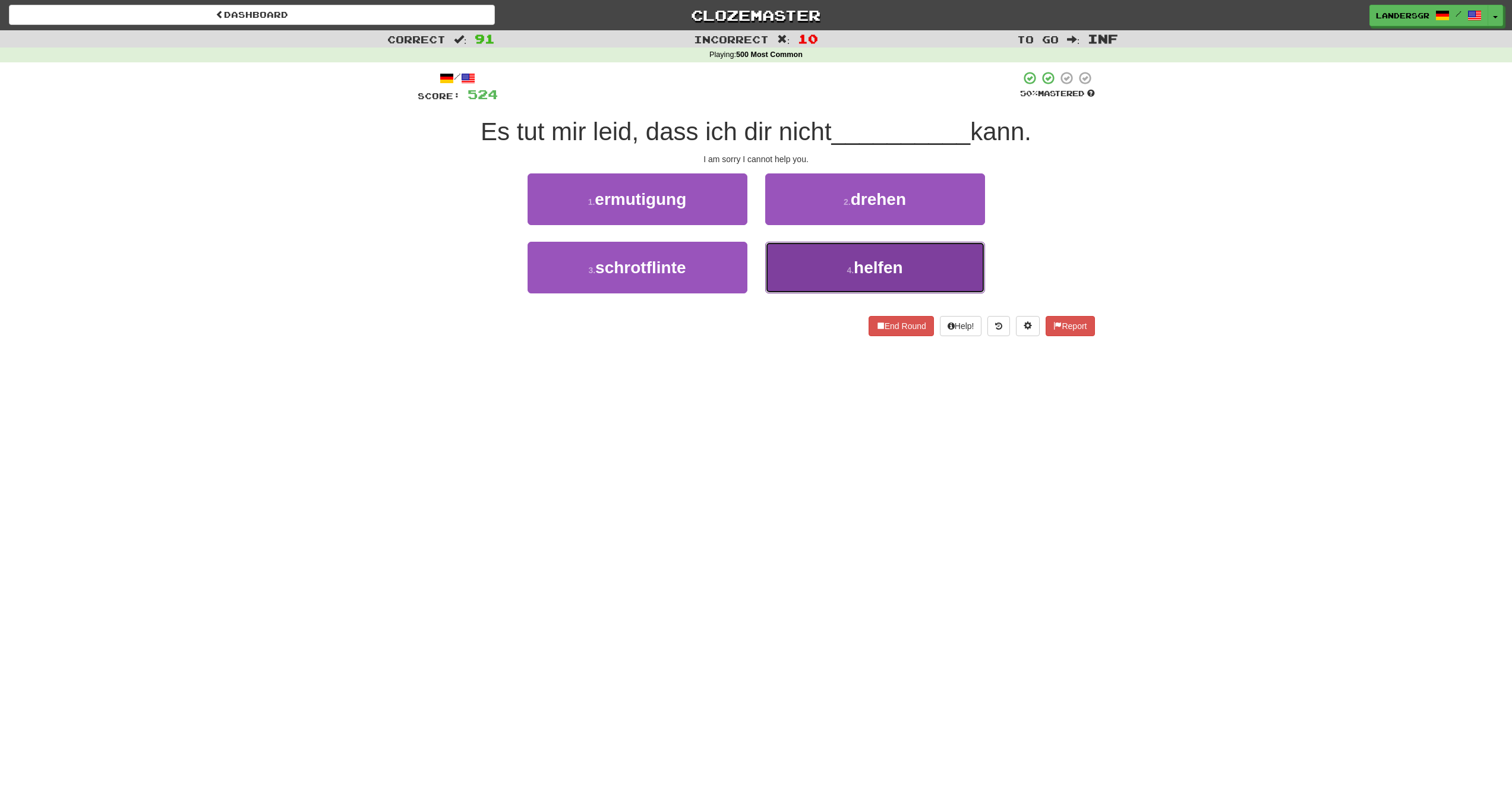
click at [800, 242] on button "4 . helfen" at bounding box center [875, 268] width 220 height 52
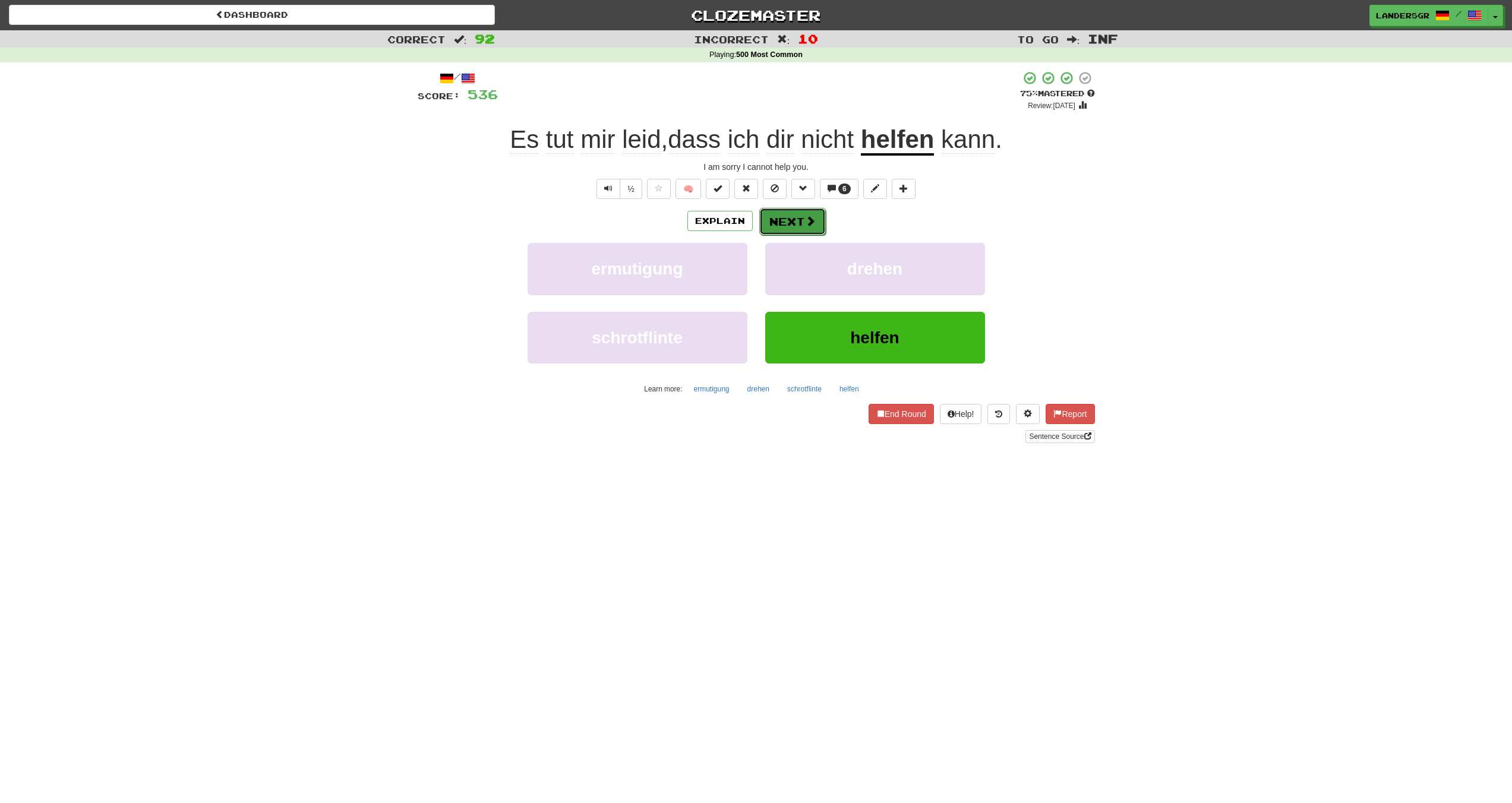
click at [801, 226] on button "Next" at bounding box center [792, 221] width 67 height 27
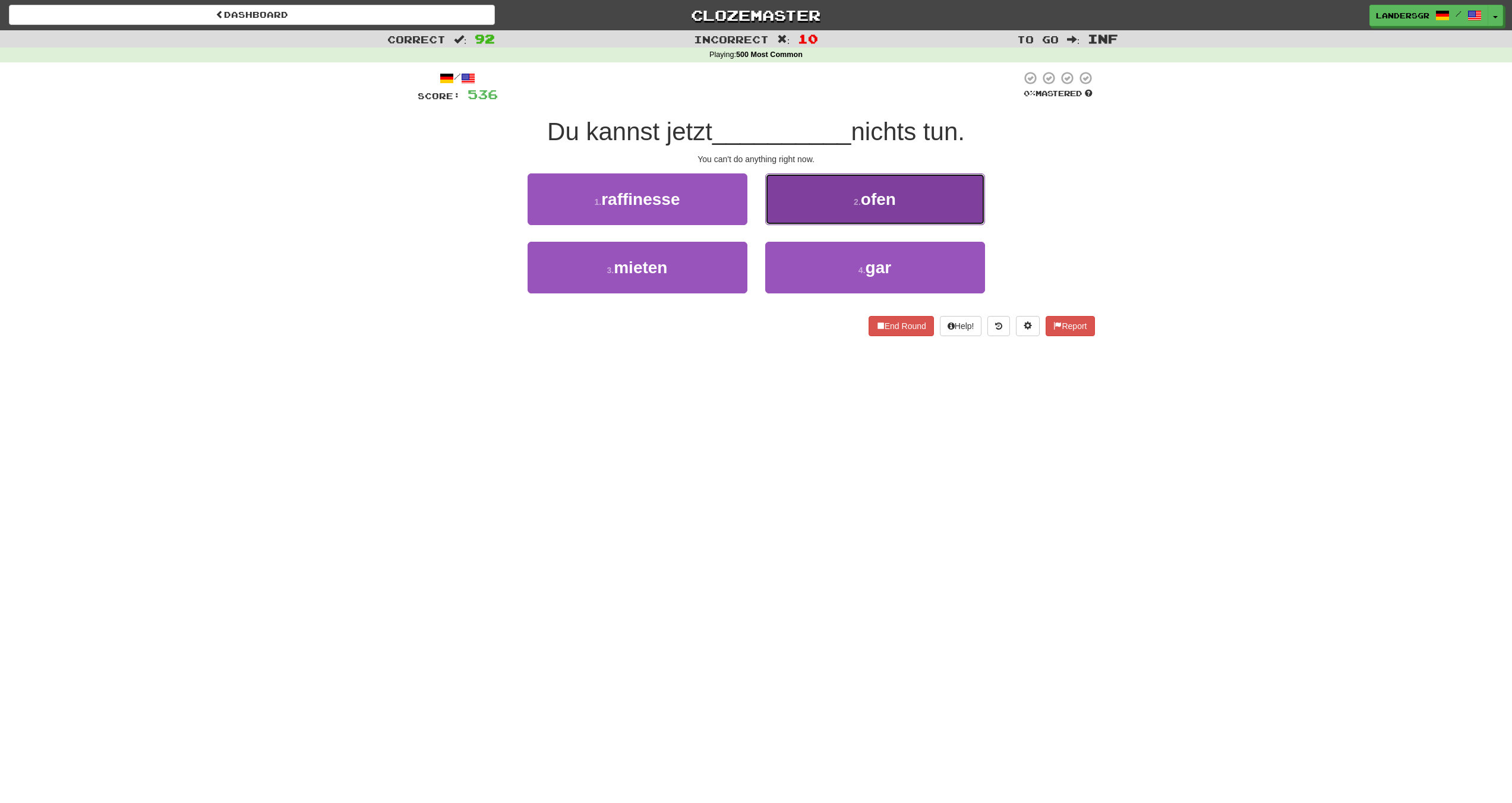
click at [799, 209] on button "2 . ofen" at bounding box center [875, 199] width 220 height 52
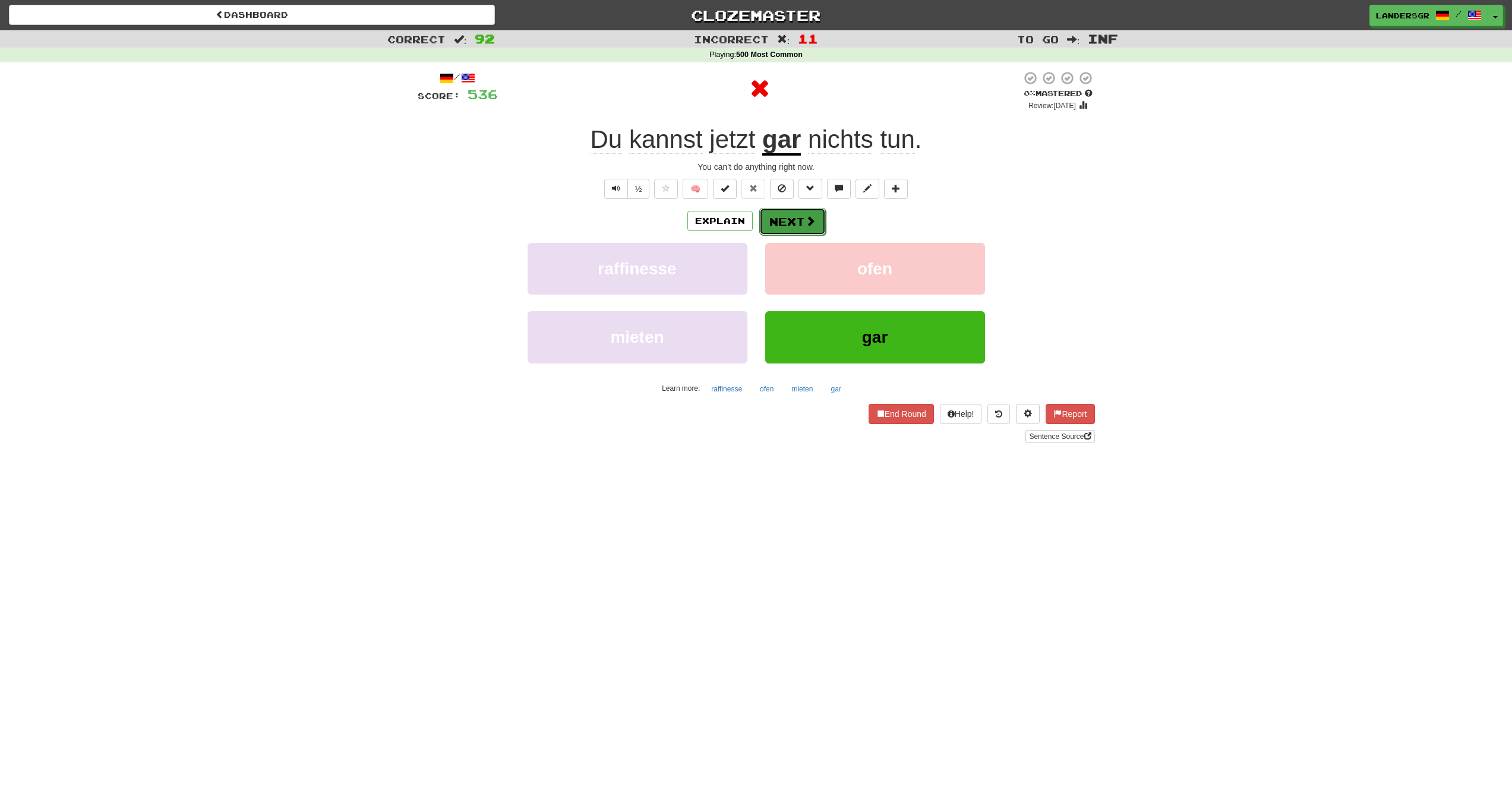
click at [790, 213] on button "Next" at bounding box center [792, 221] width 67 height 27
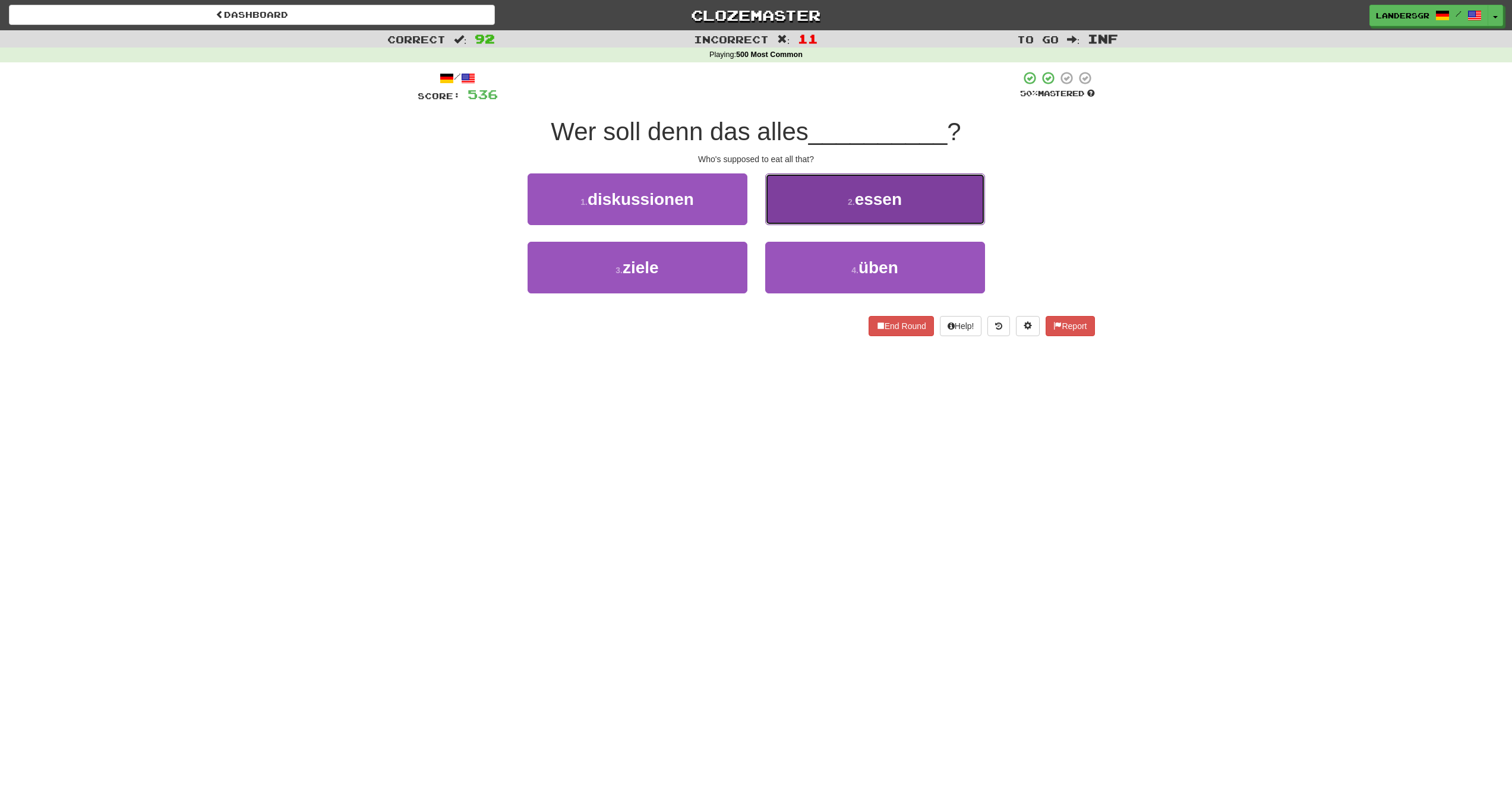
click at [790, 210] on button "2 . essen" at bounding box center [875, 199] width 220 height 52
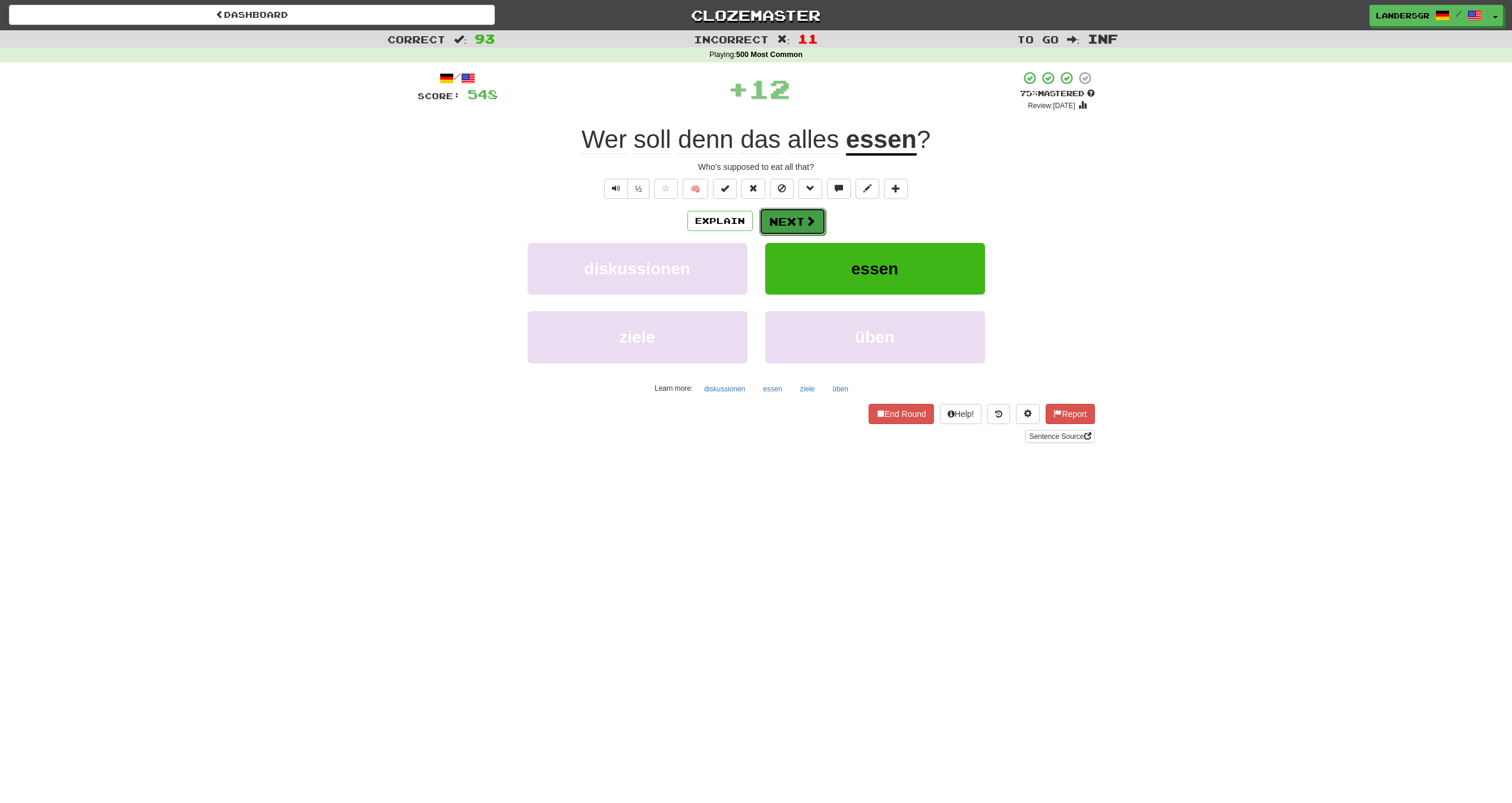
click at [792, 217] on button "Next" at bounding box center [792, 221] width 67 height 27
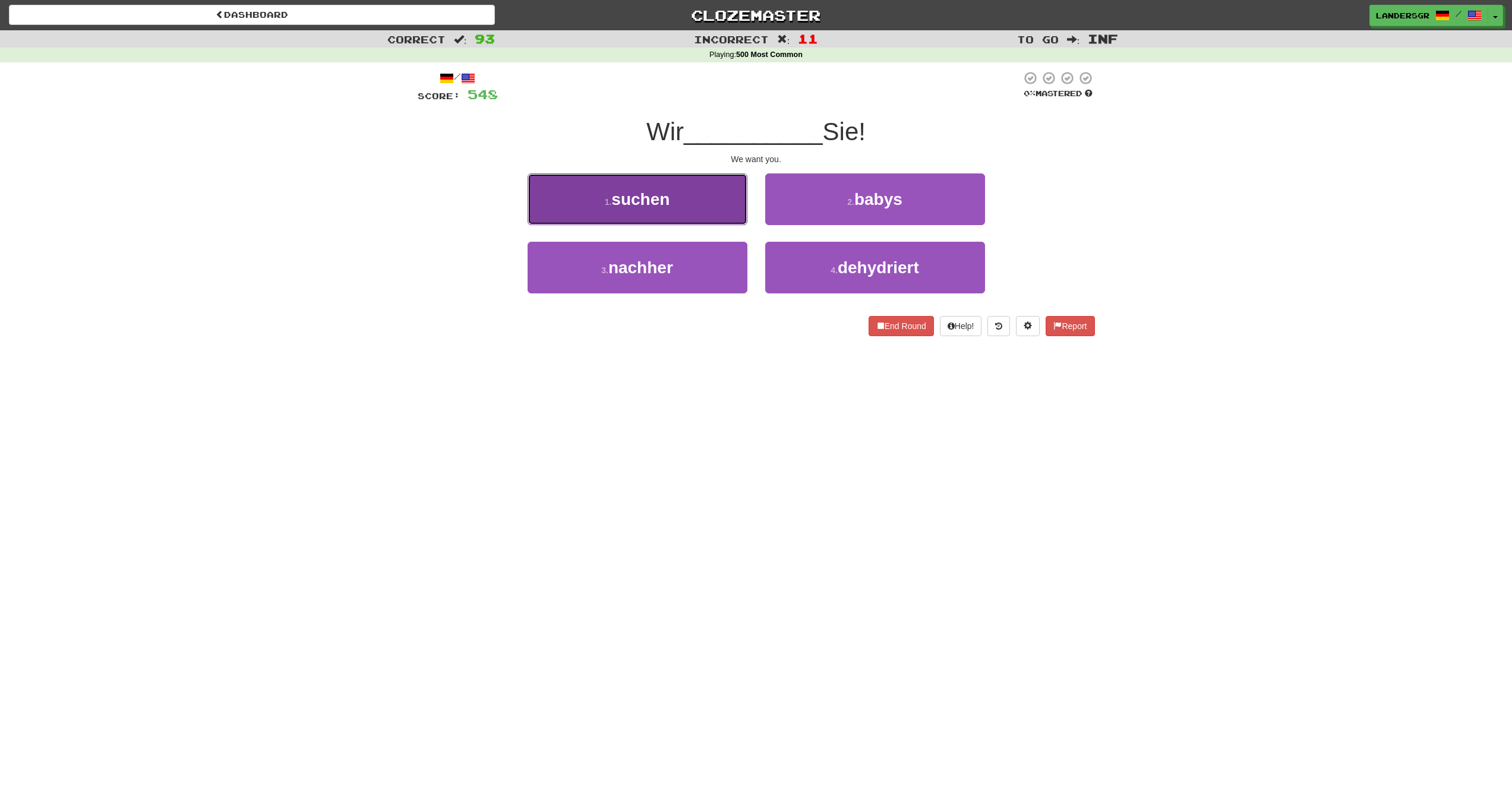
click at [658, 197] on span "suchen" at bounding box center [640, 199] width 58 height 19
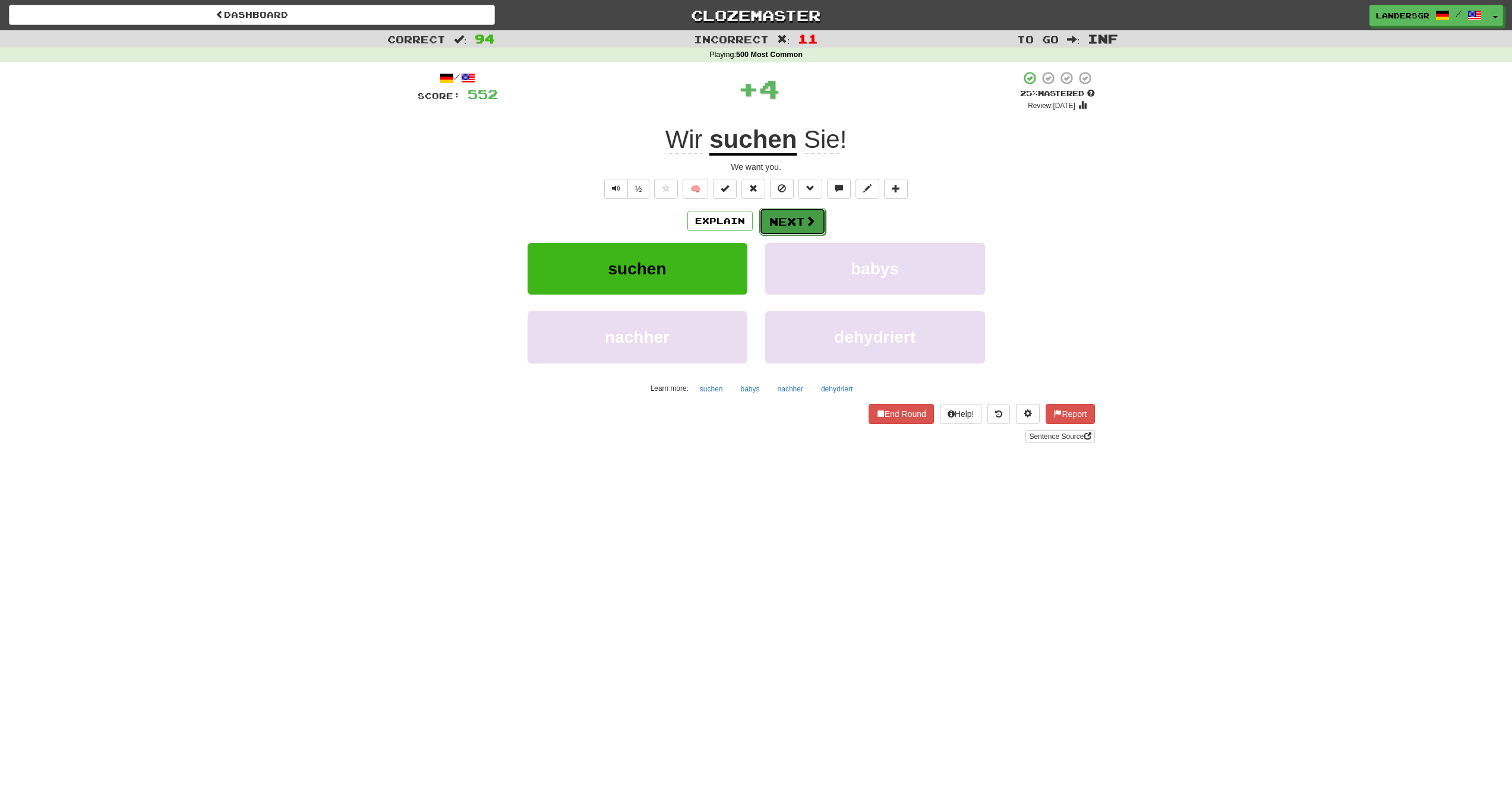
click at [772, 226] on button "Next" at bounding box center [792, 221] width 67 height 27
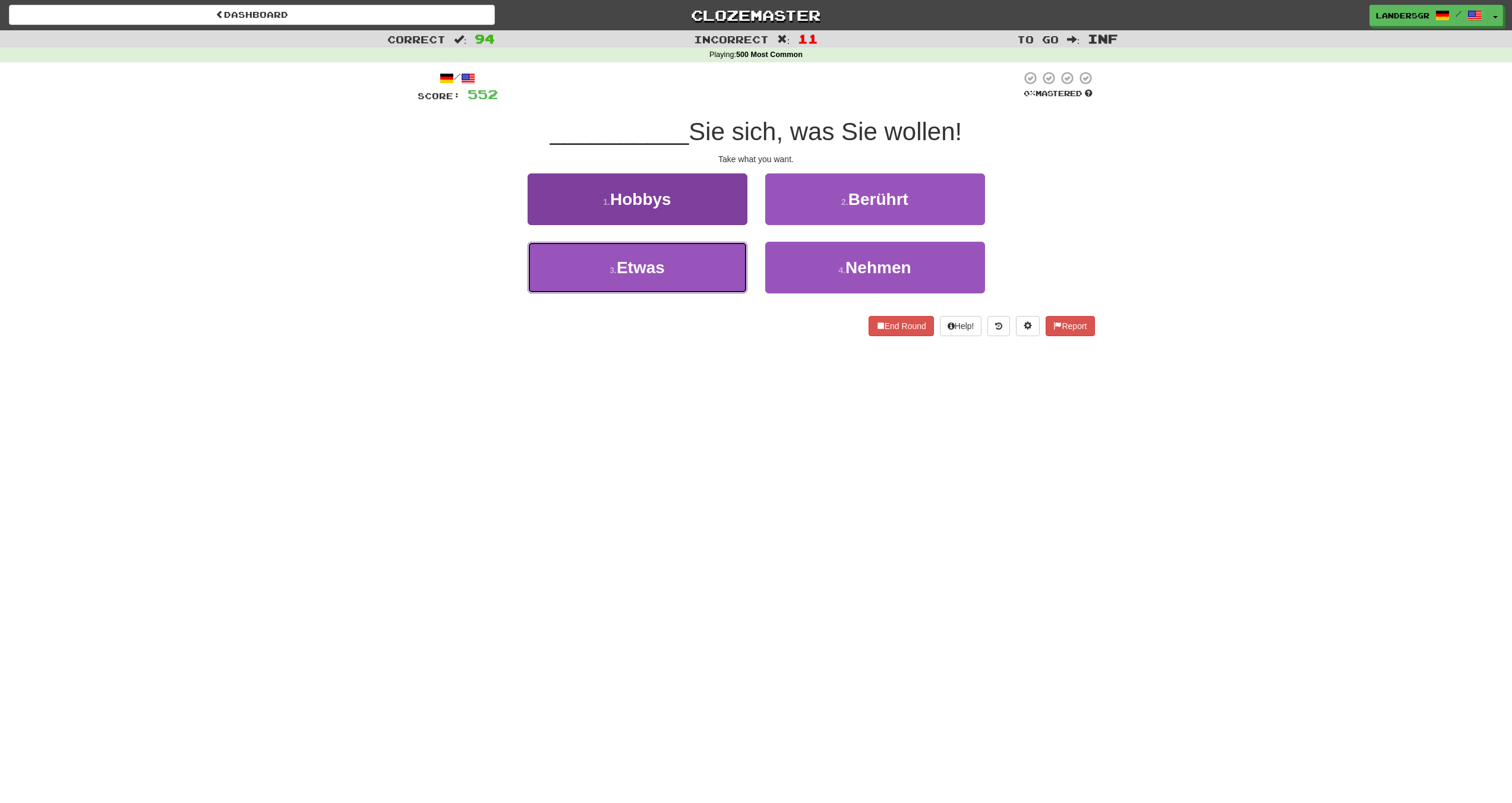
click at [703, 247] on button "3 . Etwas" at bounding box center [637, 268] width 220 height 52
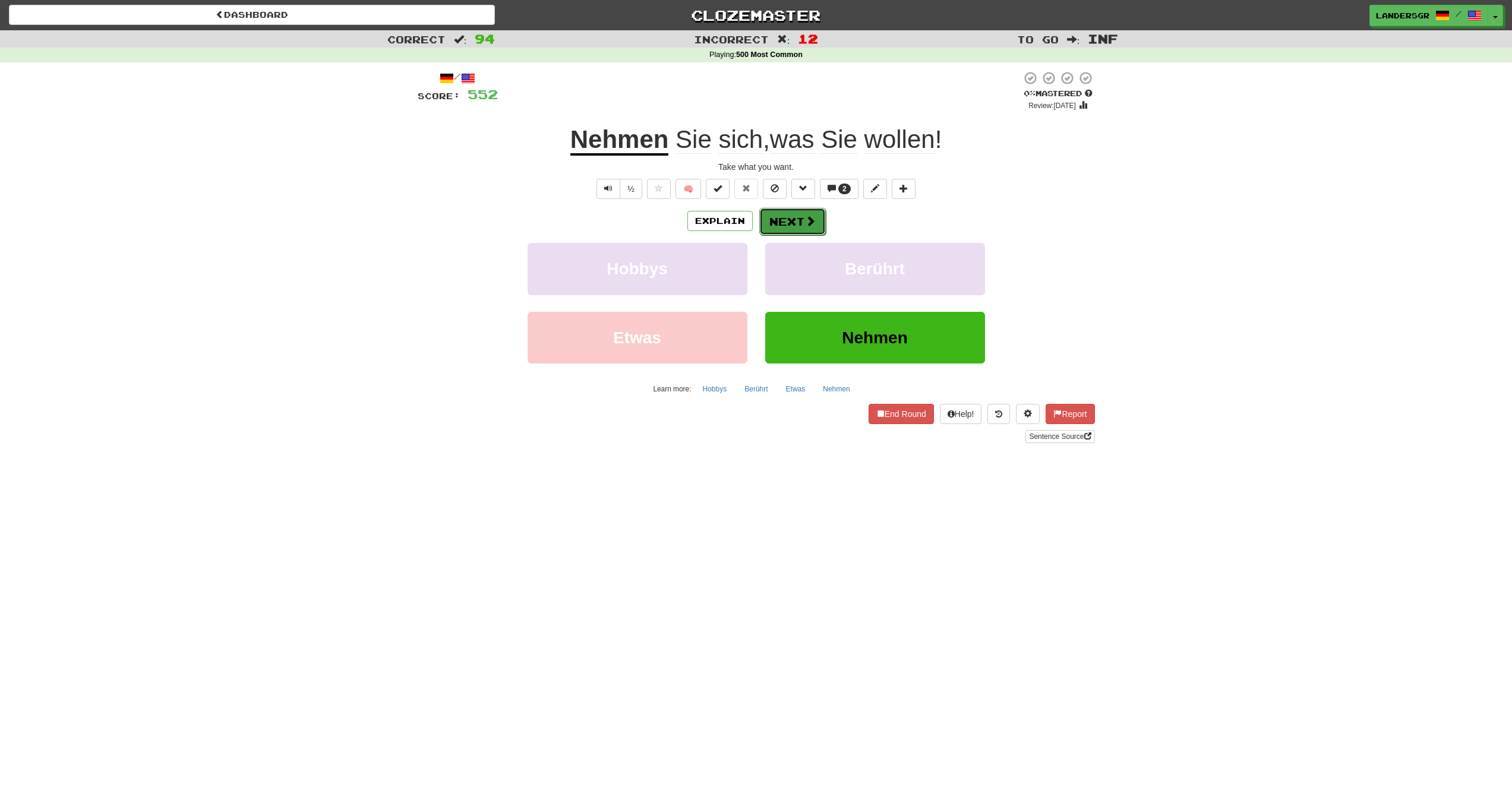
click at [783, 226] on button "Next" at bounding box center [792, 221] width 67 height 27
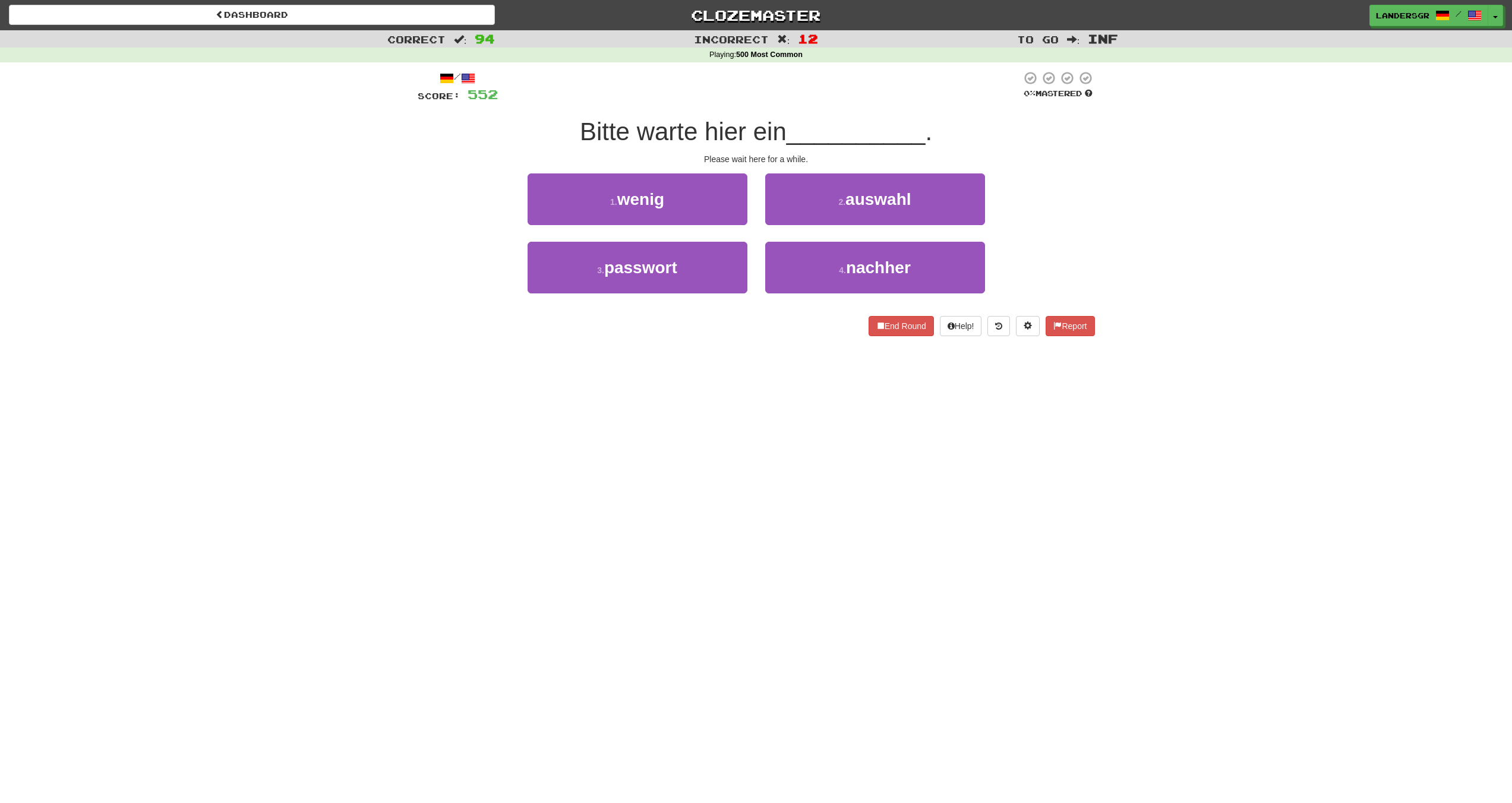
click at [673, 225] on div "1 . wenig" at bounding box center [637, 207] width 238 height 69
click at [677, 216] on button "1 . wenig" at bounding box center [637, 199] width 220 height 52
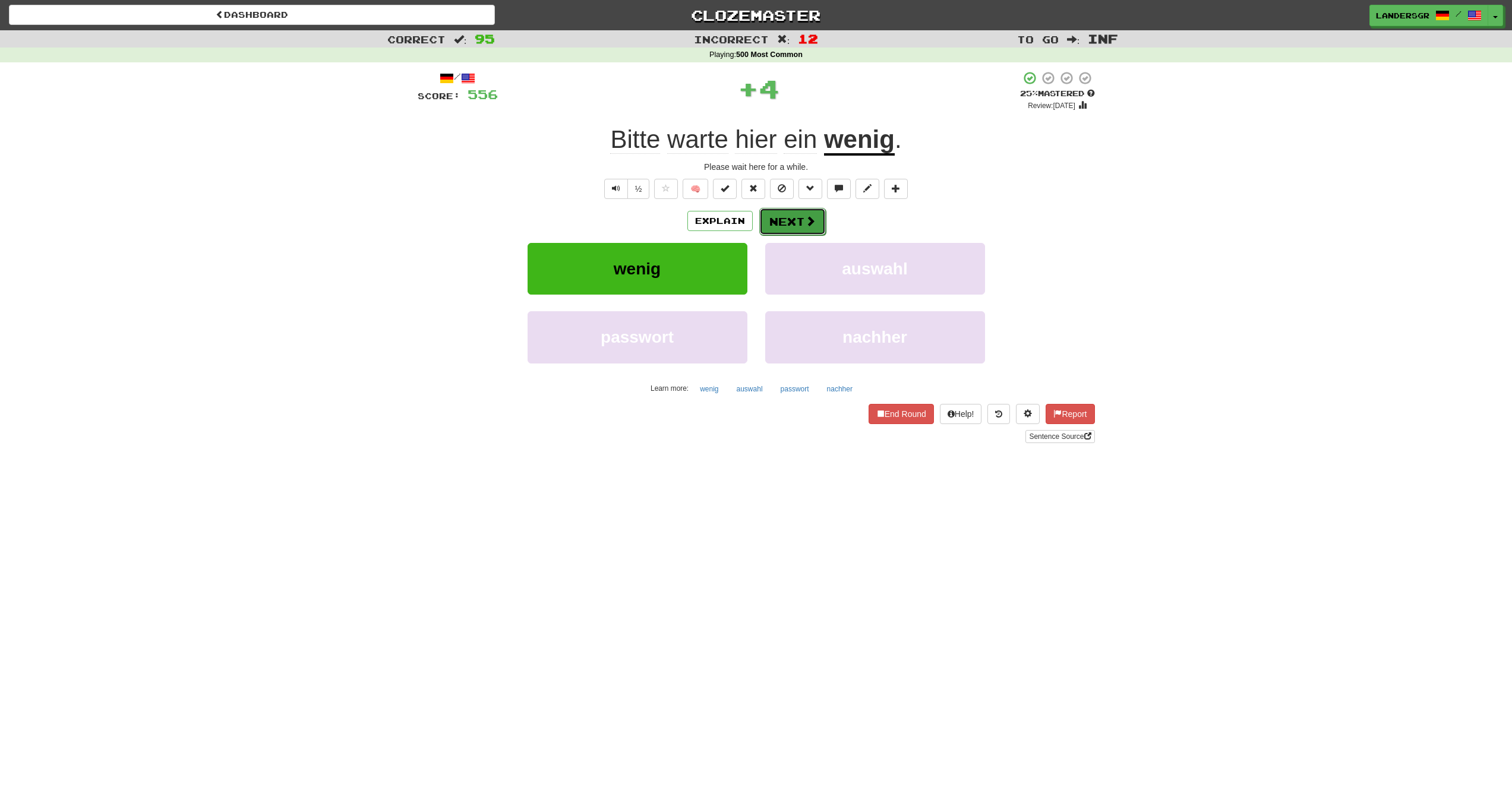
click at [799, 230] on button "Next" at bounding box center [792, 221] width 67 height 27
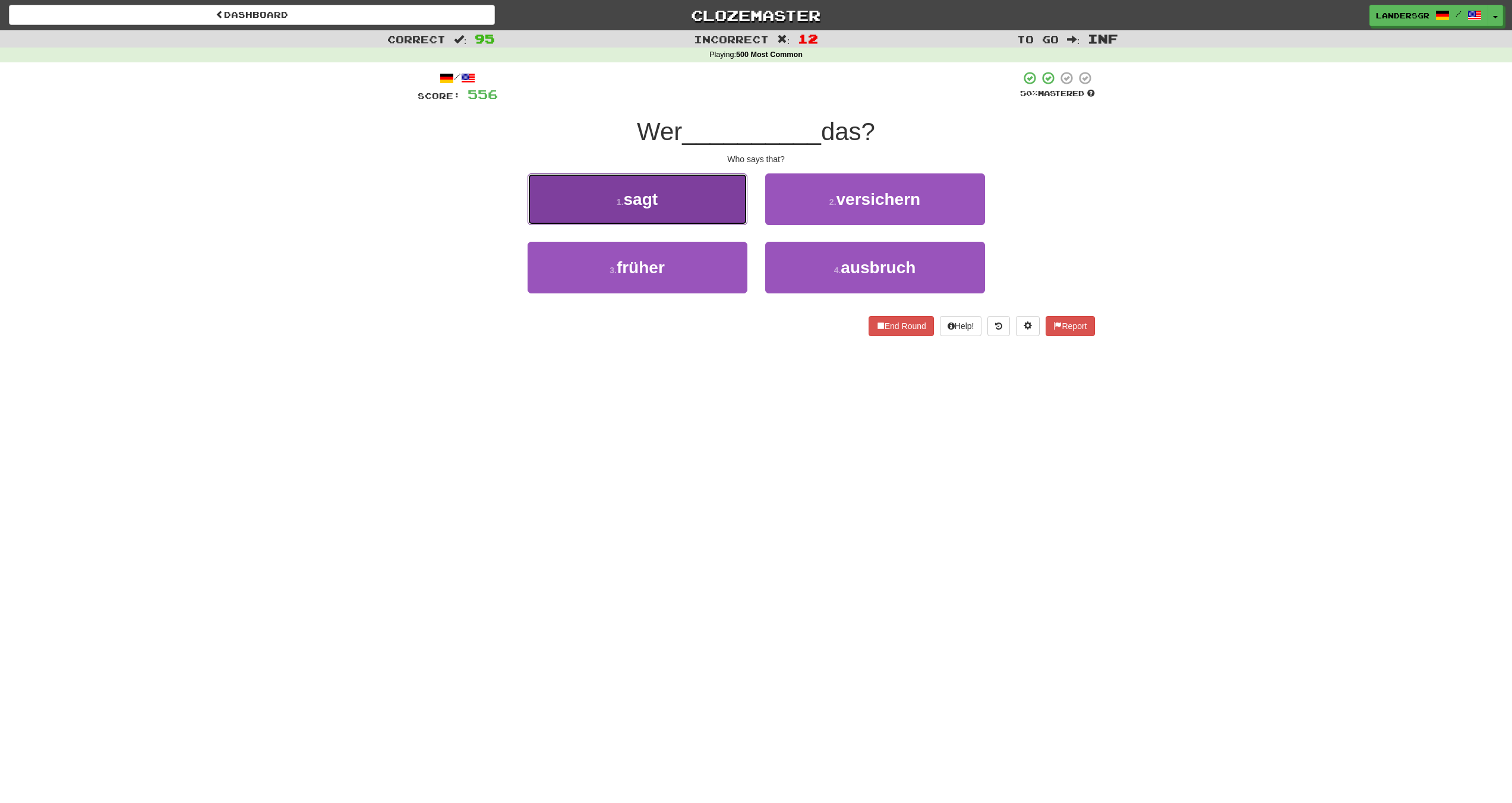
click at [723, 222] on button "1 . sagt" at bounding box center [637, 199] width 220 height 52
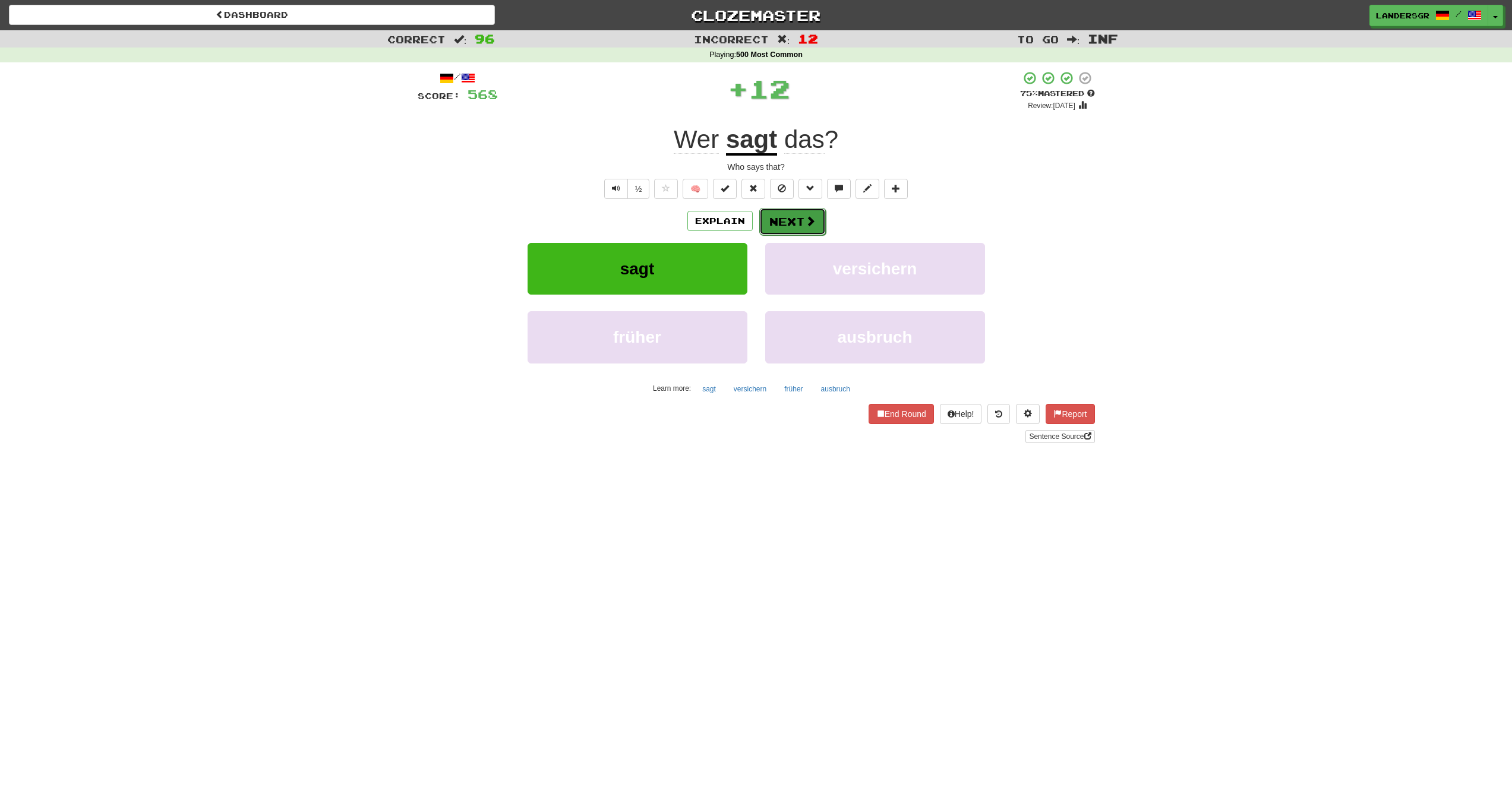
click at [793, 222] on button "Next" at bounding box center [792, 221] width 67 height 27
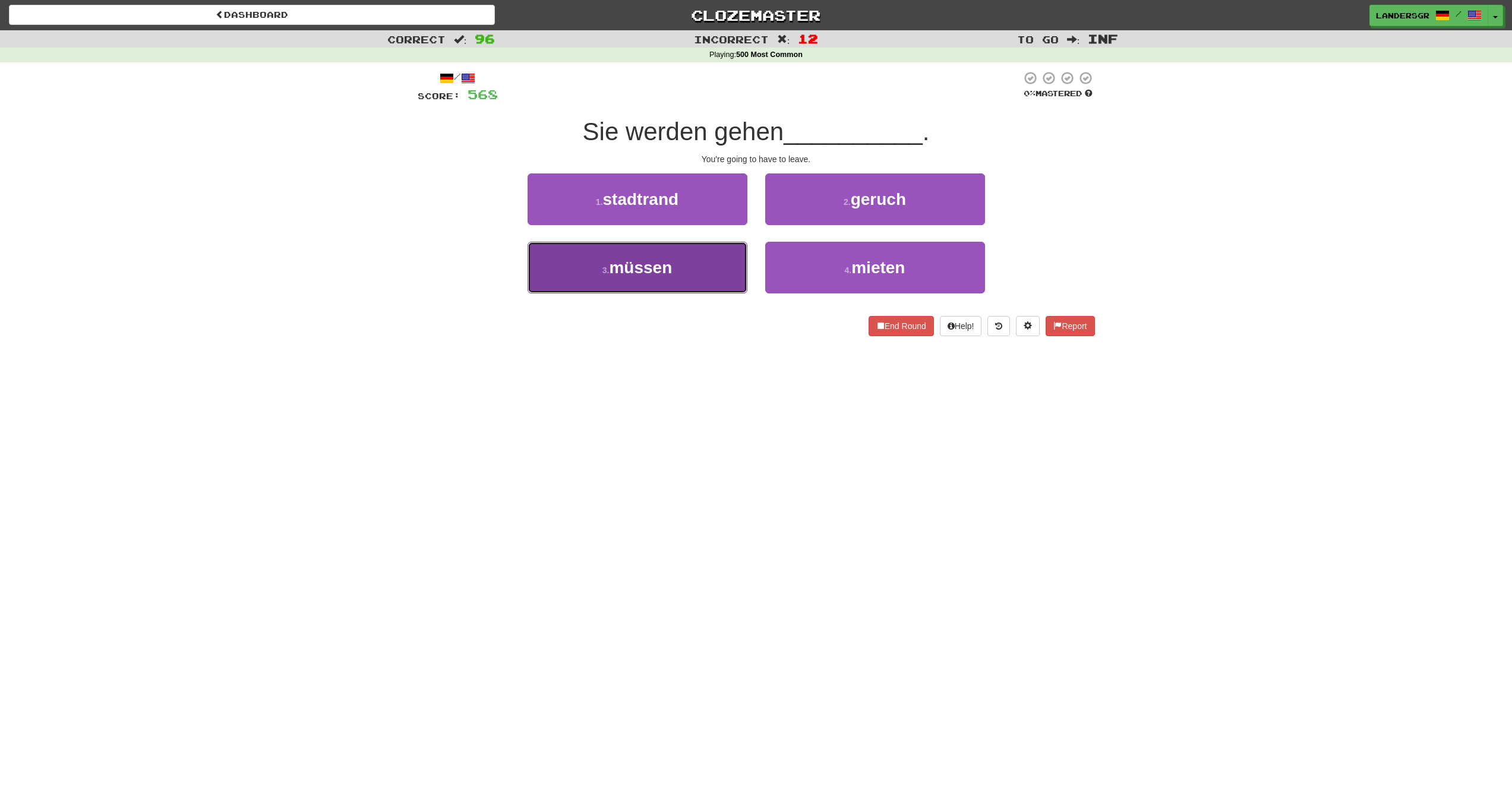
click at [728, 248] on button "3 . müssen" at bounding box center [637, 268] width 220 height 52
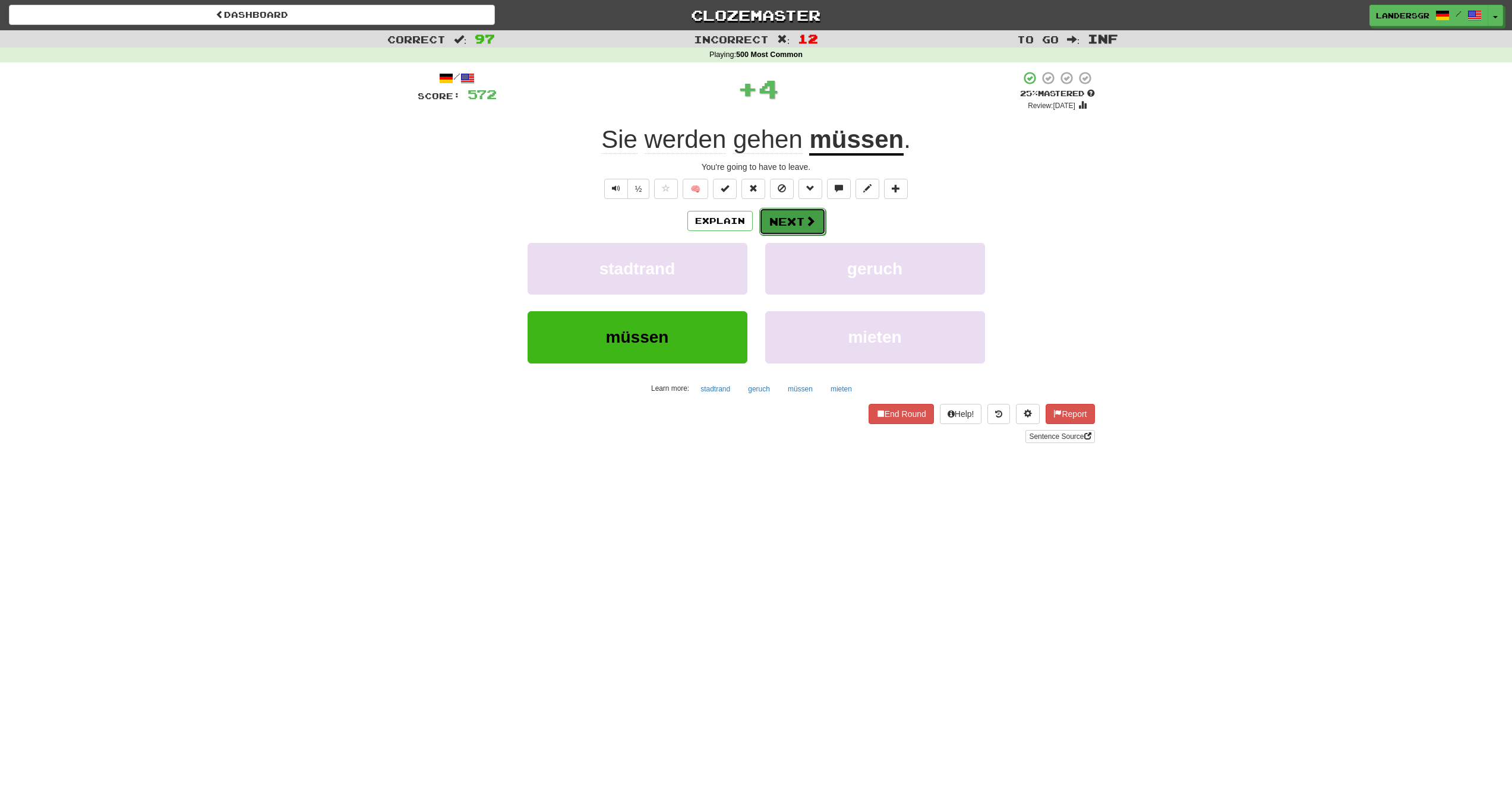
click at [787, 219] on button "Next" at bounding box center [792, 221] width 67 height 27
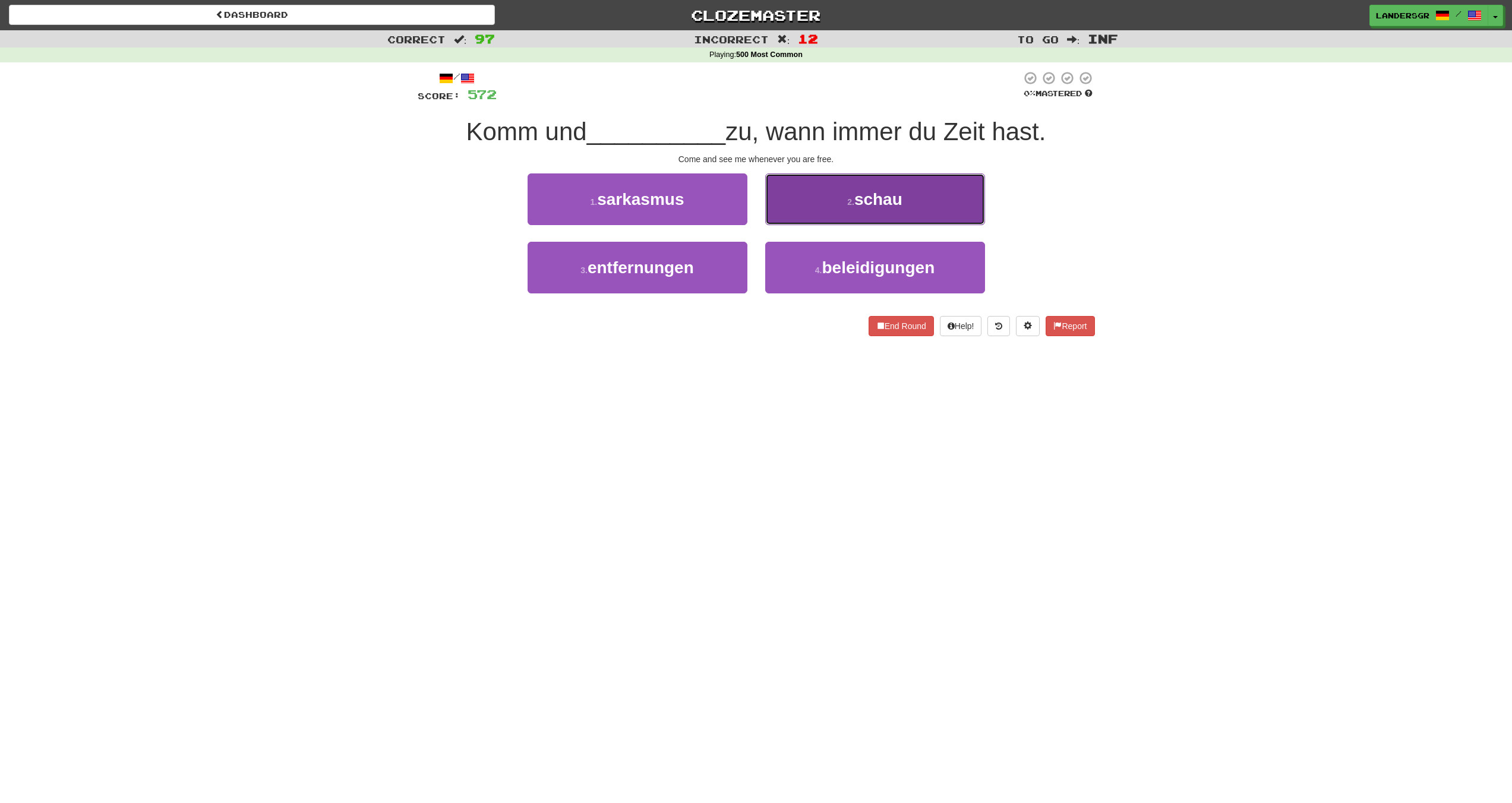
click at [787, 219] on button "2 . schau" at bounding box center [875, 199] width 220 height 52
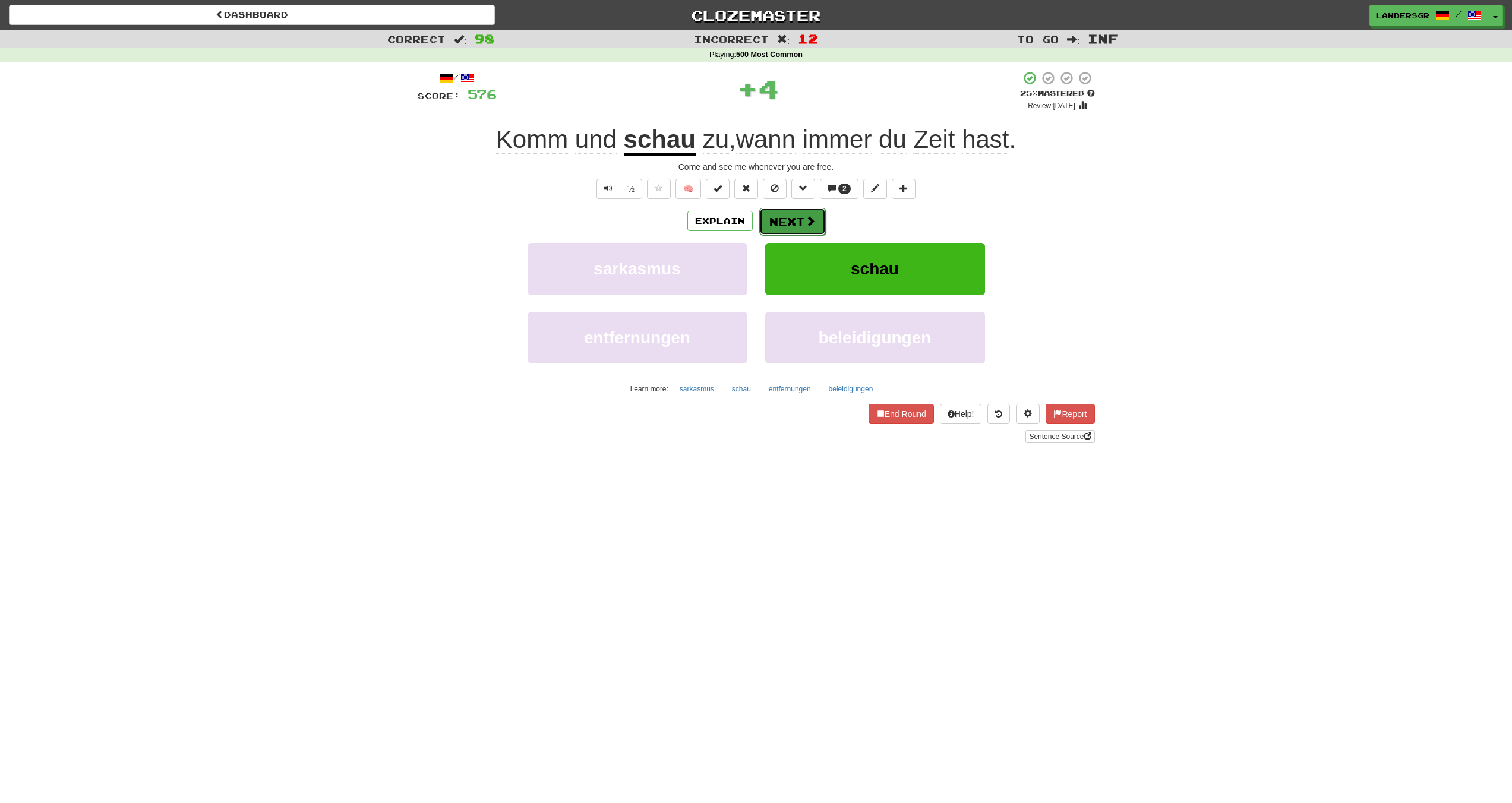
click at [774, 224] on button "Next" at bounding box center [792, 221] width 67 height 27
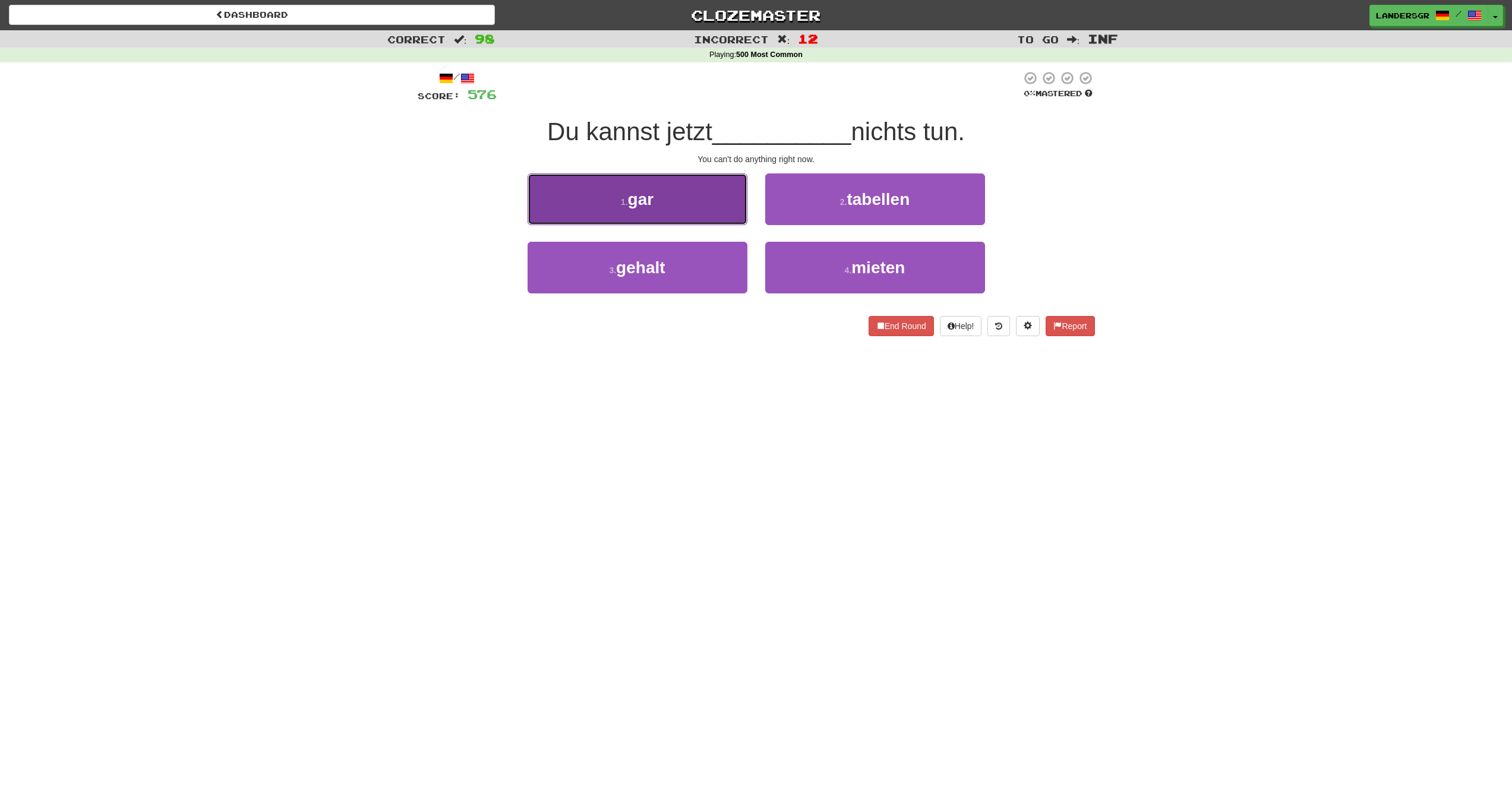
click at [731, 202] on button "1 . gar" at bounding box center [637, 199] width 220 height 52
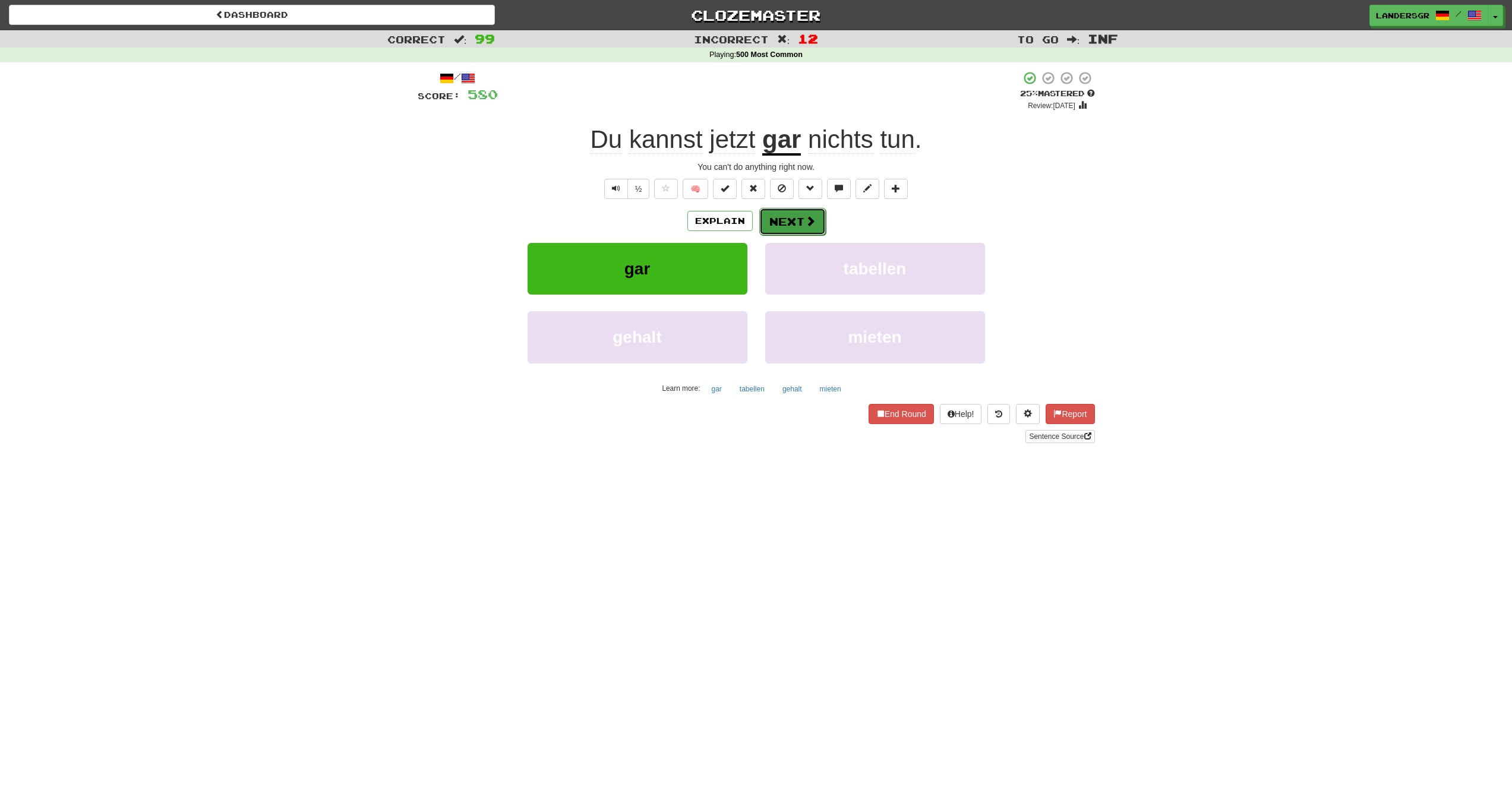
click at [811, 220] on span at bounding box center [810, 221] width 11 height 11
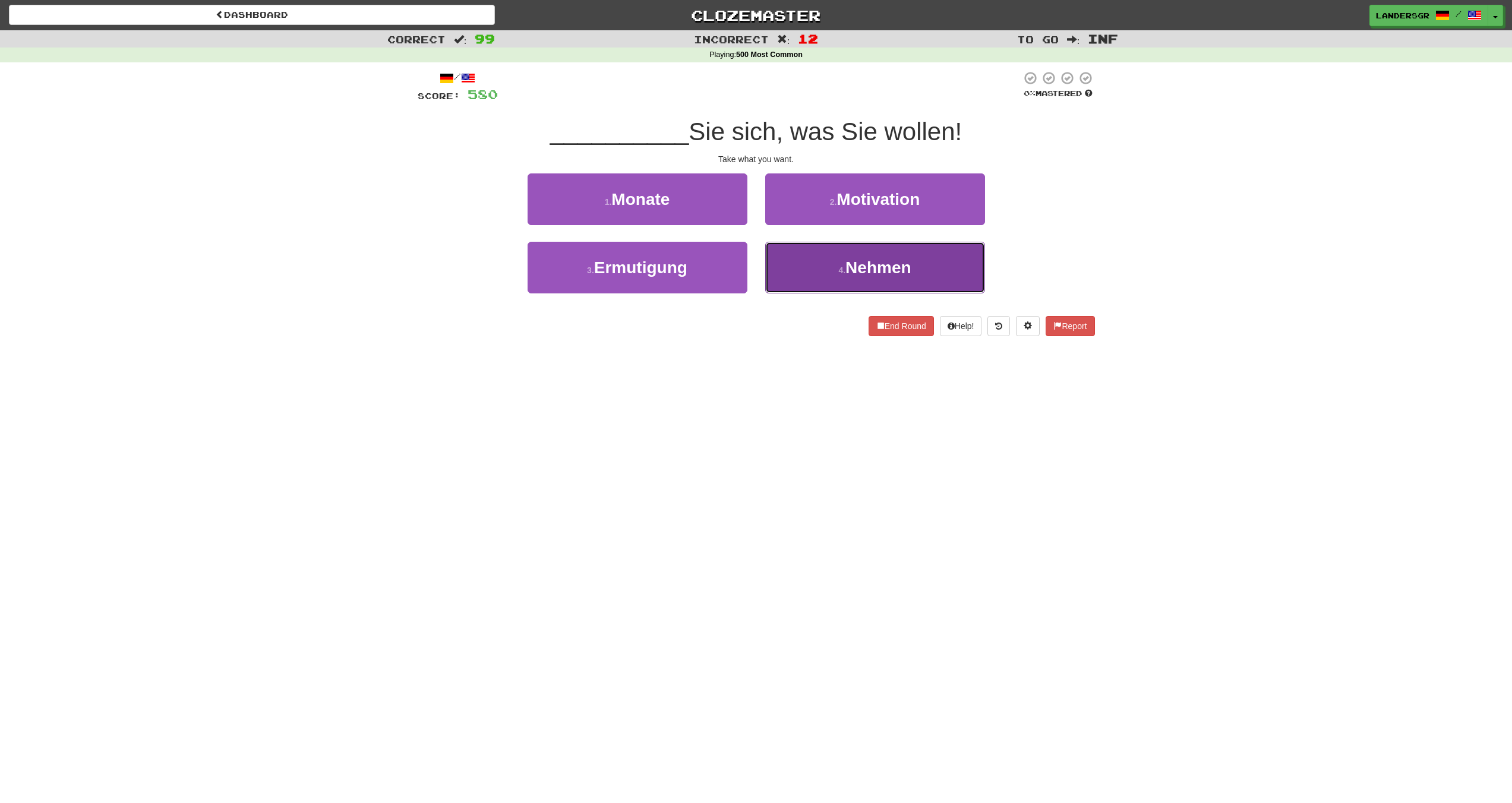
click at [801, 252] on button "4 . Nehmen" at bounding box center [875, 268] width 220 height 52
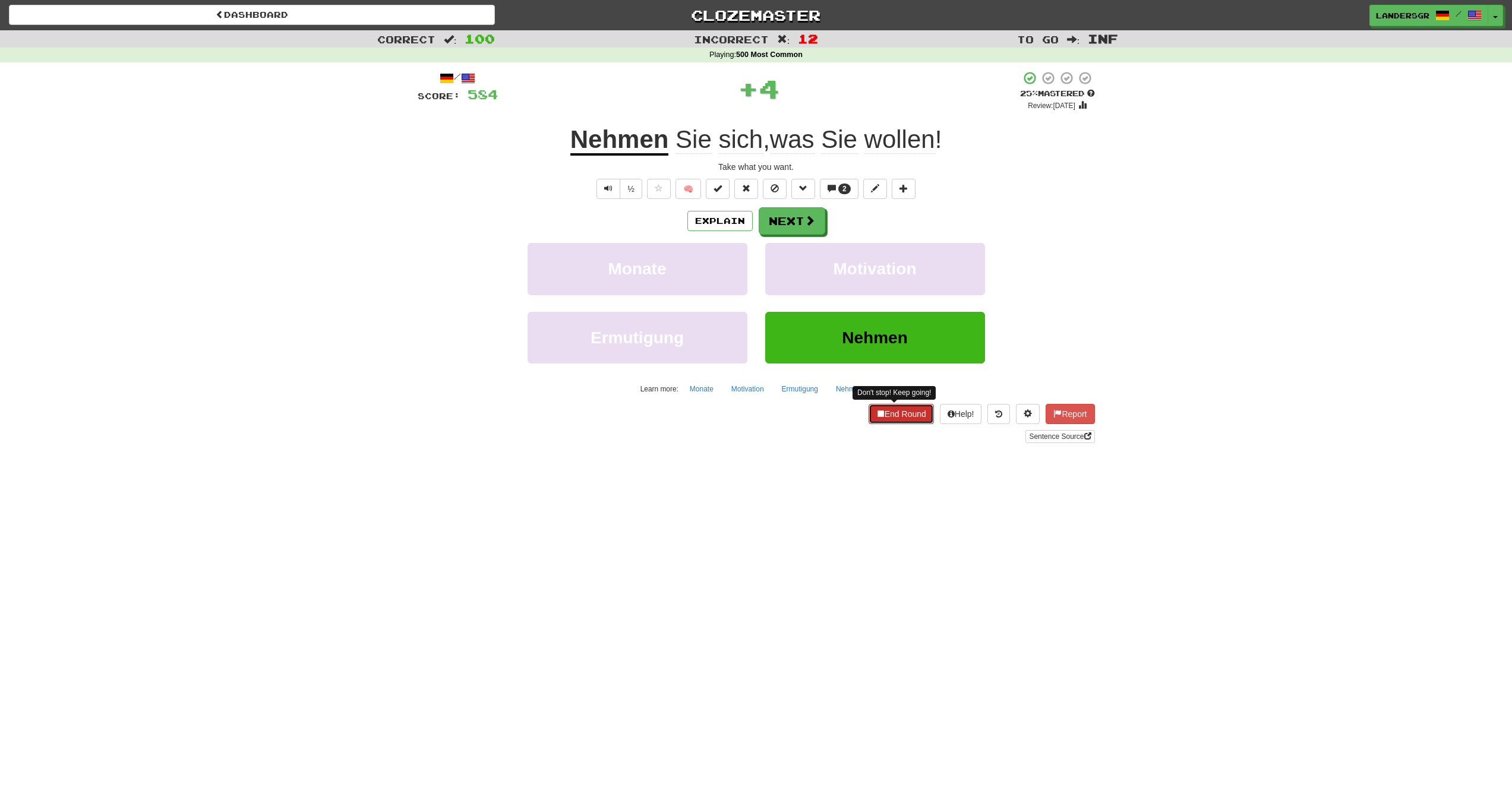
click at [876, 411] on span at bounding box center [880, 413] width 8 height 8
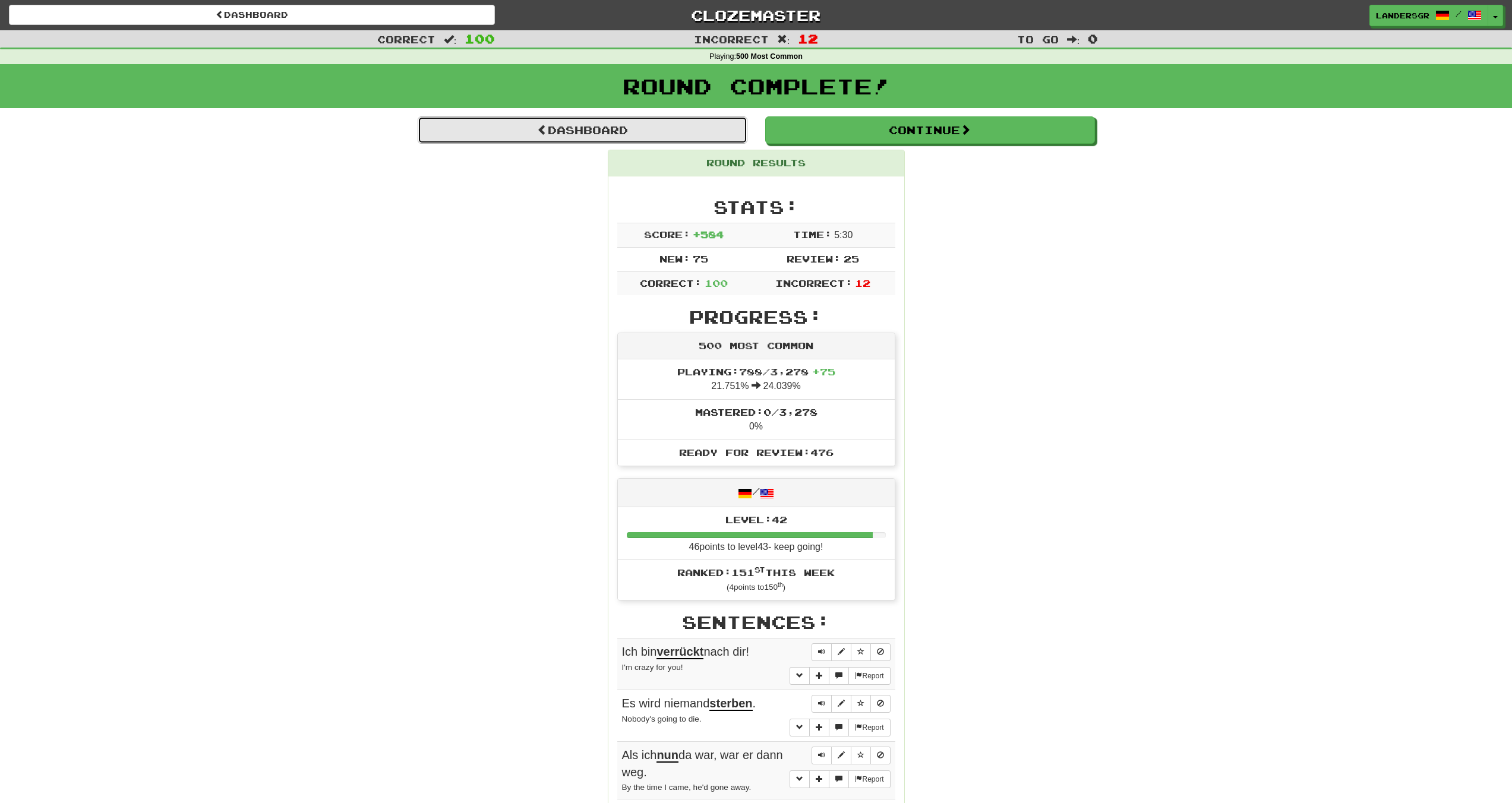
click at [634, 132] on link "Dashboard" at bounding box center [582, 129] width 329 height 27
